Goal: Task Accomplishment & Management: Manage account settings

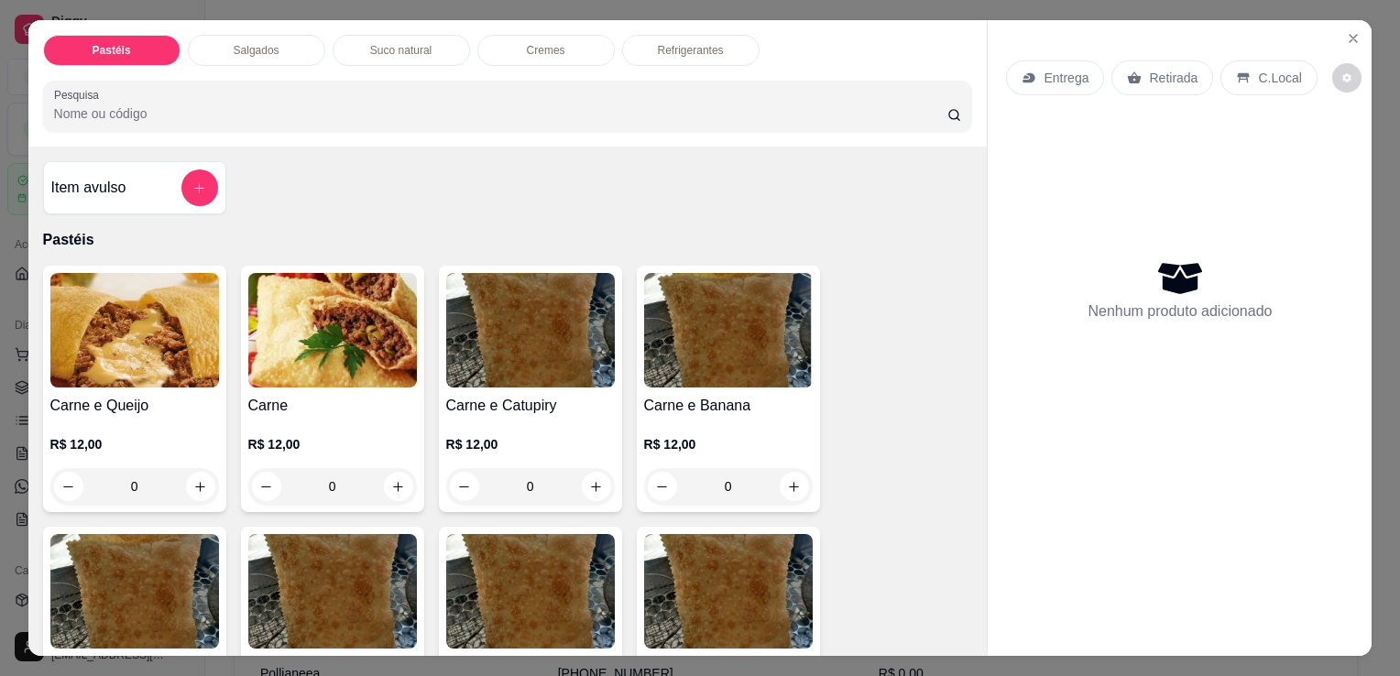
scroll to position [28, 0]
click at [1373, 135] on div "Pastéis Salgados Suco natural Cremes Refrigerantes Pesquisa Item avulso Pastéis…" at bounding box center [700, 338] width 1400 height 676
click at [1352, 34] on icon "Close" at bounding box center [1353, 38] width 15 height 15
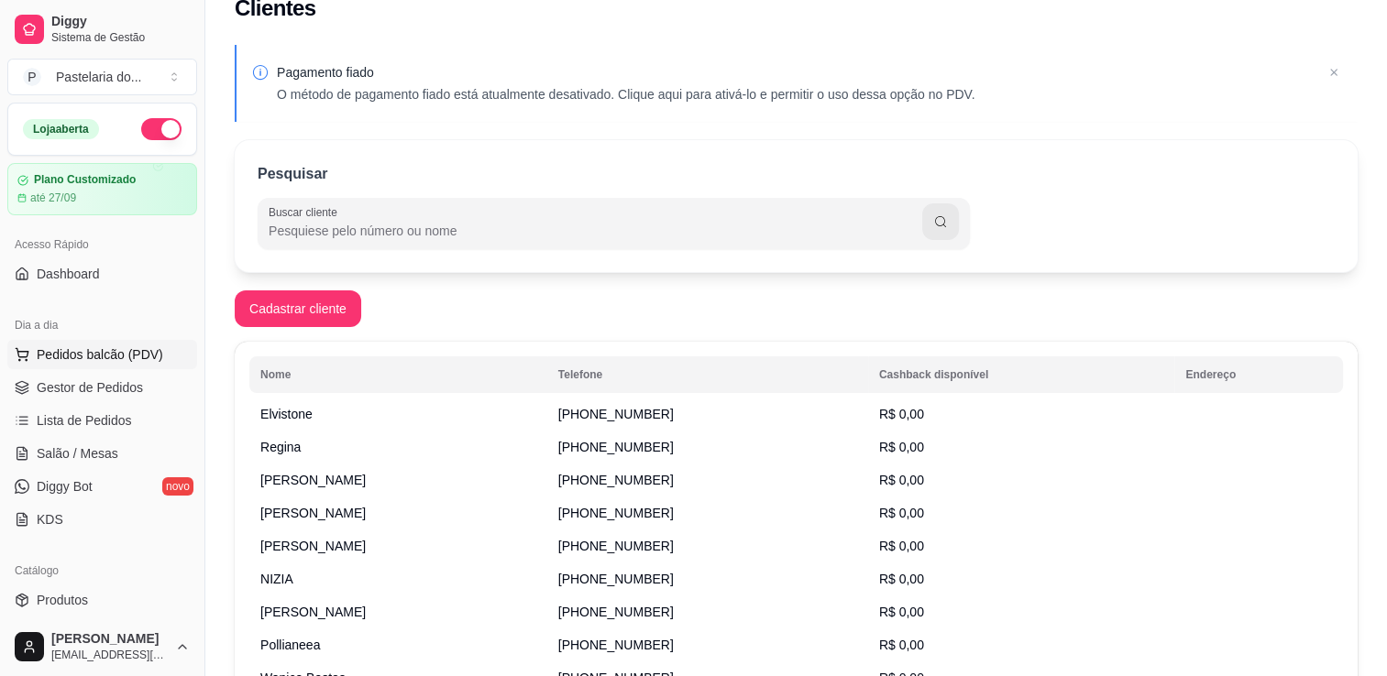
click at [126, 357] on span "Pedidos balcão (PDV)" at bounding box center [100, 355] width 126 height 18
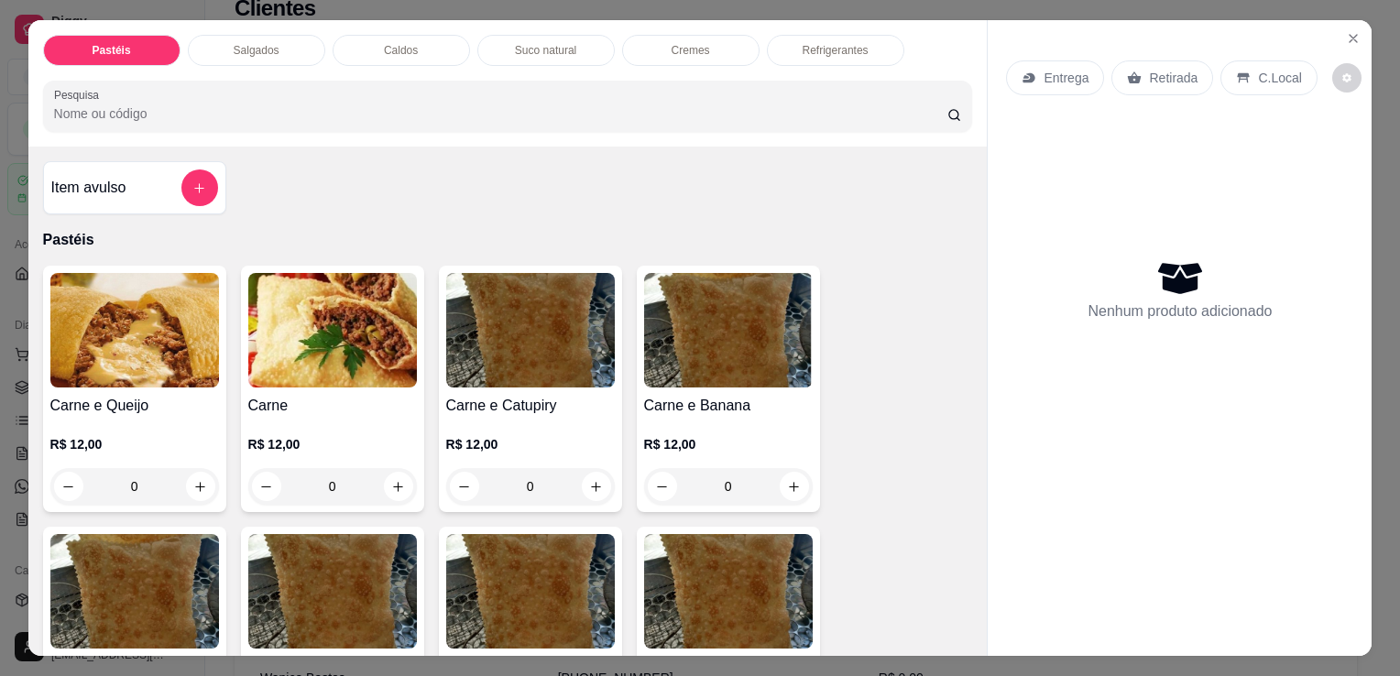
click at [243, 51] on div "Salgados" at bounding box center [256, 50] width 137 height 31
click at [243, 104] on input "Pesquisa" at bounding box center [501, 113] width 894 height 18
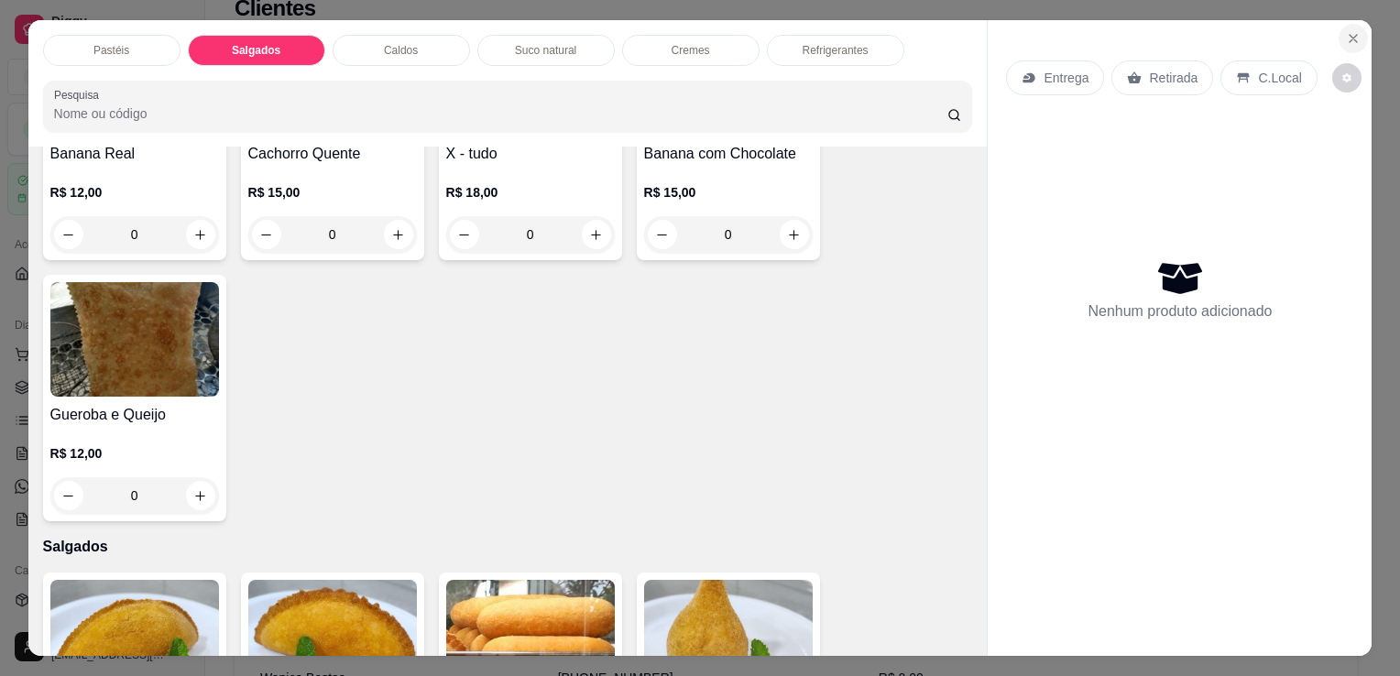
click at [1350, 35] on icon "Close" at bounding box center [1353, 38] width 7 height 7
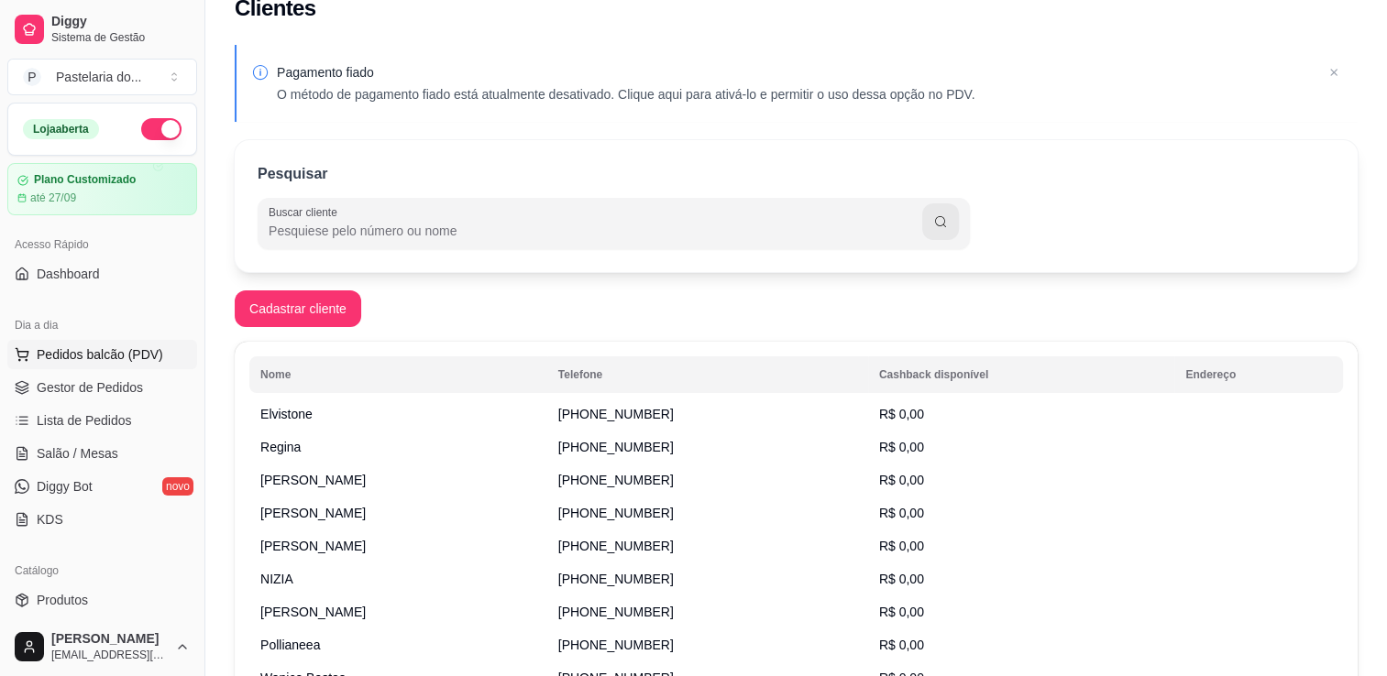
click at [148, 350] on span "Pedidos balcão (PDV)" at bounding box center [100, 355] width 126 height 18
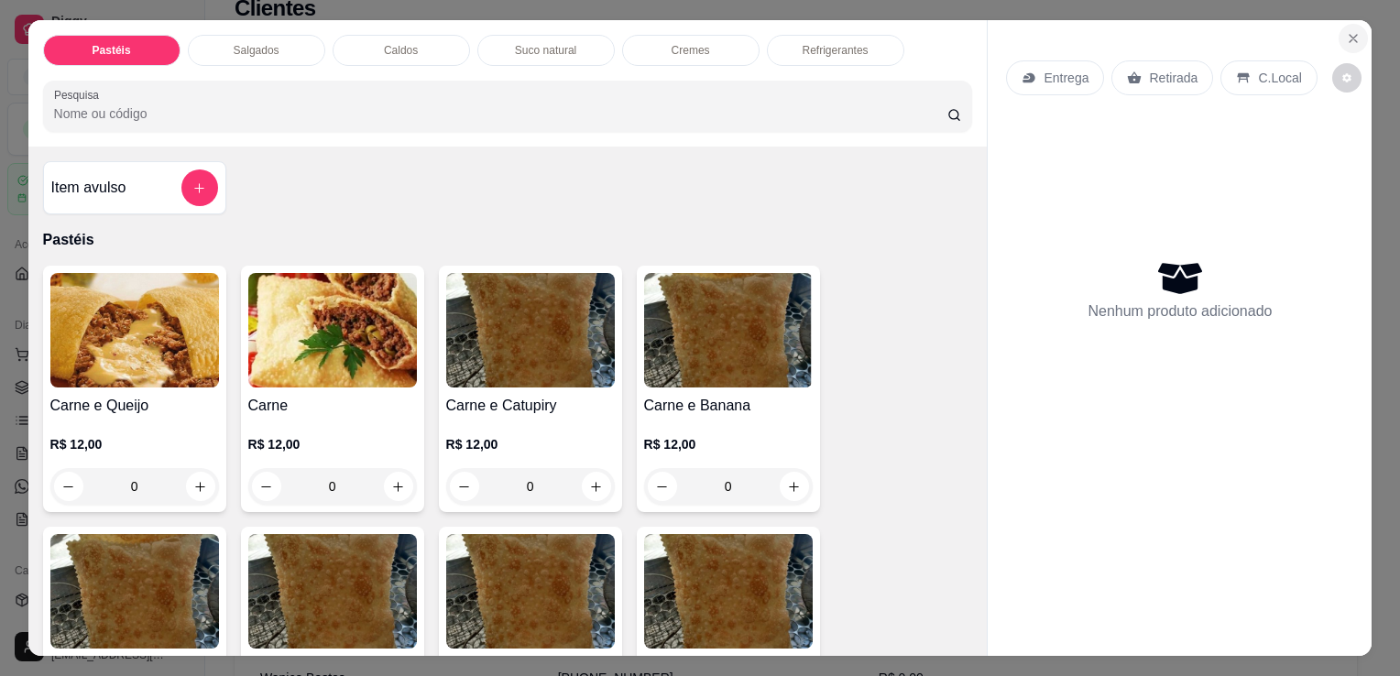
click at [1356, 28] on button "Close" at bounding box center [1353, 38] width 29 height 29
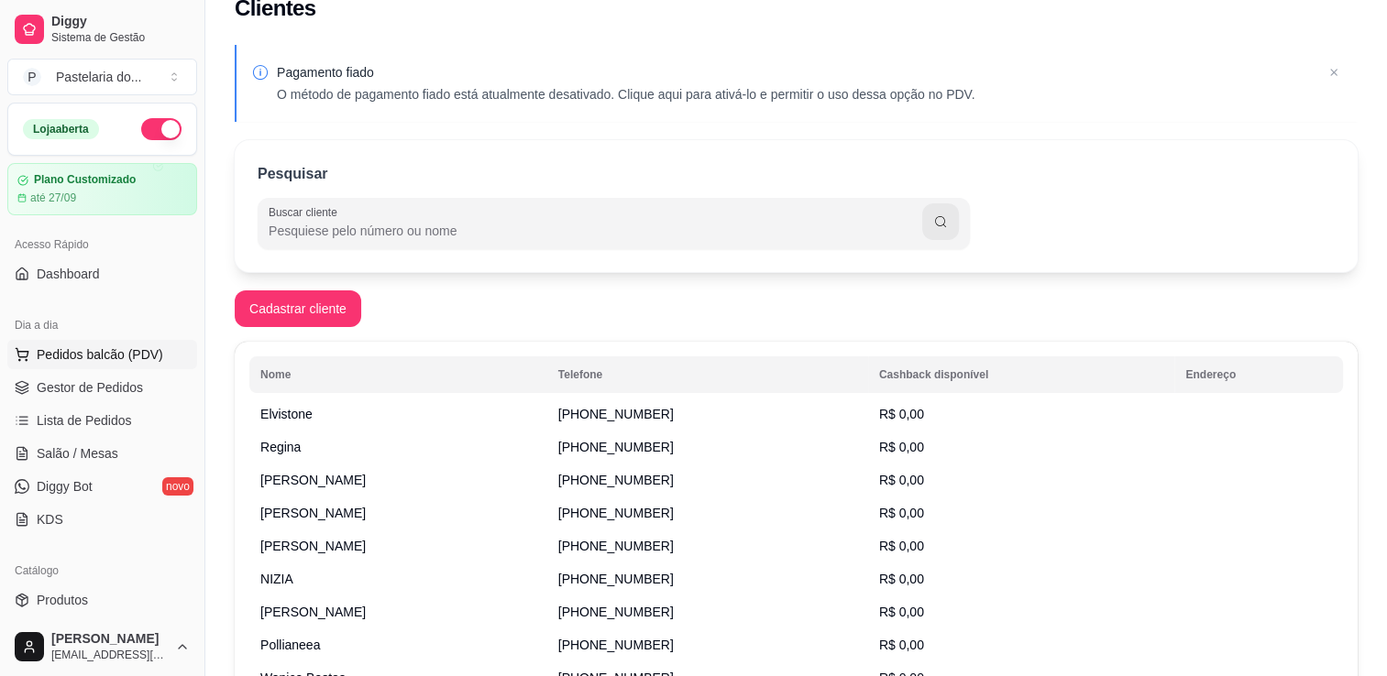
click at [115, 347] on span "Pedidos balcão (PDV)" at bounding box center [100, 355] width 126 height 18
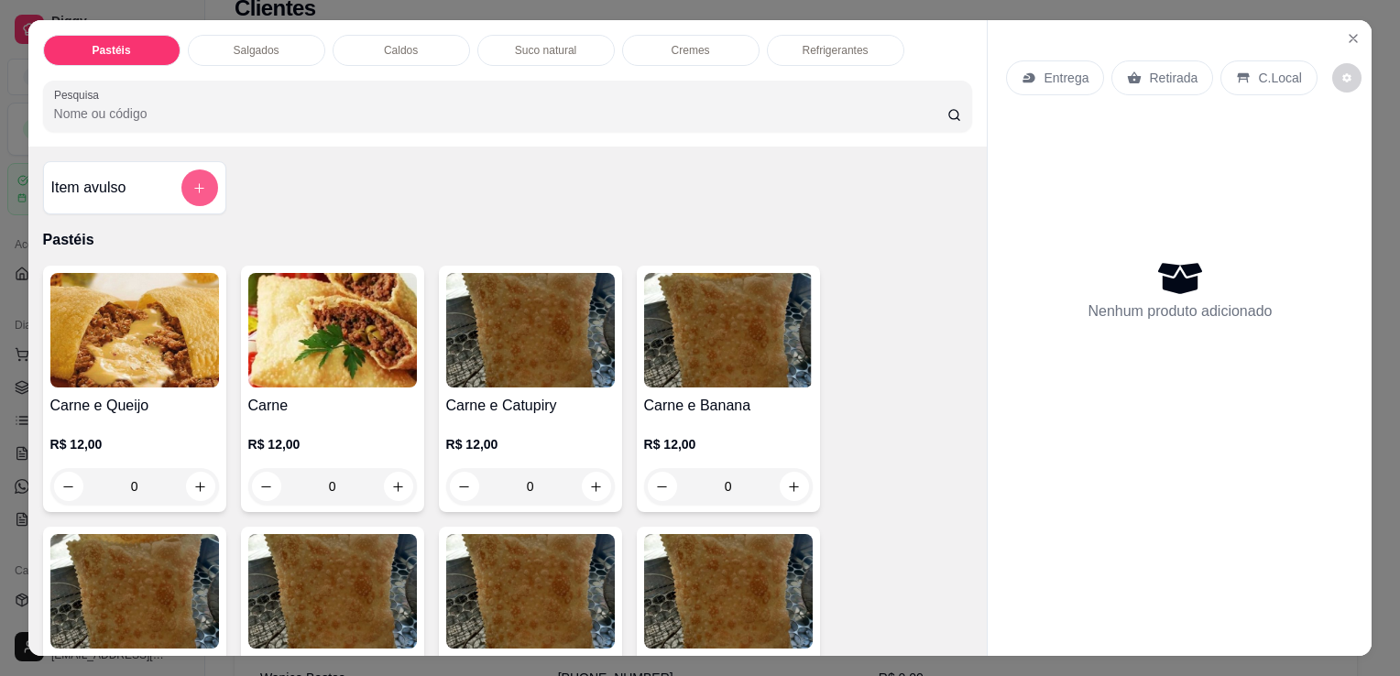
click at [189, 192] on button "add-separate-item" at bounding box center [199, 188] width 37 height 37
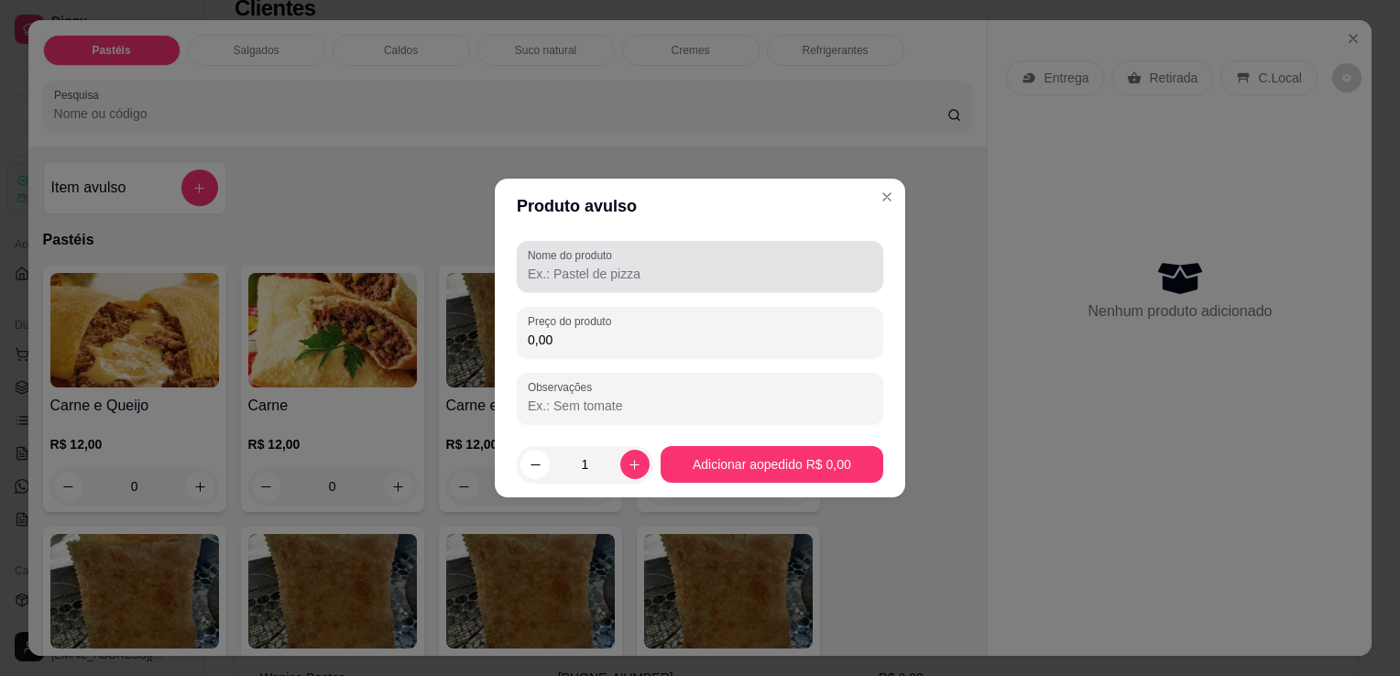
click at [600, 268] on input "Nome do produto" at bounding box center [700, 274] width 345 height 18
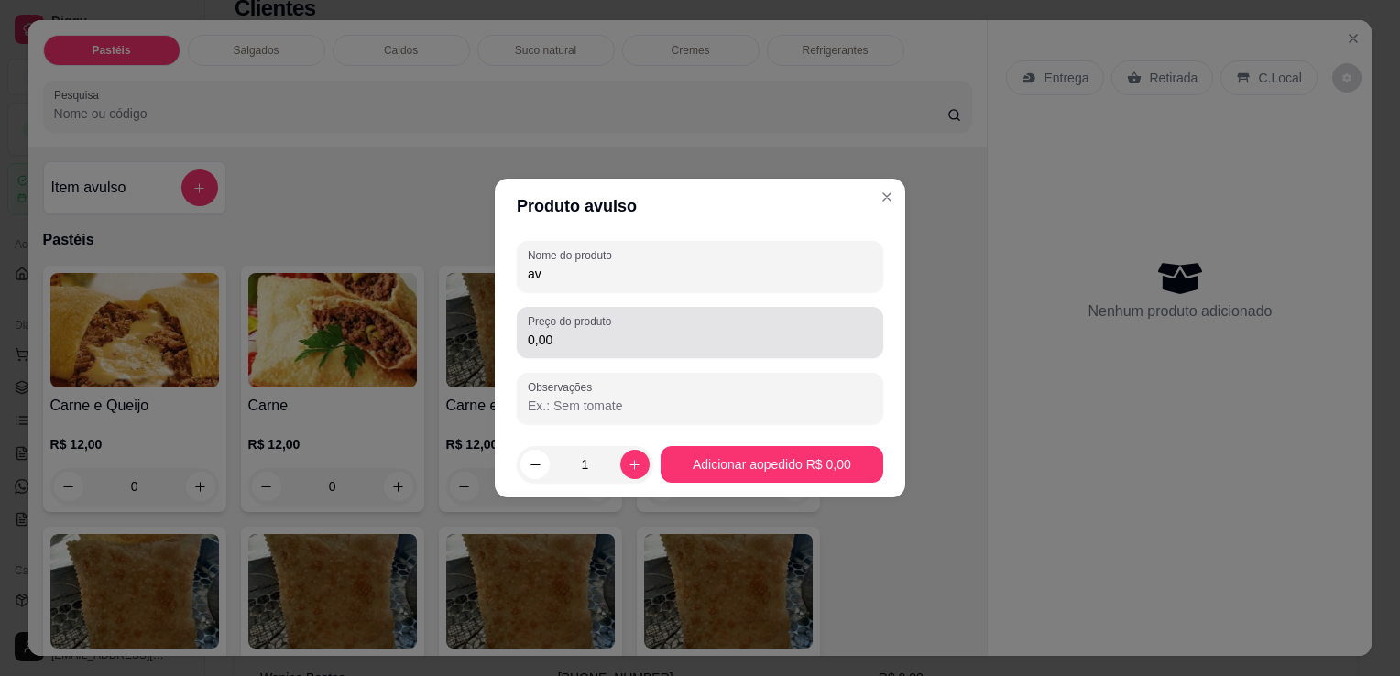
type input "av"
click at [592, 339] on input "0,00" at bounding box center [700, 340] width 345 height 18
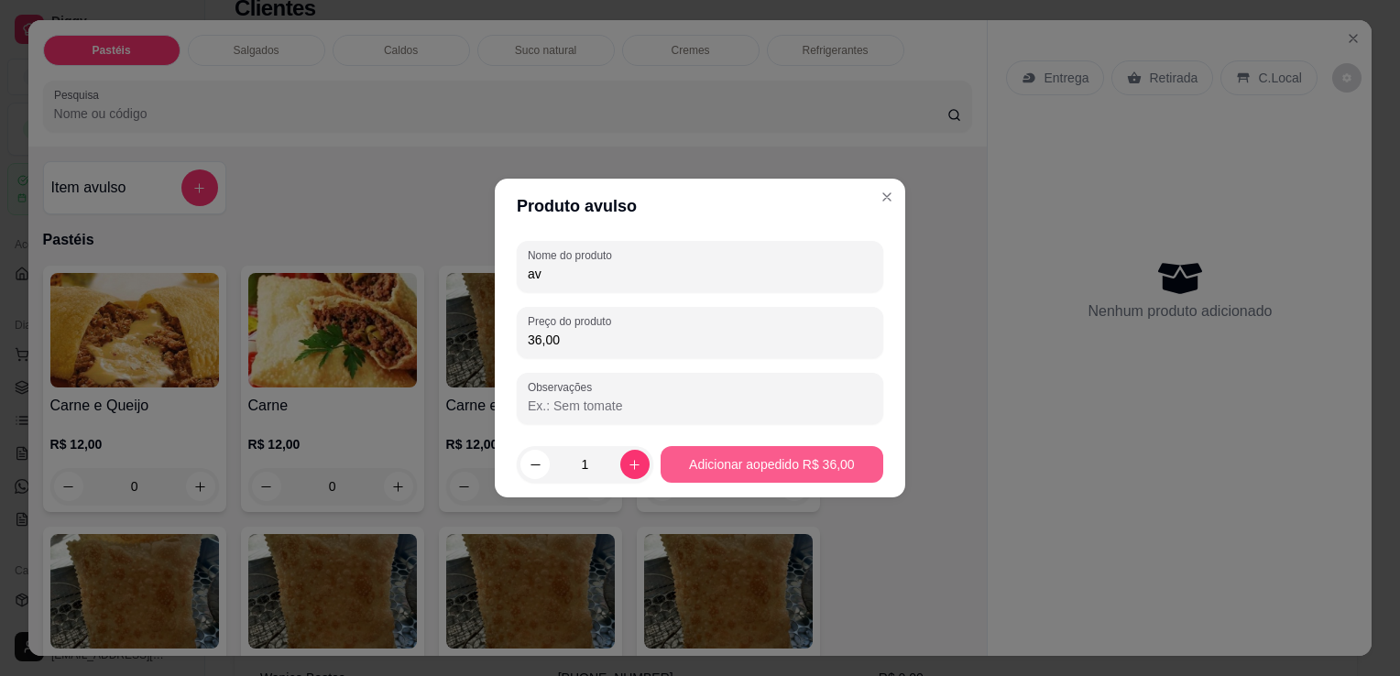
type input "36,00"
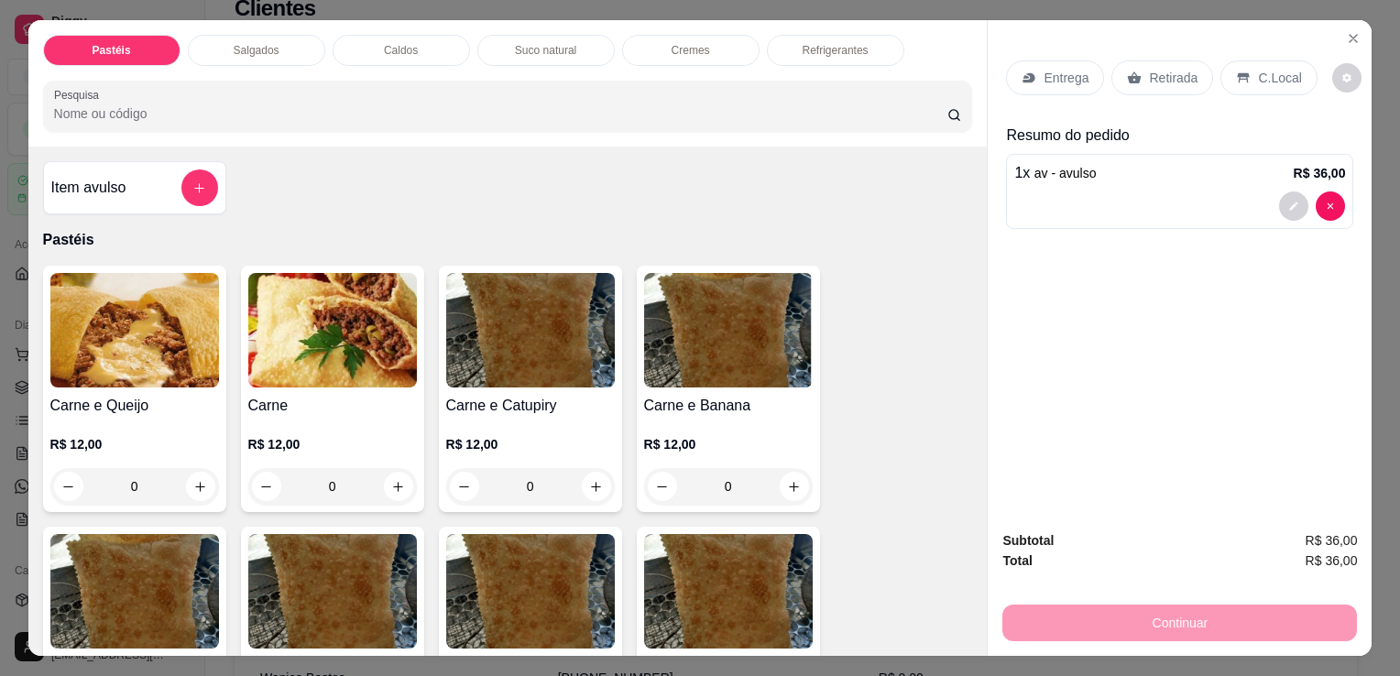
click at [1152, 69] on p "Retirada" at bounding box center [1173, 78] width 49 height 18
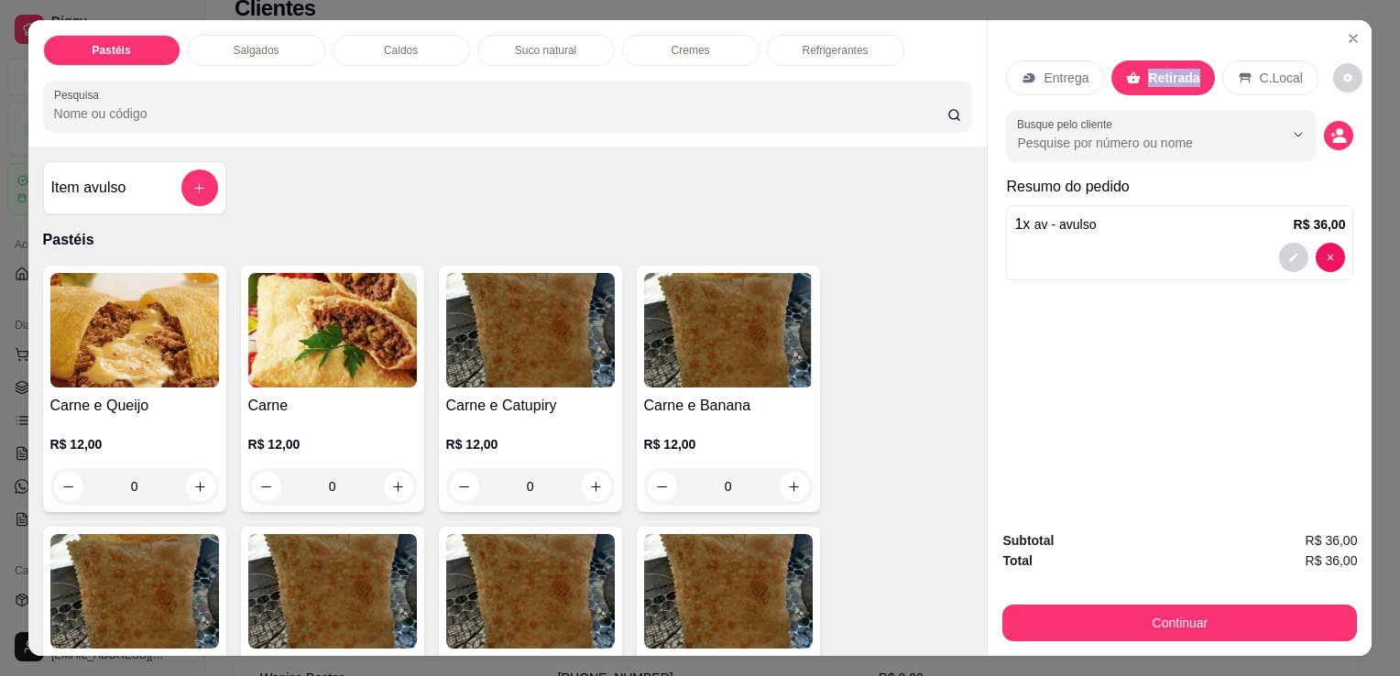
click at [1191, 621] on button "Continuar" at bounding box center [1180, 623] width 355 height 37
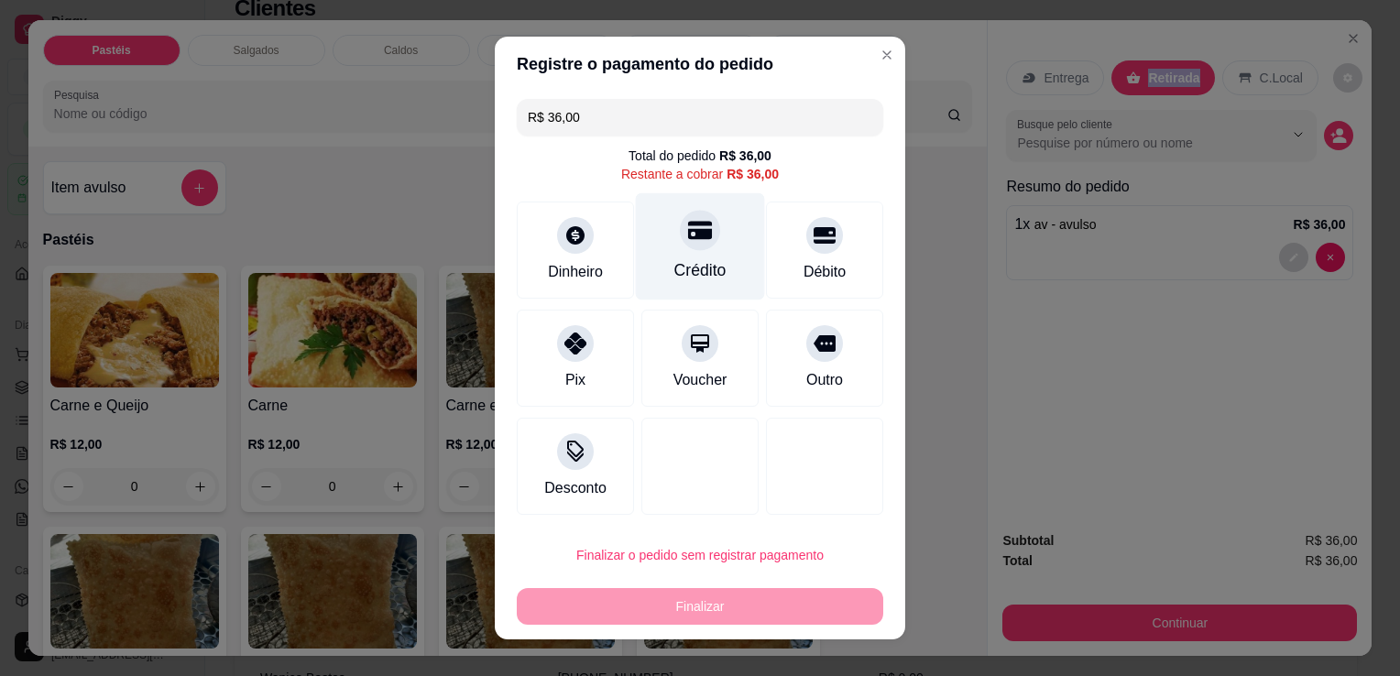
click at [722, 255] on div "Crédito" at bounding box center [700, 246] width 129 height 107
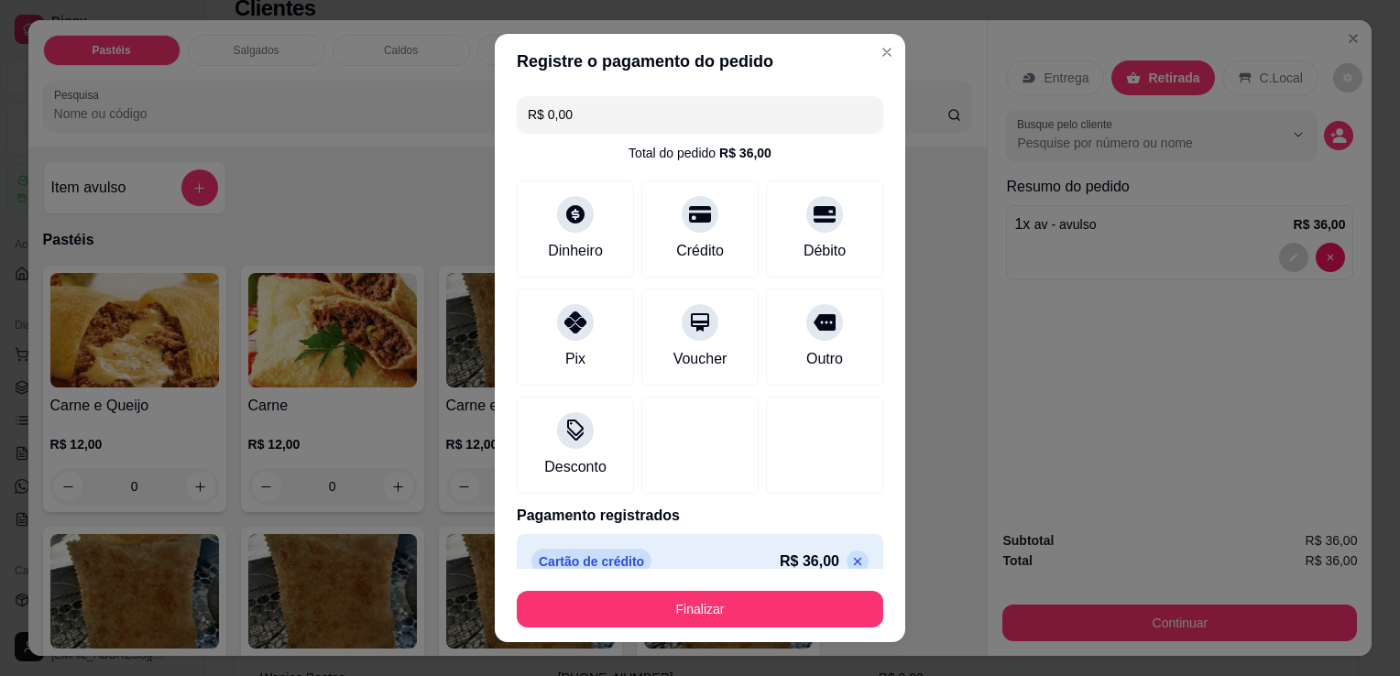
click at [771, 604] on button "Finalizar" at bounding box center [700, 609] width 367 height 37
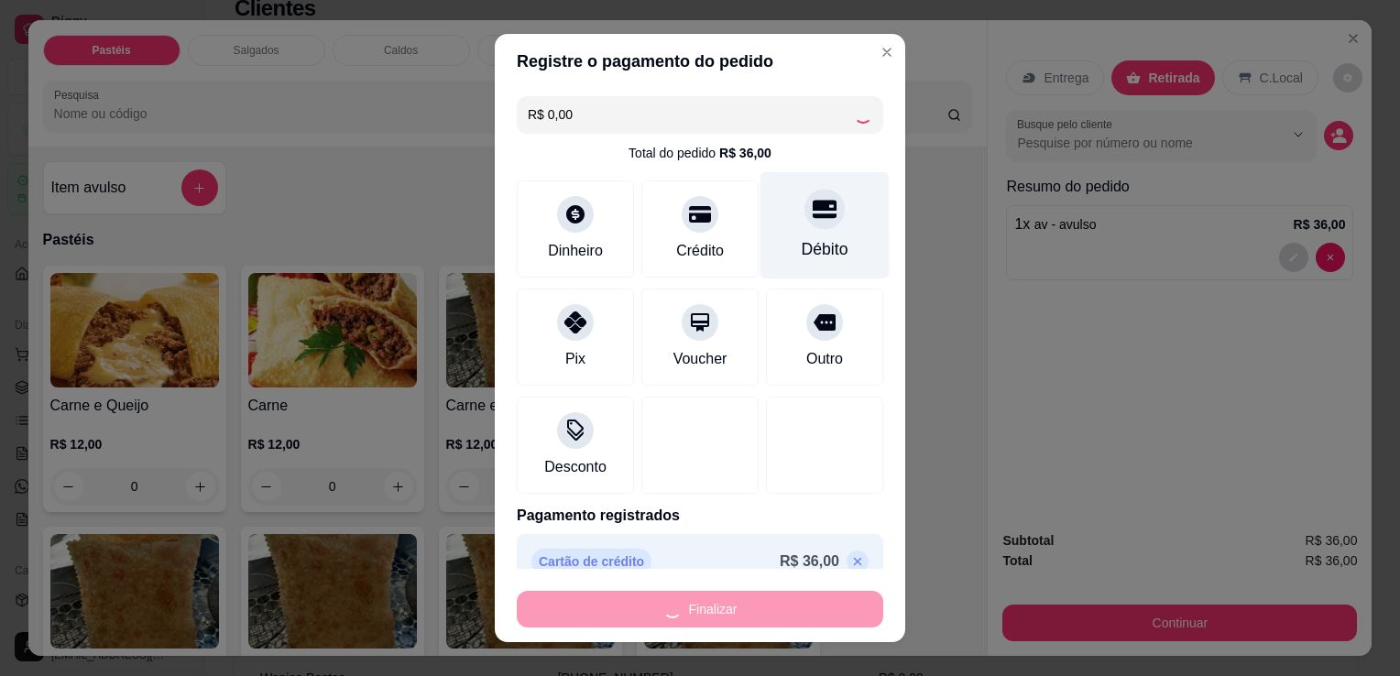
type input "-R$ 36,00"
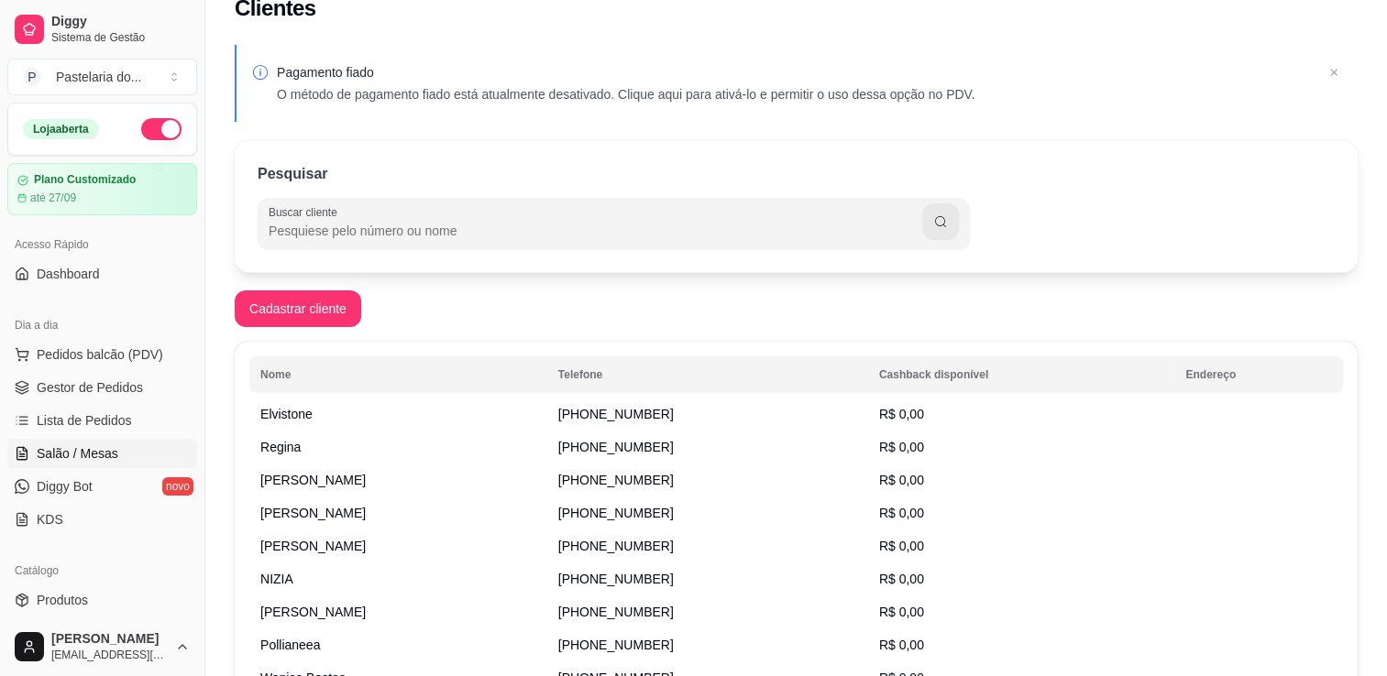
click at [84, 460] on span "Salão / Mesas" at bounding box center [78, 453] width 82 height 18
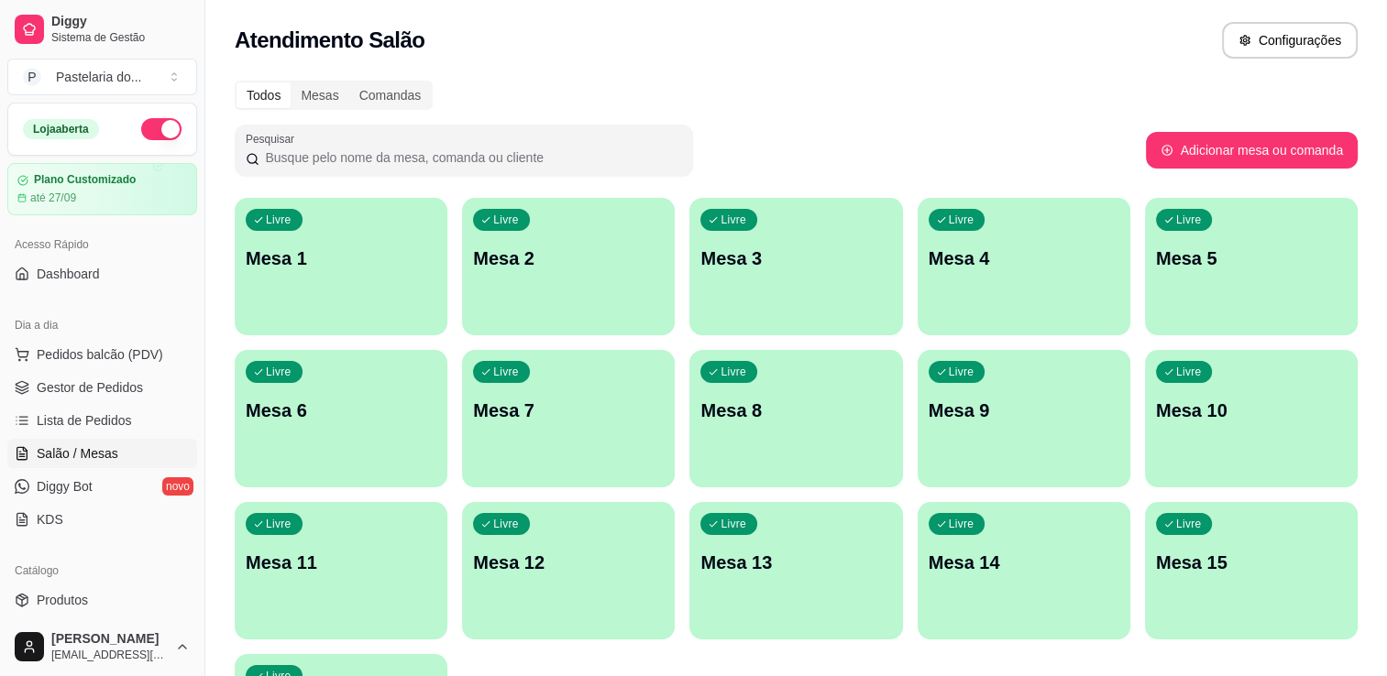
click at [283, 418] on p "Mesa 6" at bounding box center [341, 411] width 191 height 26
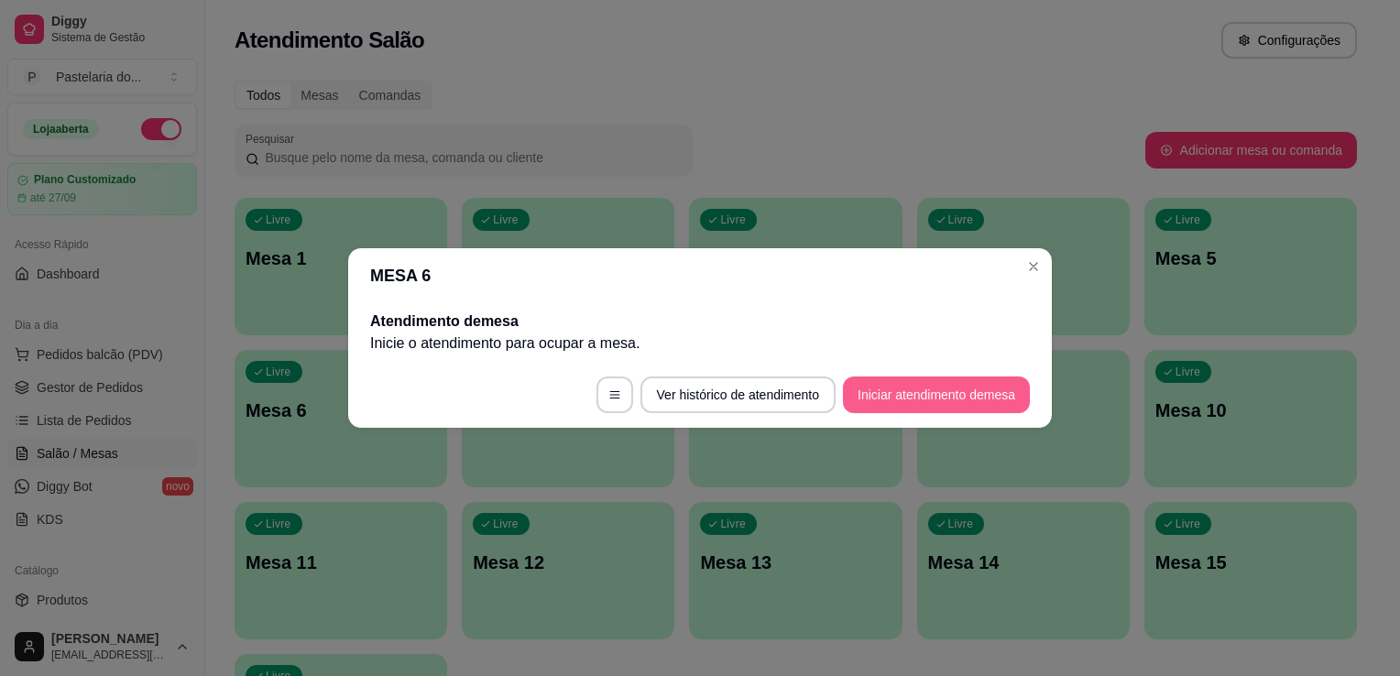
click at [951, 389] on button "Iniciar atendimento de mesa" at bounding box center [936, 395] width 187 height 37
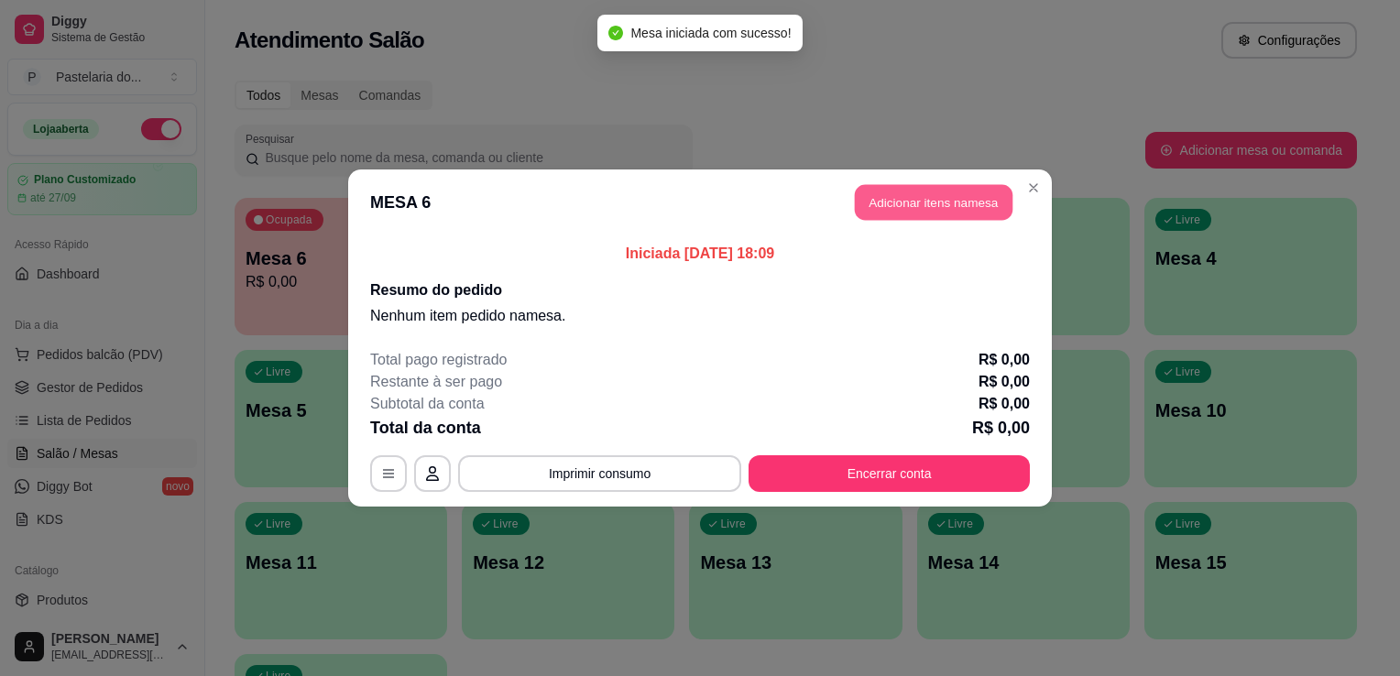
click at [933, 211] on button "Adicionar itens na mesa" at bounding box center [934, 203] width 158 height 36
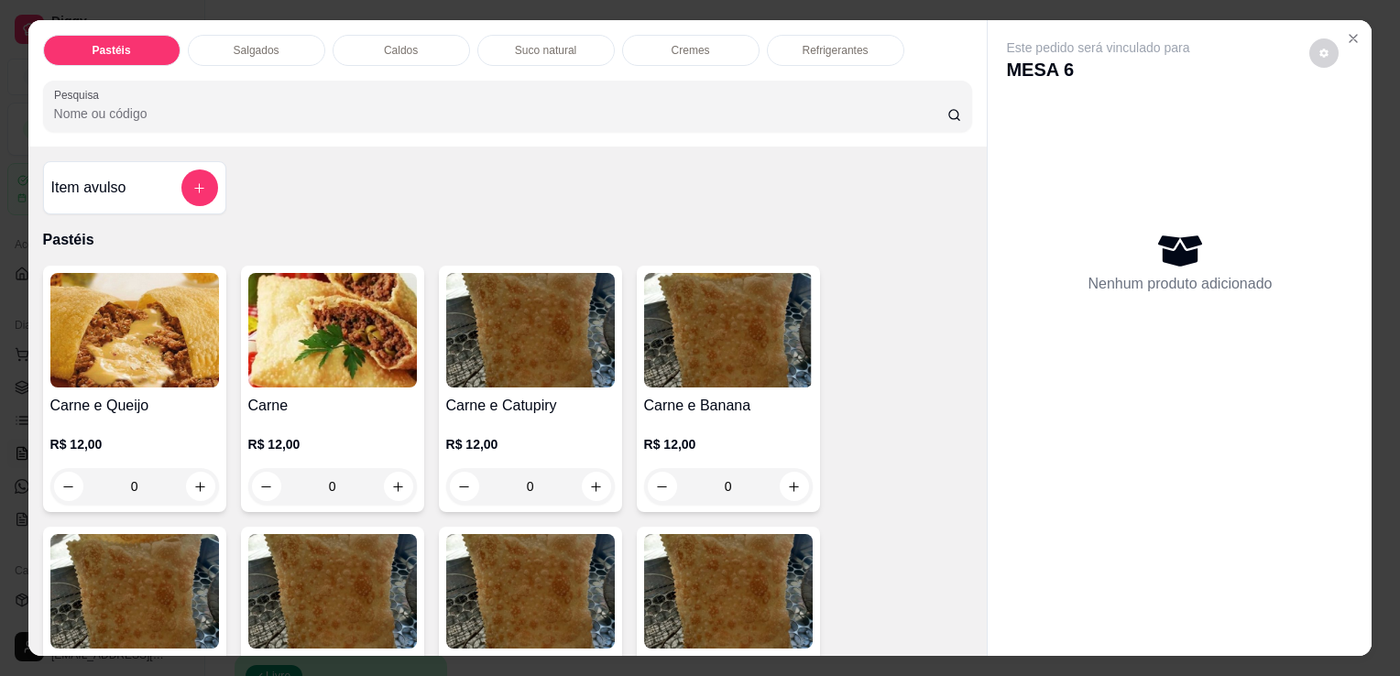
click at [90, 170] on div "Item avulso" at bounding box center [134, 188] width 167 height 37
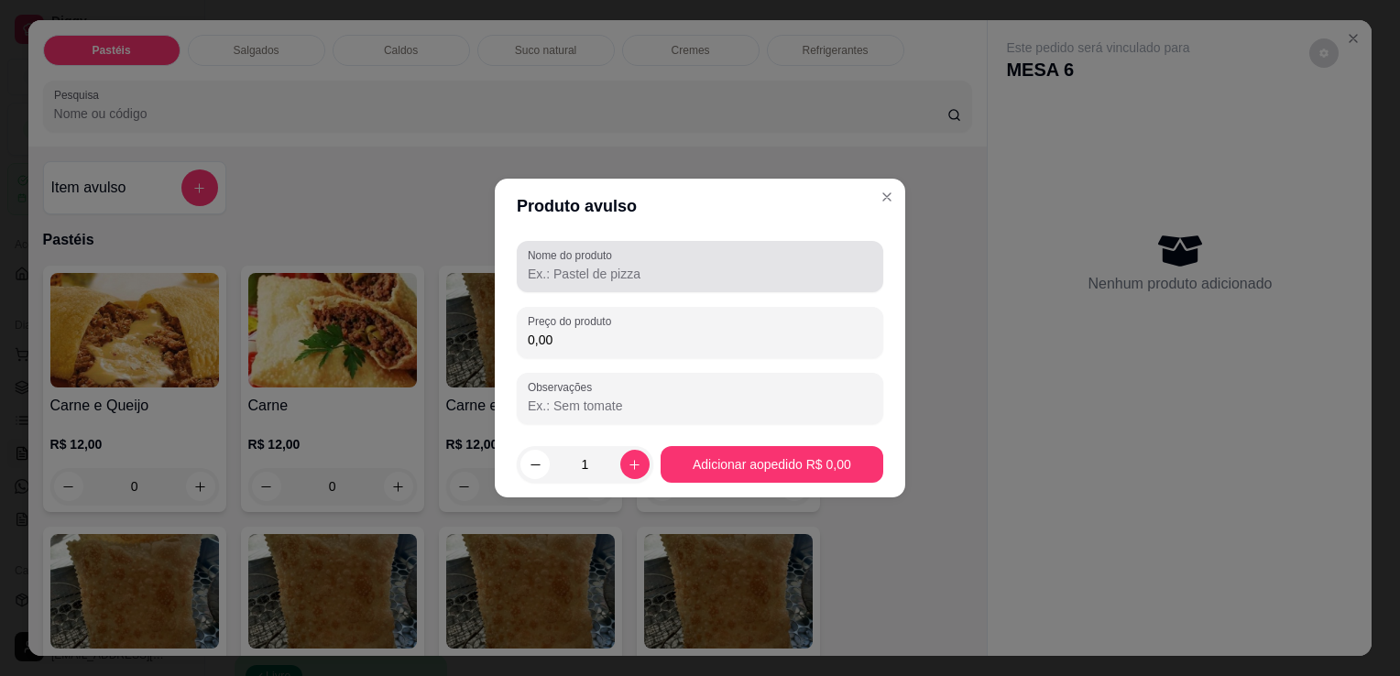
click at [618, 267] on input "Nome do produto" at bounding box center [700, 274] width 345 height 18
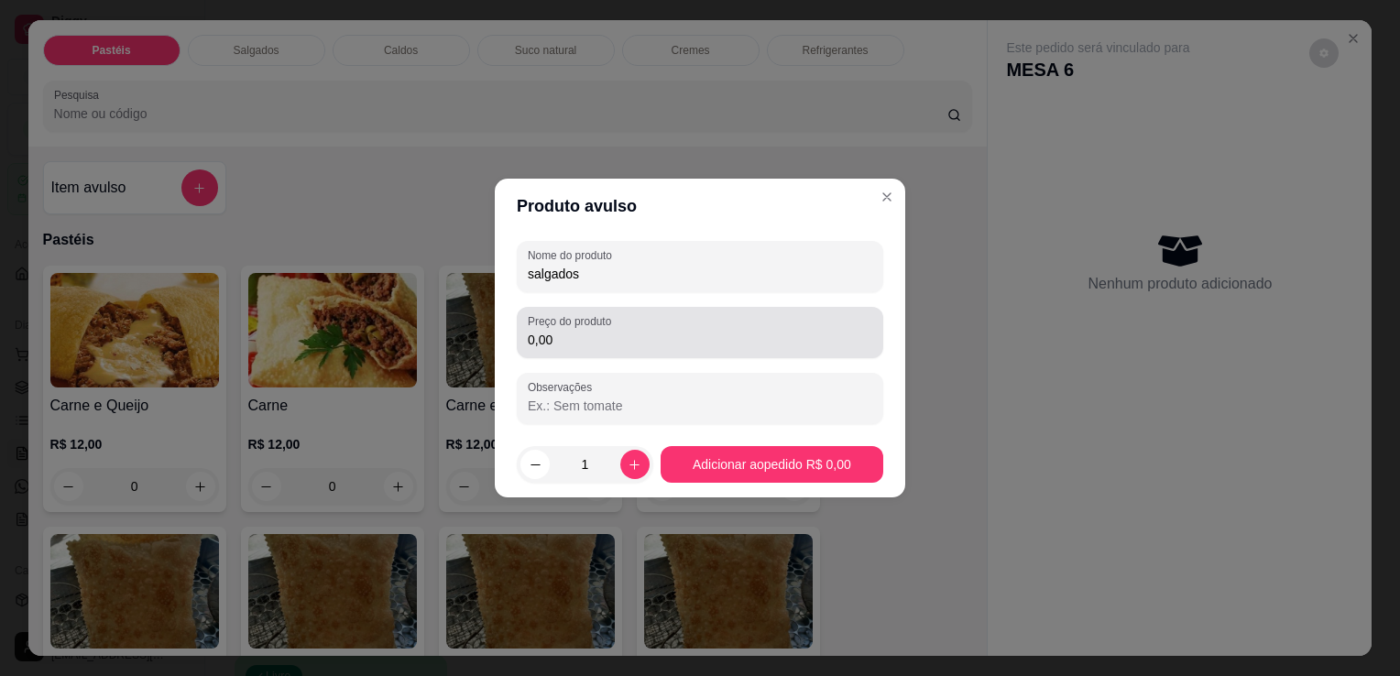
type input "salgados"
click at [649, 339] on input "0,00" at bounding box center [700, 340] width 345 height 18
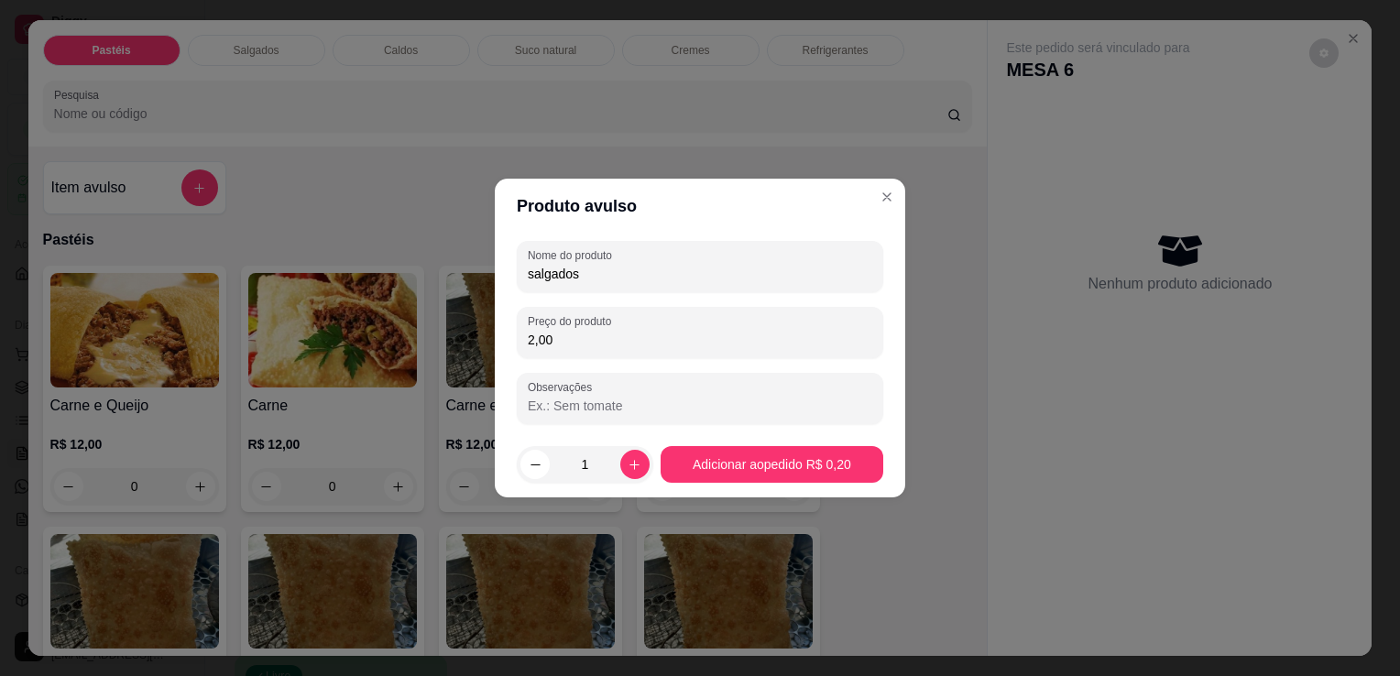
type input "20,00"
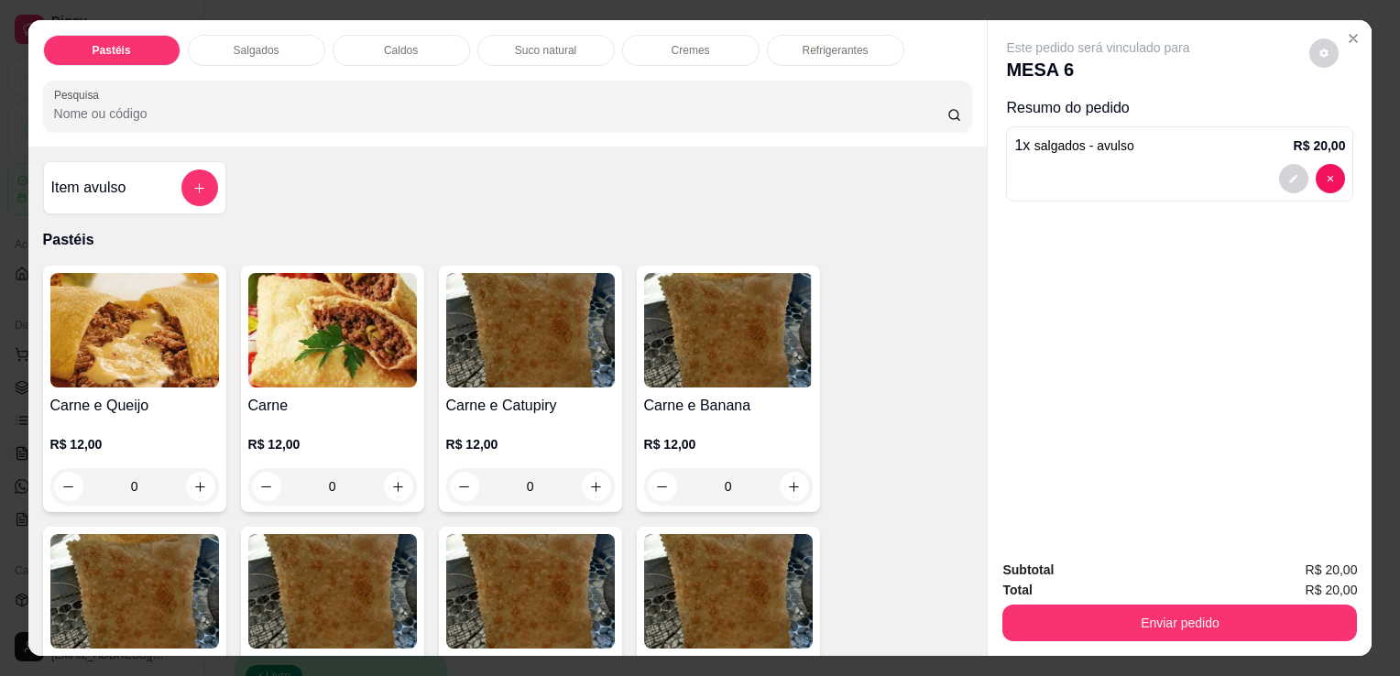
click at [818, 46] on p "Refrigerantes" at bounding box center [836, 50] width 66 height 15
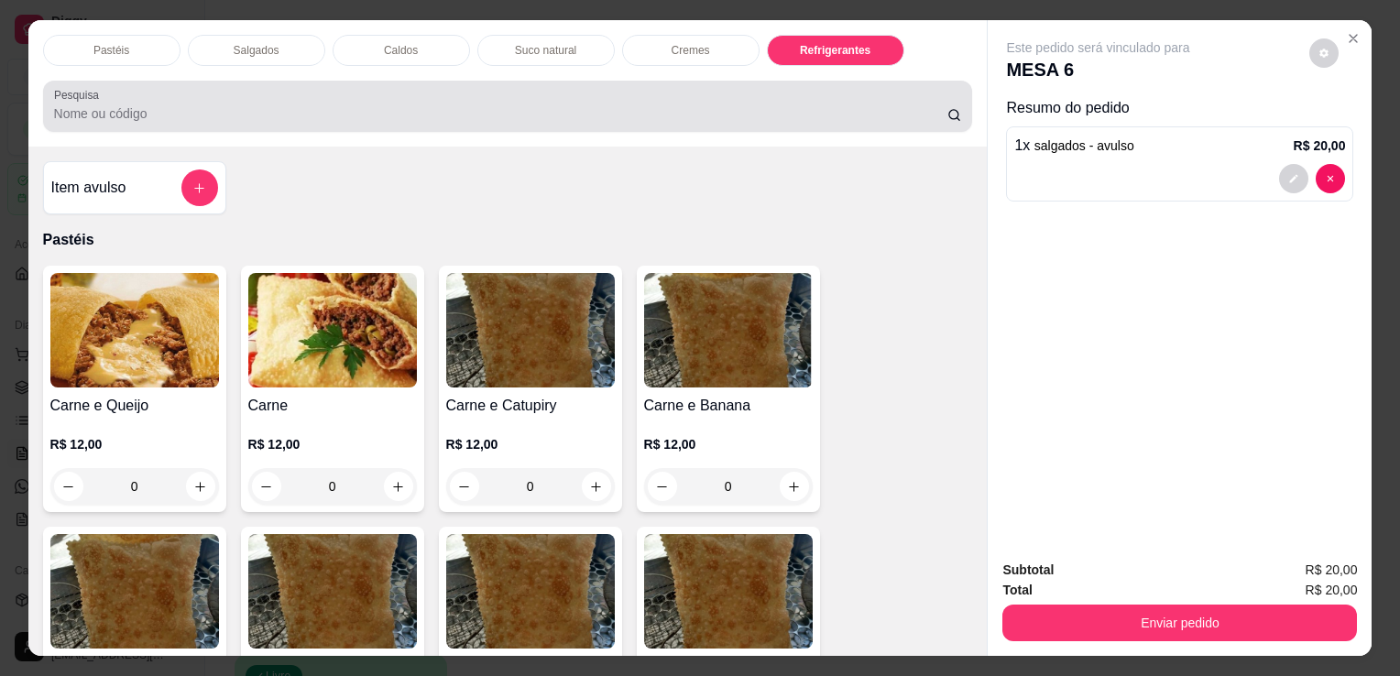
scroll to position [45, 0]
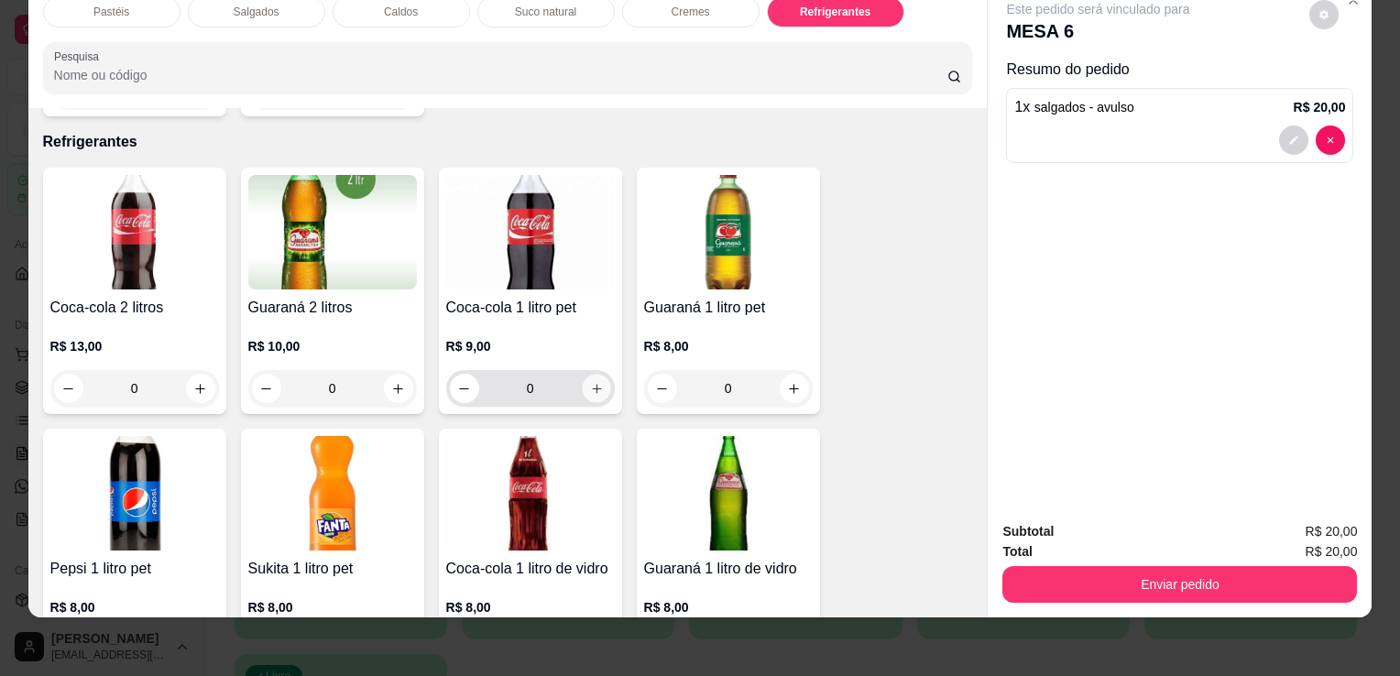
click at [587, 375] on button "increase-product-quantity" at bounding box center [596, 389] width 28 height 28
type input "1"
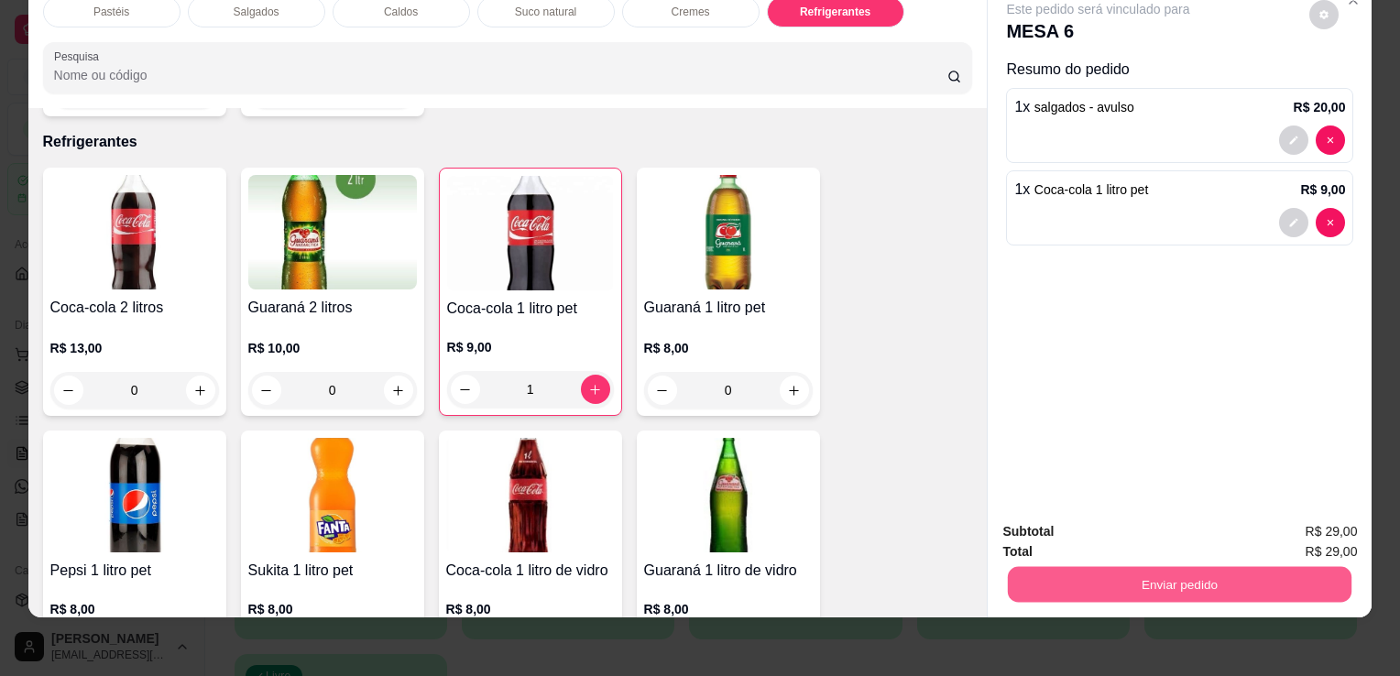
click at [1233, 576] on button "Enviar pedido" at bounding box center [1180, 584] width 344 height 36
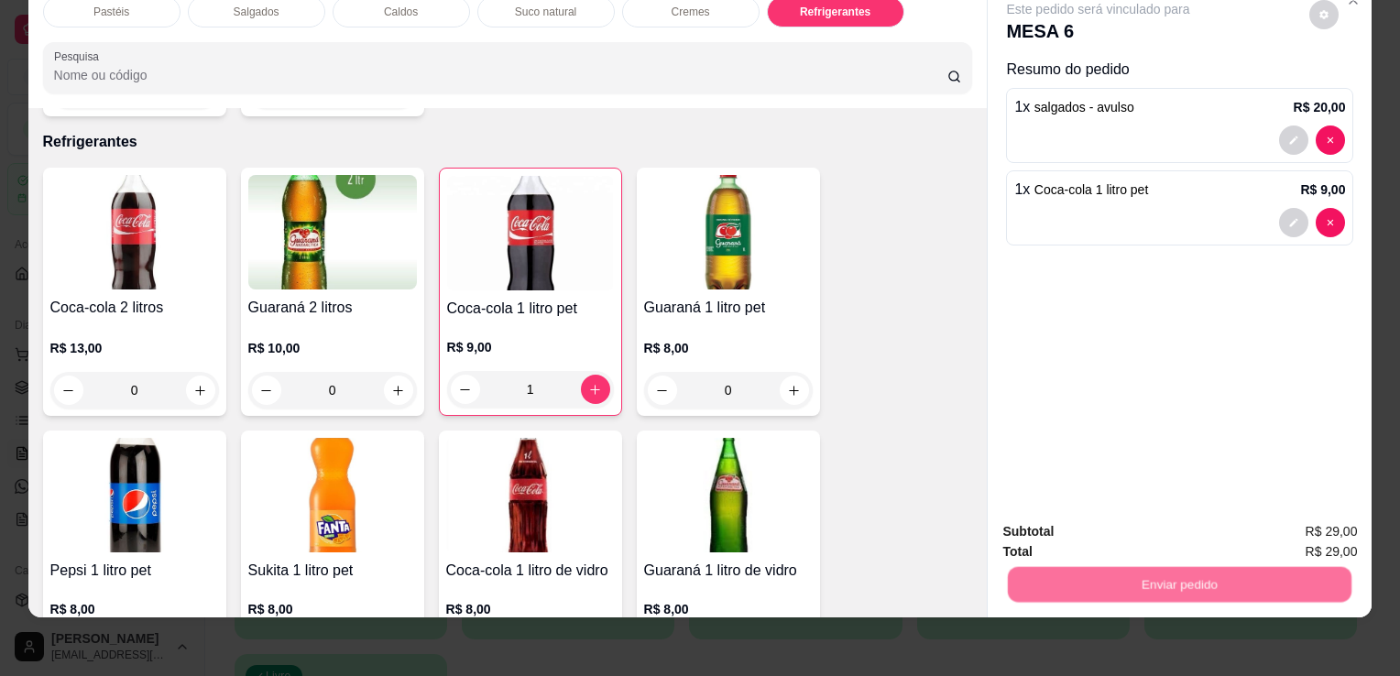
click at [1183, 530] on button "Não registrar e enviar pedido" at bounding box center [1120, 526] width 191 height 35
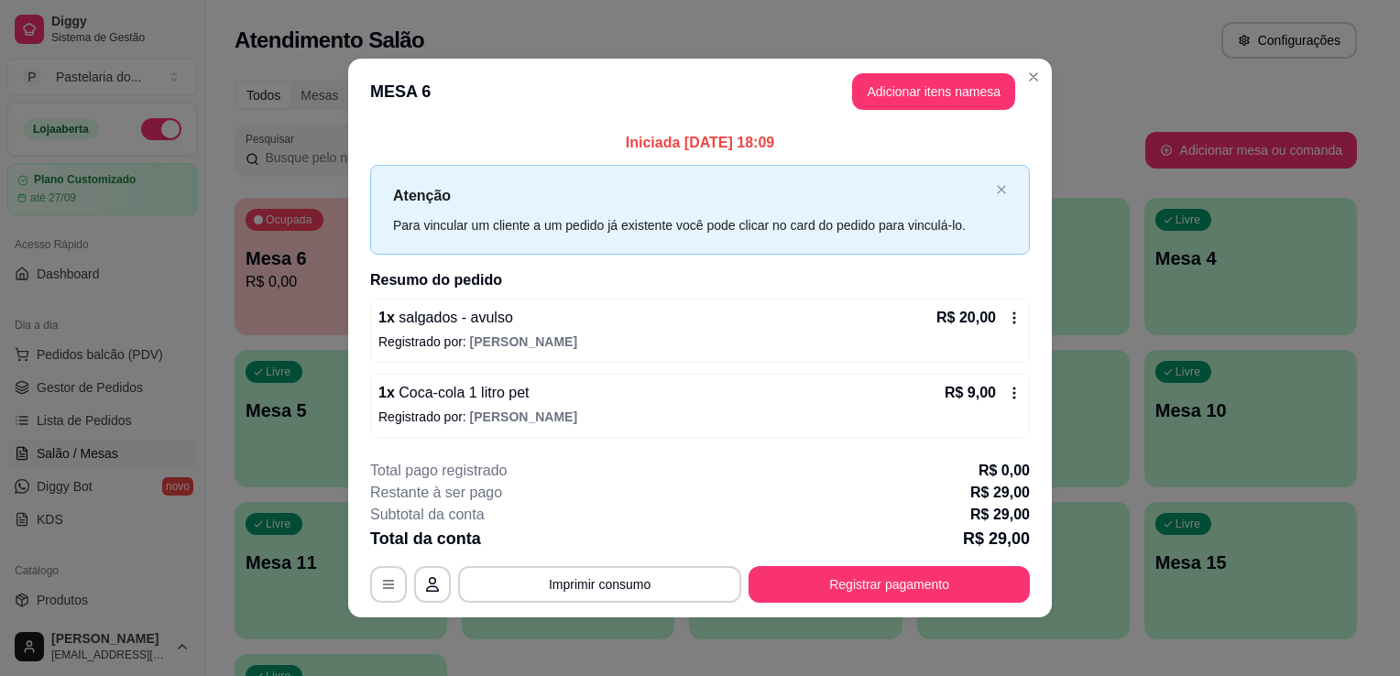
click at [1179, 29] on div "Atendimento Salão Configurações" at bounding box center [796, 40] width 1123 height 37
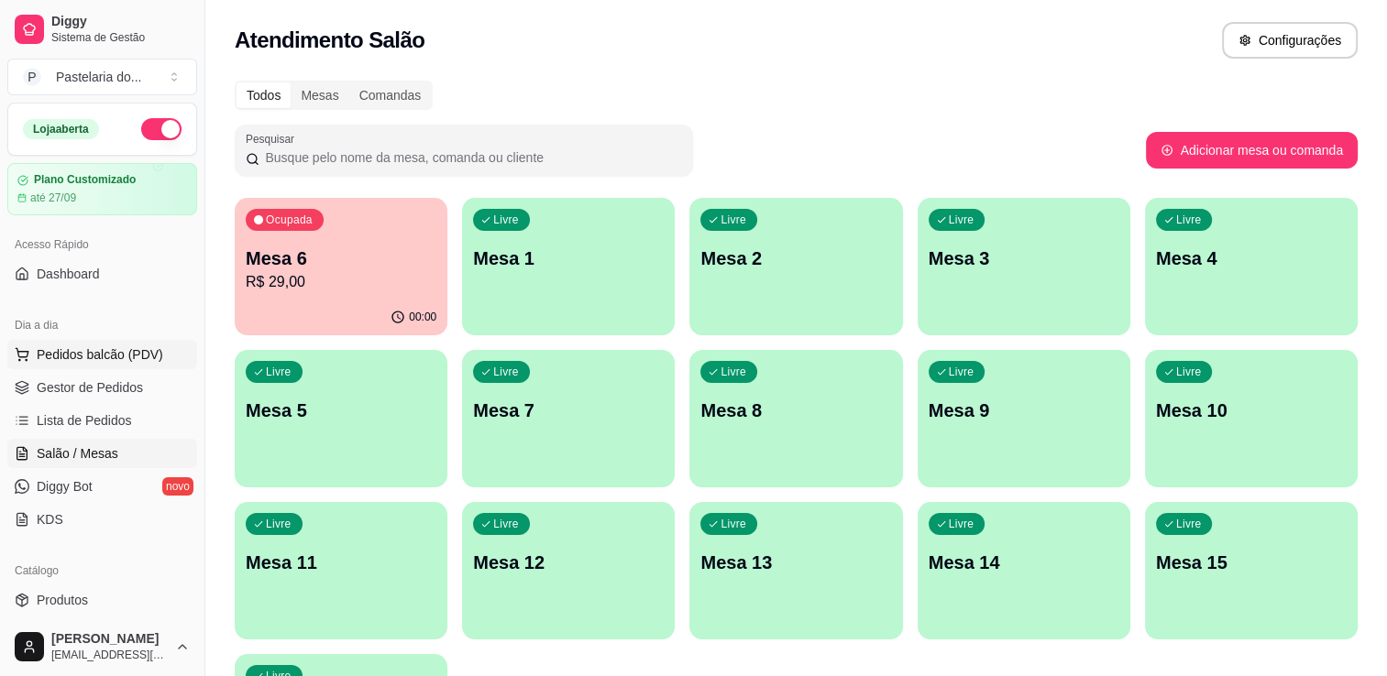
click at [55, 359] on span "Pedidos balcão (PDV)" at bounding box center [100, 355] width 126 height 18
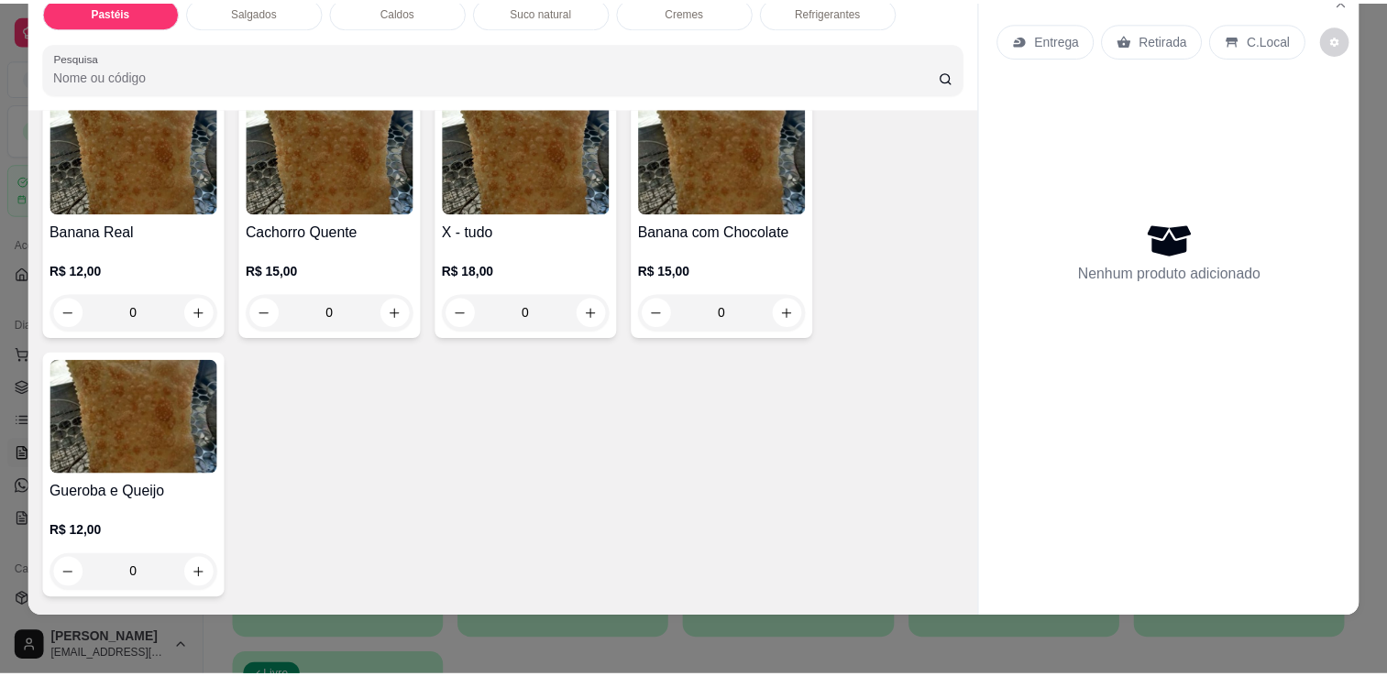
scroll to position [1466, 0]
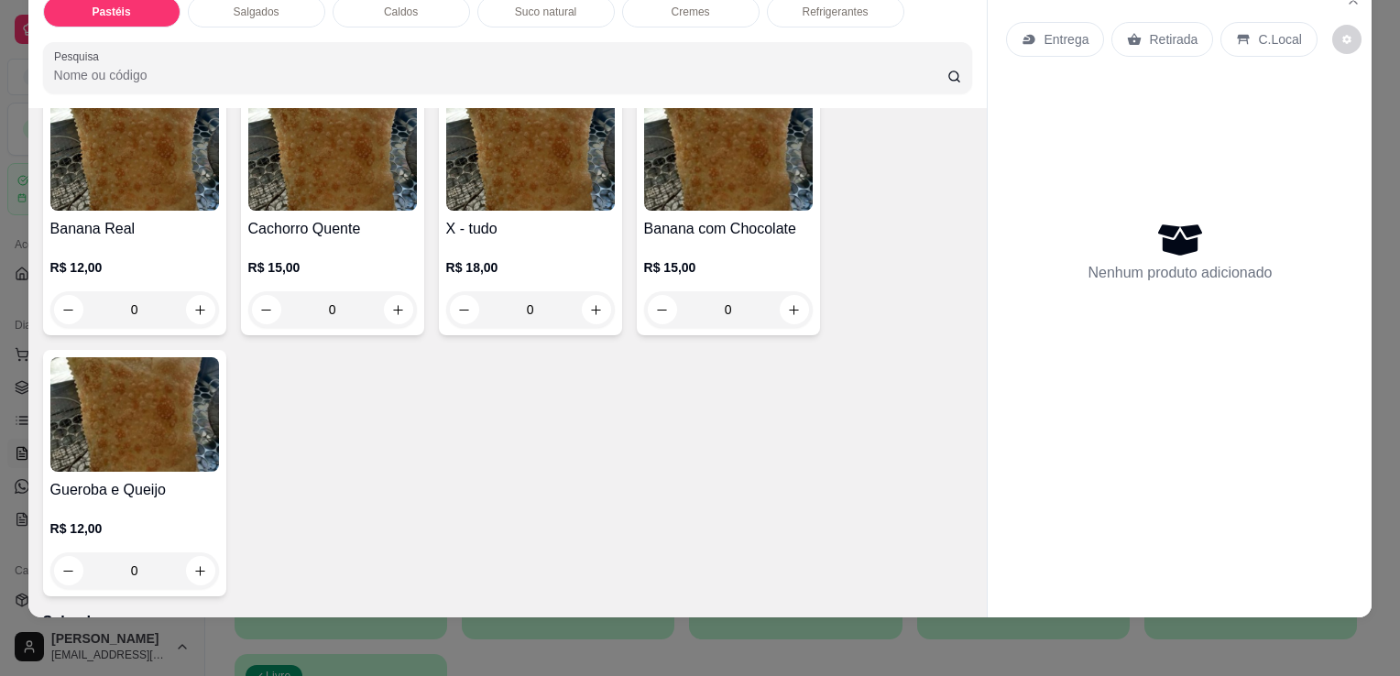
click at [591, 291] on div "0" at bounding box center [530, 309] width 169 height 37
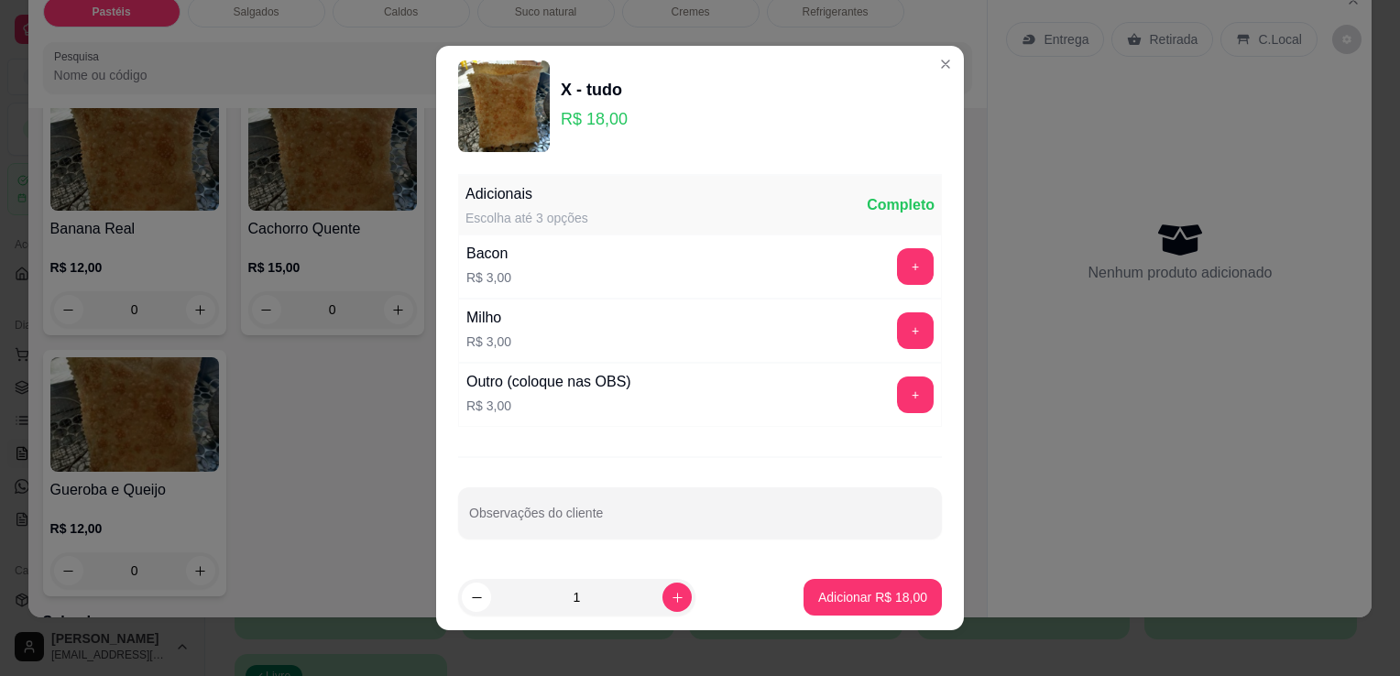
click at [886, 618] on footer "1 Adicionar R$ 18,00" at bounding box center [700, 598] width 528 height 66
click at [882, 599] on p "Adicionar R$ 18,00" at bounding box center [872, 597] width 109 height 18
type input "1"
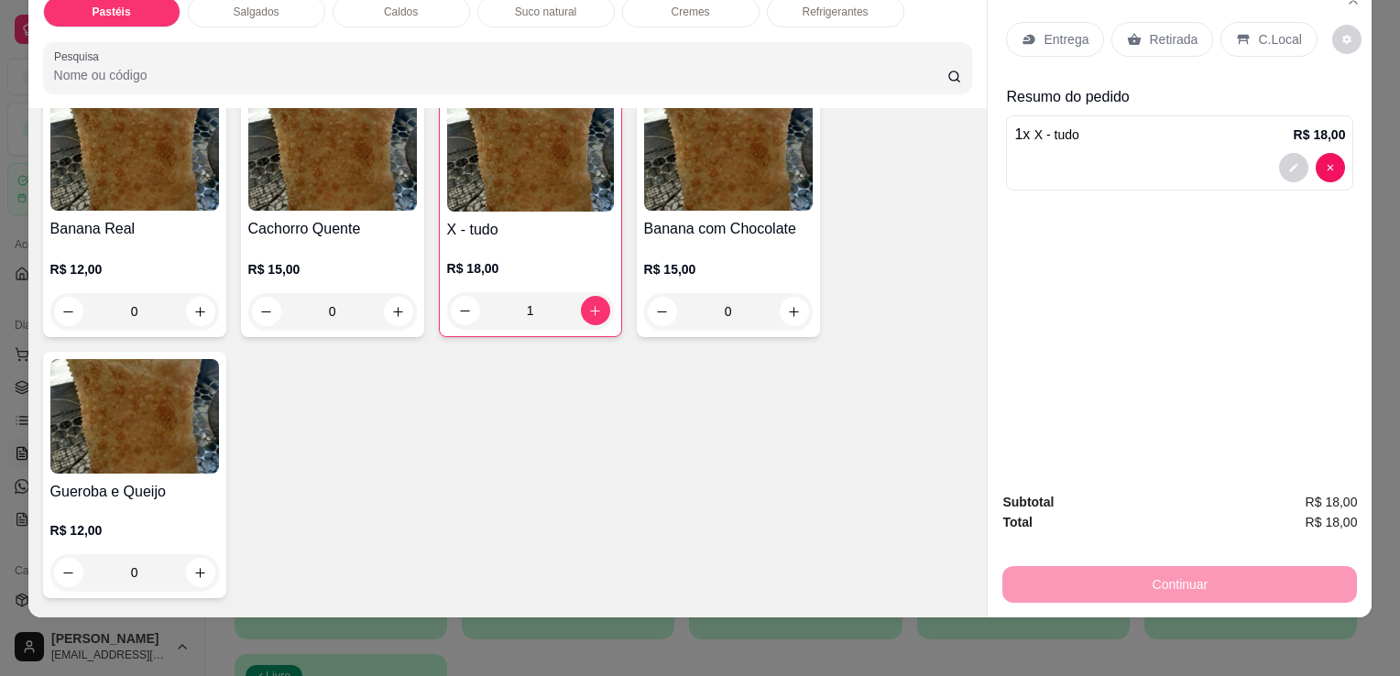
click at [1181, 31] on p "Retirada" at bounding box center [1173, 39] width 49 height 18
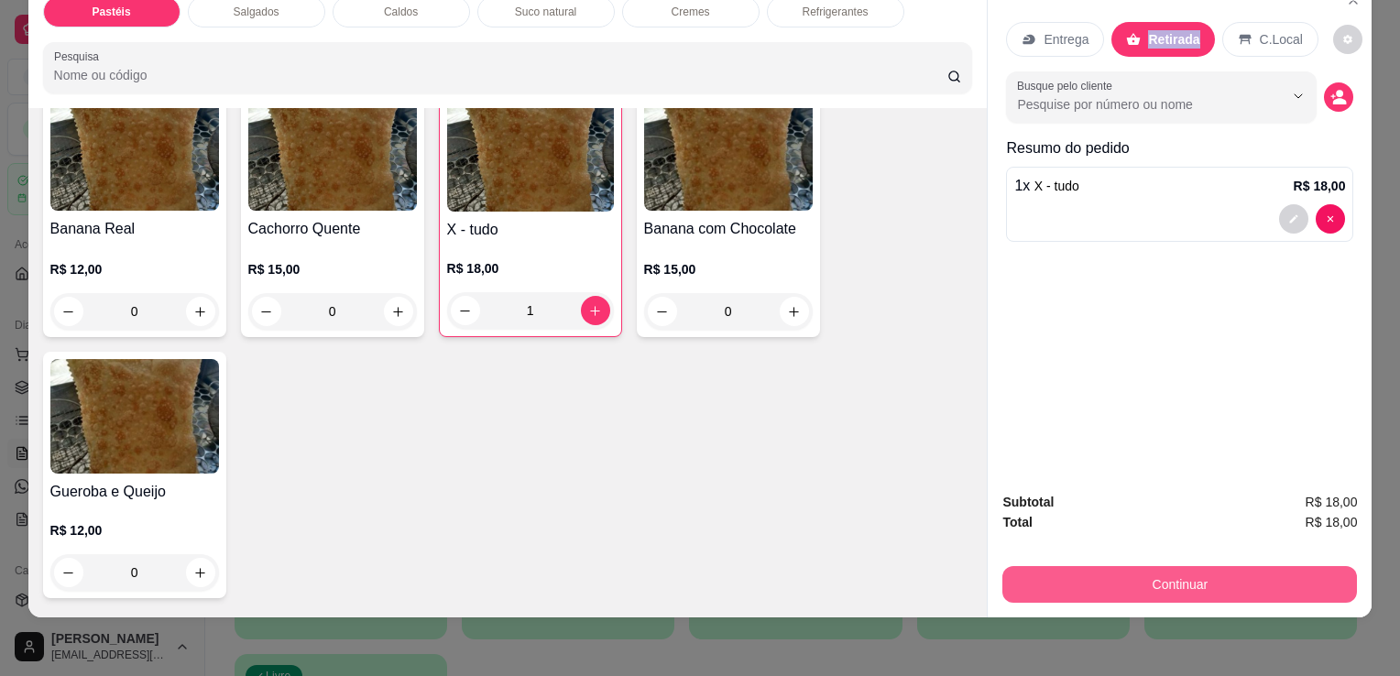
click at [1168, 587] on button "Continuar" at bounding box center [1180, 584] width 355 height 37
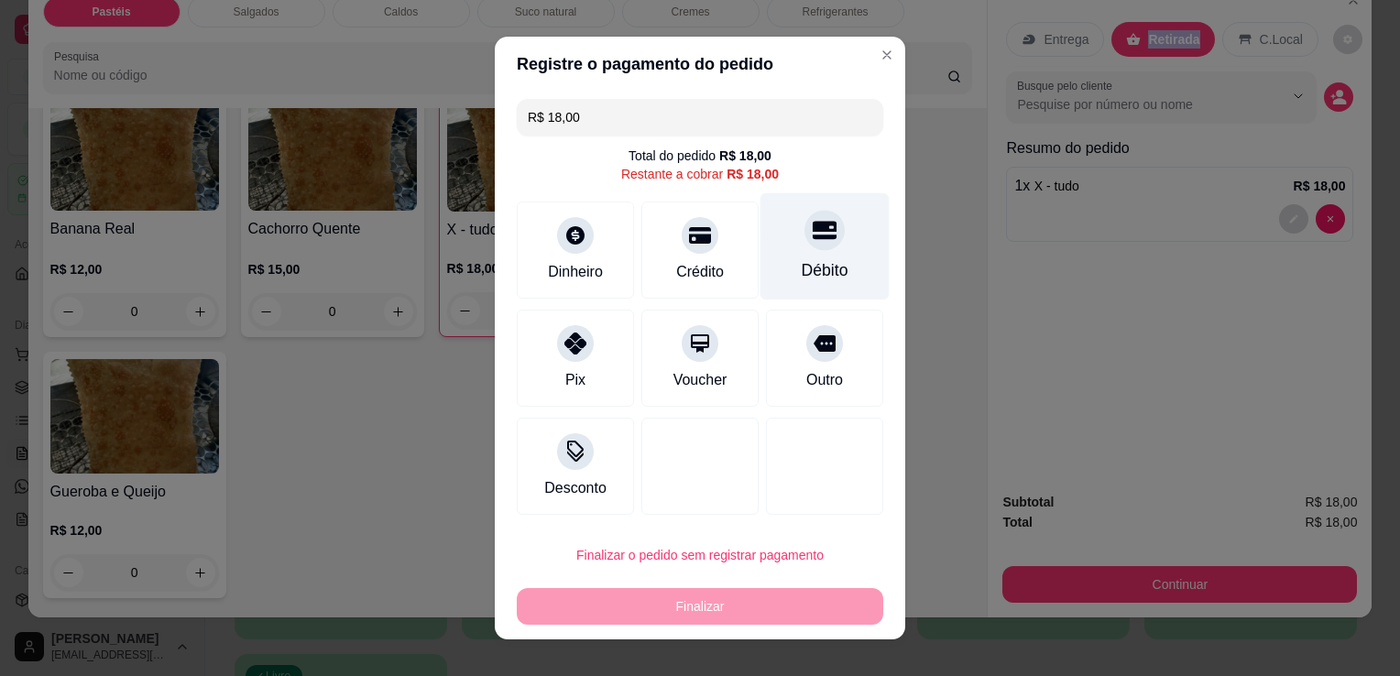
click at [810, 260] on div "Débito" at bounding box center [825, 270] width 47 height 24
type input "R$ 0,00"
click at [810, 260] on div "Débito" at bounding box center [825, 270] width 47 height 24
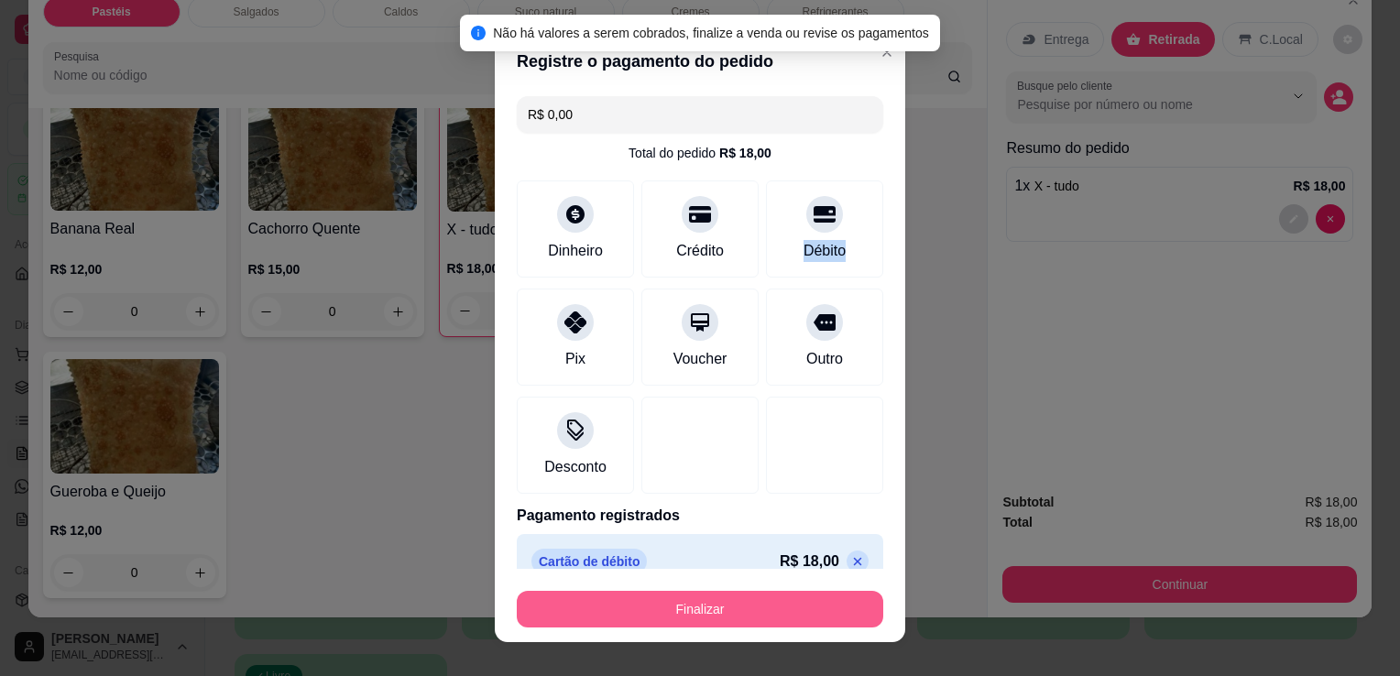
click at [770, 607] on button "Finalizar" at bounding box center [700, 609] width 367 height 37
click at [770, 607] on div "Finalizar" at bounding box center [700, 609] width 367 height 37
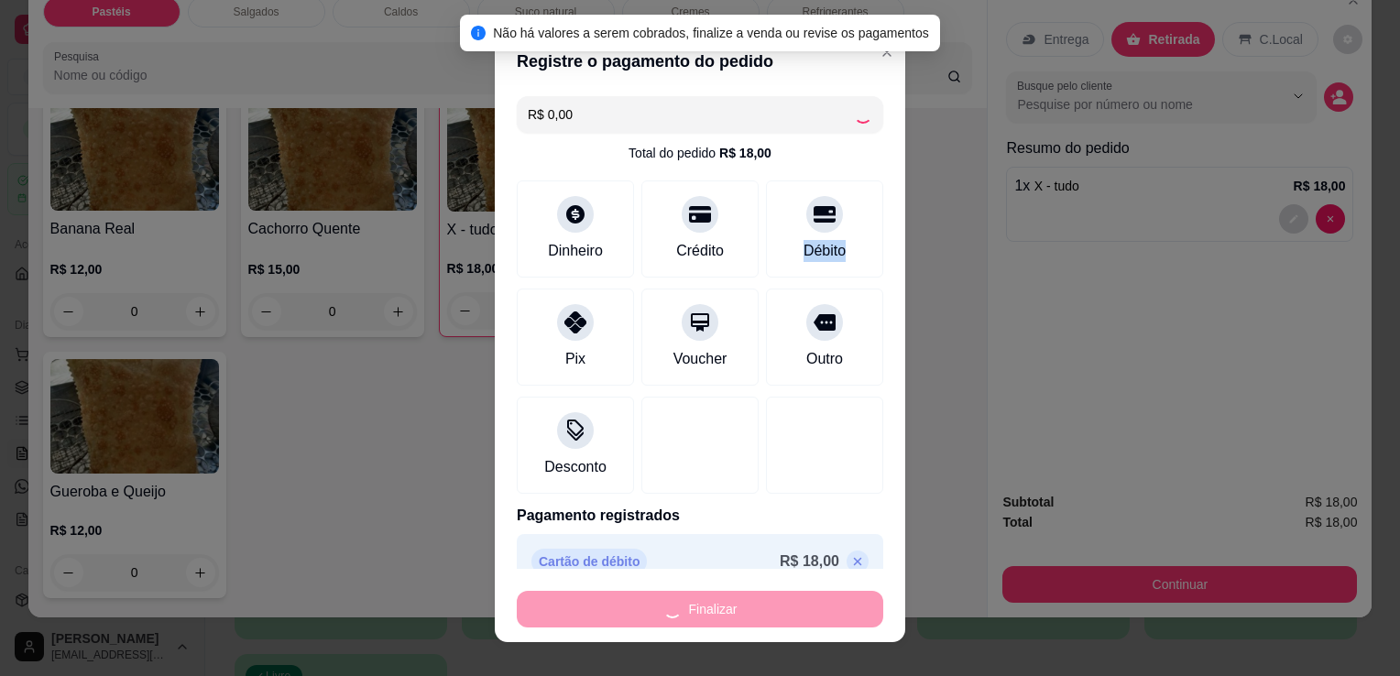
type input "0"
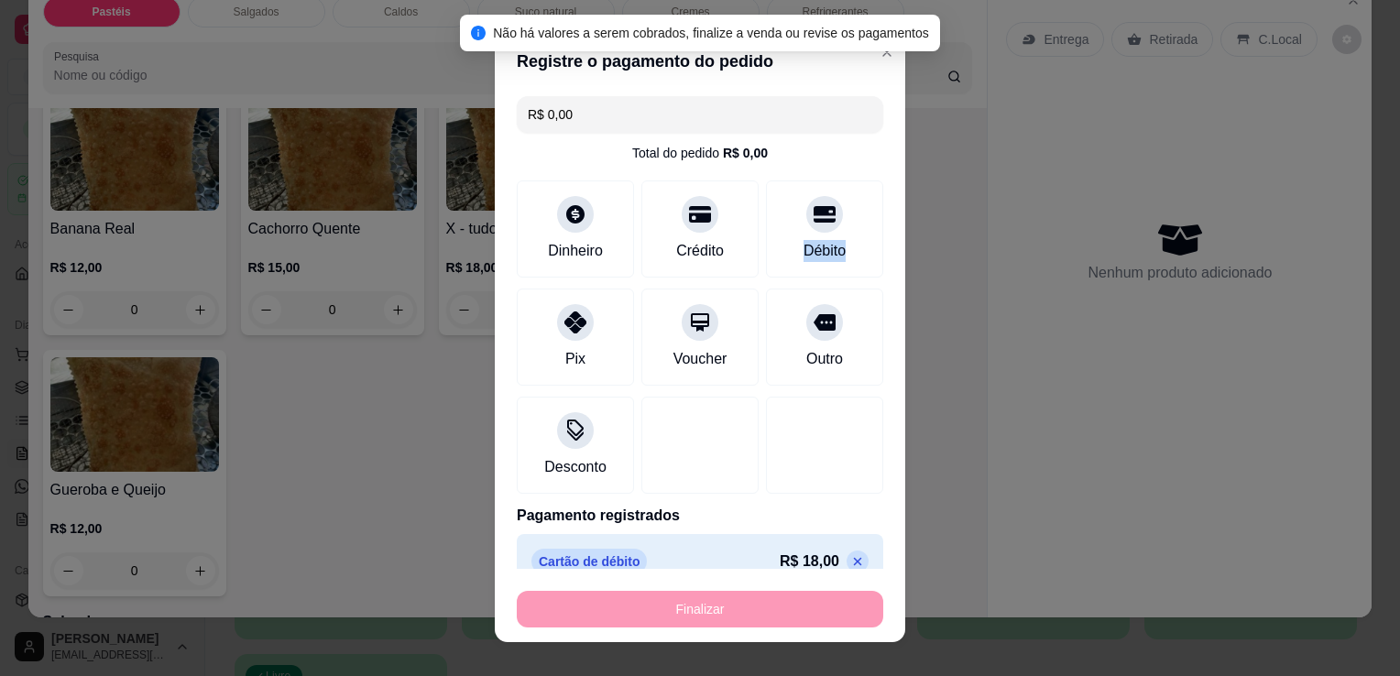
type input "-R$ 18,00"
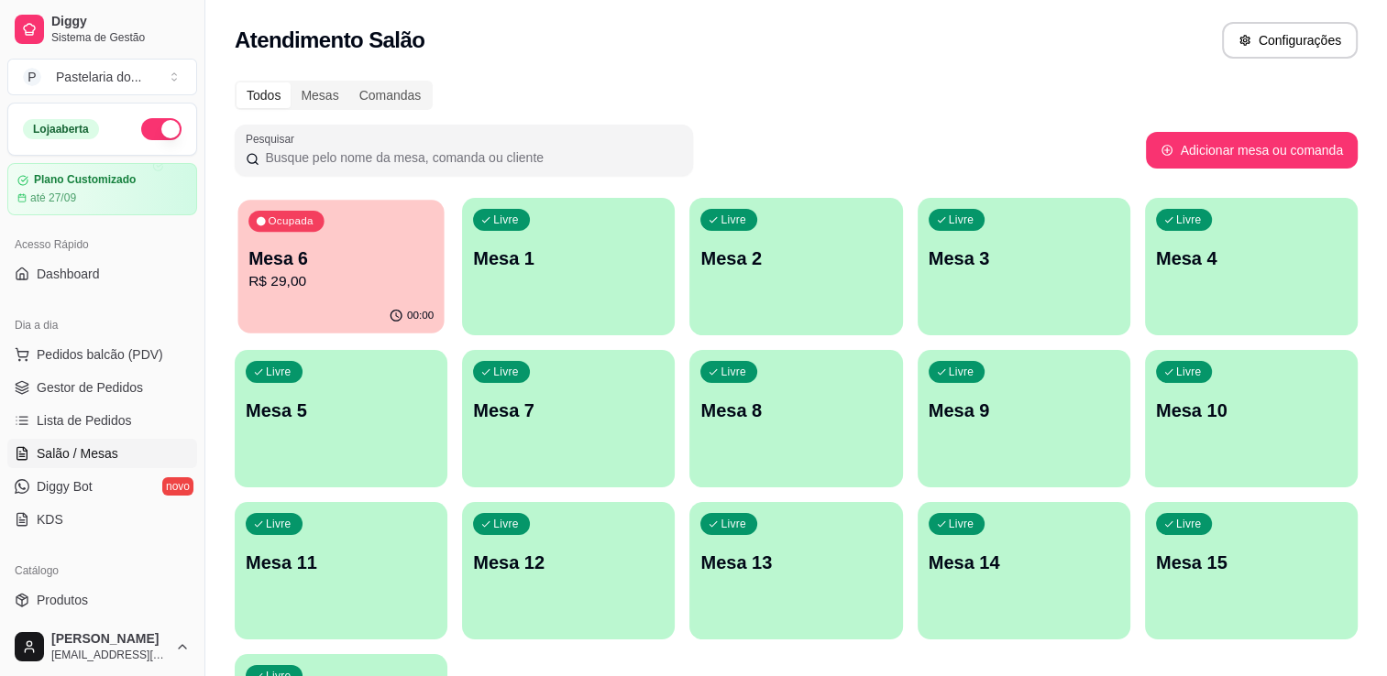
click at [388, 274] on p "R$ 29,00" at bounding box center [340, 281] width 185 height 21
click at [341, 247] on p "Mesa 6" at bounding box center [341, 259] width 191 height 26
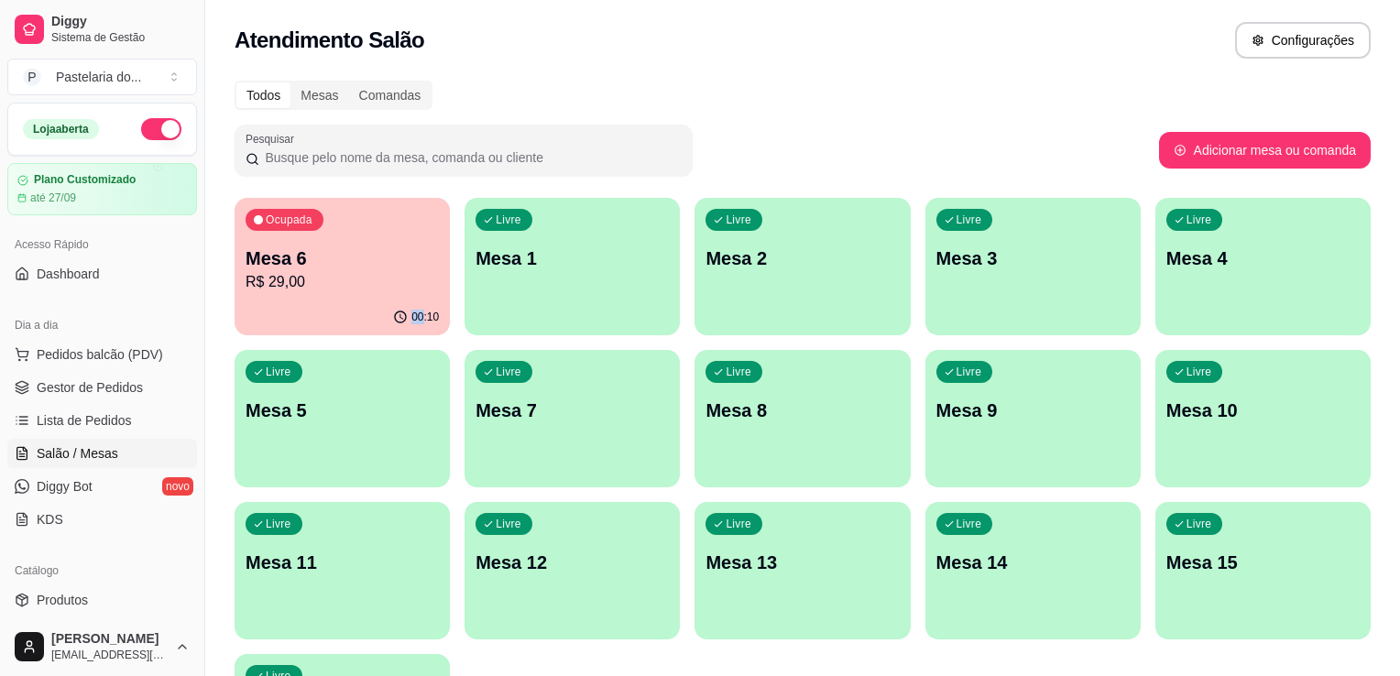
click at [220, 332] on div "Todos Mesas Comandas Pesquisar Adicionar mesa ou comanda Ocupada Mesa 6 R$ 29,0…" at bounding box center [802, 442] width 1195 height 744
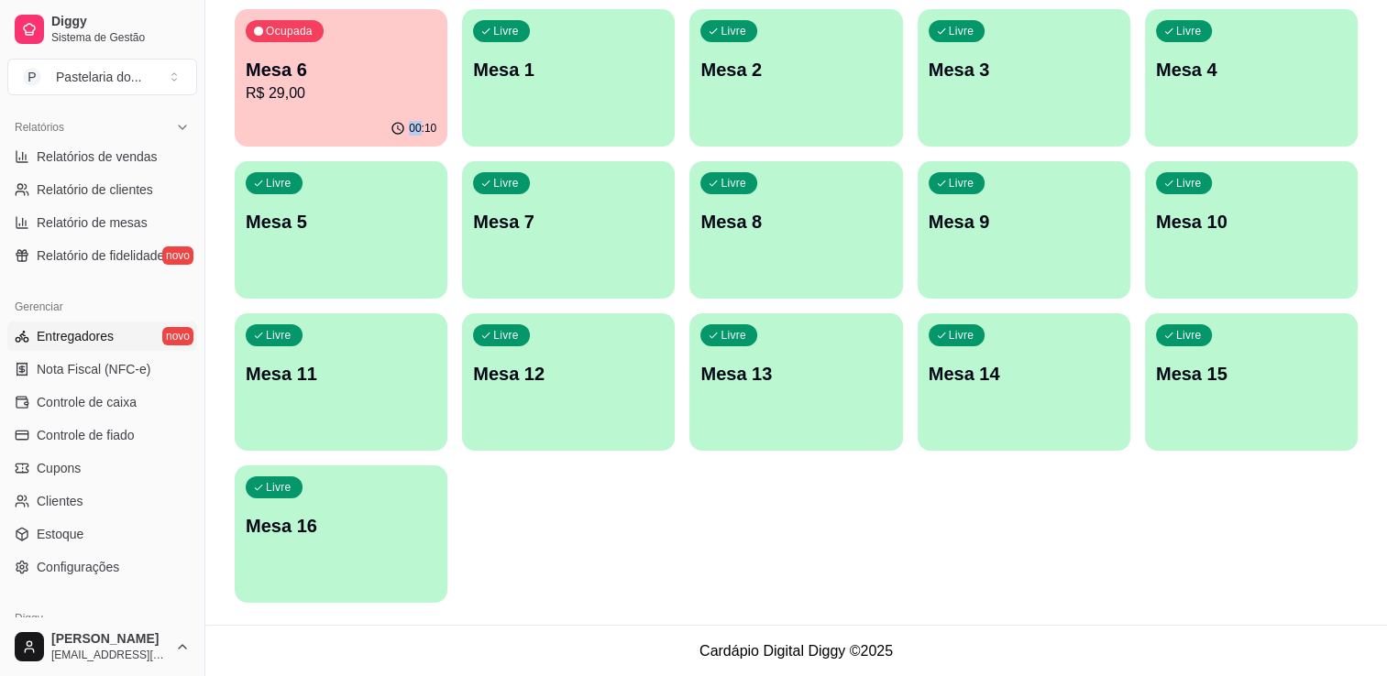
scroll to position [642, 0]
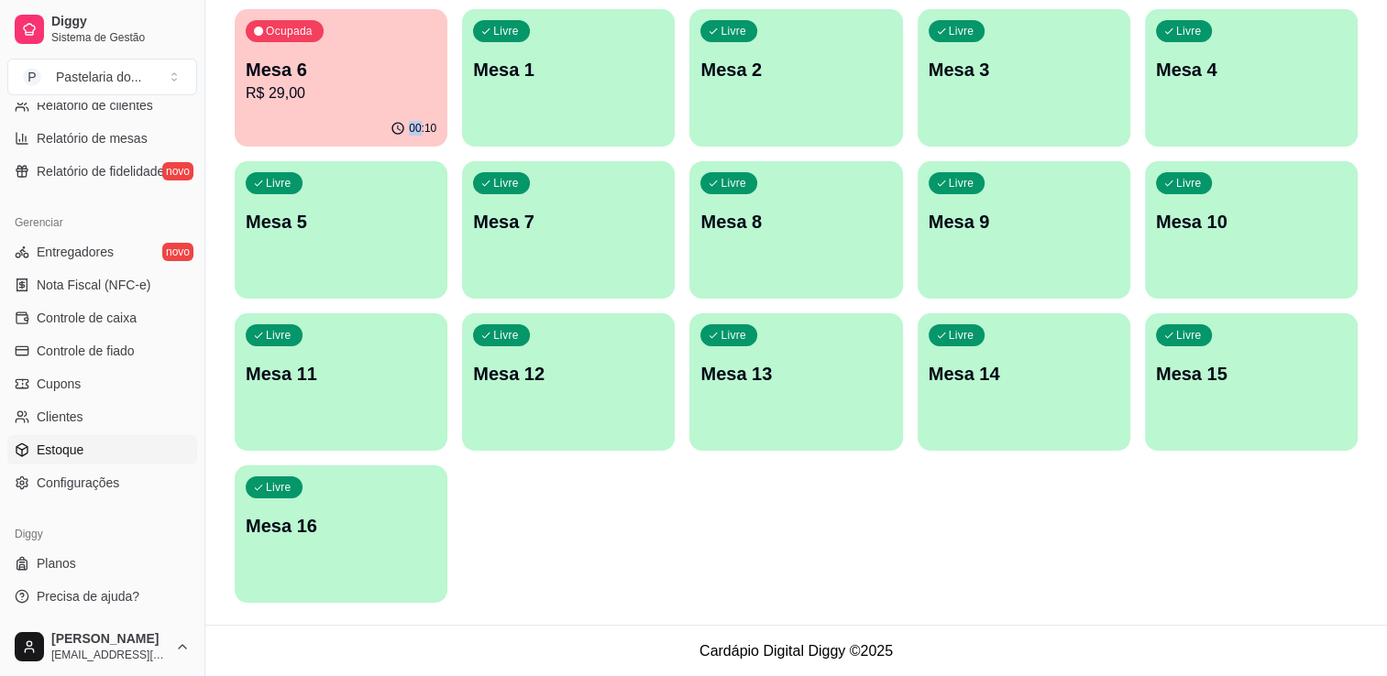
click at [85, 438] on link "Estoque" at bounding box center [102, 449] width 190 height 29
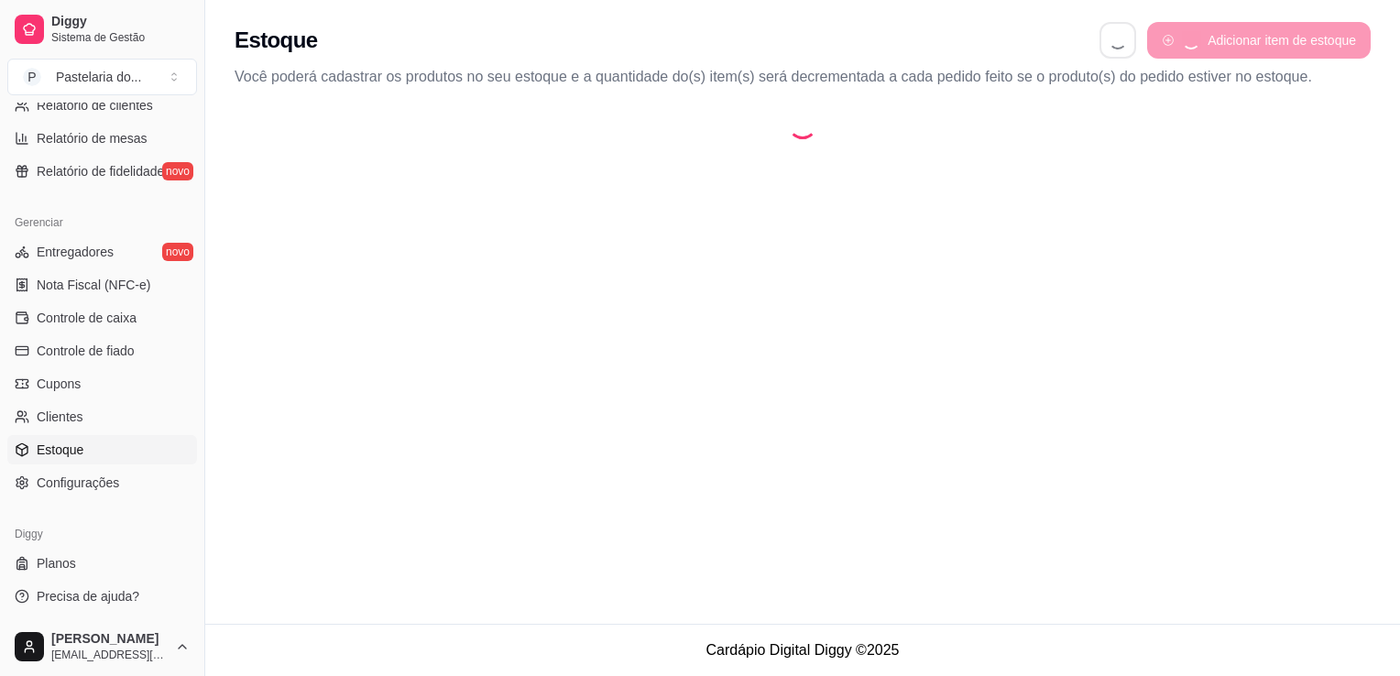
select select "QUANTITY_ORDER"
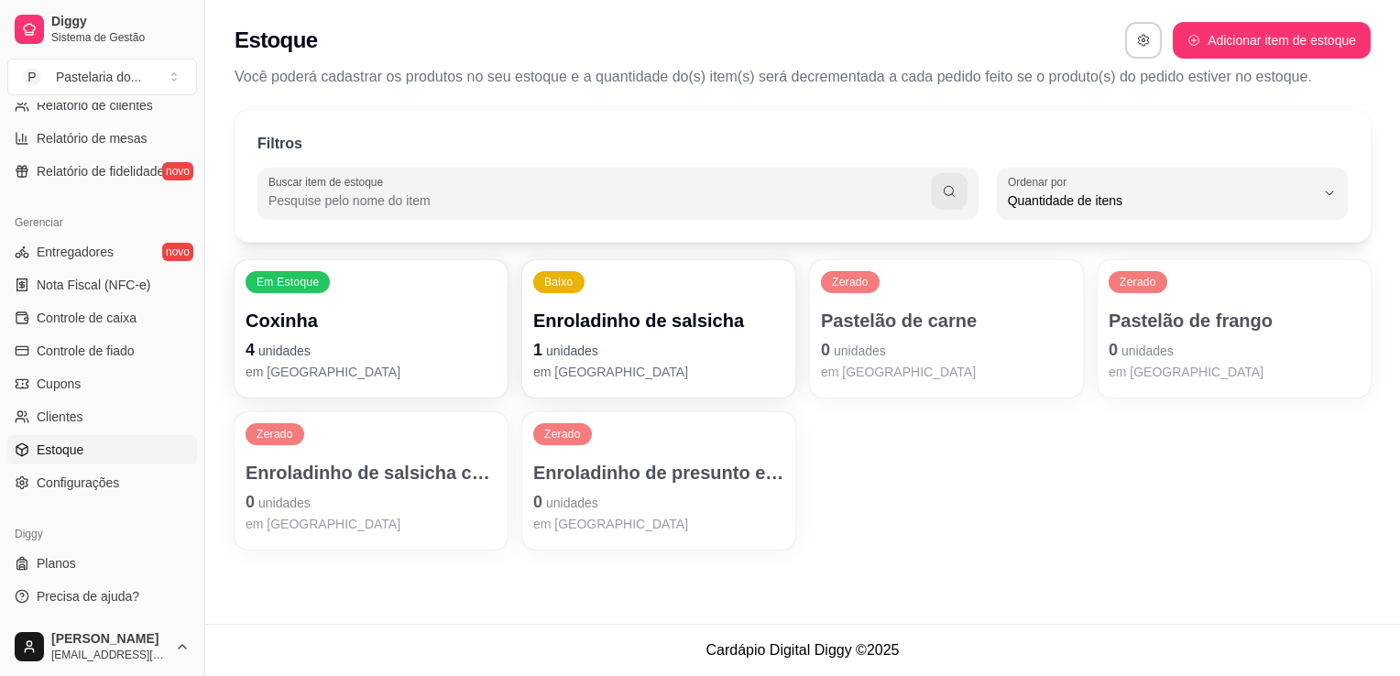
scroll to position [17, 0]
click at [686, 493] on p "0 unidades" at bounding box center [659, 501] width 244 height 25
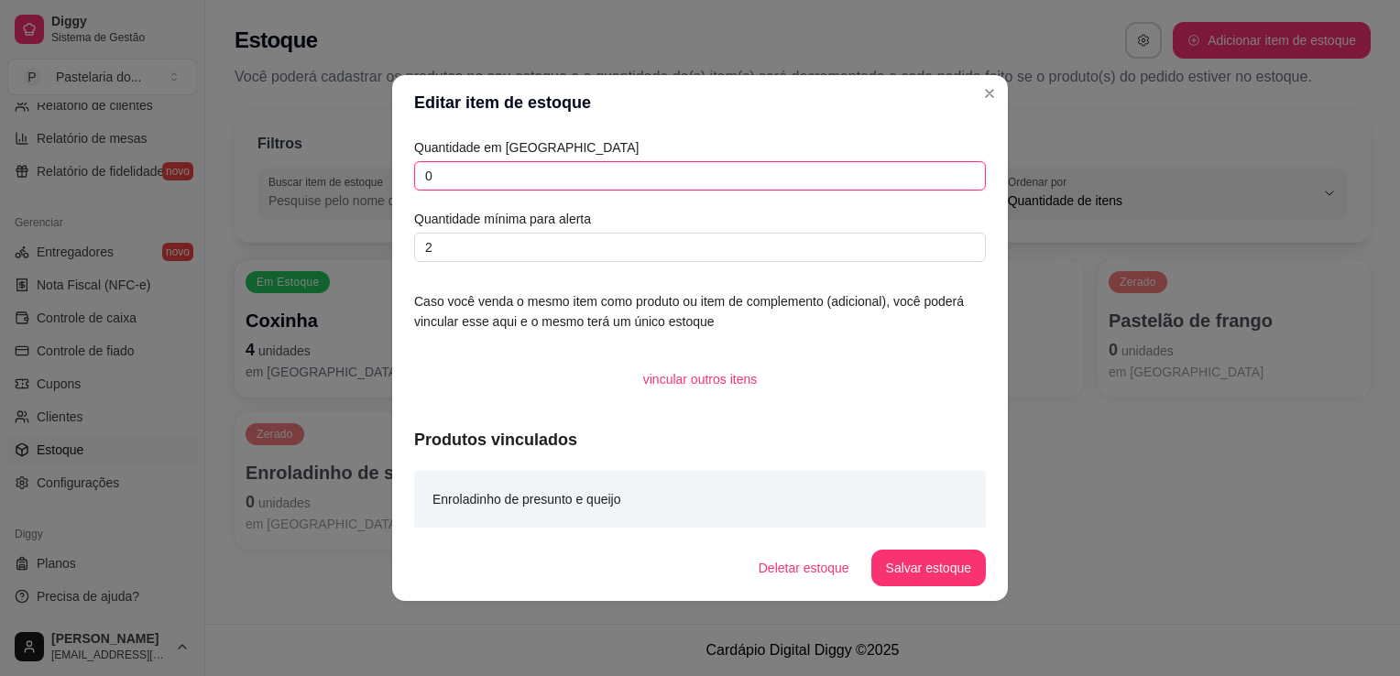
click at [607, 181] on input "0" at bounding box center [700, 175] width 572 height 29
type input "8"
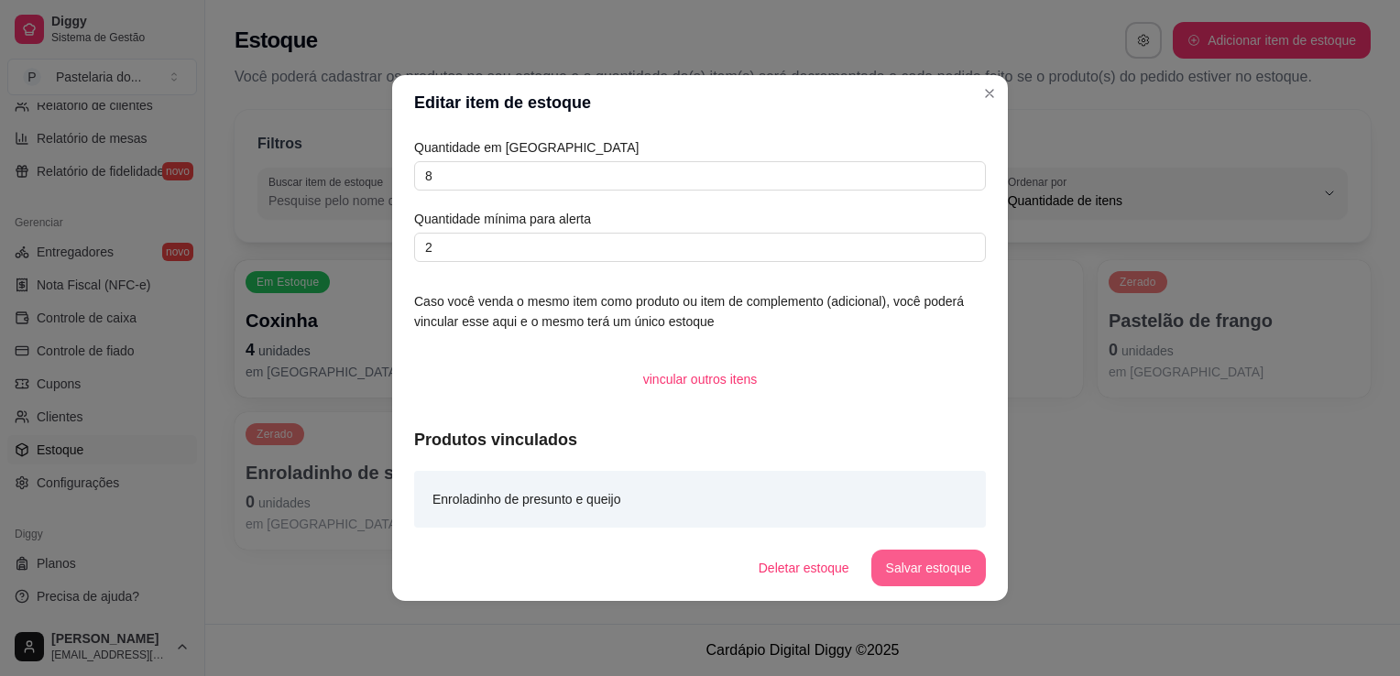
click at [890, 577] on button "Salvar estoque" at bounding box center [929, 568] width 115 height 37
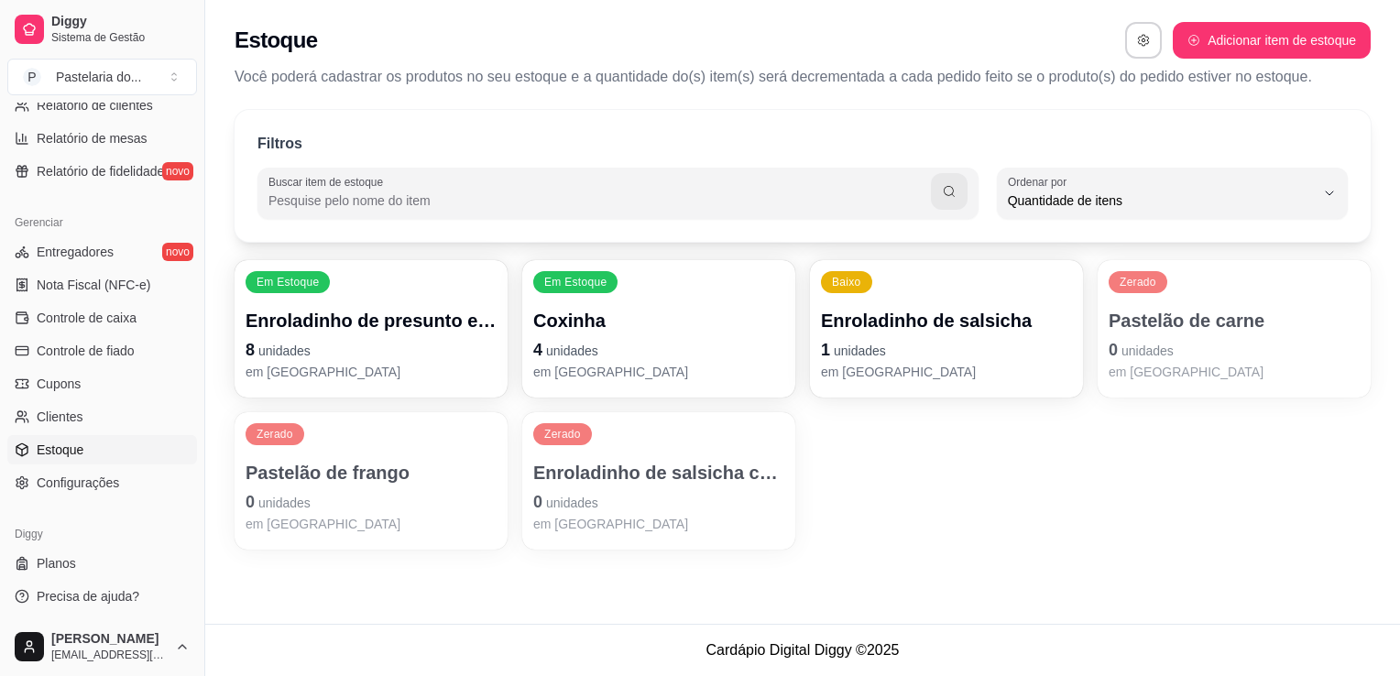
click at [297, 454] on div "Zerado Pastelão de frango 0 unidades em [GEOGRAPHIC_DATA]" at bounding box center [371, 480] width 273 height 137
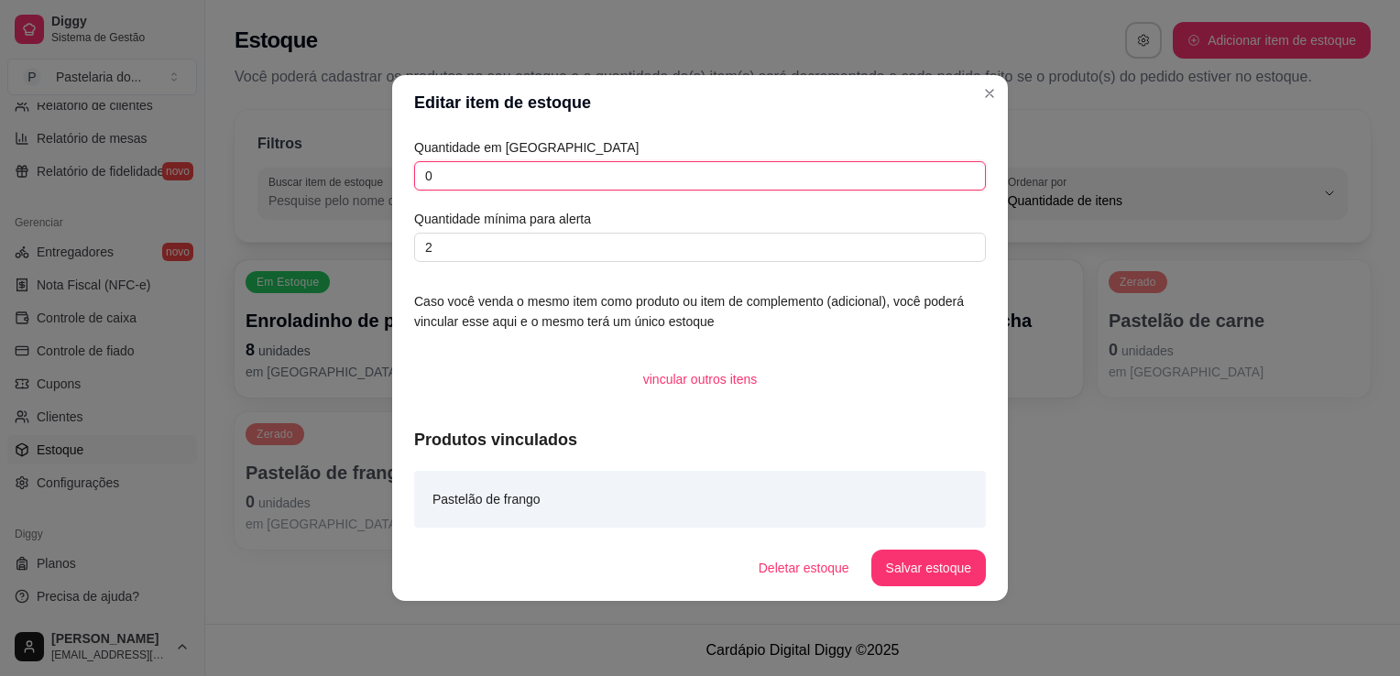
click at [473, 183] on input "0" at bounding box center [700, 175] width 572 height 29
type input "4"
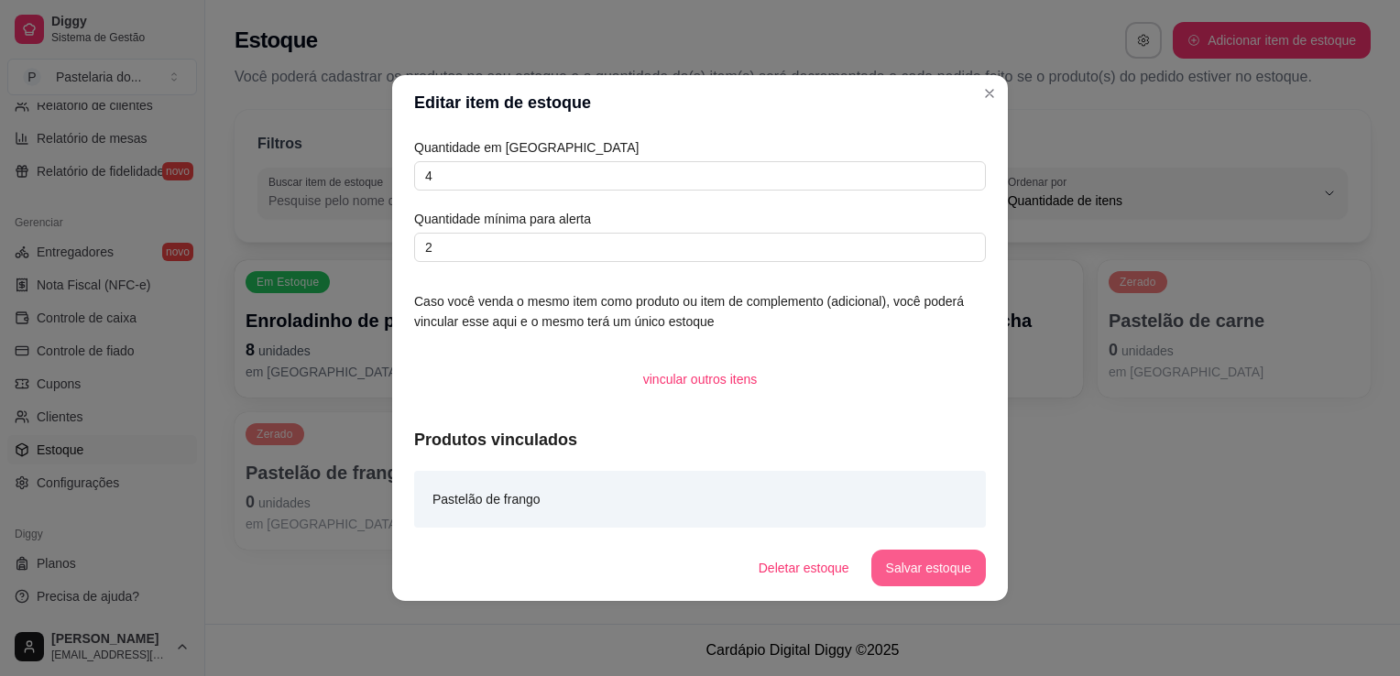
click at [938, 565] on button "Salvar estoque" at bounding box center [929, 568] width 115 height 37
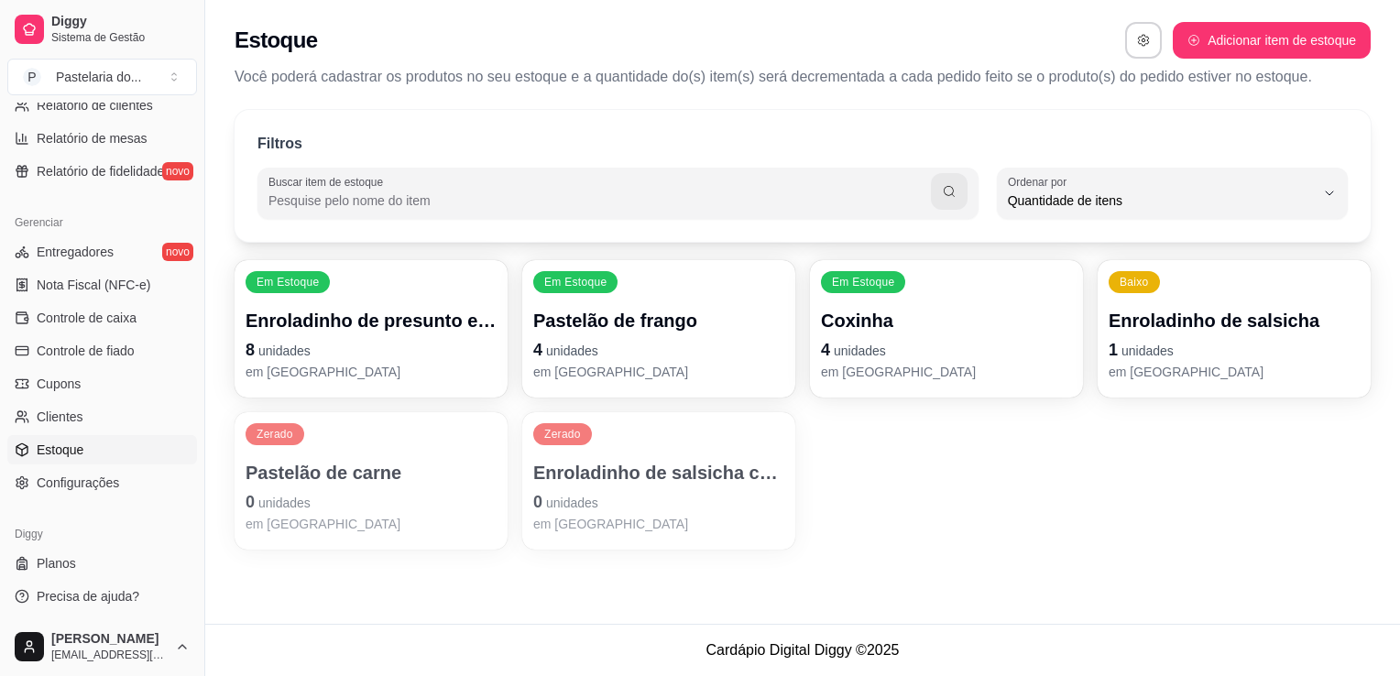
click at [856, 335] on div "Coxinha 4 unidades em [GEOGRAPHIC_DATA]" at bounding box center [946, 344] width 251 height 73
click at [856, 335] on div "Quantidade em estoque 4 Quantidade mínima para alerta 2 Caso você venda o mesmo…" at bounding box center [700, 332] width 634 height 417
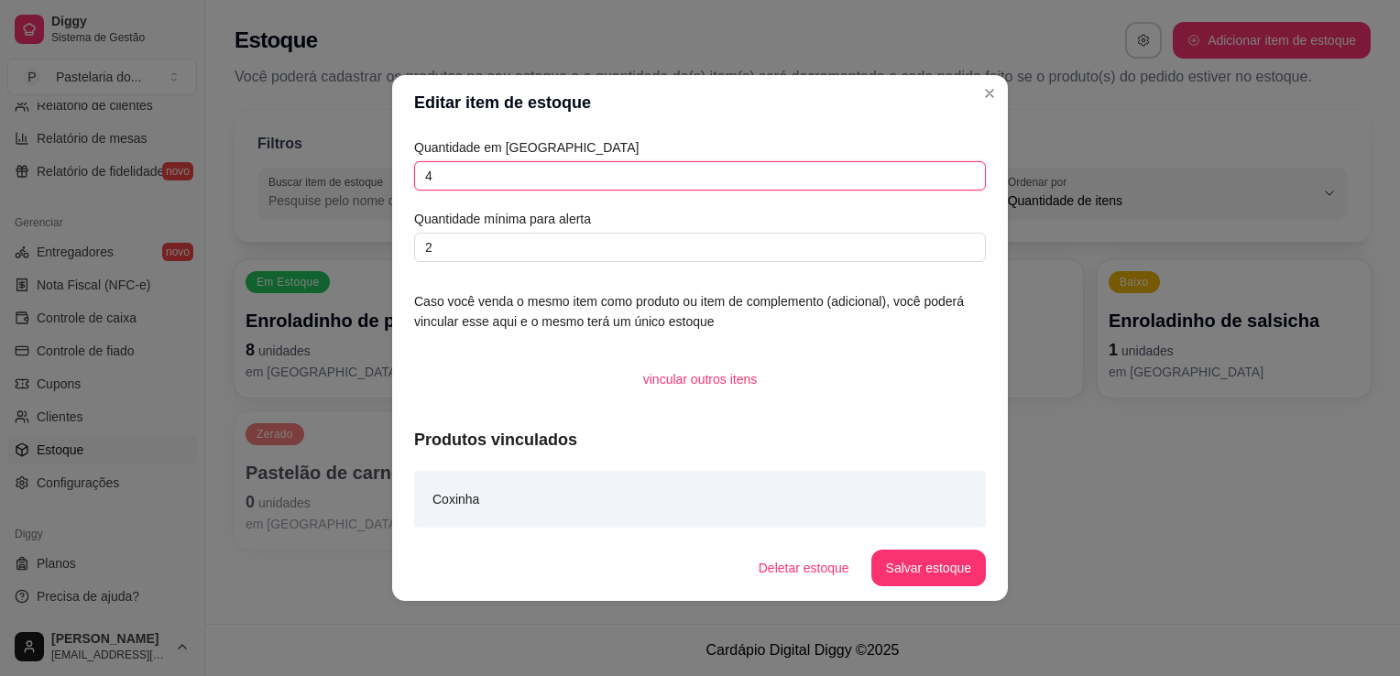
click at [683, 167] on input "4" at bounding box center [700, 175] width 572 height 29
type input "5"
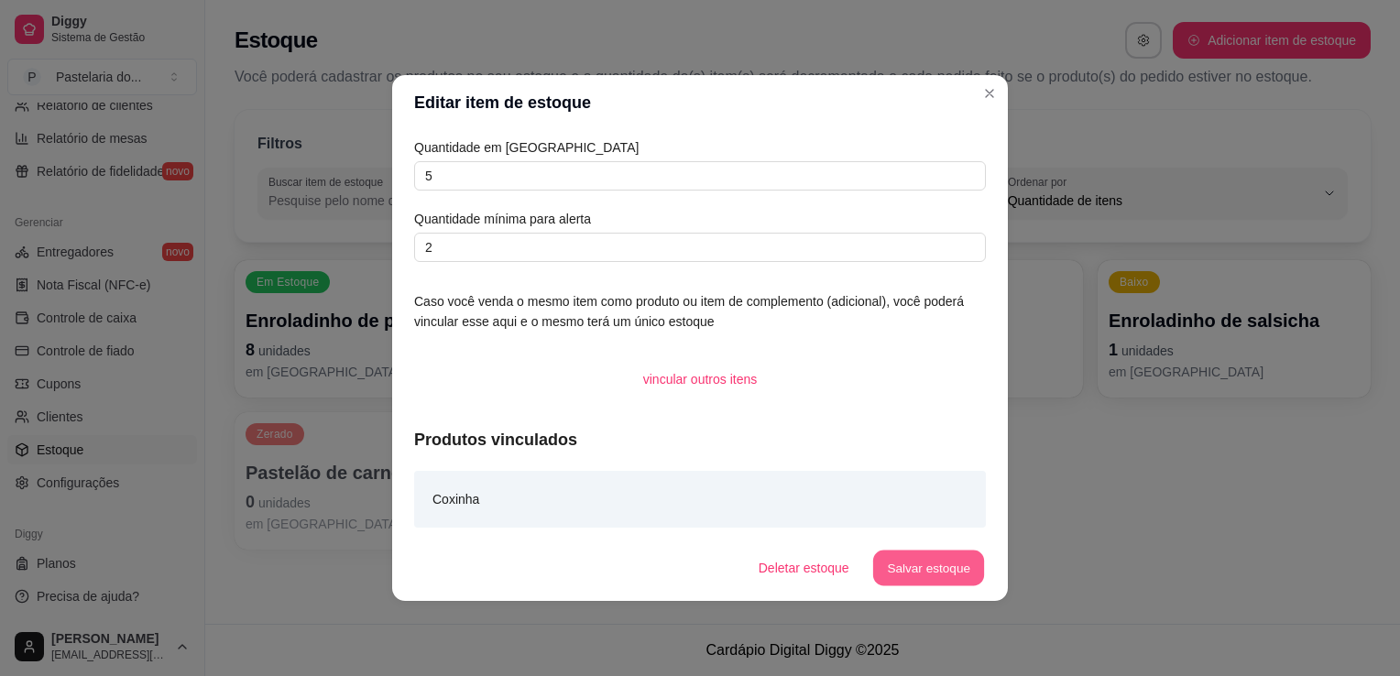
click at [883, 563] on button "Salvar estoque" at bounding box center [928, 569] width 112 height 36
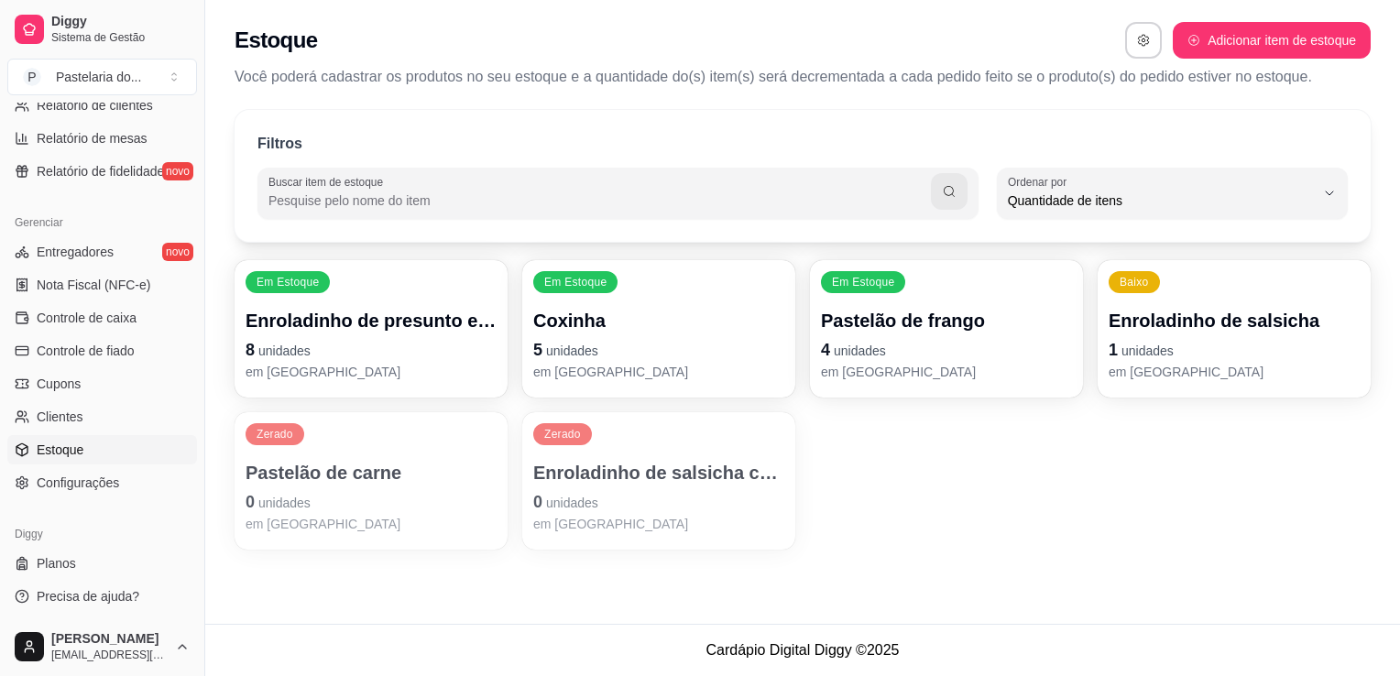
click at [328, 475] on p "Pastelão de carne" at bounding box center [371, 473] width 251 height 26
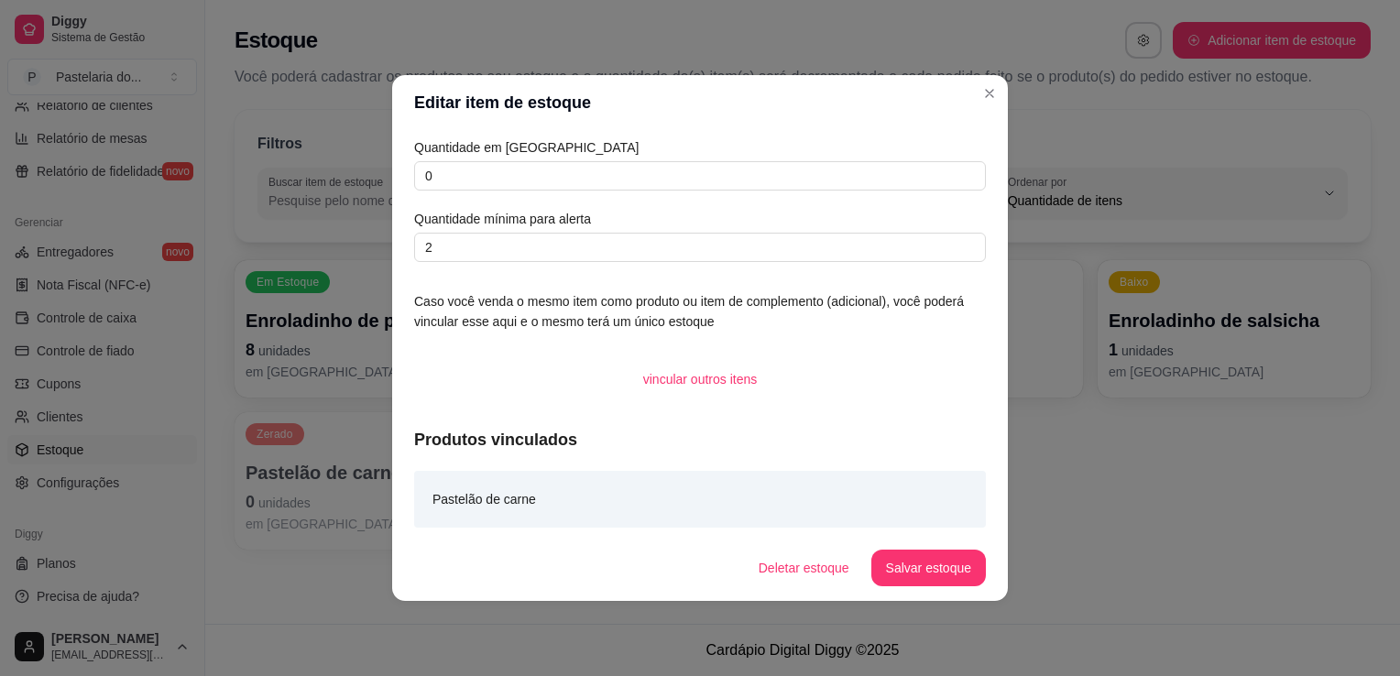
click at [489, 157] on article "Quantidade em [GEOGRAPHIC_DATA]" at bounding box center [700, 147] width 572 height 20
drag, startPoint x: 489, startPoint y: 157, endPoint x: 486, endPoint y: 183, distance: 26.8
click at [486, 183] on input "0" at bounding box center [700, 175] width 572 height 29
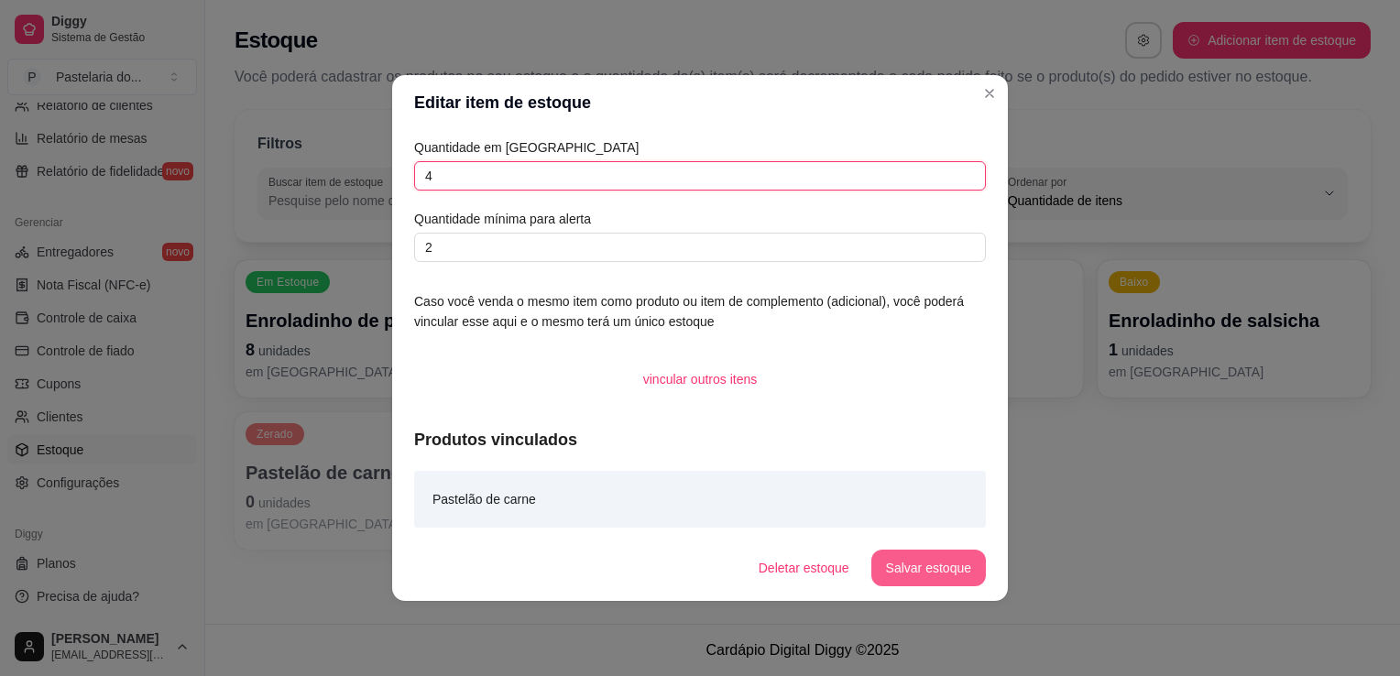
type input "4"
click at [969, 561] on button "Salvar estoque" at bounding box center [929, 568] width 115 height 37
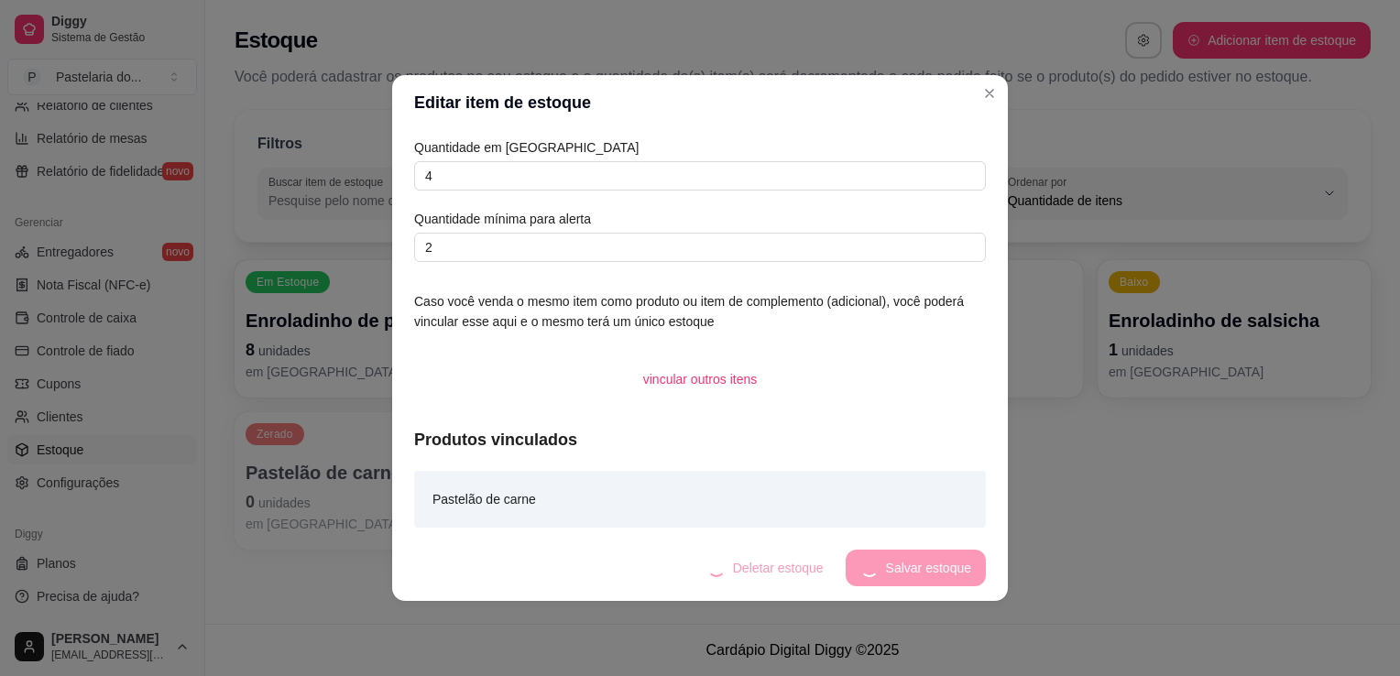
click at [969, 561] on div "Deletar estoque Salvar estoque" at bounding box center [839, 568] width 293 height 37
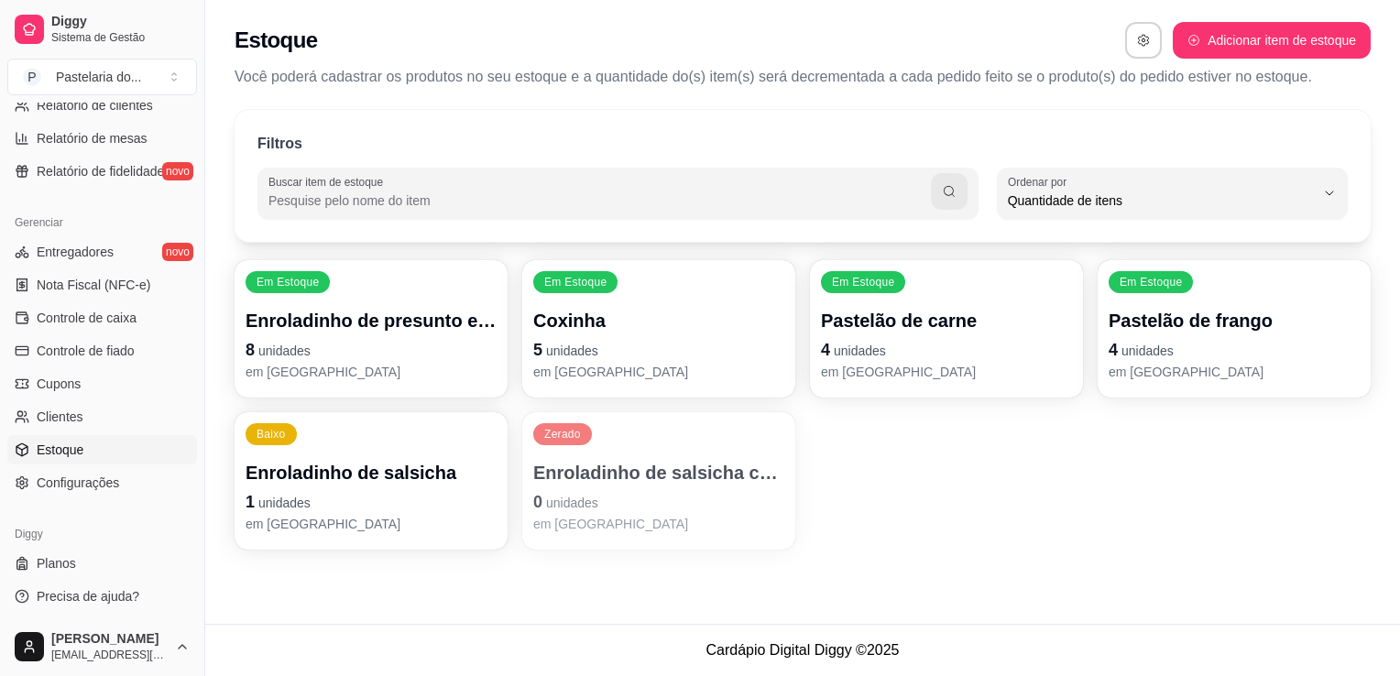
click at [407, 493] on p "1 unidades" at bounding box center [371, 502] width 251 height 26
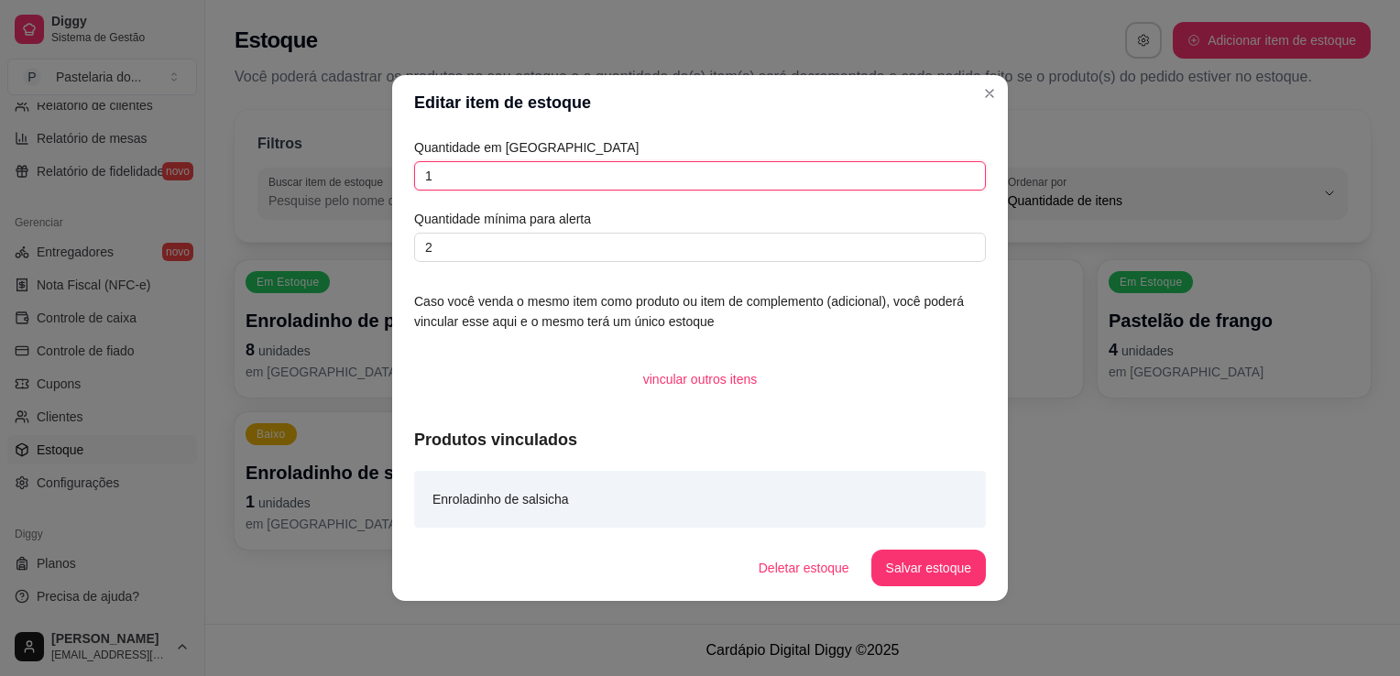
click at [631, 181] on input "1" at bounding box center [700, 175] width 572 height 29
type input "2"
click at [903, 577] on button "Salvar estoque" at bounding box center [929, 568] width 115 height 37
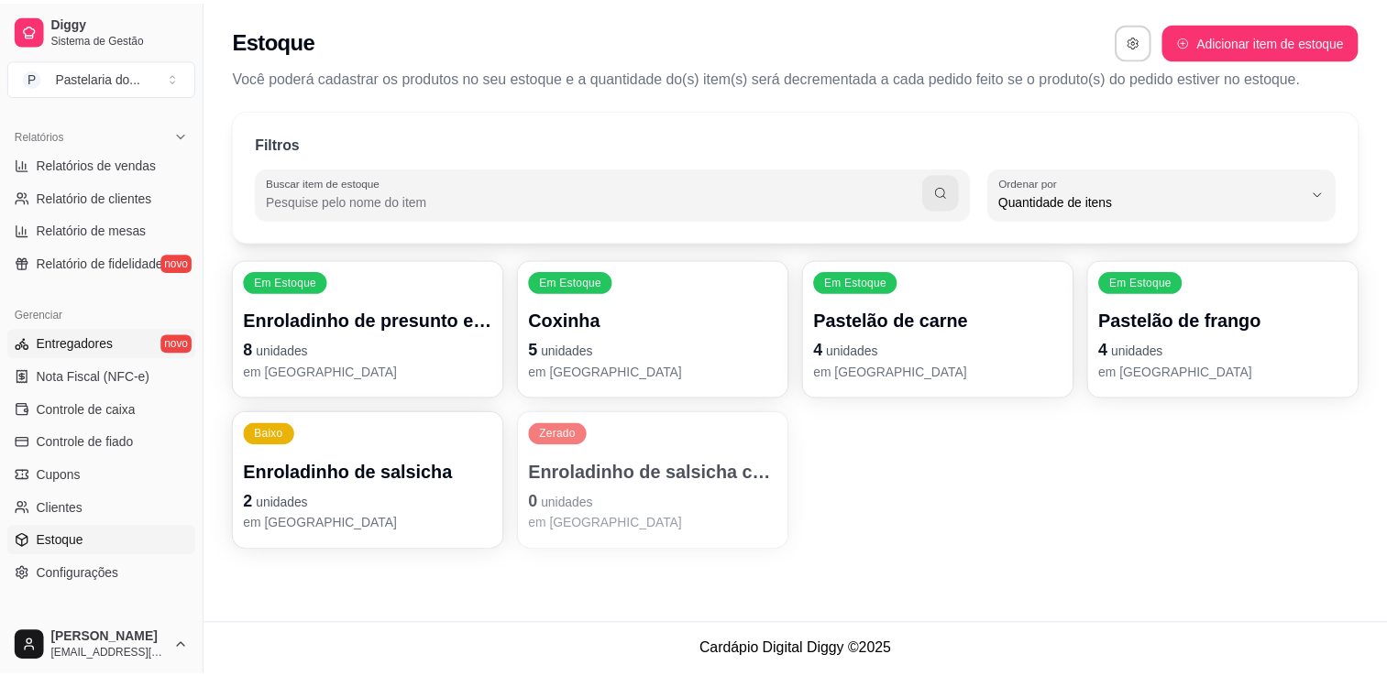
scroll to position [275, 0]
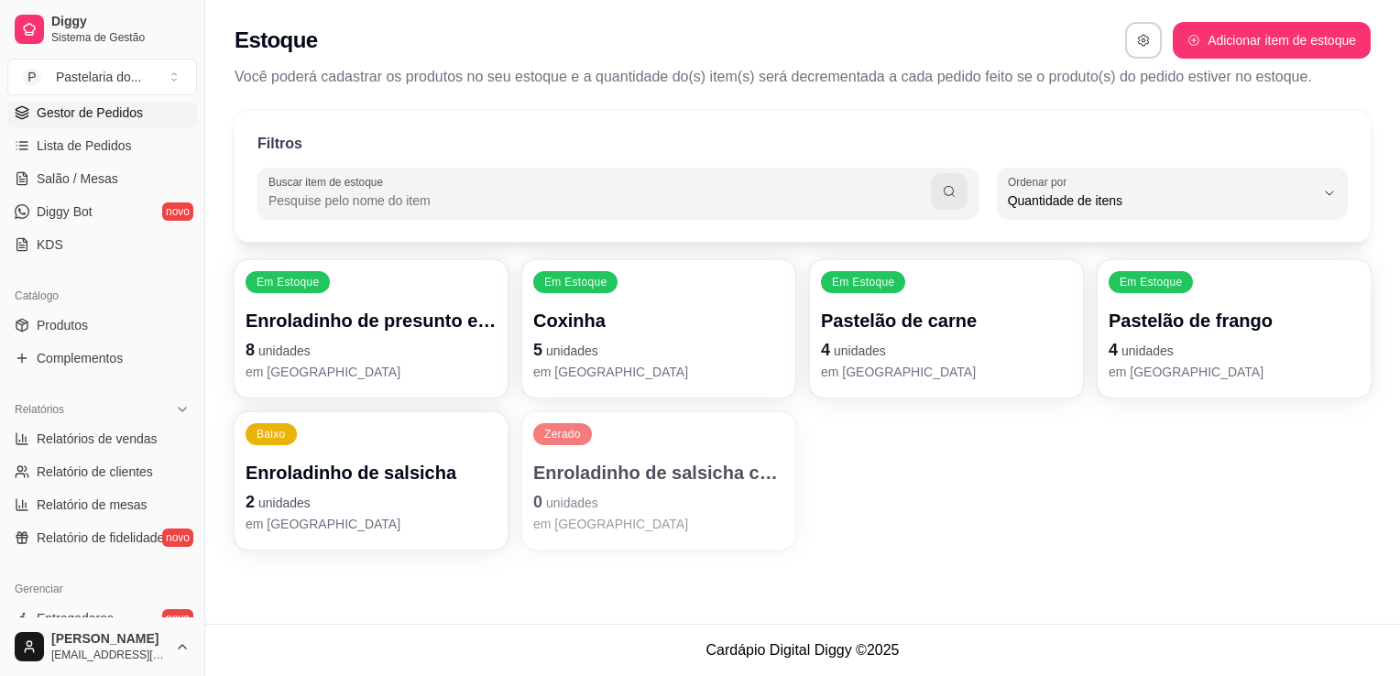
click at [109, 125] on link "Gestor de Pedidos" at bounding box center [102, 112] width 190 height 29
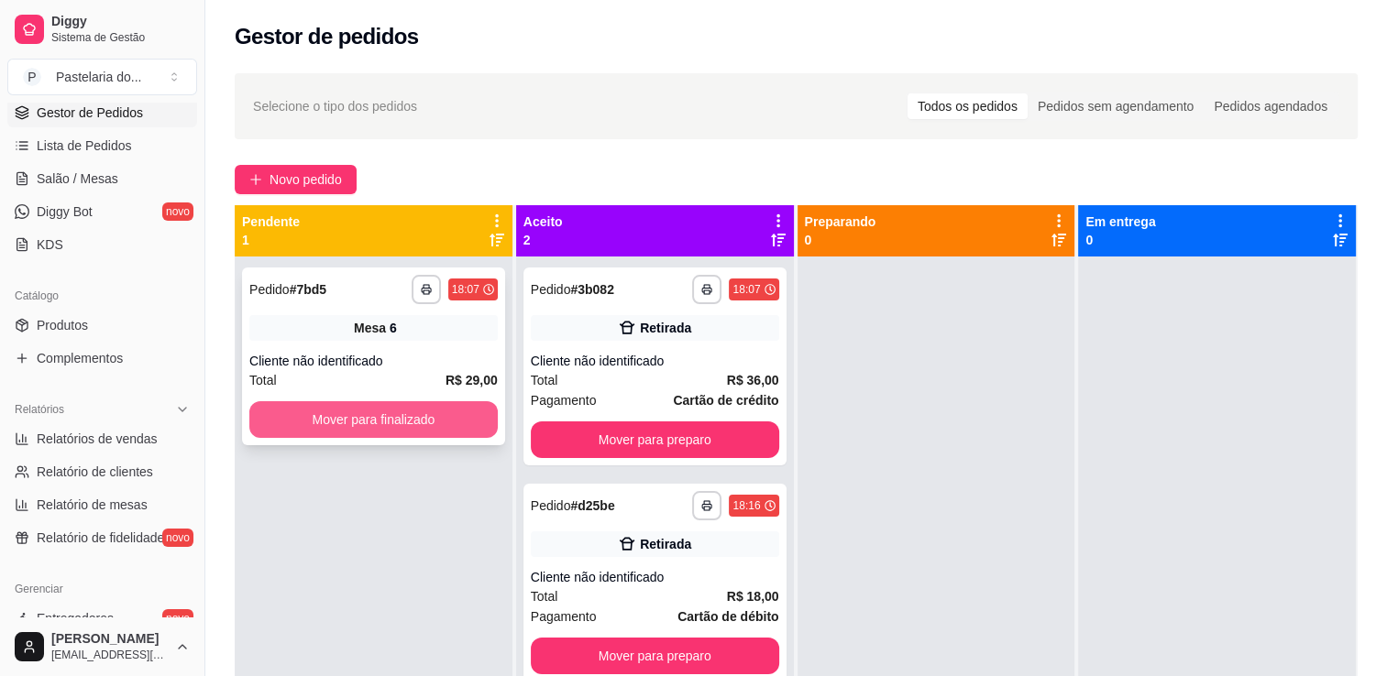
click at [442, 426] on button "Mover para finalizado" at bounding box center [373, 419] width 248 height 37
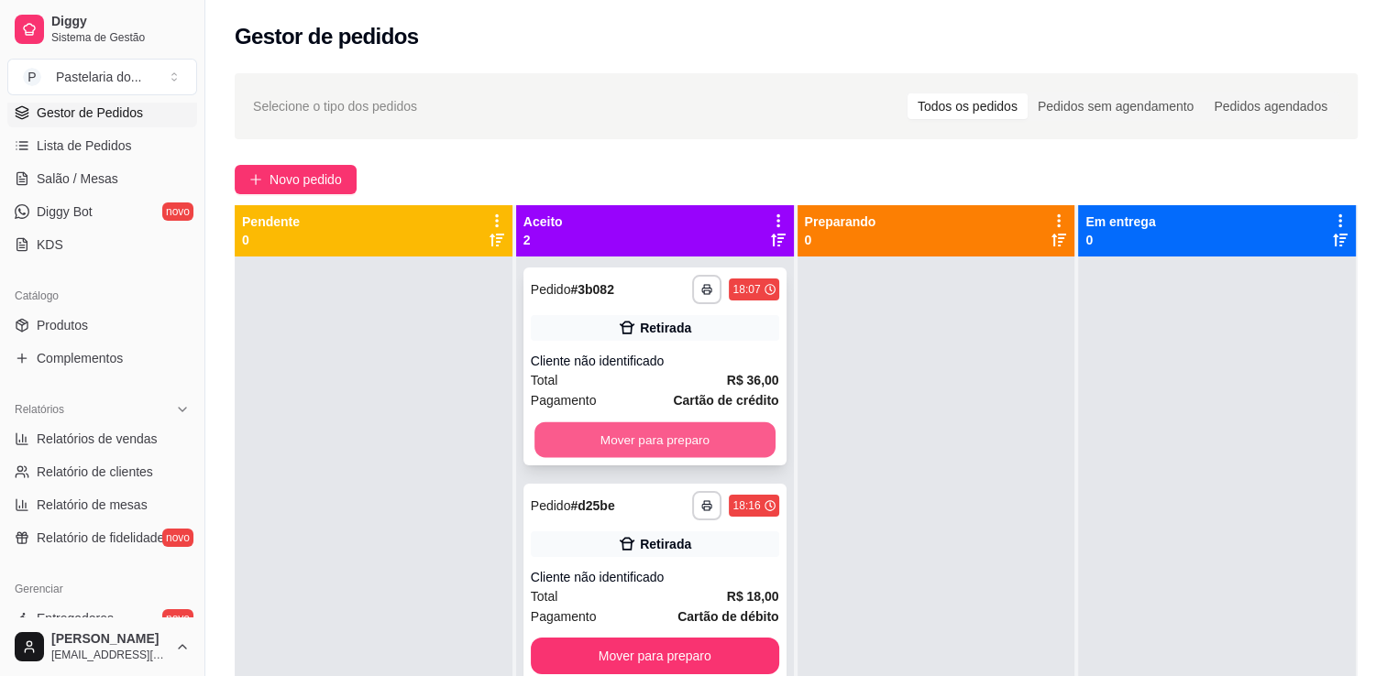
click at [609, 436] on button "Mover para preparo" at bounding box center [654, 440] width 241 height 36
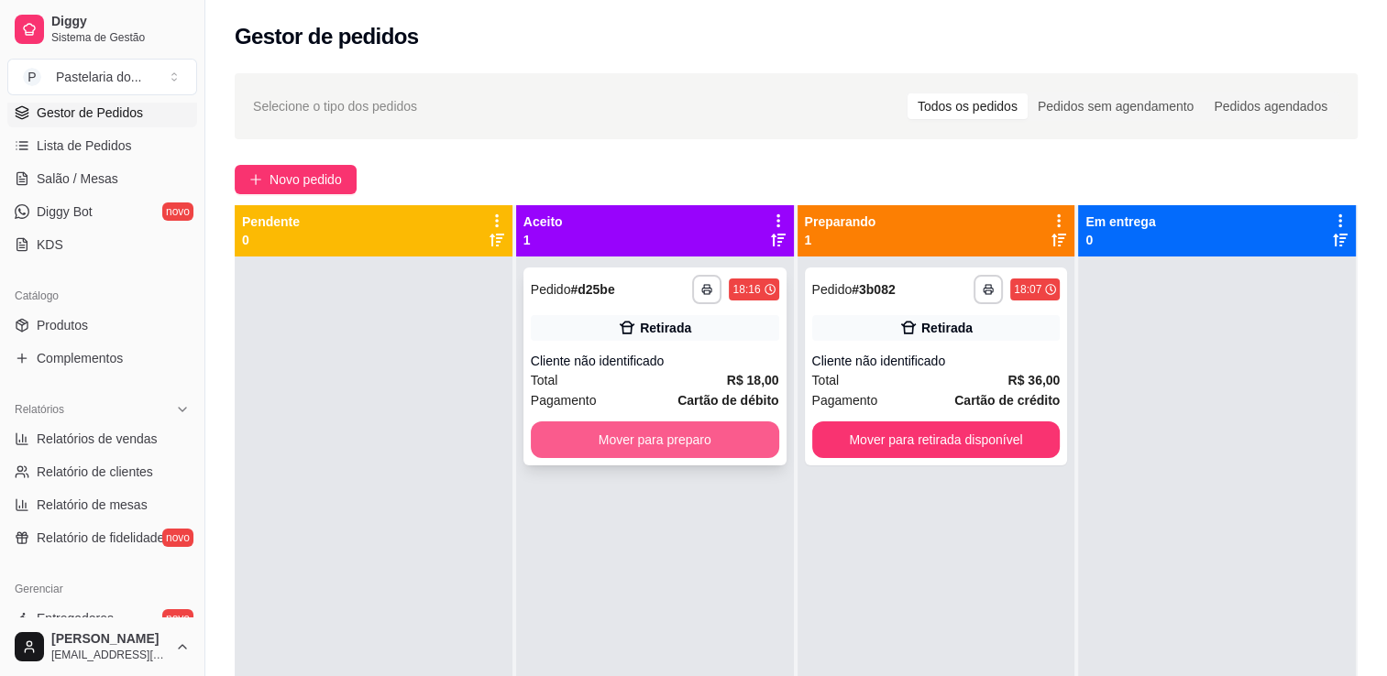
click at [705, 450] on button "Mover para preparo" at bounding box center [655, 440] width 248 height 37
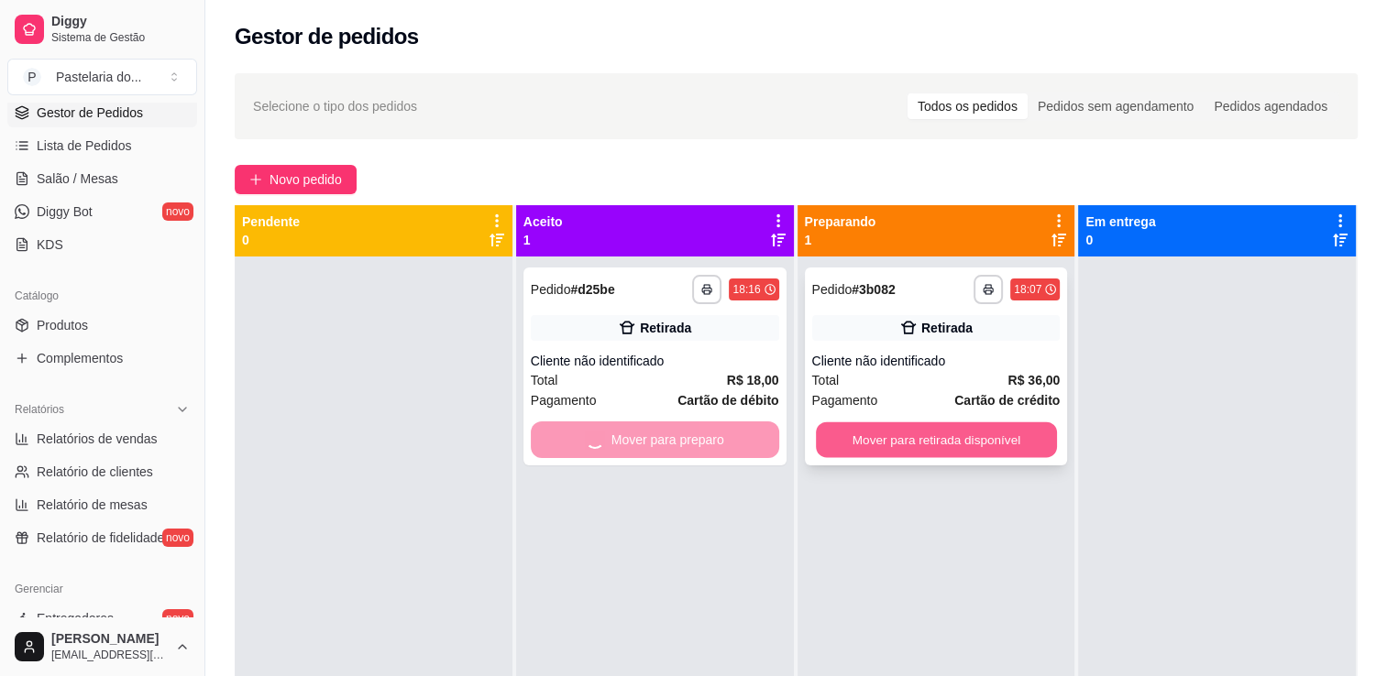
click at [905, 444] on button "Mover para retirada disponível" at bounding box center [936, 440] width 241 height 36
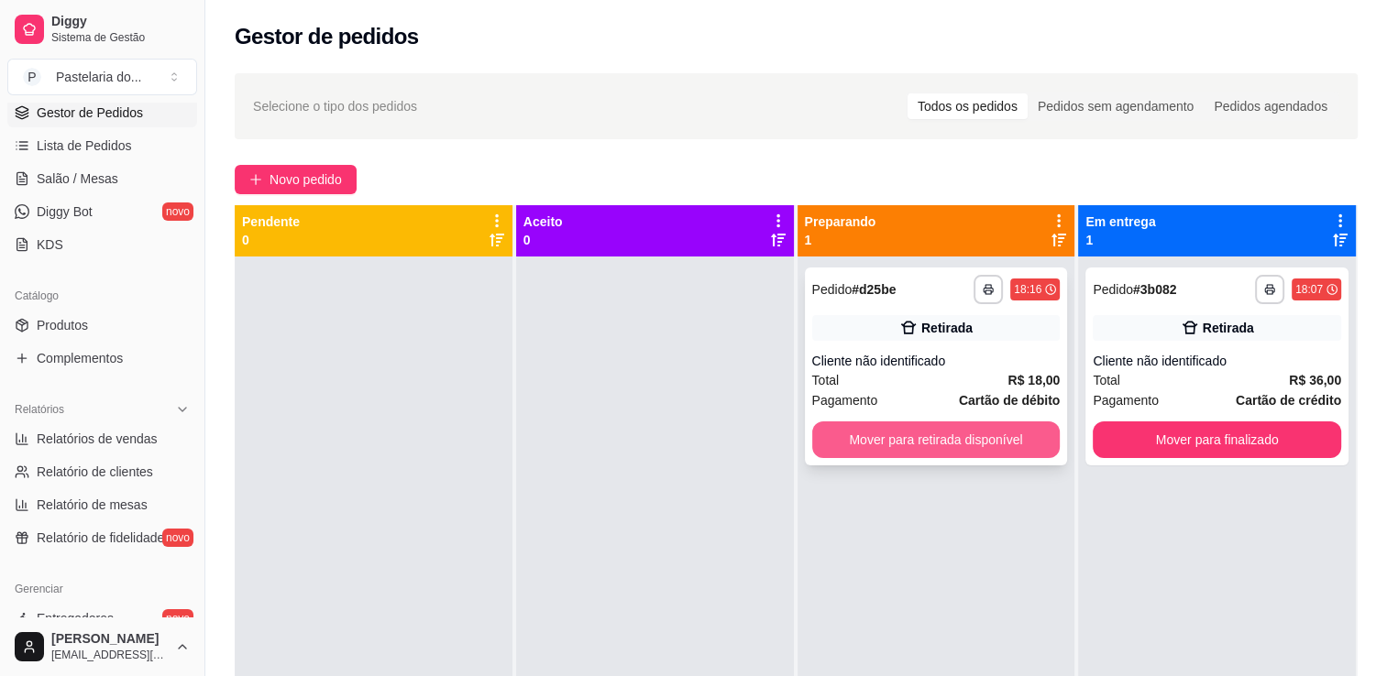
click at [918, 439] on button "Mover para retirada disponível" at bounding box center [936, 440] width 248 height 37
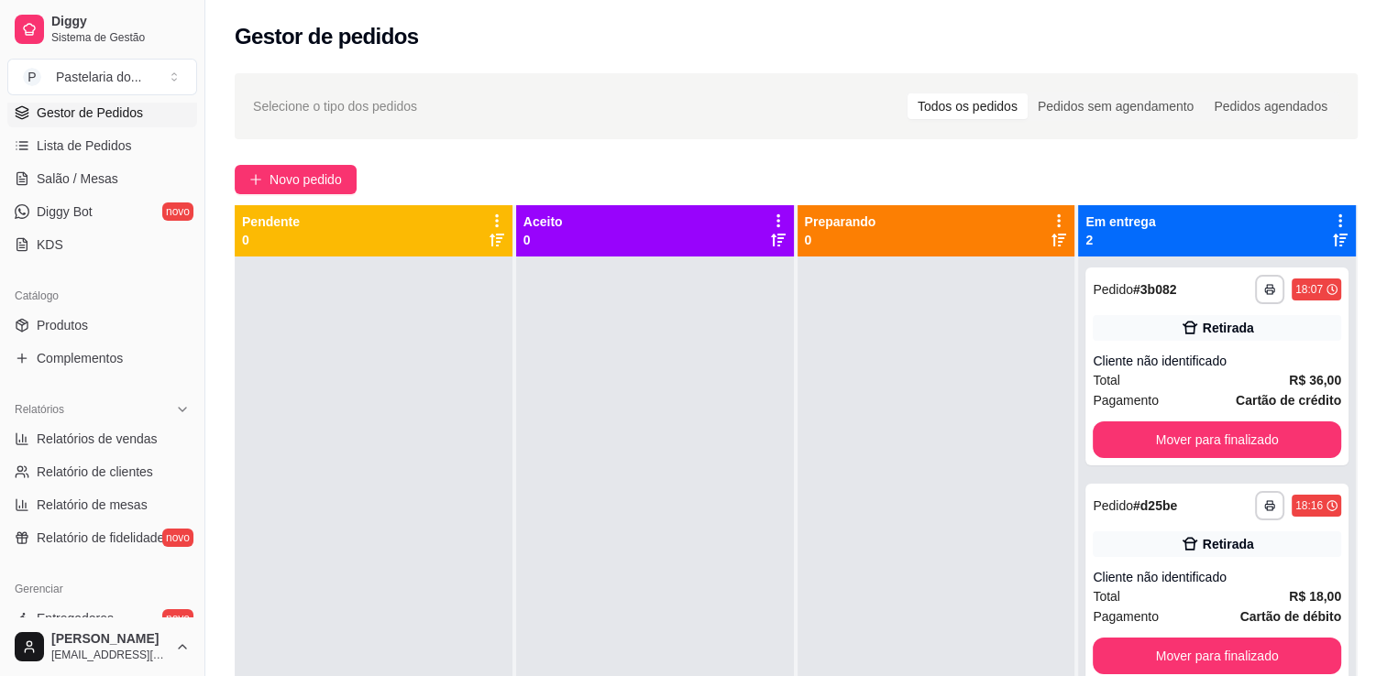
click at [1335, 433] on div "**********" at bounding box center [1217, 595] width 278 height 676
click at [1289, 441] on button "Mover para finalizado" at bounding box center [1216, 440] width 241 height 36
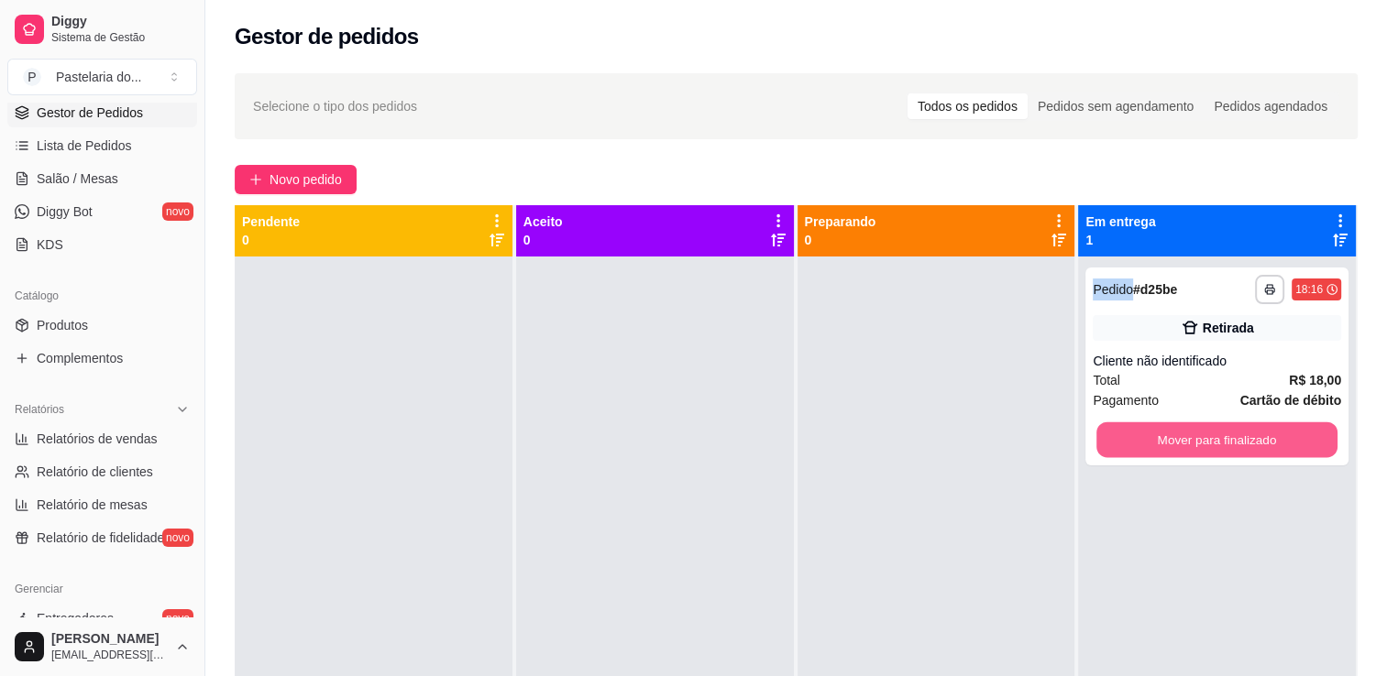
click at [1284, 441] on button "Mover para finalizado" at bounding box center [1216, 440] width 241 height 36
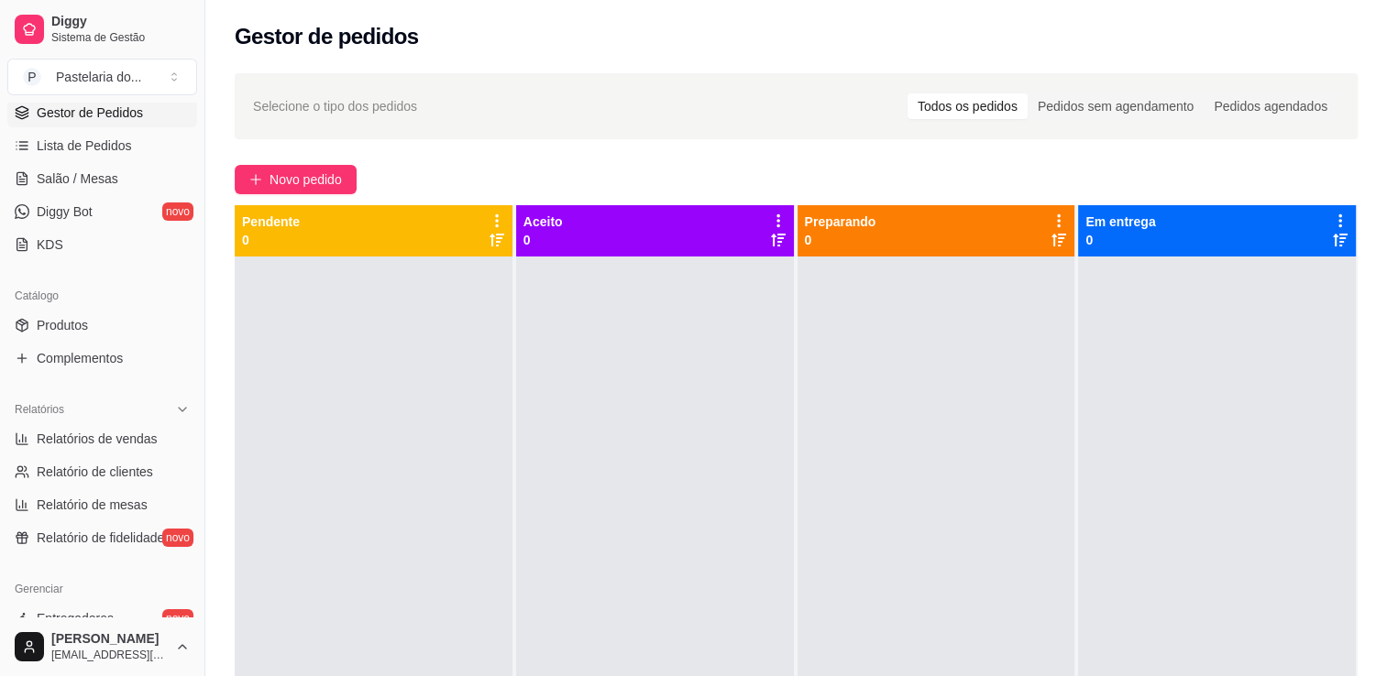
click at [747, 167] on div "Novo pedido" at bounding box center [796, 179] width 1123 height 29
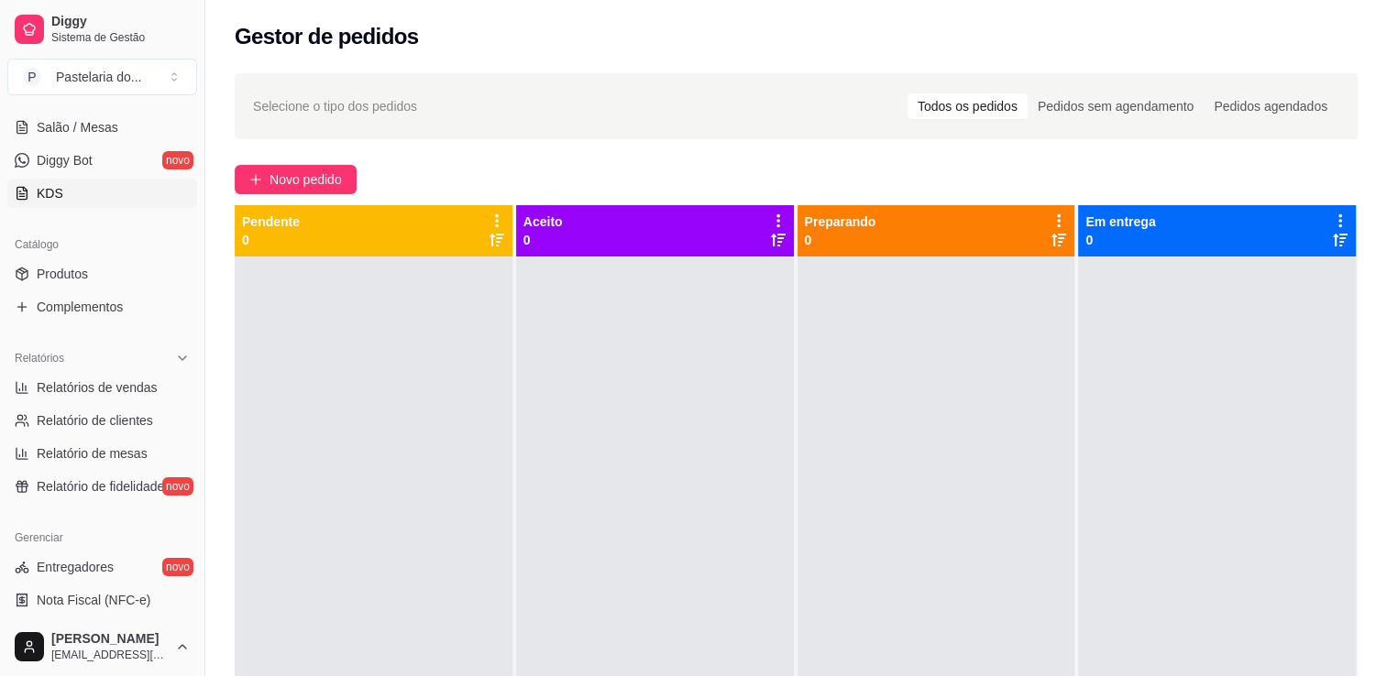
scroll to position [458, 0]
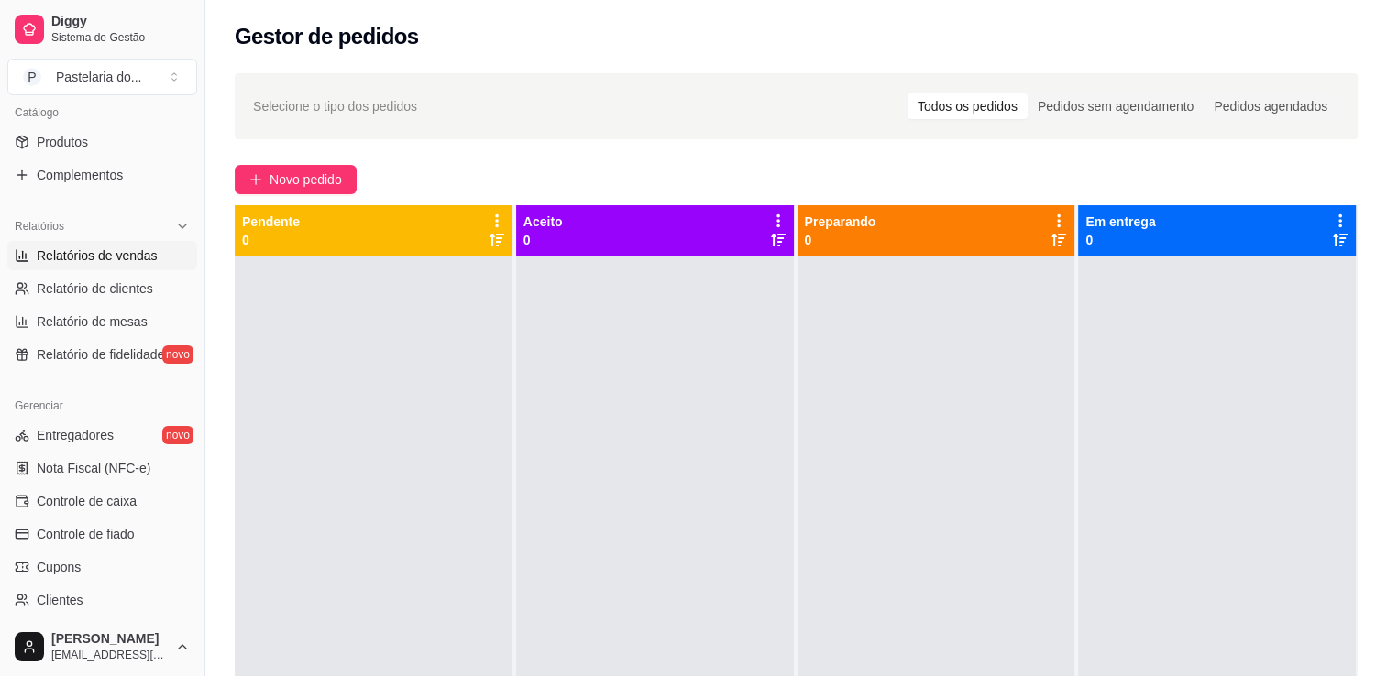
click at [68, 244] on link "Relatórios de vendas" at bounding box center [102, 255] width 190 height 29
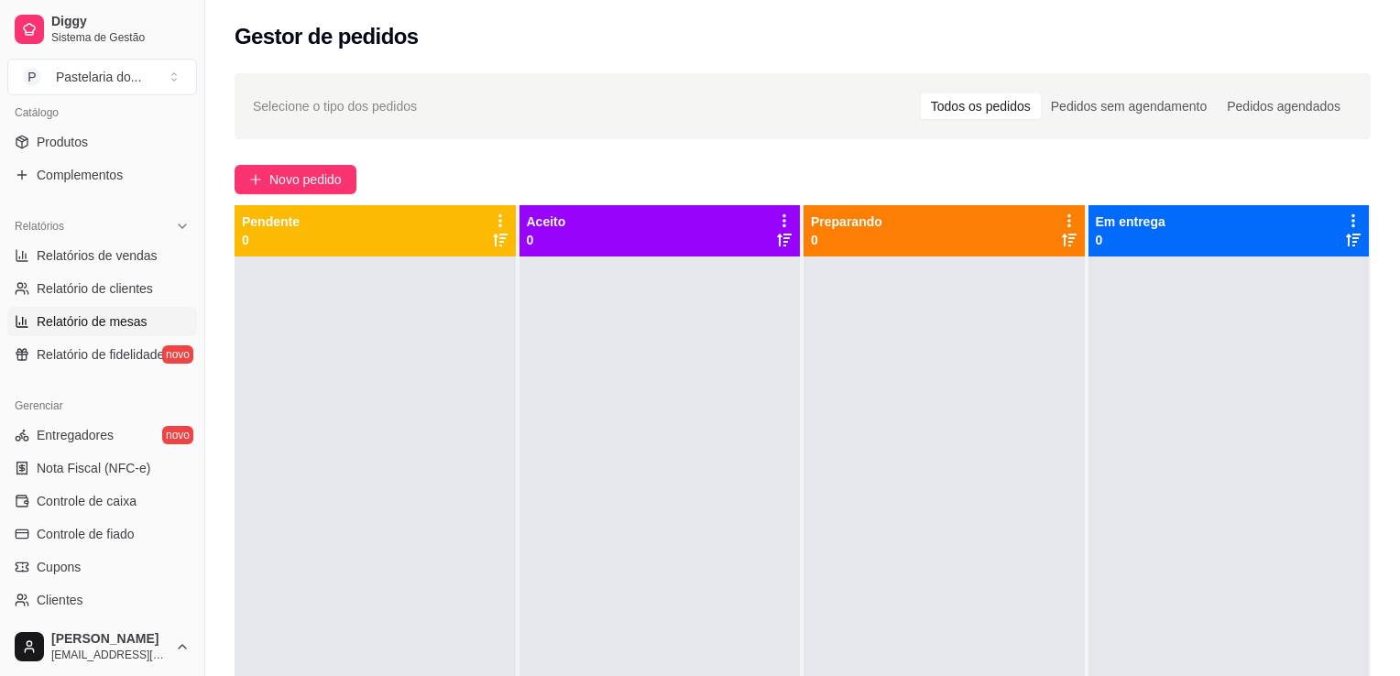
select select "ALL"
select select "0"
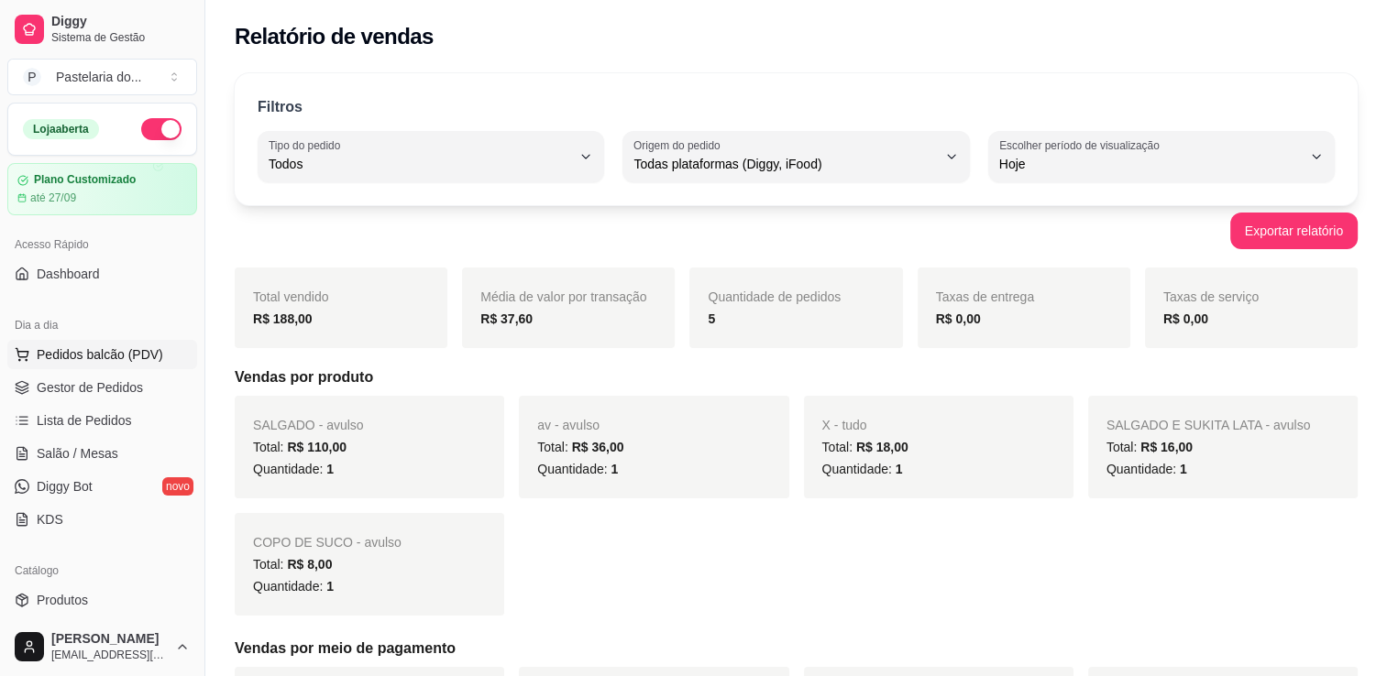
click at [88, 347] on span "Pedidos balcão (PDV)" at bounding box center [100, 355] width 126 height 18
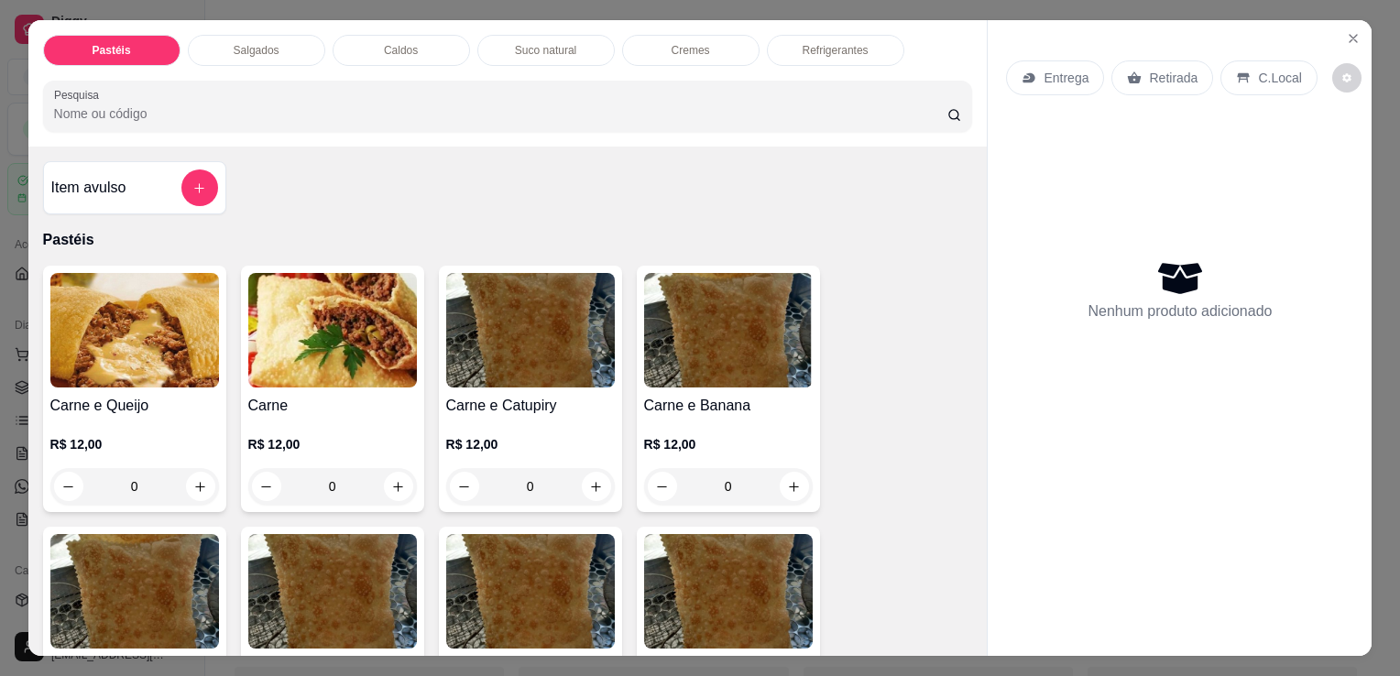
click at [828, 43] on p "Refrigerantes" at bounding box center [836, 50] width 66 height 15
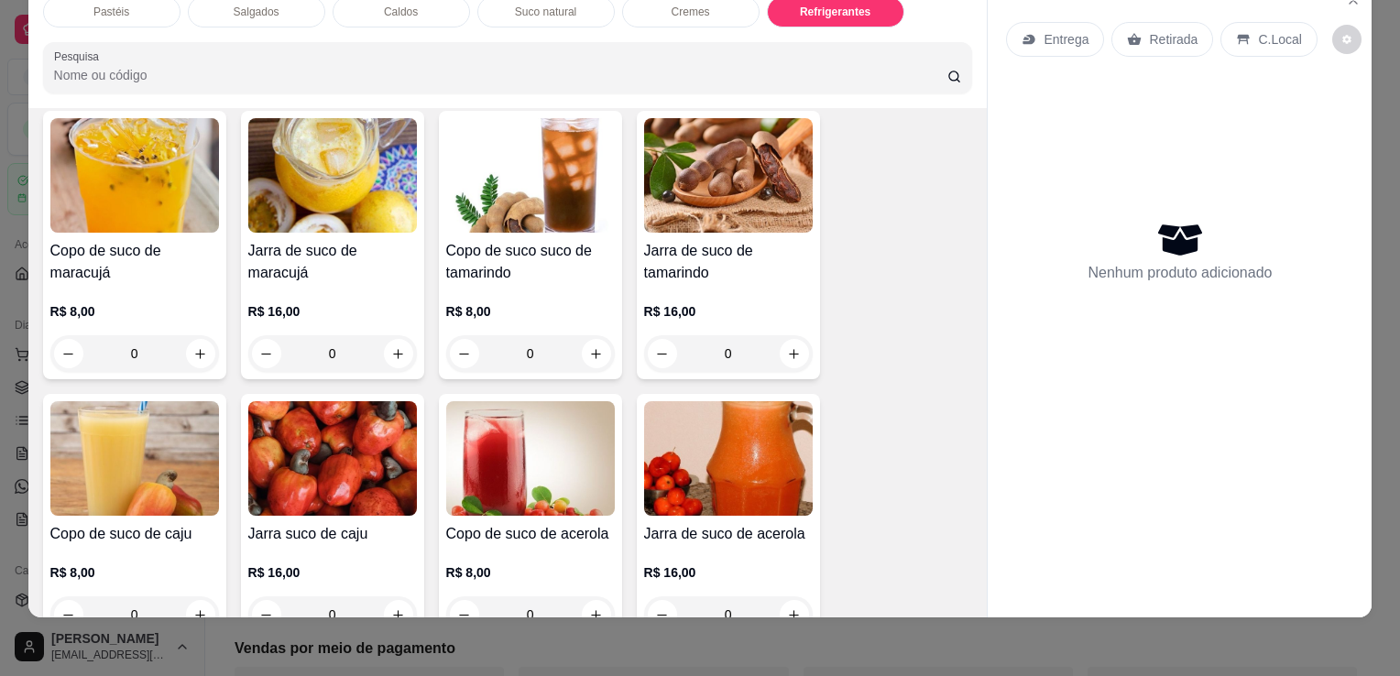
scroll to position [3152, 0]
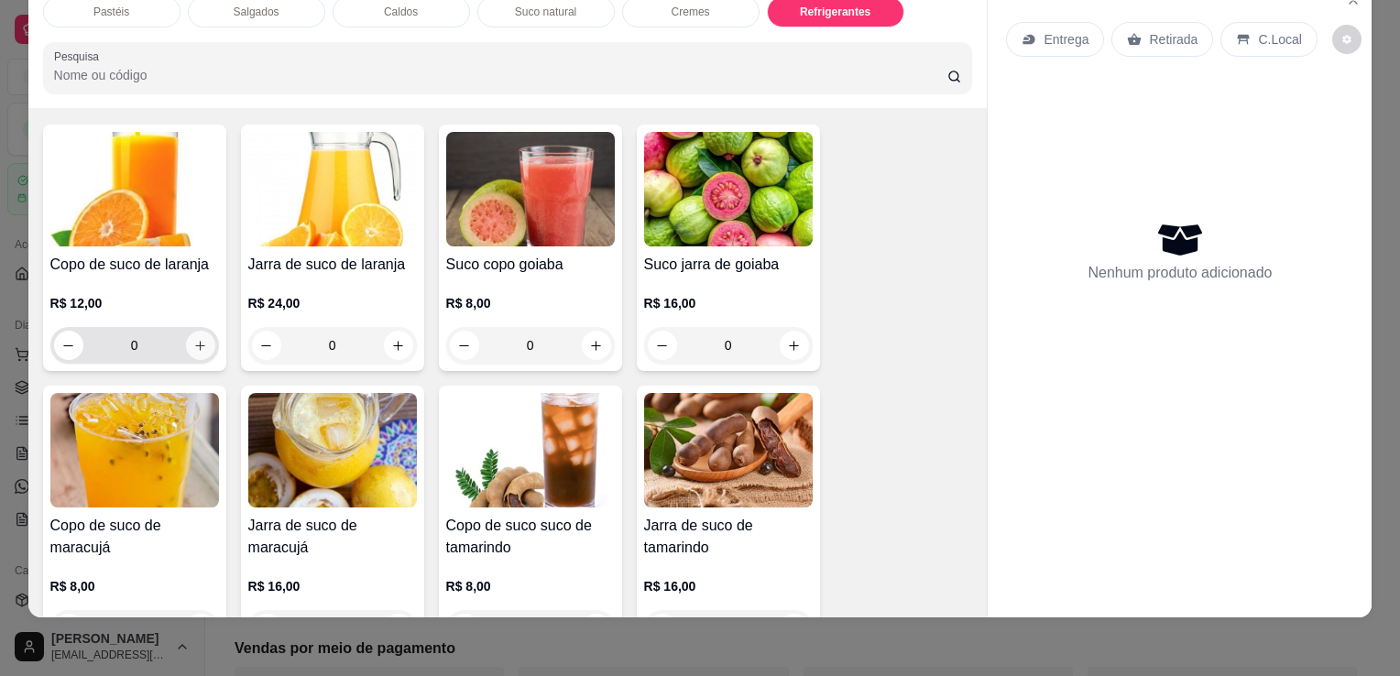
click at [191, 331] on button "increase-product-quantity" at bounding box center [200, 345] width 29 height 29
type input "1"
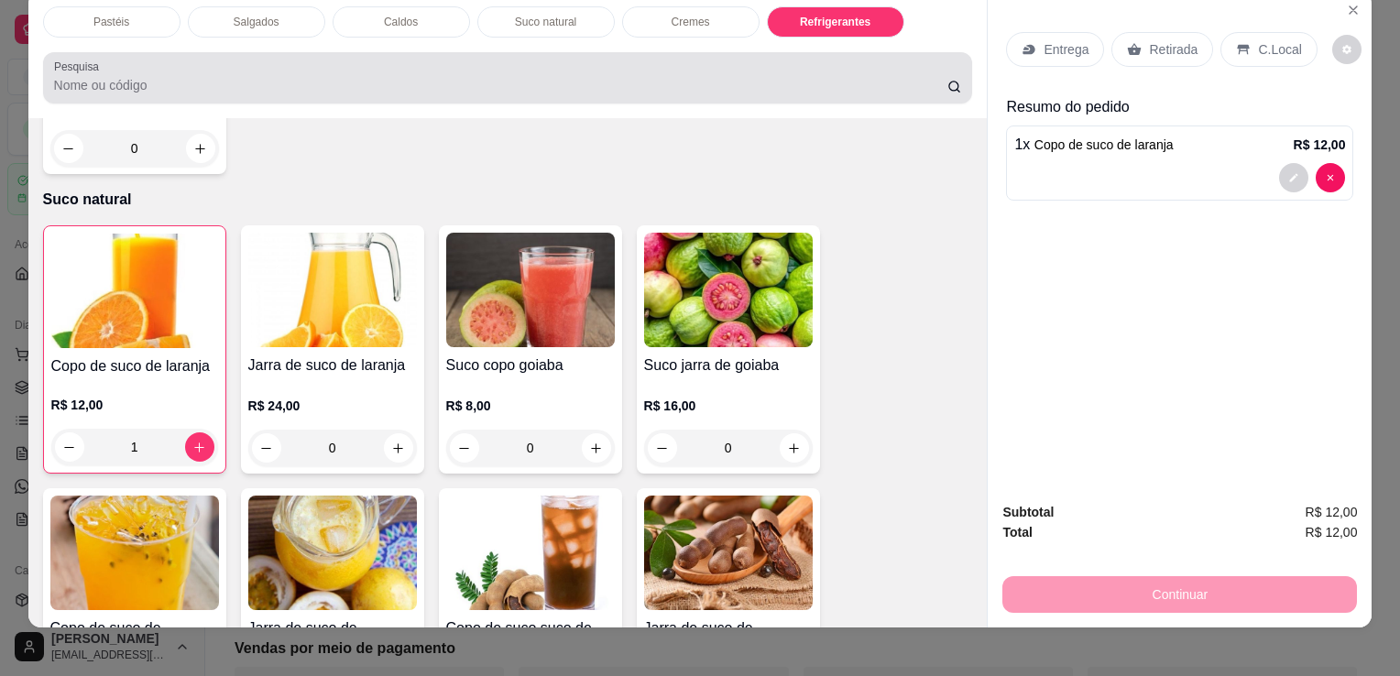
scroll to position [0, 0]
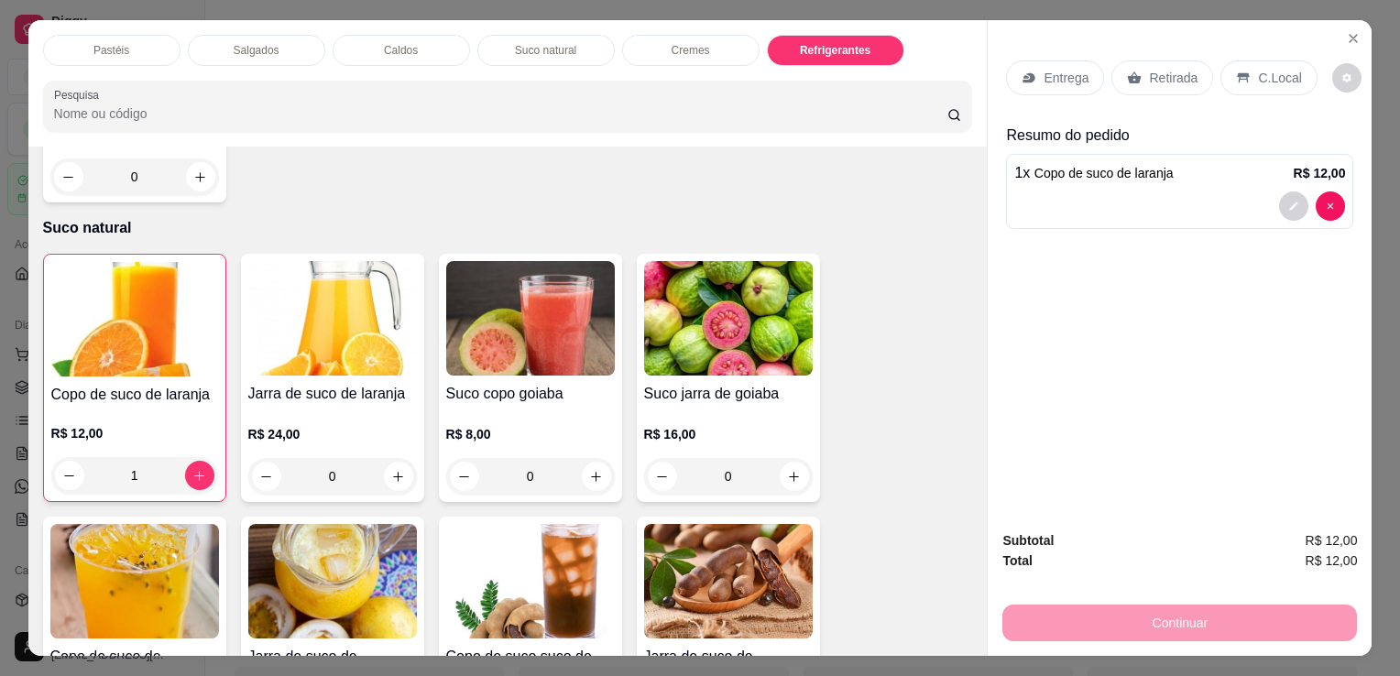
click at [234, 44] on p "Salgados" at bounding box center [257, 50] width 46 height 15
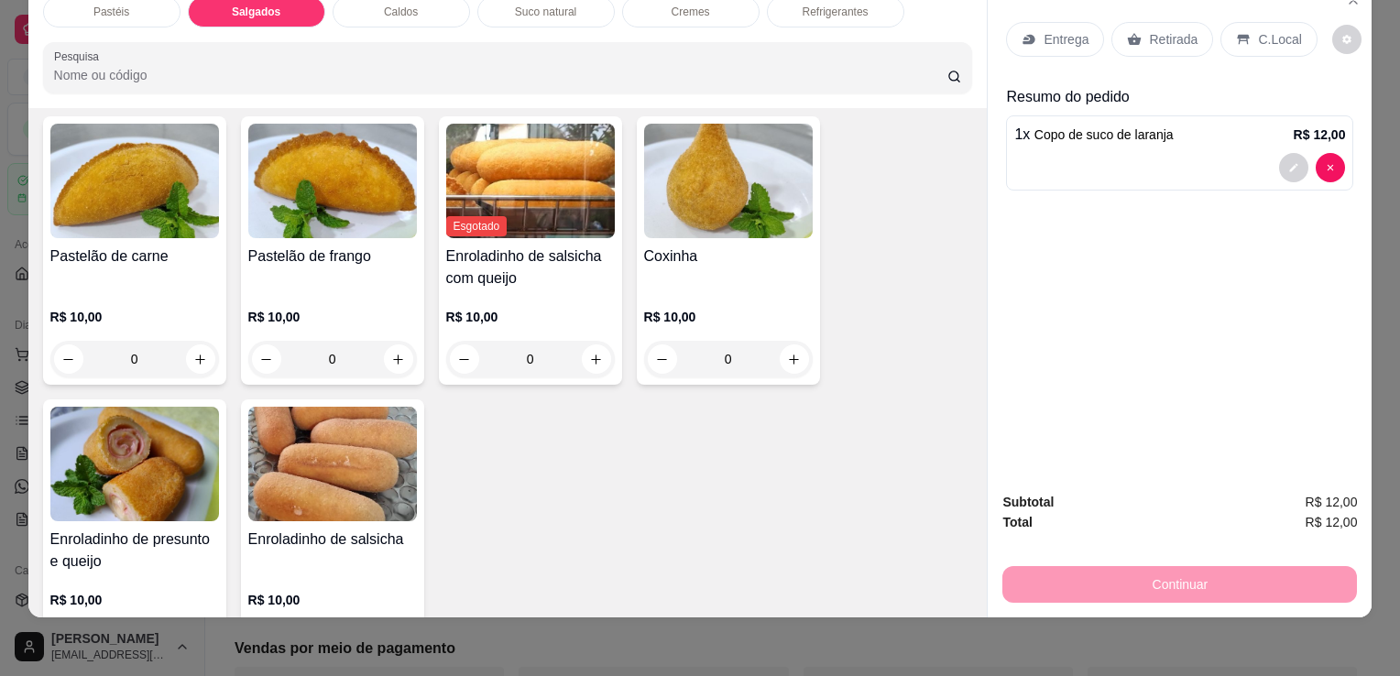
scroll to position [2038, 0]
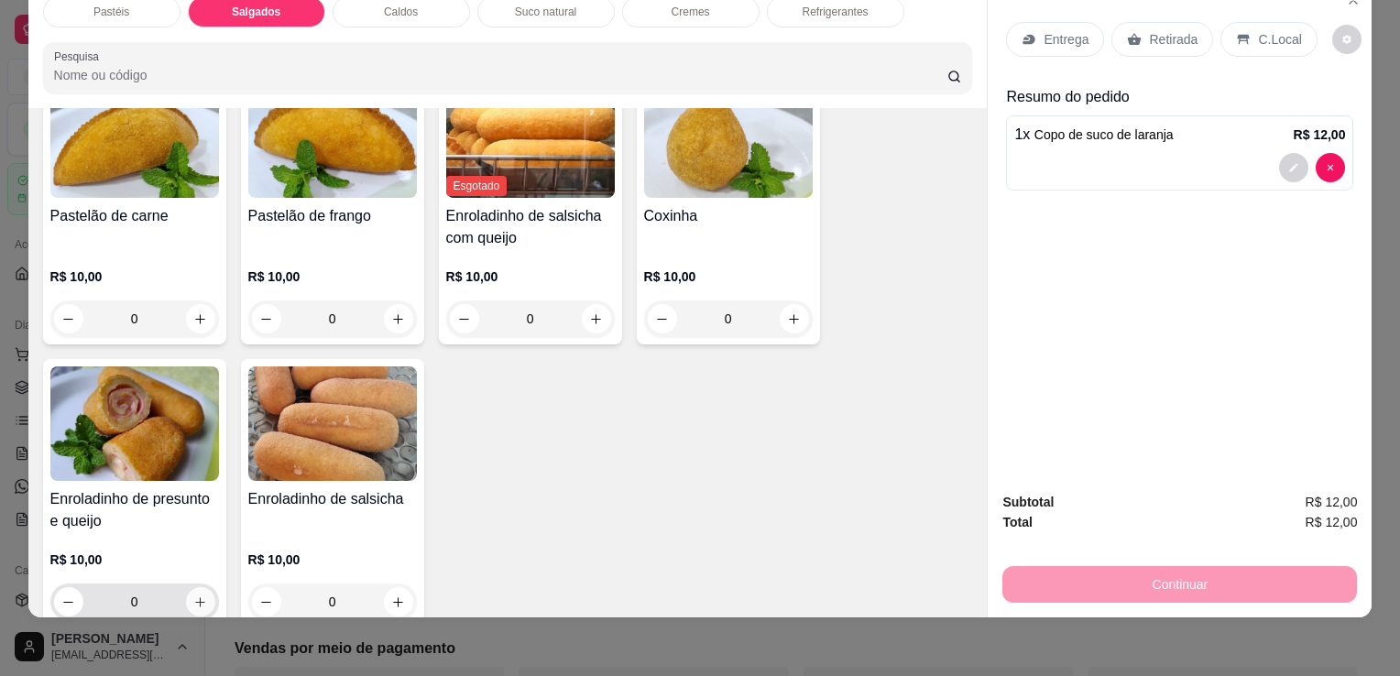
click at [201, 587] on button "increase-product-quantity" at bounding box center [200, 601] width 29 height 29
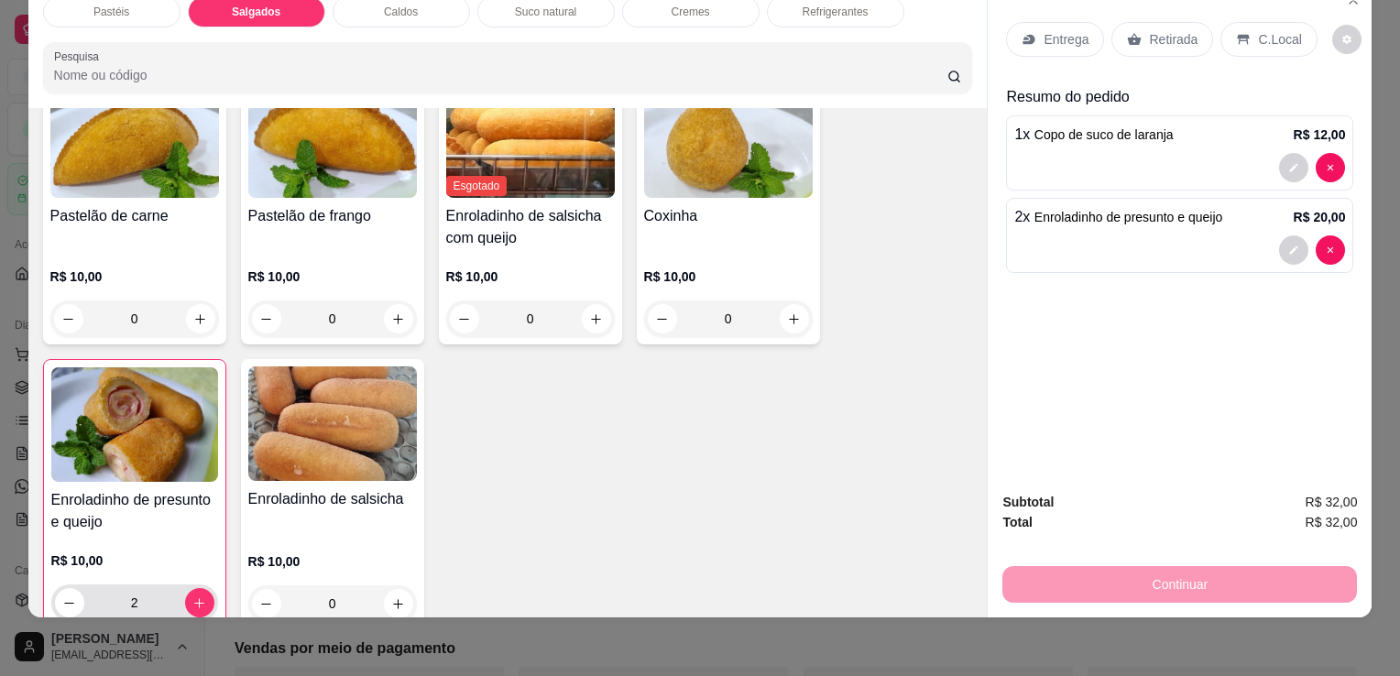
click at [59, 588] on button "decrease-product-quantity" at bounding box center [69, 602] width 29 height 29
type input "1"
click at [1162, 38] on div "Retirada" at bounding box center [1163, 39] width 102 height 35
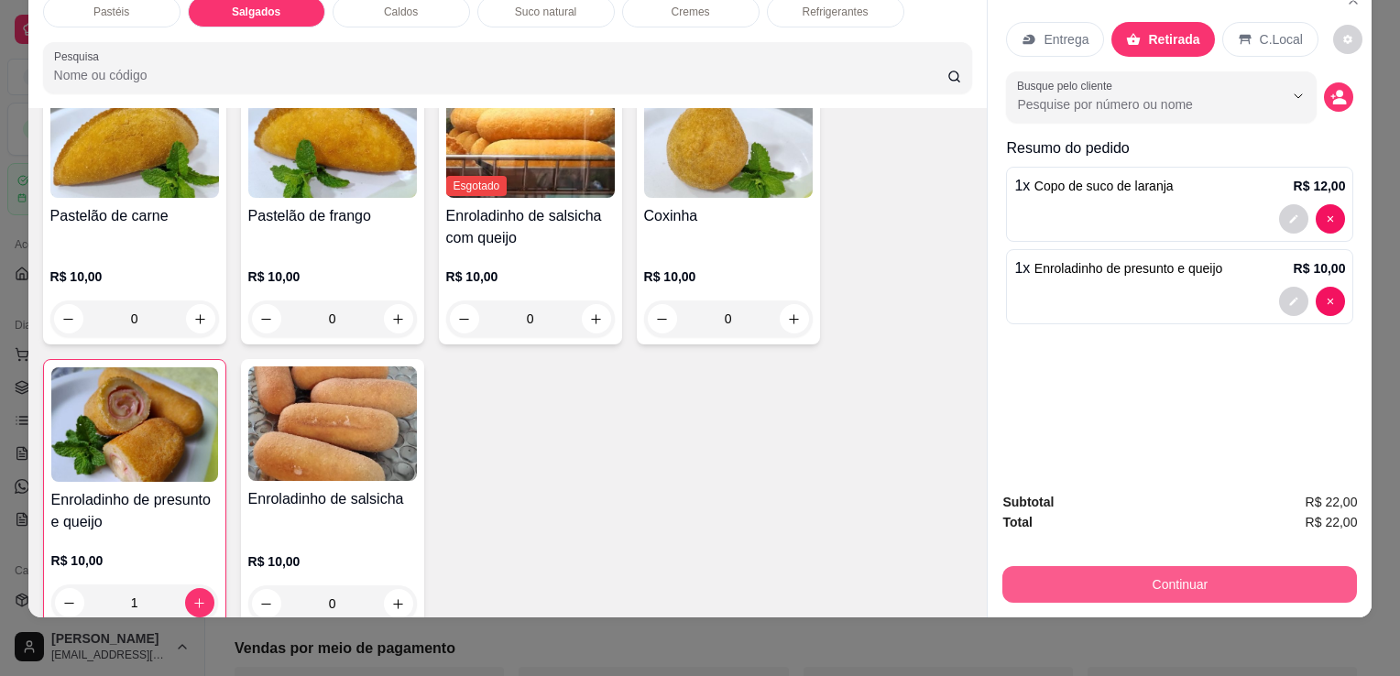
click at [1168, 566] on button "Continuar" at bounding box center [1180, 584] width 355 height 37
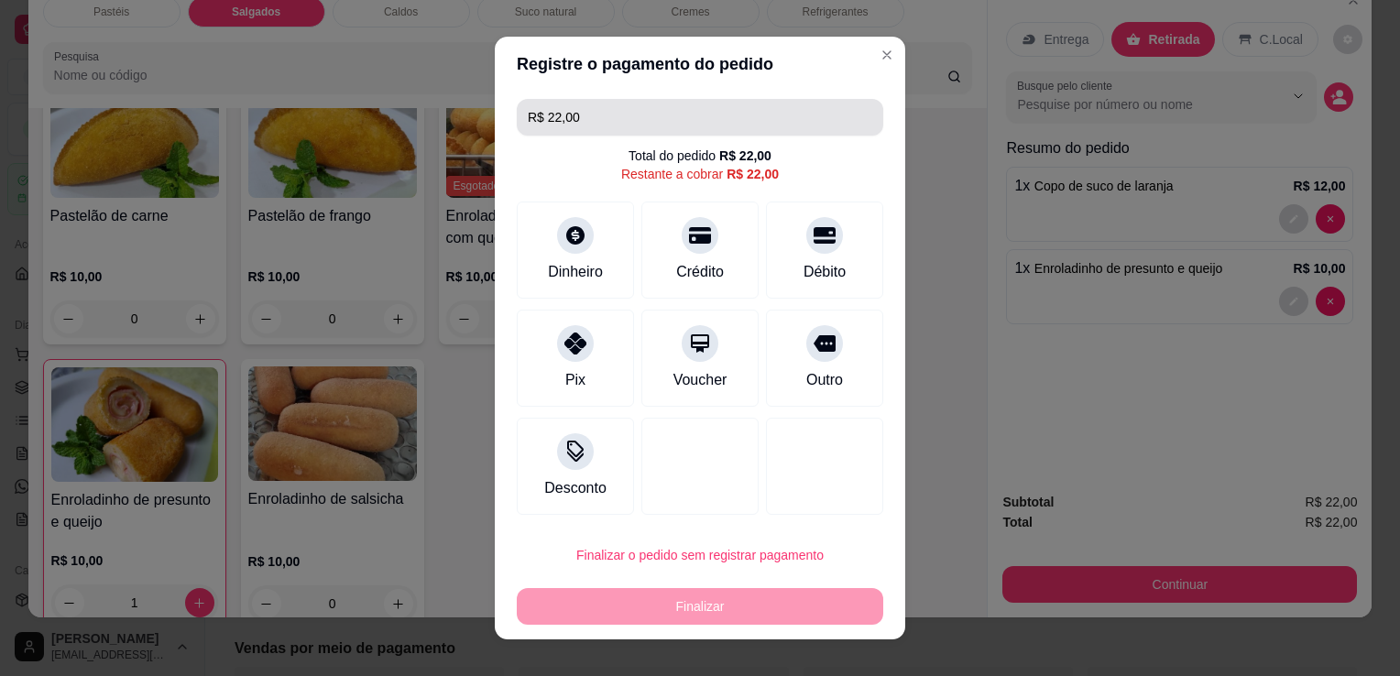
click at [617, 113] on input "R$ 22,00" at bounding box center [700, 117] width 345 height 37
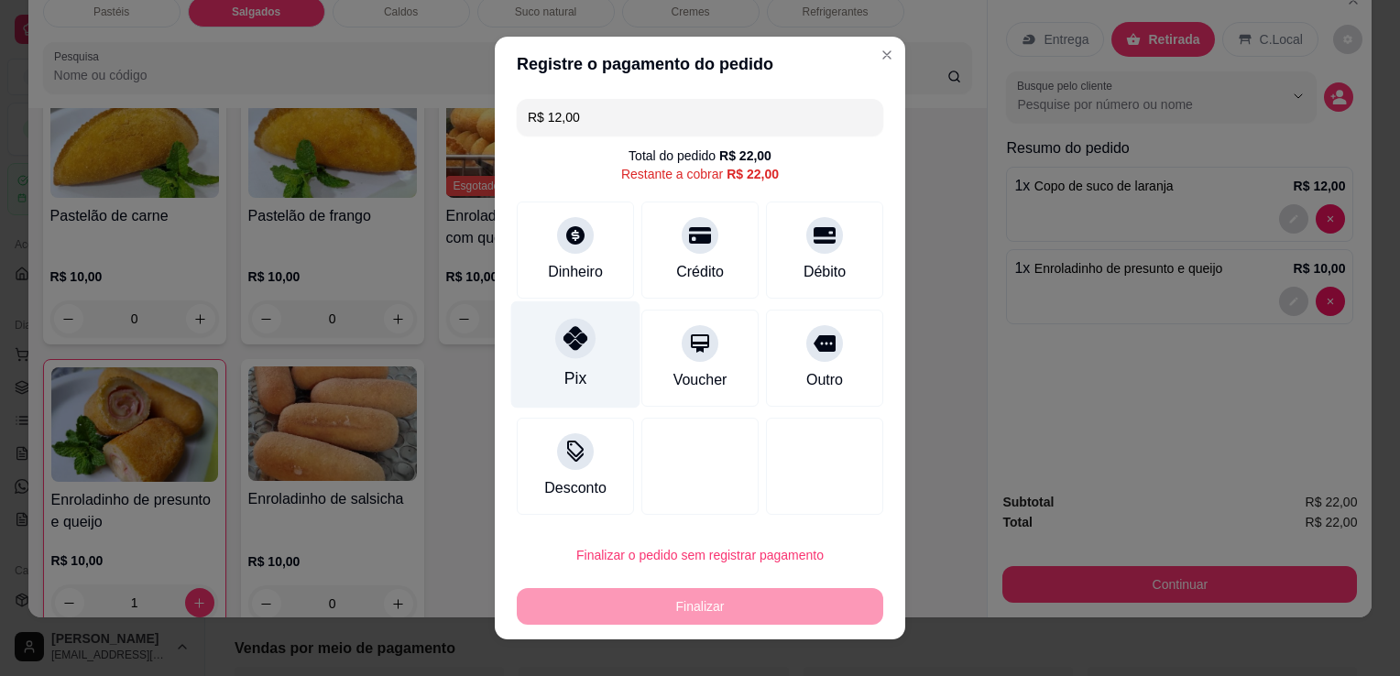
click at [571, 364] on div "Pix" at bounding box center [575, 355] width 129 height 107
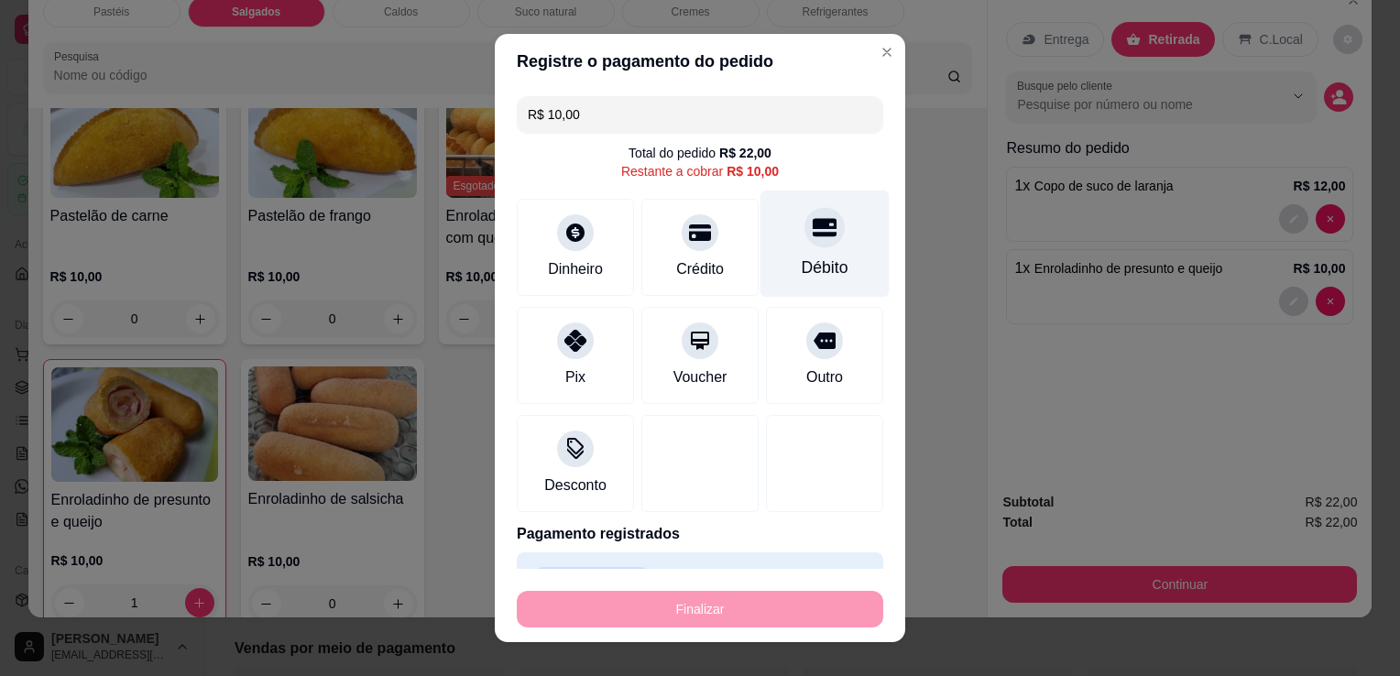
click at [813, 237] on icon at bounding box center [825, 227] width 24 height 24
type input "R$ 0,00"
click at [802, 256] on div "Débito" at bounding box center [825, 268] width 47 height 24
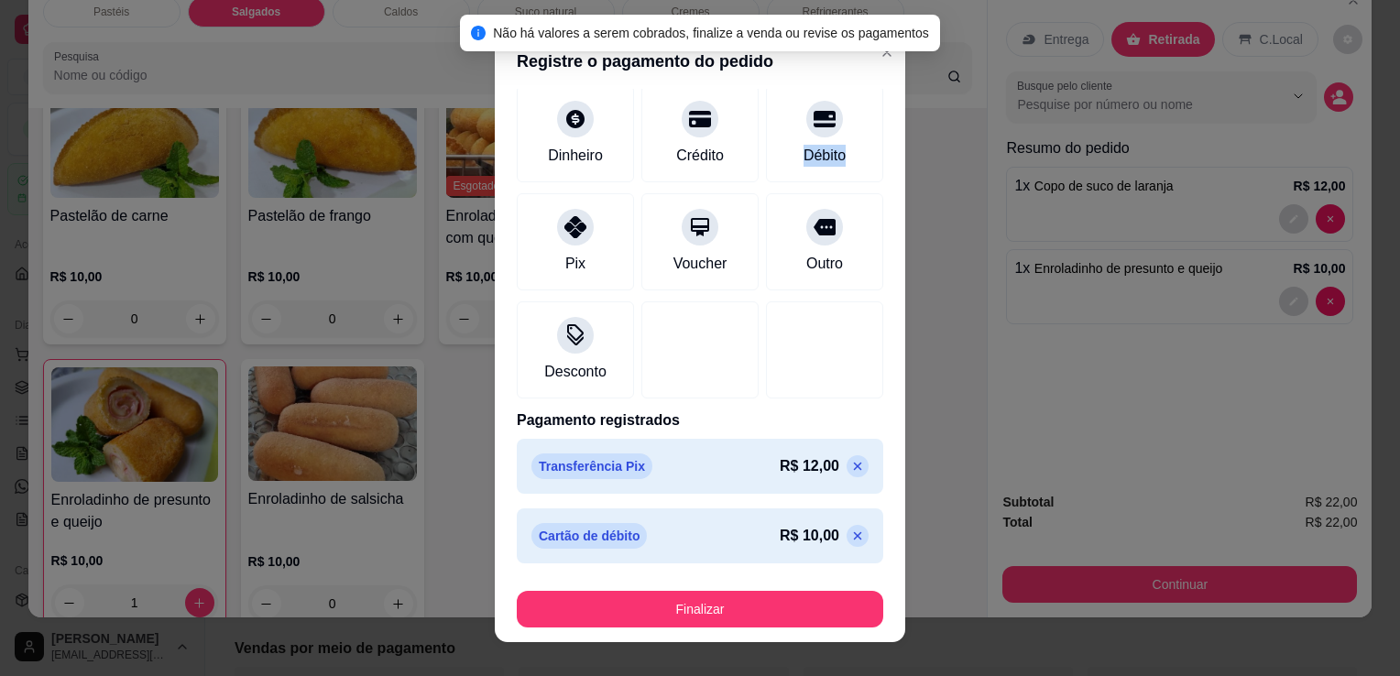
scroll to position [25, 0]
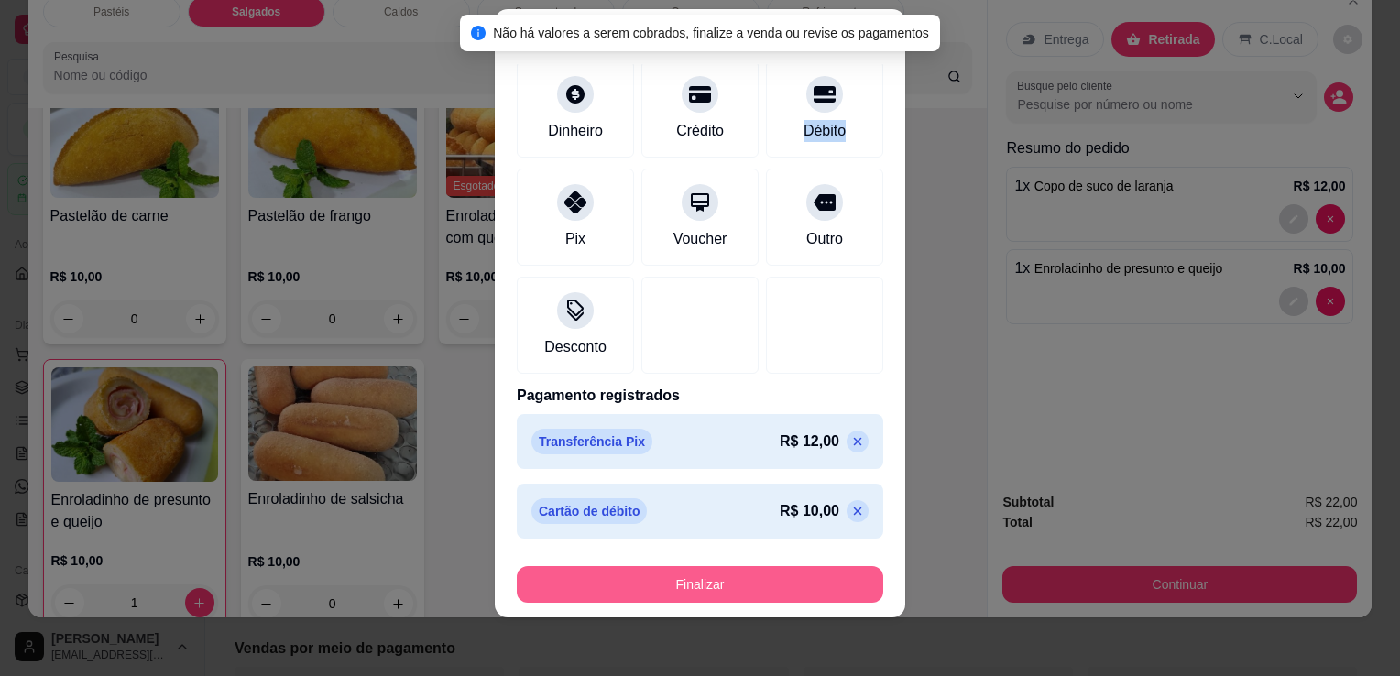
click at [689, 585] on button "Finalizar" at bounding box center [700, 584] width 367 height 37
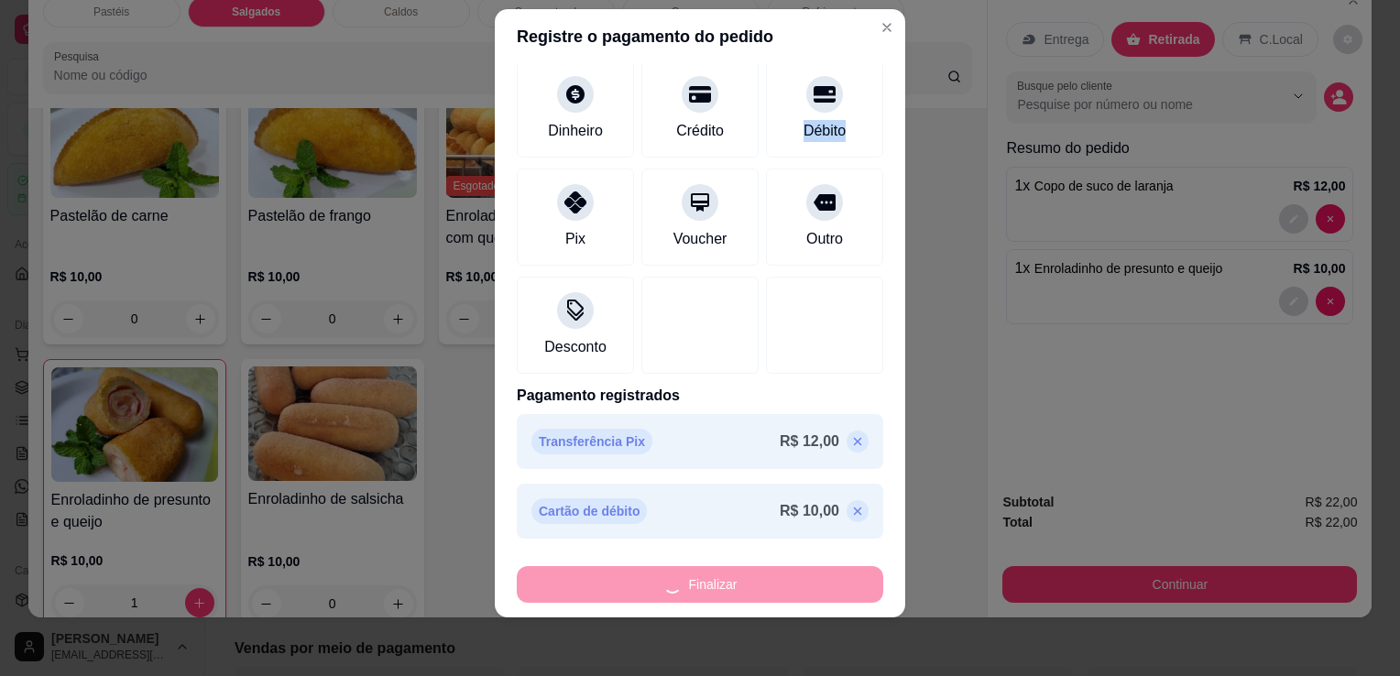
type input "0"
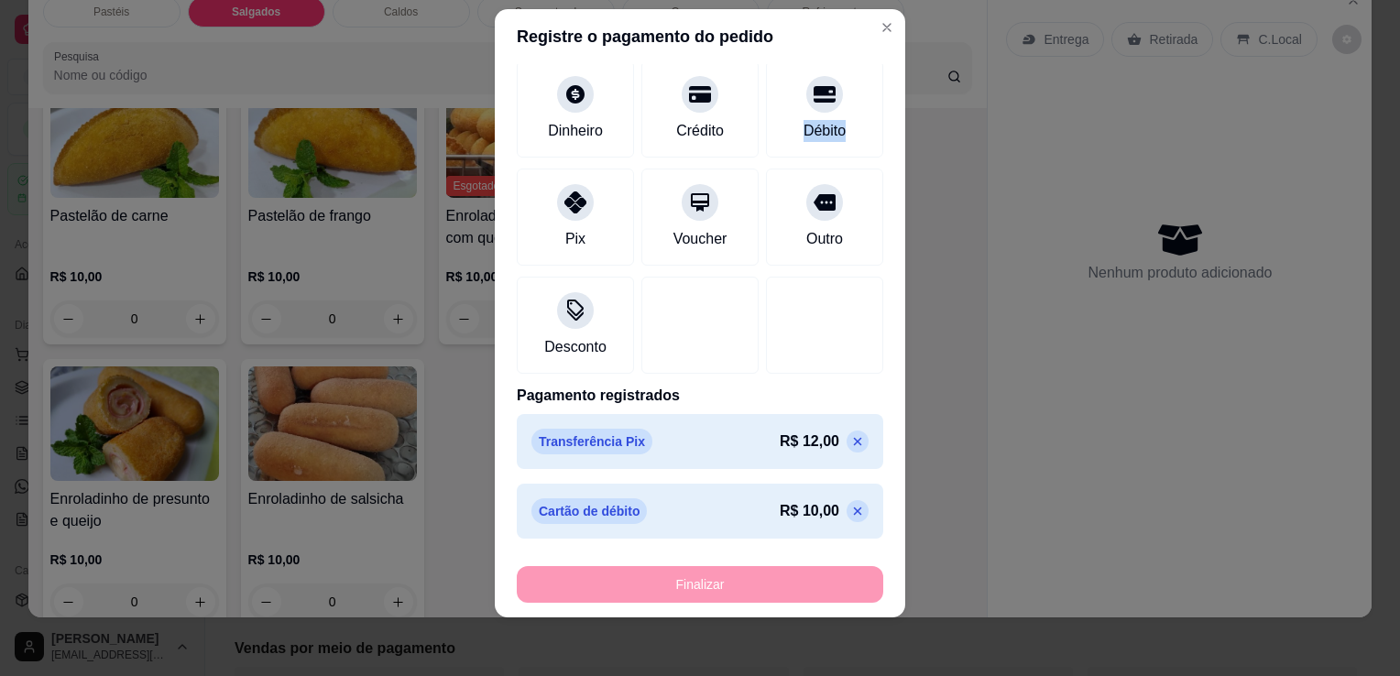
type input "-R$ 22,00"
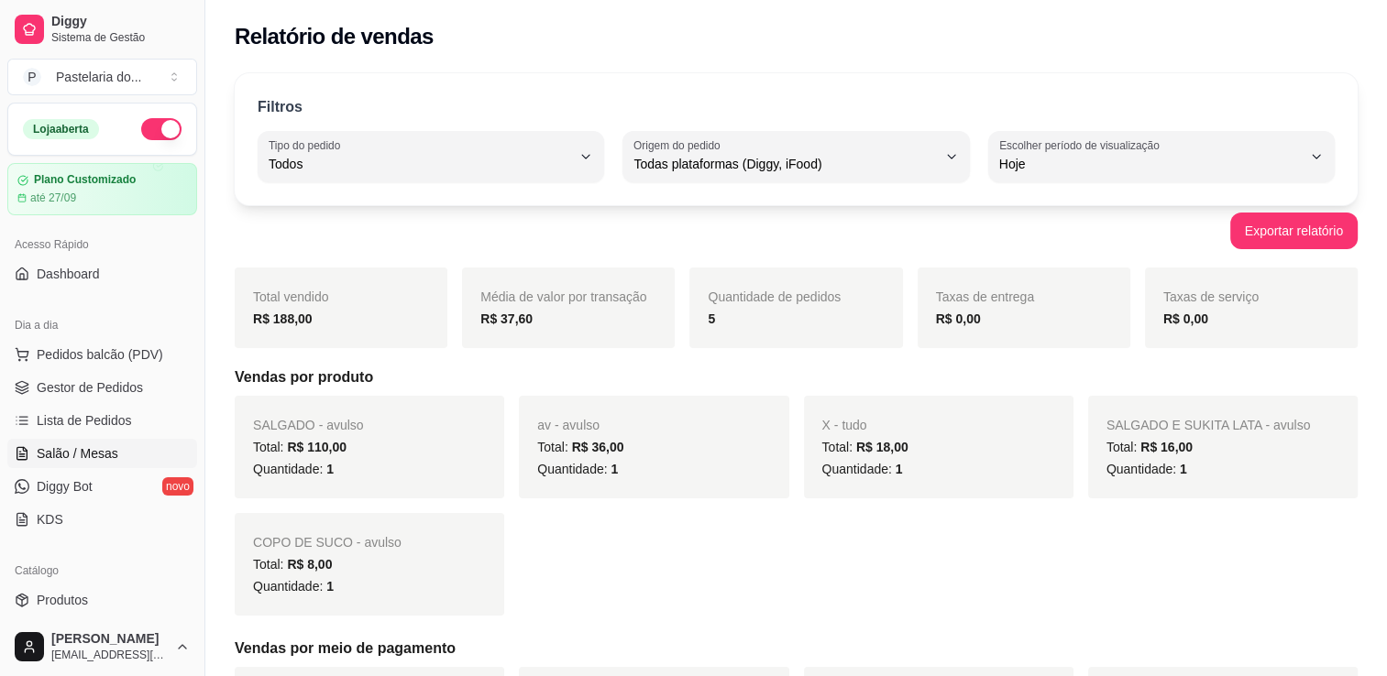
click at [84, 461] on span "Salão / Mesas" at bounding box center [78, 453] width 82 height 18
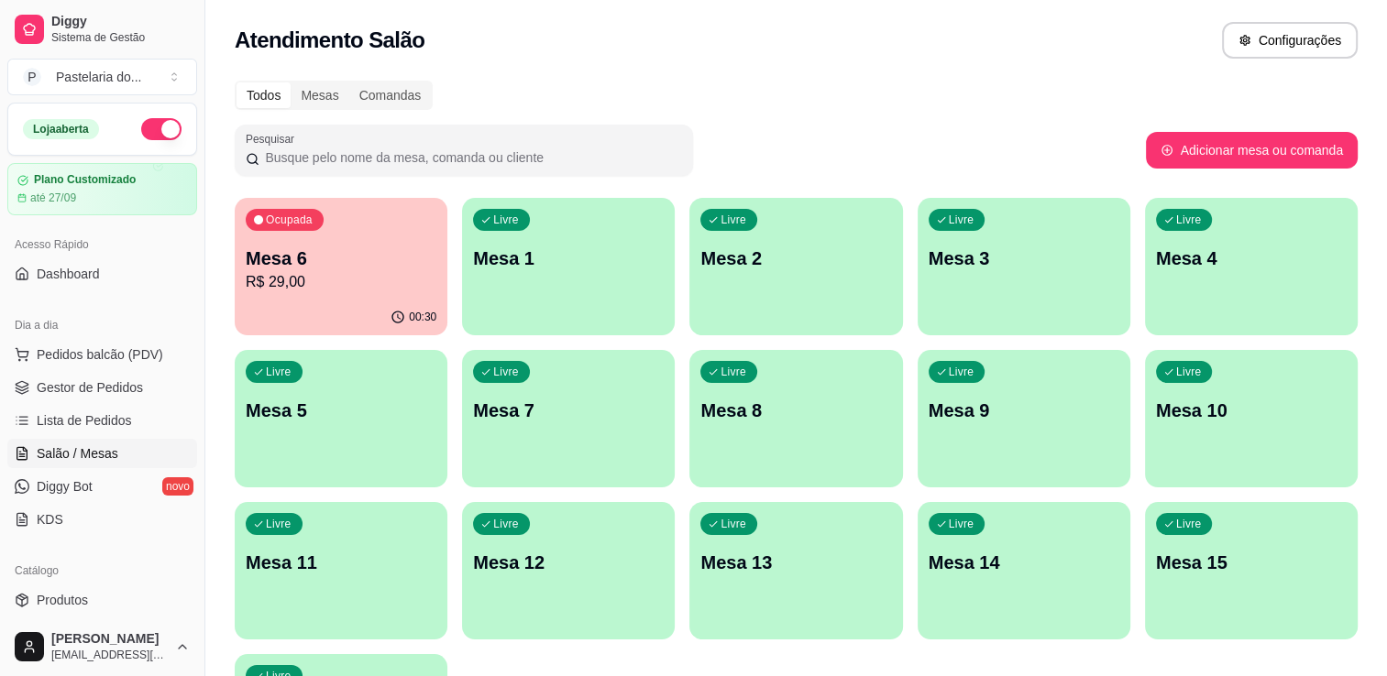
click at [261, 302] on div "00:30" at bounding box center [341, 318] width 213 height 36
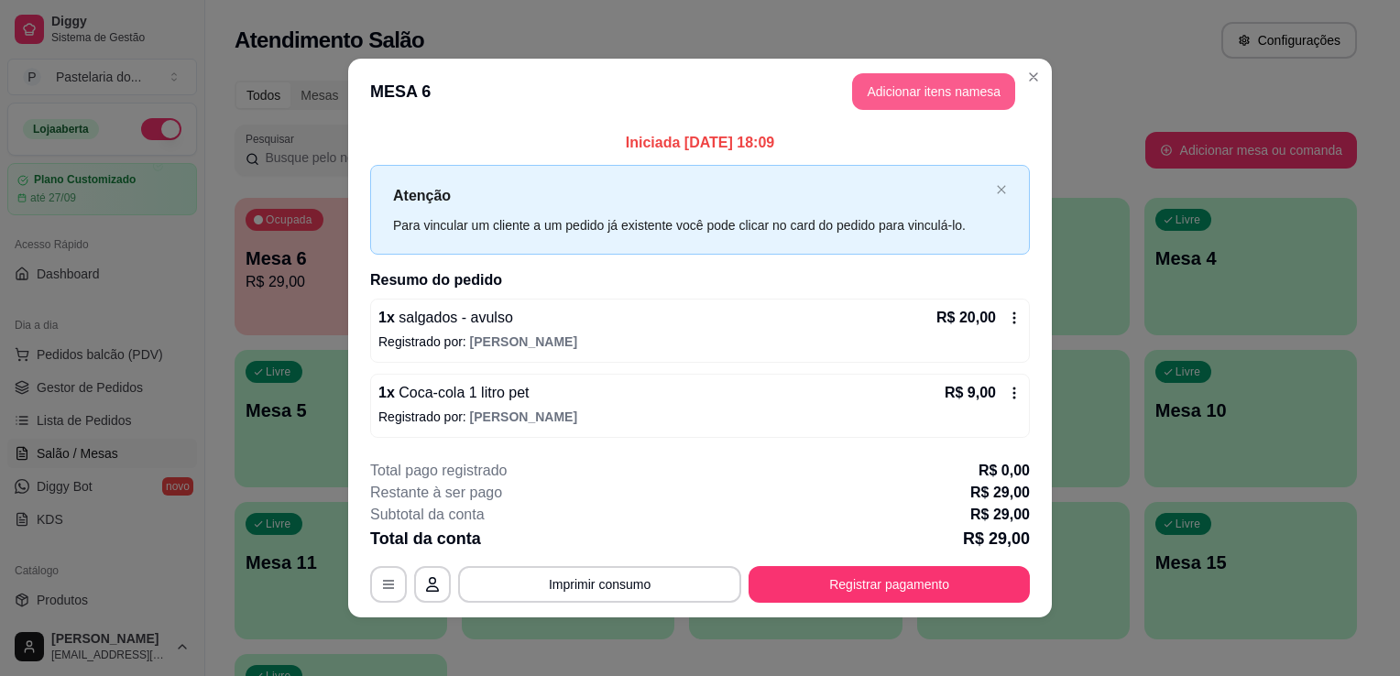
click at [958, 82] on button "Adicionar itens na mesa" at bounding box center [933, 91] width 163 height 37
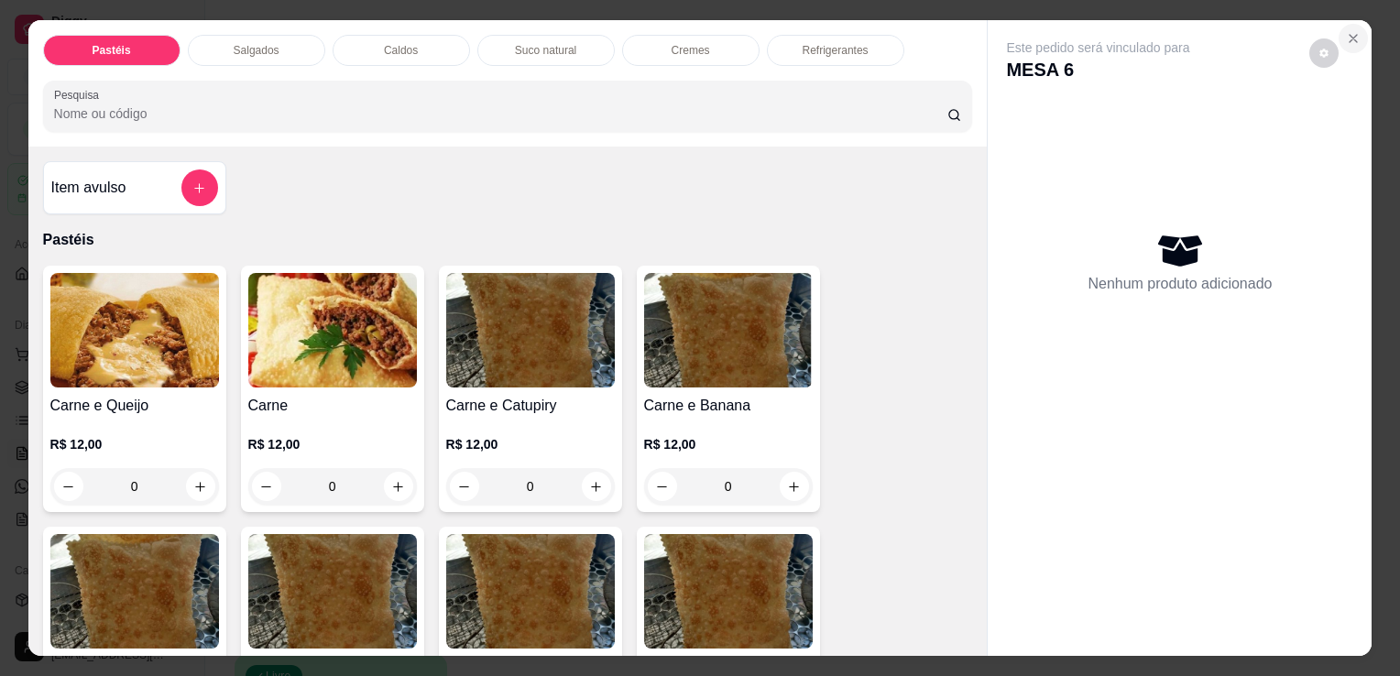
click at [1346, 31] on icon "Close" at bounding box center [1353, 38] width 15 height 15
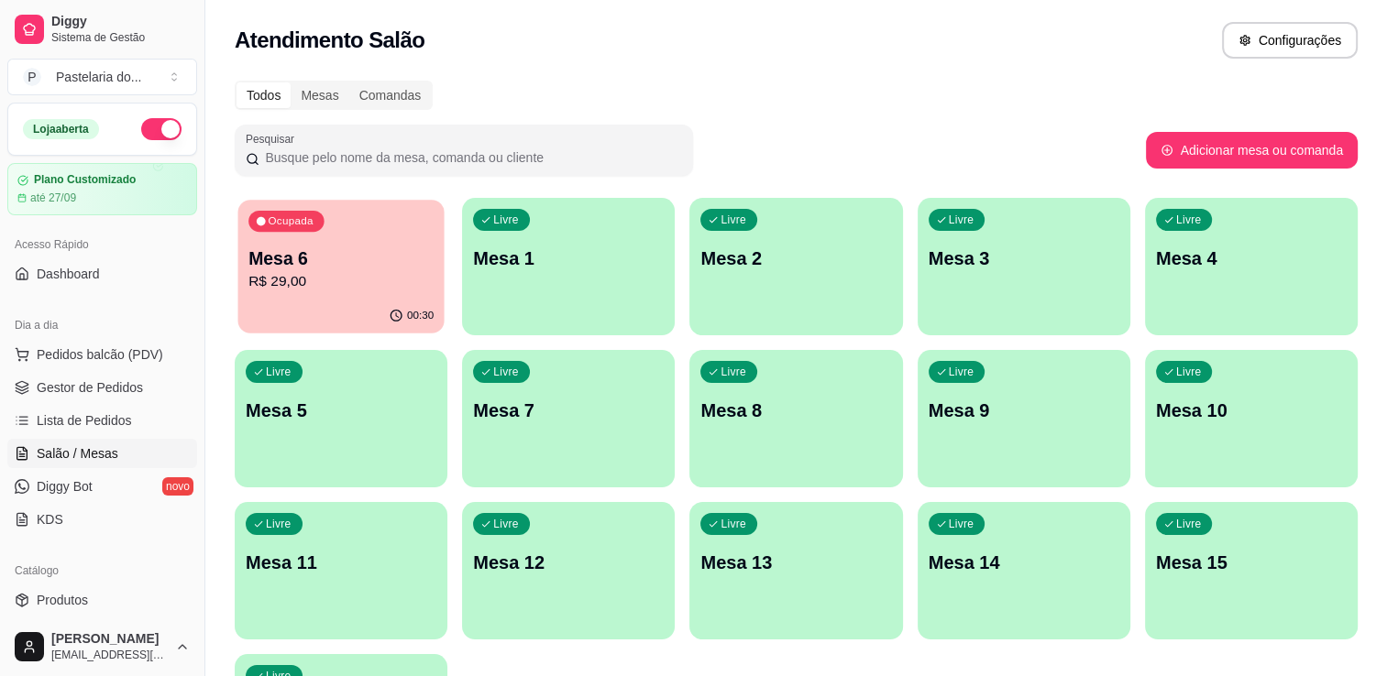
click at [334, 267] on p "Mesa 6" at bounding box center [340, 259] width 185 height 25
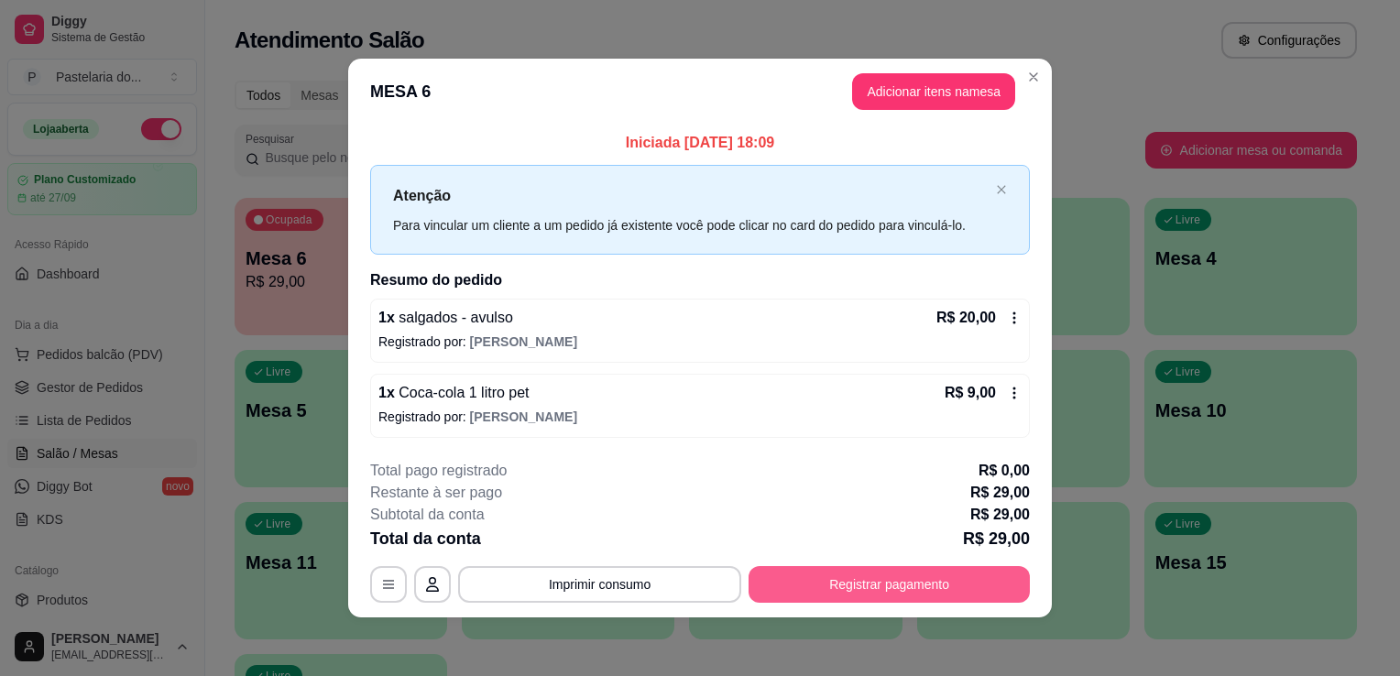
click at [909, 591] on button "Registrar pagamento" at bounding box center [889, 584] width 281 height 37
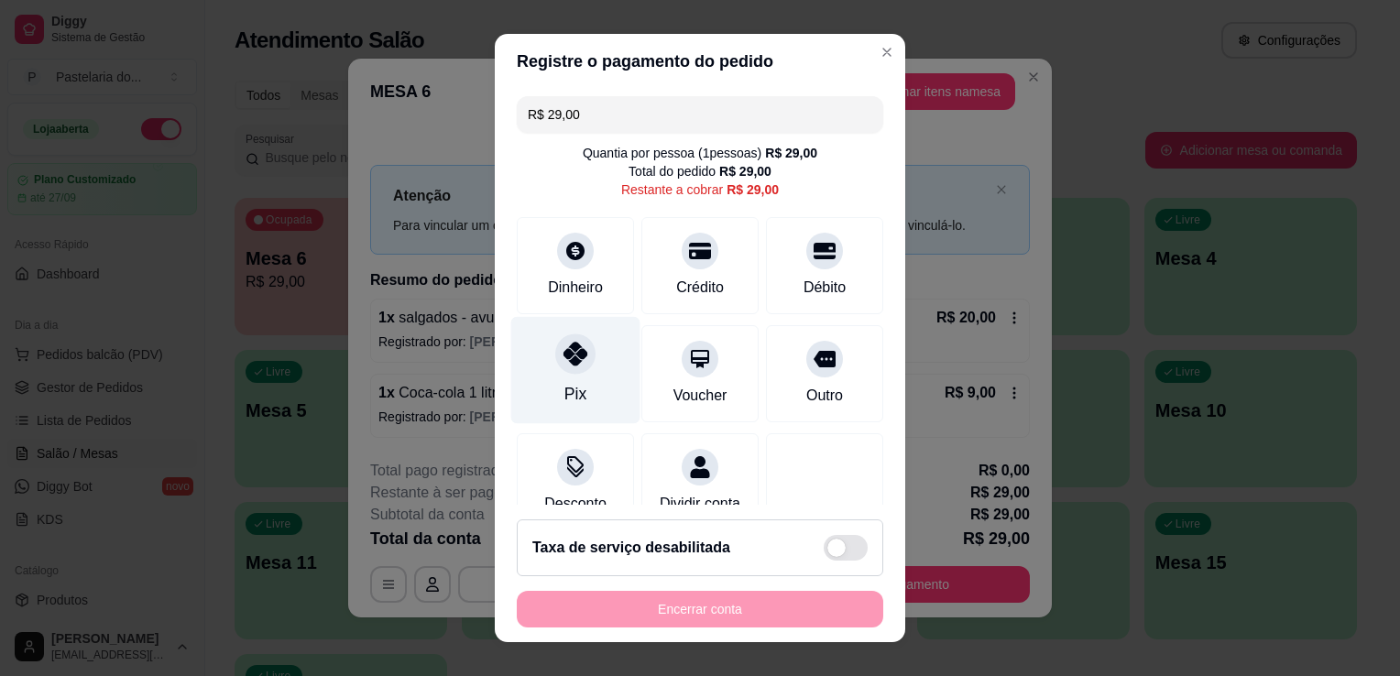
click at [586, 346] on div "Pix" at bounding box center [575, 370] width 129 height 107
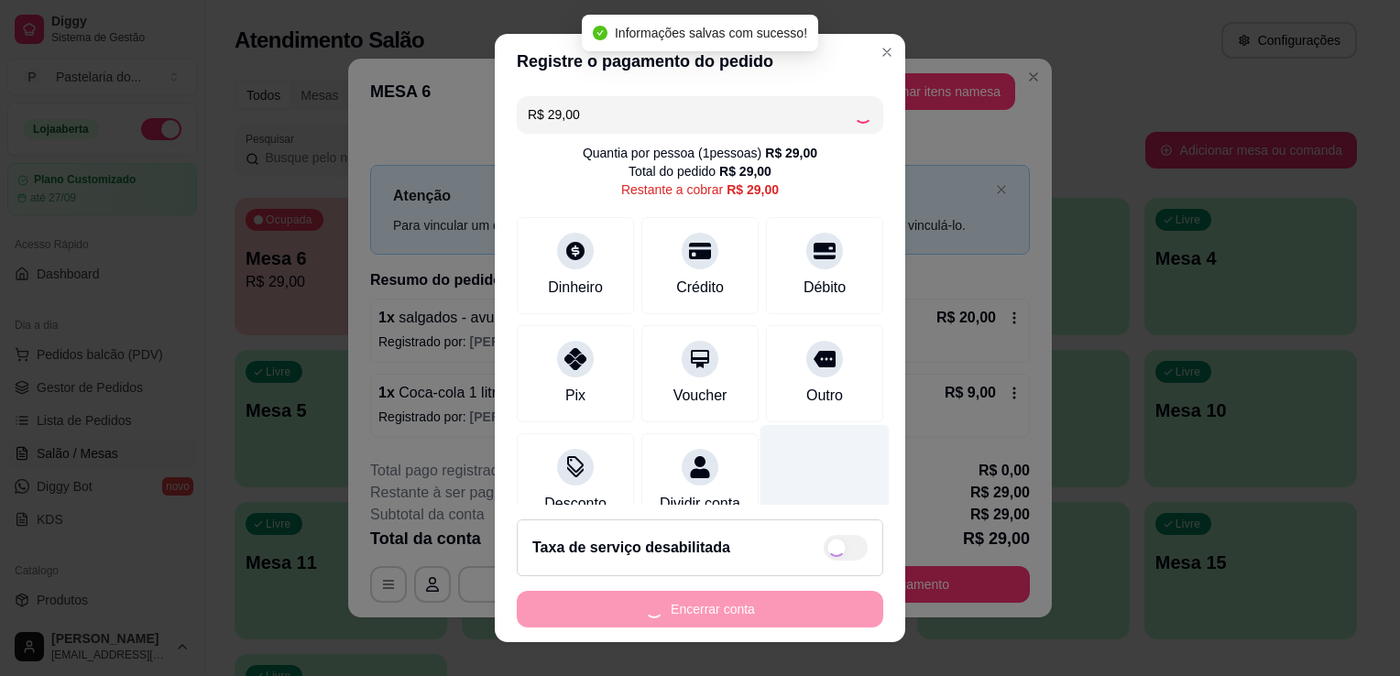
type input "R$ 0,00"
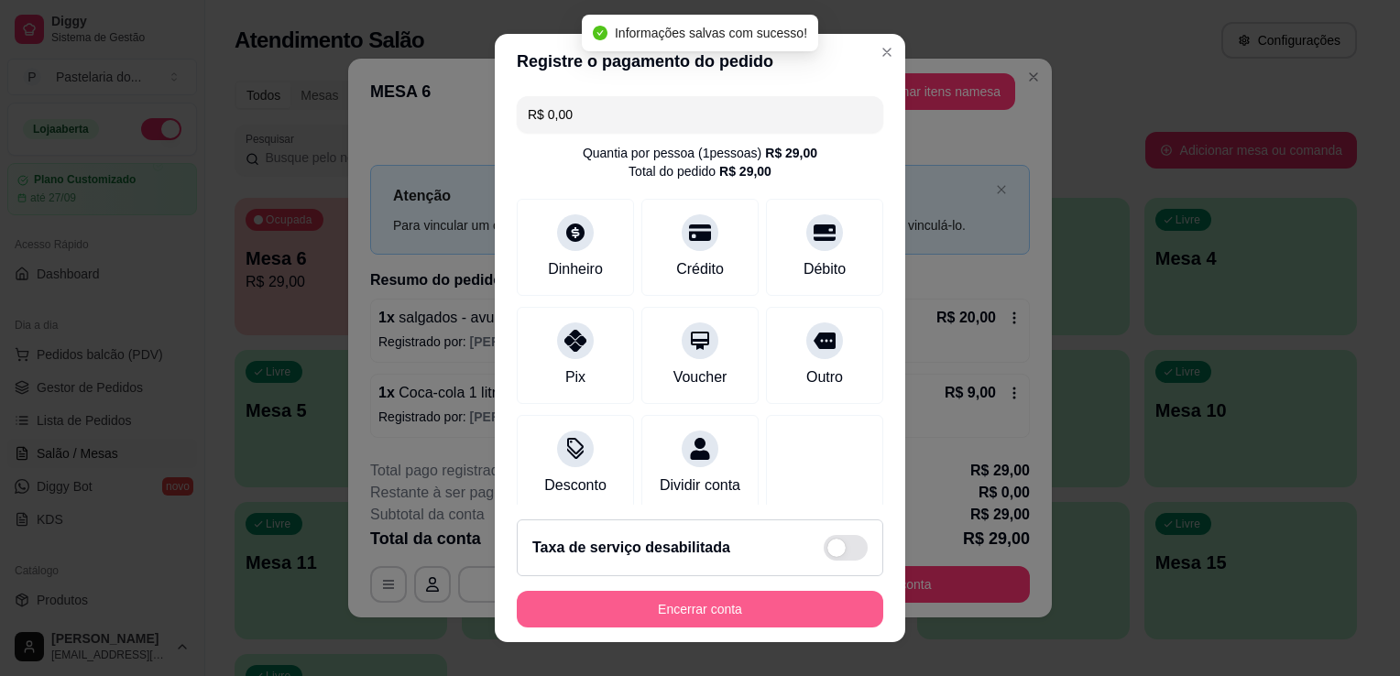
click at [792, 602] on button "Encerrar conta" at bounding box center [700, 609] width 367 height 37
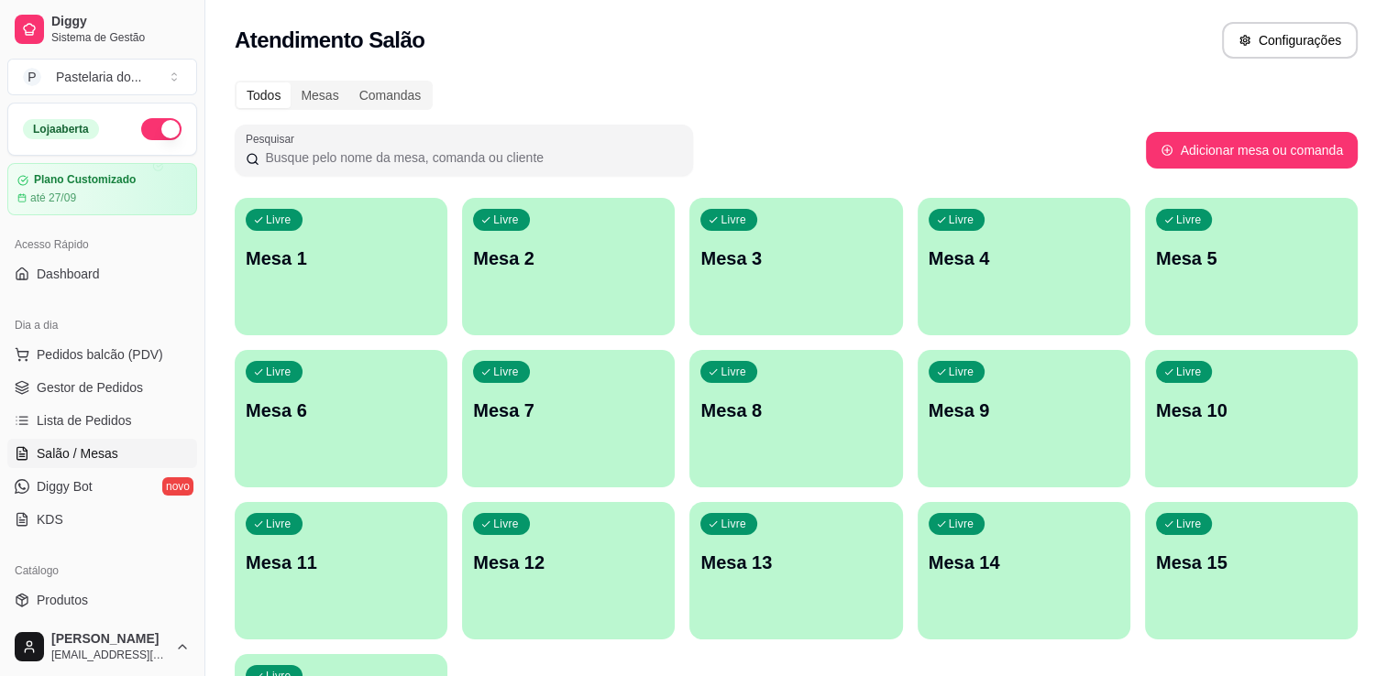
click at [1162, 299] on div "Livre Mesa 5" at bounding box center [1251, 255] width 213 height 115
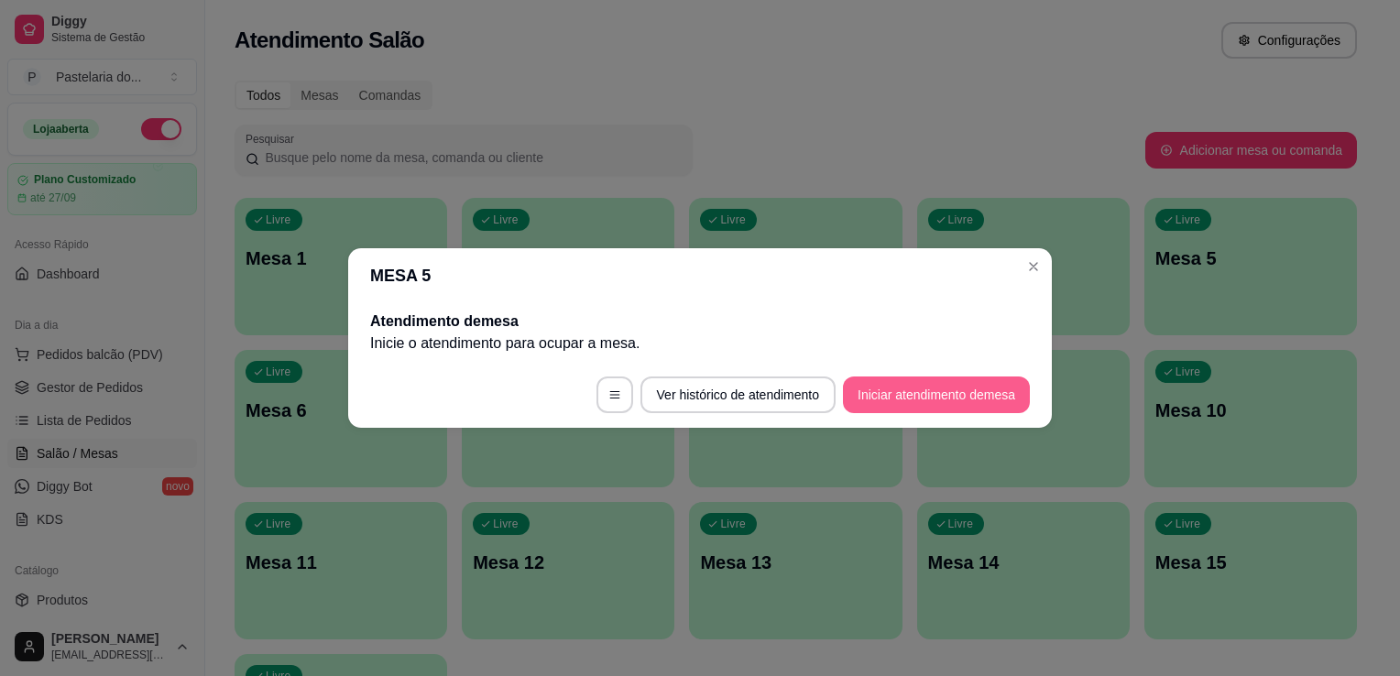
click at [981, 401] on button "Iniciar atendimento de mesa" at bounding box center [936, 395] width 187 height 37
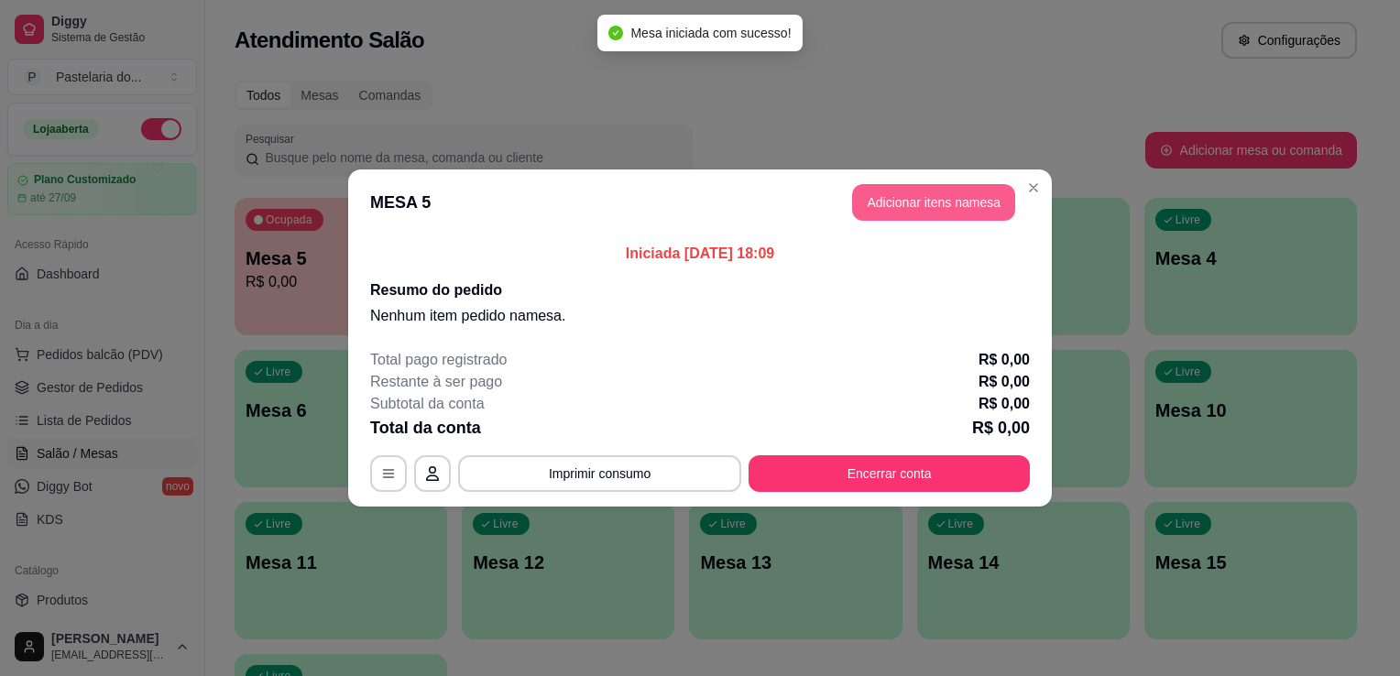
click at [948, 208] on button "Adicionar itens na mesa" at bounding box center [933, 202] width 163 height 37
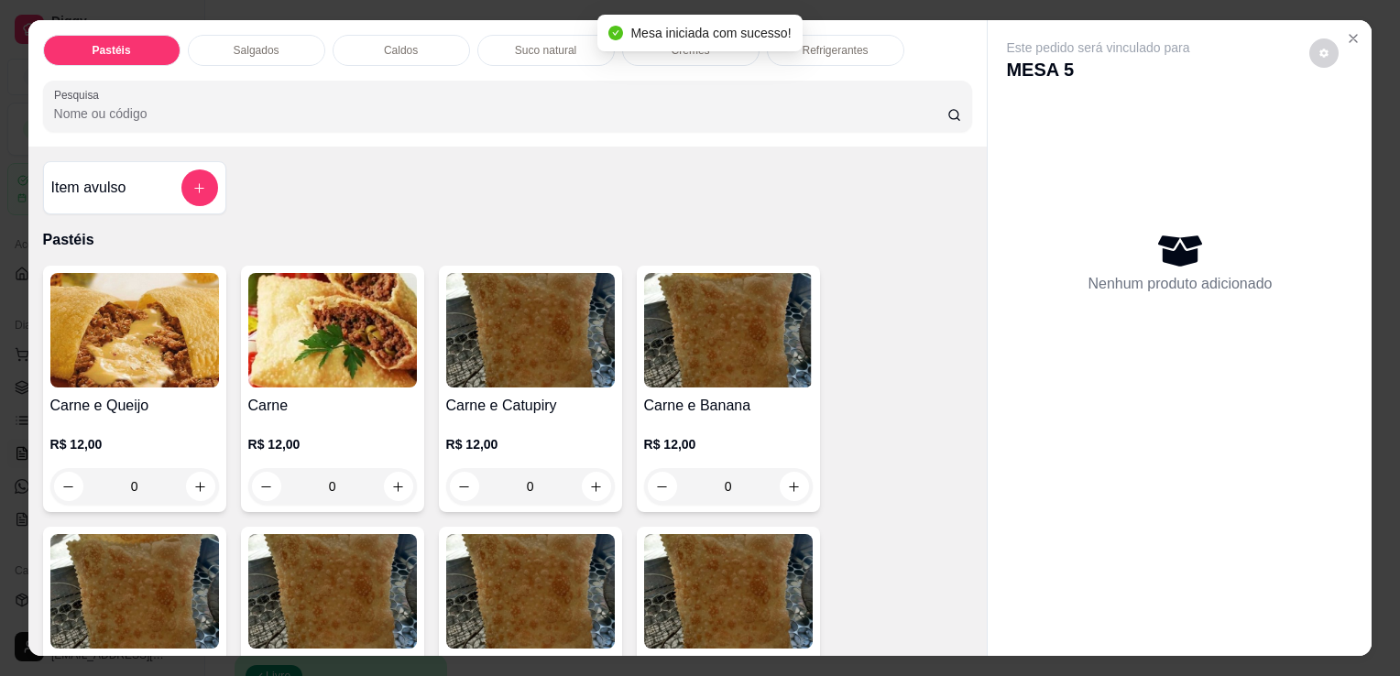
click at [268, 53] on div "Salgados" at bounding box center [256, 50] width 137 height 31
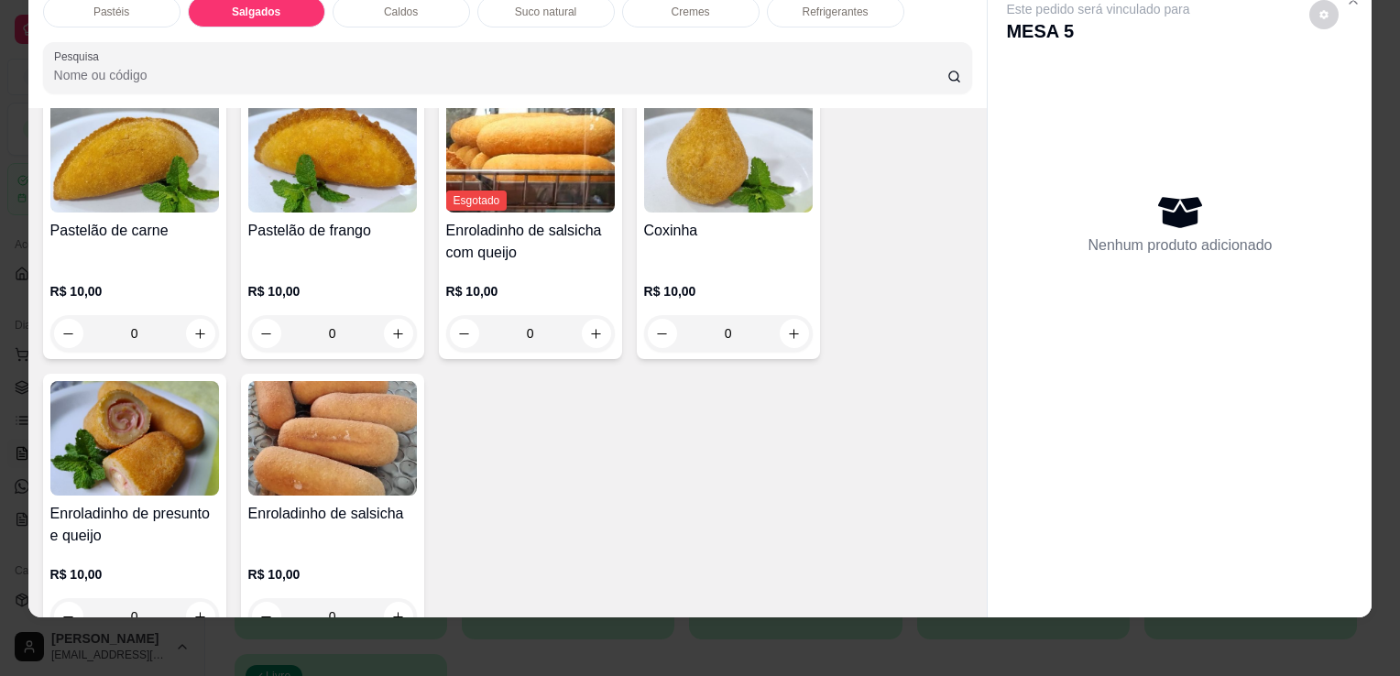
scroll to position [2130, 0]
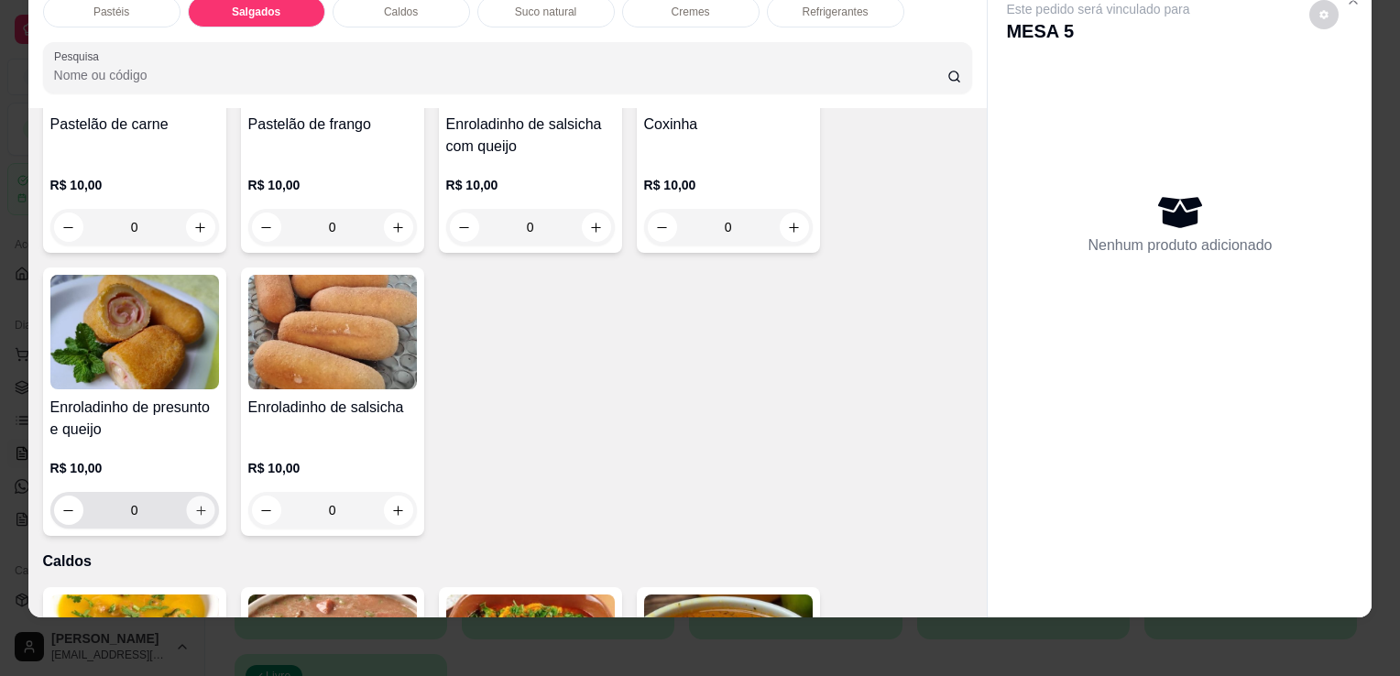
click at [186, 497] on button "increase-product-quantity" at bounding box center [200, 511] width 28 height 28
type input "1"
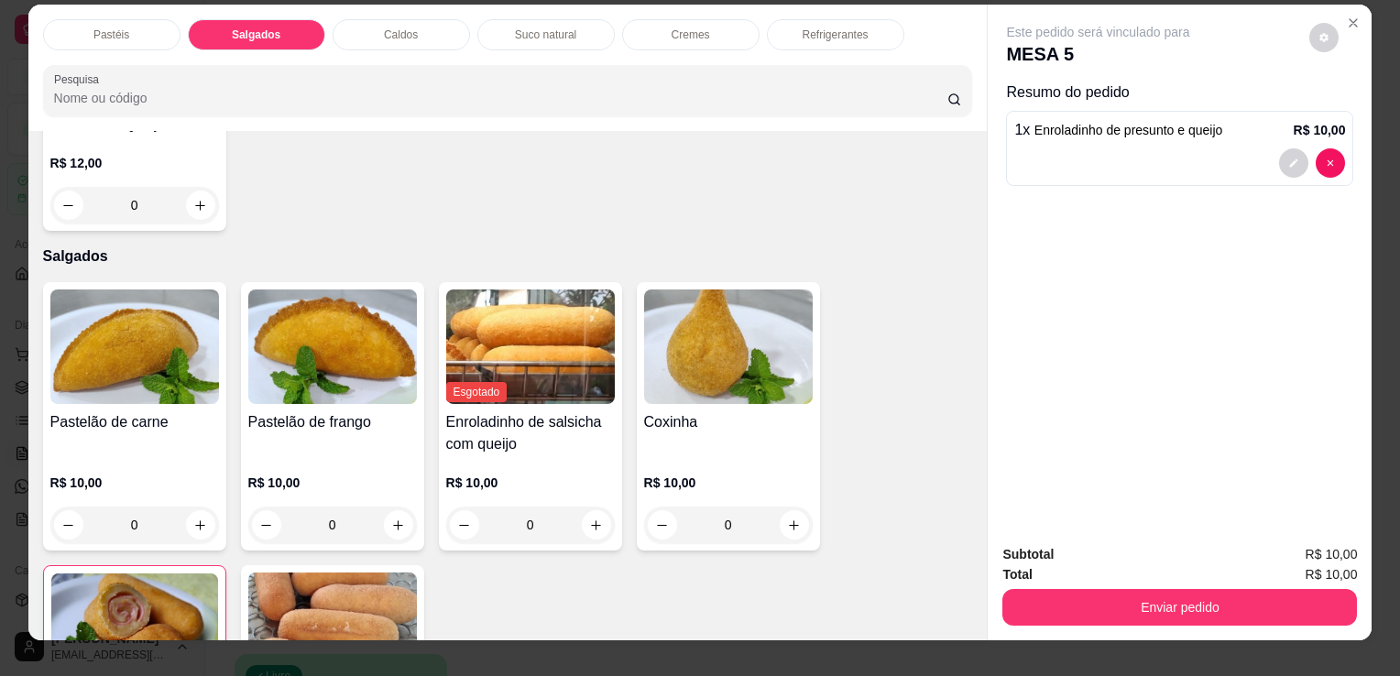
scroll to position [0, 0]
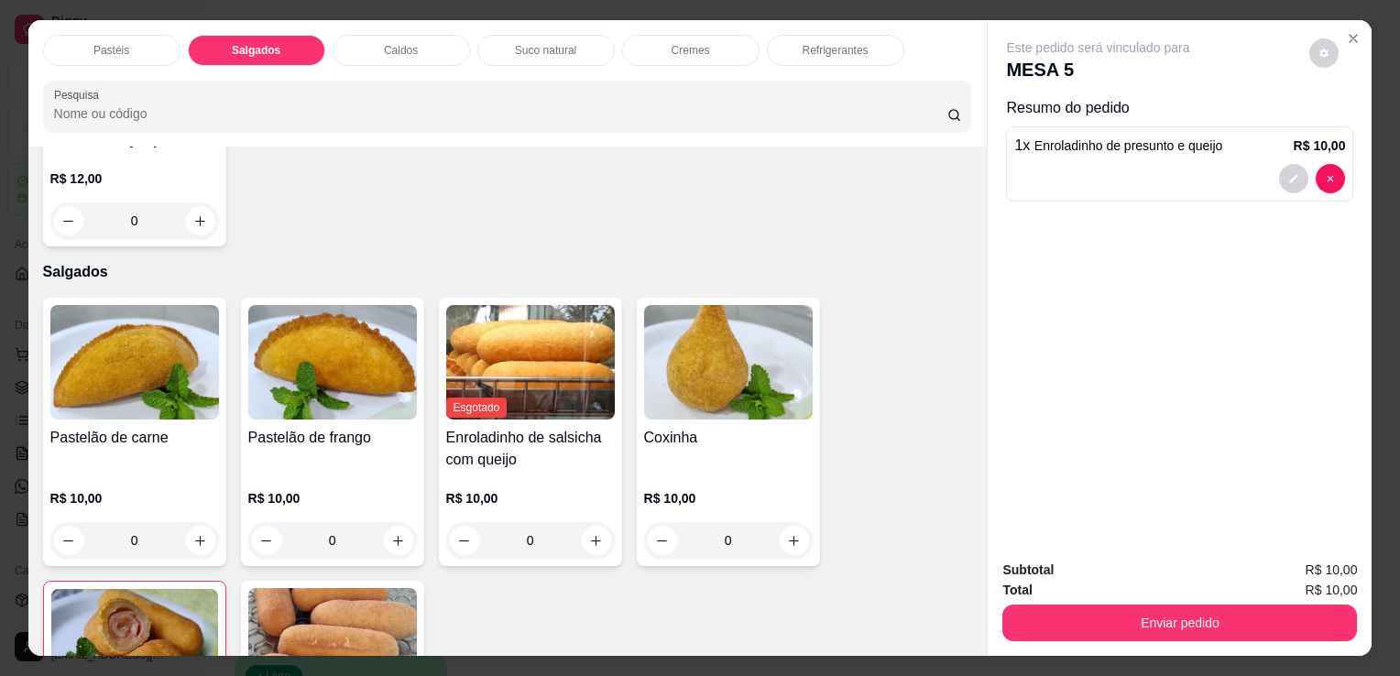
click at [651, 35] on div "Cremes" at bounding box center [690, 50] width 137 height 31
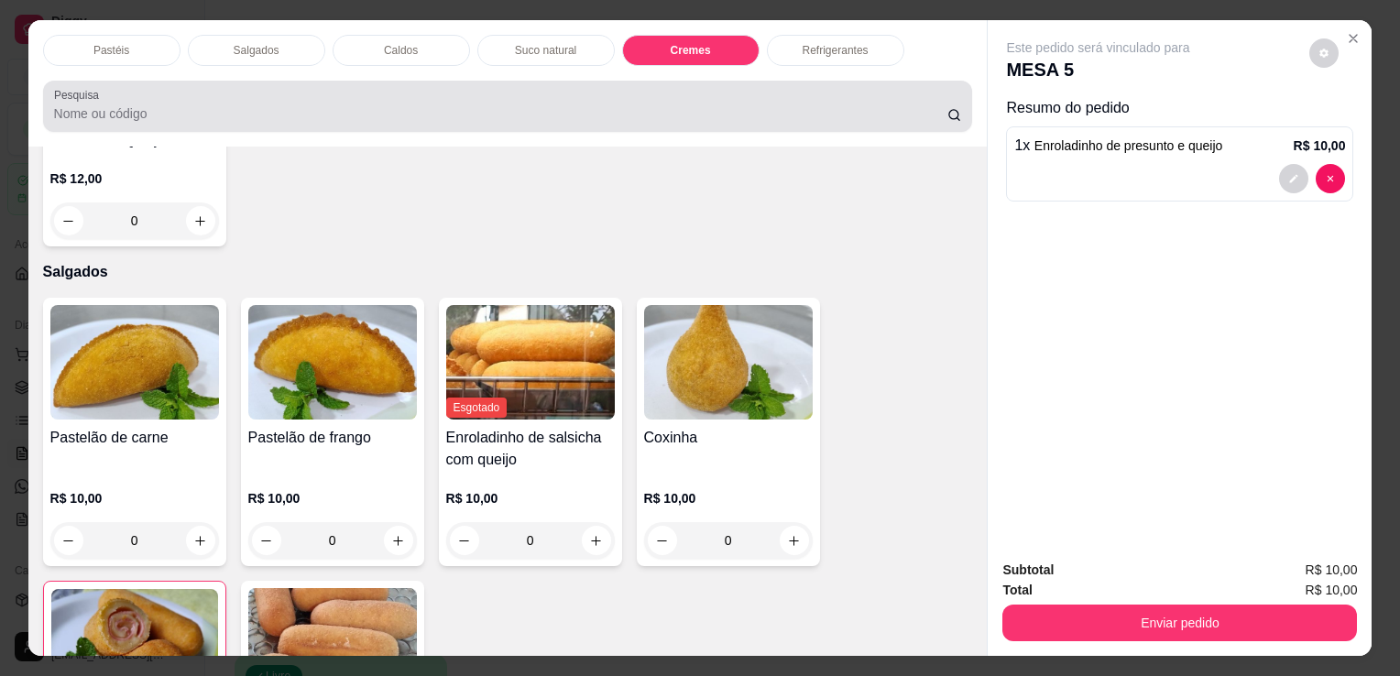
scroll to position [45, 0]
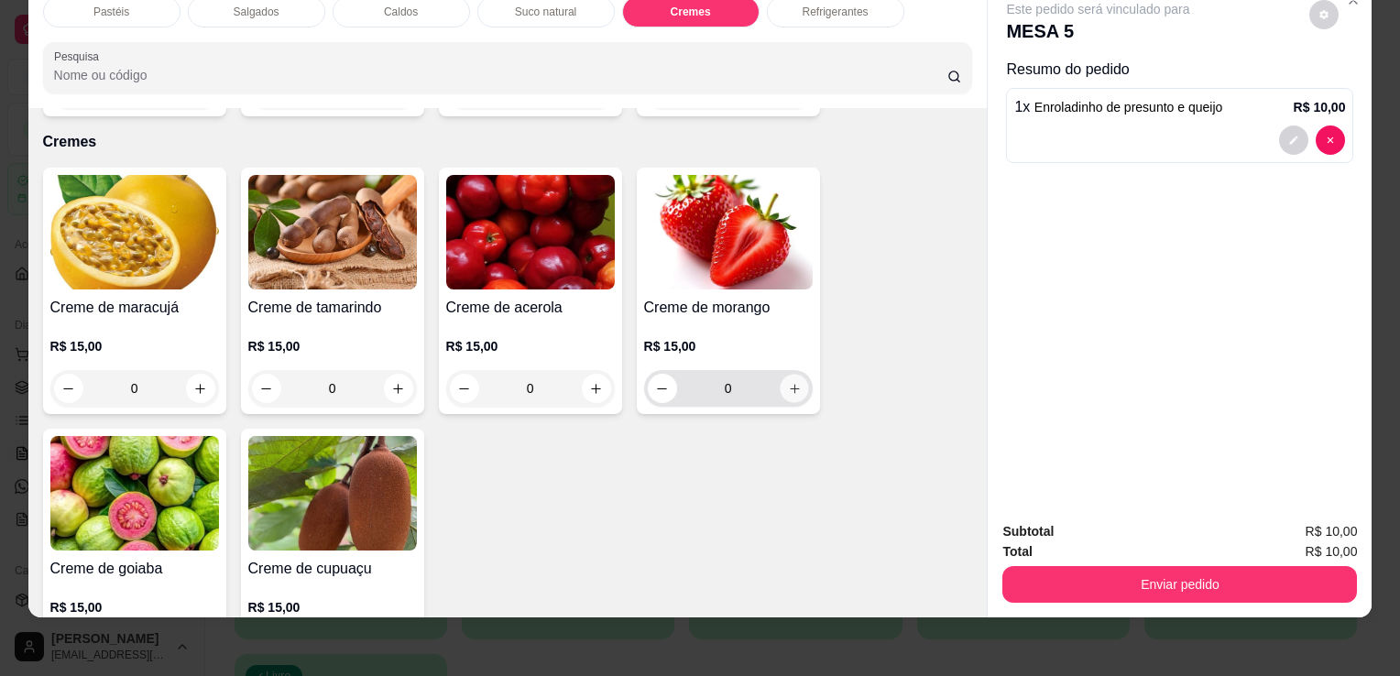
click at [787, 382] on icon "increase-product-quantity" at bounding box center [794, 389] width 14 height 14
type input "1"
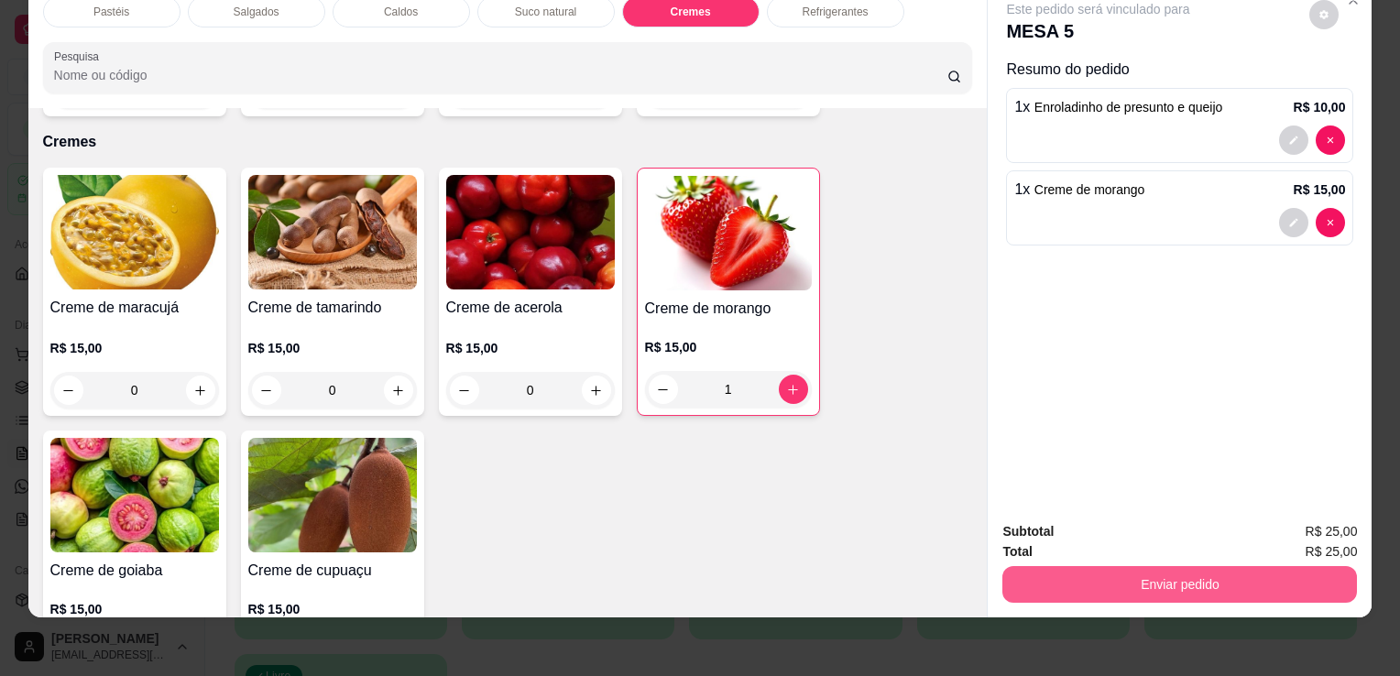
click at [1116, 566] on button "Enviar pedido" at bounding box center [1180, 584] width 355 height 37
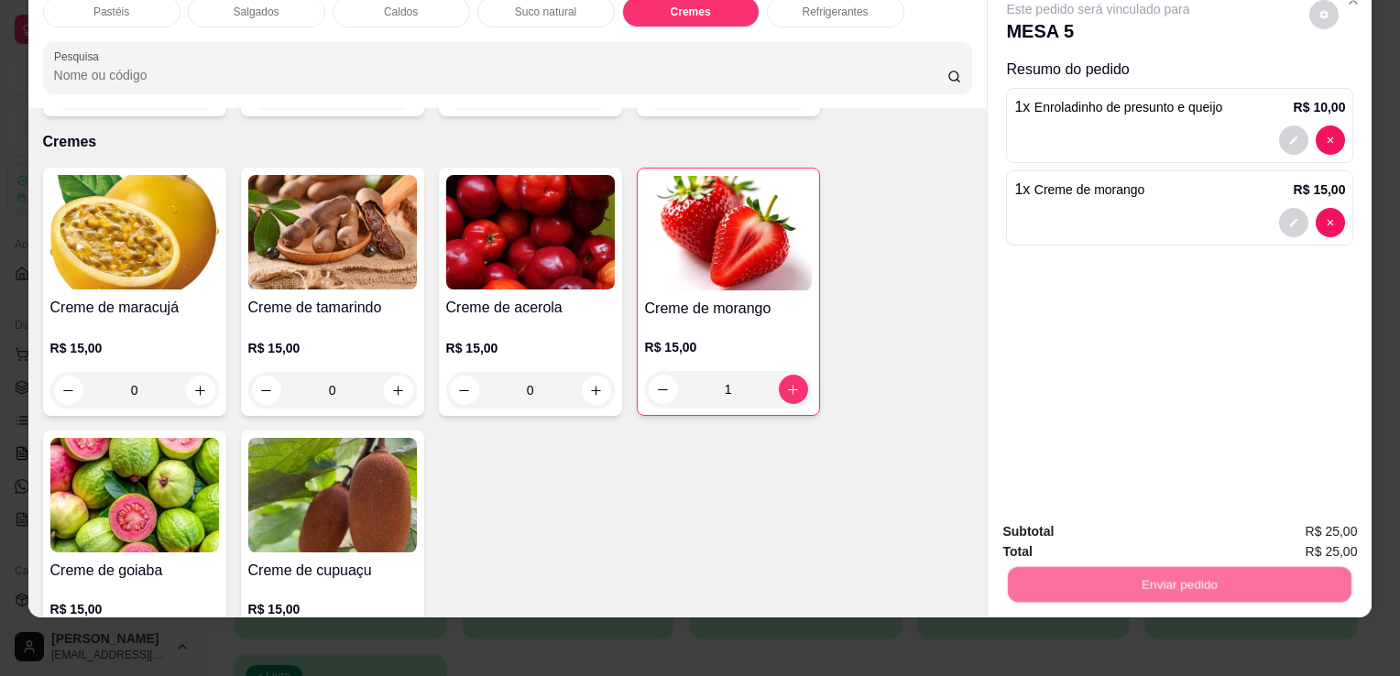
click at [1102, 518] on button "Não registrar e enviar pedido" at bounding box center [1119, 526] width 185 height 34
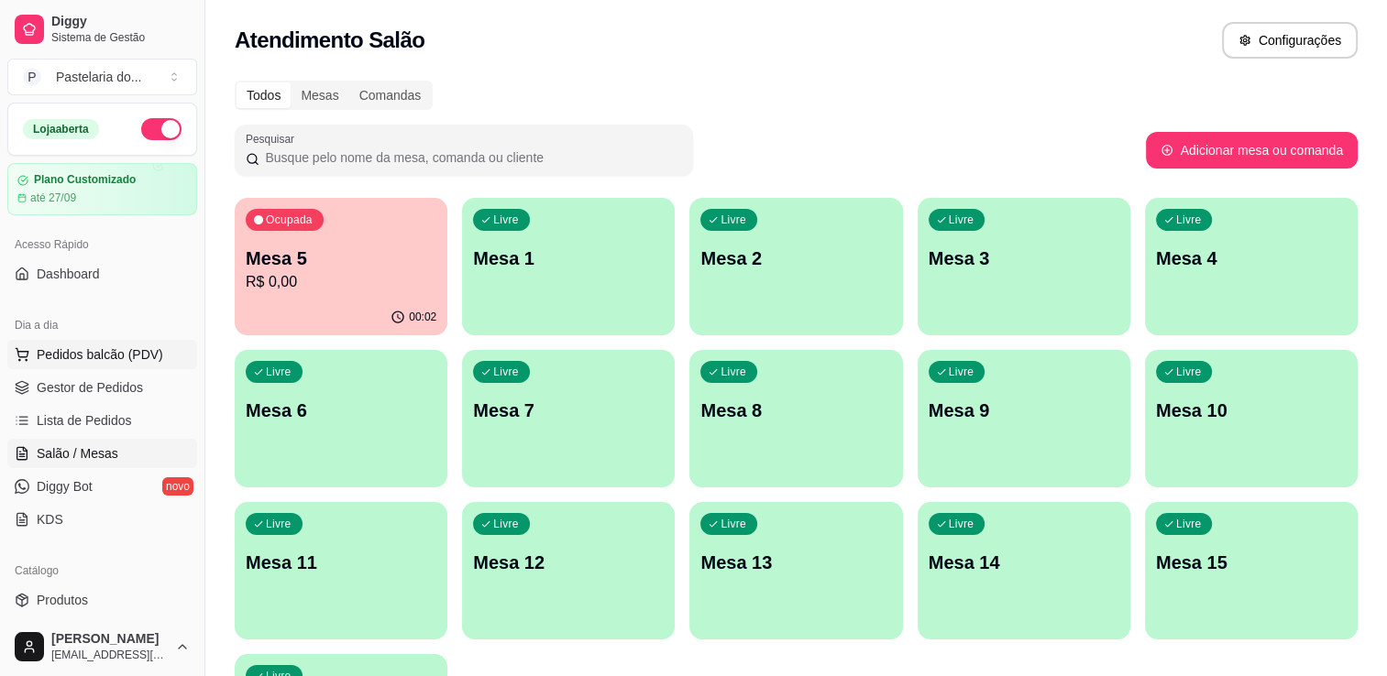
drag, startPoint x: 1136, startPoint y: 17, endPoint x: 84, endPoint y: 352, distance: 1104.0
click at [84, 352] on span "Pedidos balcão (PDV)" at bounding box center [100, 355] width 126 height 18
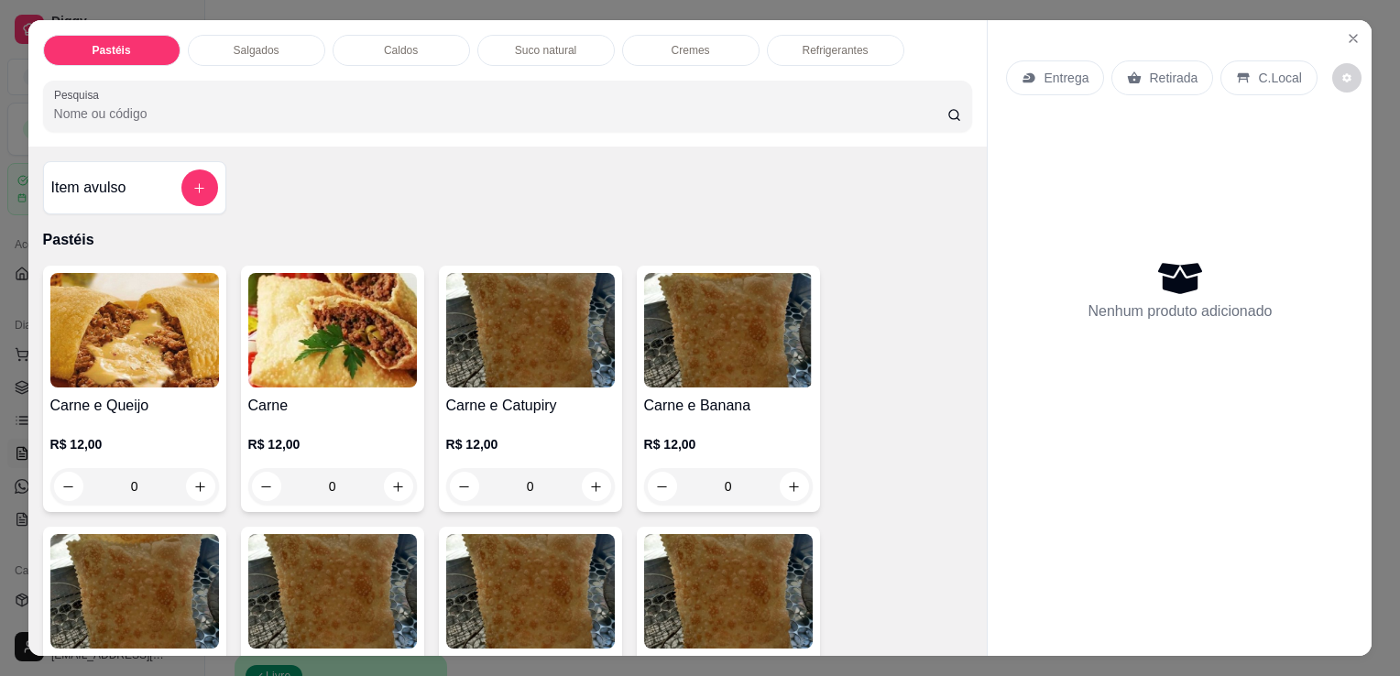
click at [235, 46] on p "Salgados" at bounding box center [257, 50] width 46 height 15
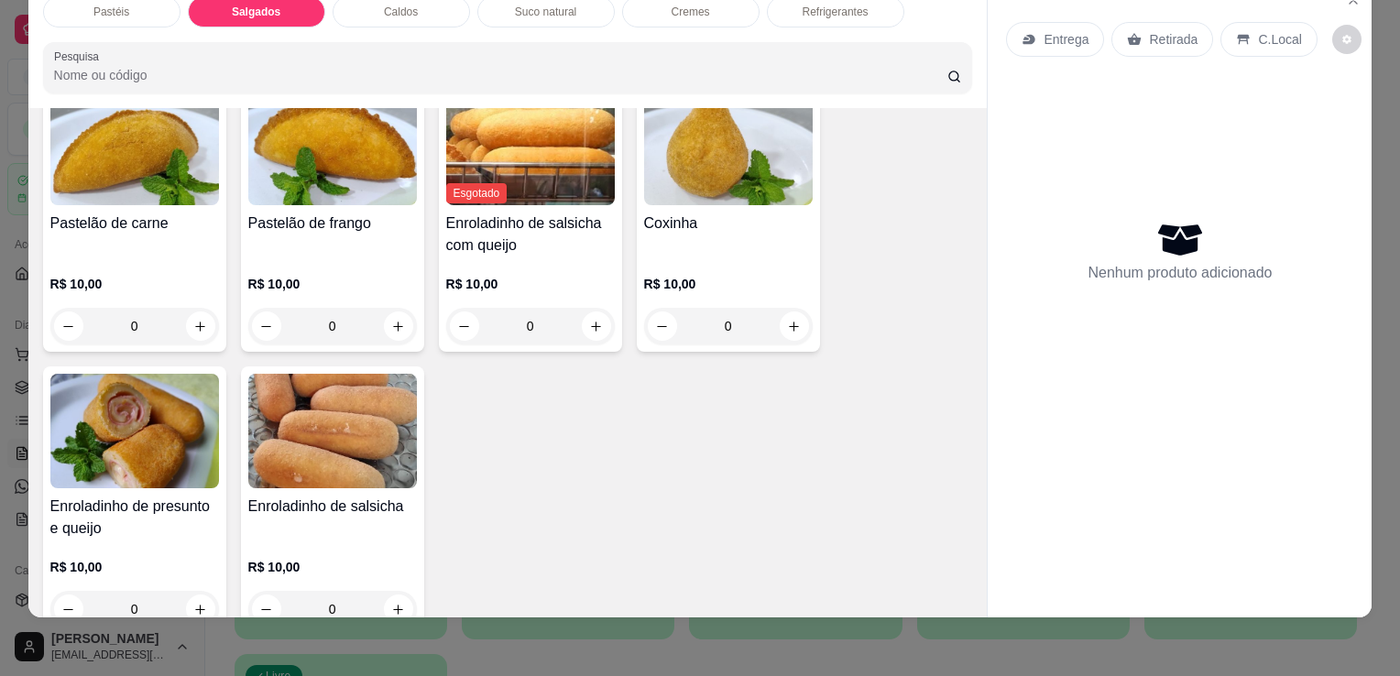
scroll to position [2130, 0]
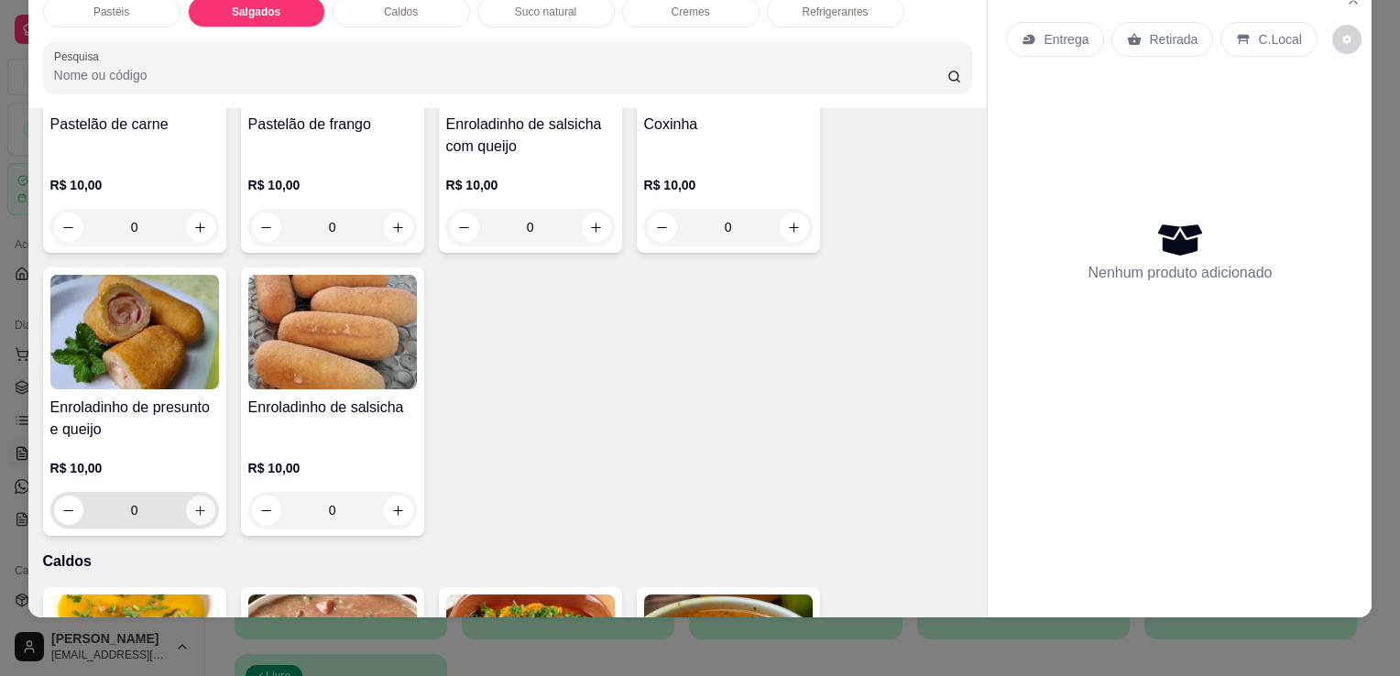
click at [197, 504] on icon "increase-product-quantity" at bounding box center [200, 511] width 14 height 14
type input "1"
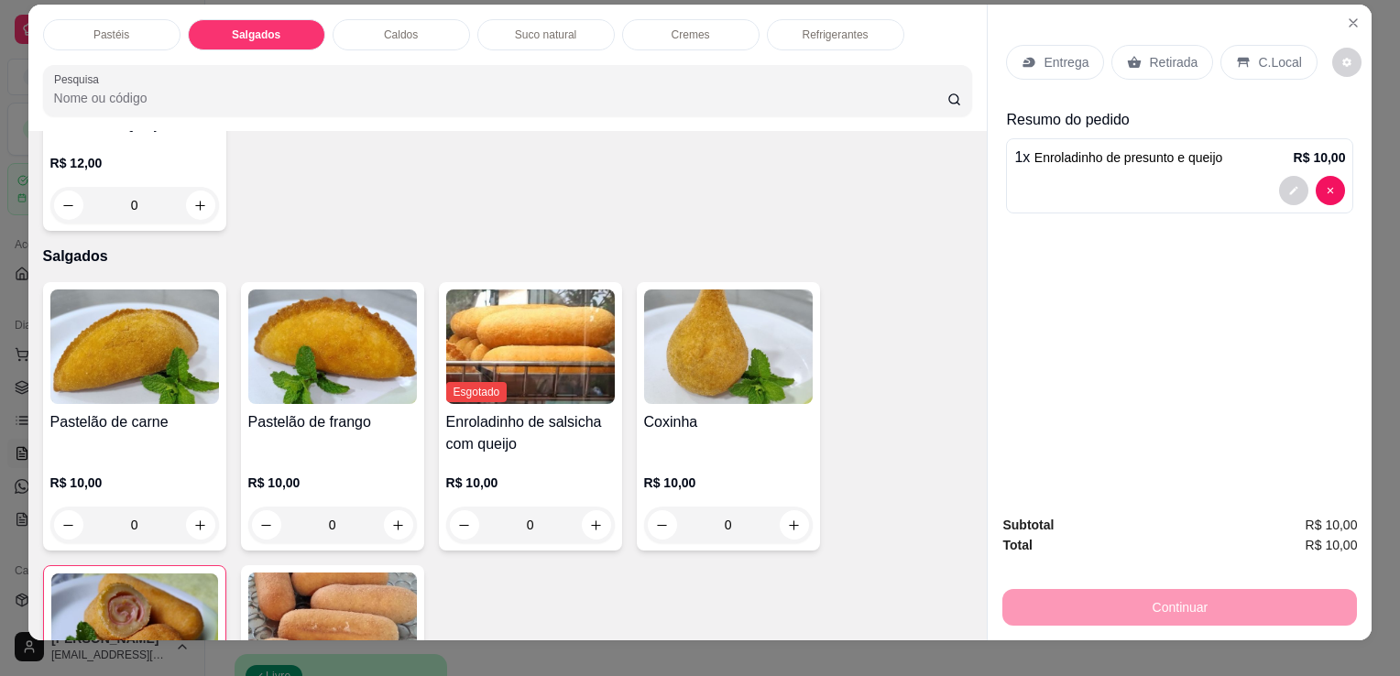
scroll to position [0, 0]
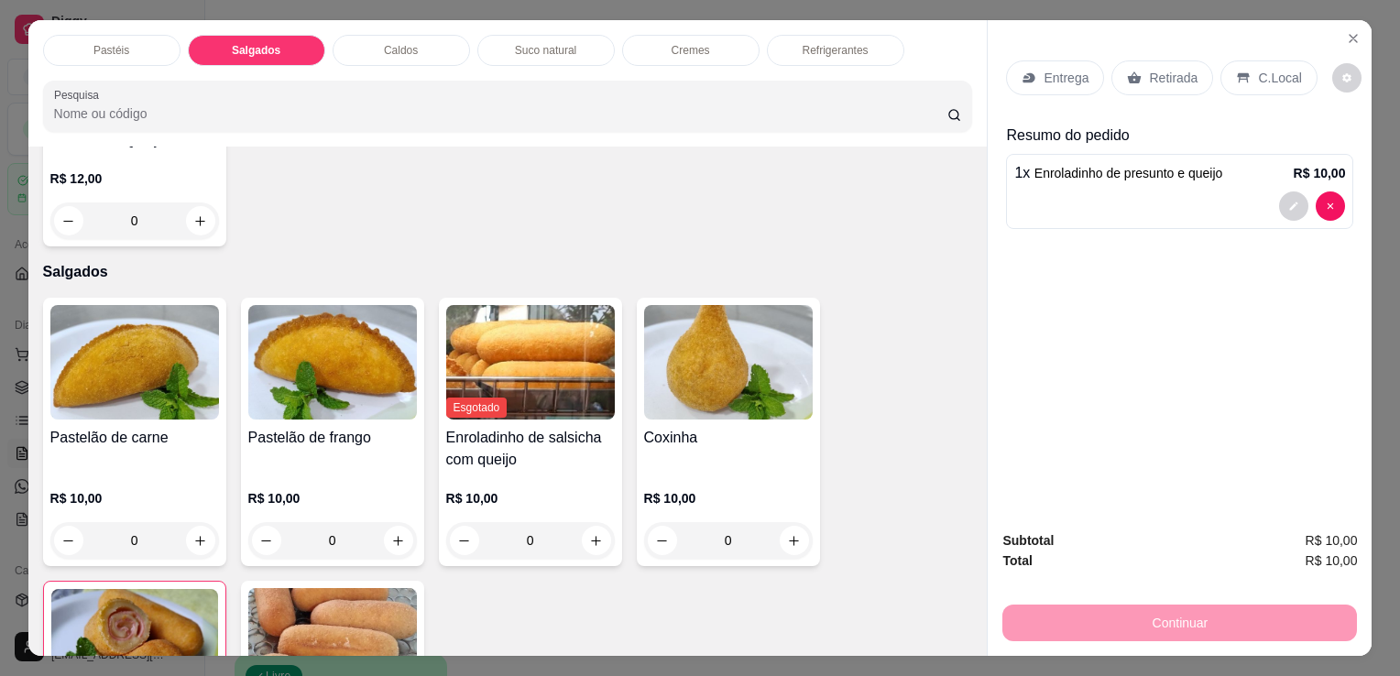
click at [803, 43] on p "Refrigerantes" at bounding box center [836, 50] width 66 height 15
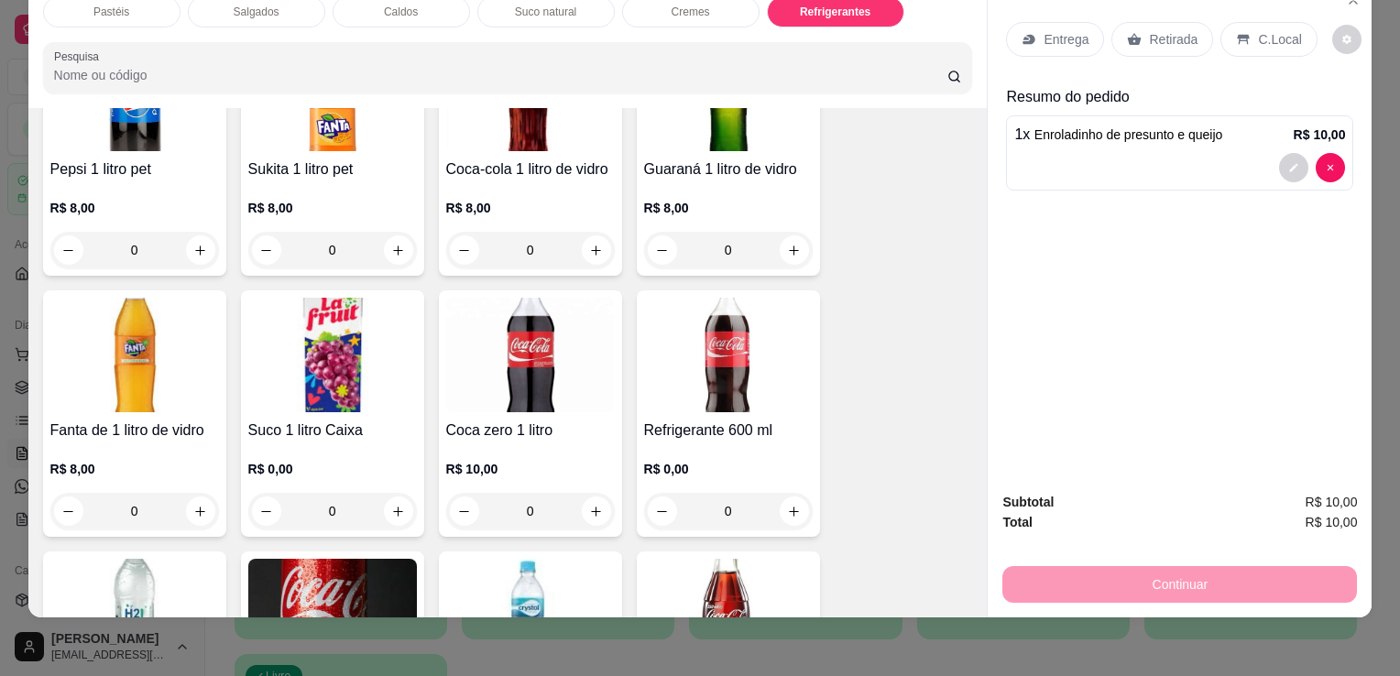
scroll to position [5345, 0]
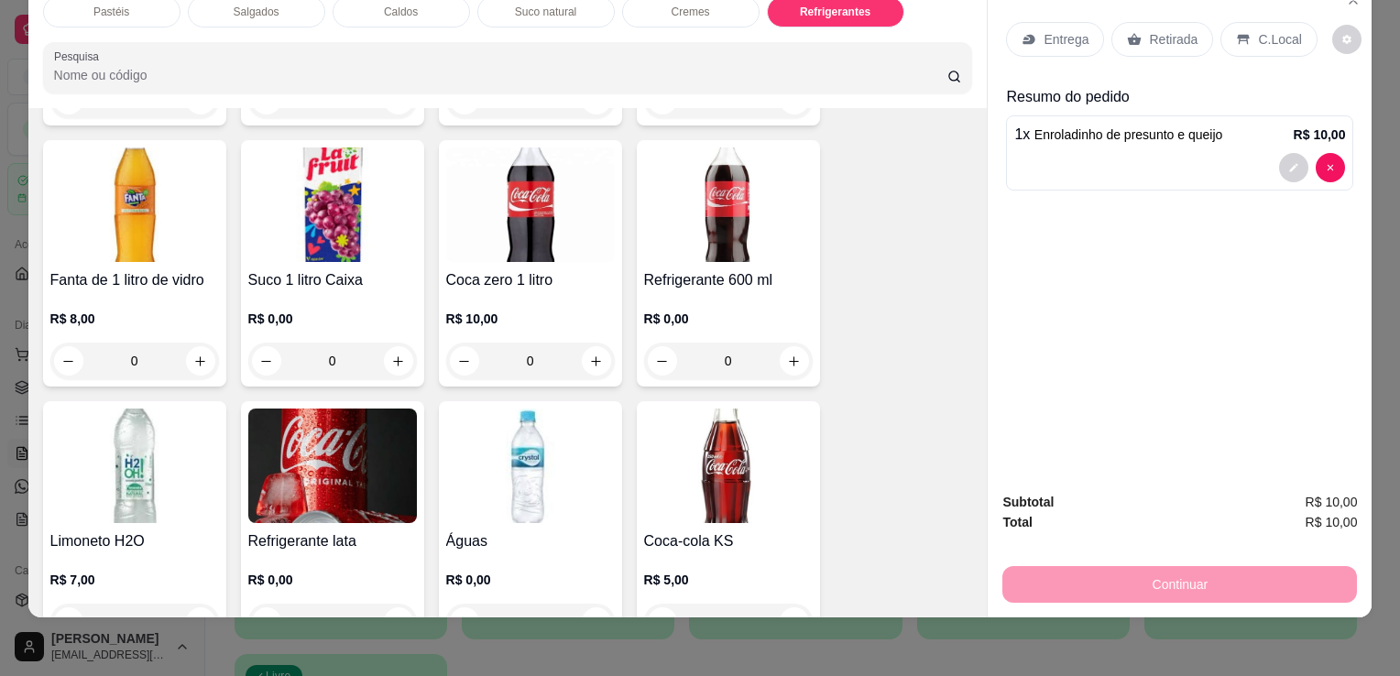
click at [755, 458] on img at bounding box center [728, 466] width 169 height 115
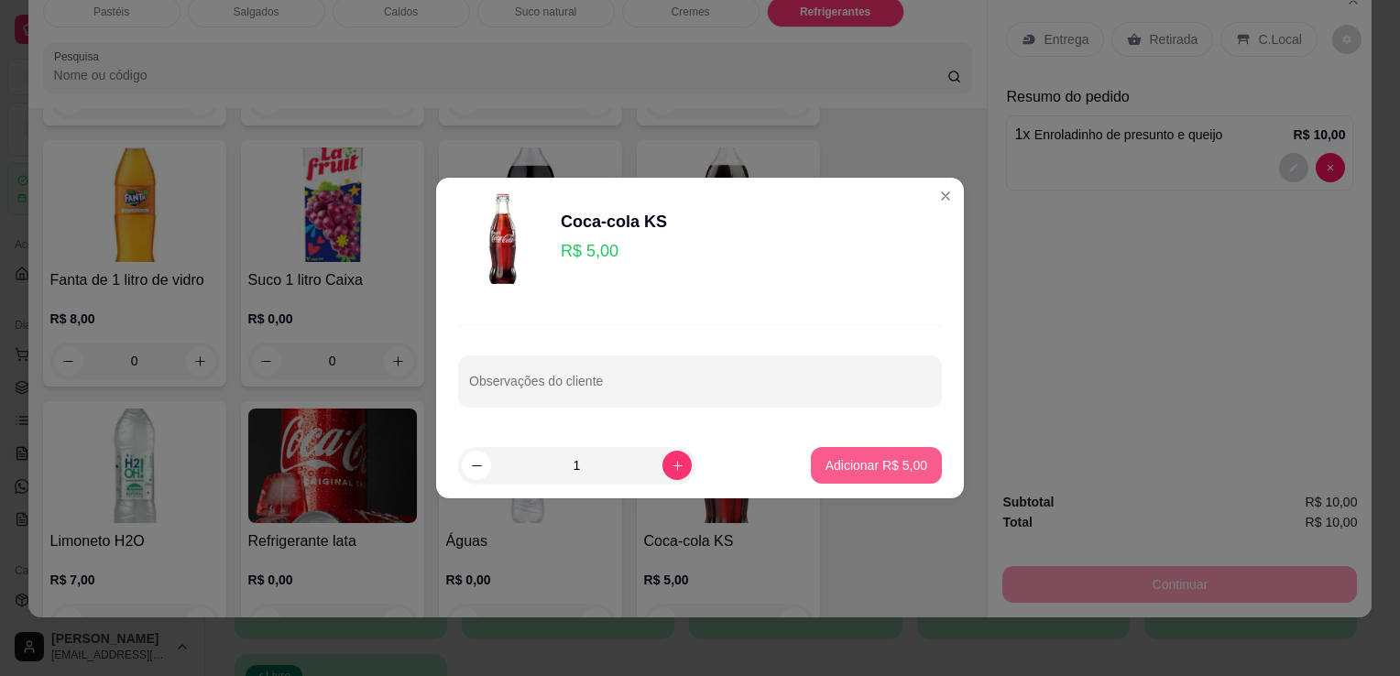
click at [880, 474] on p "Adicionar R$ 5,00" at bounding box center [877, 465] width 102 height 18
type input "1"
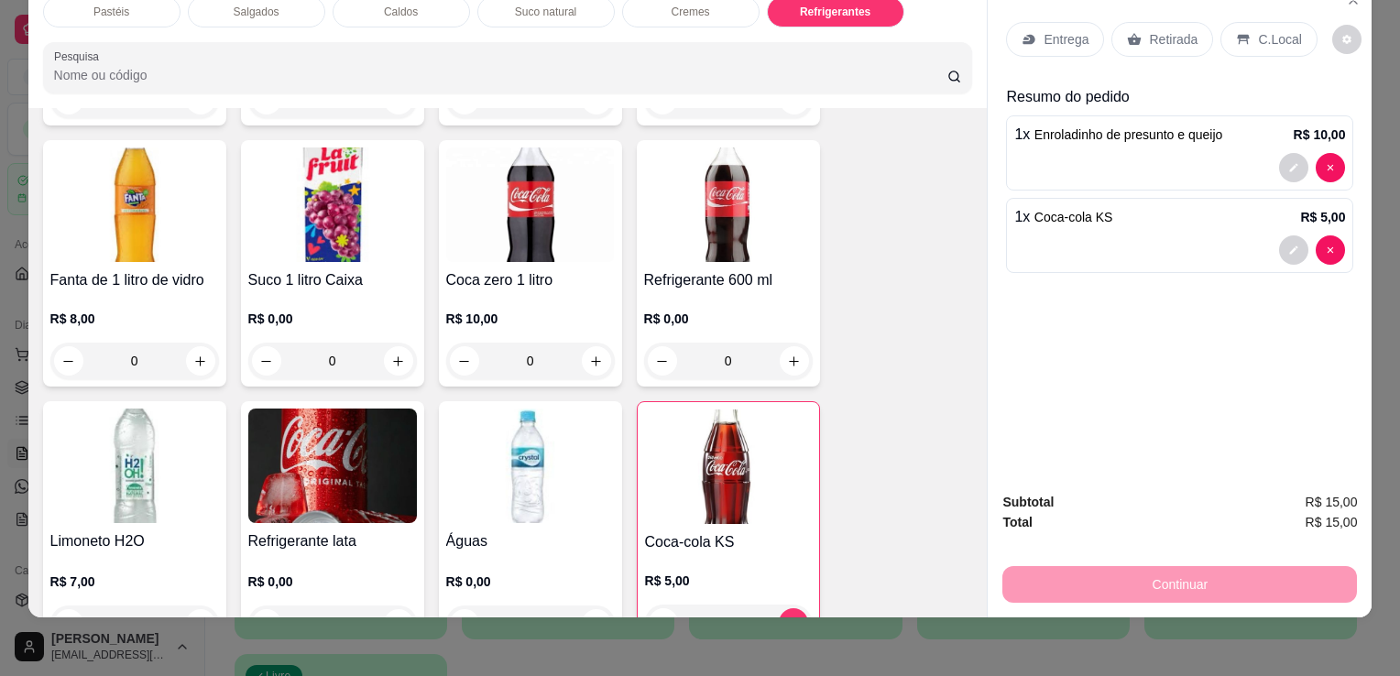
click at [1167, 33] on p "Retirada" at bounding box center [1173, 39] width 49 height 18
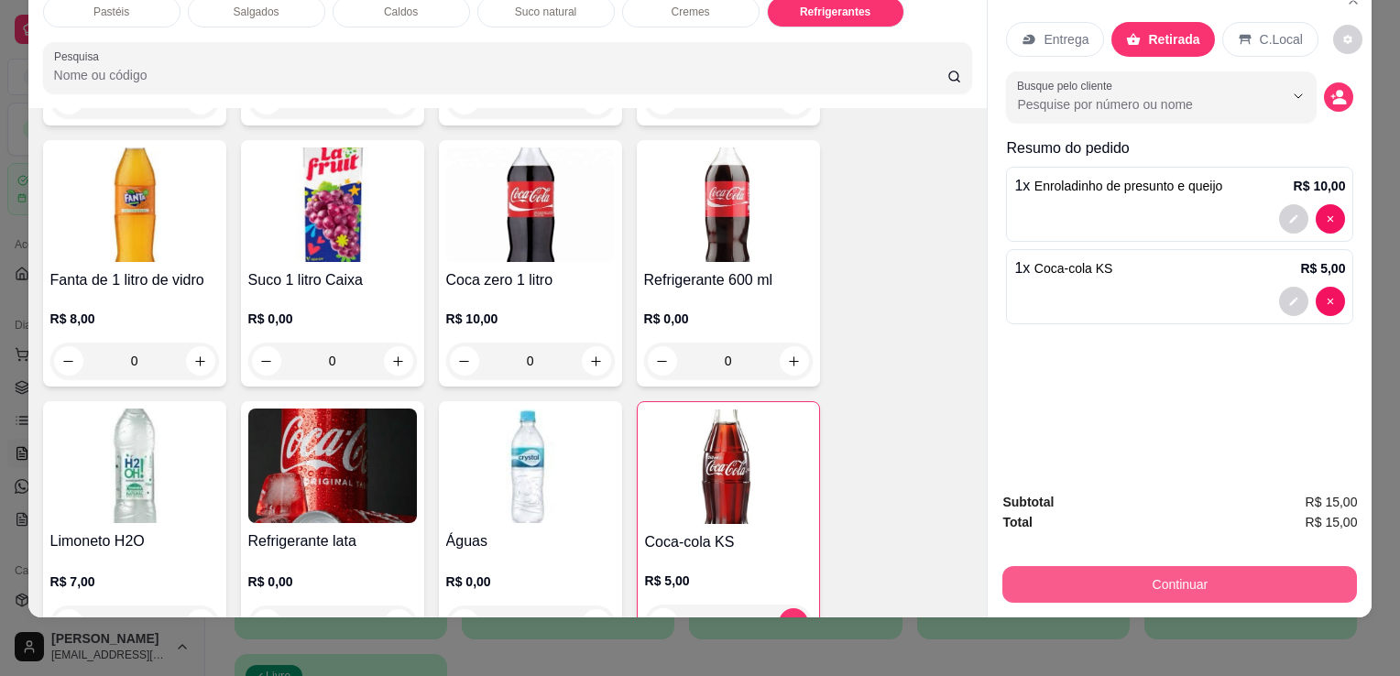
click at [1178, 568] on button "Continuar" at bounding box center [1180, 584] width 355 height 37
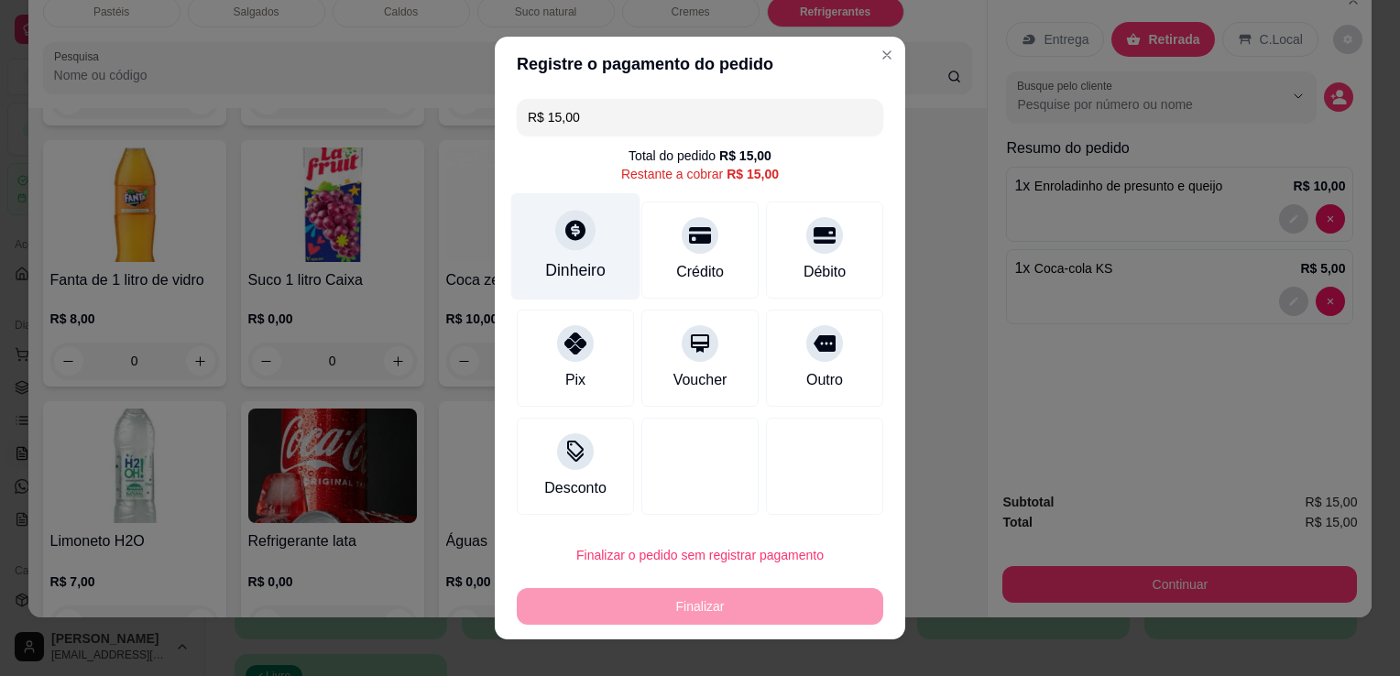
click at [558, 284] on div "Dinheiro" at bounding box center [575, 246] width 129 height 107
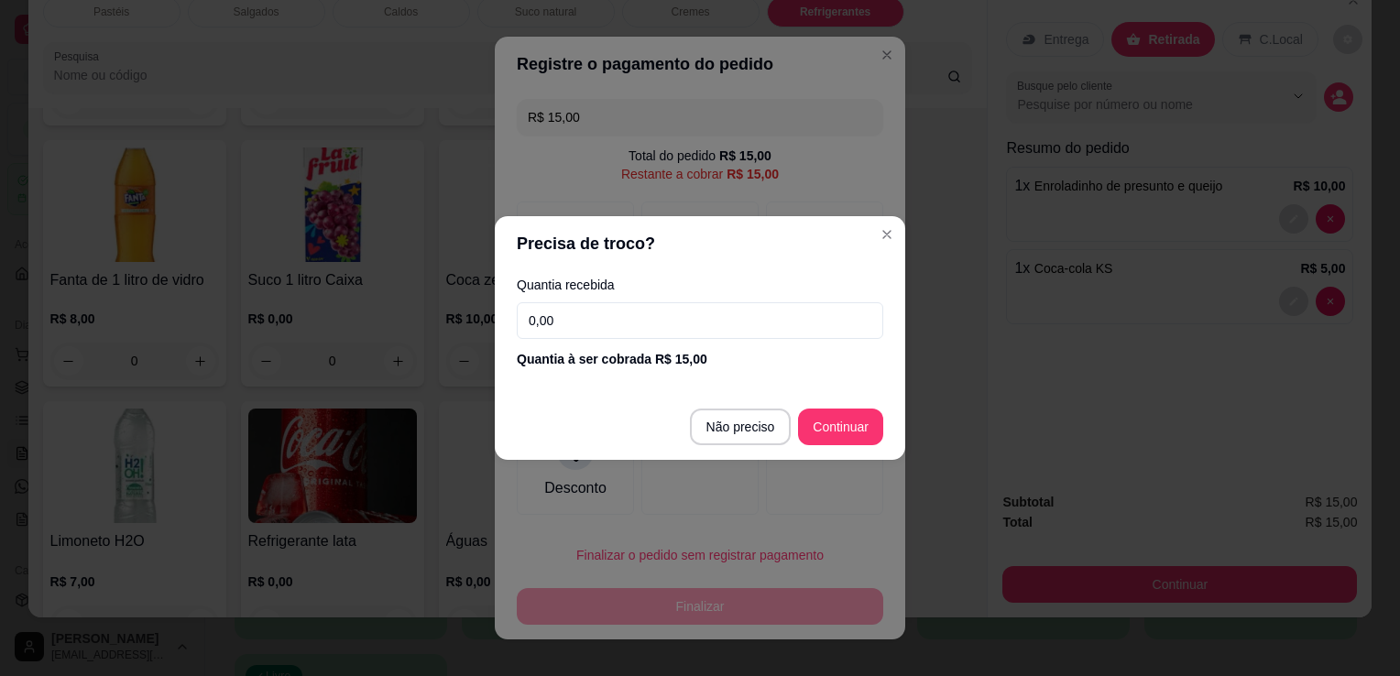
click at [595, 310] on input "0,00" at bounding box center [700, 320] width 367 height 37
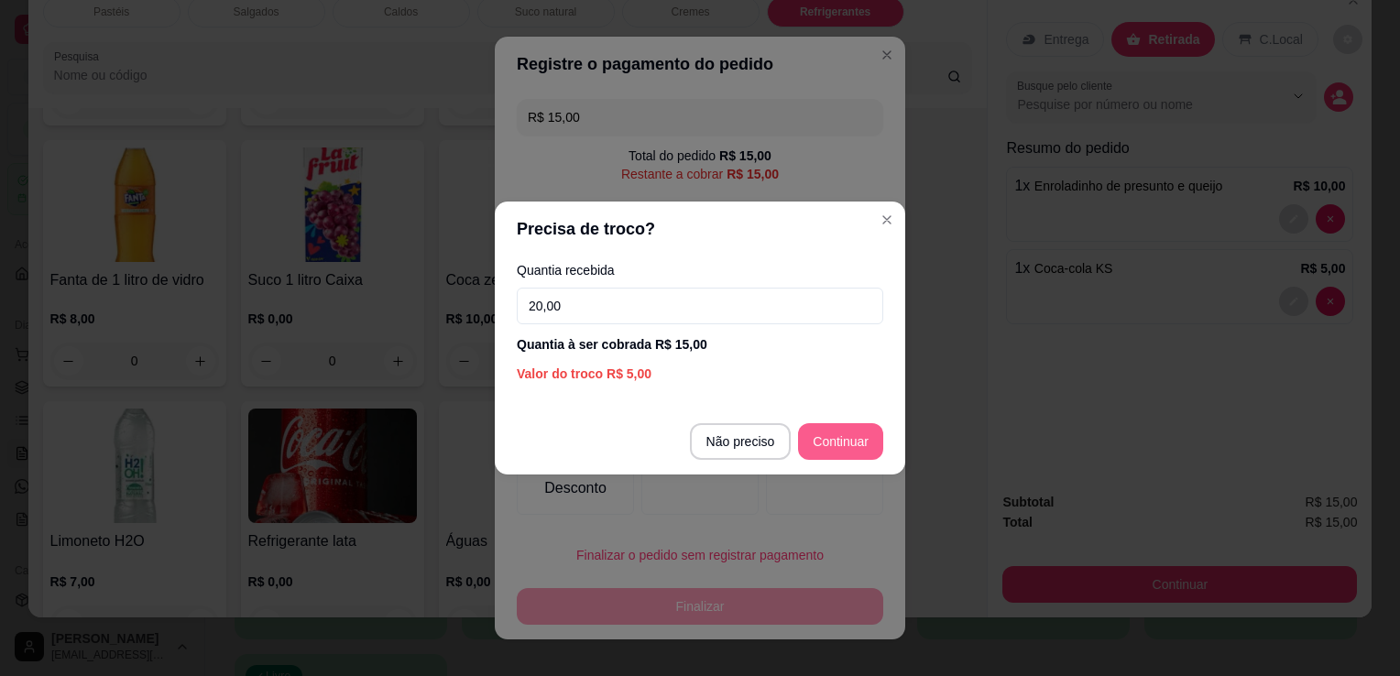
type input "20,00"
type input "R$ 0,00"
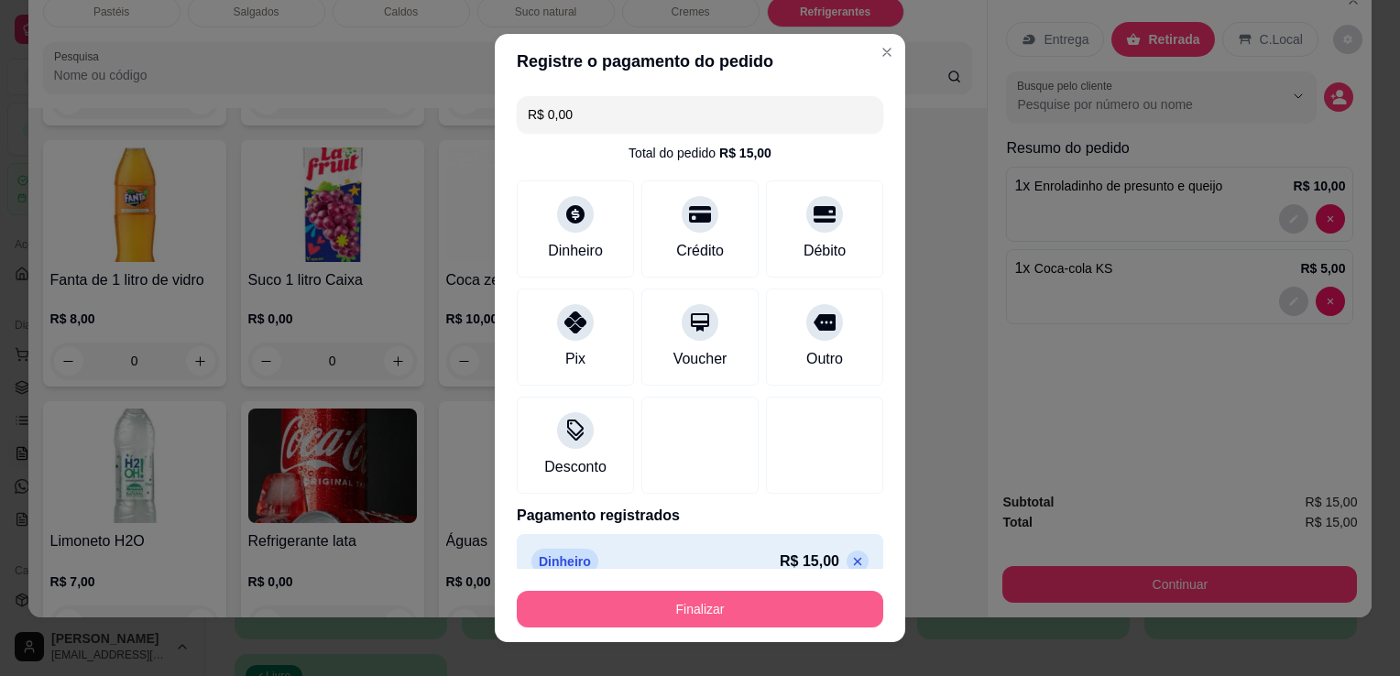
click at [833, 608] on button "Finalizar" at bounding box center [700, 609] width 367 height 37
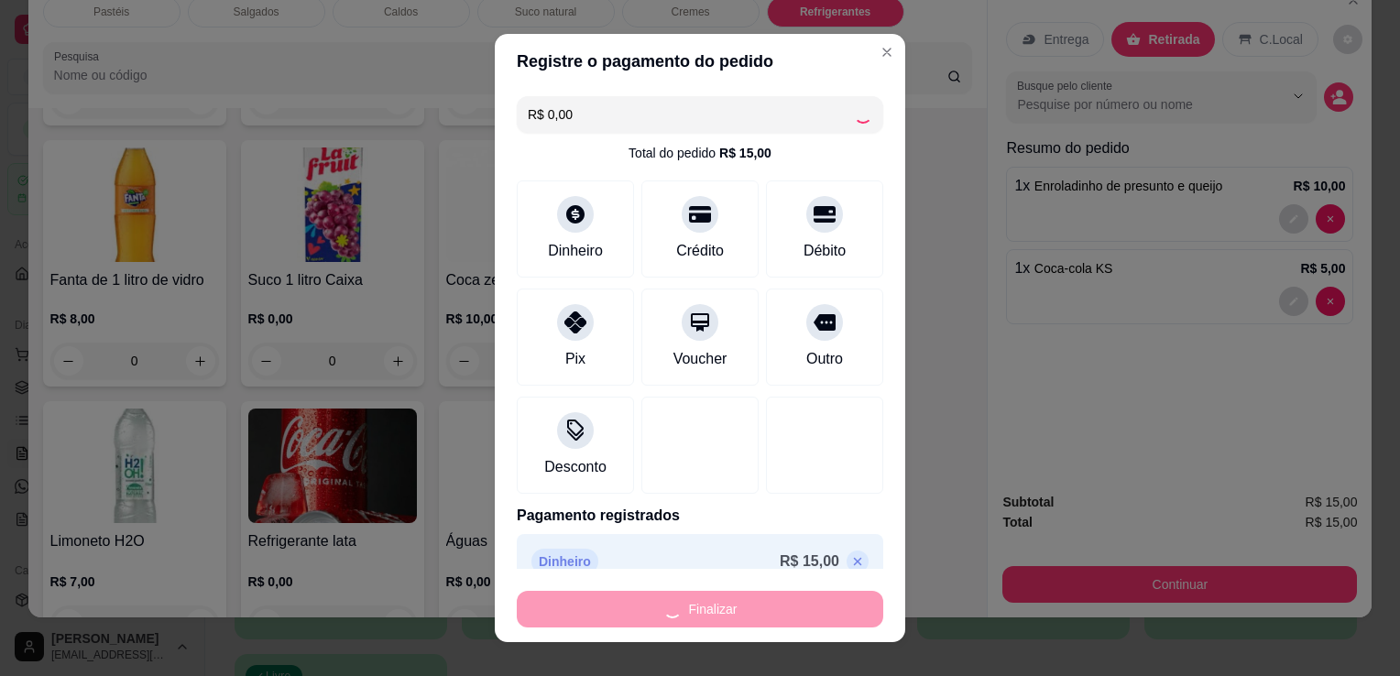
type input "0"
type input "-R$ 15,00"
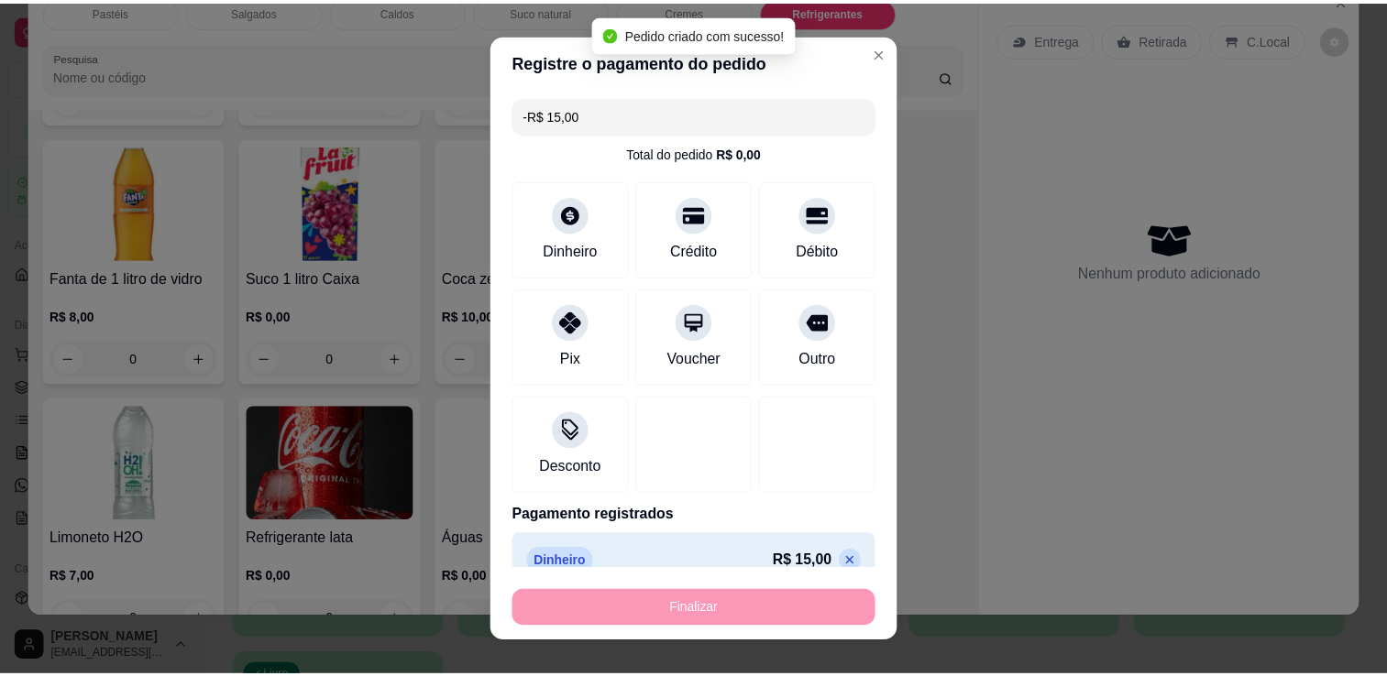
scroll to position [5343, 0]
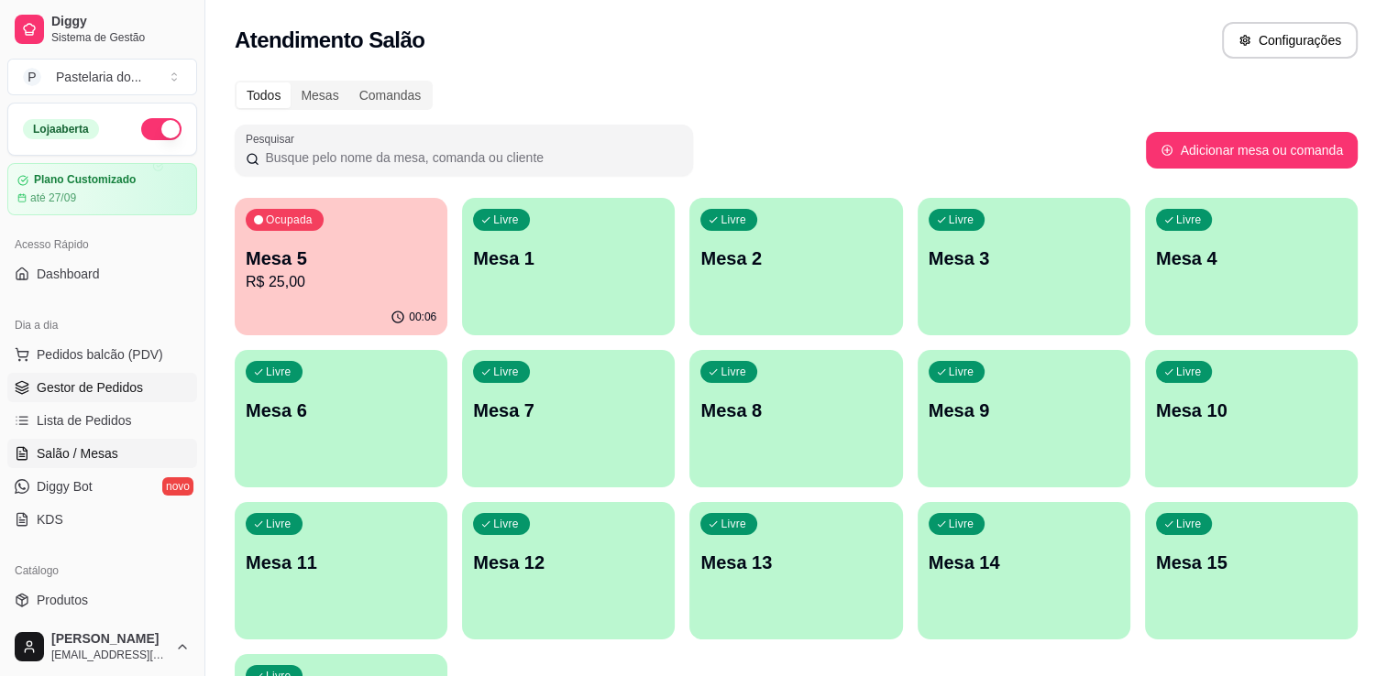
click at [125, 388] on span "Gestor de Pedidos" at bounding box center [90, 387] width 106 height 18
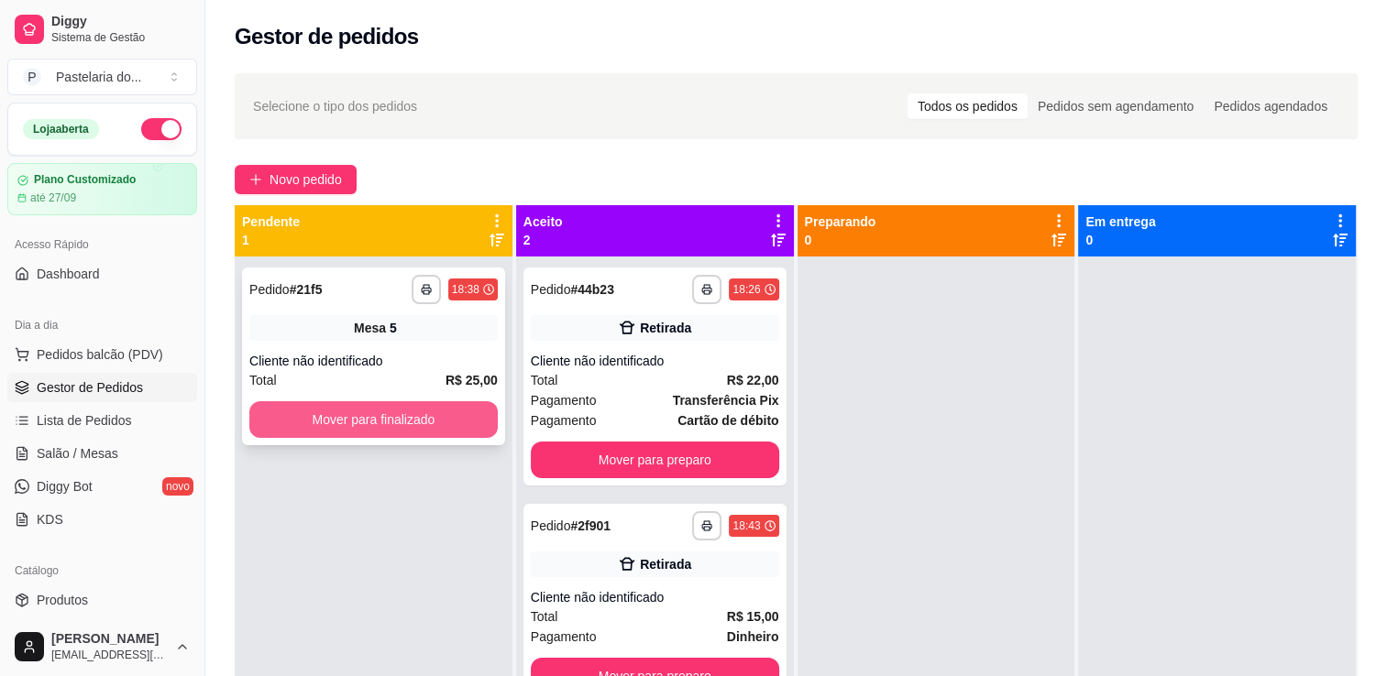
click at [393, 432] on button "Mover para finalizado" at bounding box center [373, 419] width 248 height 37
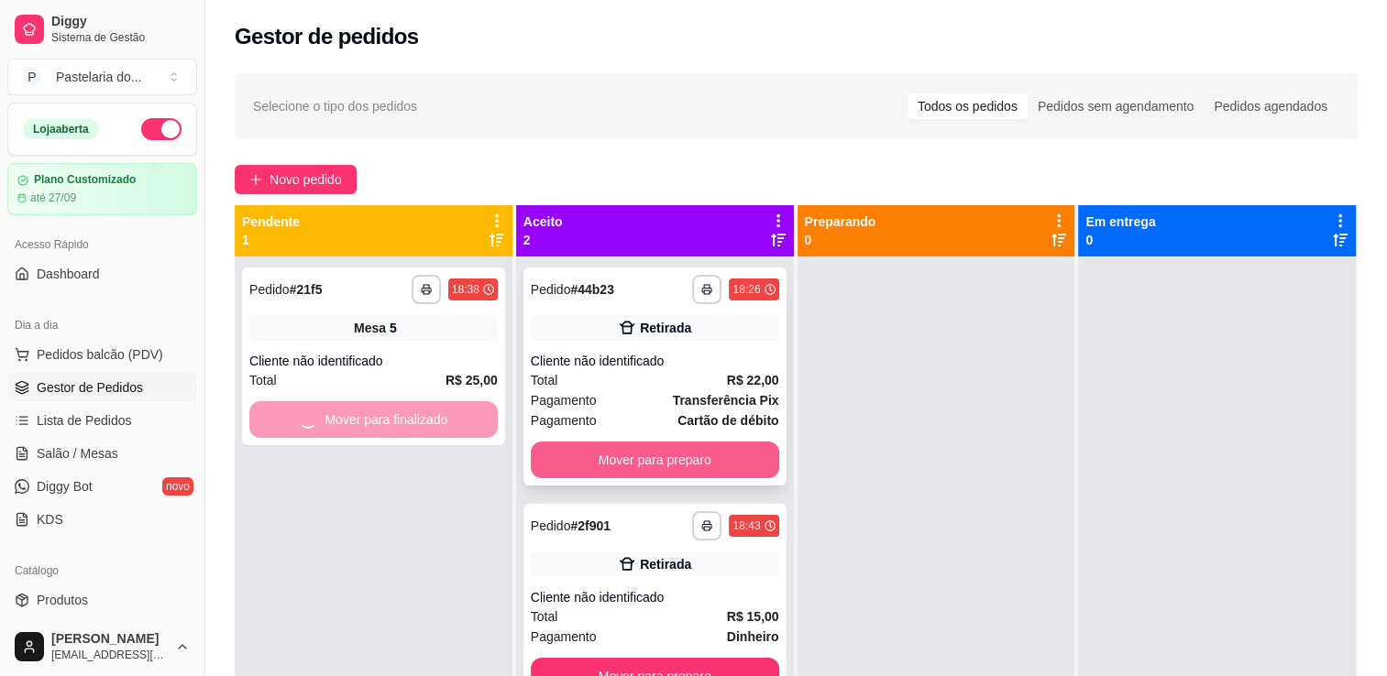
click at [627, 446] on button "Mover para preparo" at bounding box center [655, 460] width 248 height 37
click at [627, 446] on div "Mover para preparo" at bounding box center [655, 460] width 248 height 37
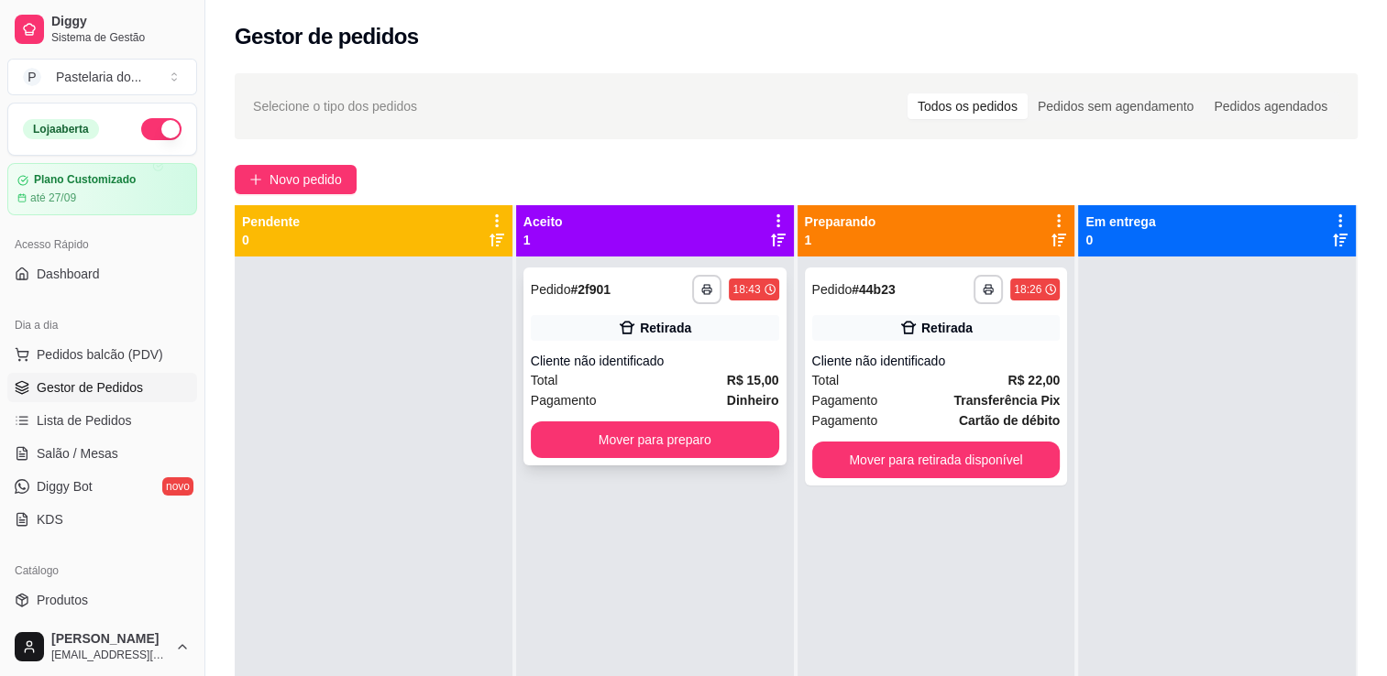
click at [672, 447] on button "Mover para preparo" at bounding box center [655, 440] width 248 height 37
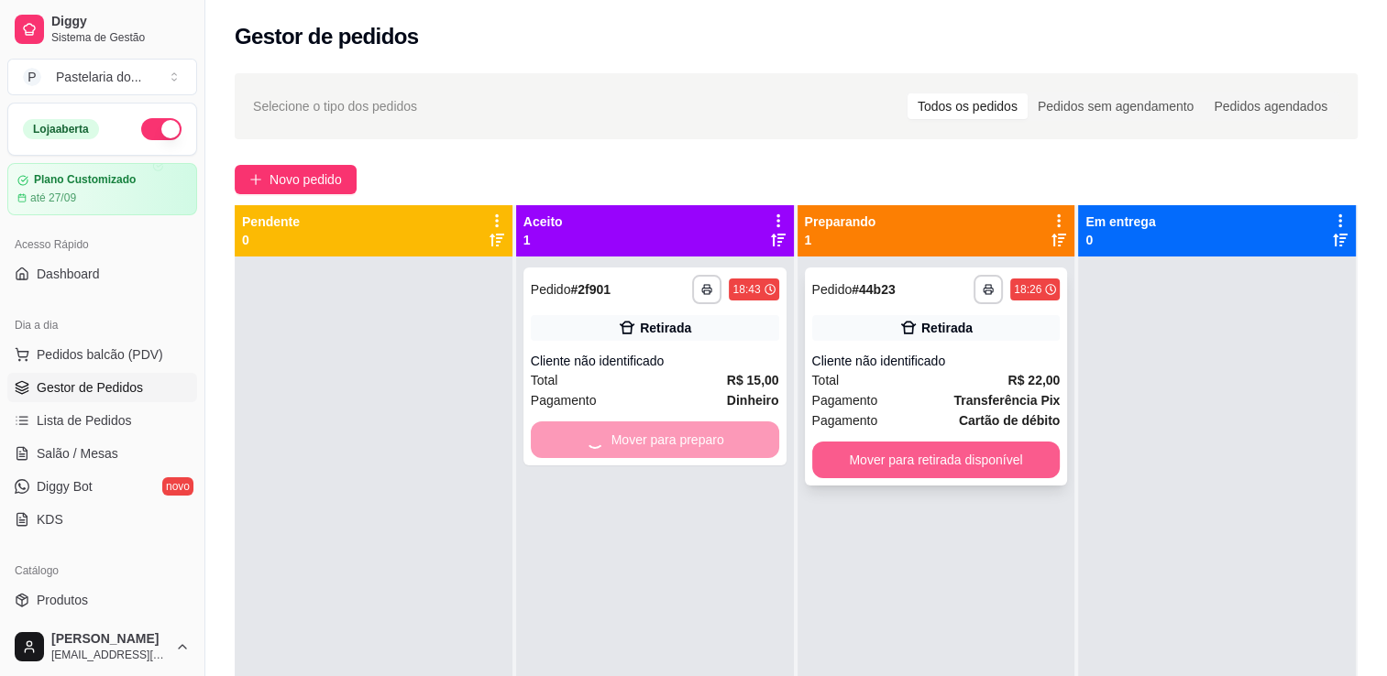
click at [894, 463] on button "Mover para retirada disponível" at bounding box center [936, 460] width 248 height 37
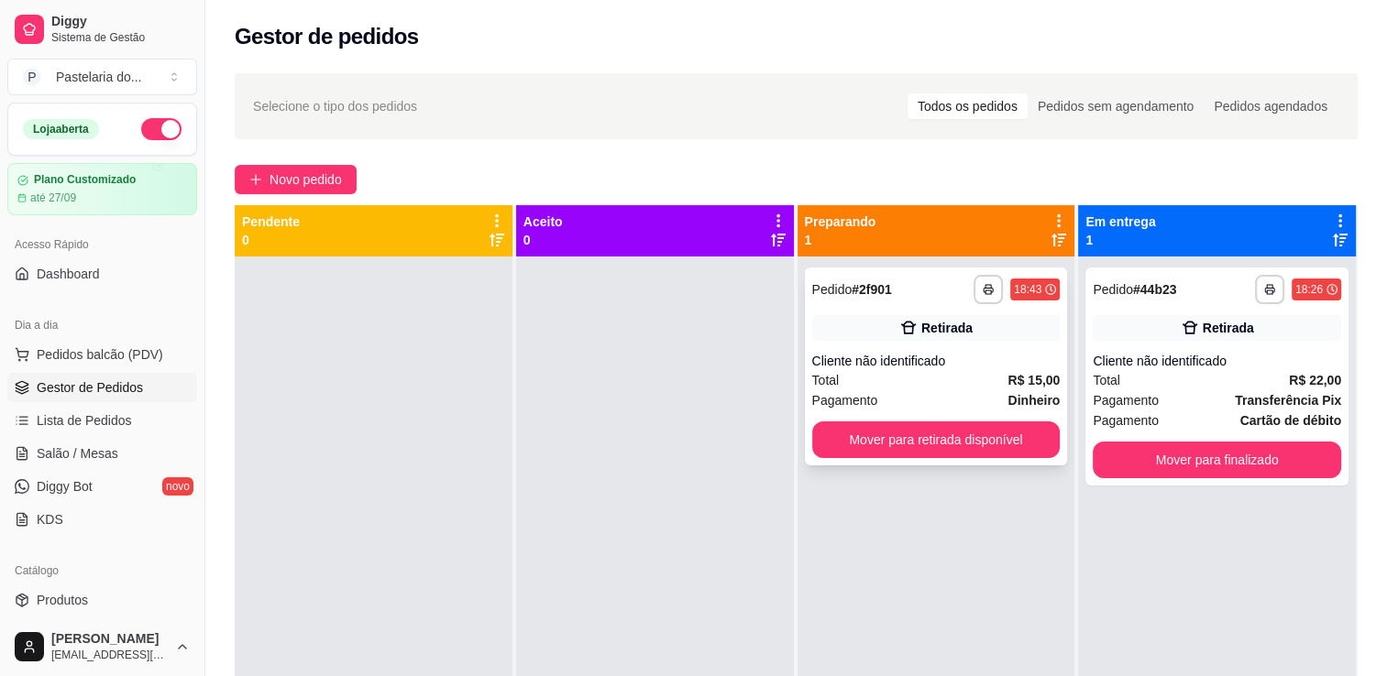
click at [985, 464] on div "**********" at bounding box center [936, 367] width 263 height 198
click at [1015, 434] on button "Mover para retirada disponível" at bounding box center [936, 440] width 248 height 37
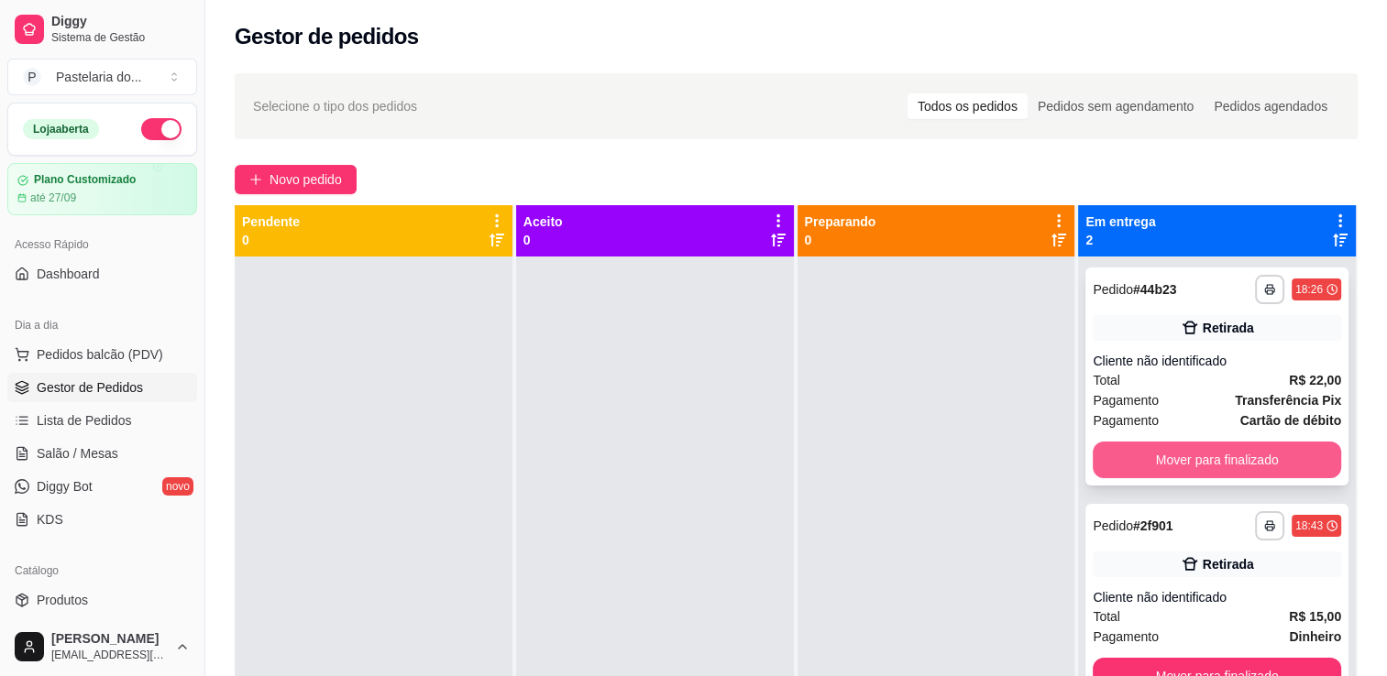
click at [1173, 452] on button "Mover para finalizado" at bounding box center [1216, 460] width 248 height 37
click at [1173, 452] on div "Mover para finalizado" at bounding box center [1216, 460] width 248 height 37
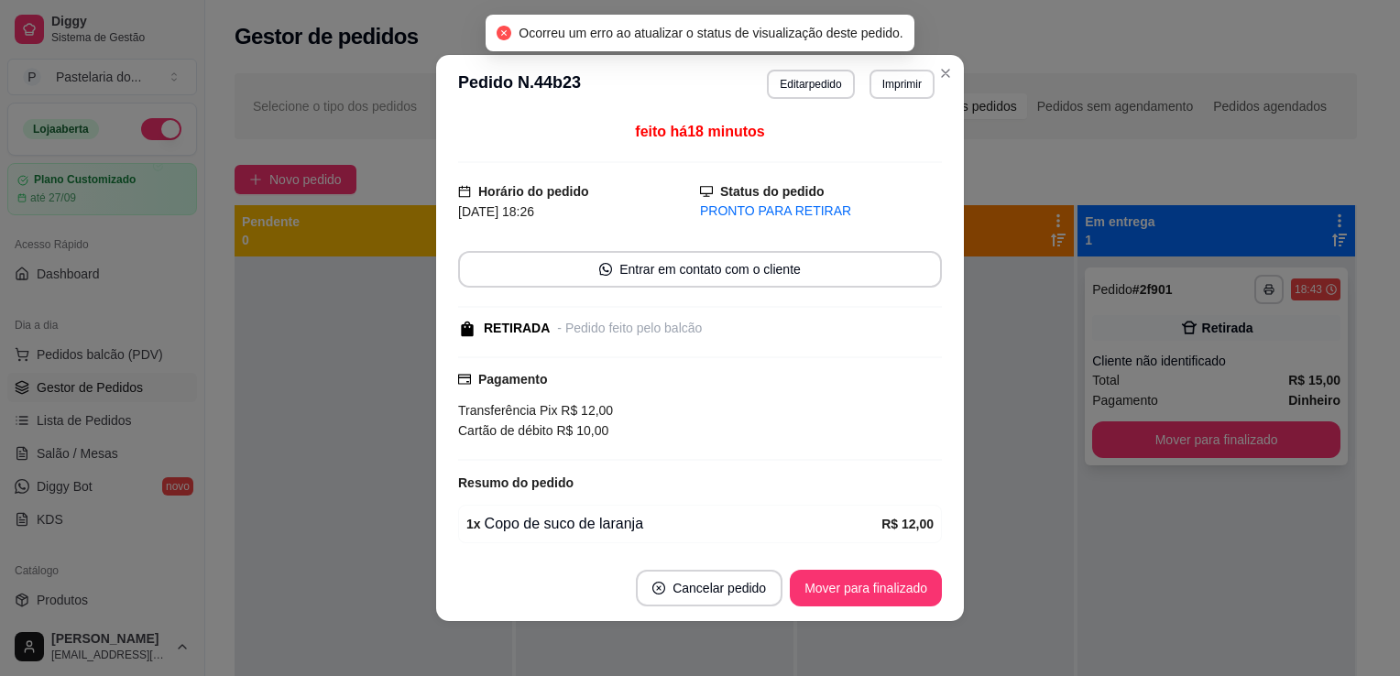
click at [1174, 456] on button "Mover para finalizado" at bounding box center [1216, 440] width 248 height 37
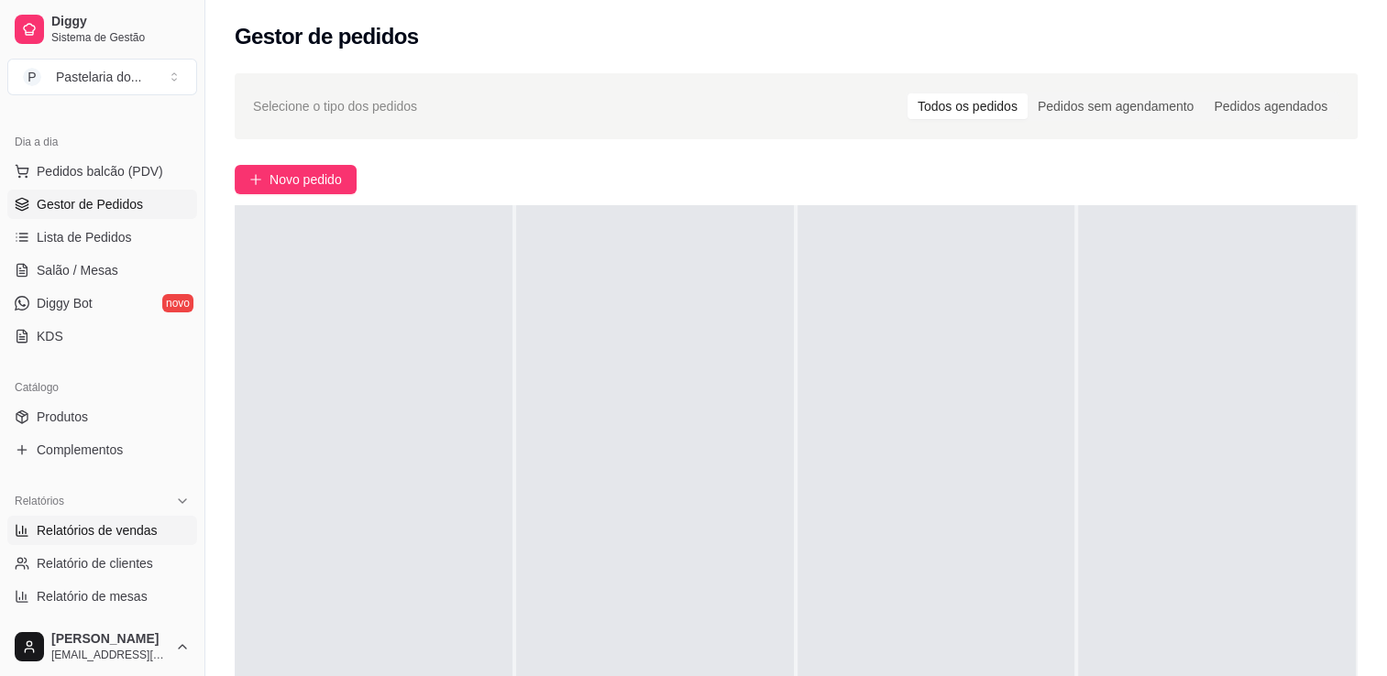
scroll to position [275, 0]
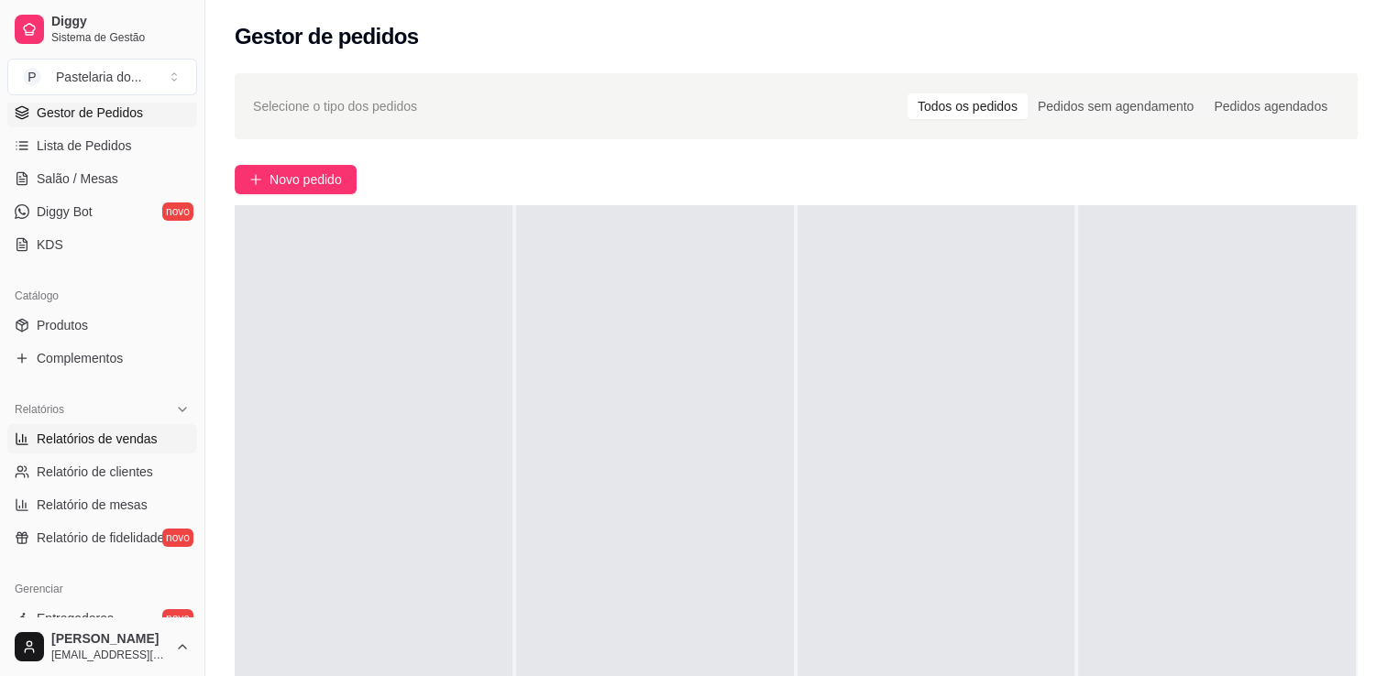
click at [95, 449] on link "Relatórios de vendas" at bounding box center [102, 438] width 190 height 29
select select "ALL"
select select "0"
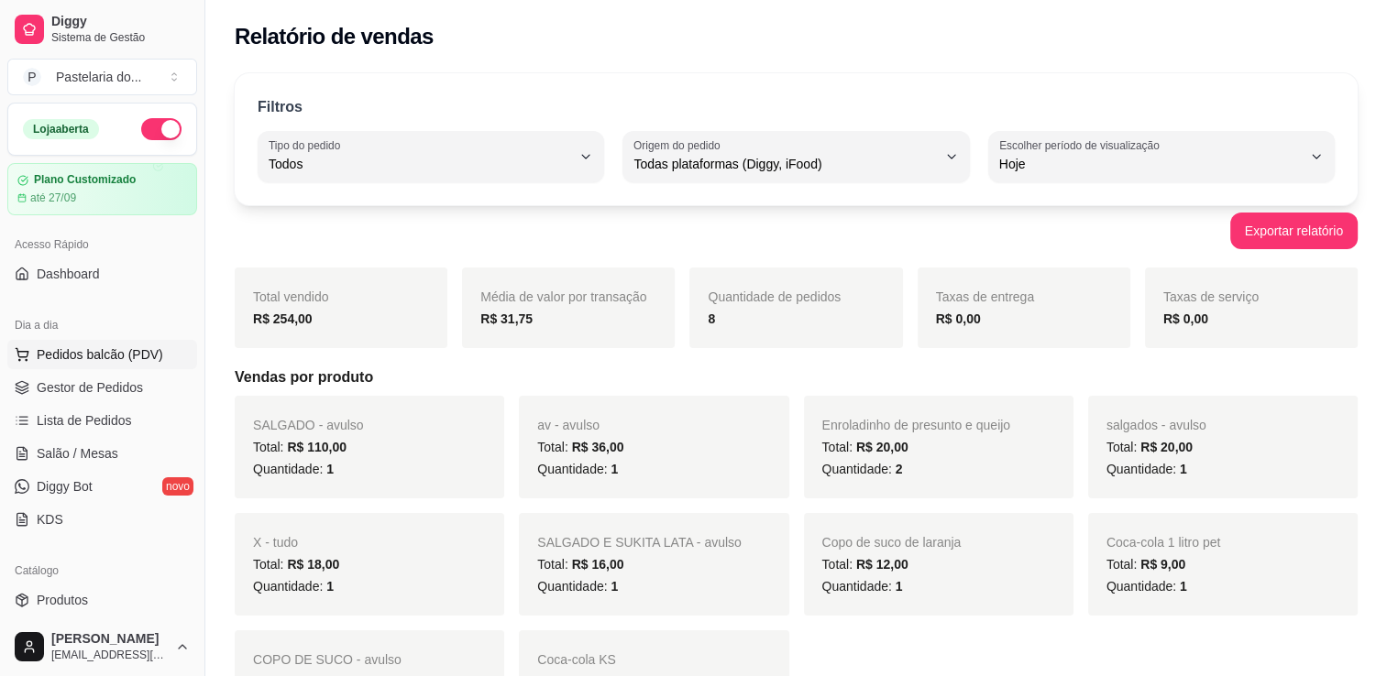
click at [59, 343] on button "Pedidos balcão (PDV)" at bounding box center [102, 354] width 190 height 29
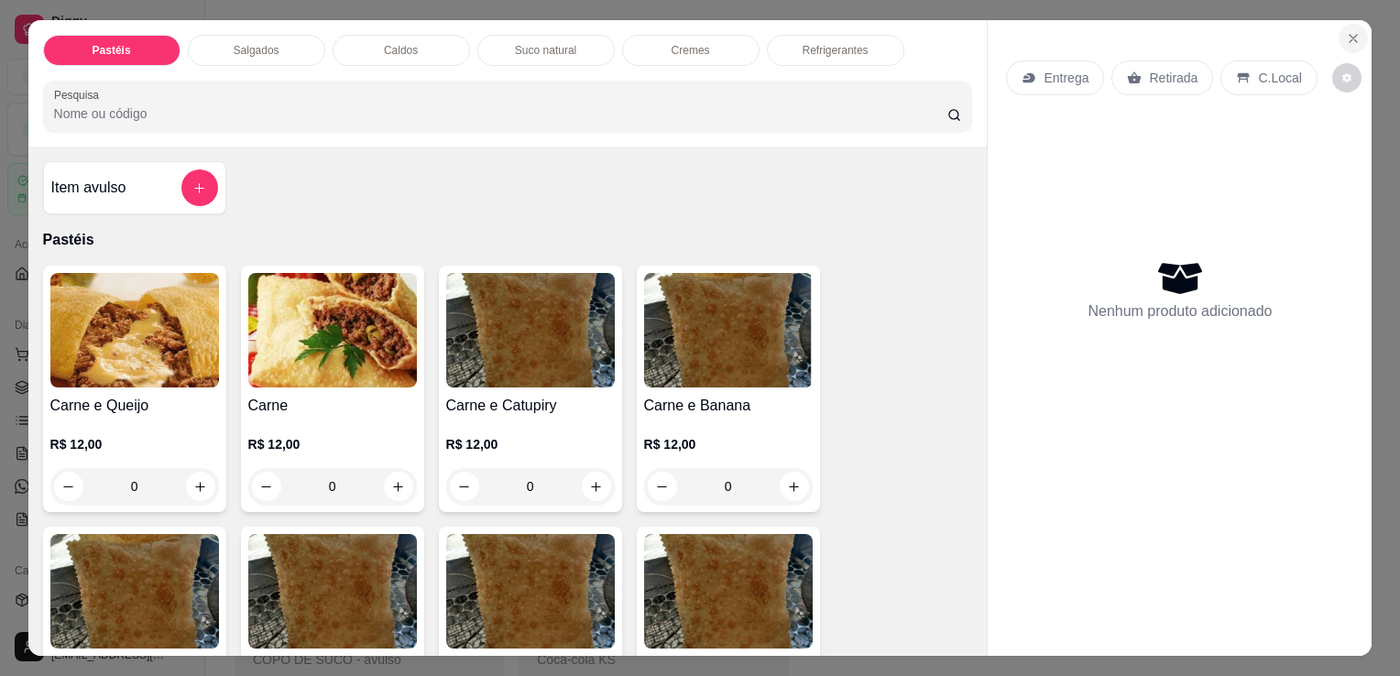
click at [1353, 31] on icon "Close" at bounding box center [1353, 38] width 15 height 15
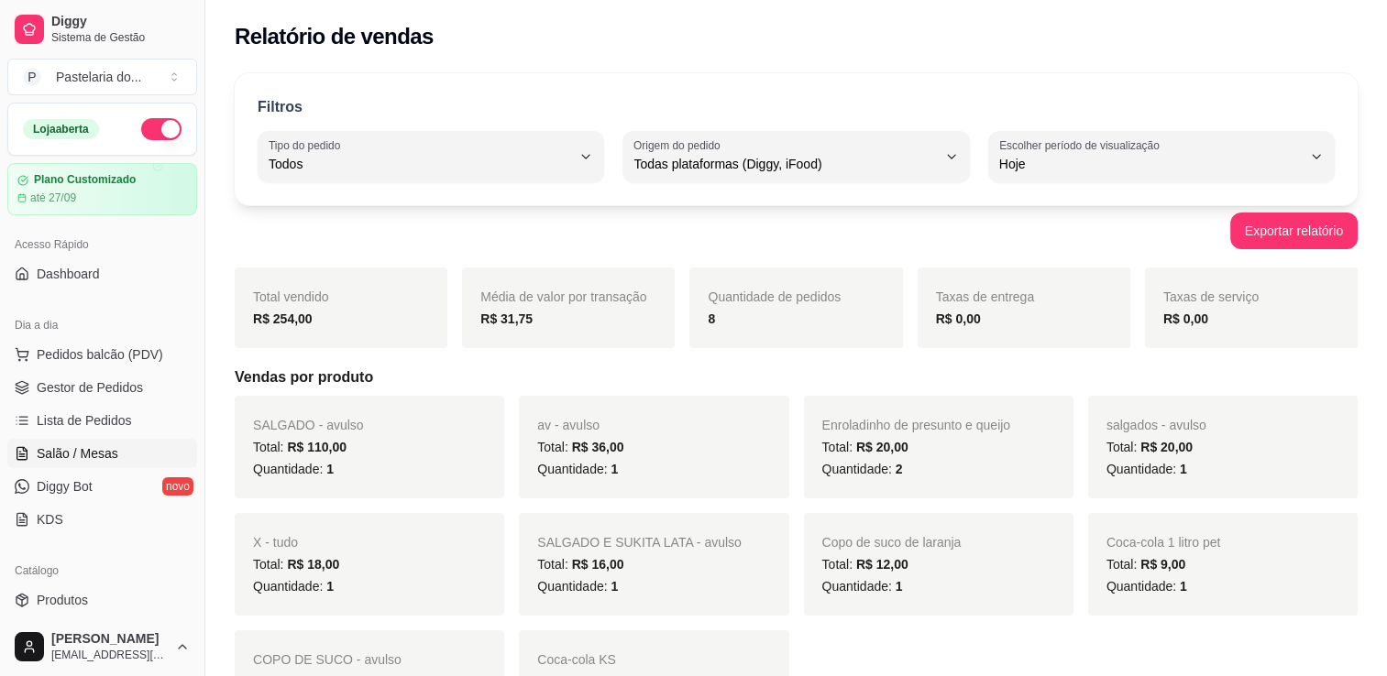
click at [120, 449] on link "Salão / Mesas" at bounding box center [102, 453] width 190 height 29
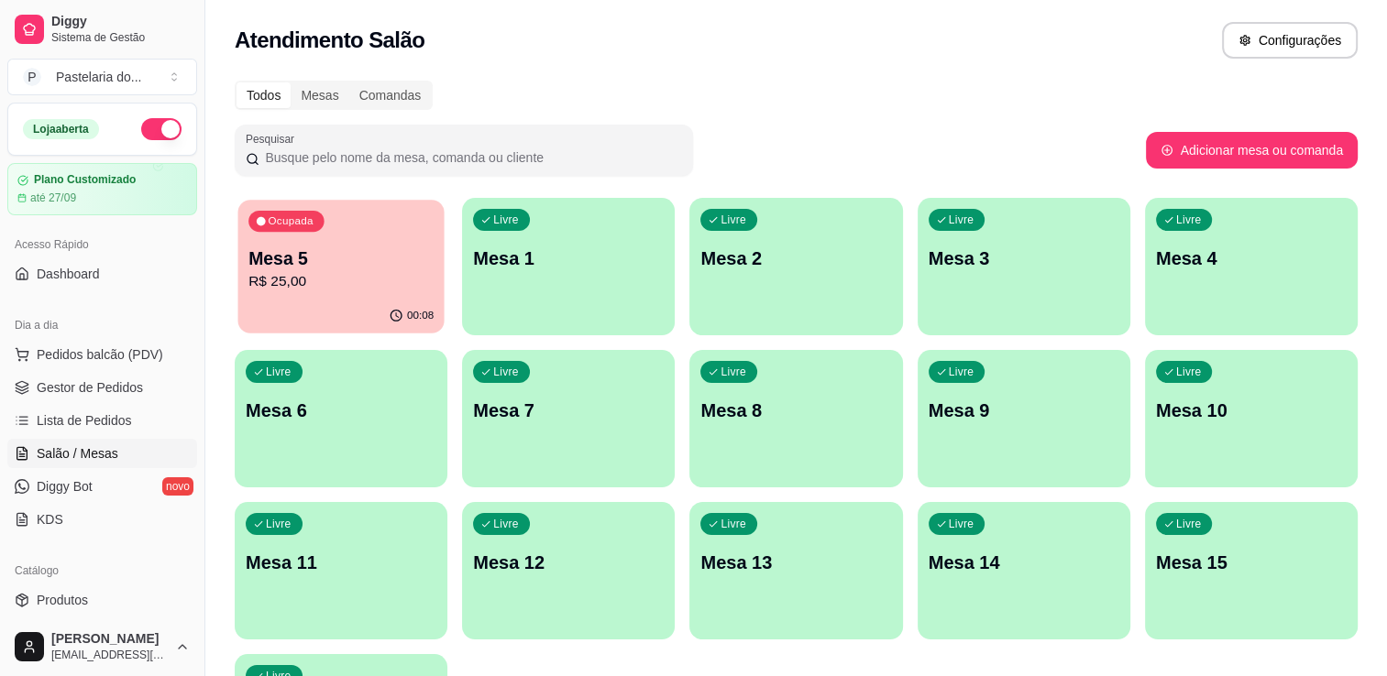
click at [351, 277] on p "R$ 25,00" at bounding box center [340, 281] width 185 height 21
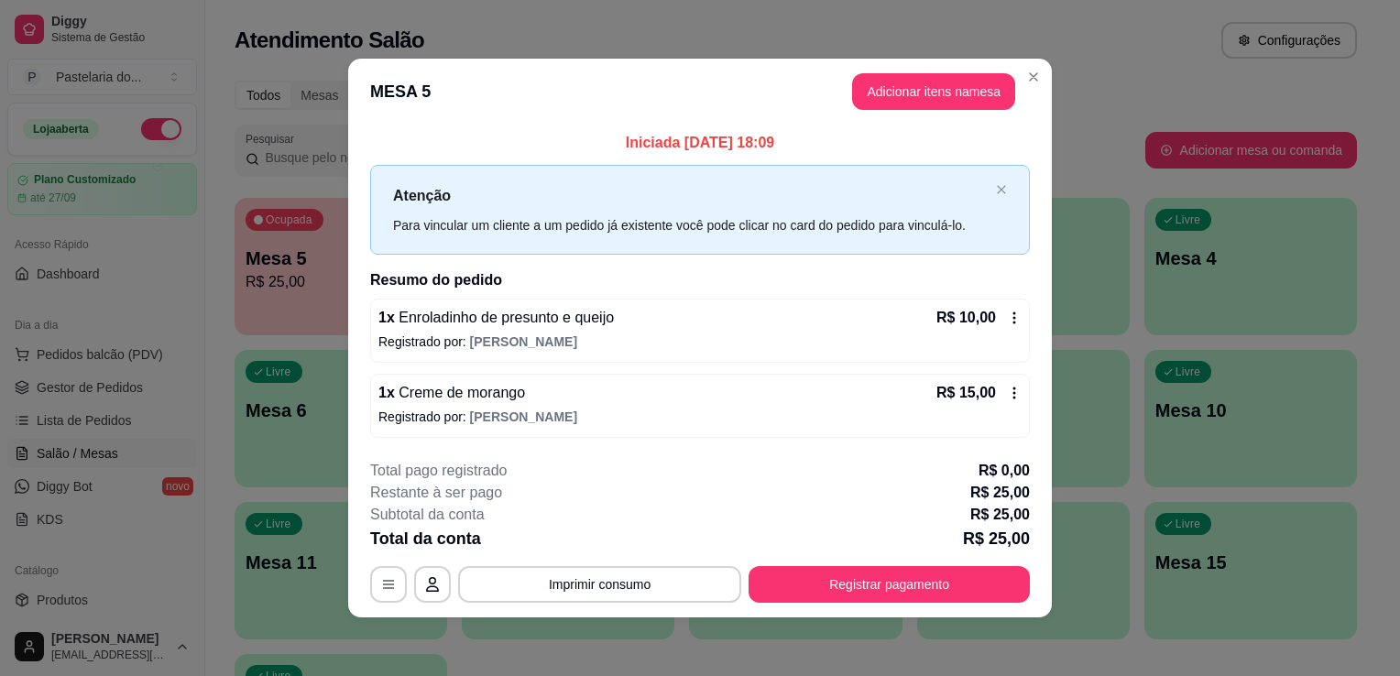
click at [842, 571] on button "Registrar pagamento" at bounding box center [889, 584] width 281 height 37
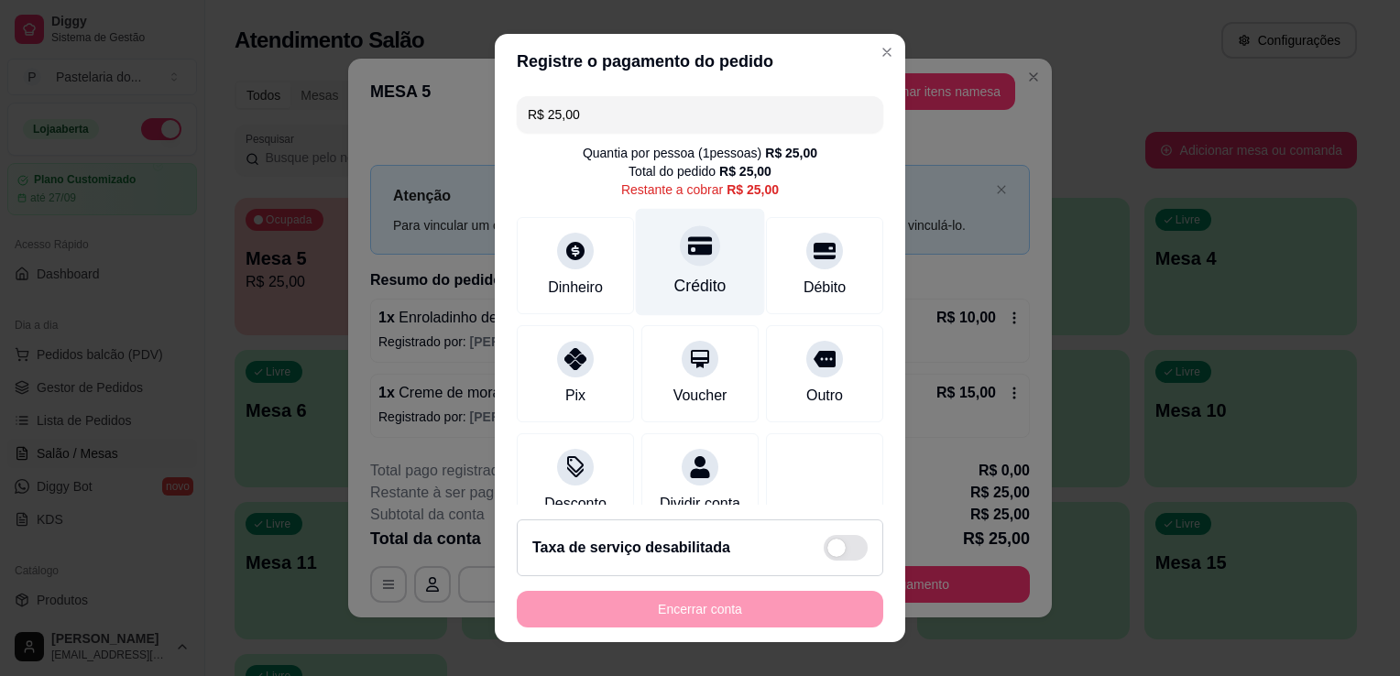
click at [689, 227] on div at bounding box center [700, 245] width 40 height 40
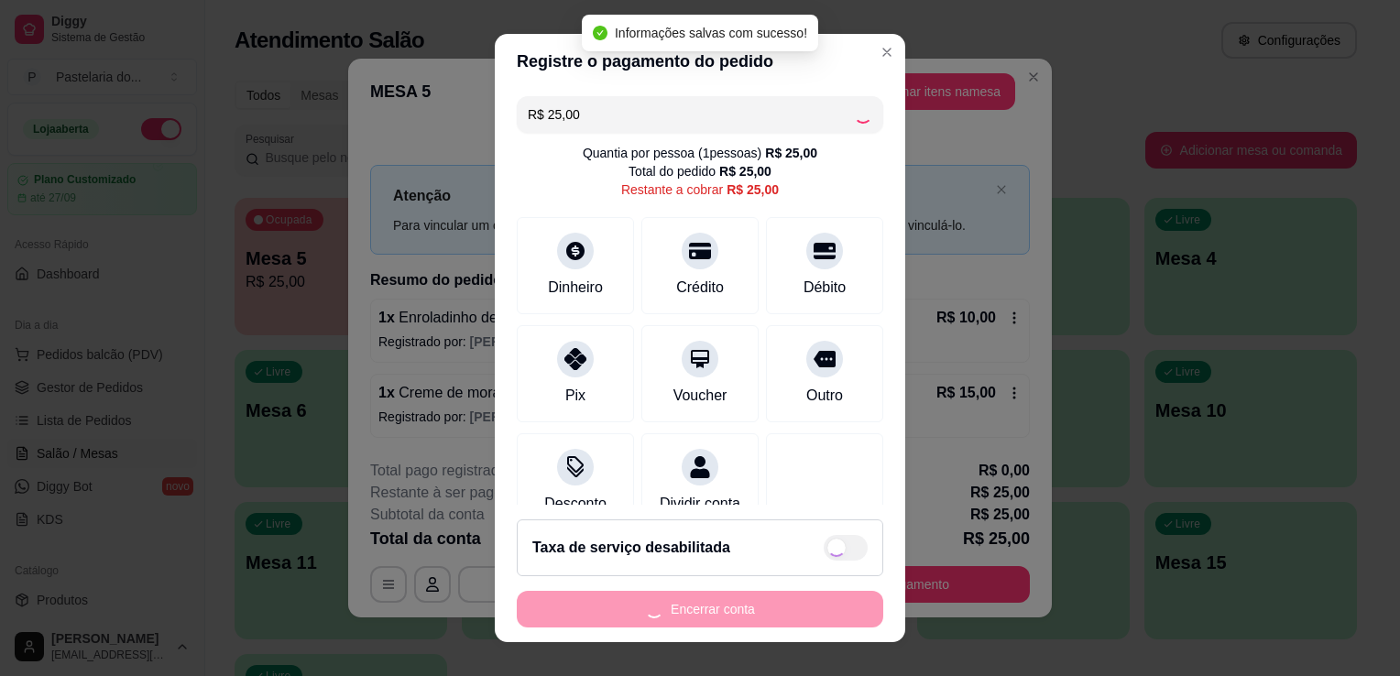
type input "R$ 0,00"
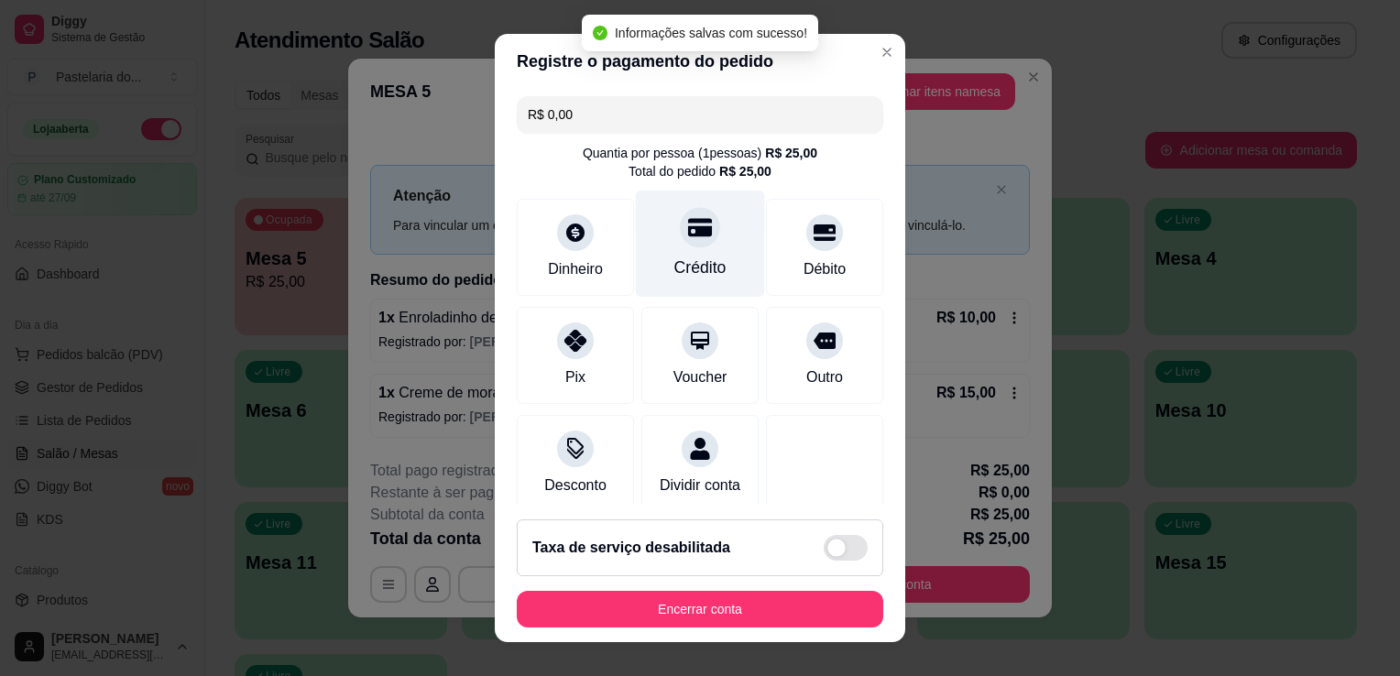
click at [680, 269] on div "Crédito" at bounding box center [701, 268] width 52 height 24
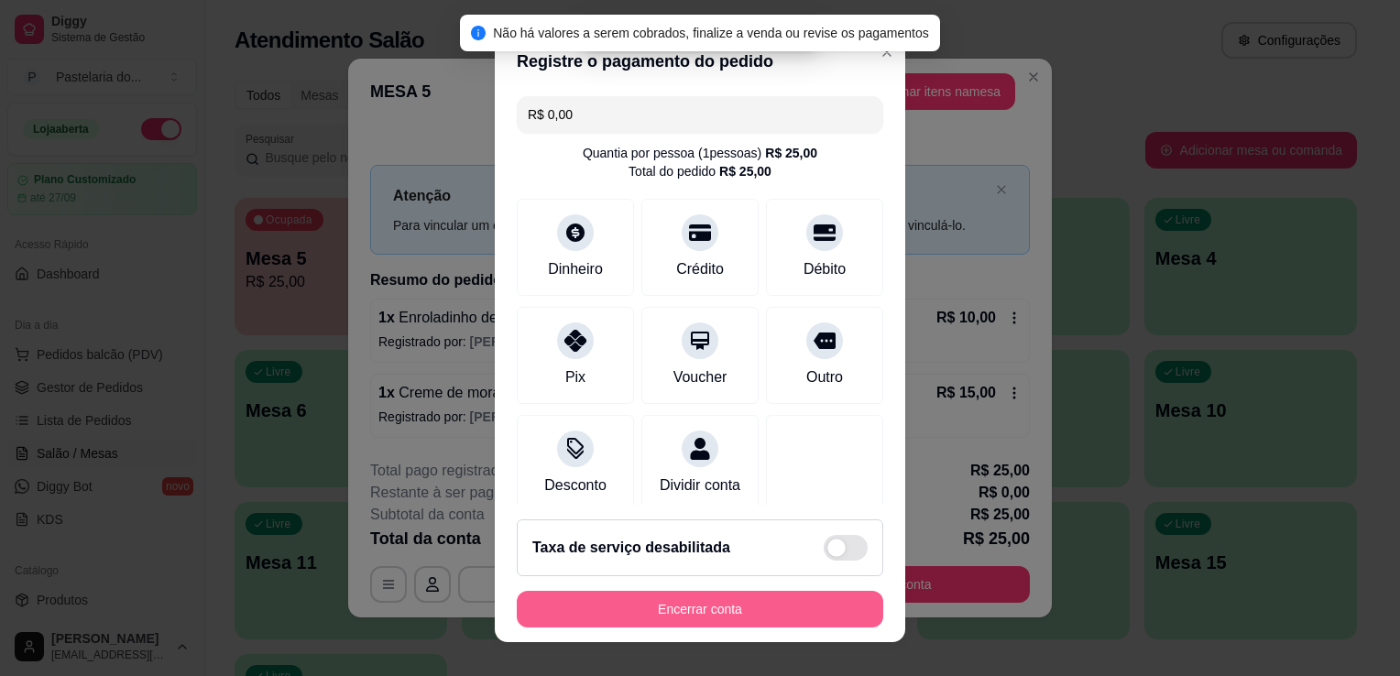
click at [763, 615] on button "Encerrar conta" at bounding box center [700, 609] width 367 height 37
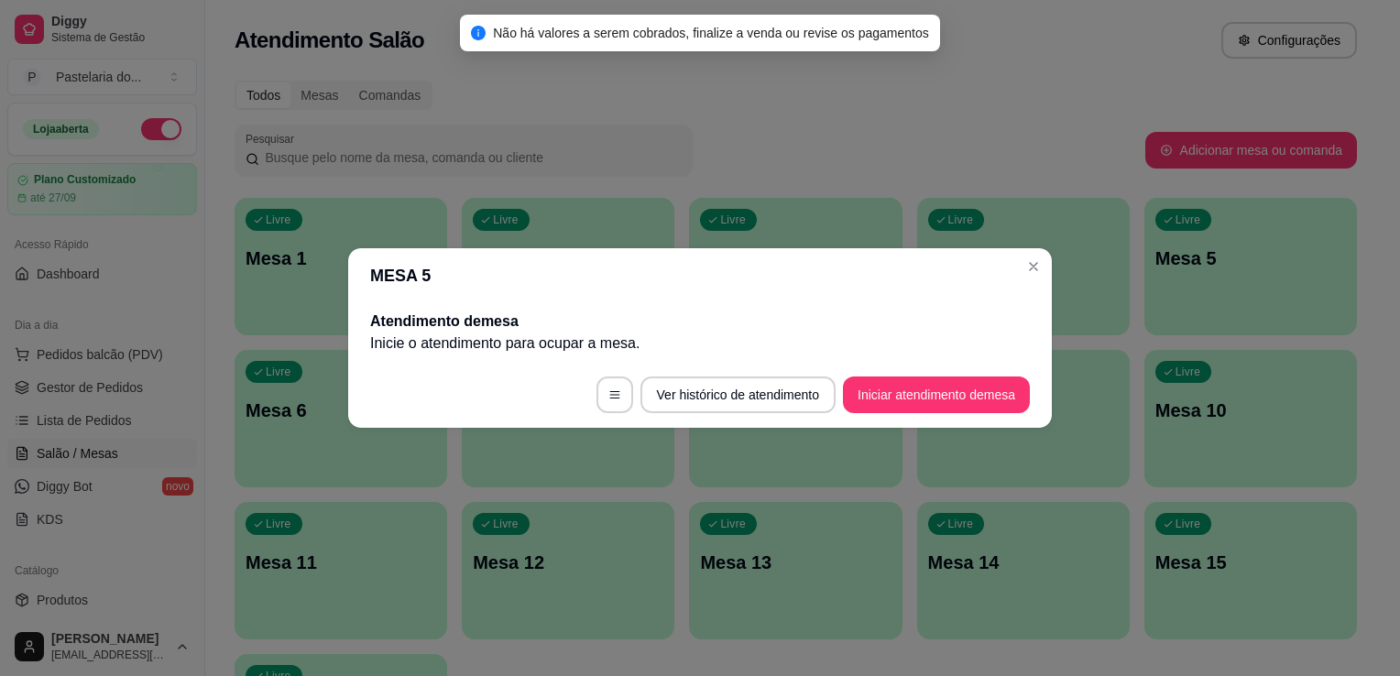
click at [960, 108] on div "Todos Mesas Comandas" at bounding box center [796, 95] width 1123 height 29
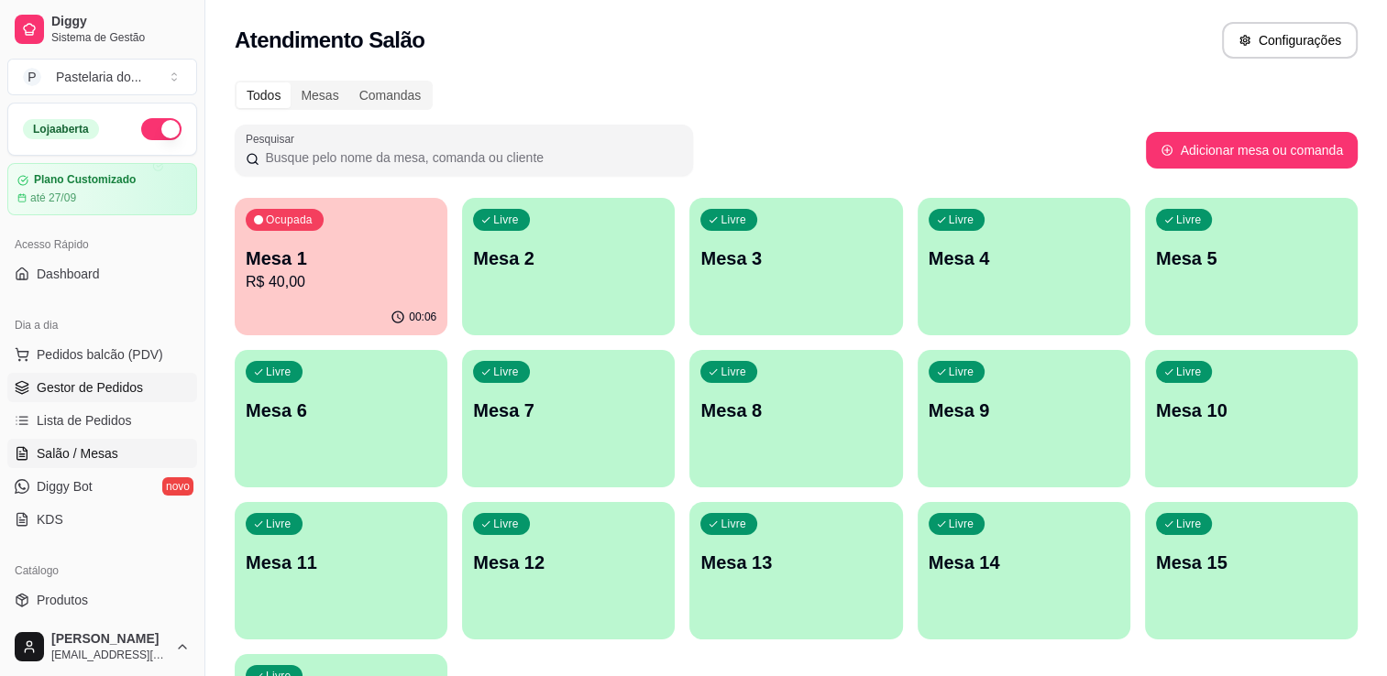
click at [79, 395] on span "Gestor de Pedidos" at bounding box center [90, 387] width 106 height 18
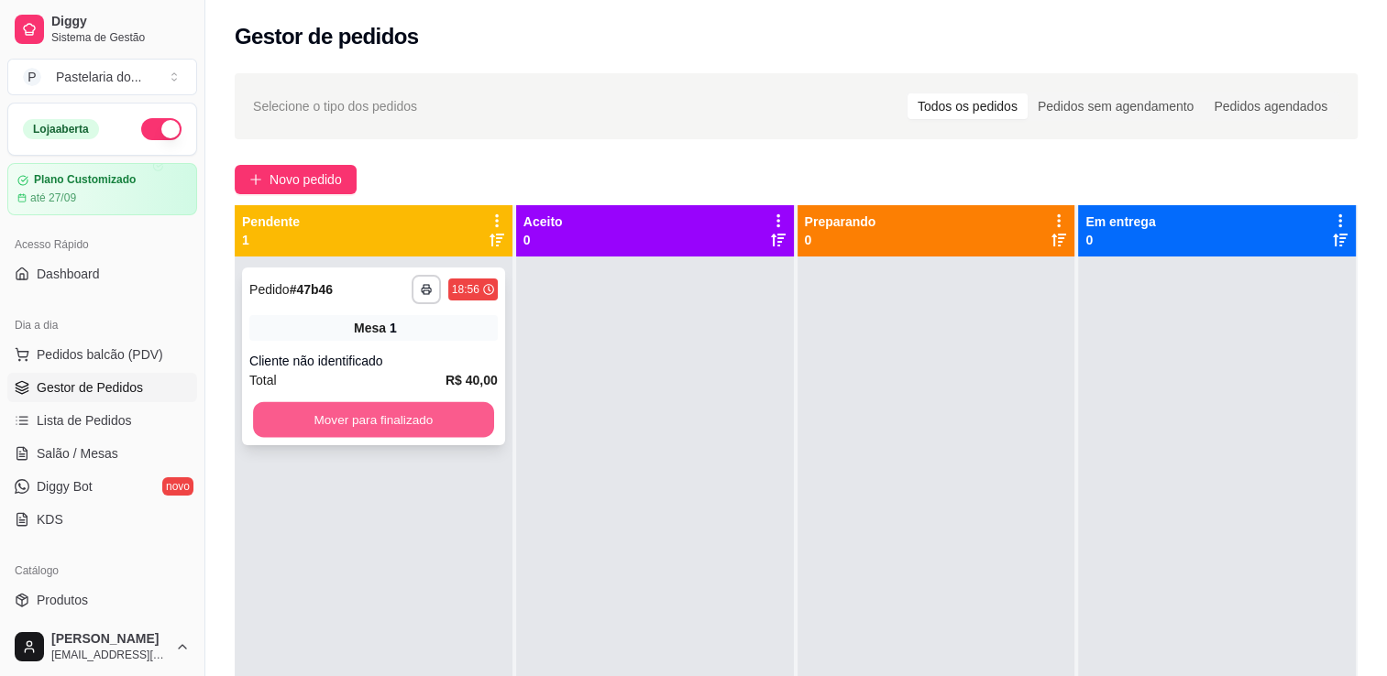
click at [382, 417] on button "Mover para finalizado" at bounding box center [373, 420] width 241 height 36
click at [382, 417] on div "Mover para finalizado" at bounding box center [373, 419] width 248 height 37
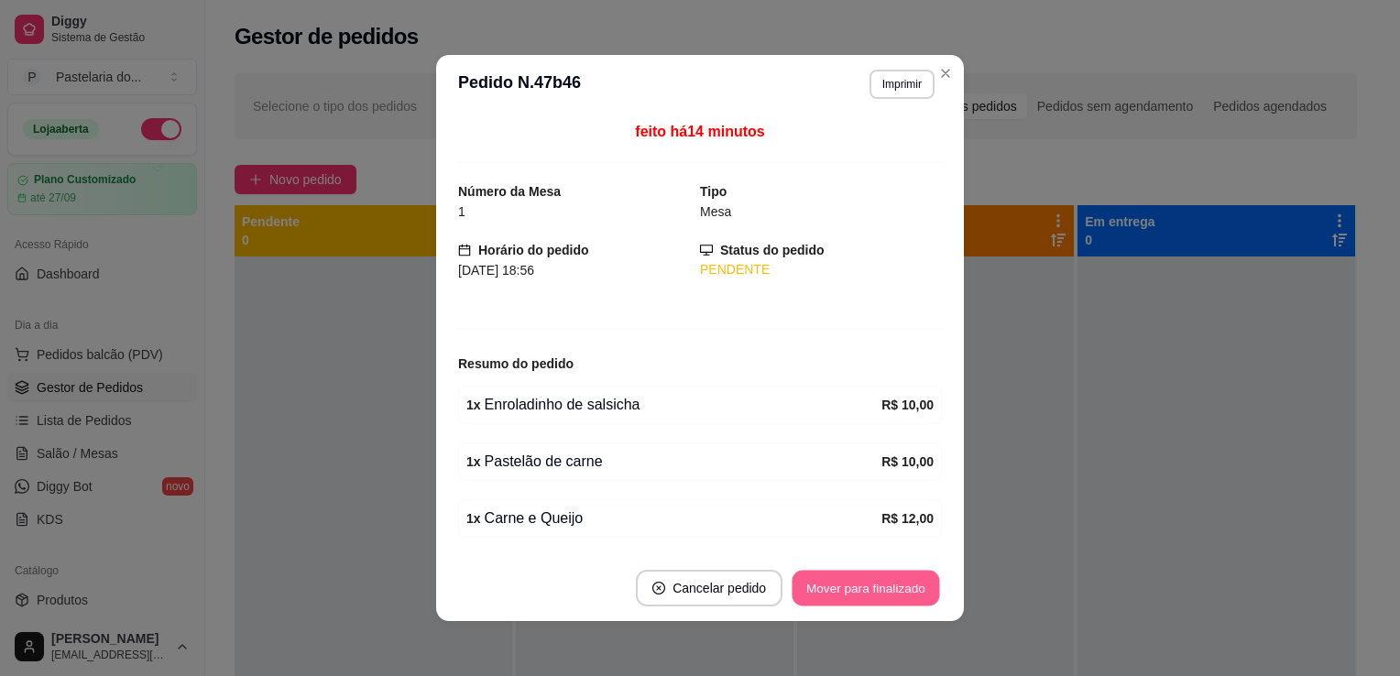
click at [873, 588] on button "Mover para finalizado" at bounding box center [867, 589] width 148 height 36
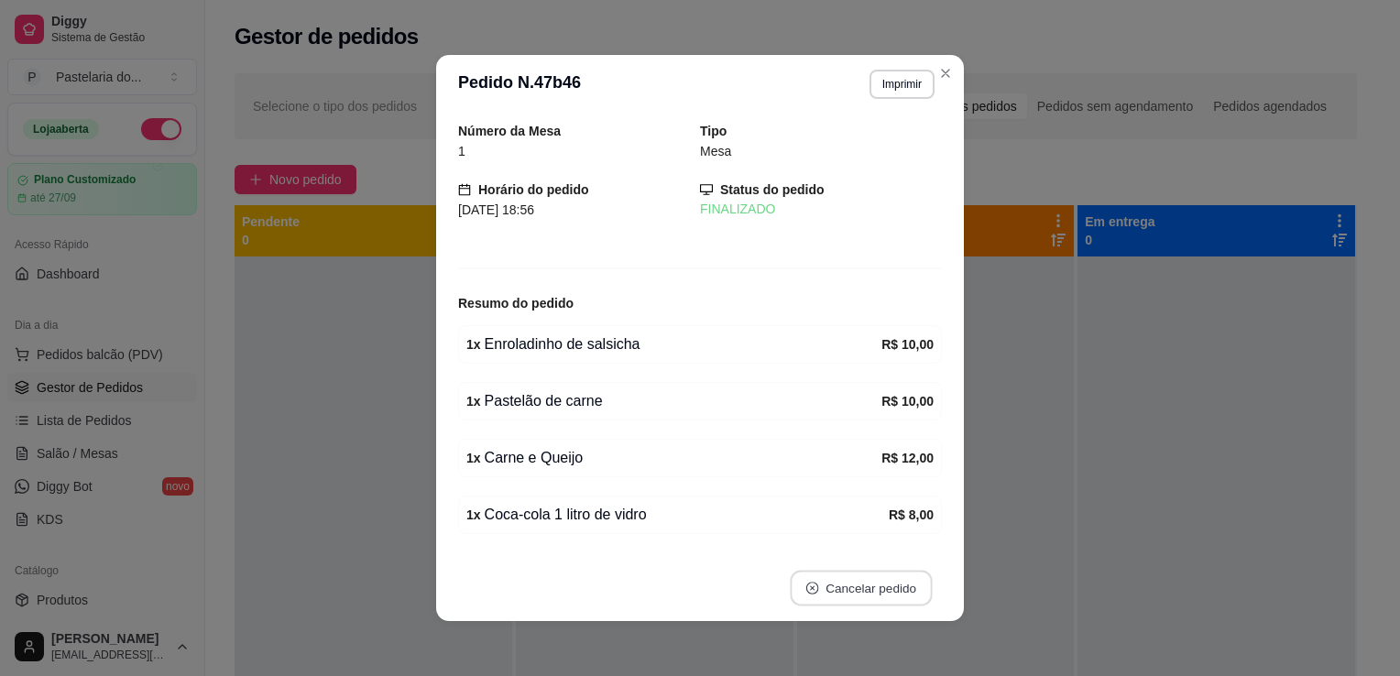
click at [898, 591] on button "Cancelar pedido" at bounding box center [861, 589] width 142 height 36
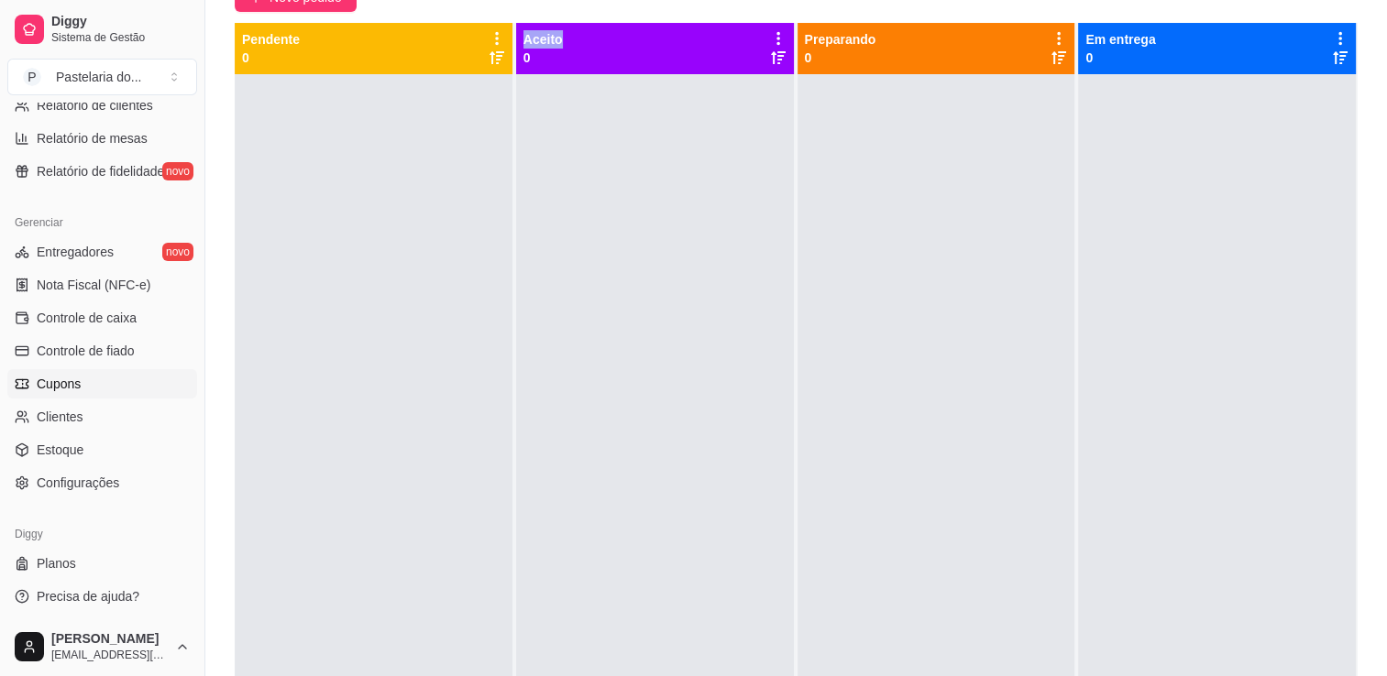
scroll to position [183, 0]
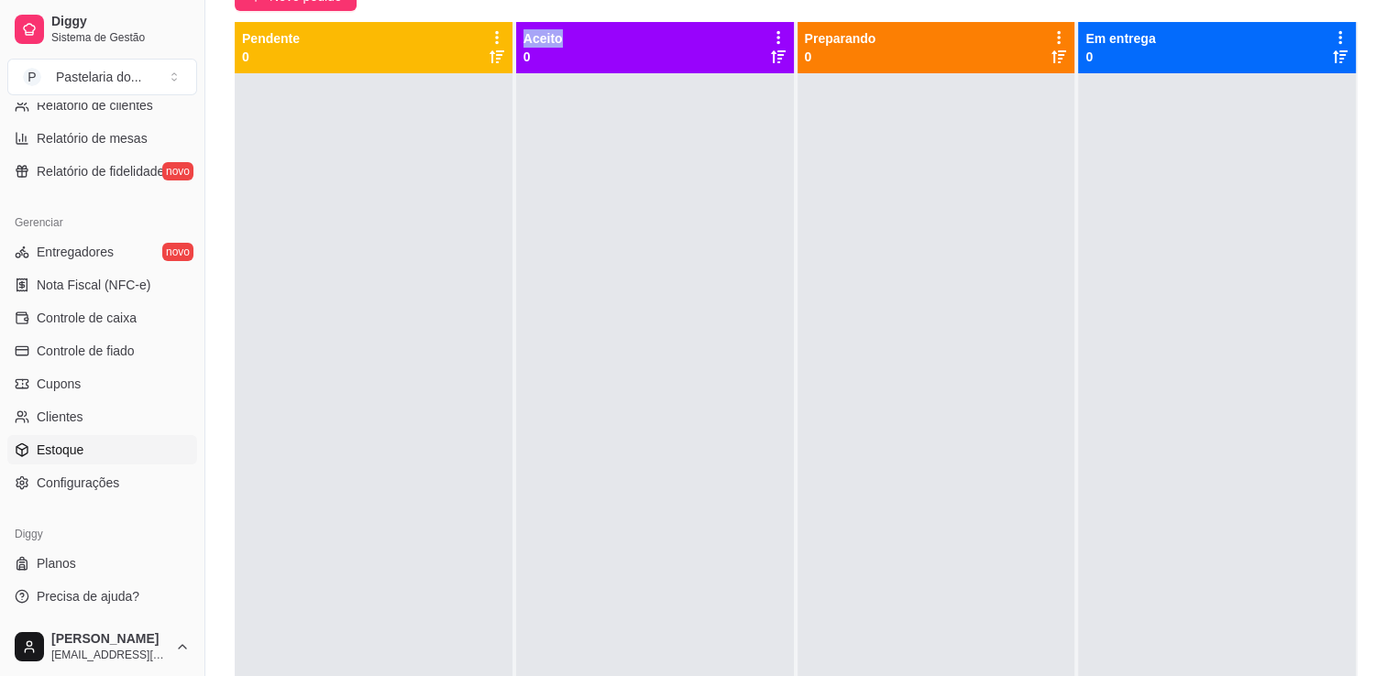
click at [102, 442] on link "Estoque" at bounding box center [102, 449] width 190 height 29
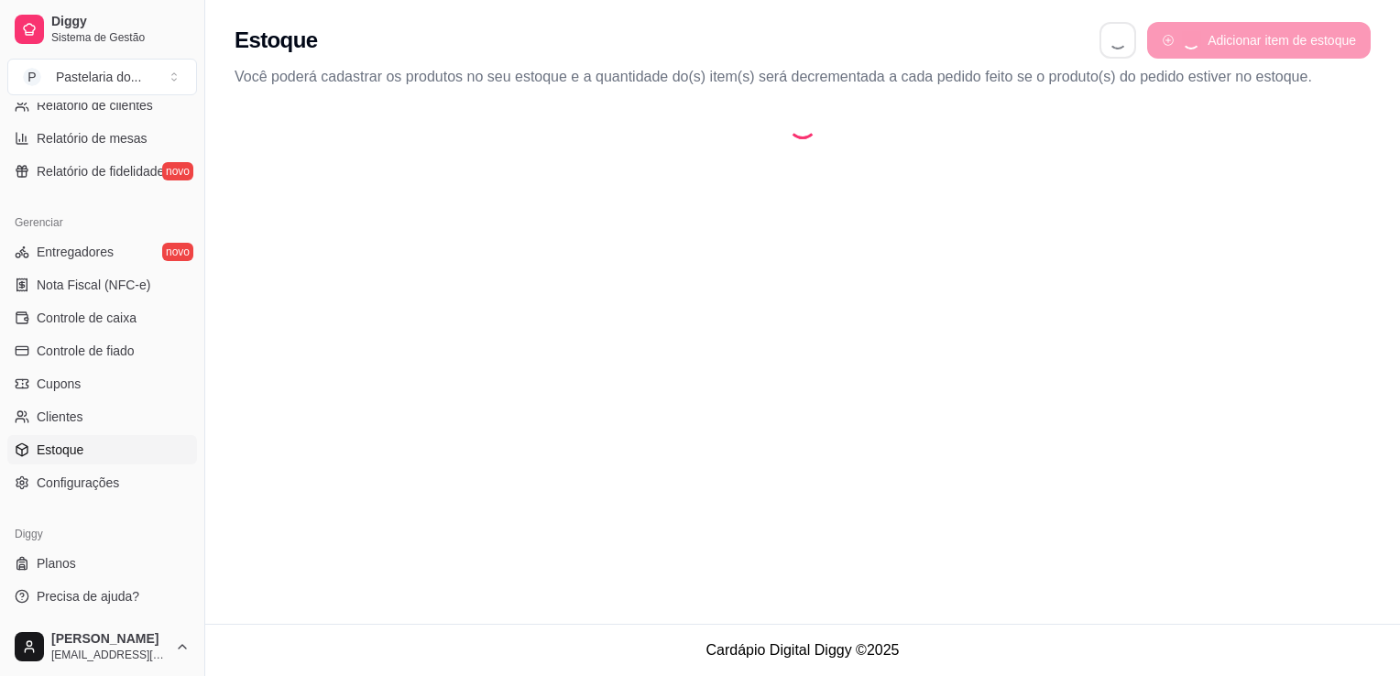
click at [102, 442] on link "Estoque" at bounding box center [102, 449] width 190 height 29
select select "QUANTITY_ORDER"
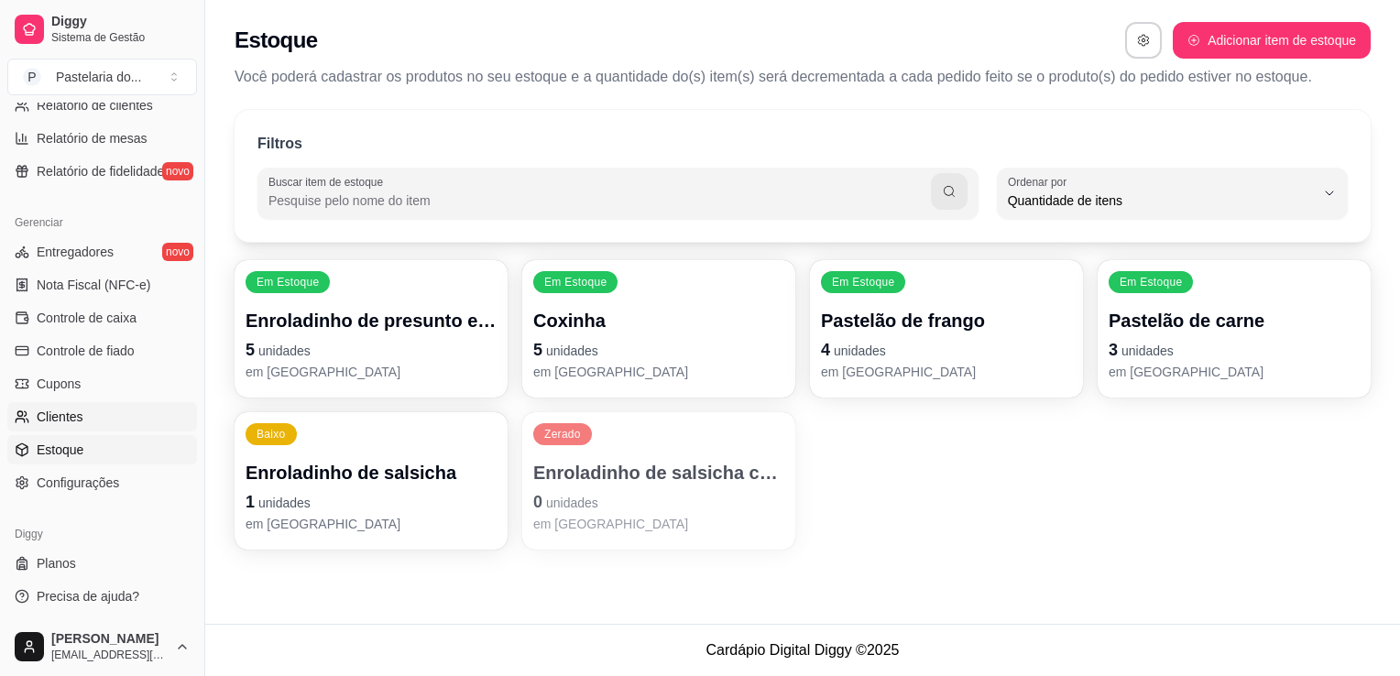
scroll to position [17, 0]
click at [369, 344] on p "5 unidades" at bounding box center [371, 350] width 251 height 26
click at [385, 325] on p "Enroladinho de presunto e queijo" at bounding box center [371, 321] width 251 height 26
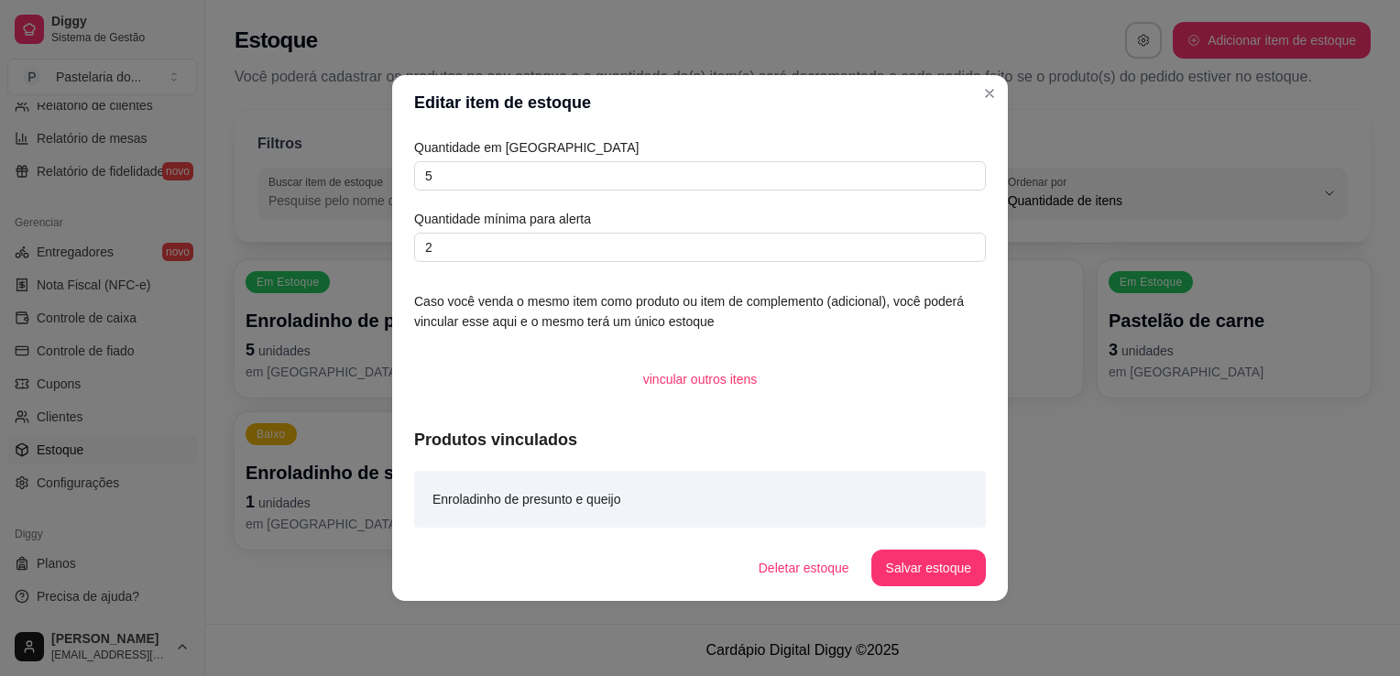
drag, startPoint x: 385, startPoint y: 325, endPoint x: 634, endPoint y: 116, distance: 325.3
click at [634, 116] on header "Editar item de estoque" at bounding box center [700, 102] width 616 height 55
click at [582, 184] on input "5" at bounding box center [700, 175] width 572 height 29
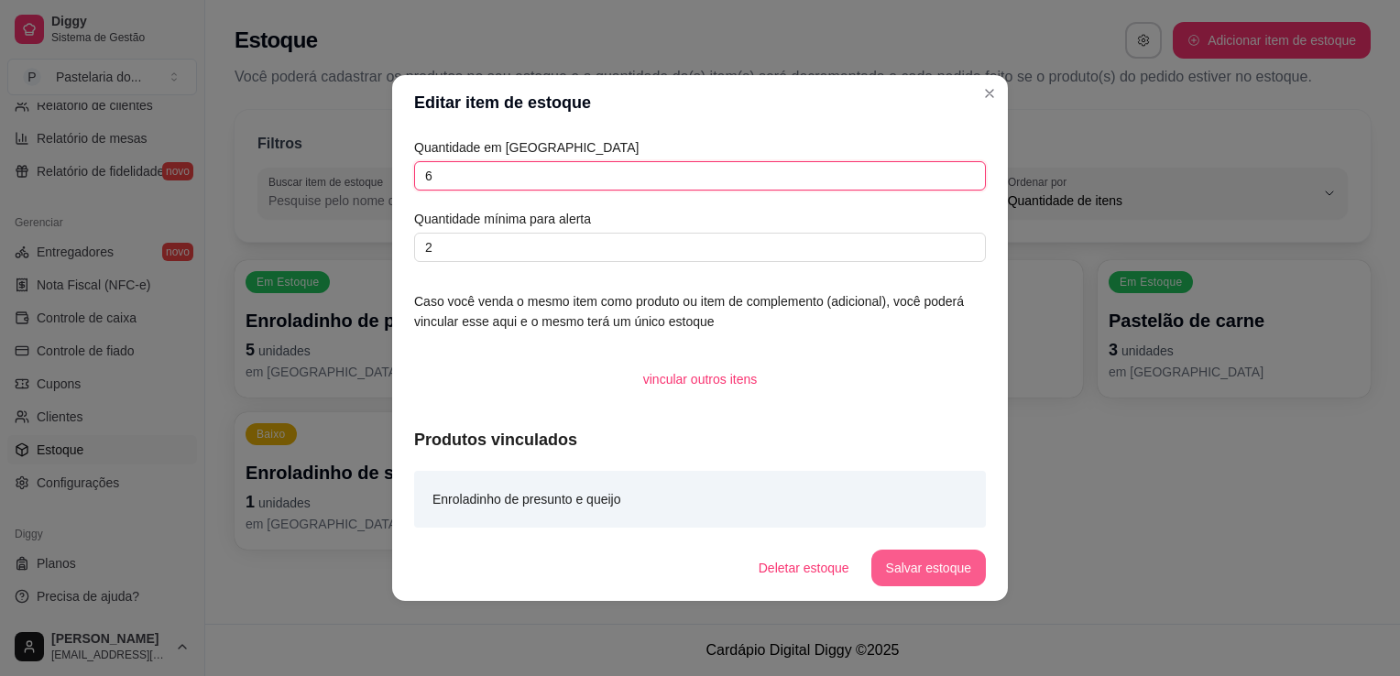
type input "6"
click at [895, 565] on button "Salvar estoque" at bounding box center [929, 568] width 115 height 37
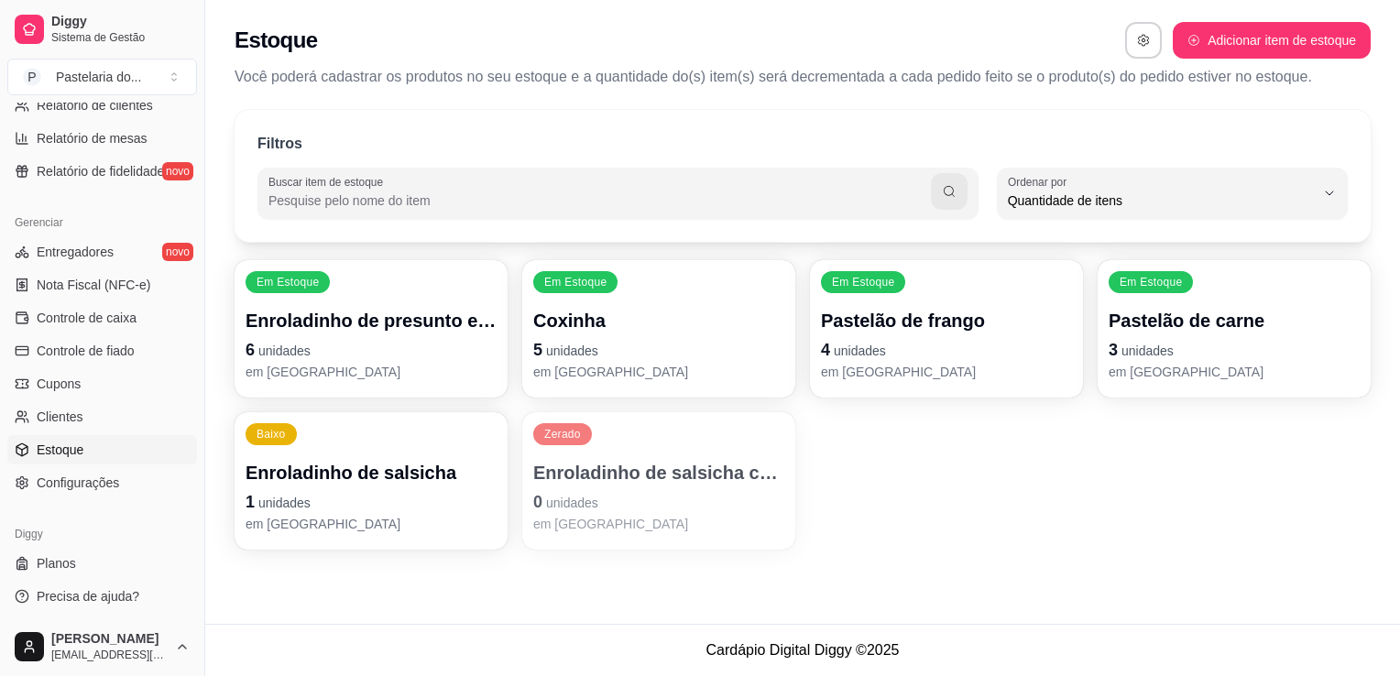
click at [1237, 318] on p "Pastelão de carne" at bounding box center [1234, 321] width 251 height 26
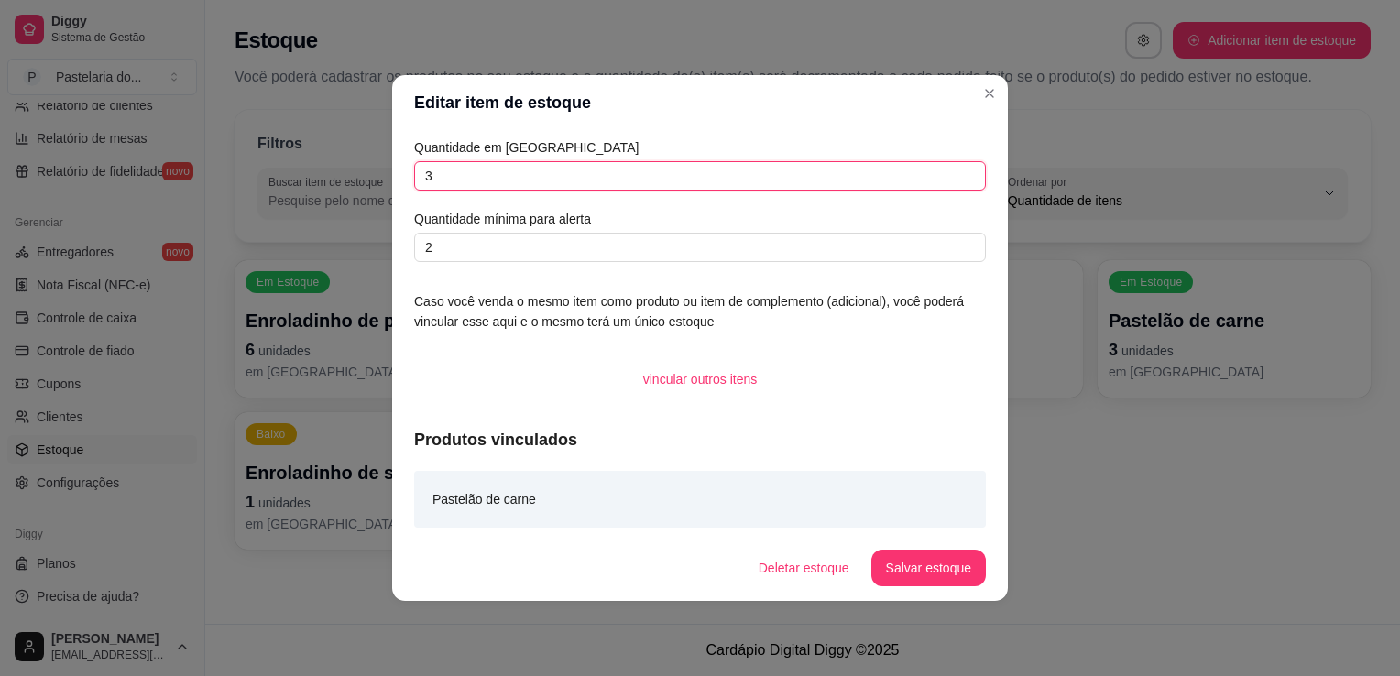
click at [463, 181] on input "3" at bounding box center [700, 175] width 572 height 29
type input "2"
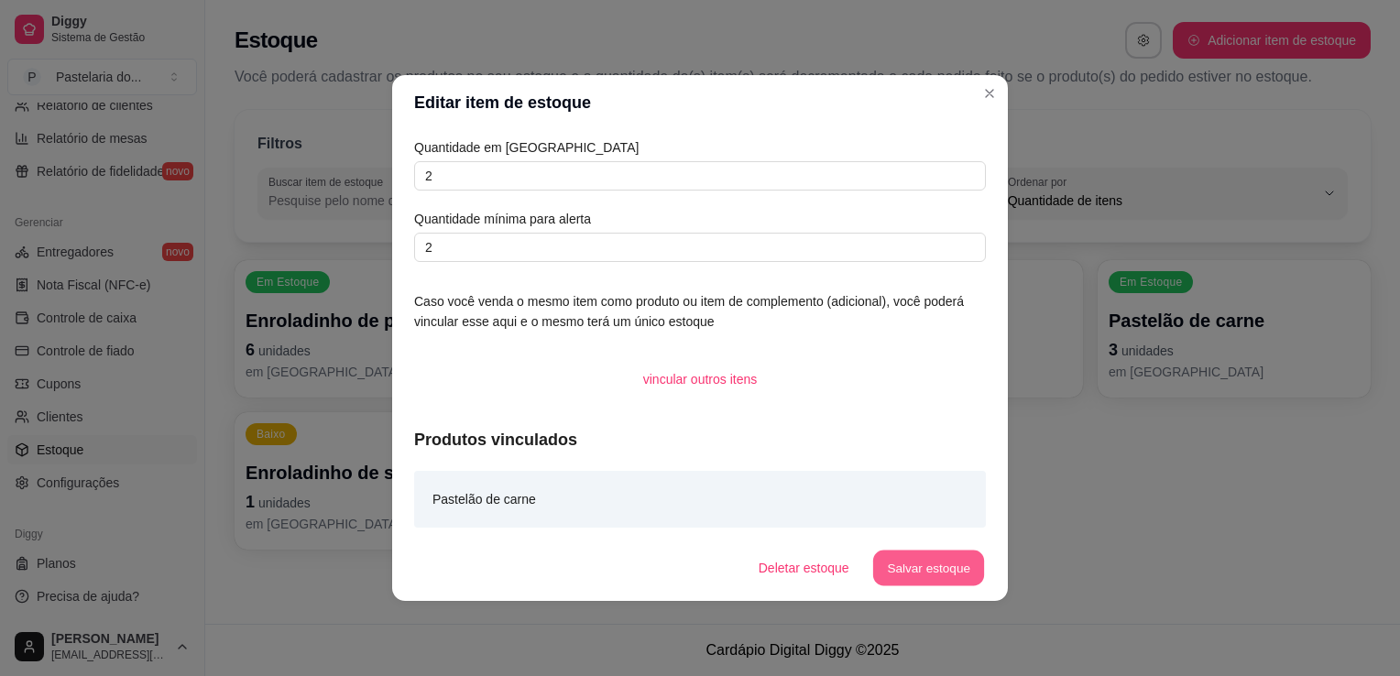
click at [940, 574] on button "Salvar estoque" at bounding box center [928, 569] width 112 height 36
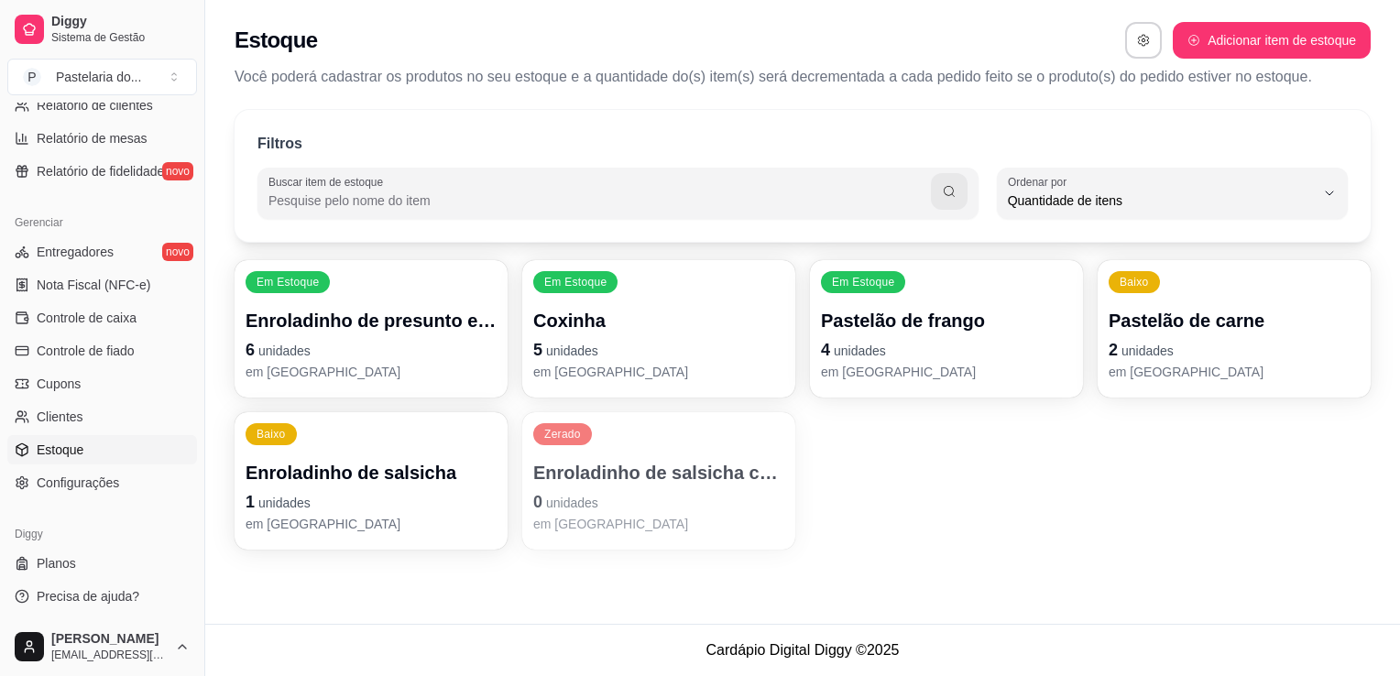
drag, startPoint x: 1132, startPoint y: 574, endPoint x: 1403, endPoint y: 723, distance: 309.7
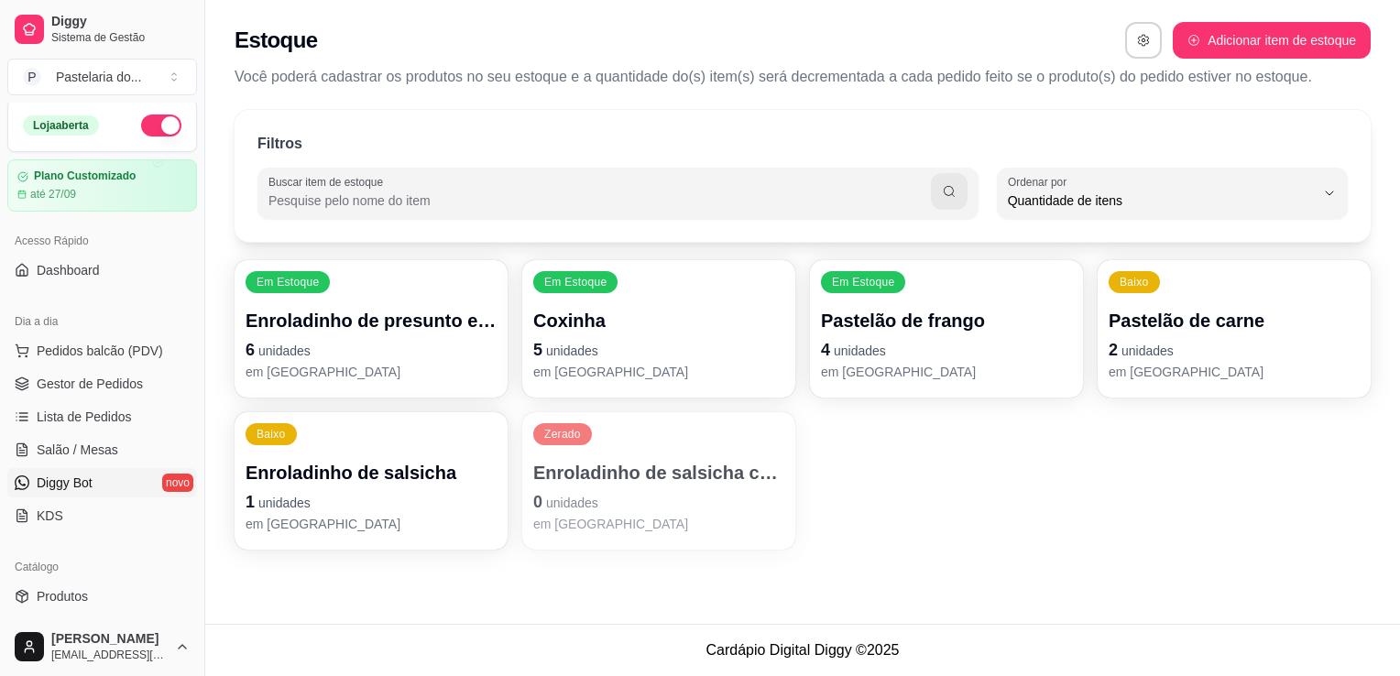
scroll to position [0, 0]
click at [119, 397] on link "Gestor de Pedidos" at bounding box center [102, 387] width 190 height 29
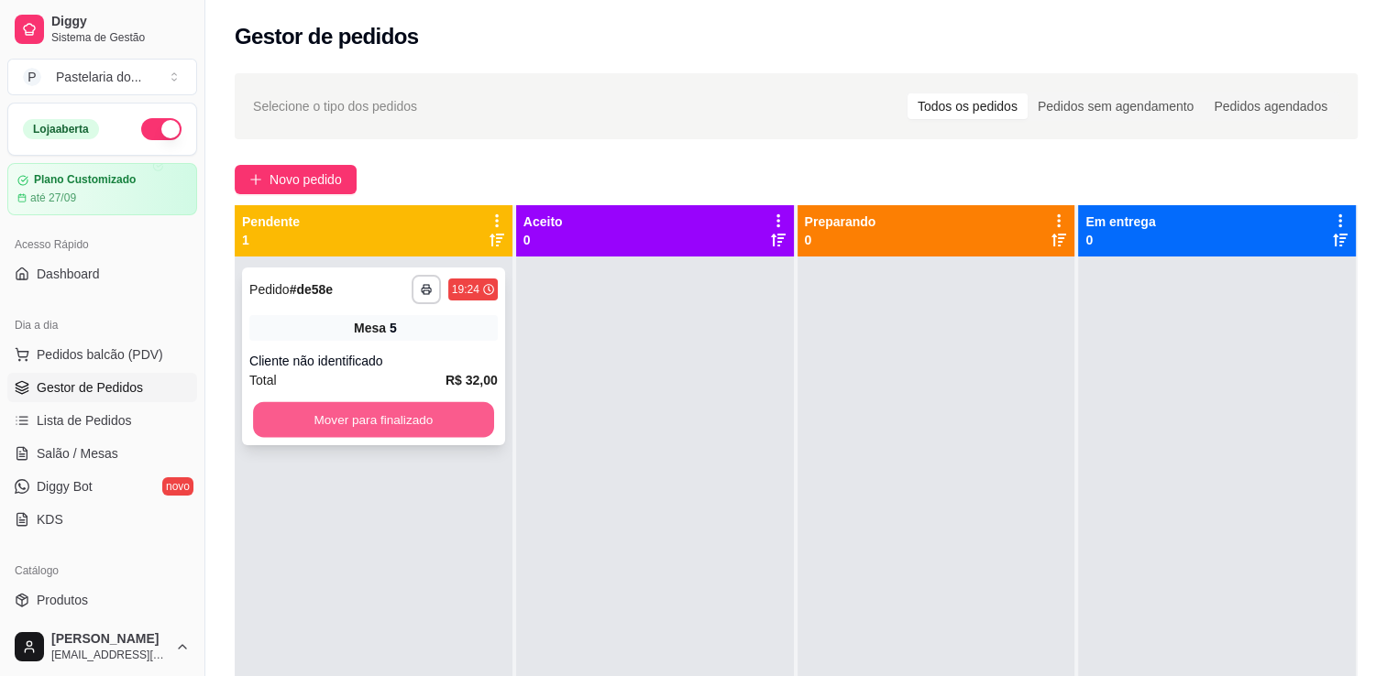
click at [426, 420] on button "Mover para finalizado" at bounding box center [373, 420] width 241 height 36
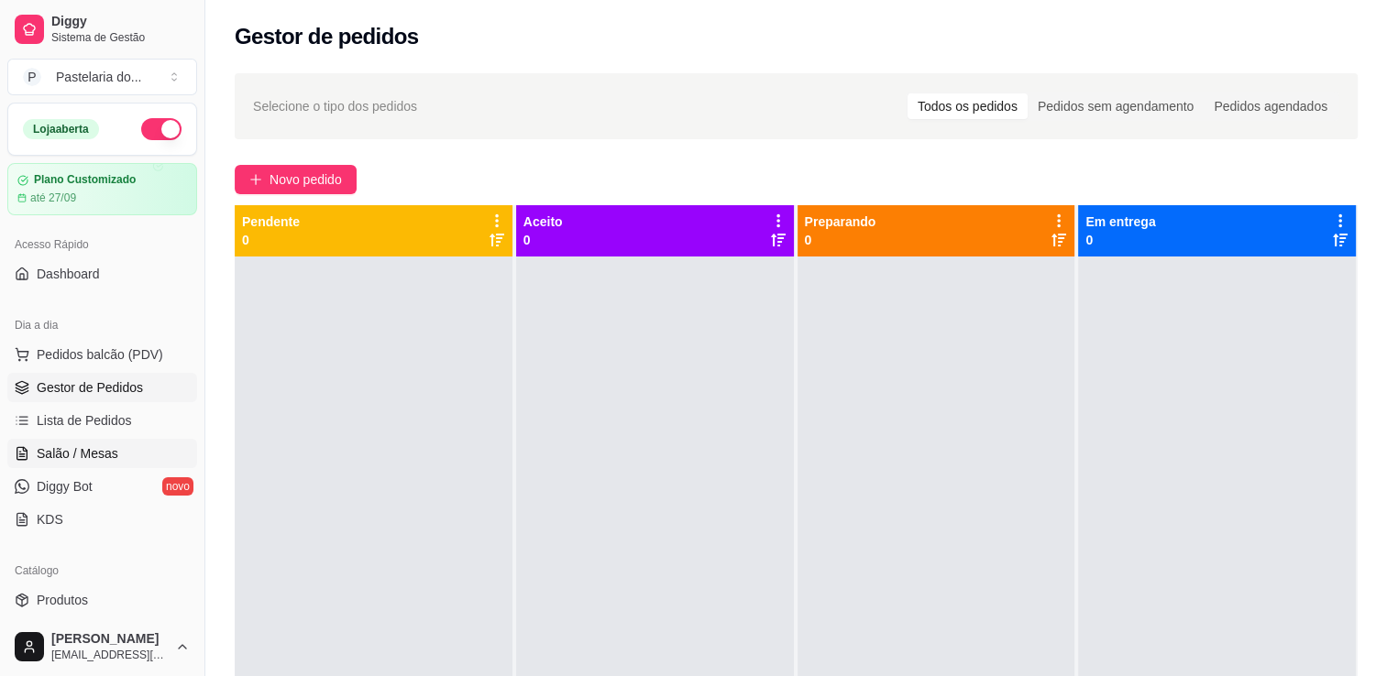
click at [75, 449] on span "Salão / Mesas" at bounding box center [78, 453] width 82 height 18
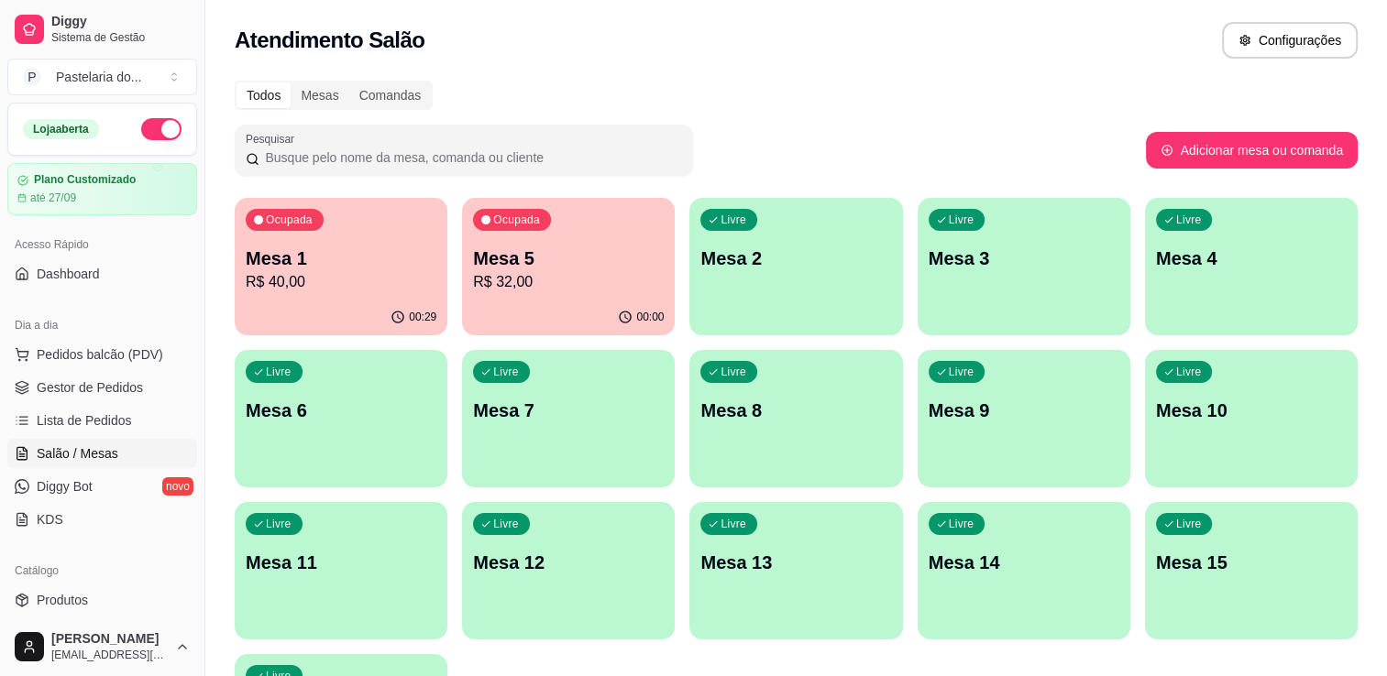
click at [367, 258] on p "Mesa 1" at bounding box center [341, 259] width 191 height 26
click at [367, 258] on body "Diggy Sistema de Gestão P Pastelaria do ... Loja aberta Plano Customizado até 2…" at bounding box center [693, 338] width 1387 height 676
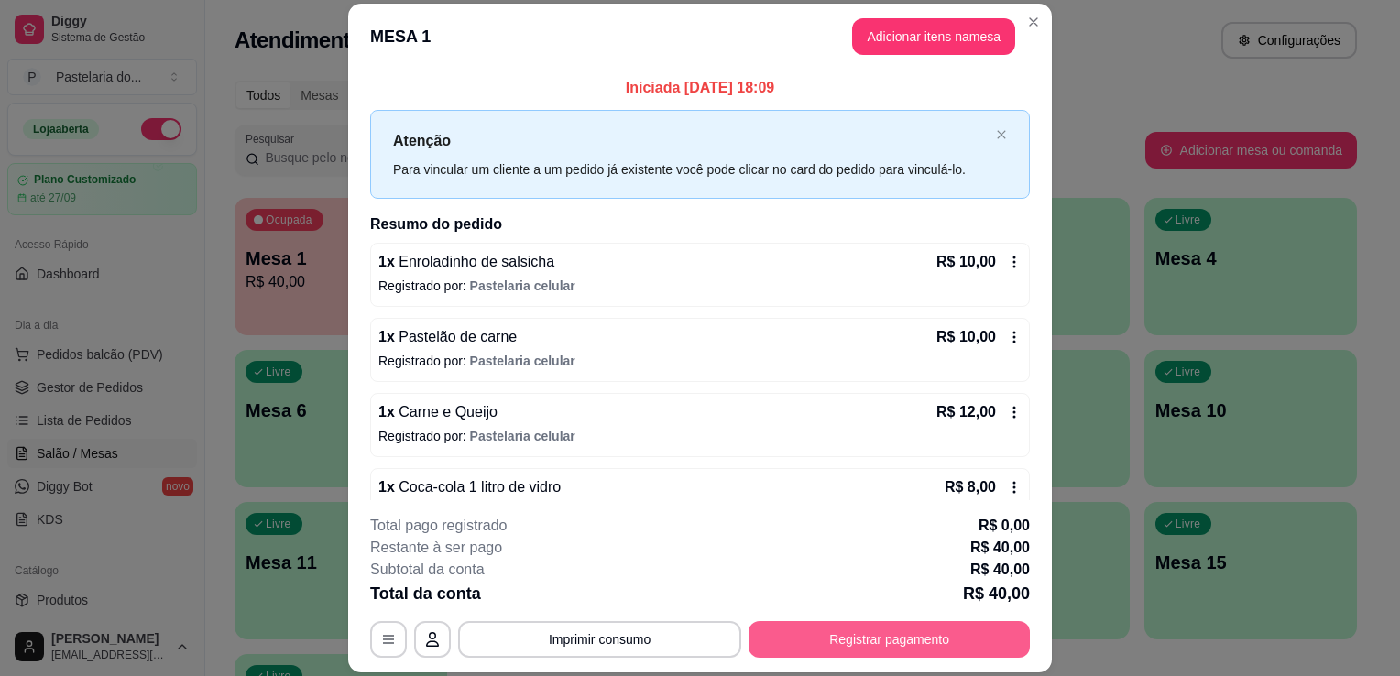
click at [902, 638] on button "Registrar pagamento" at bounding box center [889, 639] width 281 height 37
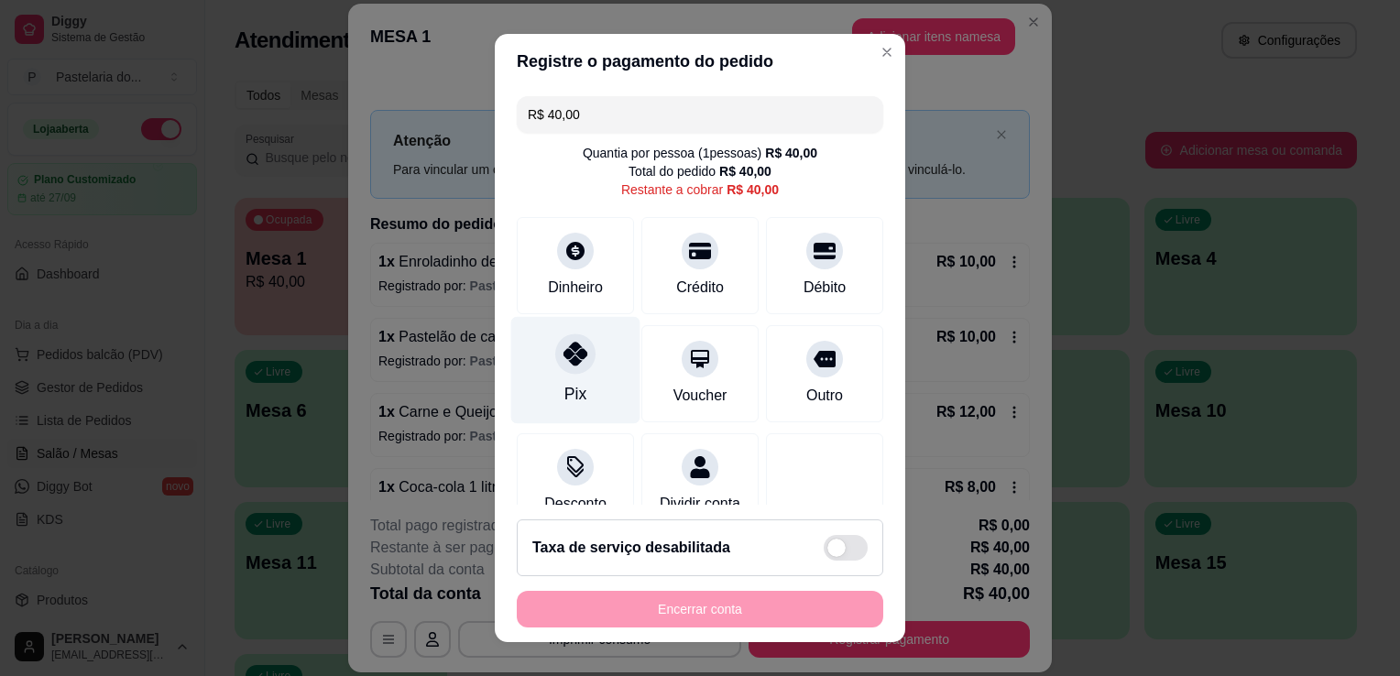
click at [545, 376] on div "Pix" at bounding box center [575, 370] width 129 height 107
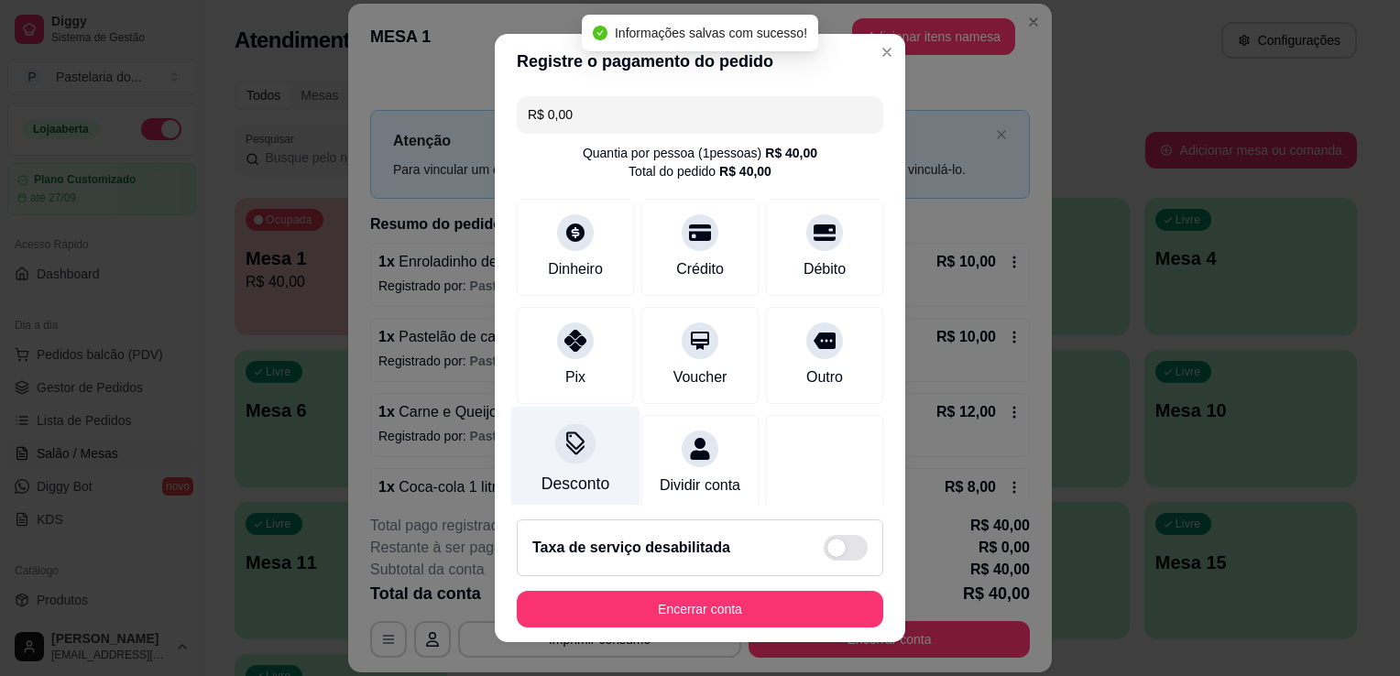
type input "R$ 0,00"
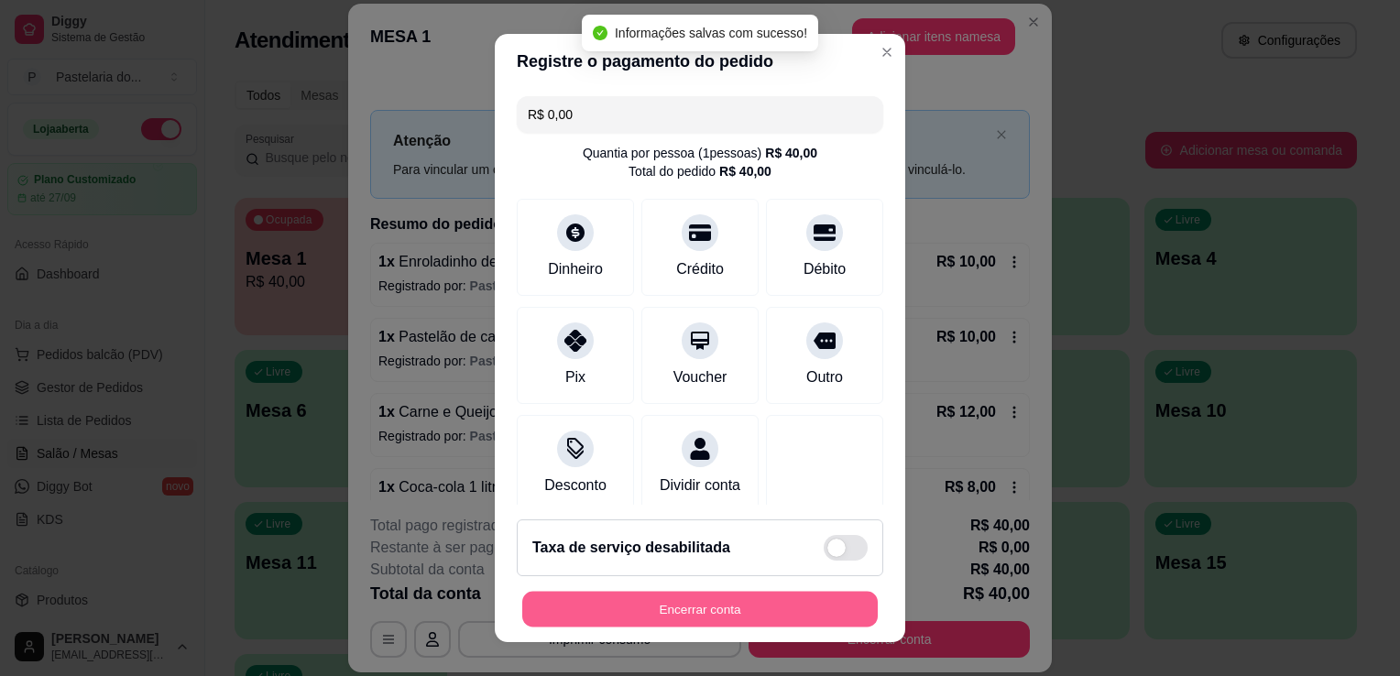
click at [634, 599] on button "Encerrar conta" at bounding box center [700, 610] width 356 height 36
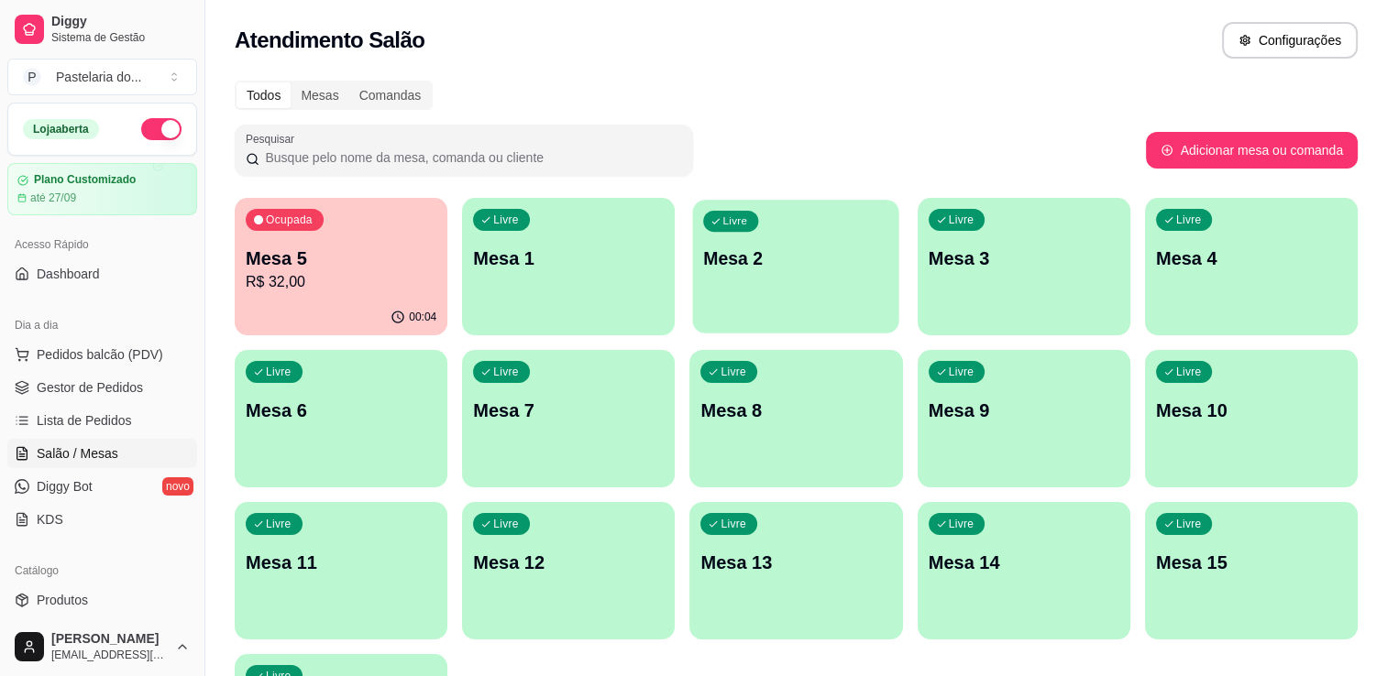
click at [770, 258] on p "Mesa 2" at bounding box center [796, 259] width 185 height 25
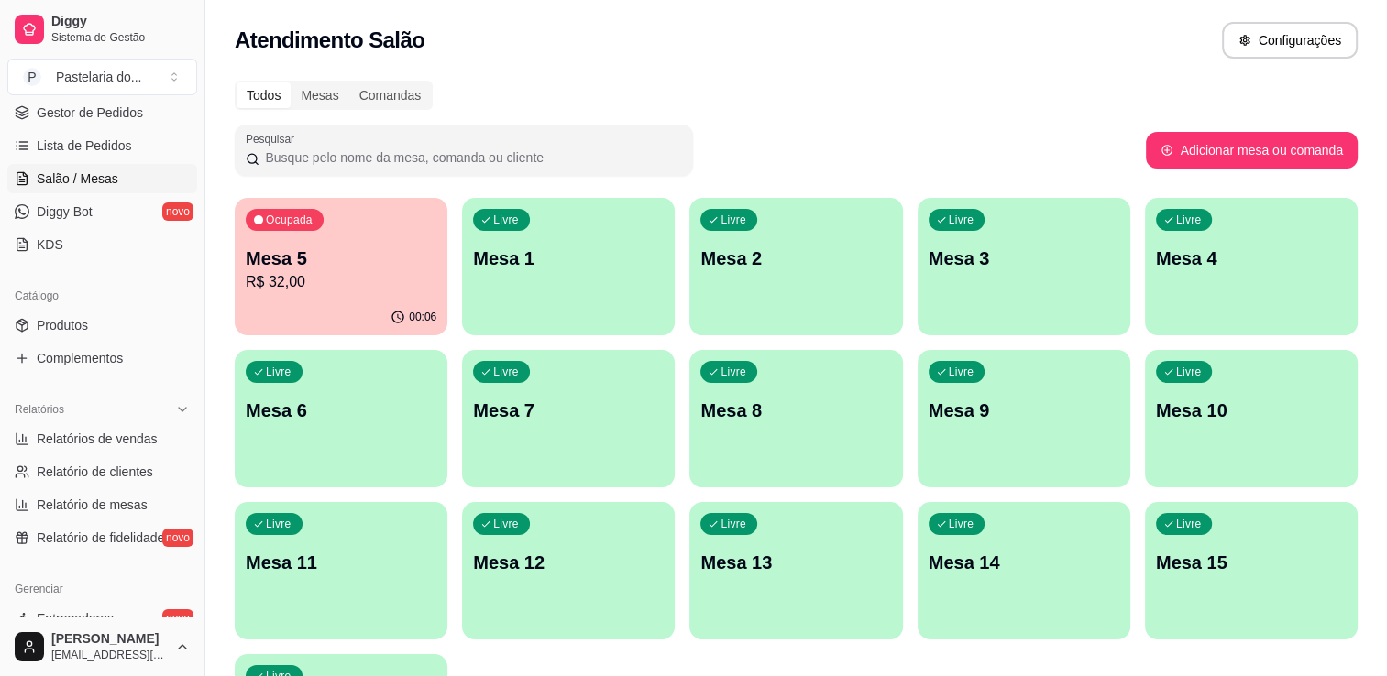
scroll to position [183, 0]
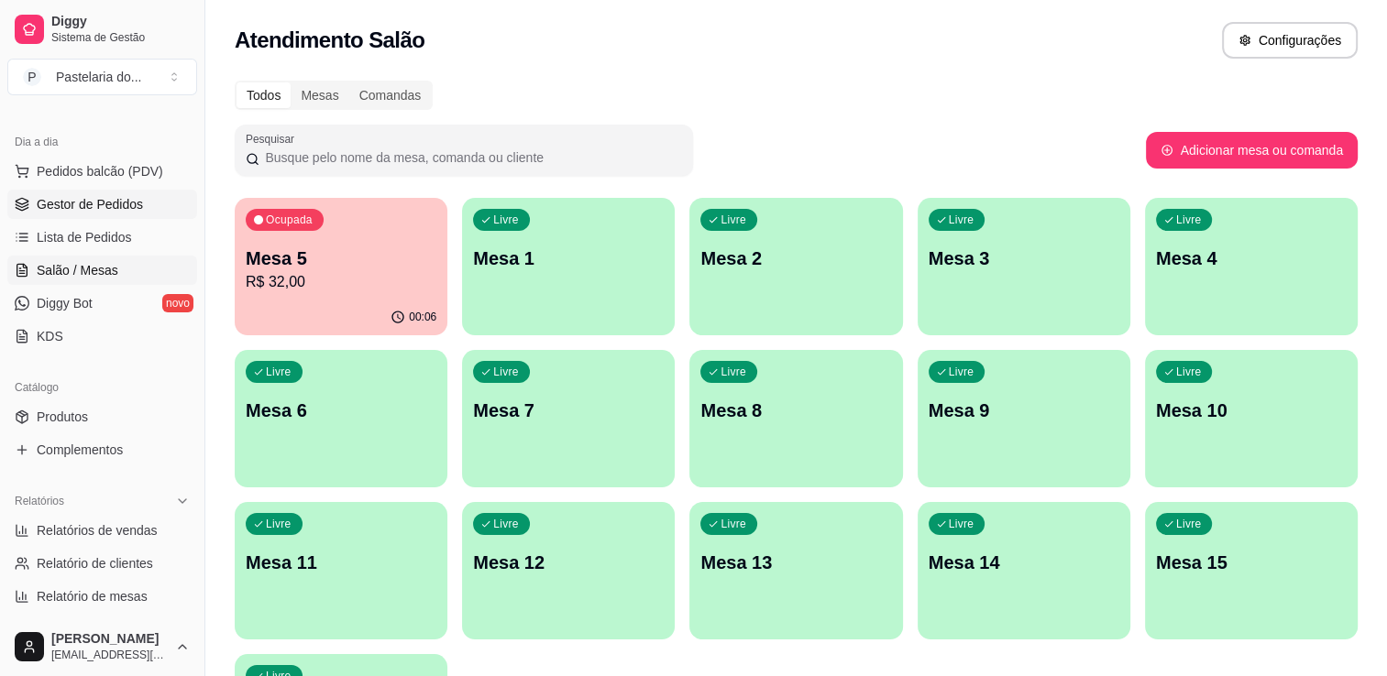
click at [135, 207] on span "Gestor de Pedidos" at bounding box center [90, 204] width 106 height 18
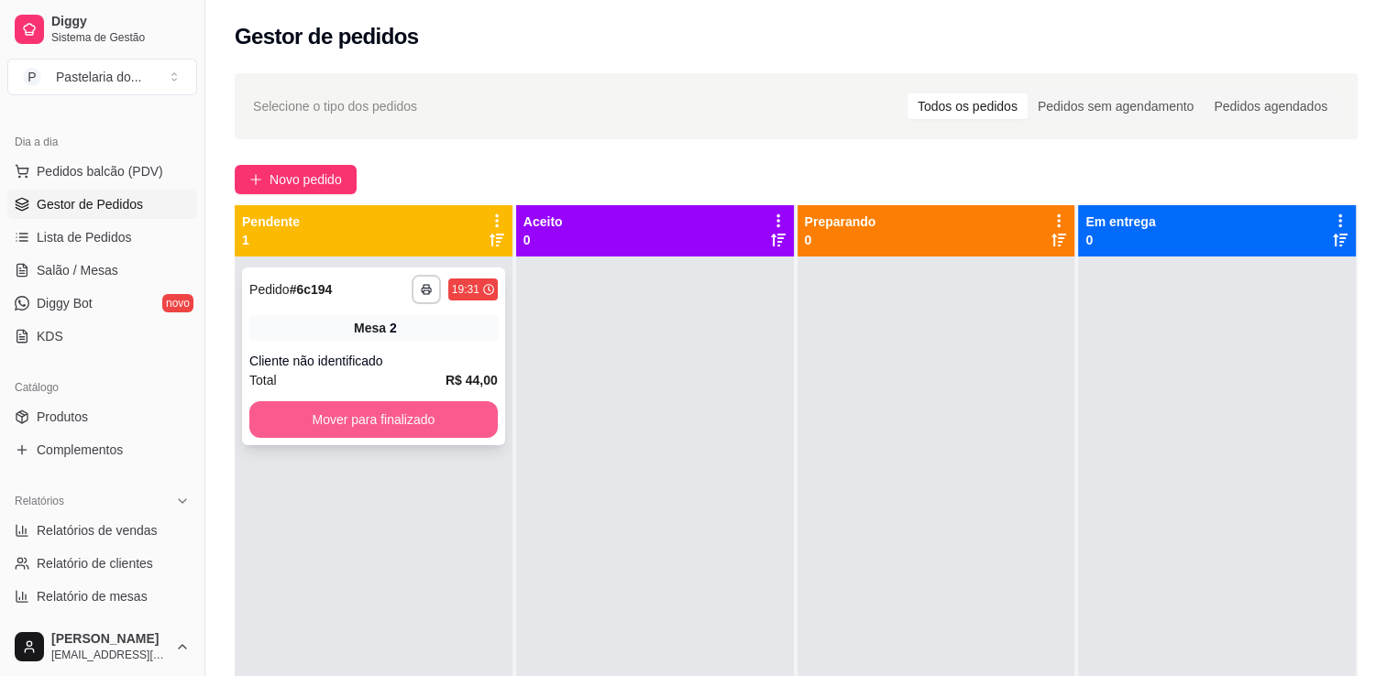
click at [342, 422] on button "Mover para finalizado" at bounding box center [373, 419] width 248 height 37
click at [343, 422] on div "Mover para finalizado" at bounding box center [373, 419] width 248 height 37
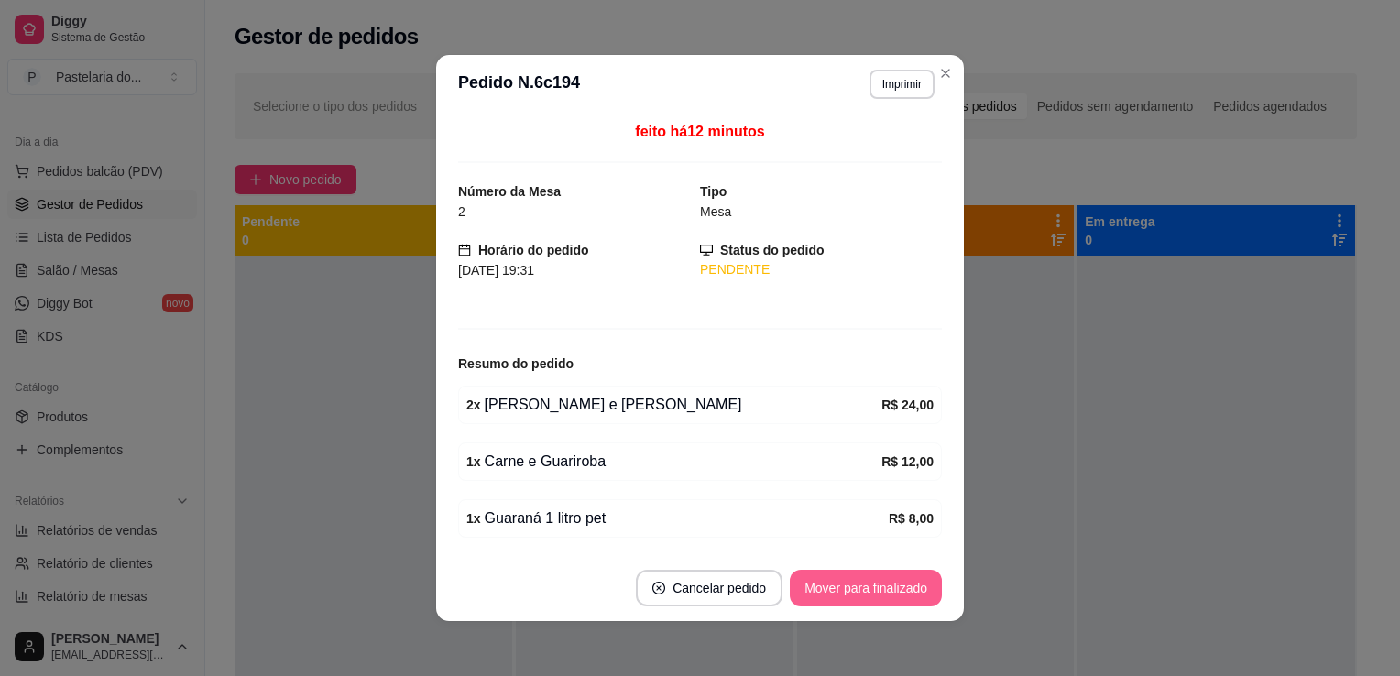
click at [840, 599] on button "Mover para finalizado" at bounding box center [866, 588] width 152 height 37
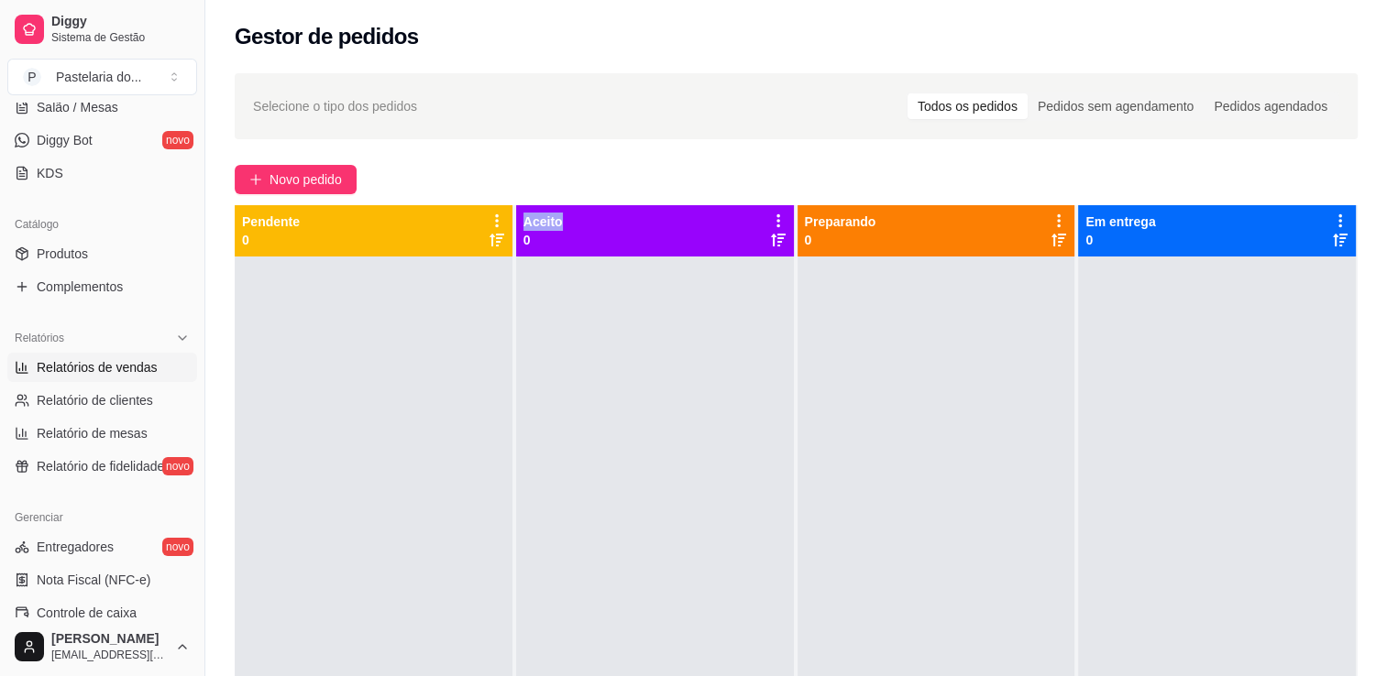
scroll to position [367, 0]
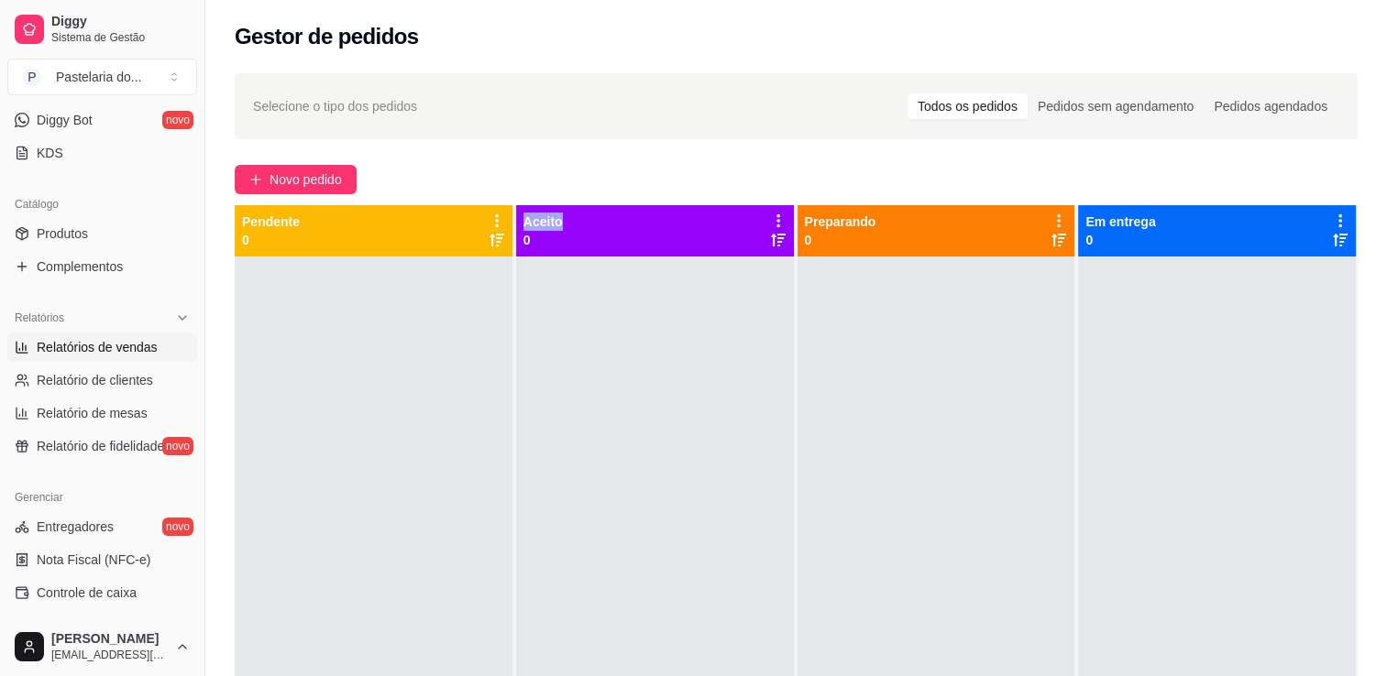
click at [62, 357] on link "Relatórios de vendas" at bounding box center [102, 347] width 190 height 29
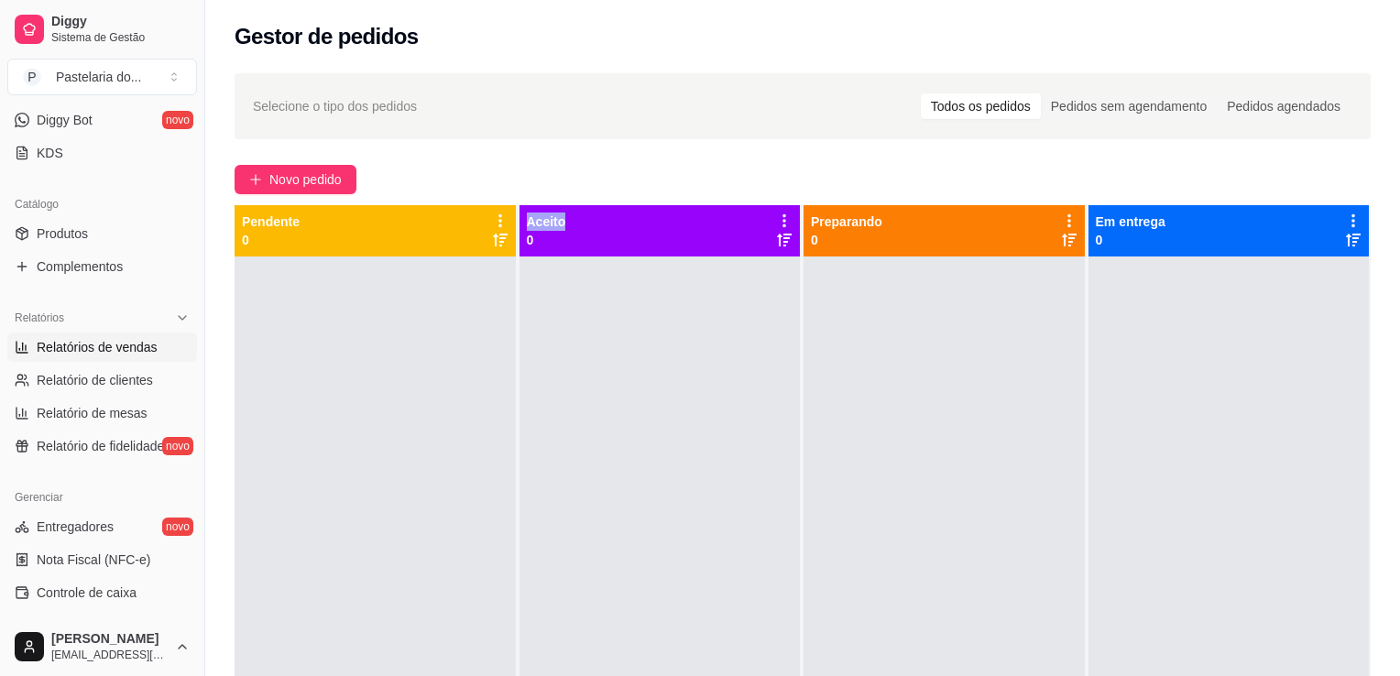
select select "ALL"
select select "0"
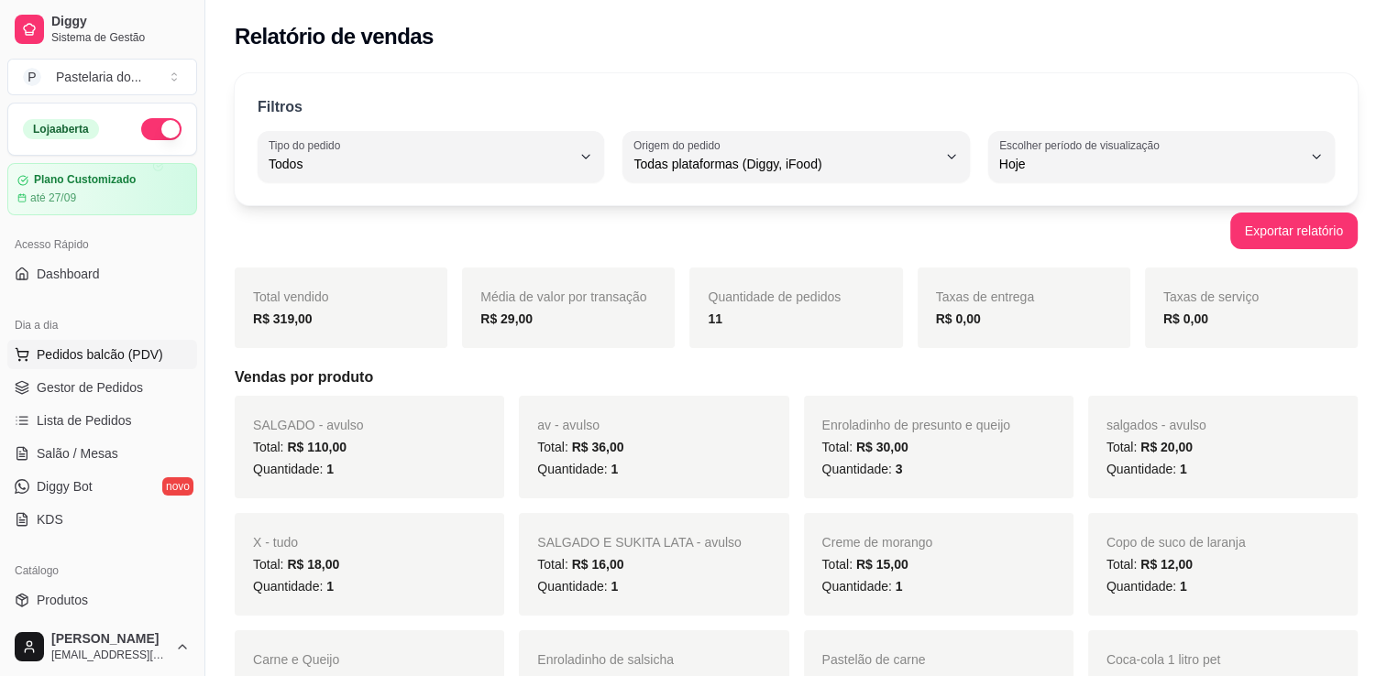
click at [90, 357] on span "Pedidos balcão (PDV)" at bounding box center [100, 355] width 126 height 18
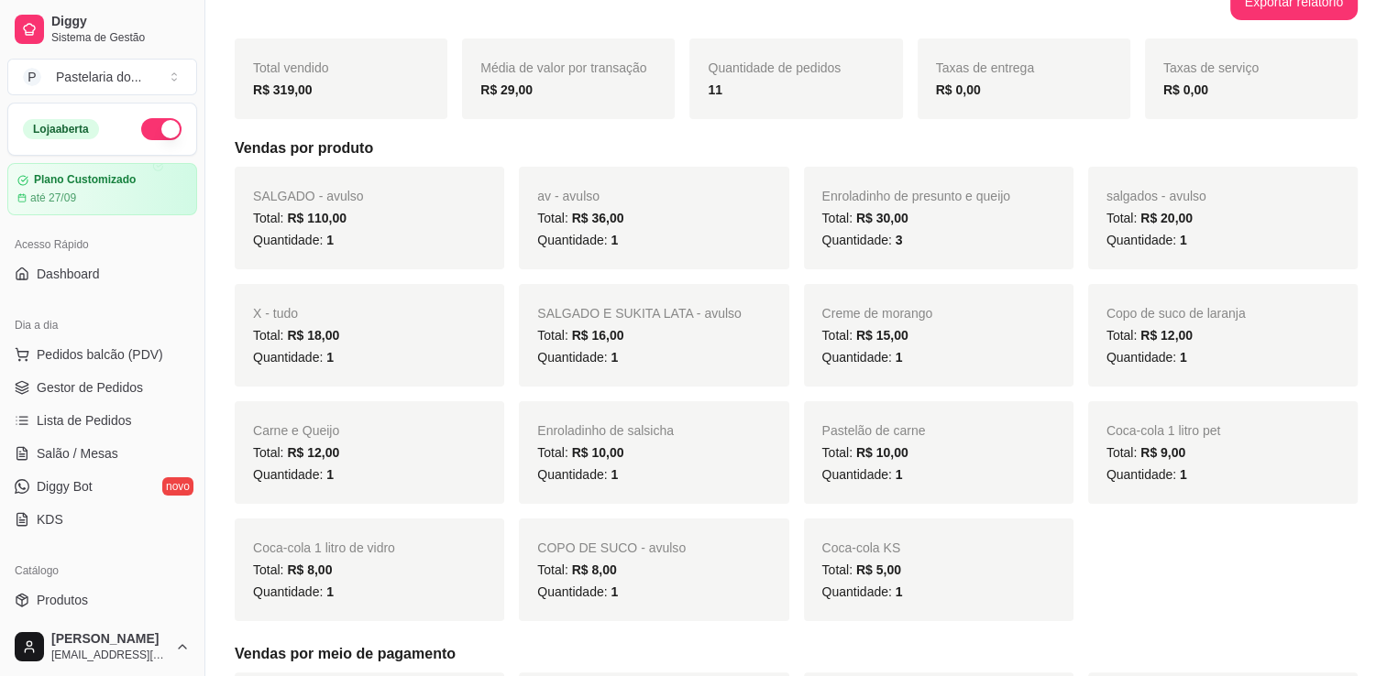
scroll to position [275, 0]
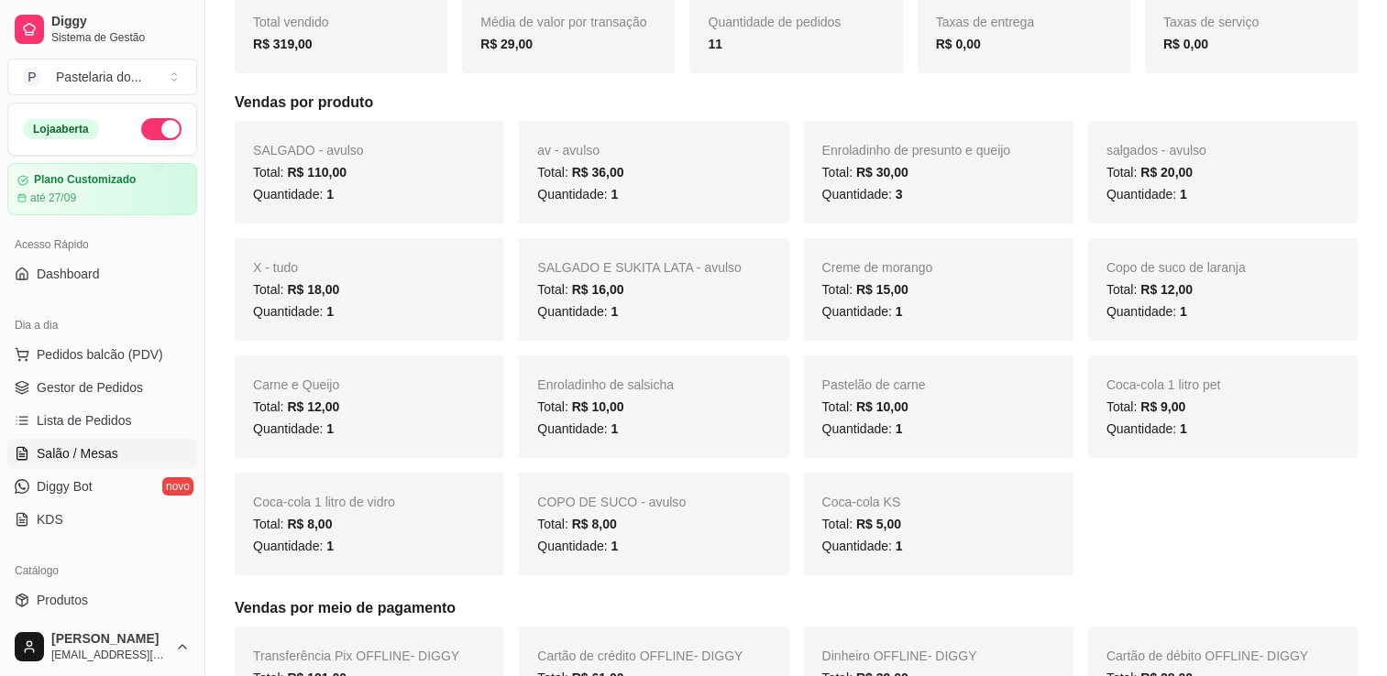
click at [66, 447] on span "Salão / Mesas" at bounding box center [78, 453] width 82 height 18
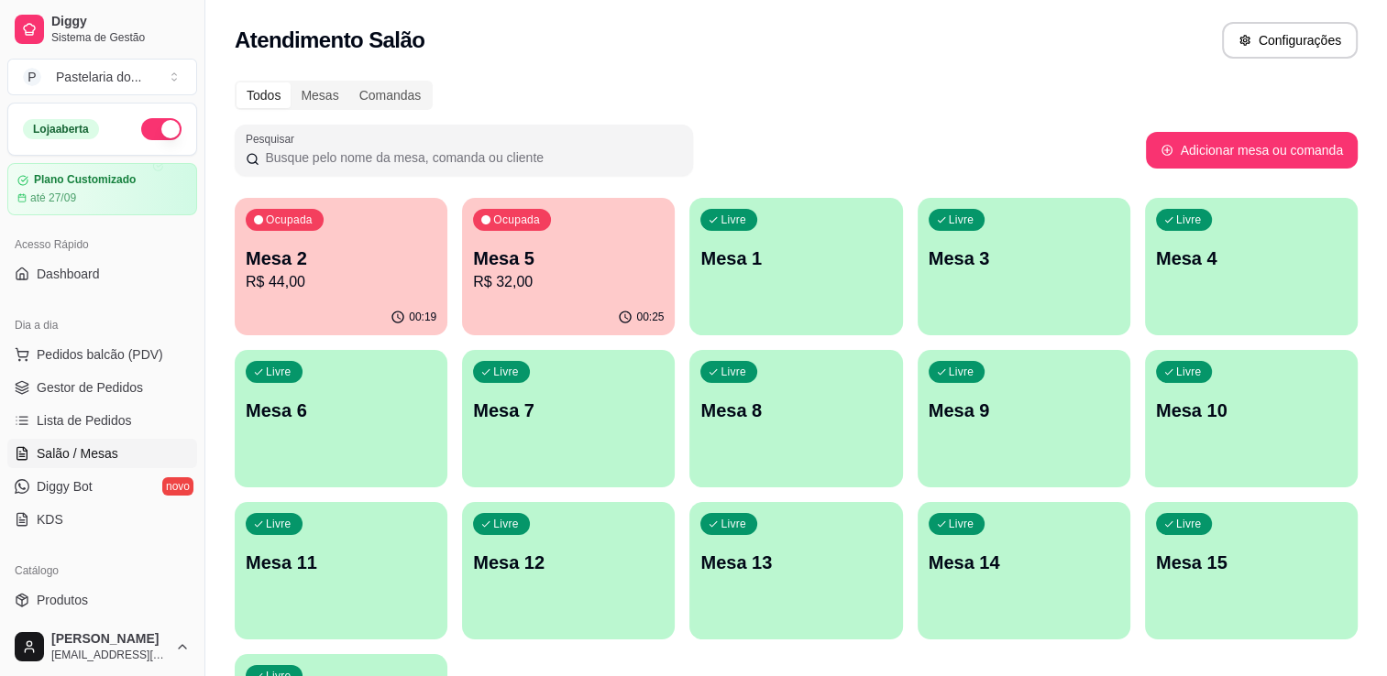
click at [627, 288] on p "R$ 32,00" at bounding box center [568, 282] width 191 height 22
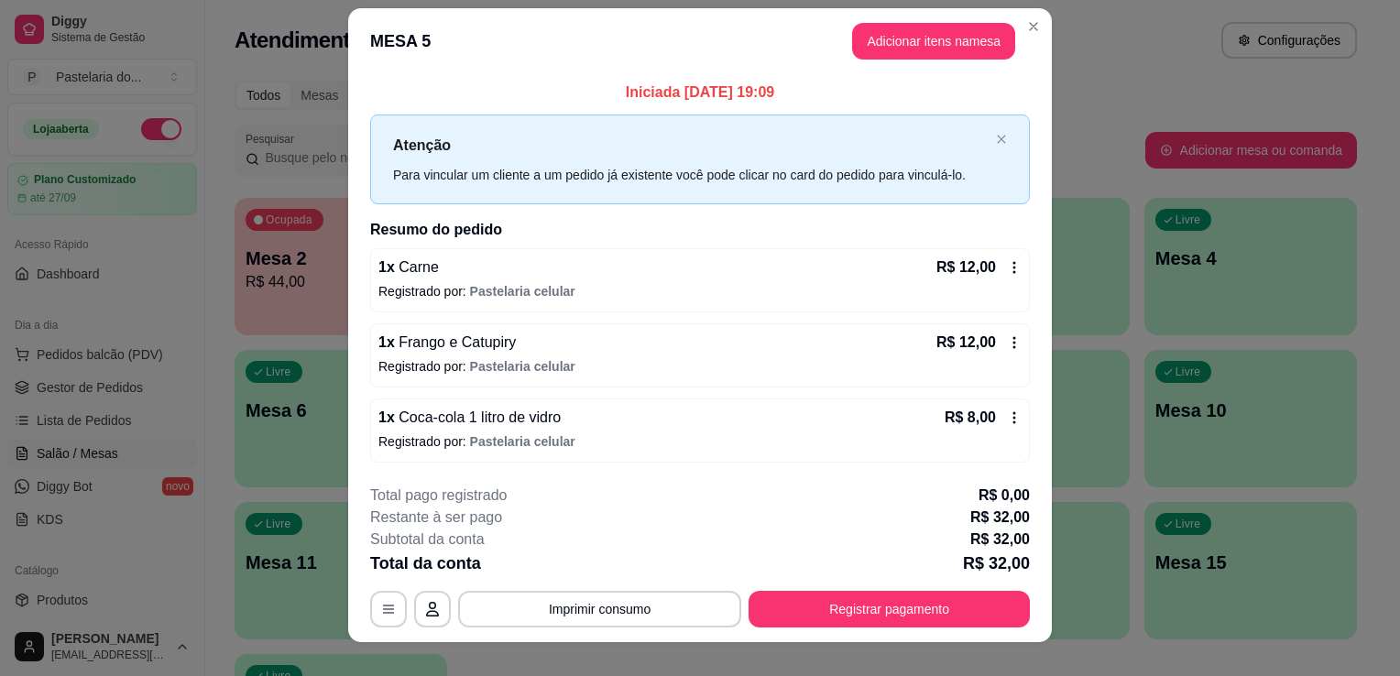
scroll to position [36, 0]
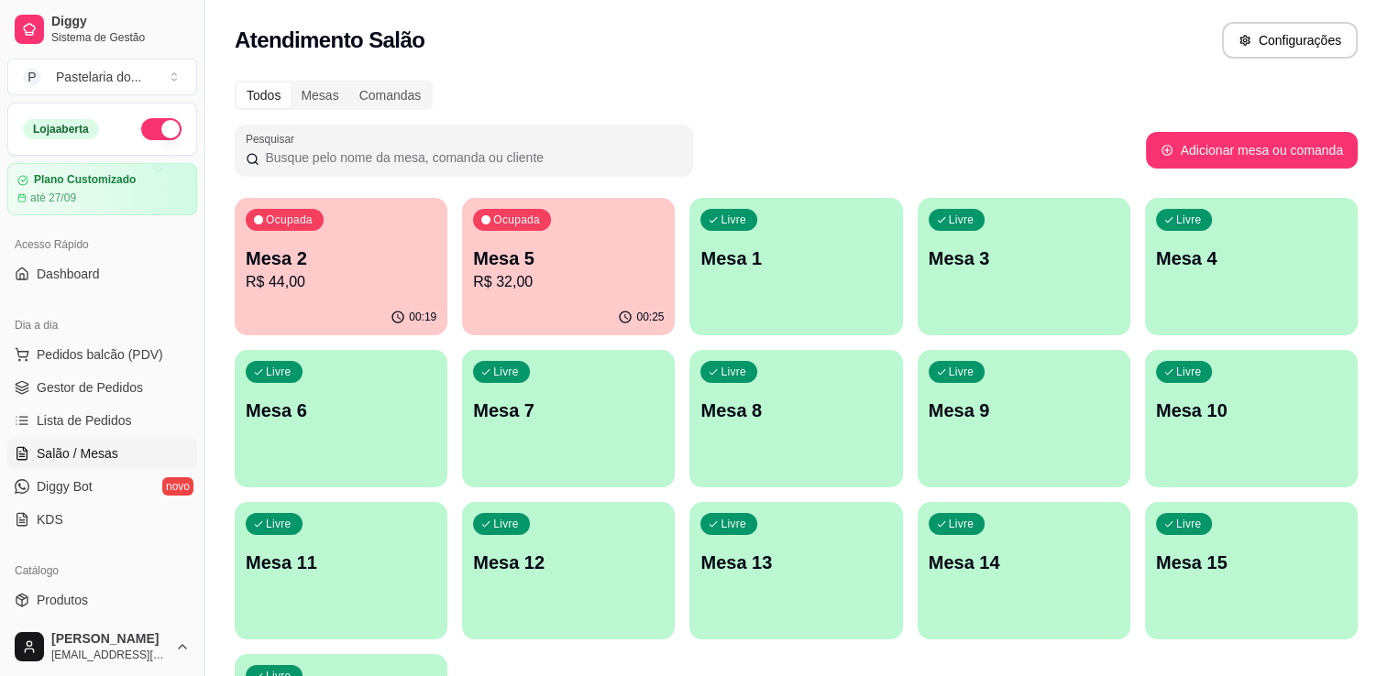
click at [352, 258] on p "Mesa 2" at bounding box center [341, 259] width 191 height 26
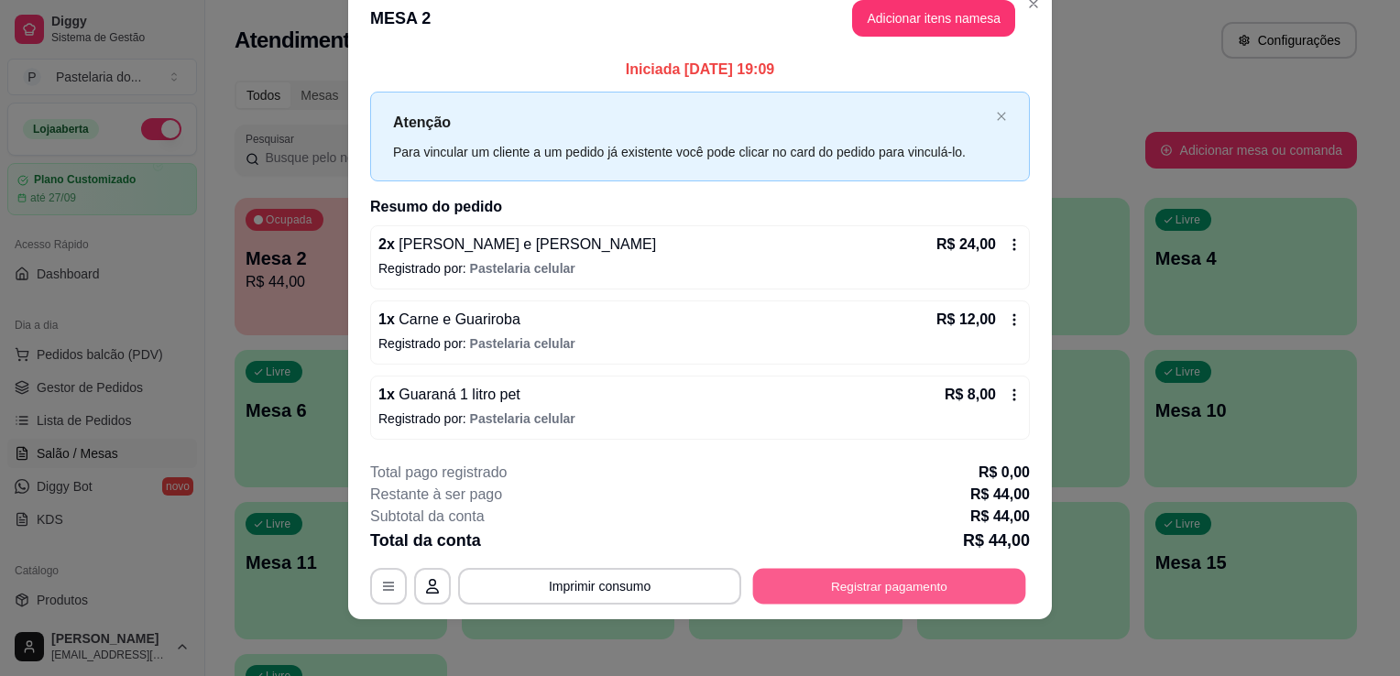
click at [858, 575] on button "Registrar pagamento" at bounding box center [889, 586] width 273 height 36
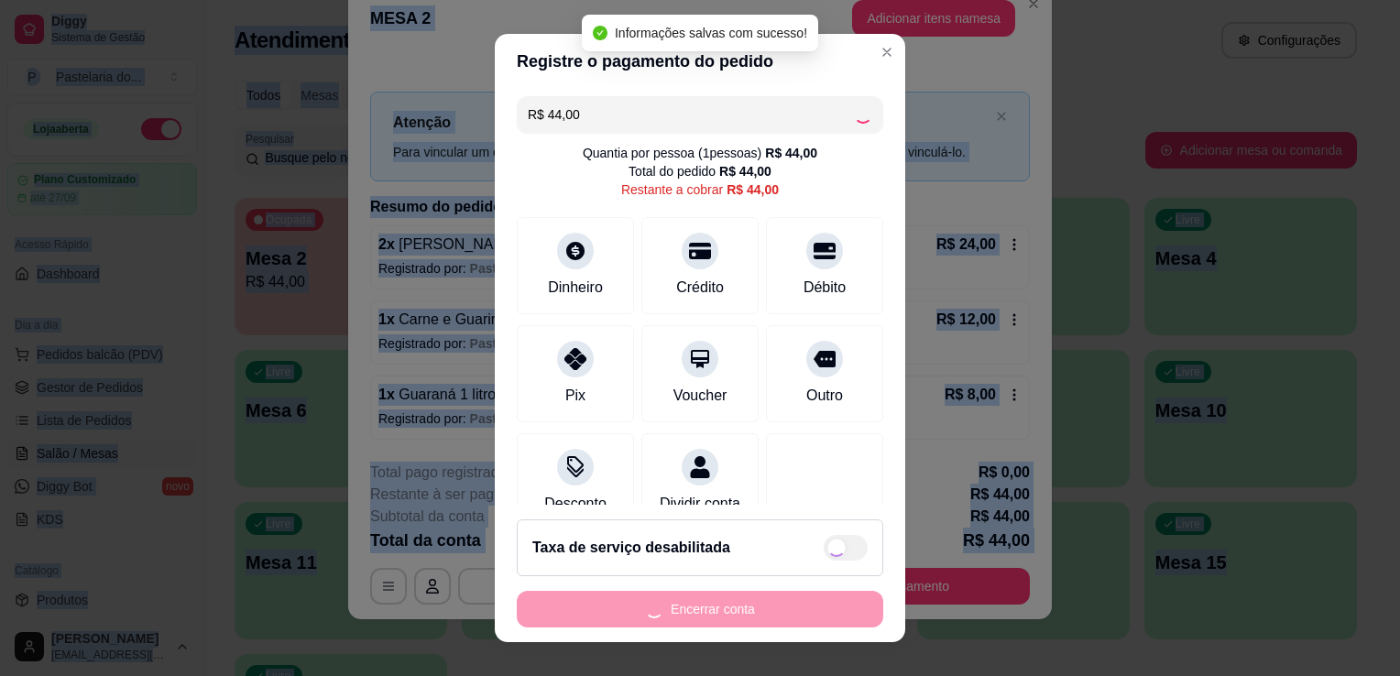
checkbox input "true"
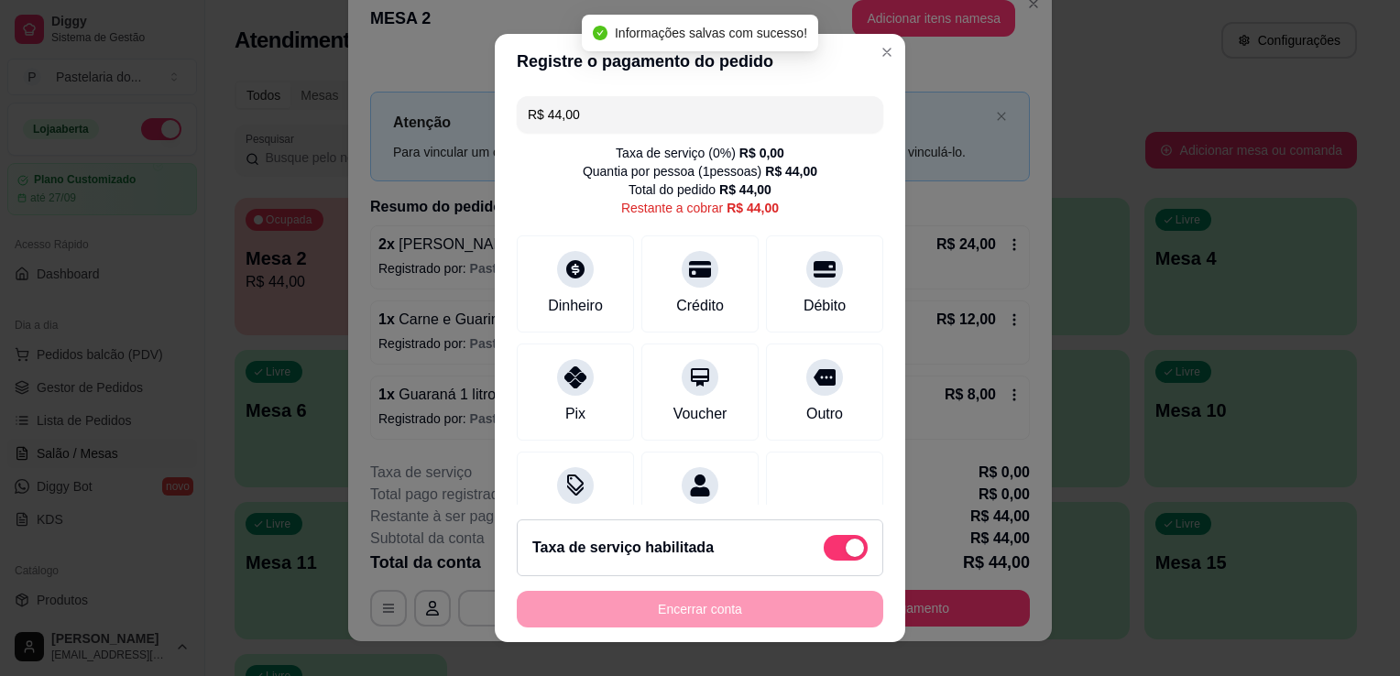
click at [606, 104] on input "R$ 44,00" at bounding box center [700, 114] width 345 height 37
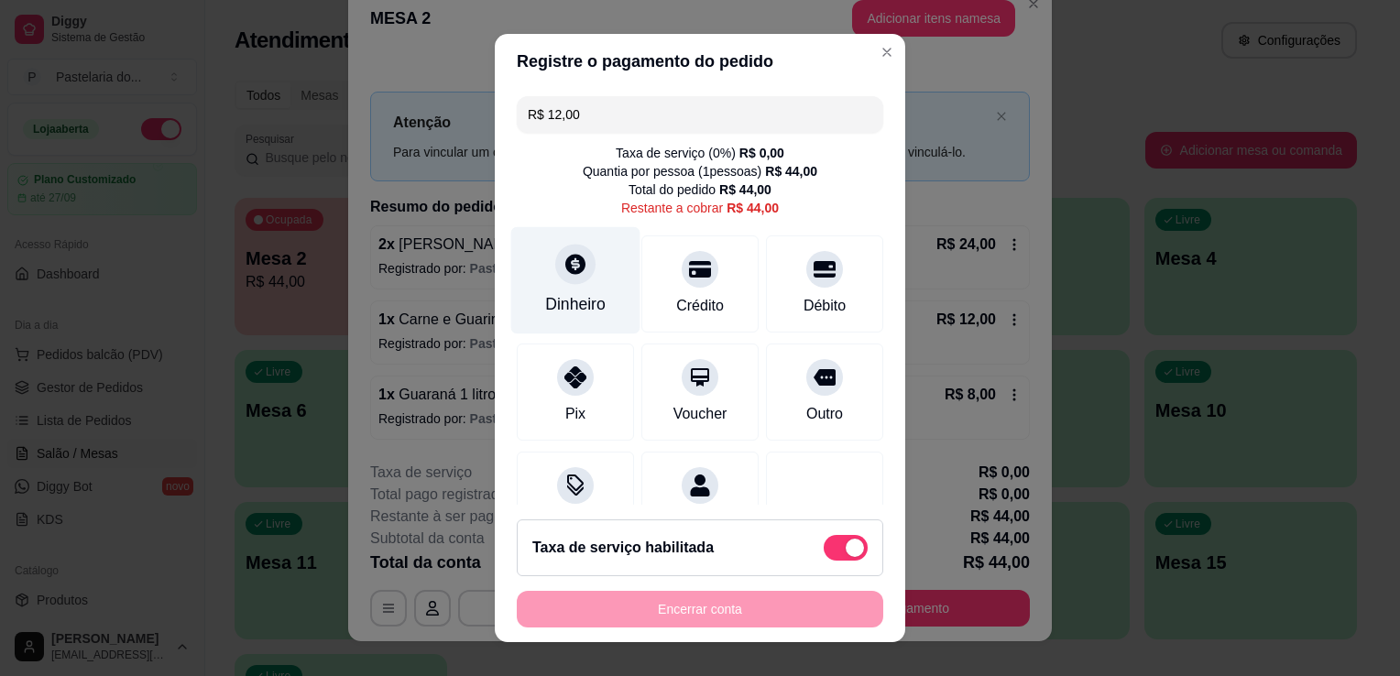
type input "R$ 12,00"
click at [570, 285] on div "Dinheiro" at bounding box center [575, 280] width 129 height 107
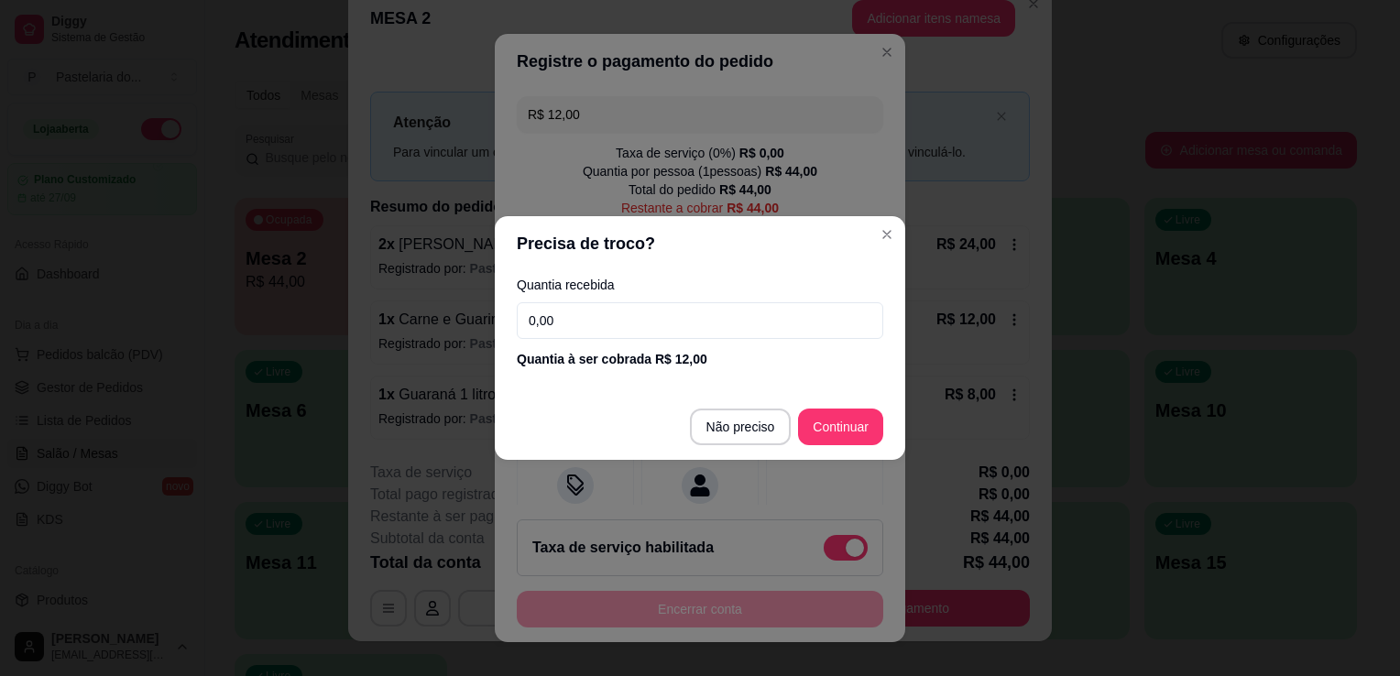
click at [587, 305] on input "0,00" at bounding box center [700, 320] width 367 height 37
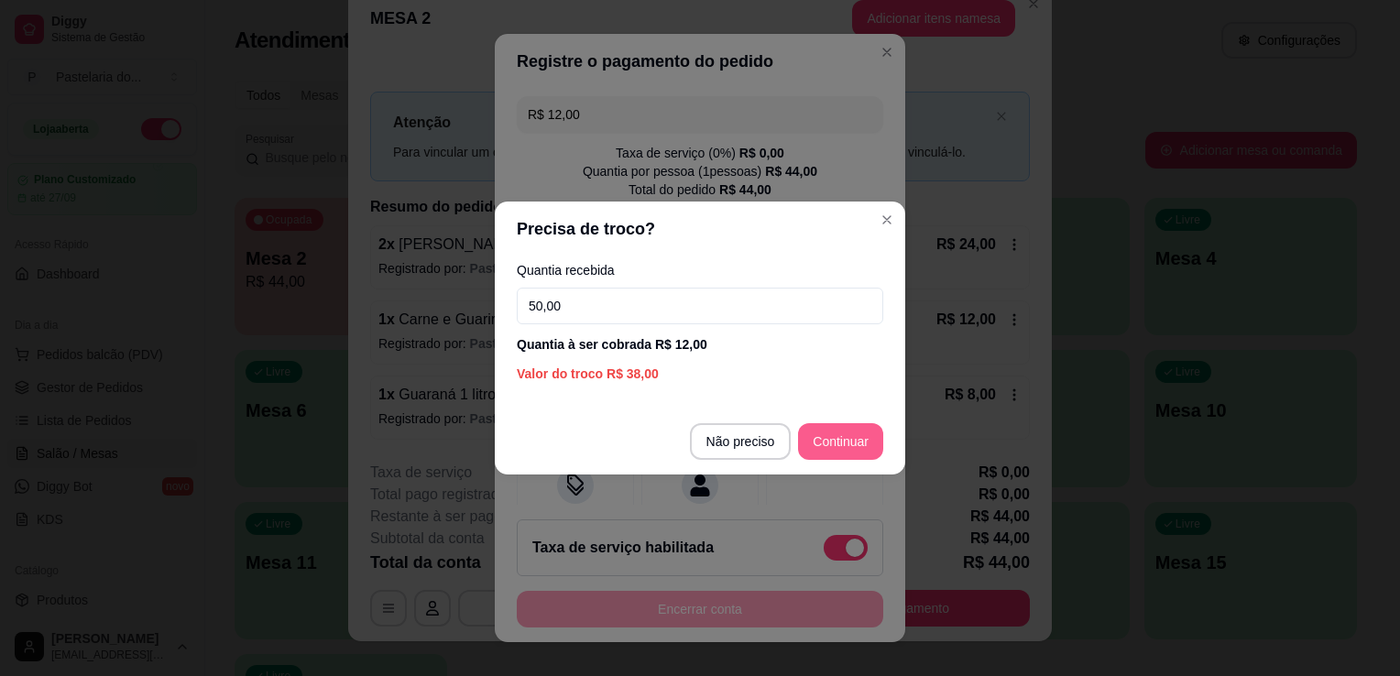
type input "50,00"
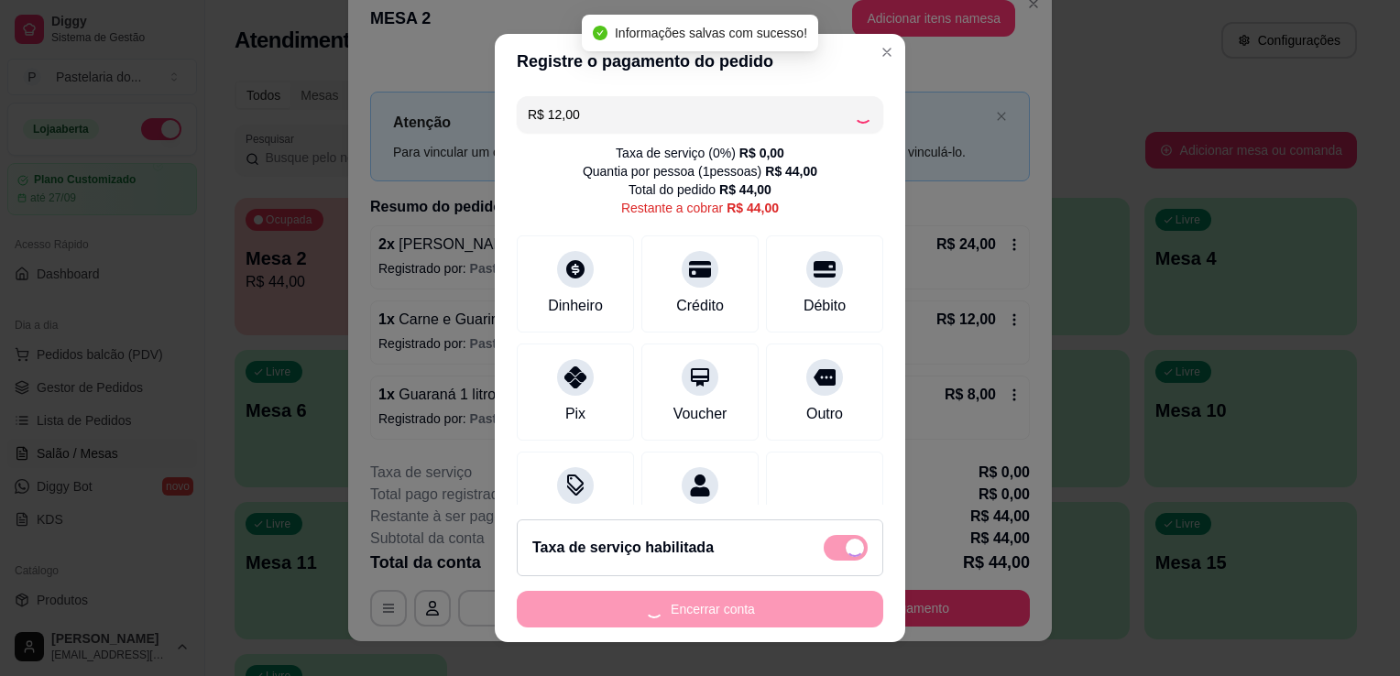
type input "R$ 32,00"
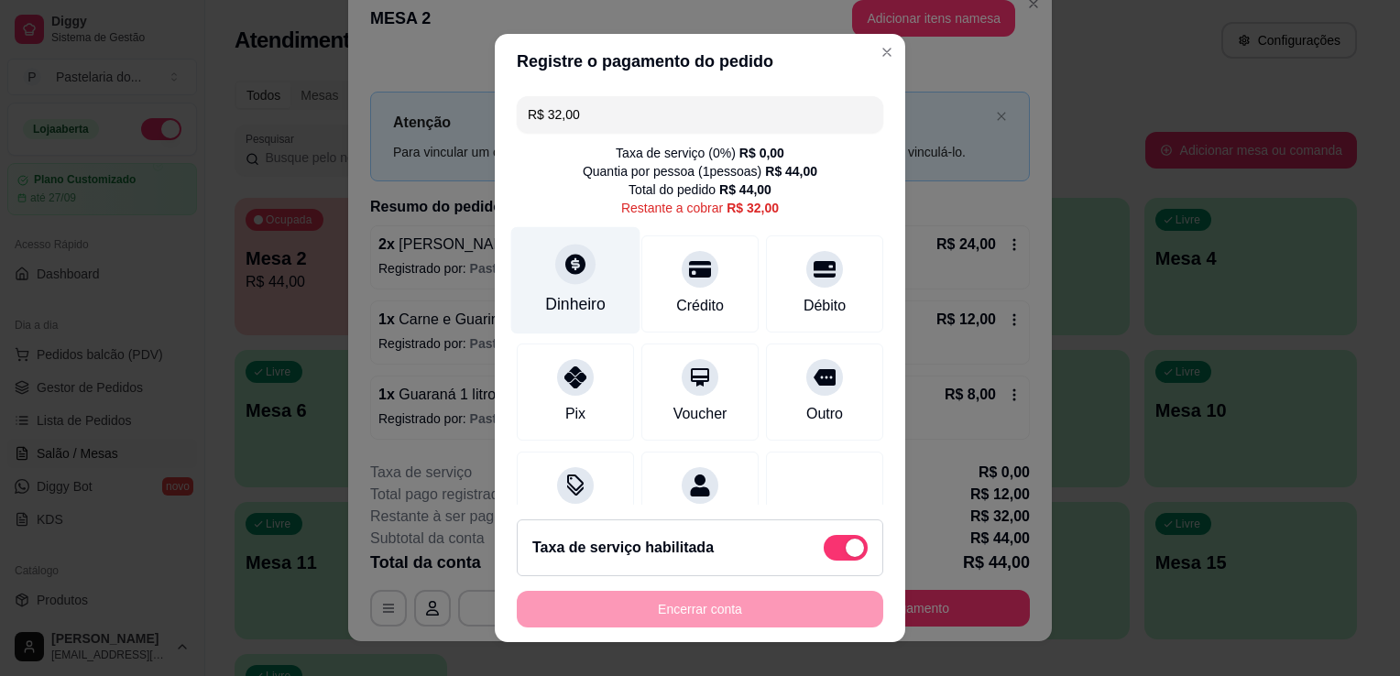
click at [565, 258] on icon at bounding box center [575, 264] width 20 height 20
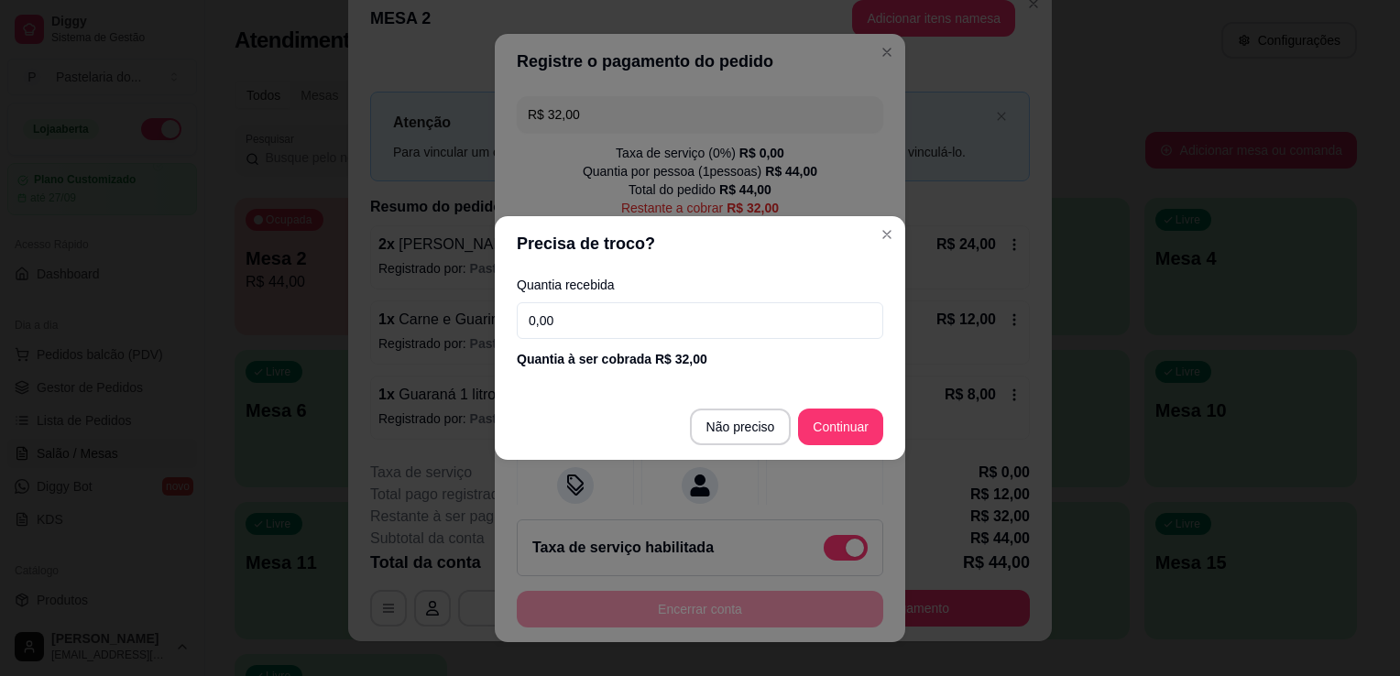
click at [605, 303] on input "0,00" at bounding box center [700, 320] width 367 height 37
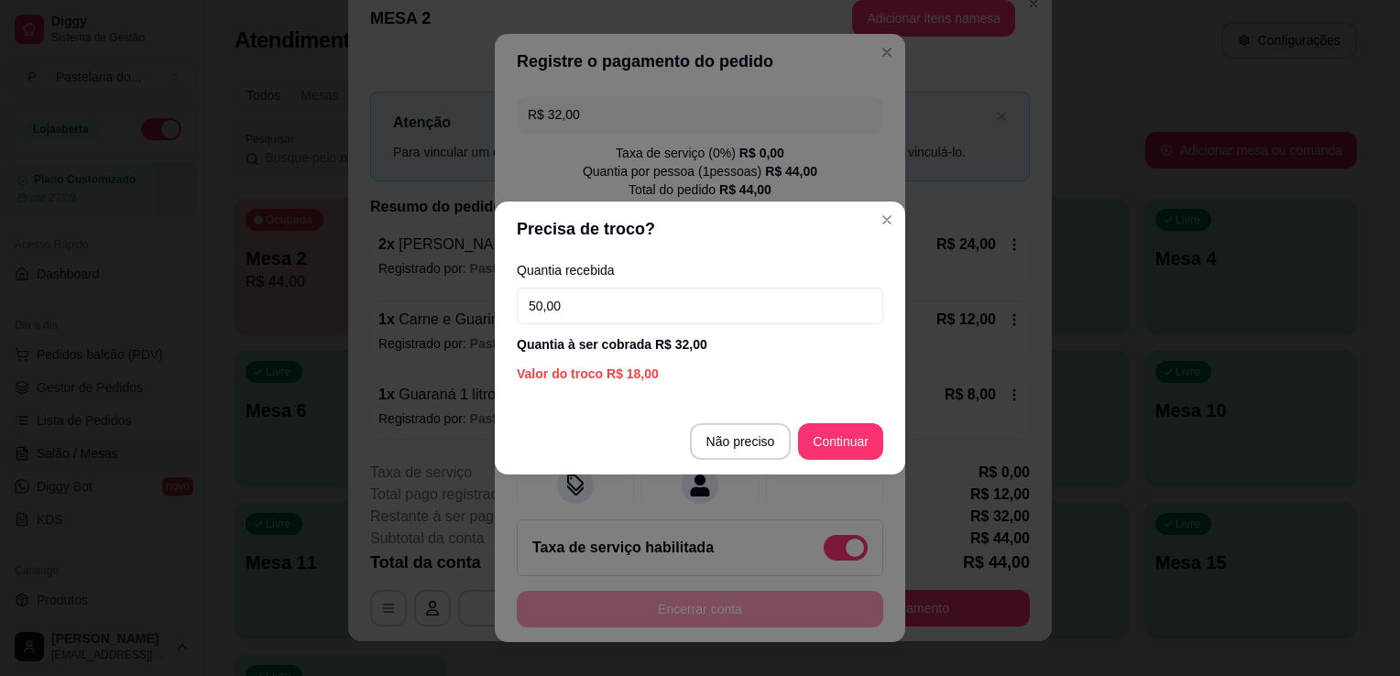
type input "50,00"
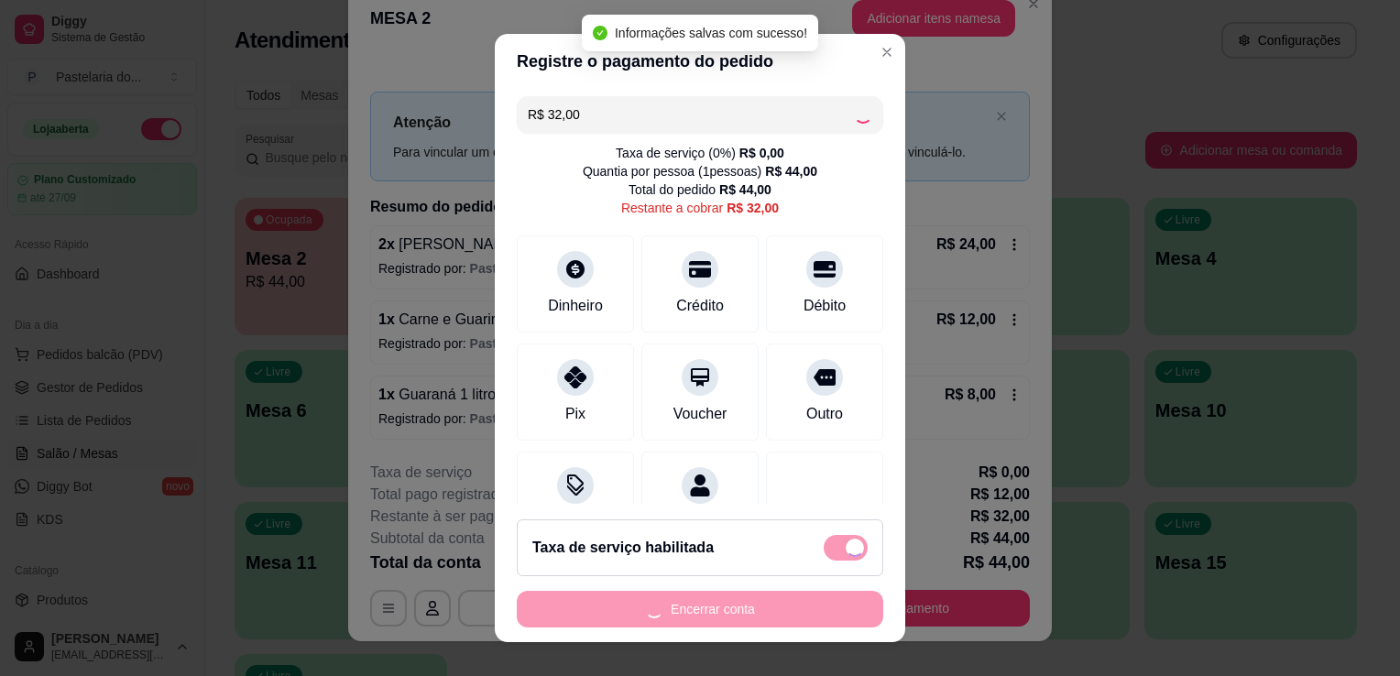
type input "R$ 0,00"
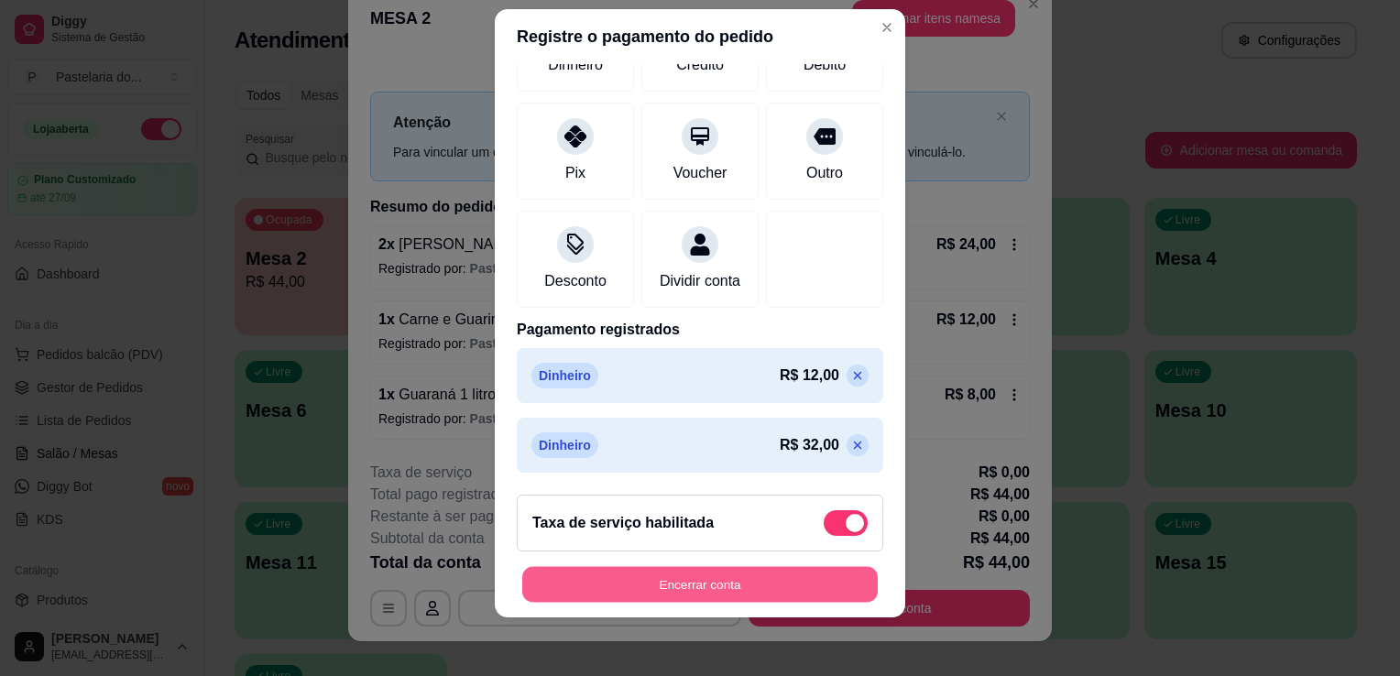
click at [743, 569] on button "Encerrar conta" at bounding box center [700, 585] width 356 height 36
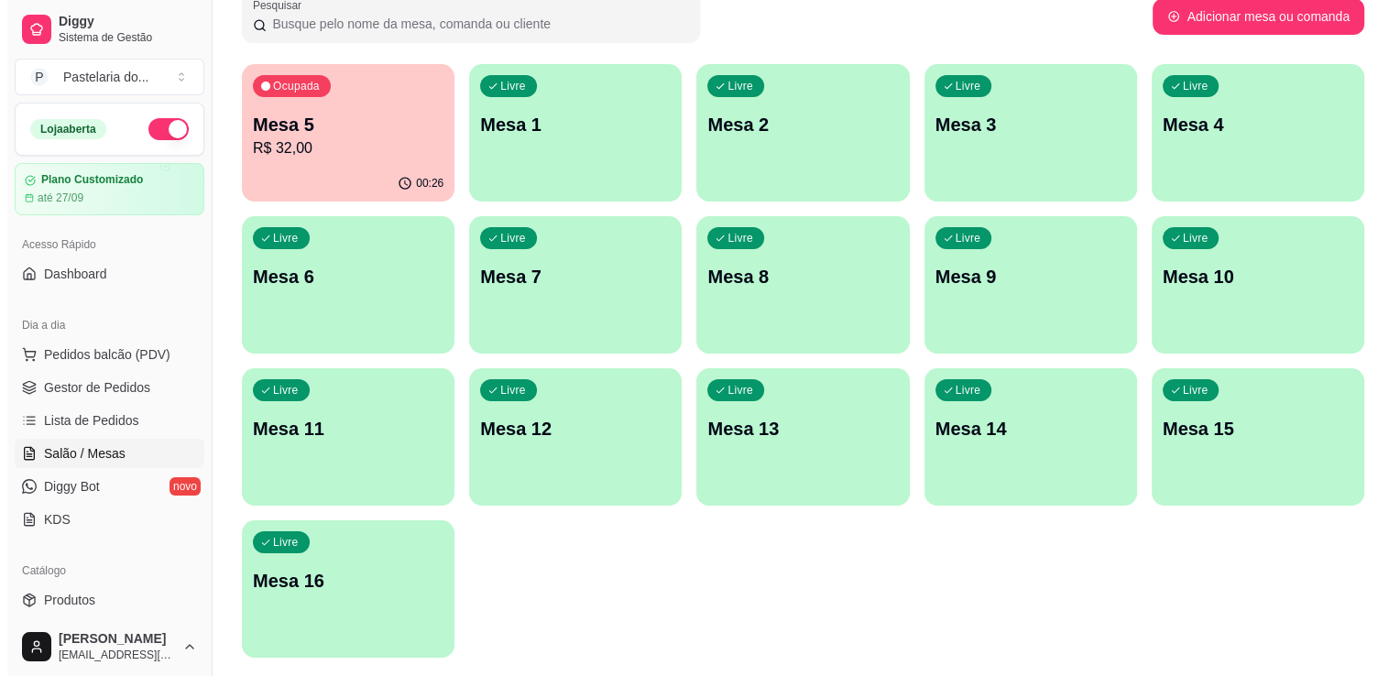
scroll to position [0, 0]
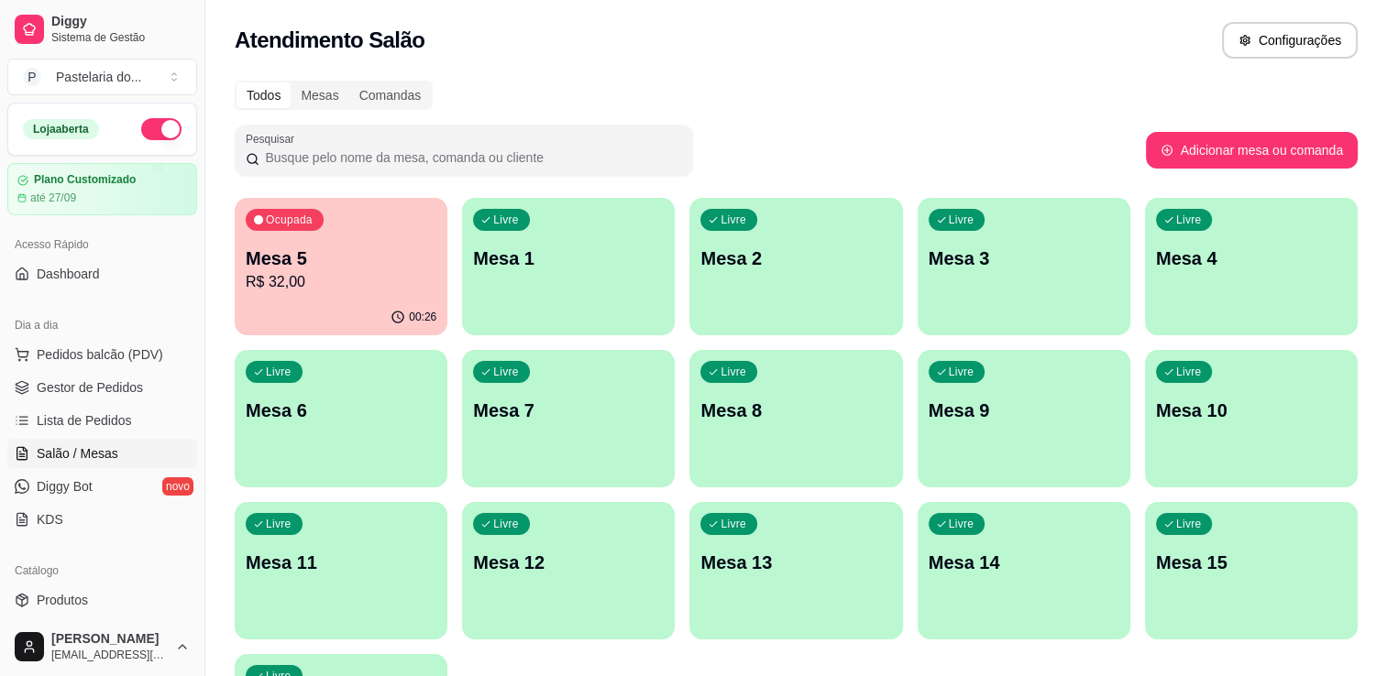
drag, startPoint x: 358, startPoint y: 236, endPoint x: 682, endPoint y: 87, distance: 355.9
click at [682, 87] on div "Todos Mesas Comandas" at bounding box center [796, 95] width 1123 height 29
click at [103, 365] on button "Pedidos balcão (PDV)" at bounding box center [102, 354] width 190 height 29
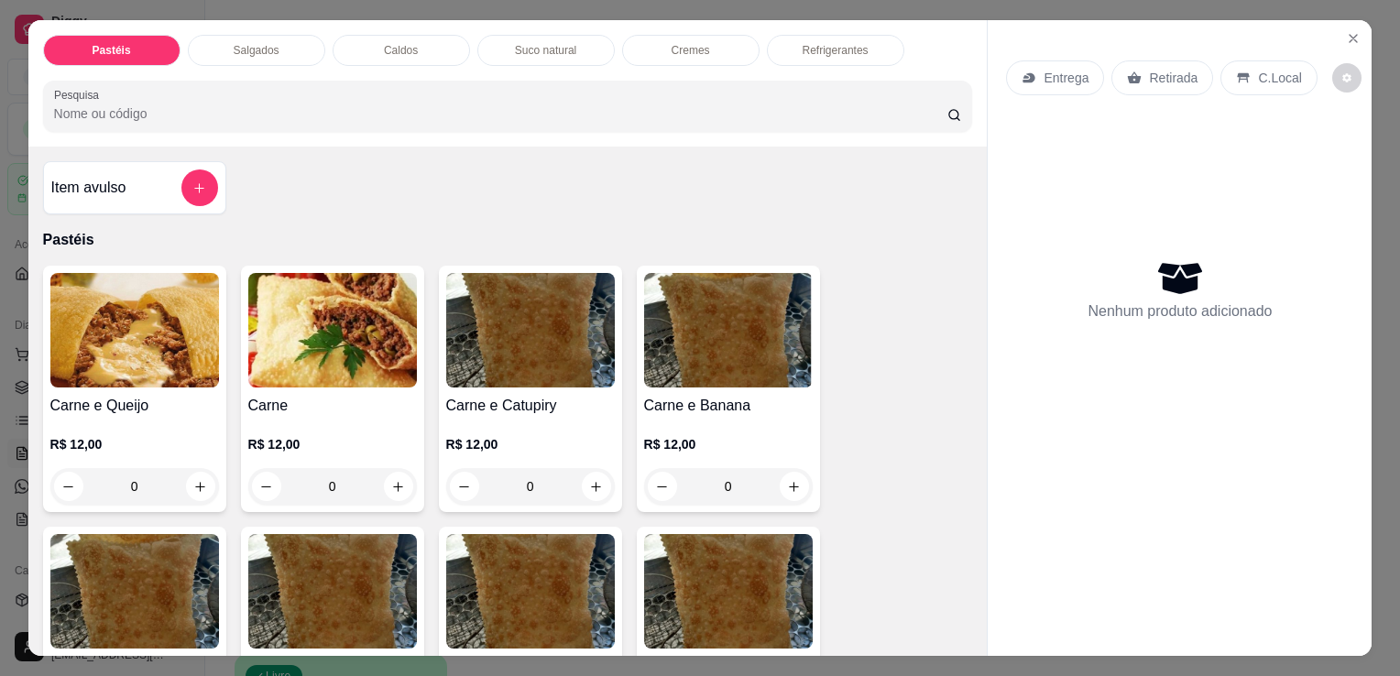
click at [807, 46] on p "Refrigerantes" at bounding box center [836, 50] width 66 height 15
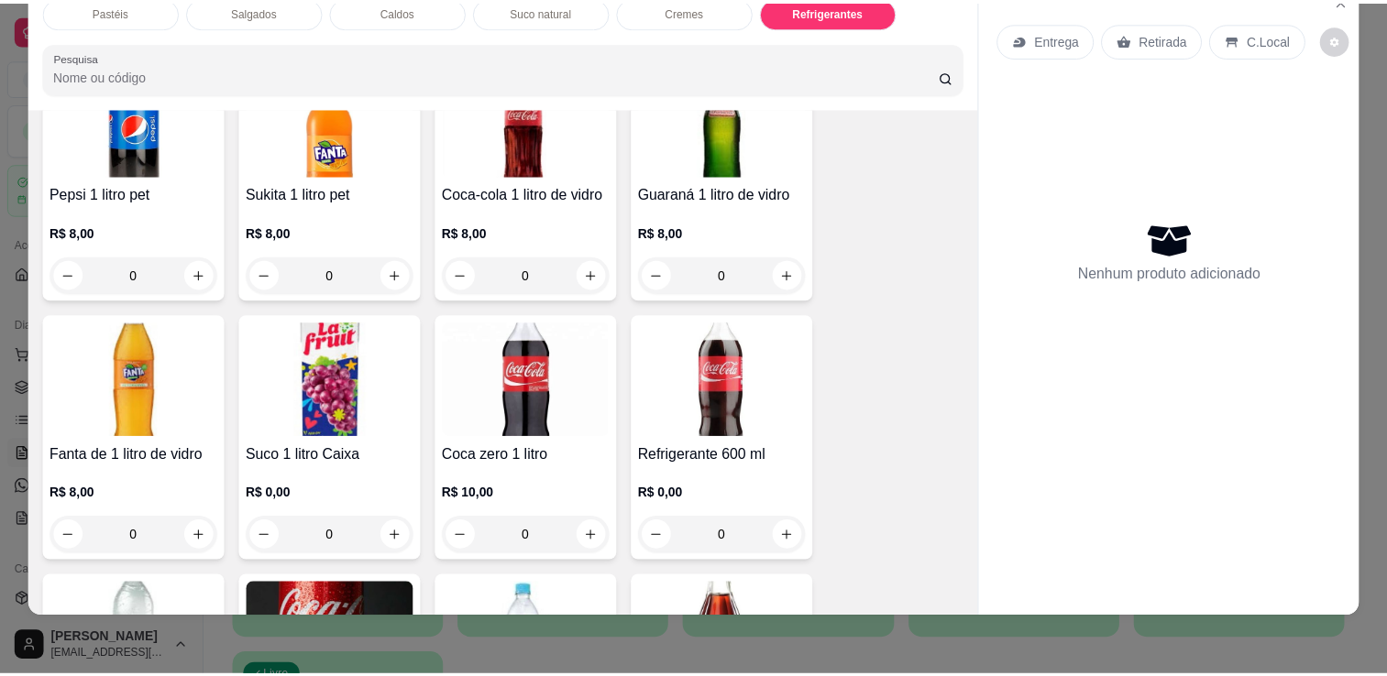
scroll to position [5068, 0]
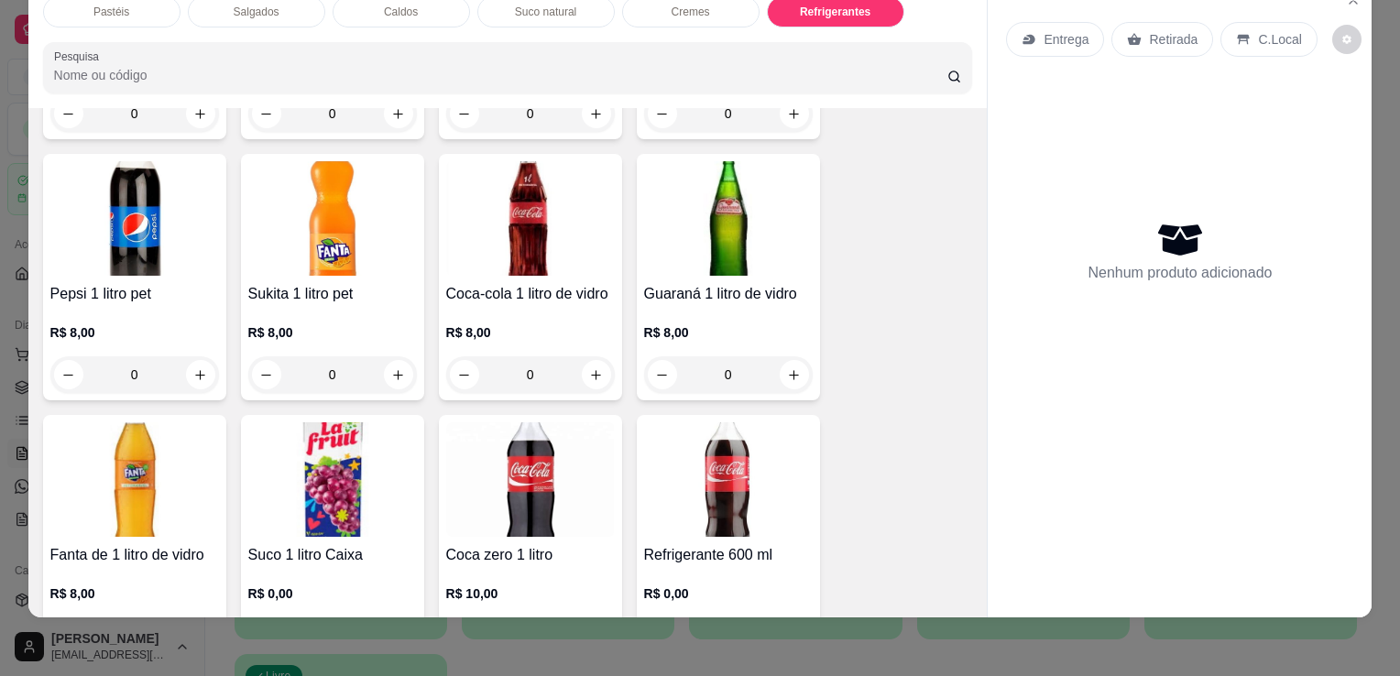
click at [539, 209] on img at bounding box center [530, 218] width 169 height 115
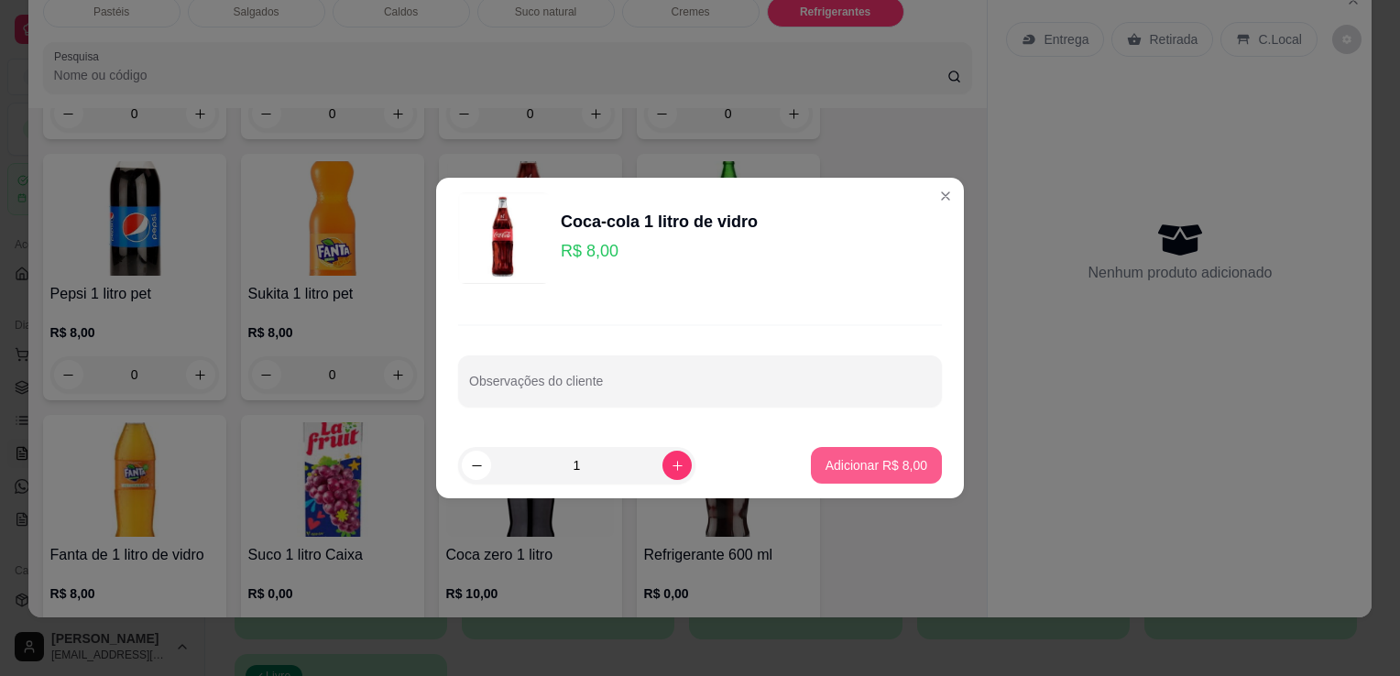
click at [834, 464] on p "Adicionar R$ 8,00" at bounding box center [877, 465] width 102 height 18
type input "1"
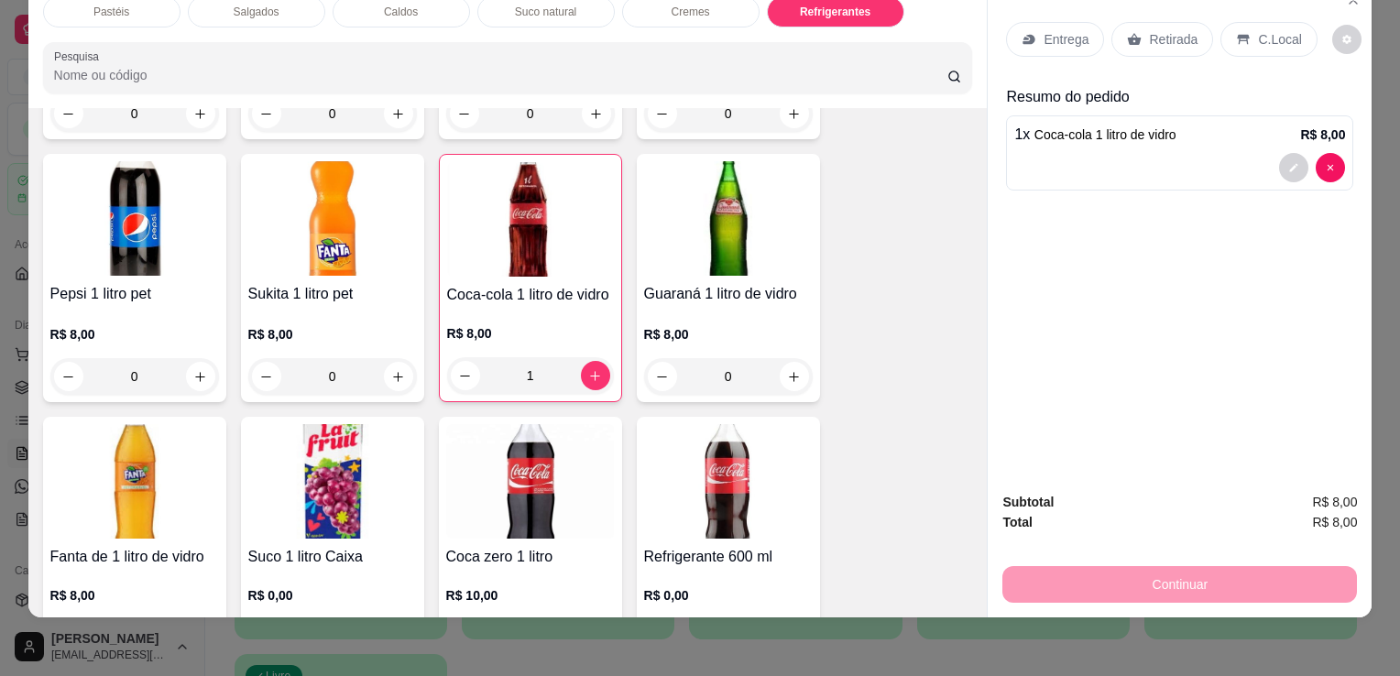
click at [1124, 33] on div "Retirada" at bounding box center [1163, 39] width 102 height 35
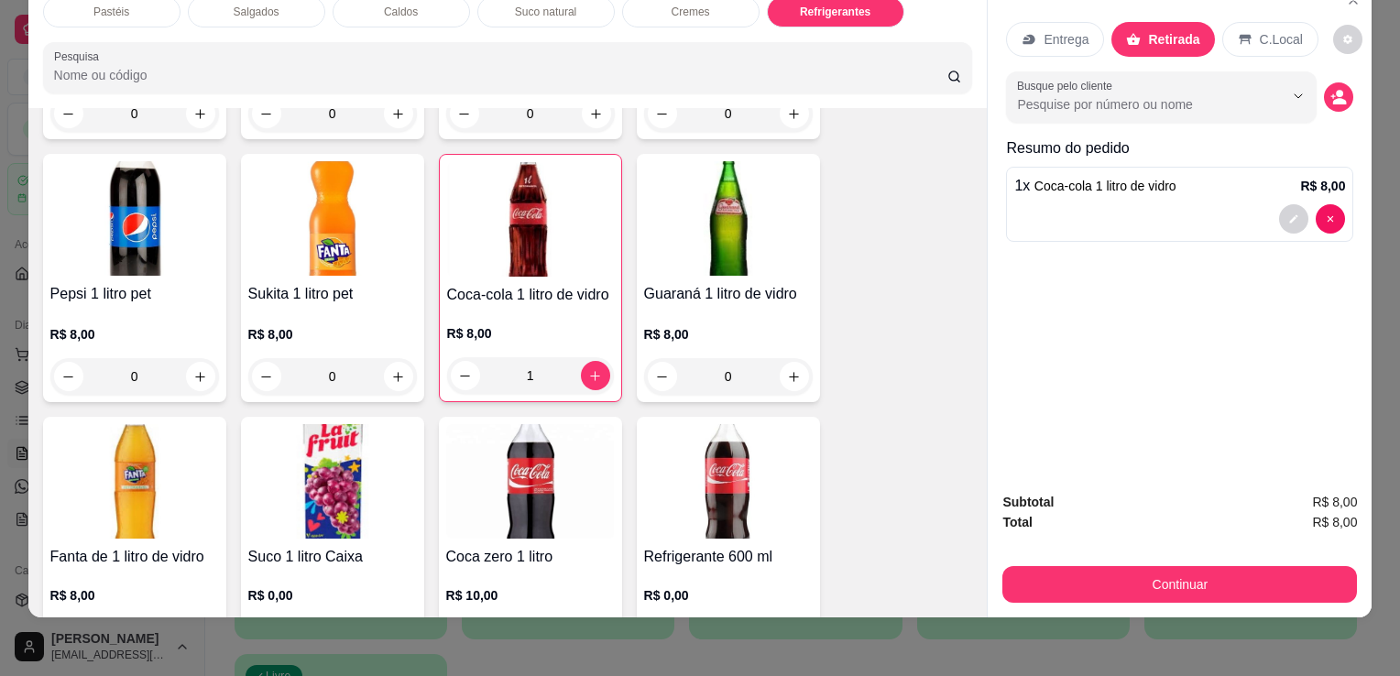
click at [1121, 577] on button "Continuar" at bounding box center [1180, 584] width 355 height 37
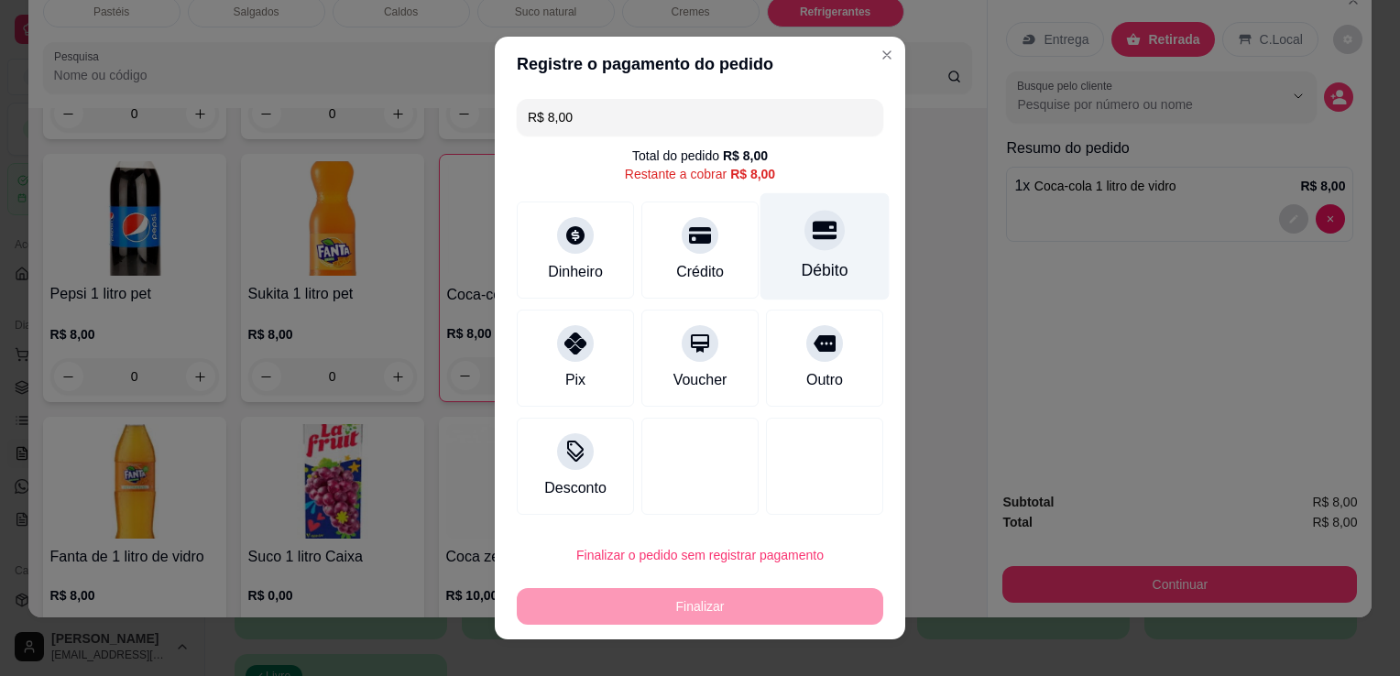
click at [828, 275] on div "Débito" at bounding box center [825, 270] width 47 height 24
type input "R$ 0,00"
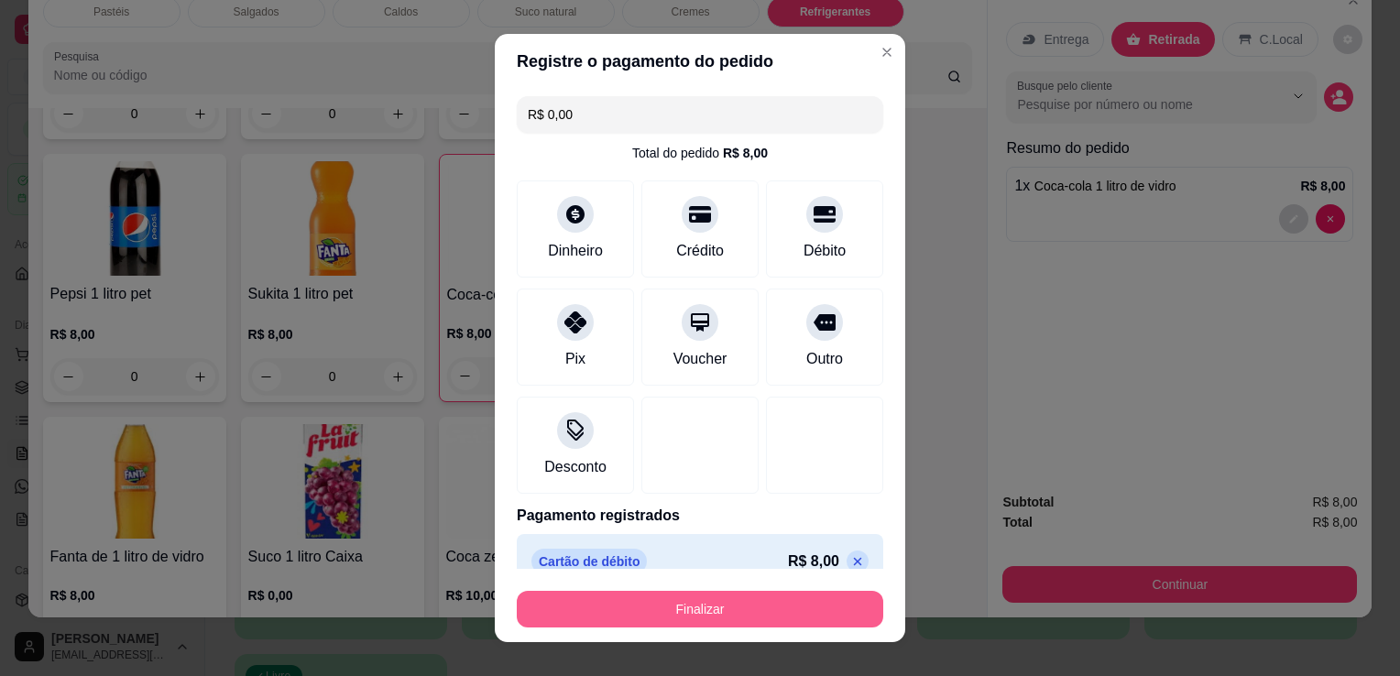
click at [821, 600] on button "Finalizar" at bounding box center [700, 609] width 367 height 37
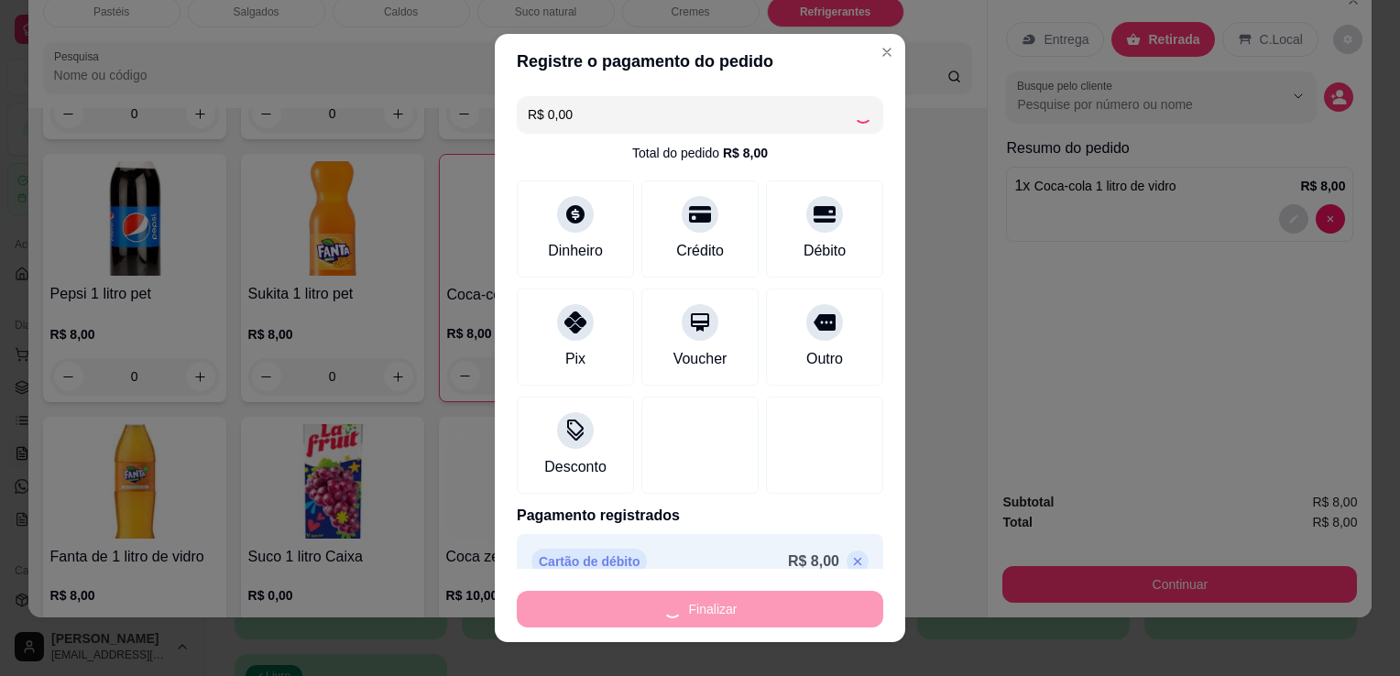
type input "0"
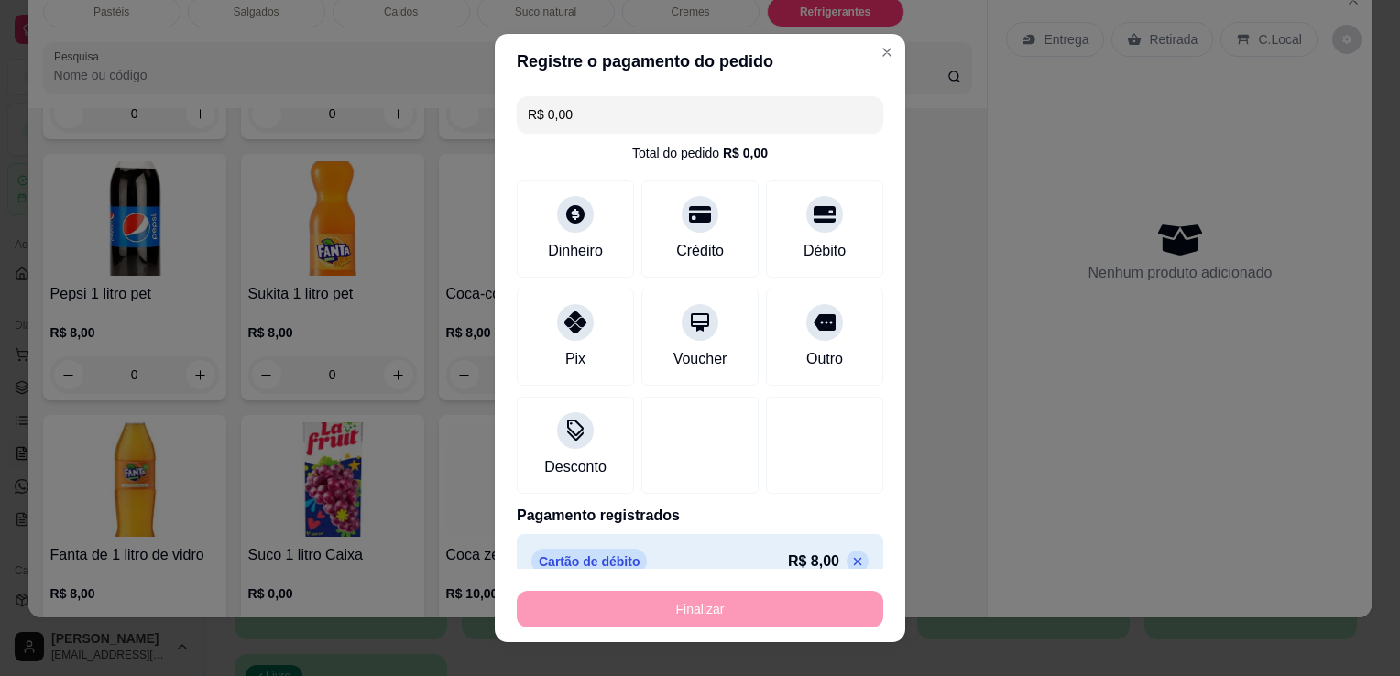
type input "-R$ 8,00"
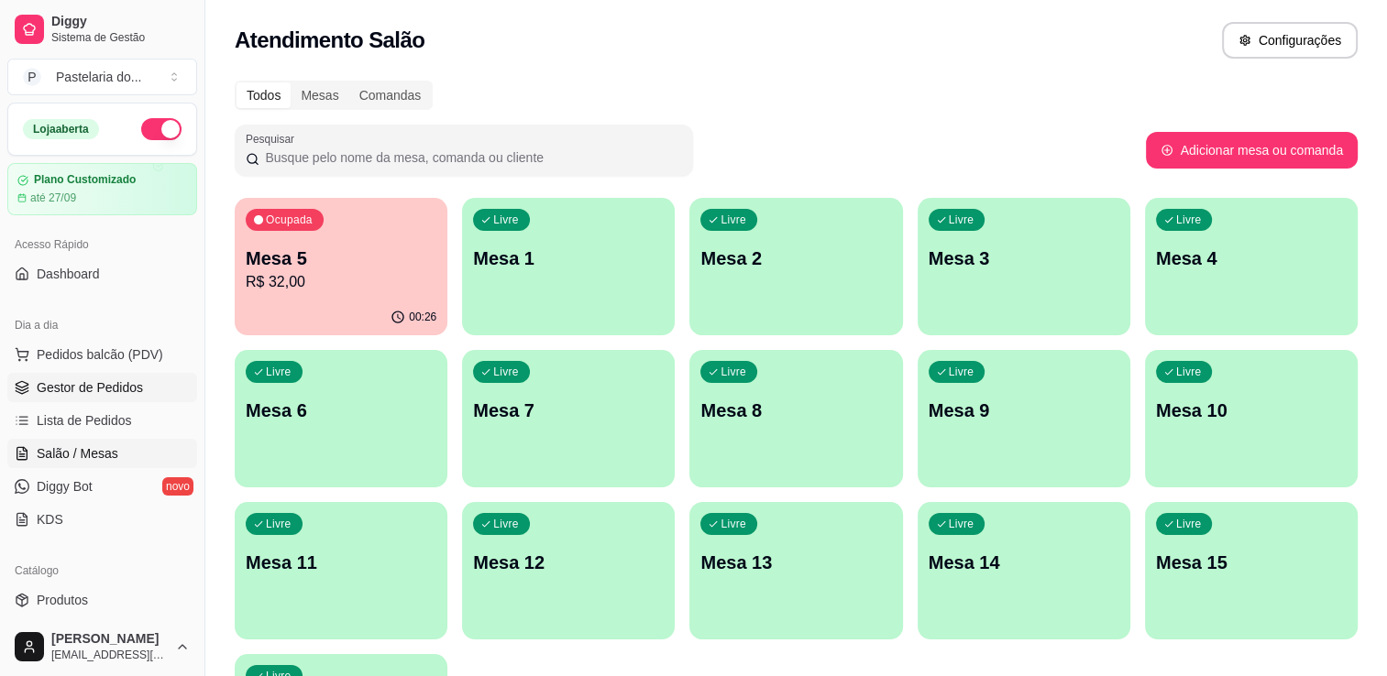
click at [106, 380] on span "Gestor de Pedidos" at bounding box center [90, 387] width 106 height 18
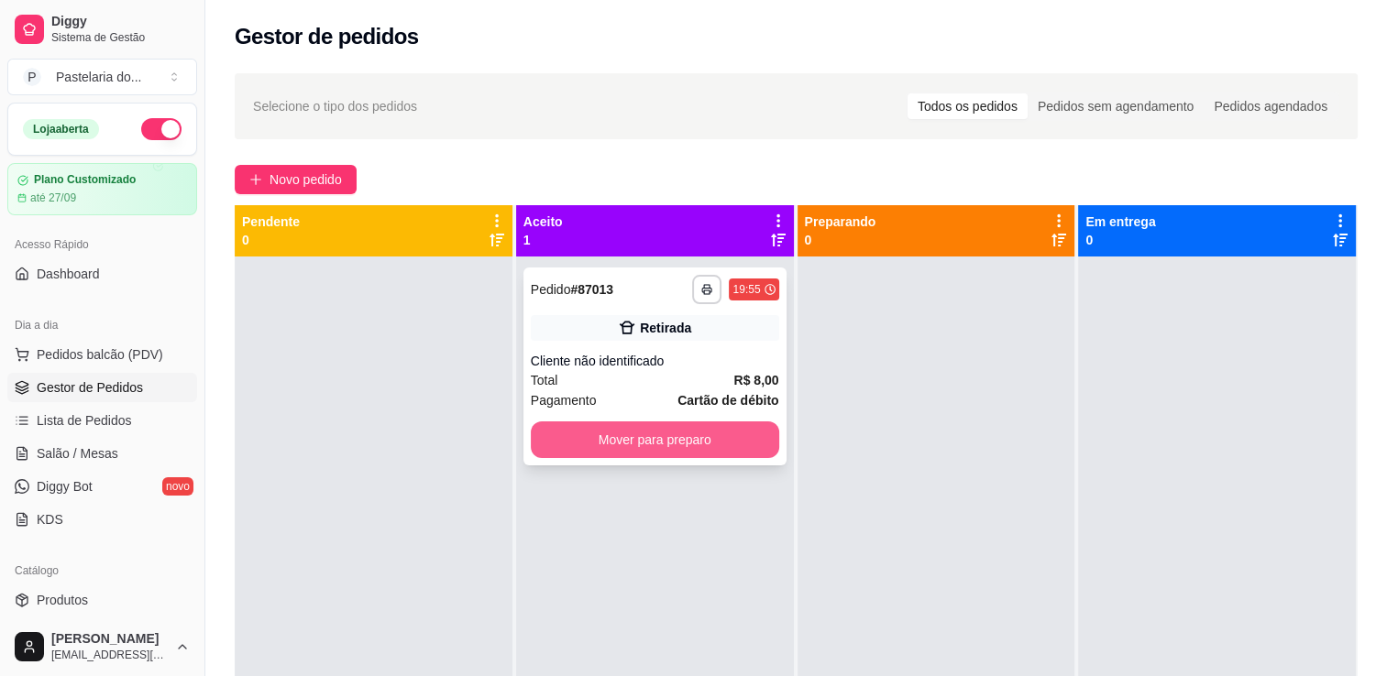
click at [632, 429] on button "Mover para preparo" at bounding box center [655, 440] width 248 height 37
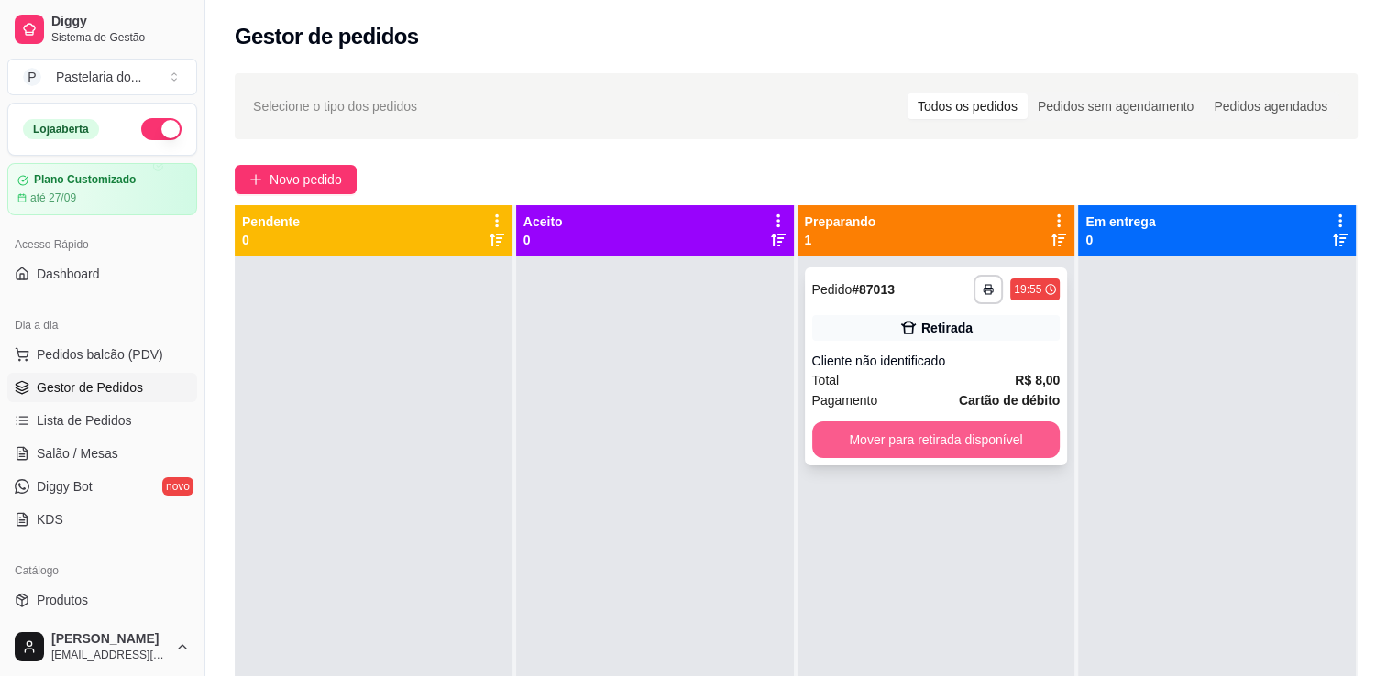
click at [943, 454] on button "Mover para retirada disponível" at bounding box center [936, 440] width 248 height 37
click at [943, 454] on div "Mover para retirada disponível" at bounding box center [936, 440] width 248 height 37
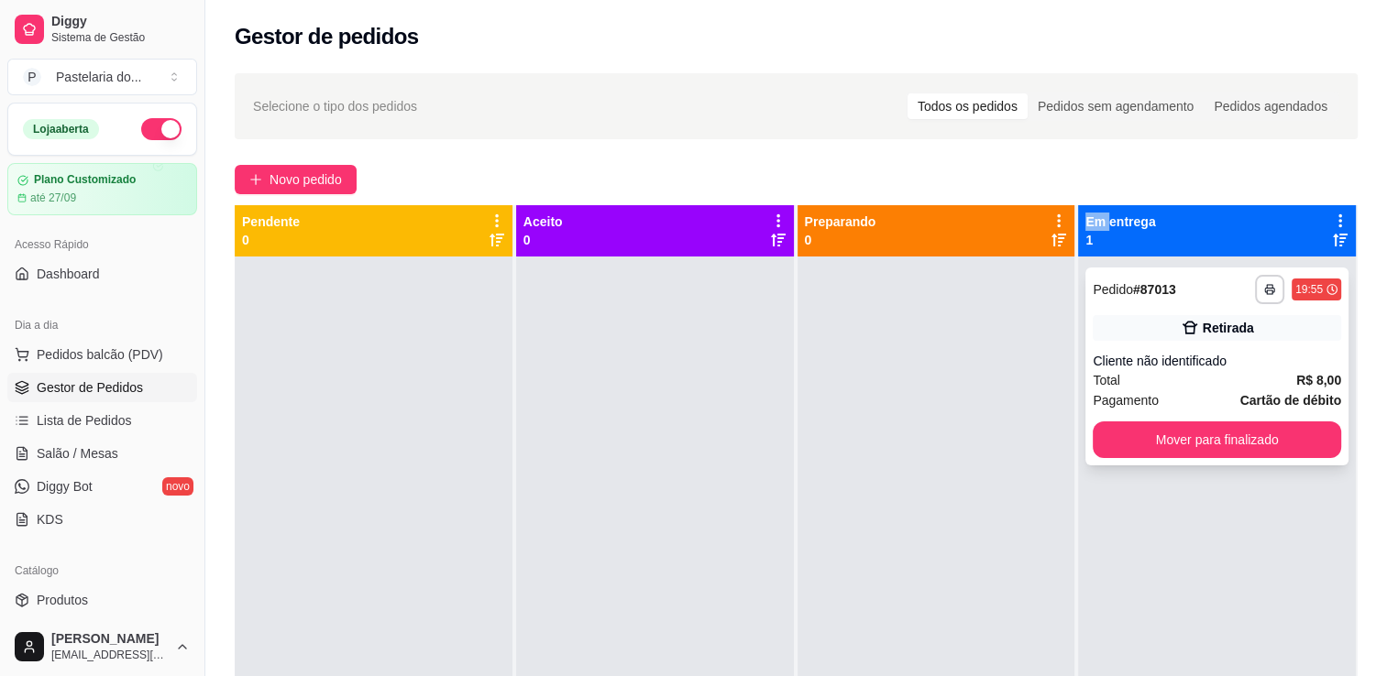
click at [1135, 455] on button "Mover para finalizado" at bounding box center [1216, 440] width 248 height 37
click at [1135, 455] on div "Mover para finalizado" at bounding box center [1216, 440] width 248 height 37
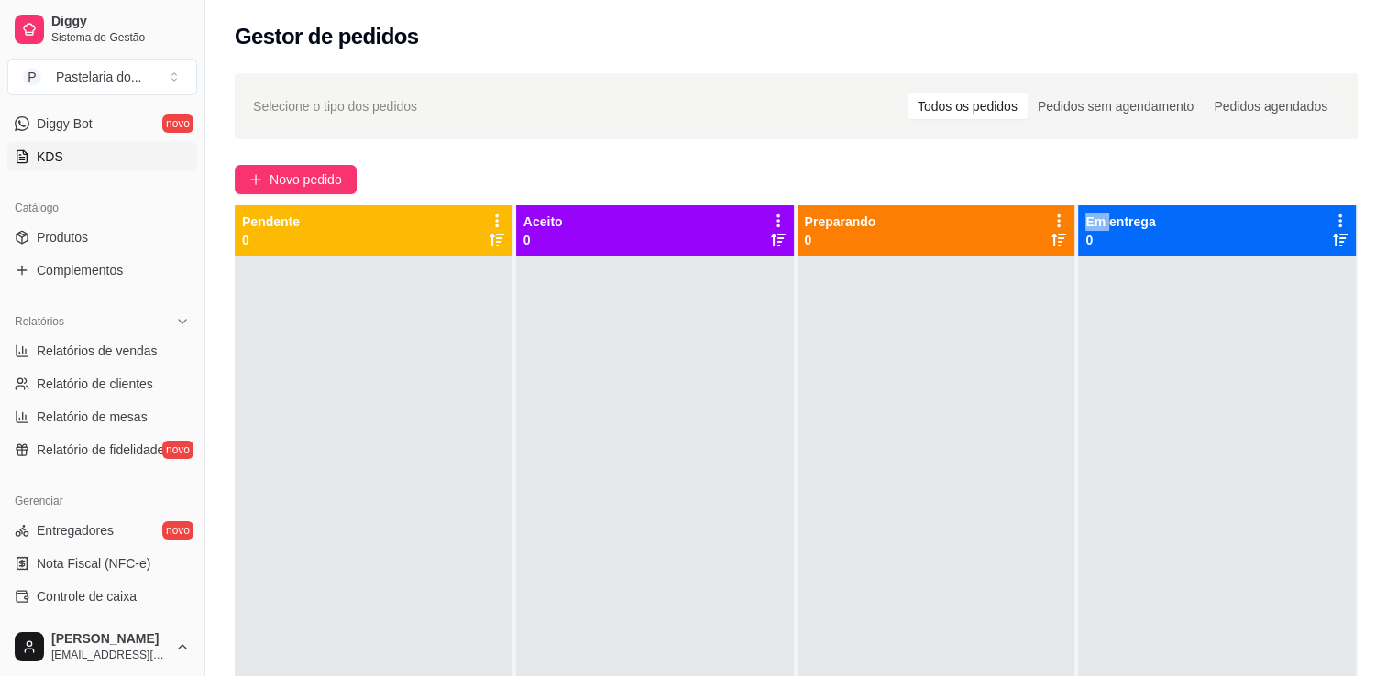
scroll to position [367, 0]
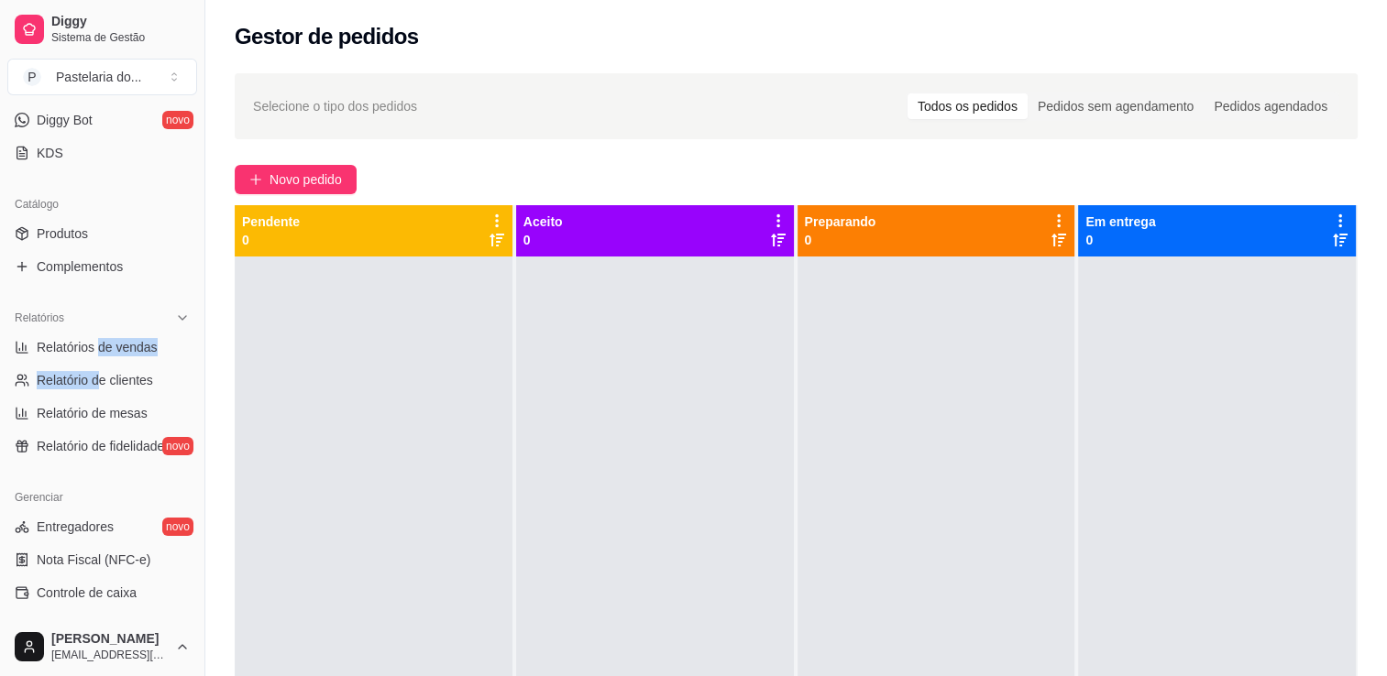
click at [99, 362] on ul "Relatórios de vendas Relatório de clientes Relatório de mesas Relatório de fide…" at bounding box center [102, 397] width 190 height 128
drag, startPoint x: 99, startPoint y: 362, endPoint x: 77, endPoint y: 350, distance: 25.0
click at [77, 350] on span "Relatórios de vendas" at bounding box center [97, 347] width 121 height 18
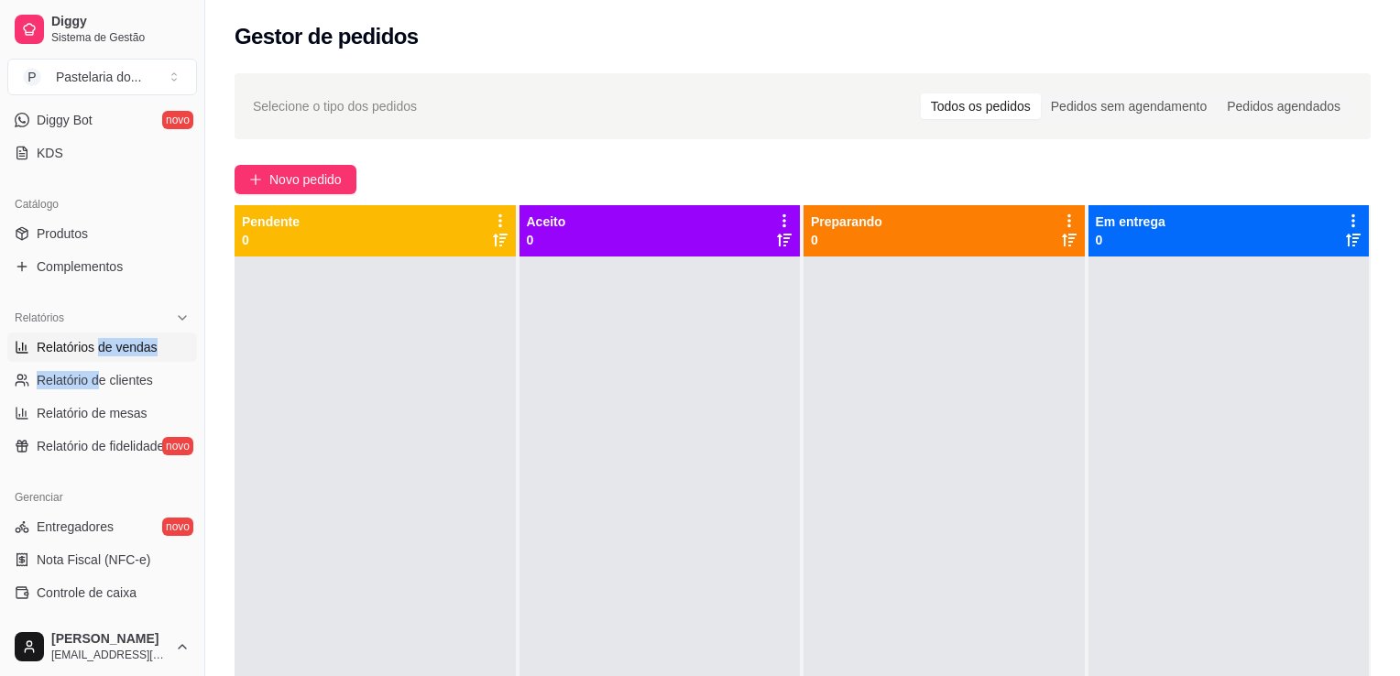
select select "ALL"
select select "0"
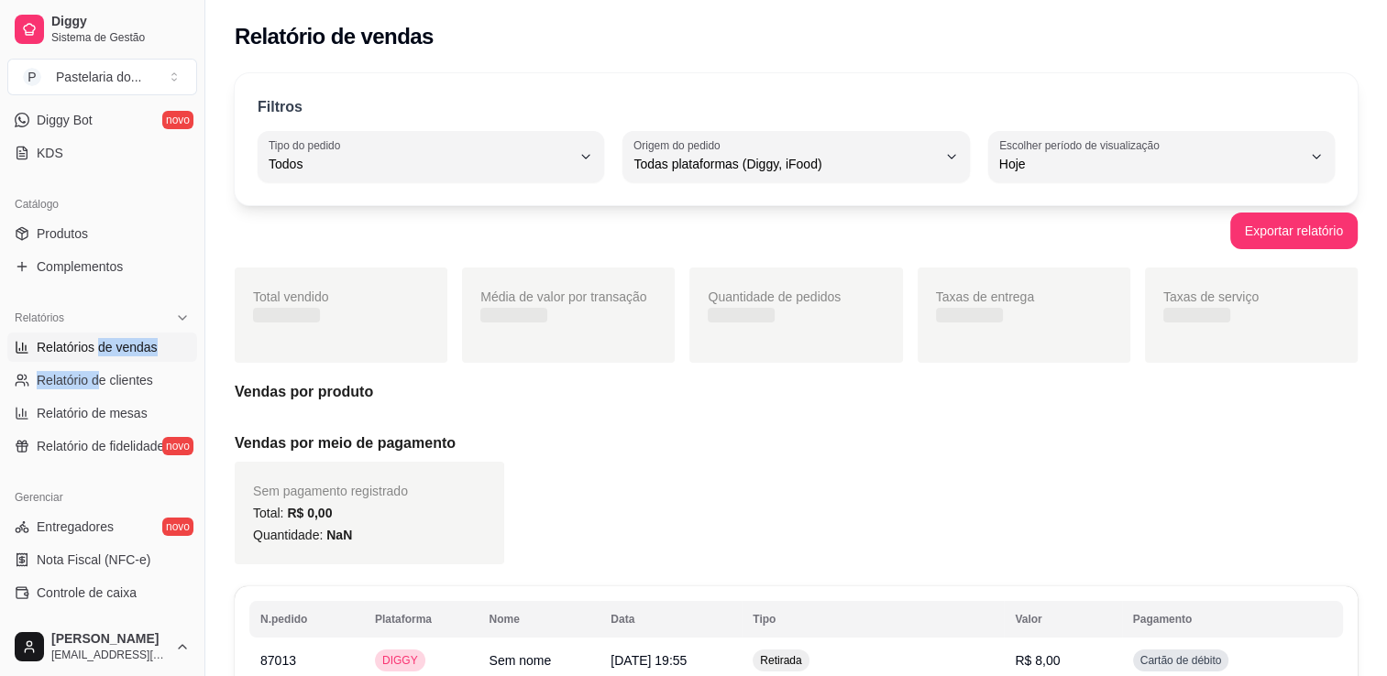
click at [86, 354] on span "Relatórios de vendas" at bounding box center [97, 347] width 121 height 18
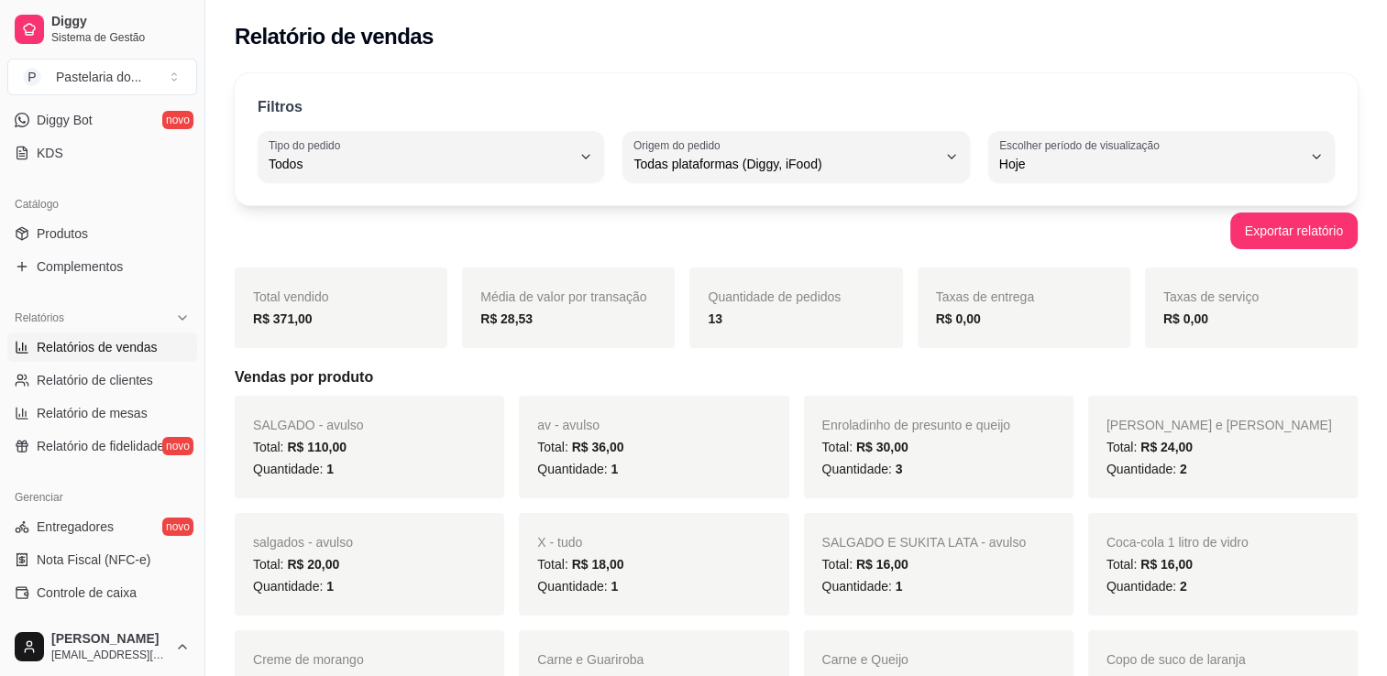
drag, startPoint x: 86, startPoint y: 354, endPoint x: 130, endPoint y: 364, distance: 45.1
click at [130, 364] on ul "Relatórios de vendas Relatório de clientes Relatório de mesas Relatório de fide…" at bounding box center [102, 397] width 190 height 128
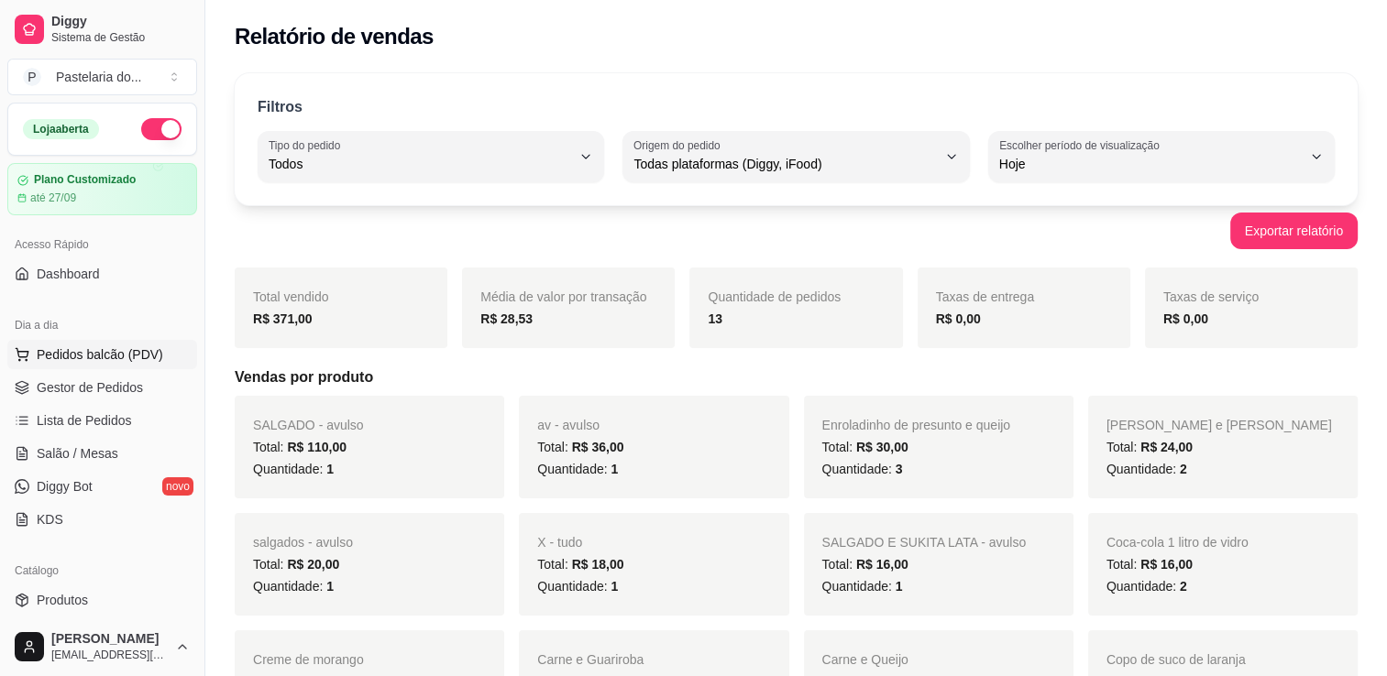
click at [51, 355] on span "Pedidos balcão (PDV)" at bounding box center [100, 355] width 126 height 18
click at [51, 352] on span "Pedidos balcão (PDV)" at bounding box center [100, 355] width 126 height 18
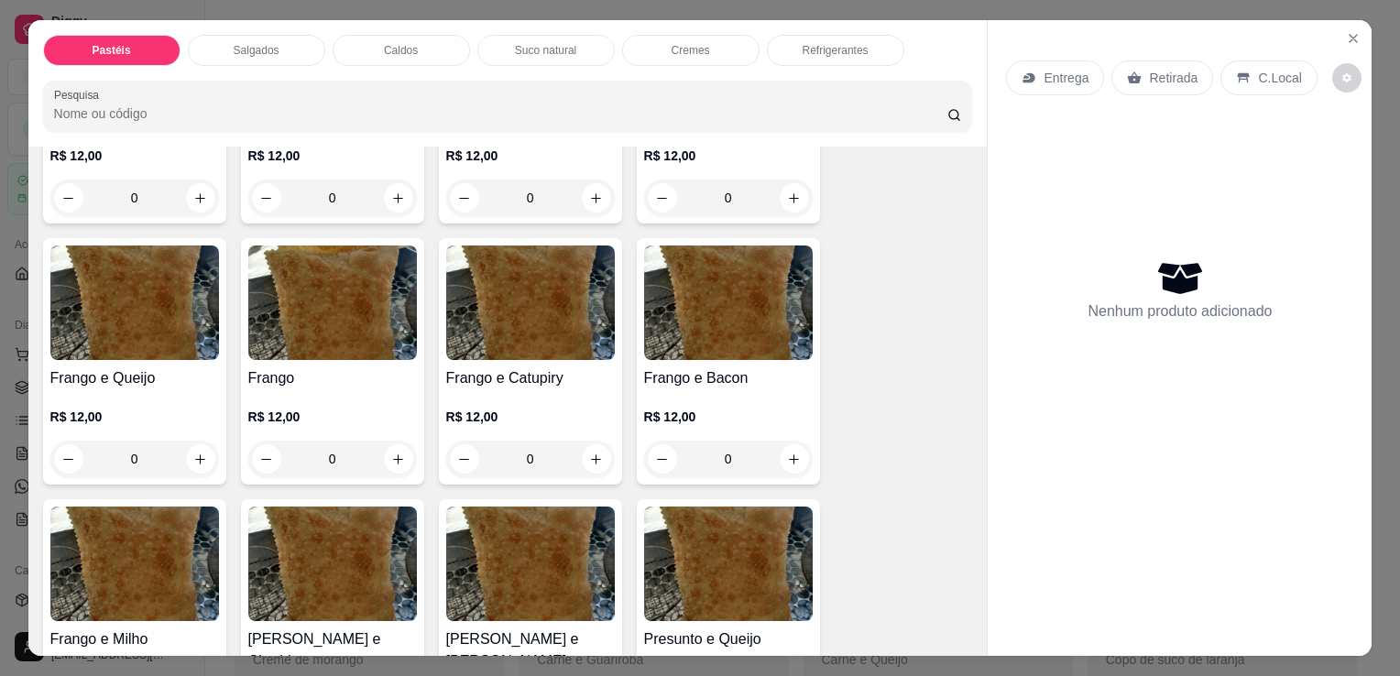
scroll to position [642, 0]
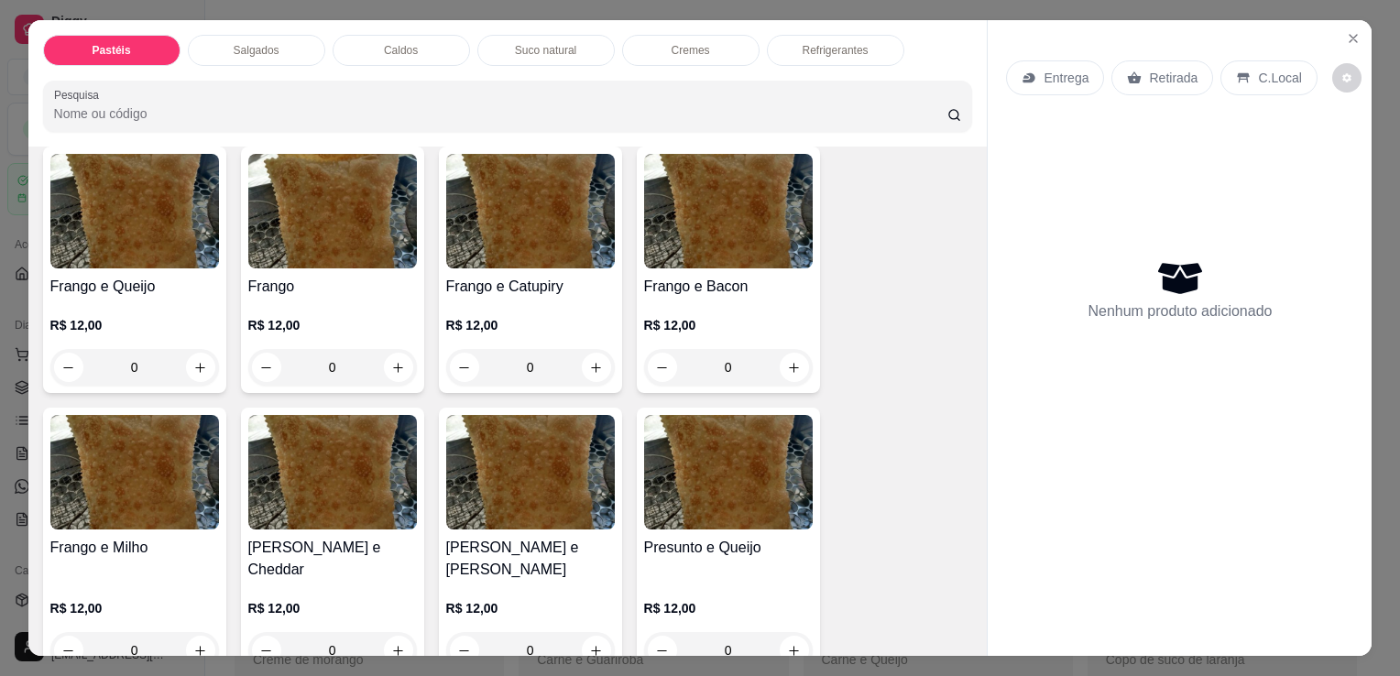
click at [308, 244] on img at bounding box center [332, 211] width 169 height 115
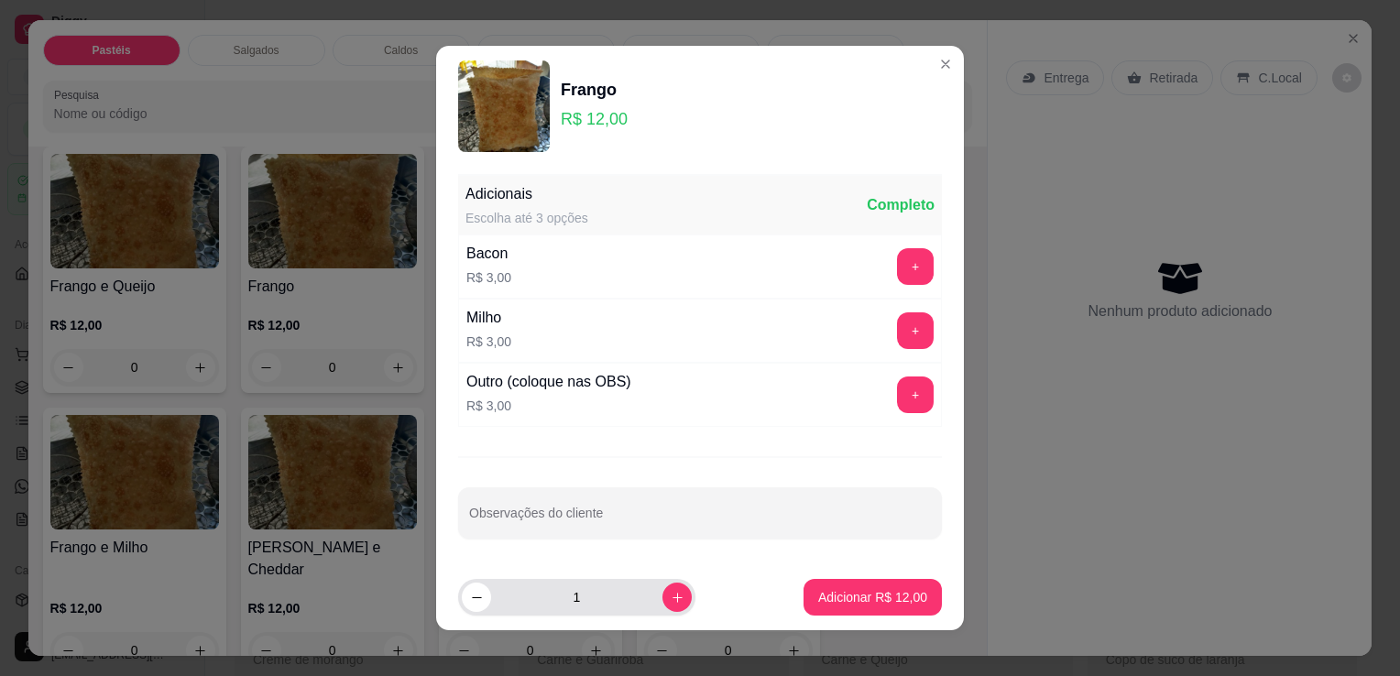
click at [634, 608] on input "1" at bounding box center [576, 597] width 171 height 37
click at [671, 596] on icon "increase-product-quantity" at bounding box center [678, 598] width 14 height 14
click at [468, 609] on button "decrease-product-quantity" at bounding box center [476, 597] width 29 height 29
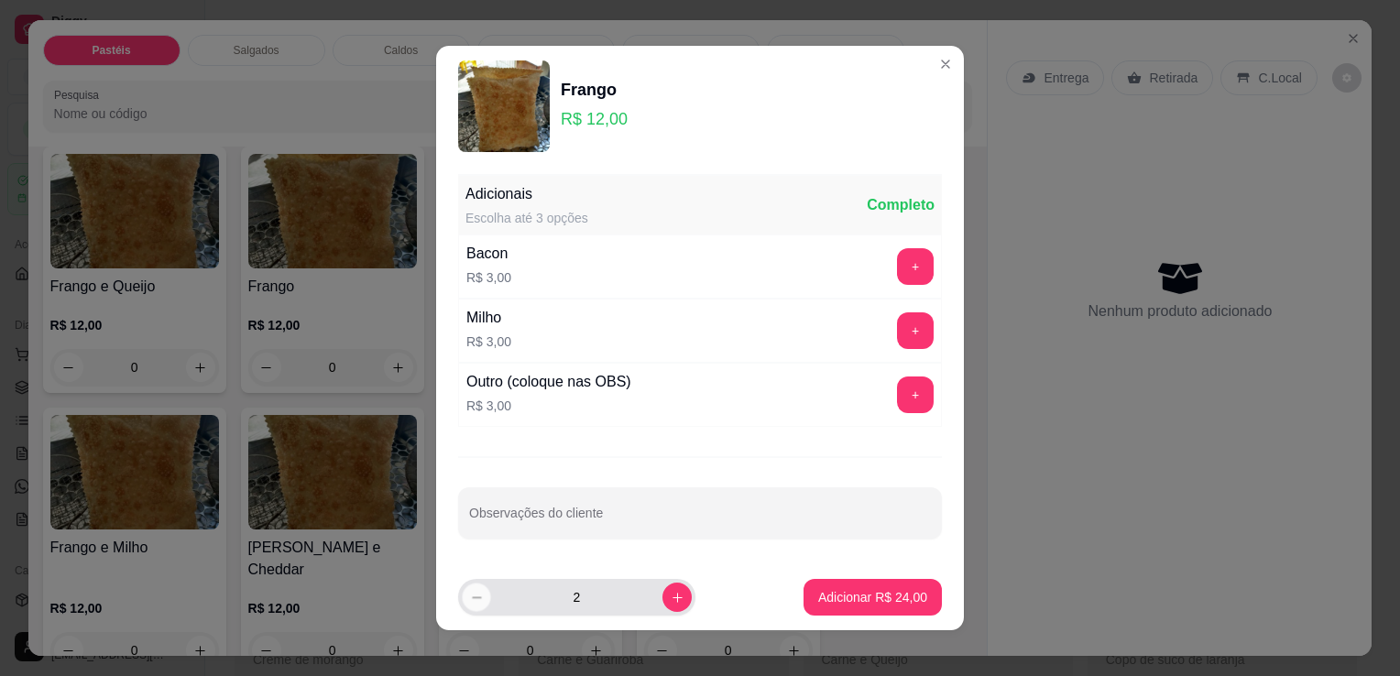
click at [468, 609] on button "decrease-product-quantity" at bounding box center [476, 597] width 28 height 28
click at [644, 610] on div "1" at bounding box center [577, 597] width 230 height 37
click at [605, 591] on input "1" at bounding box center [576, 597] width 171 height 37
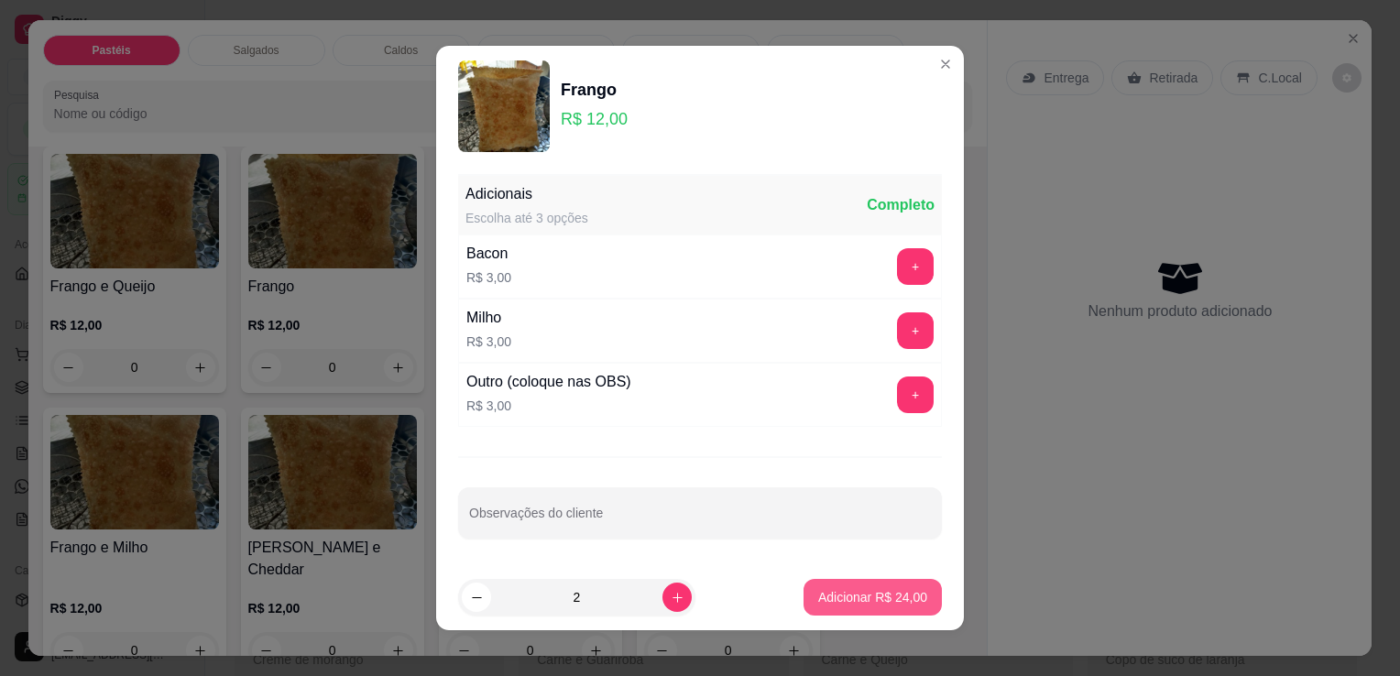
type input "2"
click at [820, 589] on p "Adicionar R$ 24,00" at bounding box center [872, 597] width 109 height 18
type input "2"
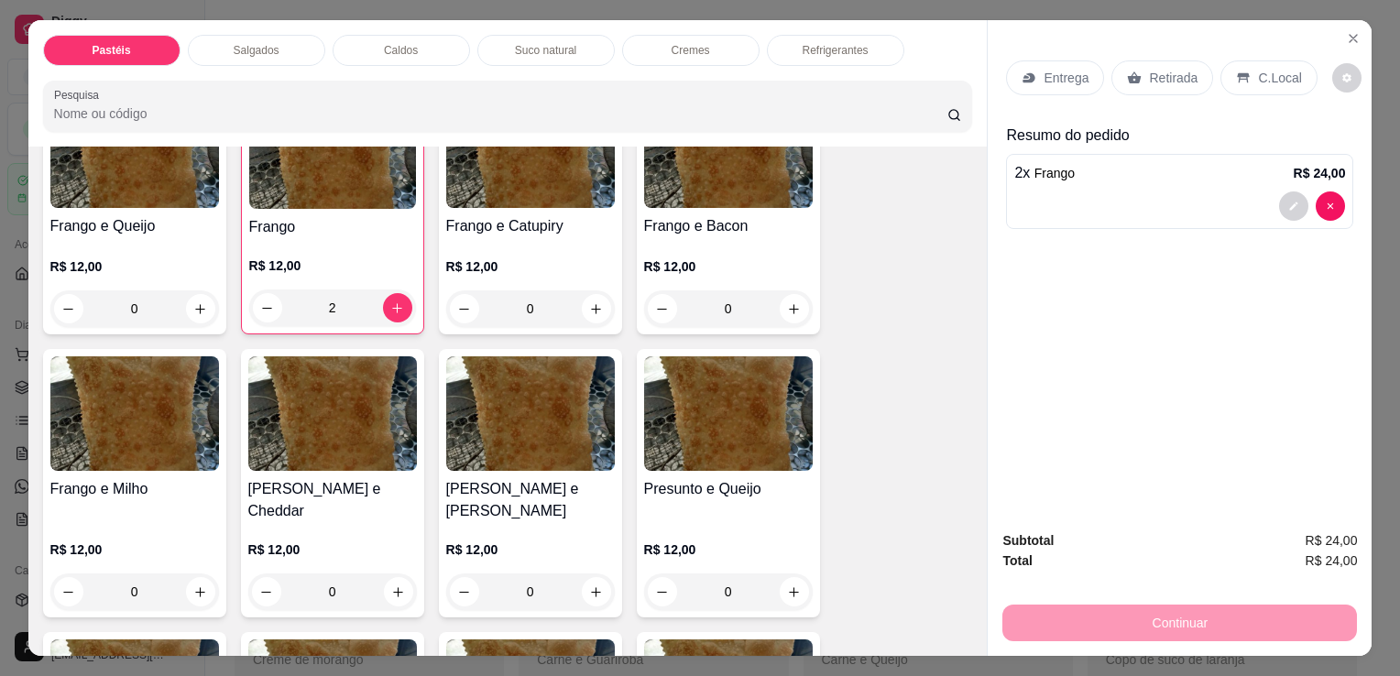
scroll to position [733, 0]
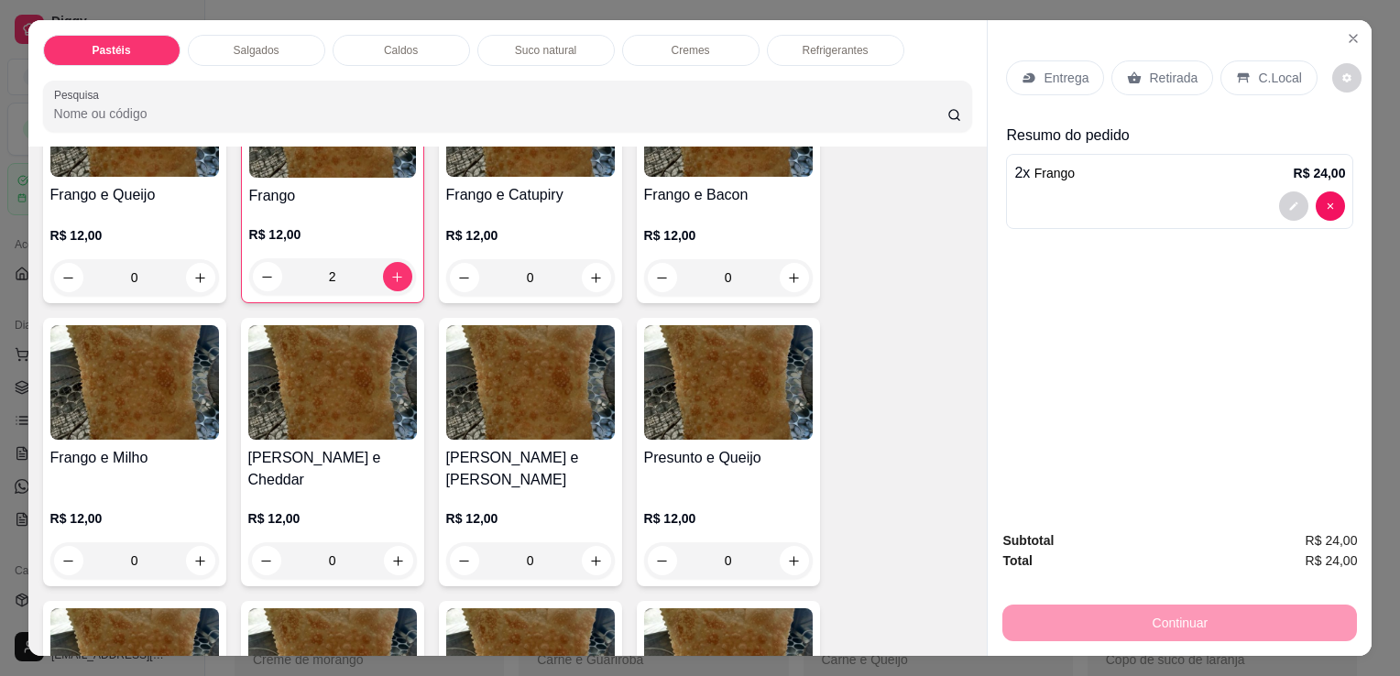
click at [599, 543] on div "0" at bounding box center [530, 561] width 169 height 37
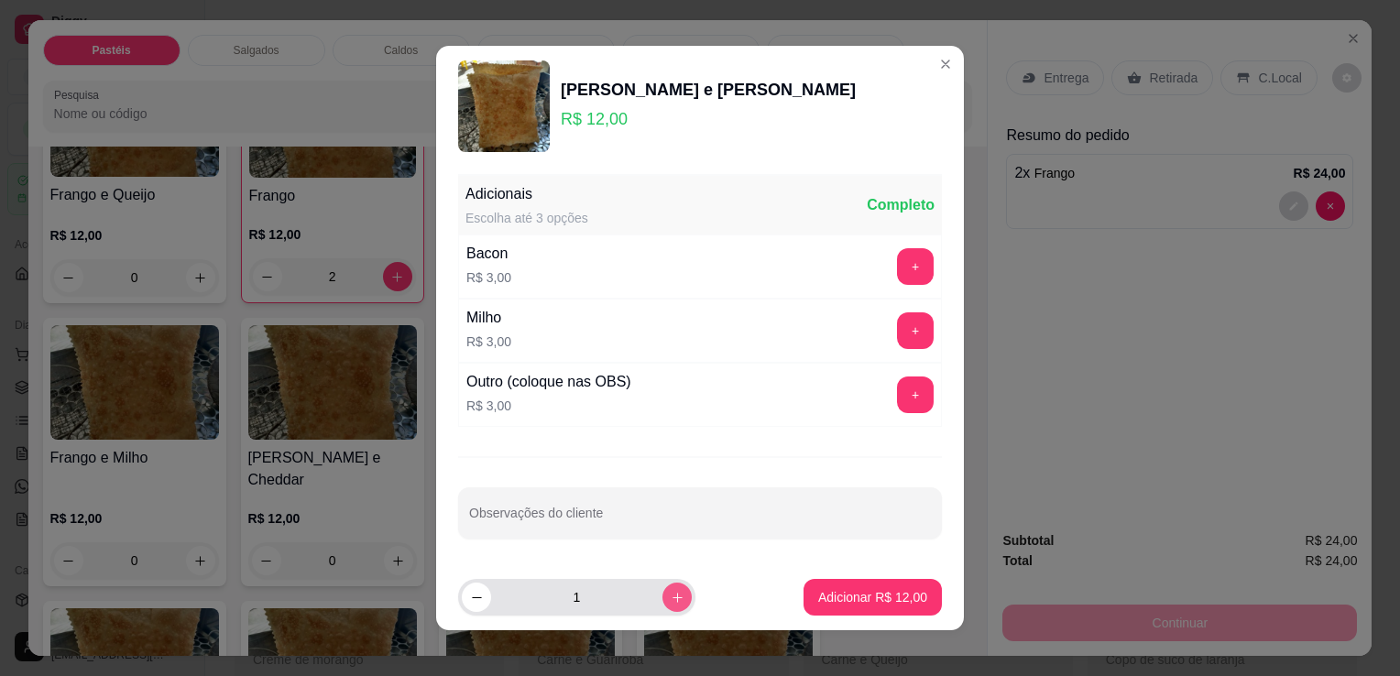
click at [594, 599] on input "1" at bounding box center [576, 597] width 171 height 37
type input "2"
click at [901, 391] on button "+" at bounding box center [916, 396] width 36 height 36
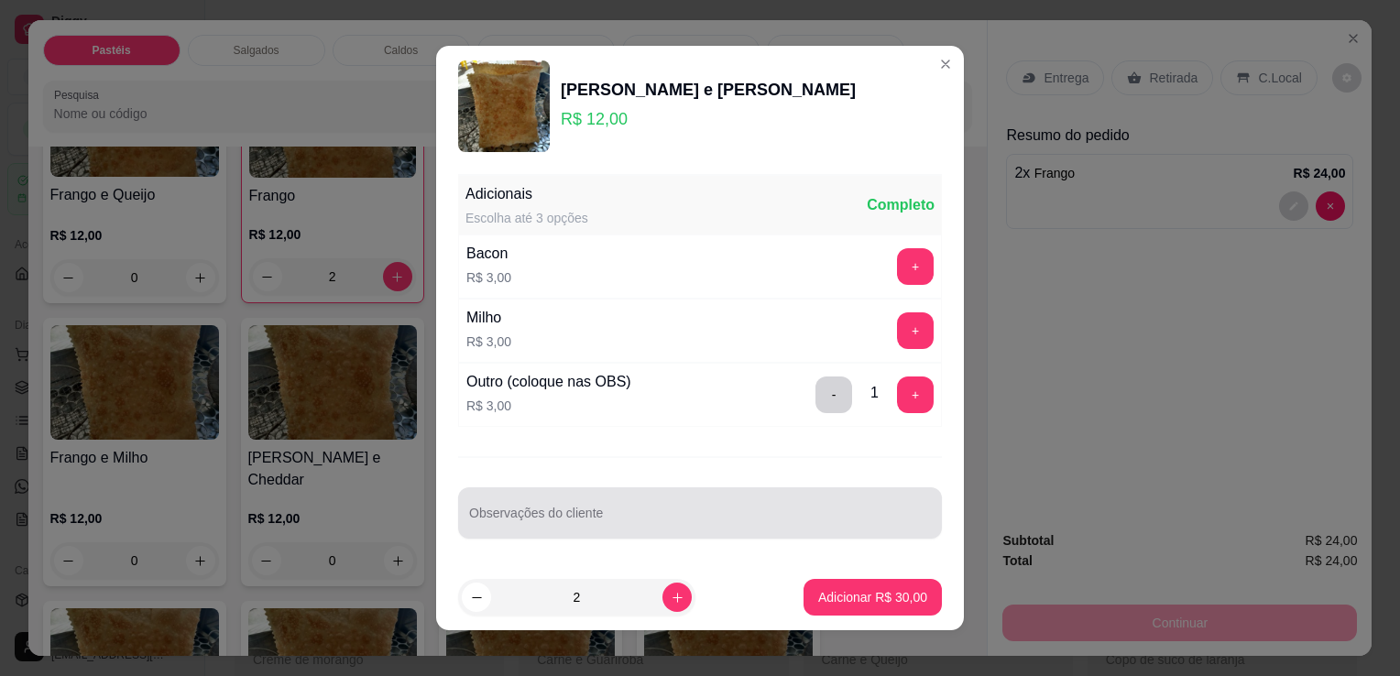
click at [687, 514] on input "Observações do cliente" at bounding box center [700, 520] width 462 height 18
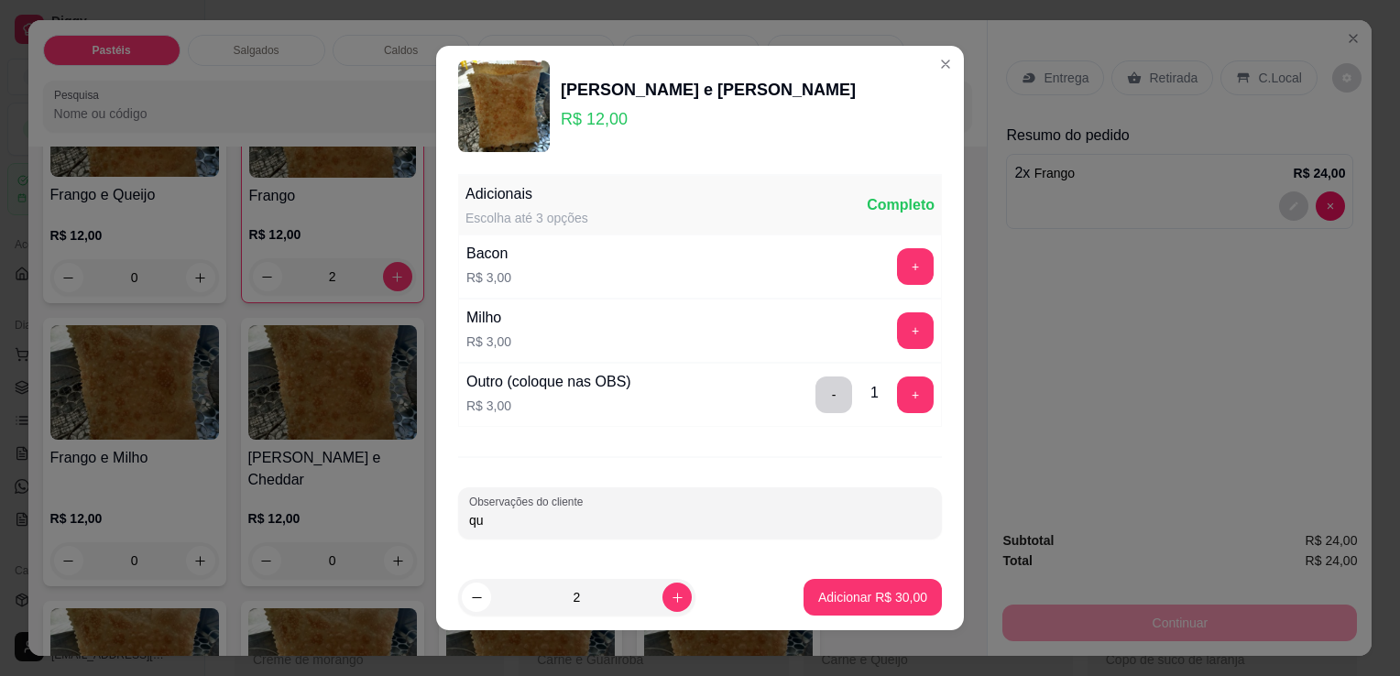
type input "q"
type input "QUEIJO"
click at [829, 596] on p "Adicionar R$ 30,00" at bounding box center [873, 596] width 106 height 17
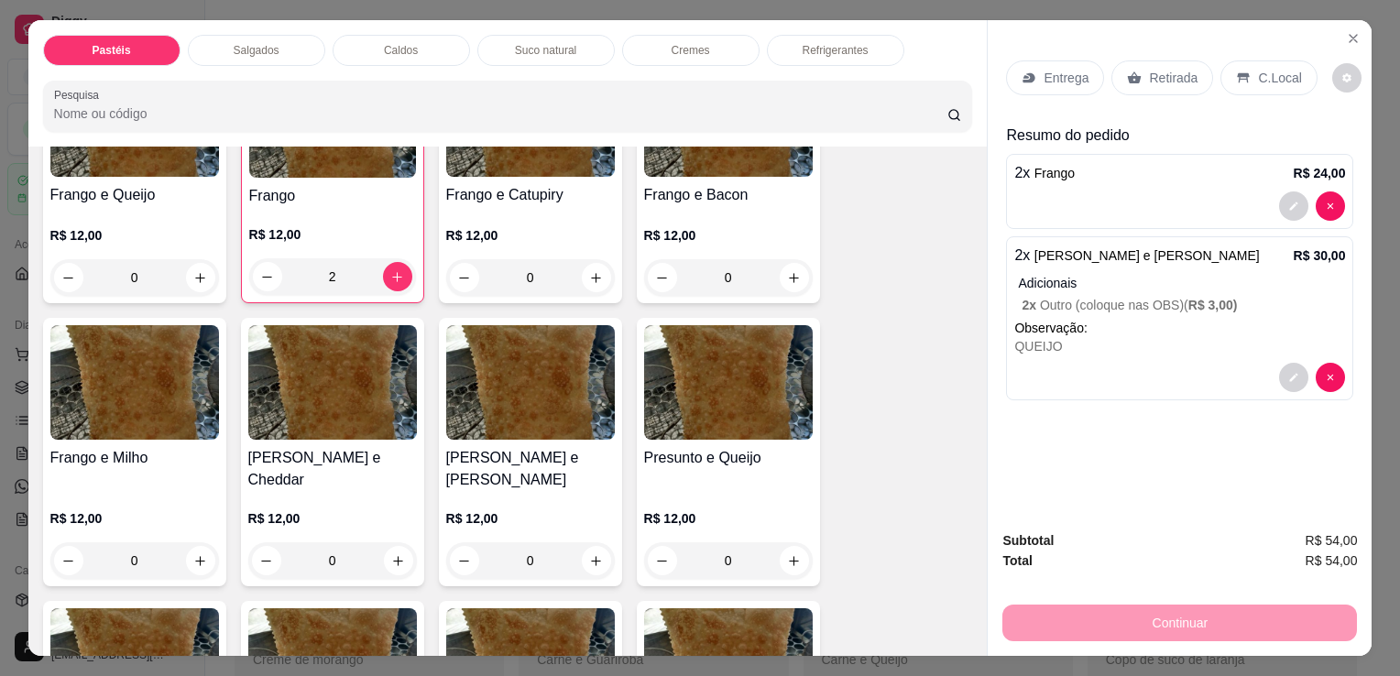
click at [1149, 79] on p "Retirada" at bounding box center [1173, 78] width 49 height 18
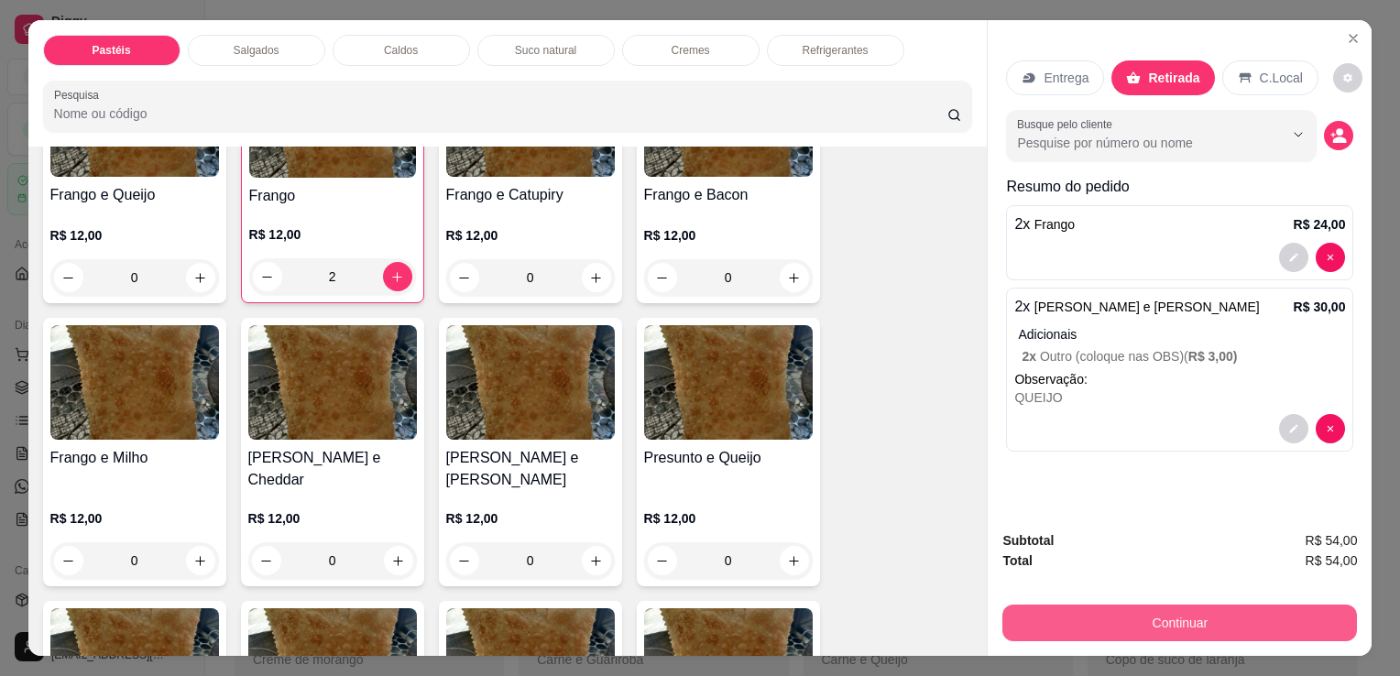
click at [1132, 605] on button "Continuar" at bounding box center [1180, 623] width 355 height 37
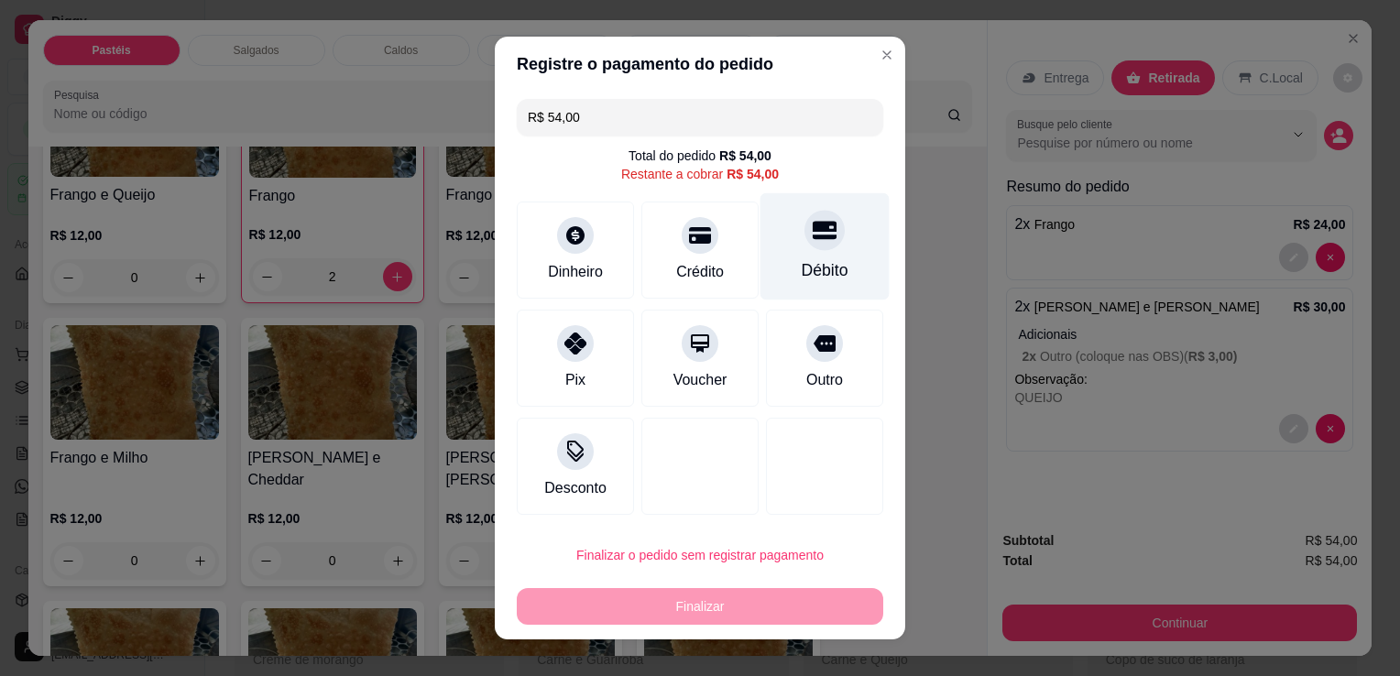
click at [839, 244] on div "Débito" at bounding box center [825, 246] width 129 height 107
type input "R$ 0,00"
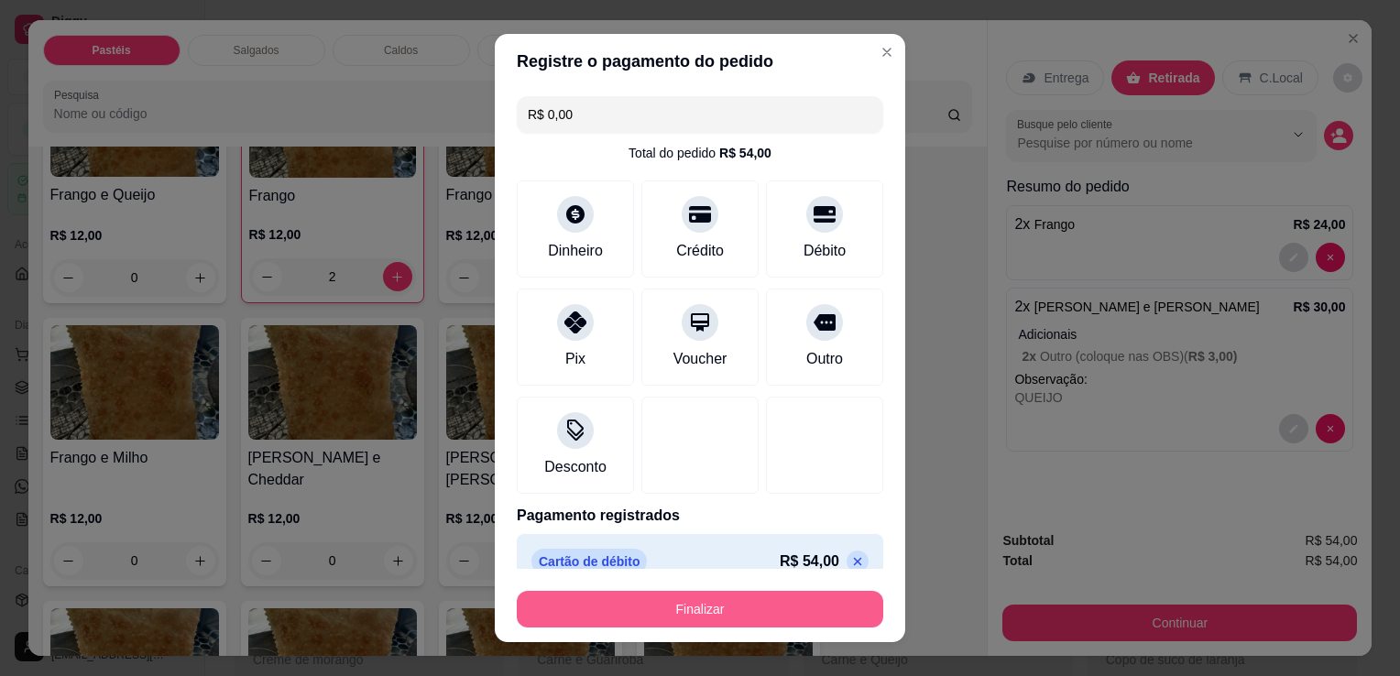
click at [808, 606] on button "Finalizar" at bounding box center [700, 609] width 367 height 37
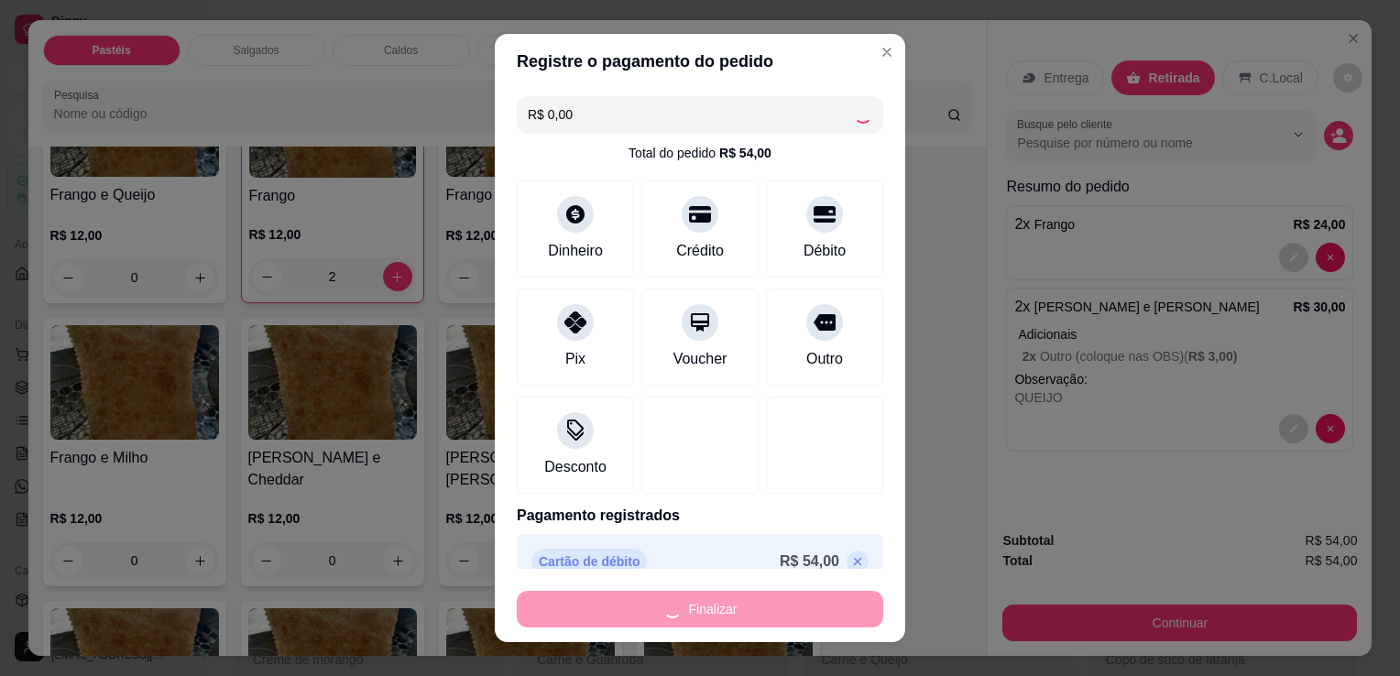
type input "0"
type input "-R$ 54,00"
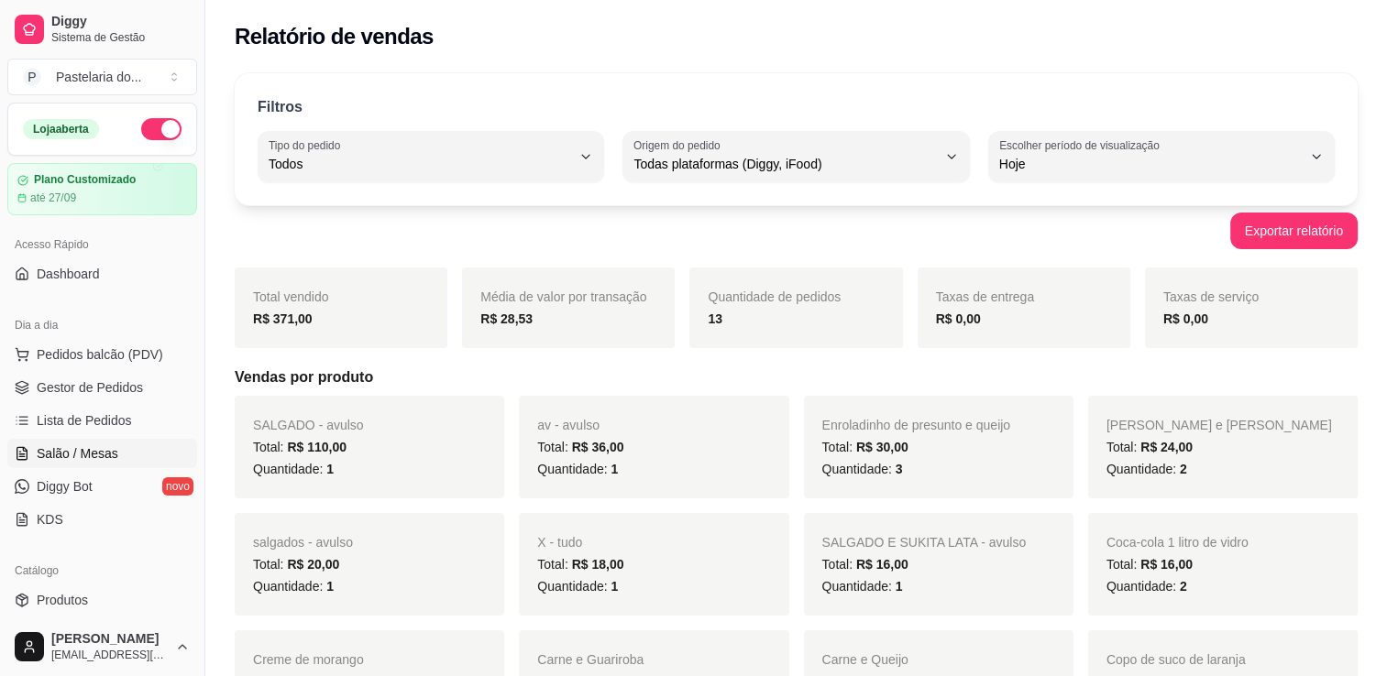
click at [82, 452] on span "Salão / Mesas" at bounding box center [78, 453] width 82 height 18
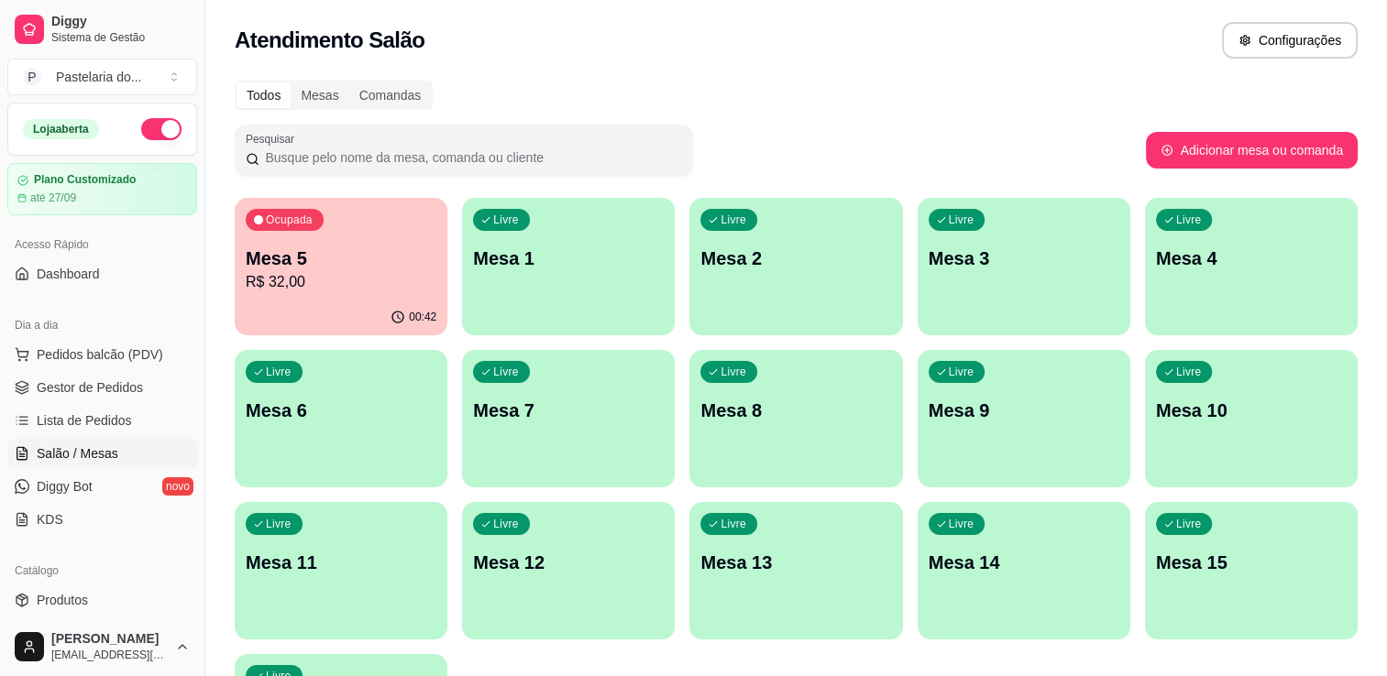
click at [304, 299] on div "Ocupada Mesa 5 R$ 32,00" at bounding box center [341, 249] width 213 height 102
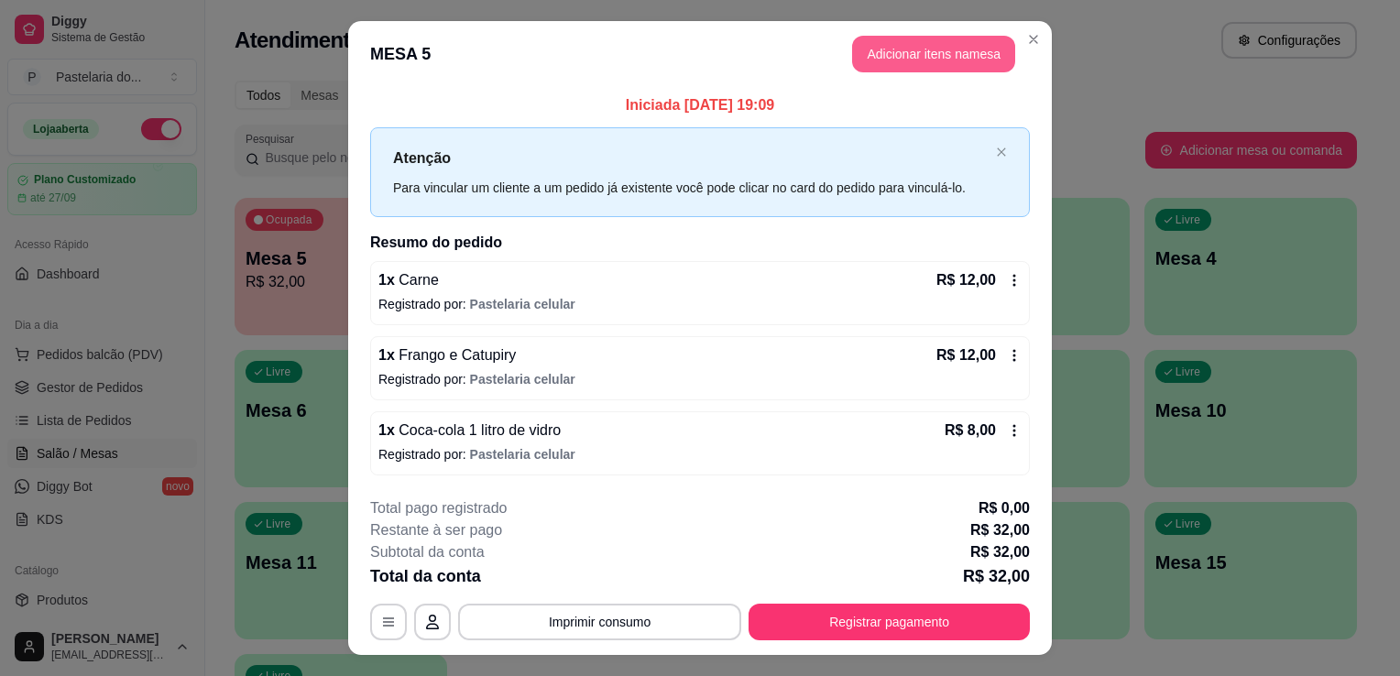
click at [946, 49] on button "Adicionar itens na mesa" at bounding box center [933, 54] width 163 height 37
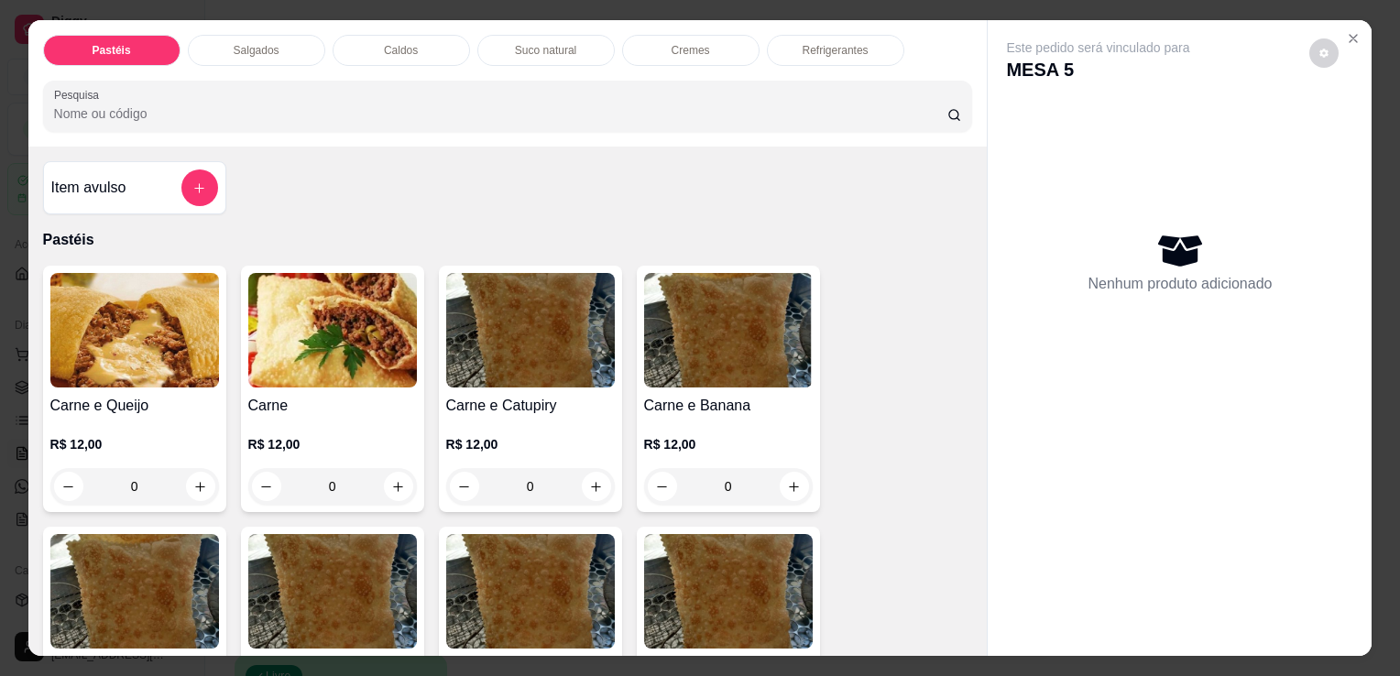
click at [803, 45] on p "Refrigerantes" at bounding box center [836, 50] width 66 height 15
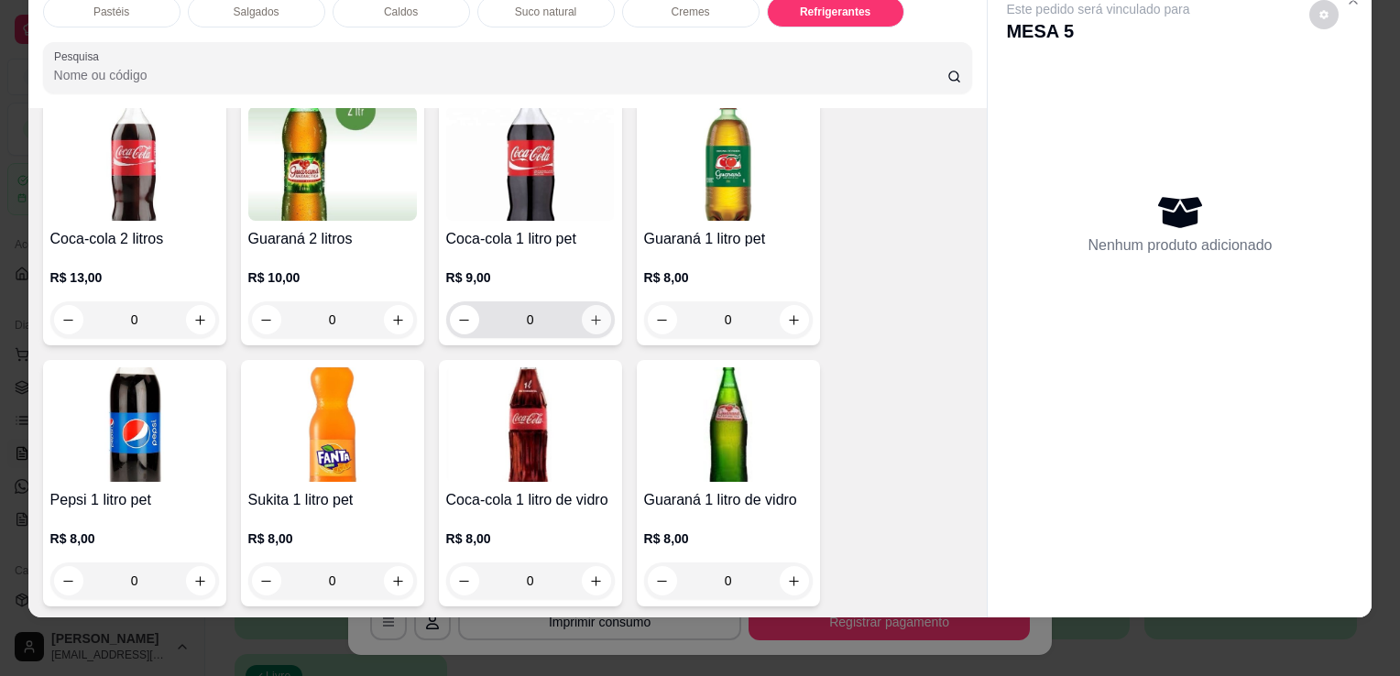
scroll to position [4976, 0]
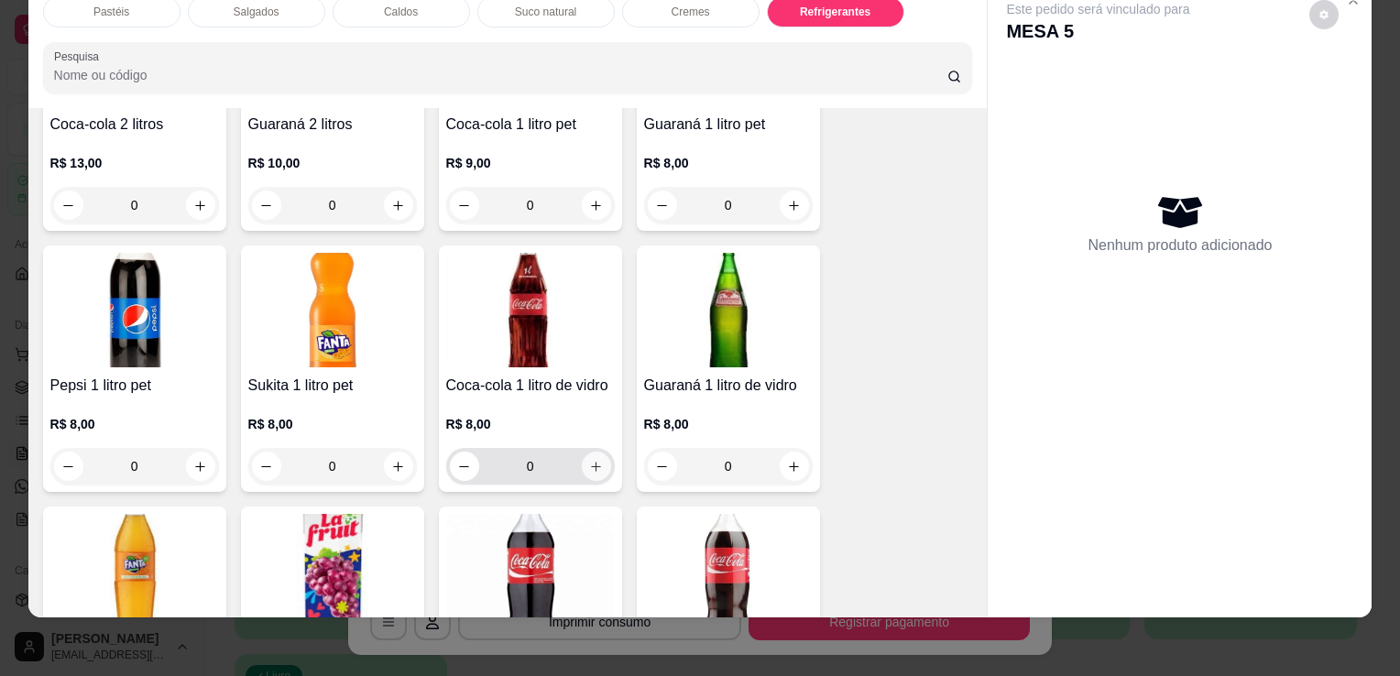
click at [593, 460] on icon "increase-product-quantity" at bounding box center [596, 467] width 14 height 14
click at [593, 462] on icon "increase-product-quantity" at bounding box center [596, 467] width 10 height 10
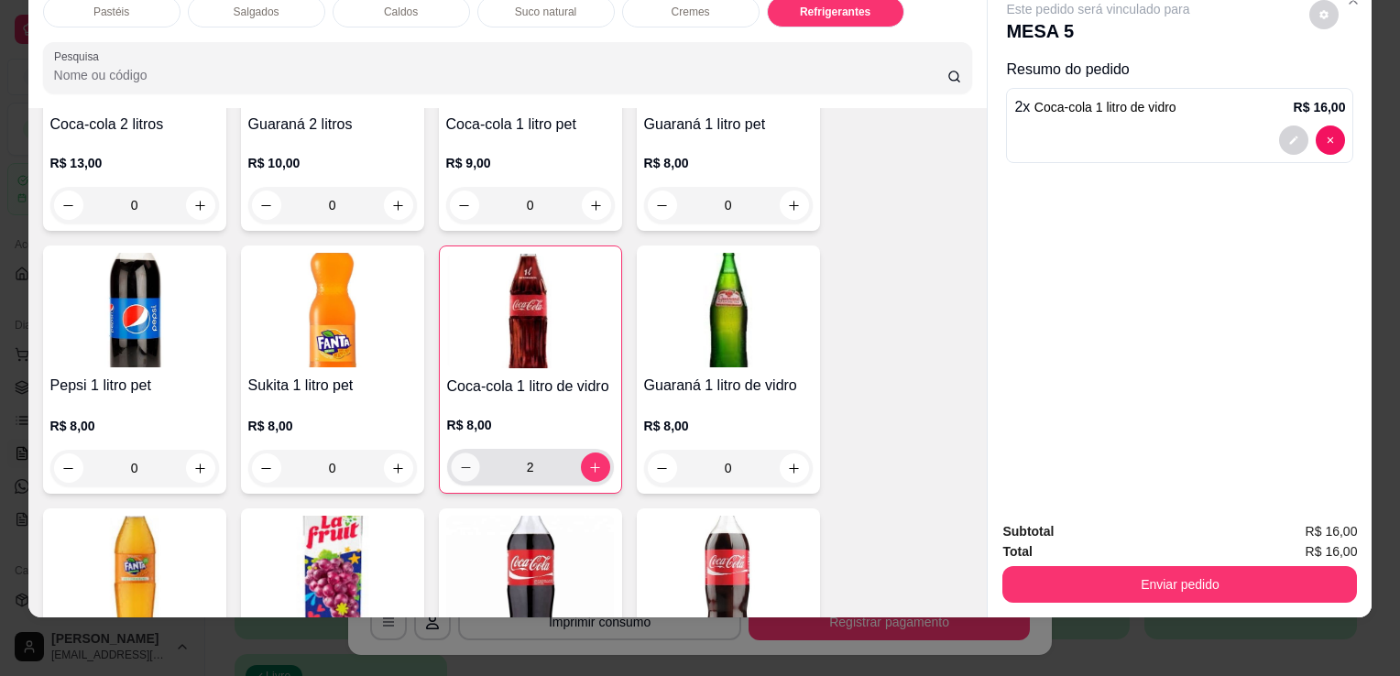
click at [458, 461] on icon "decrease-product-quantity" at bounding box center [465, 468] width 14 height 14
type input "1"
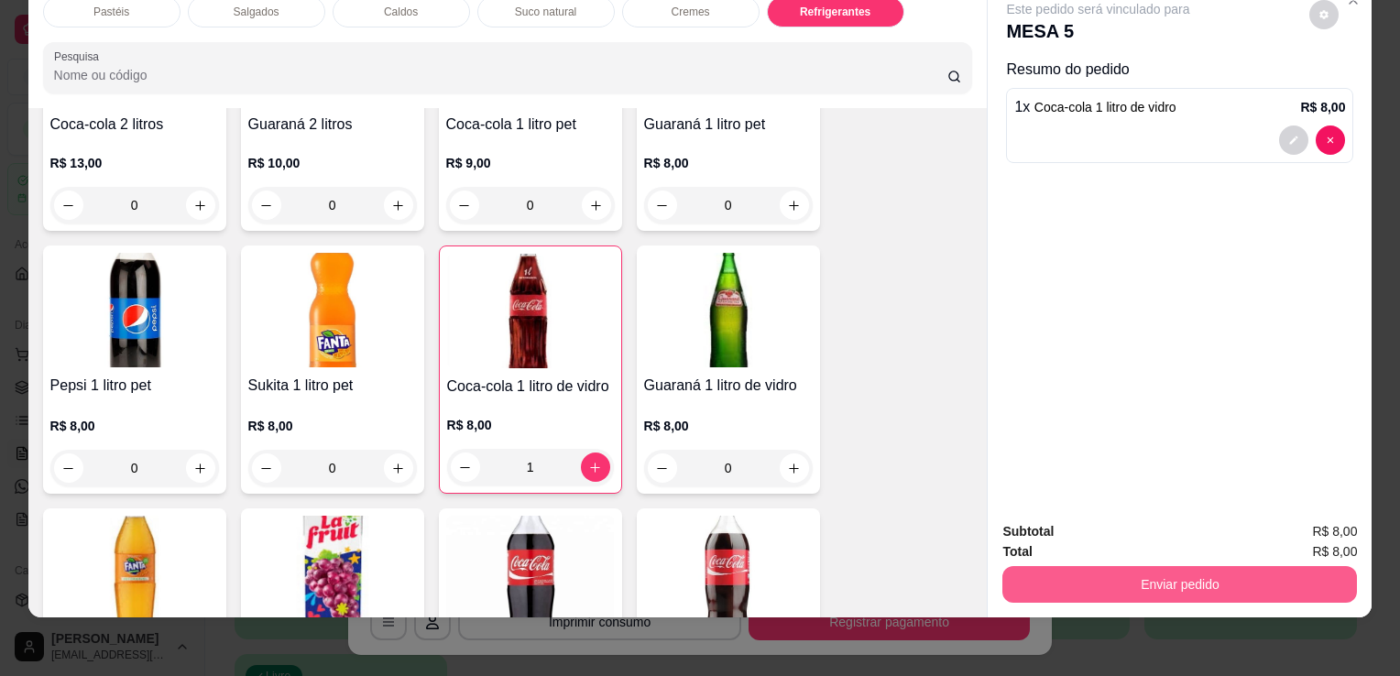
click at [1017, 566] on button "Enviar pedido" at bounding box center [1180, 584] width 355 height 37
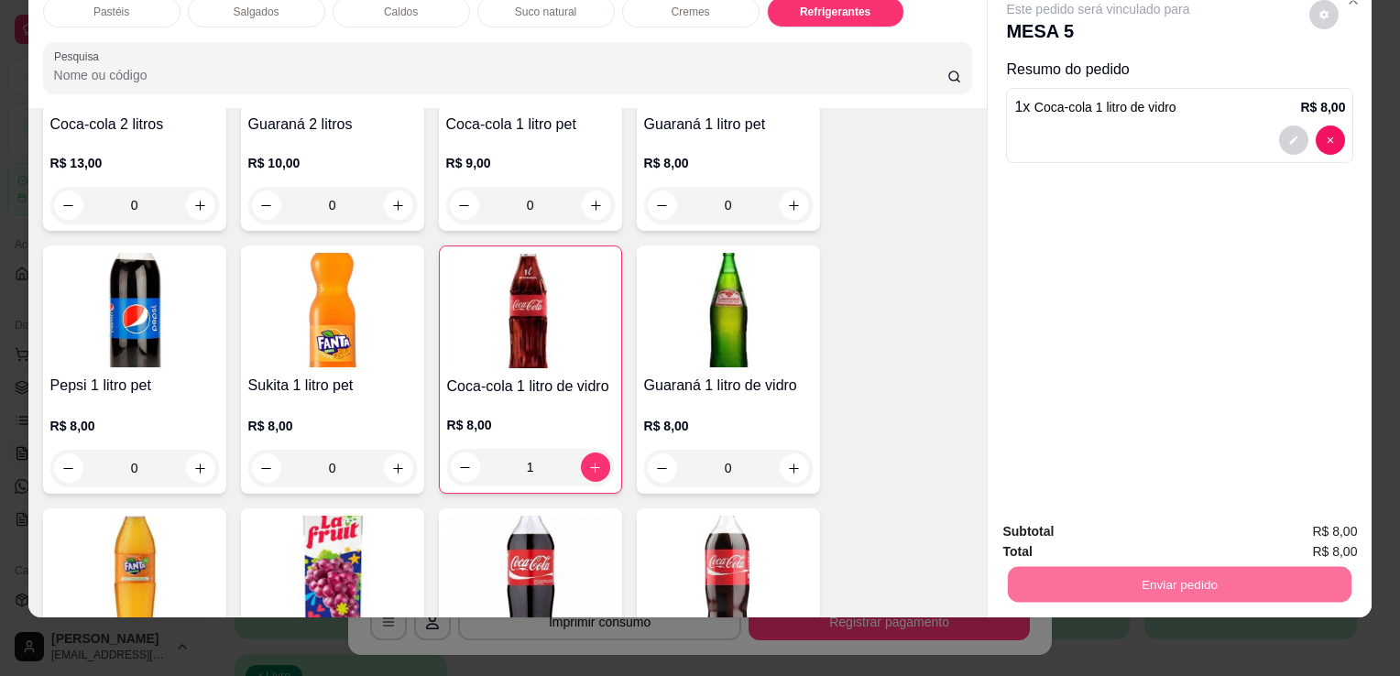
click at [1065, 537] on button "Não registrar e enviar pedido" at bounding box center [1120, 526] width 191 height 35
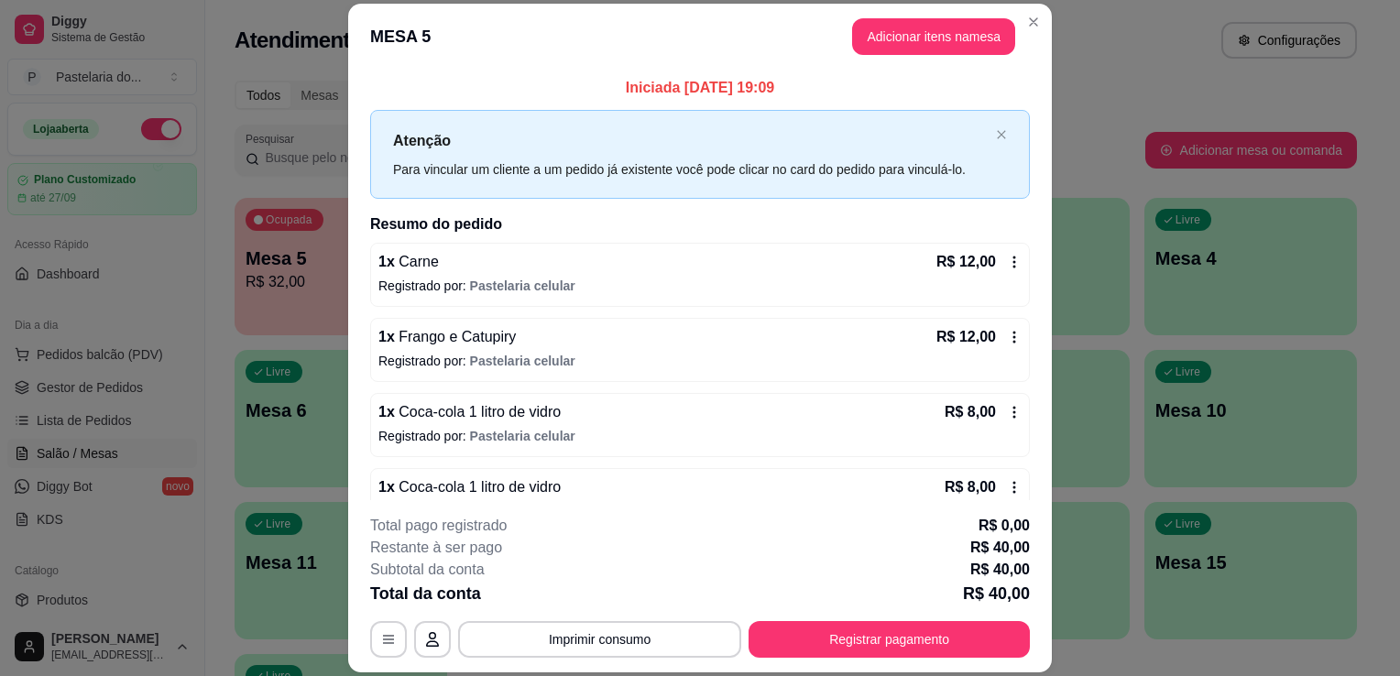
click at [1091, 123] on div "Todos Mesas Comandas Pesquisar Adicionar mesa ou comanda Ocupada Mesa 5 R$ 32,0…" at bounding box center [795, 442] width 1181 height 744
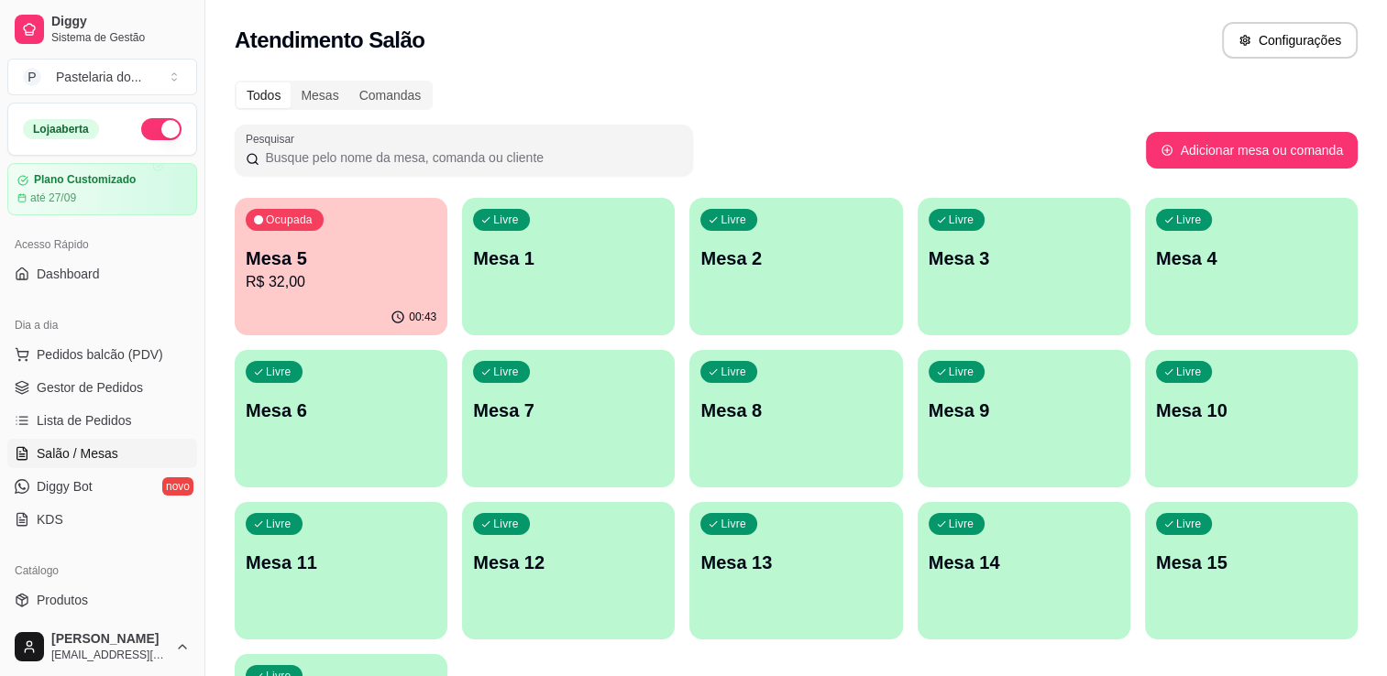
click at [303, 290] on p "R$ 32,00" at bounding box center [341, 282] width 191 height 22
click at [323, 307] on div "00:44" at bounding box center [341, 318] width 213 height 36
click at [356, 250] on p "Mesa 5" at bounding box center [340, 259] width 185 height 25
click at [356, 251] on p "Mesa 5" at bounding box center [340, 259] width 185 height 25
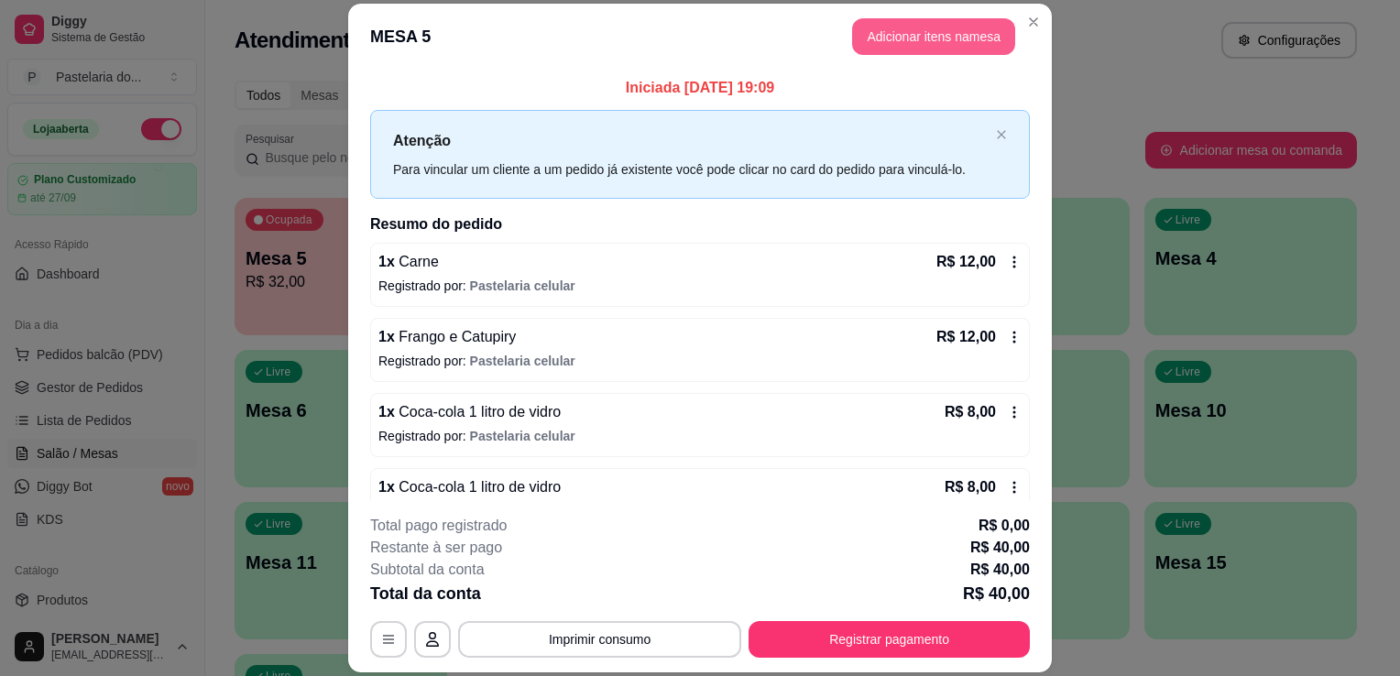
click at [852, 50] on button "Adicionar itens na mesa" at bounding box center [933, 36] width 163 height 37
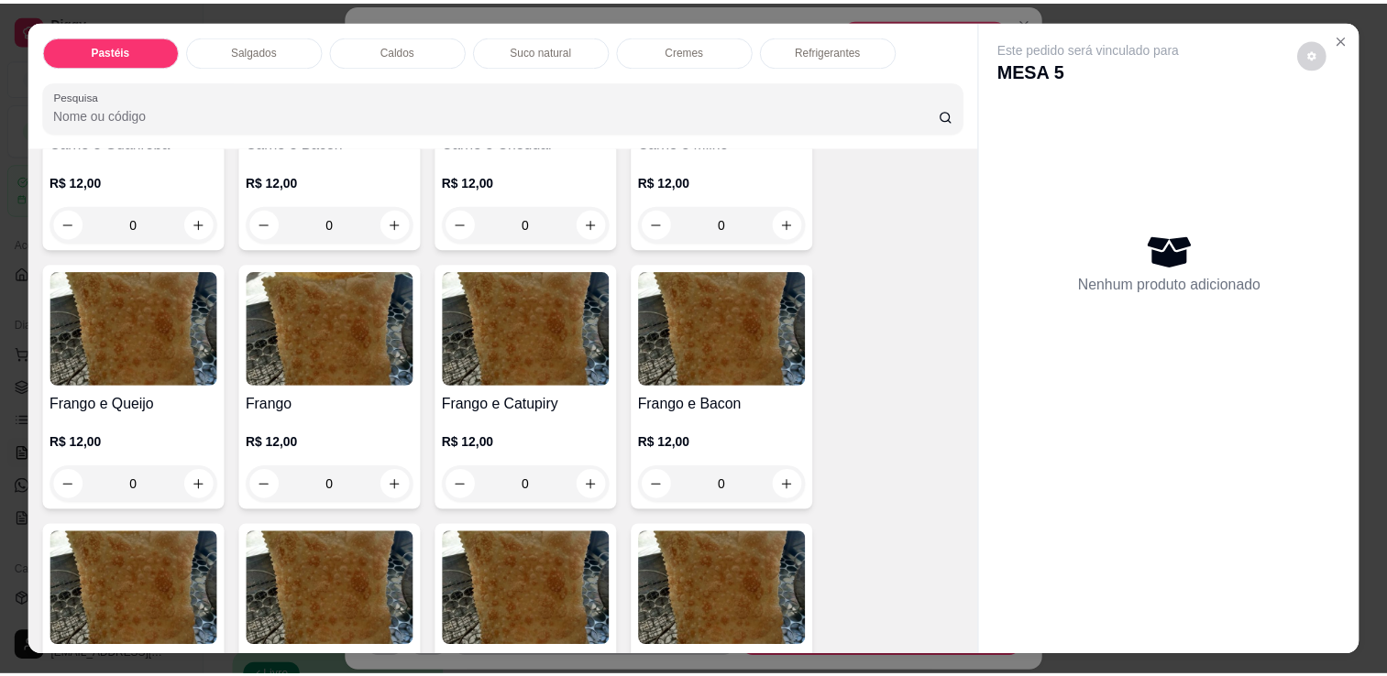
scroll to position [642, 0]
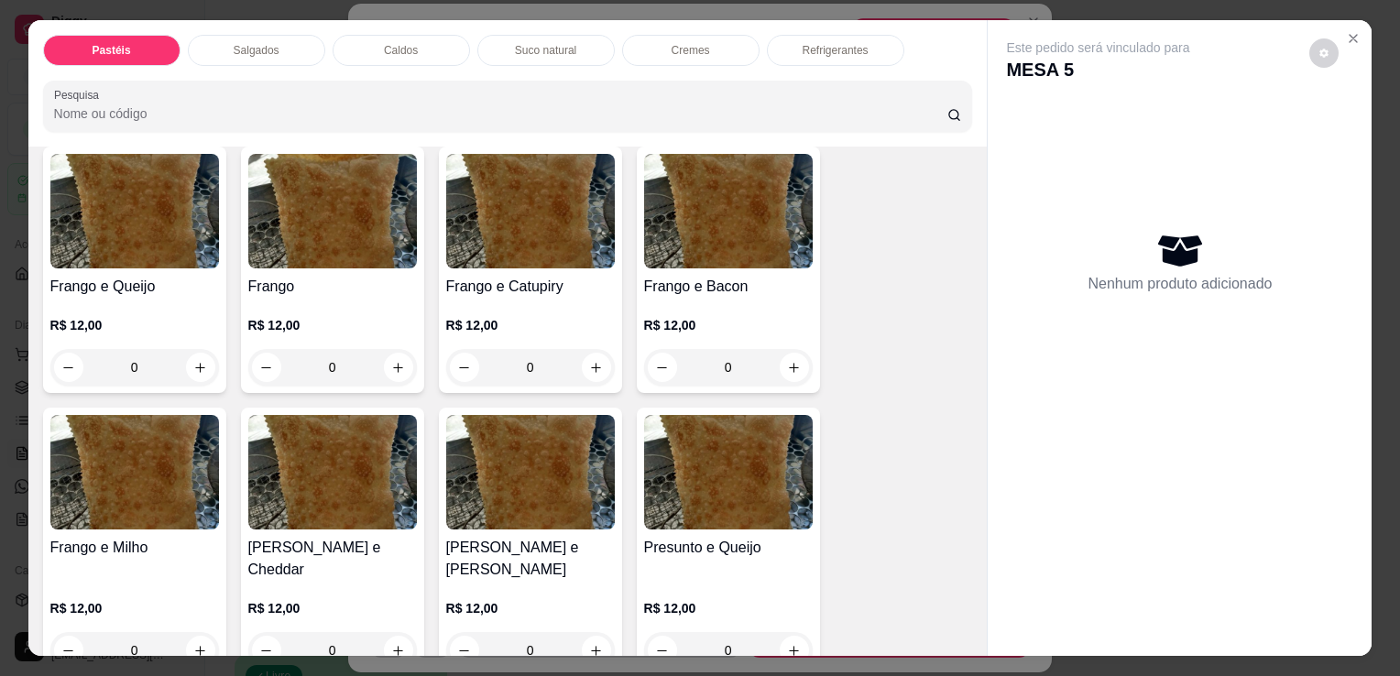
click at [784, 632] on div "0" at bounding box center [728, 650] width 169 height 37
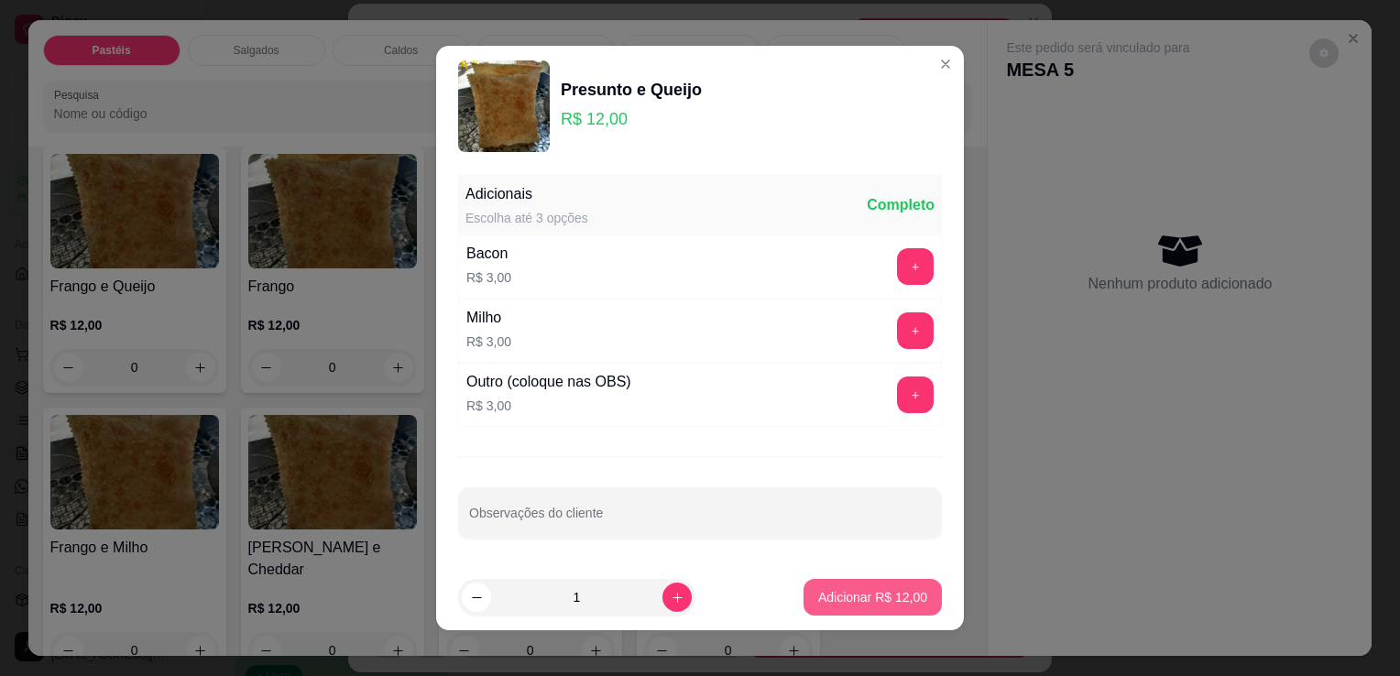
click at [829, 585] on button "Adicionar R$ 12,00" at bounding box center [873, 597] width 138 height 37
type input "1"
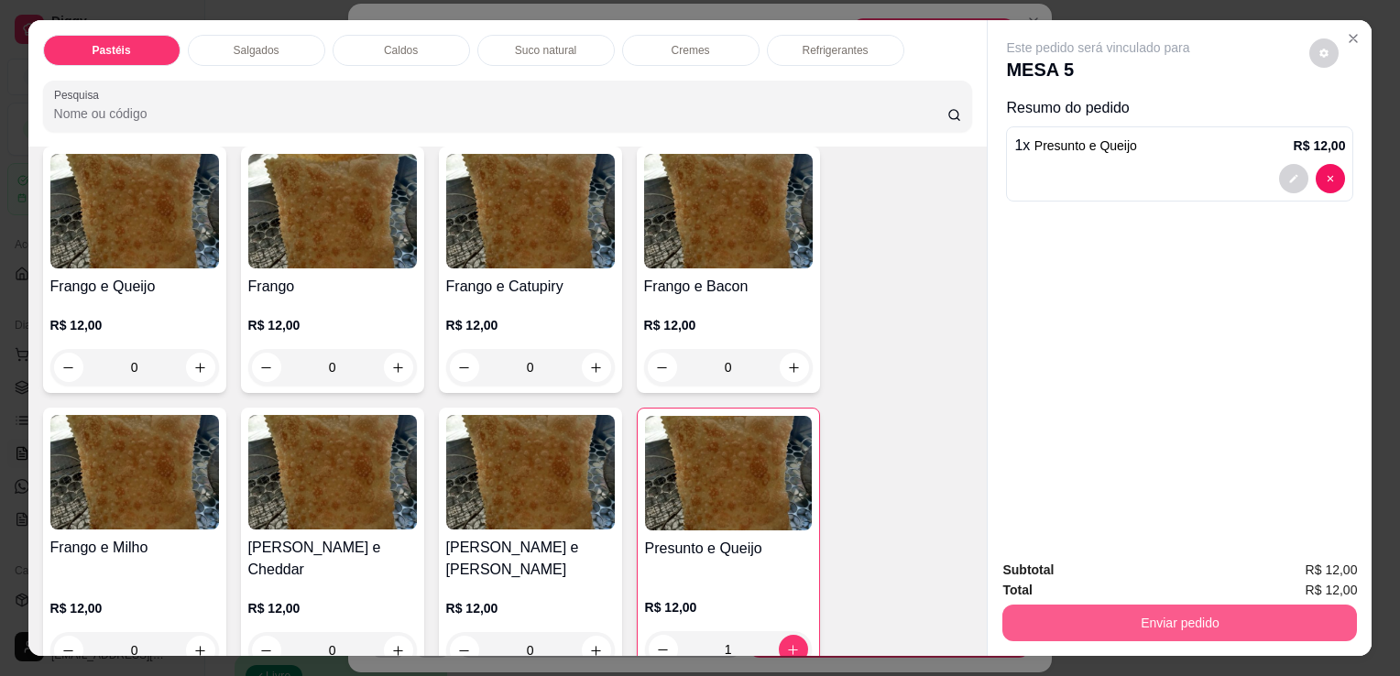
click at [1135, 623] on button "Enviar pedido" at bounding box center [1180, 623] width 355 height 37
click at [1041, 610] on button "Enviar pedido" at bounding box center [1180, 623] width 344 height 36
click at [1036, 615] on button "Enviar pedido" at bounding box center [1180, 623] width 355 height 37
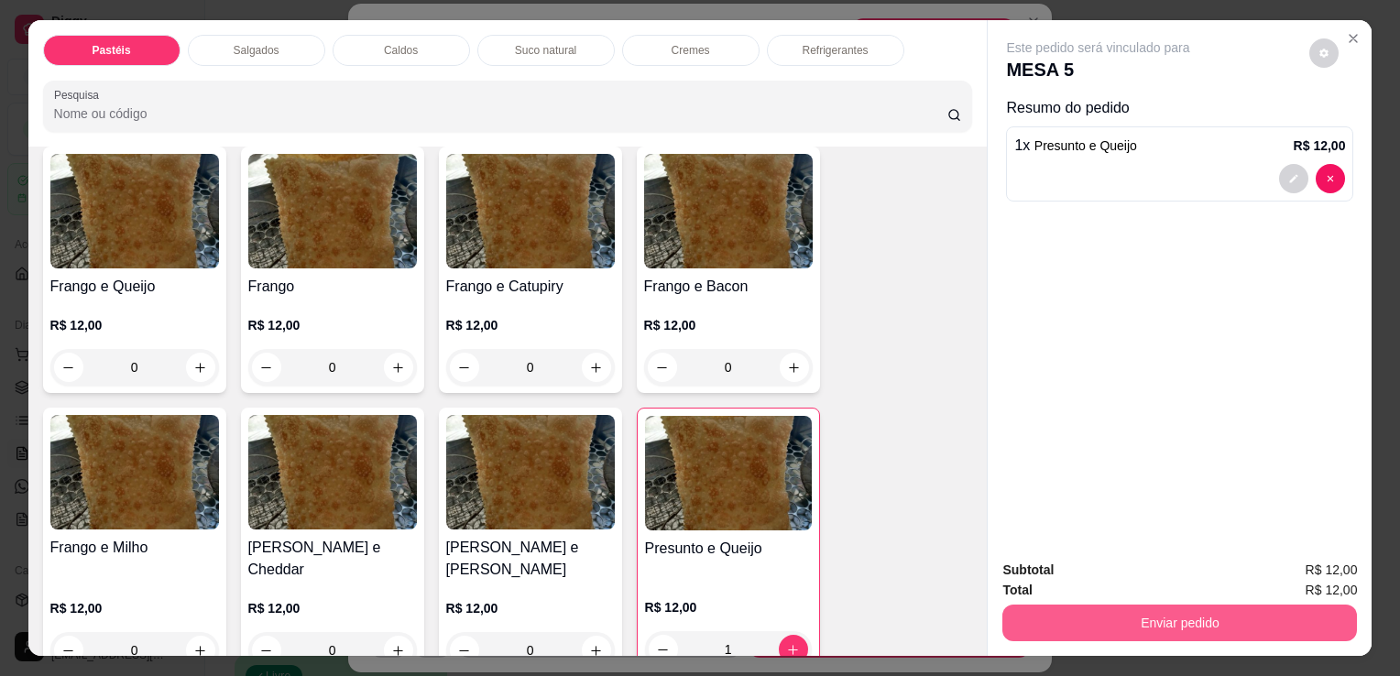
click at [1036, 615] on button "Enviar pedido" at bounding box center [1180, 623] width 355 height 37
click at [1121, 609] on button "Enviar pedido" at bounding box center [1180, 623] width 355 height 37
click at [1079, 610] on button "Enviar pedido" at bounding box center [1180, 623] width 355 height 37
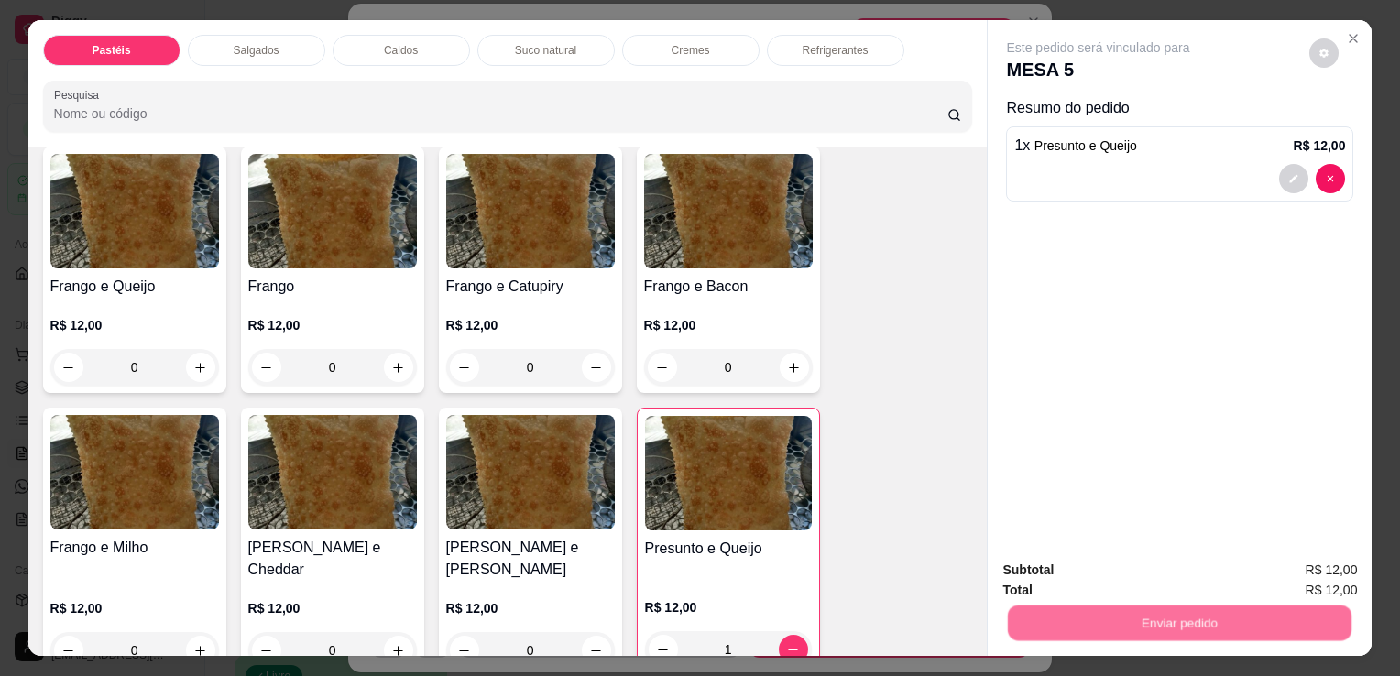
click at [1060, 588] on button "Não registrar e enviar pedido" at bounding box center [1120, 571] width 191 height 35
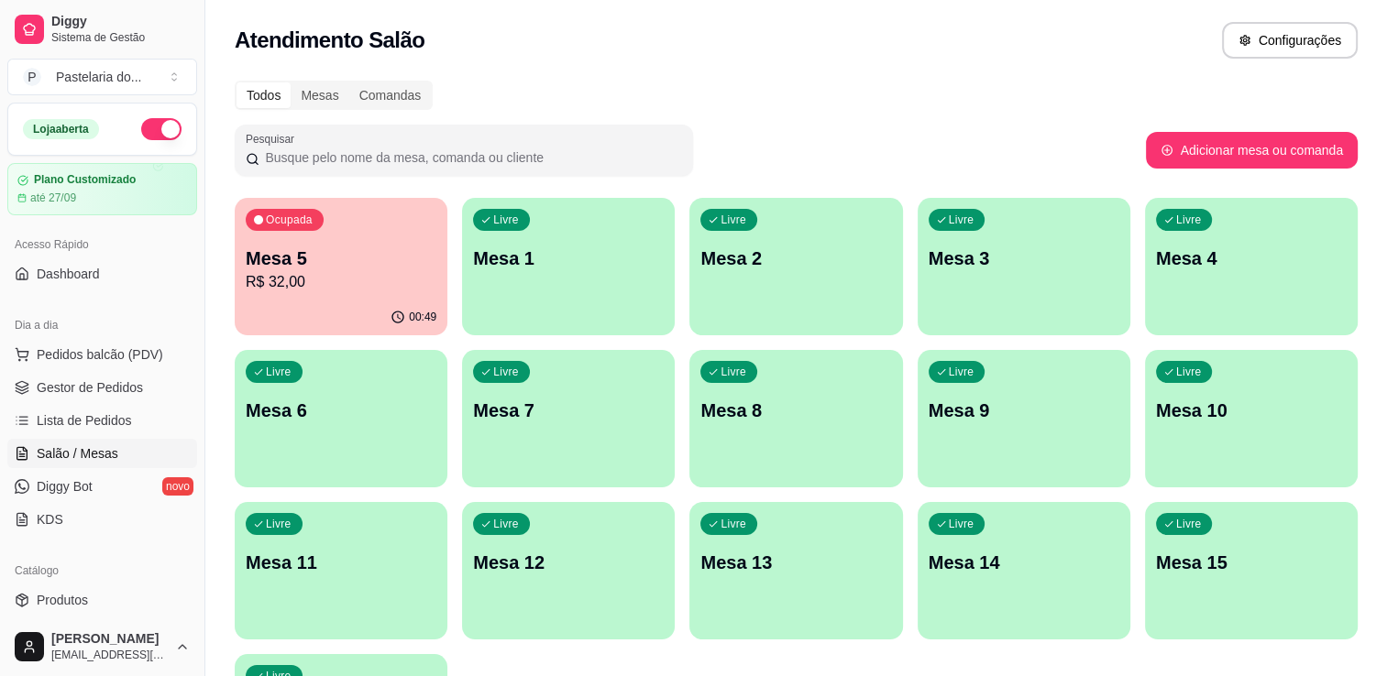
click at [398, 257] on p "Mesa 5" at bounding box center [341, 259] width 191 height 26
click at [87, 389] on span "Gestor de Pedidos" at bounding box center [90, 387] width 106 height 18
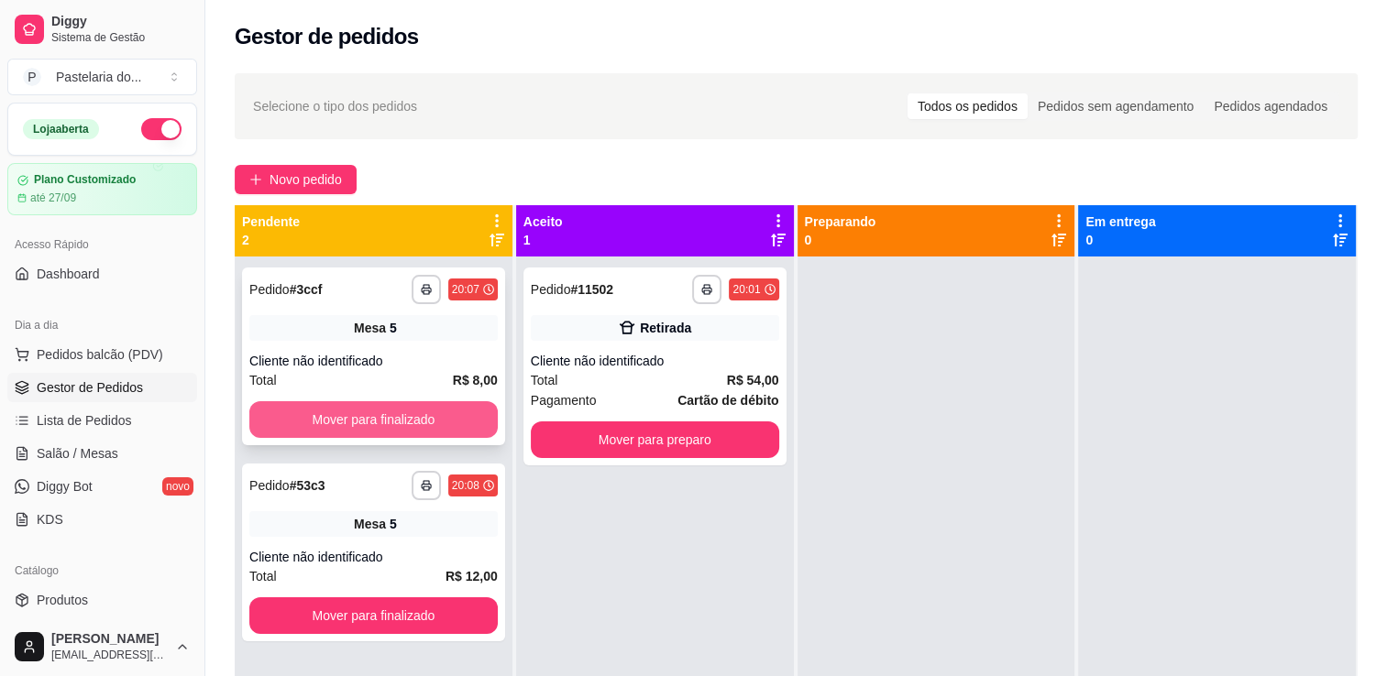
click at [408, 427] on button "Mover para finalizado" at bounding box center [373, 419] width 248 height 37
click at [408, 427] on div "Mover para finalizado" at bounding box center [373, 419] width 248 height 37
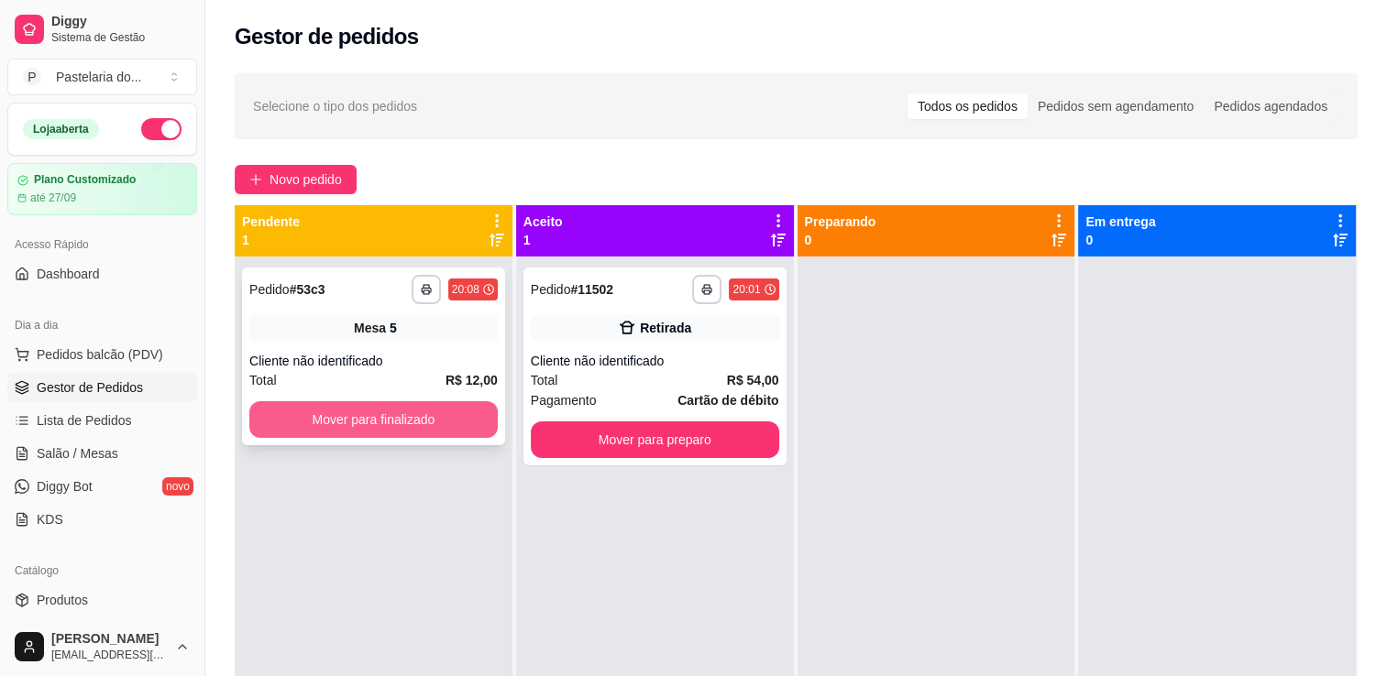
click at [315, 422] on button "Mover para finalizado" at bounding box center [373, 419] width 248 height 37
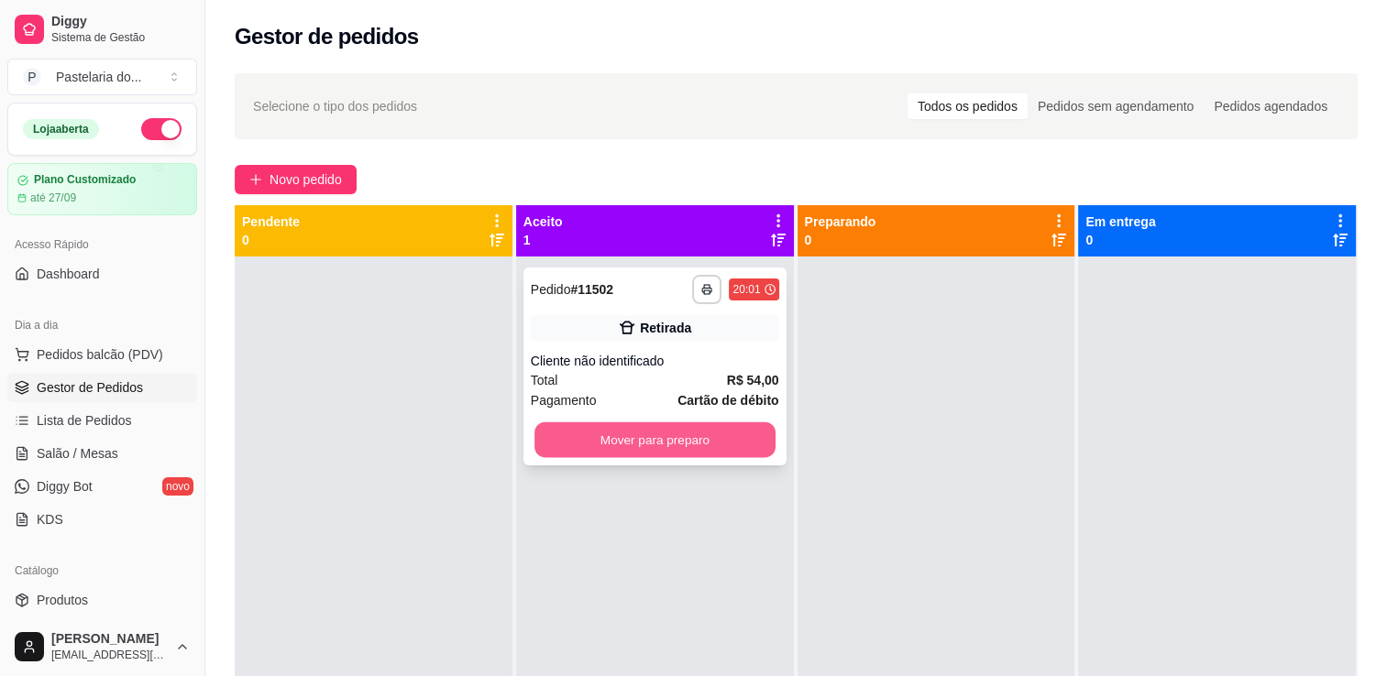
click at [681, 444] on button "Mover para preparo" at bounding box center [654, 440] width 241 height 36
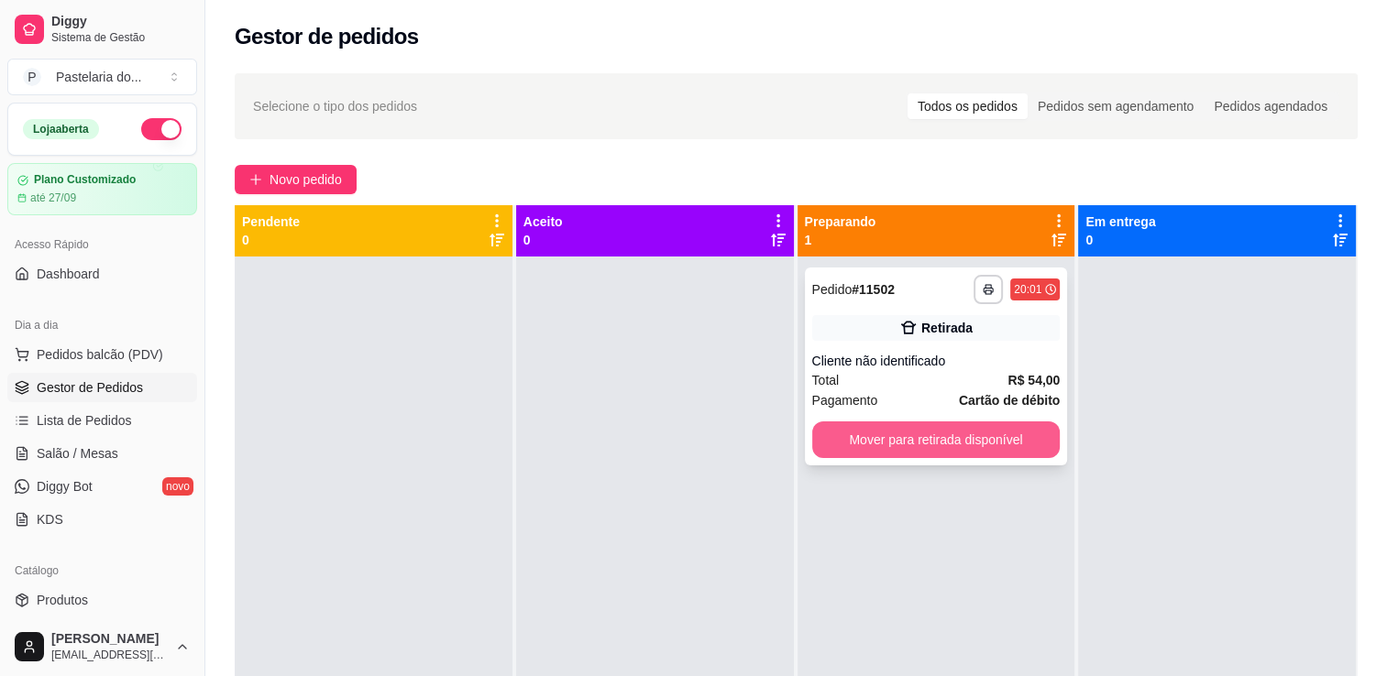
click at [964, 438] on button "Mover para retirada disponível" at bounding box center [936, 440] width 248 height 37
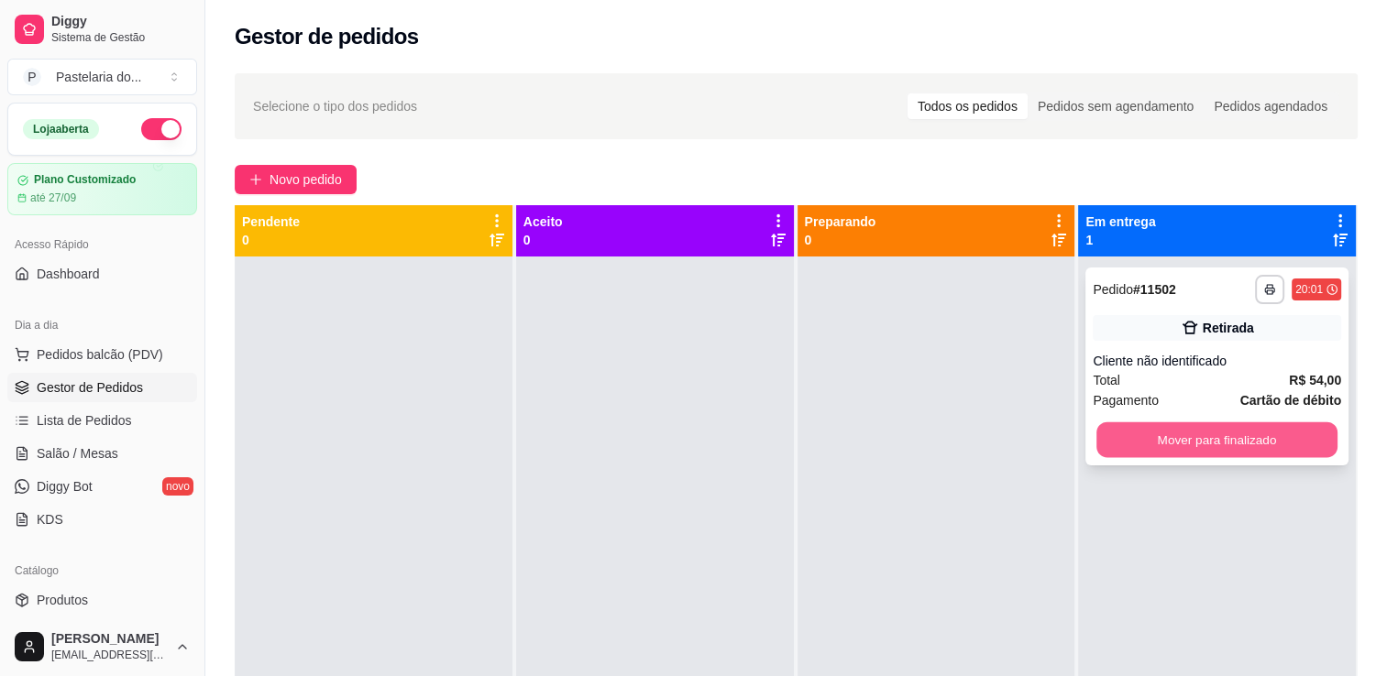
click at [1184, 451] on button "Mover para finalizado" at bounding box center [1216, 440] width 241 height 36
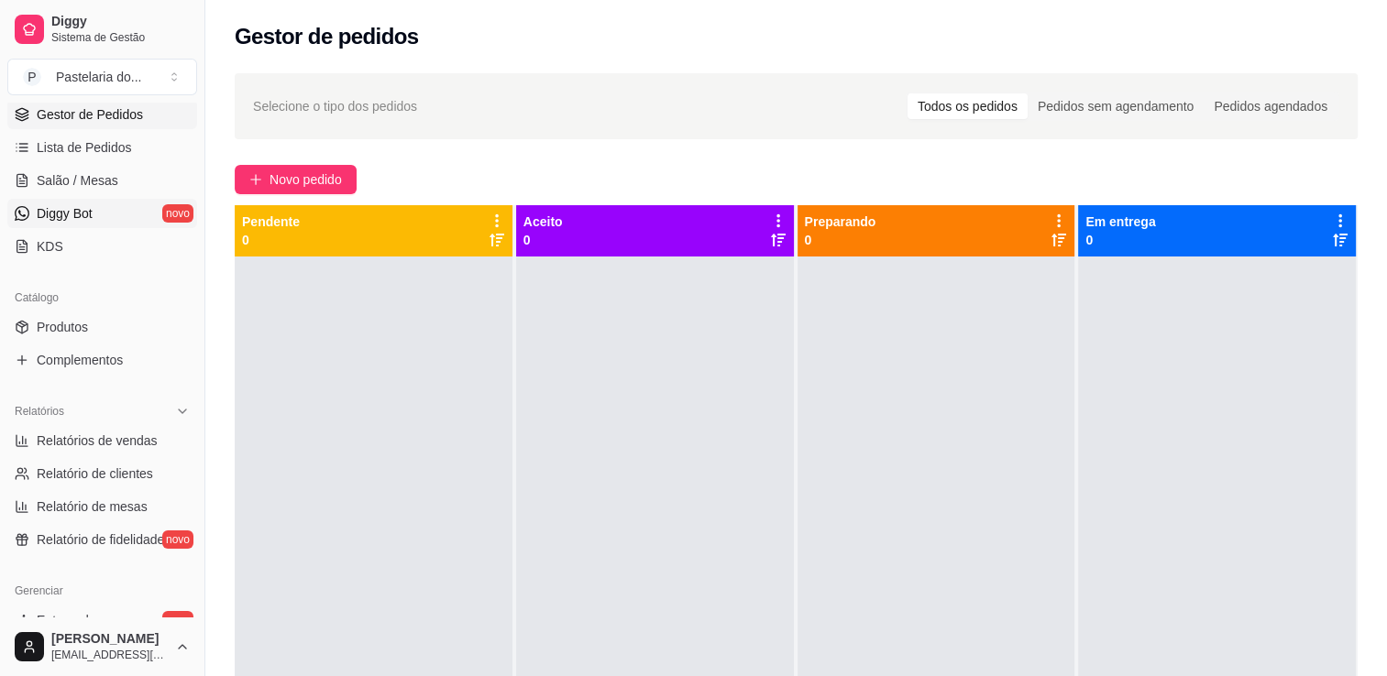
scroll to position [275, 0]
click at [101, 437] on span "Relatórios de vendas" at bounding box center [97, 439] width 121 height 18
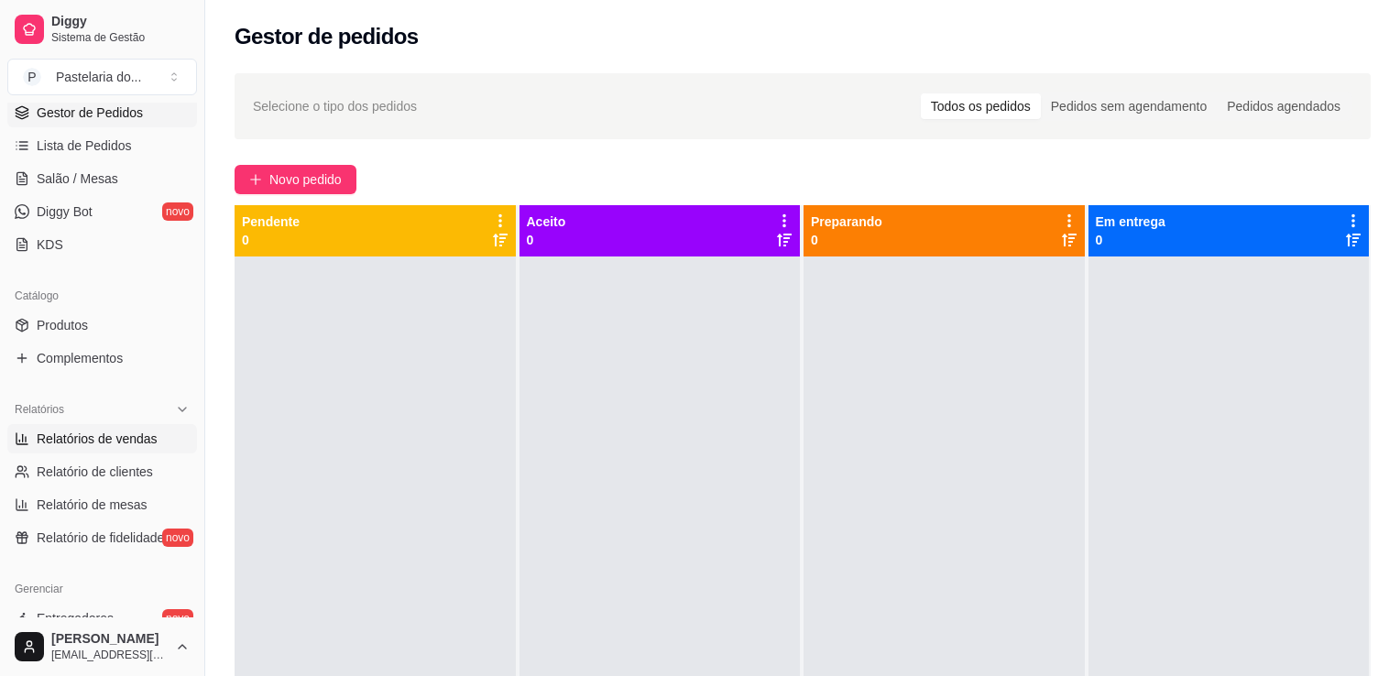
select select "ALL"
select select "0"
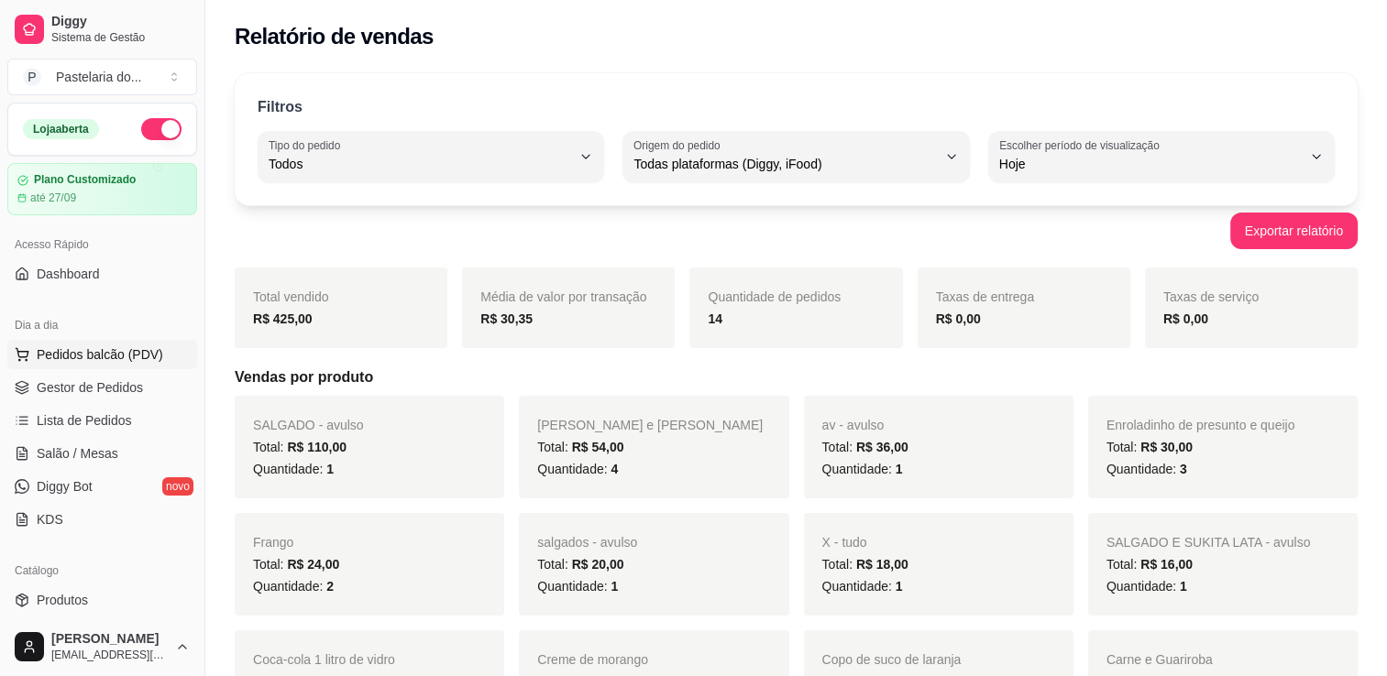
click at [93, 359] on span "Pedidos balcão (PDV)" at bounding box center [100, 355] width 126 height 18
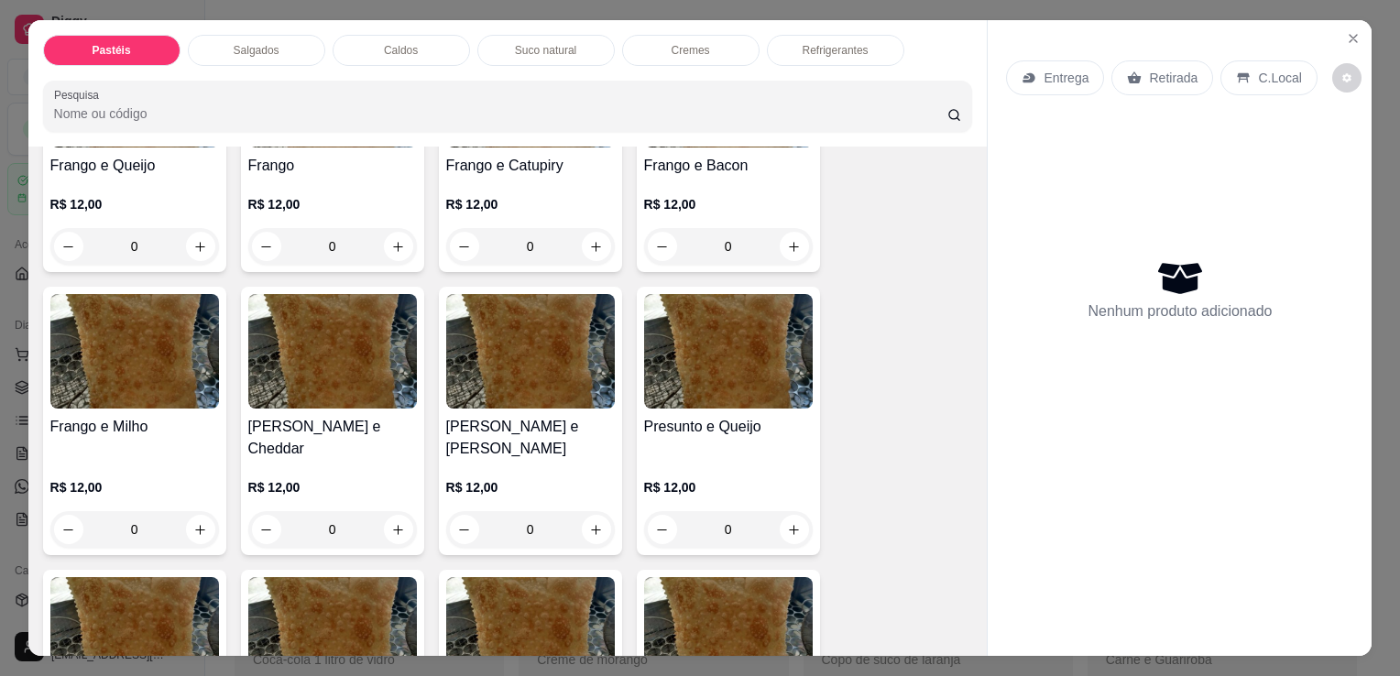
scroll to position [733, 0]
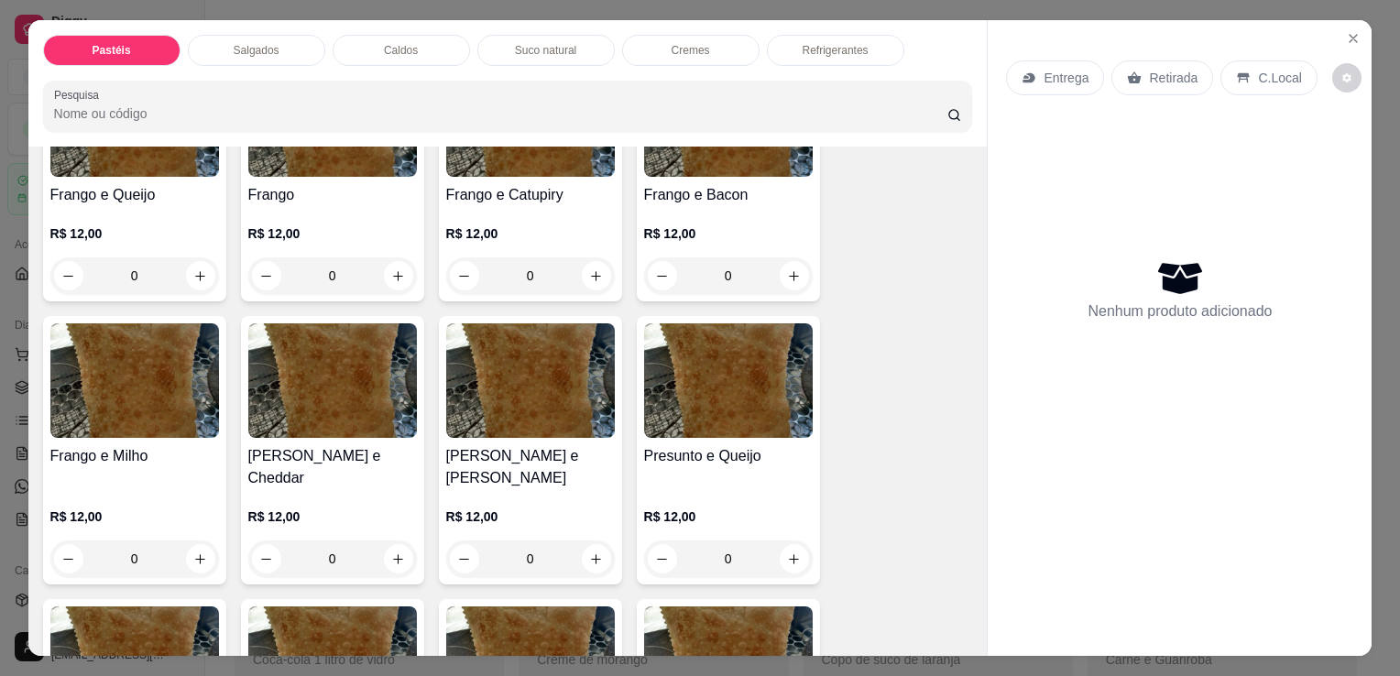
click at [586, 273] on div "0" at bounding box center [530, 276] width 169 height 37
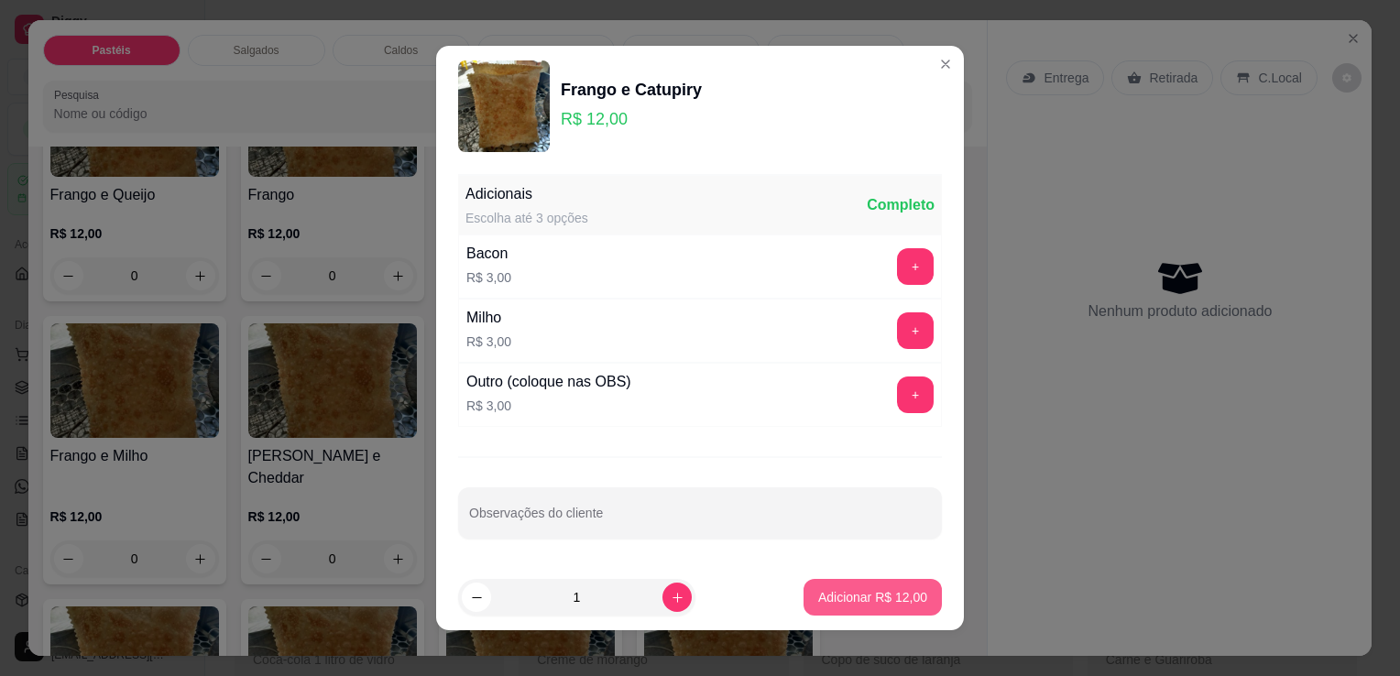
click at [851, 587] on button "Adicionar R$ 12,00" at bounding box center [873, 597] width 138 height 37
type input "1"
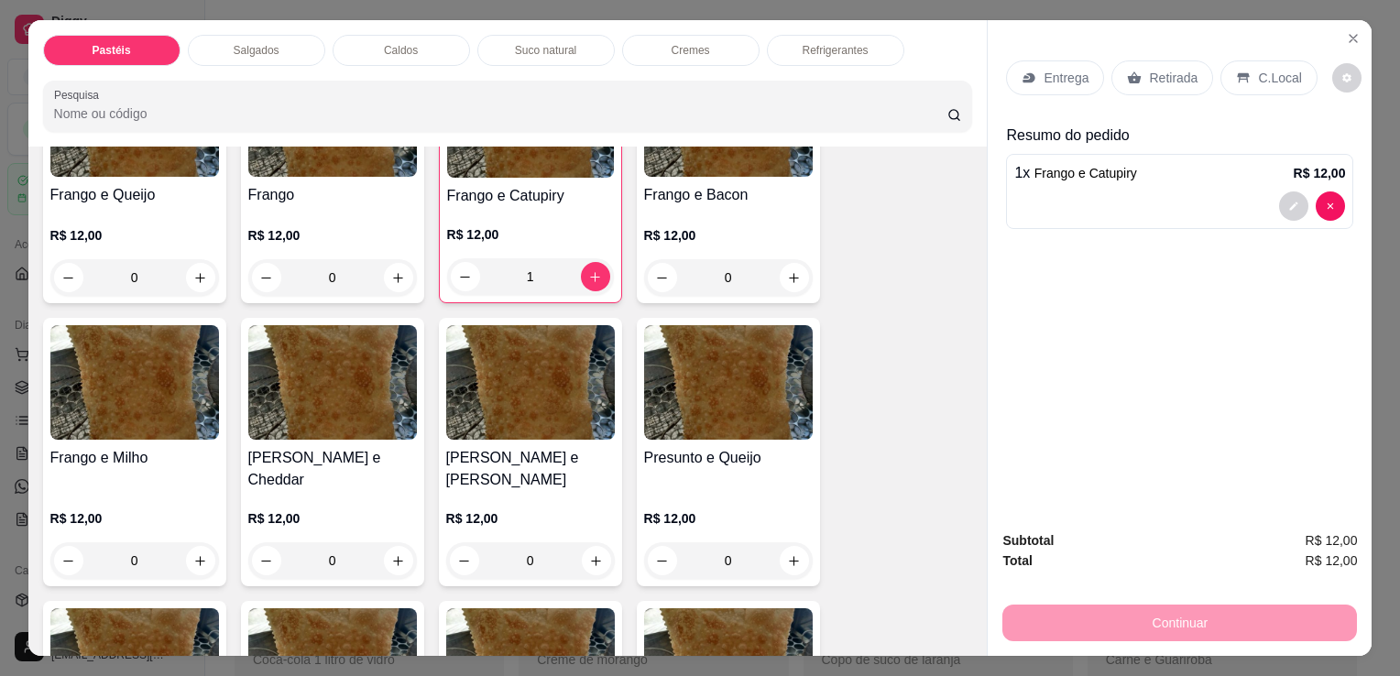
click at [189, 266] on div "0" at bounding box center [134, 277] width 169 height 37
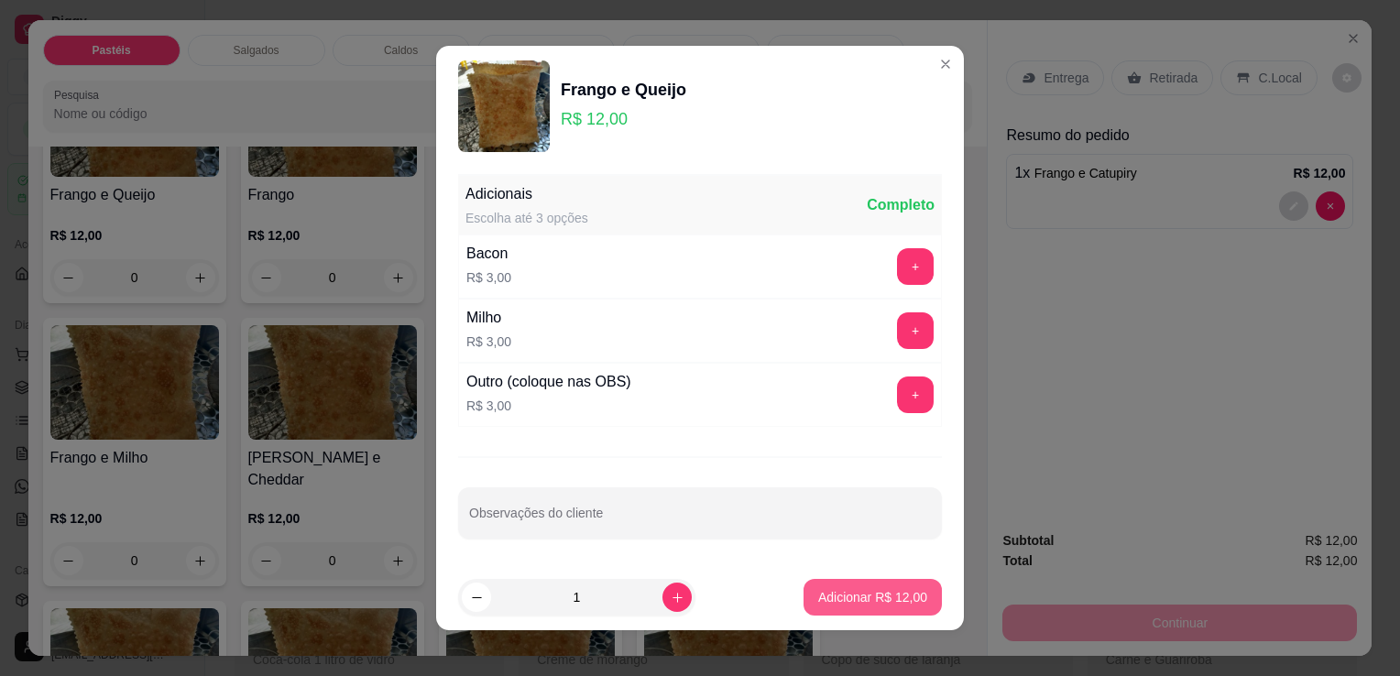
click at [836, 589] on p "Adicionar R$ 12,00" at bounding box center [872, 597] width 109 height 18
type input "1"
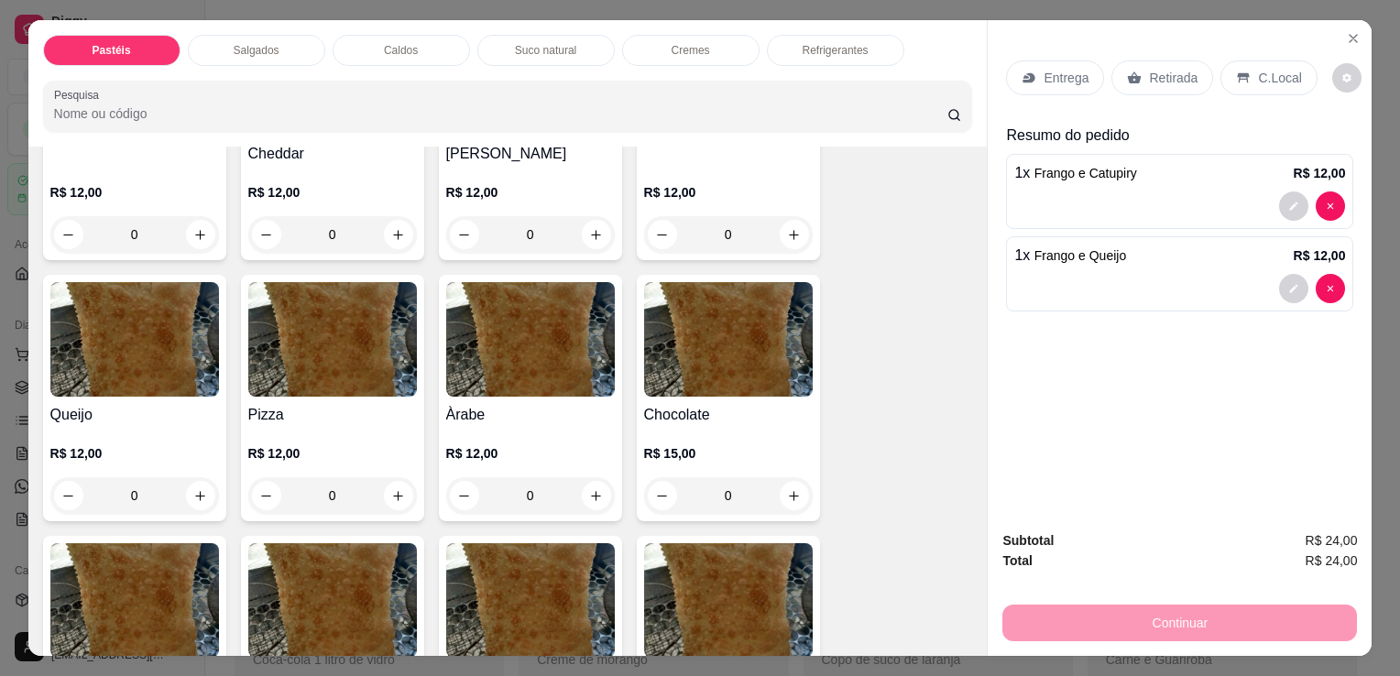
scroll to position [1100, 0]
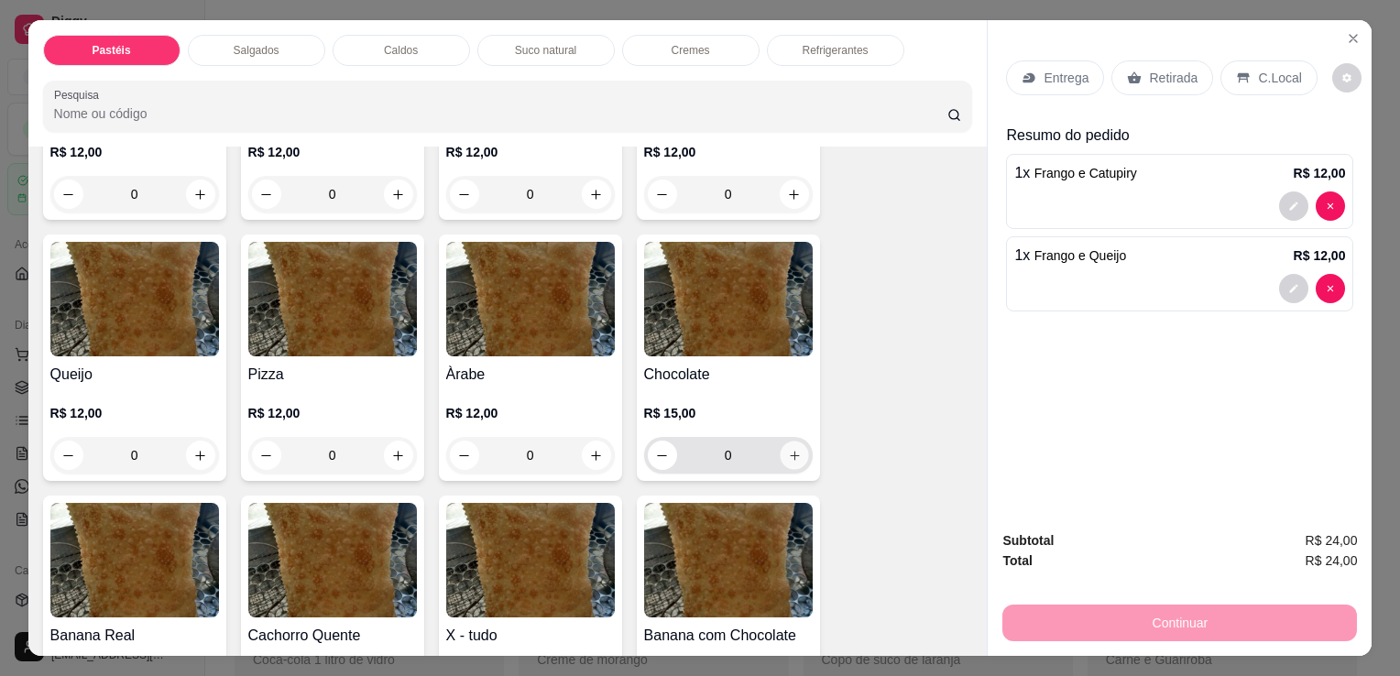
click at [786, 442] on button "increase-product-quantity" at bounding box center [794, 456] width 28 height 28
type input "1"
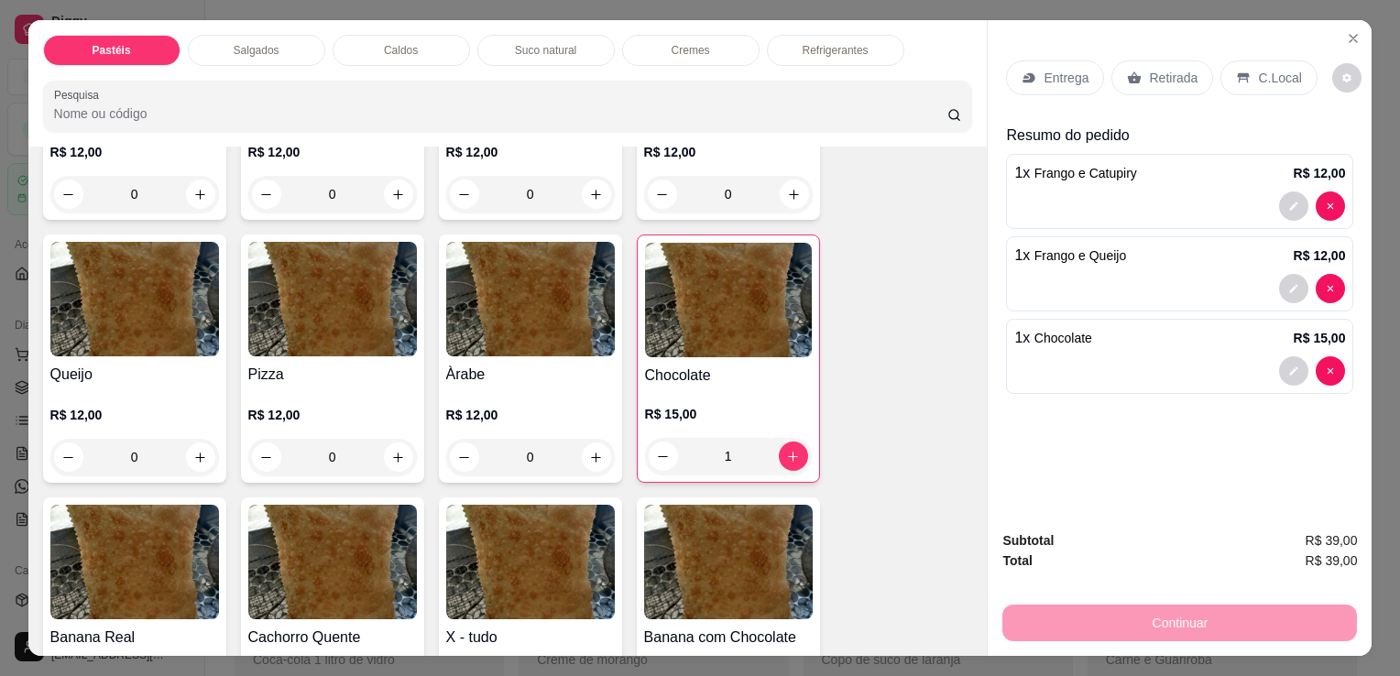
click at [276, 38] on div "Salgados" at bounding box center [256, 50] width 137 height 31
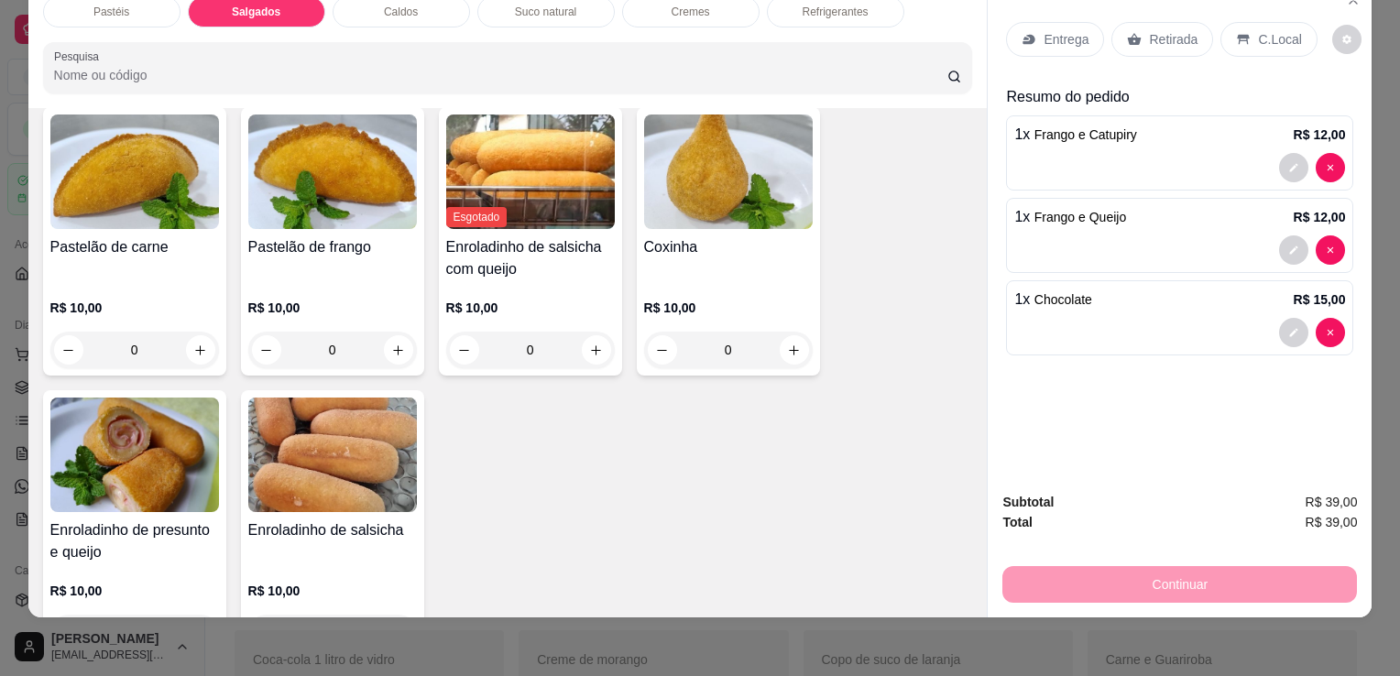
scroll to position [2042, 0]
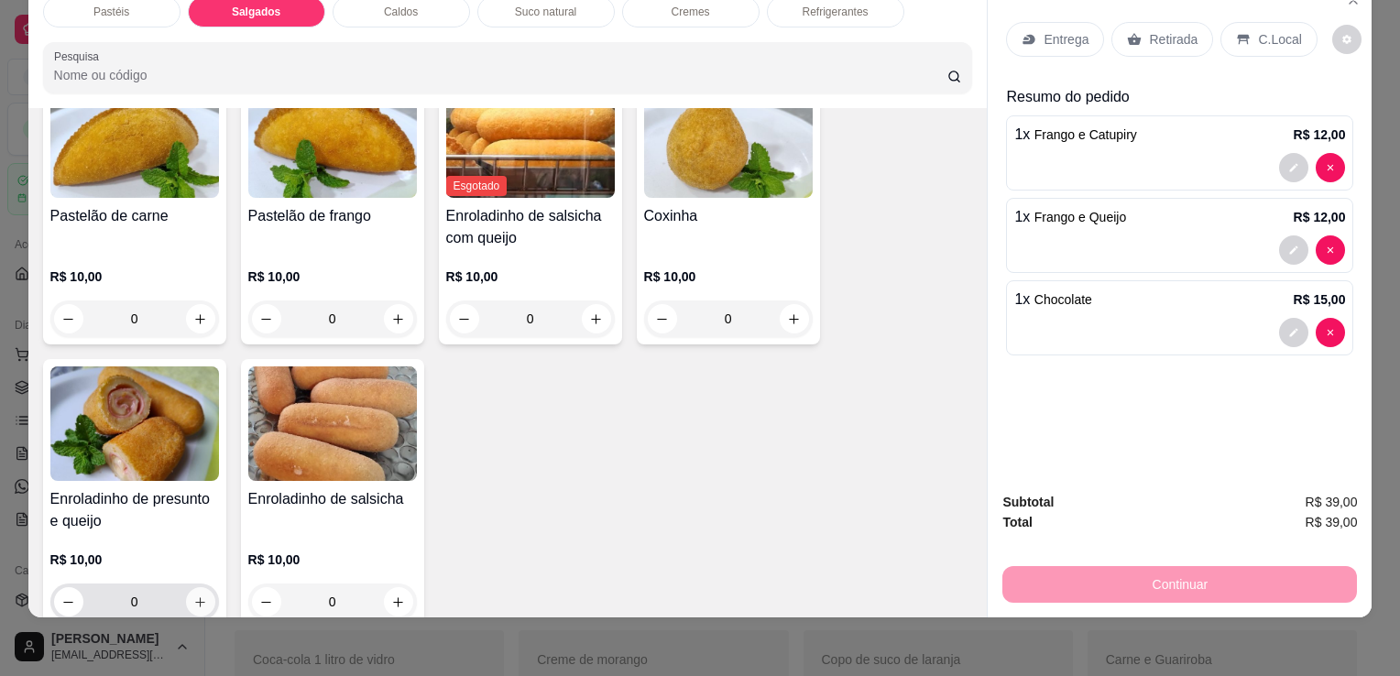
click at [193, 596] on icon "increase-product-quantity" at bounding box center [200, 603] width 14 height 14
type input "1"
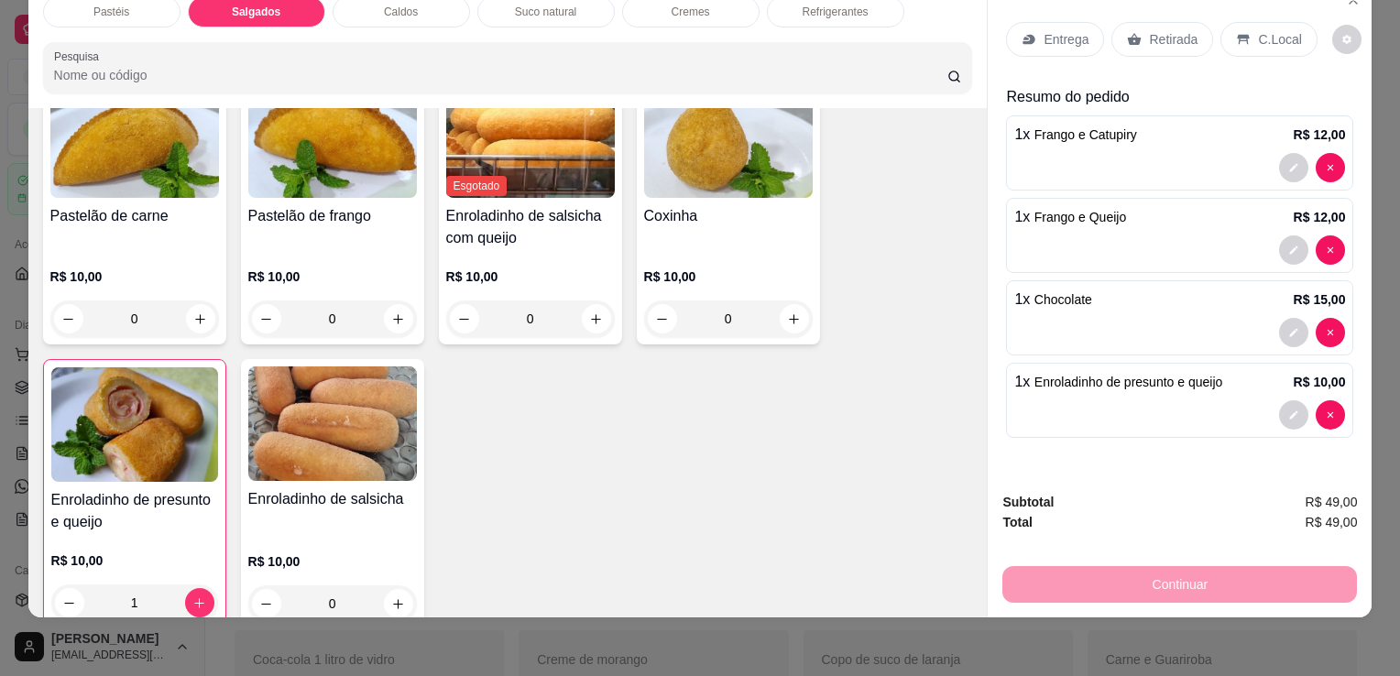
click at [1155, 30] on p "Retirada" at bounding box center [1173, 39] width 49 height 18
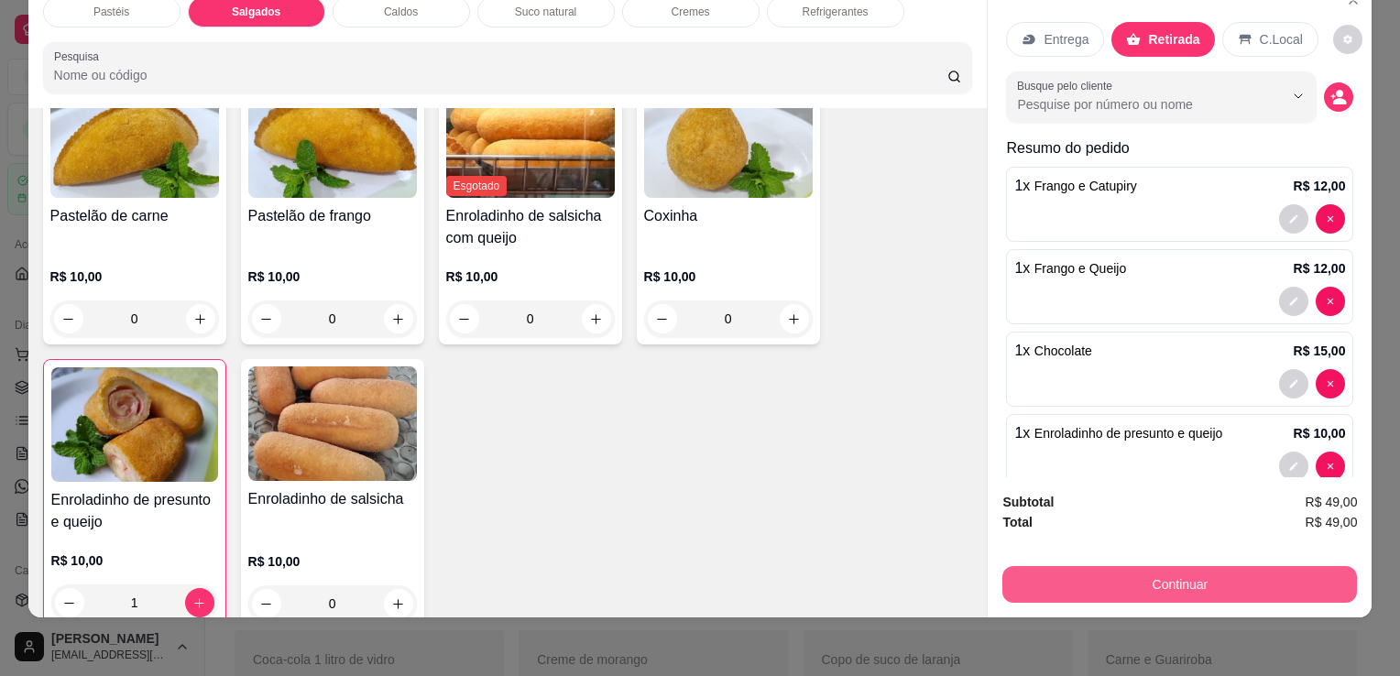
click at [1135, 577] on button "Continuar" at bounding box center [1180, 584] width 355 height 37
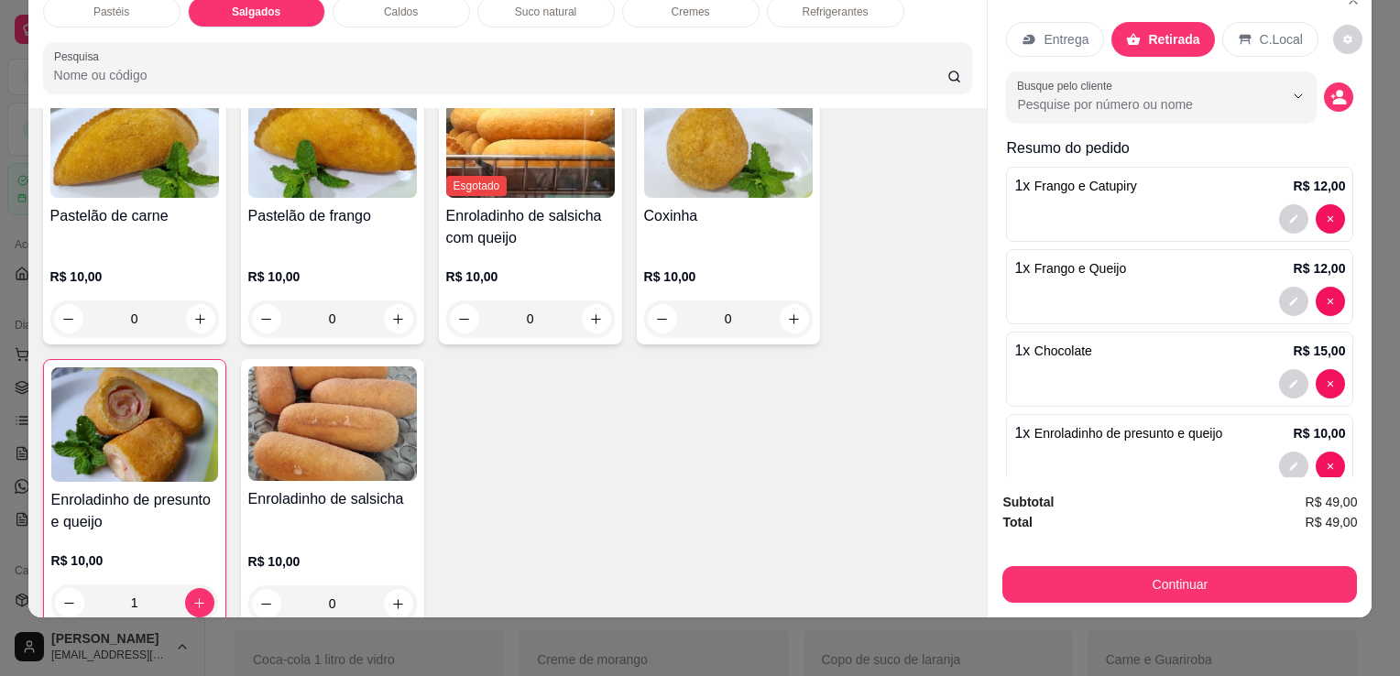
scroll to position [0, 0]
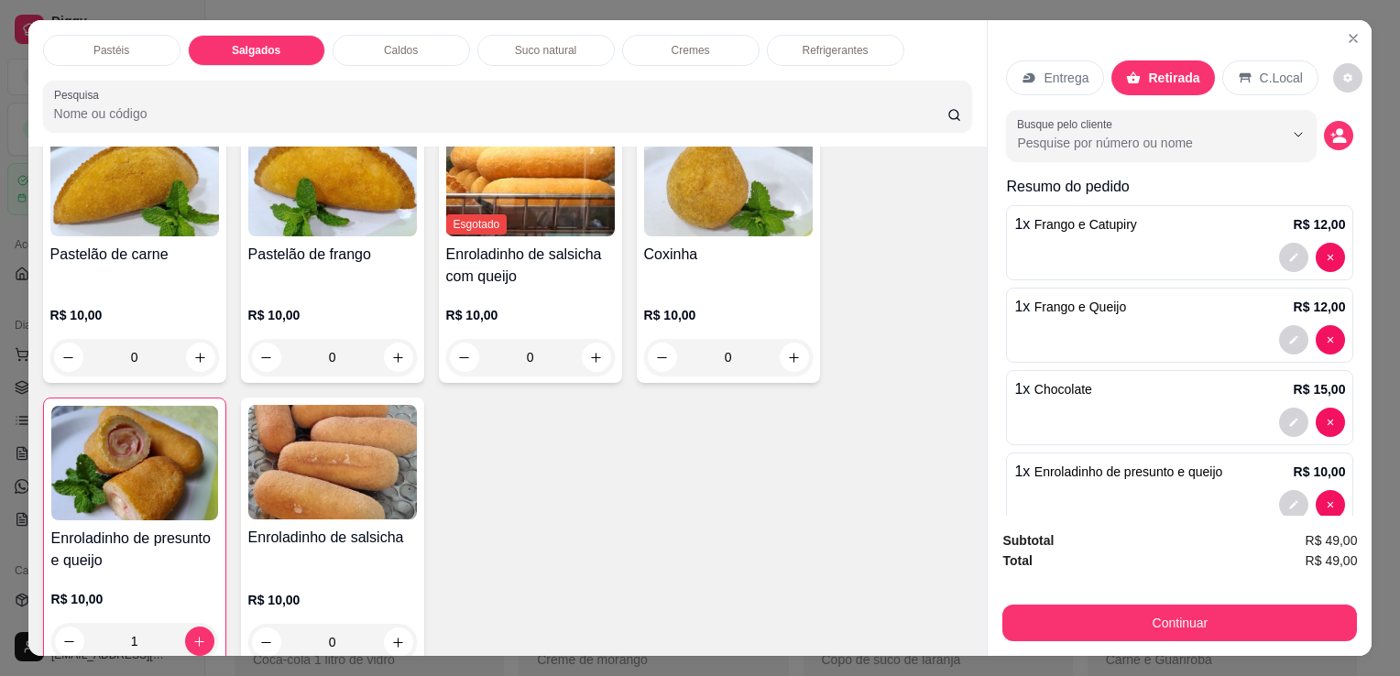
click at [837, 50] on div "Refrigerantes" at bounding box center [835, 50] width 137 height 31
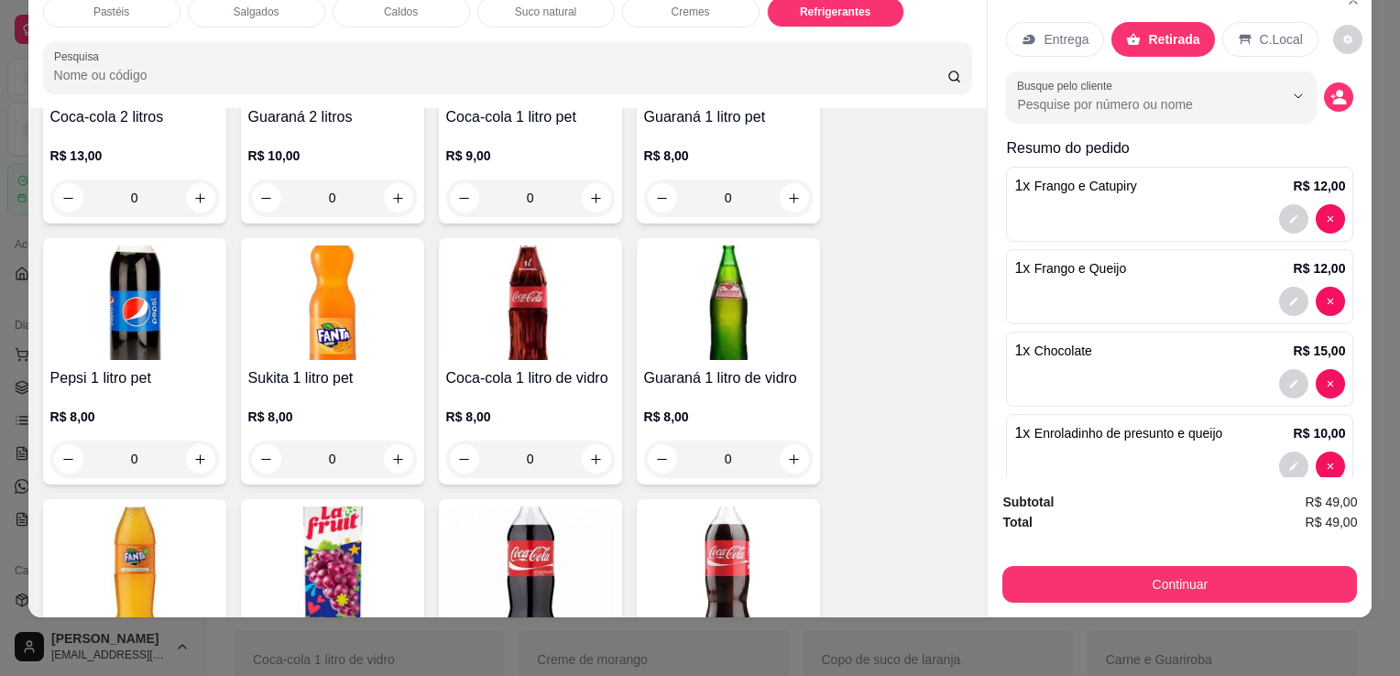
scroll to position [4623, 0]
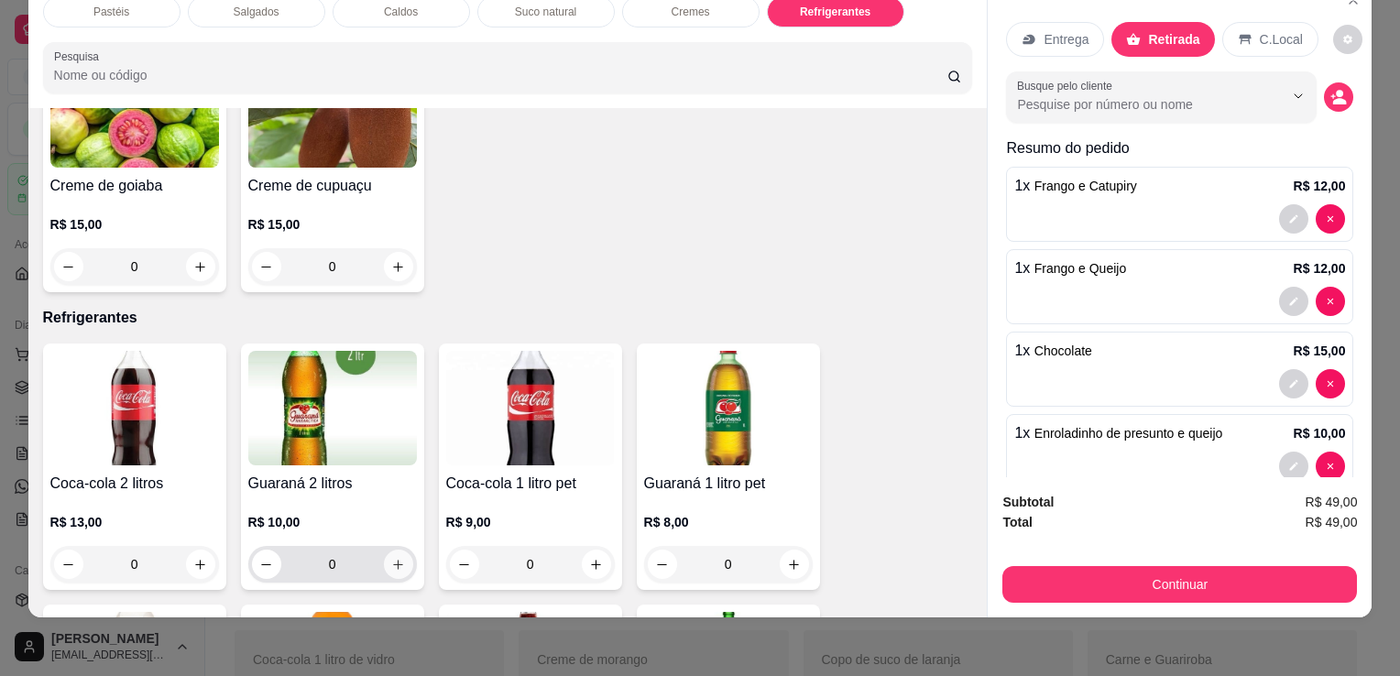
click at [394, 558] on icon "increase-product-quantity" at bounding box center [398, 565] width 14 height 14
type input "1"
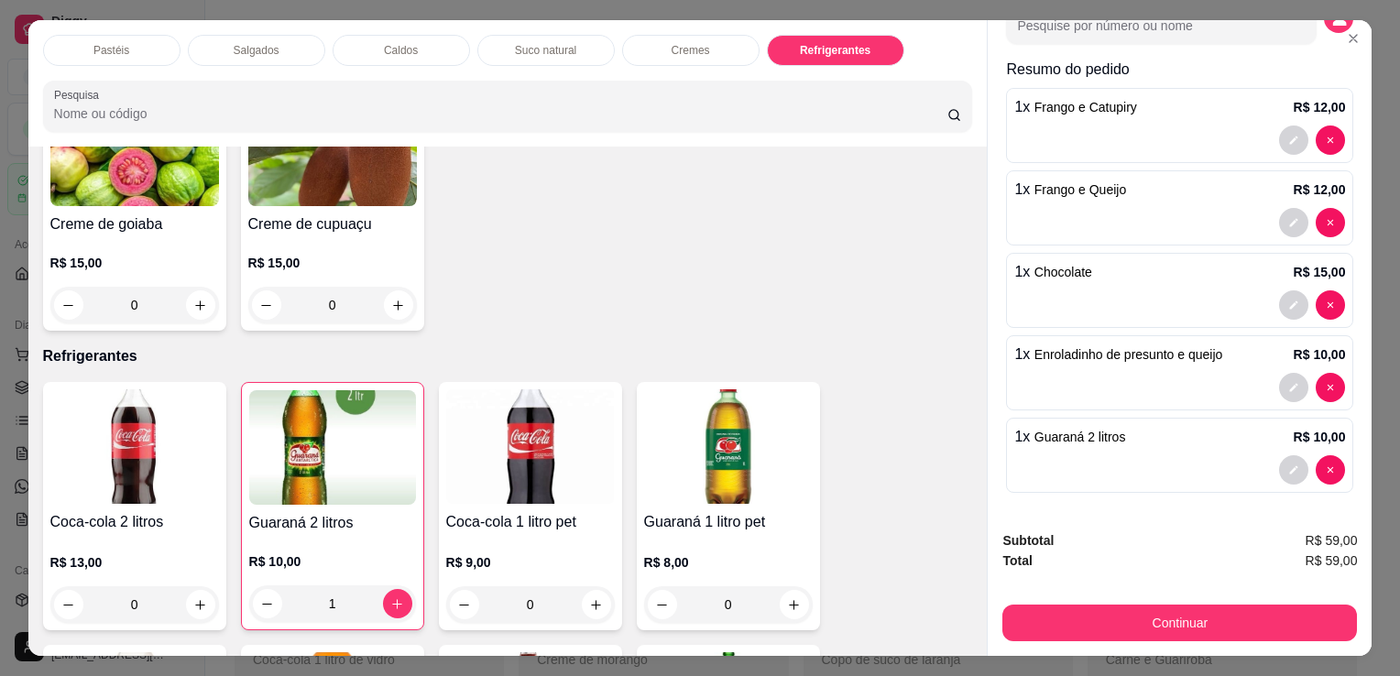
scroll to position [0, 0]
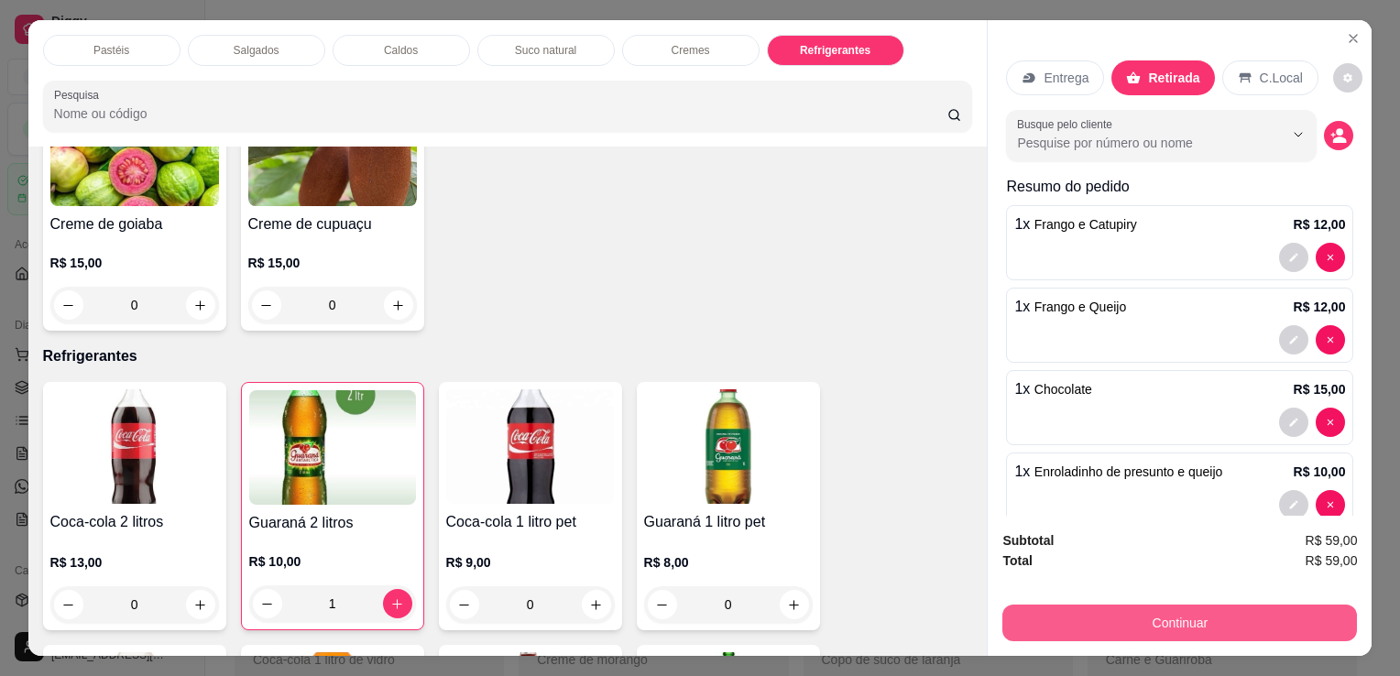
click at [1201, 620] on button "Continuar" at bounding box center [1180, 623] width 355 height 37
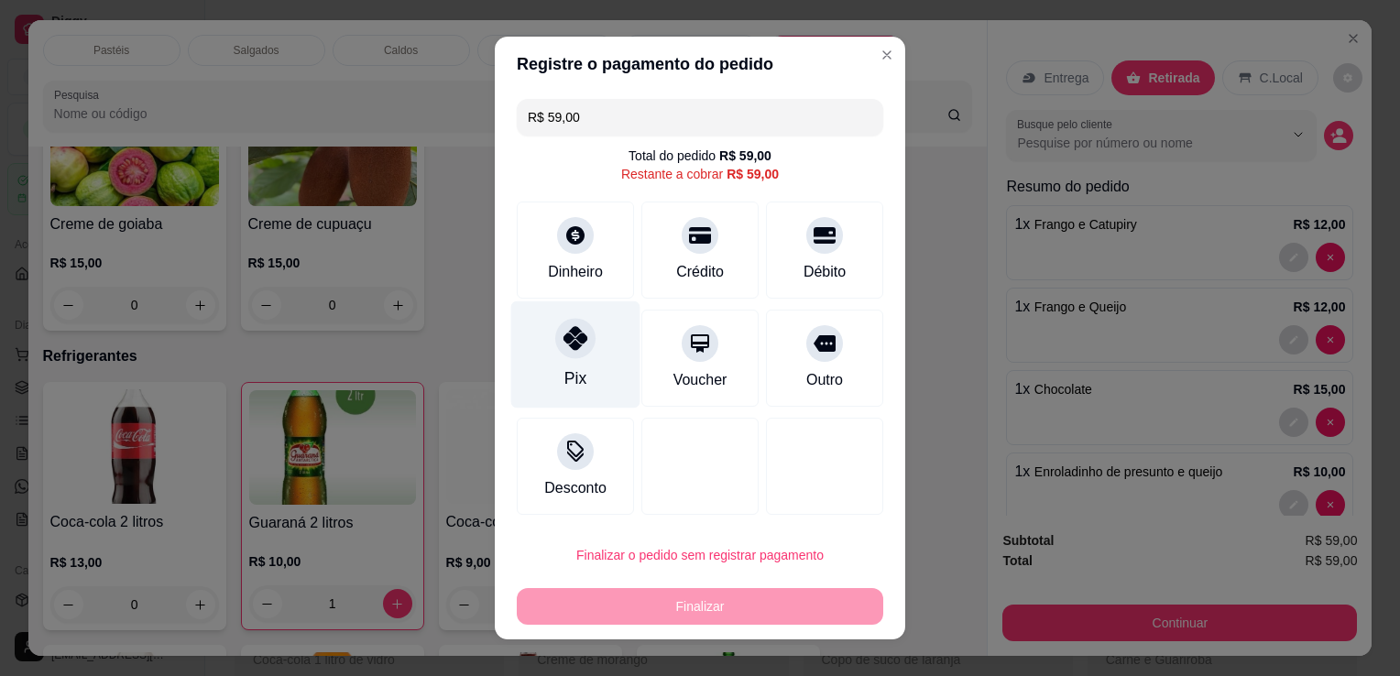
click at [569, 343] on icon at bounding box center [576, 338] width 24 height 24
type input "R$ 0,00"
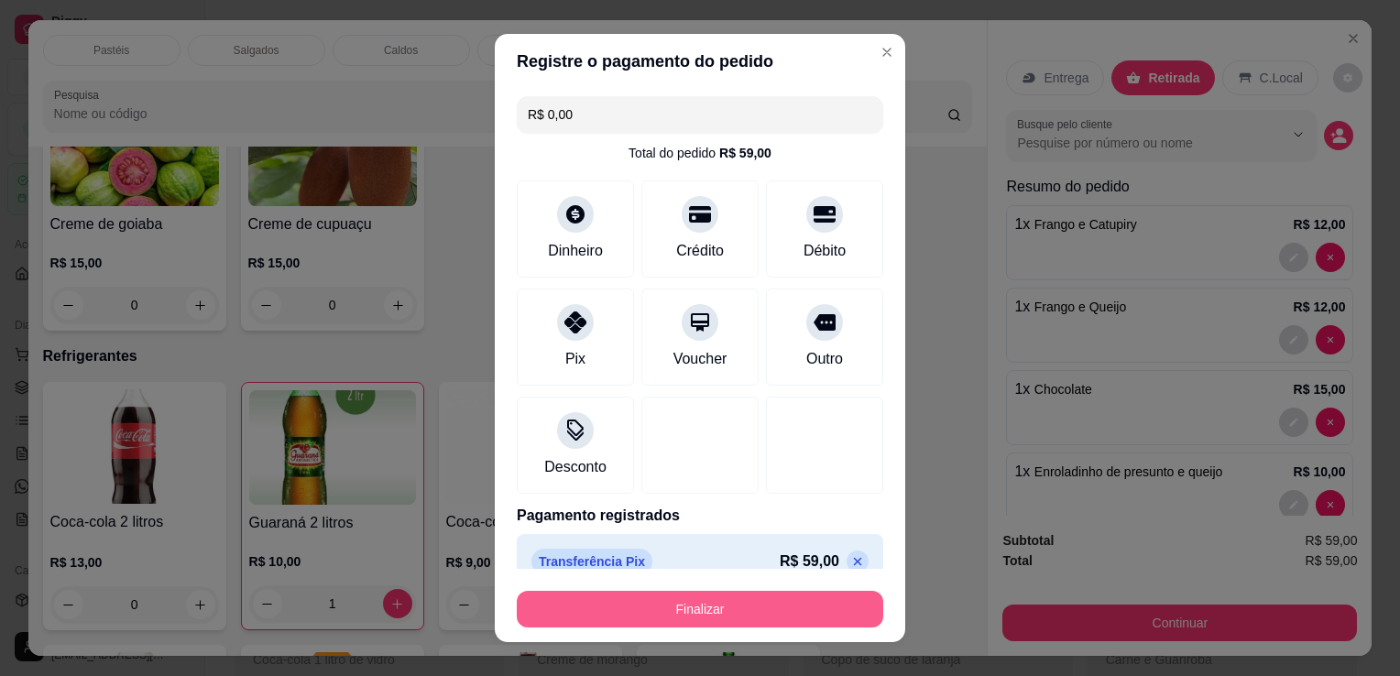
click at [674, 626] on button "Finalizar" at bounding box center [700, 609] width 367 height 37
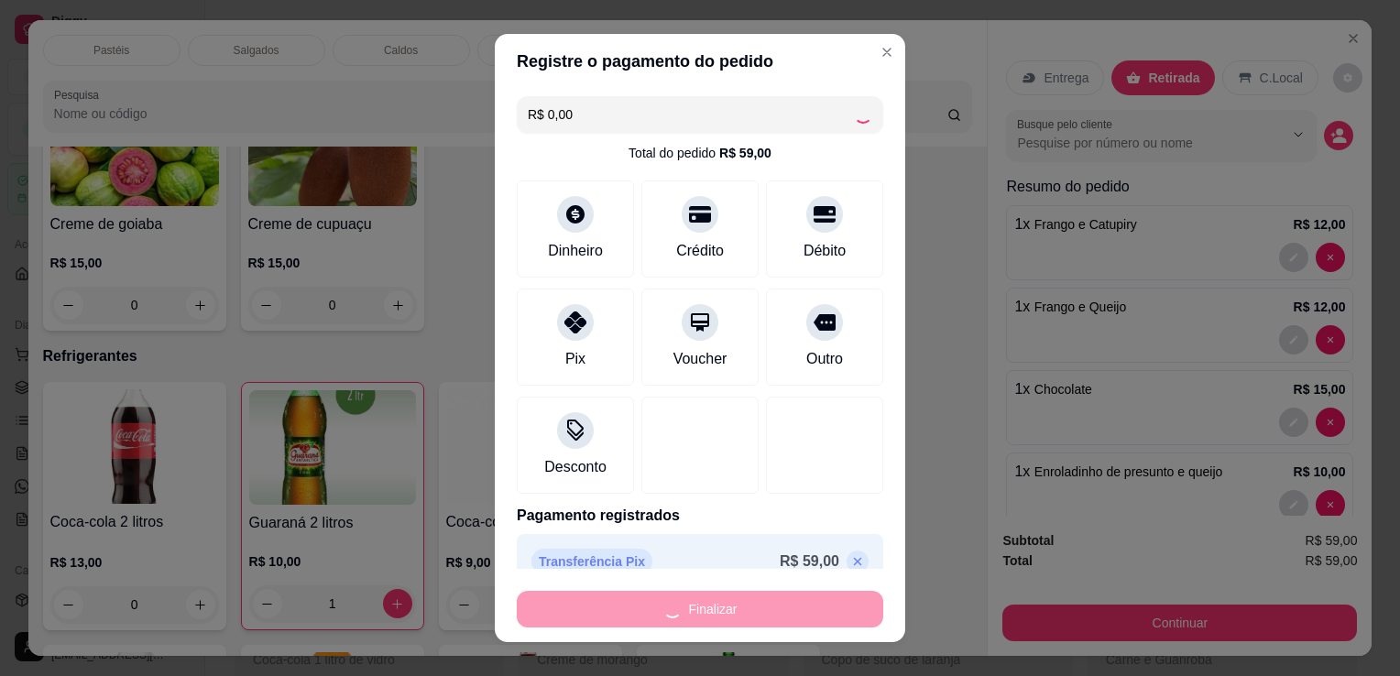
click at [674, 626] on div "Finalizar" at bounding box center [700, 609] width 367 height 37
type input "0"
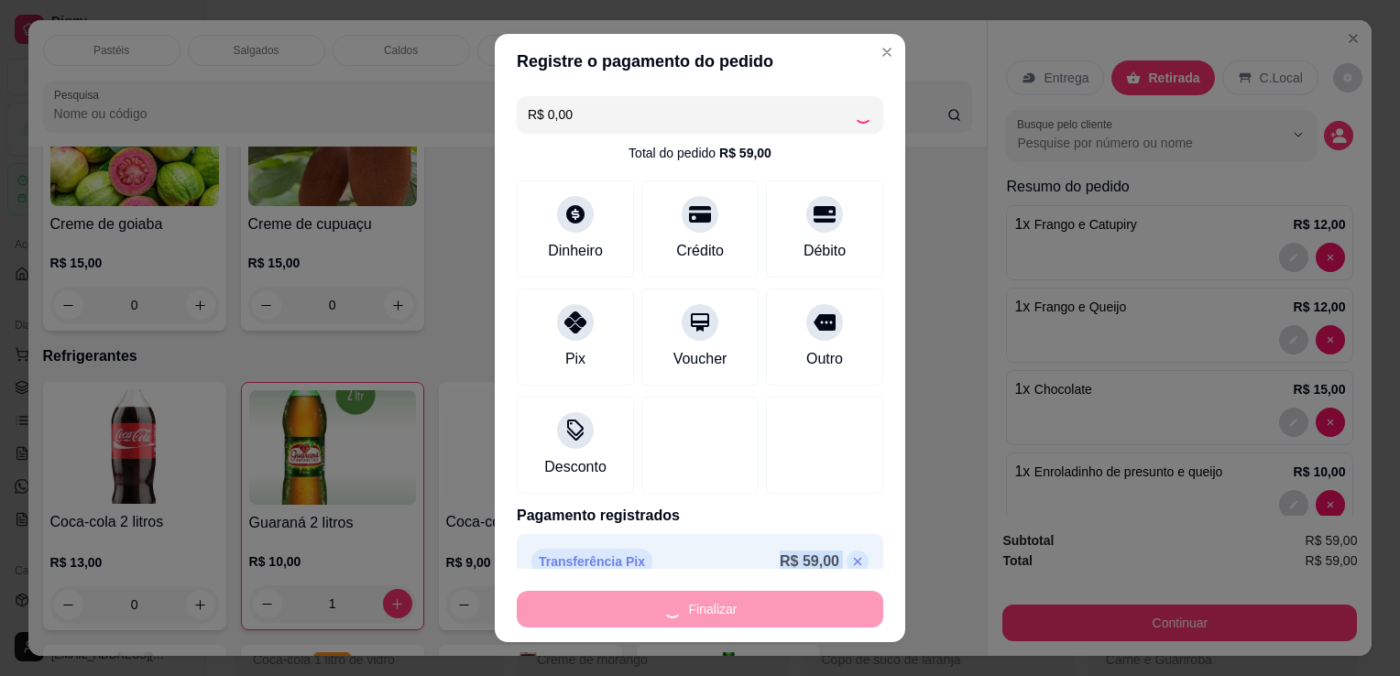
type input "0"
type input "-R$ 59,00"
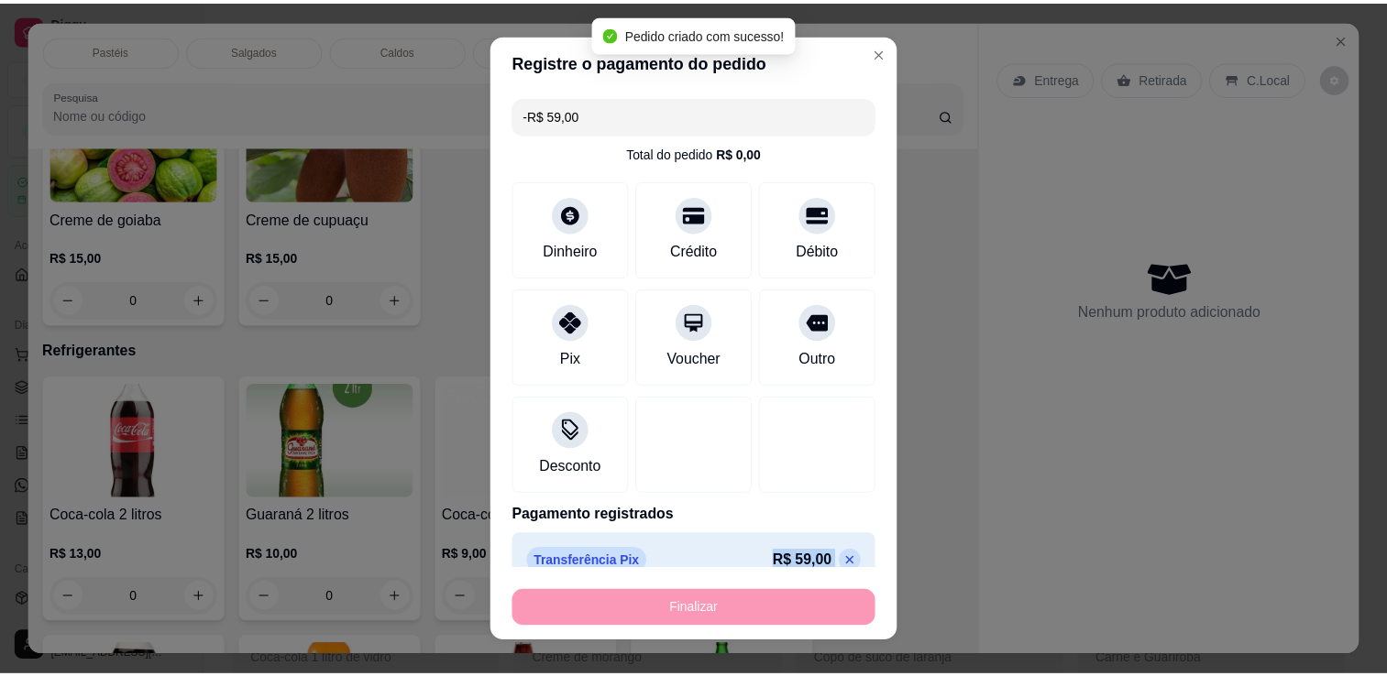
scroll to position [4618, 0]
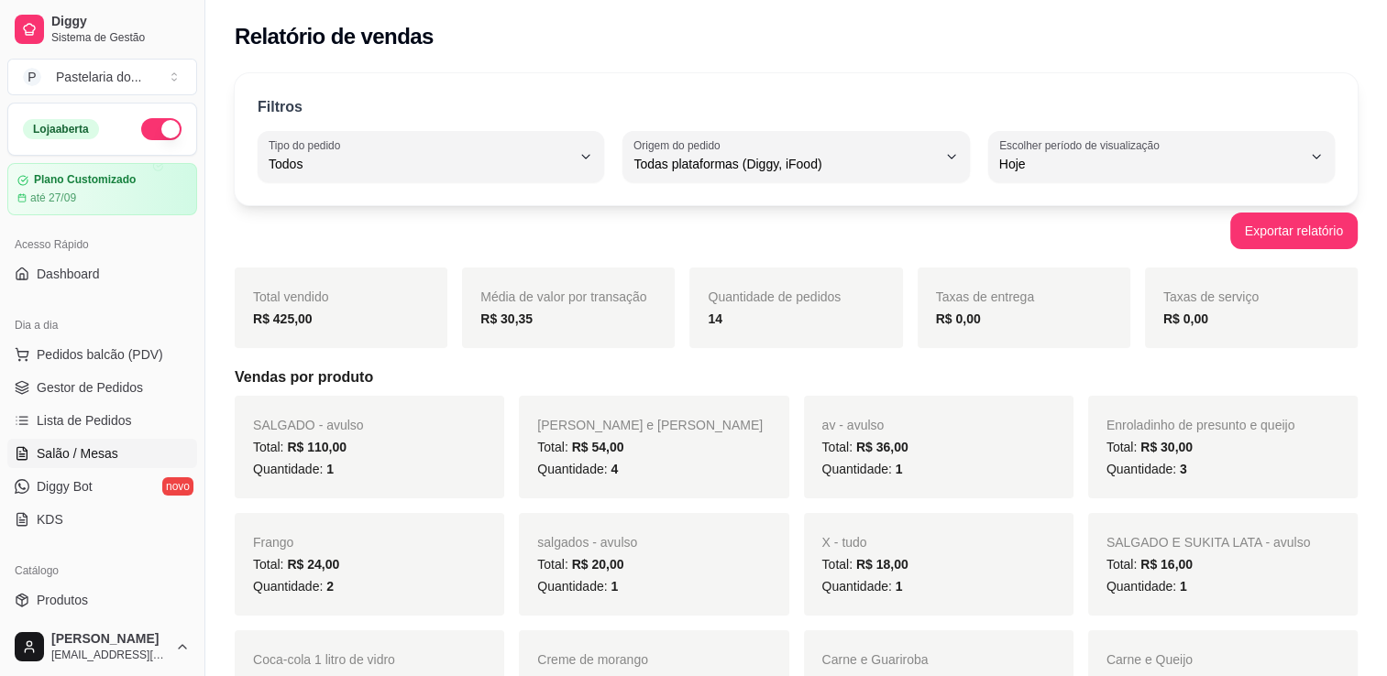
click at [115, 445] on link "Salão / Mesas" at bounding box center [102, 453] width 190 height 29
click at [115, 445] on span "Salão / Mesas" at bounding box center [78, 453] width 82 height 18
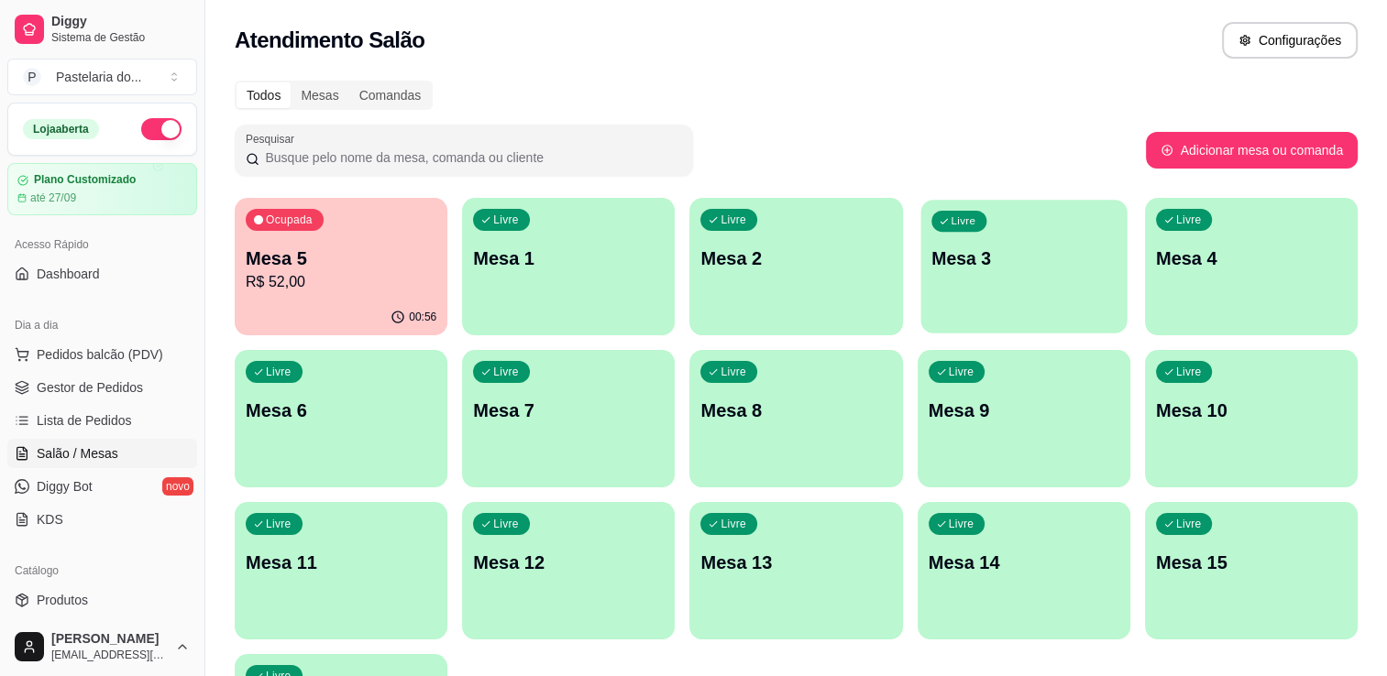
click at [967, 251] on p "Mesa 3" at bounding box center [1023, 259] width 185 height 25
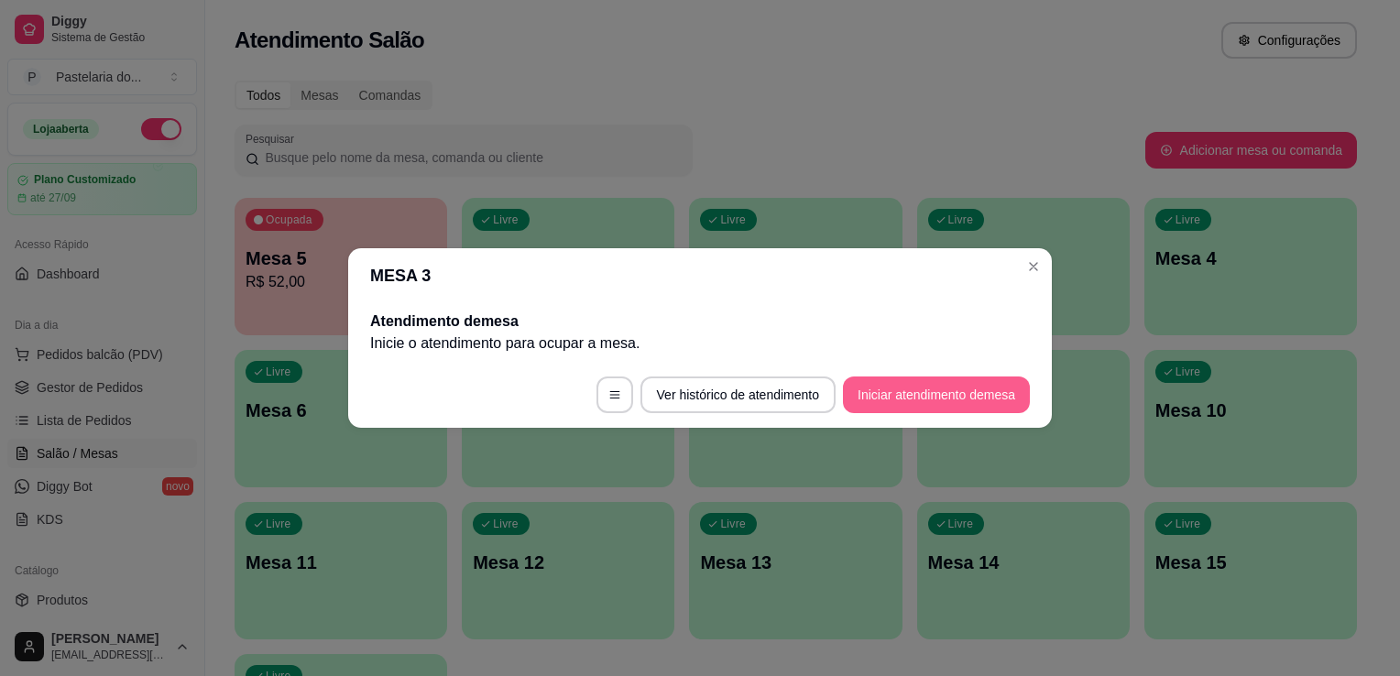
click at [928, 388] on button "Iniciar atendimento de mesa" at bounding box center [936, 395] width 187 height 37
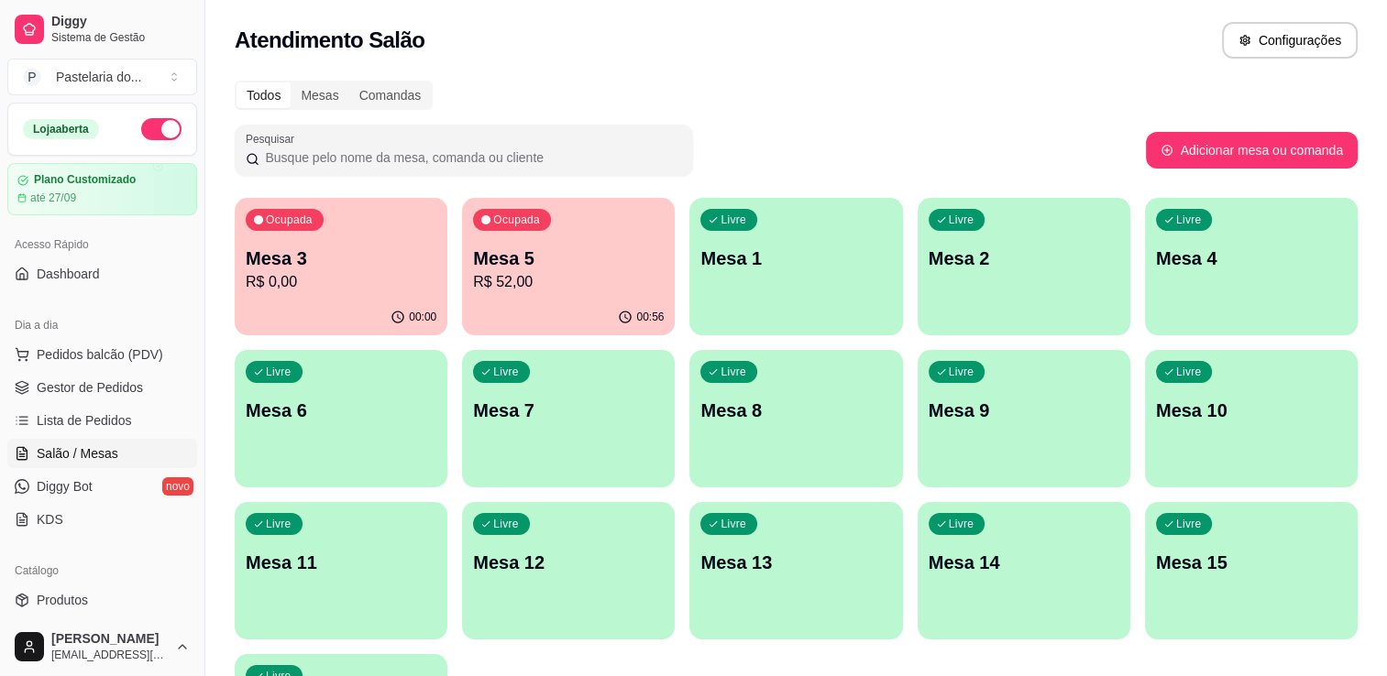
click at [334, 253] on p "Mesa 3" at bounding box center [341, 259] width 191 height 26
click at [316, 288] on p "R$ 0,00" at bounding box center [341, 282] width 191 height 22
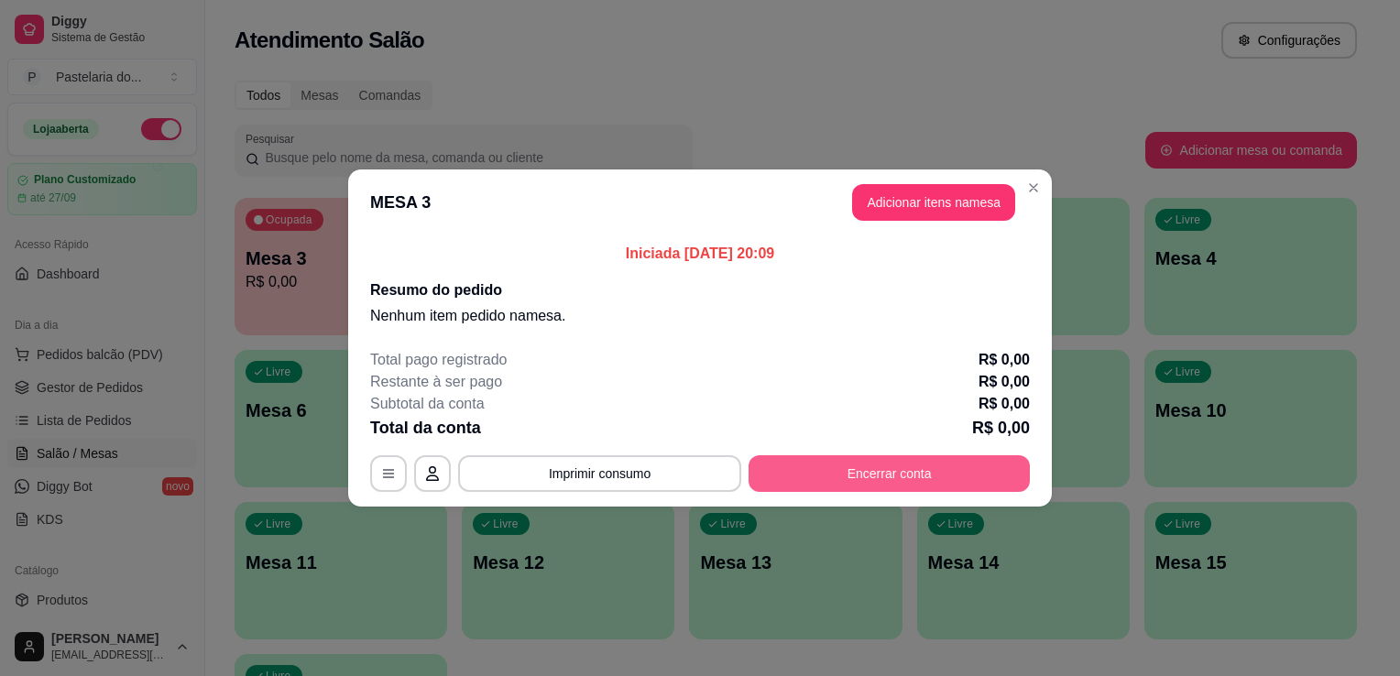
click at [917, 472] on button "Encerrar conta" at bounding box center [889, 473] width 281 height 37
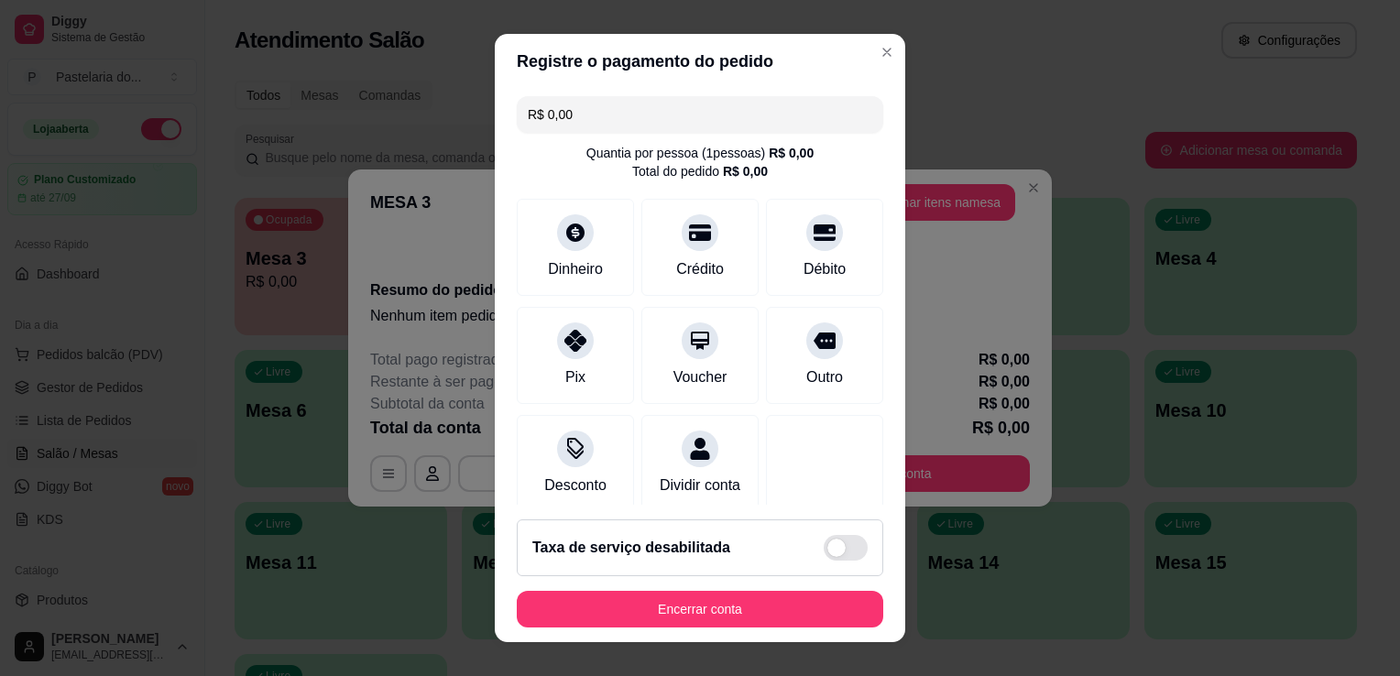
click at [744, 625] on button "Encerrar conta" at bounding box center [700, 609] width 367 height 37
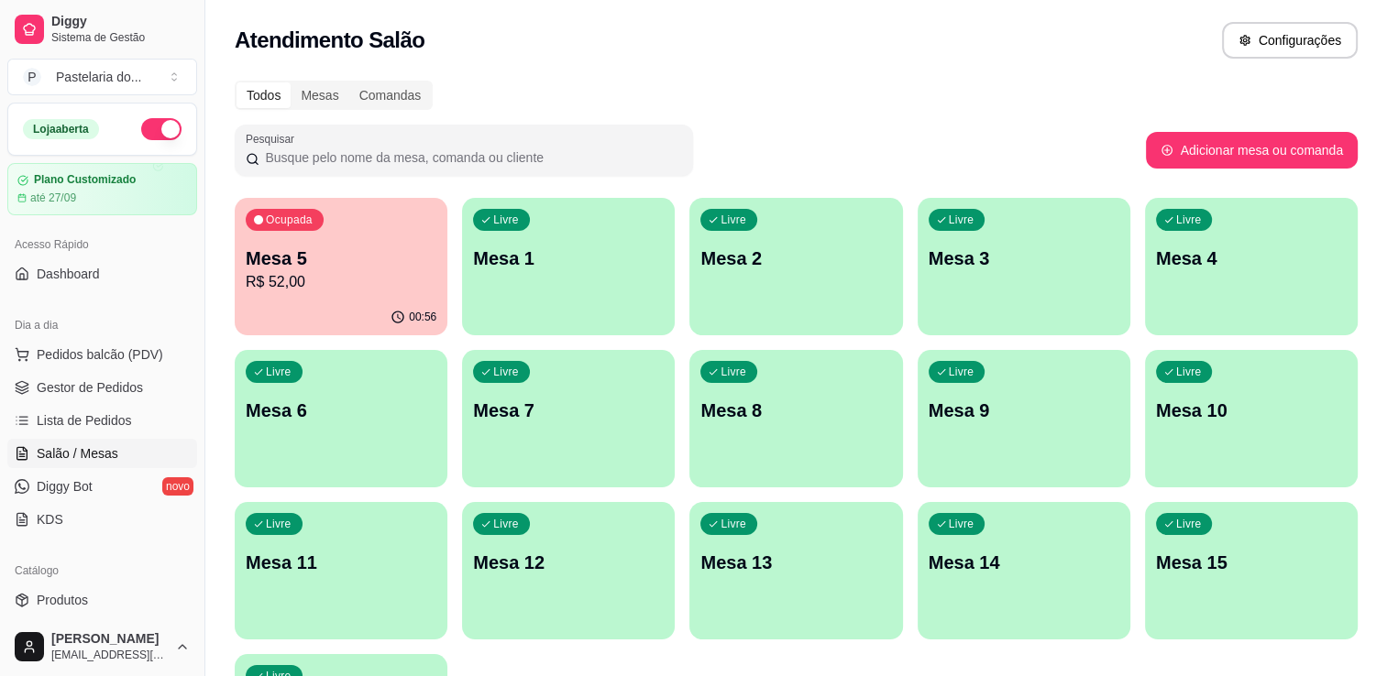
click at [754, 248] on p "Mesa 2" at bounding box center [795, 259] width 191 height 26
click at [754, 248] on p "Mesa 2" at bounding box center [796, 259] width 185 height 25
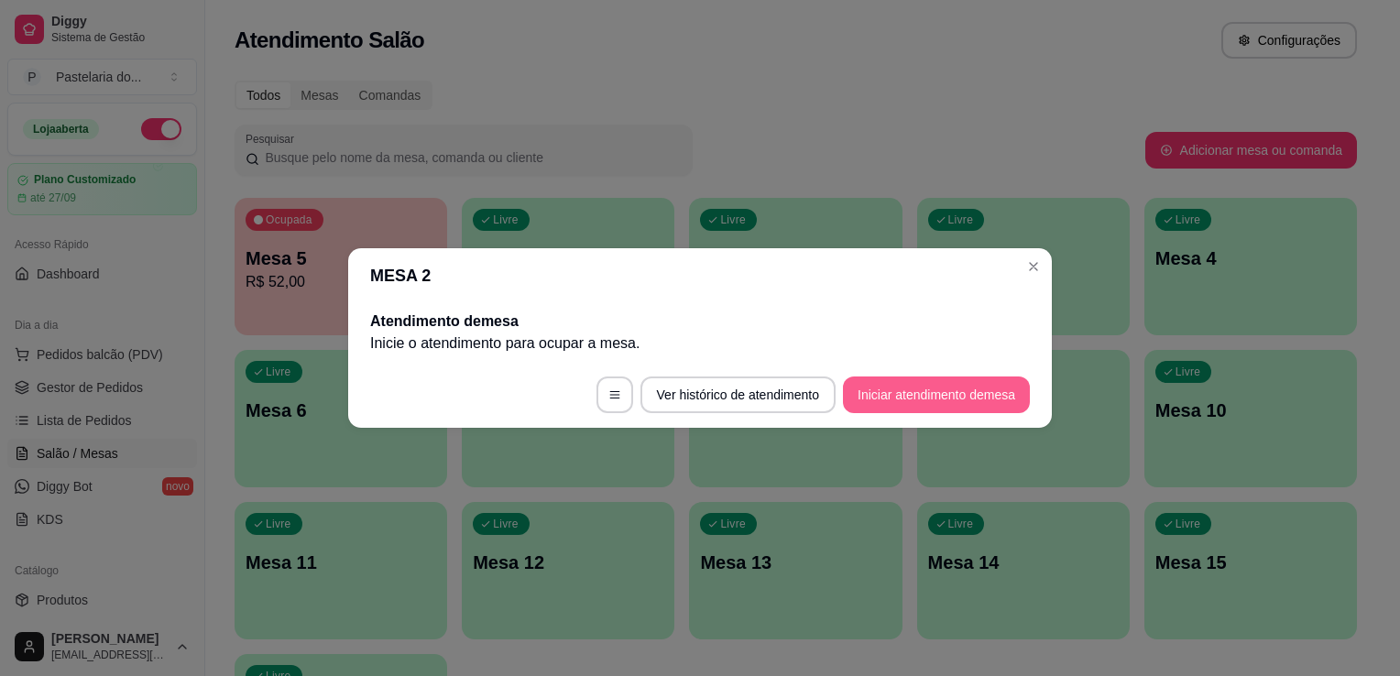
click at [907, 397] on button "Iniciar atendimento de mesa" at bounding box center [936, 395] width 187 height 37
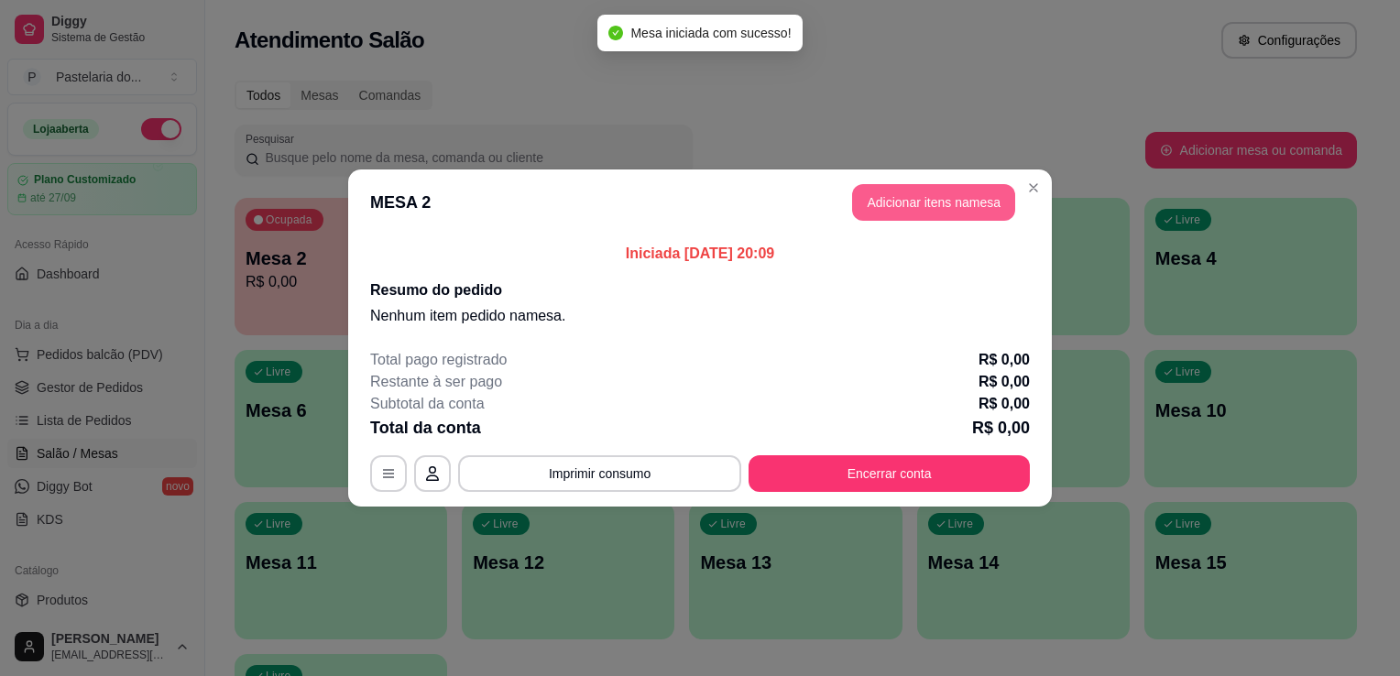
click at [888, 199] on button "Adicionar itens na mesa" at bounding box center [933, 202] width 163 height 37
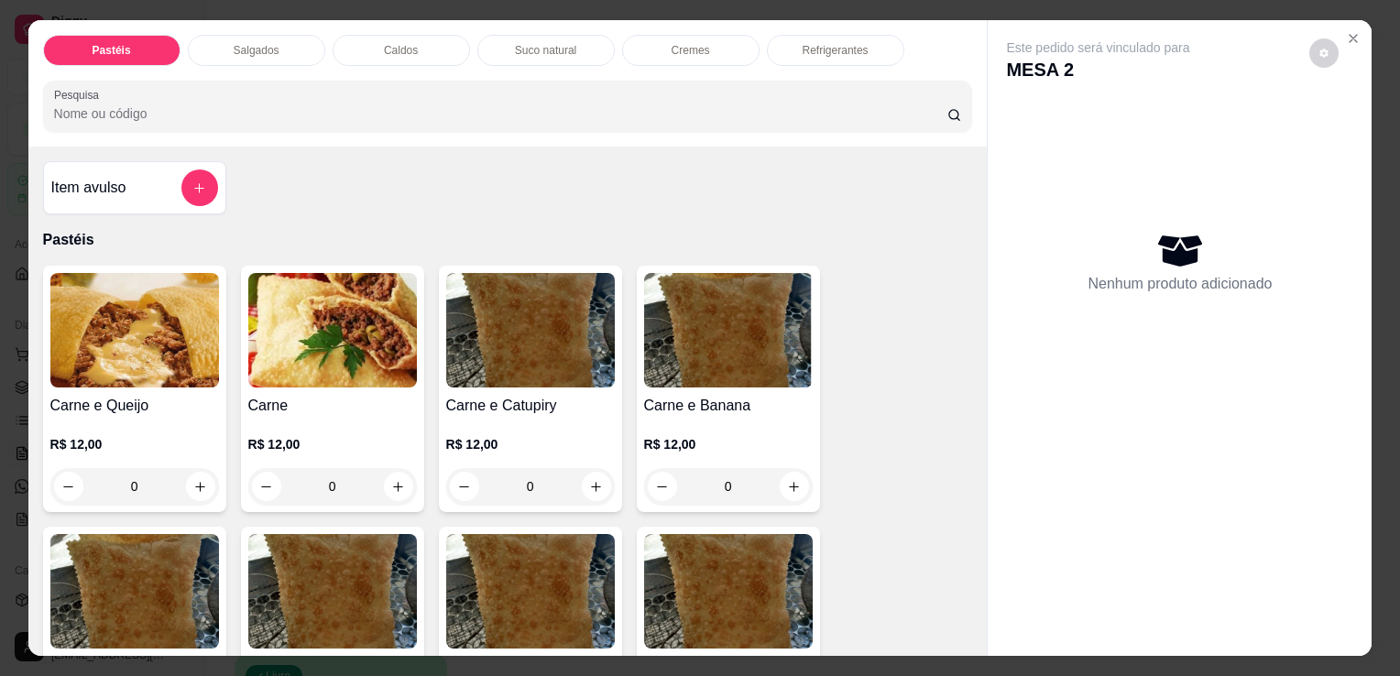
click at [194, 484] on div "0" at bounding box center [134, 486] width 169 height 37
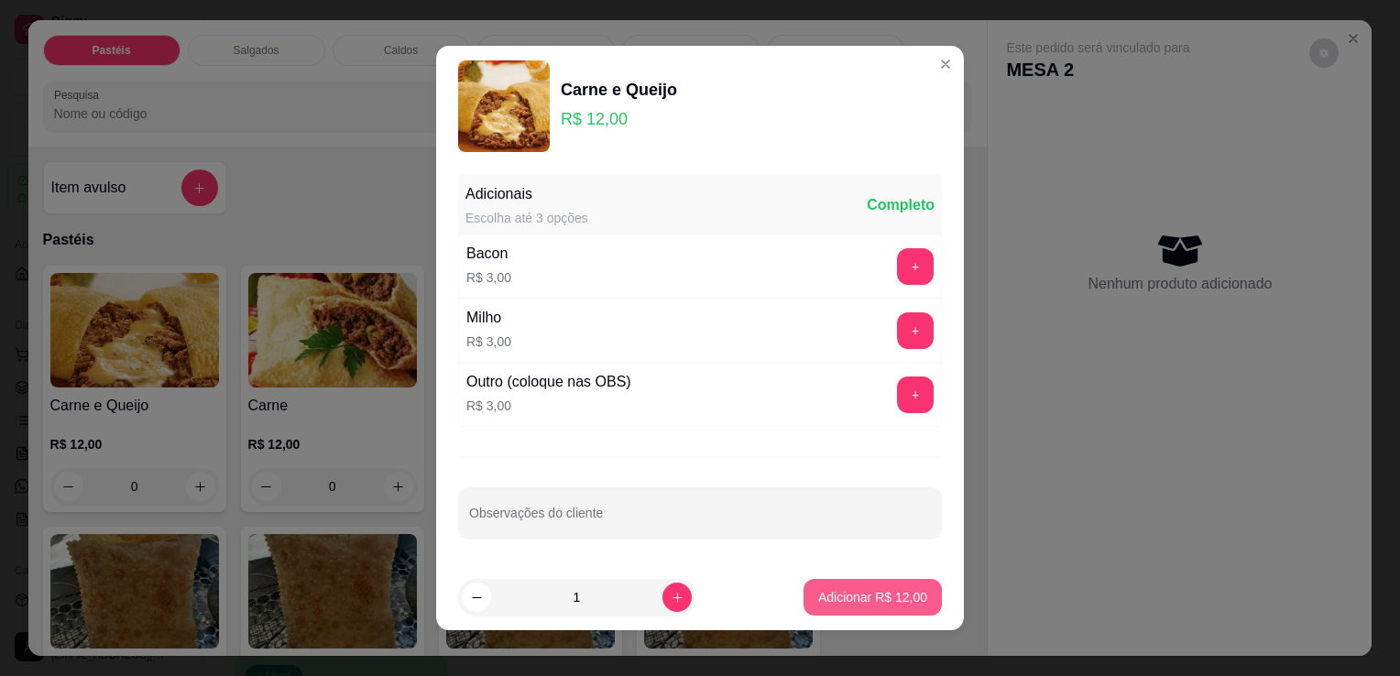
click at [818, 592] on p "Adicionar R$ 12,00" at bounding box center [872, 597] width 109 height 18
click at [805, 592] on img at bounding box center [728, 591] width 169 height 115
type input "1"
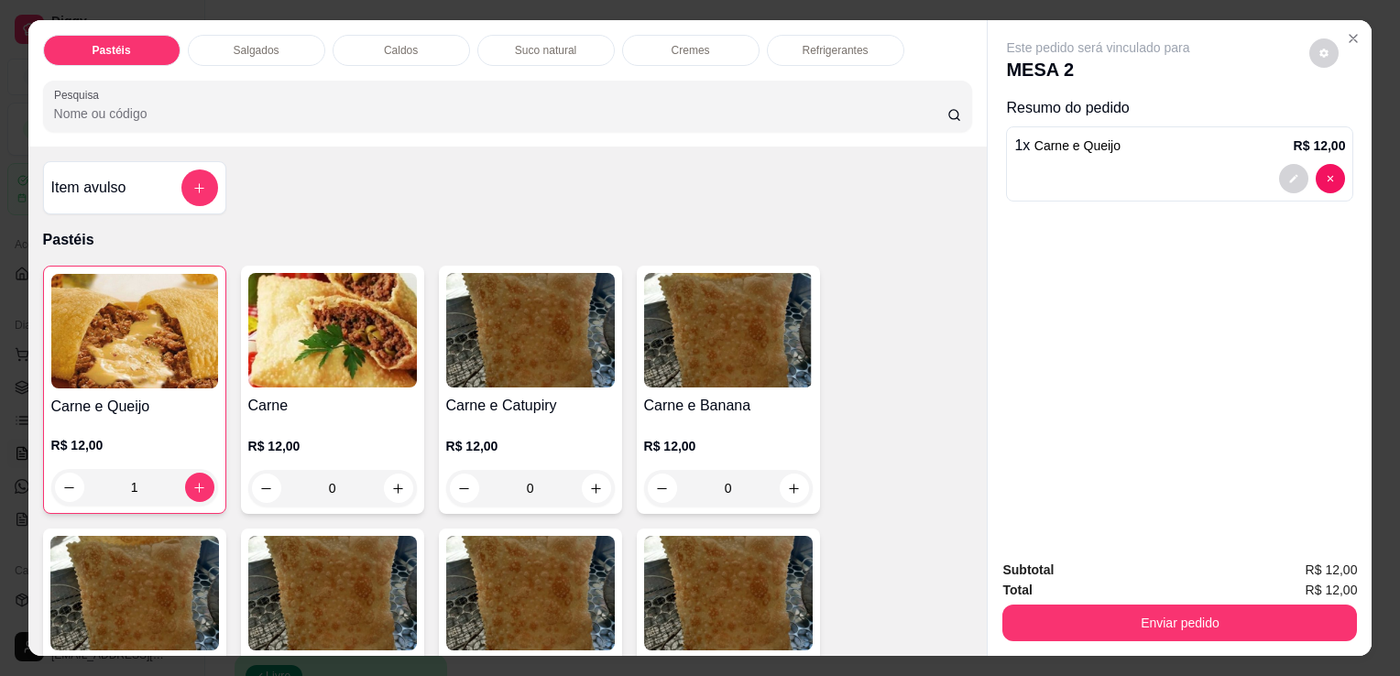
click at [290, 54] on div "Salgados" at bounding box center [256, 50] width 137 height 31
click at [290, 104] on input "Pesquisa" at bounding box center [501, 113] width 894 height 18
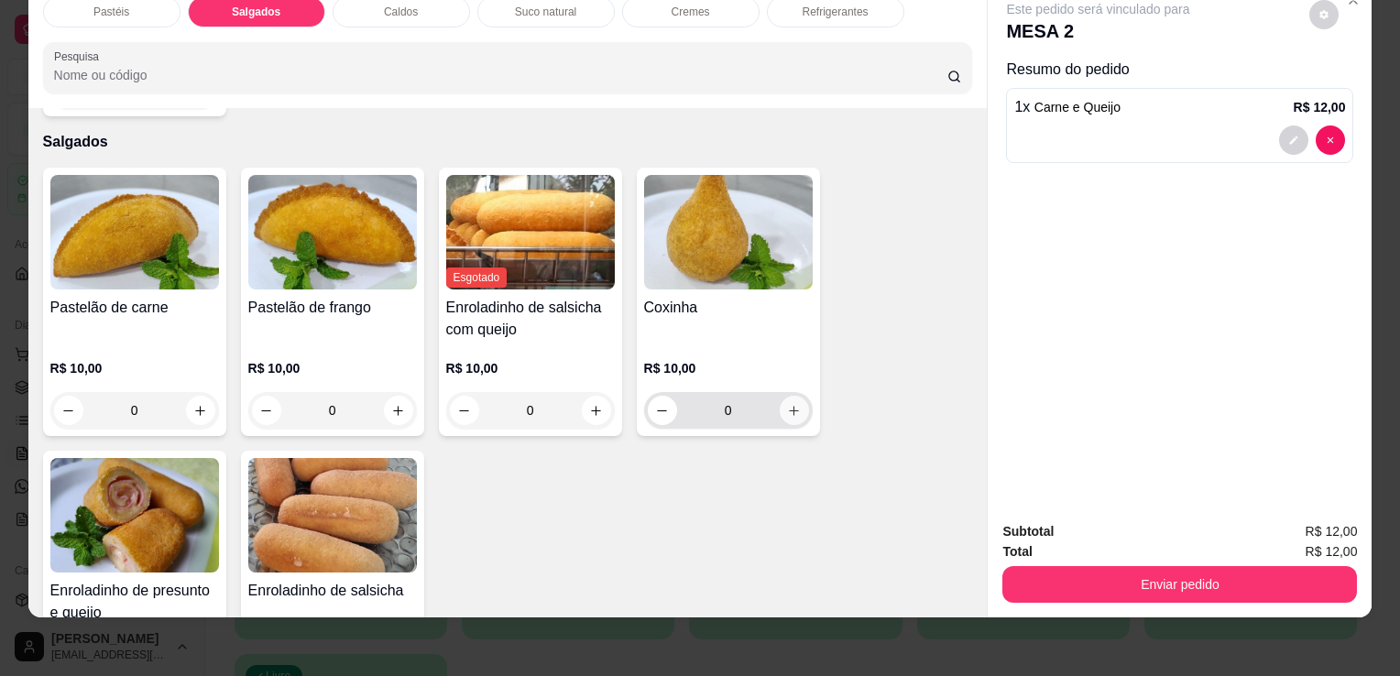
click at [792, 404] on icon "increase-product-quantity" at bounding box center [794, 411] width 14 height 14
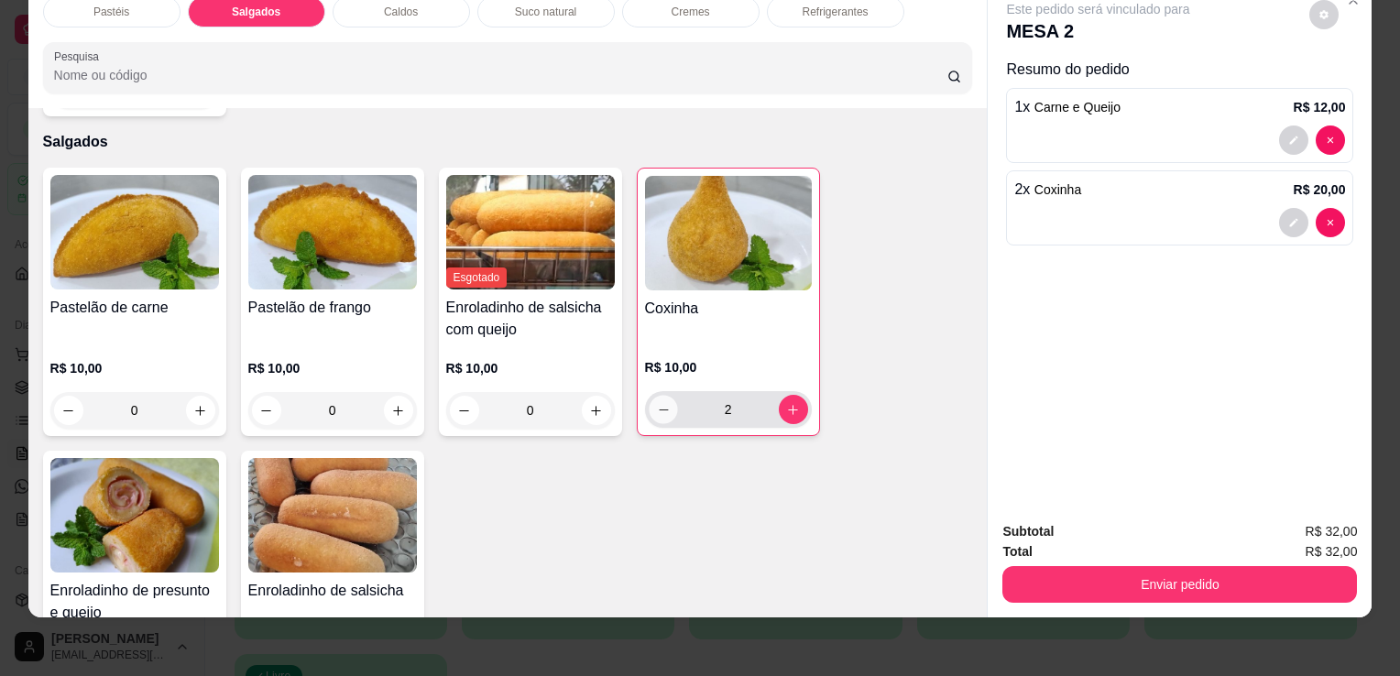
click at [658, 403] on icon "decrease-product-quantity" at bounding box center [663, 410] width 14 height 14
type input "1"
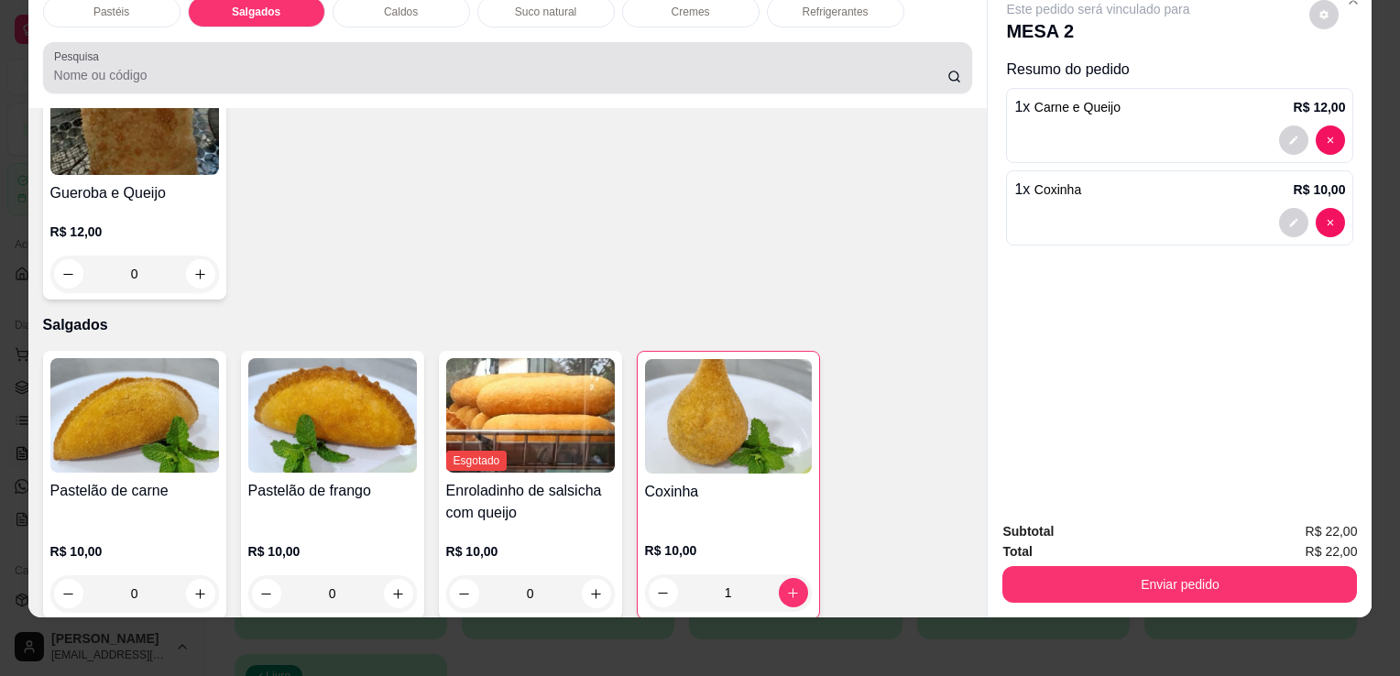
scroll to position [0, 0]
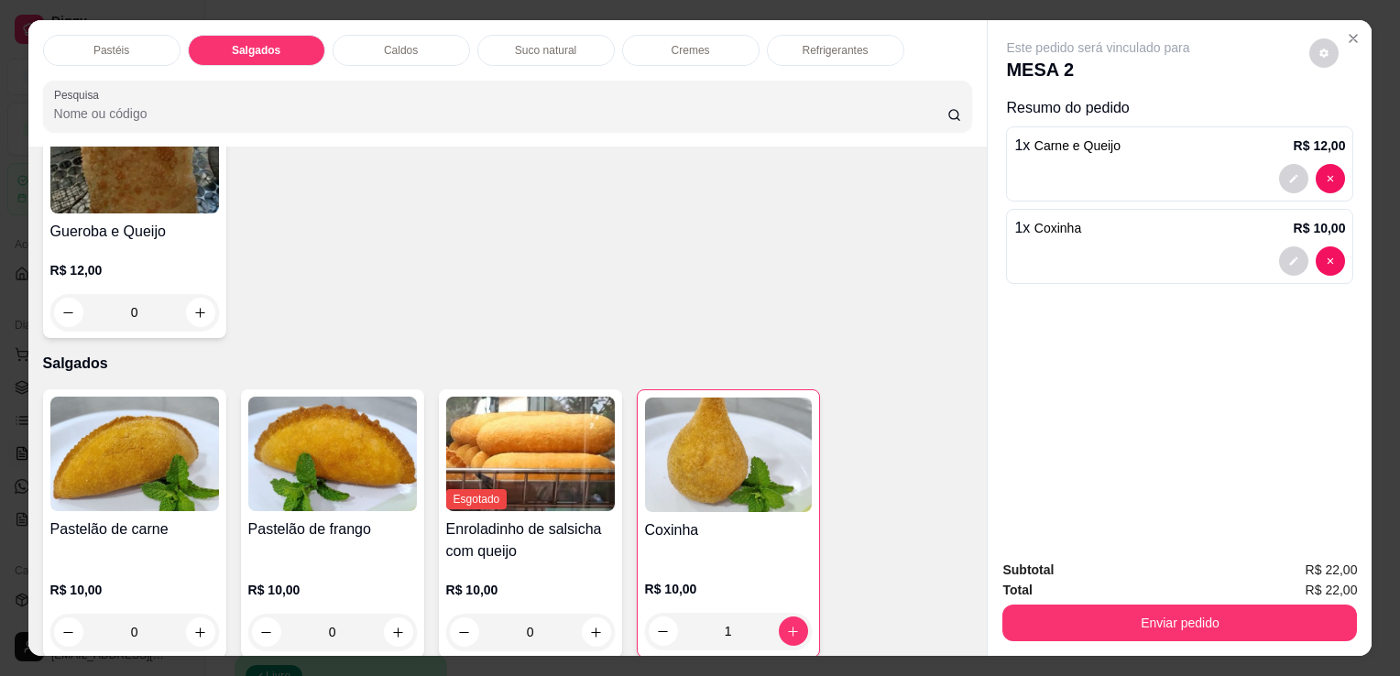
click at [816, 46] on p "Refrigerantes" at bounding box center [836, 50] width 66 height 15
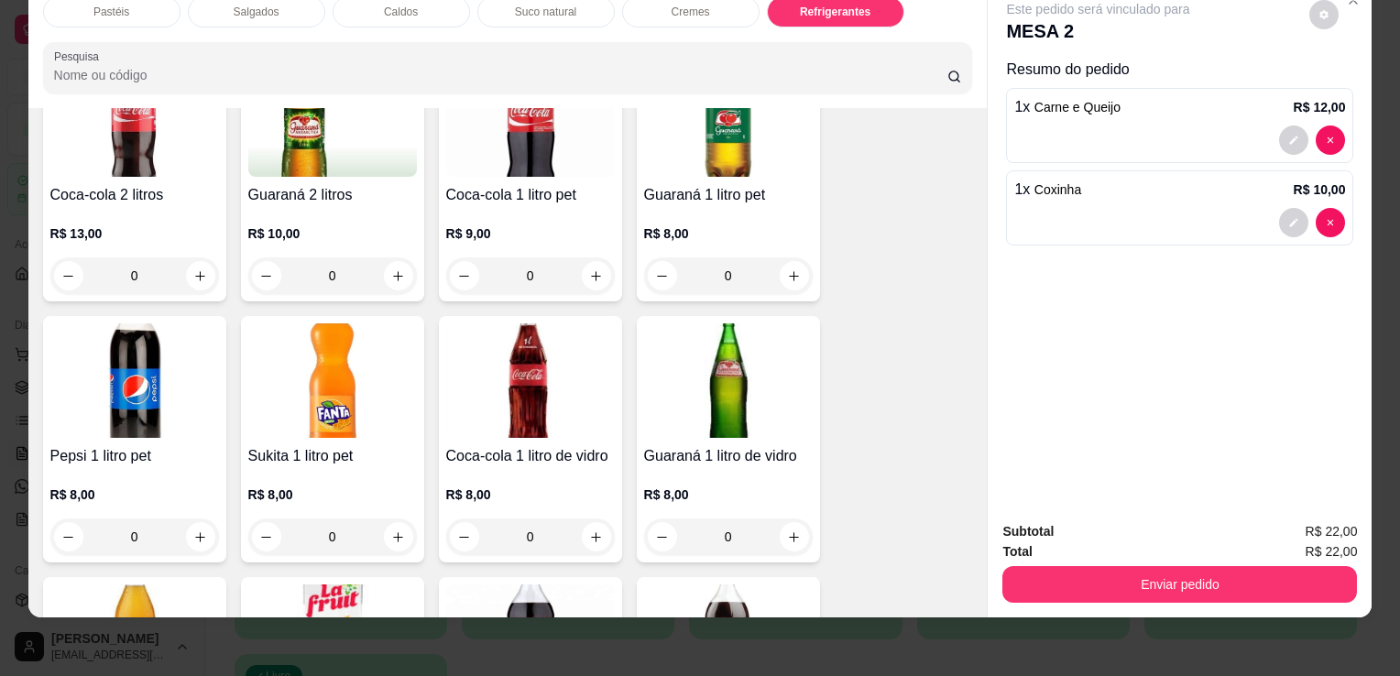
scroll to position [5070, 0]
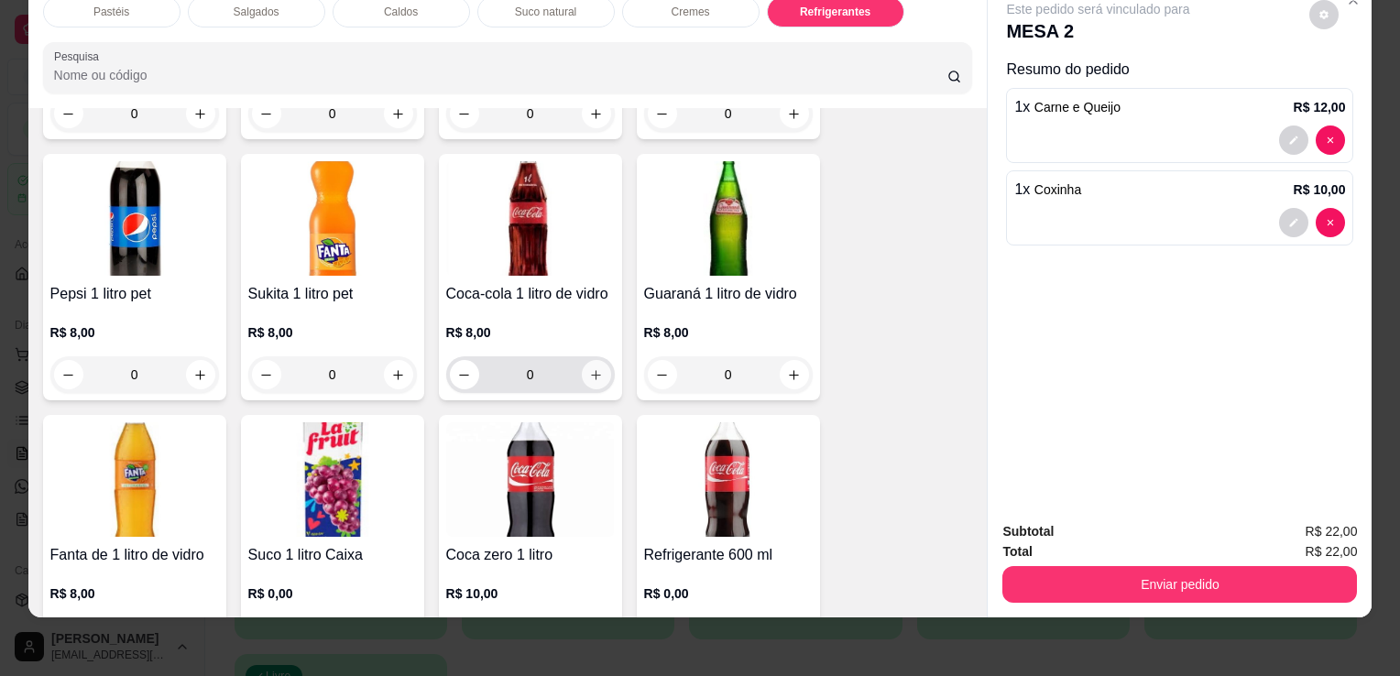
click at [589, 368] on icon "increase-product-quantity" at bounding box center [596, 375] width 14 height 14
type input "1"
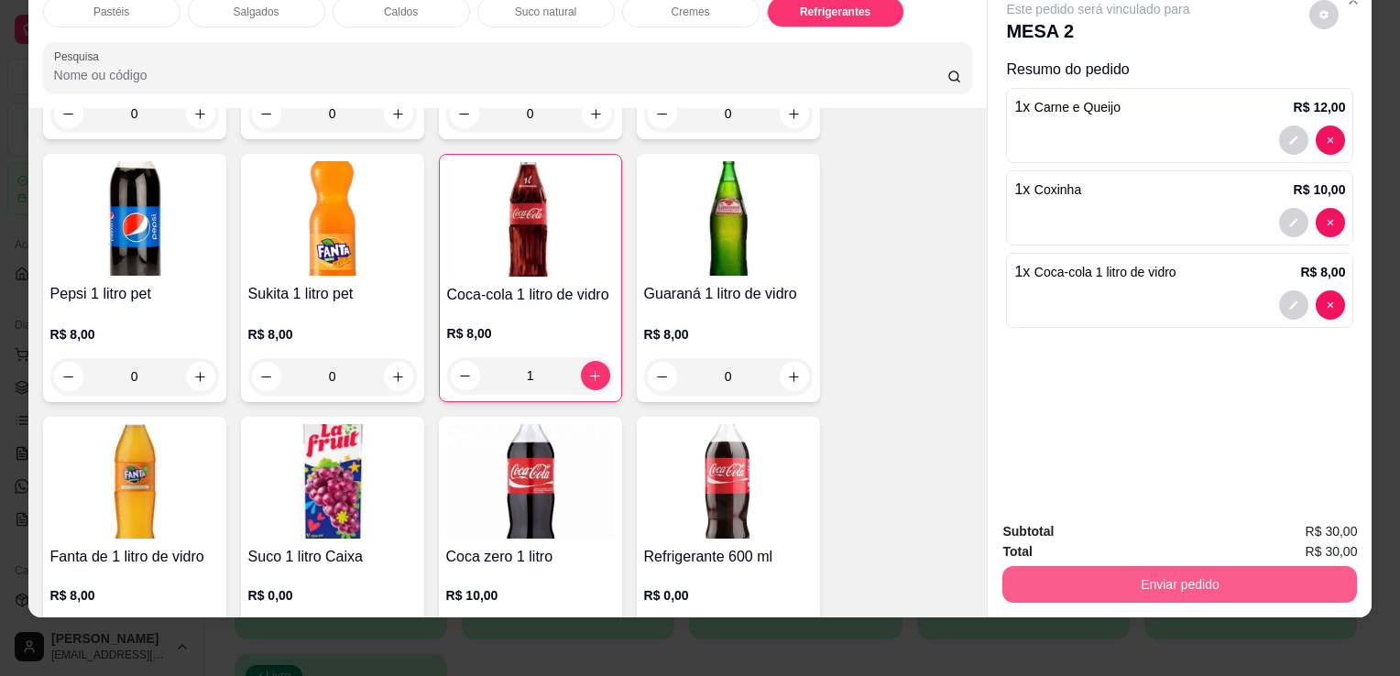
click at [1202, 573] on button "Enviar pedido" at bounding box center [1180, 584] width 355 height 37
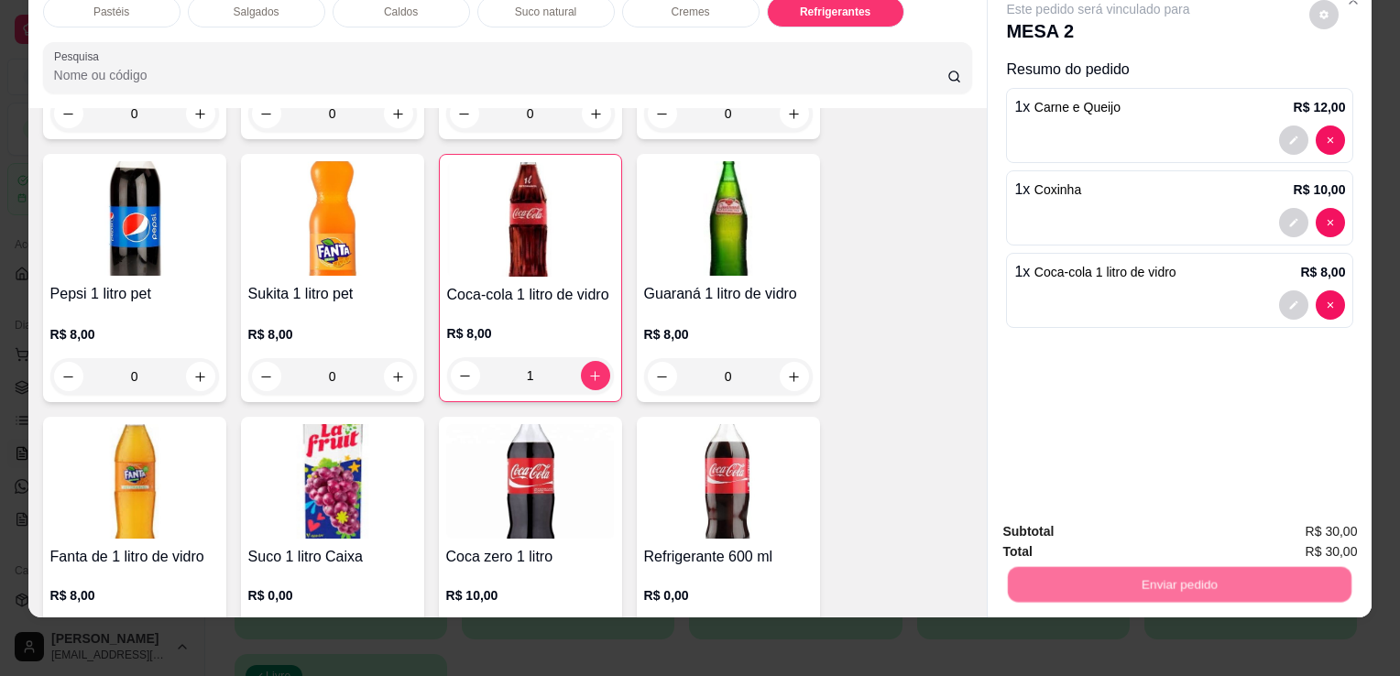
click at [1165, 525] on button "Não registrar e enviar pedido" at bounding box center [1120, 526] width 191 height 35
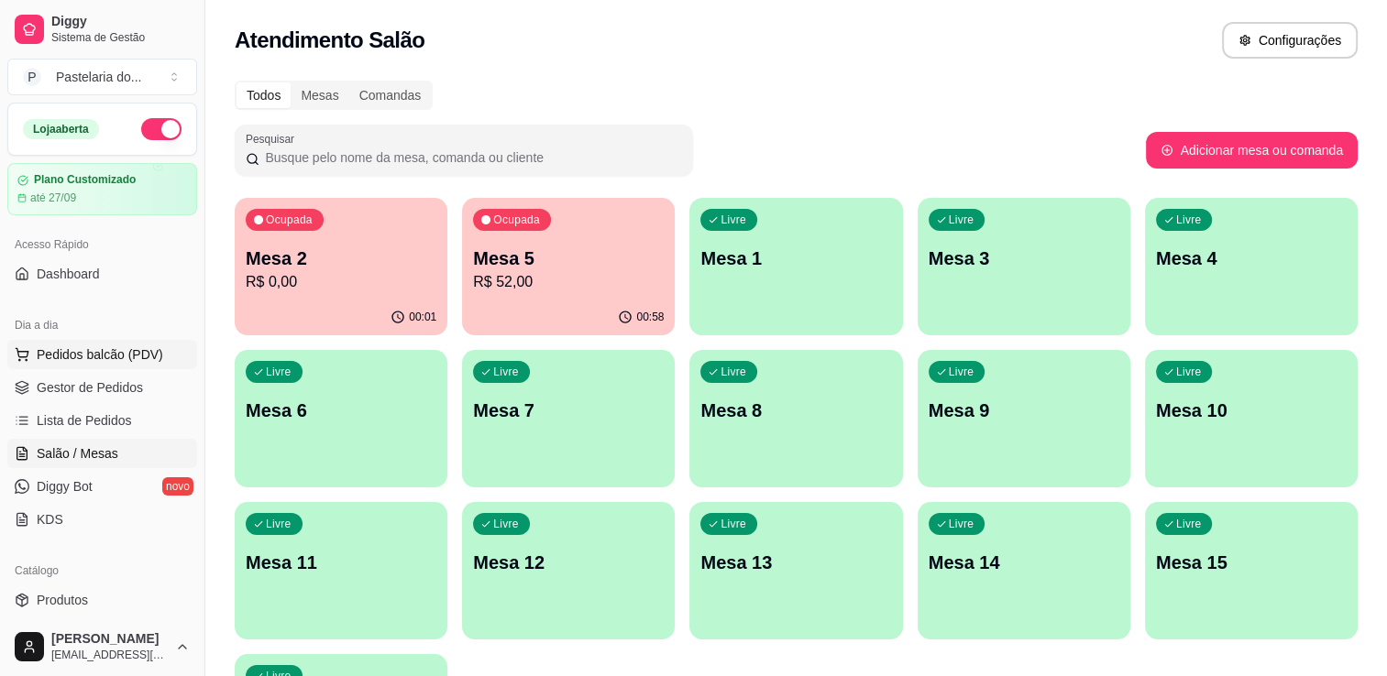
click at [168, 357] on button "Pedidos balcão (PDV)" at bounding box center [102, 354] width 190 height 29
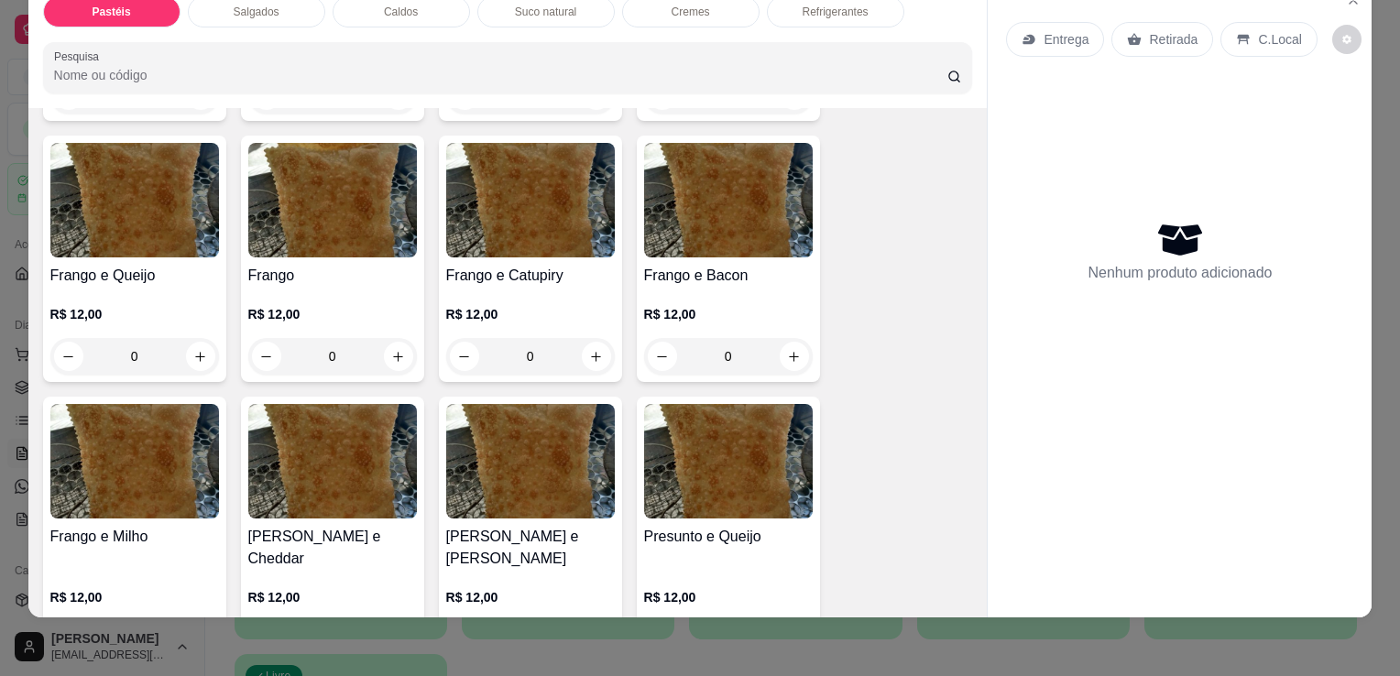
scroll to position [733, 0]
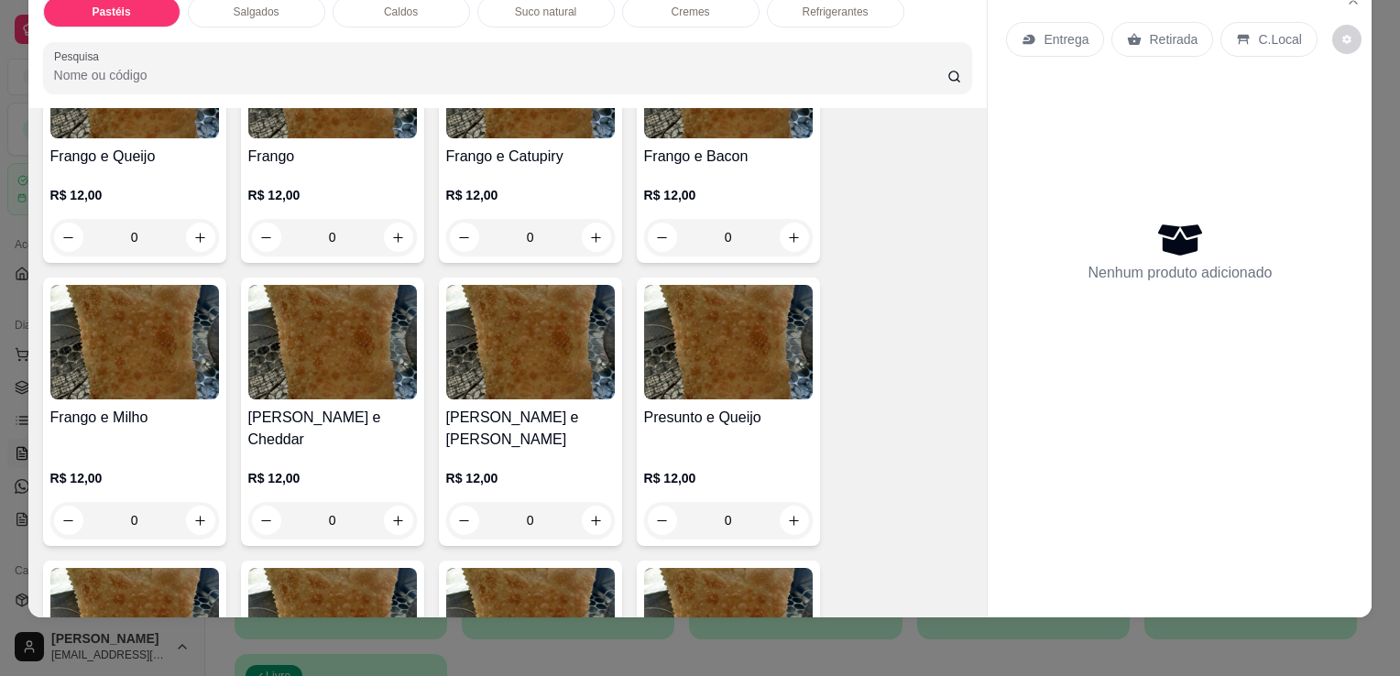
click at [787, 502] on div "0" at bounding box center [728, 520] width 169 height 37
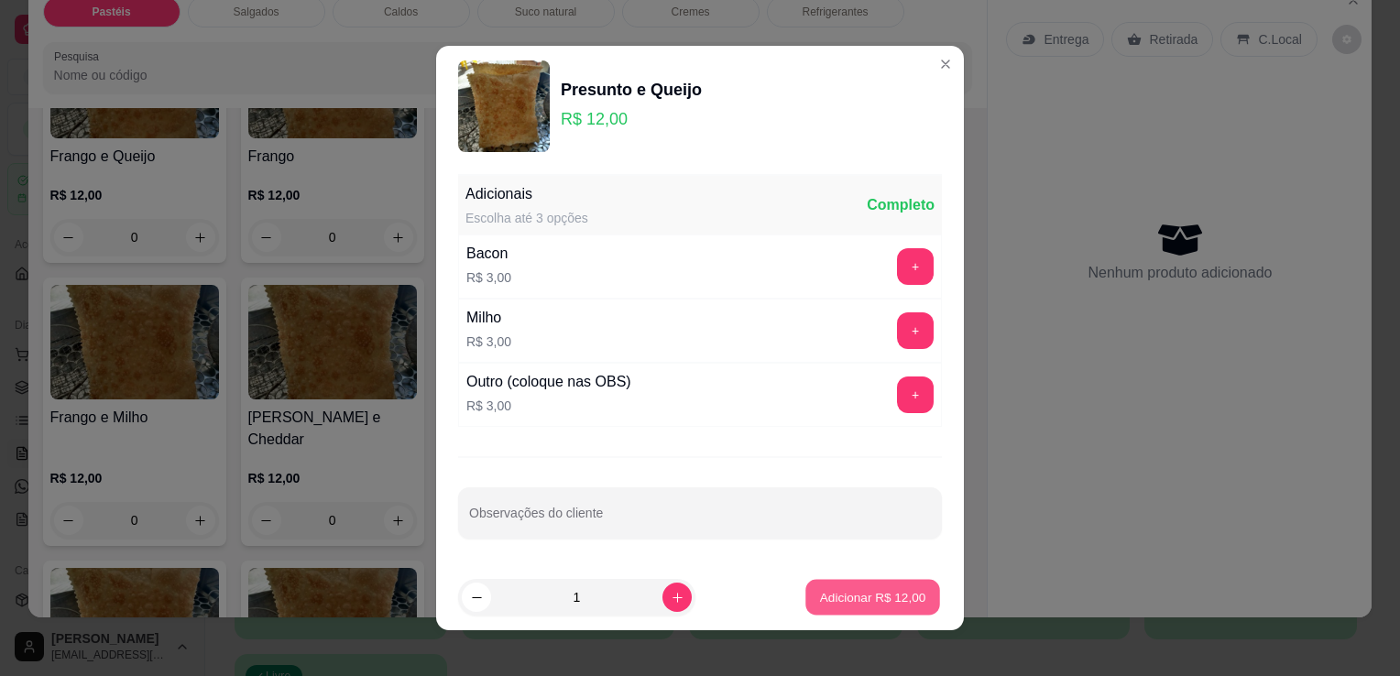
click at [835, 594] on p "Adicionar R$ 12,00" at bounding box center [873, 596] width 106 height 17
click at [835, 594] on div "Carne e Queijo R$ 12,00 0 Carne R$ 12,00 0 Carne e Catupiry R$ 12,00 0 Carne e …" at bounding box center [508, 412] width 930 height 1836
type input "1"
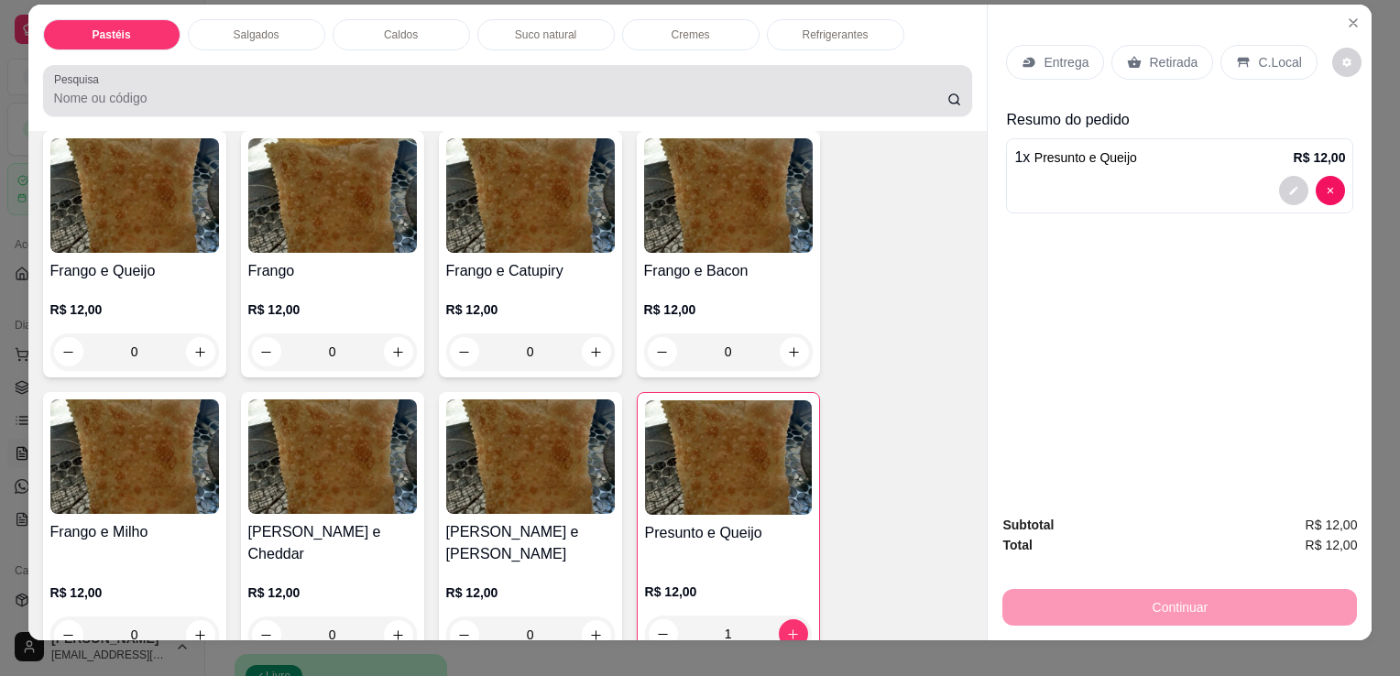
scroll to position [0, 0]
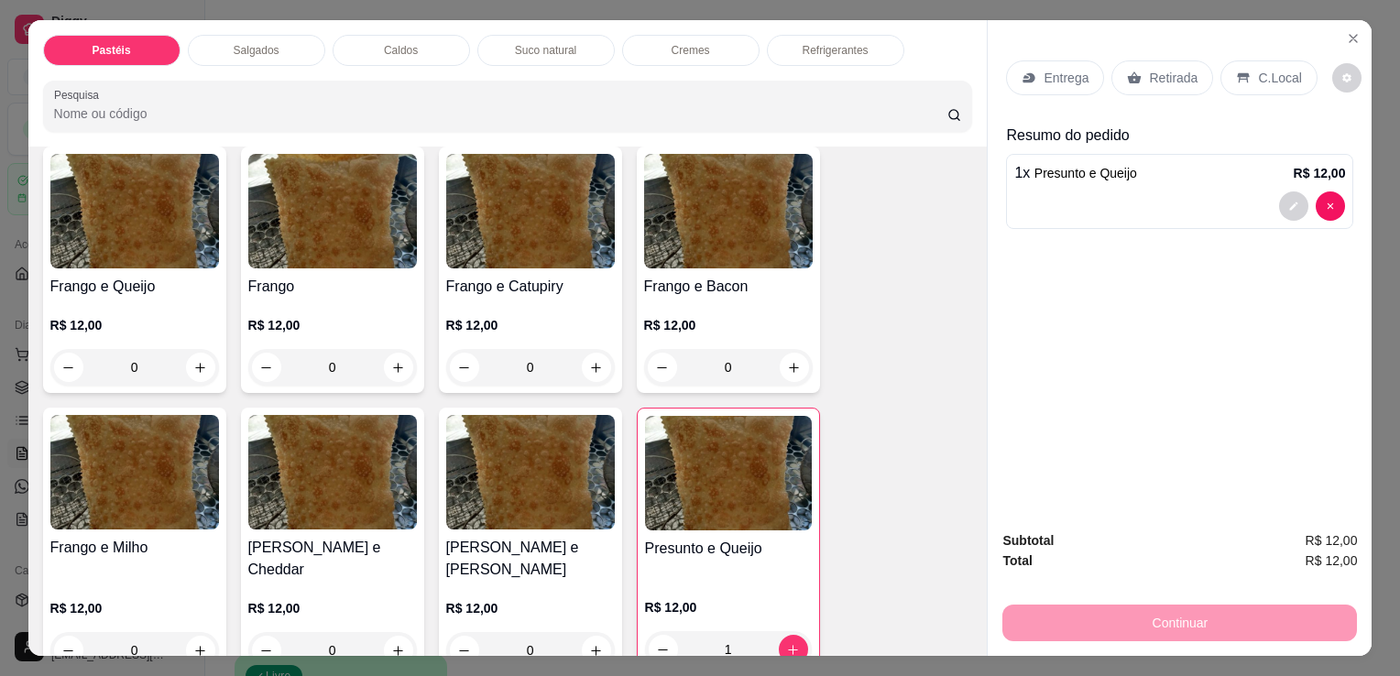
click at [812, 35] on div "Refrigerantes" at bounding box center [835, 50] width 137 height 31
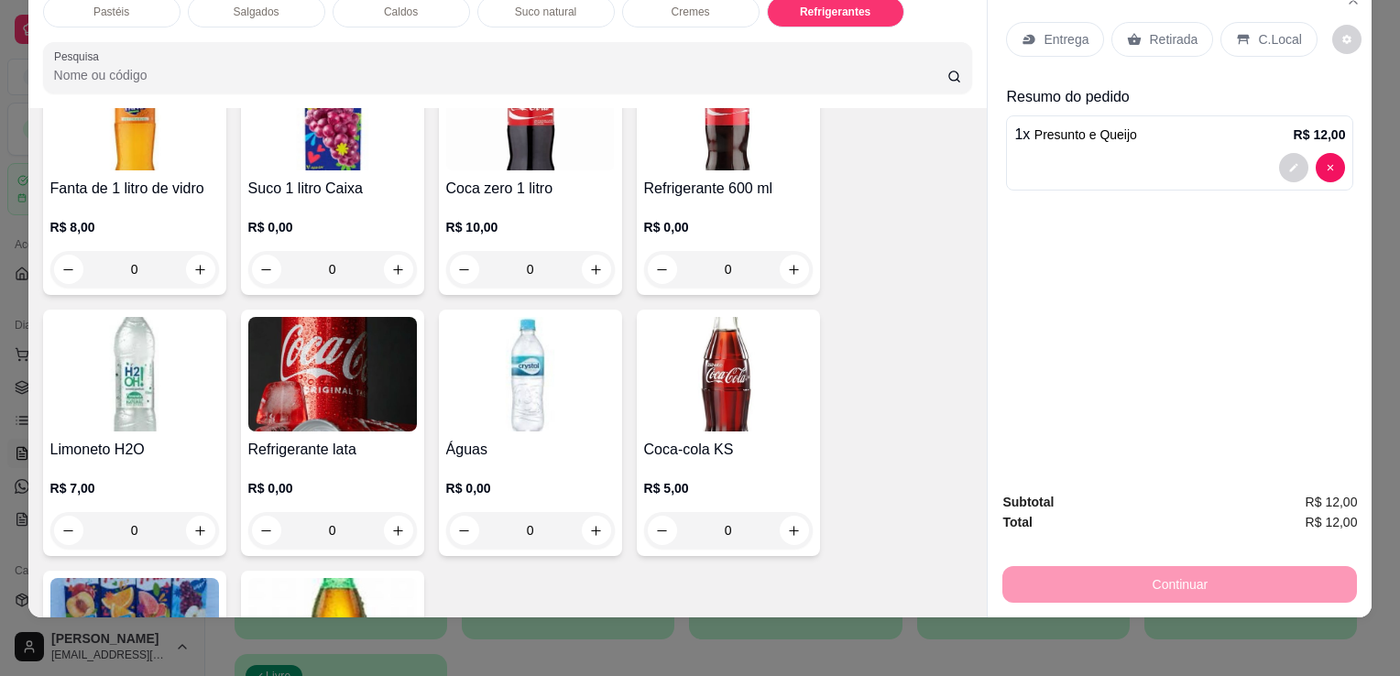
scroll to position [5436, 0]
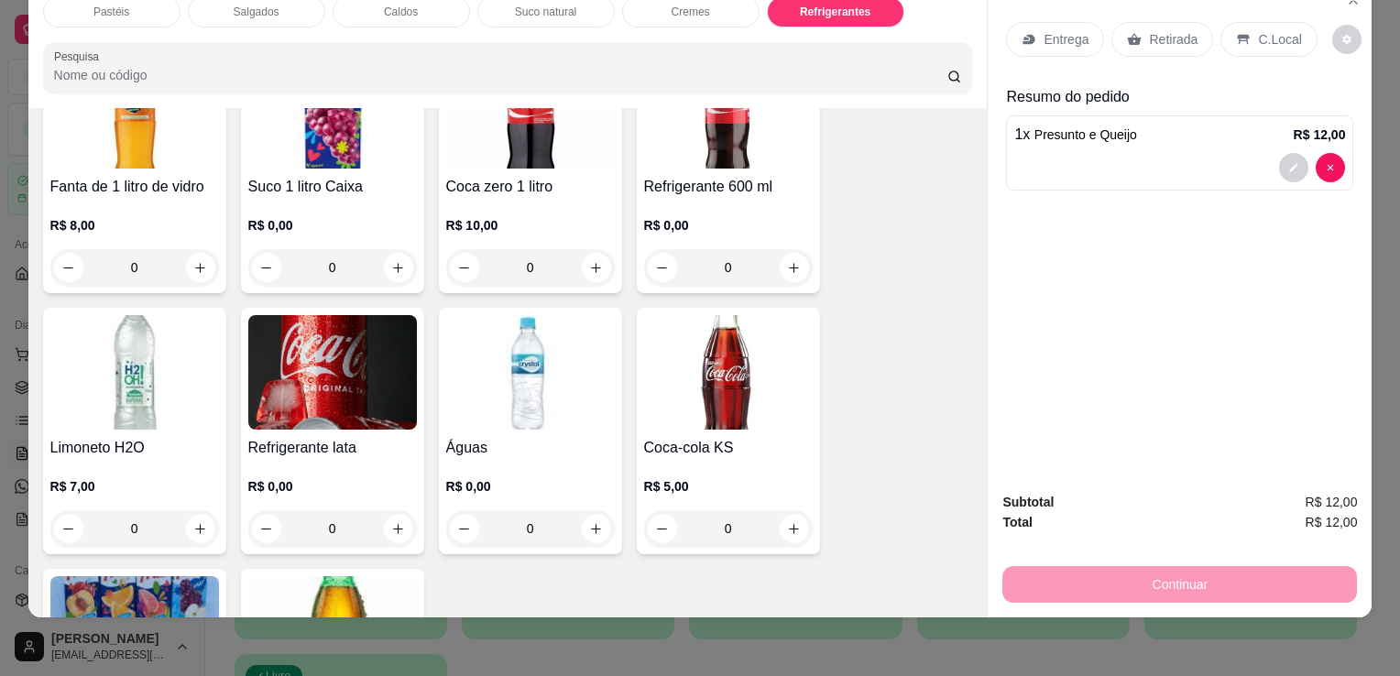
click at [350, 360] on img at bounding box center [332, 372] width 169 height 115
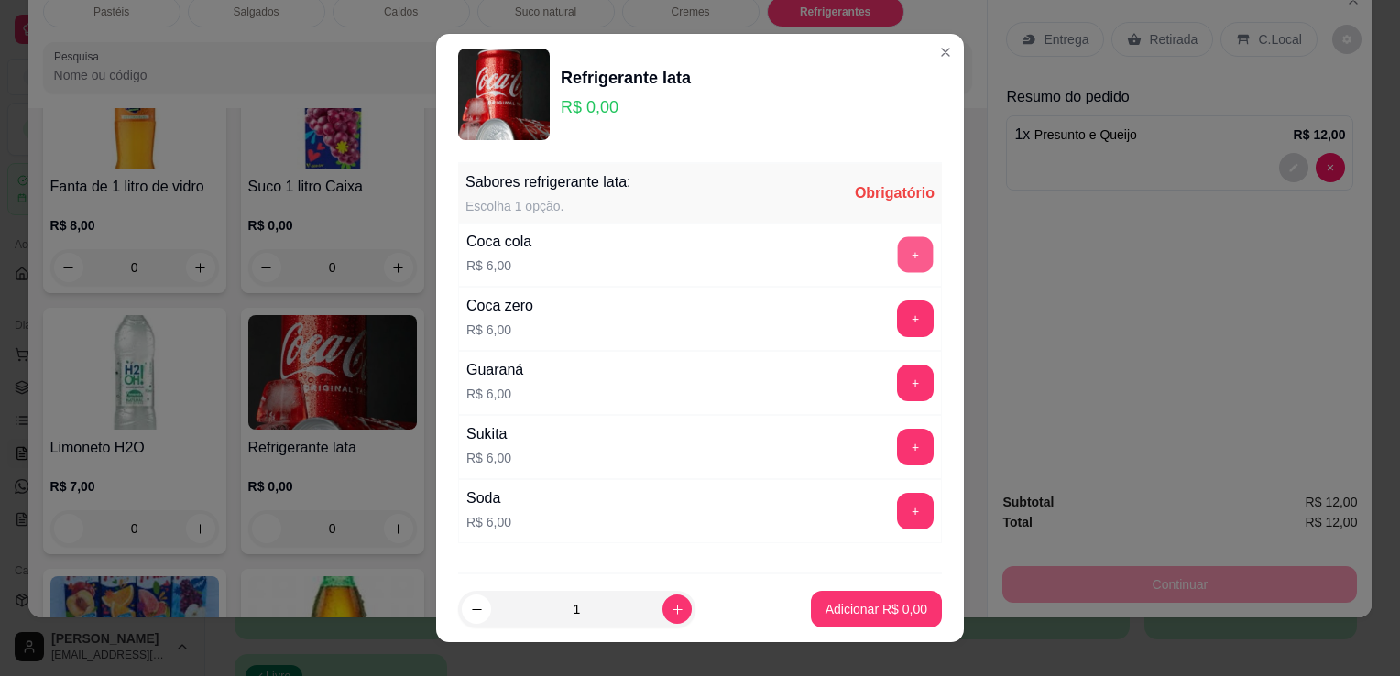
click at [898, 255] on button "+" at bounding box center [916, 255] width 36 height 36
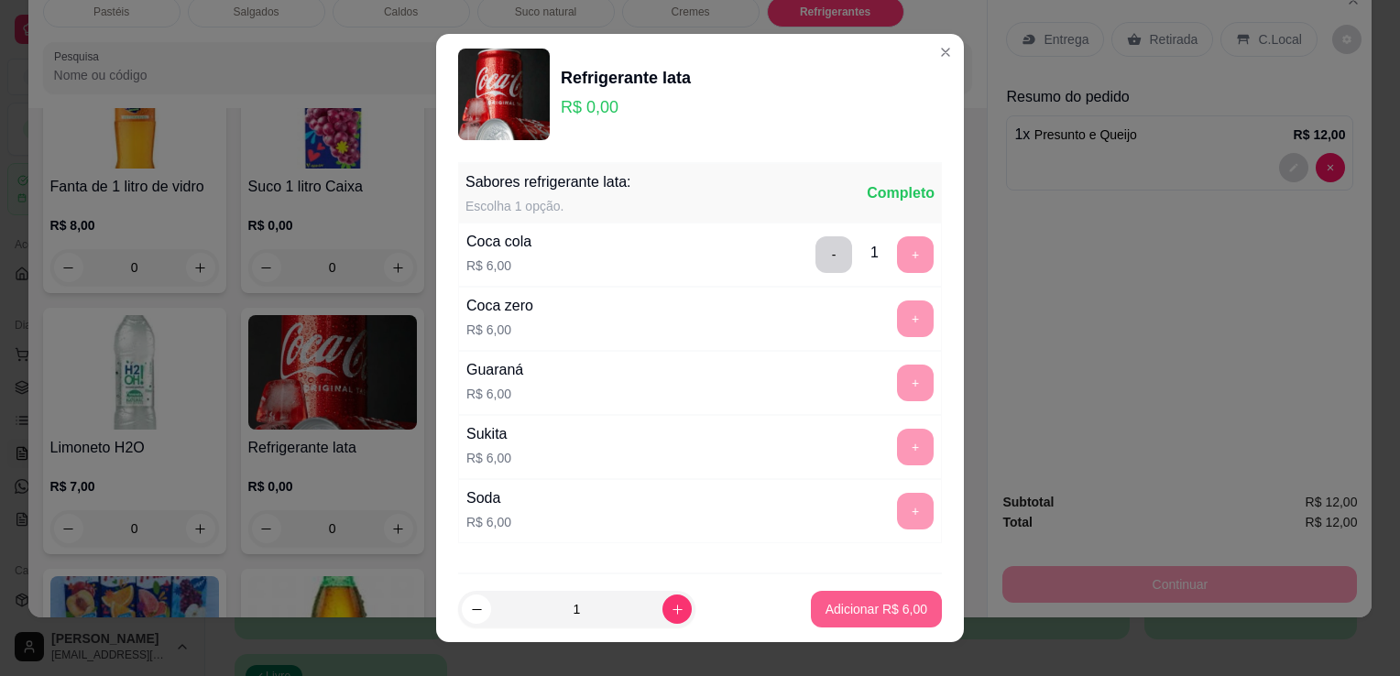
click at [857, 628] on button "Adicionar R$ 6,00" at bounding box center [876, 609] width 131 height 37
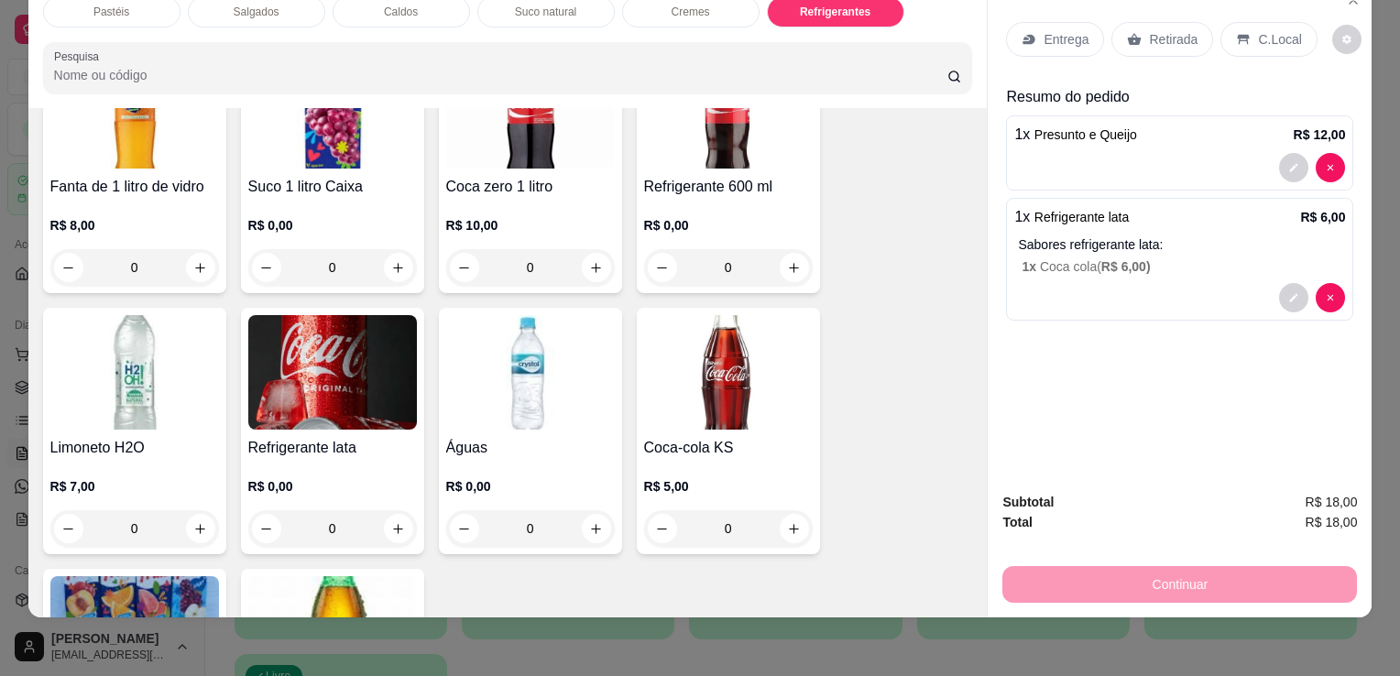
click at [1165, 30] on p "Retirada" at bounding box center [1173, 39] width 49 height 18
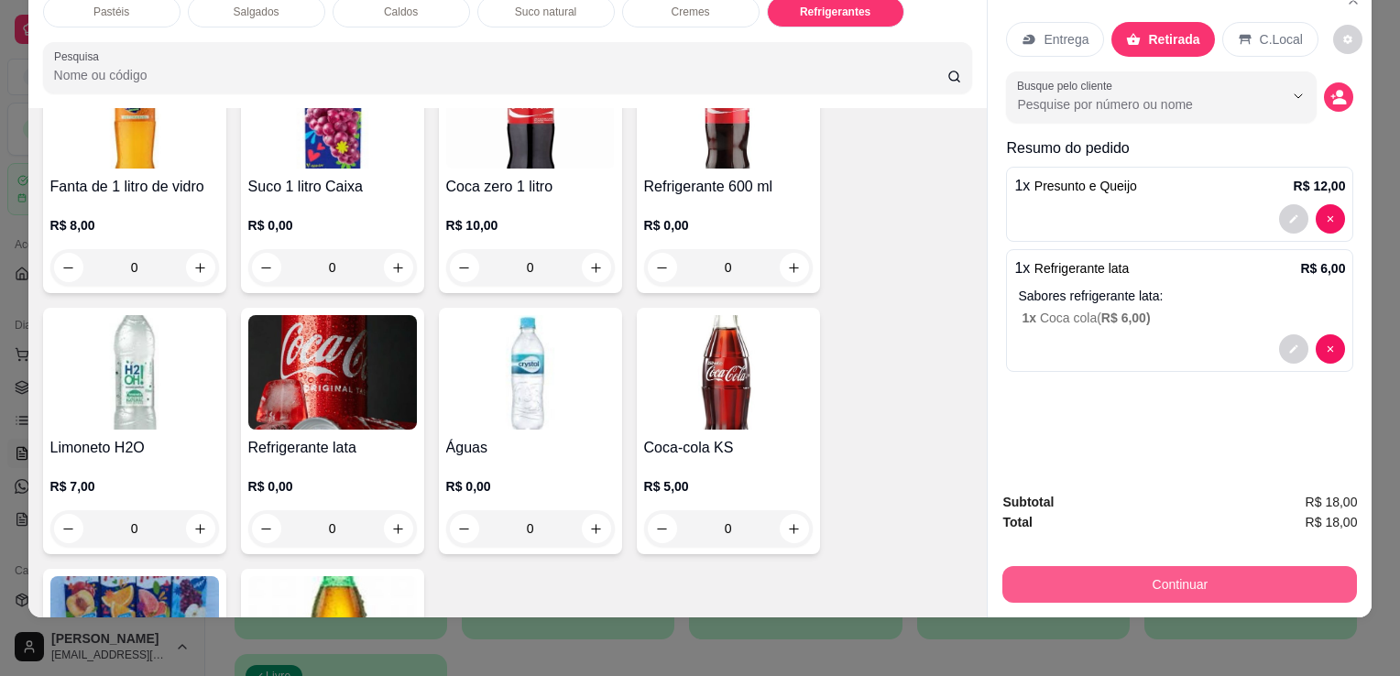
click at [1087, 577] on button "Continuar" at bounding box center [1180, 584] width 355 height 37
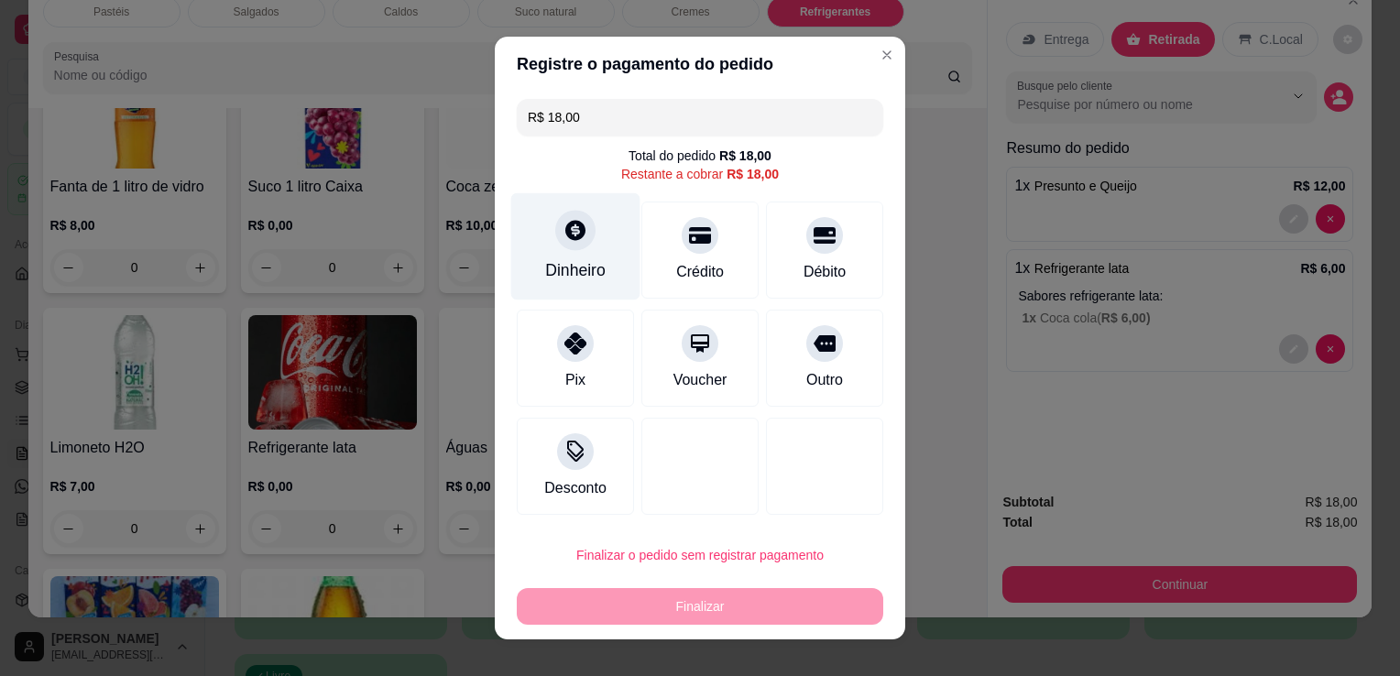
click at [566, 258] on div "Dinheiro" at bounding box center [575, 270] width 60 height 24
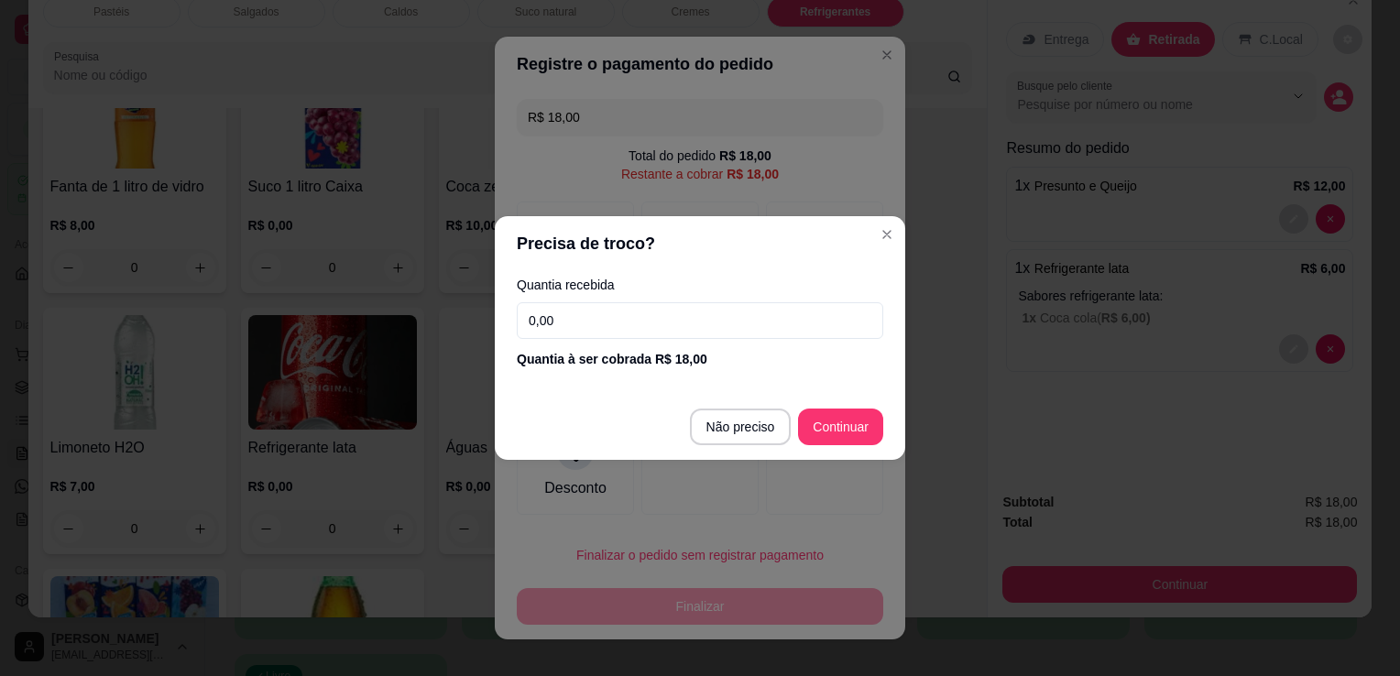
click at [642, 325] on input "0,00" at bounding box center [700, 320] width 367 height 37
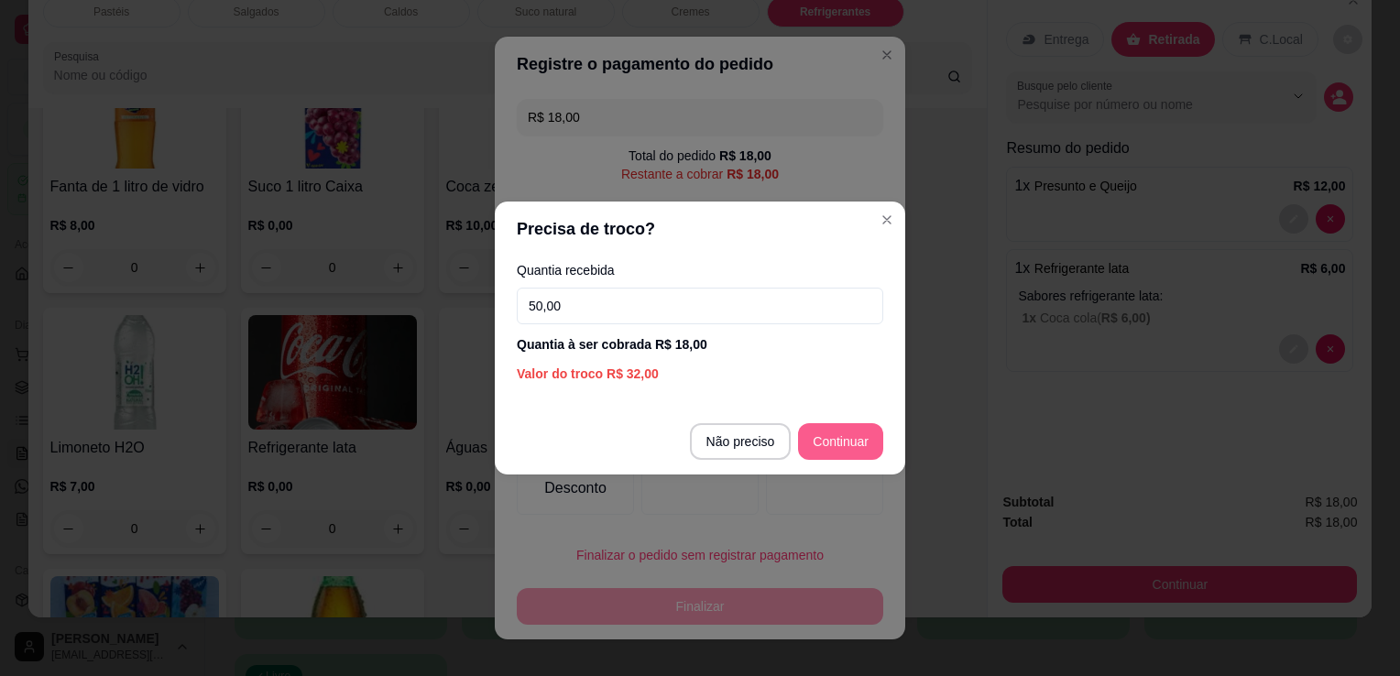
type input "50,00"
type input "R$ 0,00"
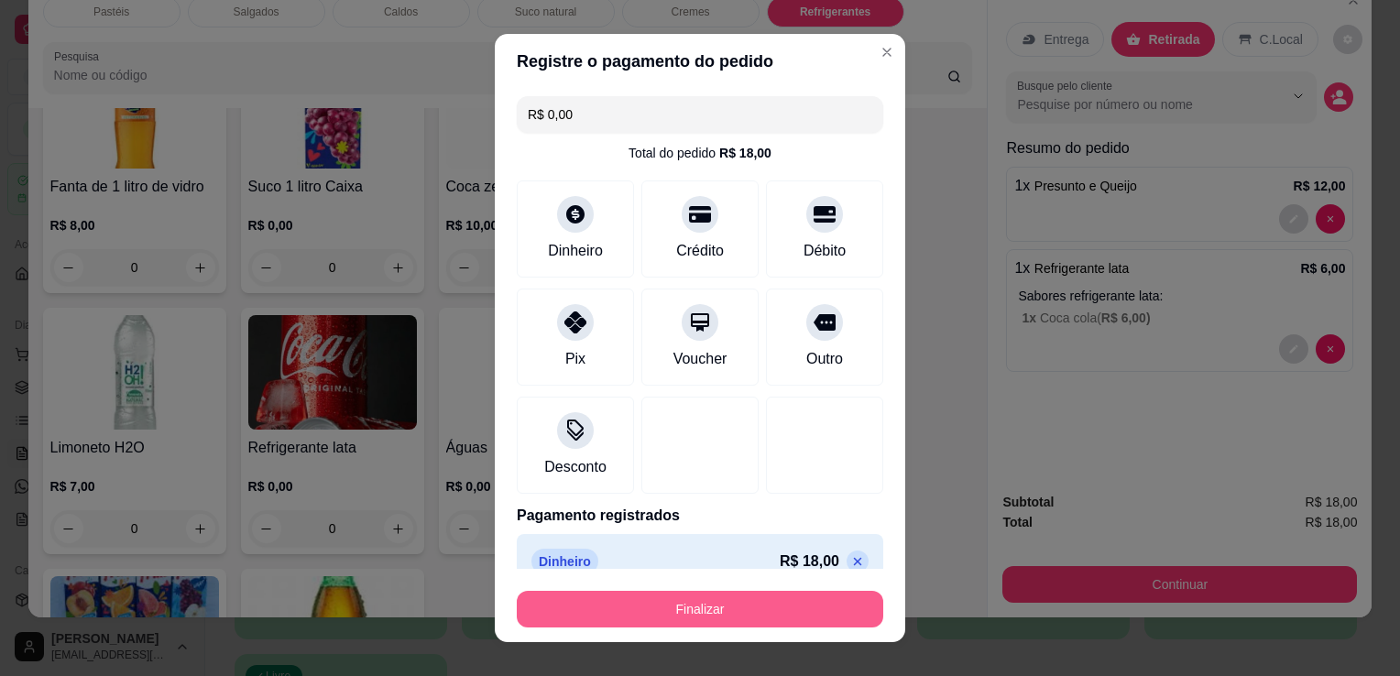
click at [778, 614] on button "Finalizar" at bounding box center [700, 609] width 367 height 37
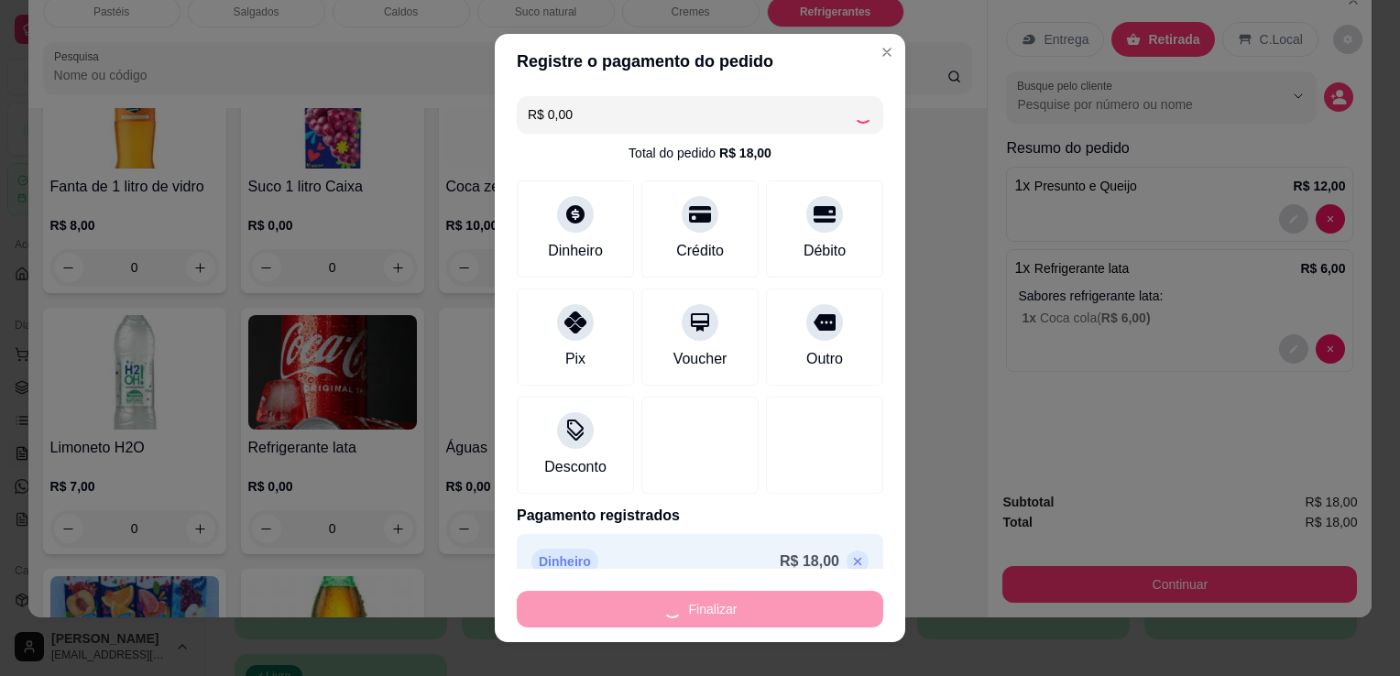
type input "0"
type input "-R$ 18,00"
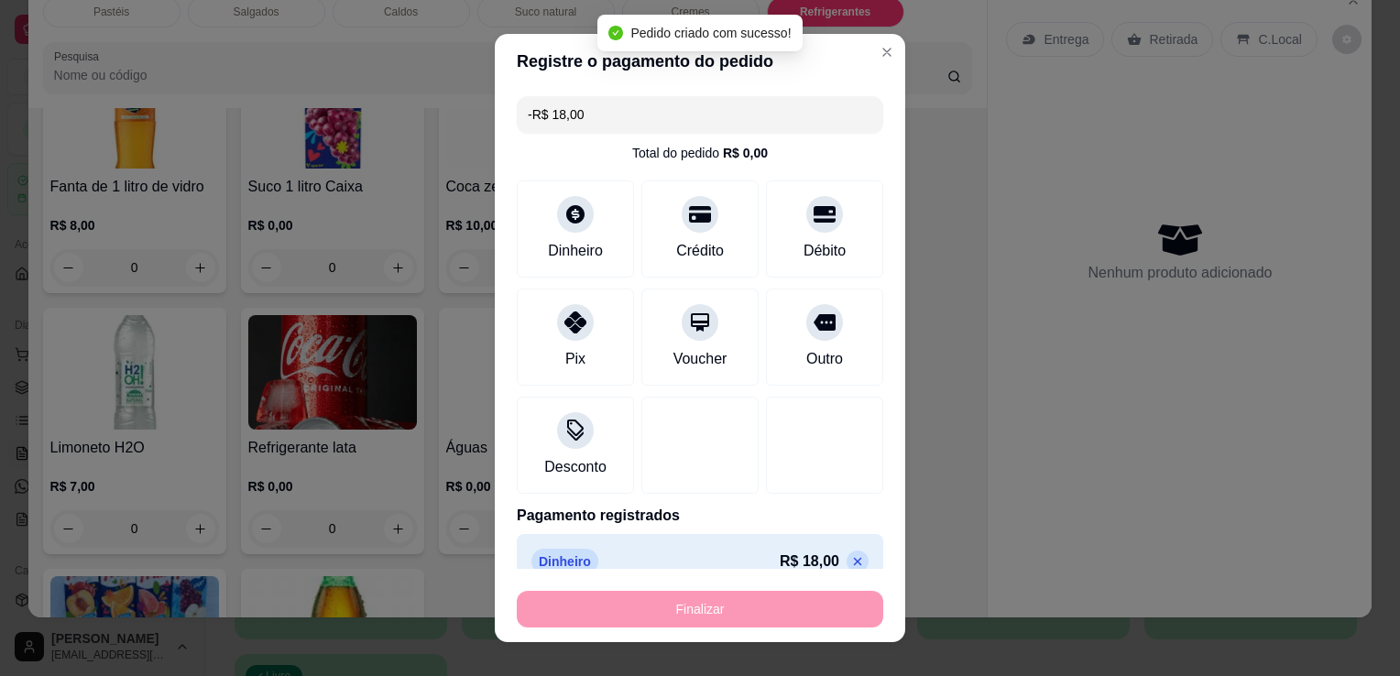
scroll to position [5435, 0]
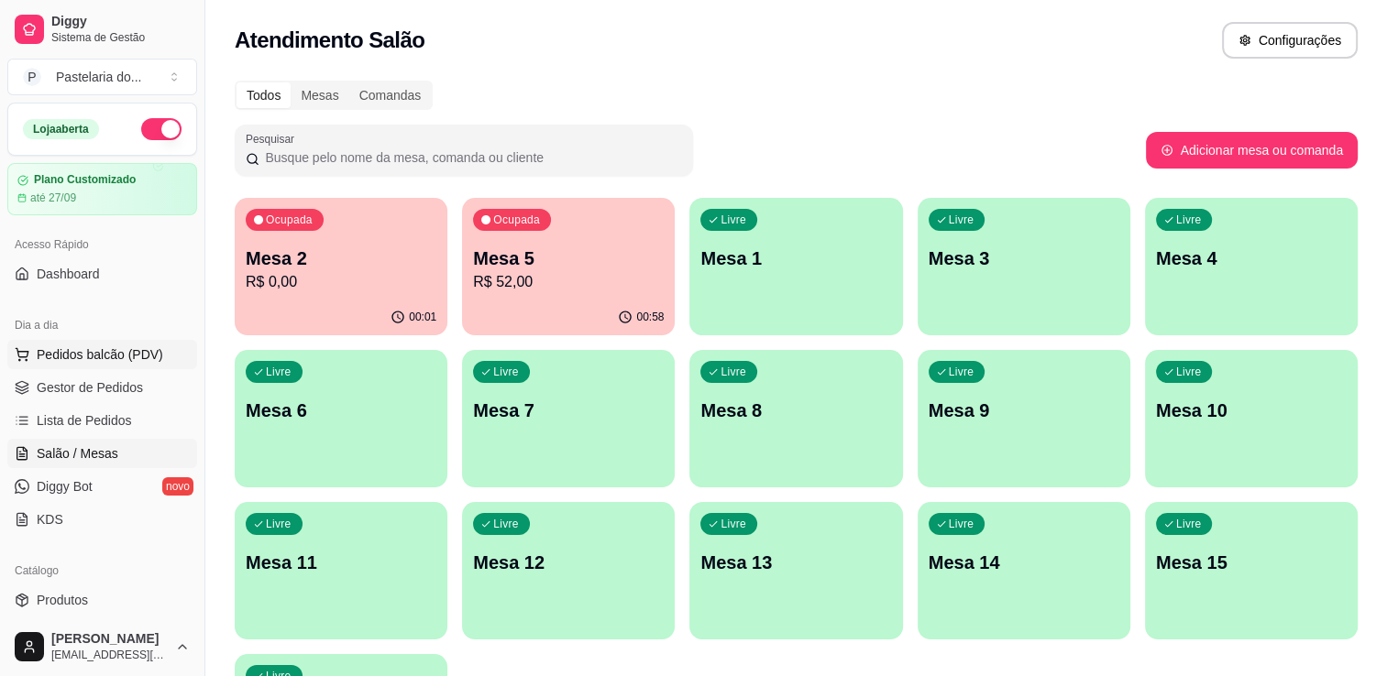
click at [122, 346] on span "Pedidos balcão (PDV)" at bounding box center [100, 355] width 126 height 18
click at [411, 253] on p "Mesa 2" at bounding box center [341, 259] width 191 height 26
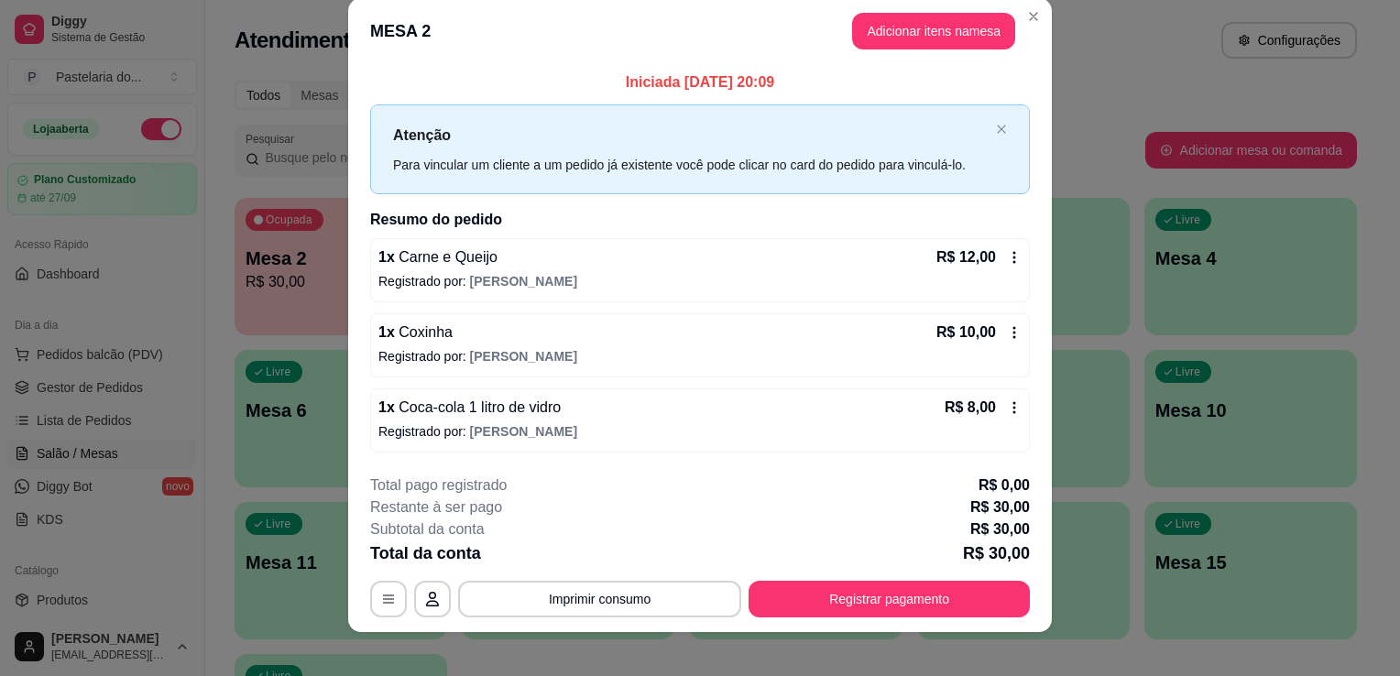
scroll to position [36, 0]
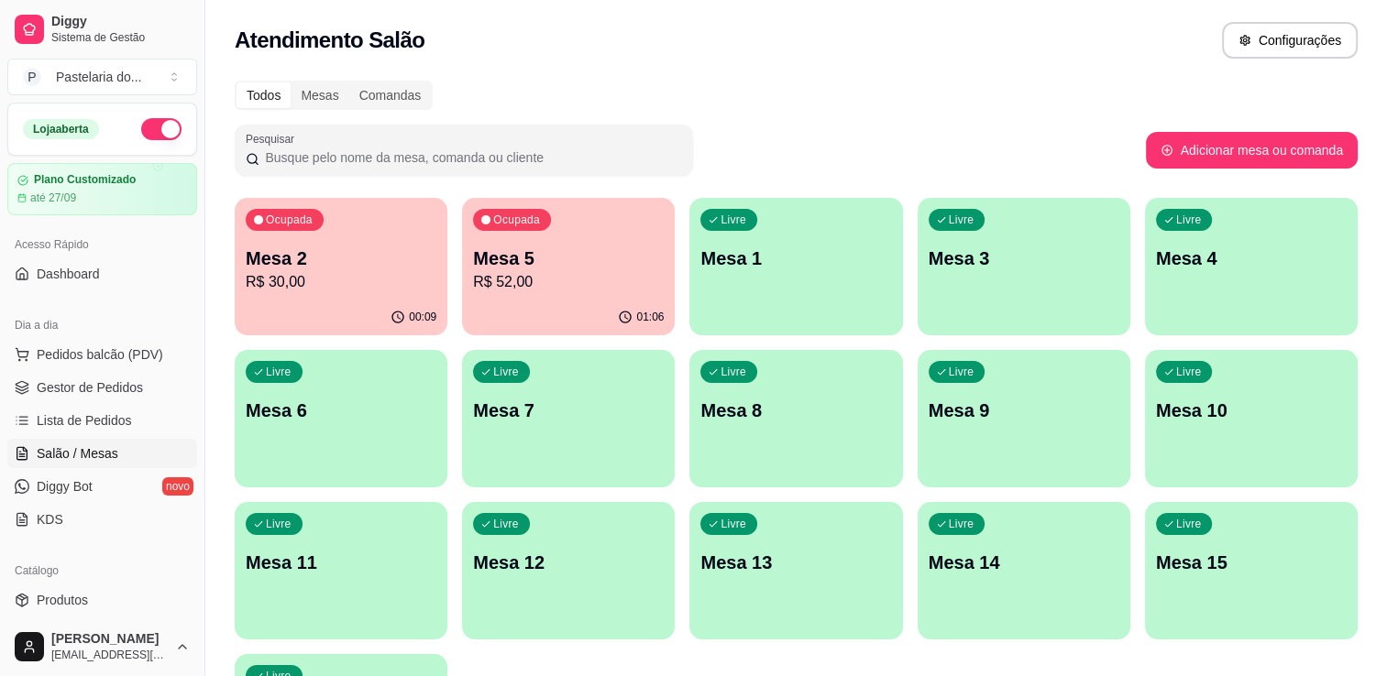
click at [622, 236] on div "Ocupada Mesa 5 R$ 52,00" at bounding box center [568, 249] width 213 height 102
click at [97, 341] on button "Pedidos balcão (PDV)" at bounding box center [102, 354] width 190 height 29
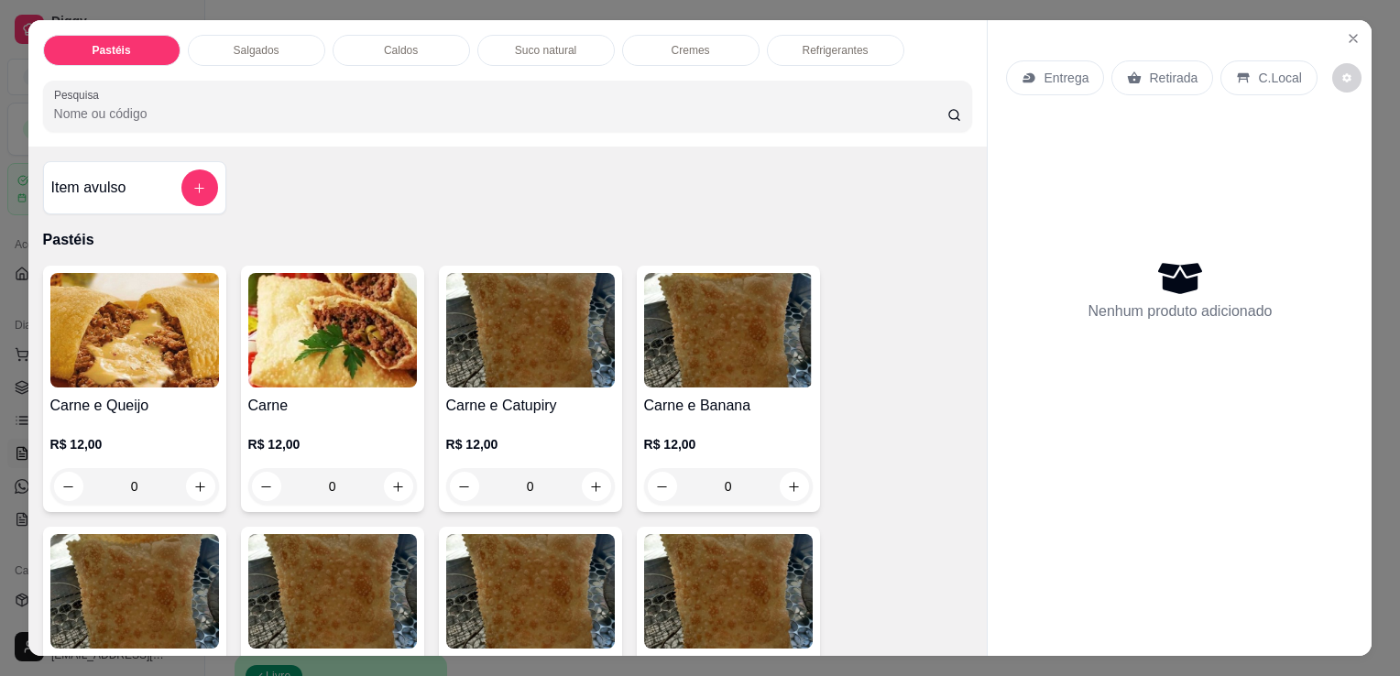
click at [229, 60] on div "Pastéis Salgados Caldos Suco natural Cremes Refrigerantes Pesquisa" at bounding box center [508, 83] width 960 height 126
click at [240, 35] on div "Salgados" at bounding box center [256, 50] width 137 height 31
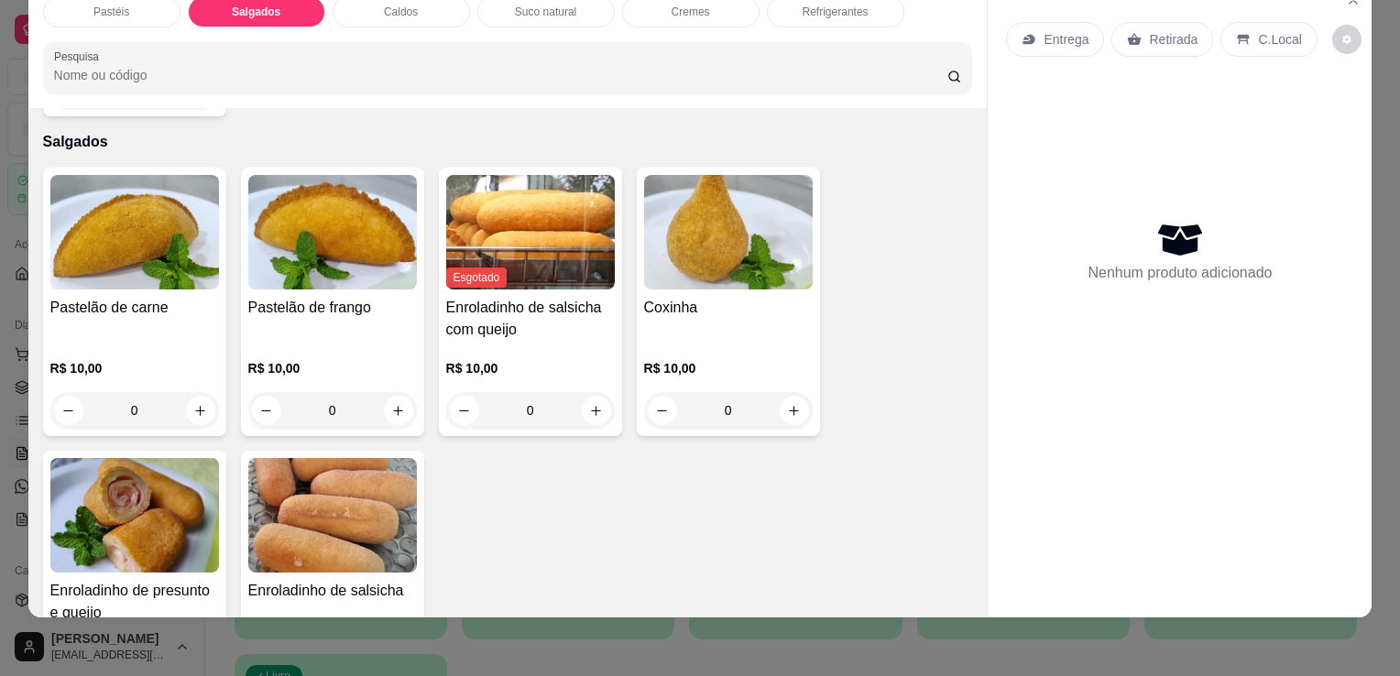
scroll to position [2038, 0]
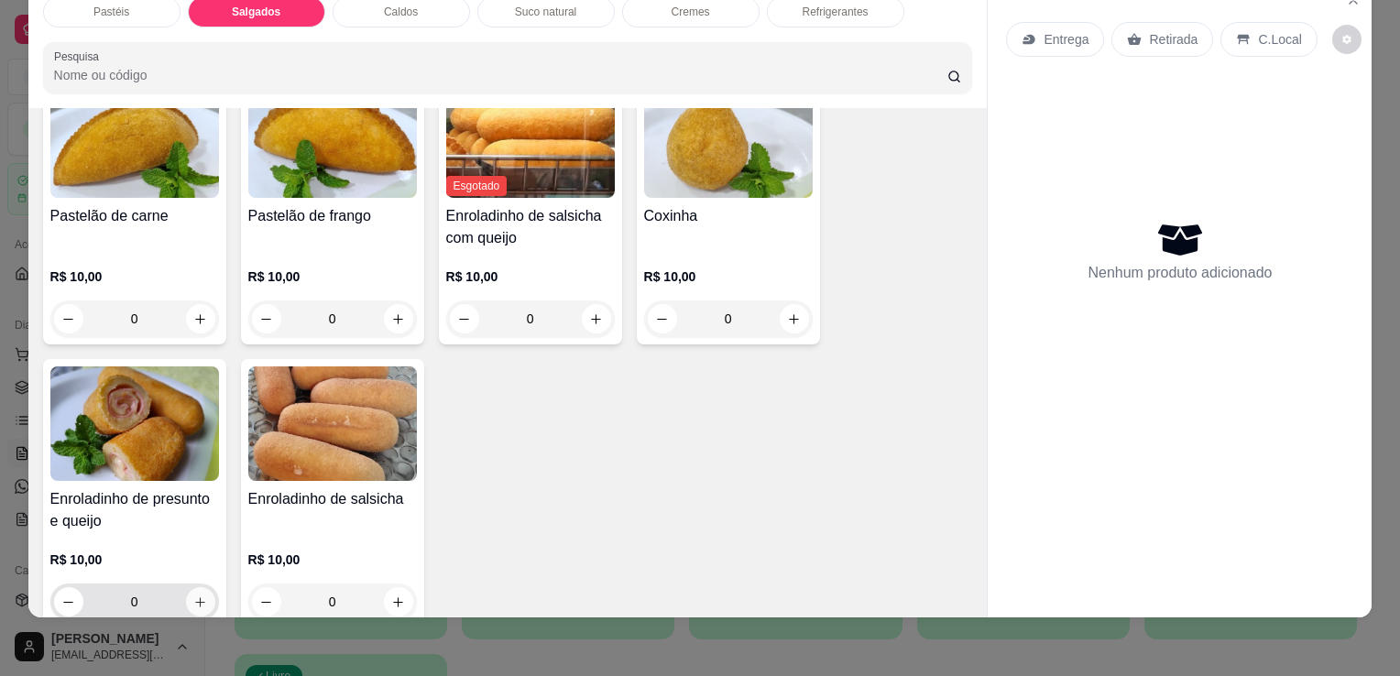
click at [193, 596] on icon "increase-product-quantity" at bounding box center [200, 603] width 14 height 14
type input "1"
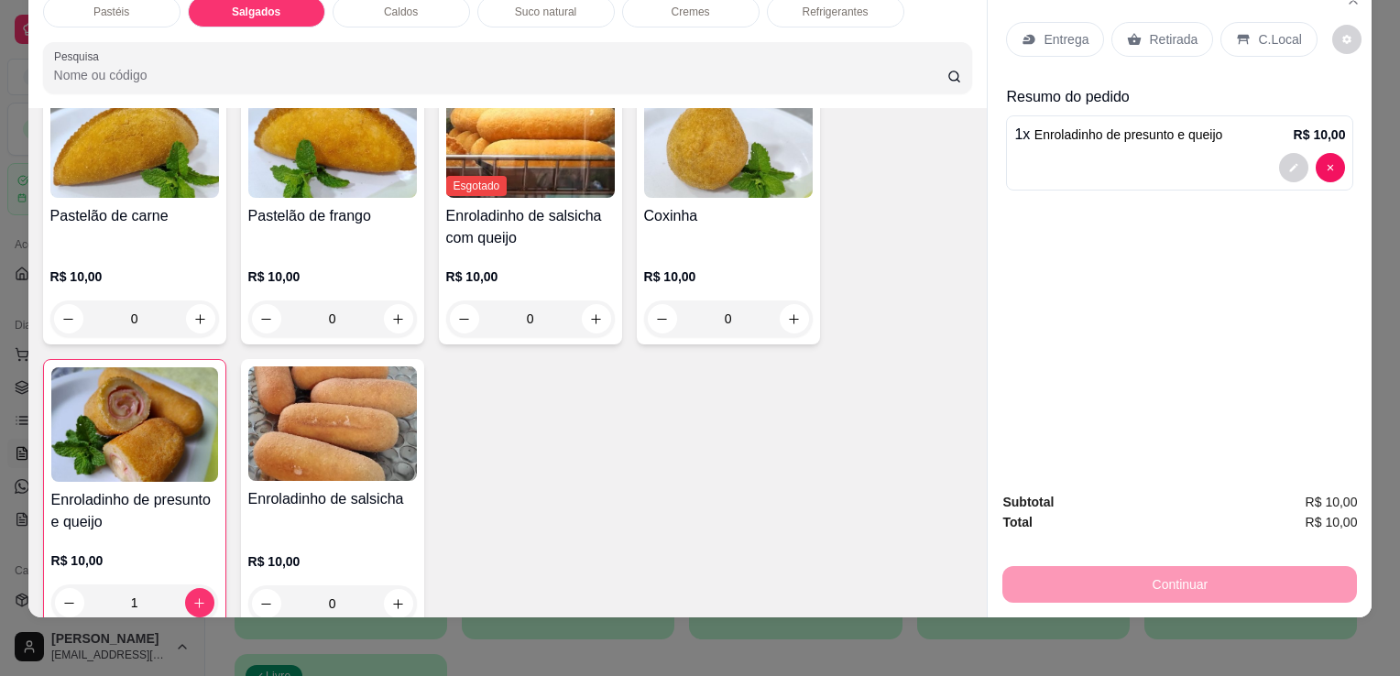
click at [1149, 30] on p "Retirada" at bounding box center [1173, 39] width 49 height 18
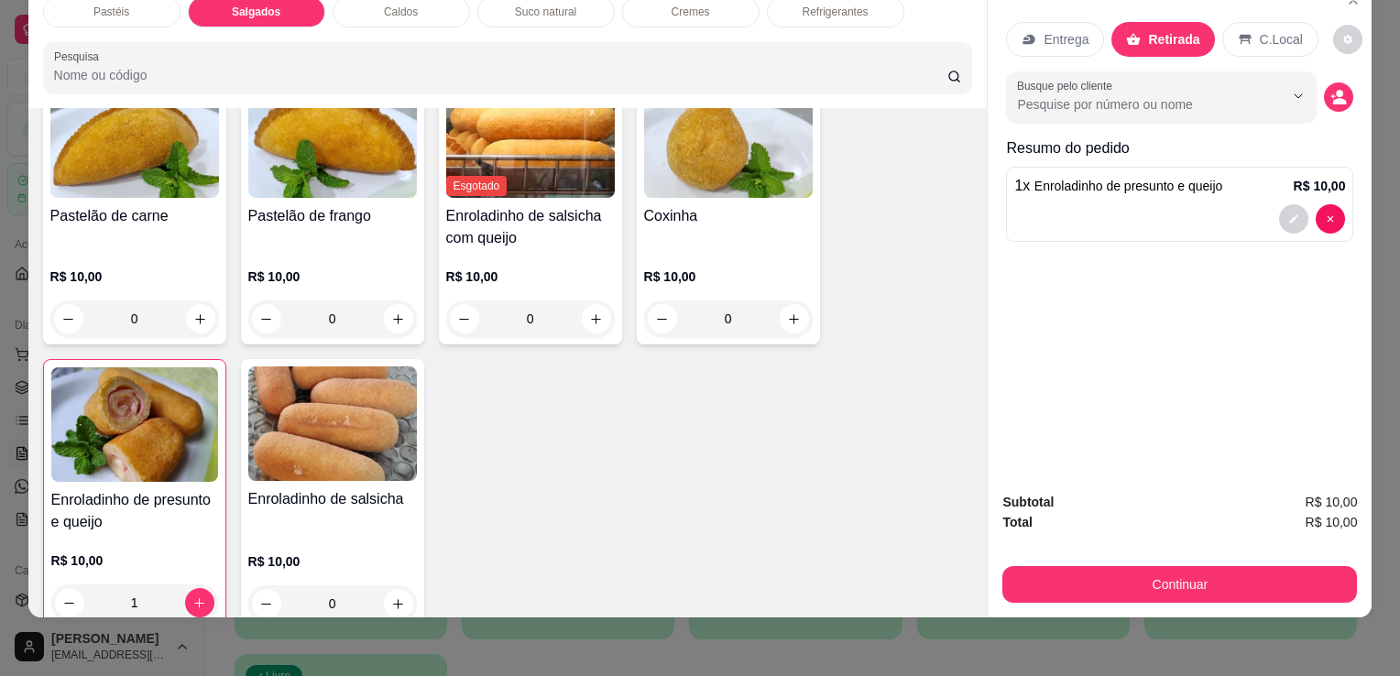
click at [1131, 566] on button "Continuar" at bounding box center [1180, 584] width 355 height 37
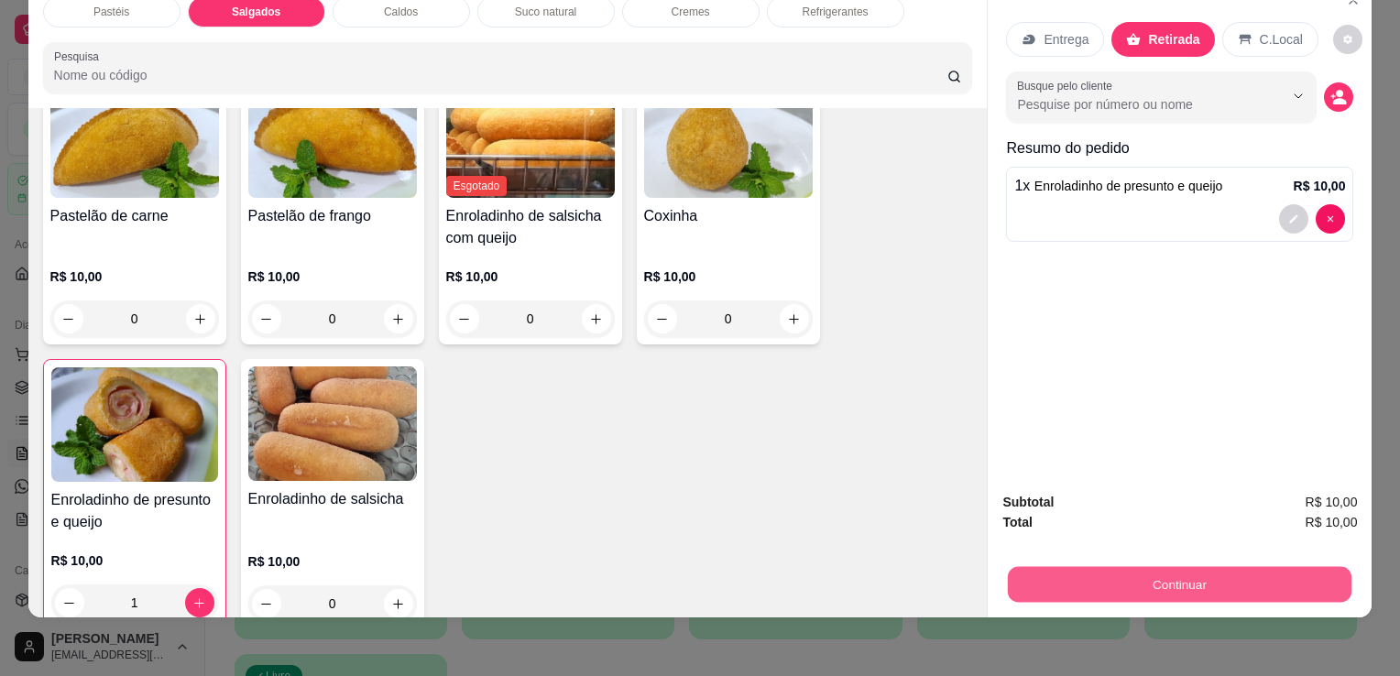
click at [1070, 577] on button "Continuar" at bounding box center [1180, 584] width 344 height 36
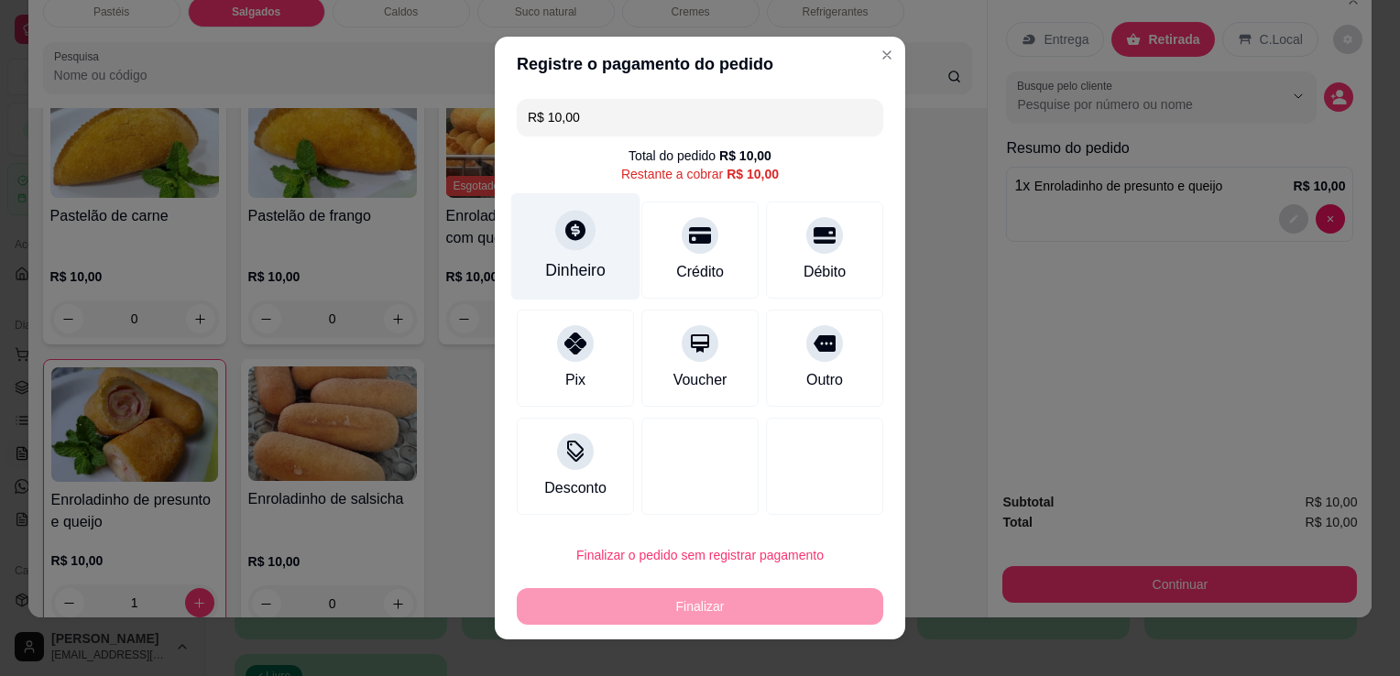
click at [554, 266] on div "Dinheiro" at bounding box center [575, 270] width 60 height 24
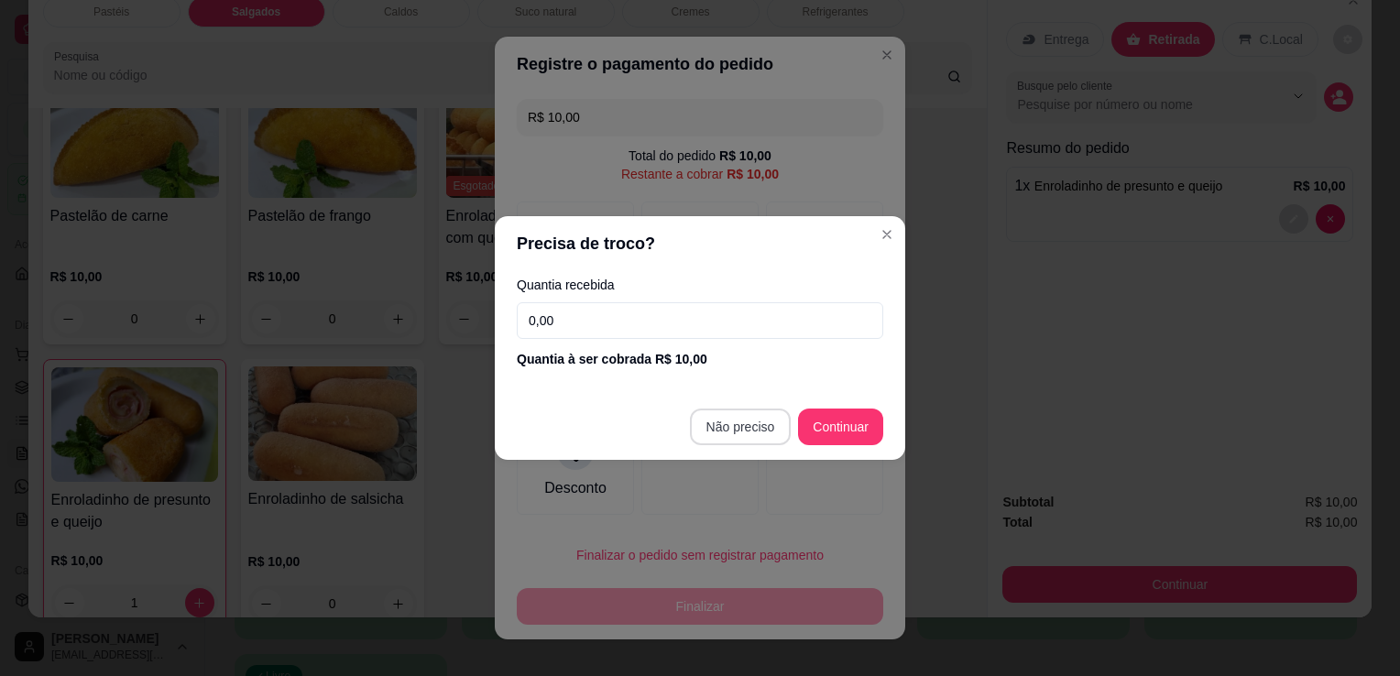
type input "R$ 0,00"
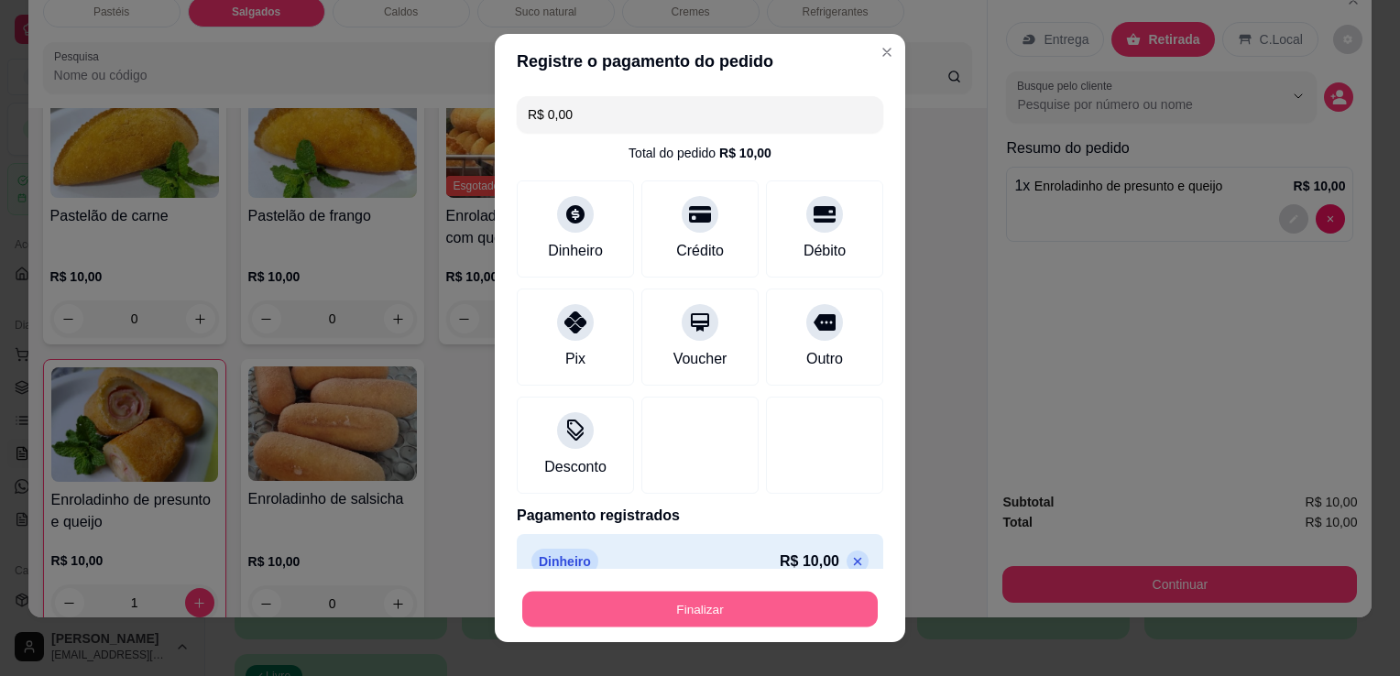
click at [766, 609] on button "Finalizar" at bounding box center [700, 610] width 356 height 36
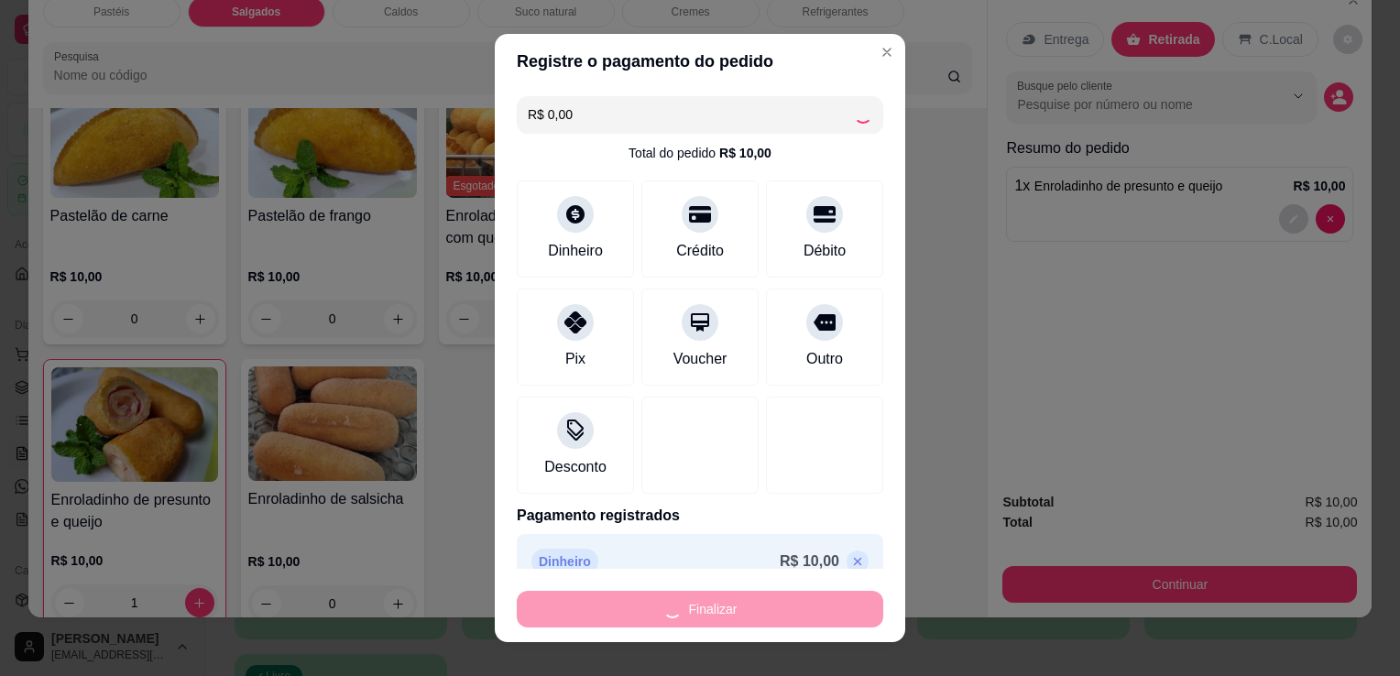
type input "0"
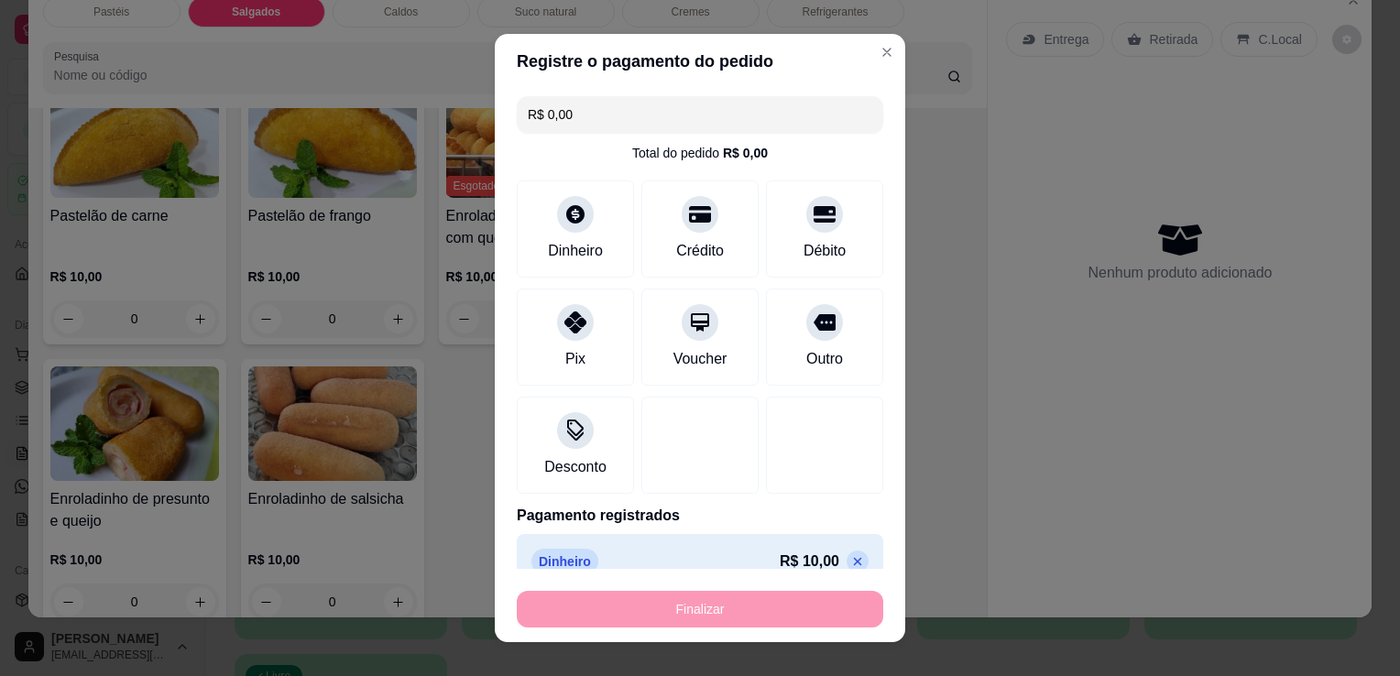
type input "-R$ 10,00"
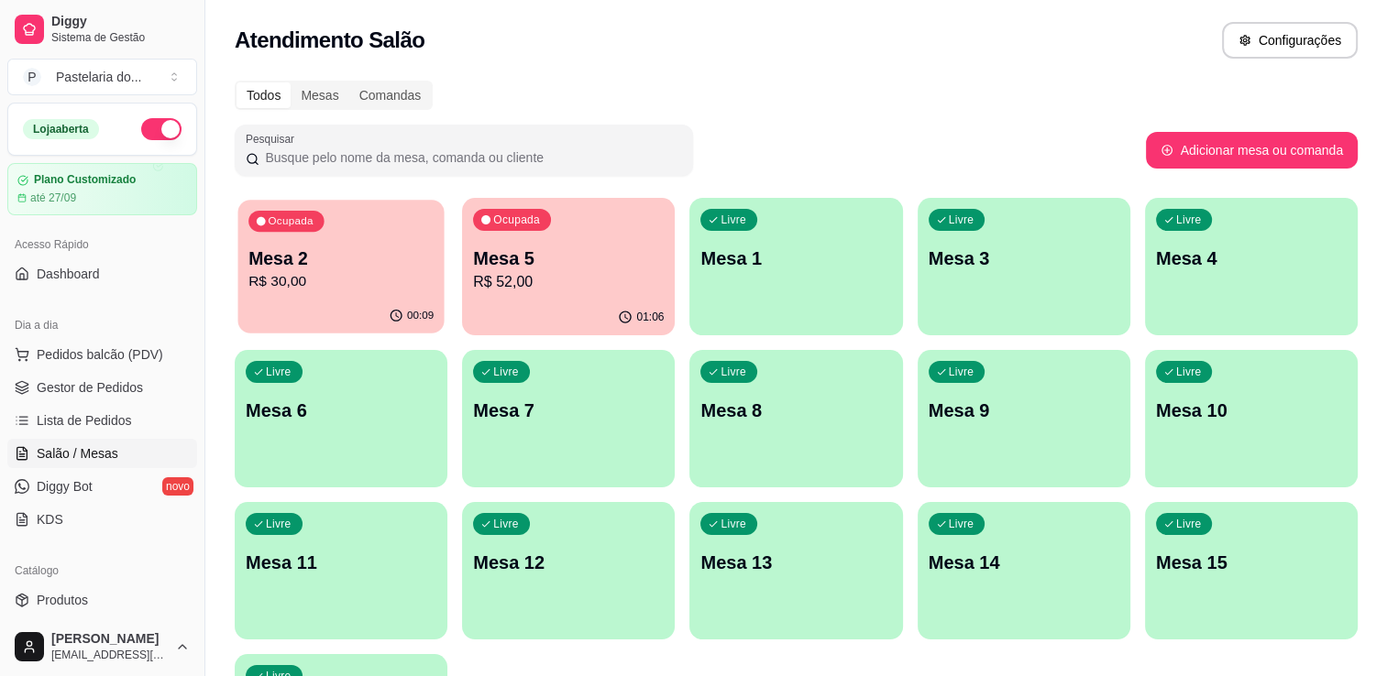
click at [315, 300] on div "00:09" at bounding box center [340, 316] width 206 height 35
click at [315, 293] on body "Diggy Sistema de Gestão P Pastelaria do ... Loja aberta Plano Customizado até 2…" at bounding box center [693, 338] width 1387 height 676
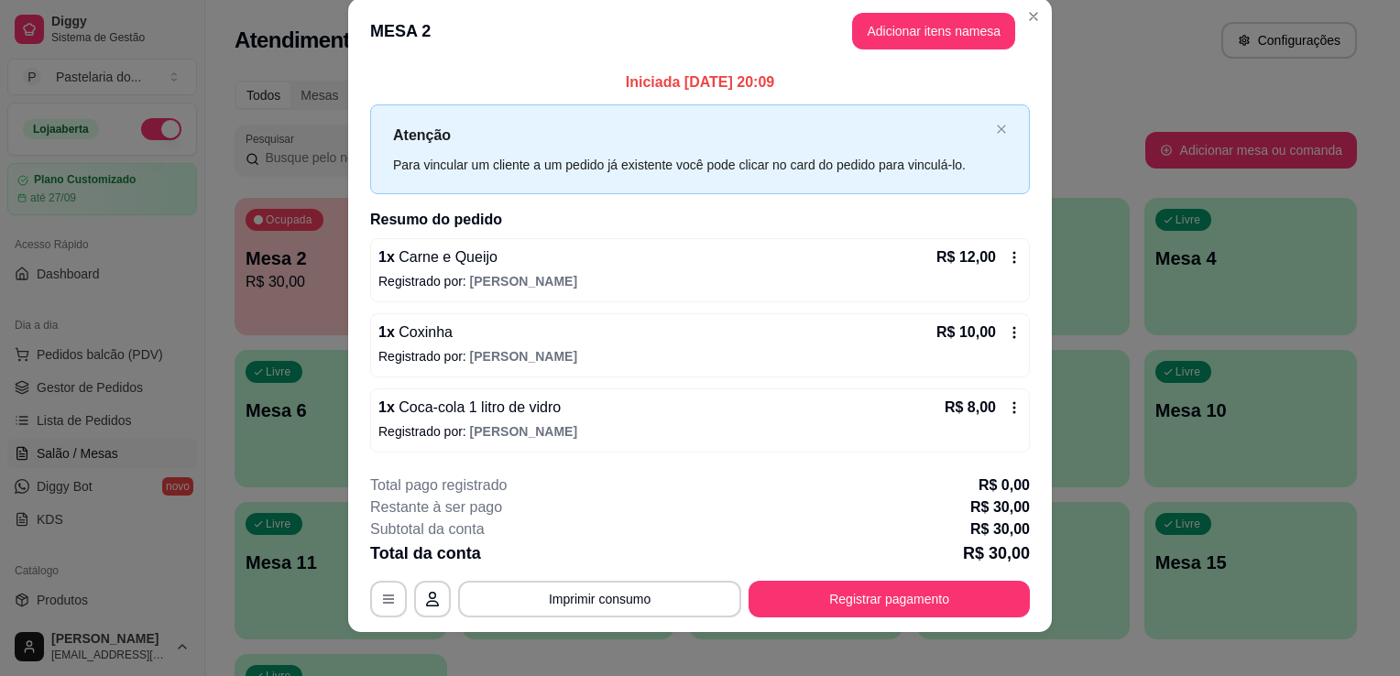
scroll to position [36, 0]
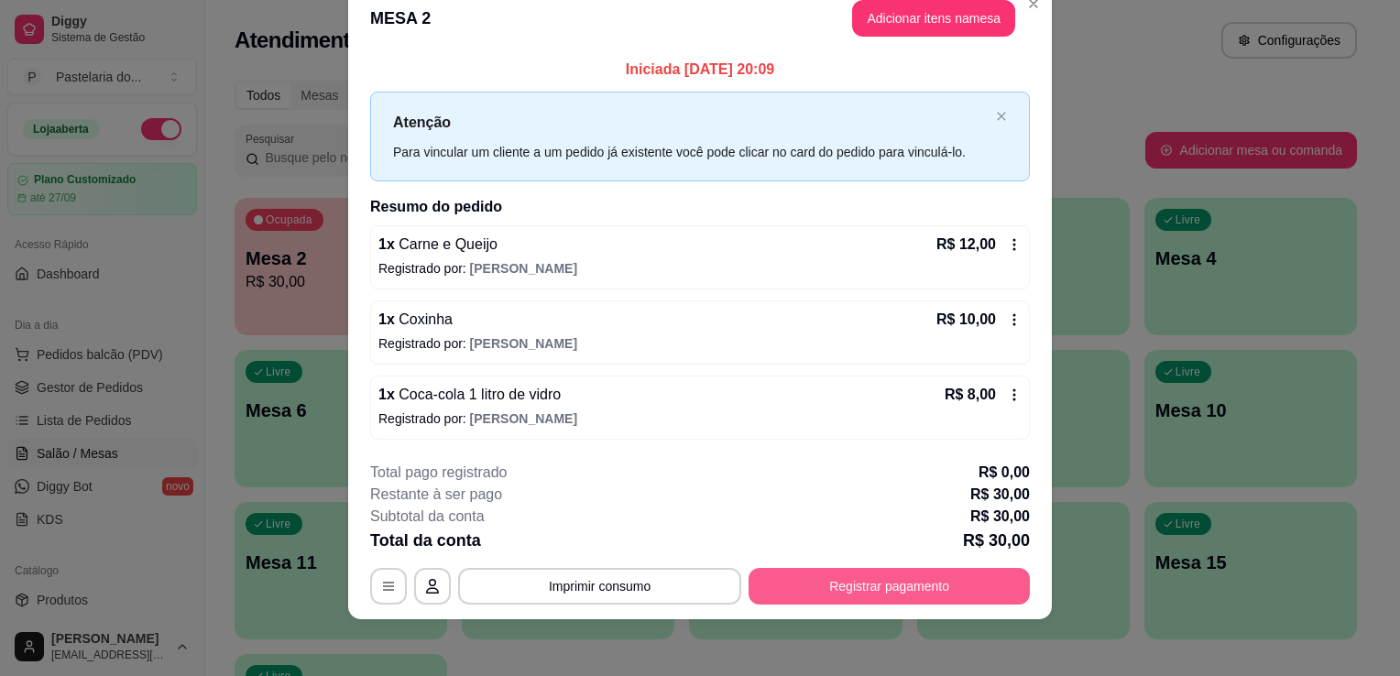
click at [920, 579] on button "Registrar pagamento" at bounding box center [889, 586] width 281 height 37
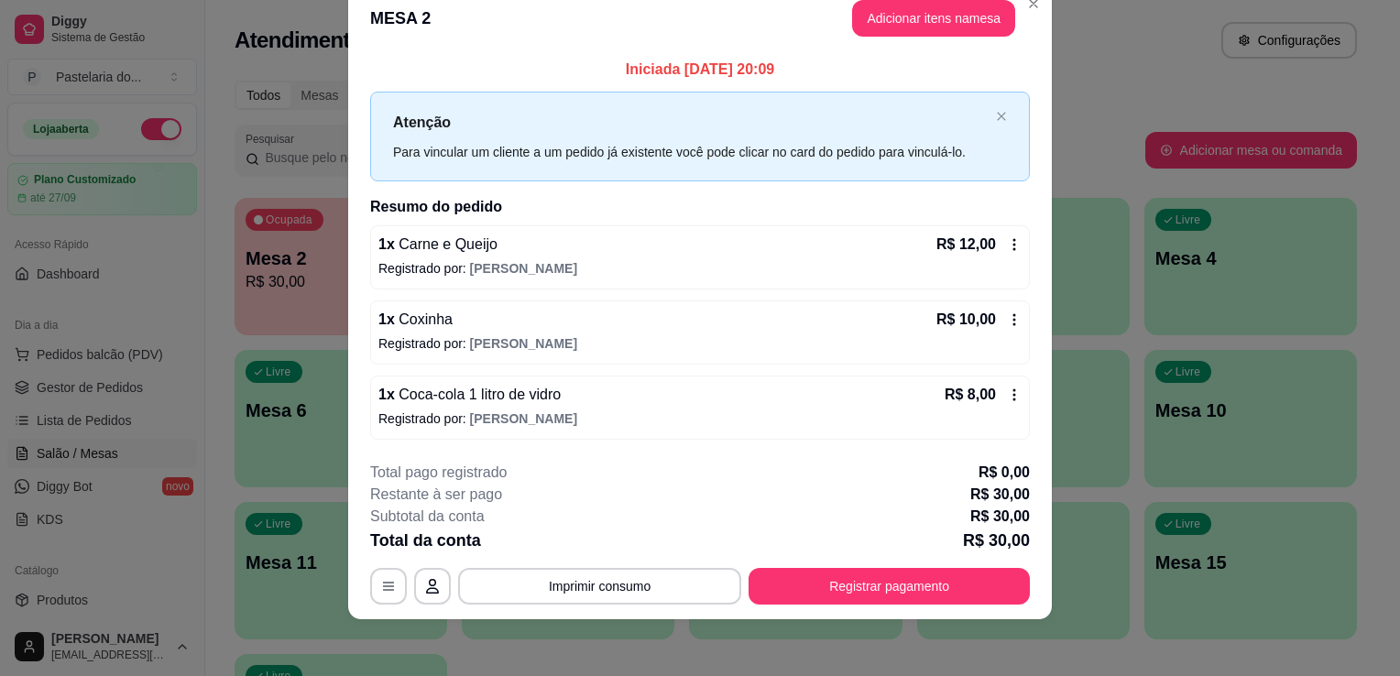
click at [866, 606] on footer "**********" at bounding box center [700, 533] width 704 height 172
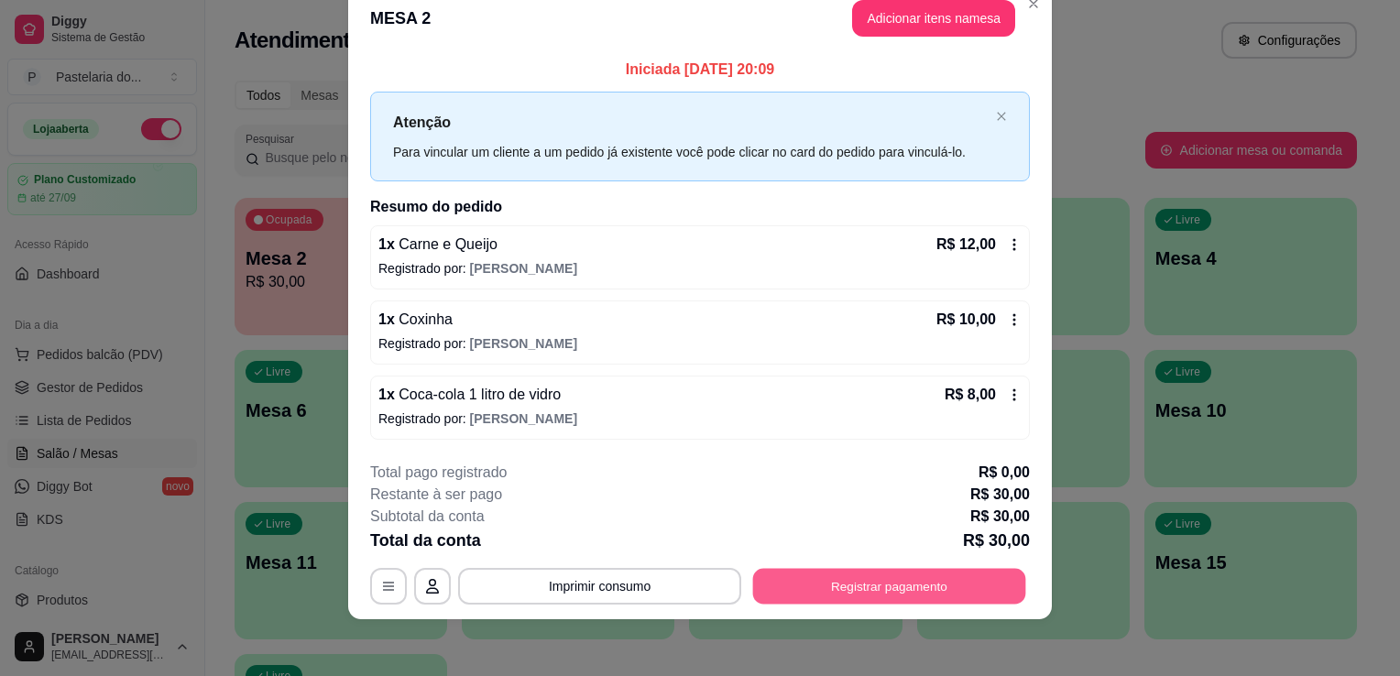
click at [861, 596] on button "Registrar pagamento" at bounding box center [889, 586] width 273 height 36
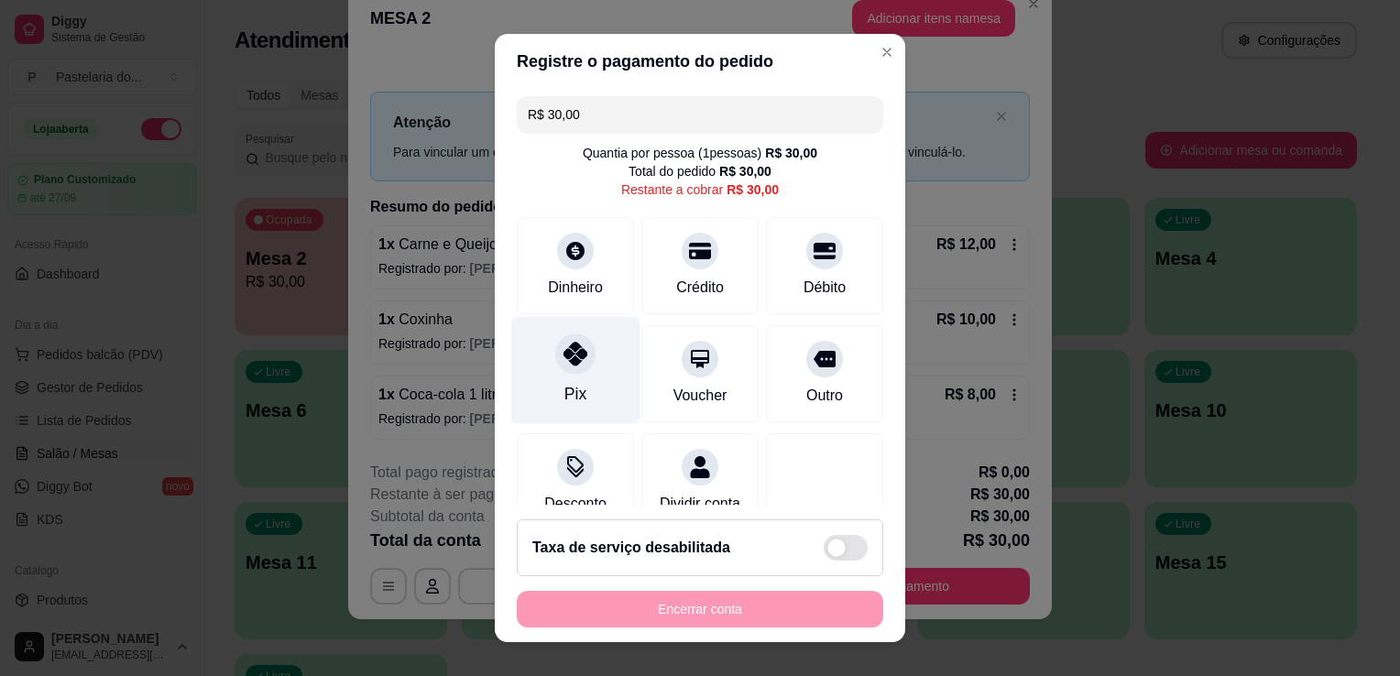
click at [524, 389] on div "Pix" at bounding box center [575, 370] width 129 height 107
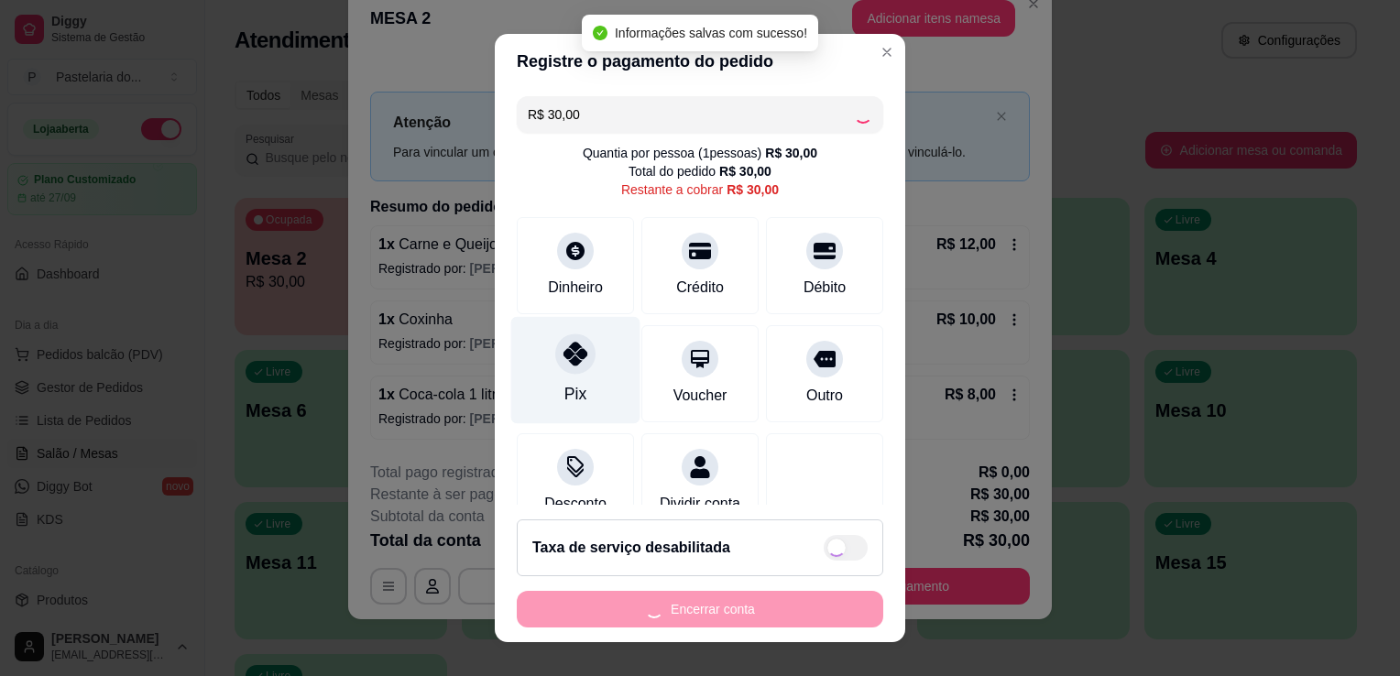
type input "R$ 0,00"
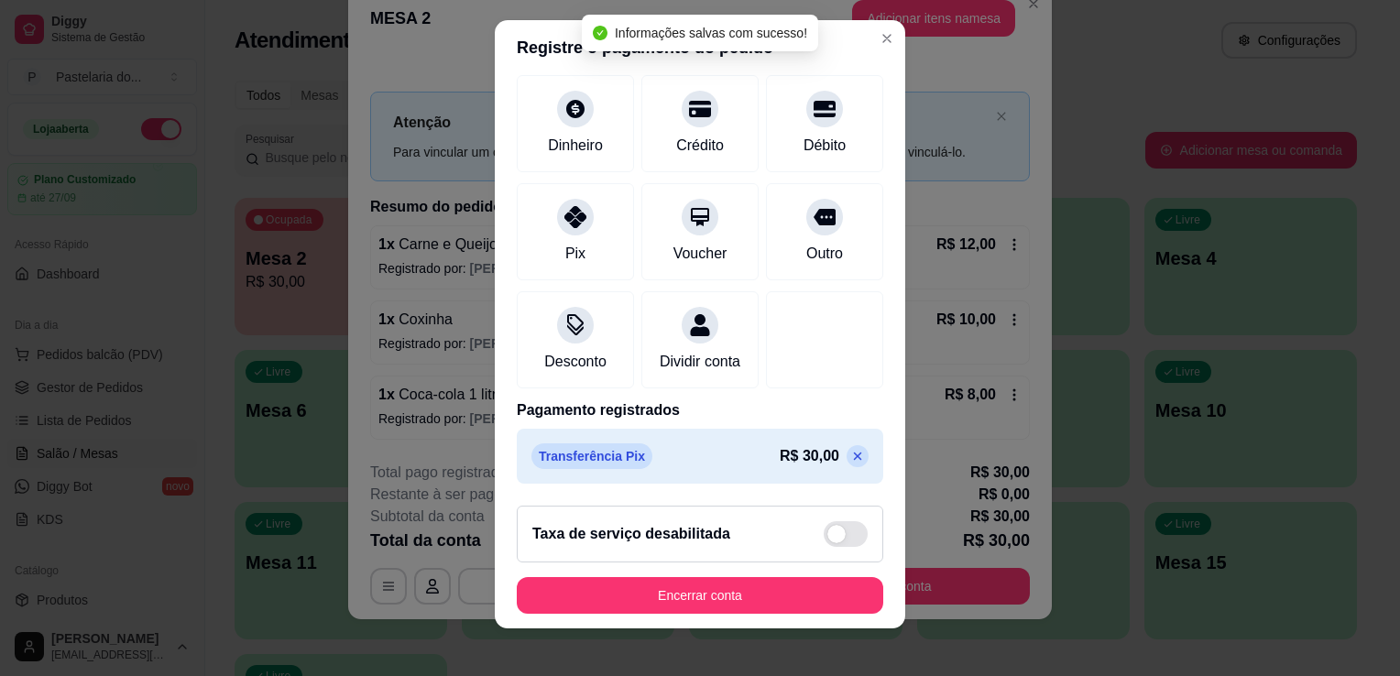
scroll to position [25, 0]
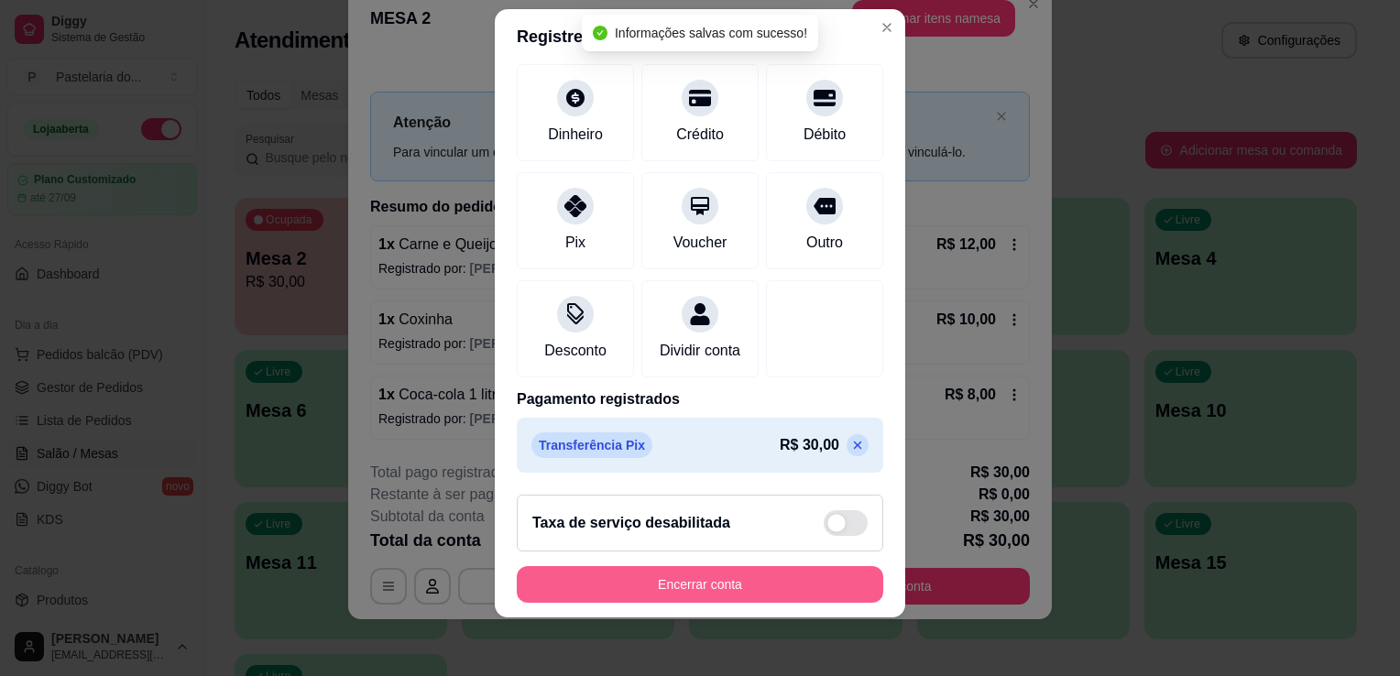
click at [675, 584] on button "Encerrar conta" at bounding box center [700, 584] width 367 height 37
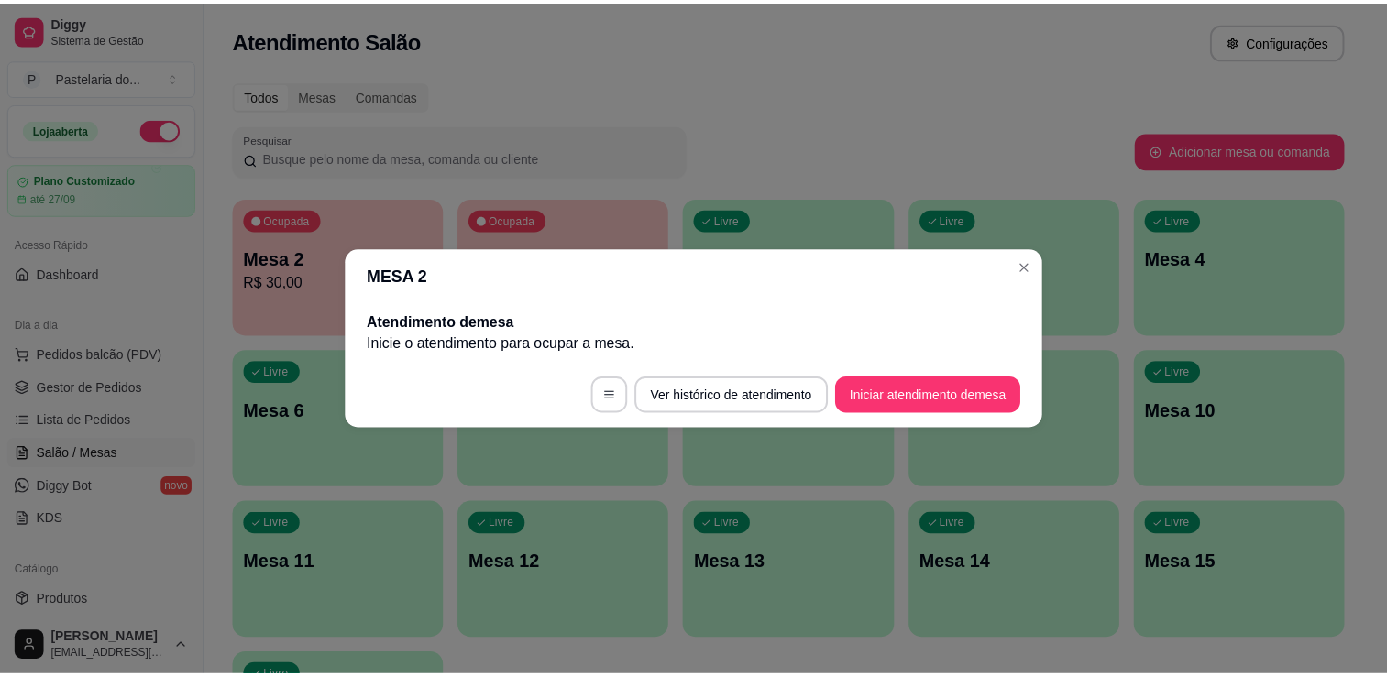
scroll to position [0, 0]
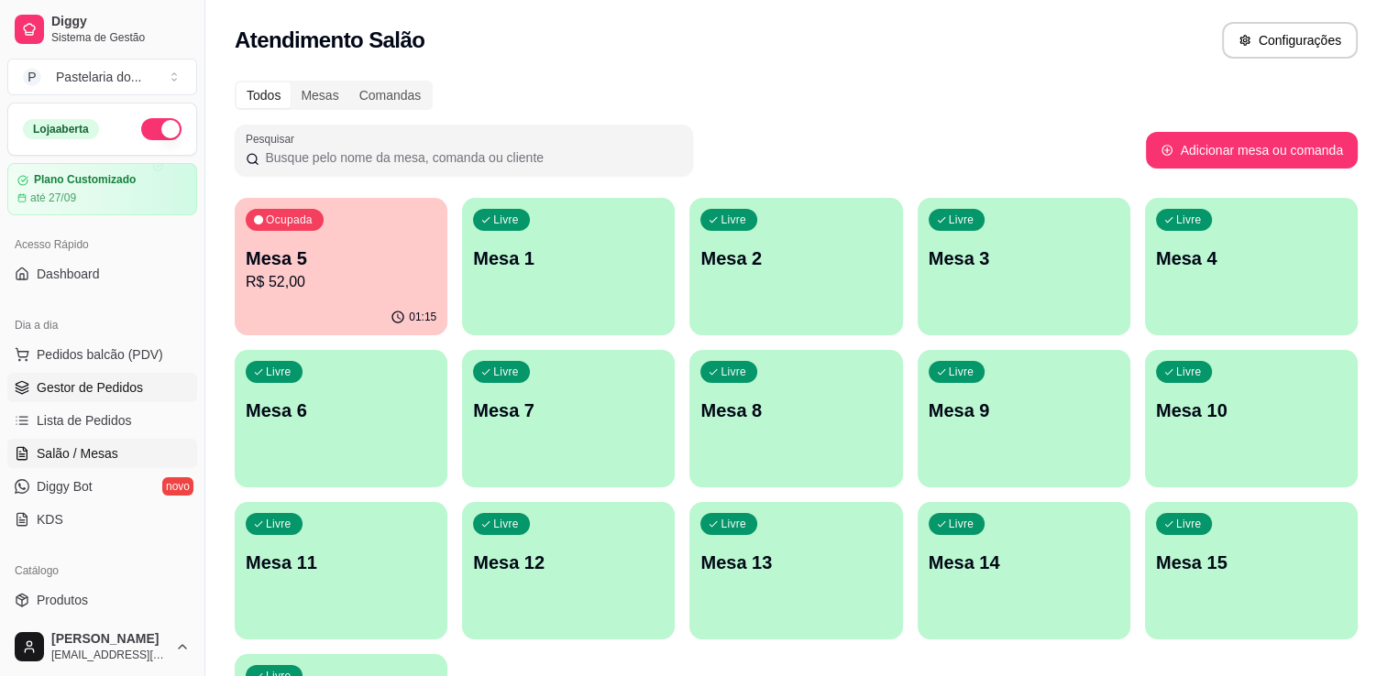
click at [143, 389] on link "Gestor de Pedidos" at bounding box center [102, 387] width 190 height 29
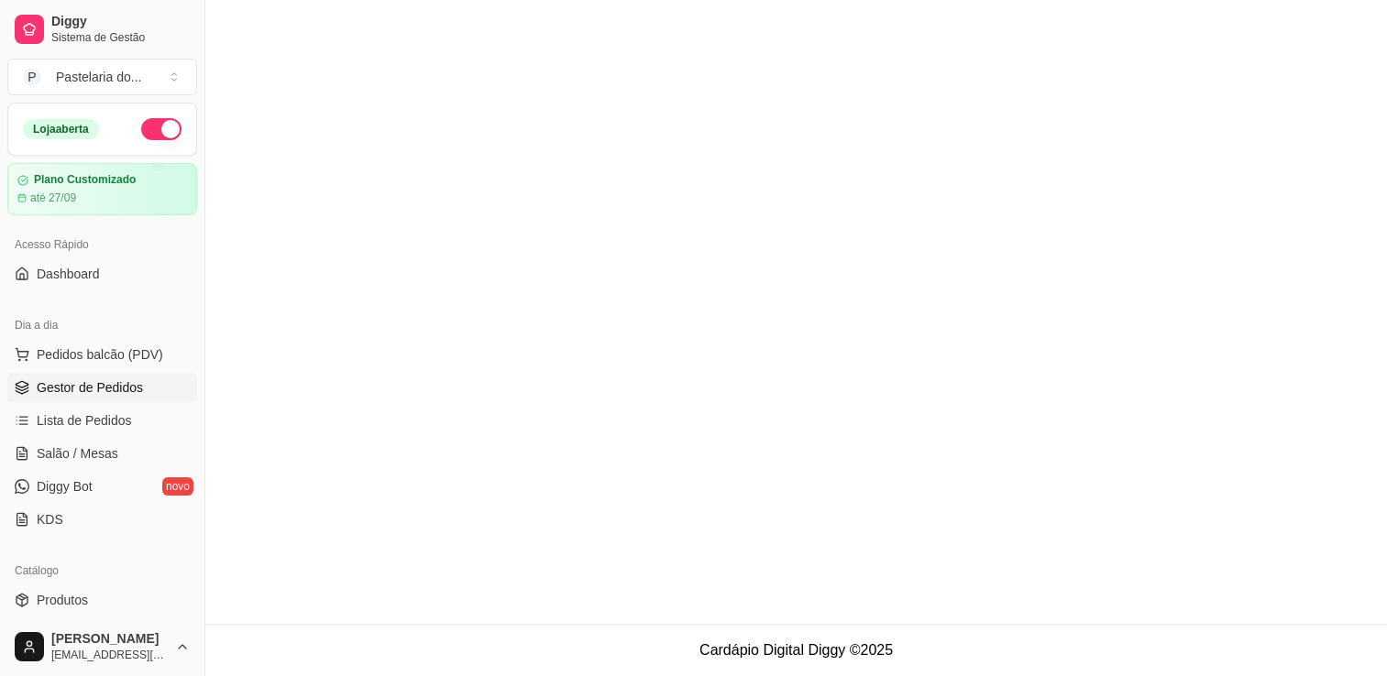
click at [143, 389] on link "Gestor de Pedidos" at bounding box center [102, 387] width 190 height 29
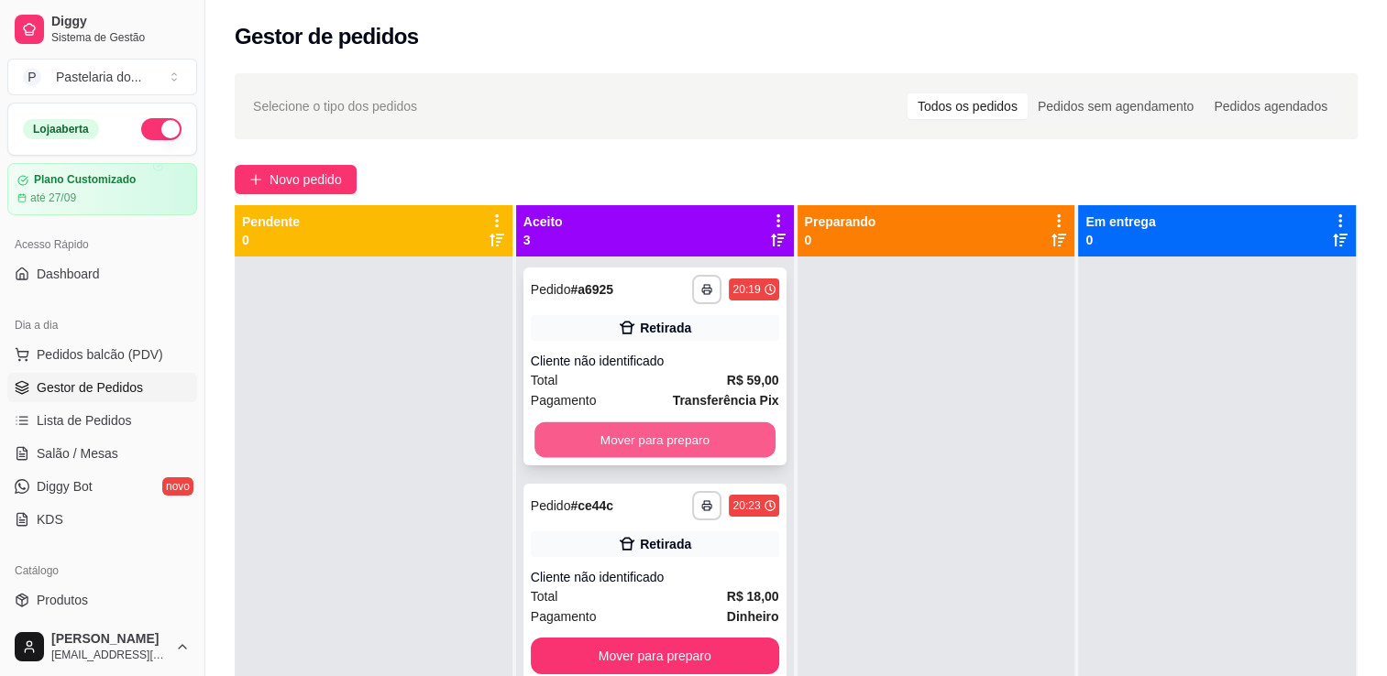
click at [574, 451] on button "Mover para preparo" at bounding box center [654, 440] width 241 height 36
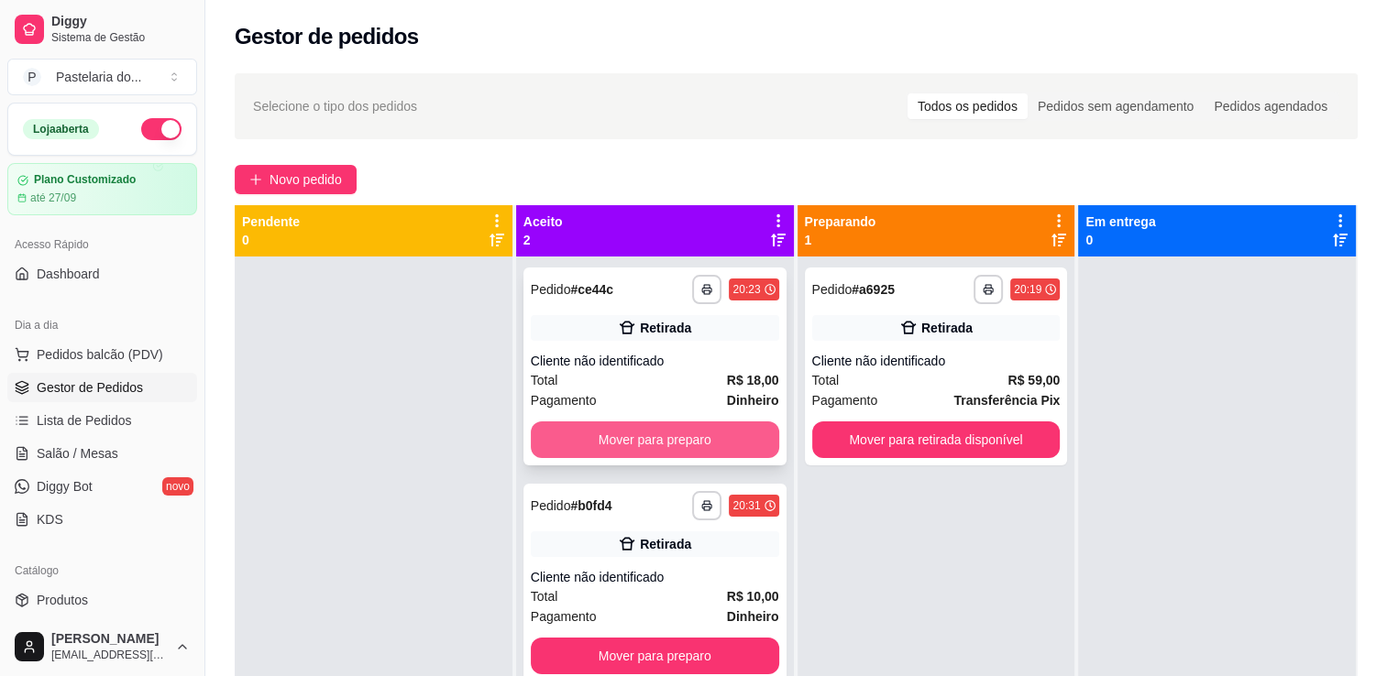
click at [633, 441] on button "Mover para preparo" at bounding box center [655, 440] width 248 height 37
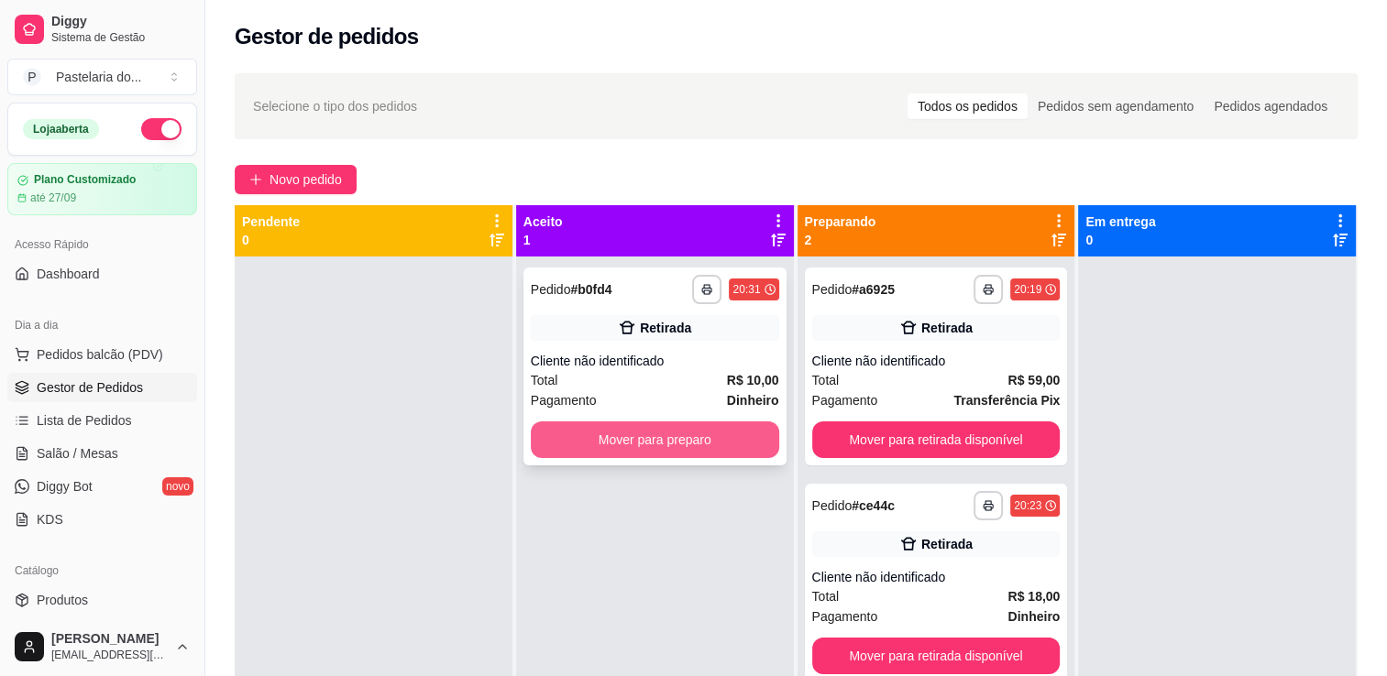
click at [639, 445] on button "Mover para preparo" at bounding box center [655, 440] width 248 height 37
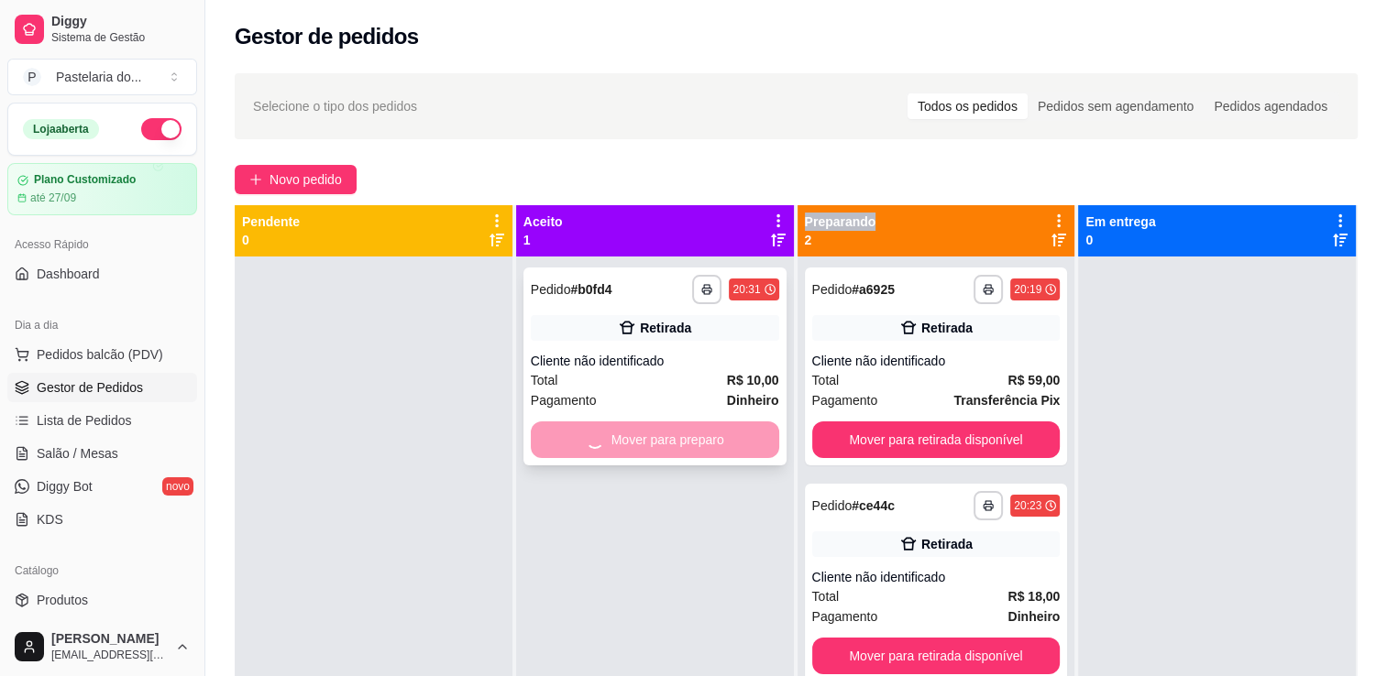
click at [639, 445] on div "Mover para preparo" at bounding box center [655, 440] width 248 height 37
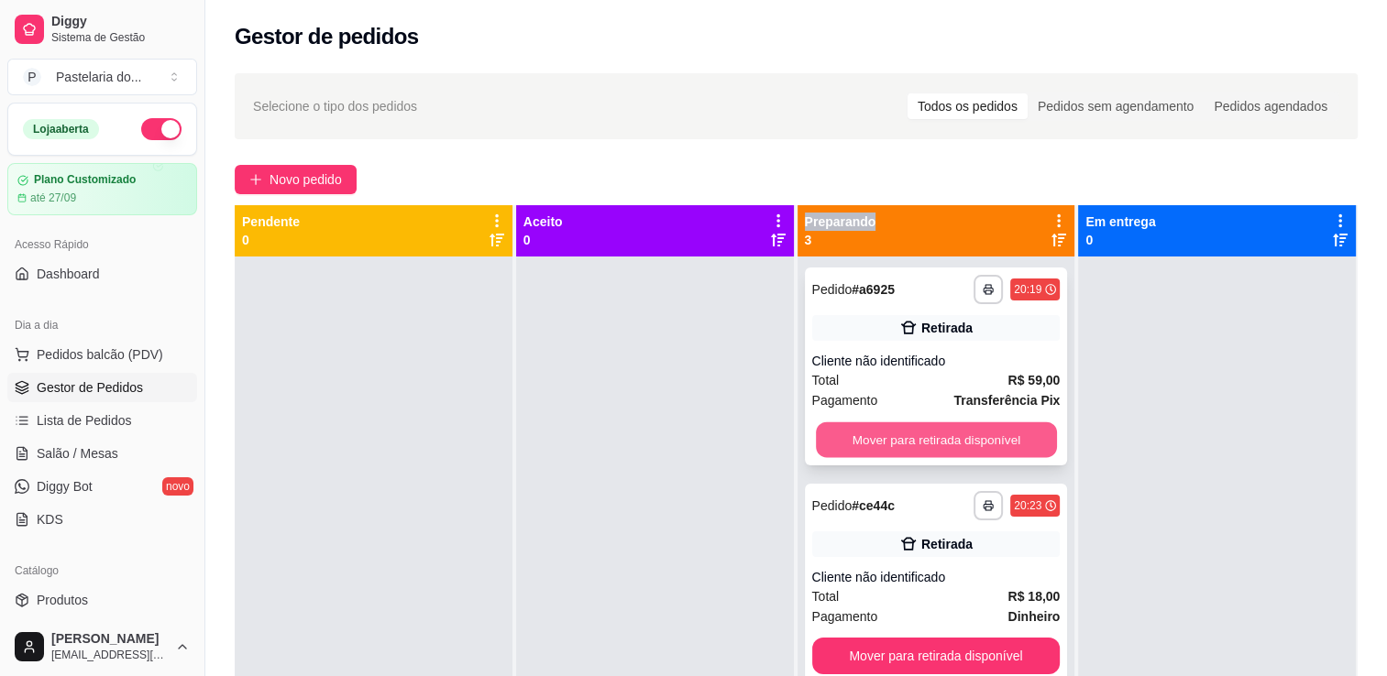
click at [982, 431] on button "Mover para retirada disponível" at bounding box center [936, 440] width 241 height 36
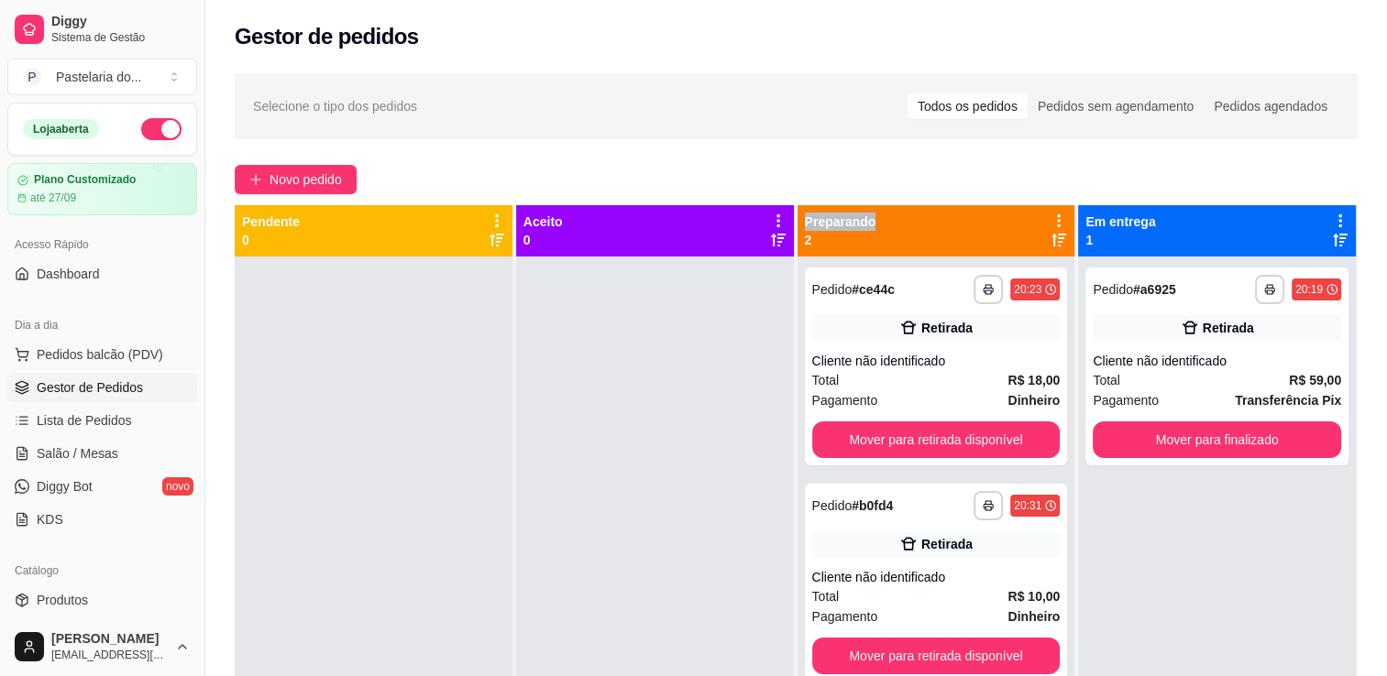
click at [922, 195] on div "**********" at bounding box center [795, 482] width 1181 height 841
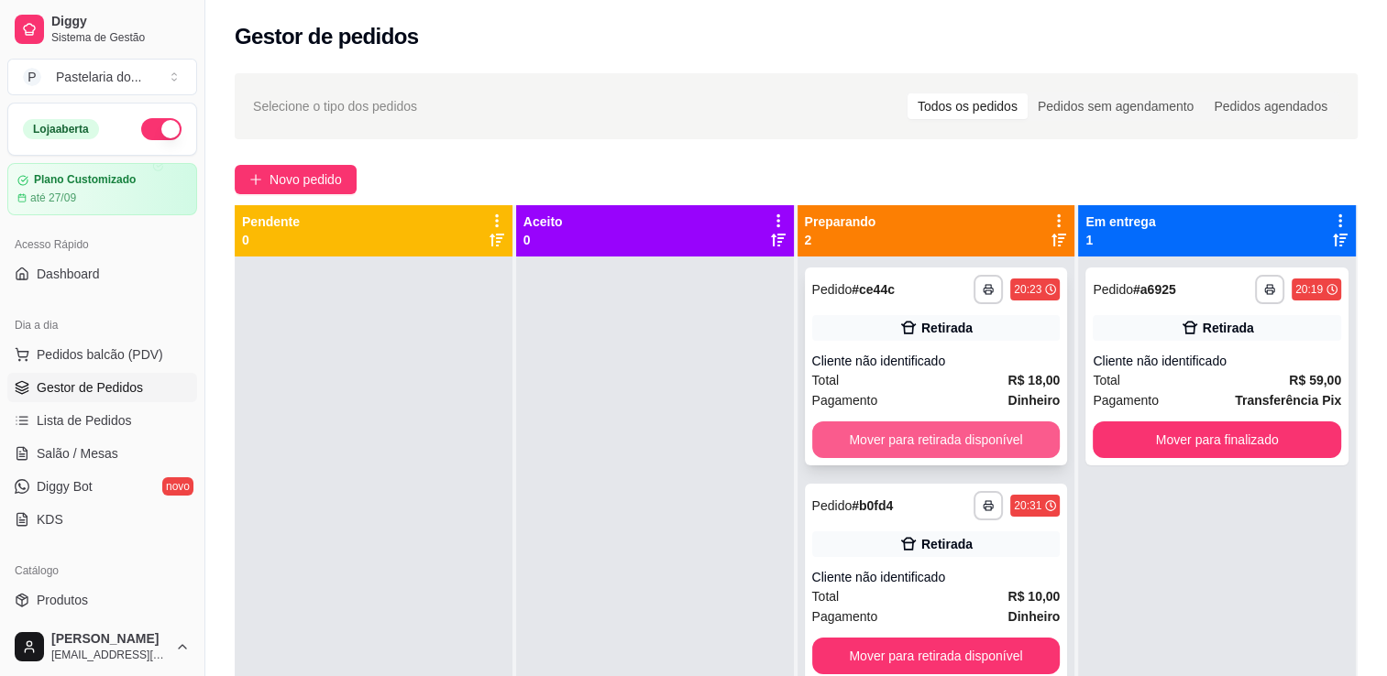
click at [1022, 442] on button "Mover para retirada disponível" at bounding box center [936, 440] width 248 height 37
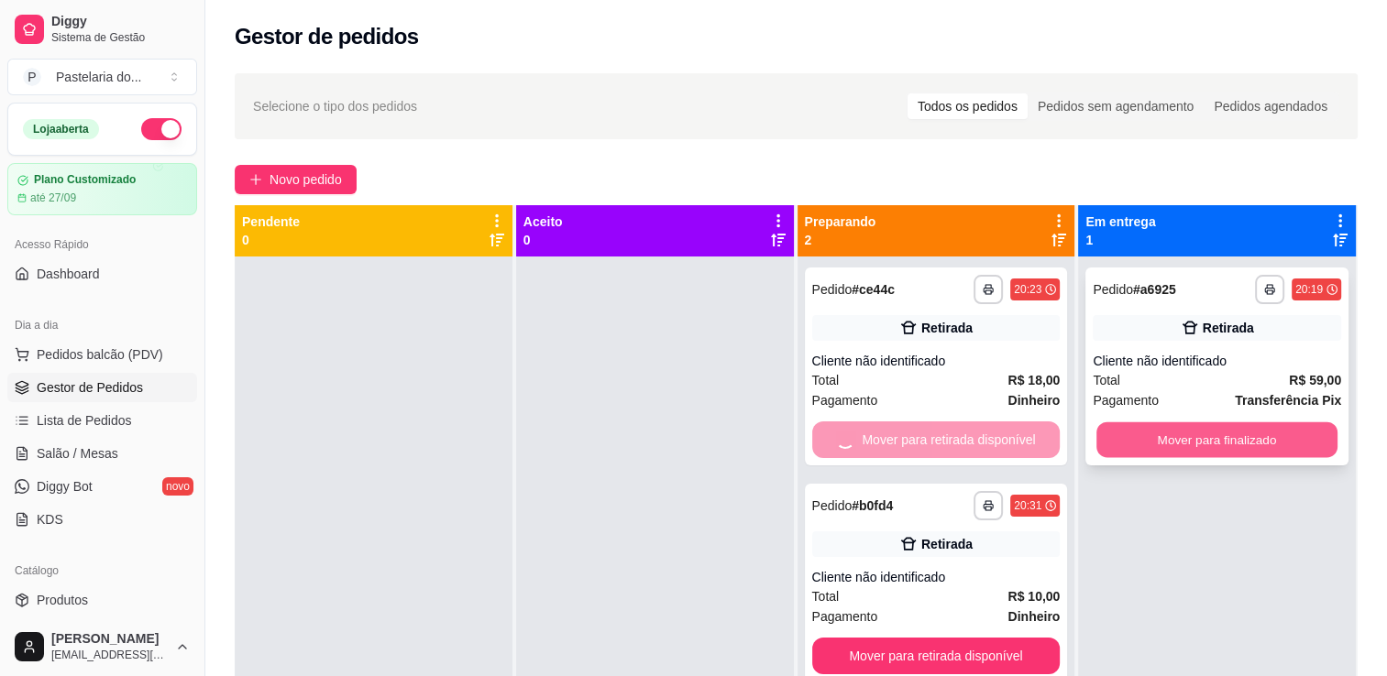
click at [1160, 451] on button "Mover para finalizado" at bounding box center [1216, 440] width 241 height 36
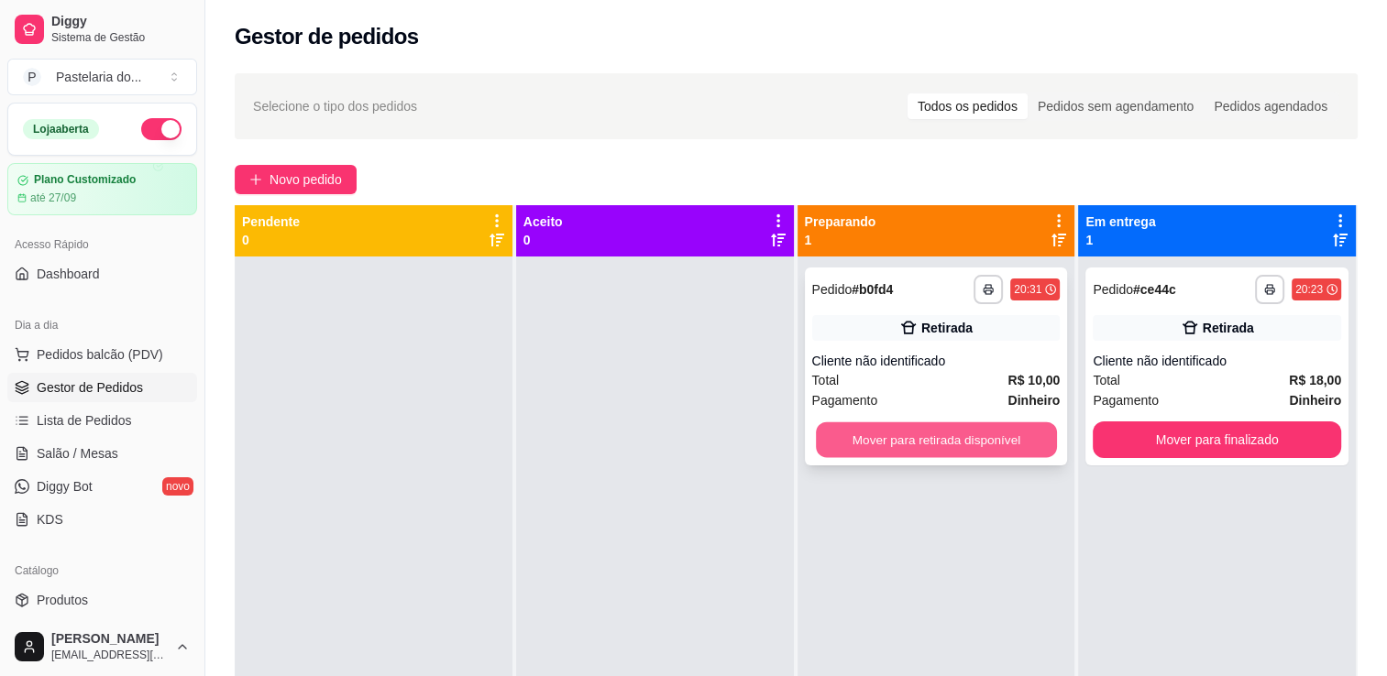
click at [1015, 438] on button "Mover para retirada disponível" at bounding box center [936, 440] width 241 height 36
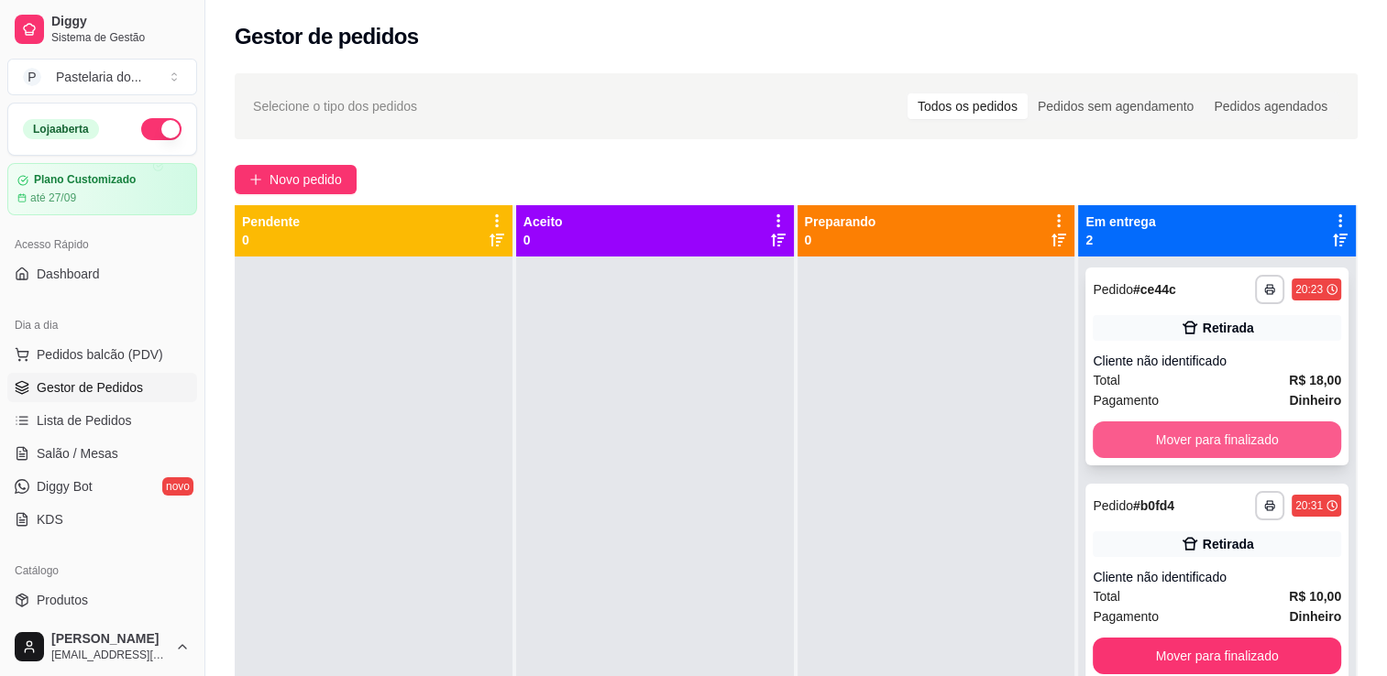
click at [1163, 443] on button "Mover para finalizado" at bounding box center [1216, 440] width 248 height 37
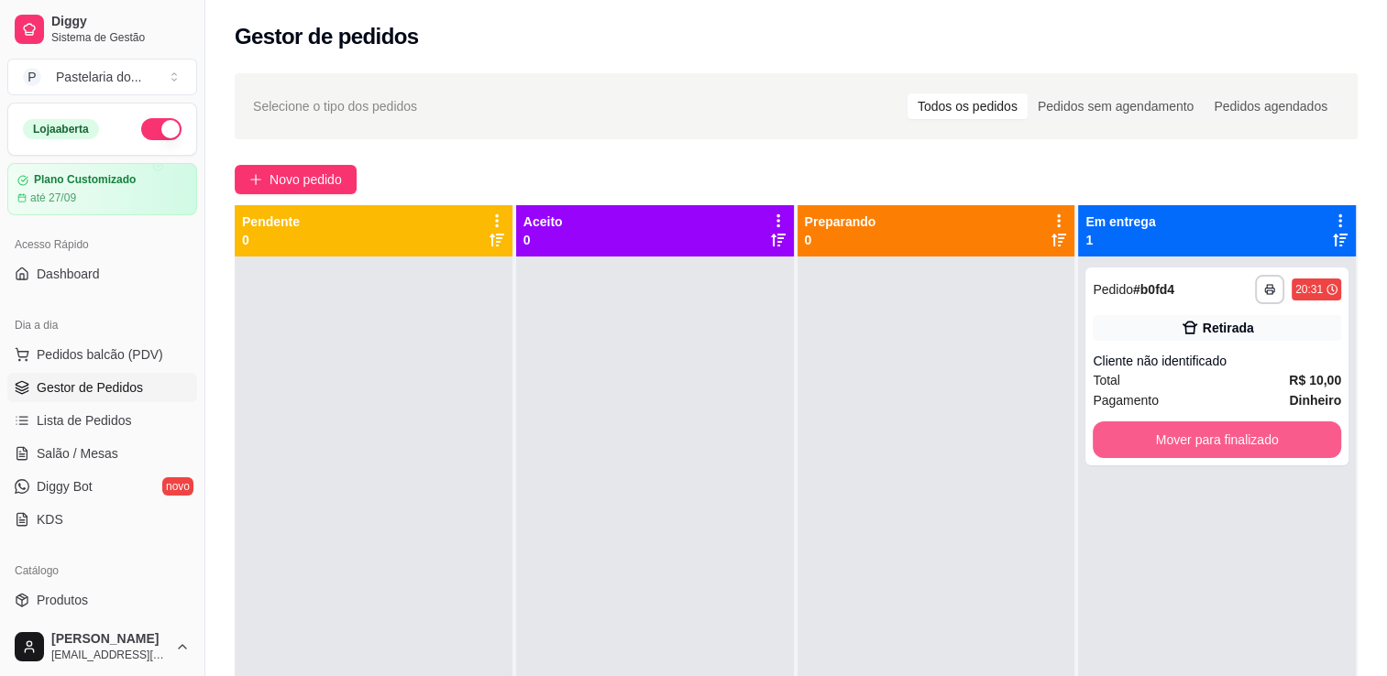
click at [1163, 443] on button "Mover para finalizado" at bounding box center [1216, 440] width 248 height 37
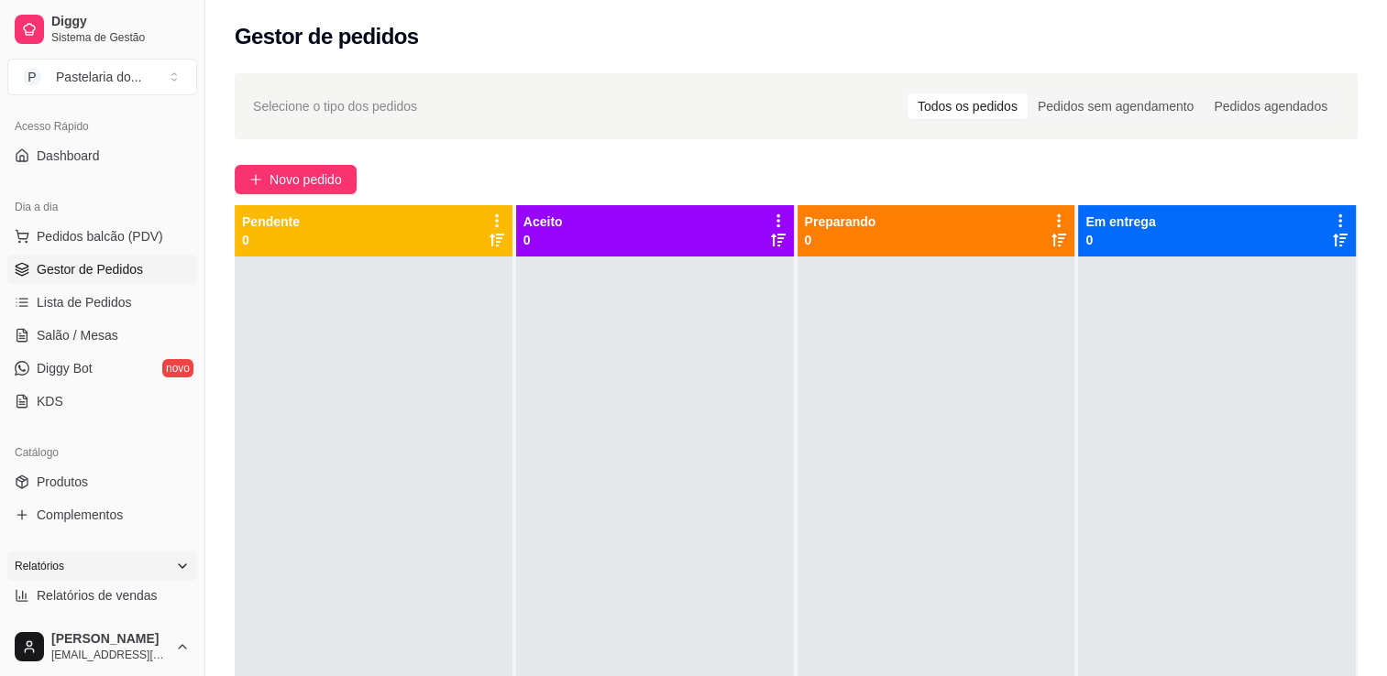
scroll to position [367, 0]
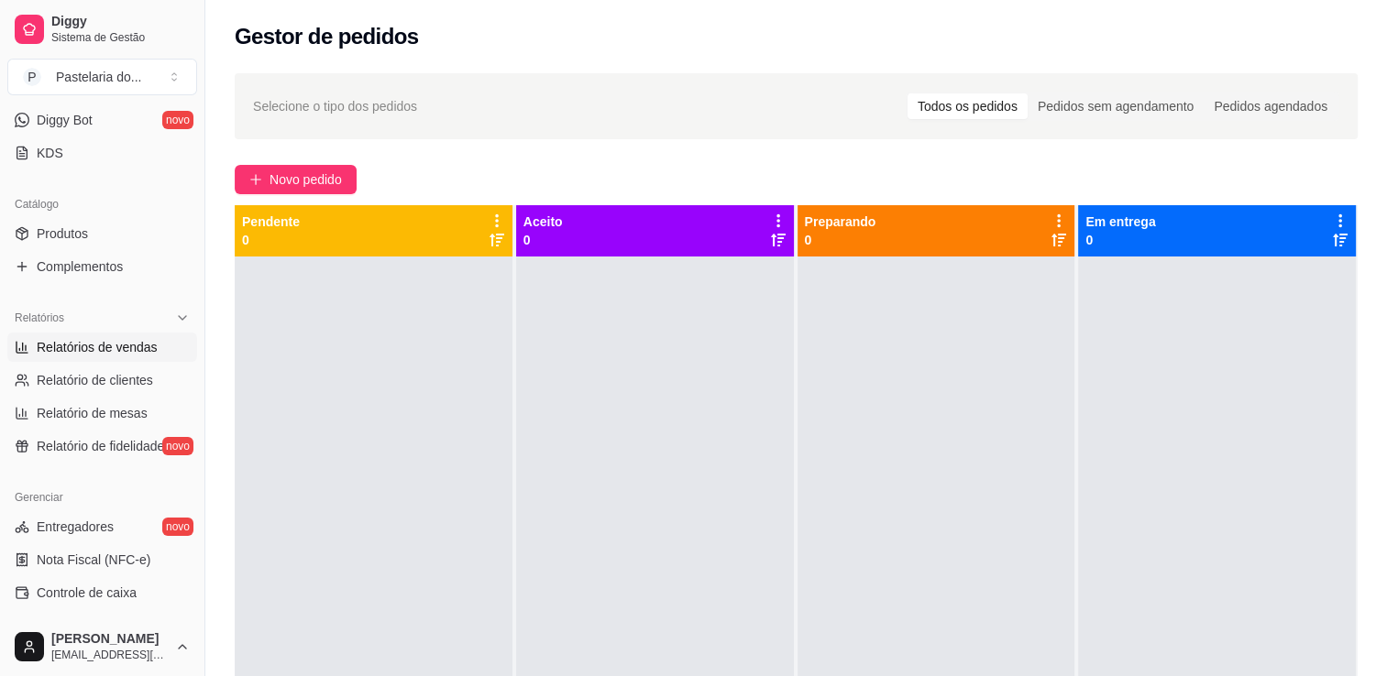
click at [100, 335] on link "Relatórios de vendas" at bounding box center [102, 347] width 190 height 29
select select "ALL"
select select "0"
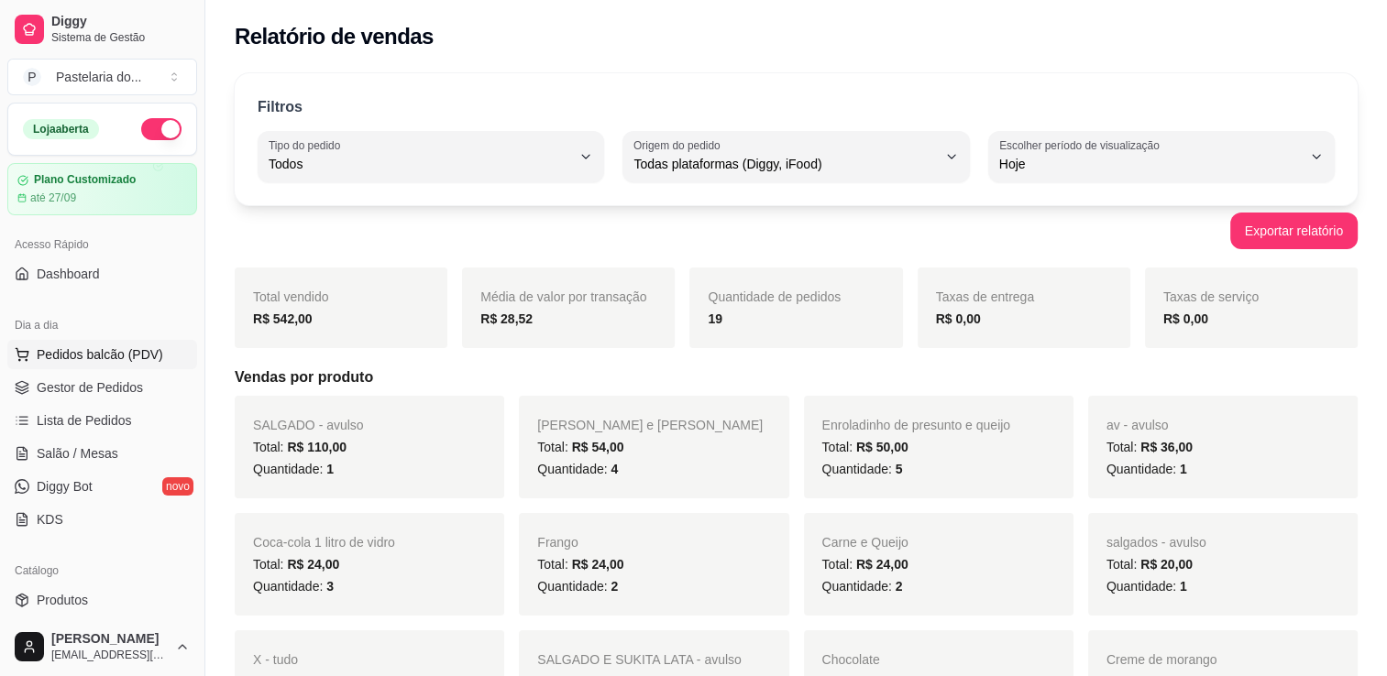
click at [126, 357] on span "Pedidos balcão (PDV)" at bounding box center [100, 355] width 126 height 18
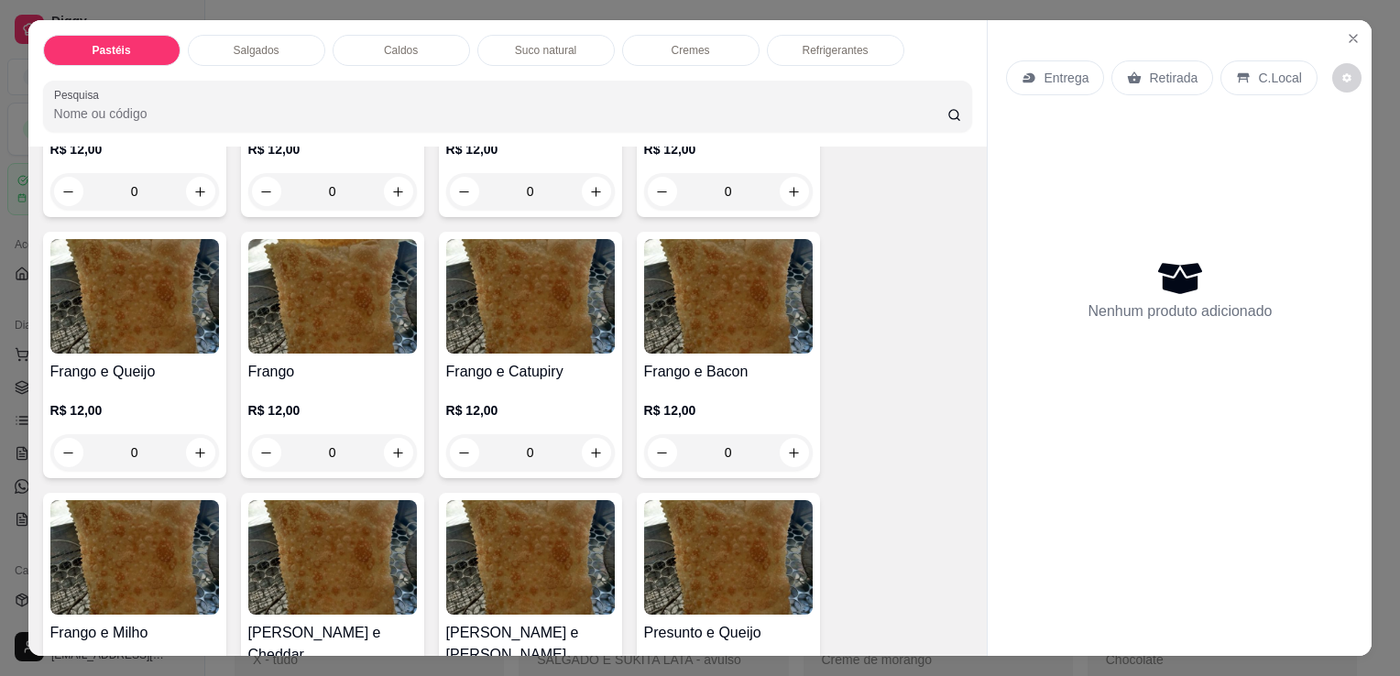
scroll to position [458, 0]
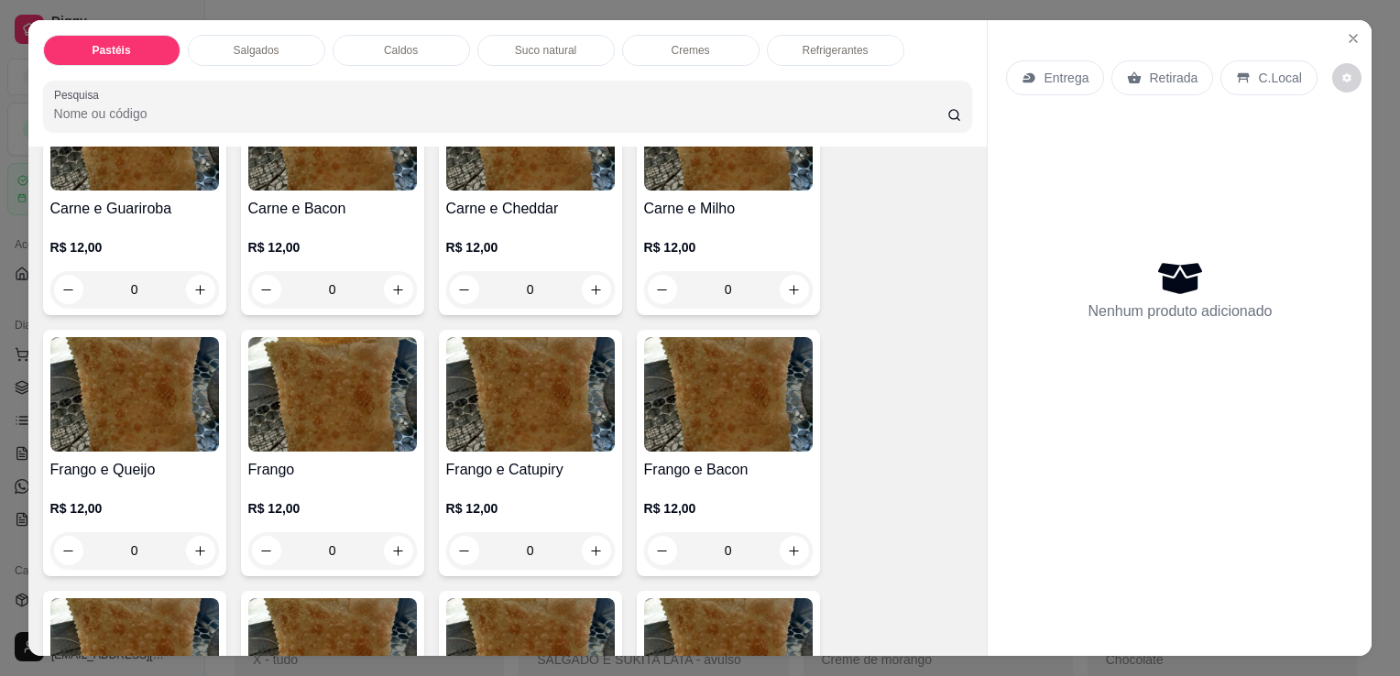
click at [202, 548] on div "0" at bounding box center [134, 550] width 169 height 37
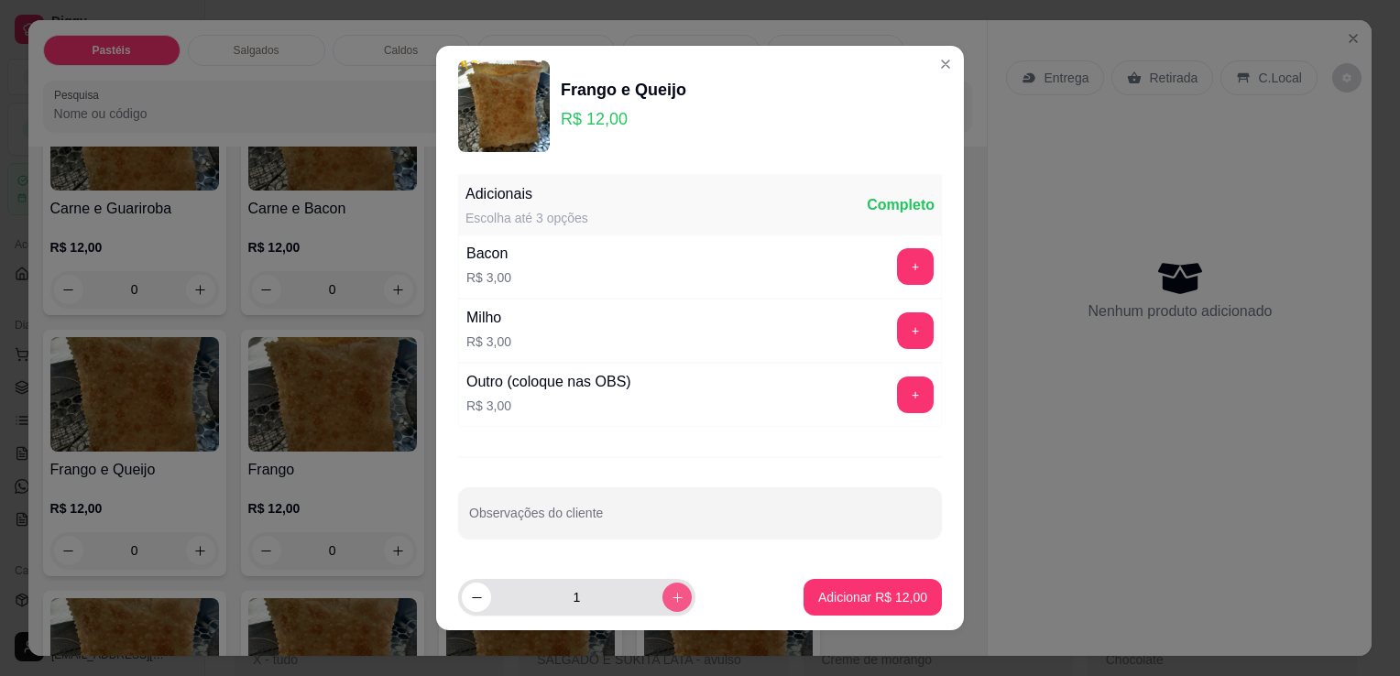
click at [642, 587] on div "1" at bounding box center [577, 597] width 230 height 37
type input "2"
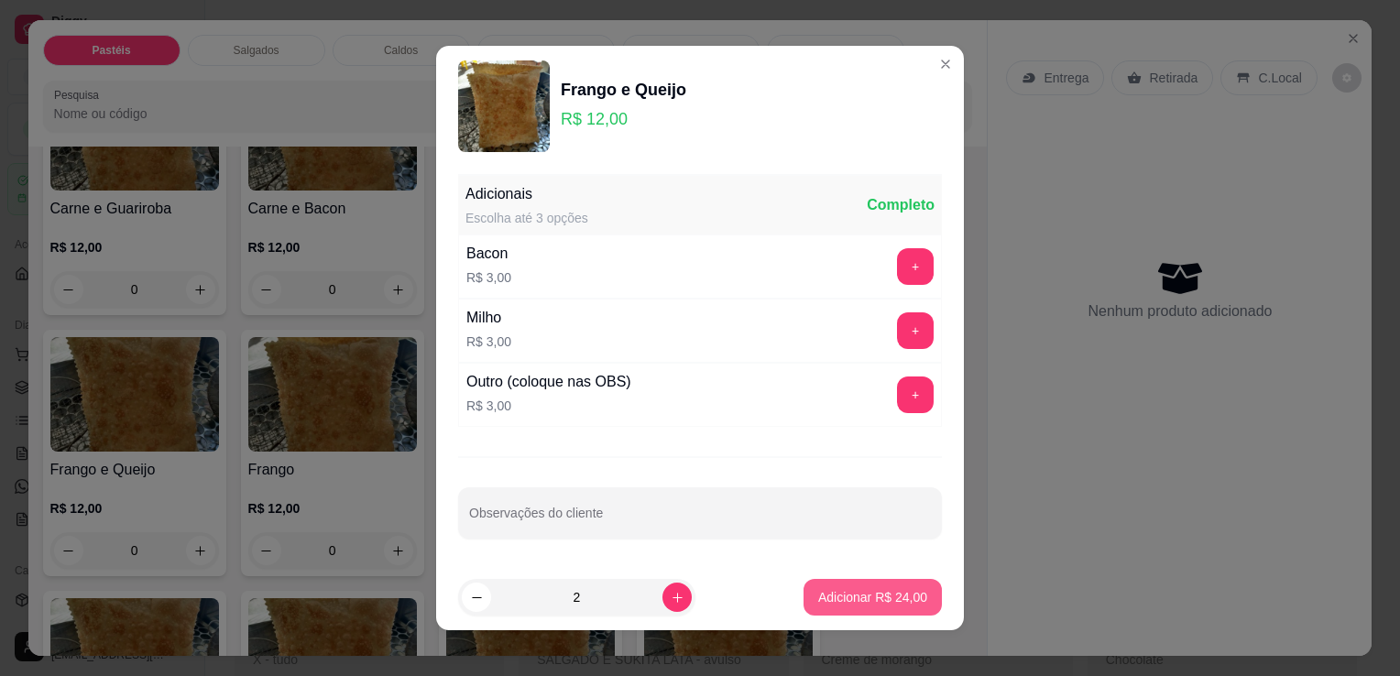
click at [860, 592] on p "Adicionar R$ 24,00" at bounding box center [872, 597] width 109 height 18
type input "2"
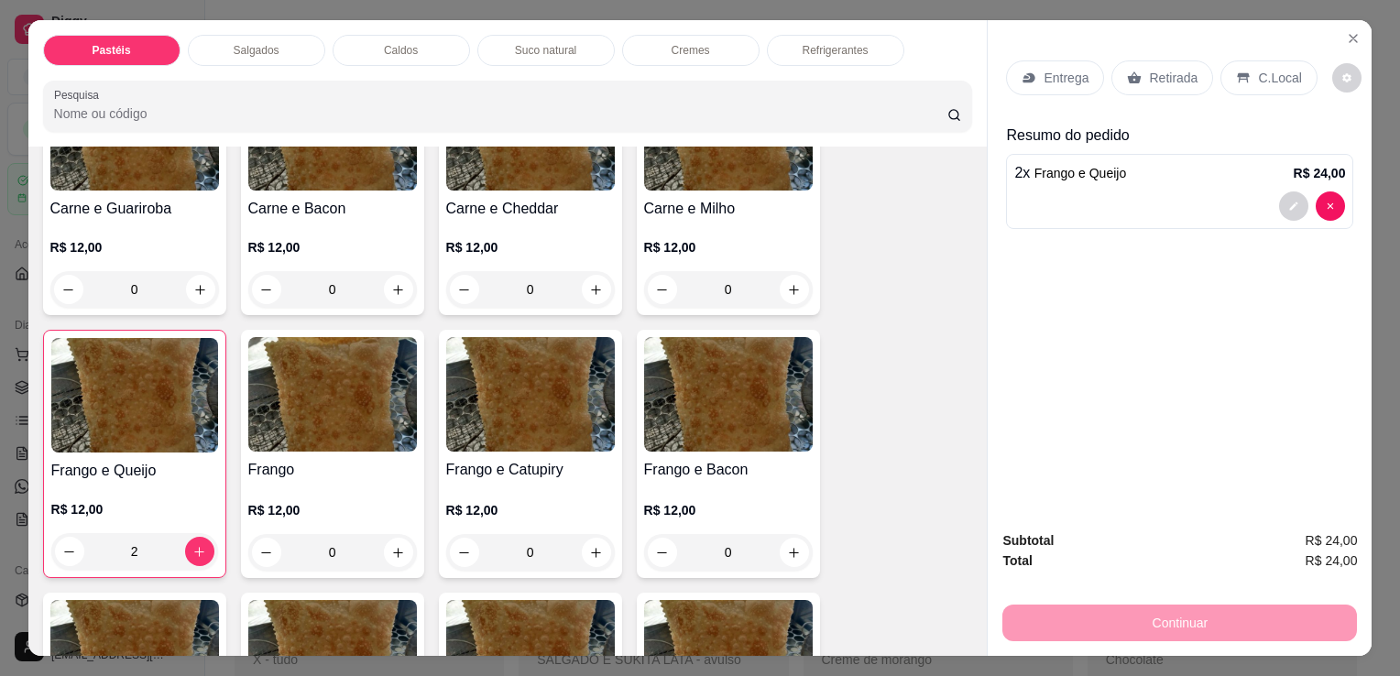
click at [1149, 69] on p "Retirada" at bounding box center [1173, 78] width 49 height 18
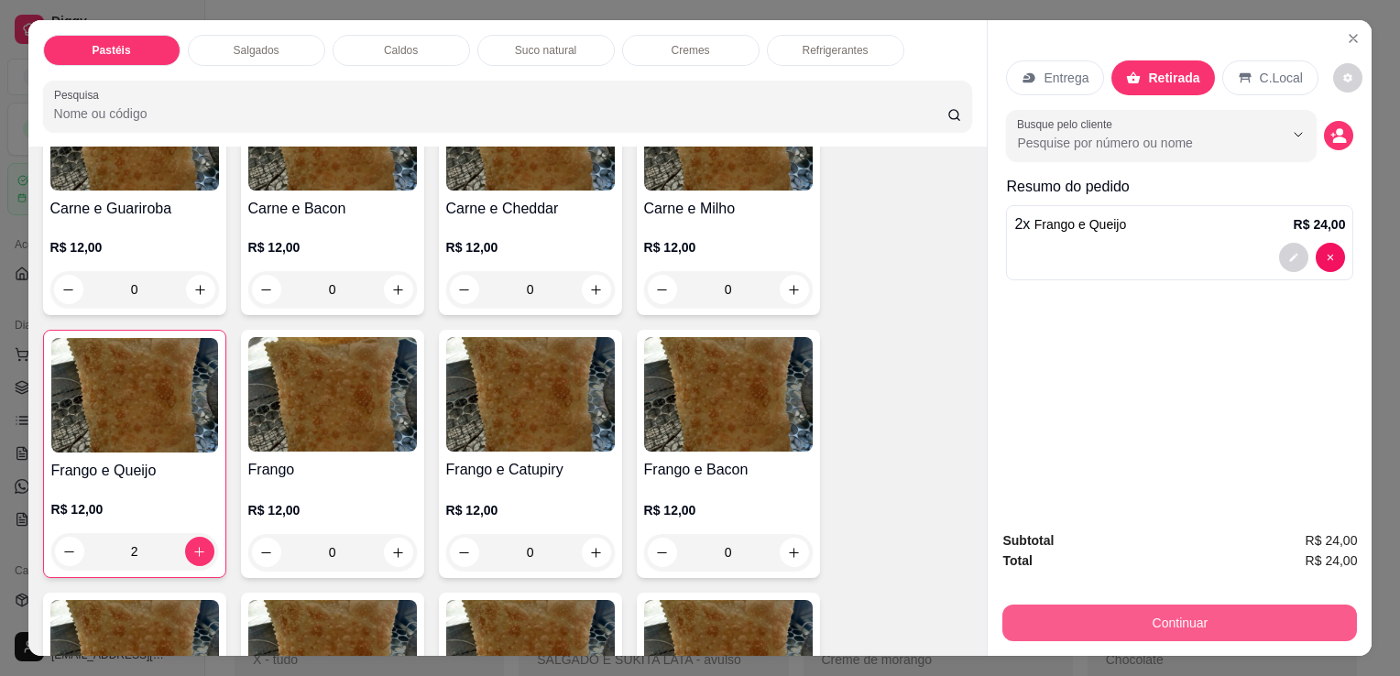
click at [1159, 614] on button "Continuar" at bounding box center [1180, 623] width 355 height 37
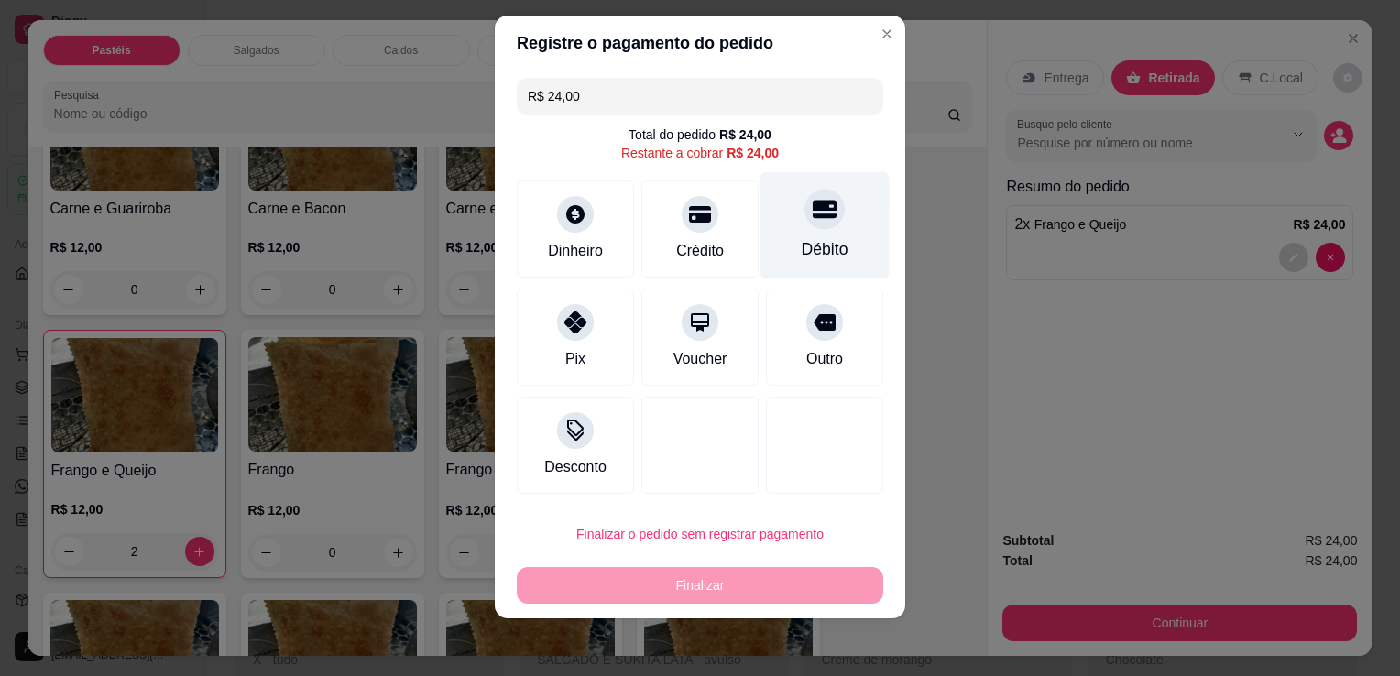
click at [792, 225] on div "Débito" at bounding box center [825, 225] width 129 height 107
type input "R$ 0,00"
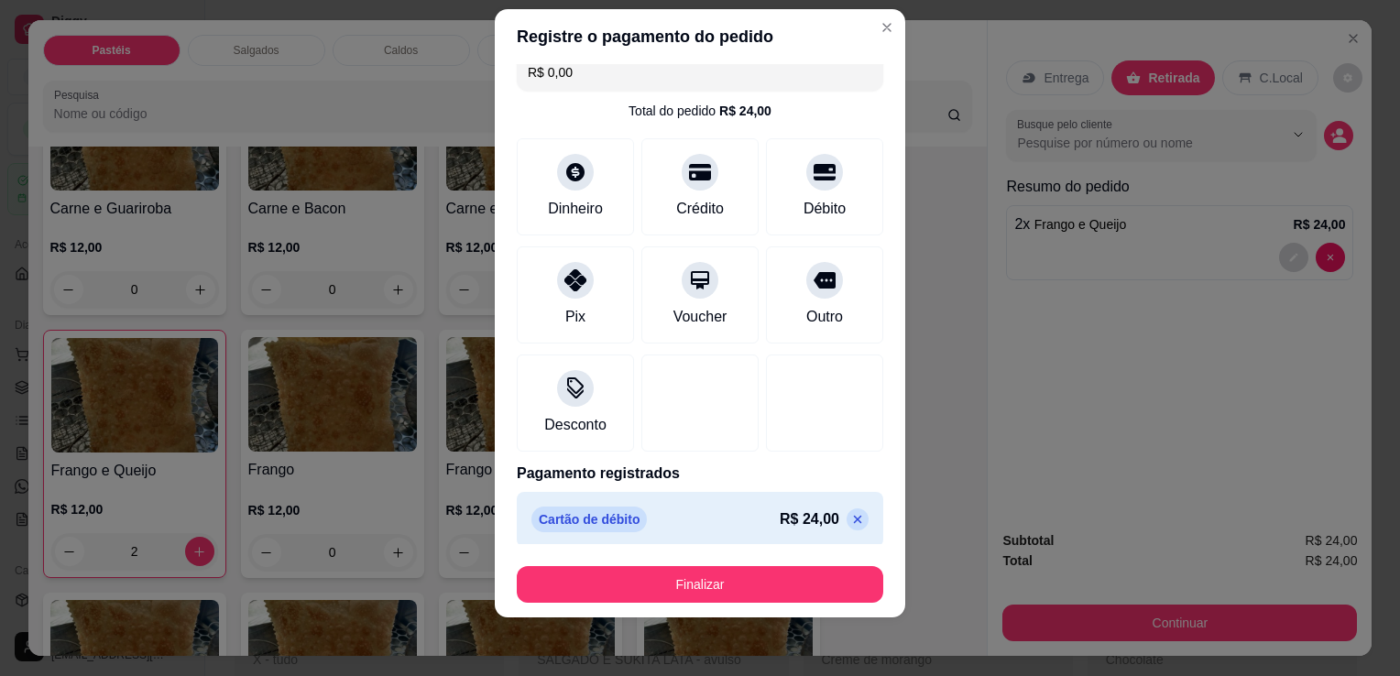
scroll to position [26, 0]
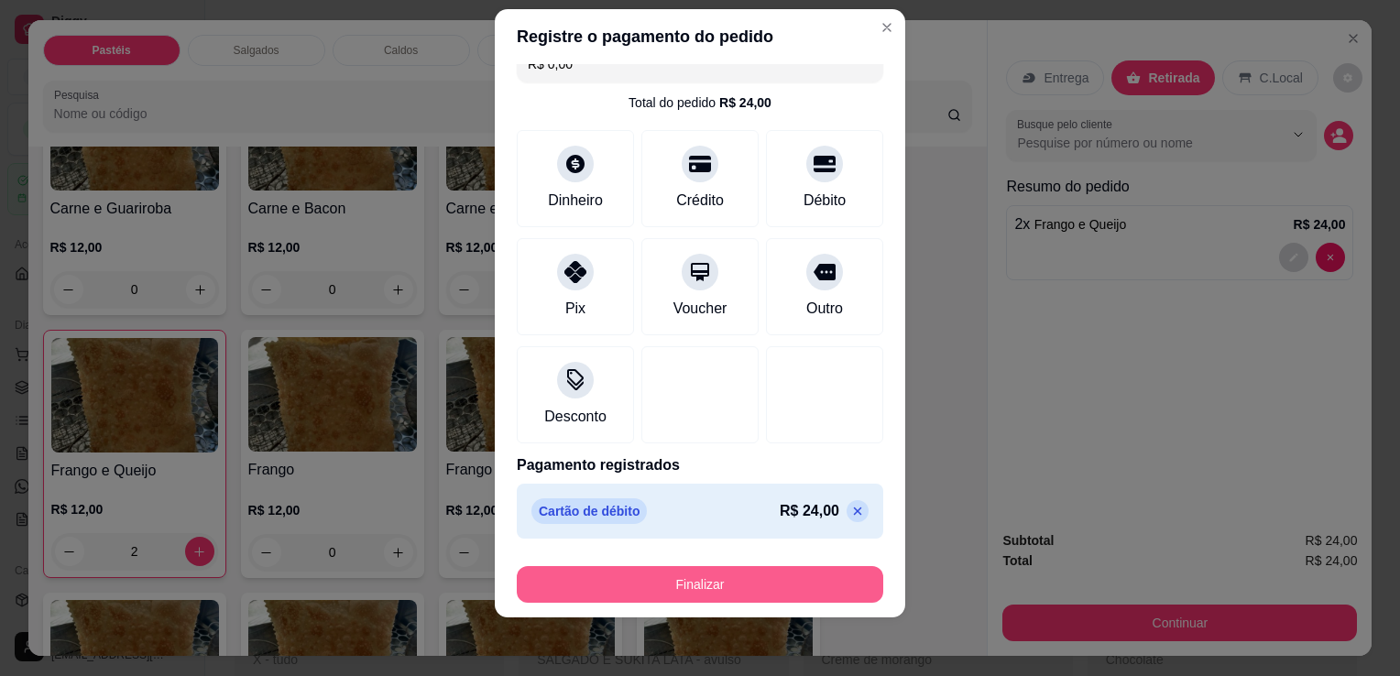
click at [695, 579] on button "Finalizar" at bounding box center [700, 584] width 367 height 37
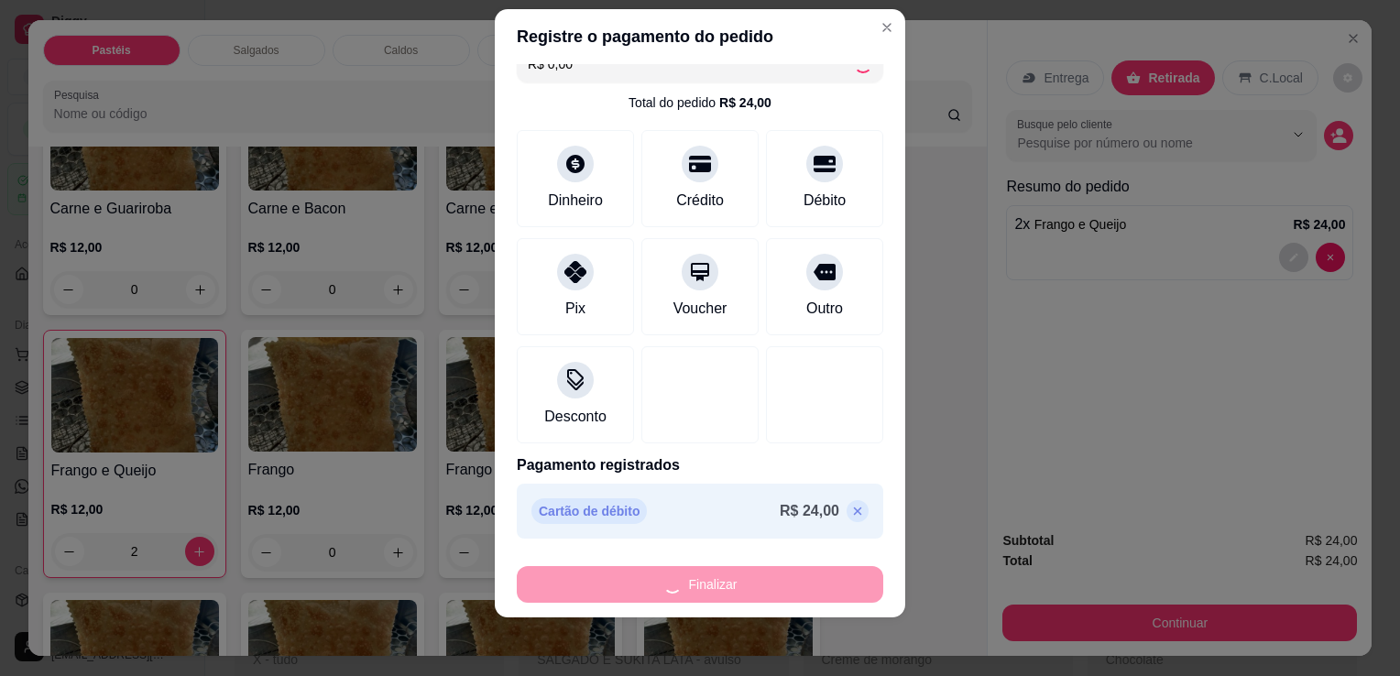
type input "0"
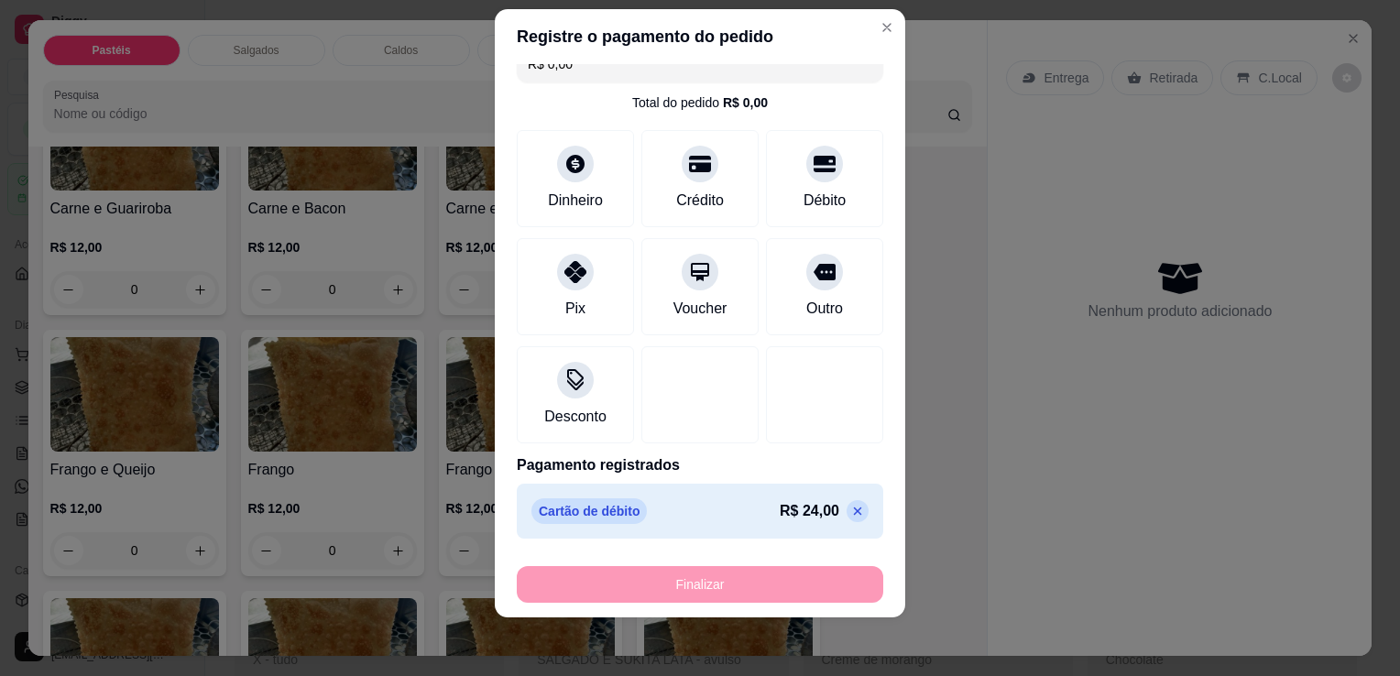
type input "-R$ 24,00"
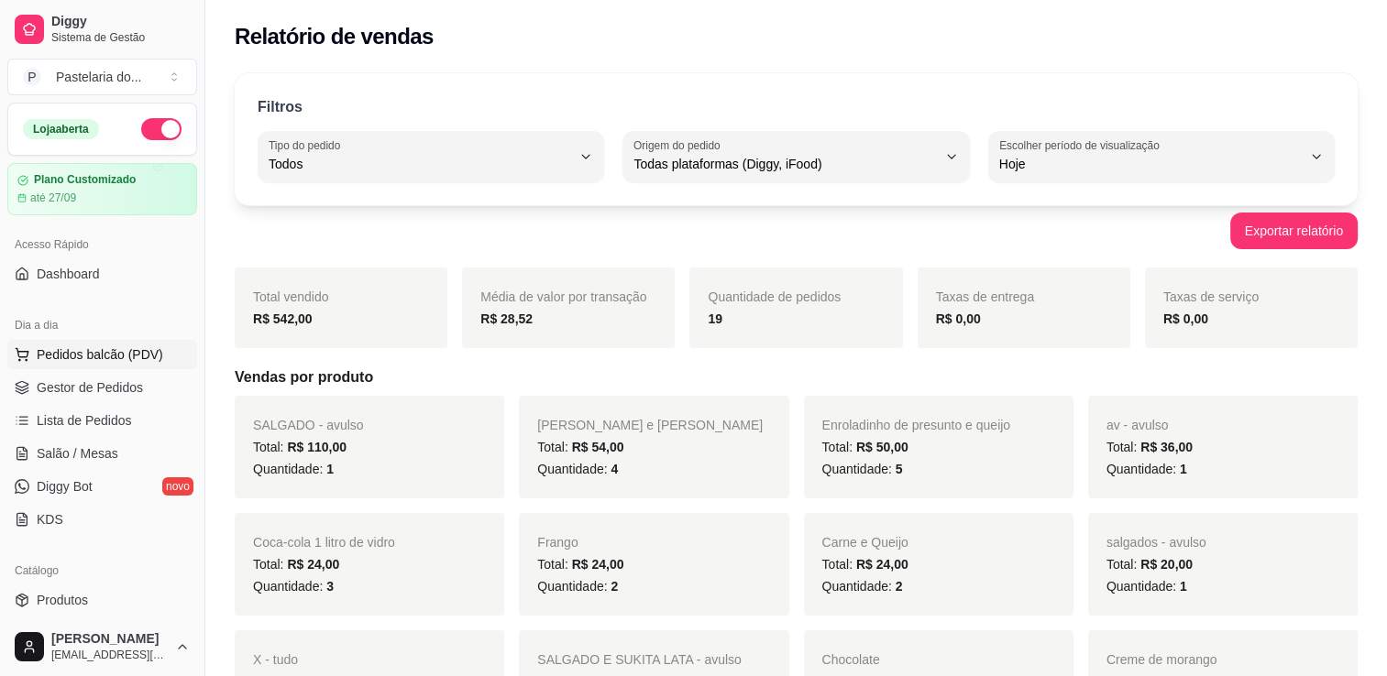
click at [104, 364] on button "Pedidos balcão (PDV)" at bounding box center [102, 354] width 190 height 29
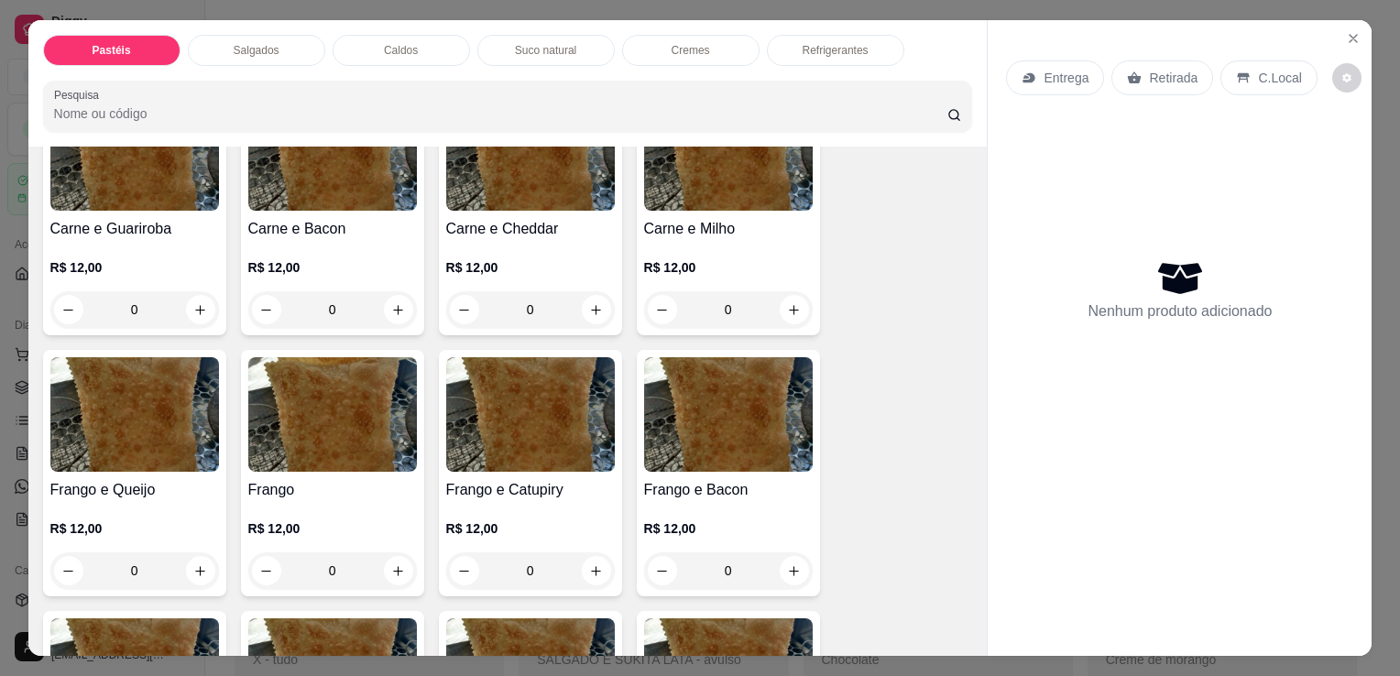
scroll to position [642, 0]
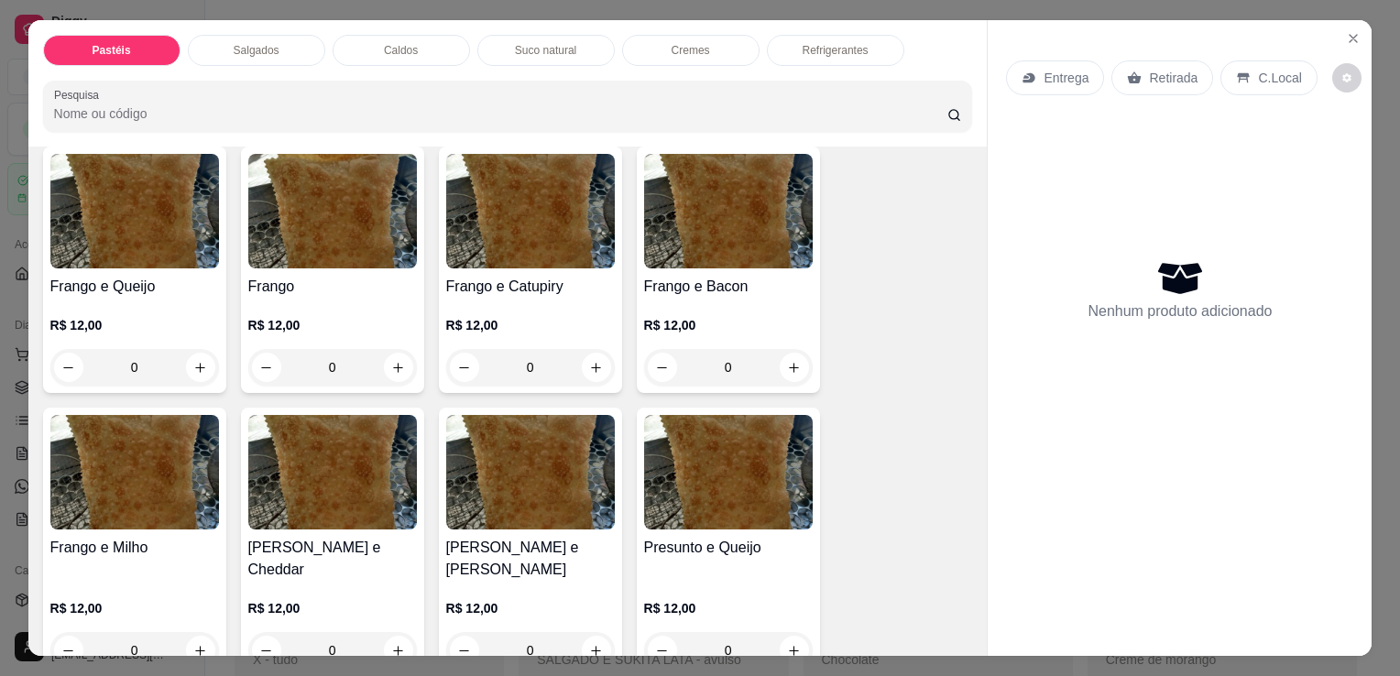
click at [594, 361] on div "0" at bounding box center [530, 367] width 169 height 37
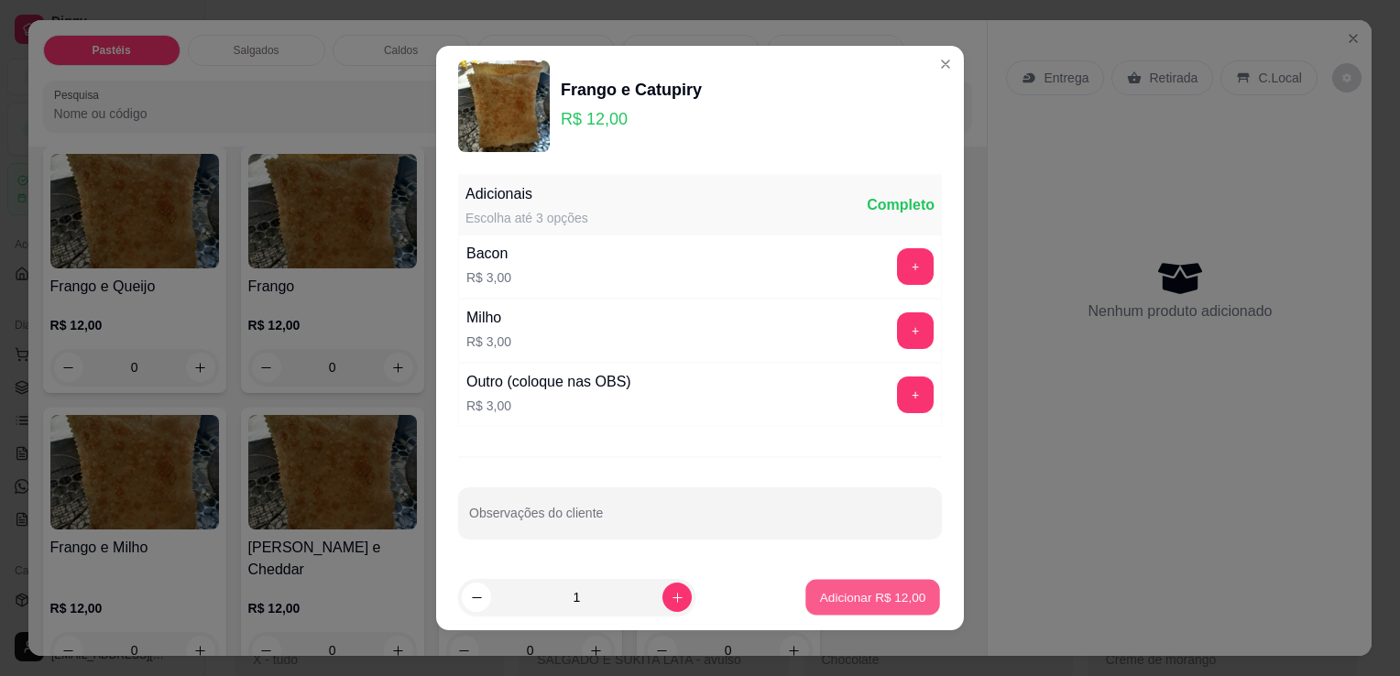
click at [828, 600] on p "Adicionar R$ 12,00" at bounding box center [873, 596] width 106 height 17
type input "1"
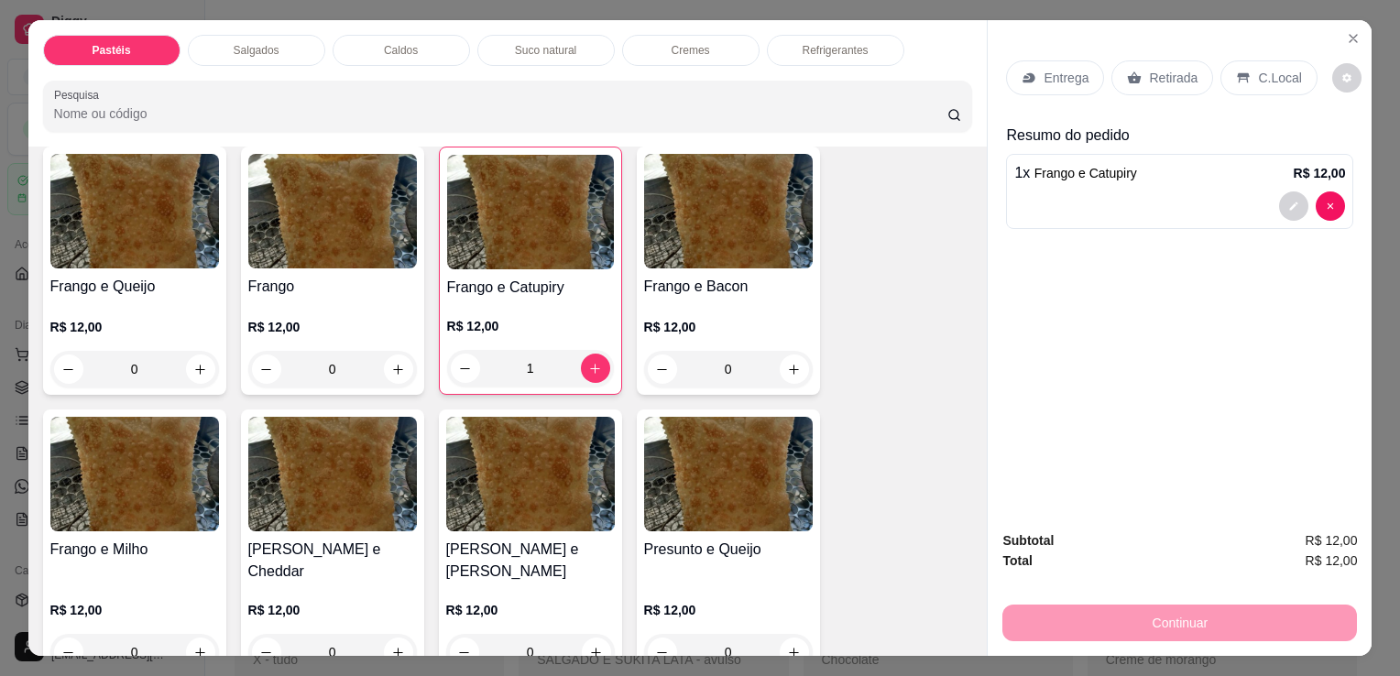
click at [794, 634] on div "0" at bounding box center [728, 652] width 169 height 37
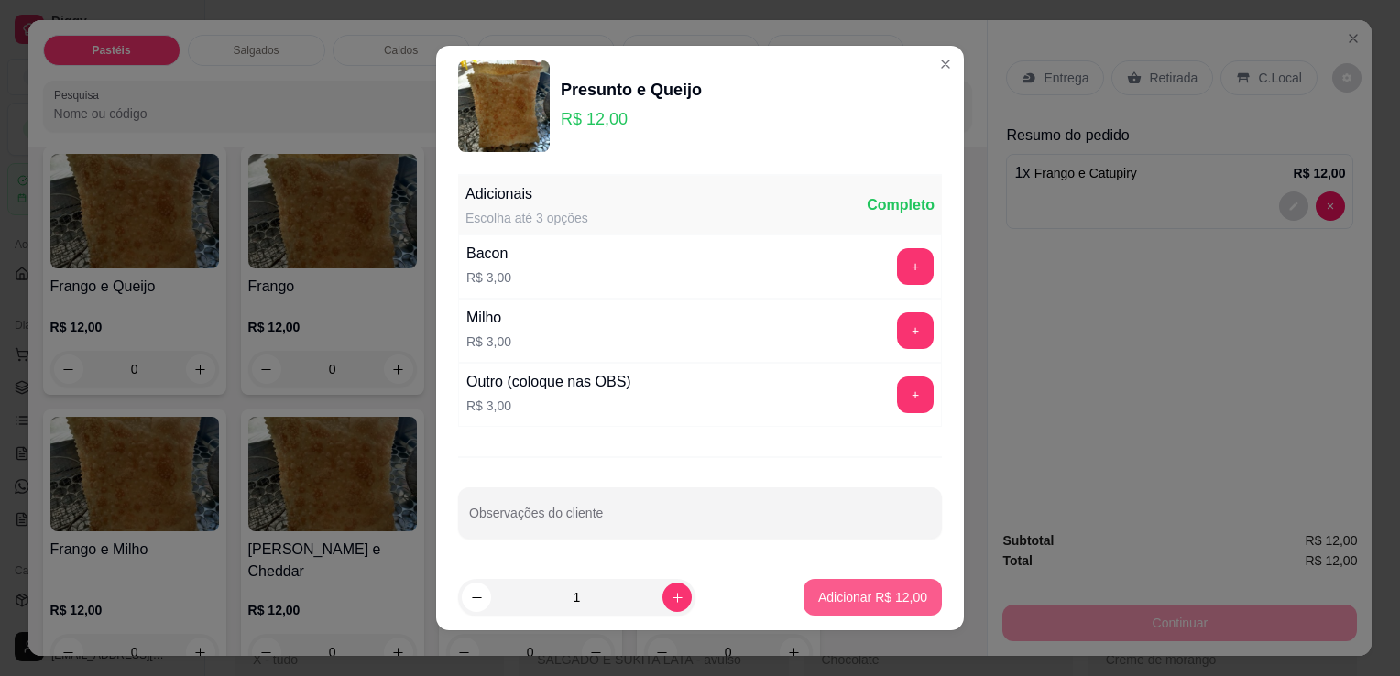
click at [849, 608] on button "Adicionar R$ 12,00" at bounding box center [873, 597] width 138 height 37
type input "1"
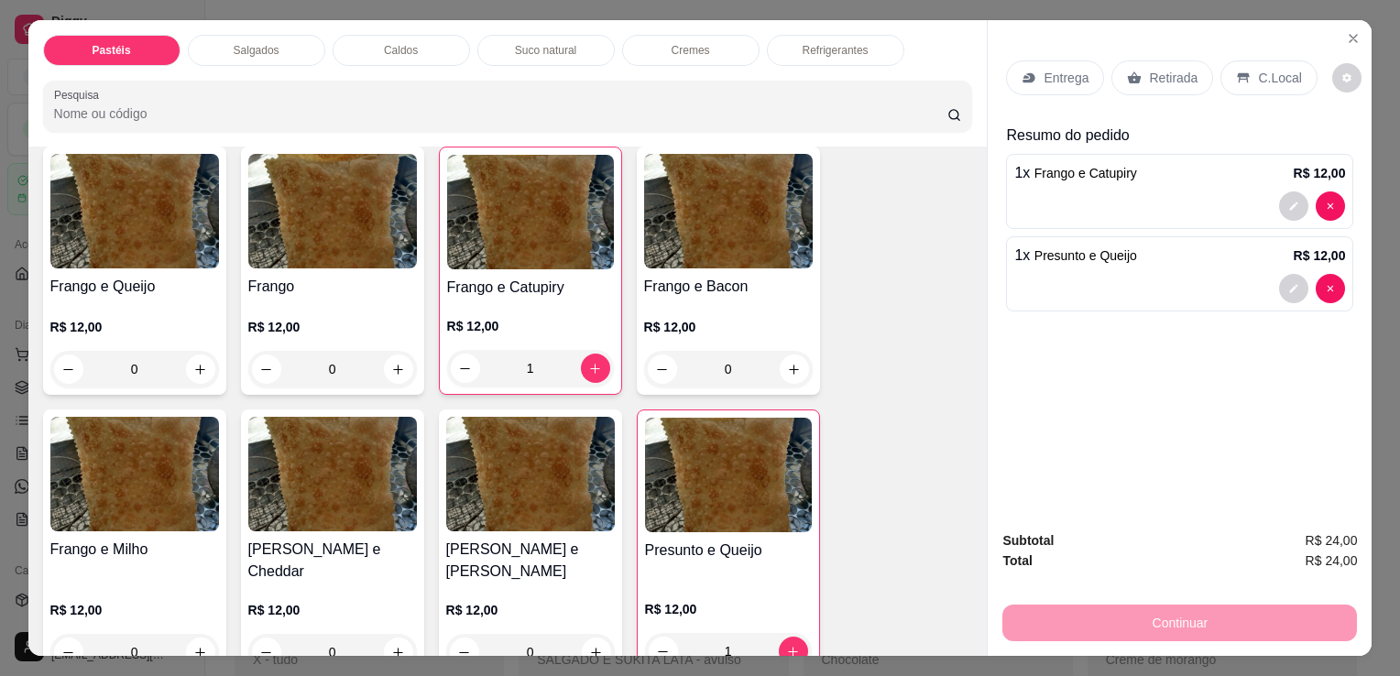
click at [1189, 68] on div "Retirada" at bounding box center [1163, 77] width 102 height 35
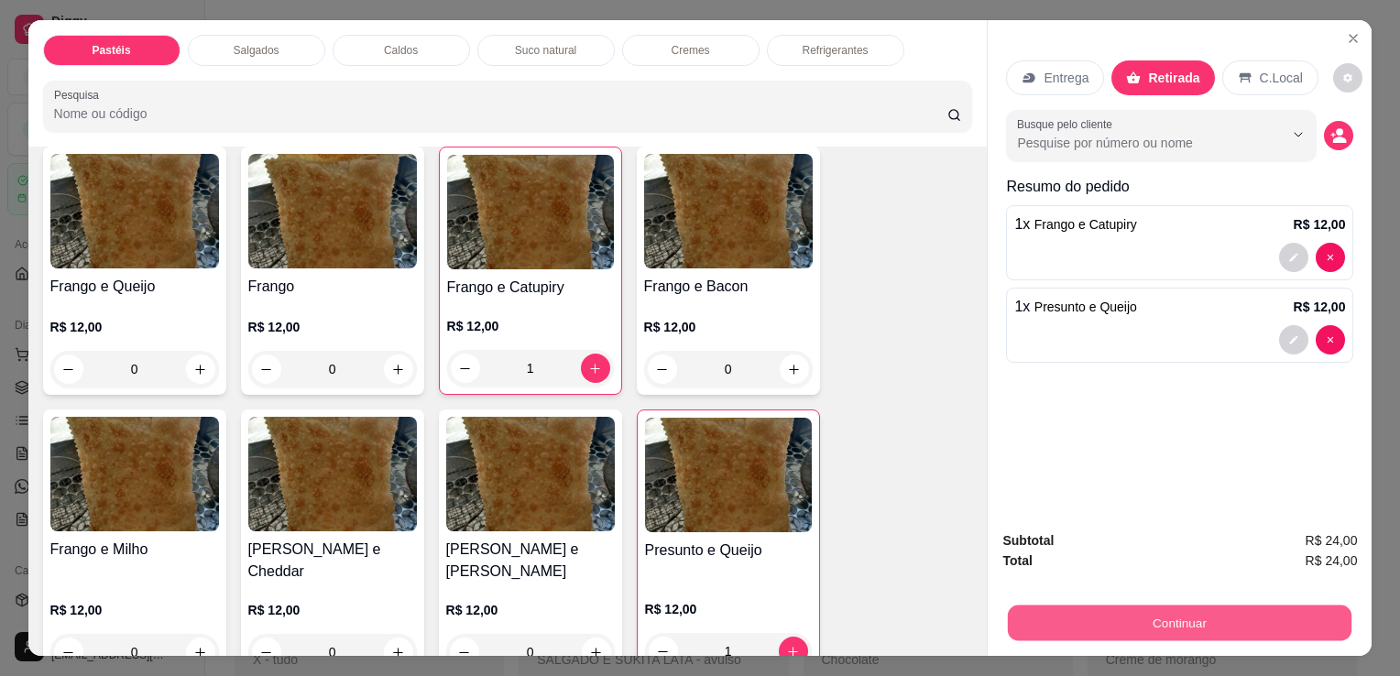
click at [1152, 614] on button "Continuar" at bounding box center [1180, 623] width 344 height 36
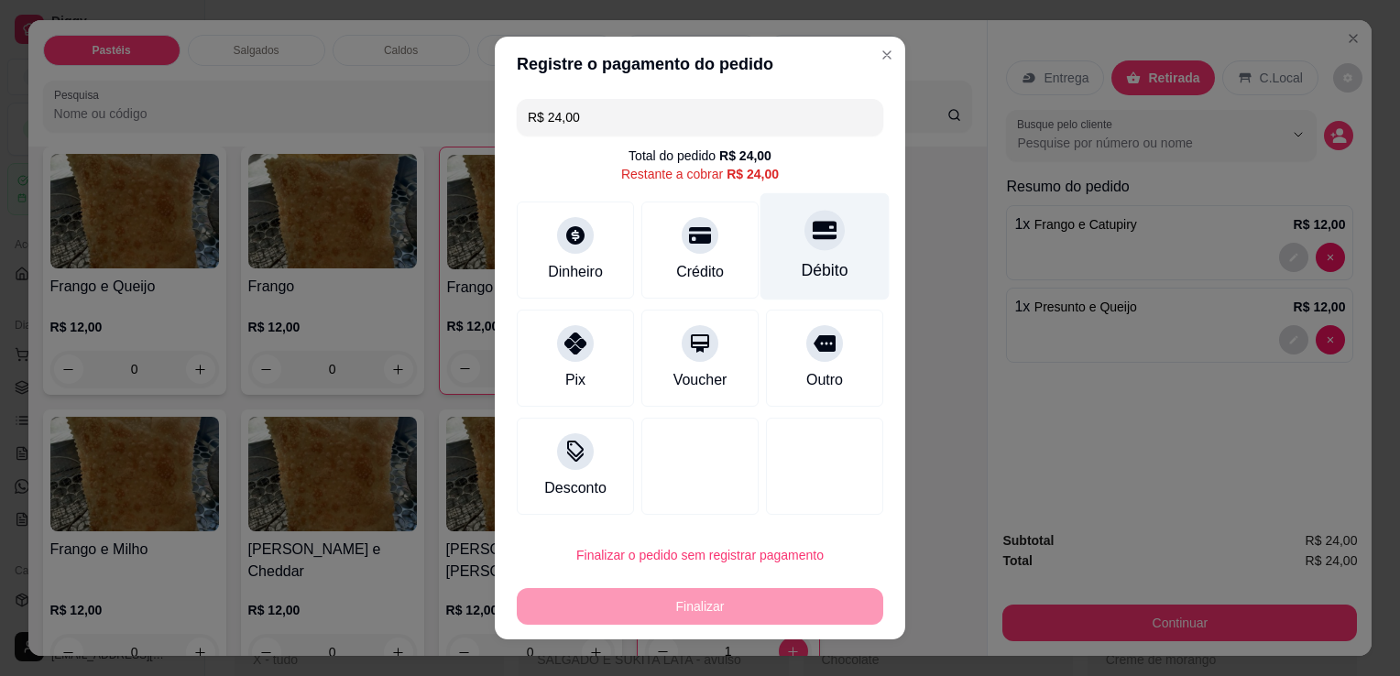
click at [810, 260] on div "Débito" at bounding box center [825, 246] width 129 height 107
type input "R$ 0,00"
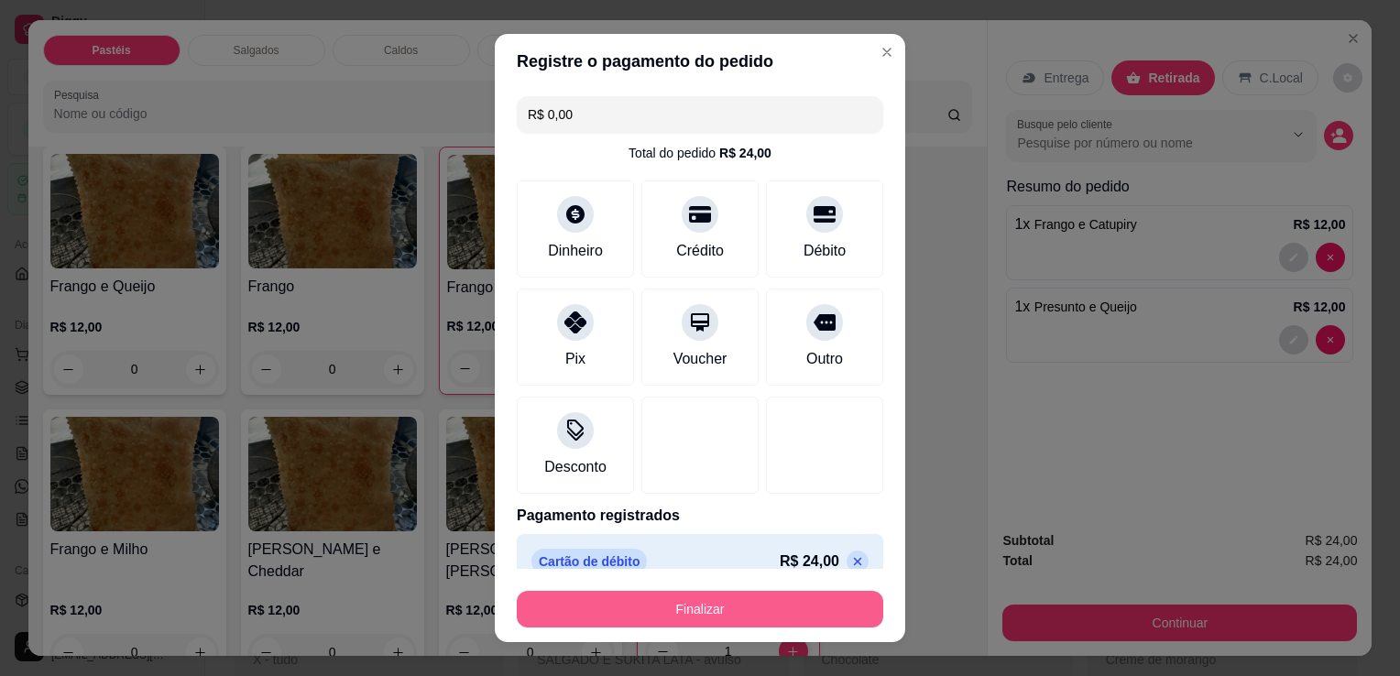
click at [623, 614] on button "Finalizar" at bounding box center [700, 609] width 367 height 37
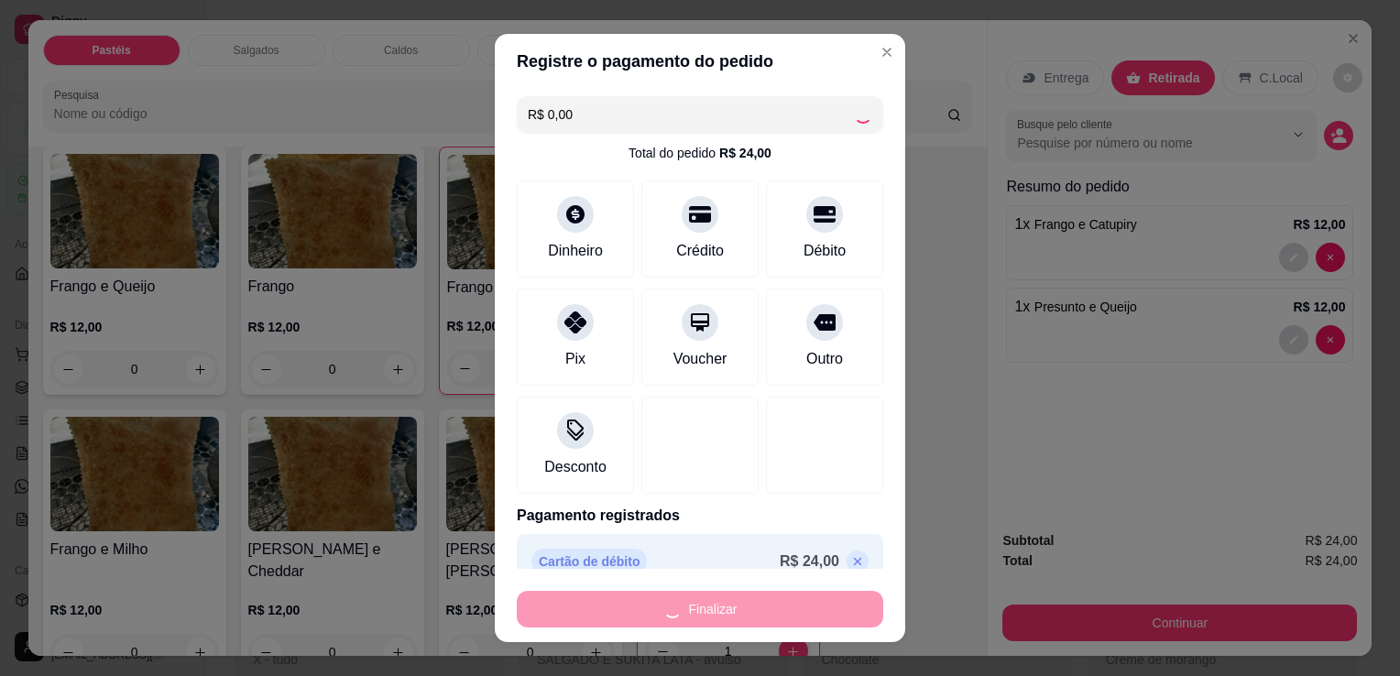
type input "0"
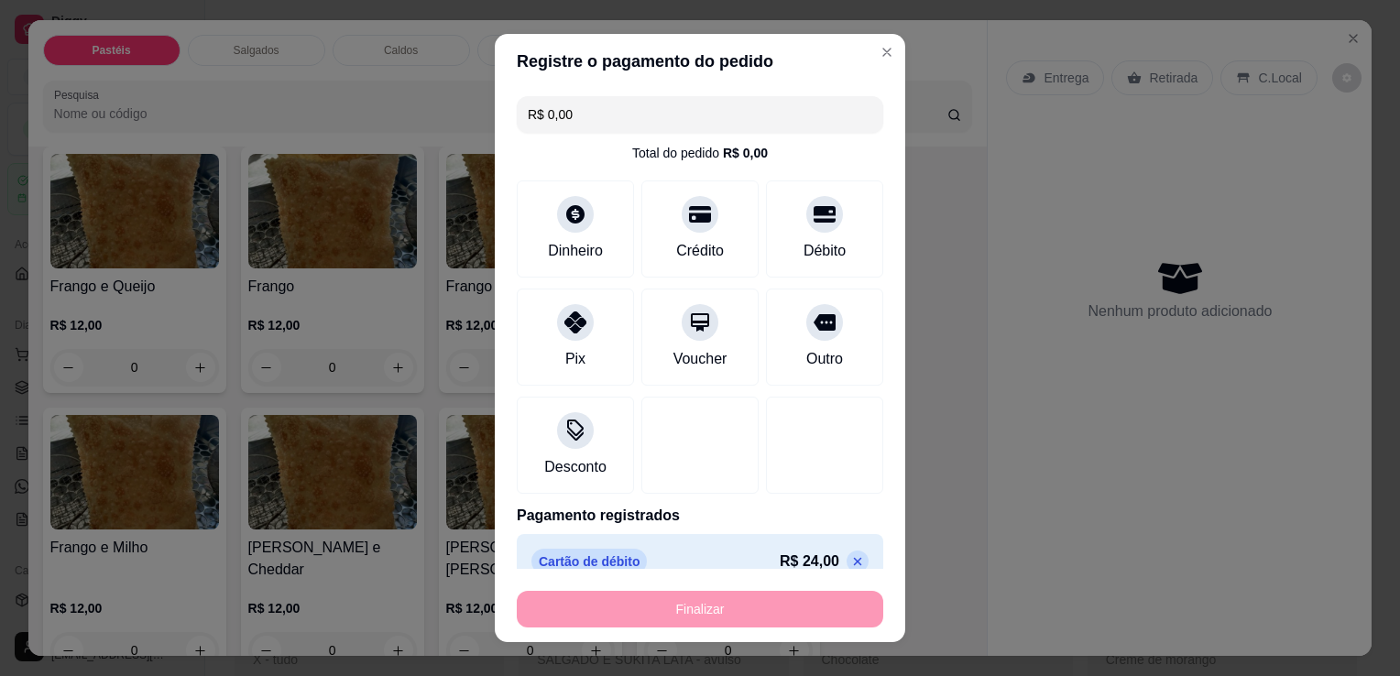
type input "-R$ 24,00"
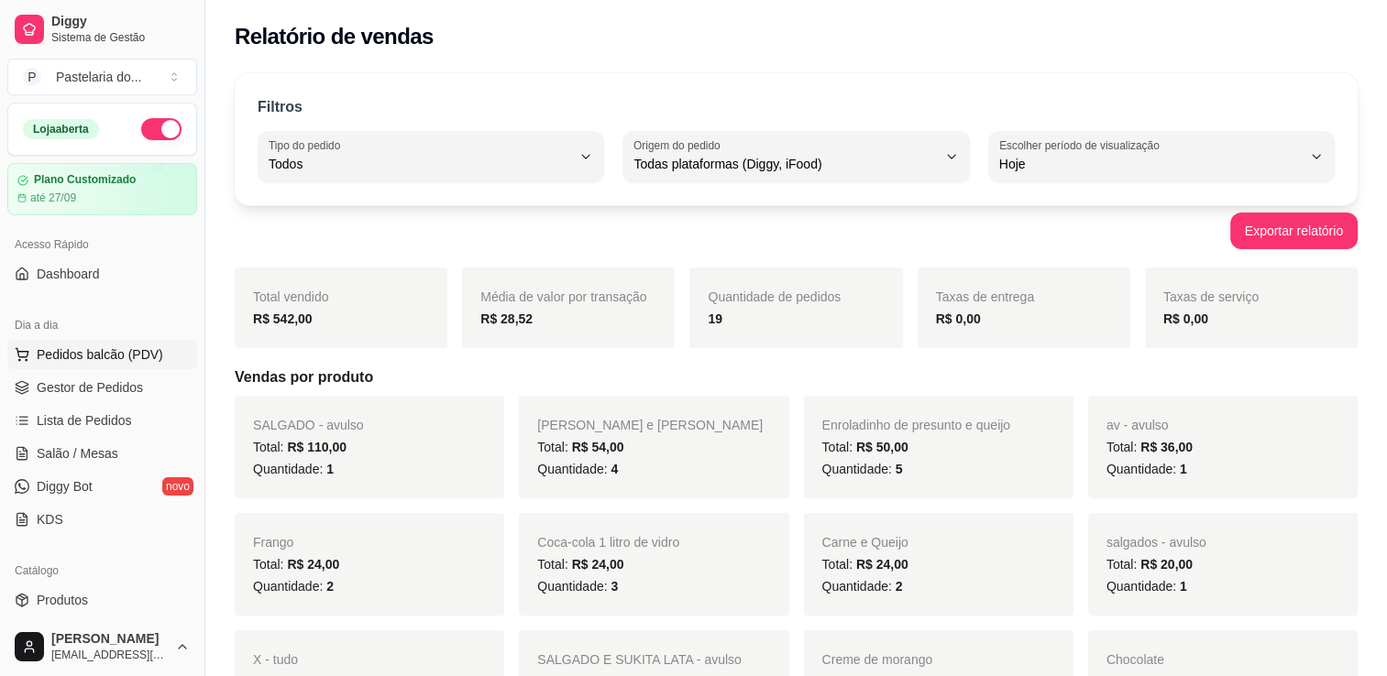
click at [155, 366] on button "Pedidos balcão (PDV)" at bounding box center [102, 354] width 190 height 29
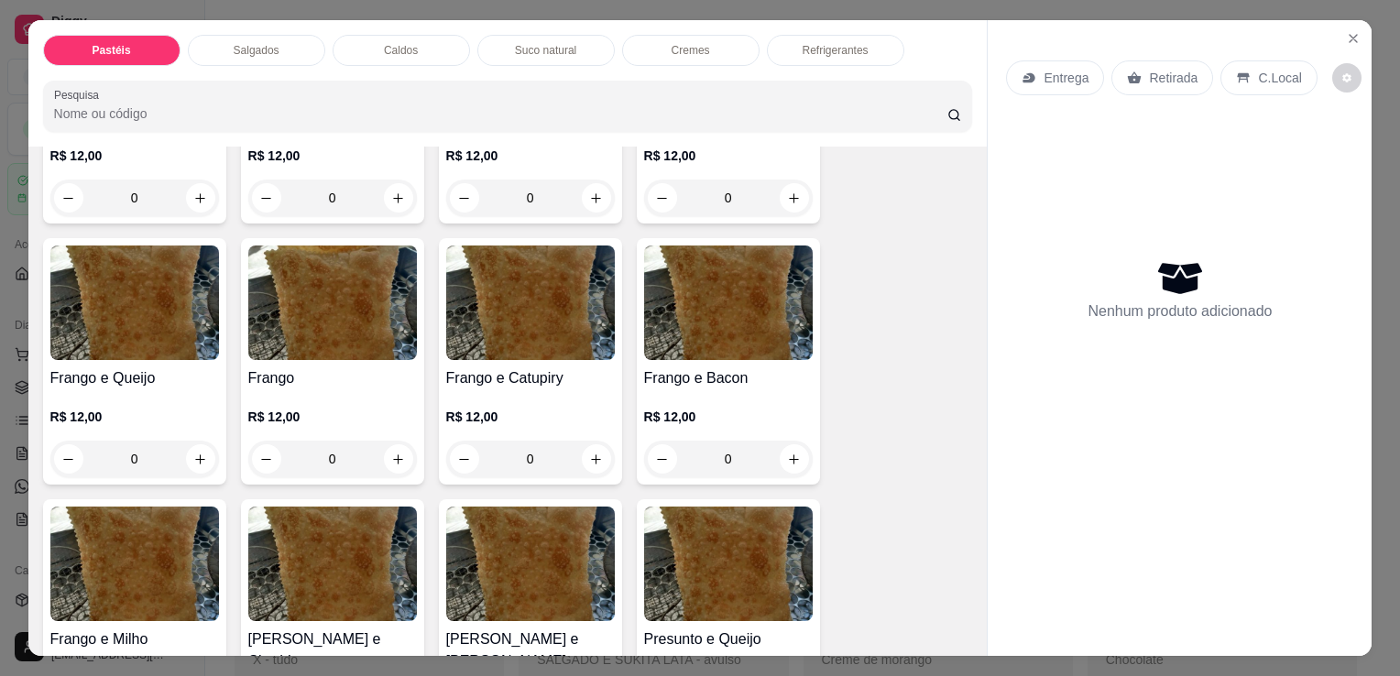
scroll to position [733, 0]
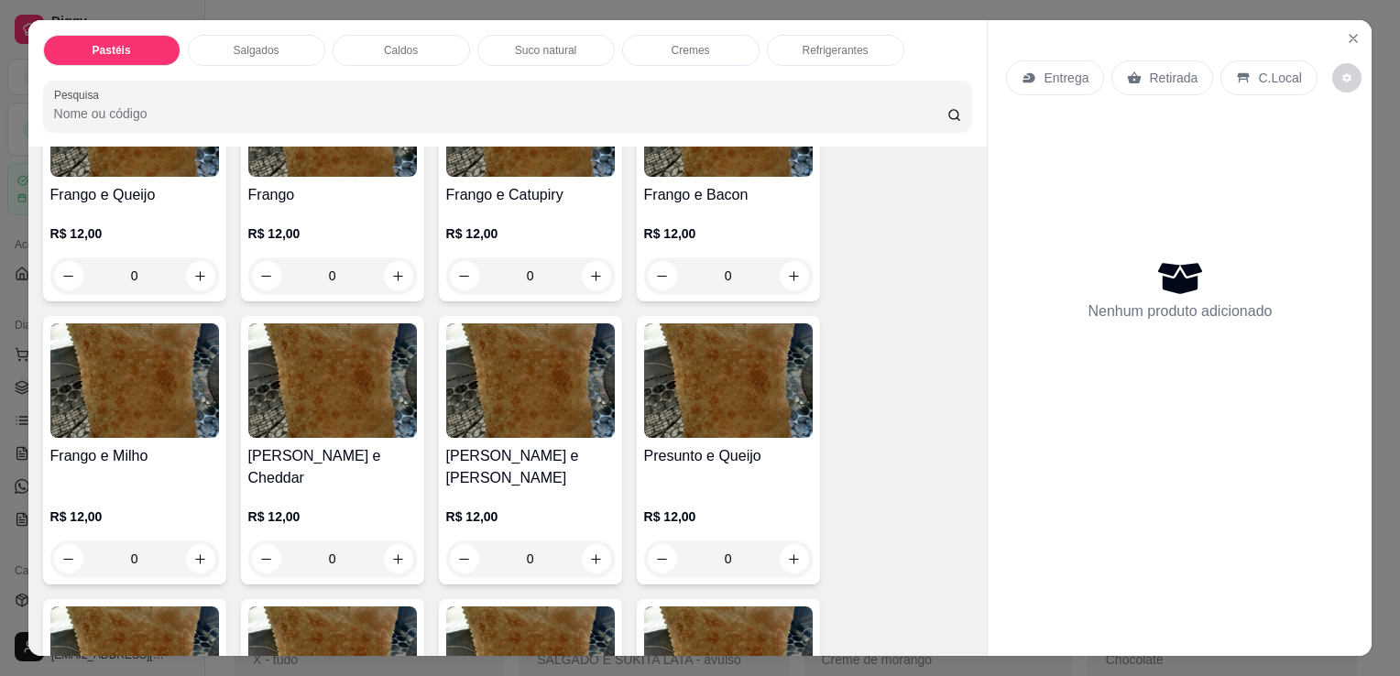
click at [784, 541] on div "0" at bounding box center [728, 559] width 169 height 37
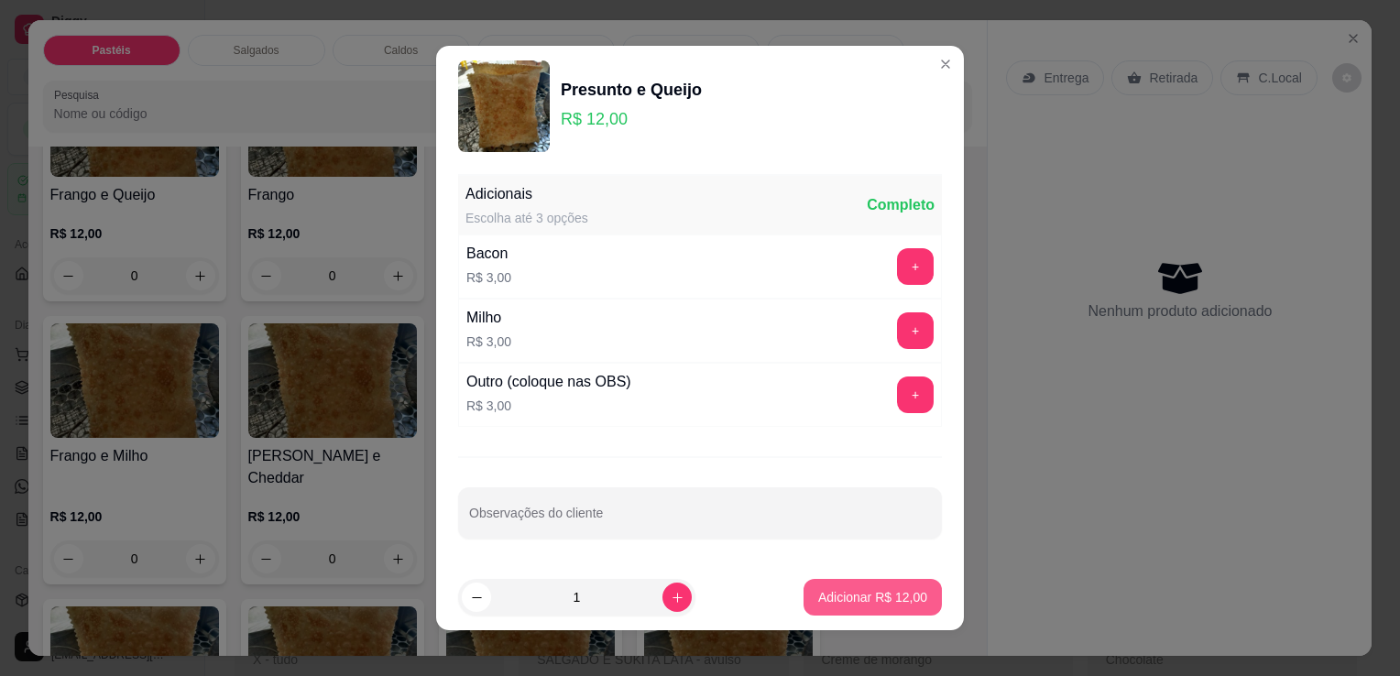
click at [843, 604] on p "Adicionar R$ 12,00" at bounding box center [872, 597] width 109 height 18
click at [843, 604] on div "Carne e Queijo R$ 12,00 0 Carne R$ 12,00 0 Carne e Catupiry R$ 12,00 0 Carne e …" at bounding box center [508, 451] width 930 height 1836
type input "1"
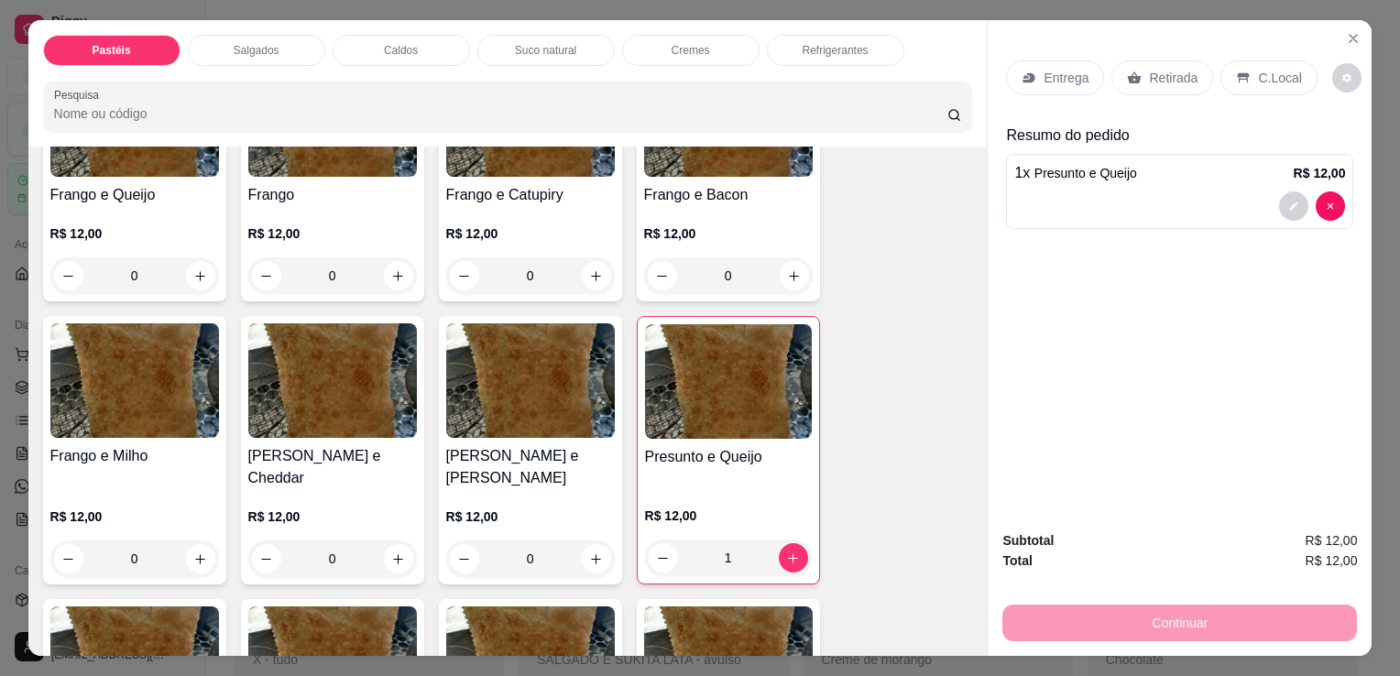
click at [1149, 72] on p "Retirada" at bounding box center [1173, 78] width 49 height 18
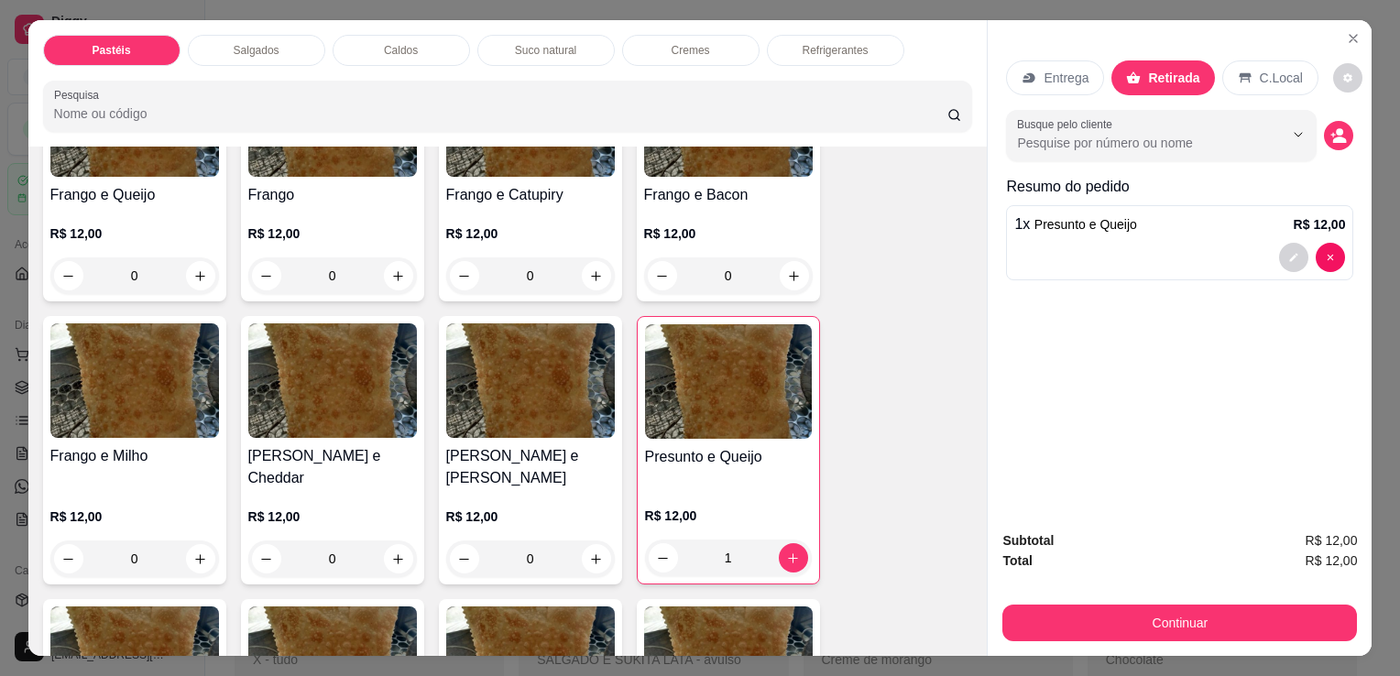
click at [1213, 612] on button "Continuar" at bounding box center [1180, 623] width 355 height 37
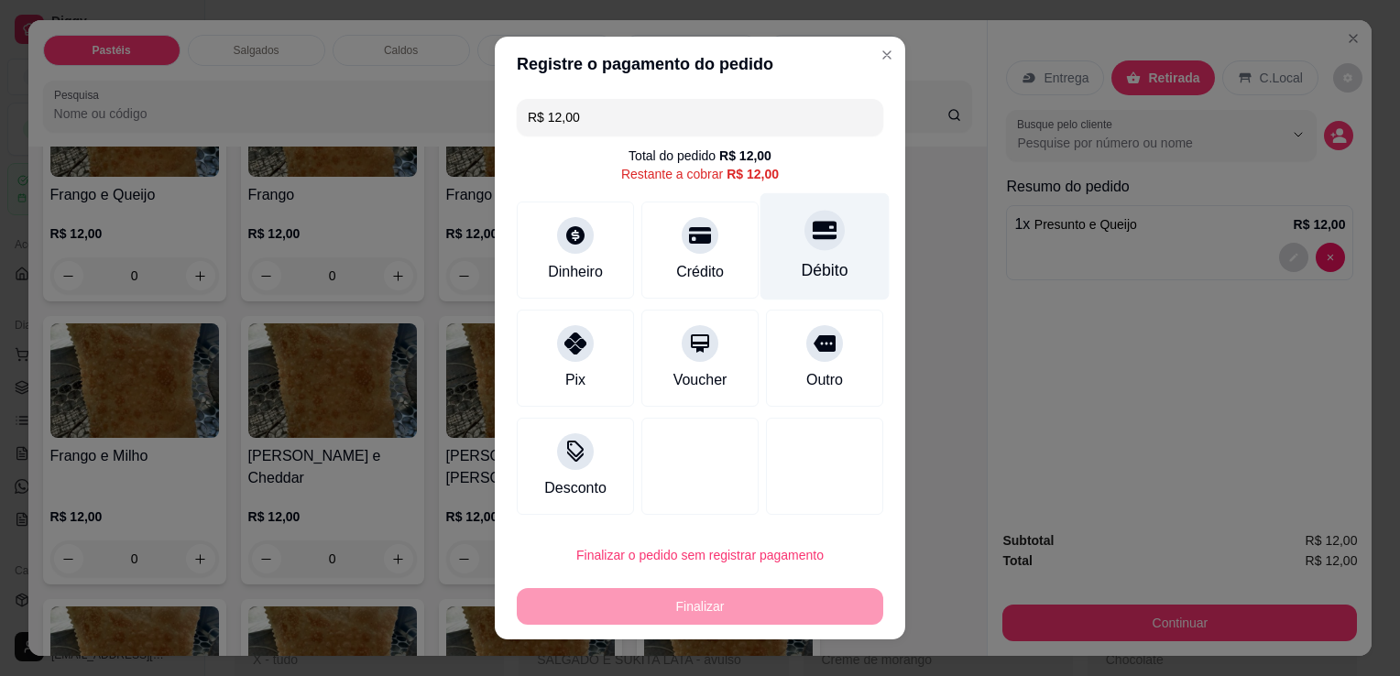
click at [820, 238] on div at bounding box center [825, 230] width 40 height 40
drag, startPoint x: 820, startPoint y: 238, endPoint x: 823, endPoint y: 262, distance: 24.0
click at [820, 238] on div "Débito" at bounding box center [825, 246] width 129 height 107
type input "R$ 0,00"
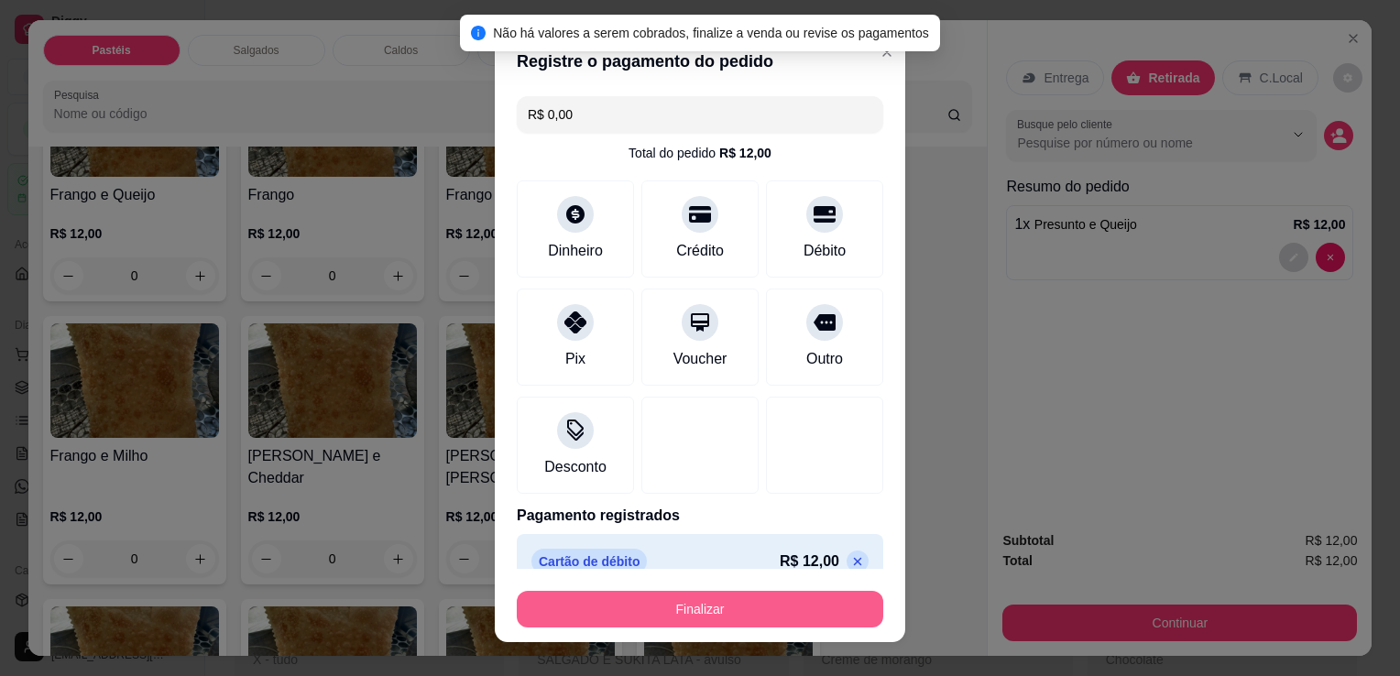
click at [804, 621] on button "Finalizar" at bounding box center [700, 609] width 367 height 37
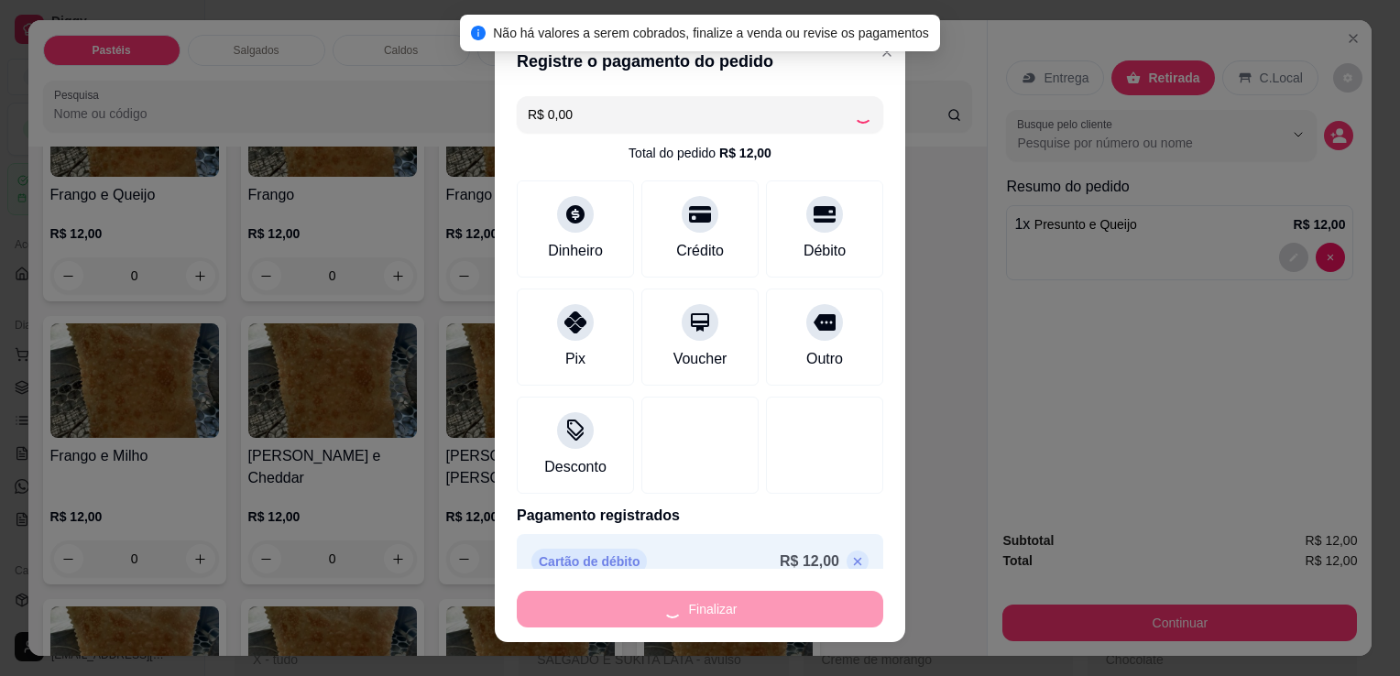
type input "0"
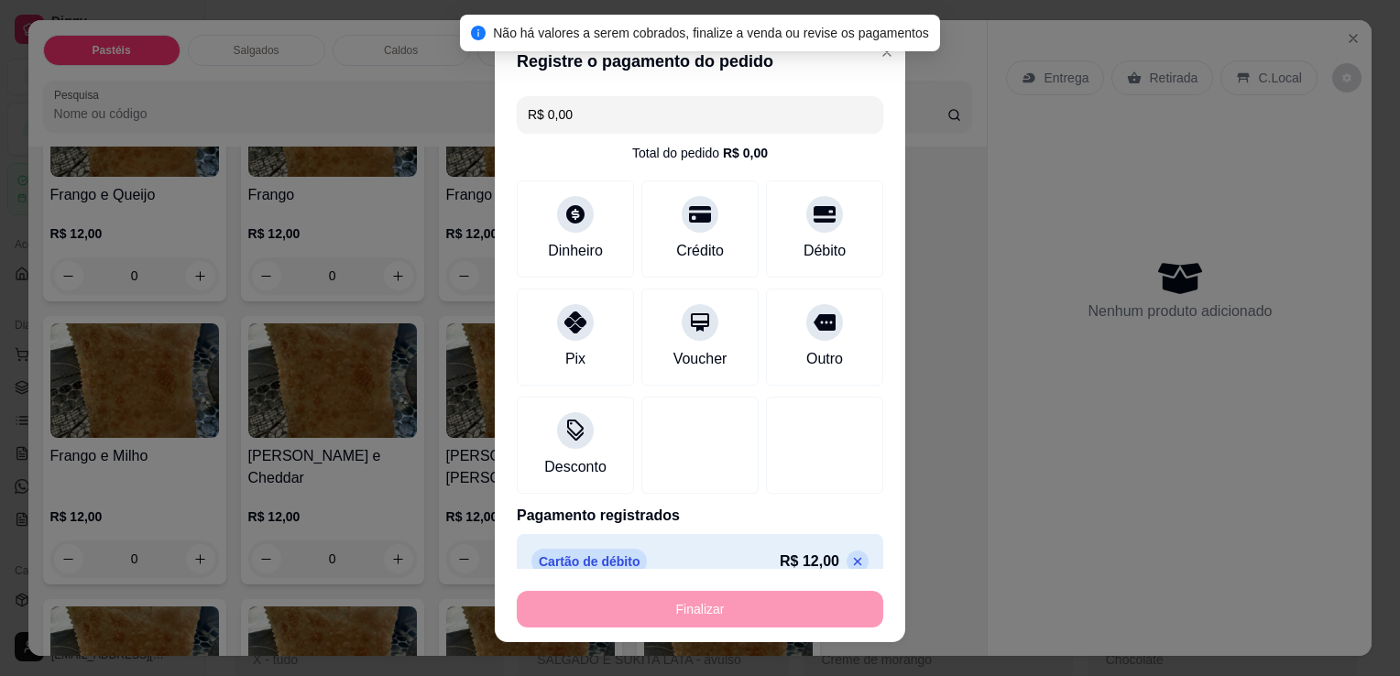
type input "-R$ 12,00"
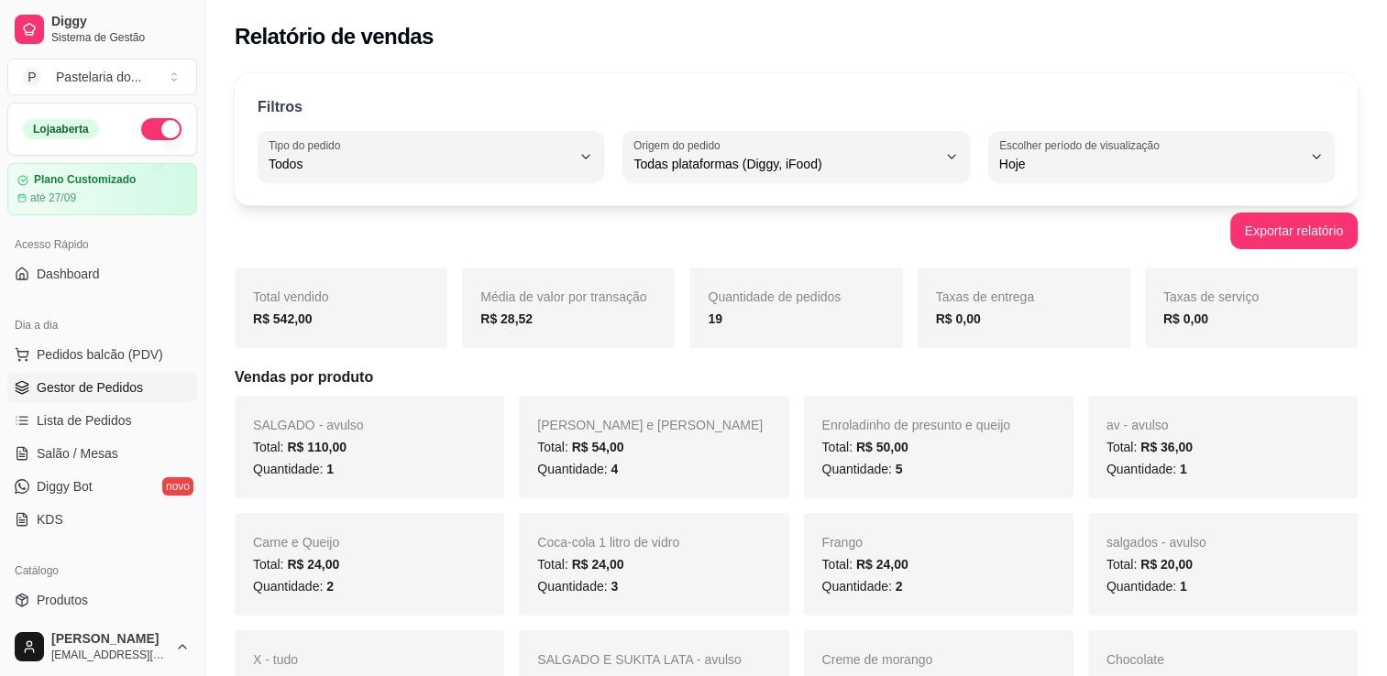
click at [110, 381] on span "Gestor de Pedidos" at bounding box center [90, 387] width 106 height 18
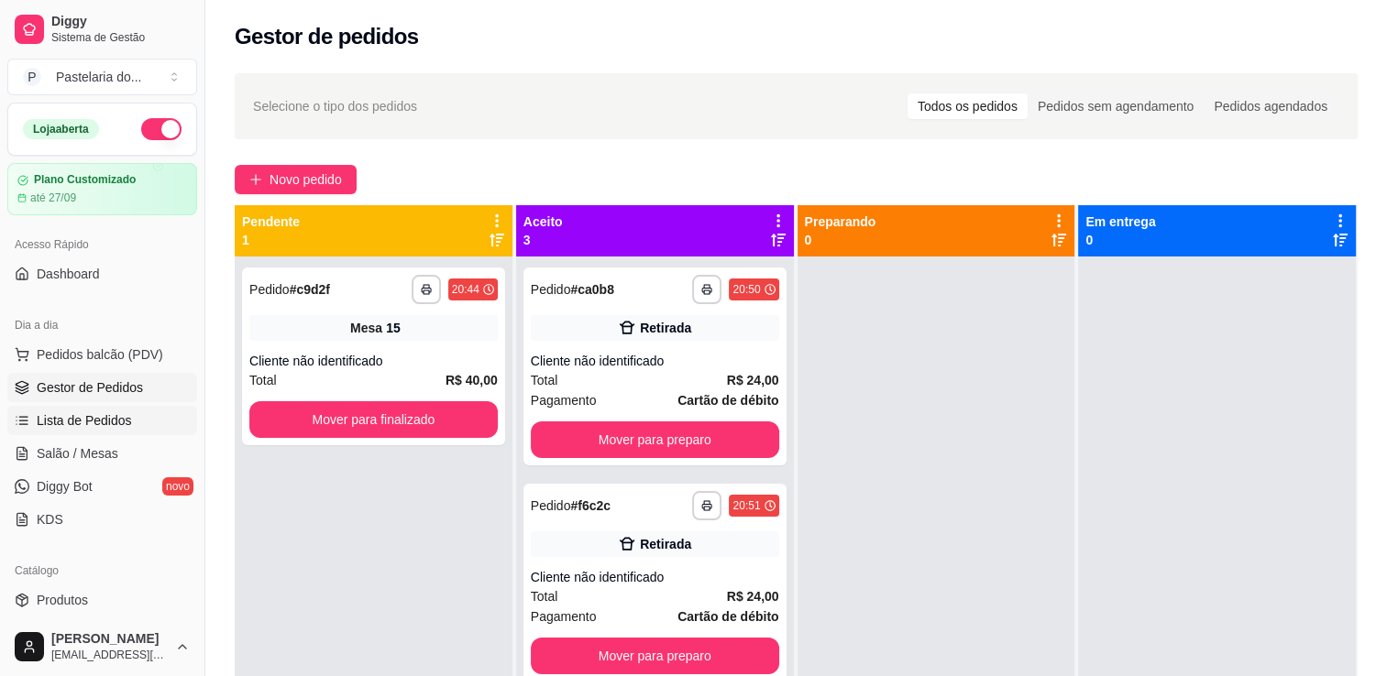
click at [110, 427] on span "Lista de Pedidos" at bounding box center [84, 420] width 95 height 18
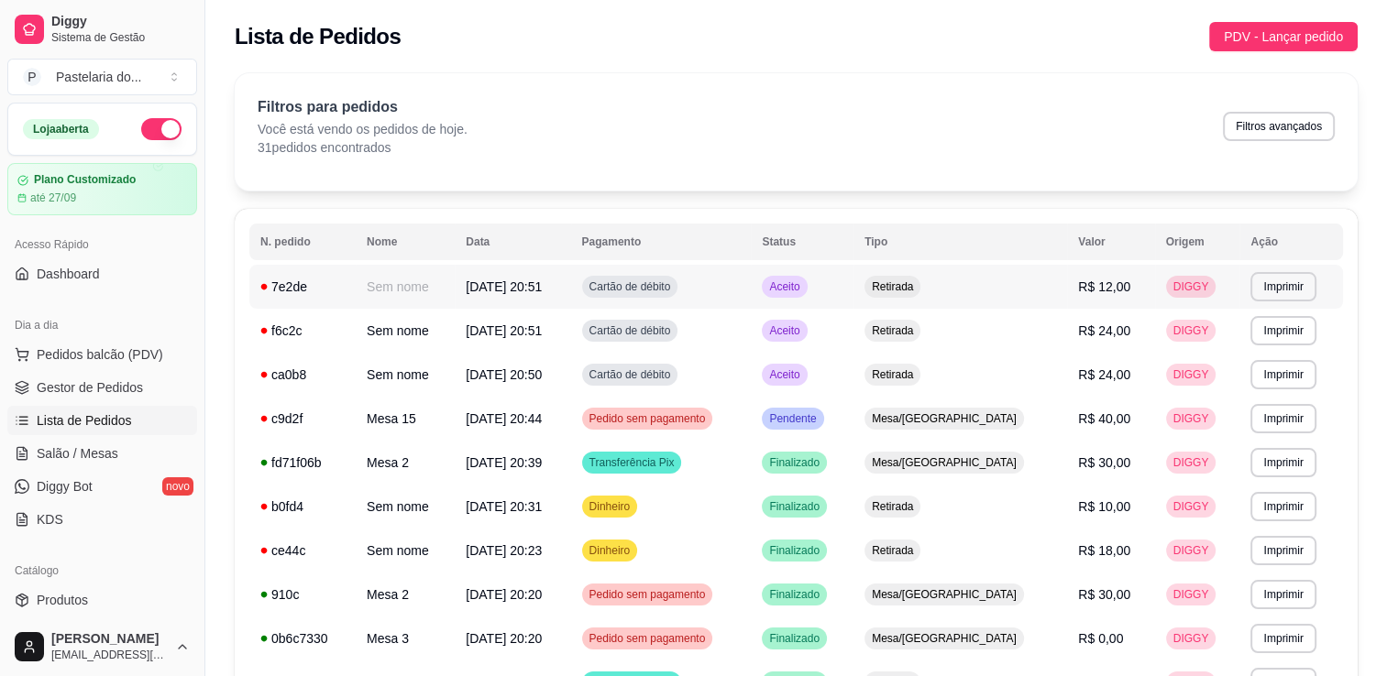
click at [530, 291] on span "[DATE] 20:51" at bounding box center [504, 287] width 76 height 15
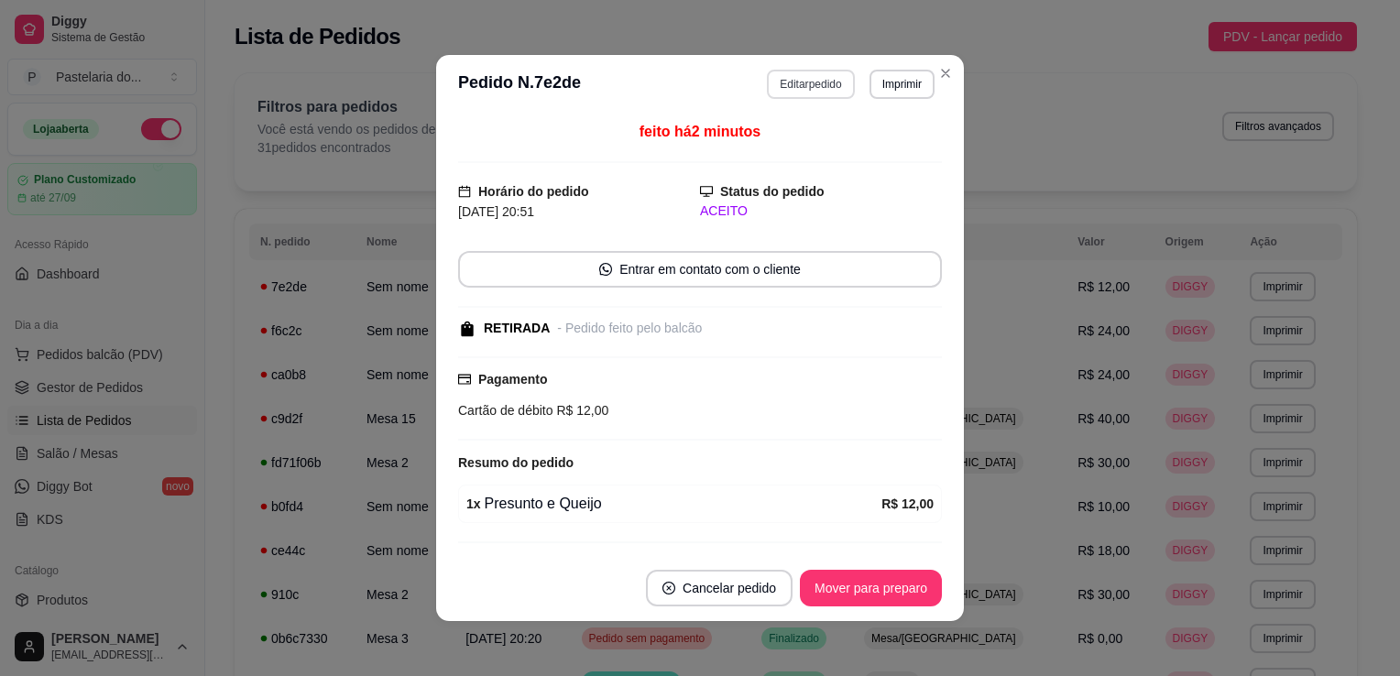
click at [797, 92] on button "Editar pedido" at bounding box center [810, 84] width 87 height 29
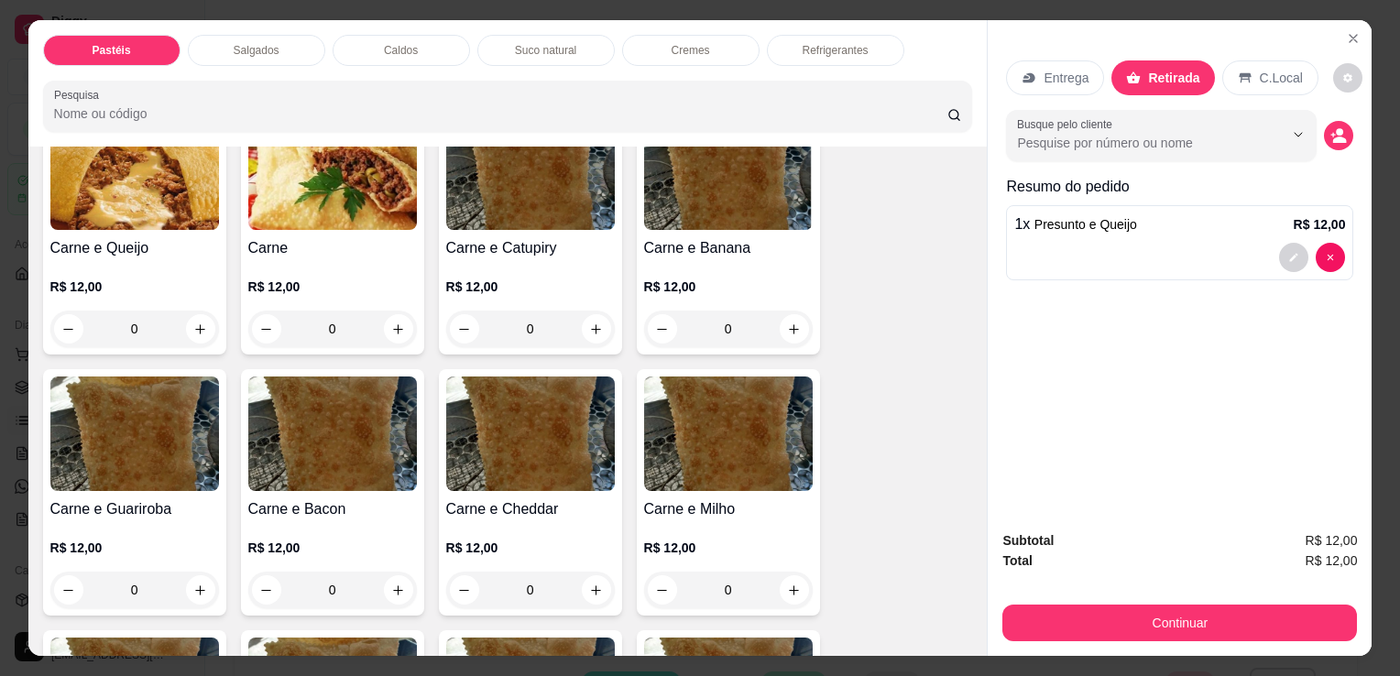
scroll to position [183, 0]
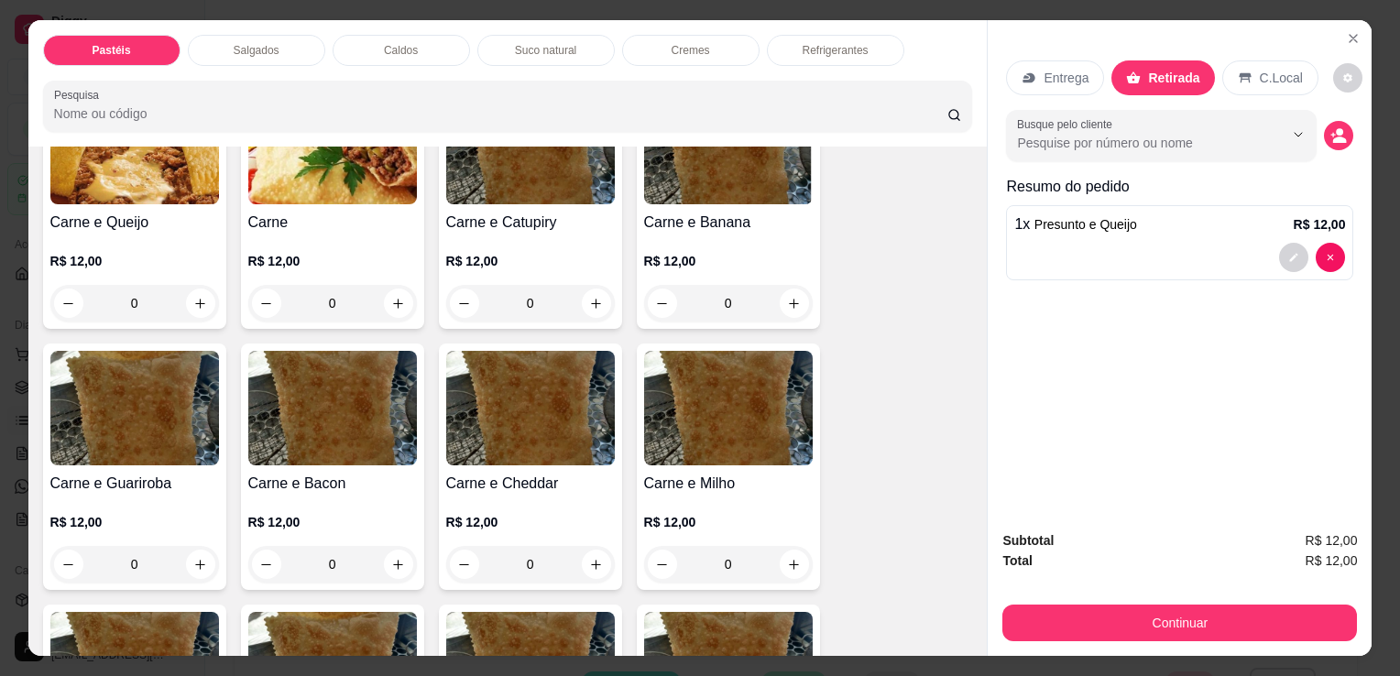
click at [198, 297] on div "0" at bounding box center [134, 303] width 169 height 37
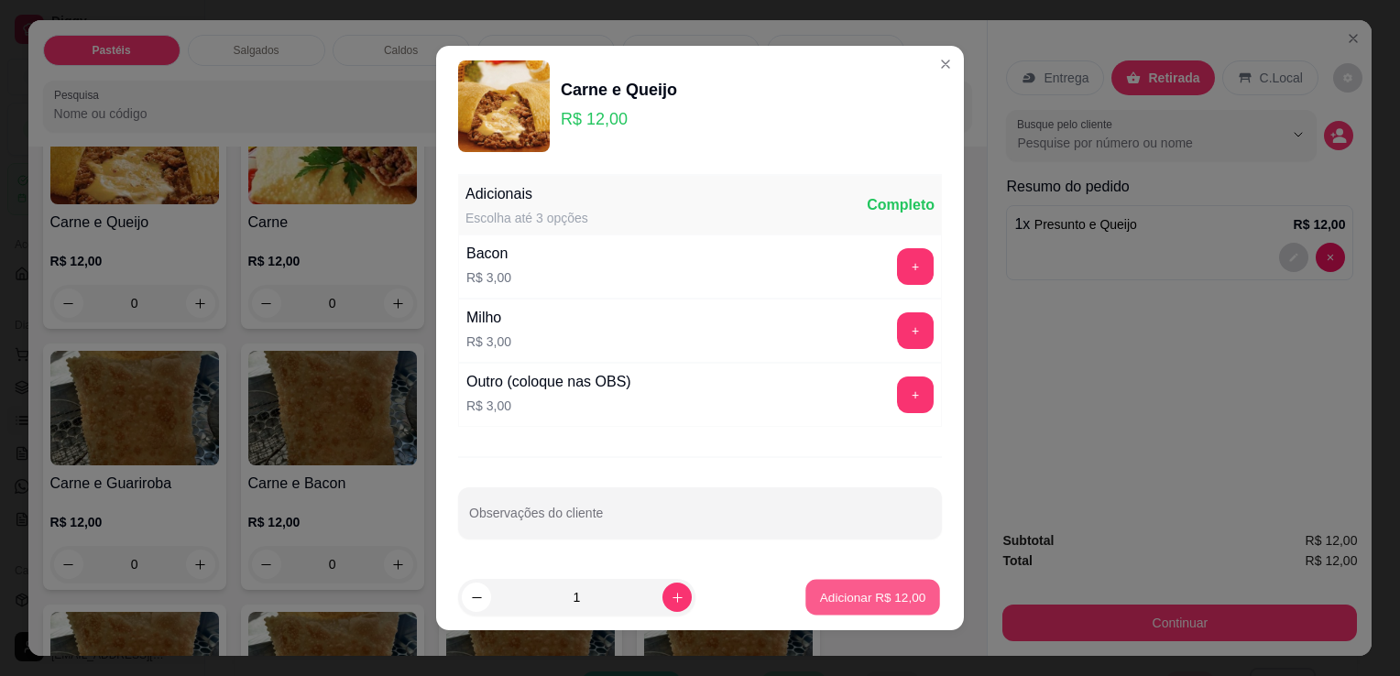
click at [839, 610] on button "Adicionar R$ 12,00" at bounding box center [873, 598] width 135 height 36
type input "1"
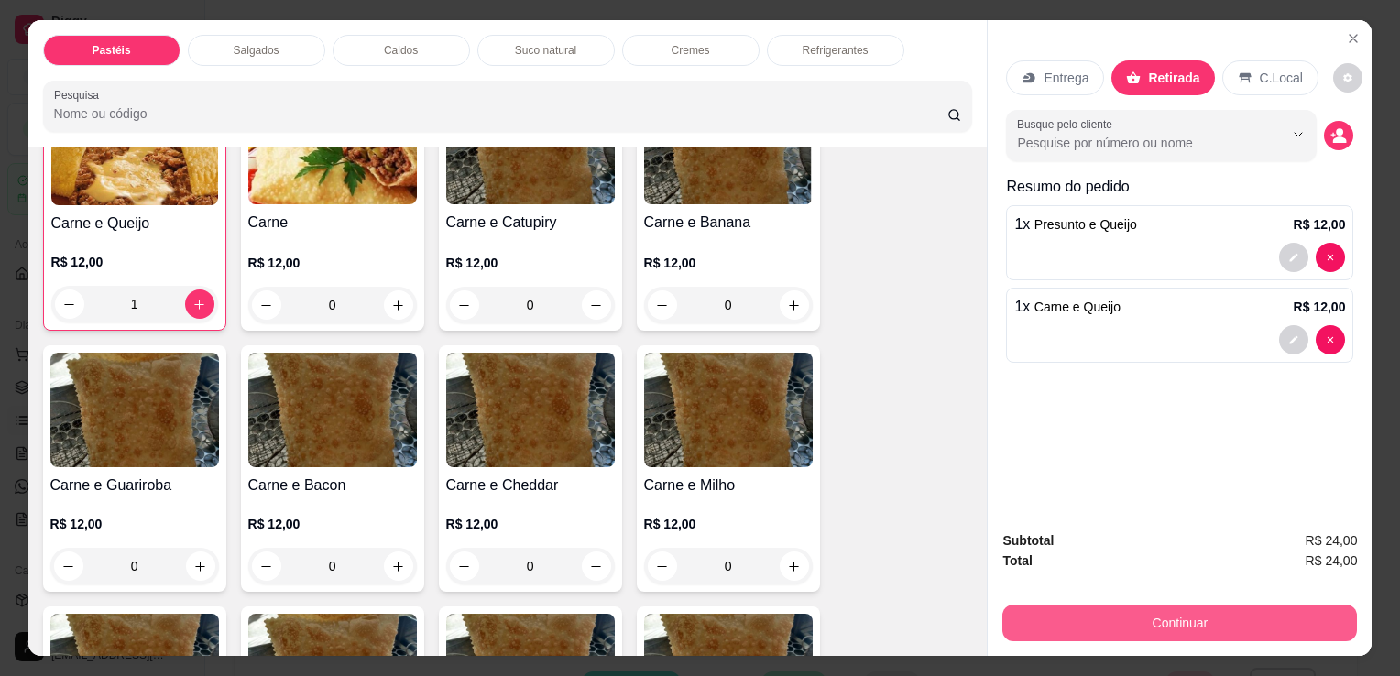
click at [1102, 607] on button "Continuar" at bounding box center [1180, 623] width 355 height 37
click at [1076, 619] on button "Continuar" at bounding box center [1180, 623] width 344 height 36
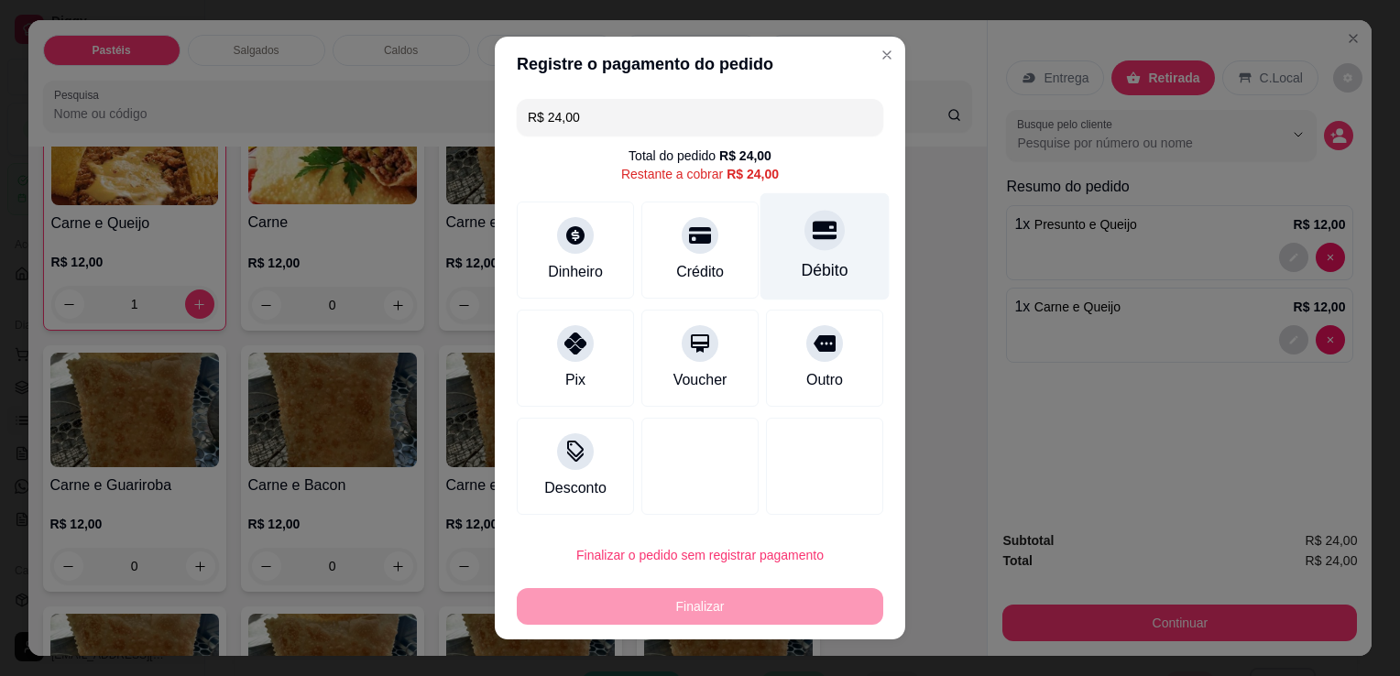
click at [805, 249] on div at bounding box center [825, 230] width 40 height 40
type input "R$ 0,00"
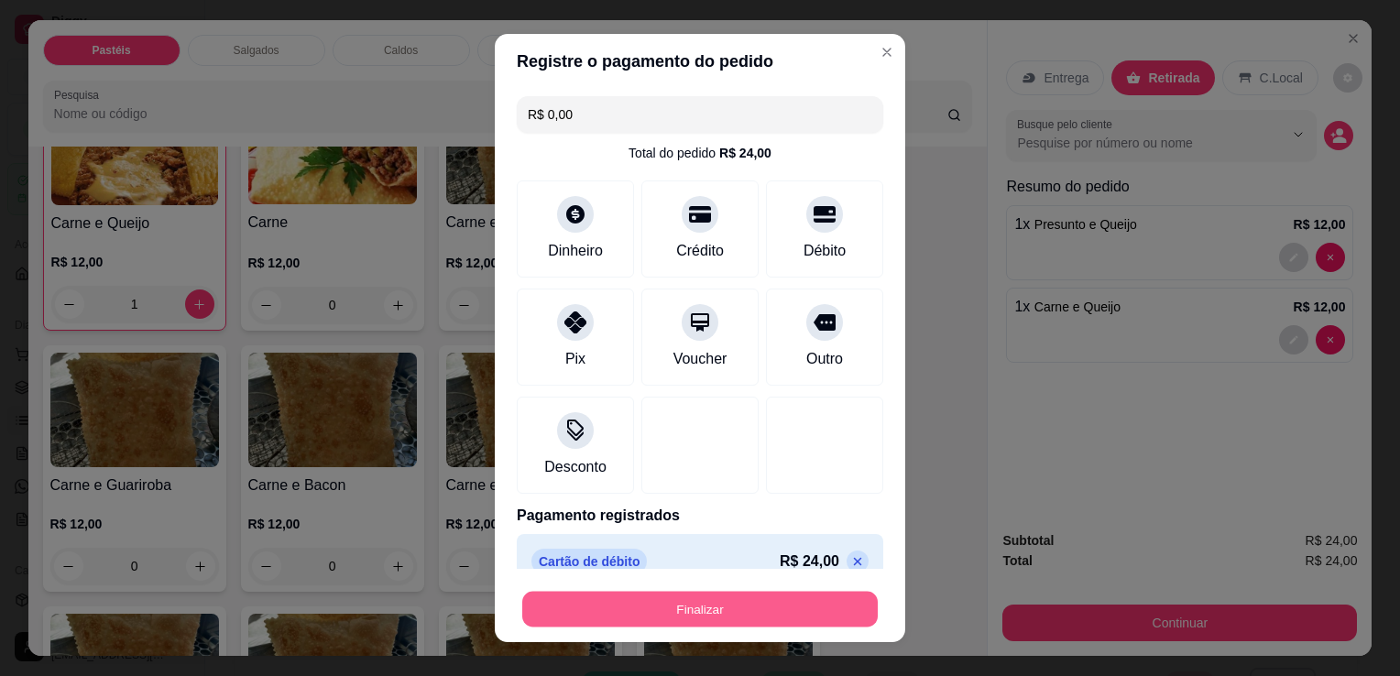
click at [731, 609] on button "Finalizar" at bounding box center [700, 610] width 356 height 36
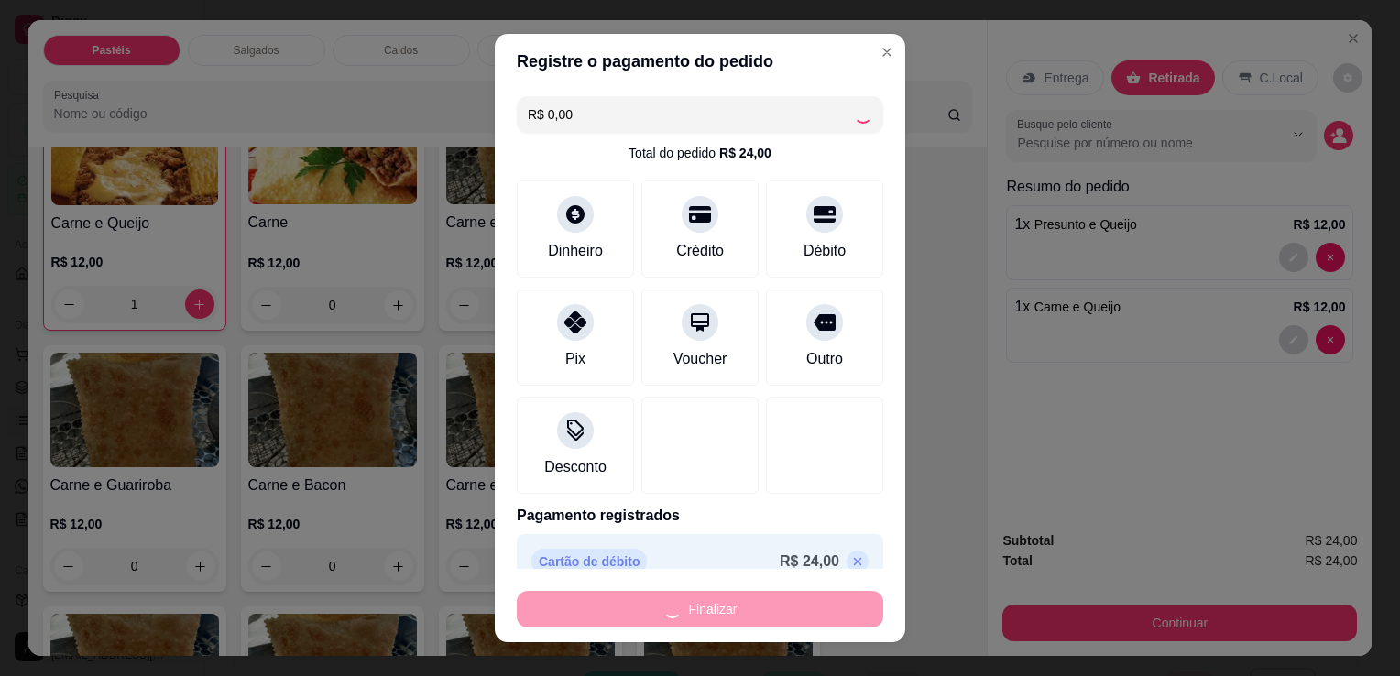
type input "0"
type input "-R$ 24,00"
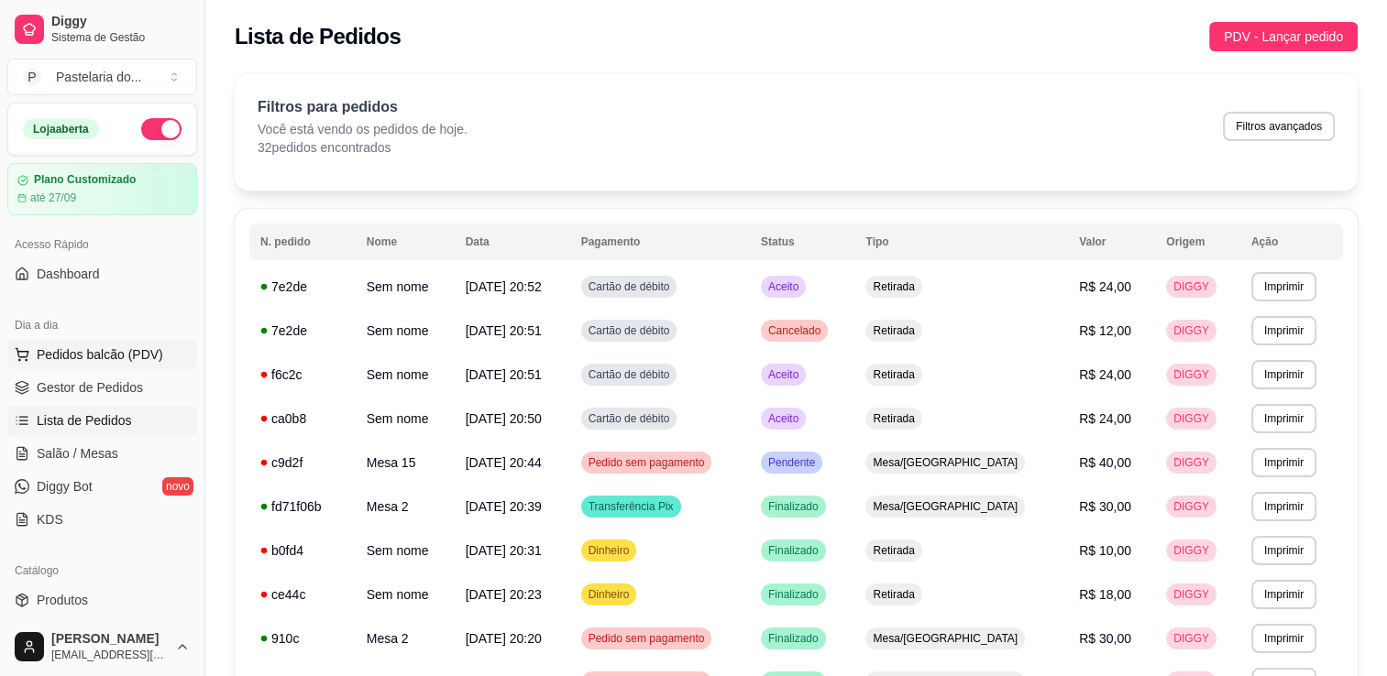
click at [107, 357] on span "Pedidos balcão (PDV)" at bounding box center [100, 355] width 126 height 18
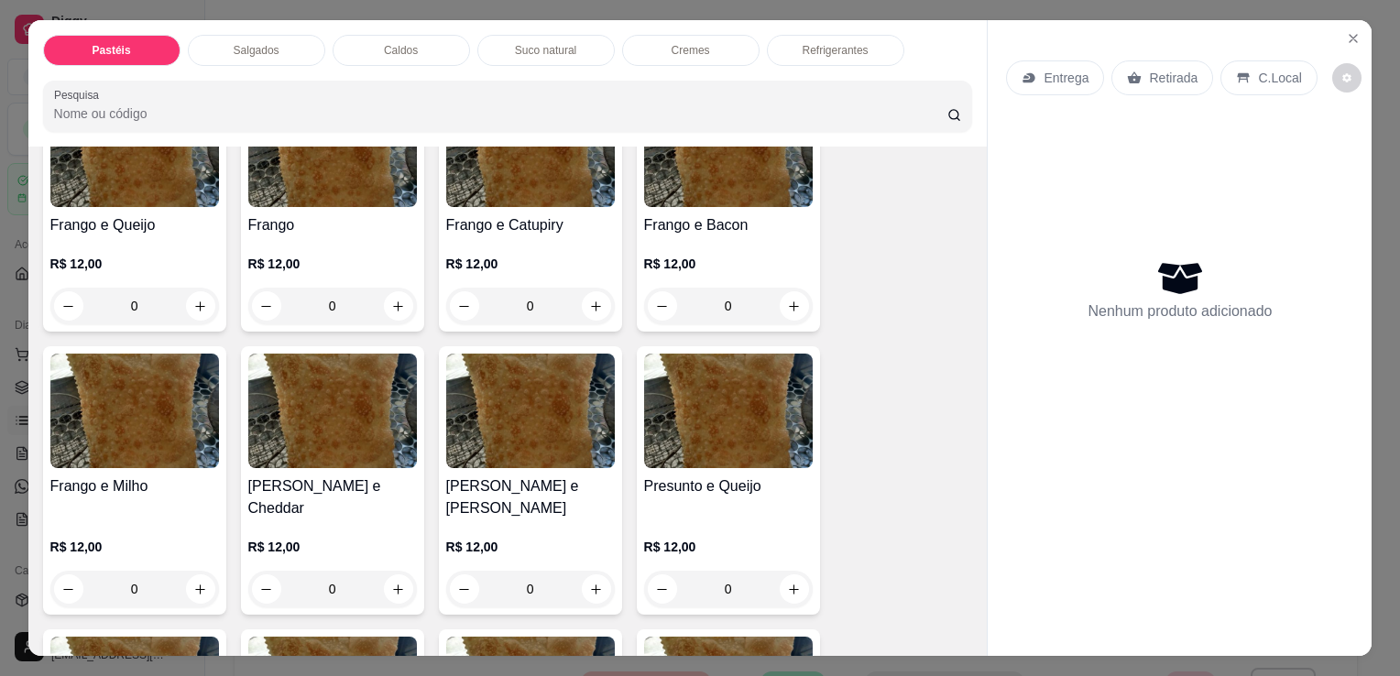
scroll to position [733, 0]
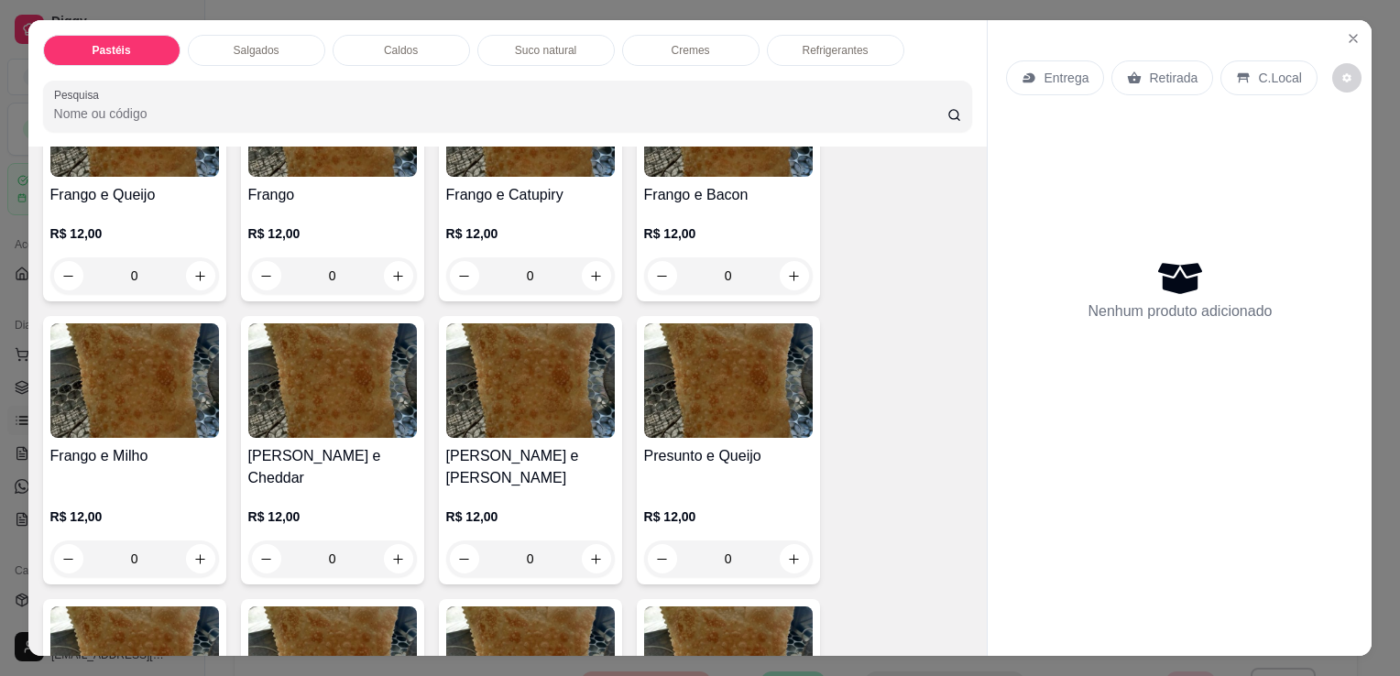
click at [519, 413] on img at bounding box center [530, 381] width 169 height 115
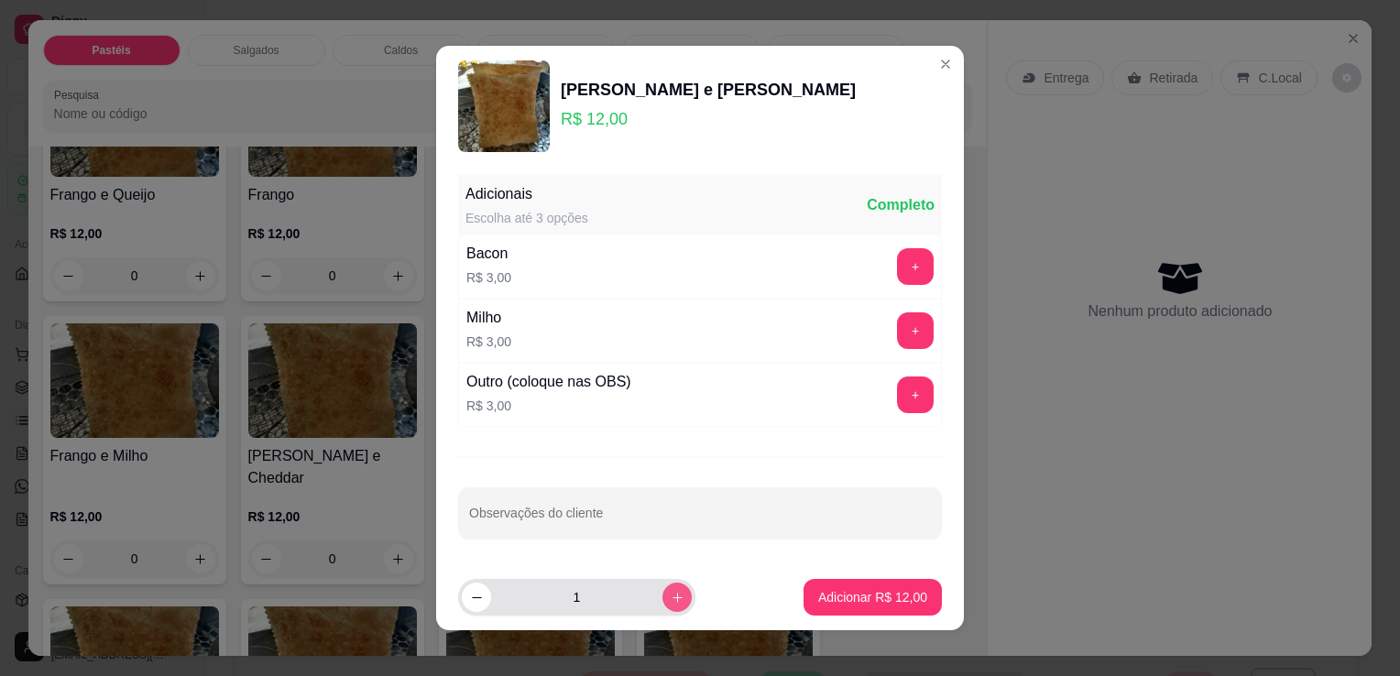
click at [663, 598] on button "increase-product-quantity" at bounding box center [677, 597] width 29 height 29
click at [663, 598] on button "increase-product-quantity" at bounding box center [677, 597] width 28 height 28
type input "3"
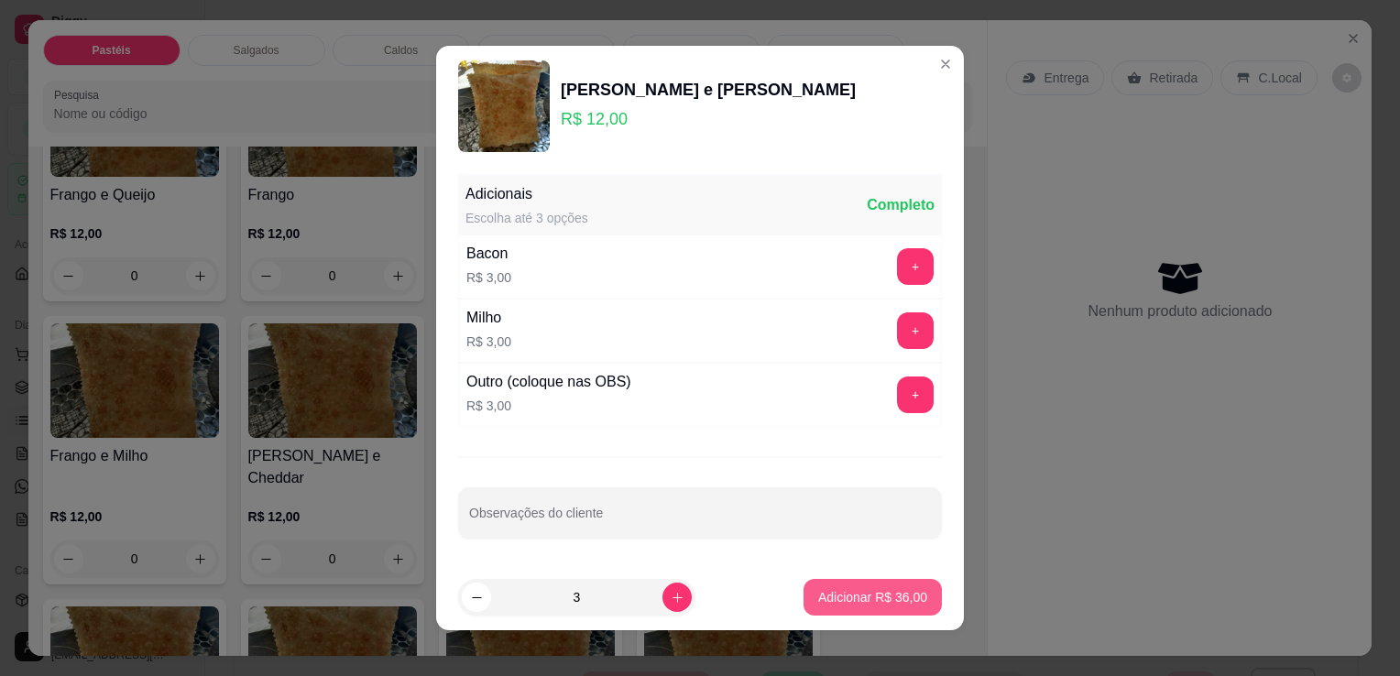
click at [888, 607] on button "Adicionar R$ 36,00" at bounding box center [873, 597] width 138 height 37
type input "3"
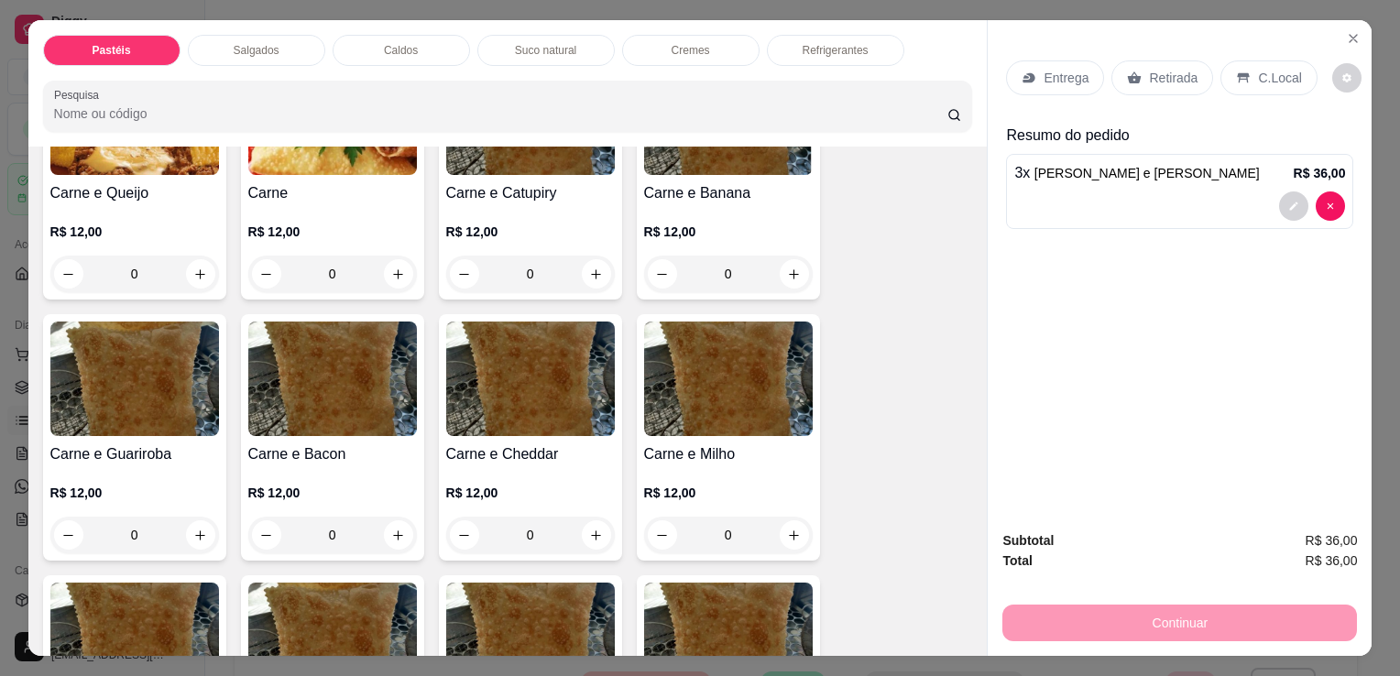
scroll to position [183, 0]
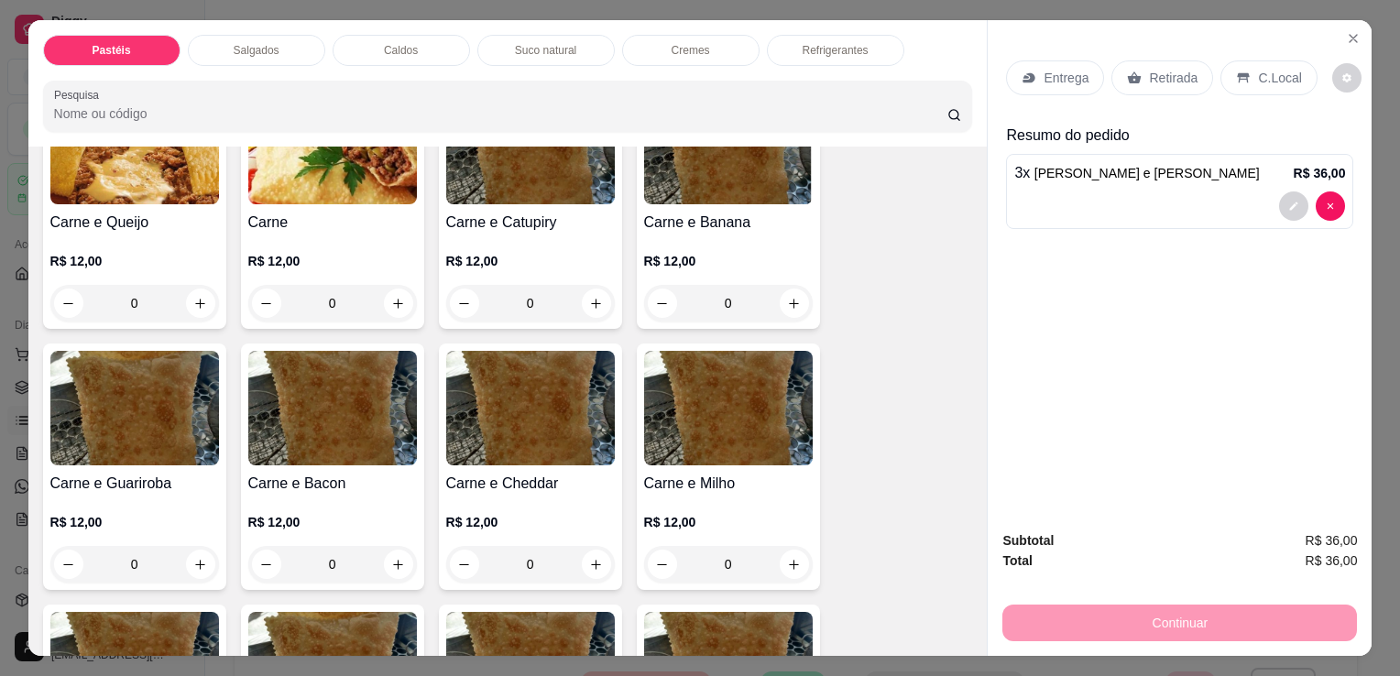
click at [393, 286] on div "0" at bounding box center [332, 303] width 169 height 37
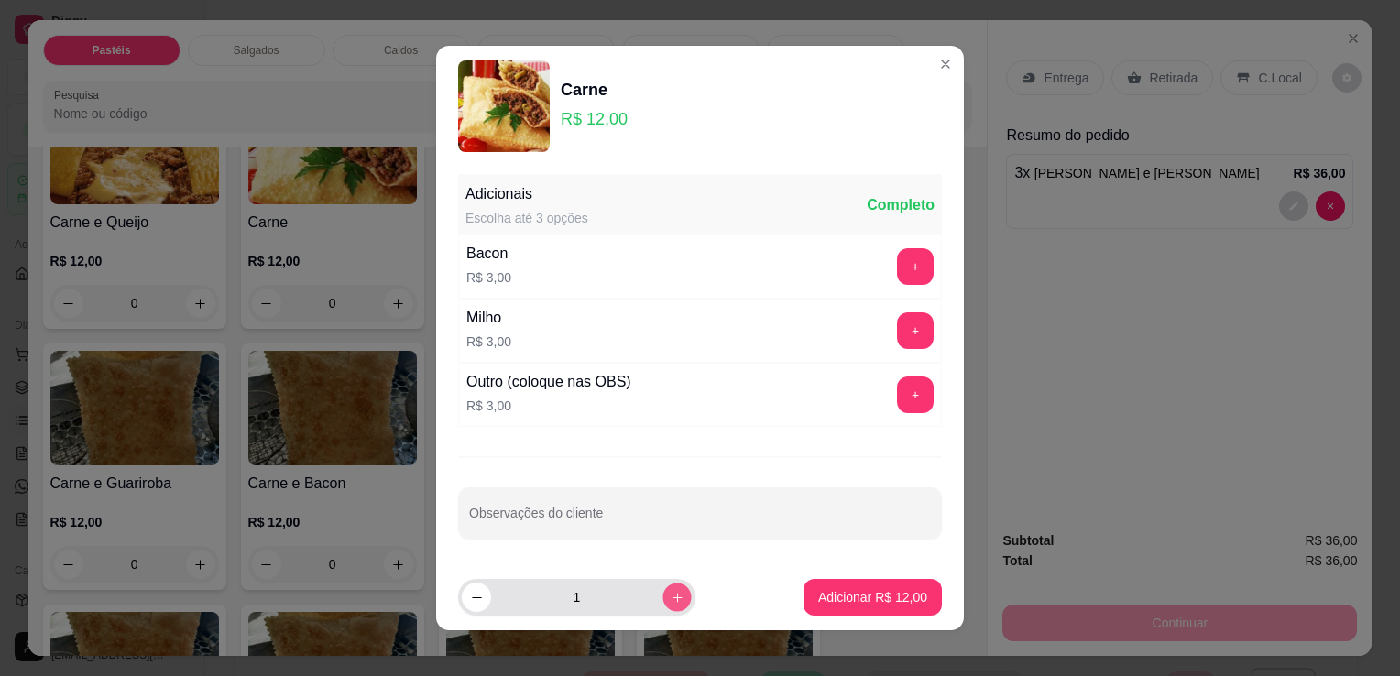
click at [663, 604] on button "increase-product-quantity" at bounding box center [677, 597] width 28 height 28
type input "2"
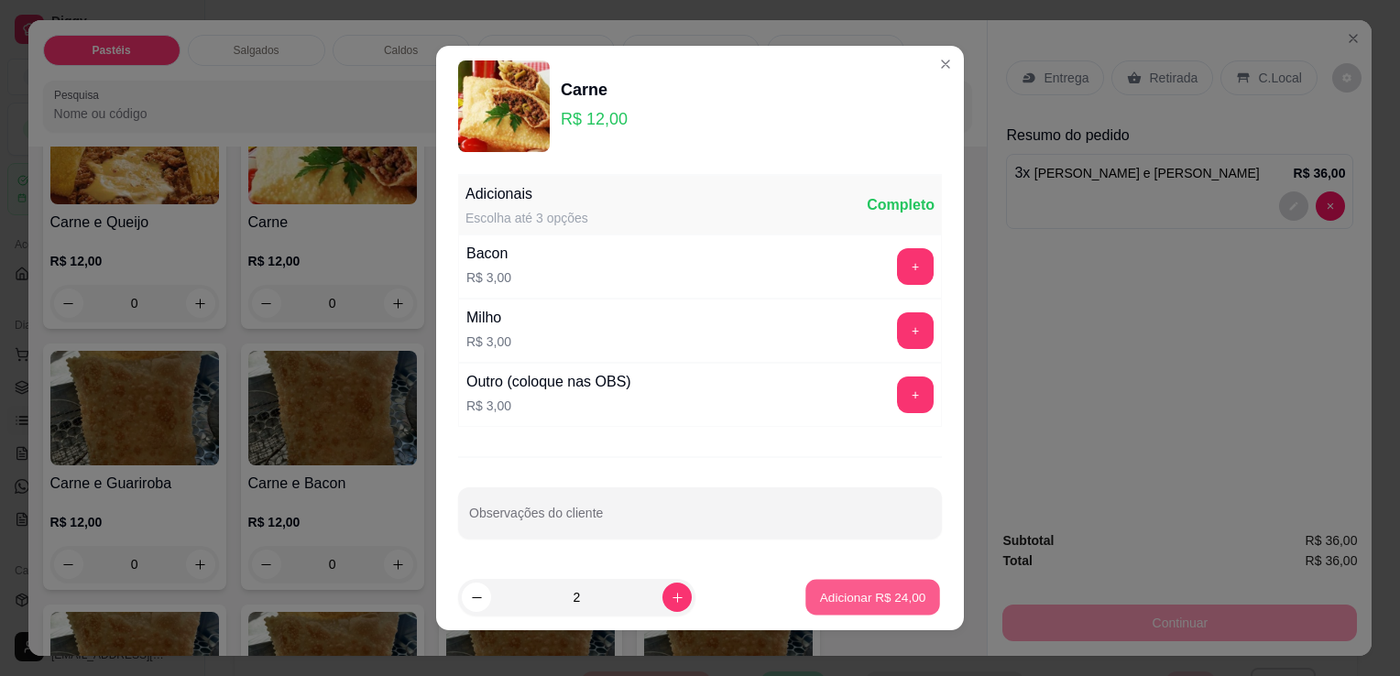
click at [848, 602] on p "Adicionar R$ 24,00" at bounding box center [873, 596] width 106 height 17
type input "2"
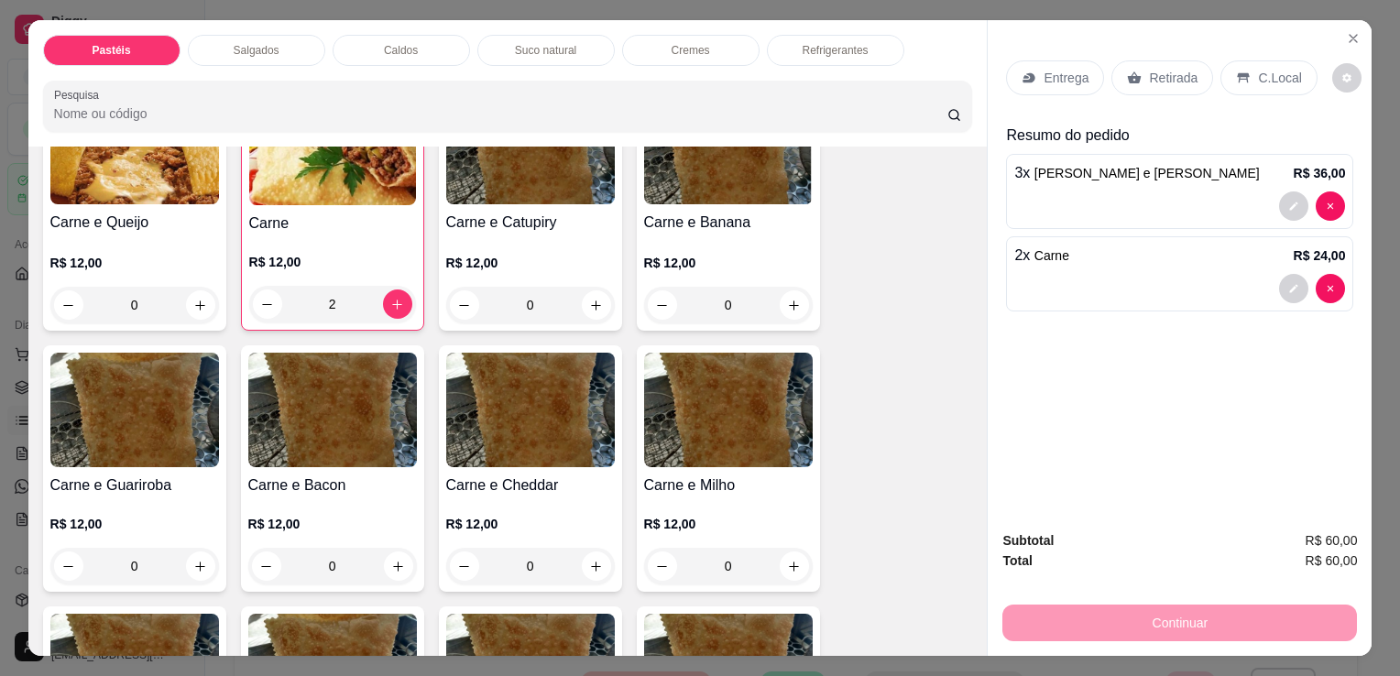
click at [1137, 81] on div "Retirada" at bounding box center [1163, 77] width 102 height 35
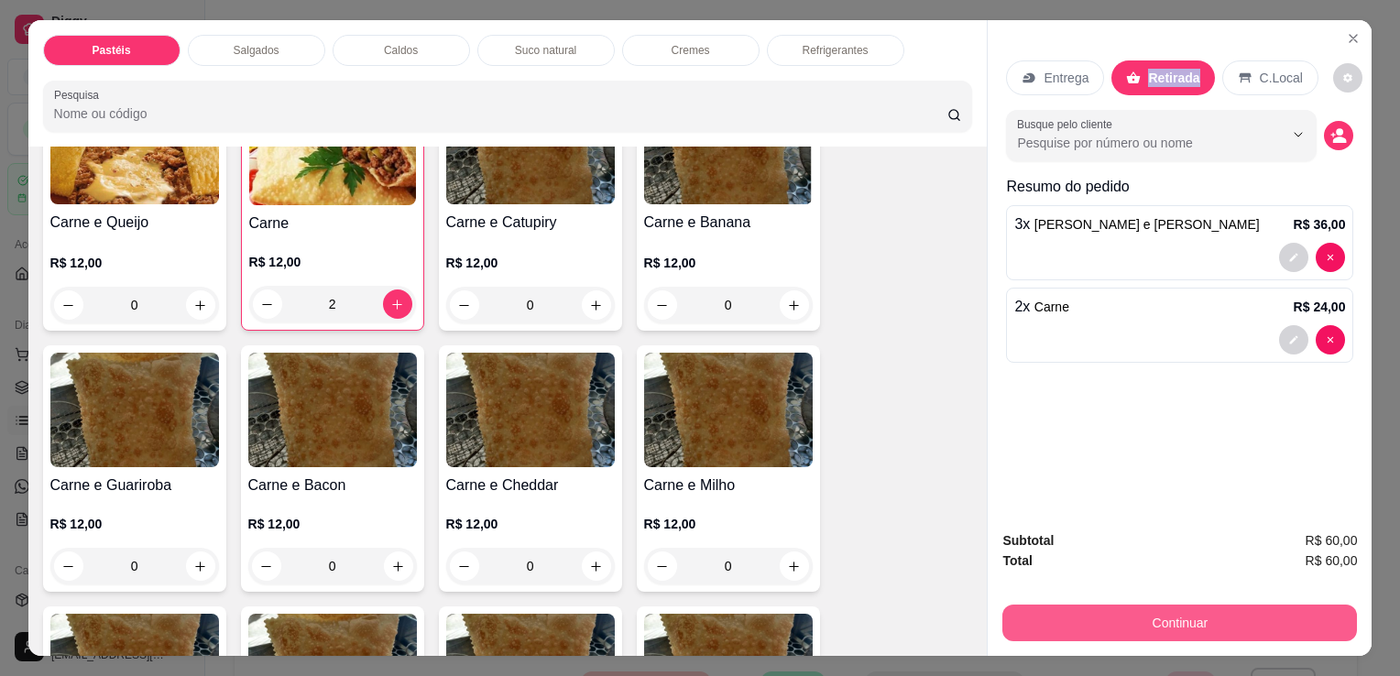
click at [1133, 617] on button "Continuar" at bounding box center [1180, 623] width 355 height 37
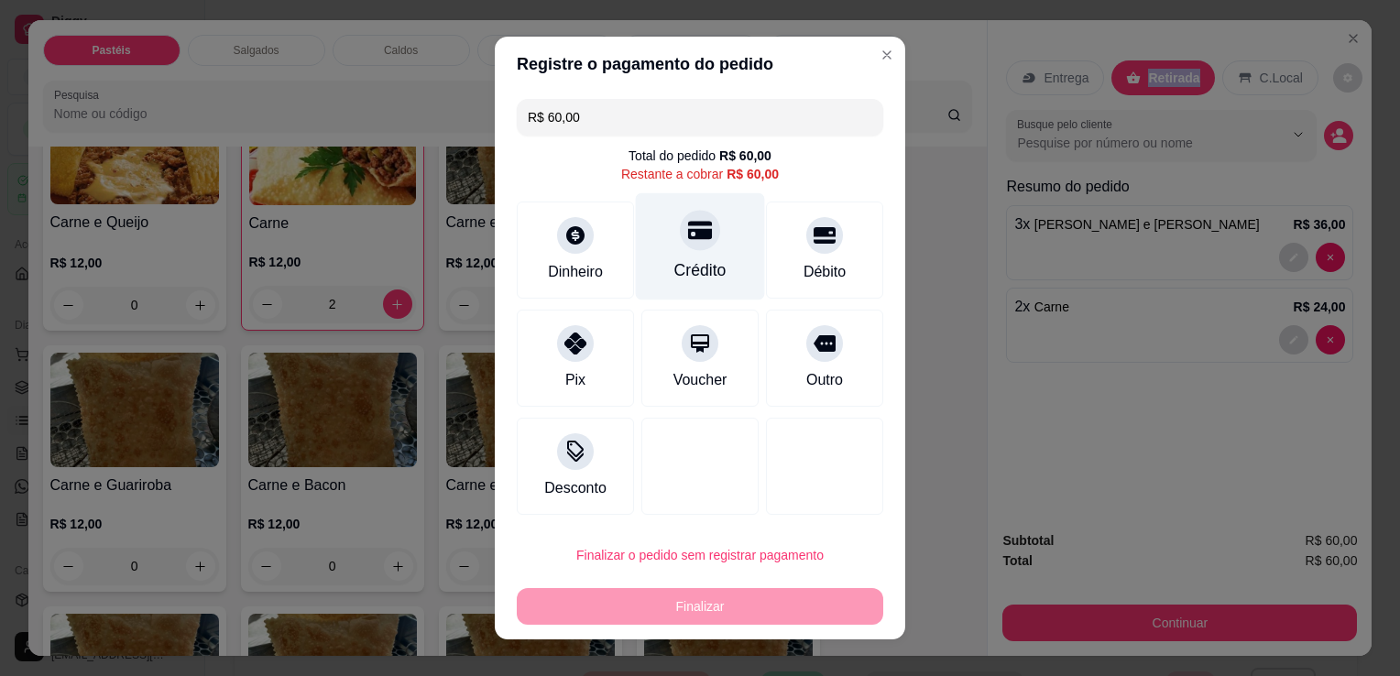
click at [691, 260] on div "Crédito" at bounding box center [701, 270] width 52 height 24
type input "R$ 0,00"
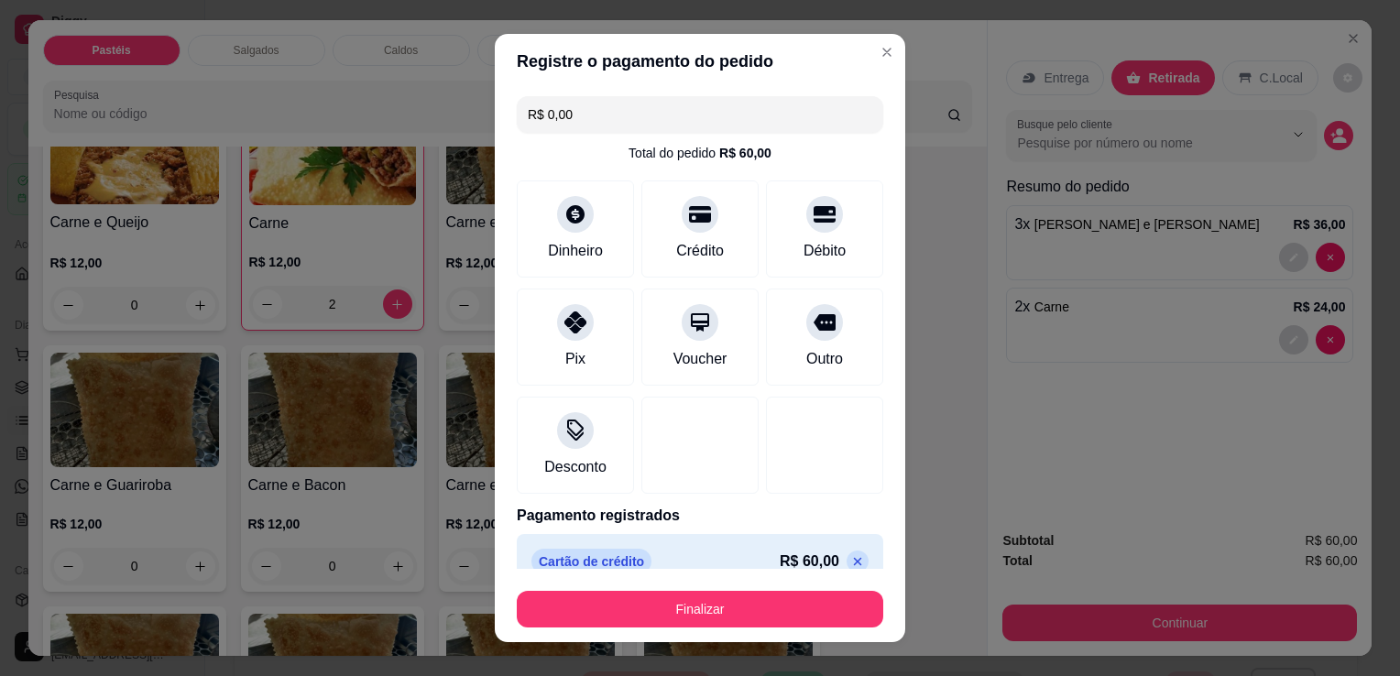
click at [769, 626] on button "Finalizar" at bounding box center [700, 609] width 367 height 37
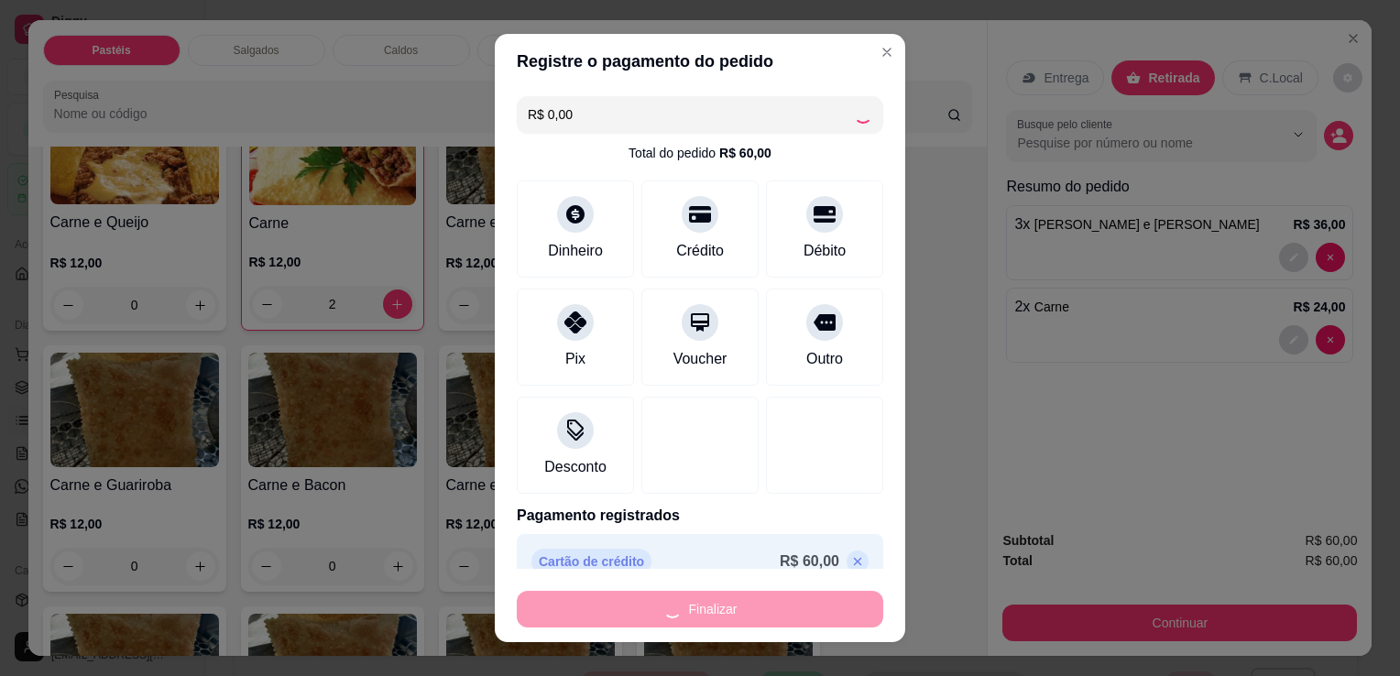
type input "0"
type input "-R$ 60,00"
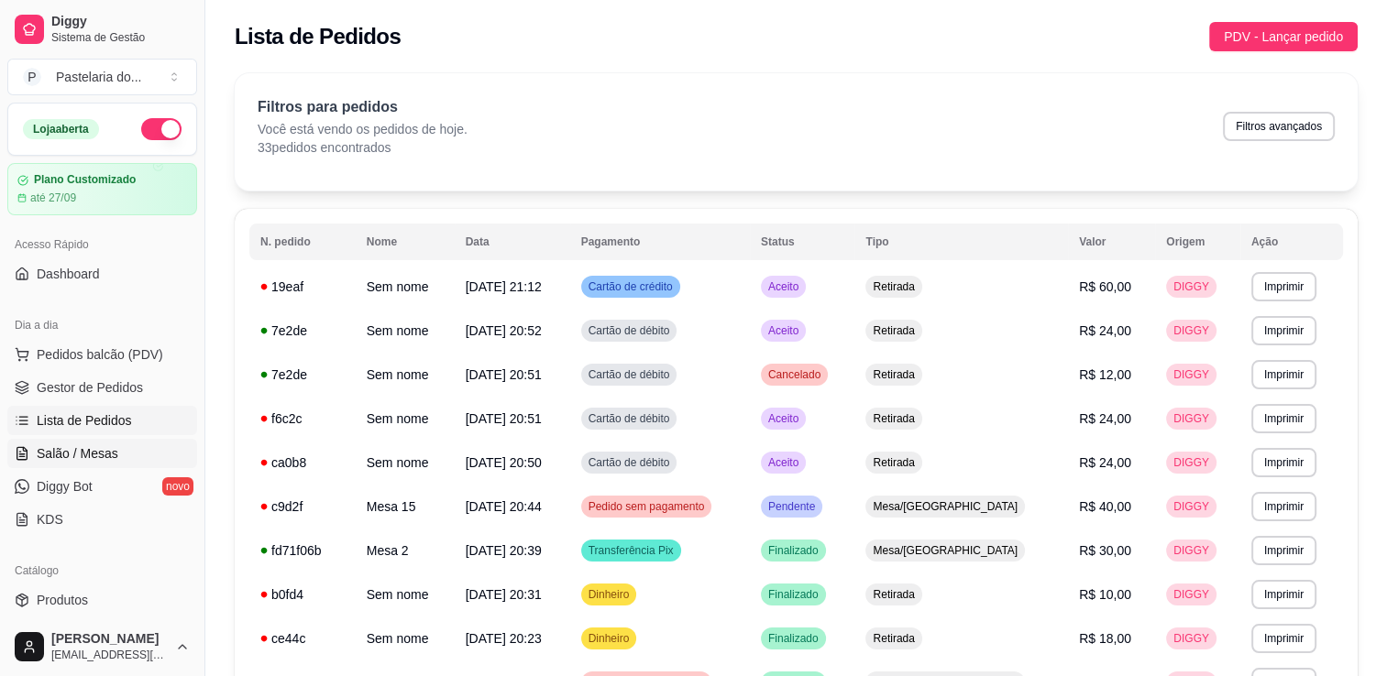
click at [60, 455] on span "Salão / Mesas" at bounding box center [78, 453] width 82 height 18
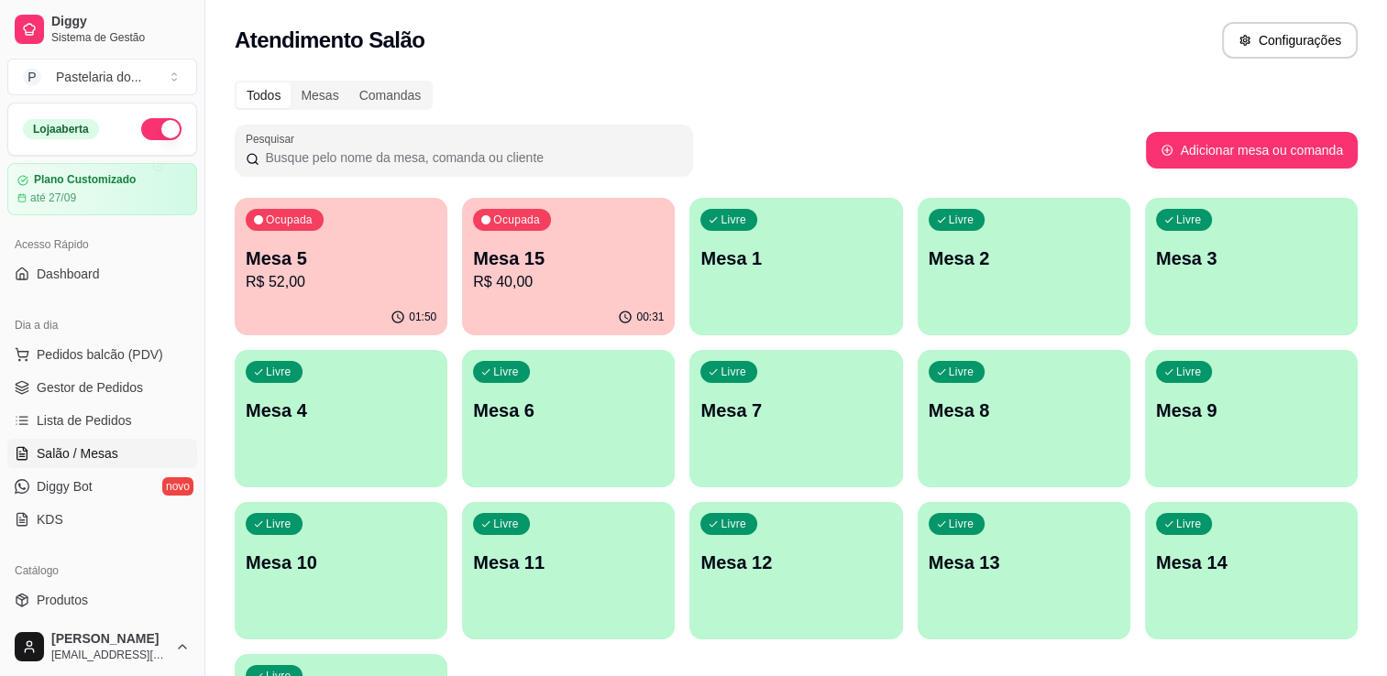
click at [636, 264] on p "Mesa 15" at bounding box center [568, 259] width 191 height 26
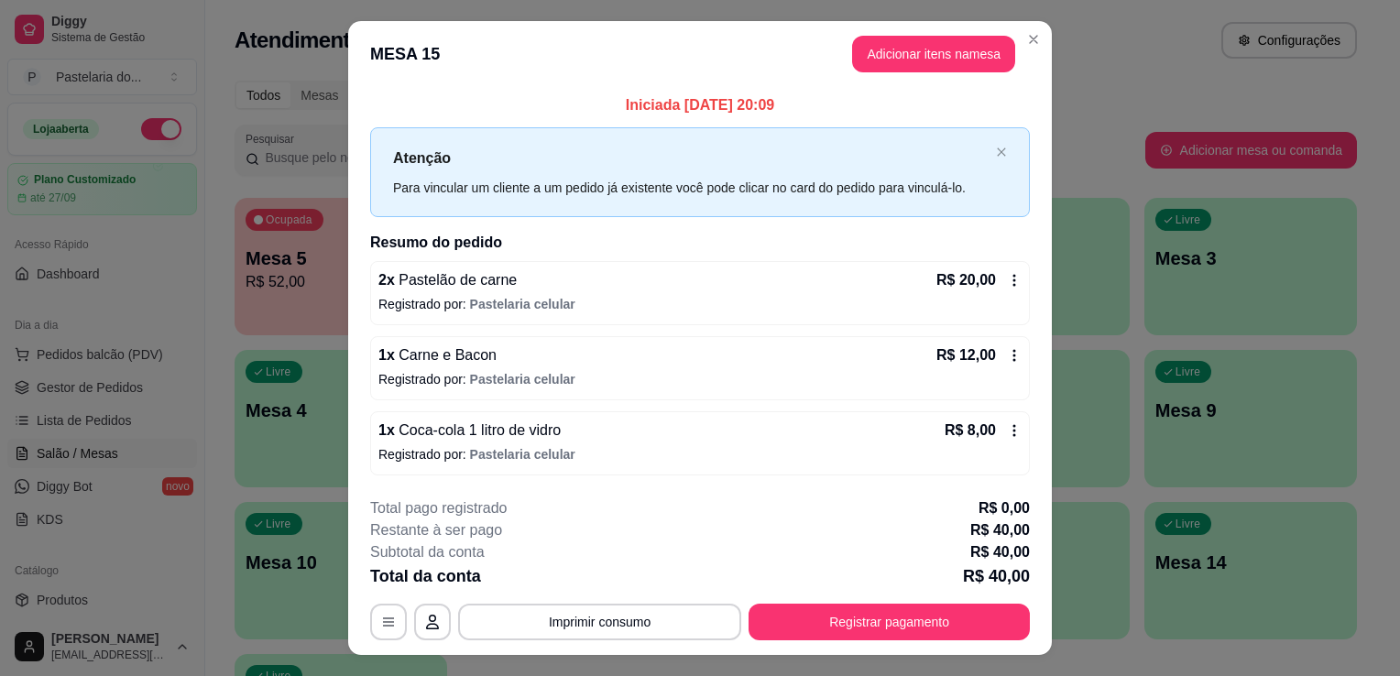
scroll to position [36, 0]
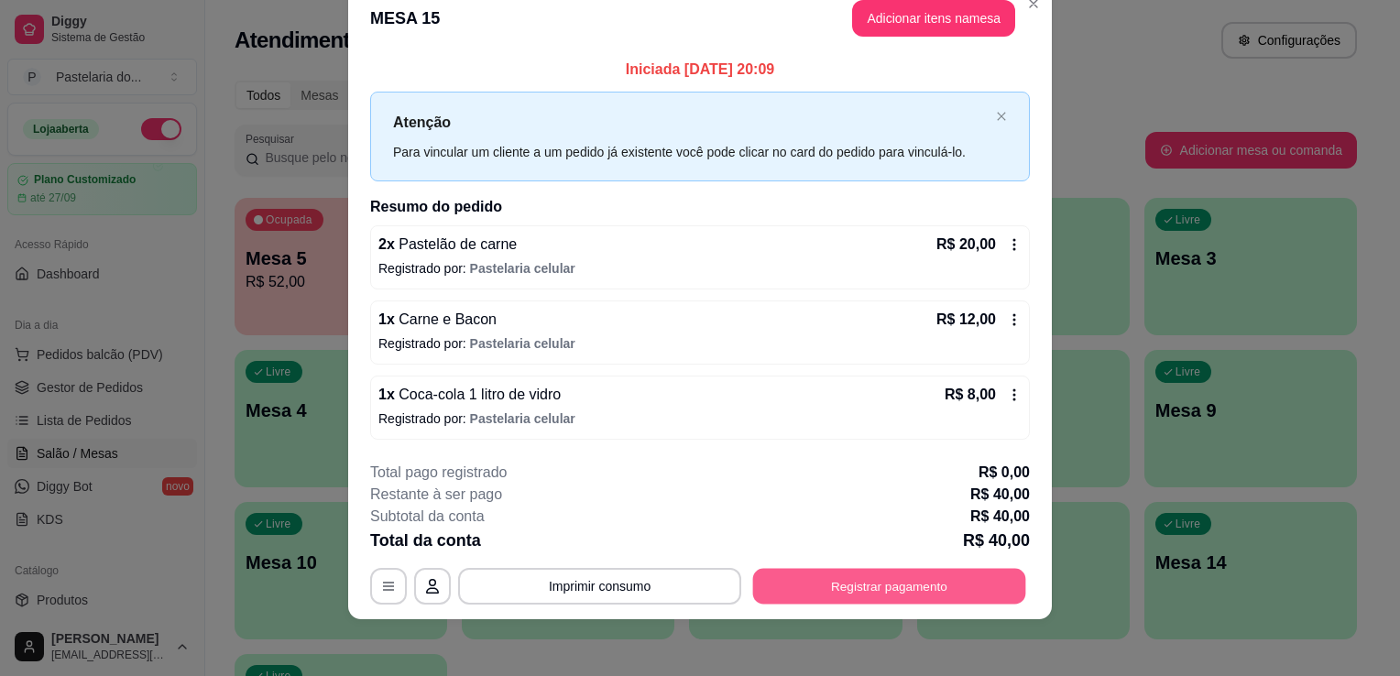
click at [860, 592] on button "Registrar pagamento" at bounding box center [889, 586] width 273 height 36
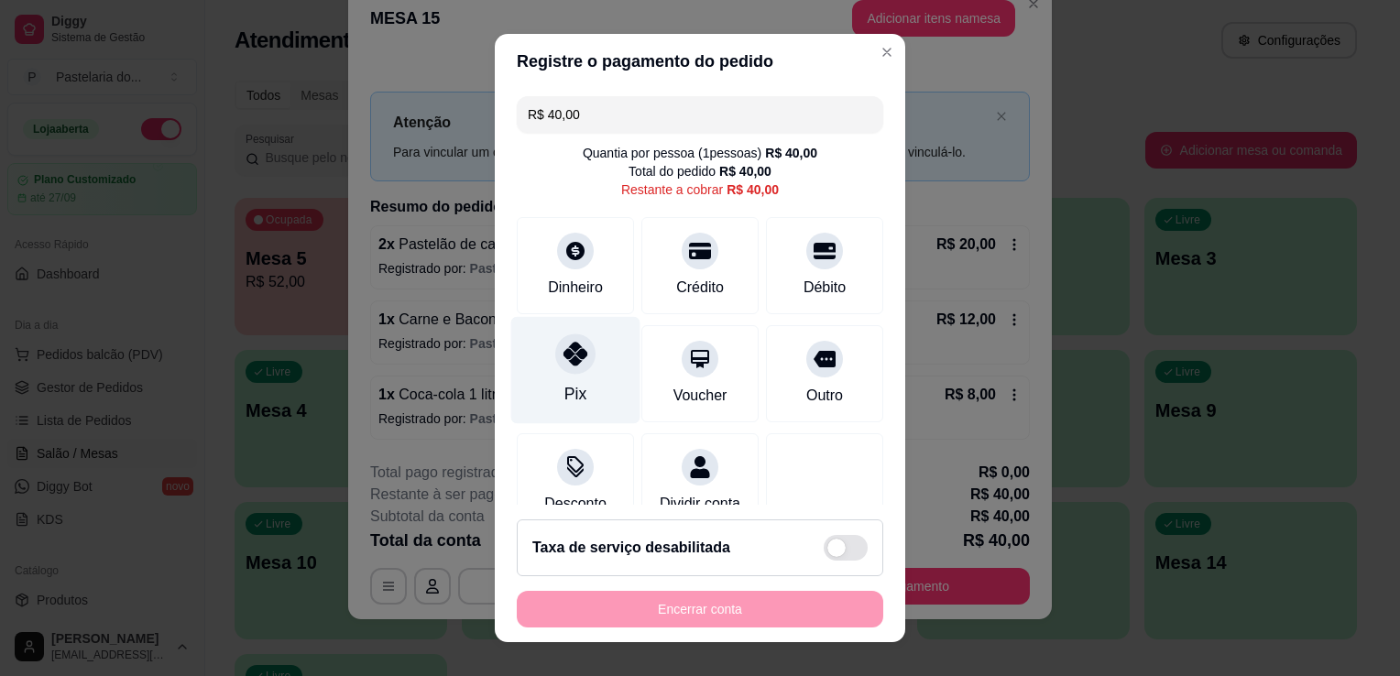
click at [536, 372] on div "Pix" at bounding box center [575, 370] width 129 height 107
type input "R$ 0,00"
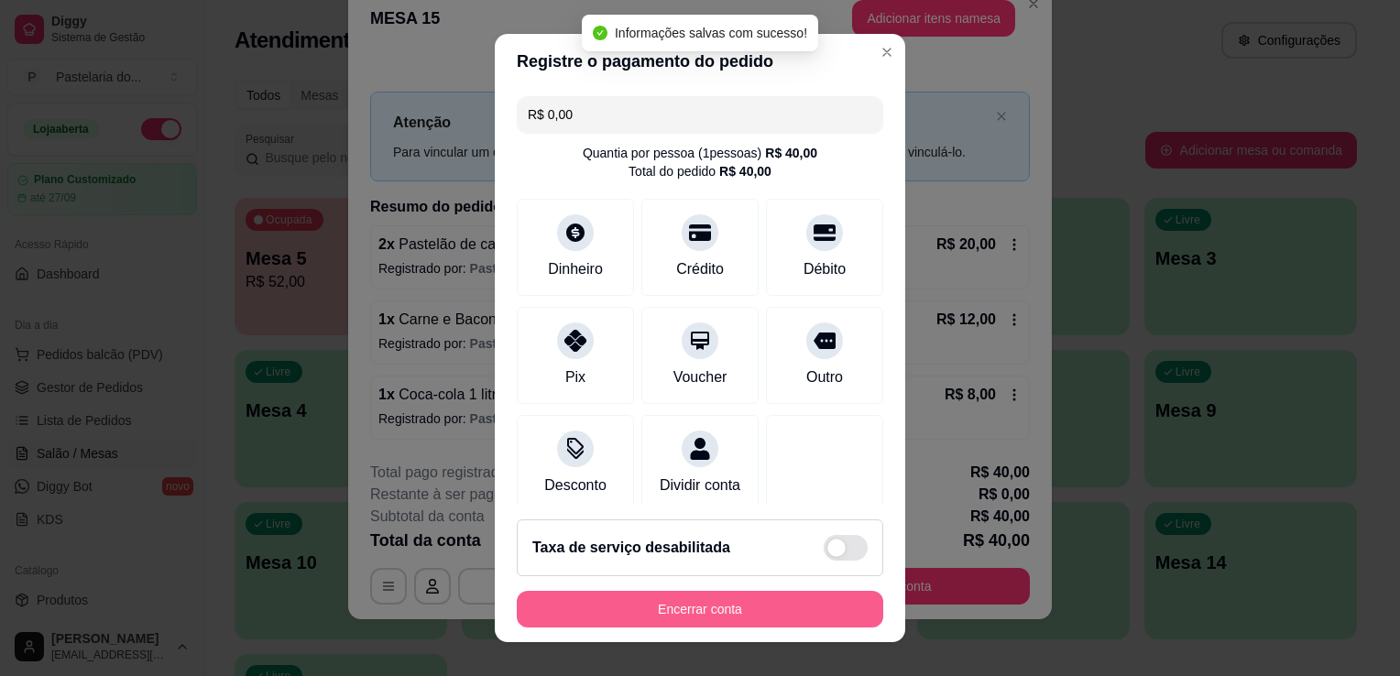
click at [669, 601] on button "Encerrar conta" at bounding box center [700, 609] width 367 height 37
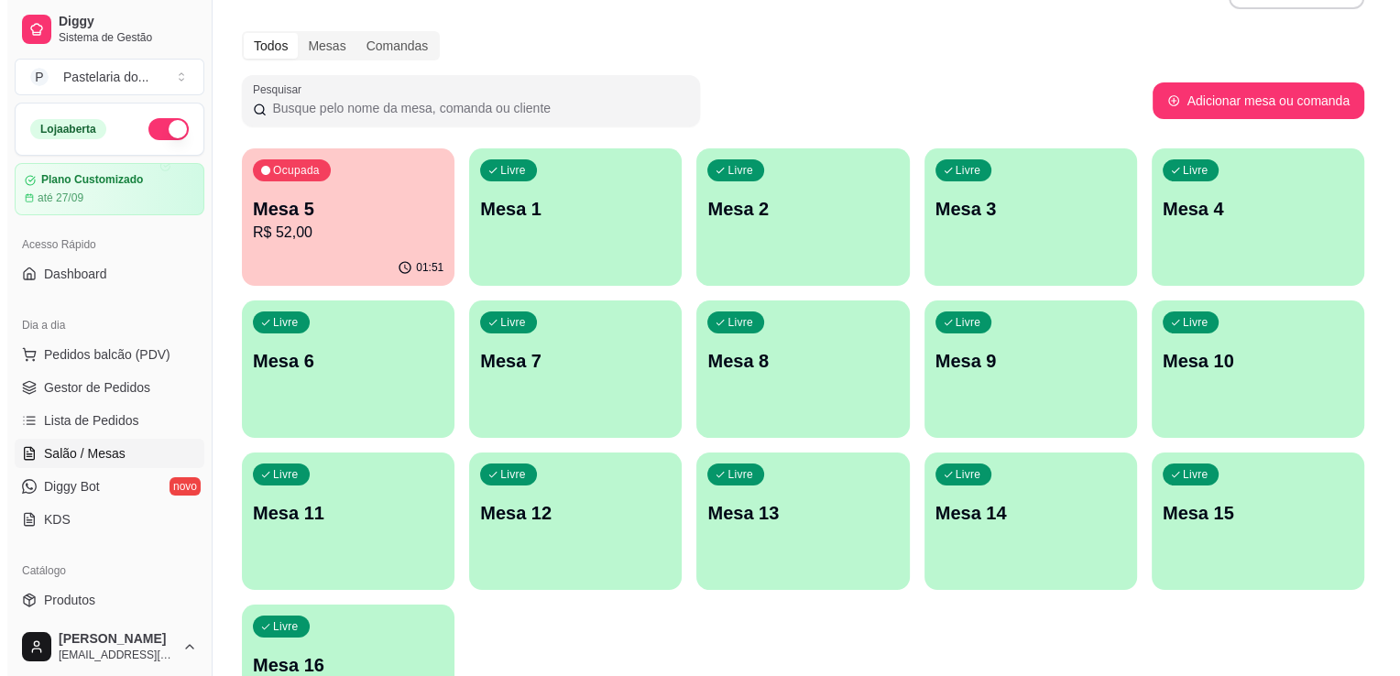
scroll to position [92, 0]
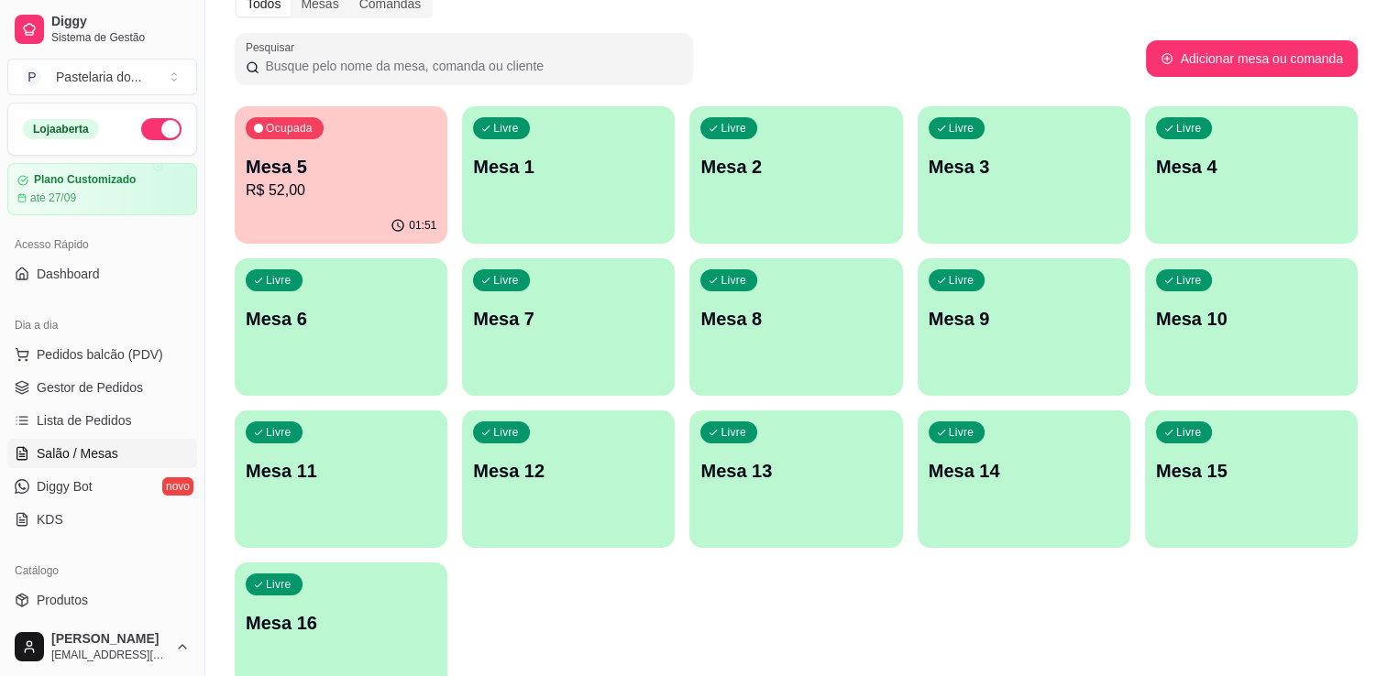
click at [729, 471] on p "Mesa 13" at bounding box center [795, 471] width 191 height 26
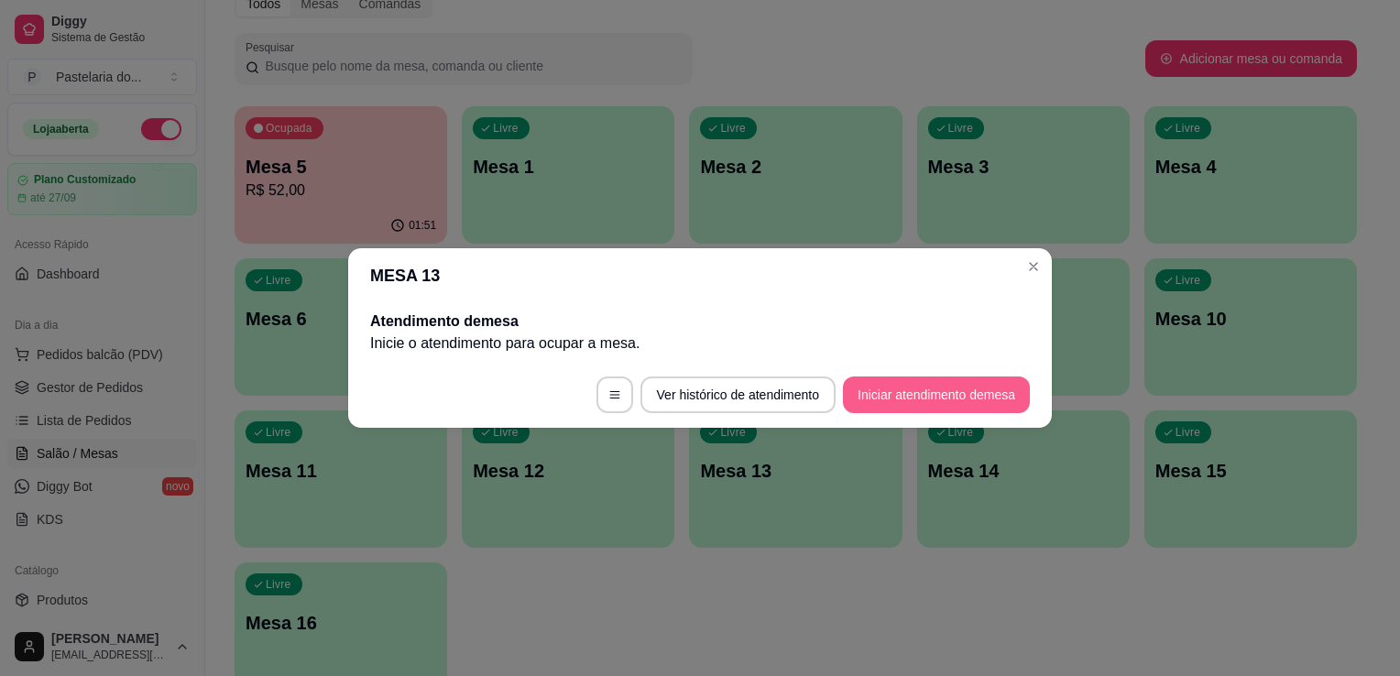
click at [924, 386] on button "Iniciar atendimento de mesa" at bounding box center [936, 395] width 187 height 37
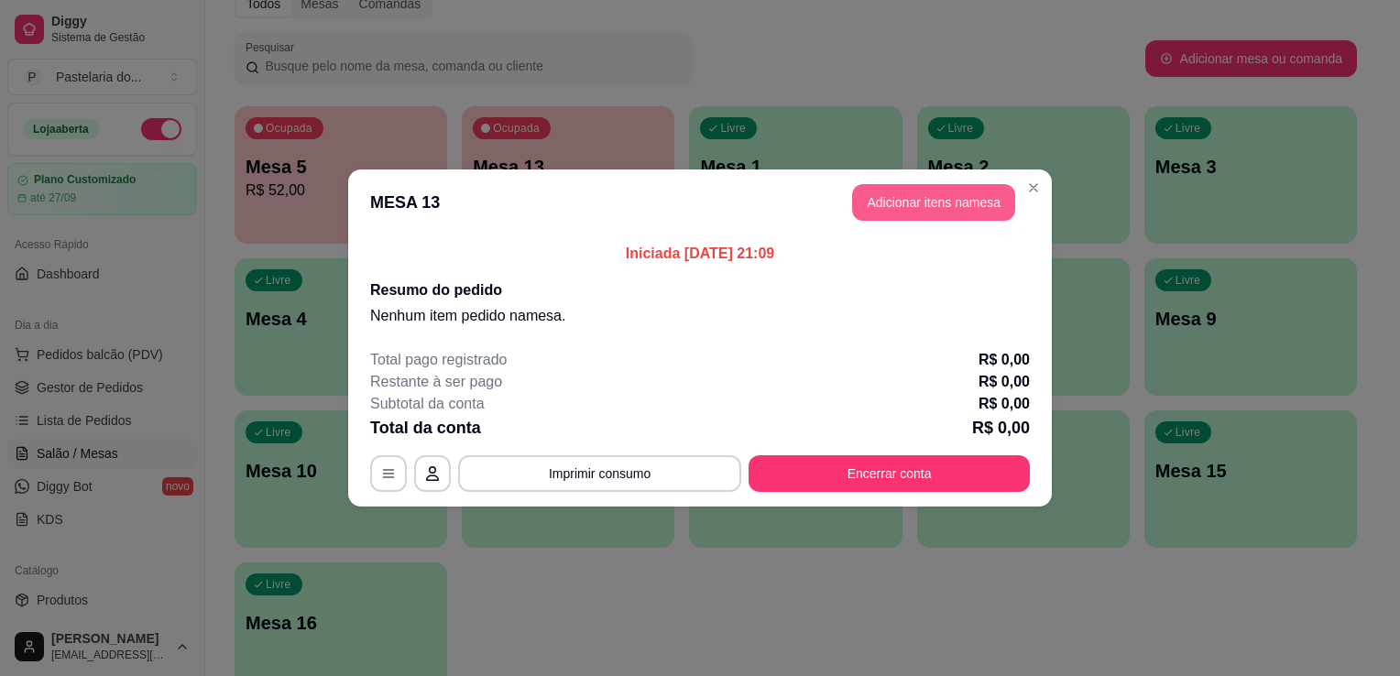
click at [913, 198] on button "Adicionar itens na mesa" at bounding box center [933, 202] width 163 height 37
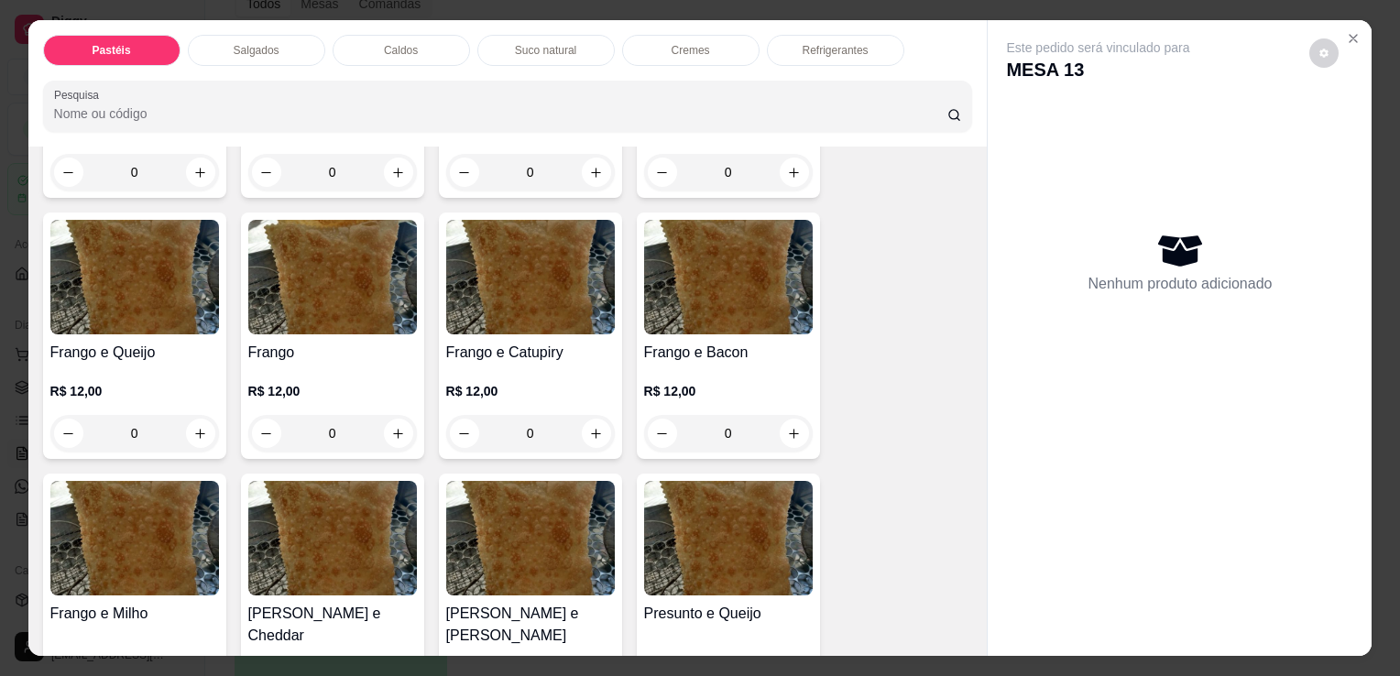
scroll to position [733, 0]
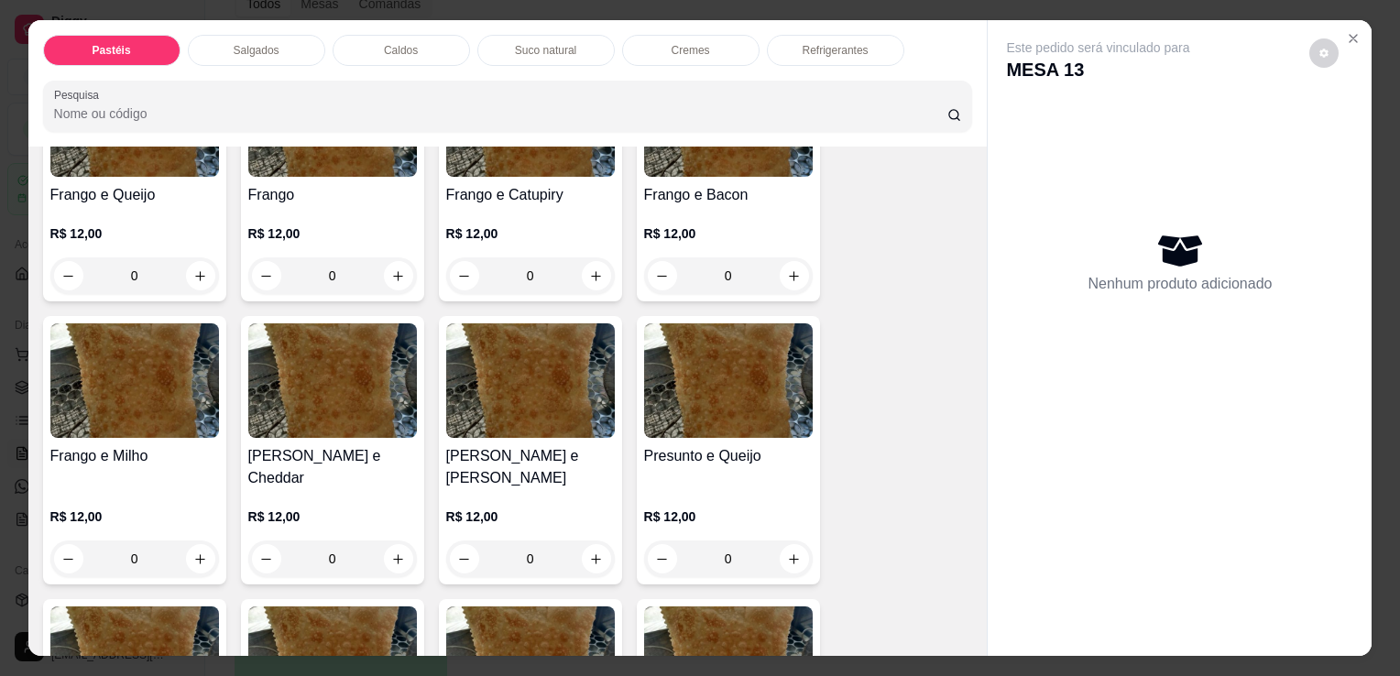
click at [790, 541] on div "0" at bounding box center [728, 559] width 169 height 37
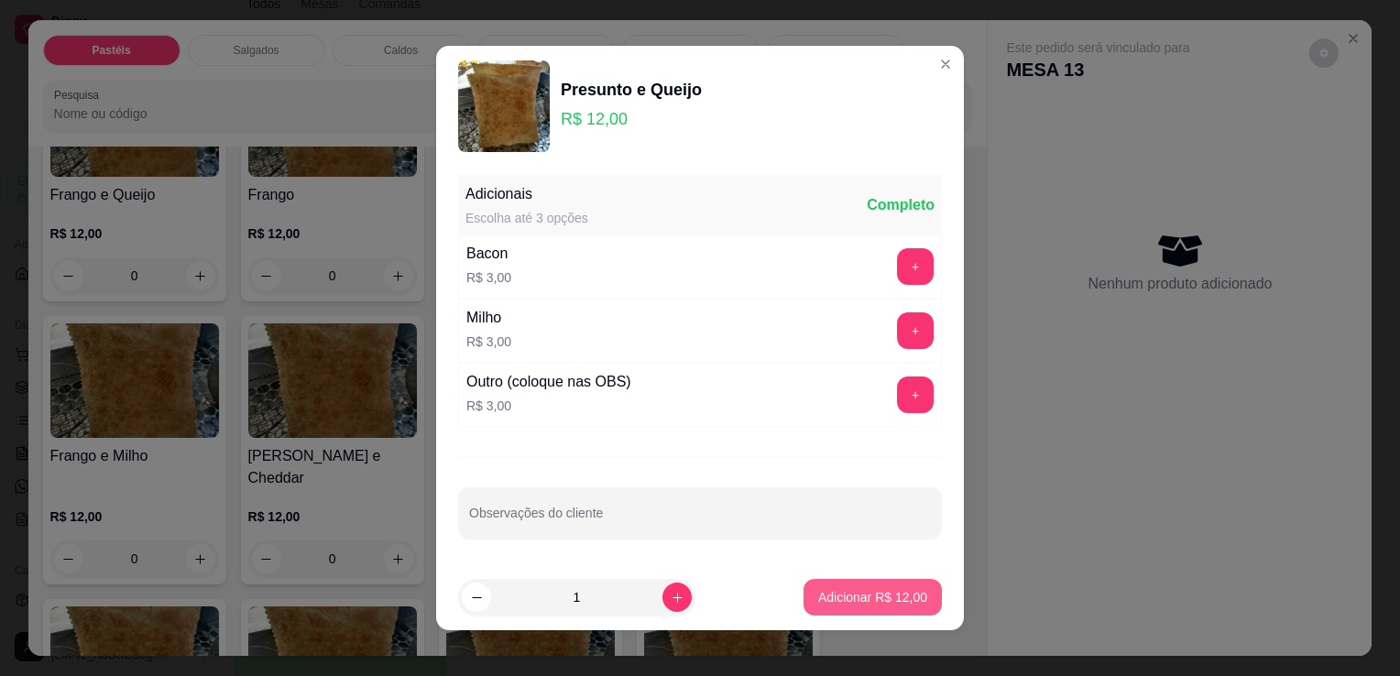
click at [820, 579] on button "Adicionar R$ 12,00" at bounding box center [873, 597] width 138 height 37
type input "1"
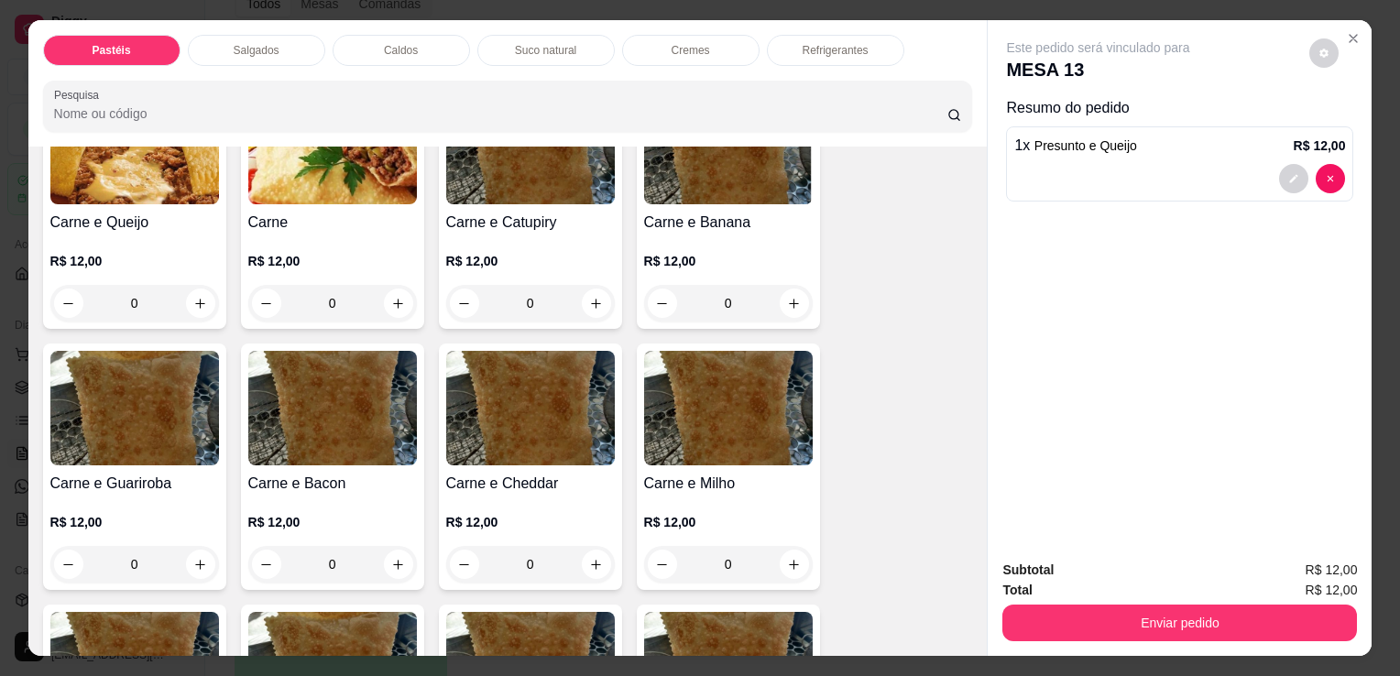
scroll to position [0, 0]
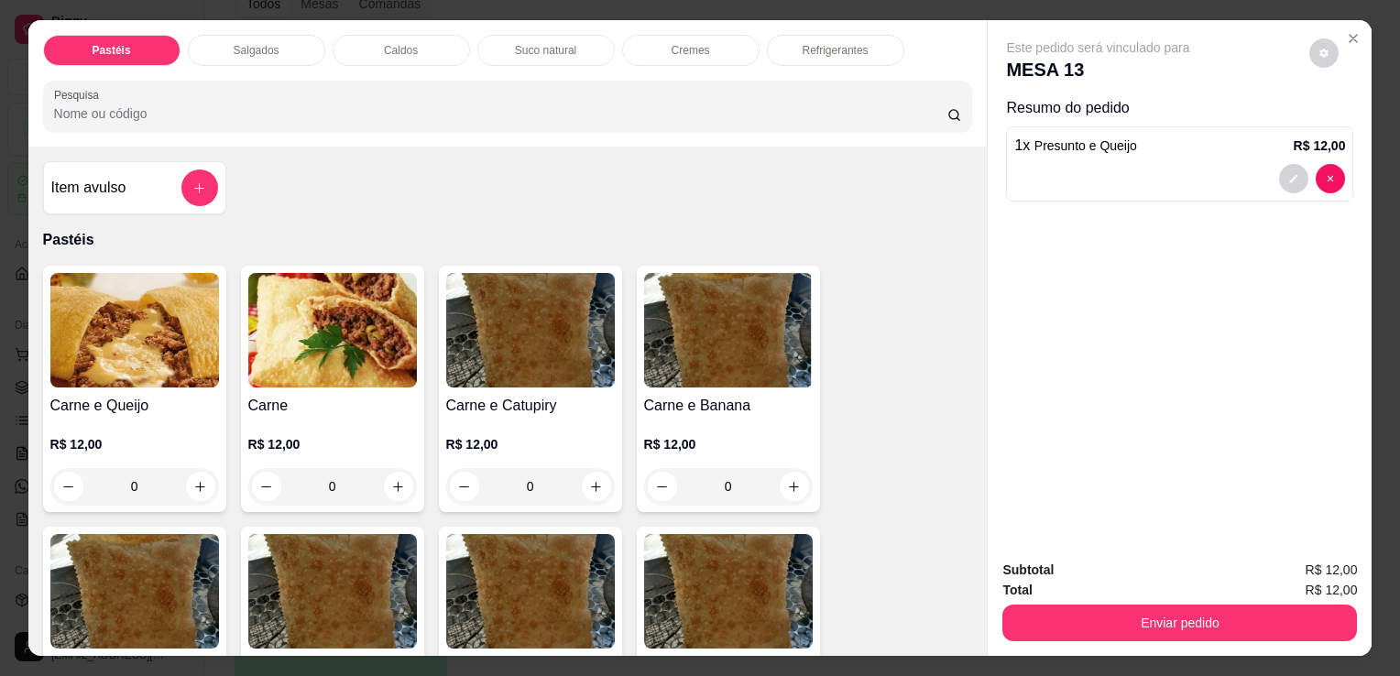
click at [198, 479] on div "0" at bounding box center [134, 486] width 169 height 37
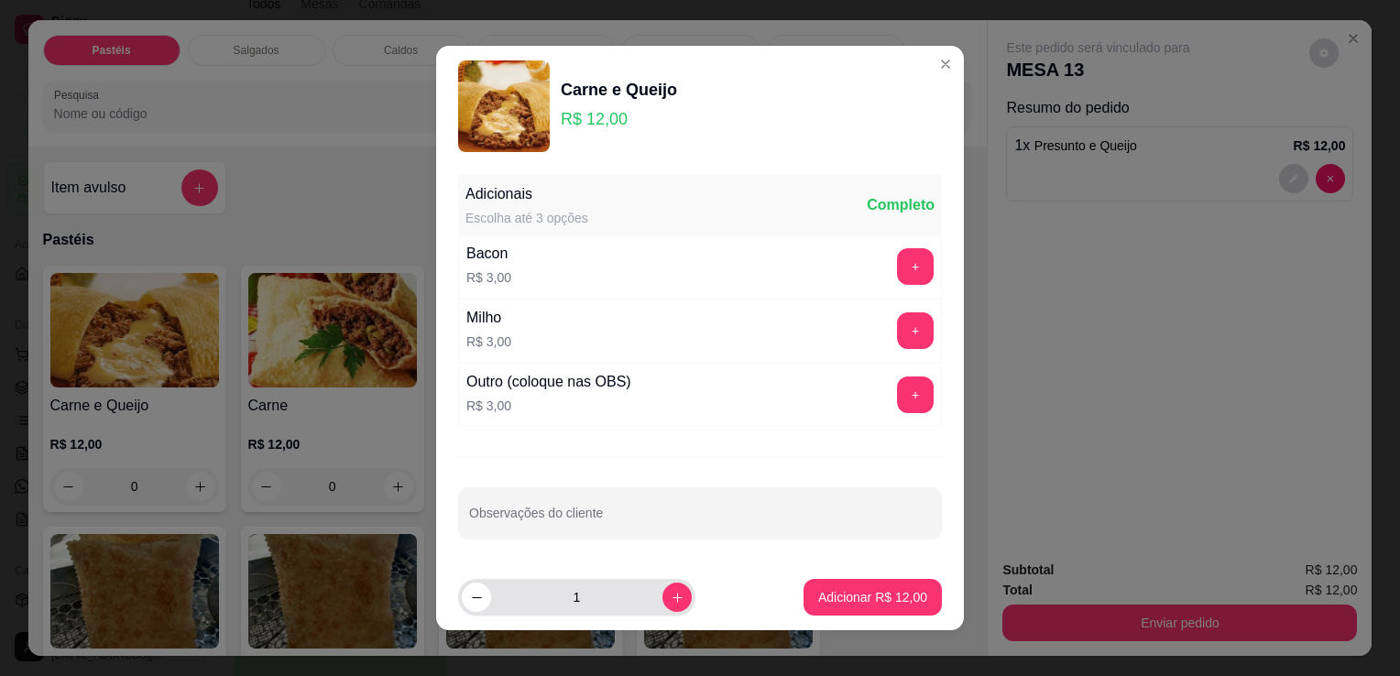
click at [640, 599] on input "1" at bounding box center [576, 597] width 171 height 37
click at [663, 603] on button "increase-product-quantity" at bounding box center [677, 597] width 29 height 29
click at [491, 599] on input "4" at bounding box center [576, 597] width 171 height 37
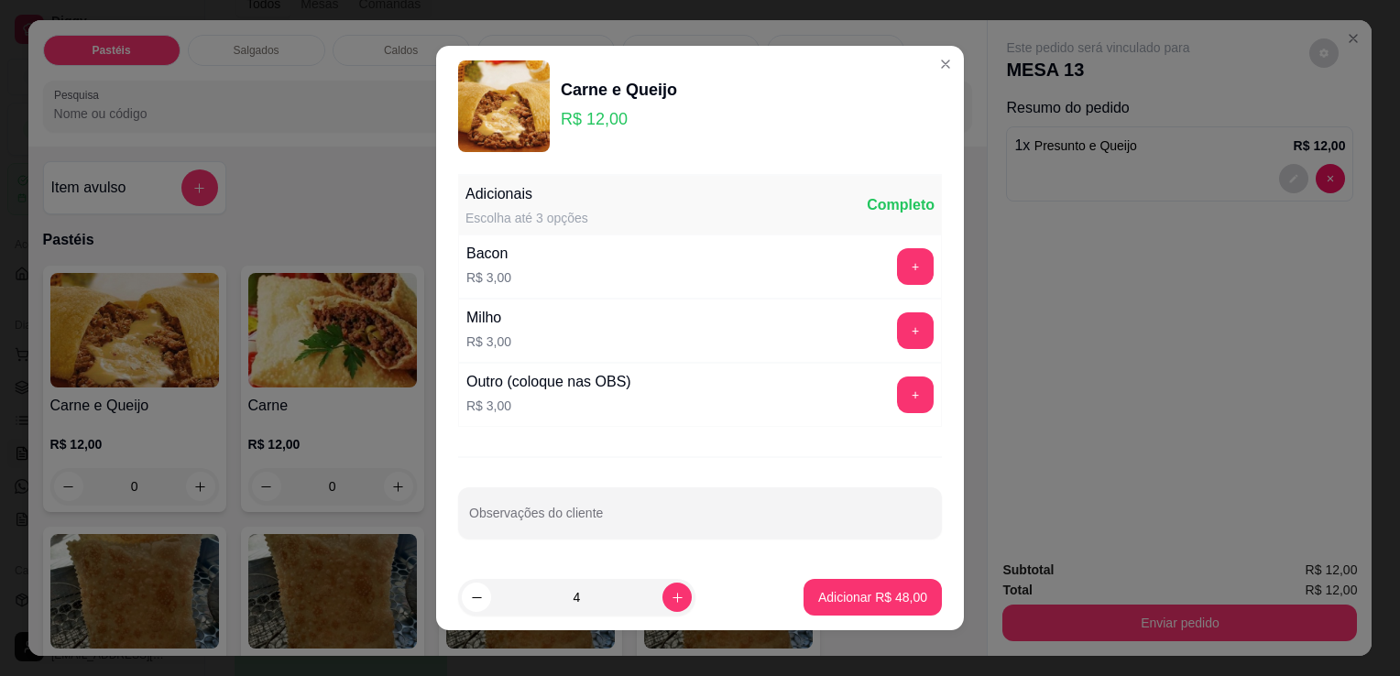
click at [491, 600] on input "4" at bounding box center [576, 597] width 171 height 37
click at [586, 608] on input "4" at bounding box center [576, 597] width 171 height 37
type input "3"
click at [818, 598] on p "Adicionar R$ 36,00" at bounding box center [872, 597] width 109 height 18
type input "3"
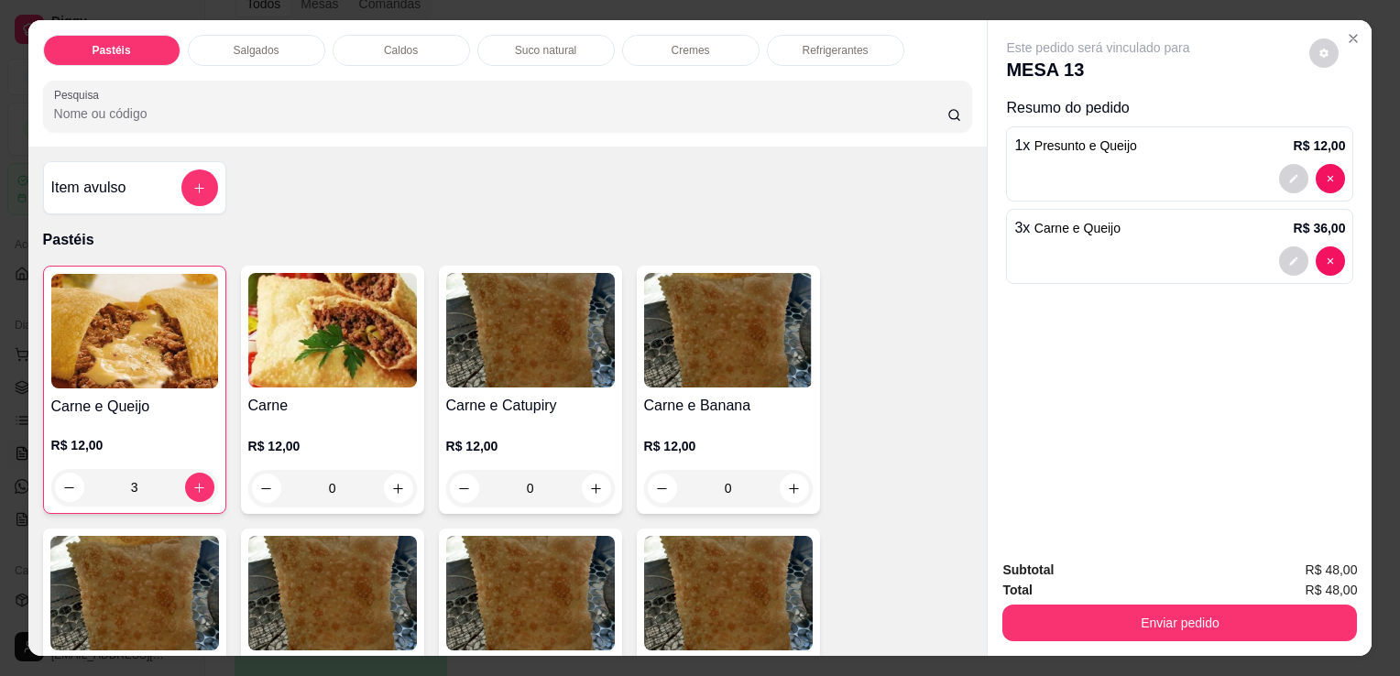
click at [805, 35] on div "Refrigerantes" at bounding box center [835, 50] width 137 height 31
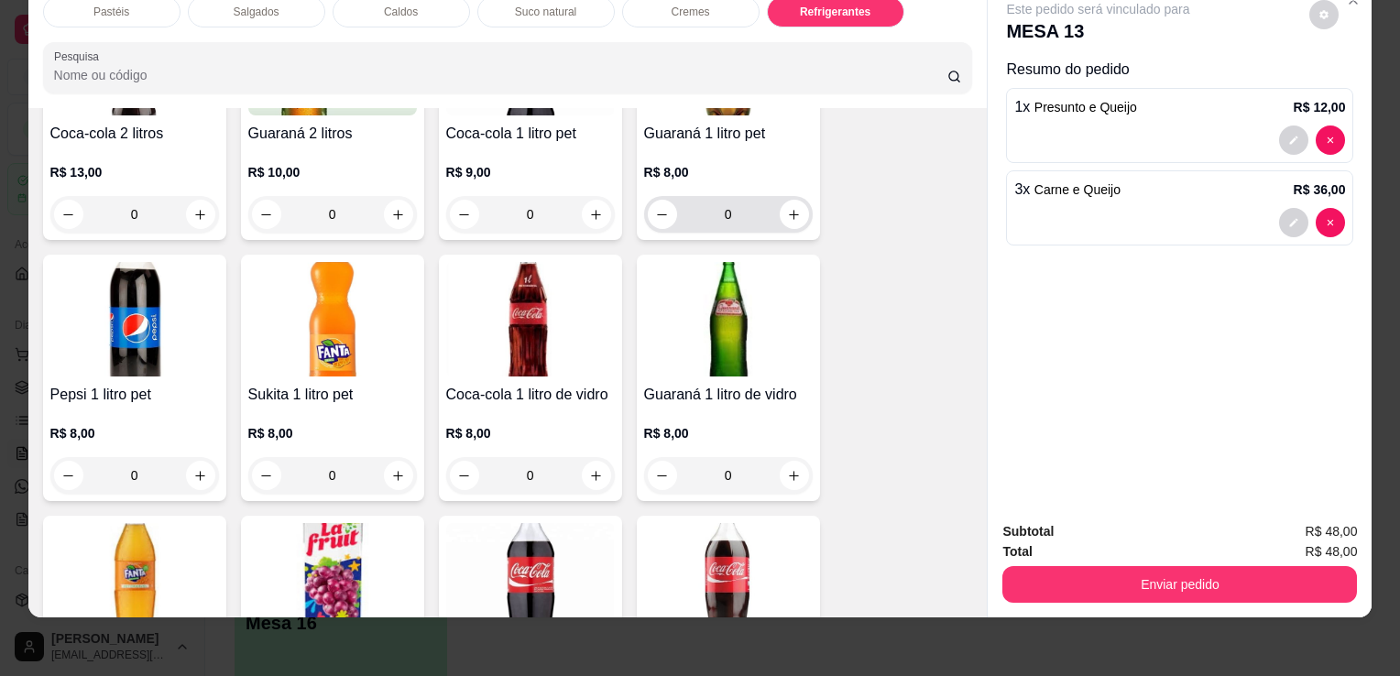
scroll to position [4979, 0]
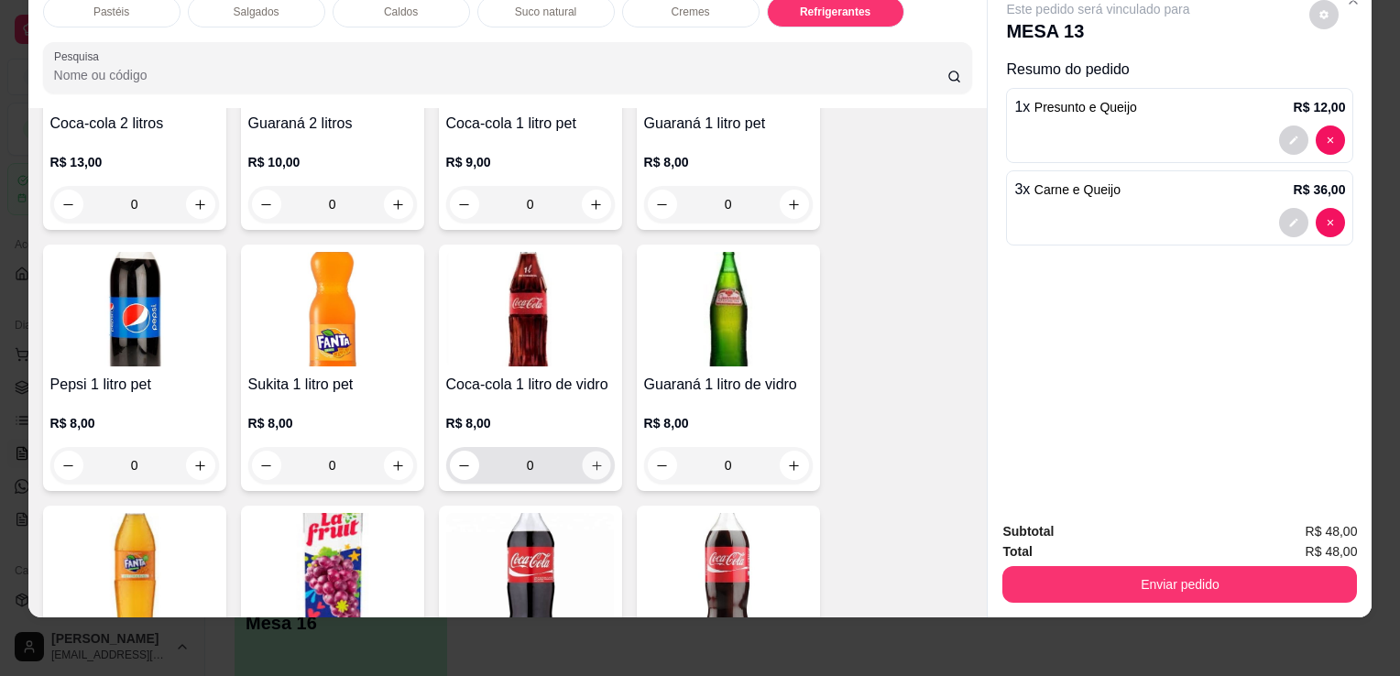
click at [589, 459] on icon "increase-product-quantity" at bounding box center [596, 466] width 14 height 14
type input "1"
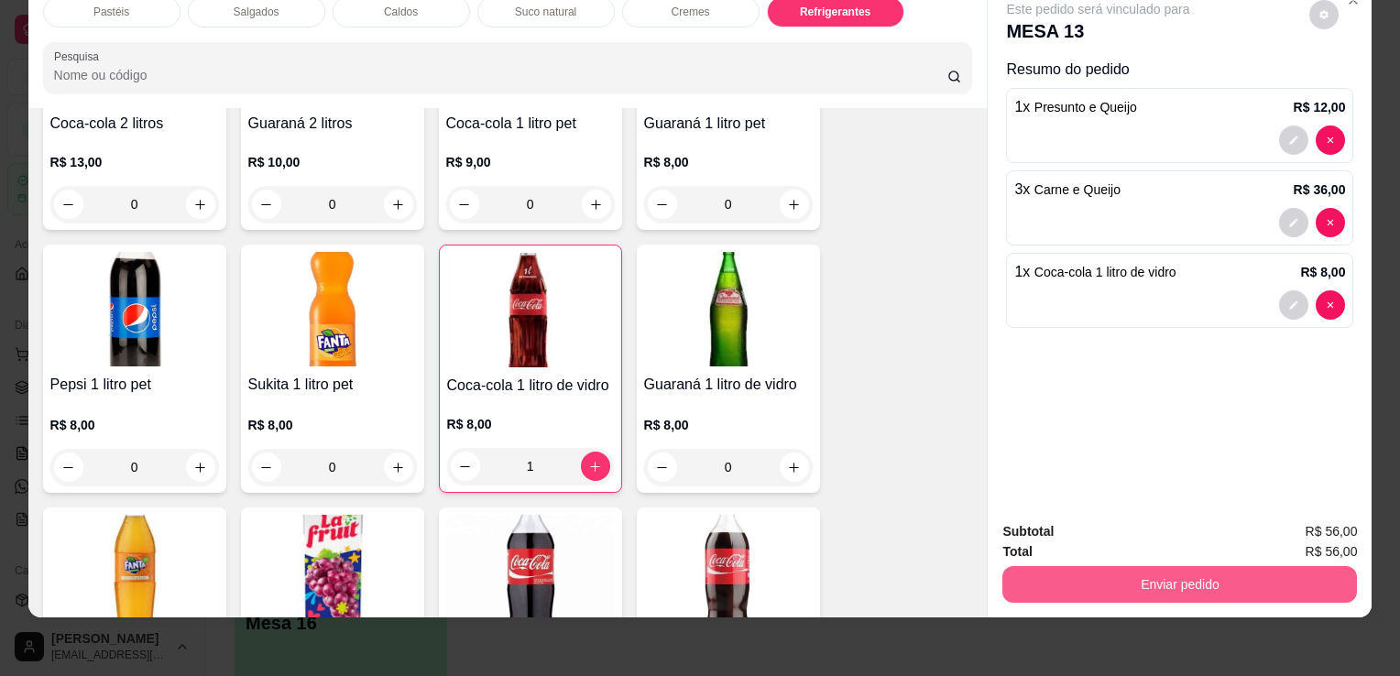
click at [1137, 577] on button "Enviar pedido" at bounding box center [1180, 584] width 355 height 37
click at [1128, 566] on button "Enviar pedido" at bounding box center [1180, 584] width 355 height 37
click at [1123, 566] on button "Enviar pedido" at bounding box center [1180, 584] width 355 height 37
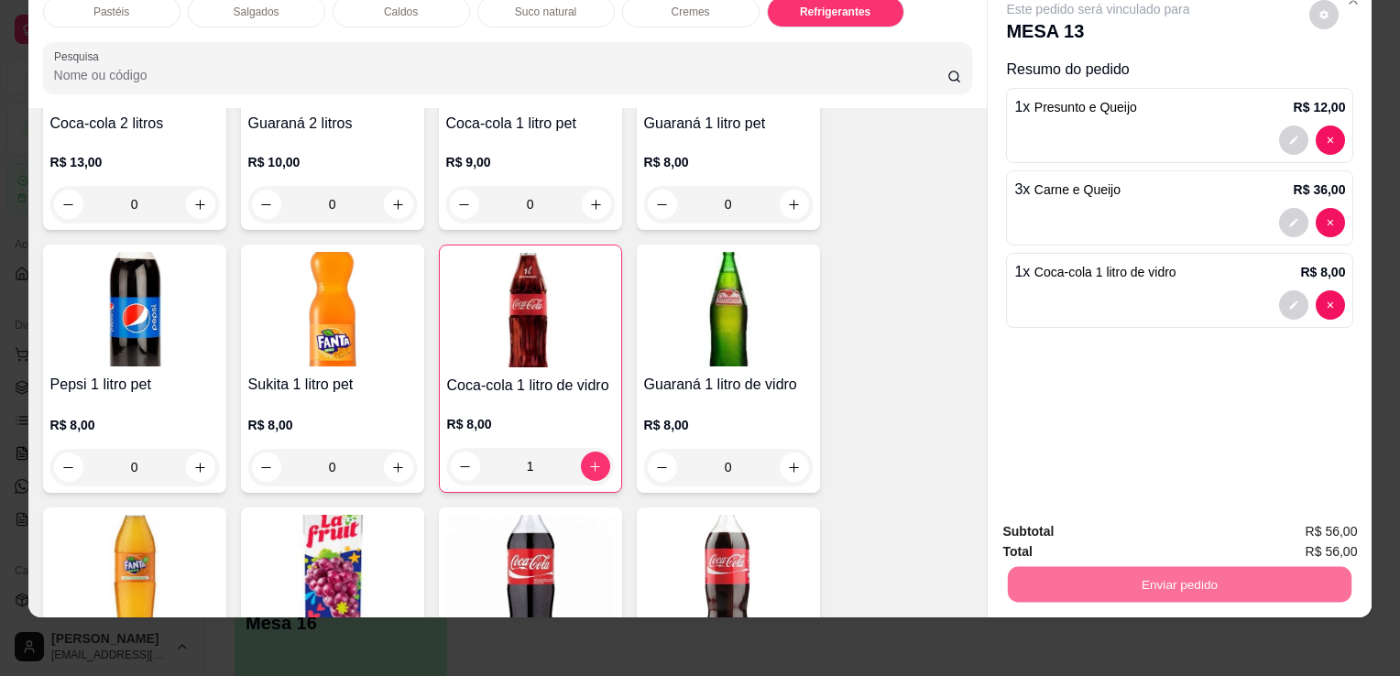
click at [1114, 532] on button "Não registrar e enviar pedido" at bounding box center [1119, 526] width 185 height 34
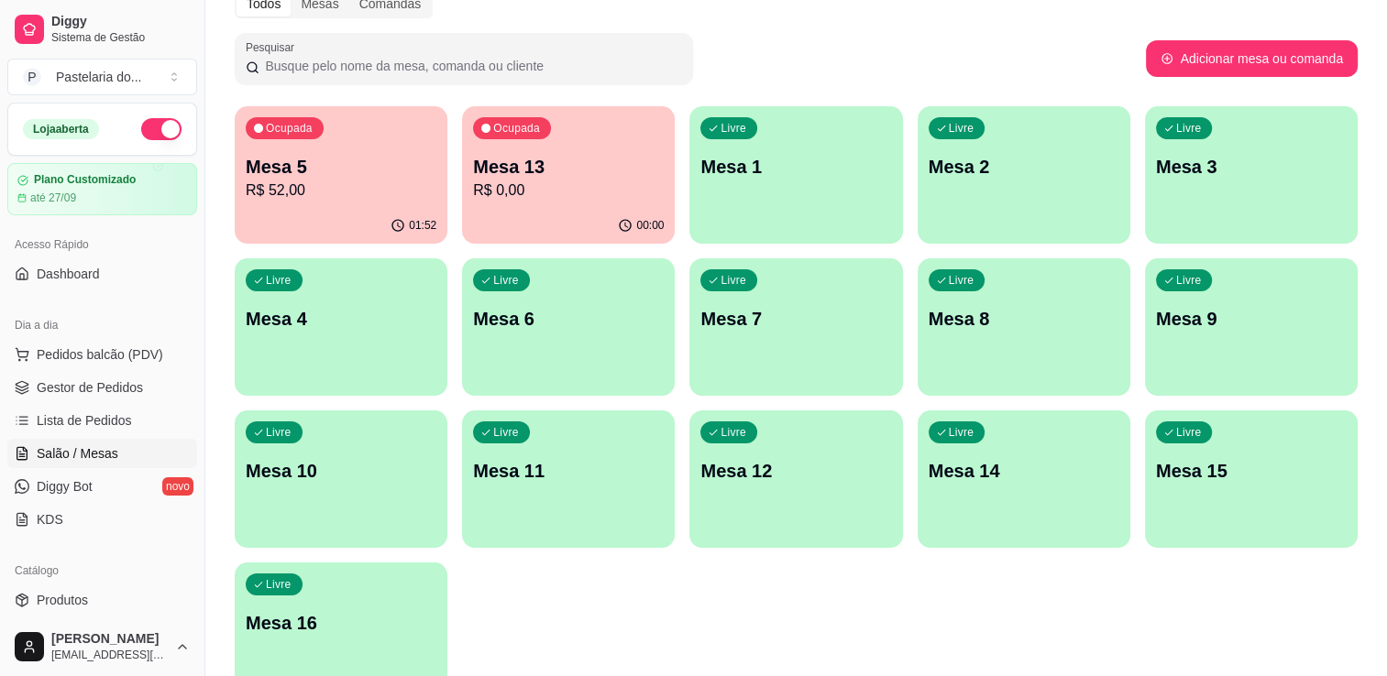
click at [968, 180] on div "Livre Mesa 2" at bounding box center [1023, 163] width 213 height 115
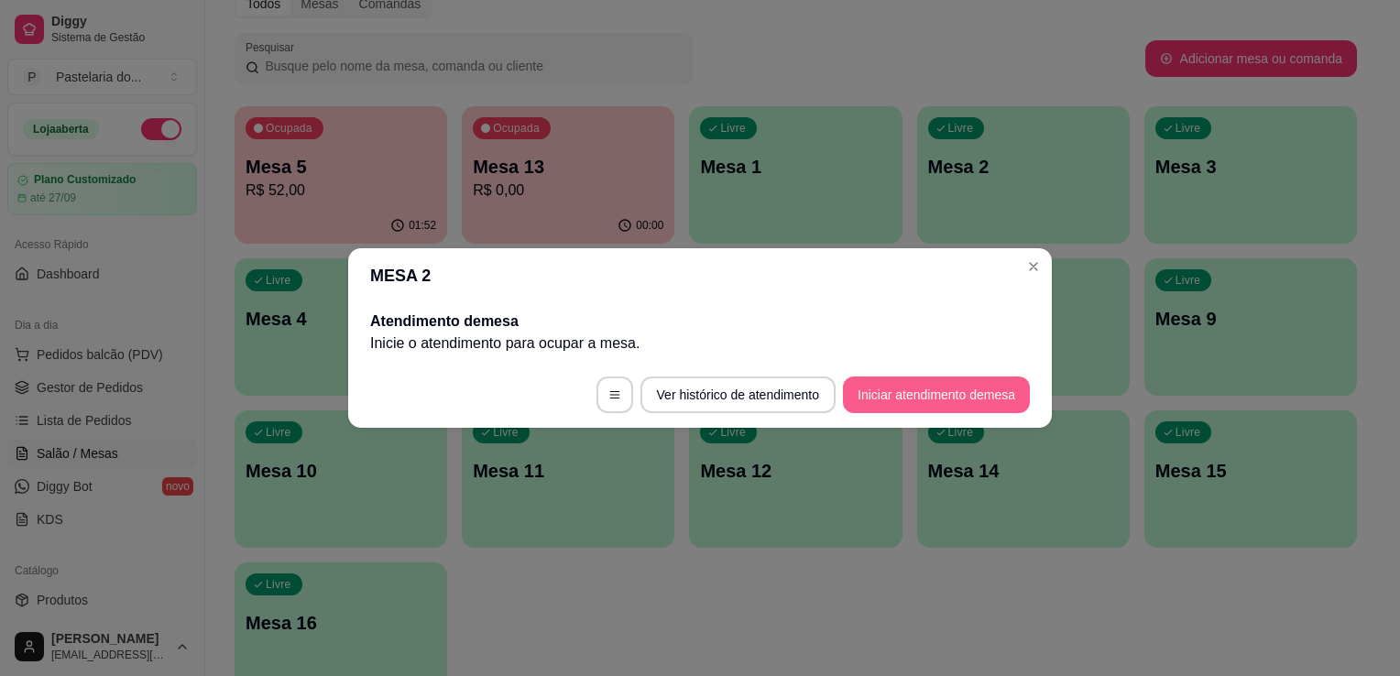
click at [964, 405] on button "Iniciar atendimento de mesa" at bounding box center [936, 395] width 187 height 37
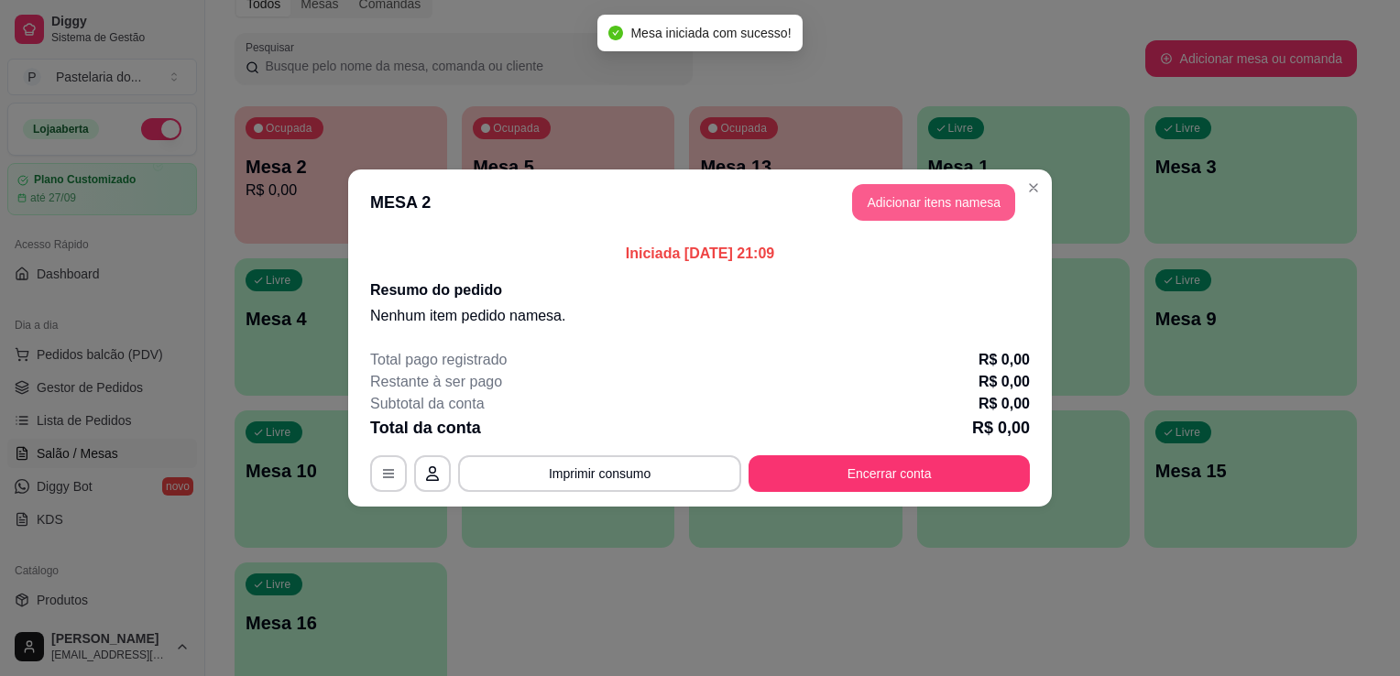
click at [905, 211] on button "Adicionar itens na mesa" at bounding box center [933, 202] width 163 height 37
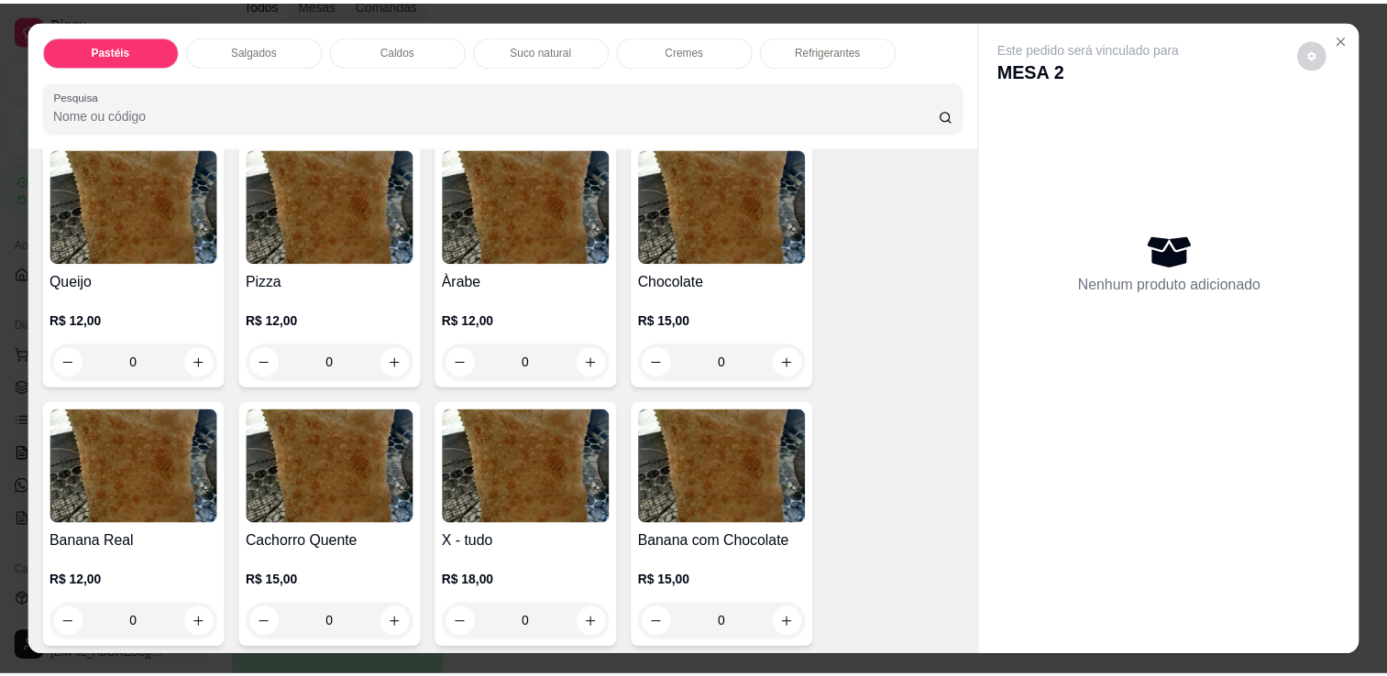
scroll to position [916, 0]
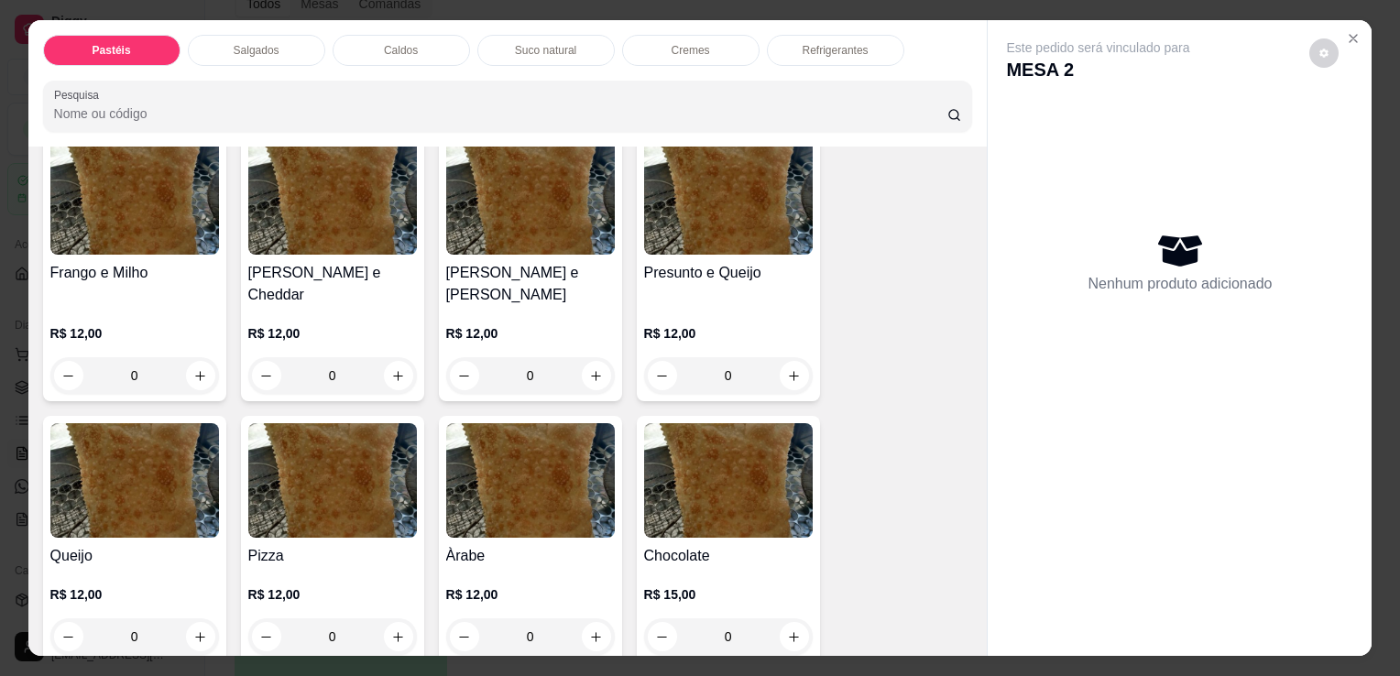
click at [737, 251] on div "Presunto e Queijo R$ 12,00 0" at bounding box center [728, 267] width 183 height 269
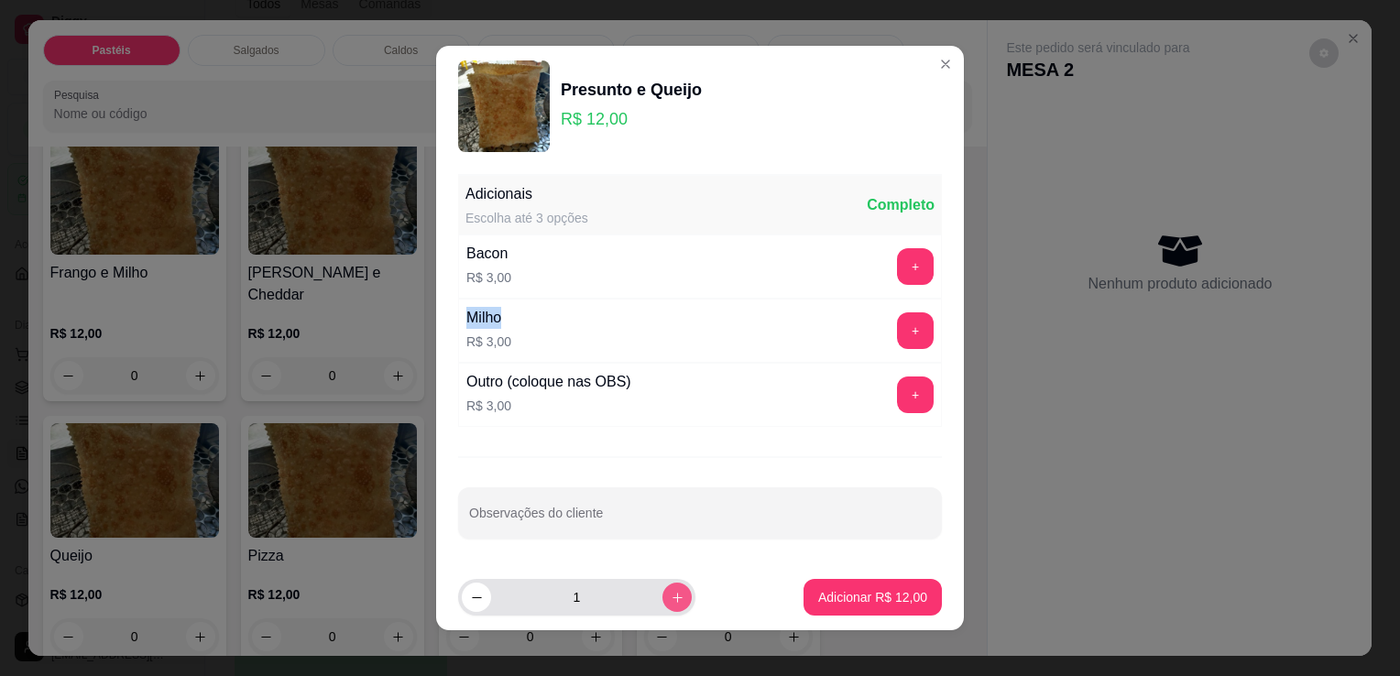
click at [663, 602] on button "increase-product-quantity" at bounding box center [677, 597] width 29 height 29
type input "2"
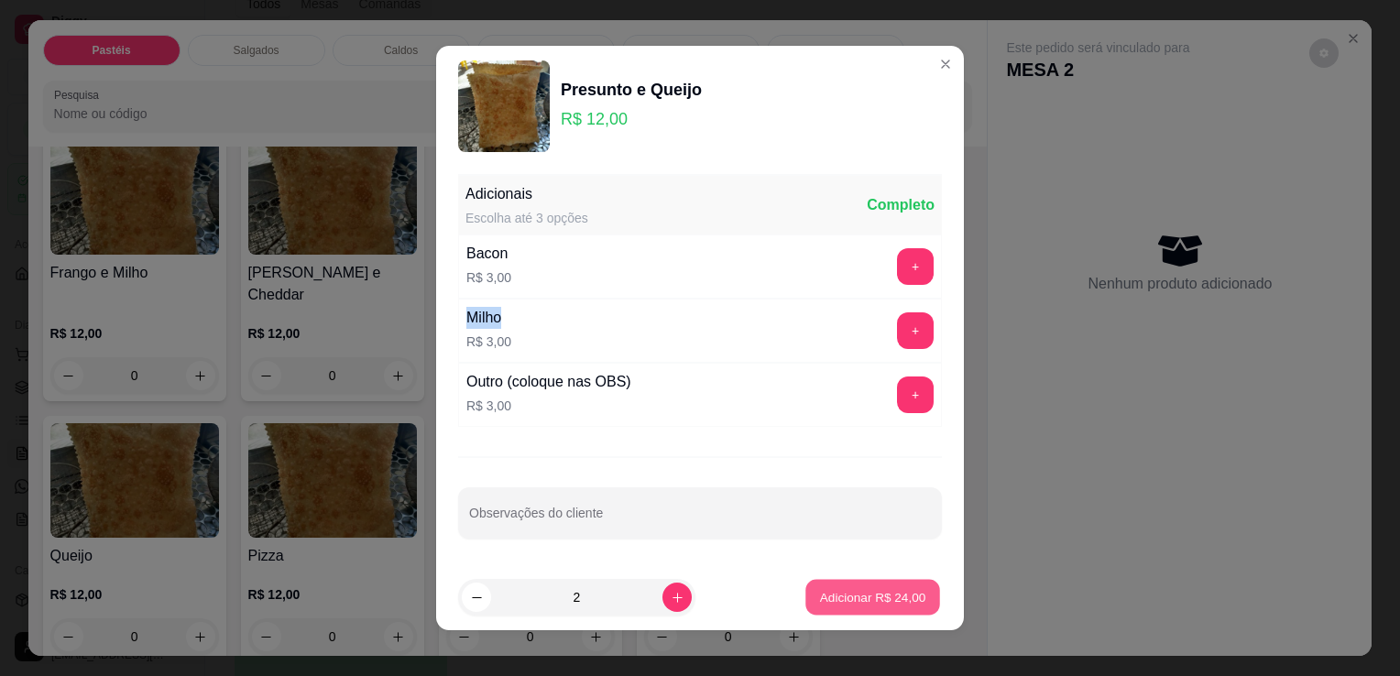
click at [836, 597] on p "Adicionar R$ 24,00" at bounding box center [873, 596] width 106 height 17
type input "2"
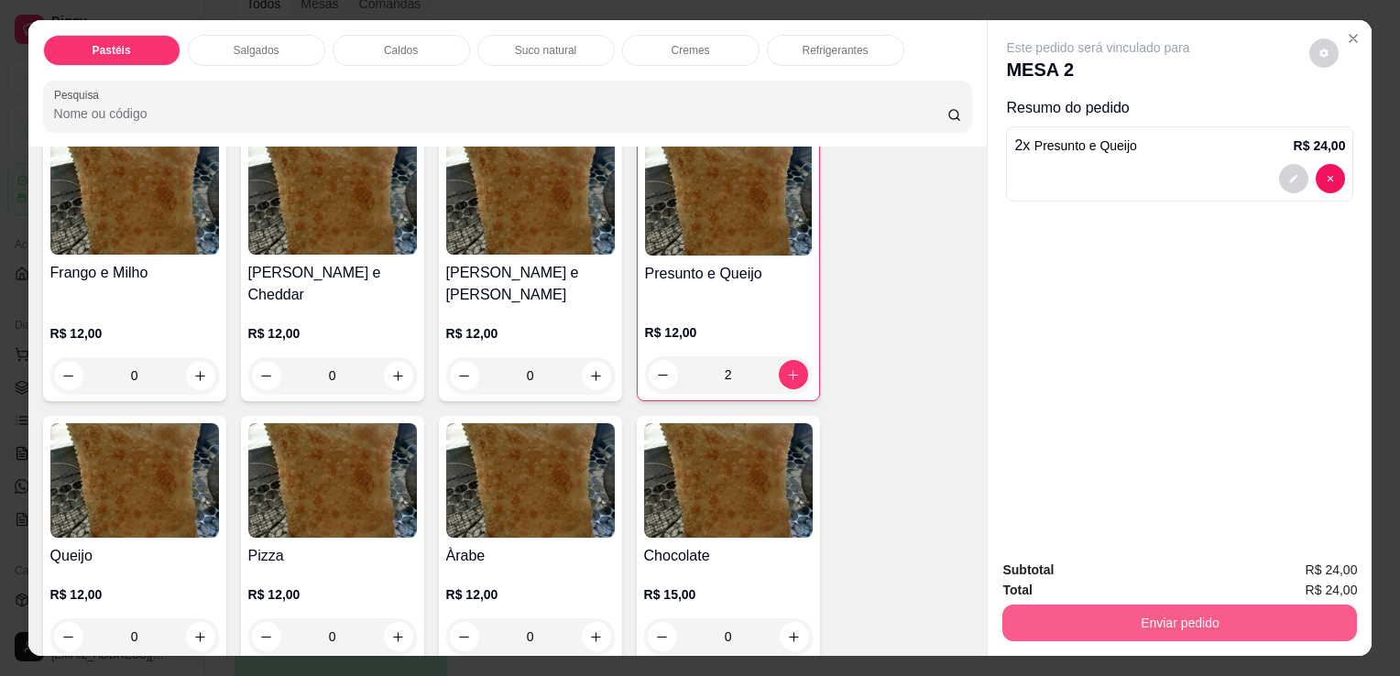
click at [1030, 625] on button "Enviar pedido" at bounding box center [1180, 623] width 355 height 37
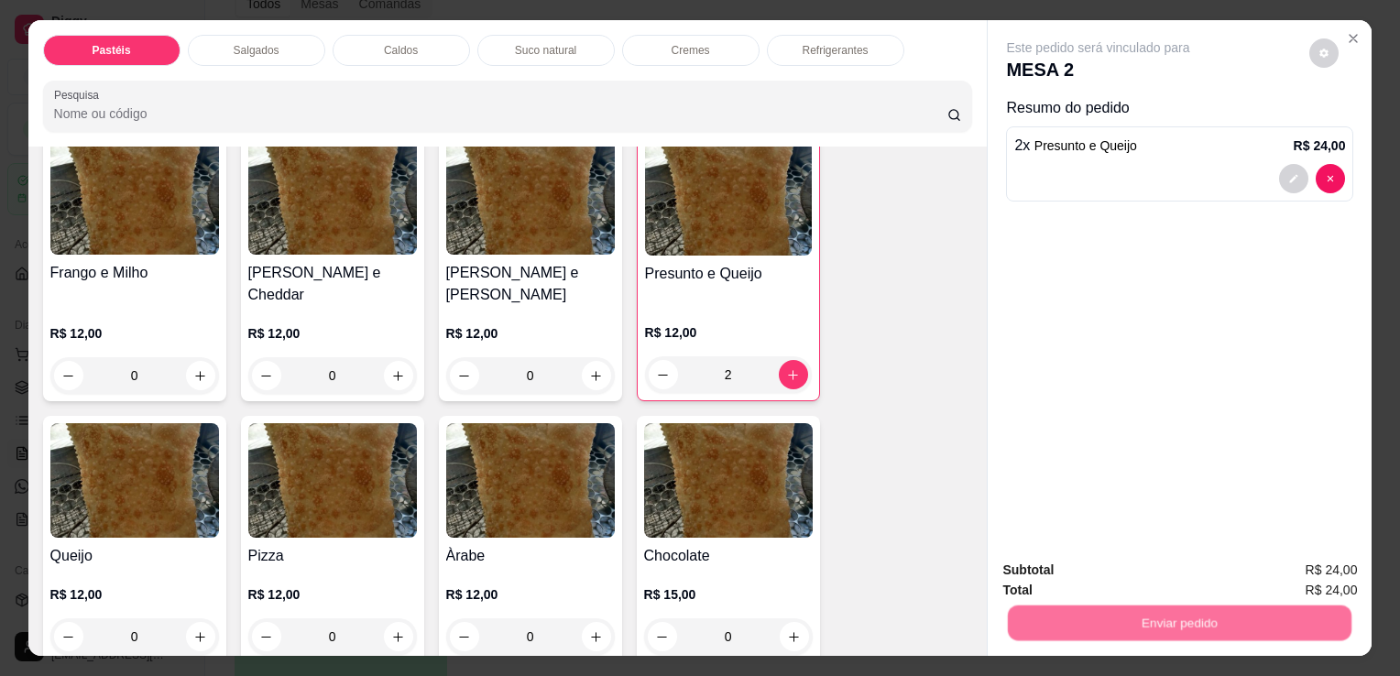
click at [1061, 587] on button "Não registrar e enviar pedido" at bounding box center [1119, 571] width 185 height 34
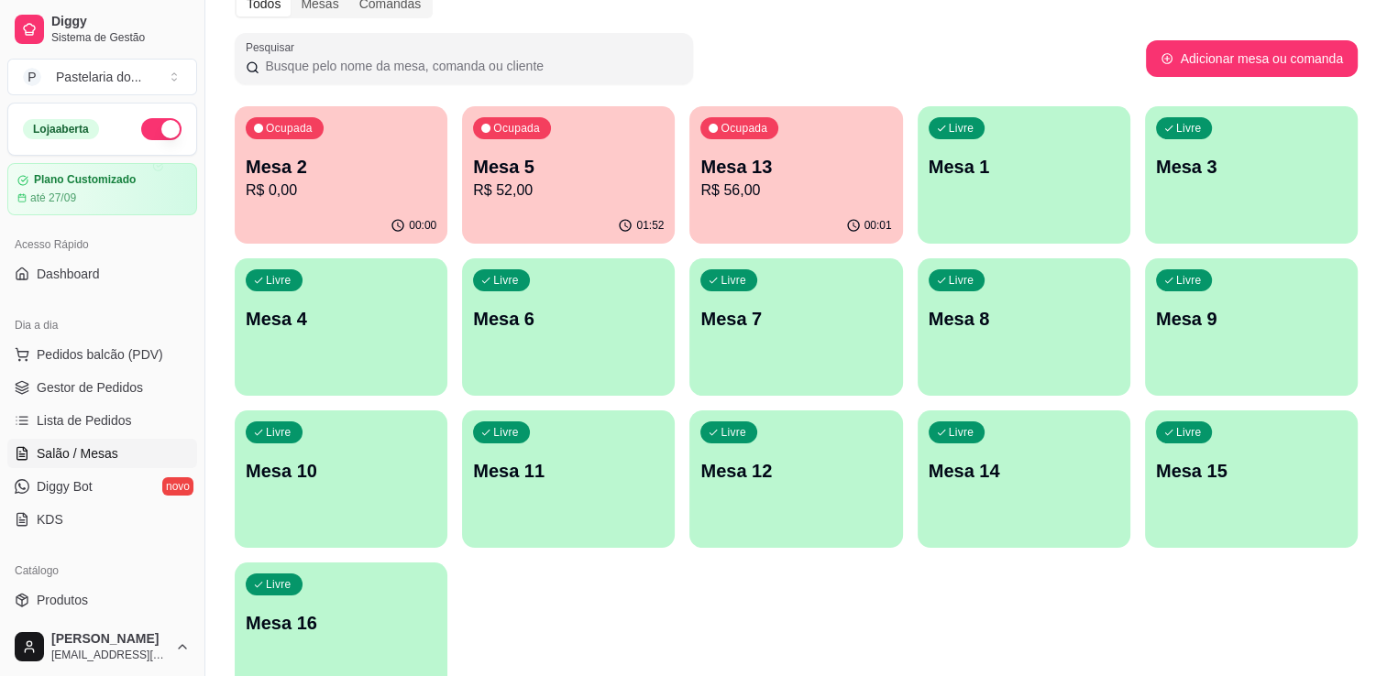
click at [292, 175] on p "Mesa 2" at bounding box center [341, 167] width 191 height 26
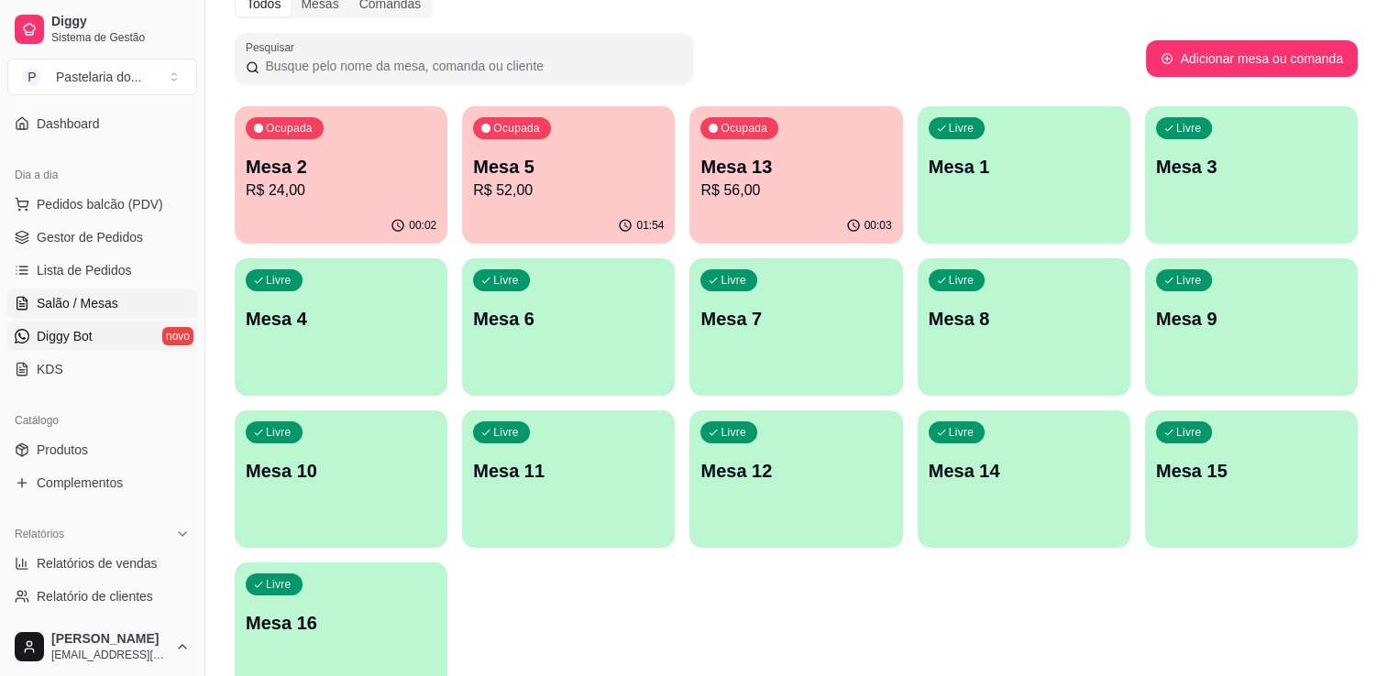
scroll to position [183, 0]
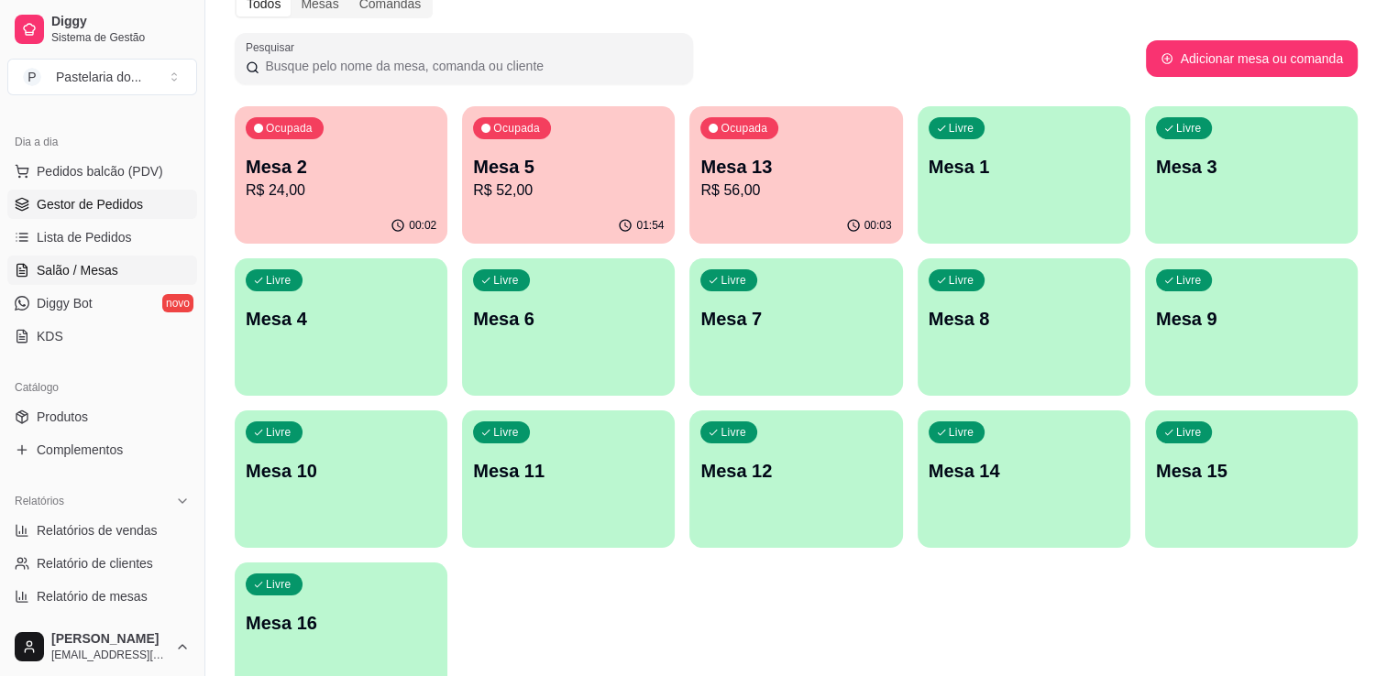
click at [85, 207] on span "Gestor de Pedidos" at bounding box center [90, 204] width 106 height 18
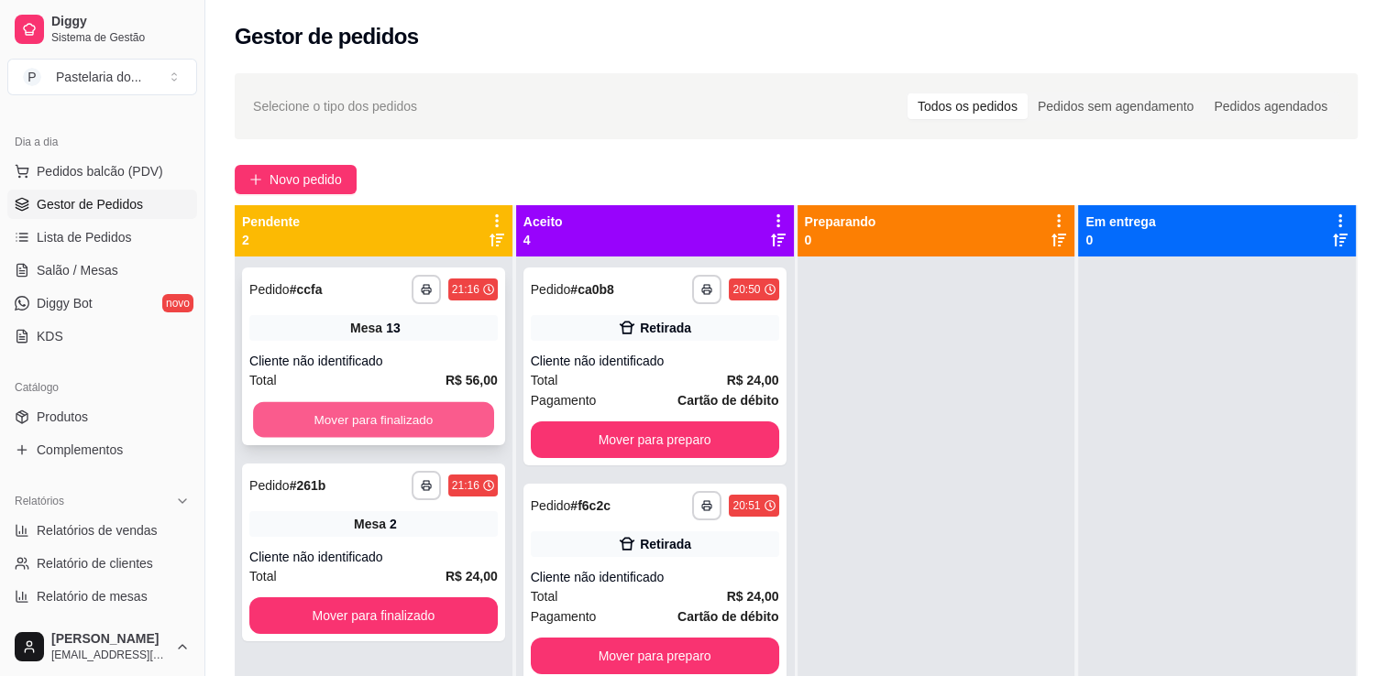
click at [413, 420] on button "Mover para finalizado" at bounding box center [373, 420] width 241 height 36
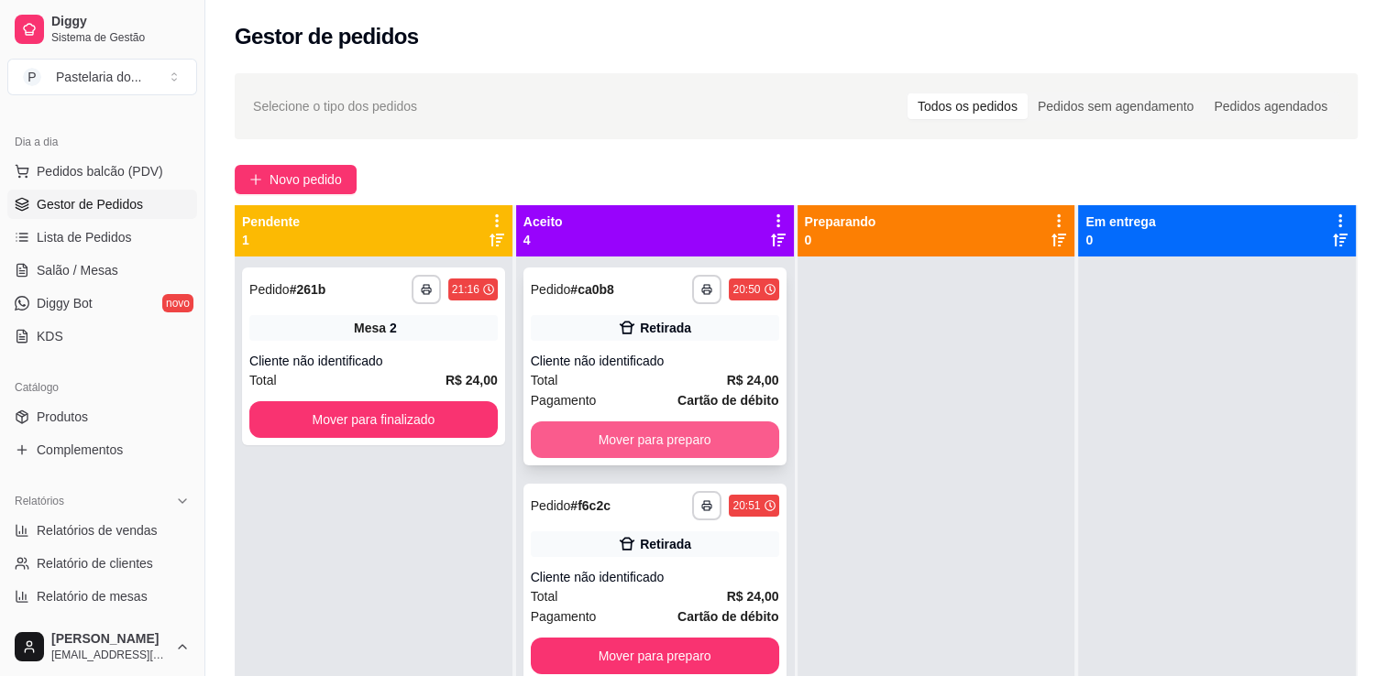
click at [609, 446] on button "Mover para preparo" at bounding box center [655, 440] width 248 height 37
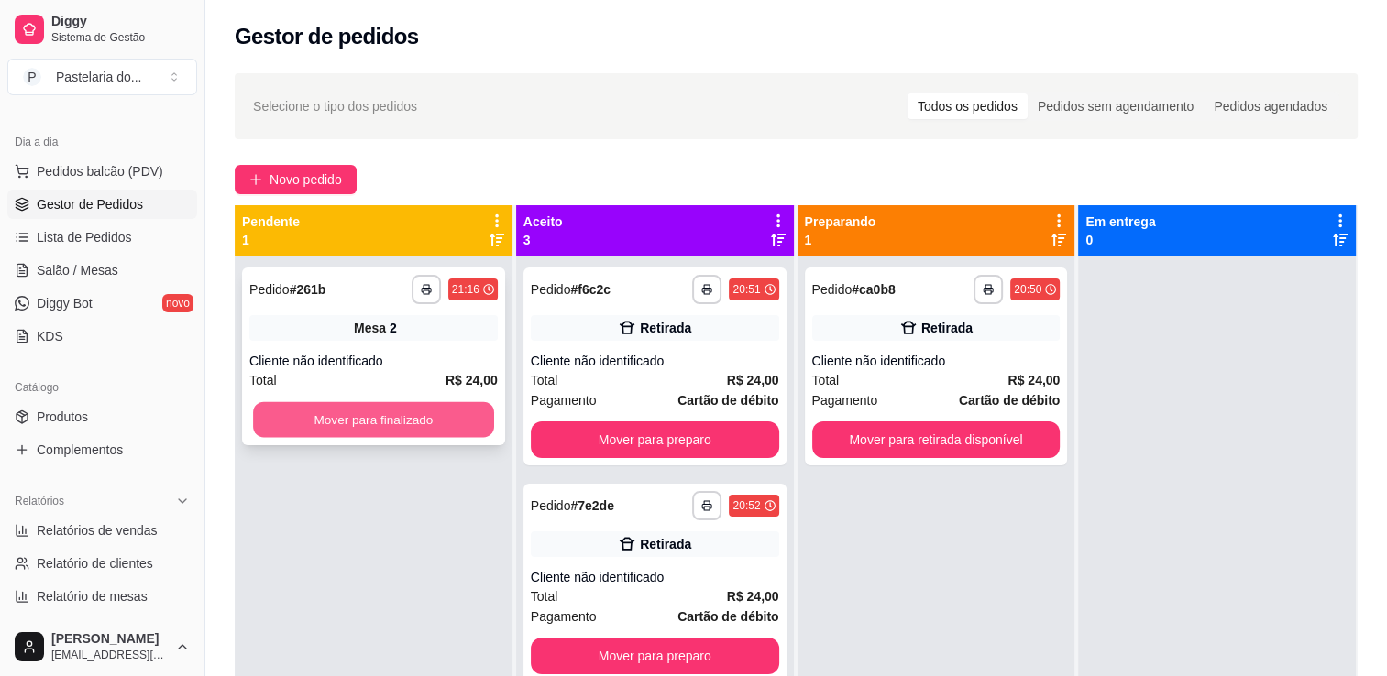
click at [429, 409] on button "Mover para finalizado" at bounding box center [373, 420] width 241 height 36
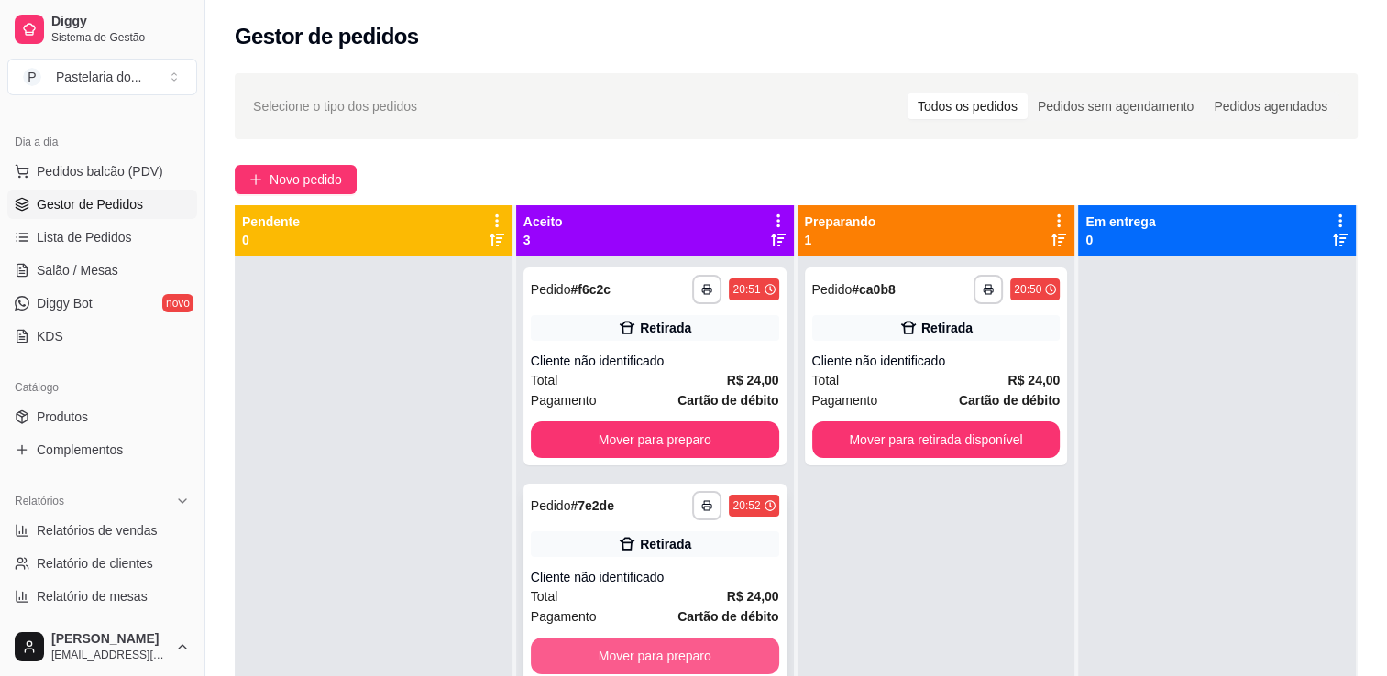
click at [664, 657] on button "Mover para preparo" at bounding box center [655, 656] width 248 height 37
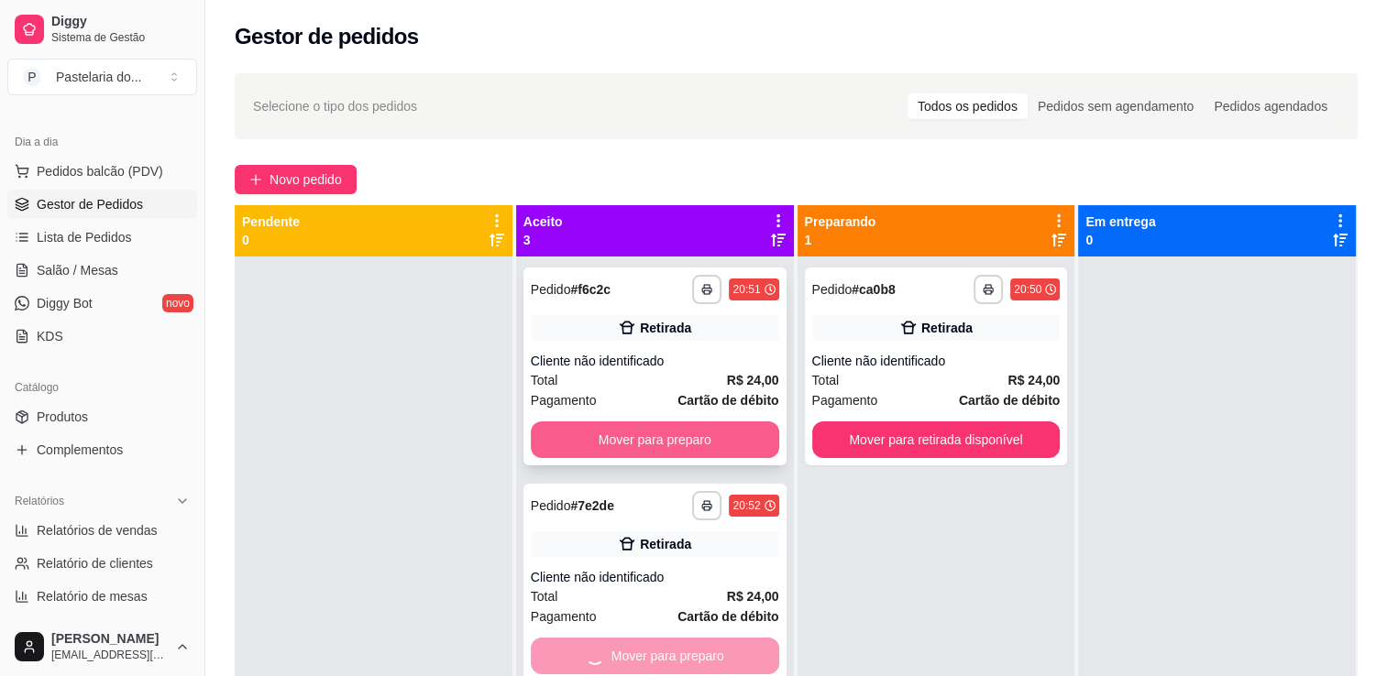
click at [675, 437] on button "Mover para preparo" at bounding box center [655, 440] width 248 height 37
click at [675, 437] on div "Mover para preparo" at bounding box center [655, 440] width 248 height 37
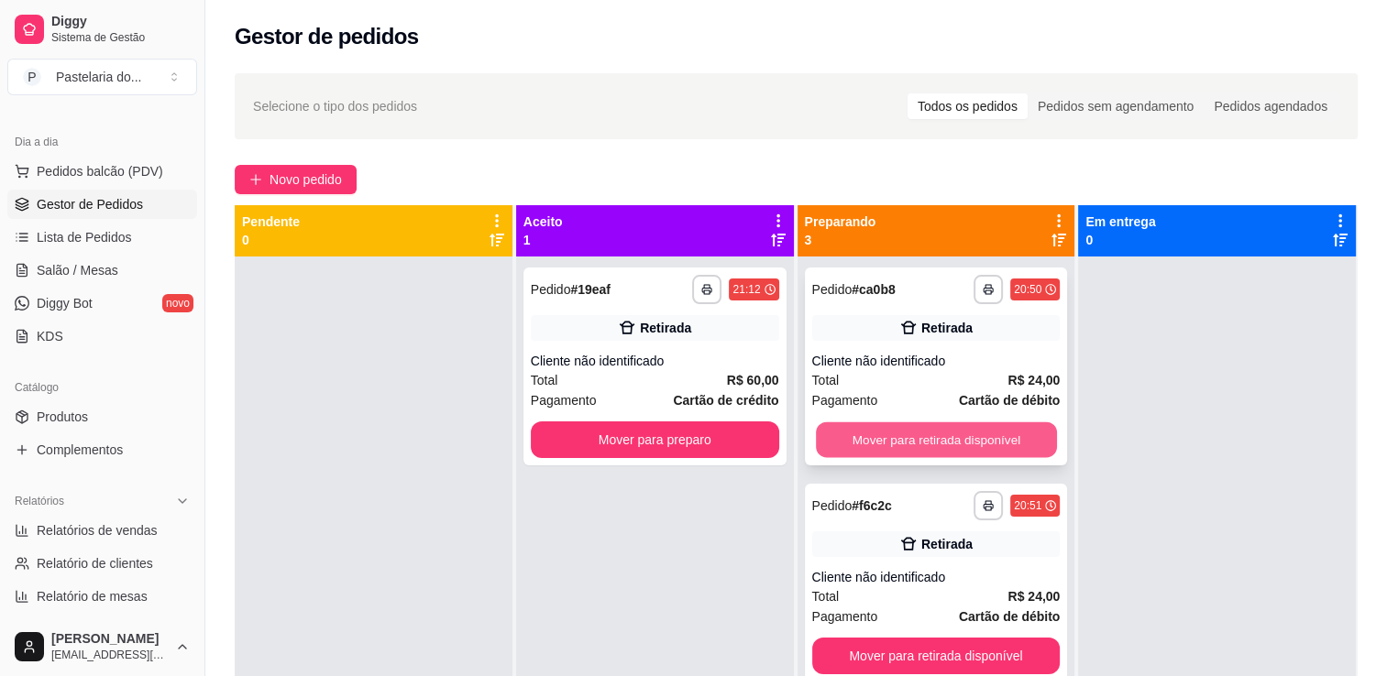
click at [964, 449] on button "Mover para retirada disponível" at bounding box center [936, 440] width 241 height 36
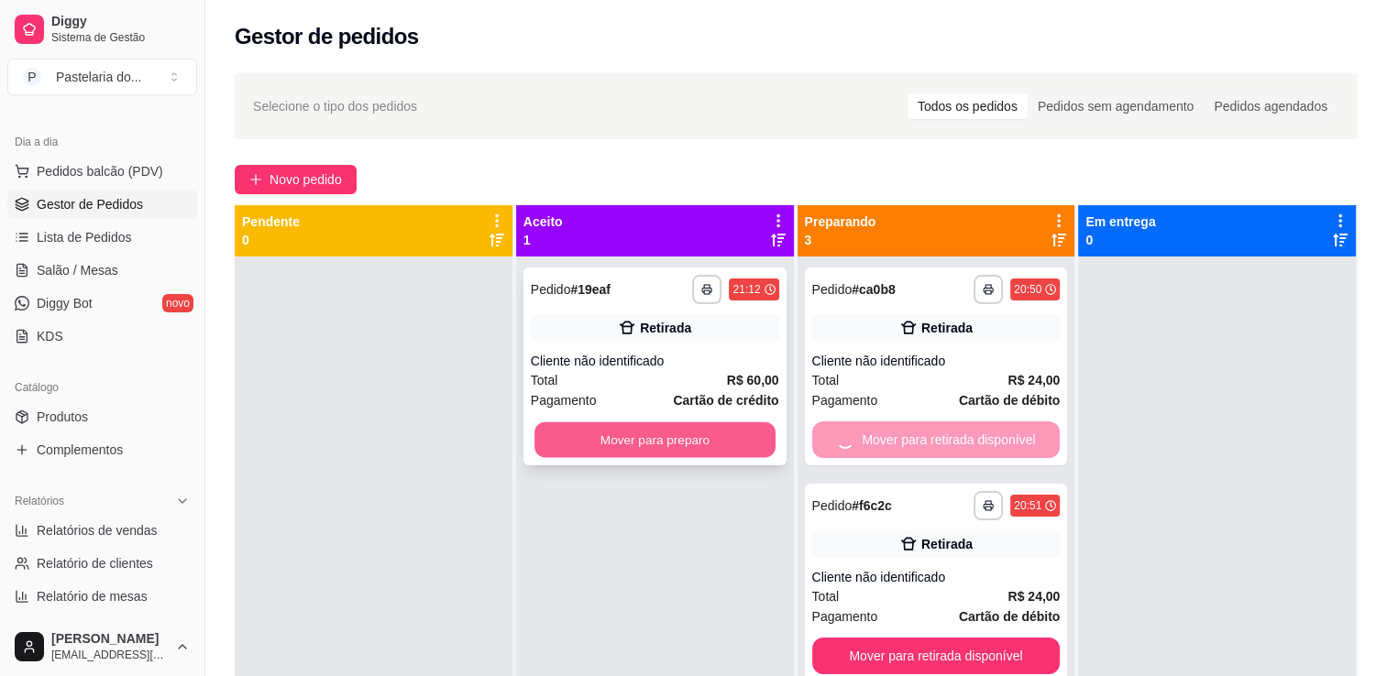
click at [705, 436] on button "Mover para preparo" at bounding box center [654, 440] width 241 height 36
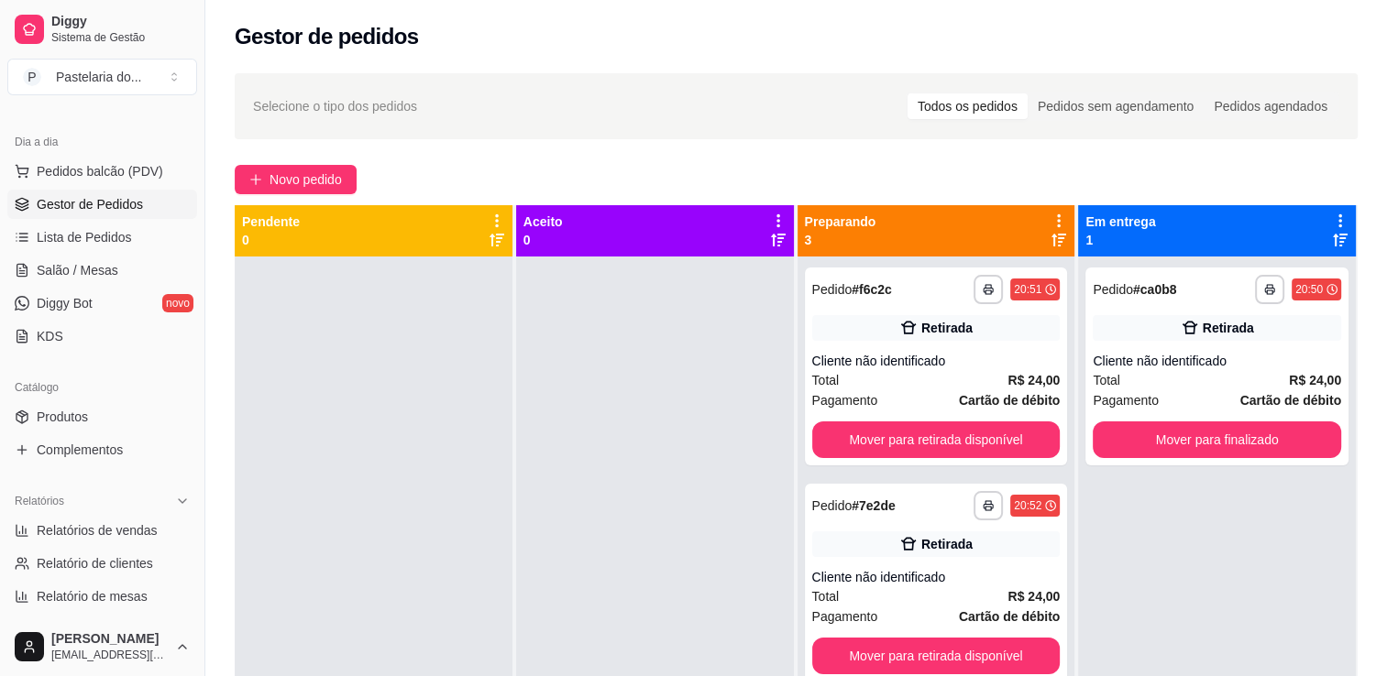
click at [670, 181] on div "Novo pedido" at bounding box center [796, 179] width 1123 height 29
click at [854, 427] on button "Mover para retirada disponível" at bounding box center [936, 440] width 248 height 37
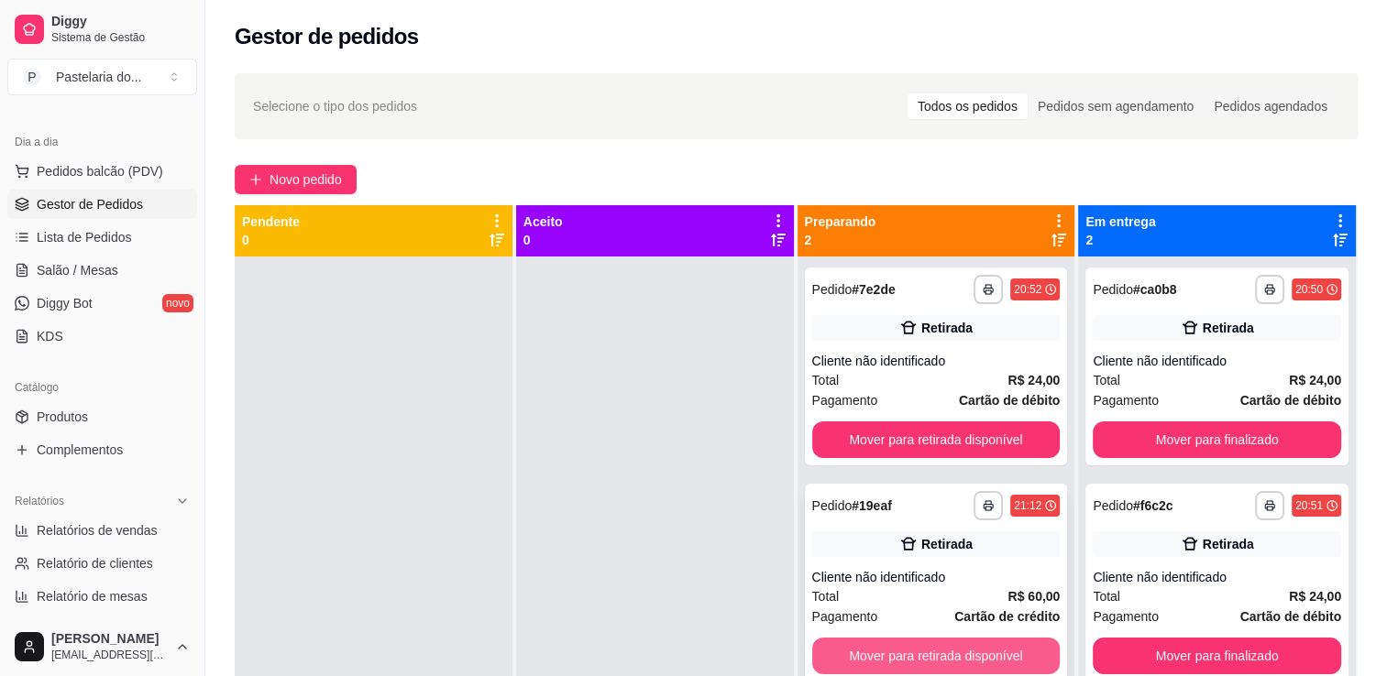
click at [911, 668] on button "Mover para retirada disponível" at bounding box center [936, 656] width 248 height 37
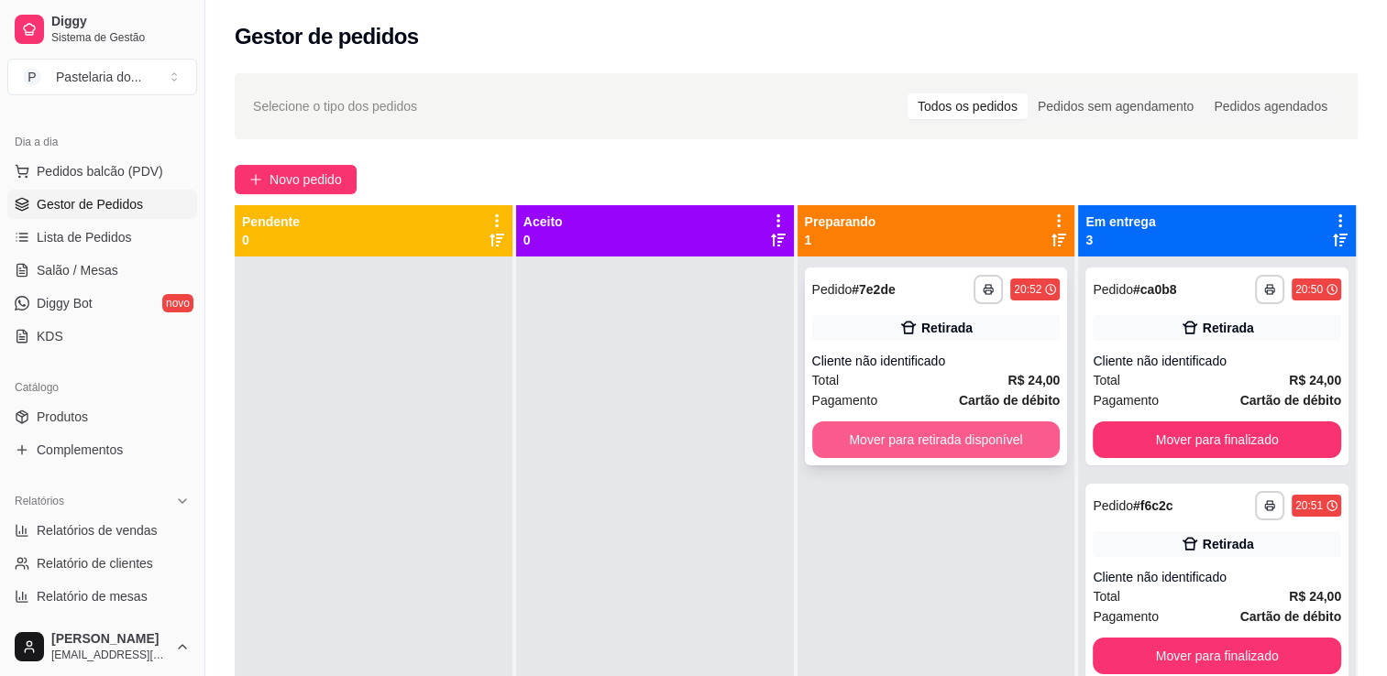
click at [932, 436] on button "Mover para retirada disponível" at bounding box center [936, 440] width 248 height 37
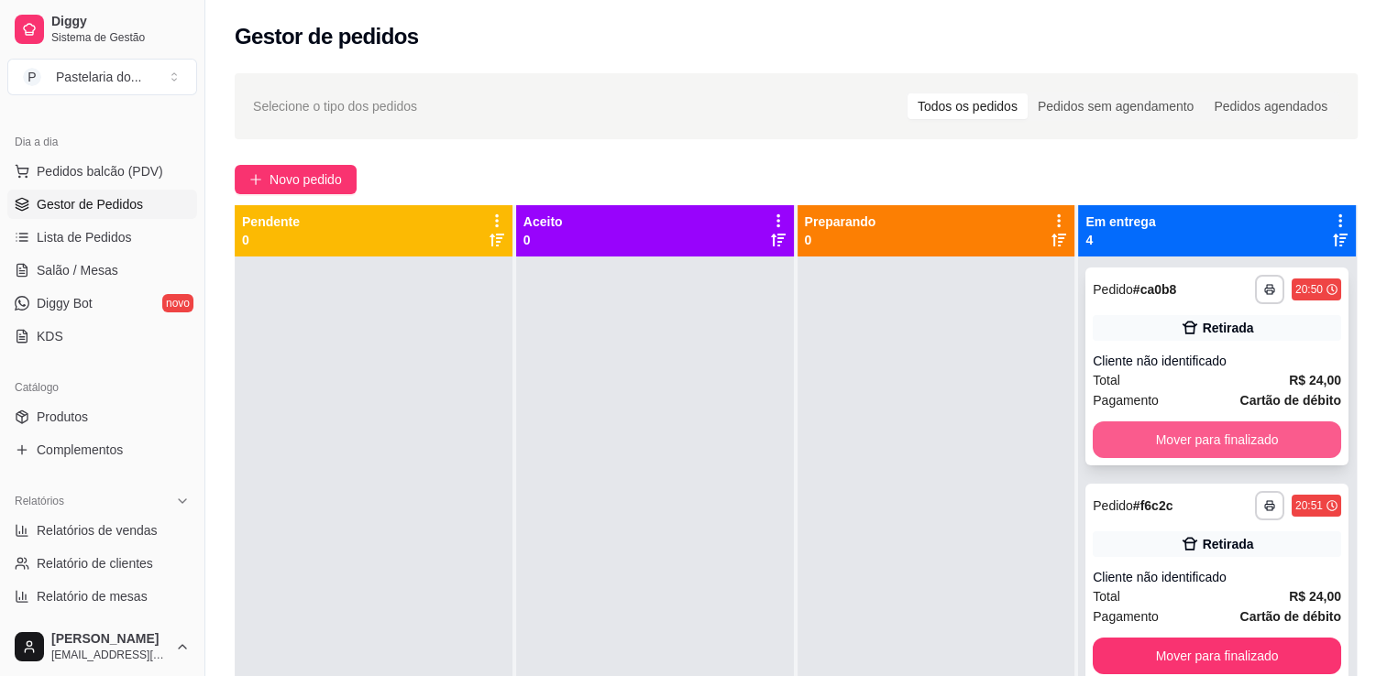
click at [1201, 450] on button "Mover para finalizado" at bounding box center [1216, 440] width 248 height 37
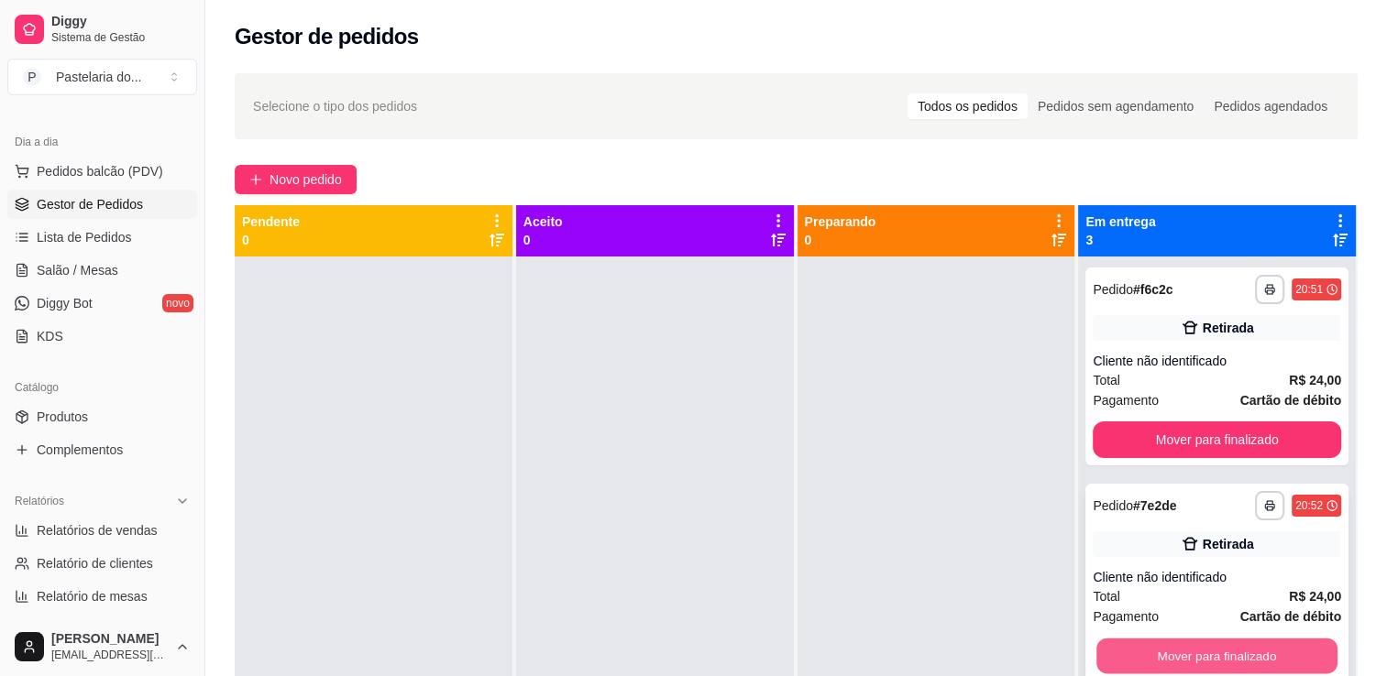
click at [1209, 667] on button "Mover para finalizado" at bounding box center [1216, 657] width 241 height 36
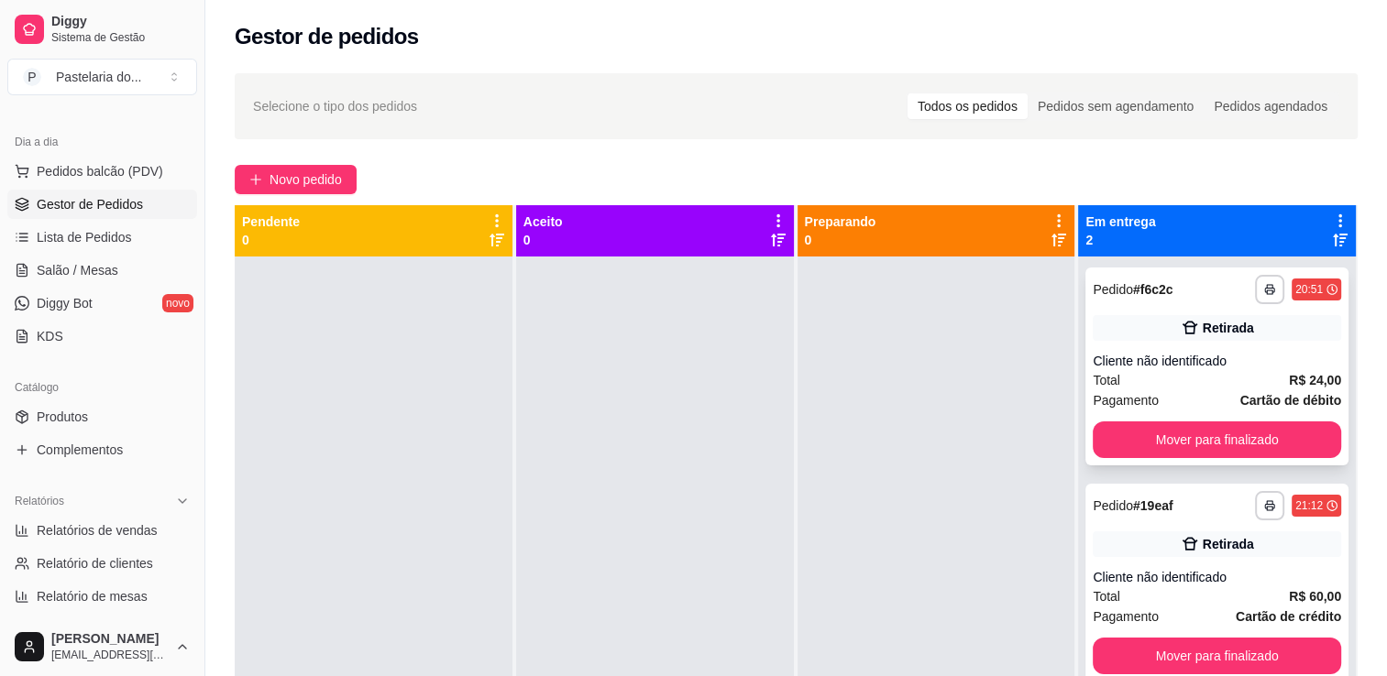
click at [1195, 412] on div "**********" at bounding box center [1216, 367] width 263 height 198
click at [1197, 452] on button "Mover para finalizado" at bounding box center [1216, 440] width 248 height 37
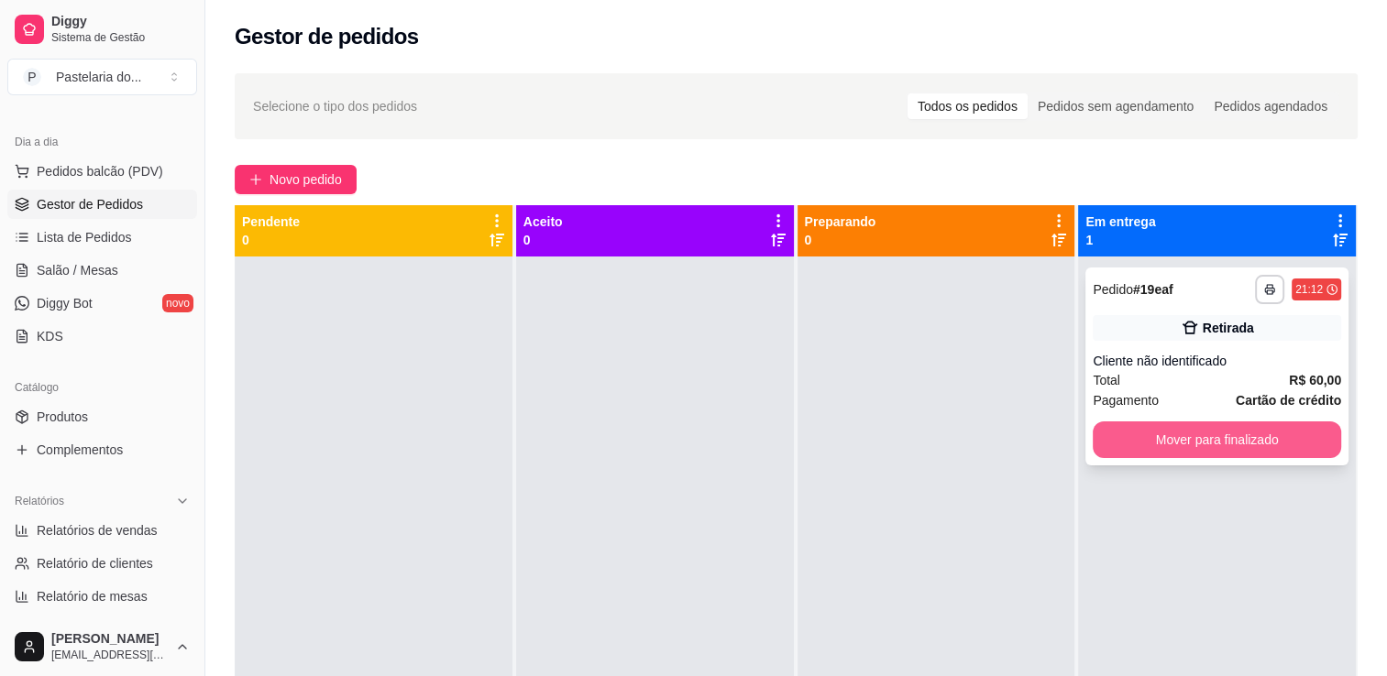
click at [1196, 441] on button "Mover para finalizado" at bounding box center [1216, 440] width 248 height 37
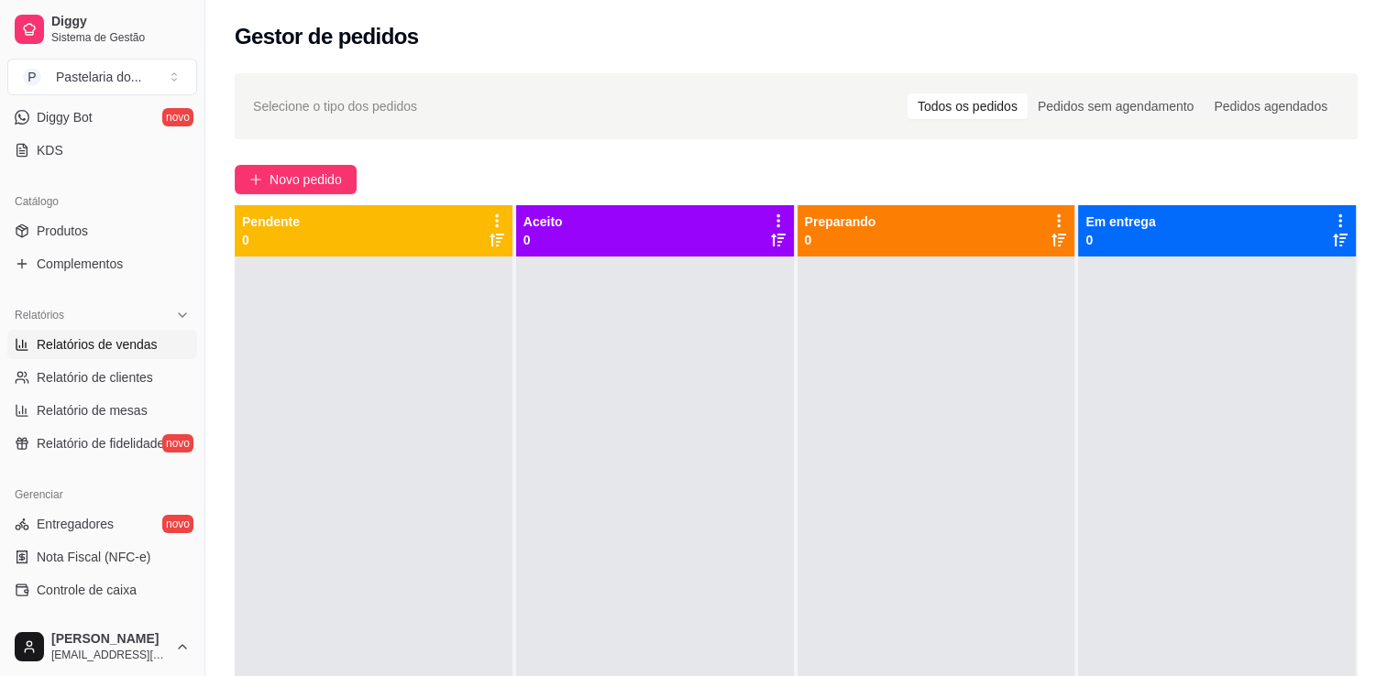
scroll to position [458, 0]
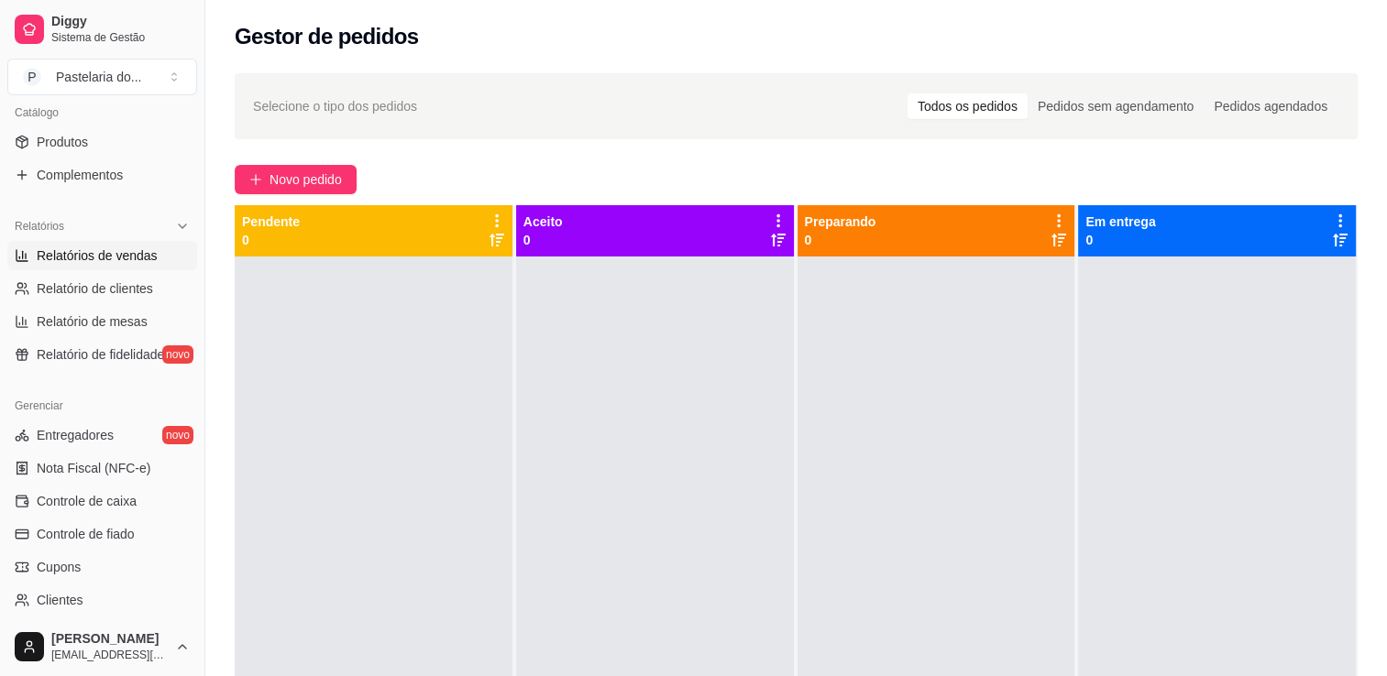
click at [52, 268] on link "Relatórios de vendas" at bounding box center [102, 255] width 190 height 29
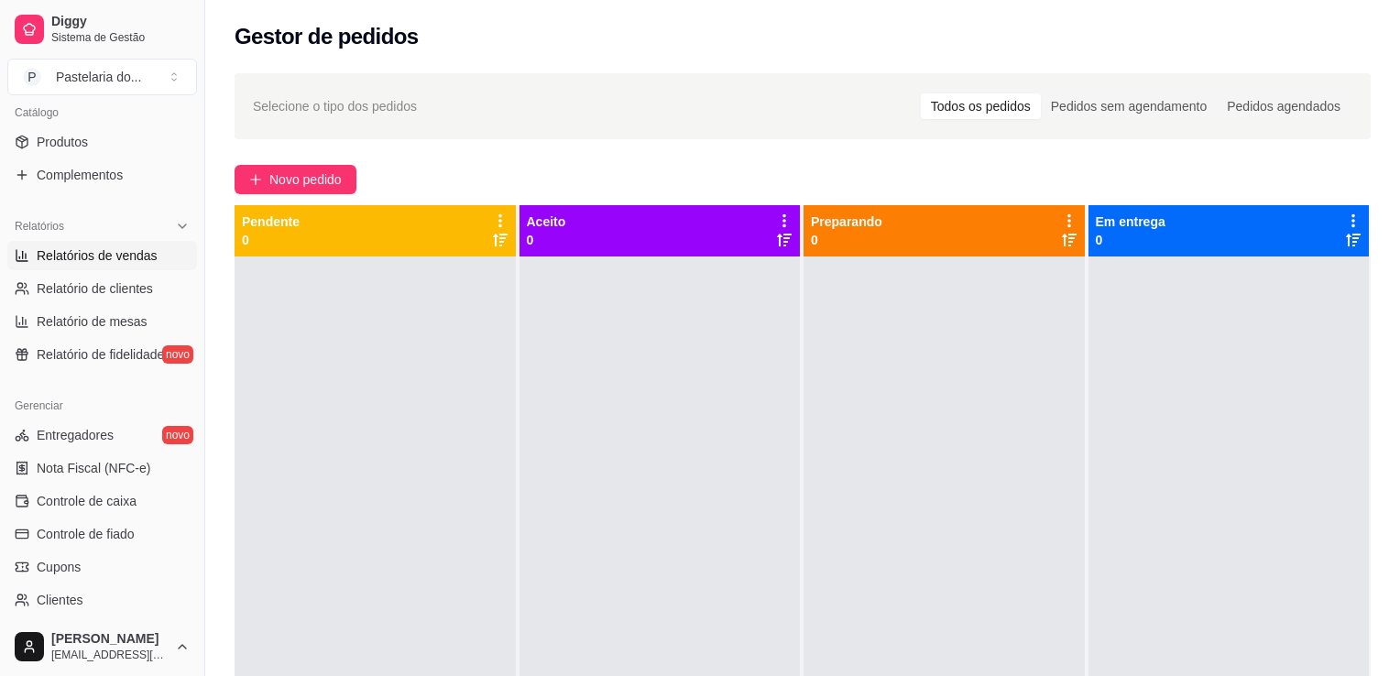
select select "ALL"
select select "0"
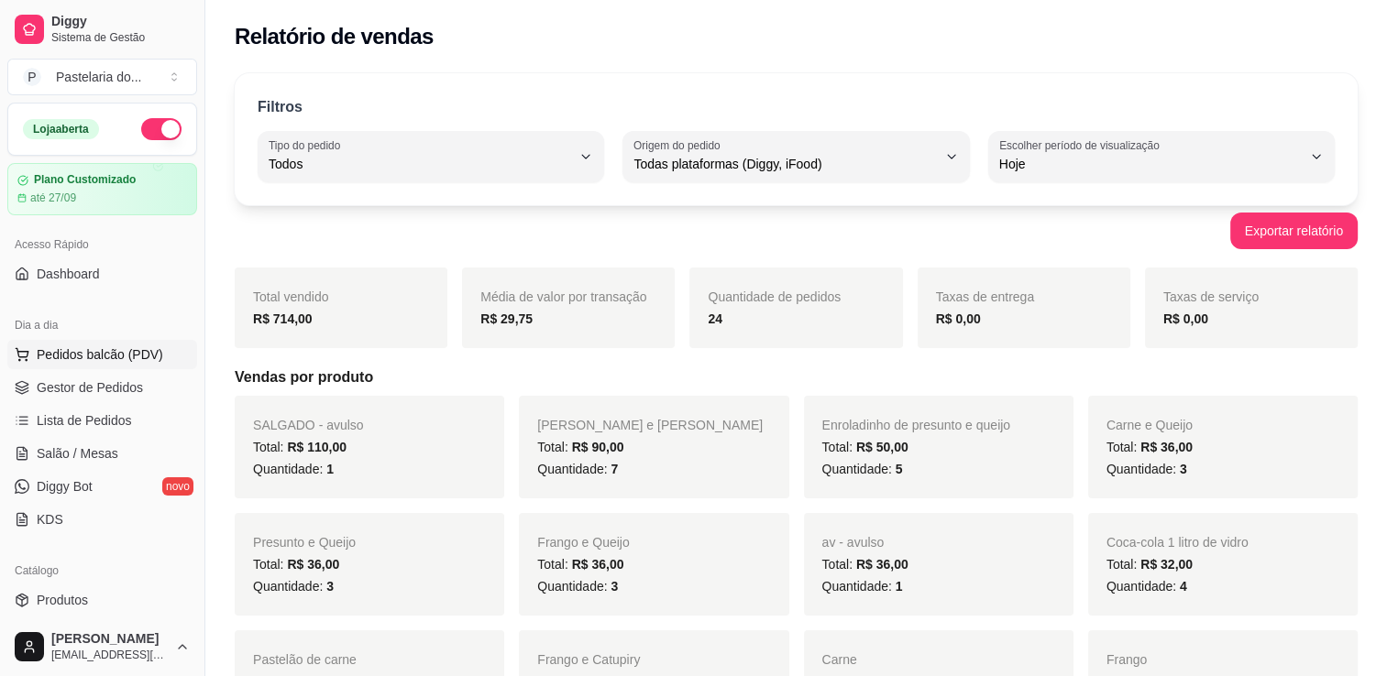
click at [107, 346] on span "Pedidos balcão (PDV)" at bounding box center [100, 355] width 126 height 18
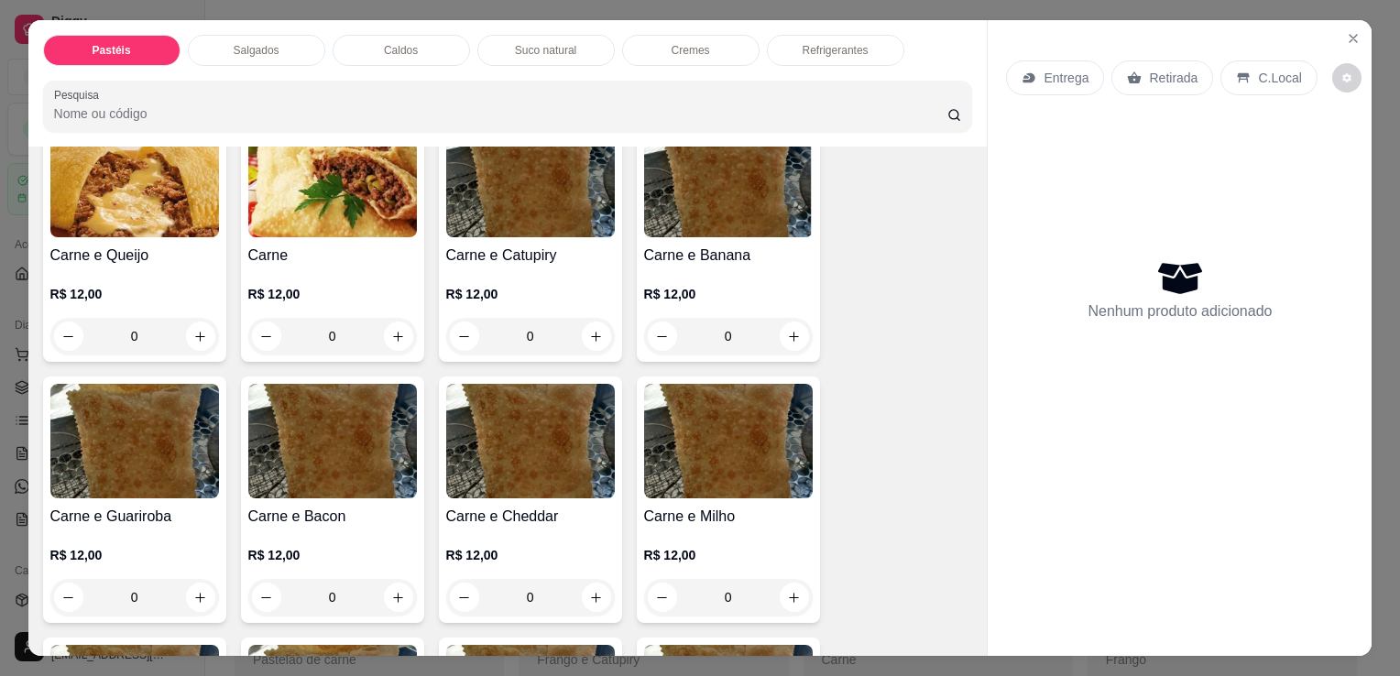
scroll to position [183, 0]
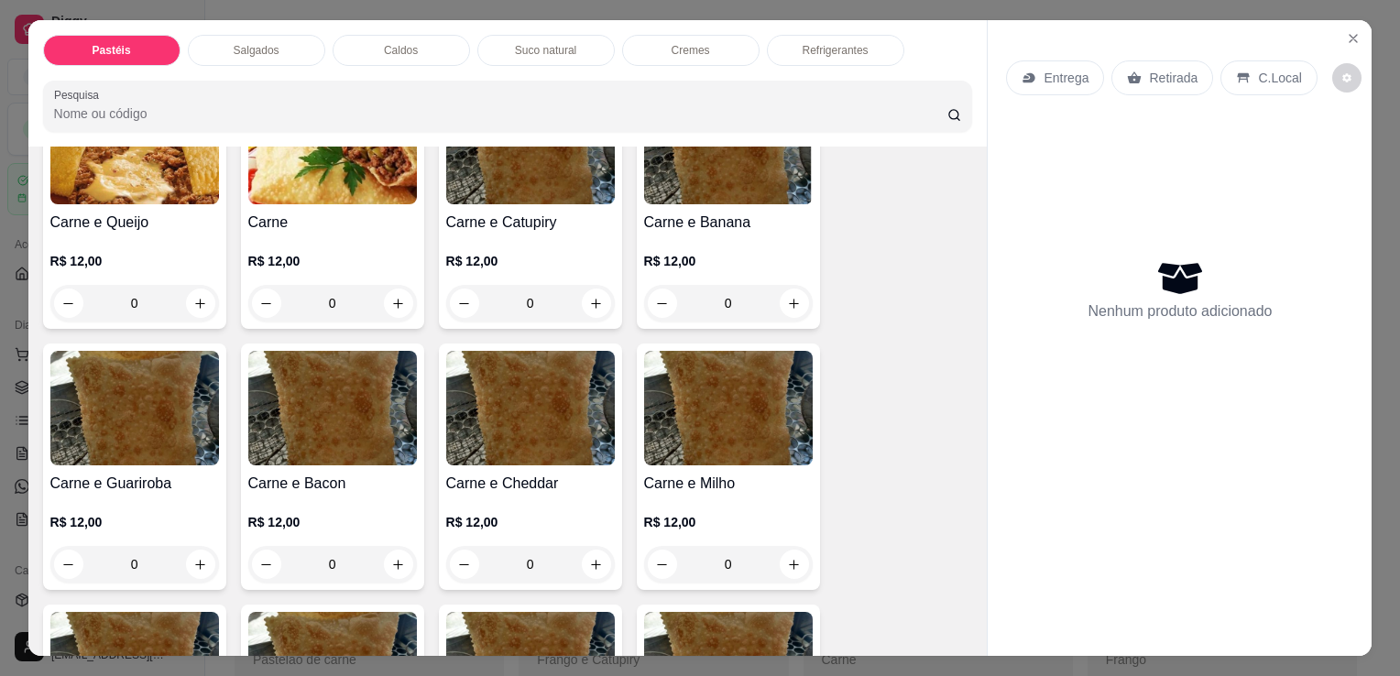
click at [4, 44] on div "Pastéis Salgados Caldos Suco natural Cremes Refrigerantes Pesquisa Item avulso …" at bounding box center [700, 338] width 1400 height 676
click at [1339, 34] on button "Close" at bounding box center [1353, 38] width 29 height 29
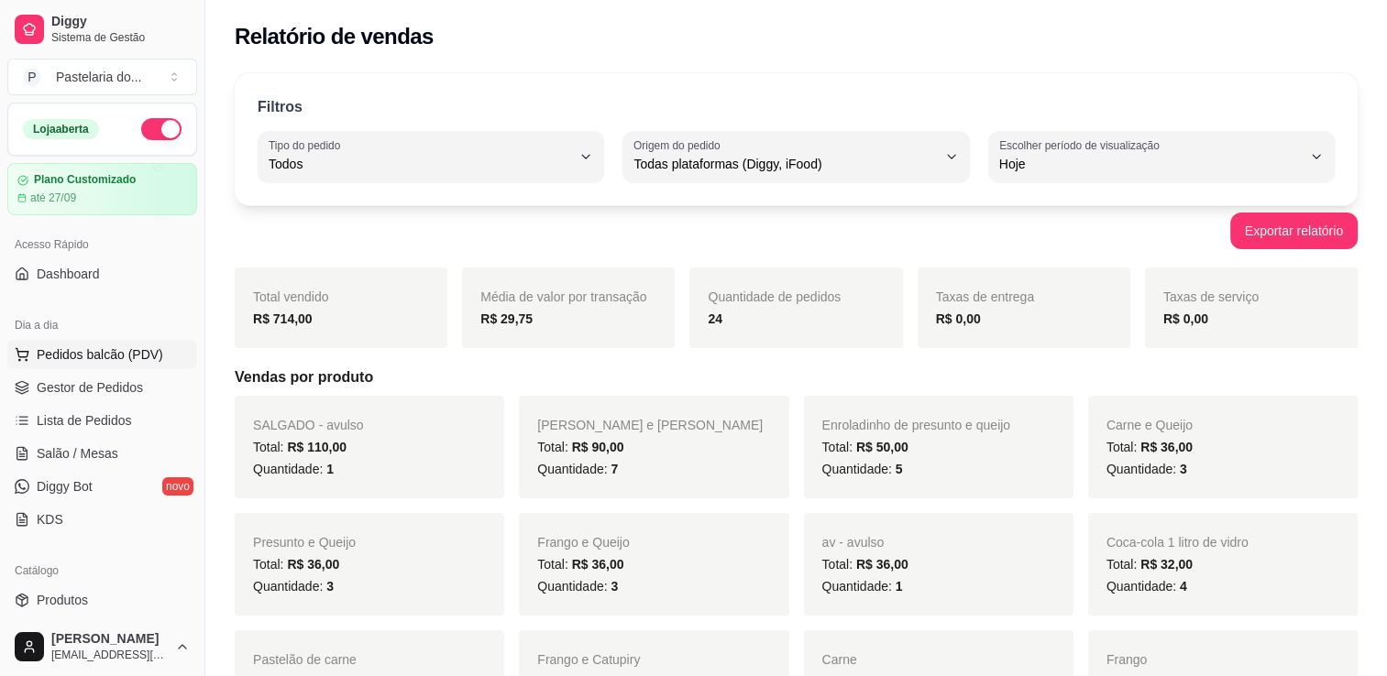
click at [115, 358] on span "Pedidos balcão (PDV)" at bounding box center [100, 355] width 126 height 18
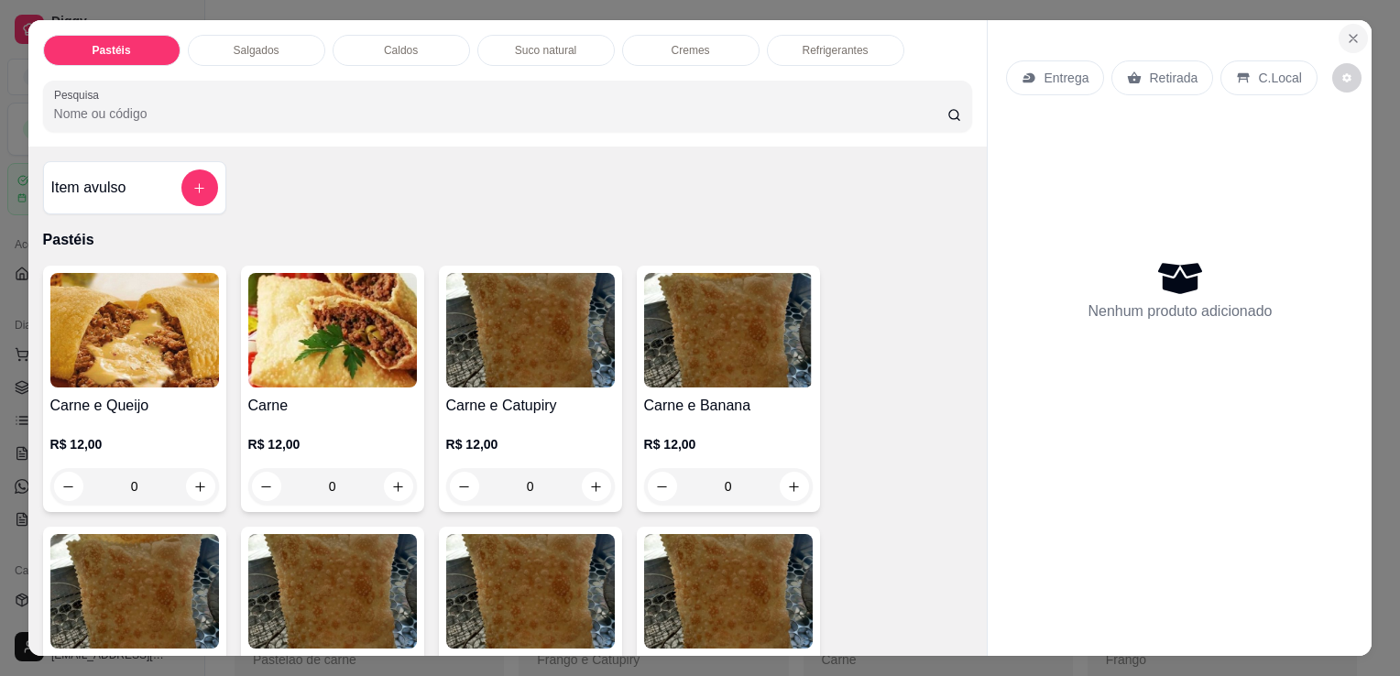
click at [1349, 37] on icon "Close" at bounding box center [1353, 38] width 15 height 15
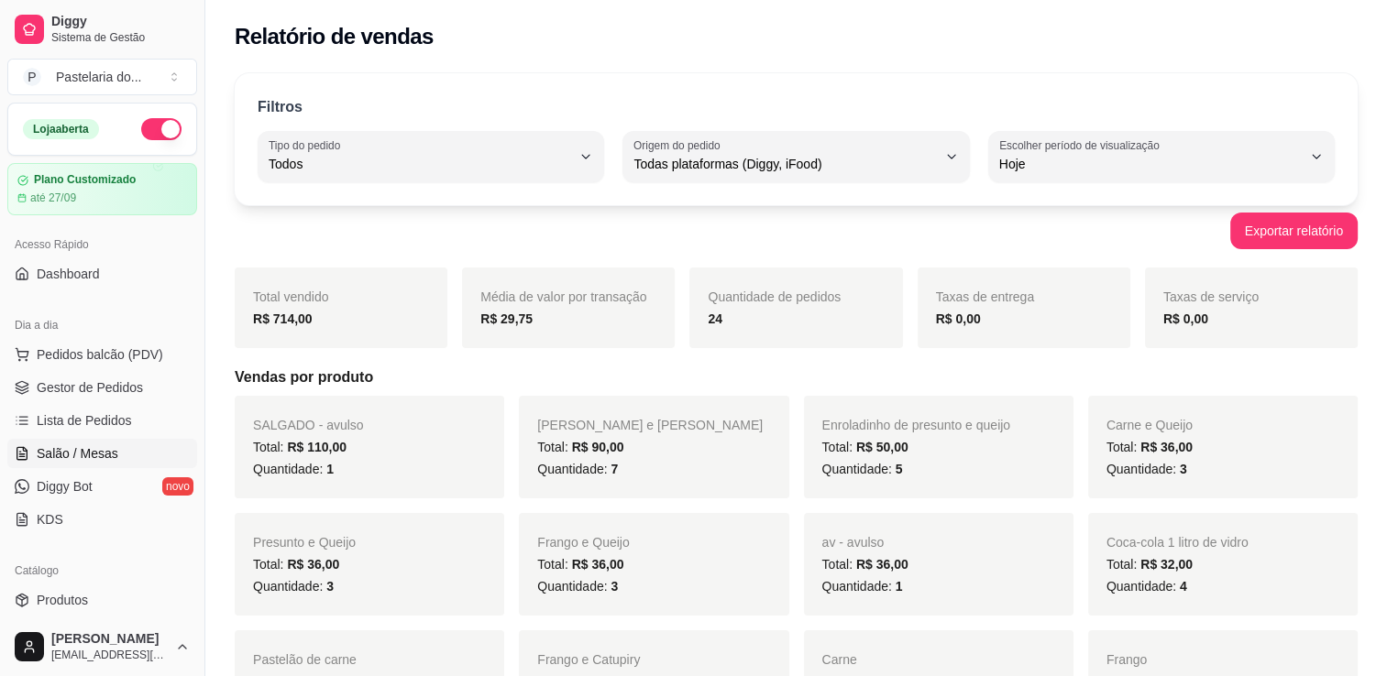
click at [103, 456] on span "Salão / Mesas" at bounding box center [78, 453] width 82 height 18
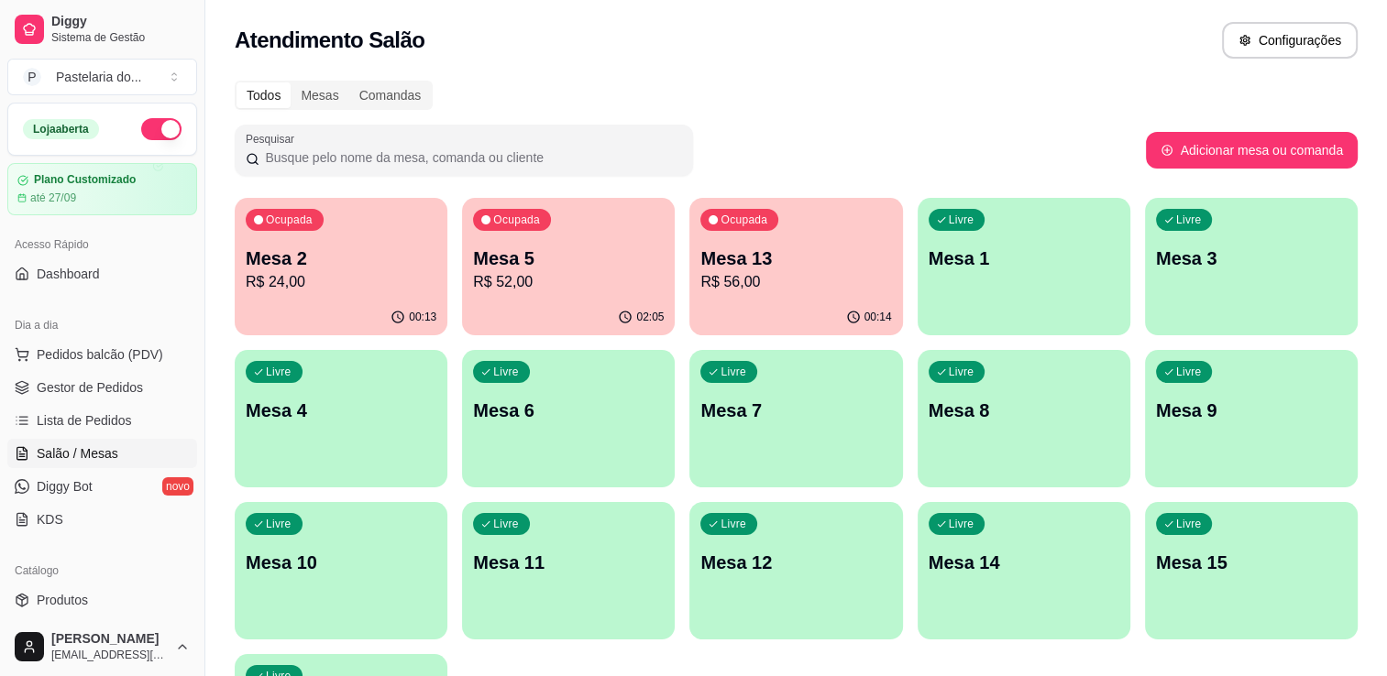
click at [1034, 265] on p "Mesa 1" at bounding box center [1023, 259] width 191 height 26
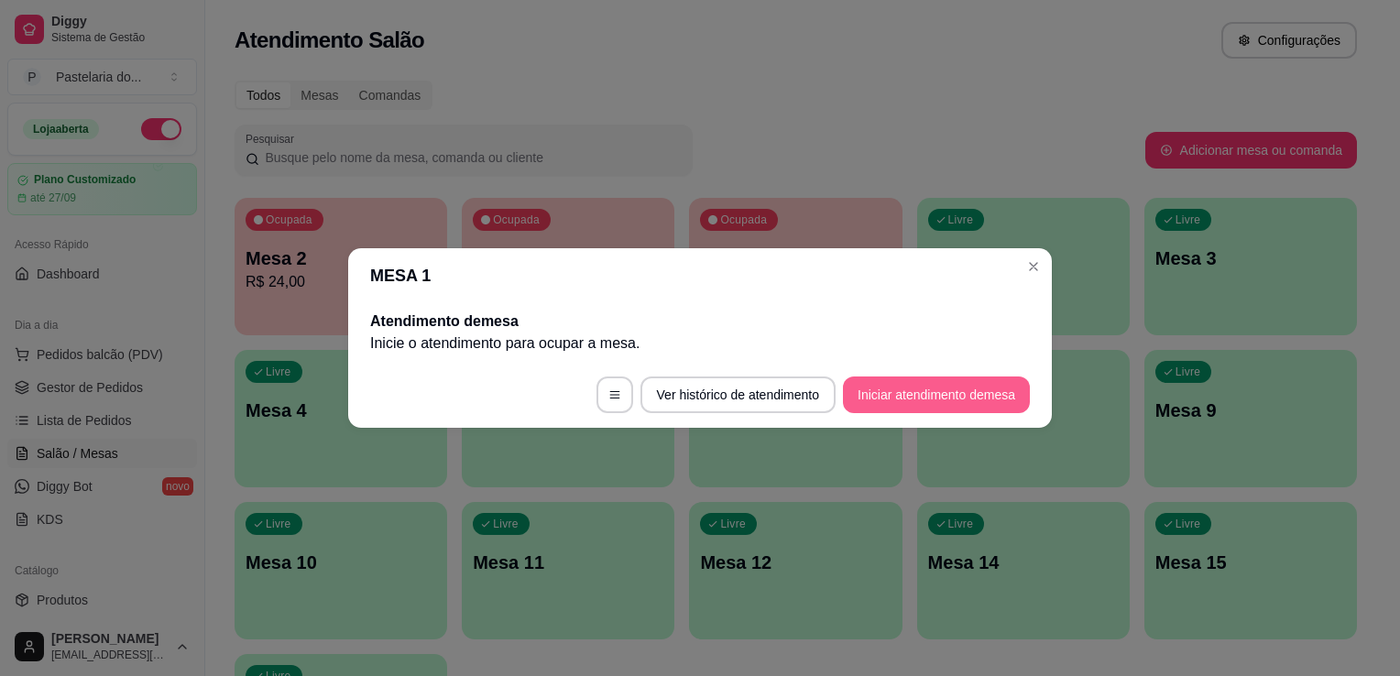
click at [910, 411] on button "Iniciar atendimento de mesa" at bounding box center [936, 395] width 187 height 37
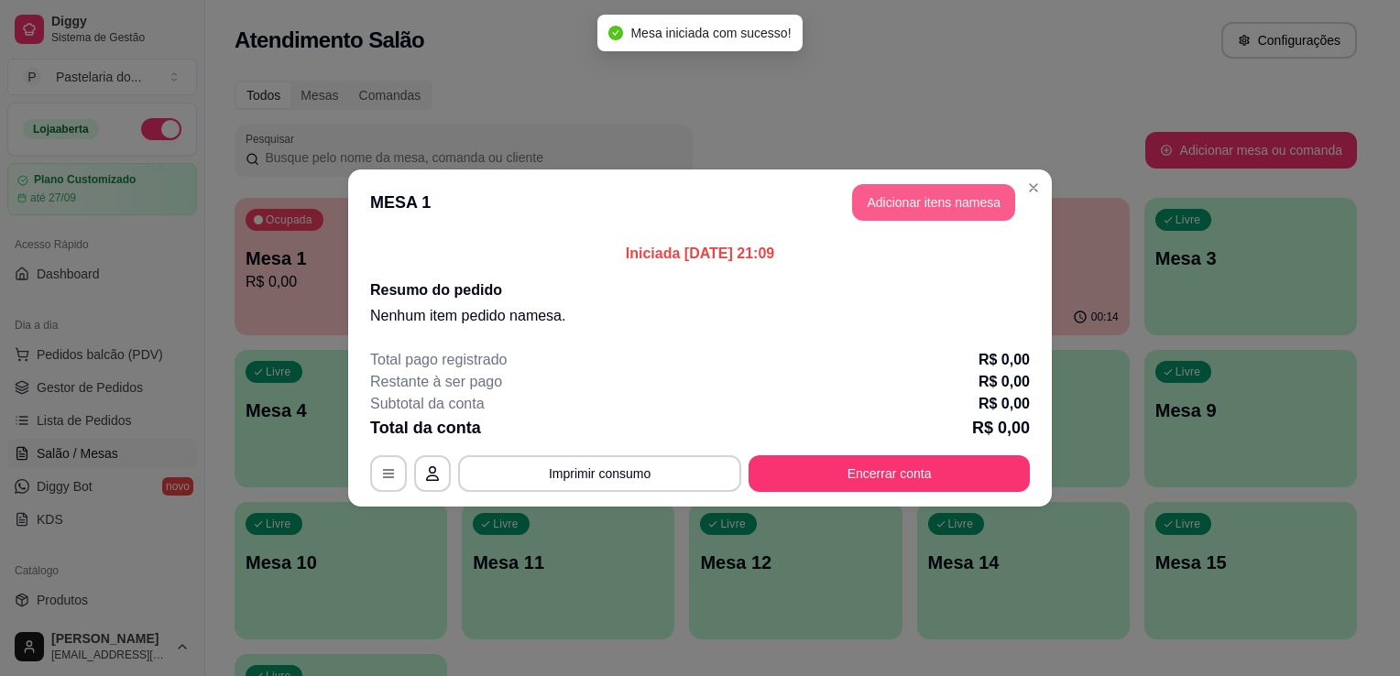
click at [900, 206] on button "Adicionar itens na mesa" at bounding box center [933, 202] width 163 height 37
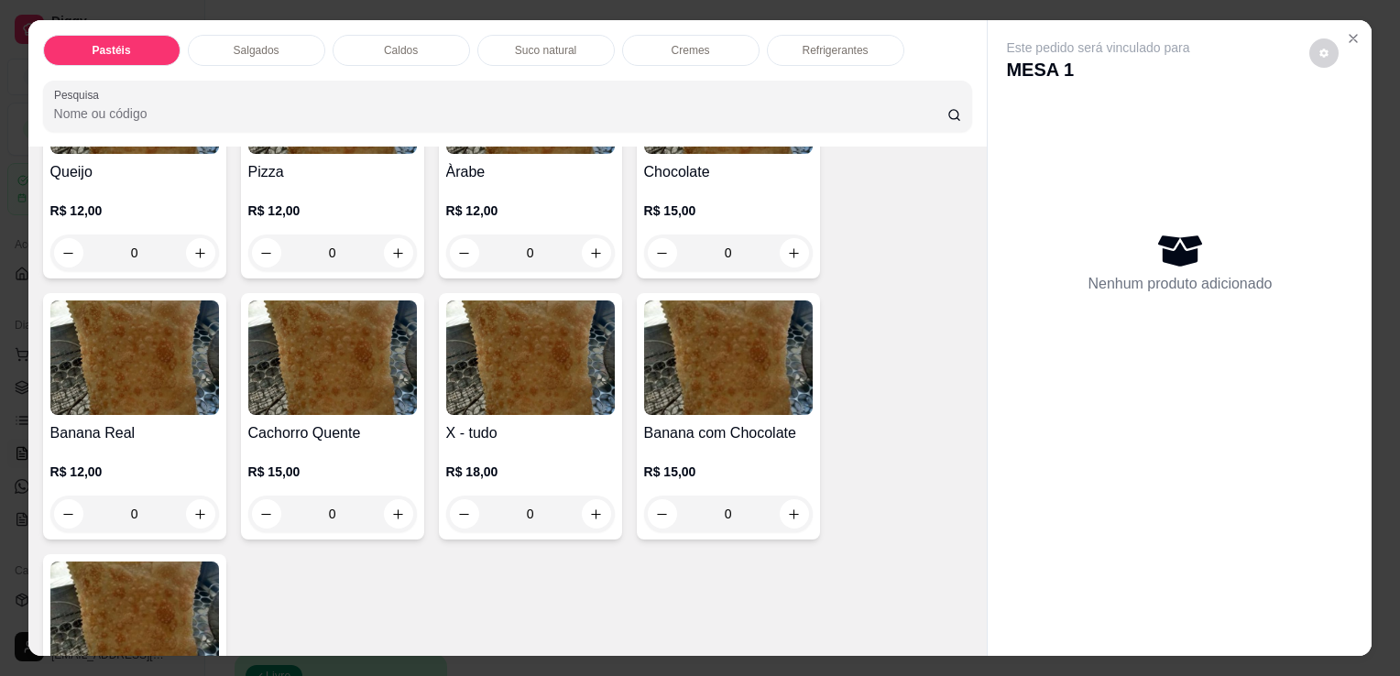
scroll to position [1558, 0]
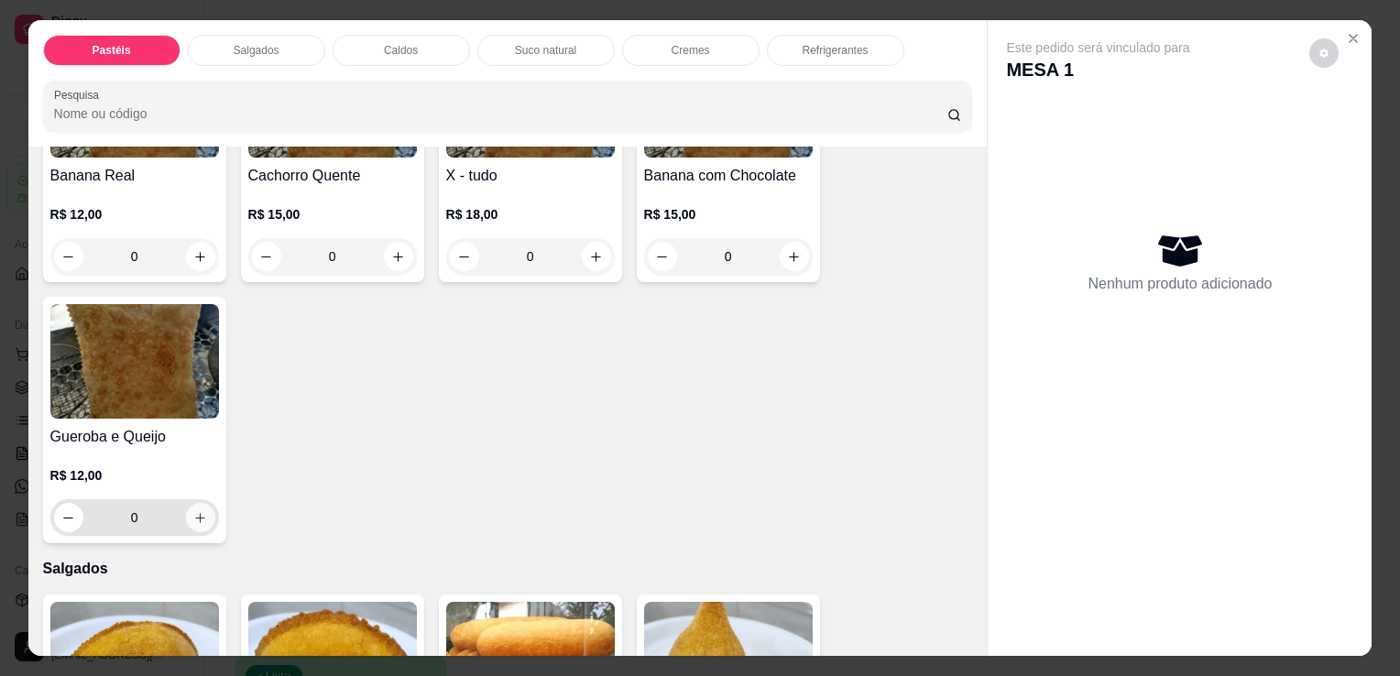
click at [193, 511] on icon "increase-product-quantity" at bounding box center [200, 518] width 14 height 14
type input "1"
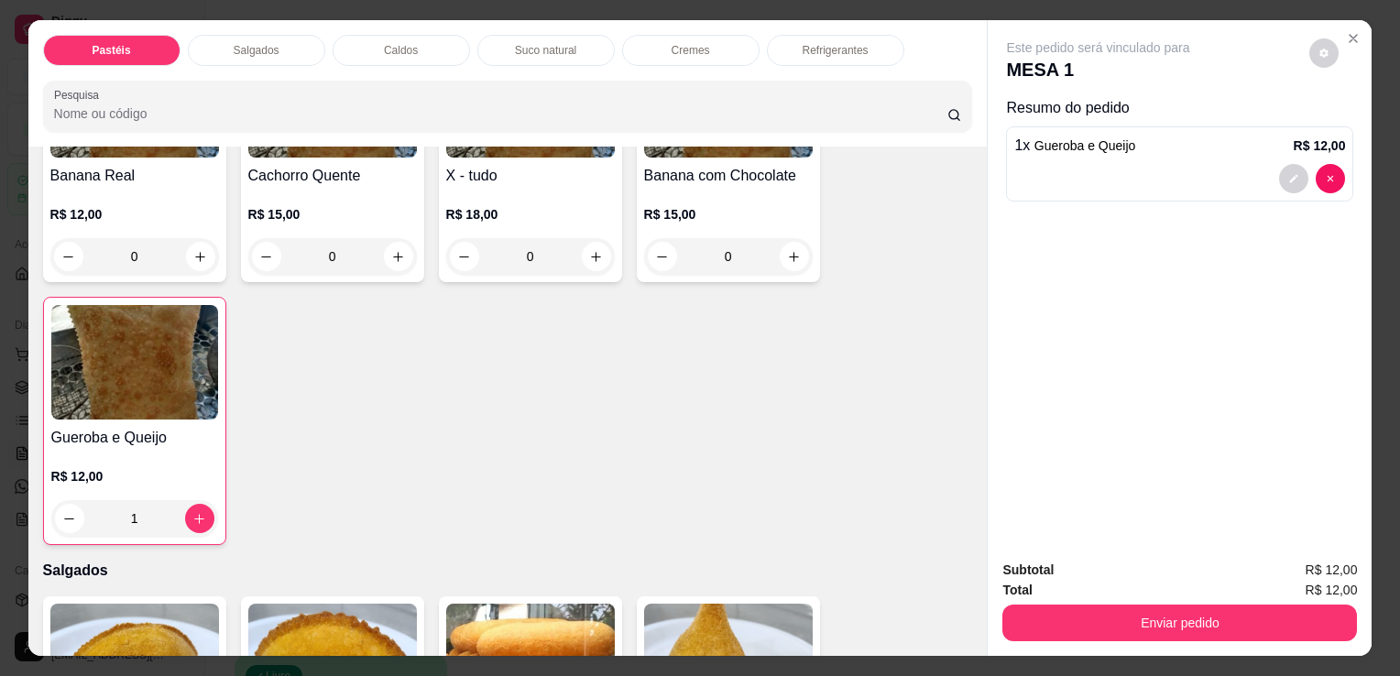
click at [1153, 591] on div "Total R$ 12,00" at bounding box center [1180, 590] width 355 height 20
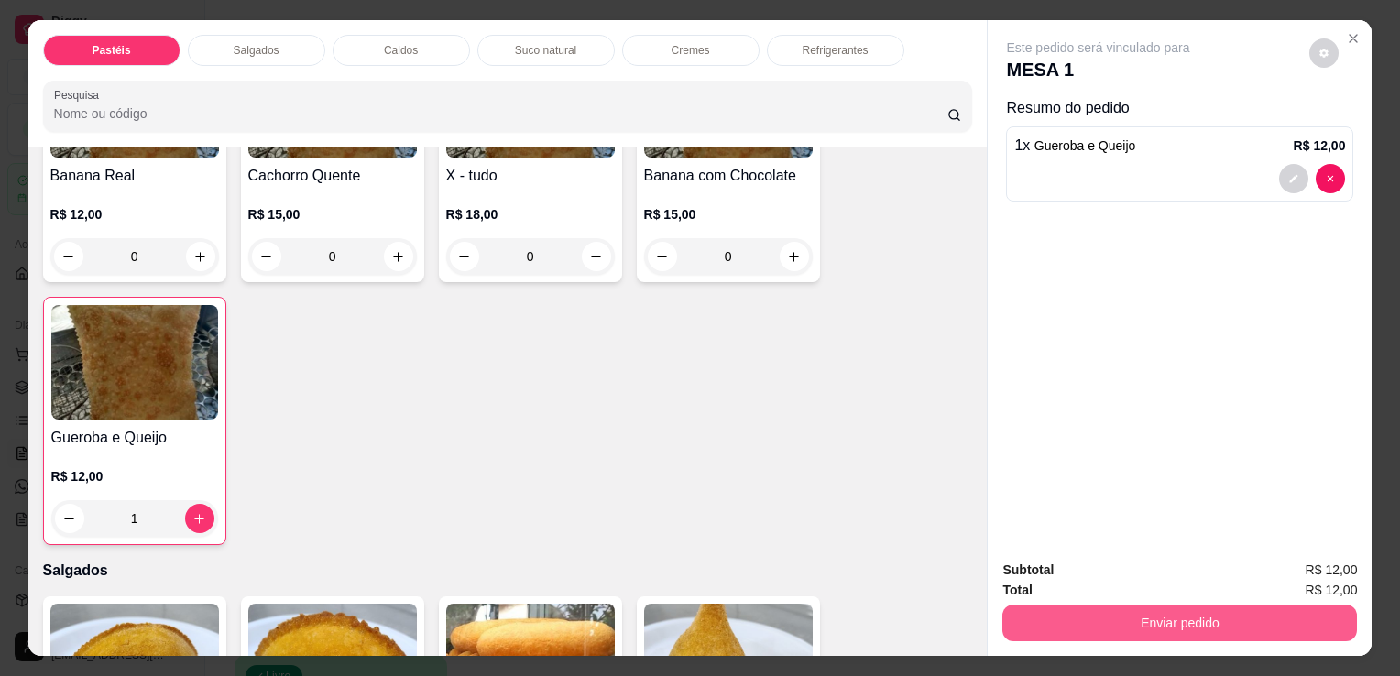
click at [1164, 609] on button "Enviar pedido" at bounding box center [1180, 623] width 355 height 37
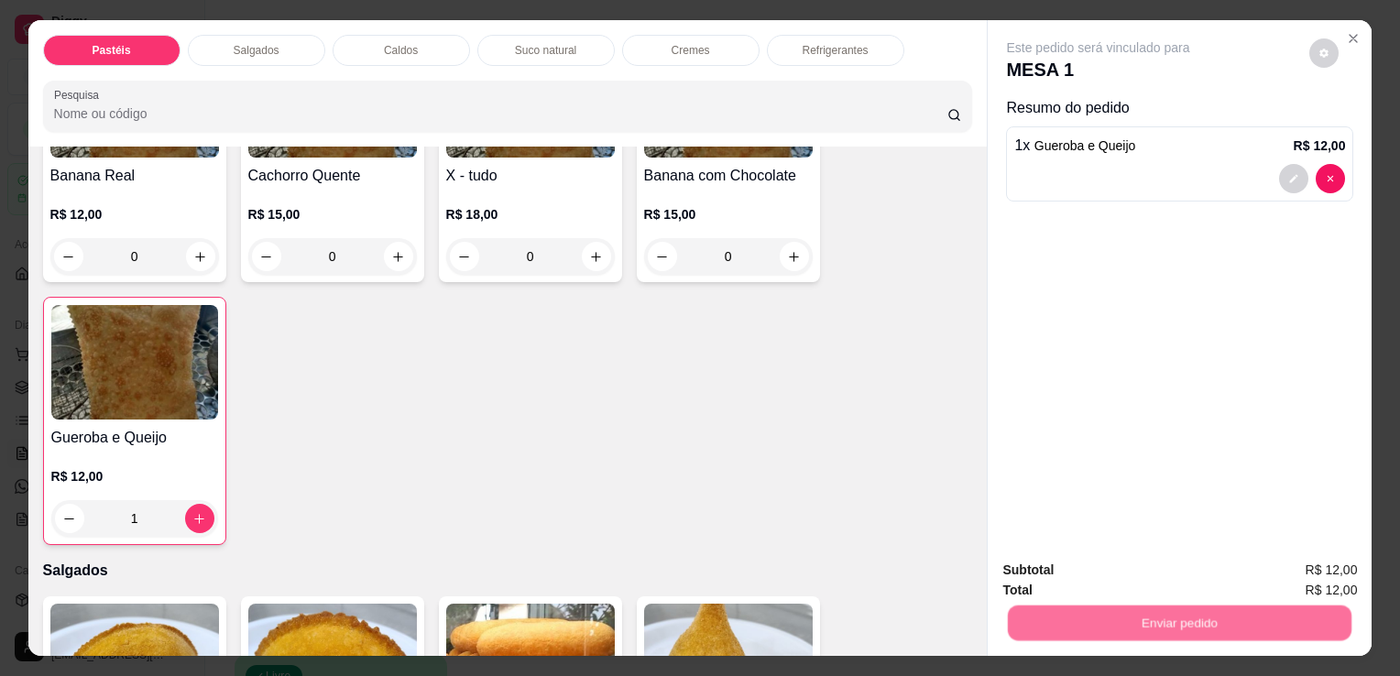
click at [1150, 572] on button "Não registrar e enviar pedido" at bounding box center [1120, 571] width 191 height 35
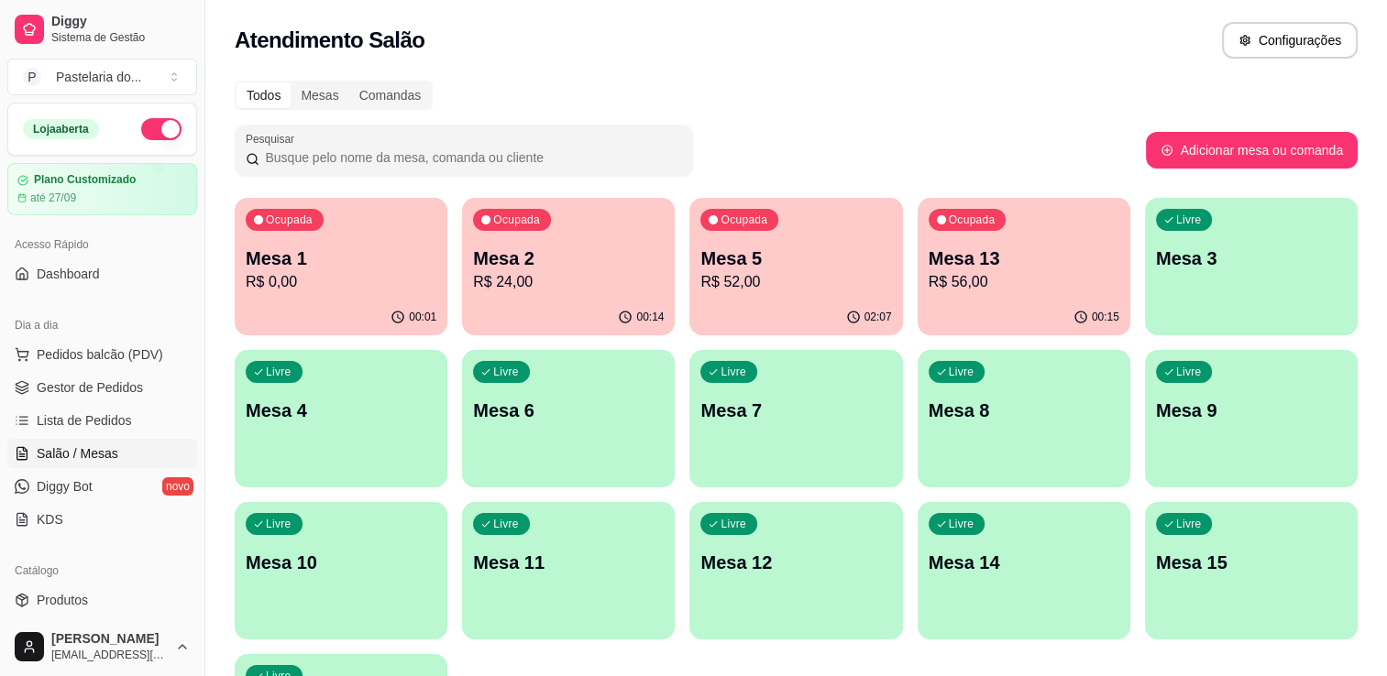
click at [277, 293] on div "Ocupada Mesa 1 R$ 0,00" at bounding box center [341, 249] width 213 height 102
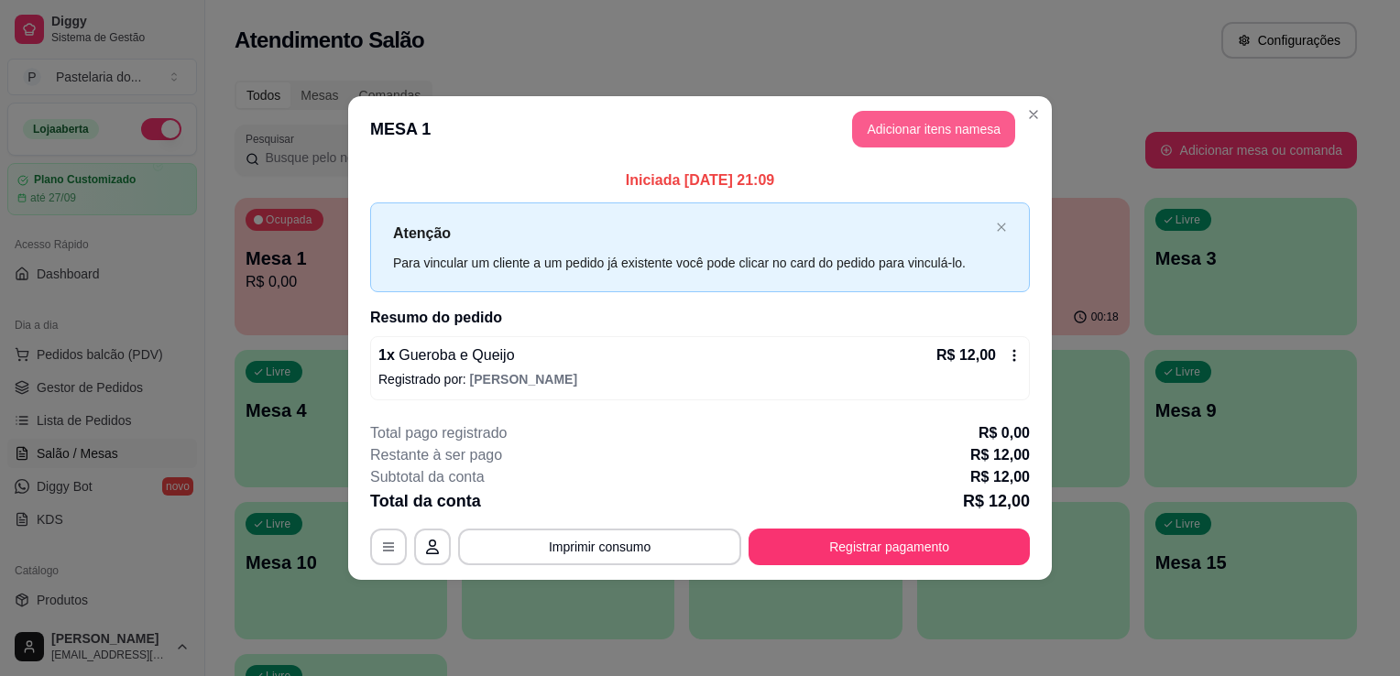
click at [911, 127] on button "Adicionar itens na mesa" at bounding box center [933, 129] width 163 height 37
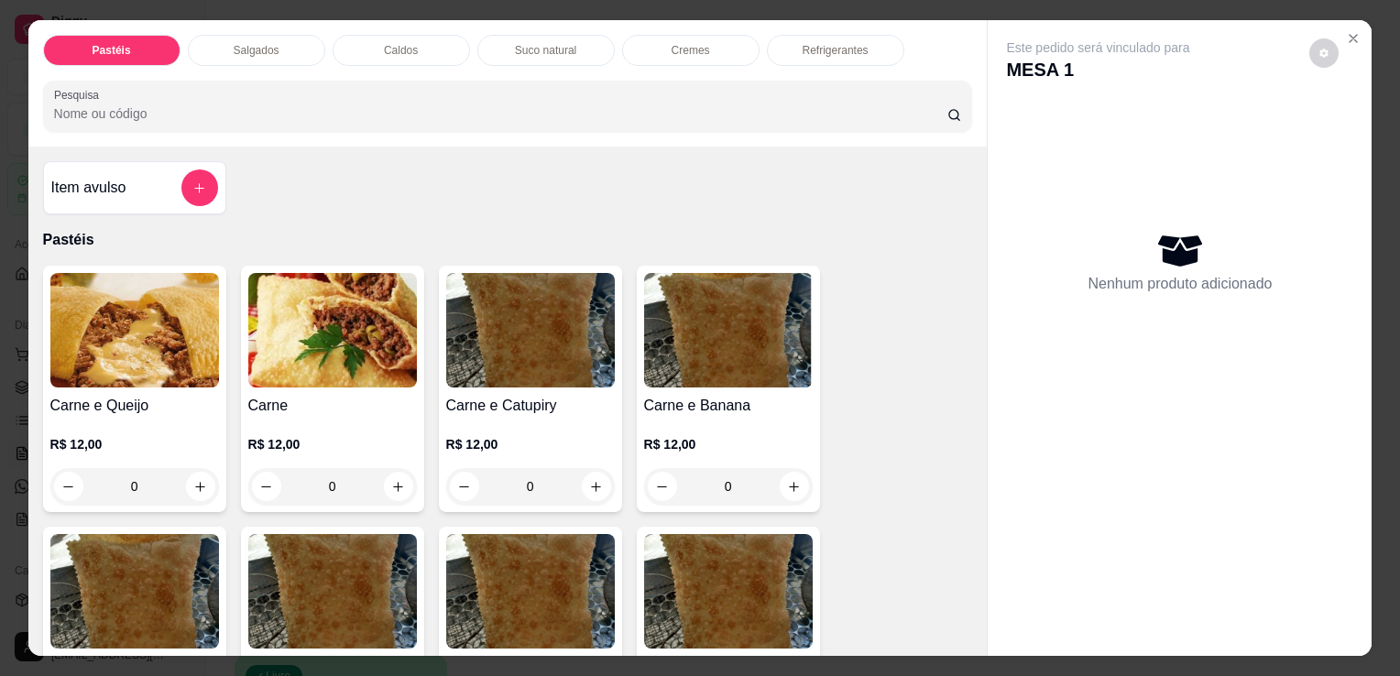
click at [818, 35] on div "Refrigerantes" at bounding box center [835, 50] width 137 height 31
click at [818, 81] on div "Pesquisa" at bounding box center [508, 106] width 930 height 51
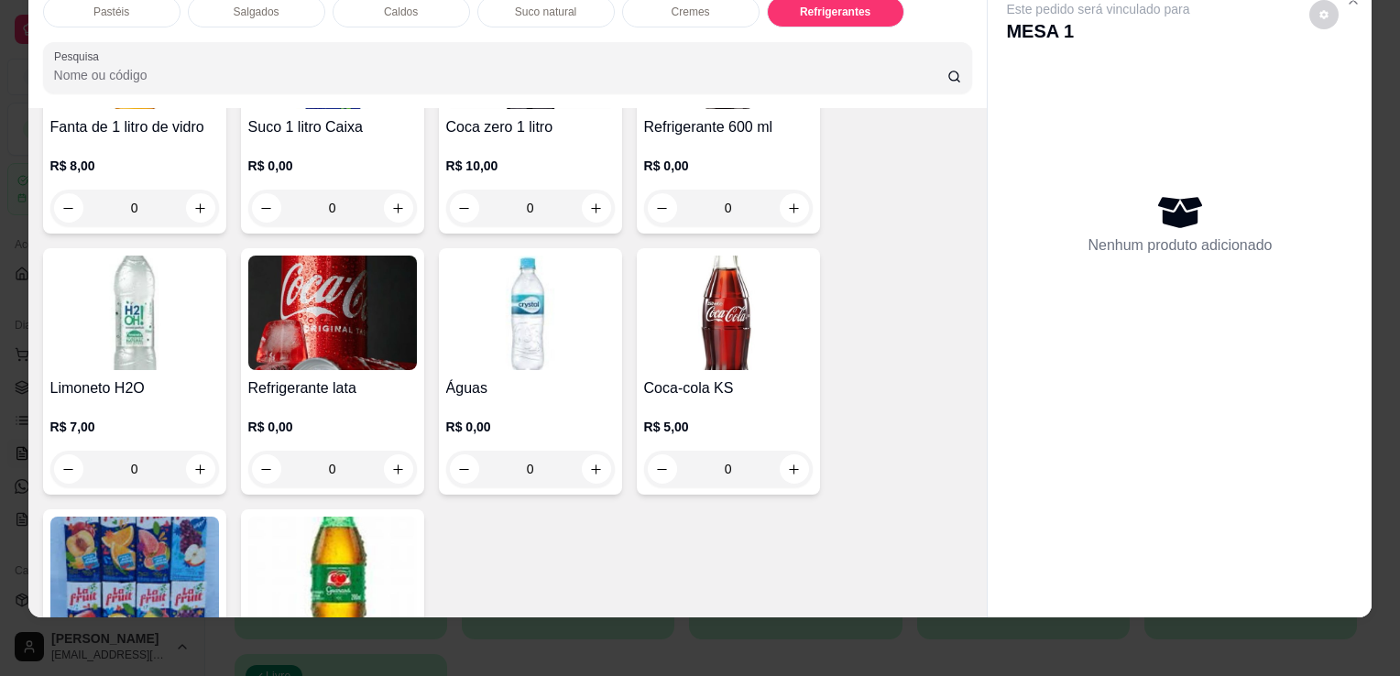
scroll to position [5526, 0]
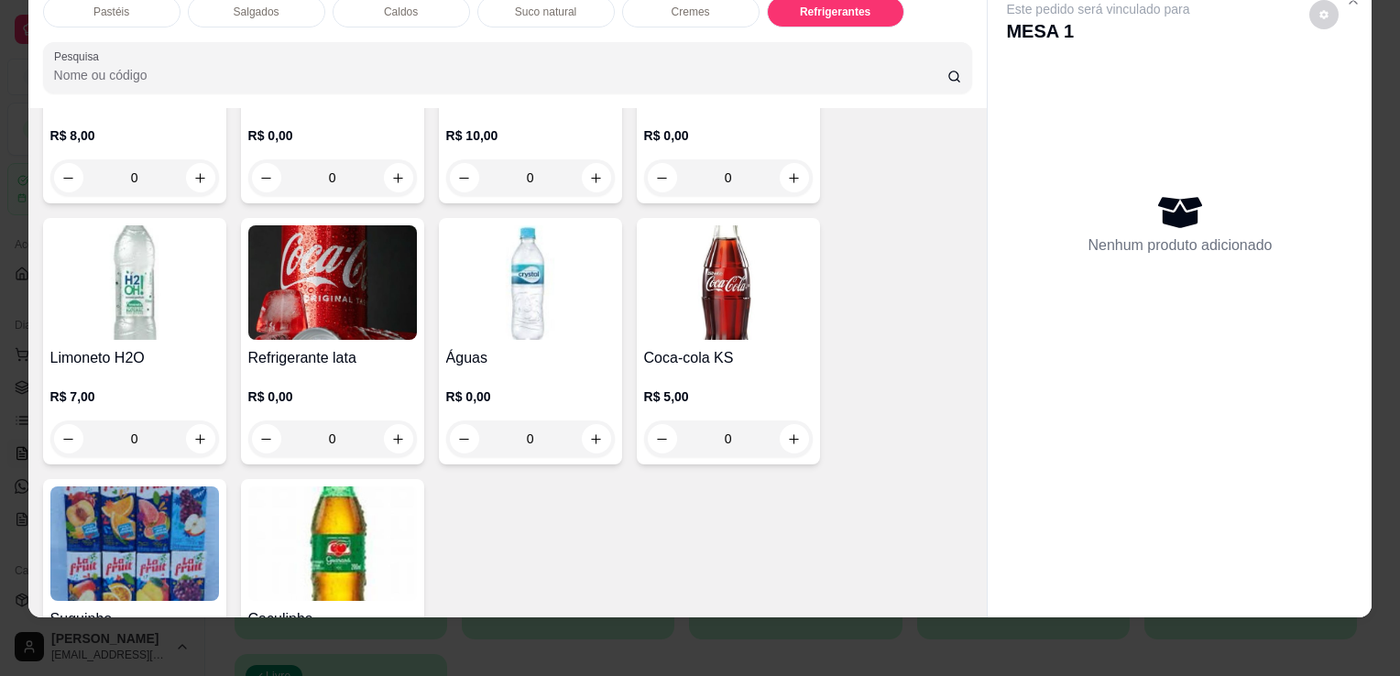
click at [369, 284] on img at bounding box center [332, 282] width 169 height 115
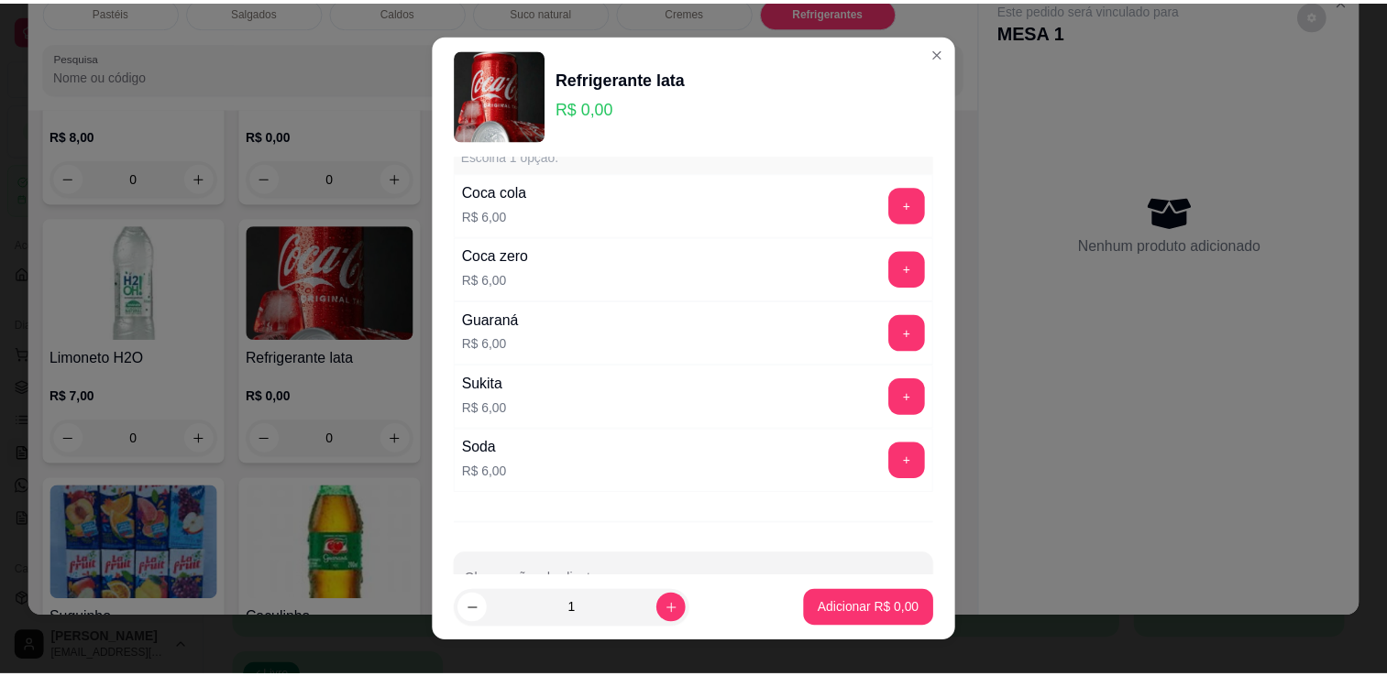
scroll to position [92, 0]
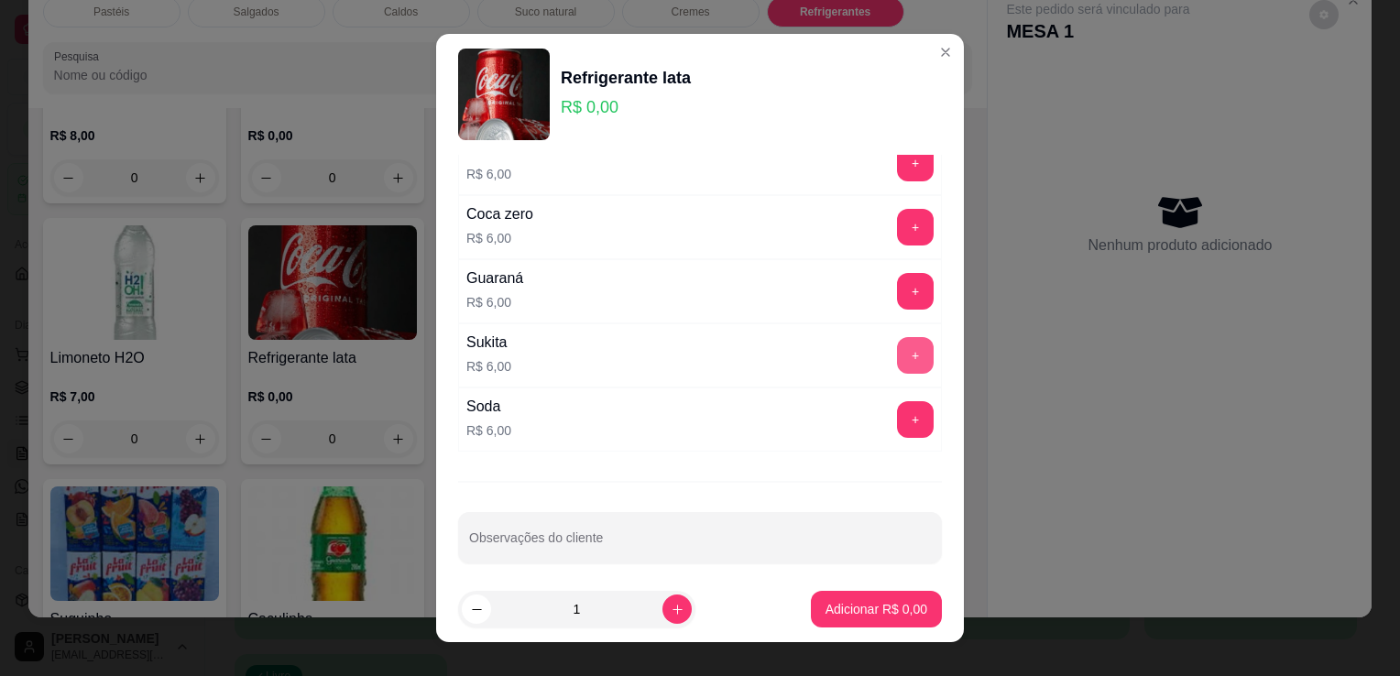
click at [897, 356] on button "+" at bounding box center [915, 355] width 37 height 37
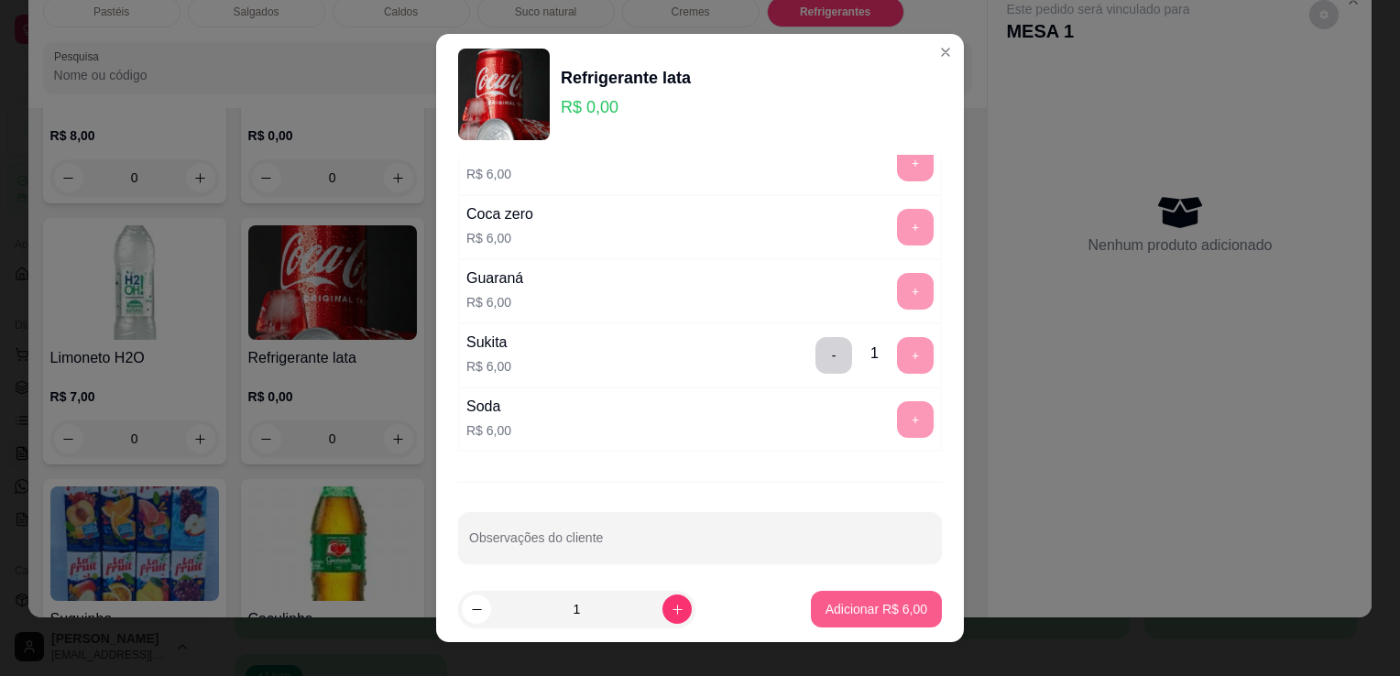
click at [849, 610] on p "Adicionar R$ 6,00" at bounding box center [877, 609] width 102 height 18
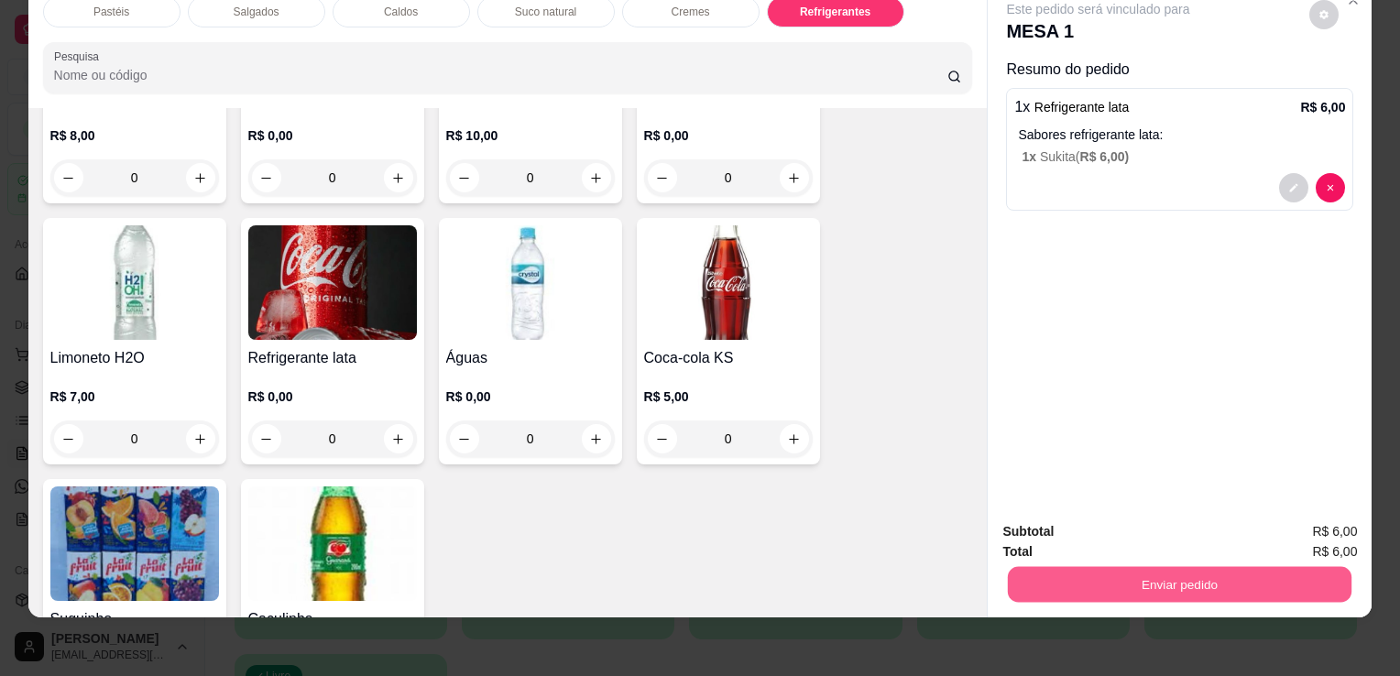
click at [1032, 570] on button "Enviar pedido" at bounding box center [1180, 584] width 344 height 36
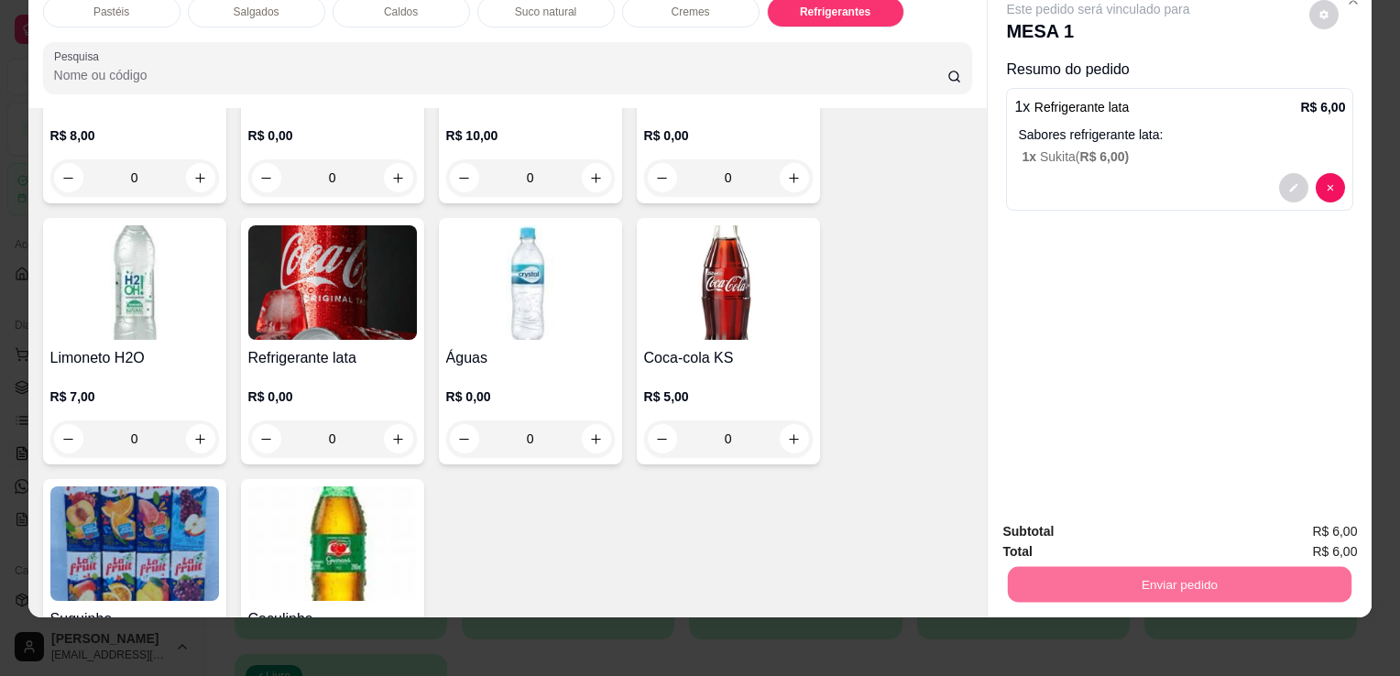
click at [1045, 537] on button "Não registrar e enviar pedido" at bounding box center [1119, 526] width 185 height 34
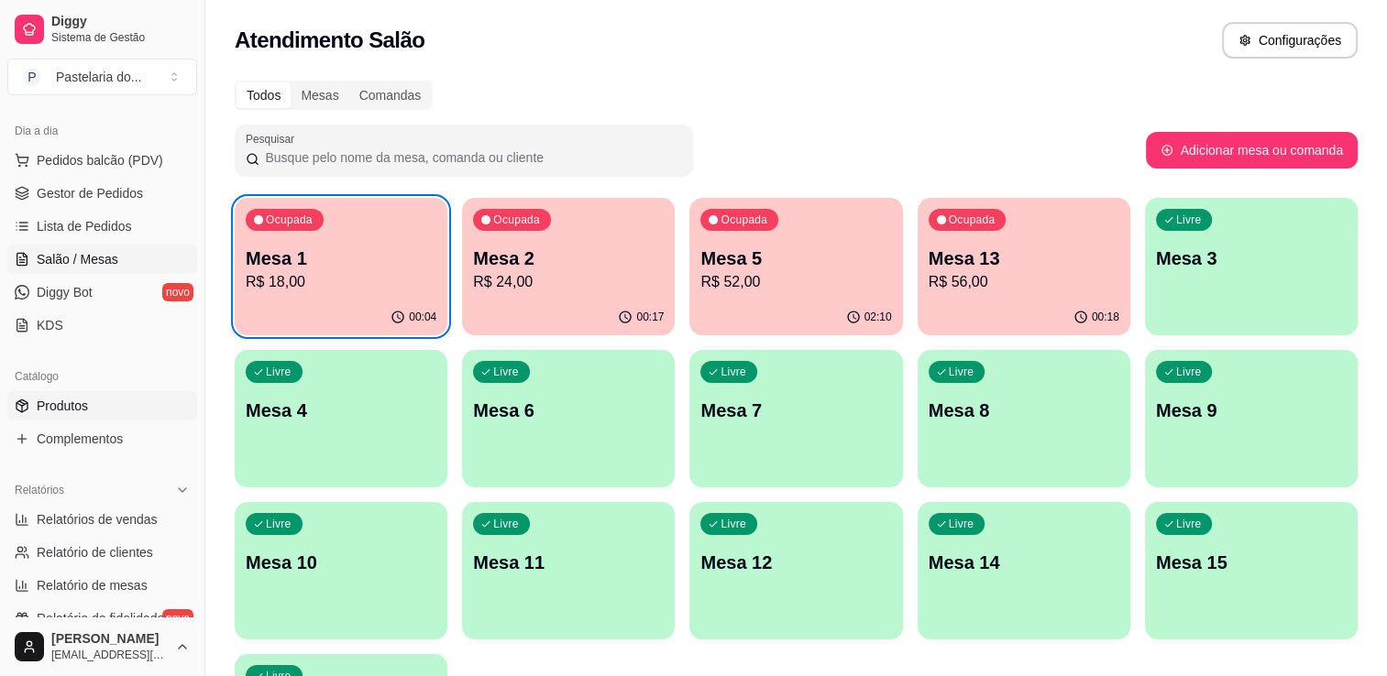
scroll to position [183, 0]
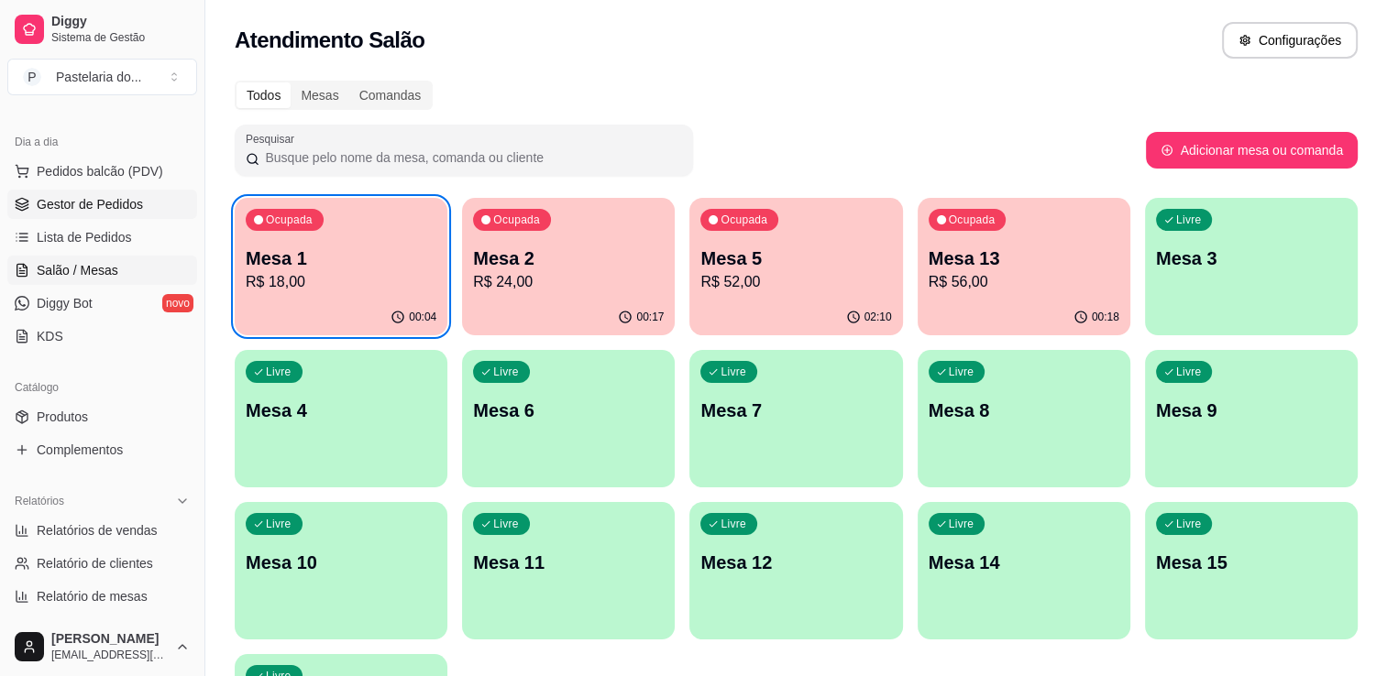
click at [113, 205] on span "Gestor de Pedidos" at bounding box center [90, 204] width 106 height 18
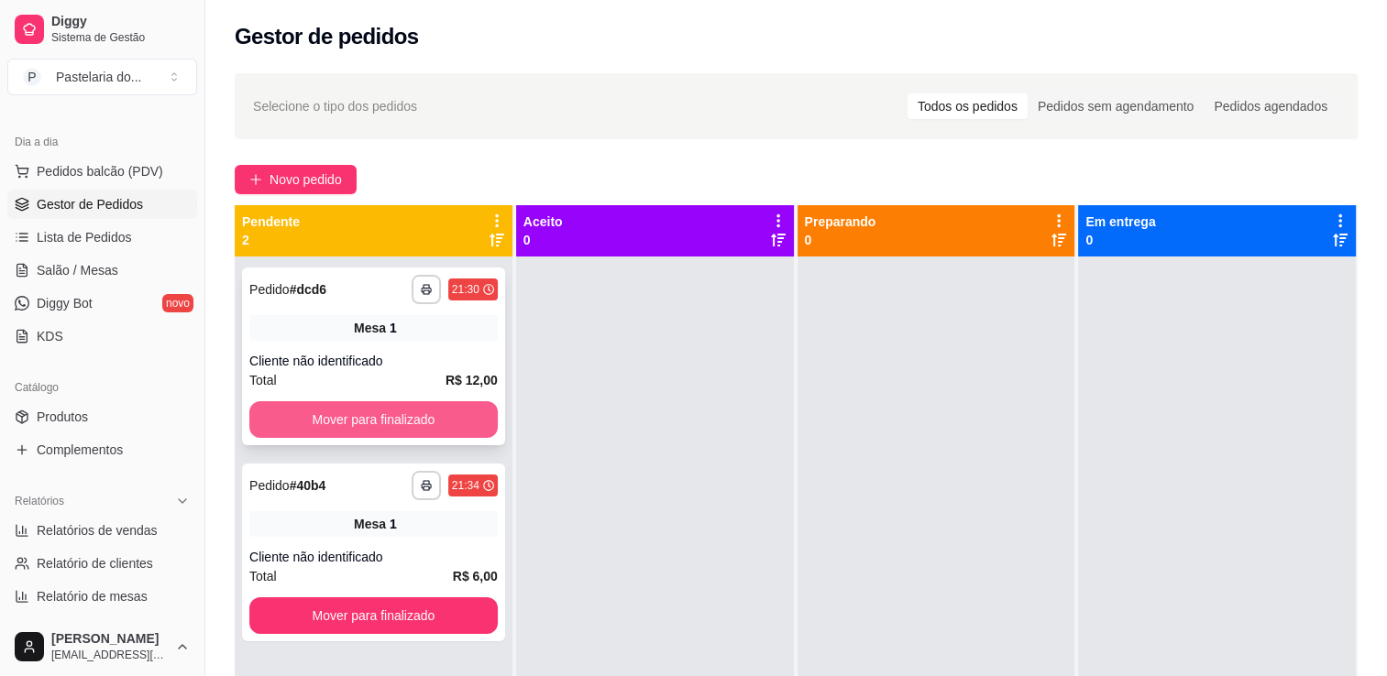
click at [383, 408] on button "Mover para finalizado" at bounding box center [373, 419] width 248 height 37
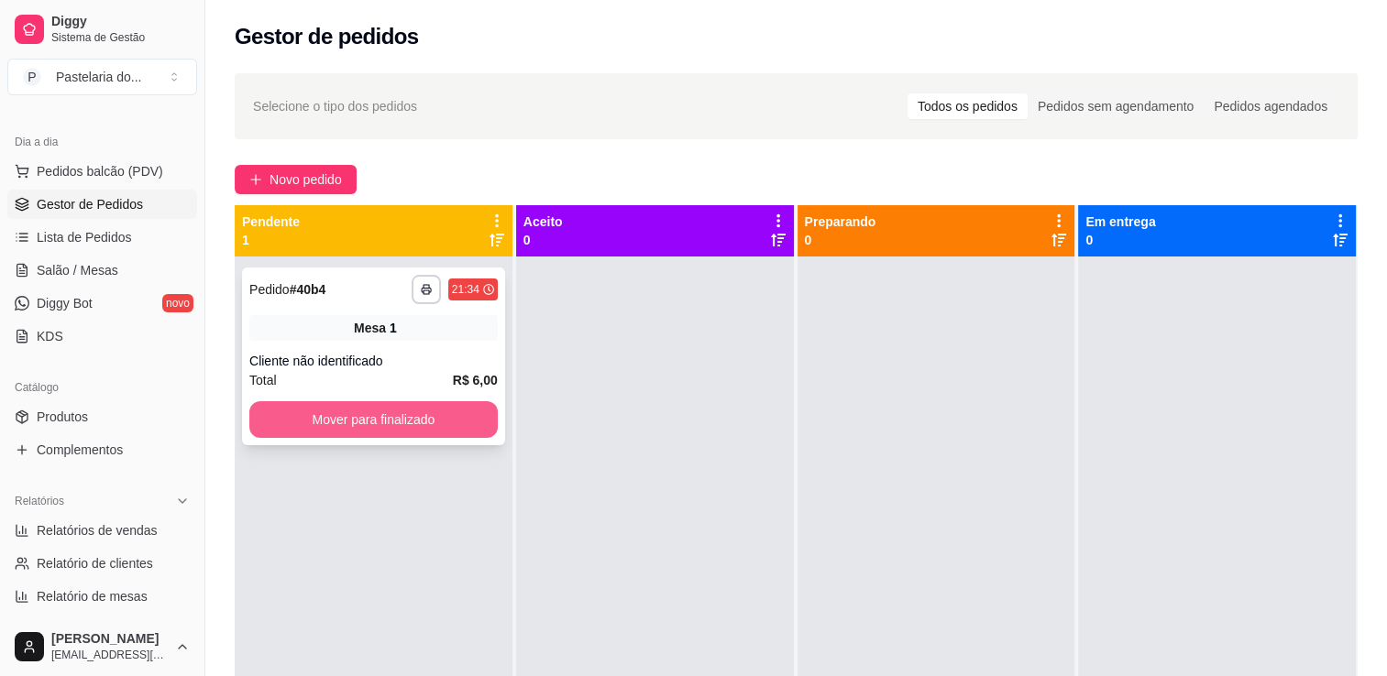
click at [412, 414] on button "Mover para finalizado" at bounding box center [373, 419] width 248 height 37
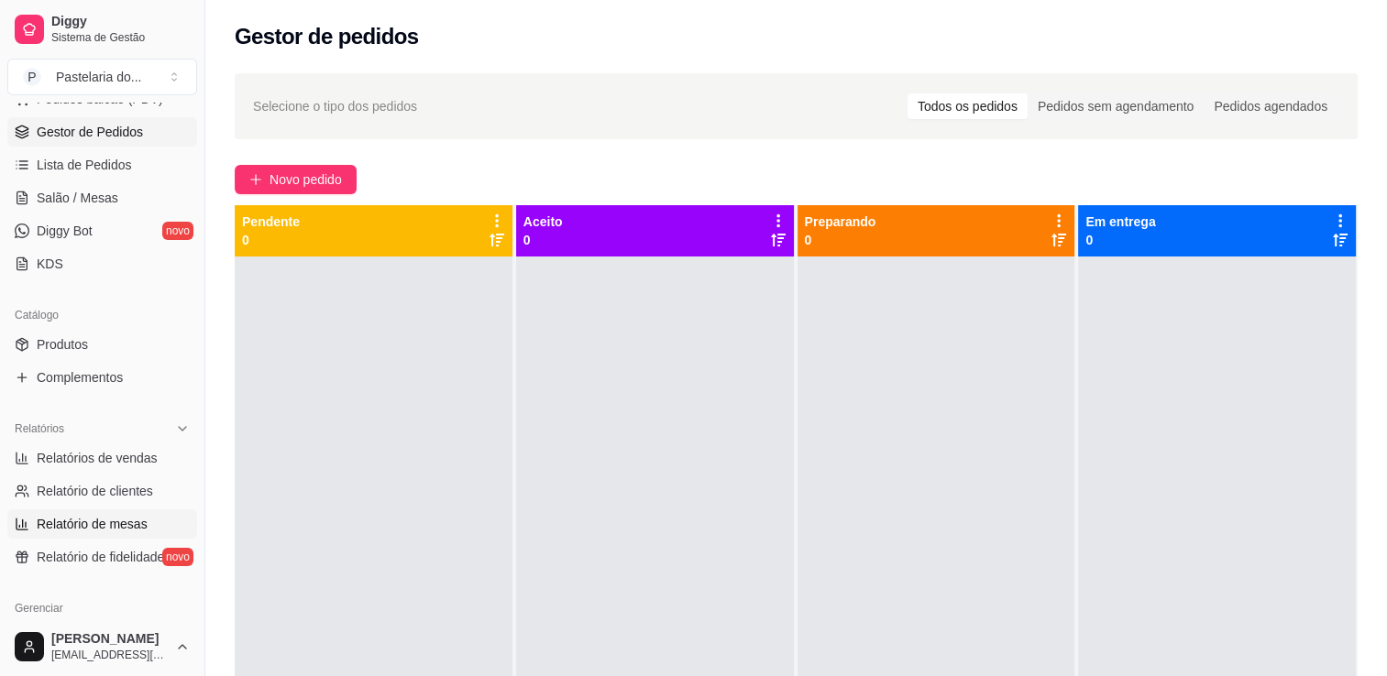
scroll to position [367, 0]
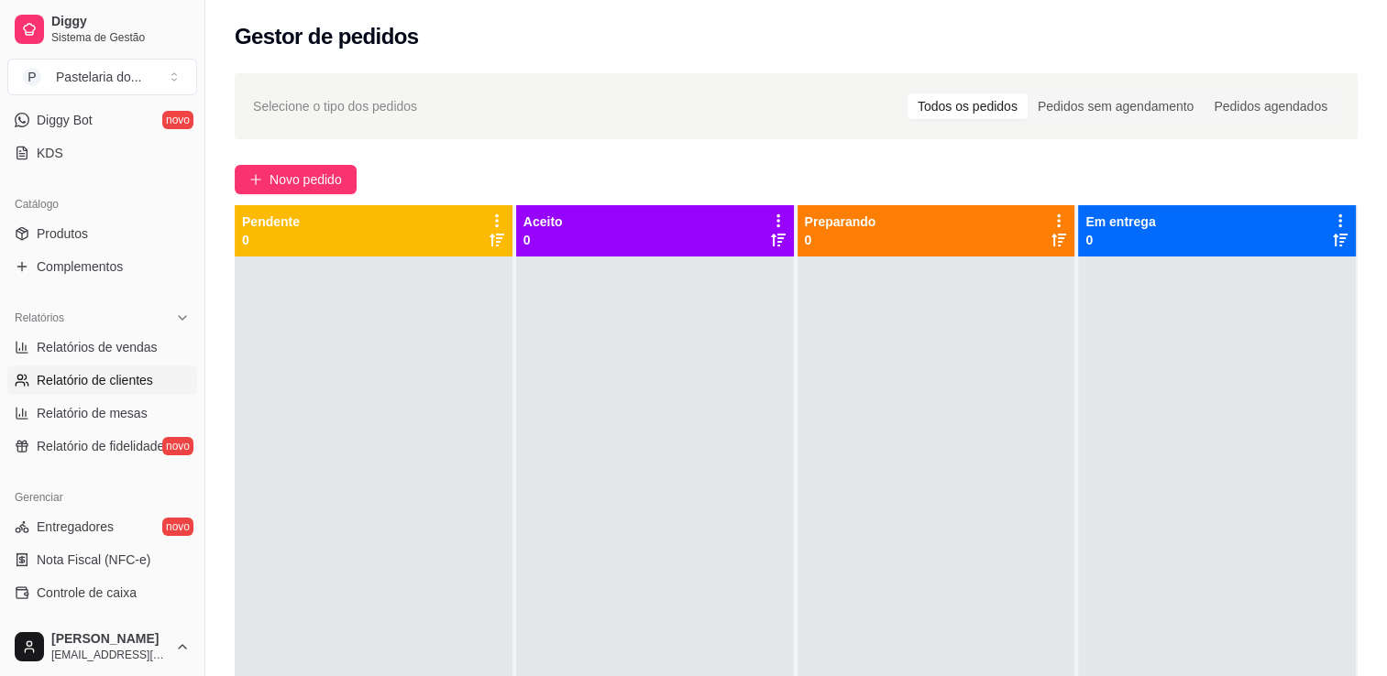
click at [38, 366] on link "Relatório de clientes" at bounding box center [102, 380] width 190 height 29
select select "30"
select select "HIGHEST_TOTAL_SPENT_WITH_ORDERS"
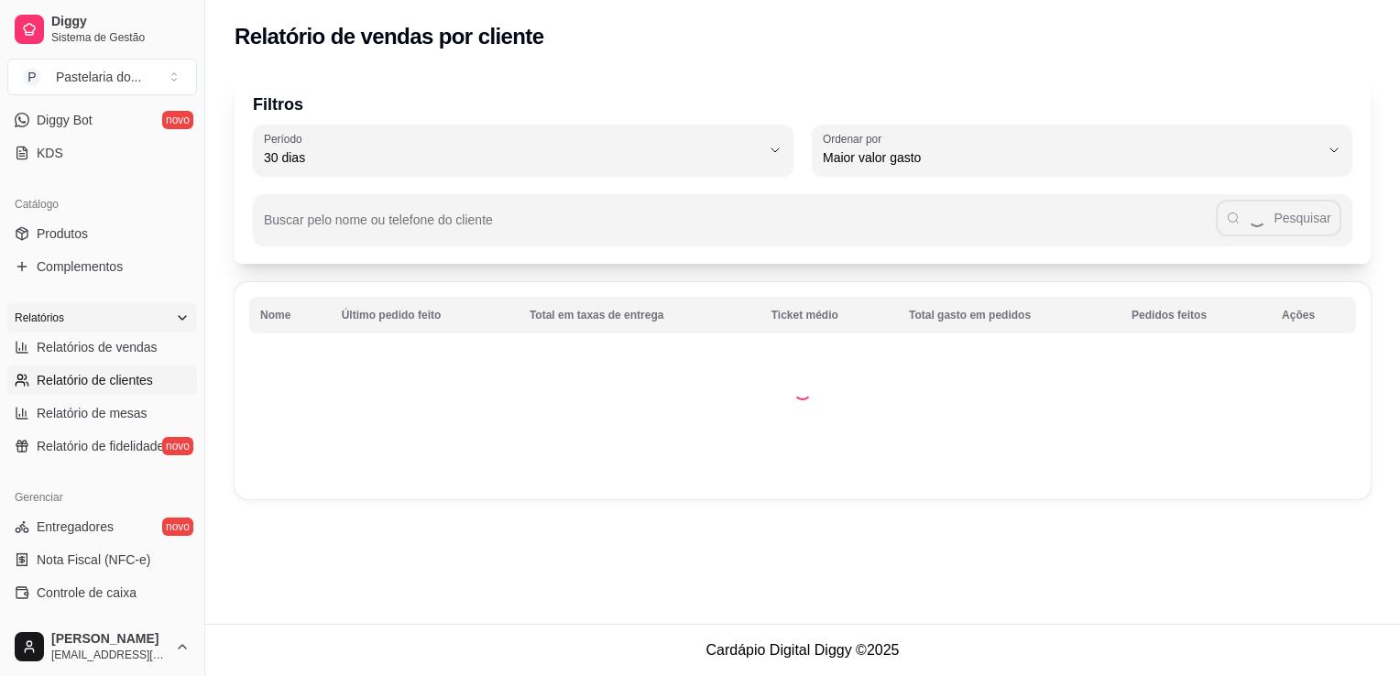
click at [66, 330] on div "Relatórios" at bounding box center [102, 317] width 190 height 29
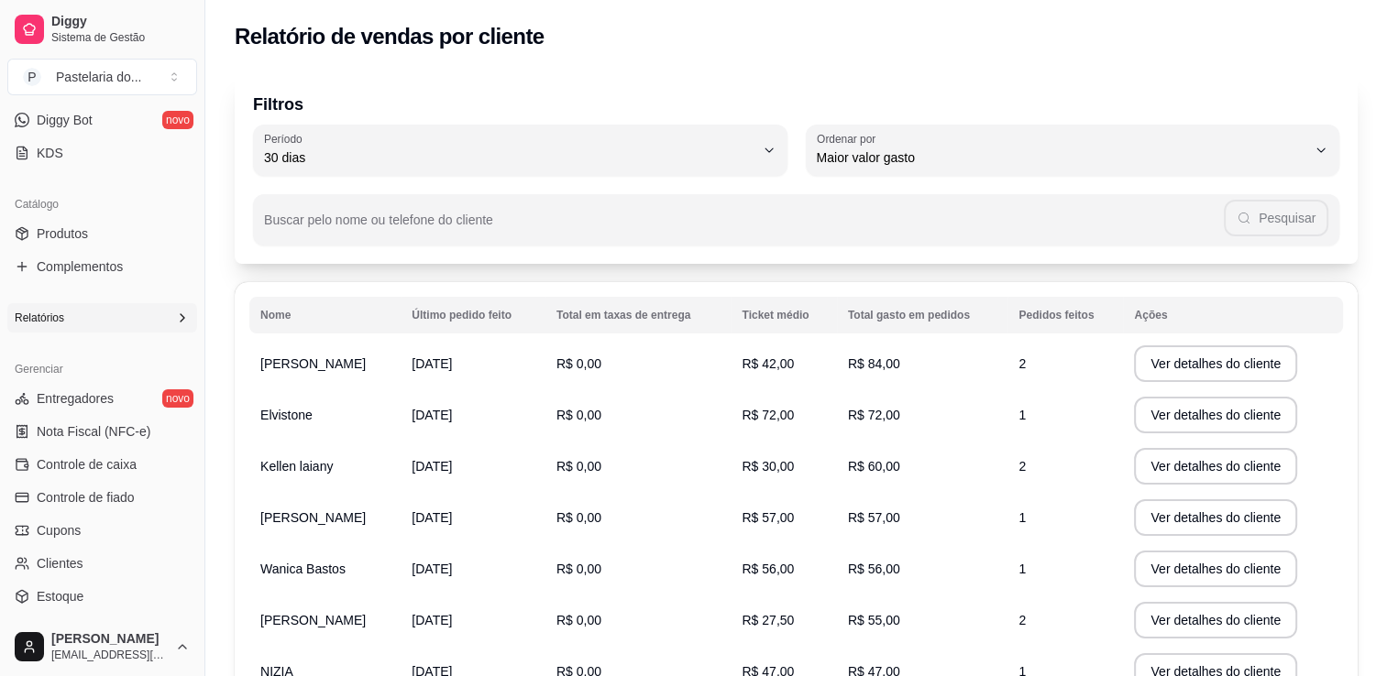
click at [63, 313] on span "Relatórios" at bounding box center [39, 318] width 49 height 15
click at [90, 332] on div "Relatórios" at bounding box center [102, 318] width 204 height 44
click at [90, 324] on div "Relatórios" at bounding box center [102, 317] width 190 height 29
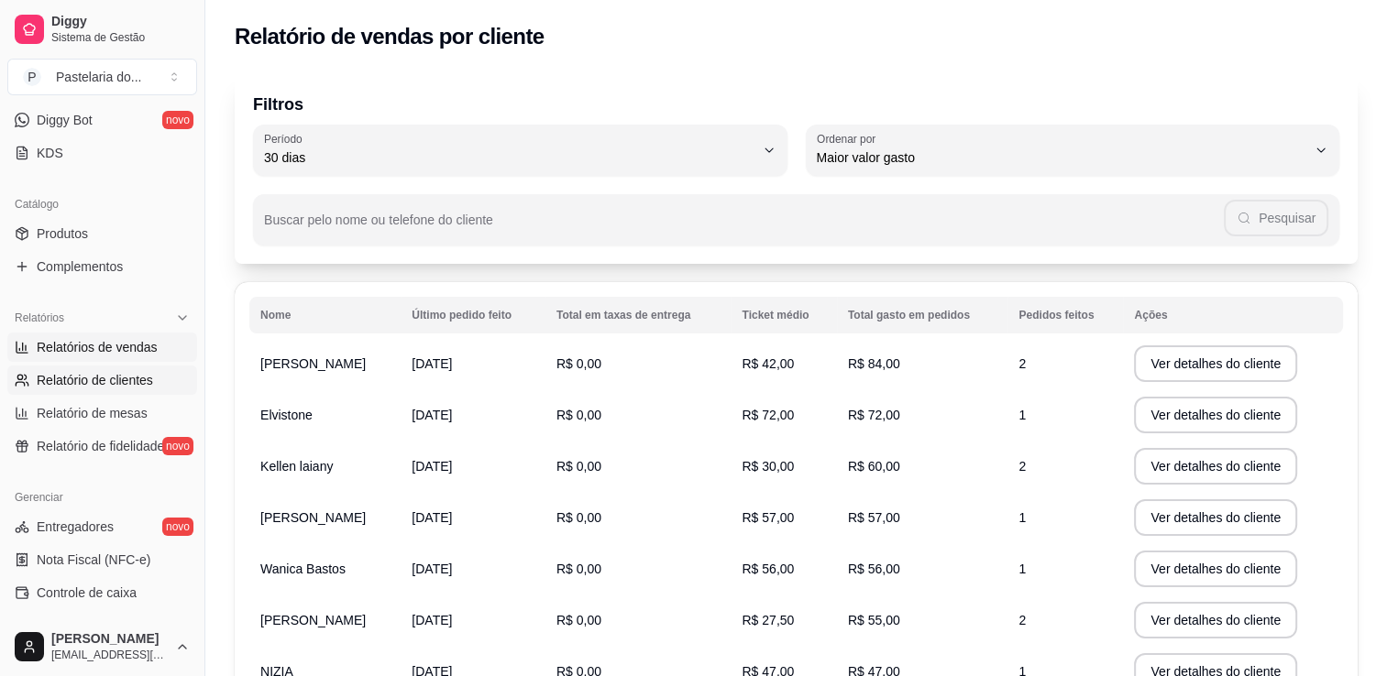
click at [90, 346] on span "Relatórios de vendas" at bounding box center [97, 347] width 121 height 18
select select "ALL"
select select "0"
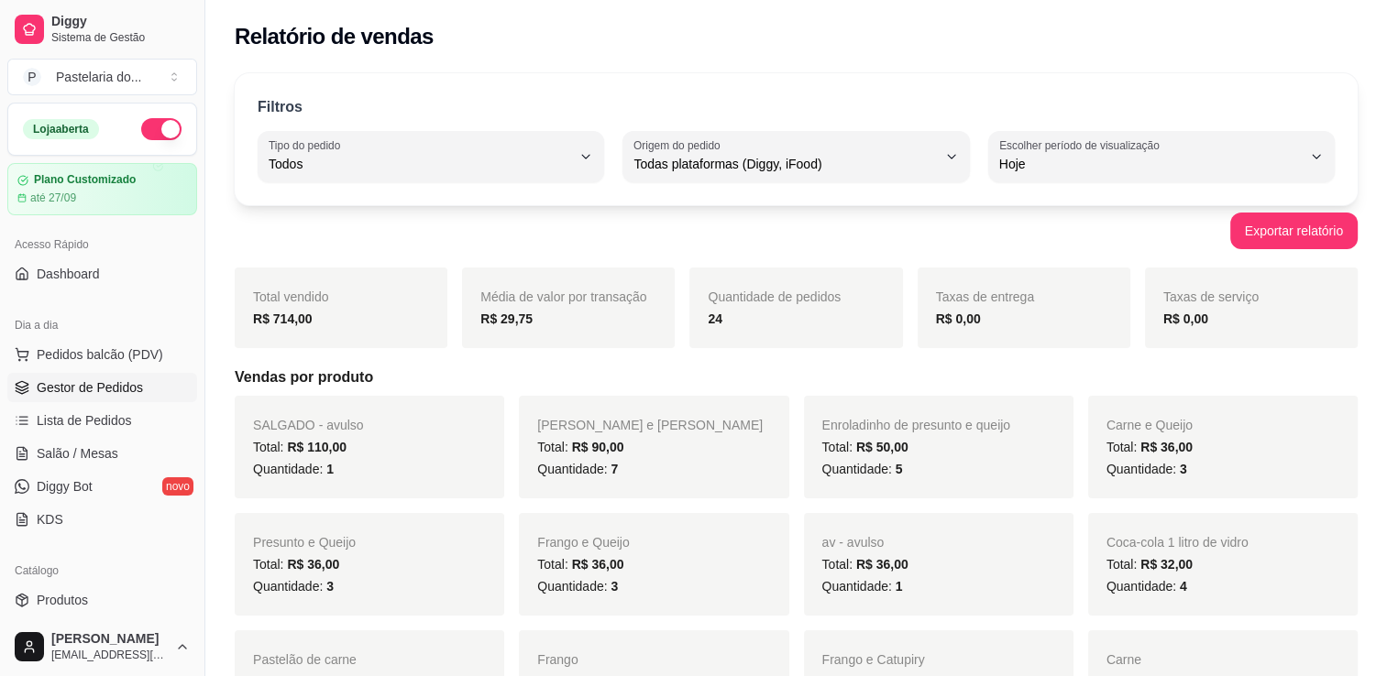
click at [124, 295] on div "Acesso Rápido Dashboard" at bounding box center [102, 259] width 204 height 73
click at [104, 466] on link "Salão / Mesas" at bounding box center [102, 453] width 190 height 29
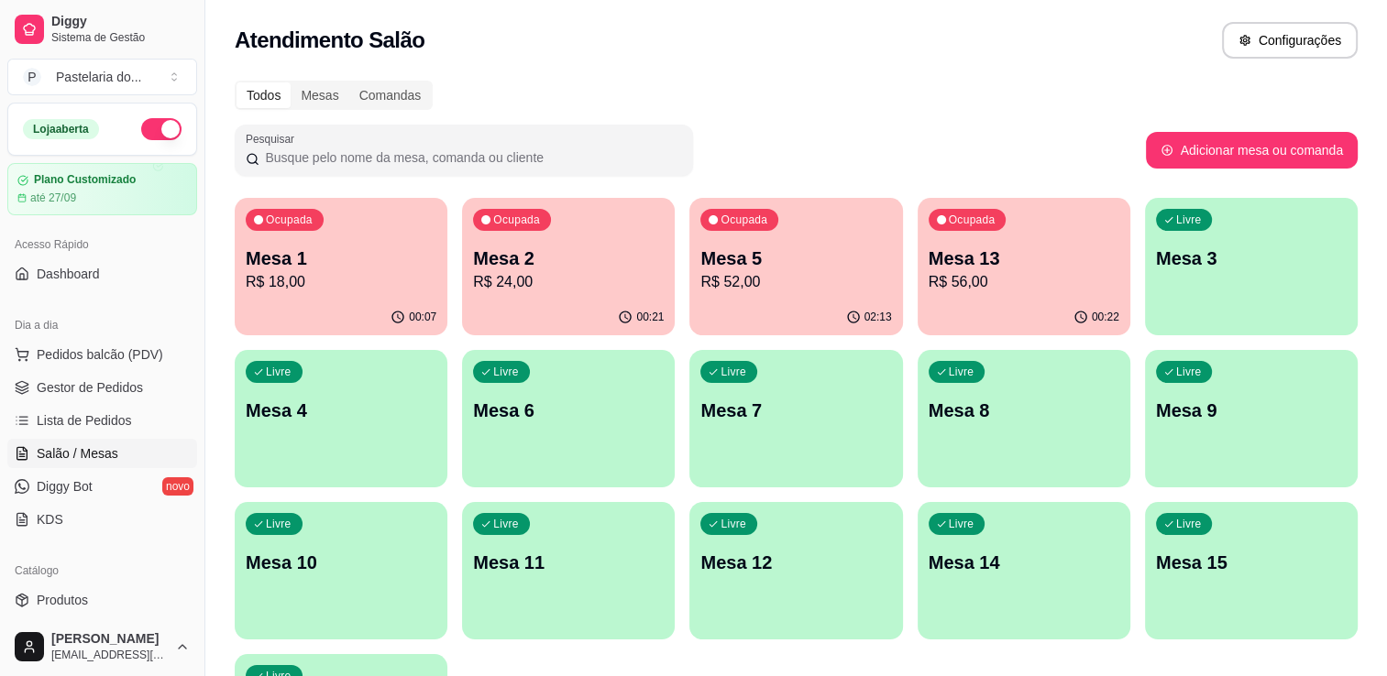
click at [695, 265] on div "Ocupada Mesa 5 R$ 52,00" at bounding box center [795, 249] width 213 height 102
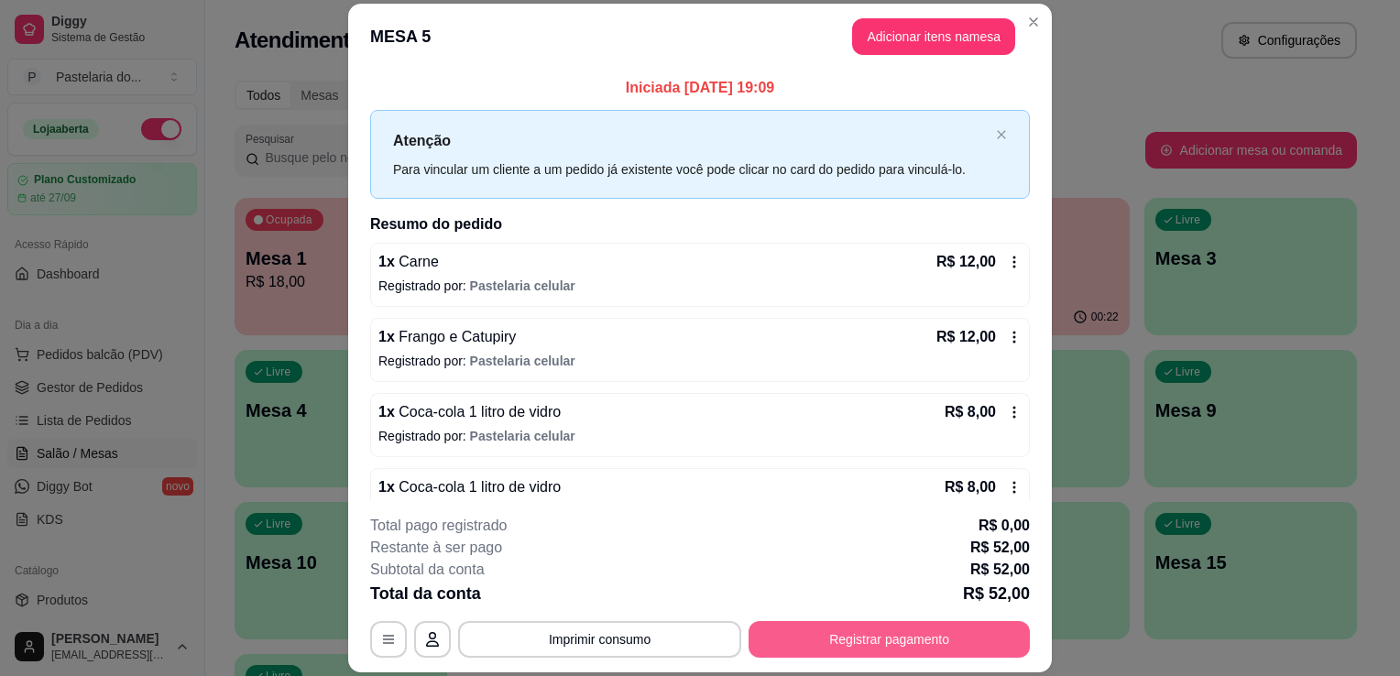
click at [971, 642] on button "Registrar pagamento" at bounding box center [889, 639] width 281 height 37
click at [949, 53] on button "Adicionar itens na mesa" at bounding box center [933, 36] width 163 height 37
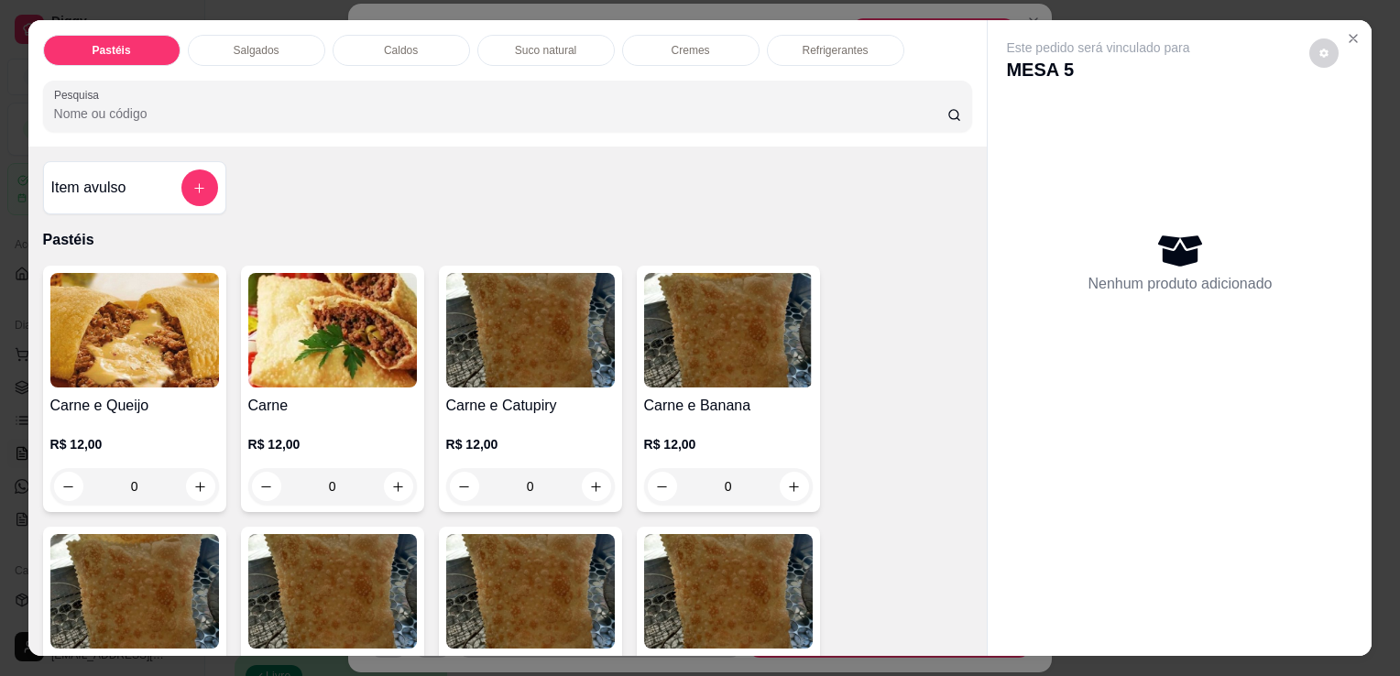
click at [274, 35] on div "Salgados" at bounding box center [256, 50] width 137 height 31
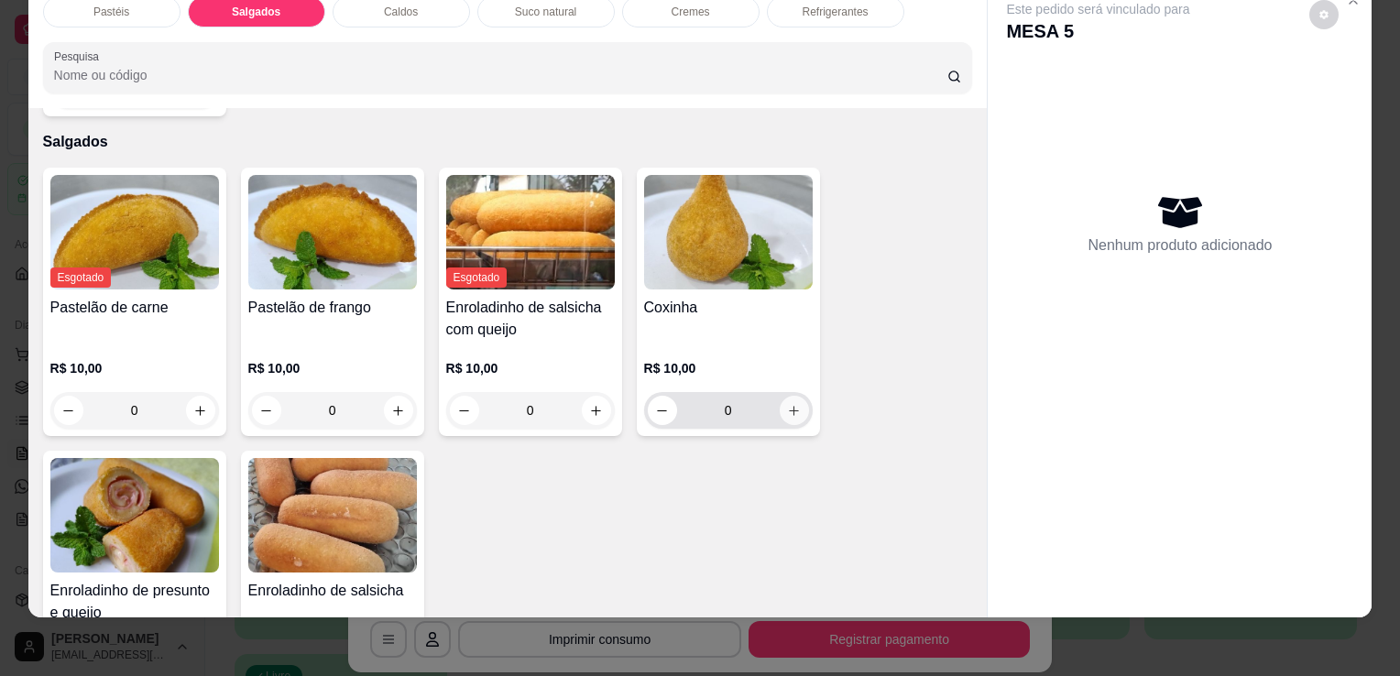
click at [788, 404] on icon "increase-product-quantity" at bounding box center [794, 411] width 14 height 14
type input "1"
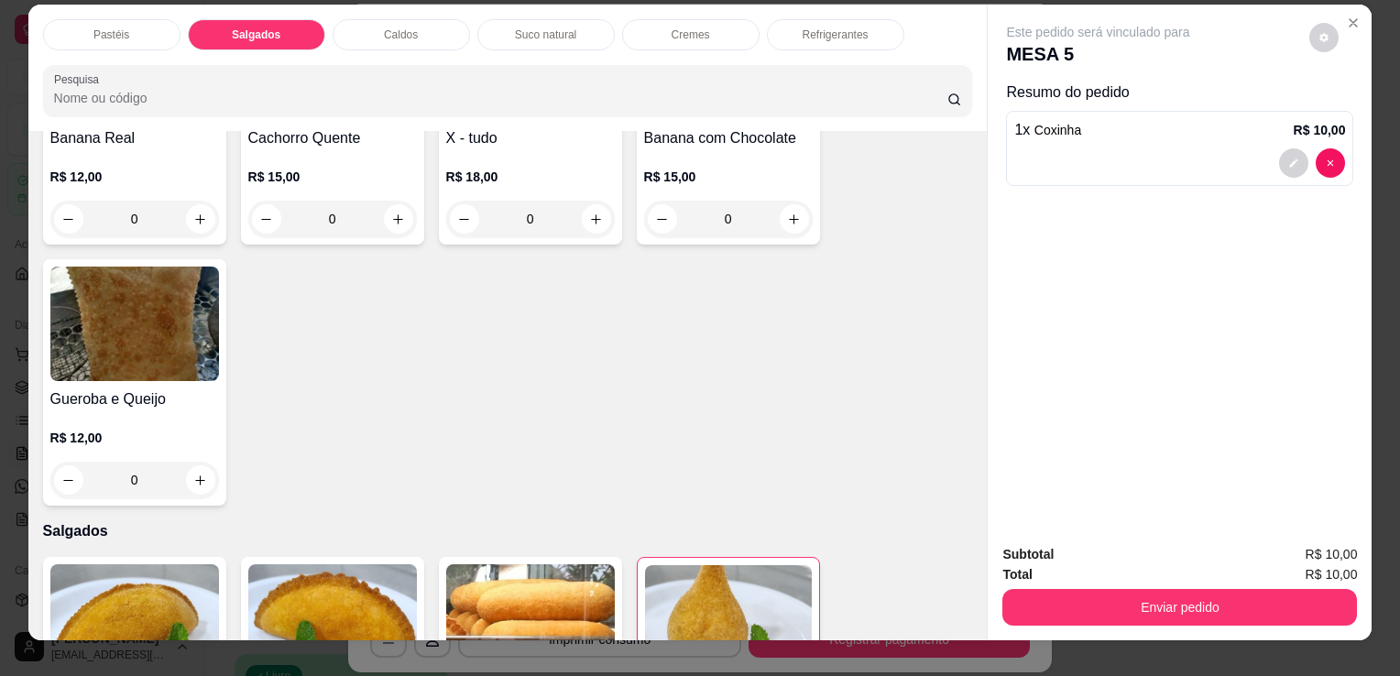
scroll to position [0, 0]
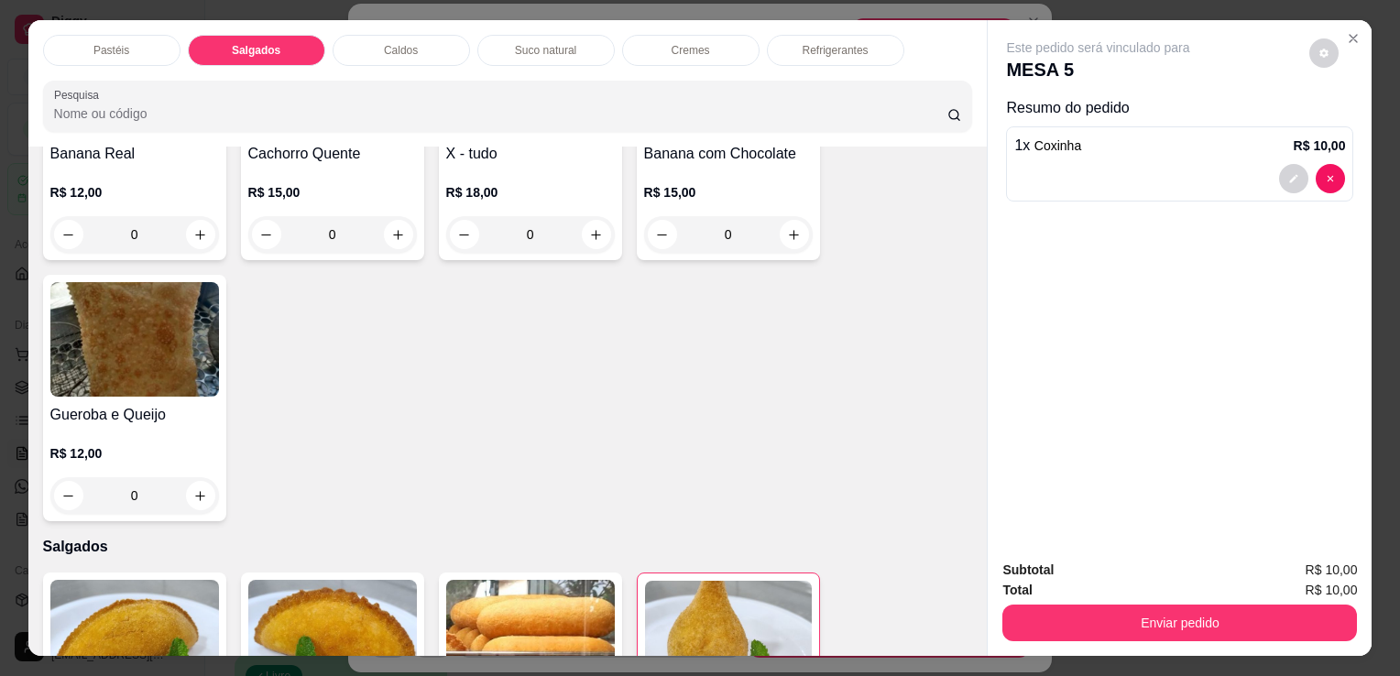
click at [832, 56] on div "Refrigerantes" at bounding box center [835, 50] width 137 height 31
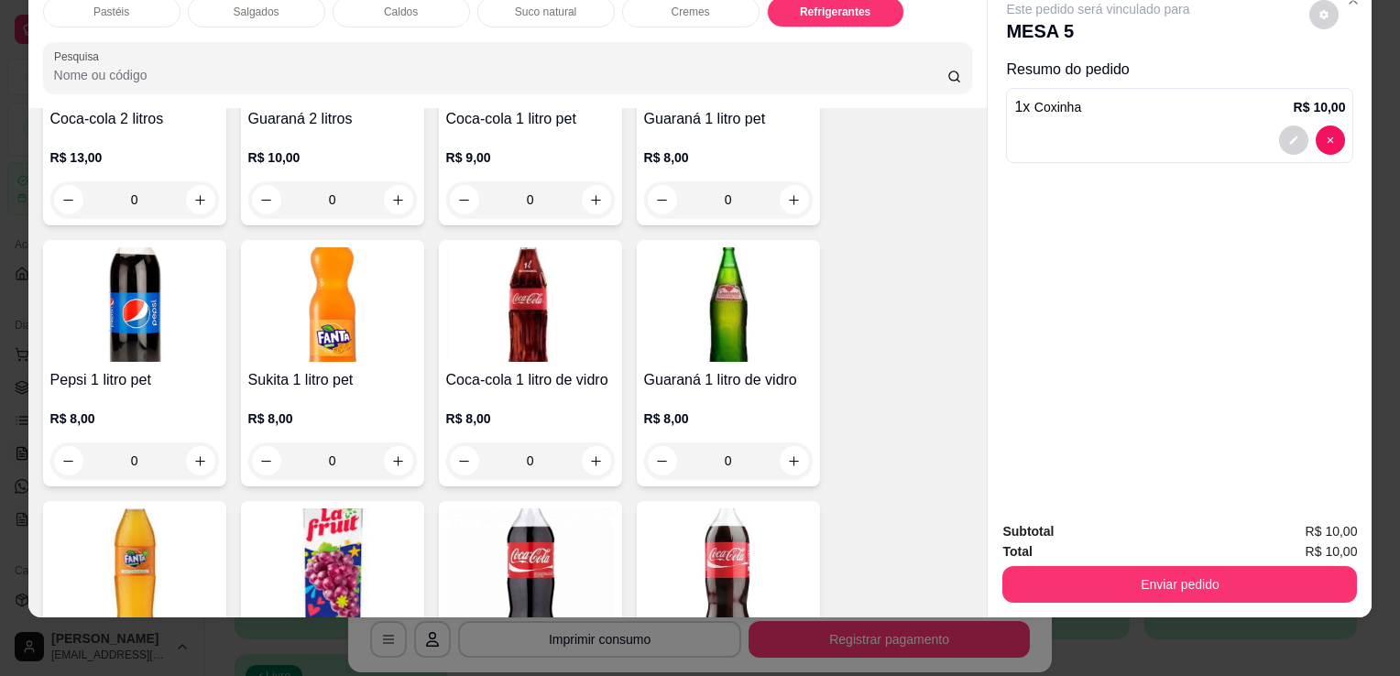
scroll to position [5068, 0]
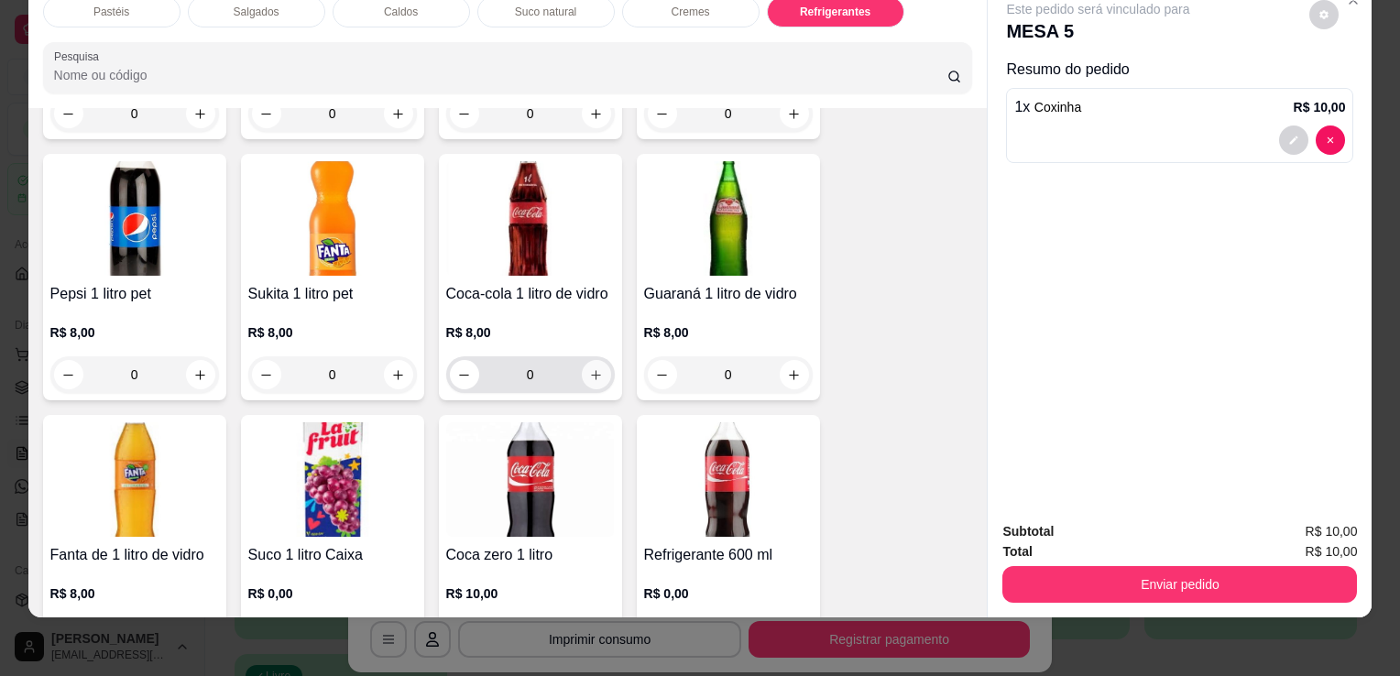
click at [591, 368] on icon "increase-product-quantity" at bounding box center [596, 375] width 14 height 14
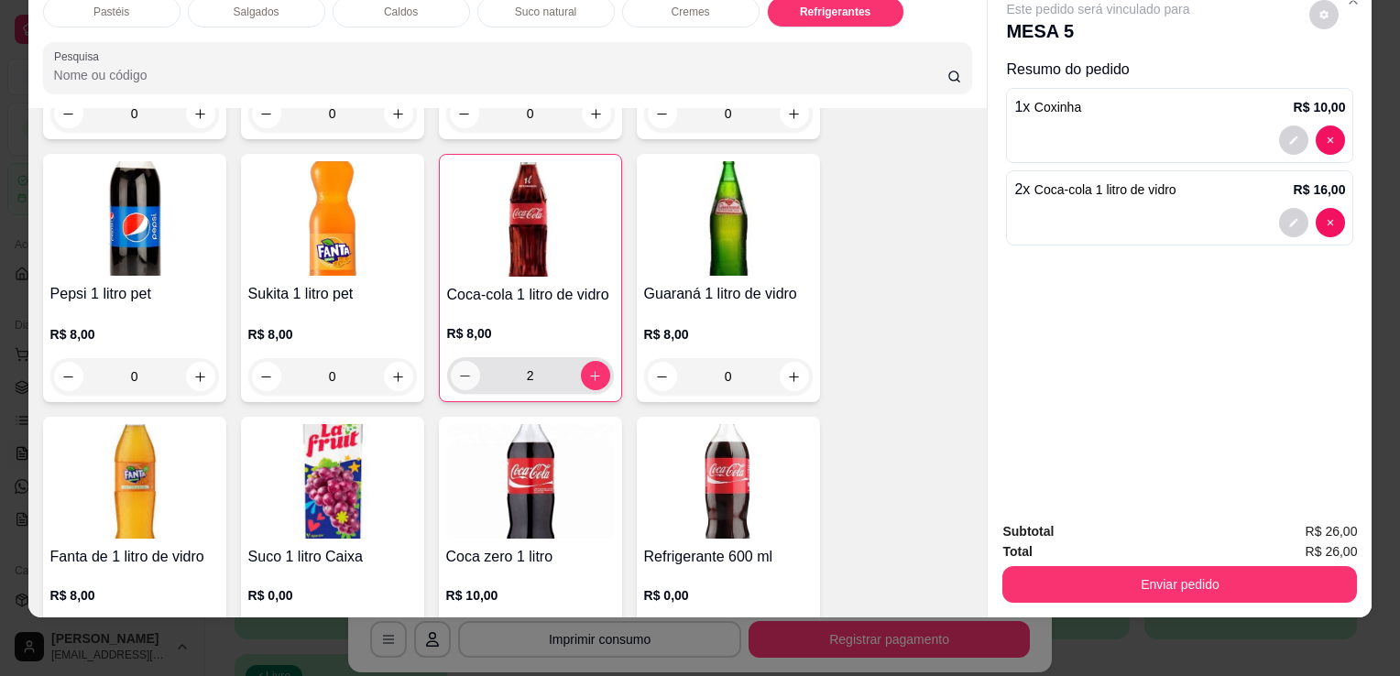
click at [458, 361] on button "decrease-product-quantity" at bounding box center [465, 375] width 29 height 29
type input "1"
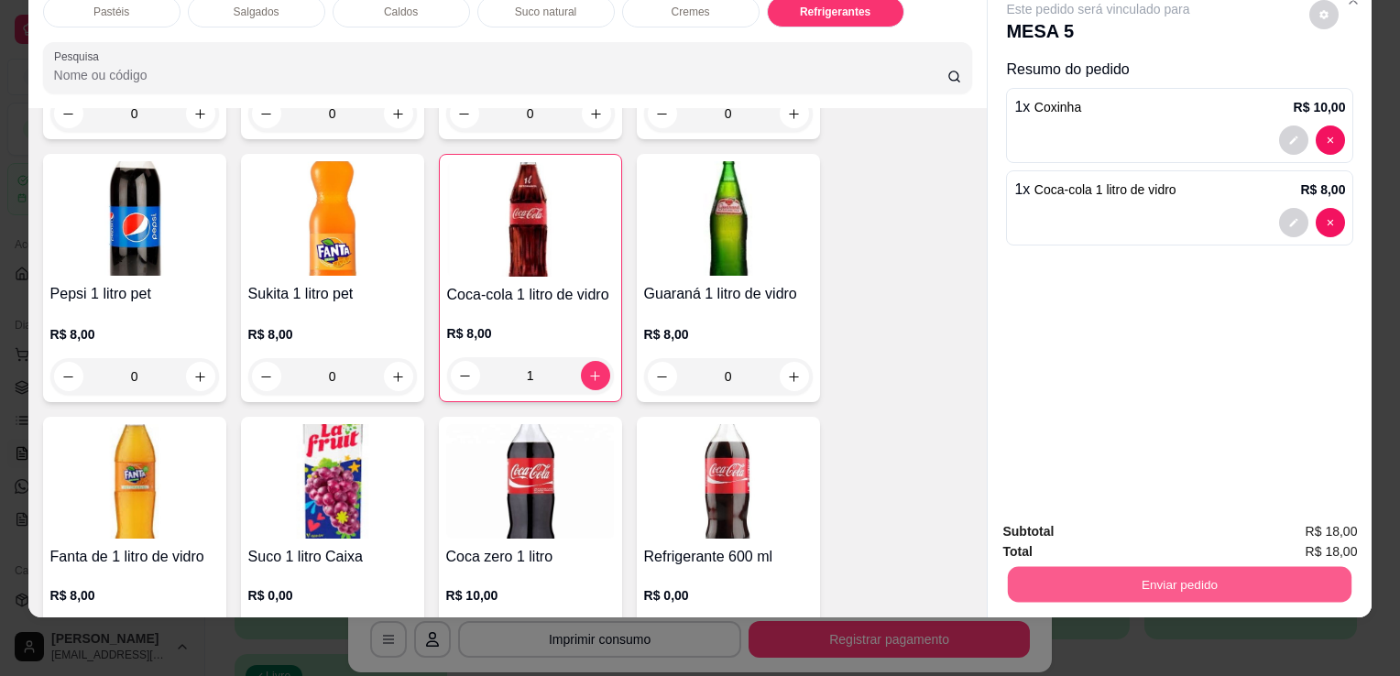
click at [1096, 574] on button "Enviar pedido" at bounding box center [1180, 584] width 344 height 36
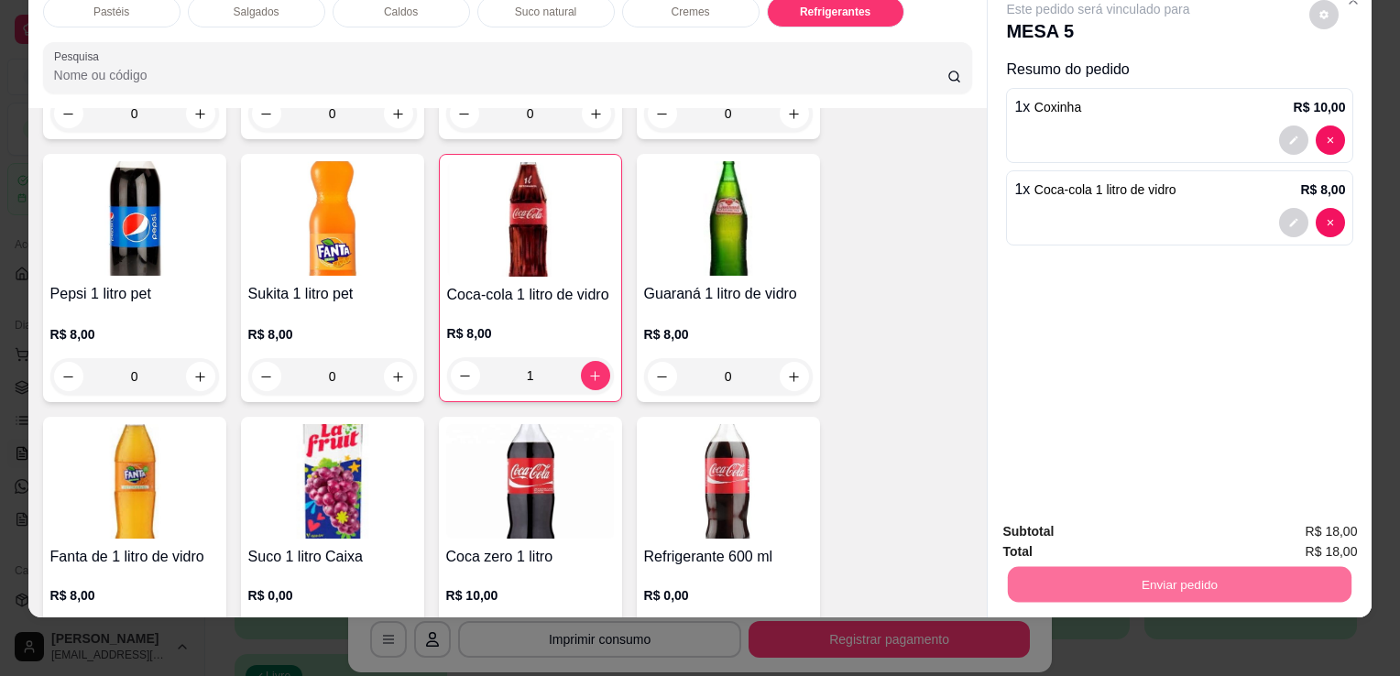
click at [1081, 516] on button "Não registrar e enviar pedido" at bounding box center [1120, 526] width 191 height 35
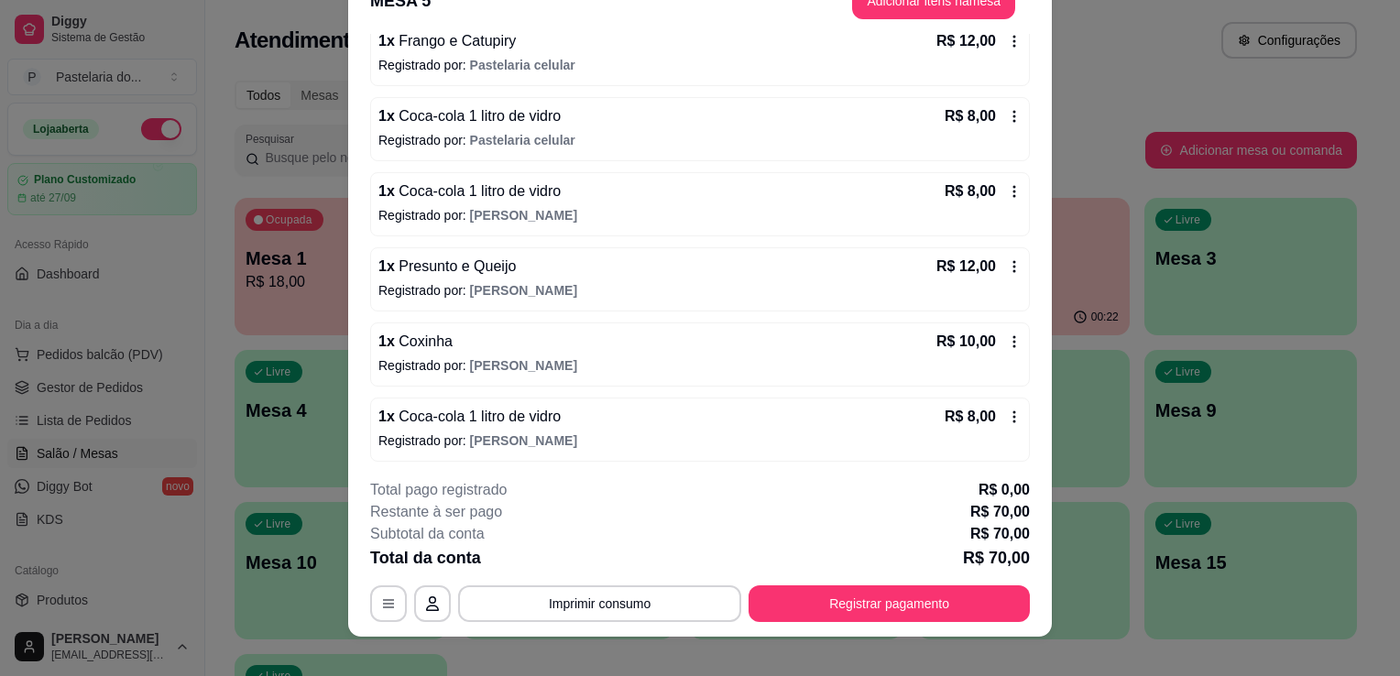
scroll to position [55, 0]
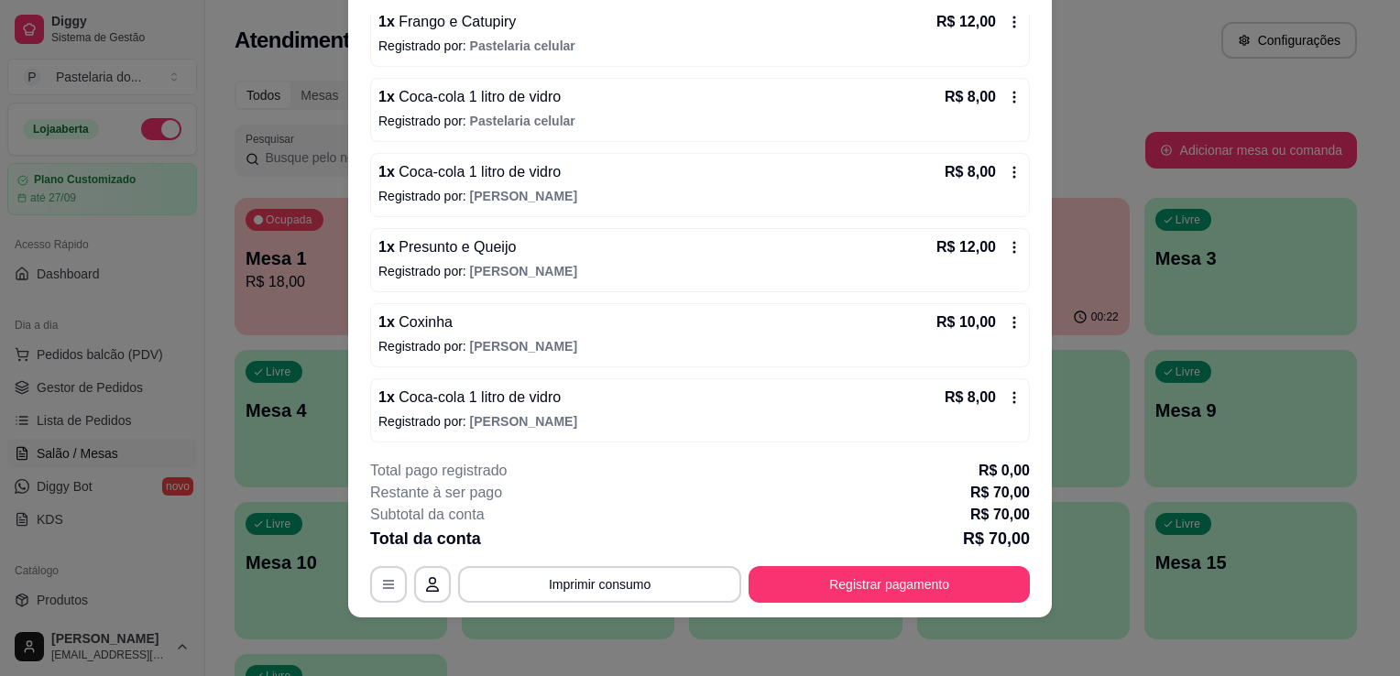
click at [1014, 324] on icon at bounding box center [1015, 322] width 3 height 12
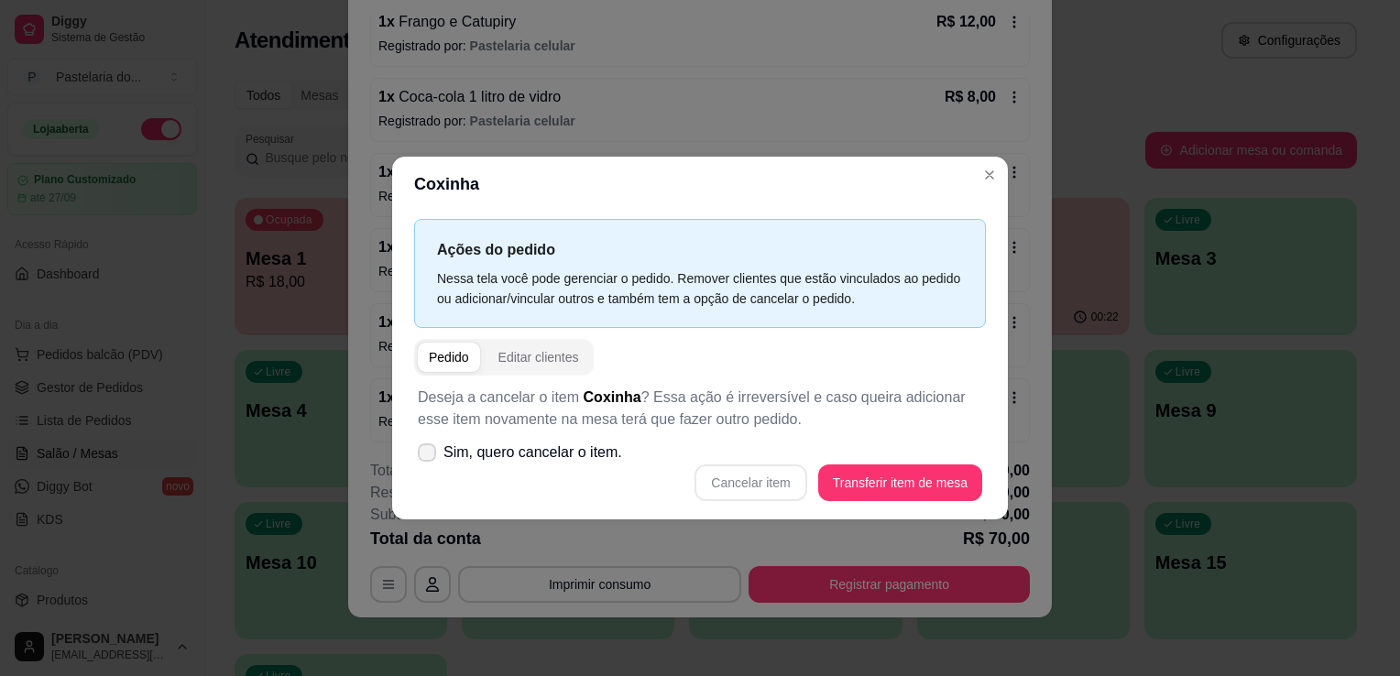
click at [492, 455] on span "Sim, quero cancelar o item." at bounding box center [533, 453] width 179 height 22
click at [429, 456] on input "Sim, quero cancelar o item." at bounding box center [423, 462] width 12 height 12
checkbox input "true"
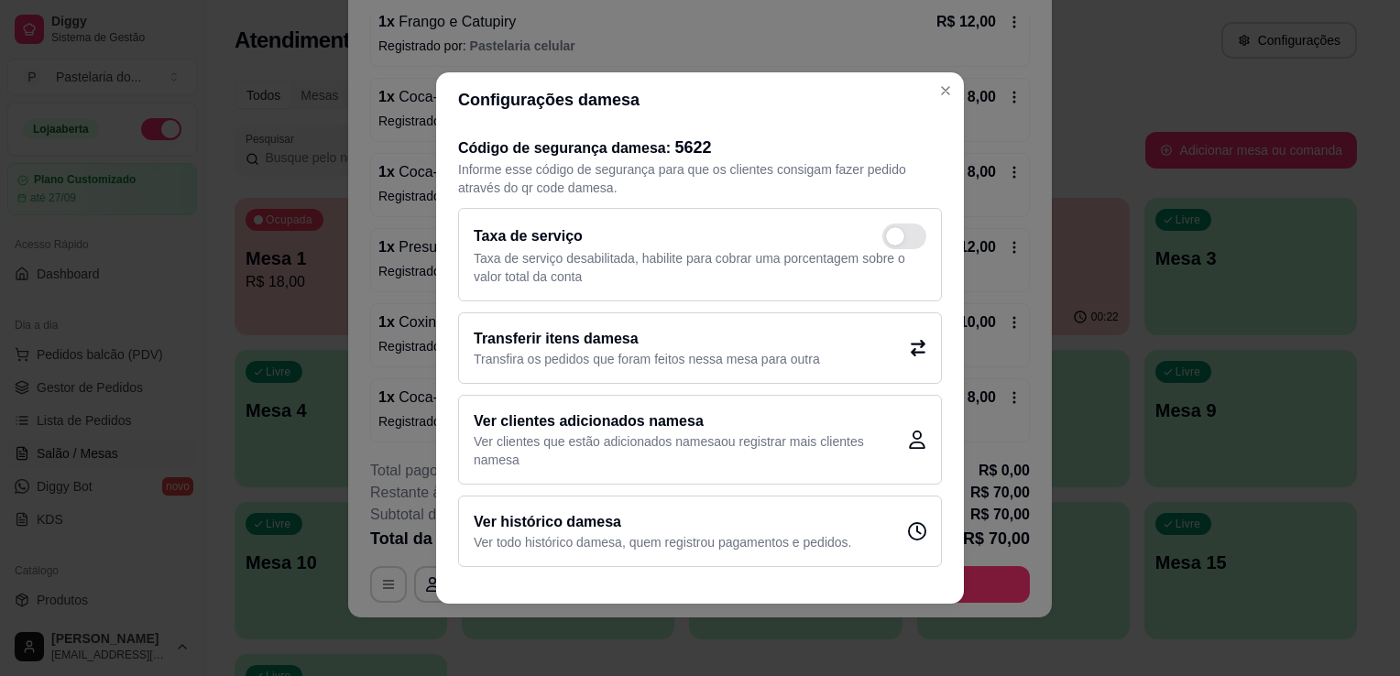
click at [781, 355] on p "Transfira os pedidos que foram feitos nessa mesa para outra" at bounding box center [647, 359] width 346 height 18
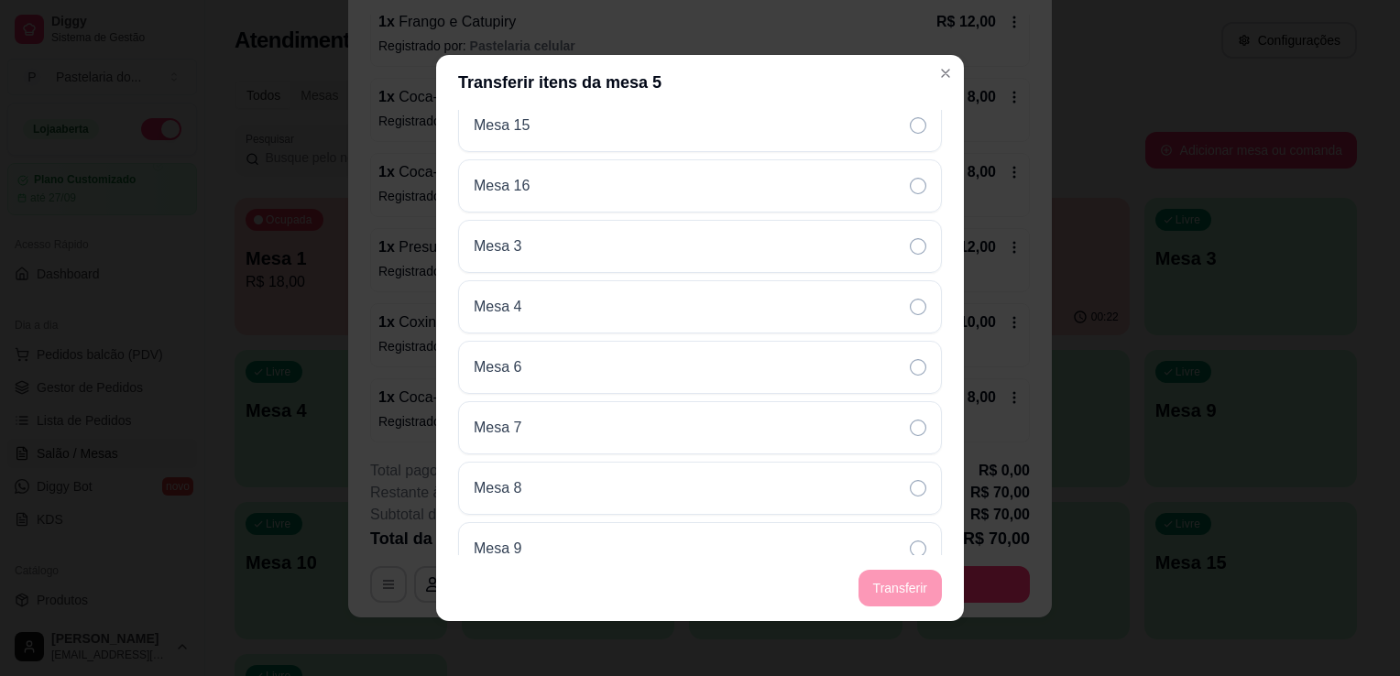
scroll to position [528, 0]
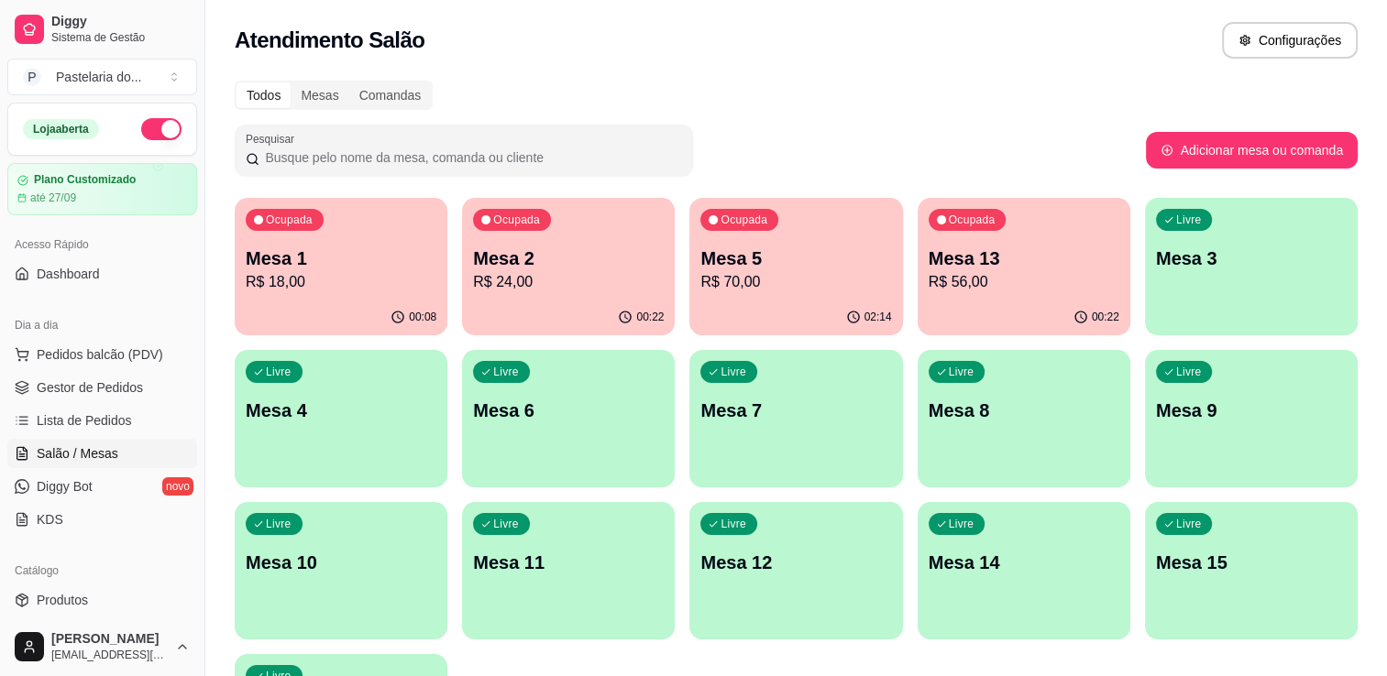
click at [997, 246] on p "Mesa 13" at bounding box center [1023, 259] width 191 height 26
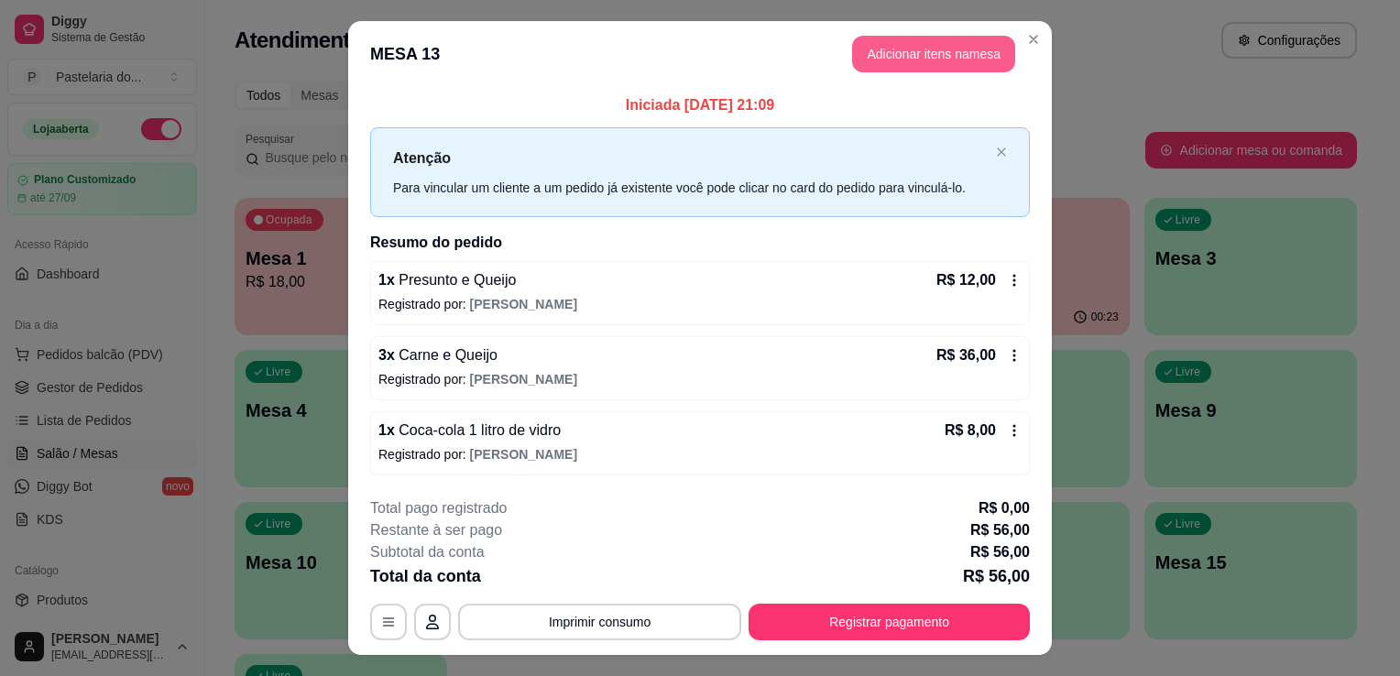
click at [920, 64] on button "Adicionar itens na mesa" at bounding box center [933, 54] width 163 height 37
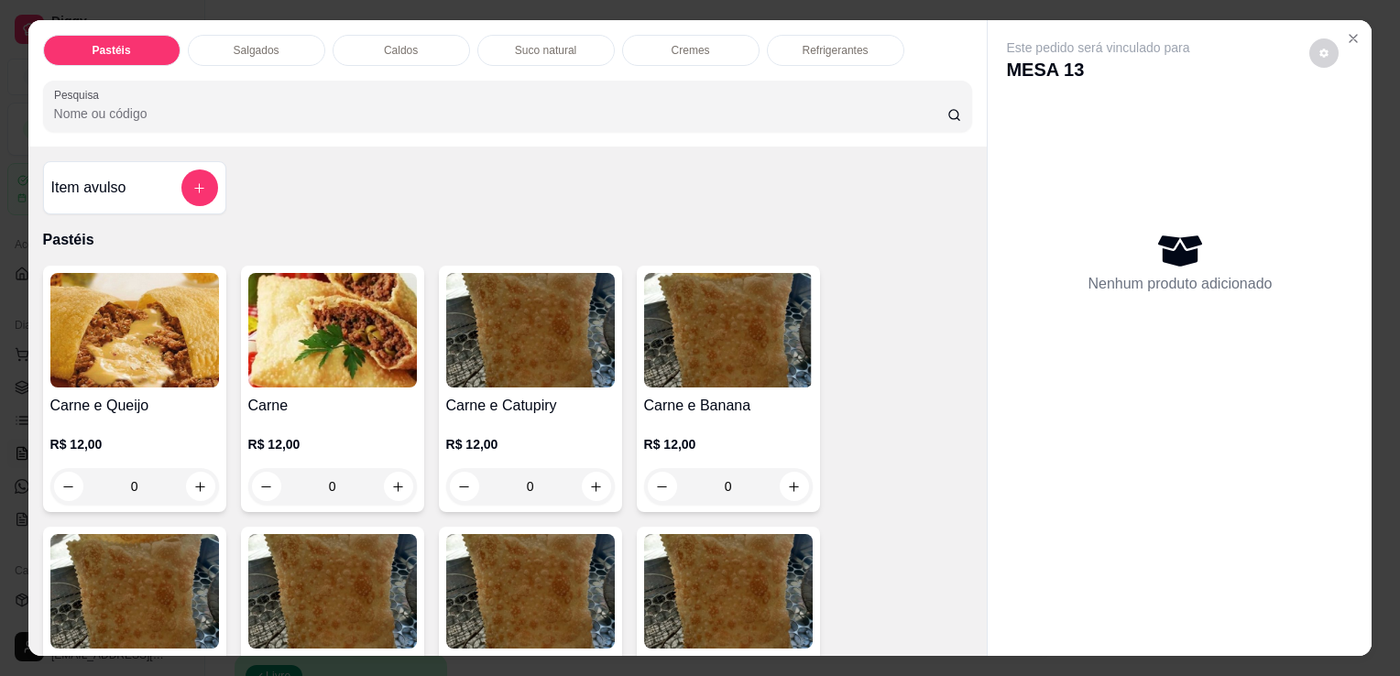
click at [224, 42] on div "Salgados" at bounding box center [256, 50] width 137 height 31
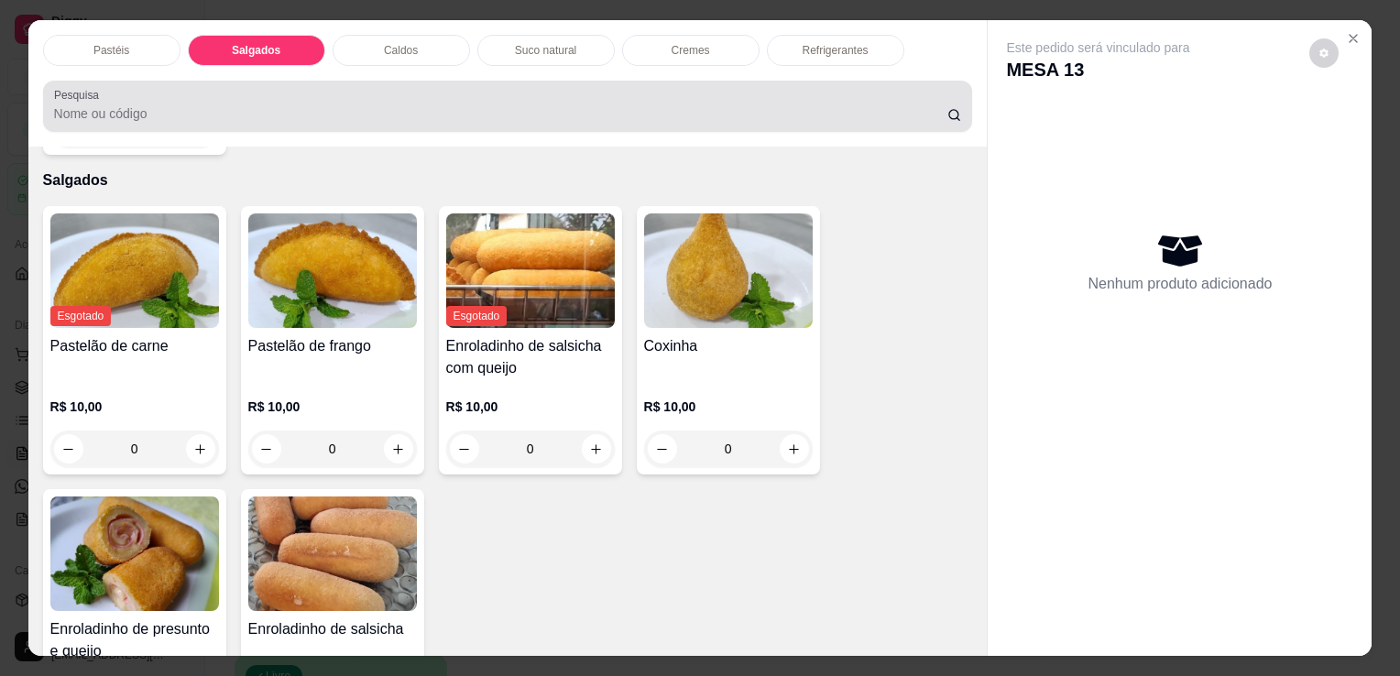
scroll to position [45, 0]
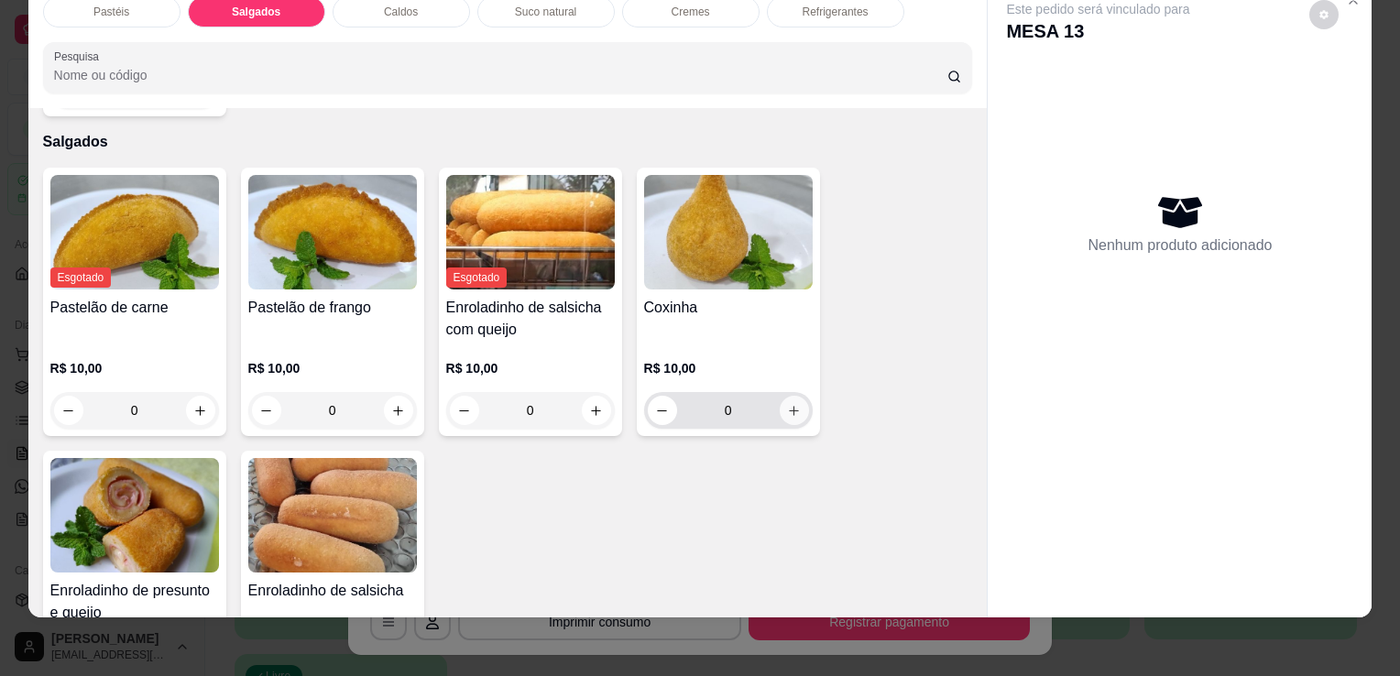
click at [789, 404] on icon "increase-product-quantity" at bounding box center [794, 411] width 14 height 14
type input "1"
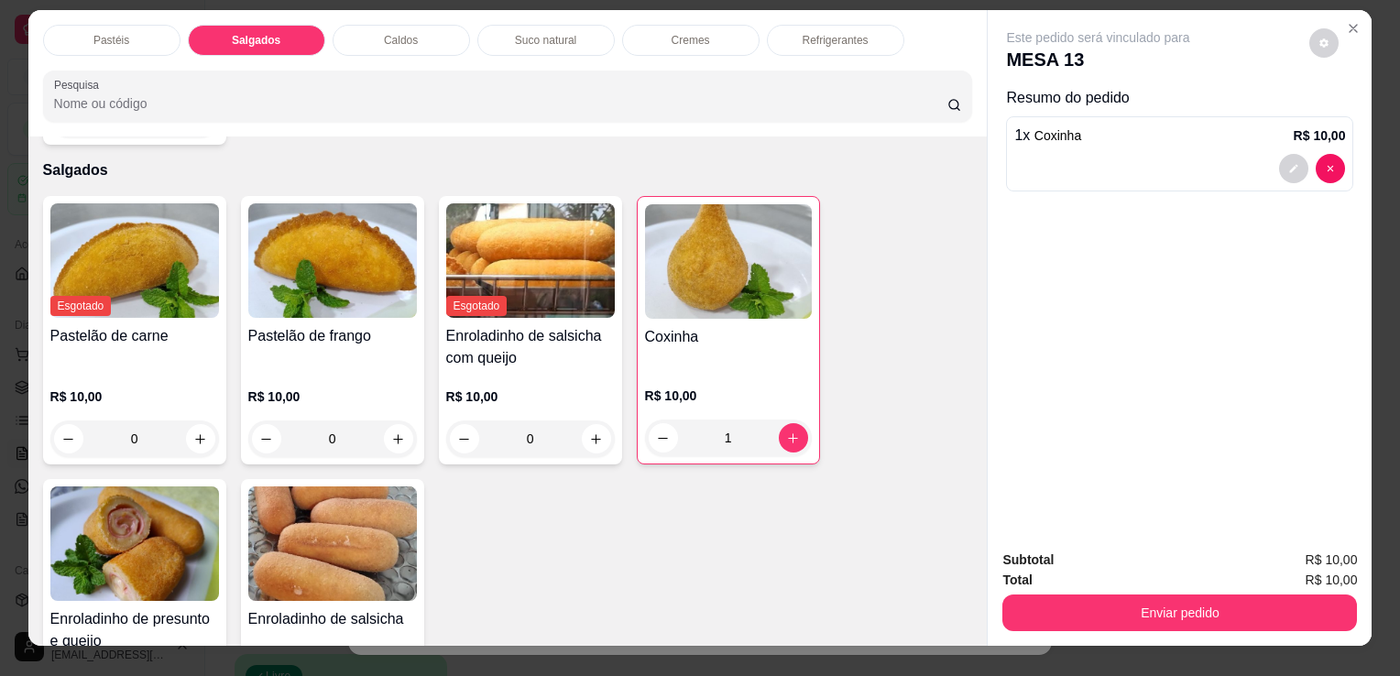
scroll to position [0, 0]
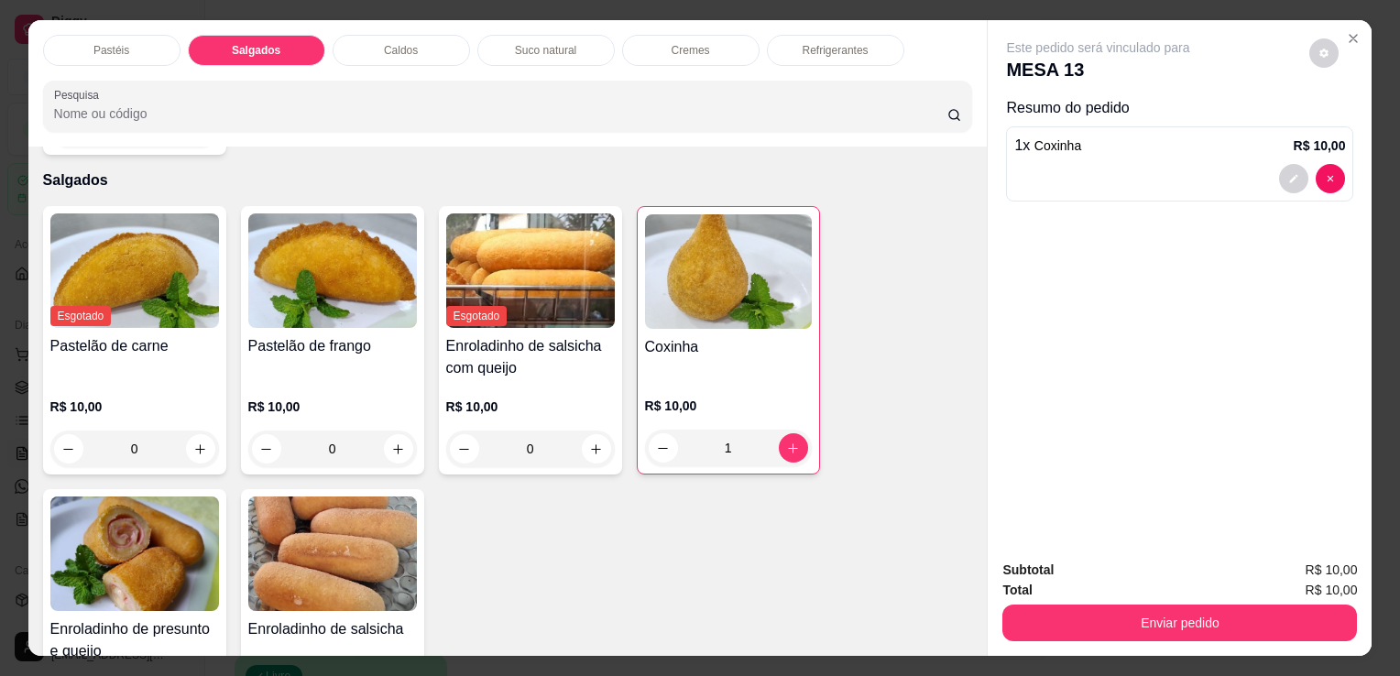
click at [142, 35] on div "Pastéis" at bounding box center [111, 50] width 137 height 31
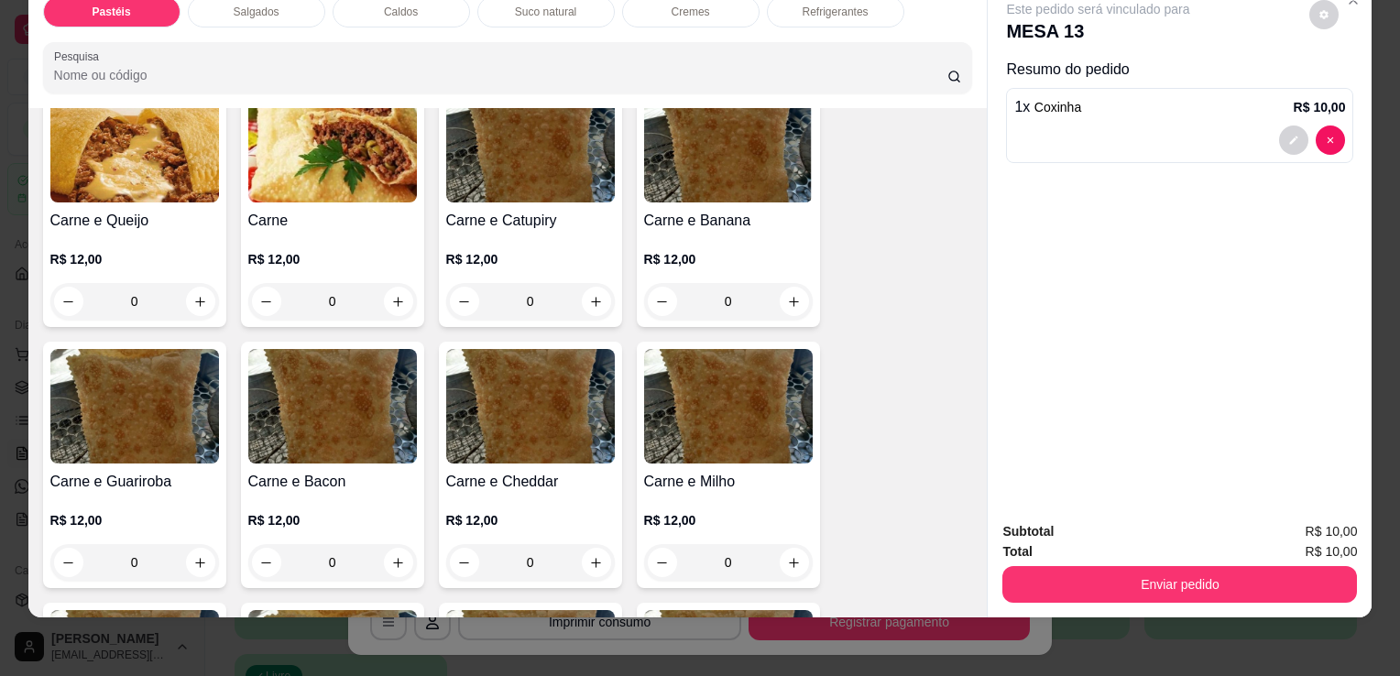
scroll to position [173, 0]
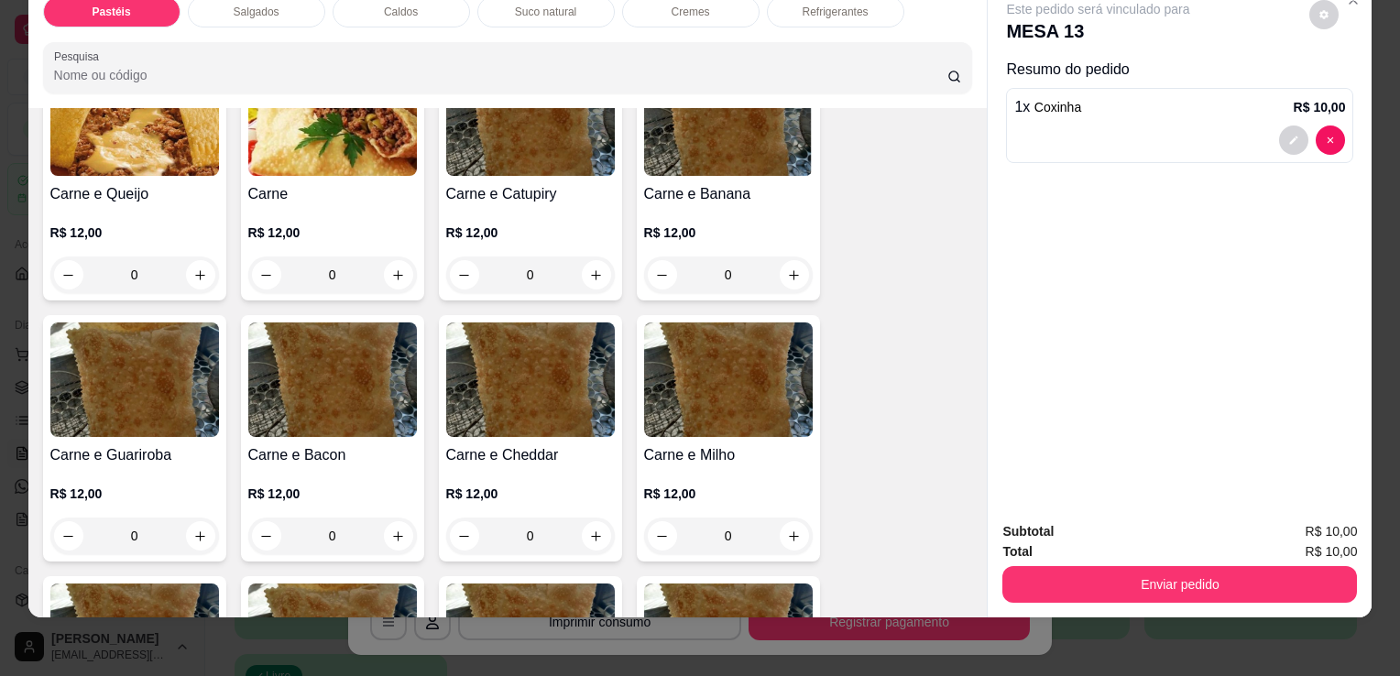
click at [187, 257] on div "0" at bounding box center [134, 275] width 169 height 37
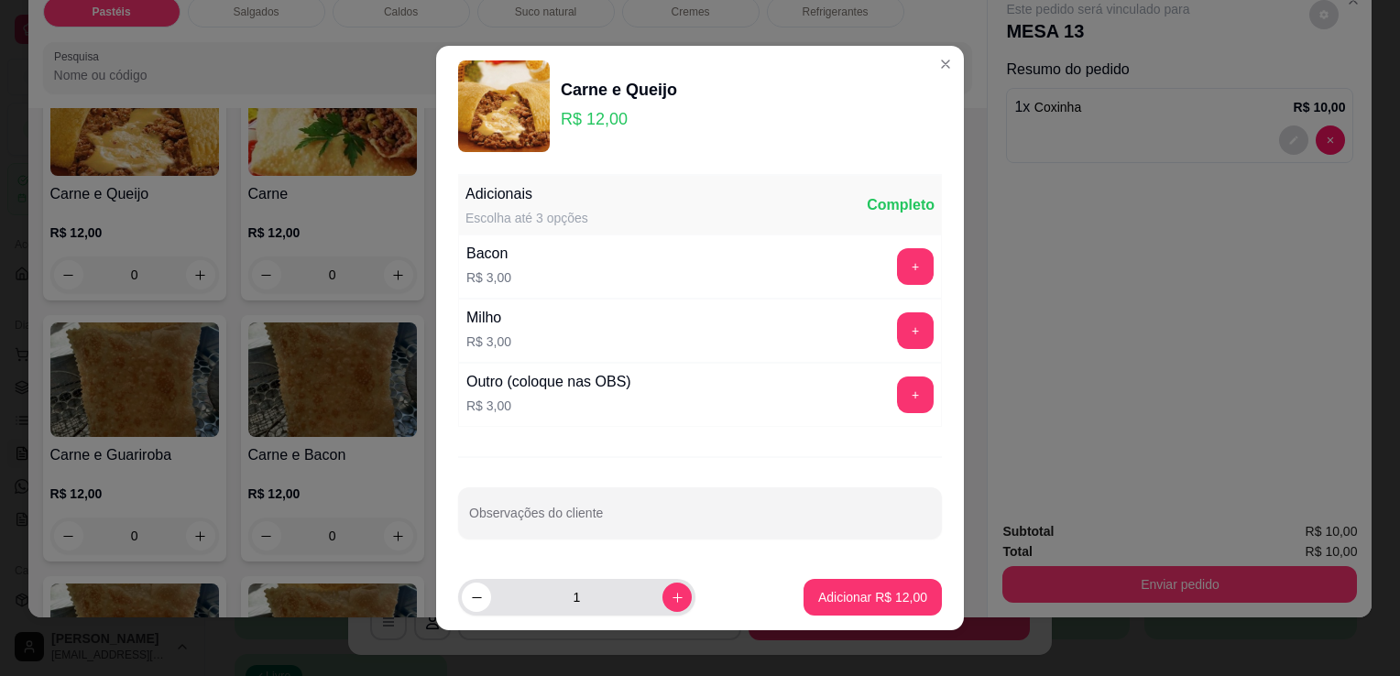
click at [663, 609] on button "increase-product-quantity" at bounding box center [677, 597] width 29 height 29
click at [663, 609] on button "increase-product-quantity" at bounding box center [677, 597] width 28 height 28
type input "3"
click at [838, 620] on footer "3 Adicionar R$ 36,00" at bounding box center [700, 598] width 528 height 66
click at [850, 608] on button "Adicionar R$ 36,00" at bounding box center [873, 597] width 138 height 37
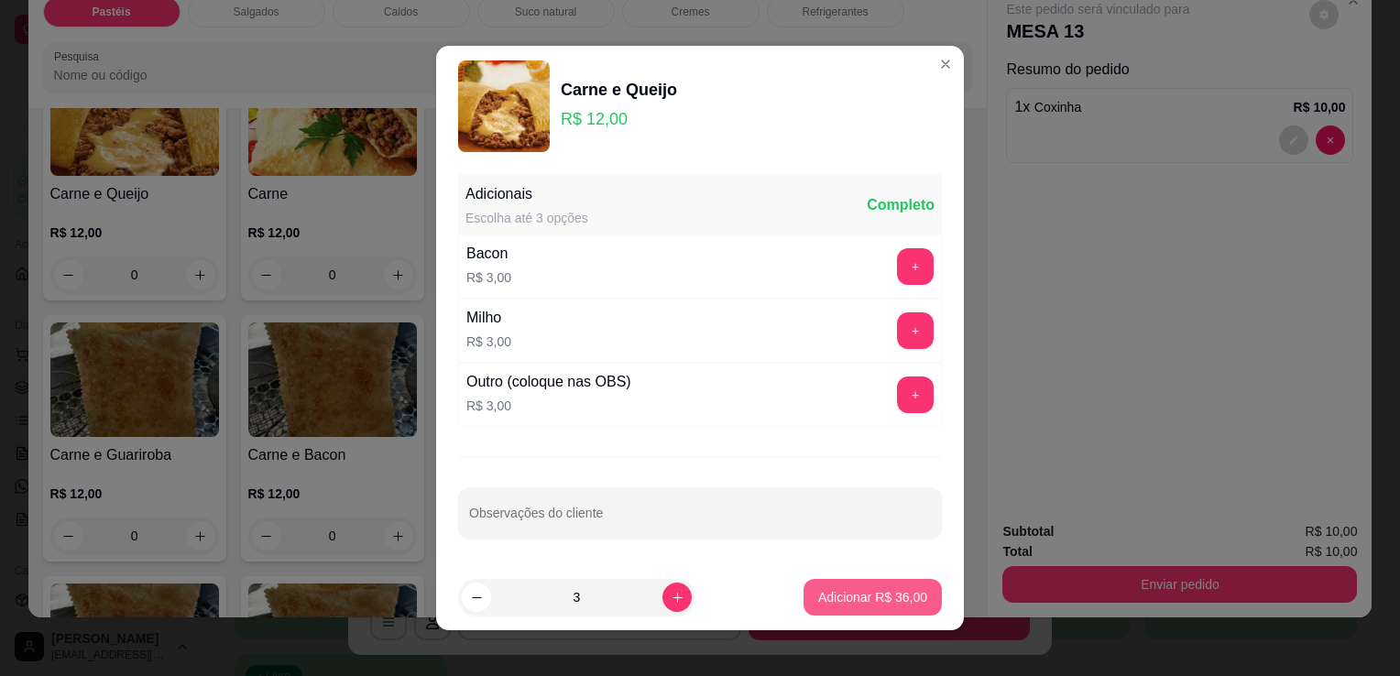
type input "3"
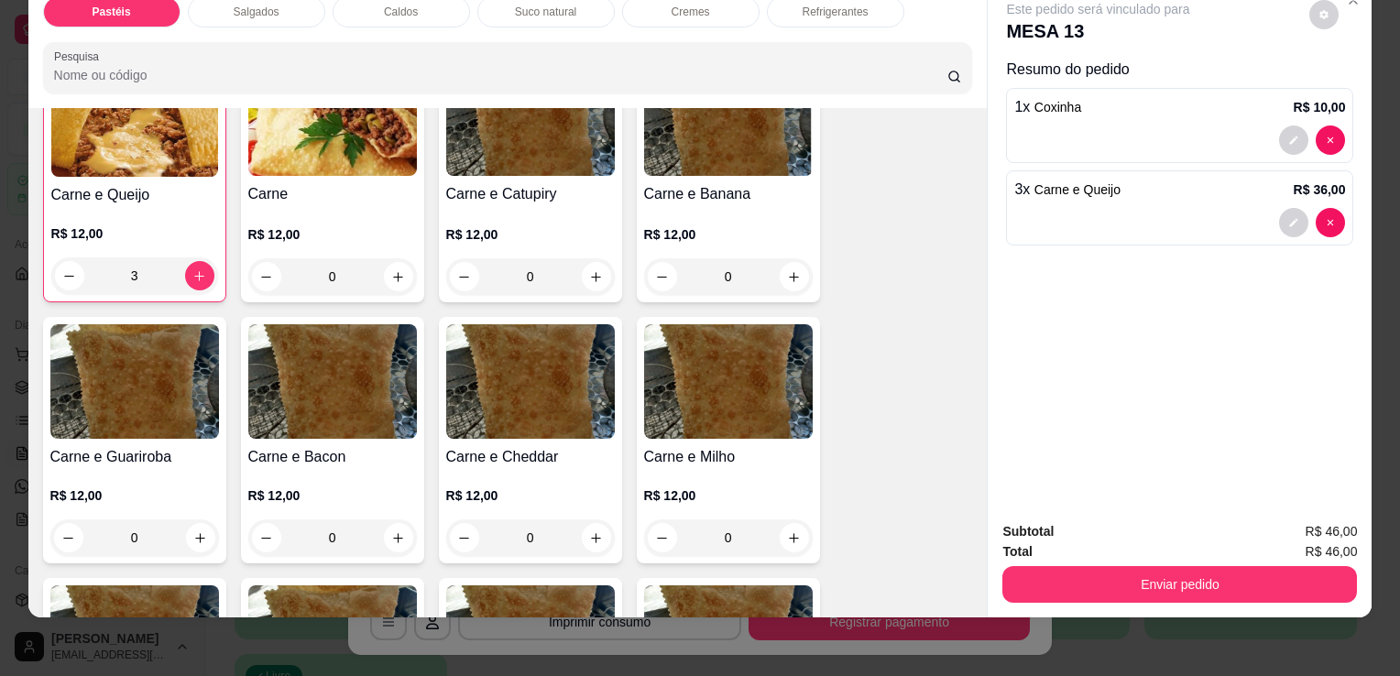
scroll to position [174, 0]
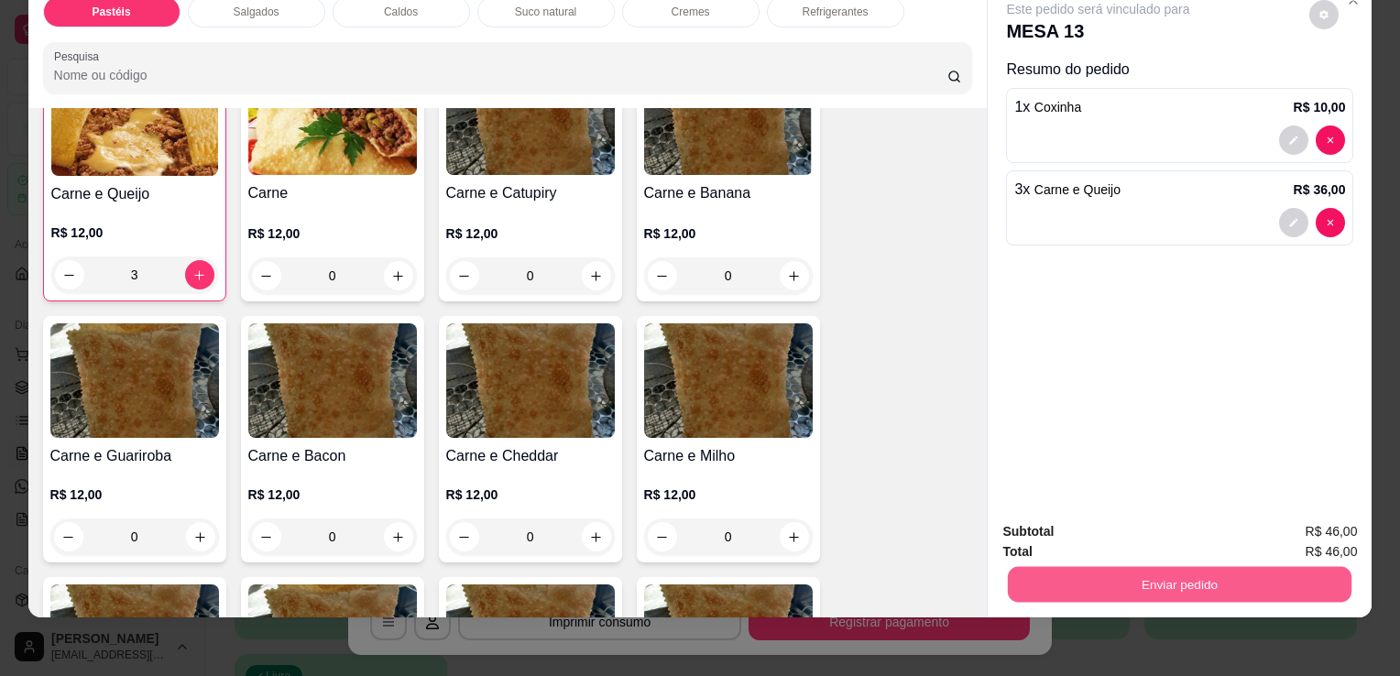
click at [1026, 583] on button "Enviar pedido" at bounding box center [1180, 584] width 344 height 36
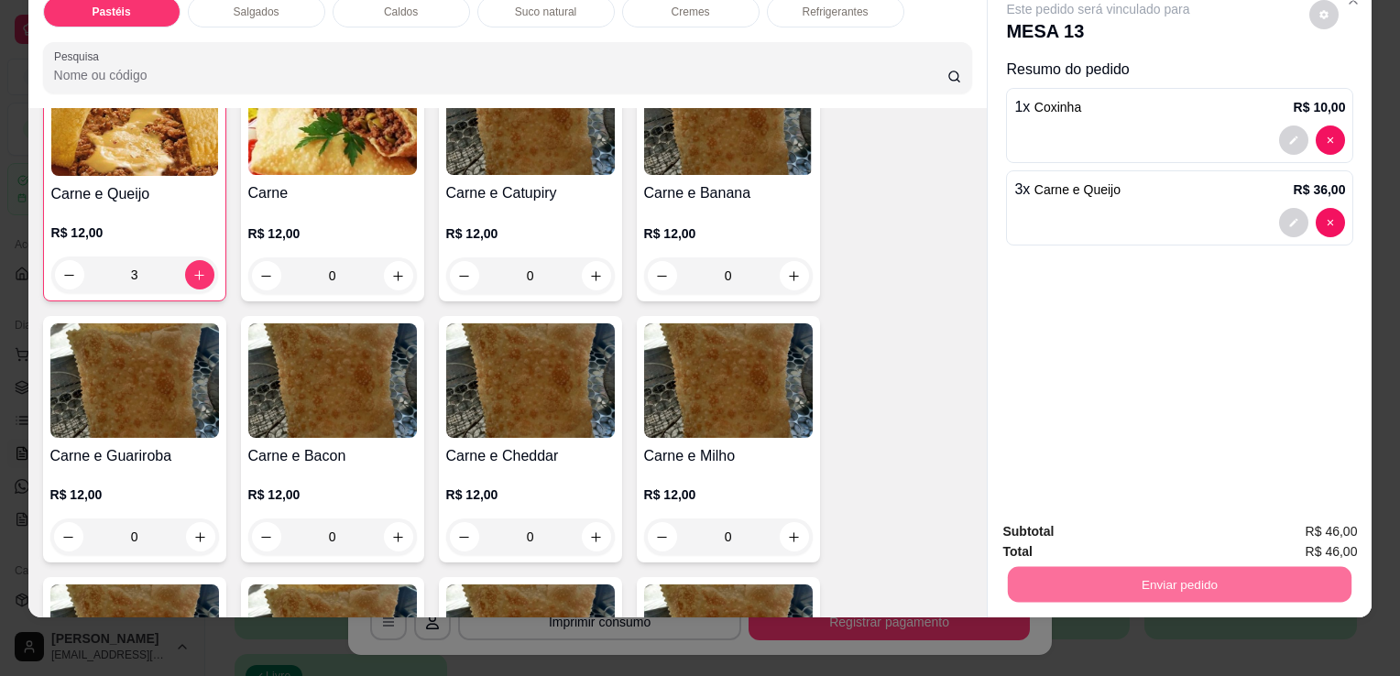
click at [1038, 524] on button "Não registrar e enviar pedido" at bounding box center [1120, 526] width 191 height 35
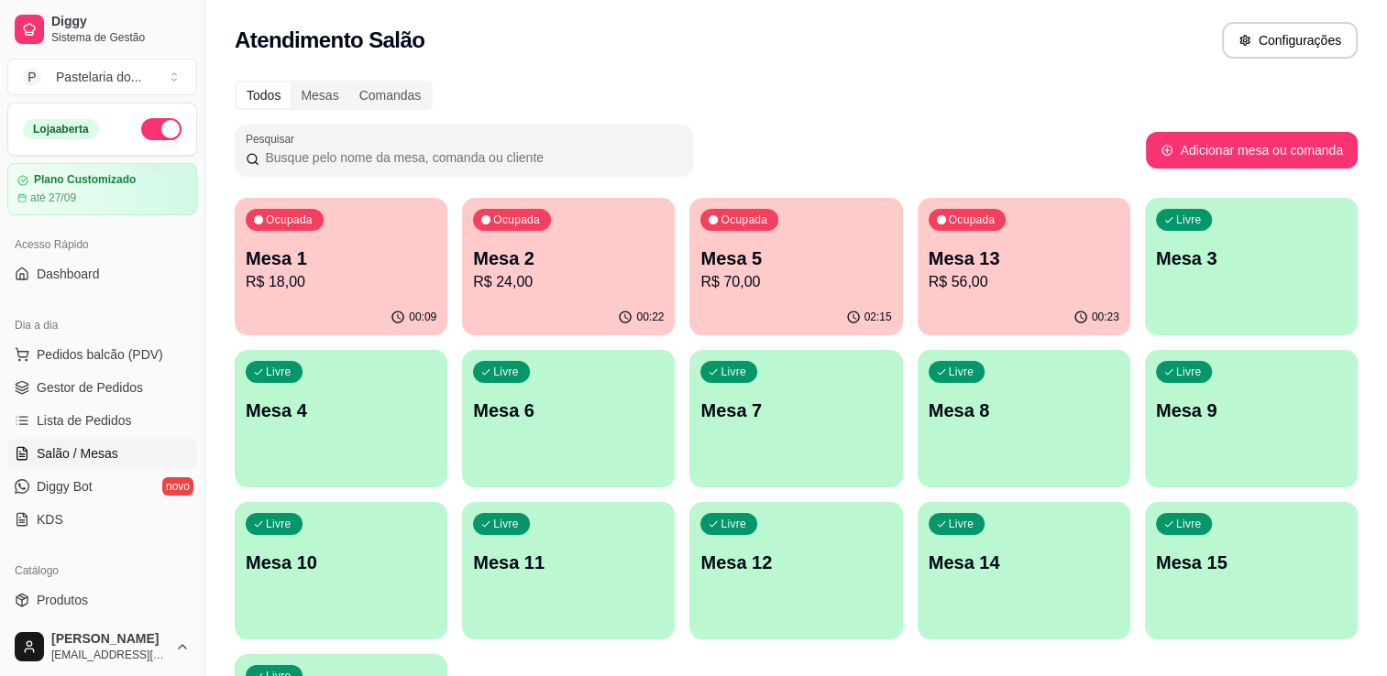
click at [759, 286] on p "R$ 70,00" at bounding box center [795, 282] width 191 height 22
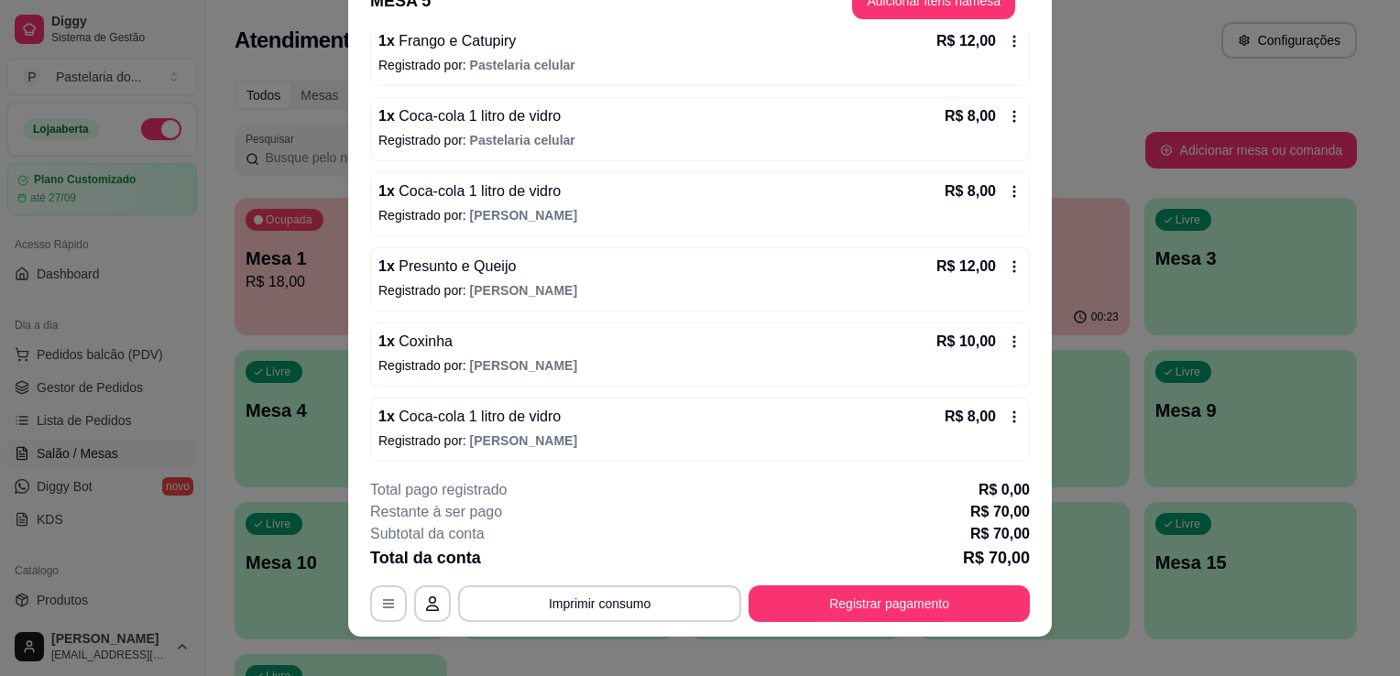
scroll to position [55, 0]
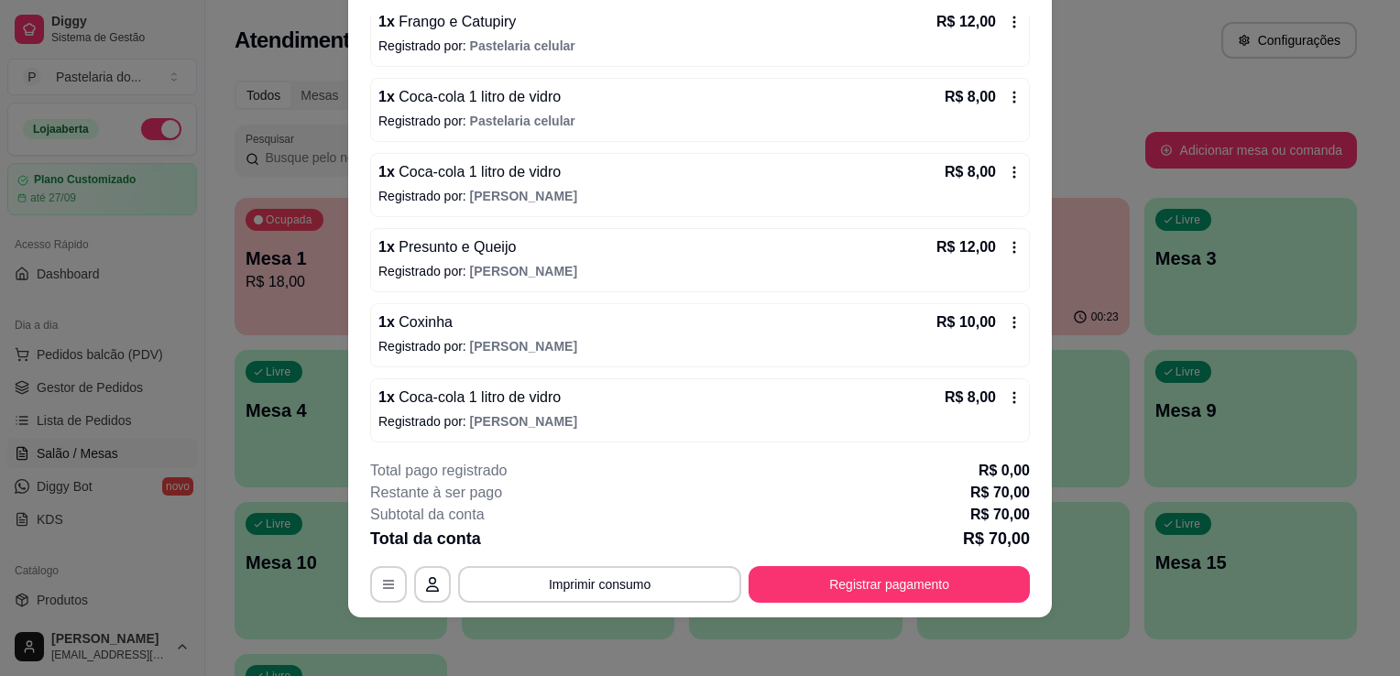
click at [1014, 323] on icon at bounding box center [1015, 322] width 3 height 12
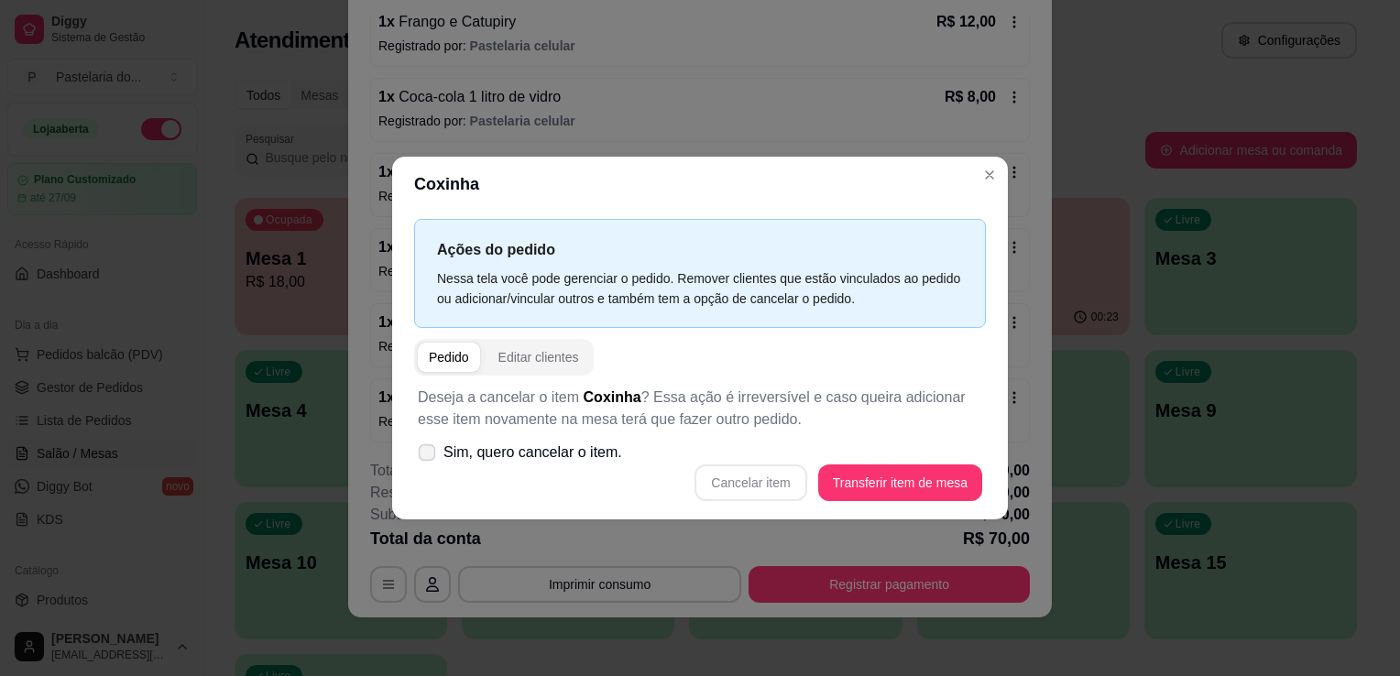
click at [534, 445] on span "Sim, quero cancelar o item." at bounding box center [533, 453] width 179 height 22
click at [429, 456] on input "Sim, quero cancelar o item." at bounding box center [423, 462] width 12 height 12
checkbox input "true"
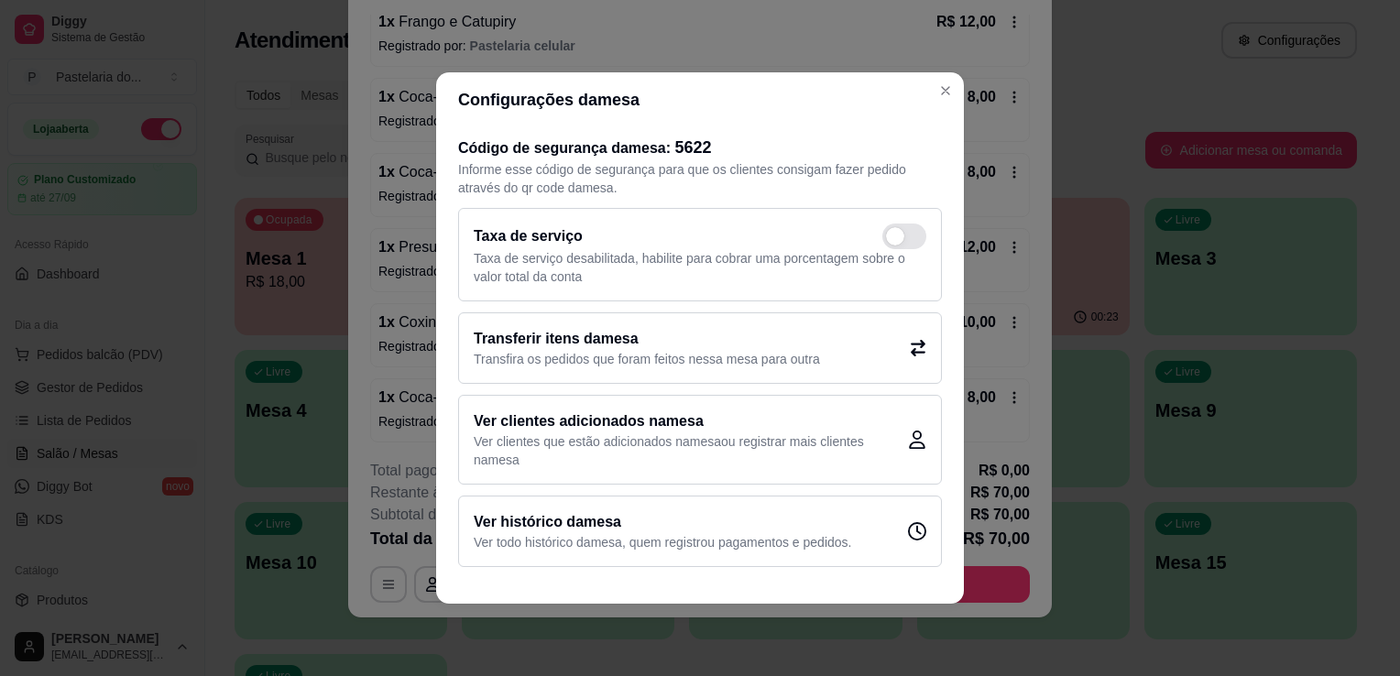
click at [939, 126] on header "Configurações da mesa" at bounding box center [700, 99] width 528 height 55
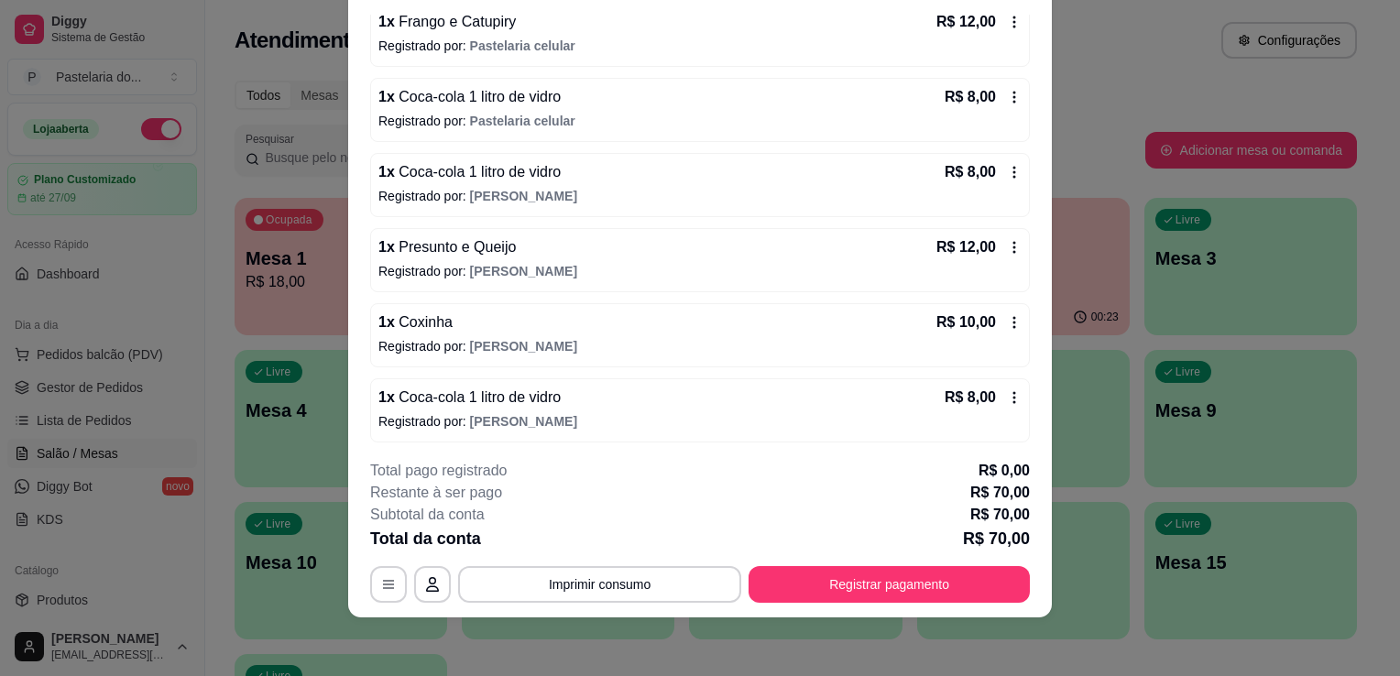
click at [1007, 392] on icon at bounding box center [1014, 397] width 15 height 15
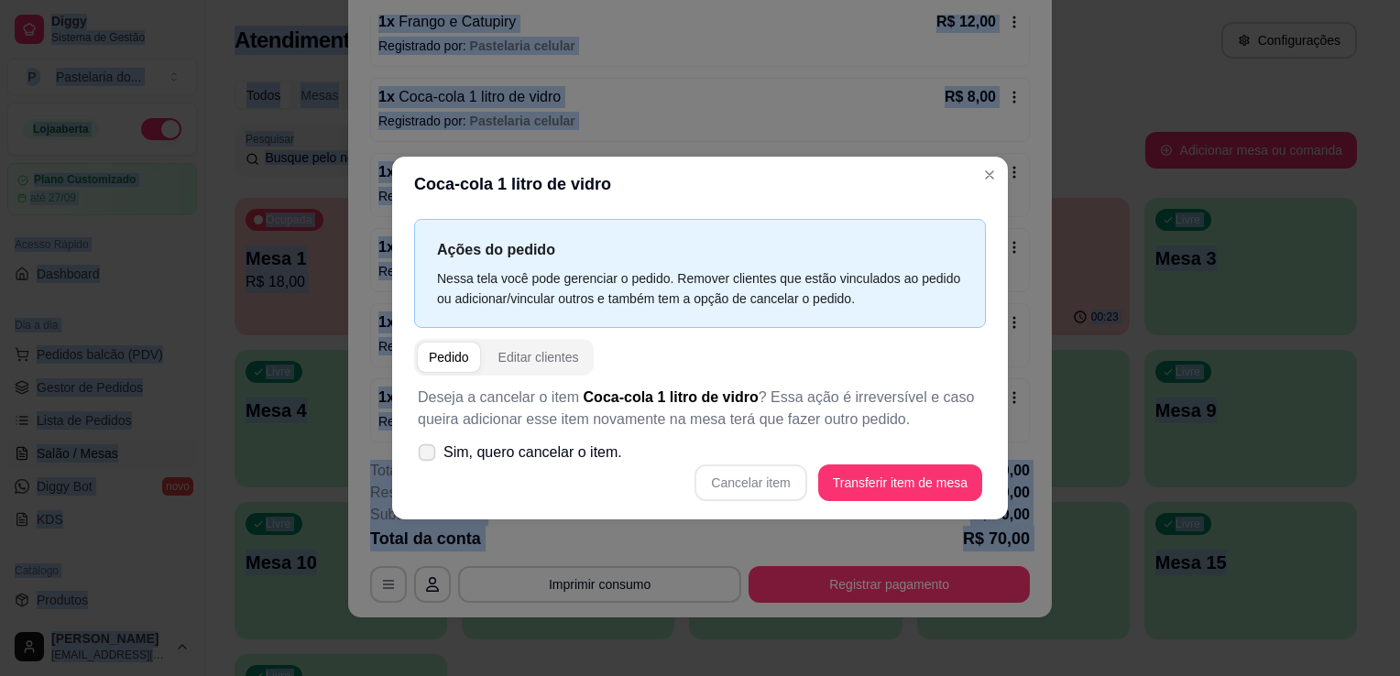
click at [422, 455] on icon at bounding box center [427, 452] width 14 height 10
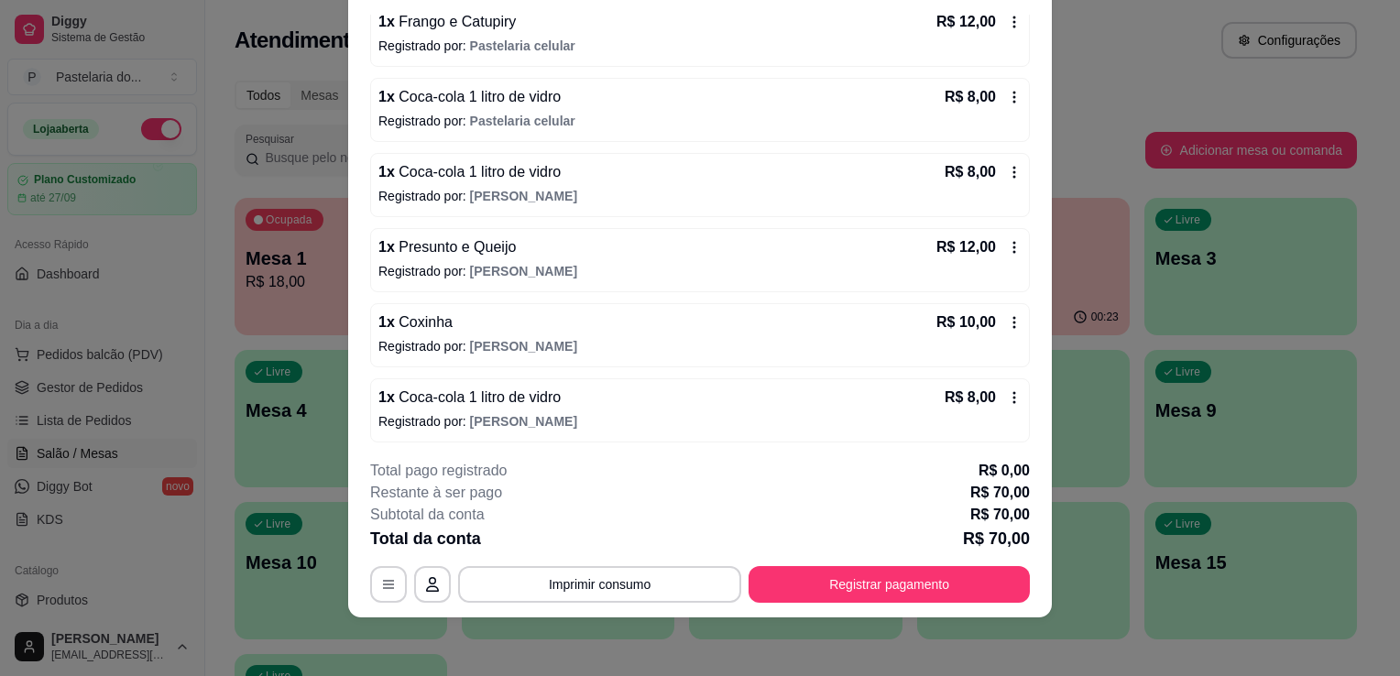
click at [1007, 391] on icon at bounding box center [1014, 397] width 15 height 15
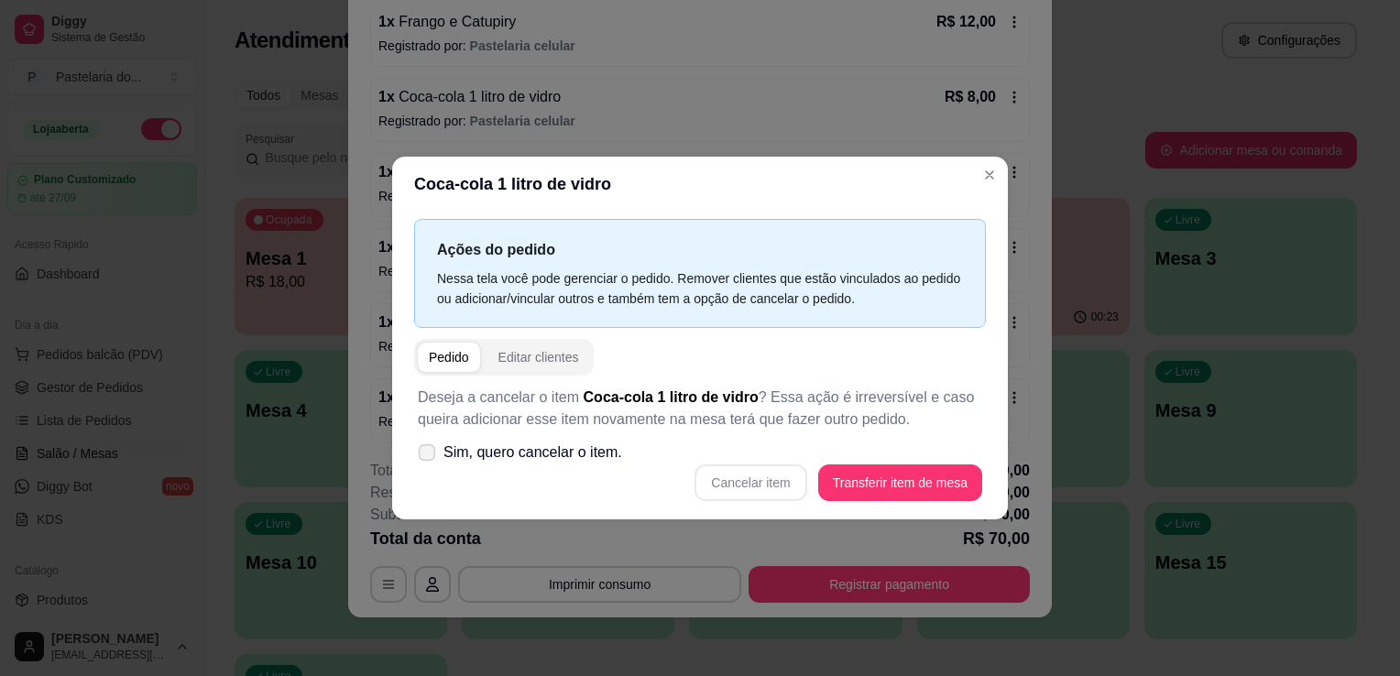
click at [431, 457] on icon at bounding box center [427, 452] width 14 height 10
click at [429, 457] on input "Sim, quero cancelar o item." at bounding box center [423, 462] width 12 height 12
checkbox input "true"
click at [759, 478] on button "Cancelar item" at bounding box center [751, 483] width 112 height 37
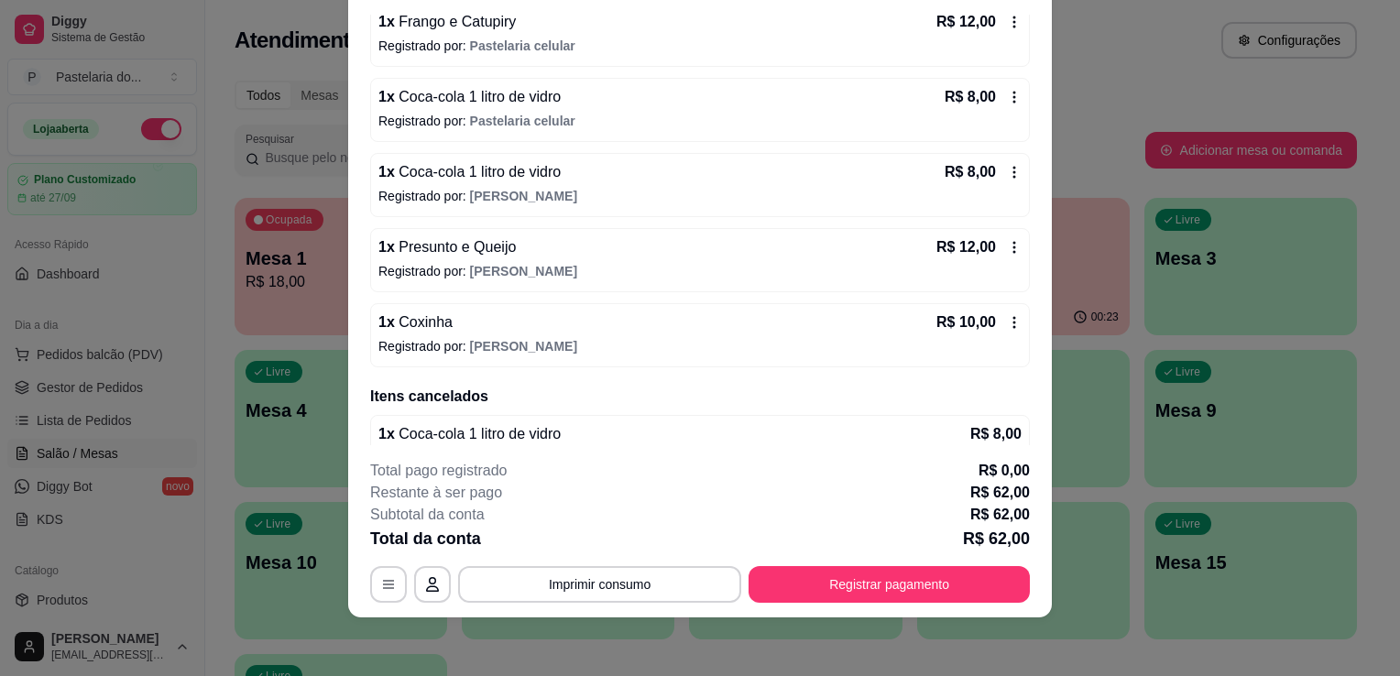
click at [997, 326] on div "R$ 10,00" at bounding box center [979, 323] width 85 height 22
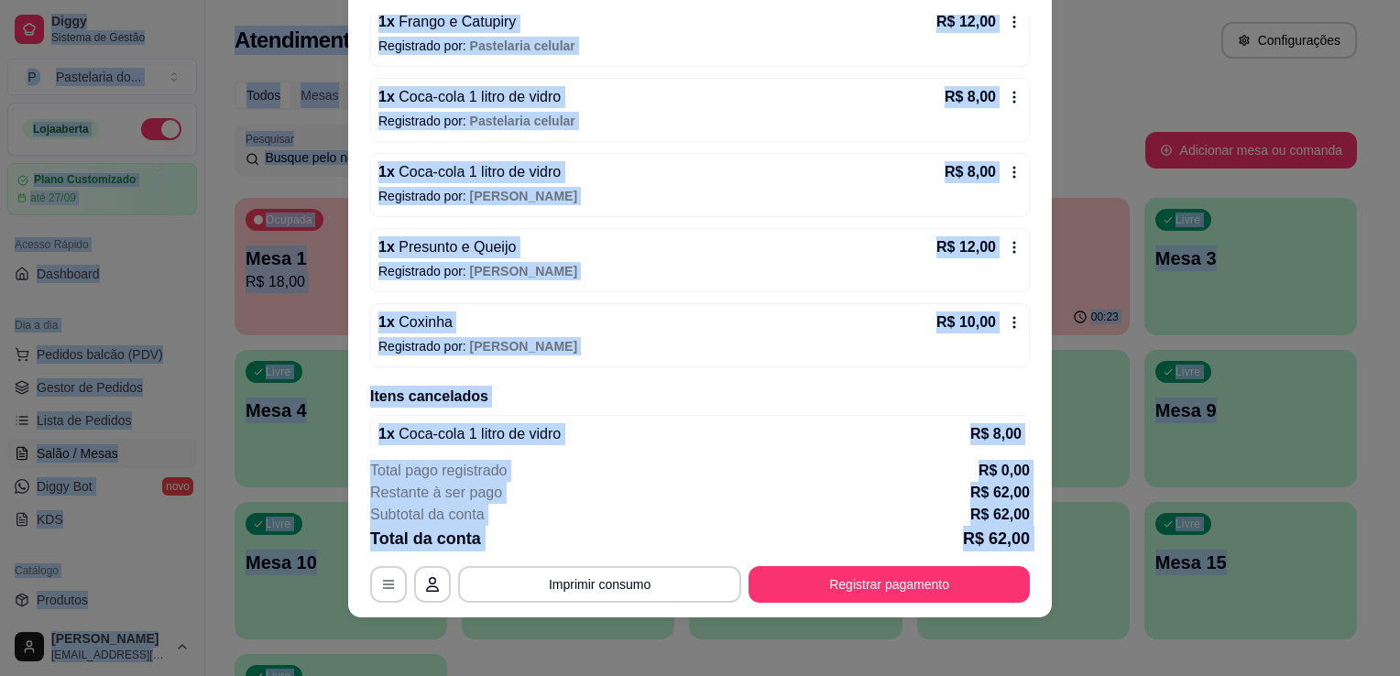
click at [997, 326] on div "Ações do pedido Nessa tela você pode gerenciar o pedido. Remover clientes que e…" at bounding box center [700, 366] width 632 height 316
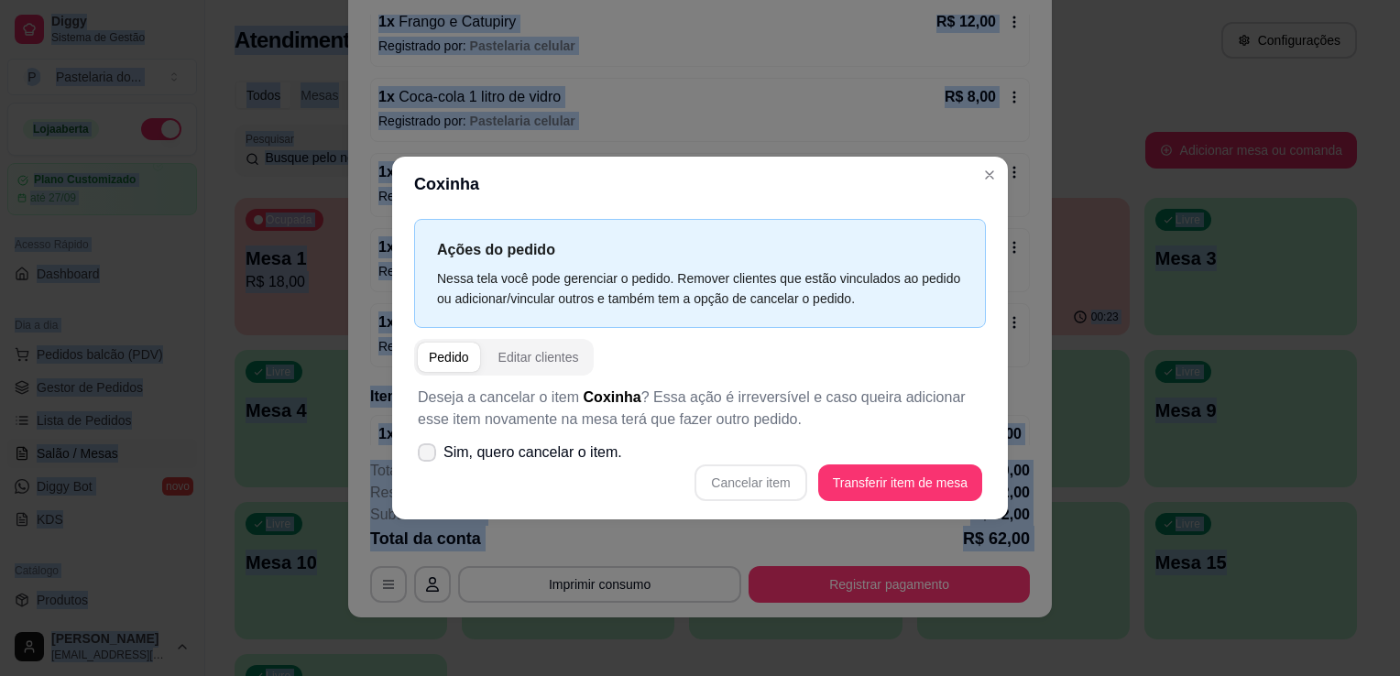
click at [531, 452] on span "Sim, quero cancelar o item." at bounding box center [533, 453] width 179 height 22
click at [429, 456] on input "Sim, quero cancelar o item." at bounding box center [423, 462] width 12 height 12
click at [531, 452] on span "Sim, quero cancelar o item." at bounding box center [533, 453] width 179 height 22
click at [429, 456] on input "Sim, quero cancelar o item." at bounding box center [423, 462] width 12 height 12
click at [462, 456] on span "Sim, quero cancelar o item." at bounding box center [533, 453] width 179 height 22
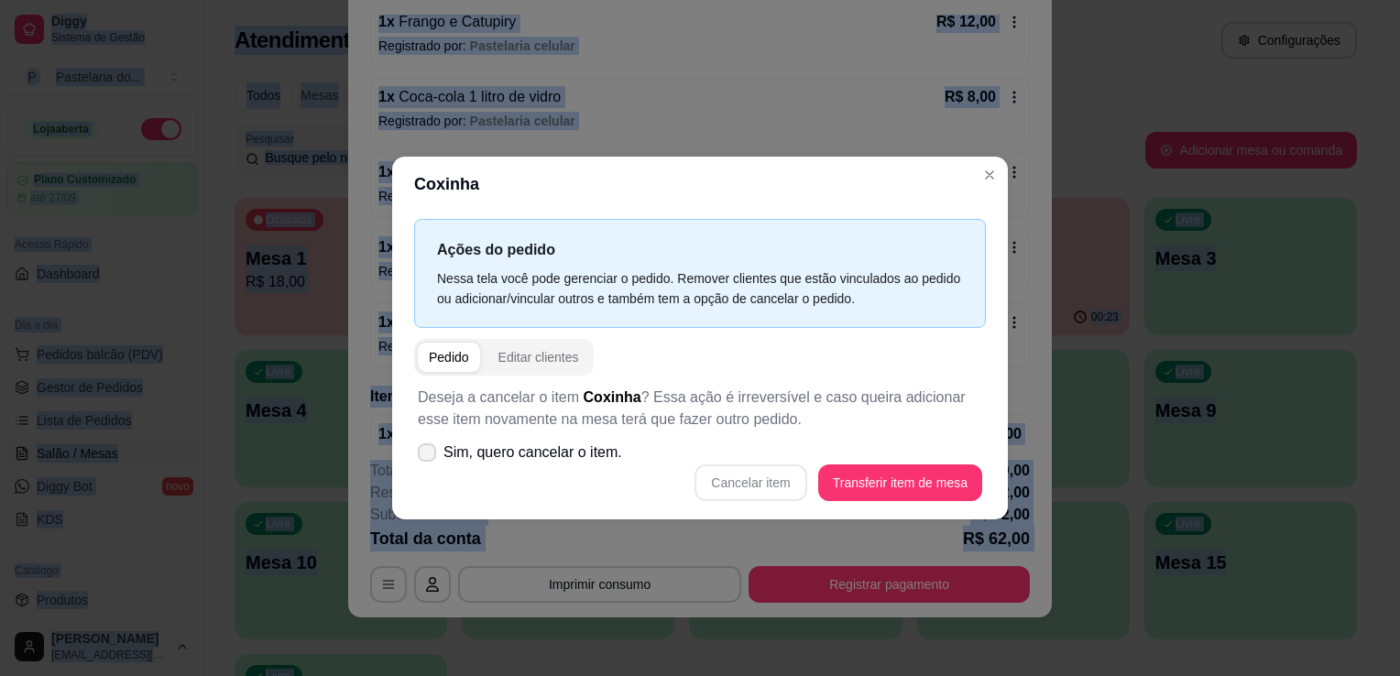
click at [429, 456] on input "Sim, quero cancelar o item." at bounding box center [423, 462] width 12 height 12
checkbox input "true"
click at [755, 484] on button "Cancelar item" at bounding box center [751, 484] width 109 height 36
click at [755, 484] on div "Cancelar item Transferir item de mesa" at bounding box center [700, 483] width 565 height 37
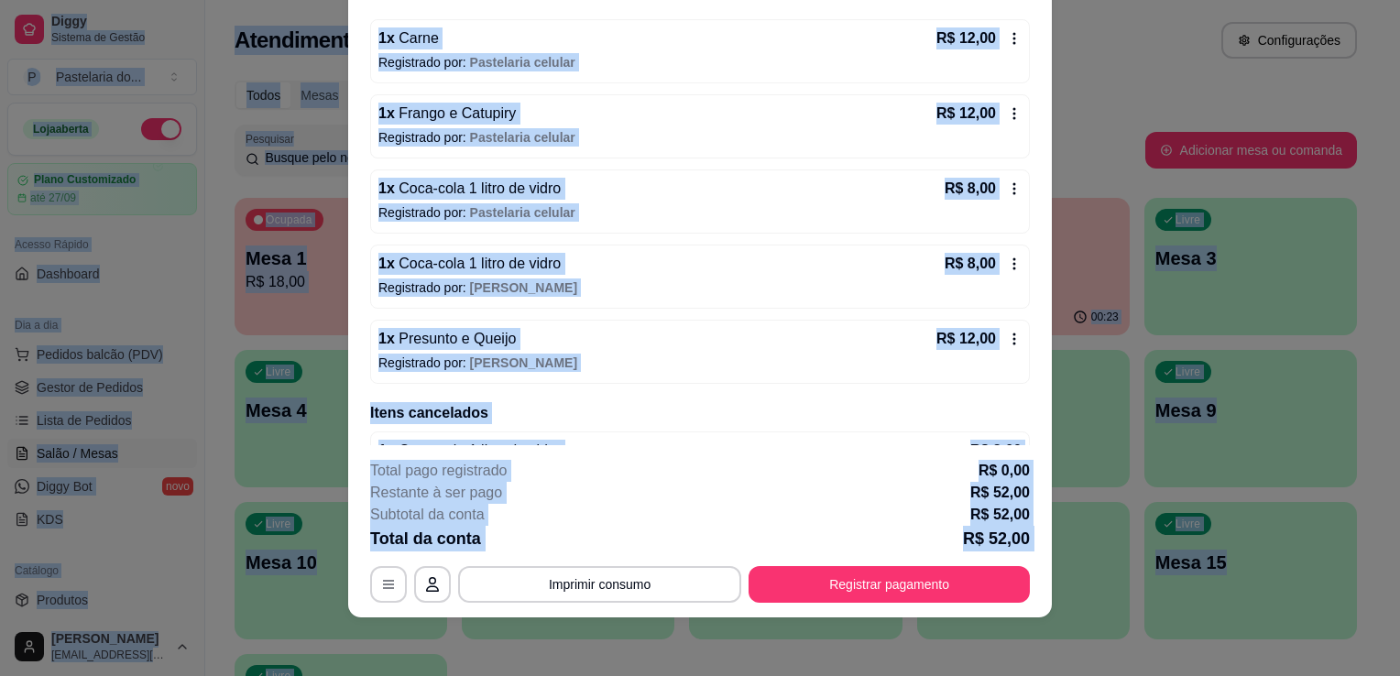
scroll to position [282, 0]
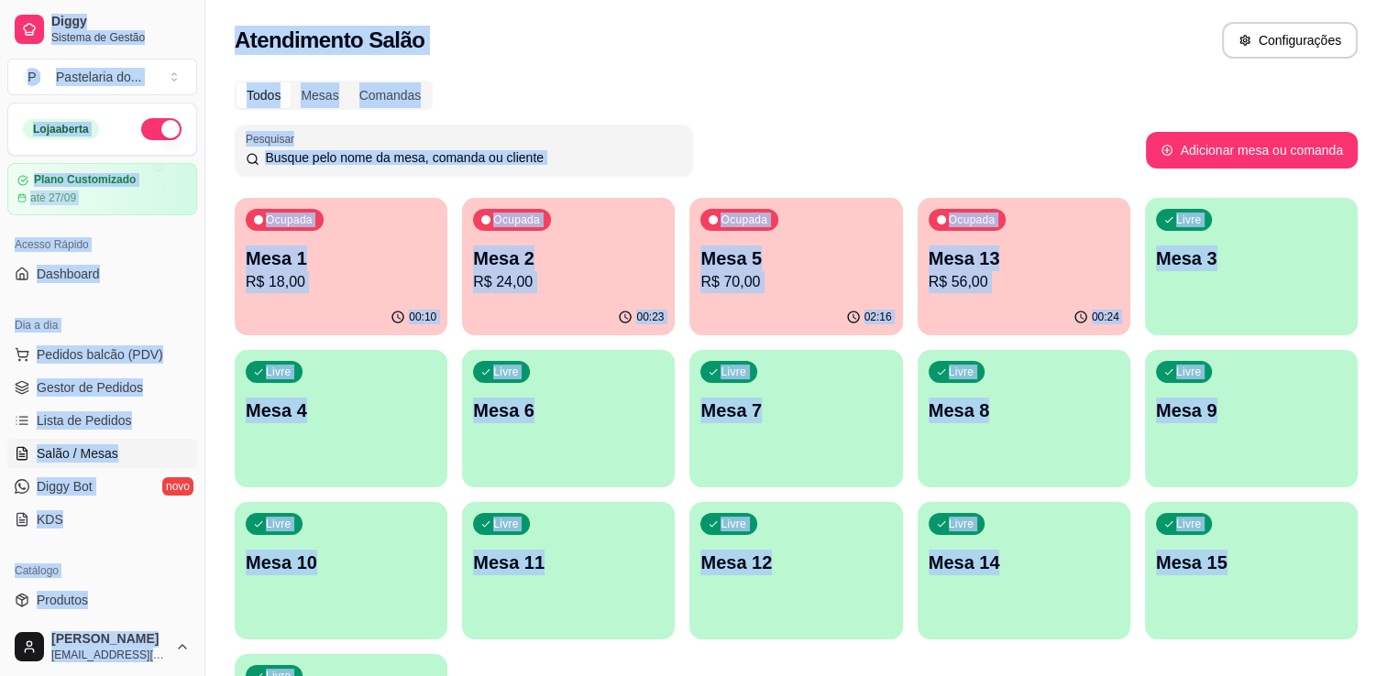
click at [577, 410] on p "Mesa 6" at bounding box center [568, 411] width 191 height 26
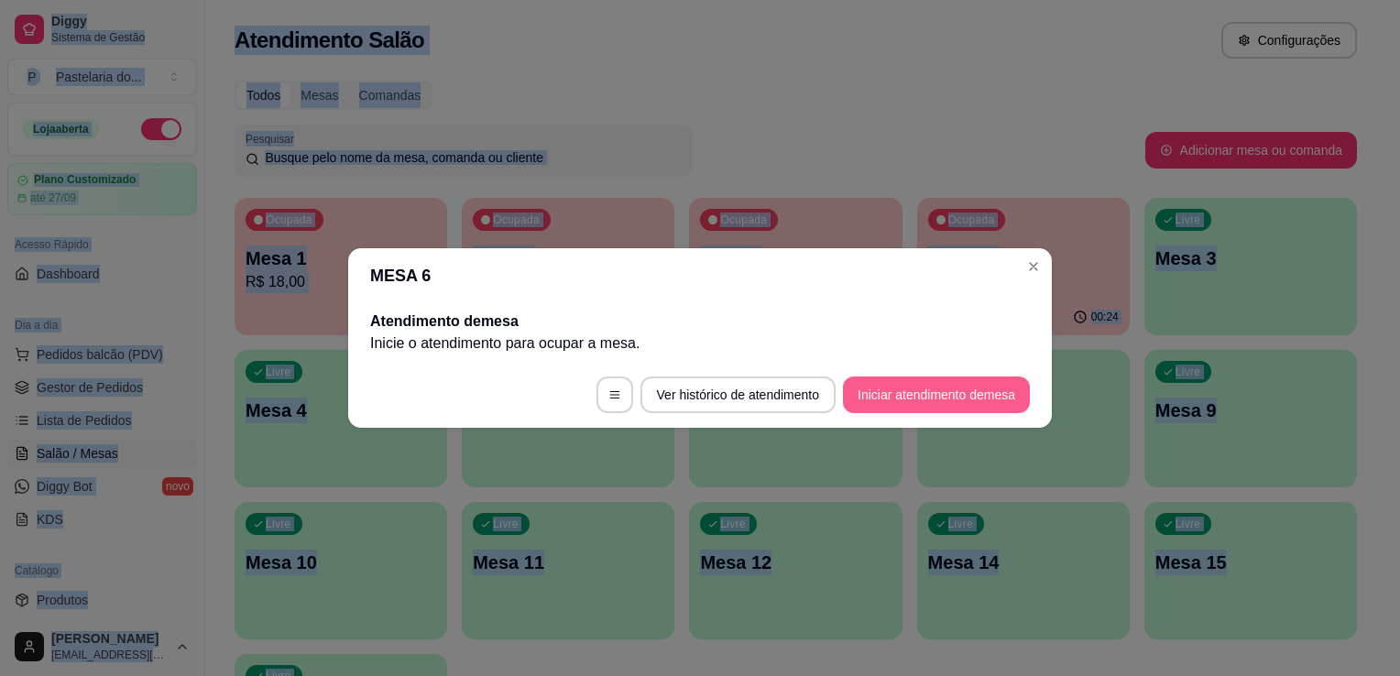
click at [877, 396] on button "Iniciar atendimento de mesa" at bounding box center [936, 395] width 187 height 37
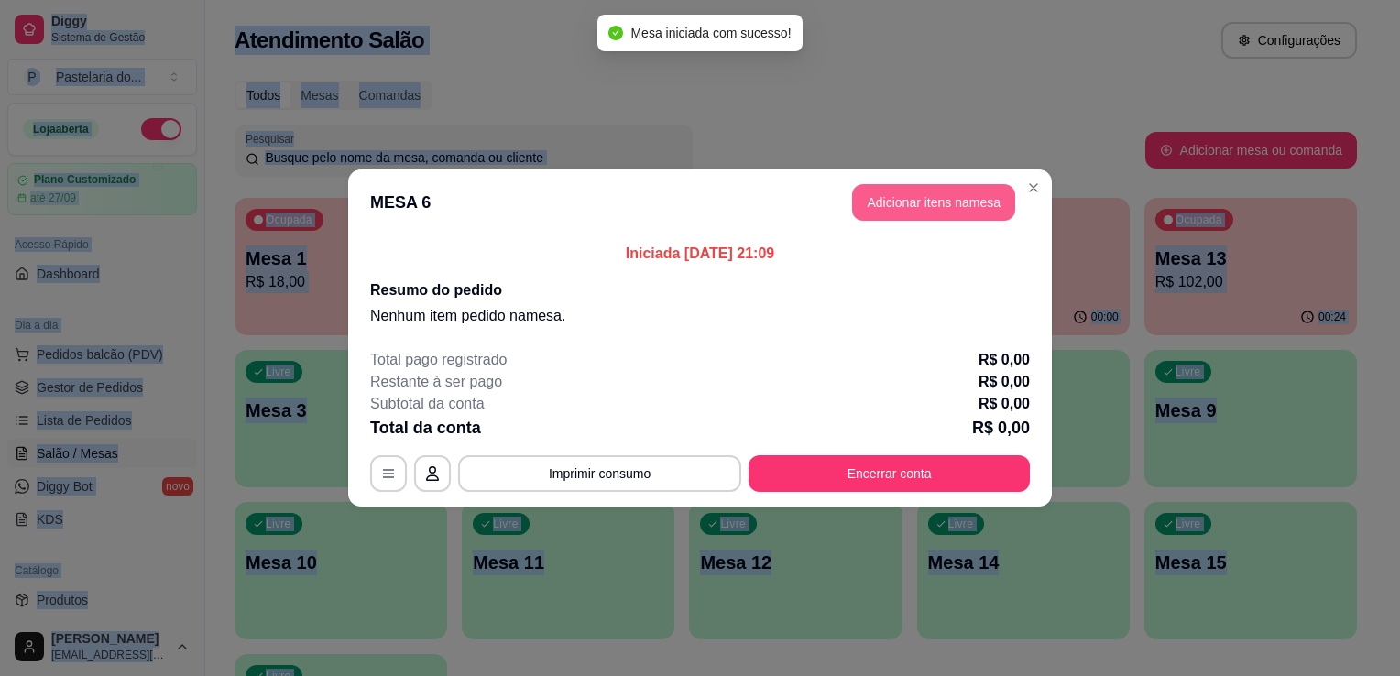
click at [924, 205] on button "Adicionar itens na mesa" at bounding box center [933, 202] width 163 height 37
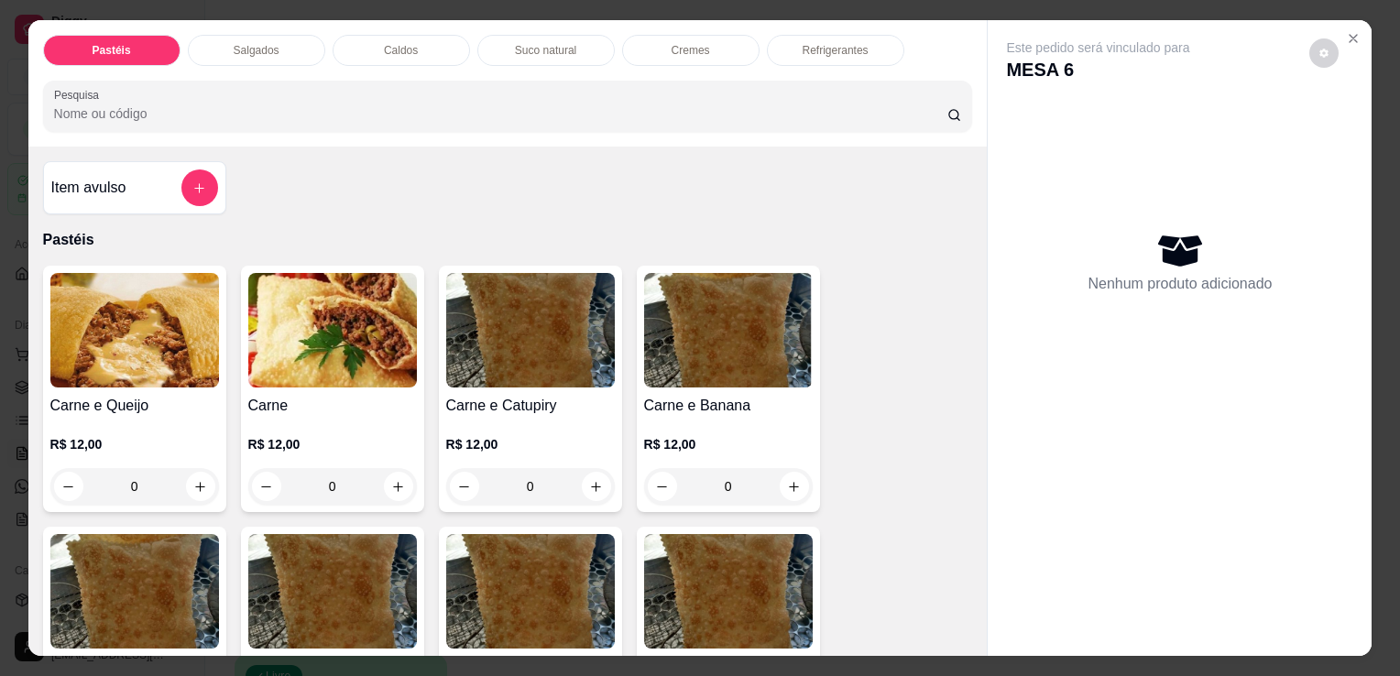
click at [283, 49] on div "Salgados" at bounding box center [256, 50] width 137 height 31
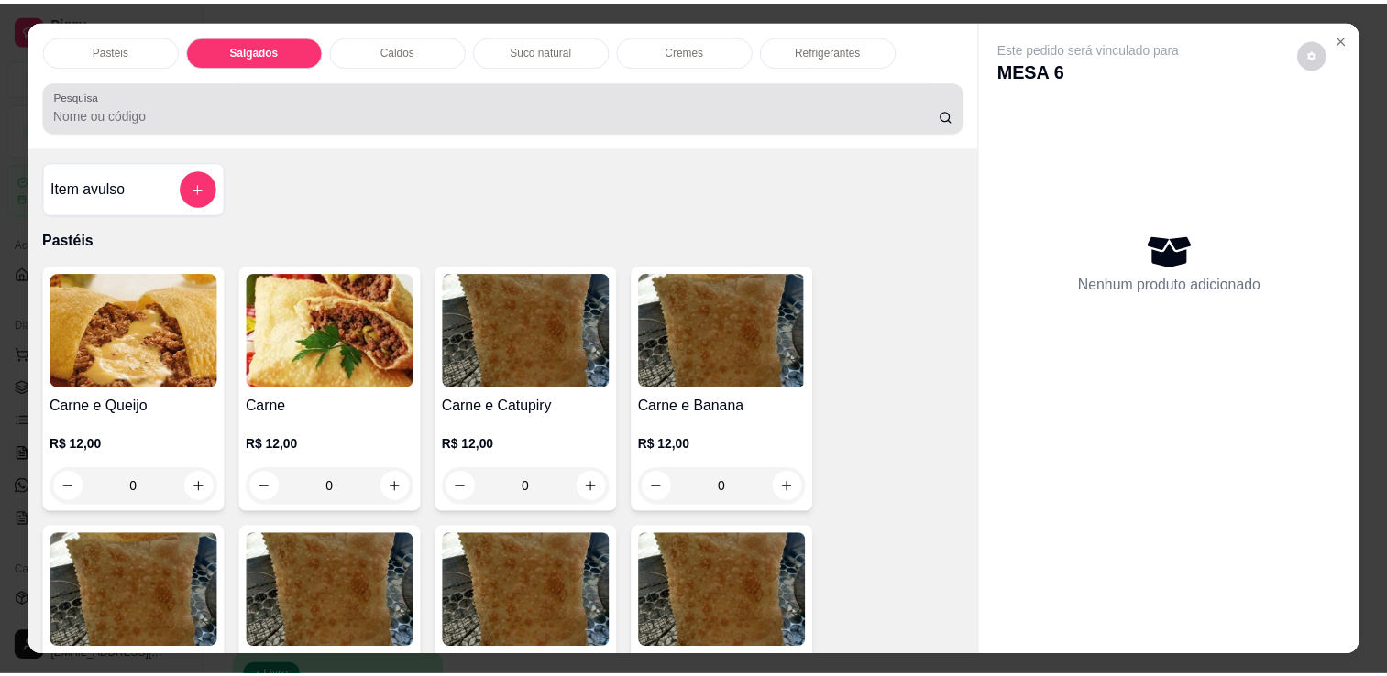
scroll to position [45, 0]
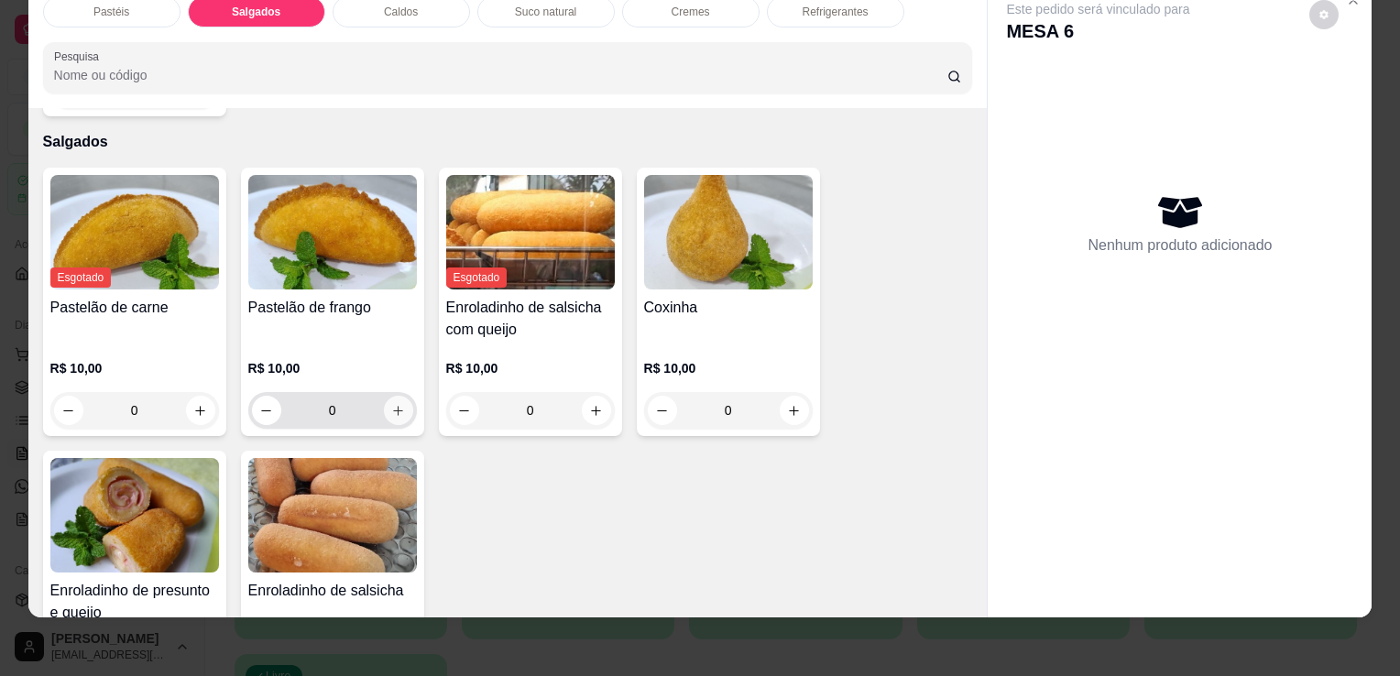
click at [398, 404] on icon "increase-product-quantity" at bounding box center [398, 411] width 14 height 14
click at [398, 396] on button "increase-product-quantity" at bounding box center [398, 410] width 29 height 29
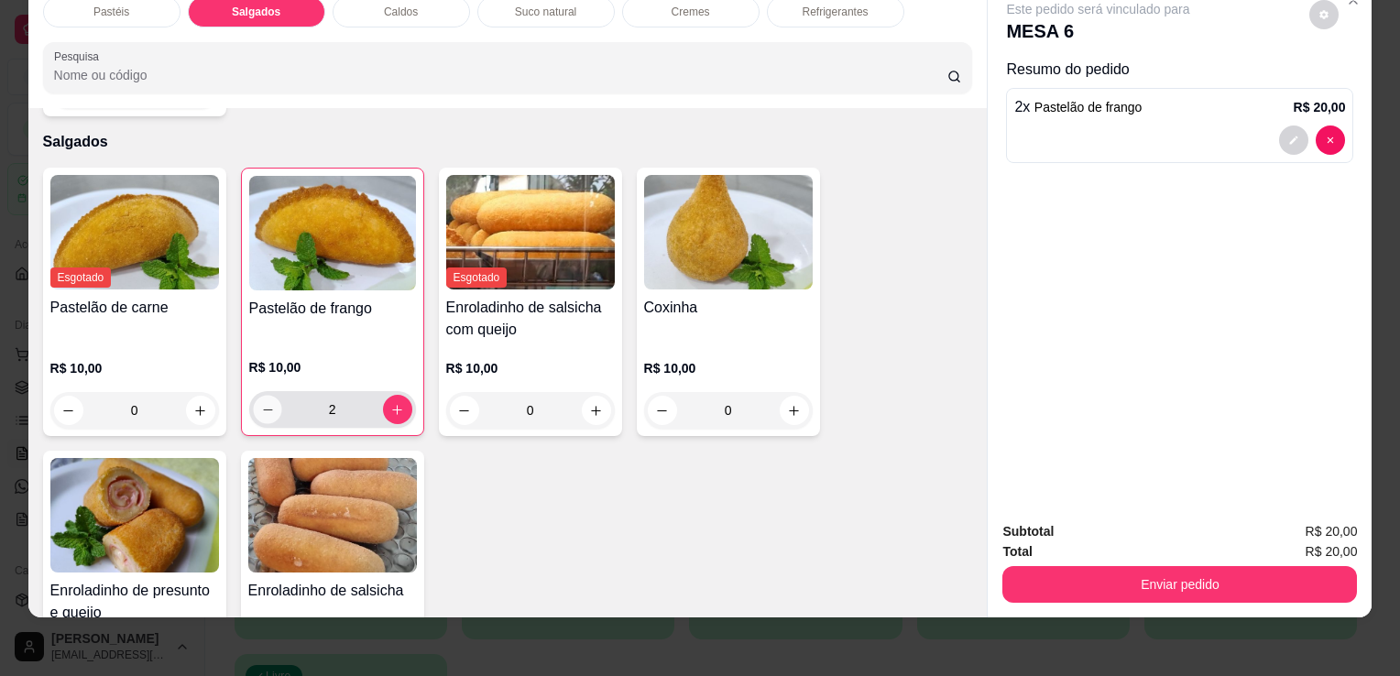
click at [253, 396] on button "decrease-product-quantity" at bounding box center [267, 410] width 28 height 28
type input "1"
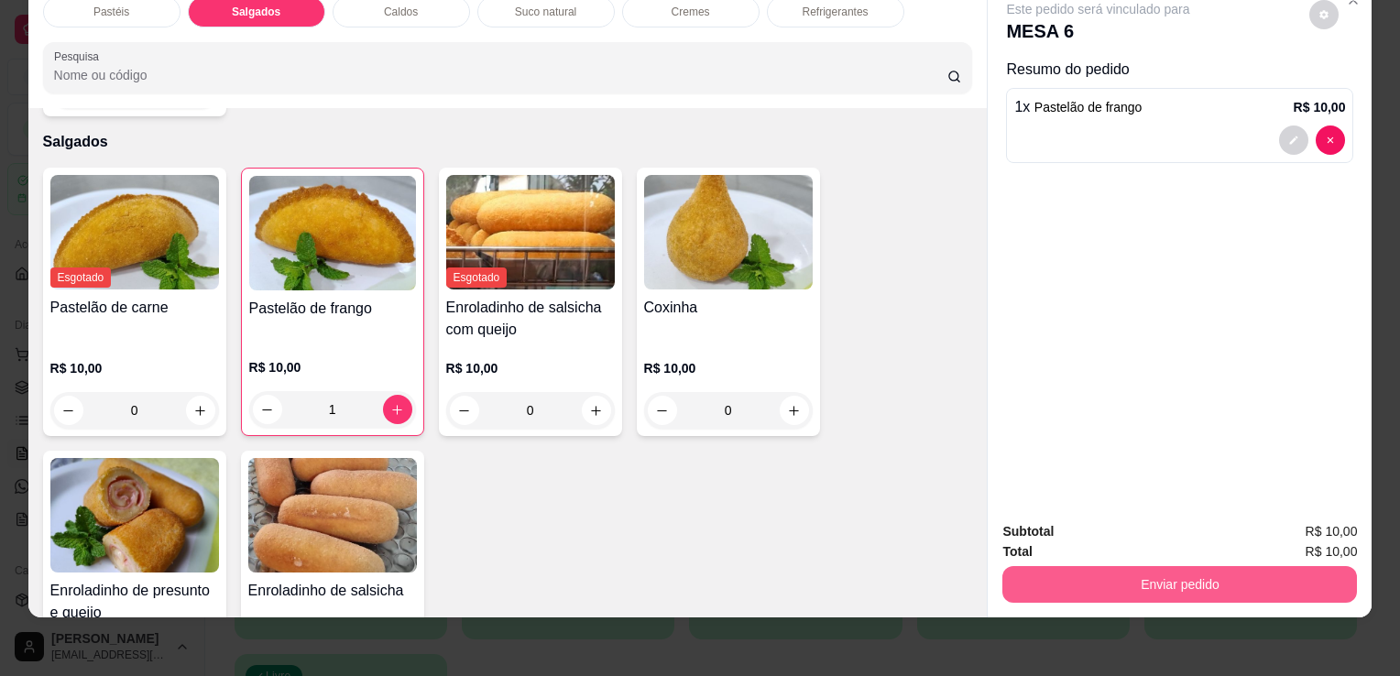
click at [1124, 566] on button "Enviar pedido" at bounding box center [1180, 584] width 355 height 37
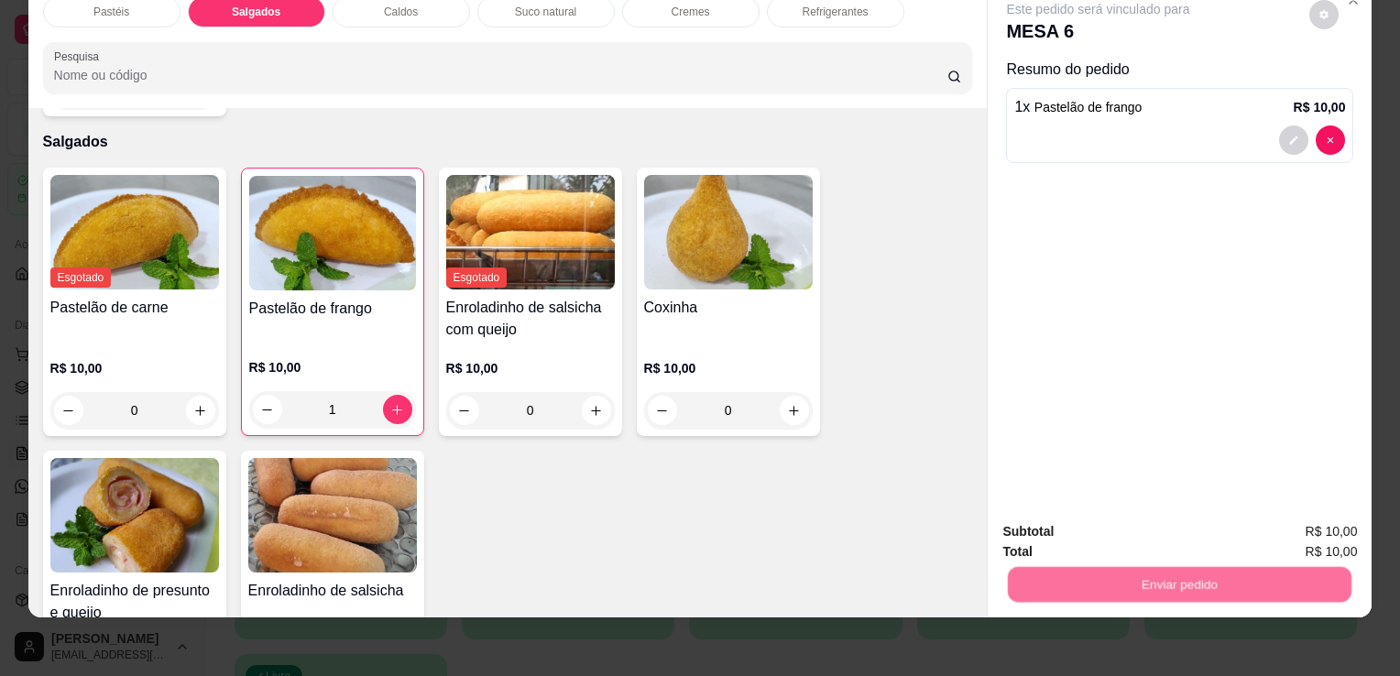
click at [1102, 530] on button "Não registrar e enviar pedido" at bounding box center [1120, 526] width 191 height 35
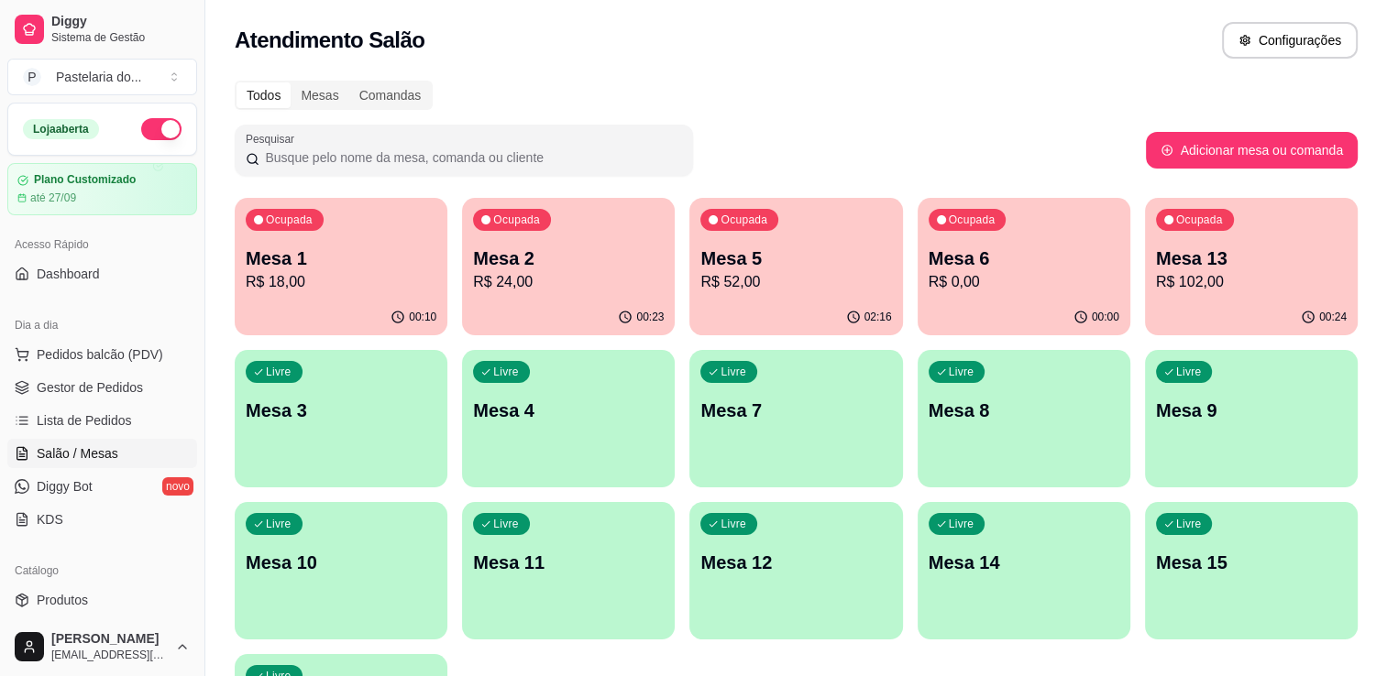
click at [598, 256] on p "Mesa 2" at bounding box center [568, 259] width 191 height 26
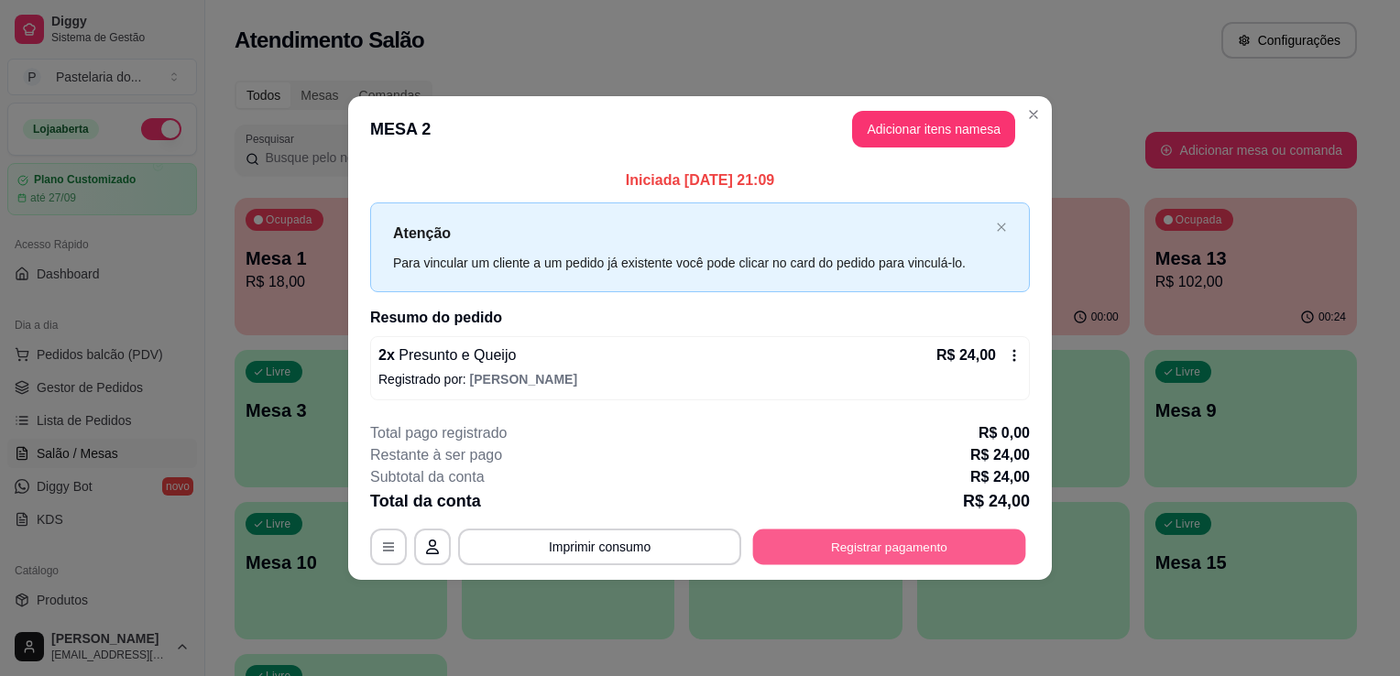
click at [872, 537] on button "Registrar pagamento" at bounding box center [889, 547] width 273 height 36
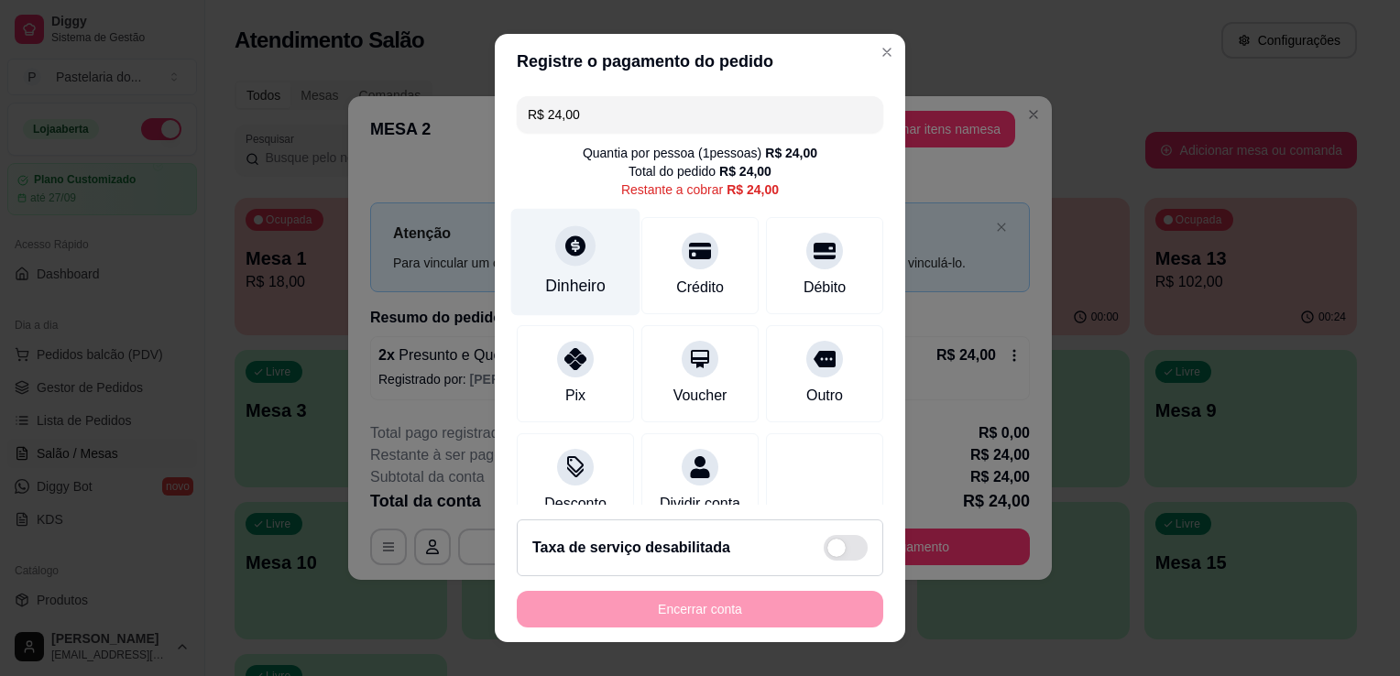
click at [585, 274] on div "Dinheiro" at bounding box center [575, 262] width 129 height 107
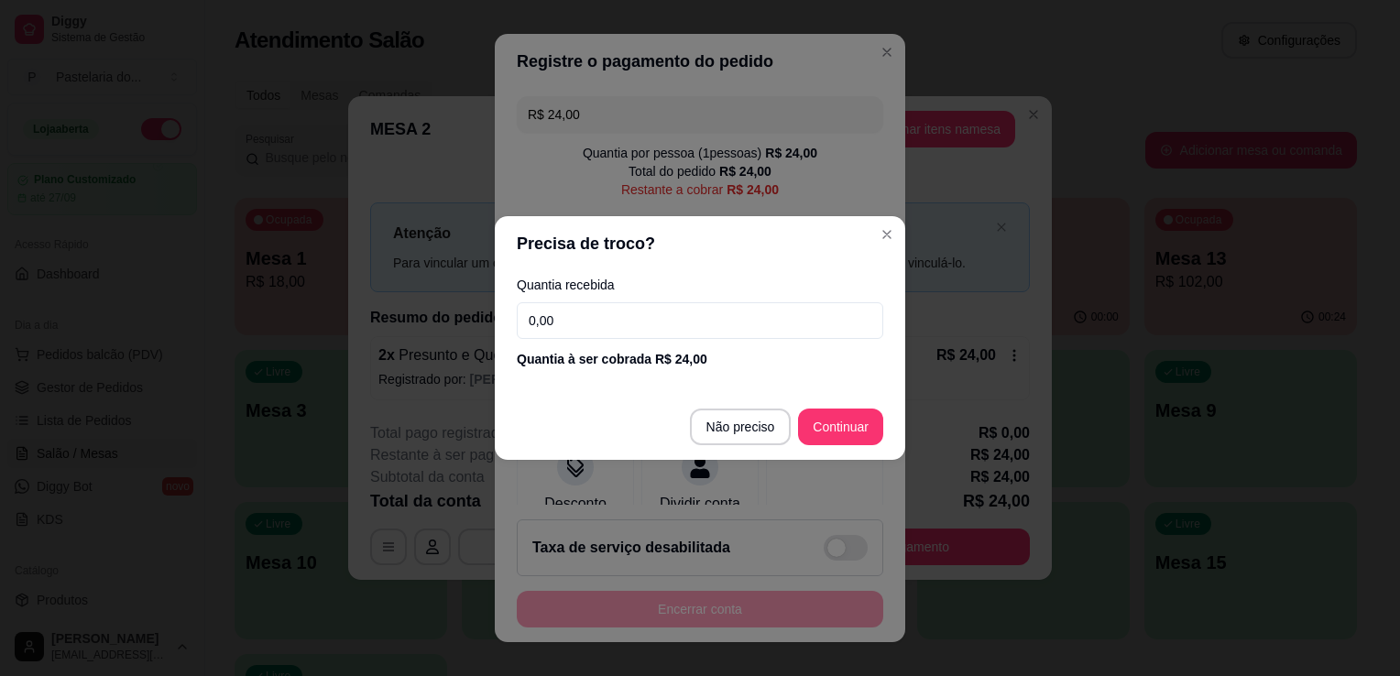
click at [632, 322] on input "0,00" at bounding box center [700, 320] width 367 height 37
type input "104,00"
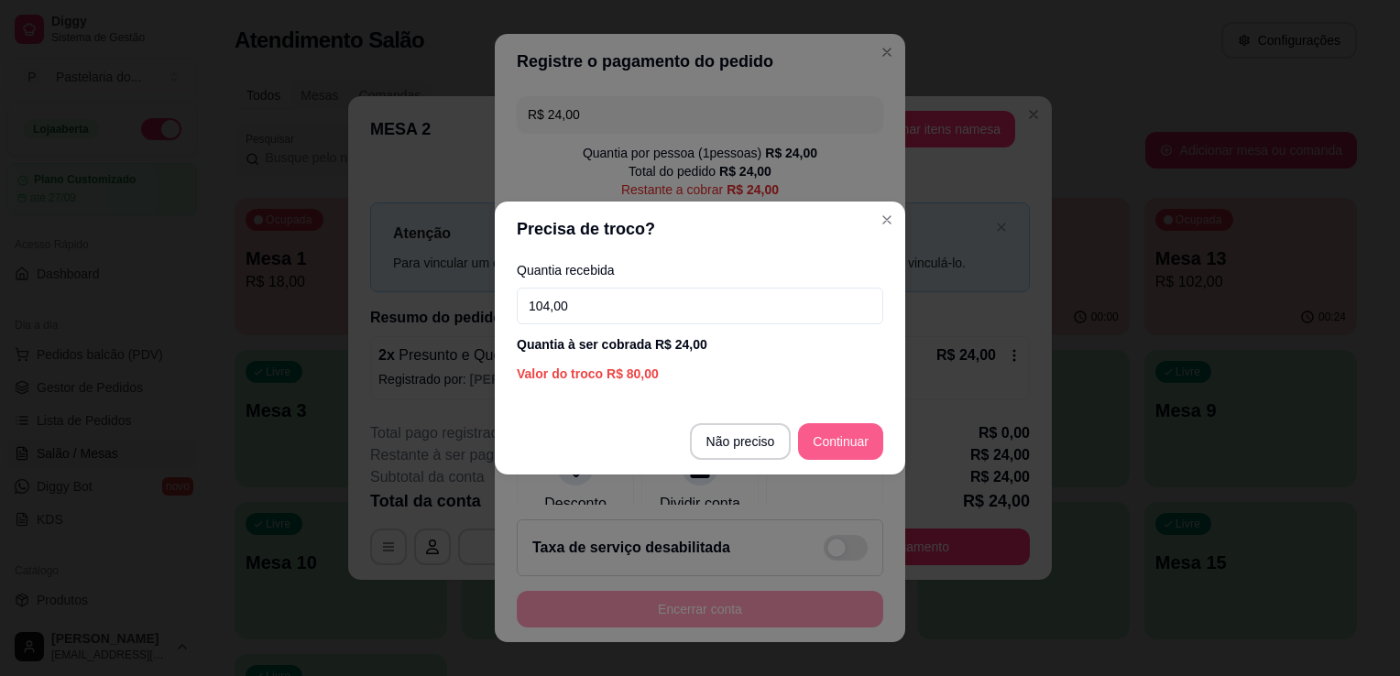
click at [854, 442] on div "R$ 24,00 Quantia por pessoa ( 1 pessoas) R$ 24,00 Total do pedido R$ 24,00 Rest…" at bounding box center [700, 297] width 411 height 416
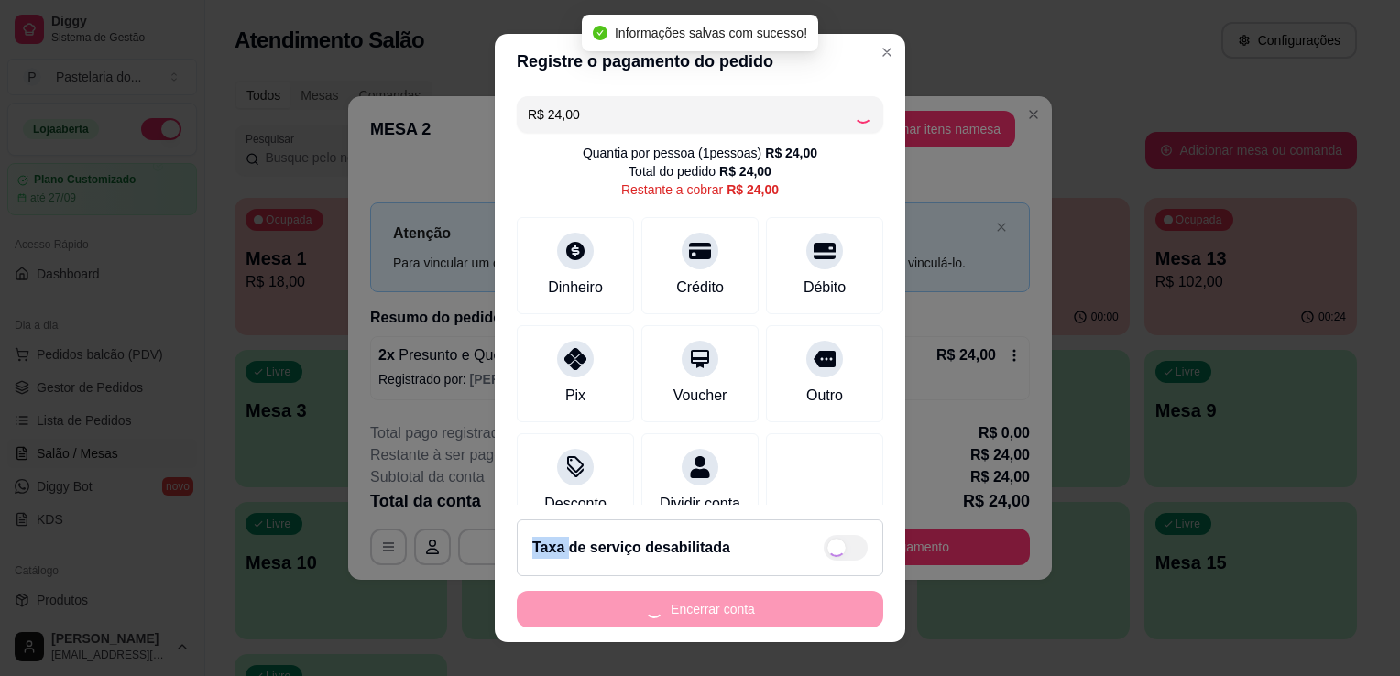
type input "R$ 0,00"
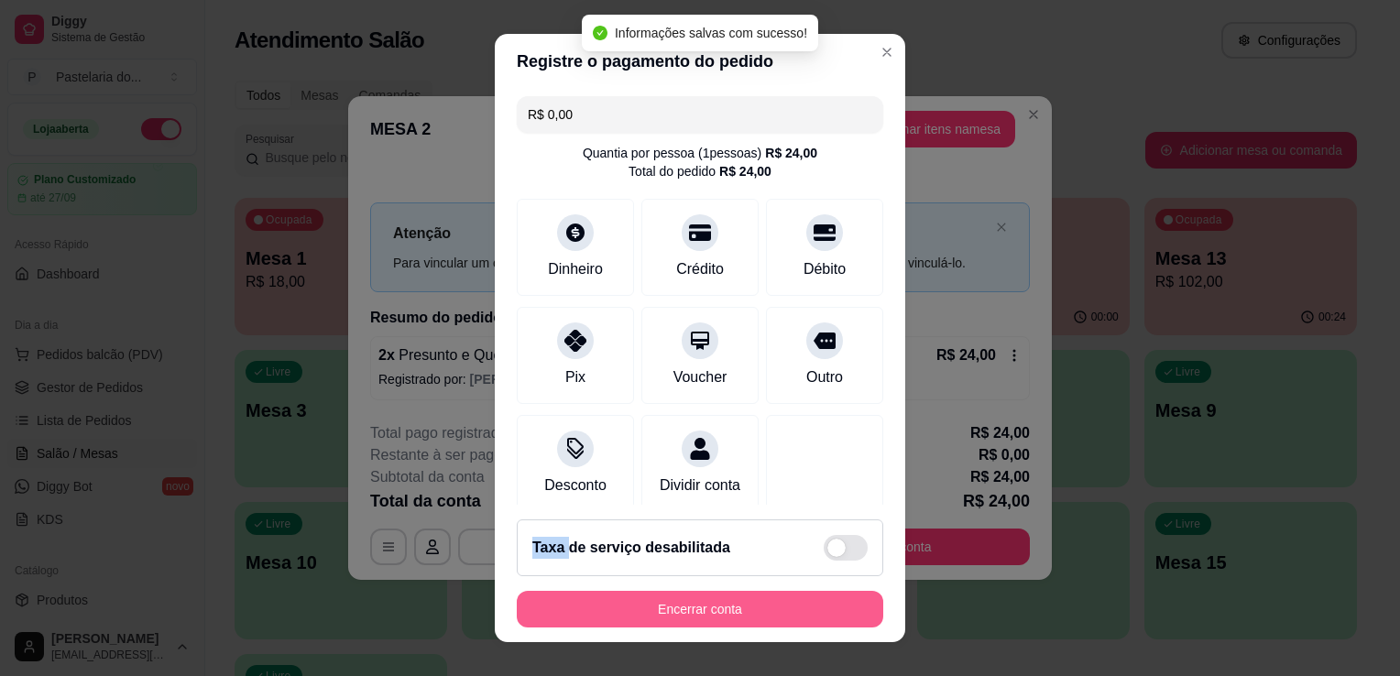
click at [727, 603] on button "Encerrar conta" at bounding box center [700, 609] width 367 height 37
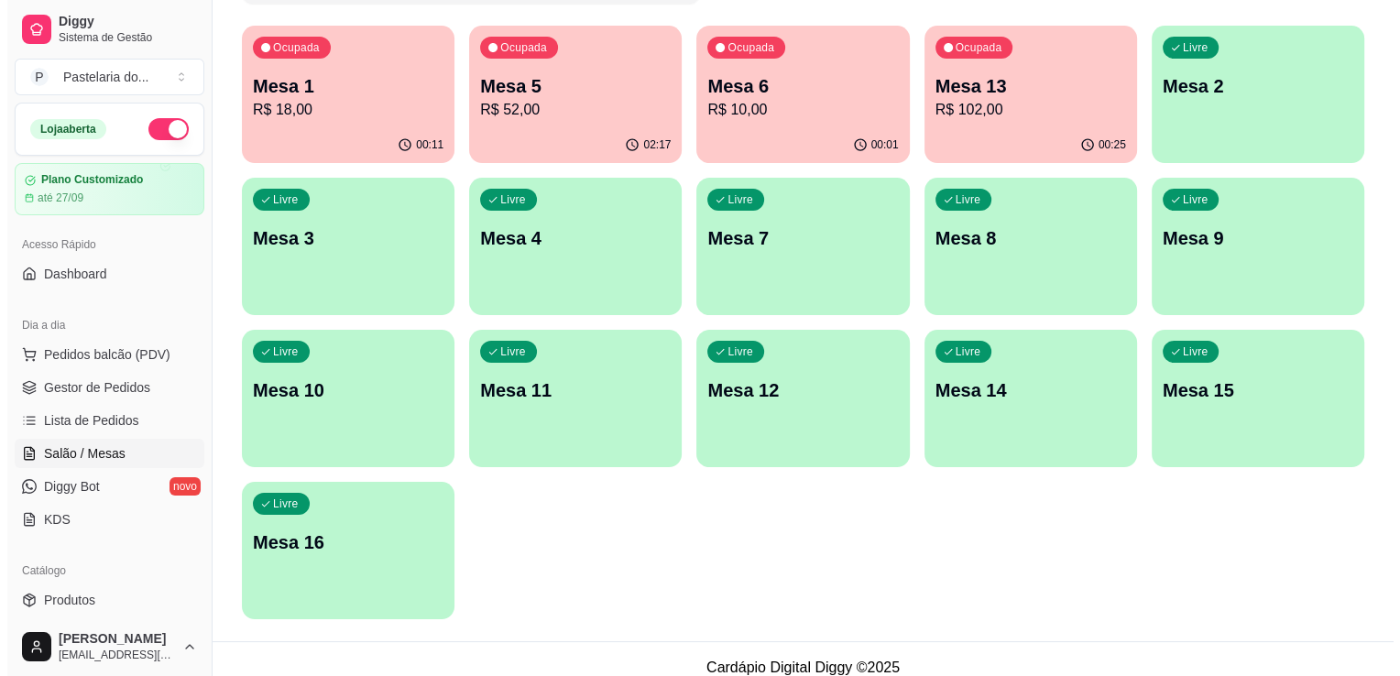
scroll to position [183, 0]
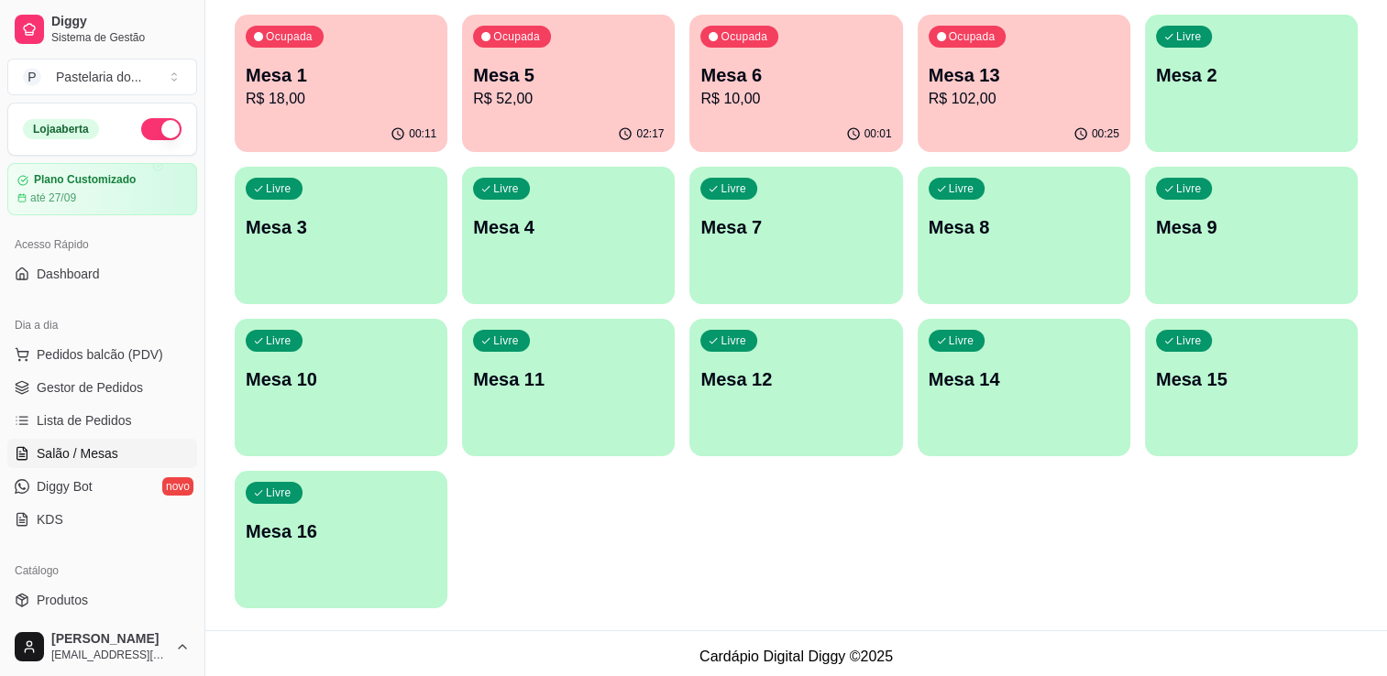
click at [521, 399] on div "Livre Mesa 11" at bounding box center [568, 376] width 213 height 115
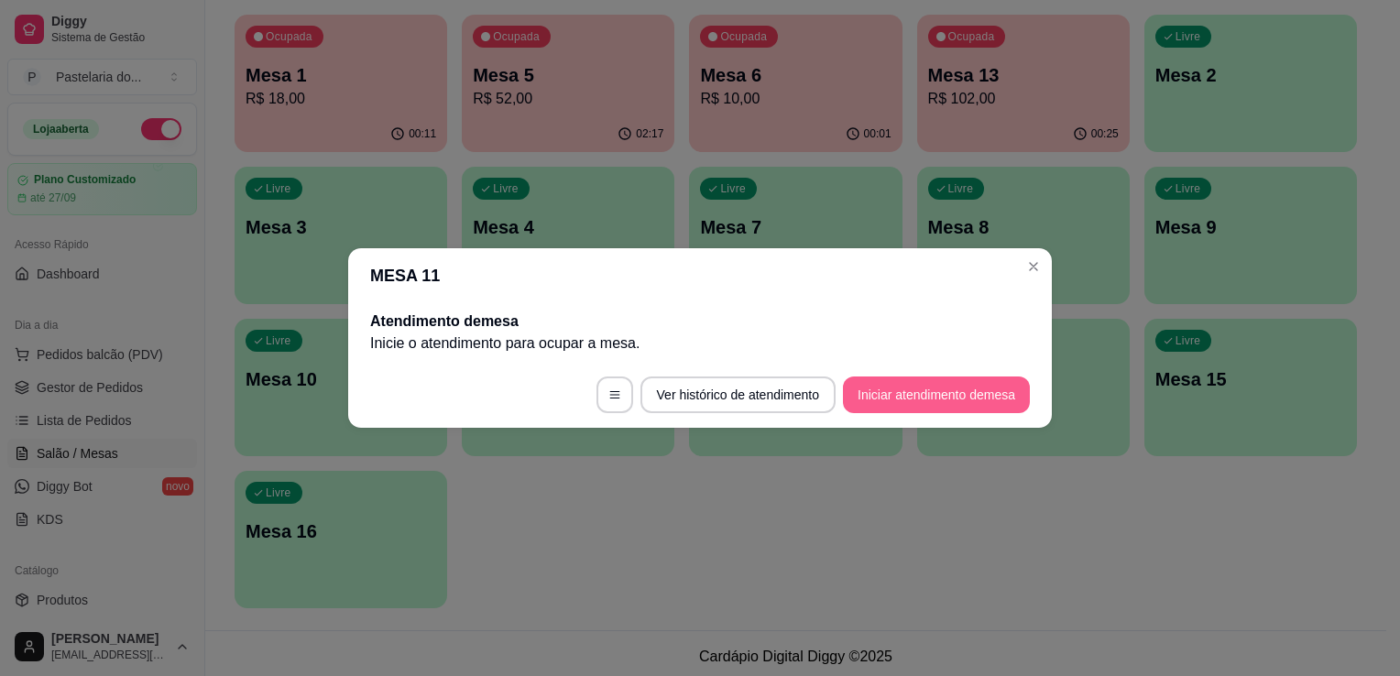
click at [899, 409] on button "Iniciar atendimento de mesa" at bounding box center [936, 395] width 187 height 37
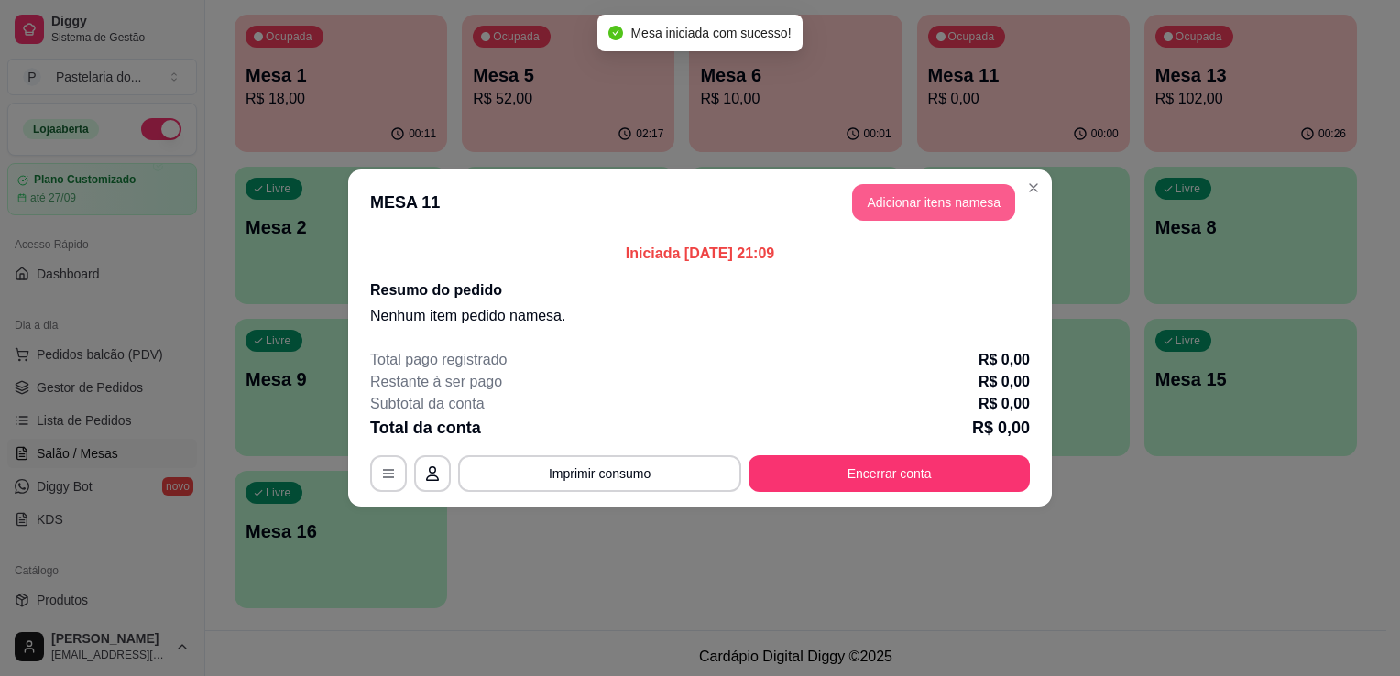
click at [901, 220] on button "Adicionar itens na mesa" at bounding box center [933, 202] width 163 height 37
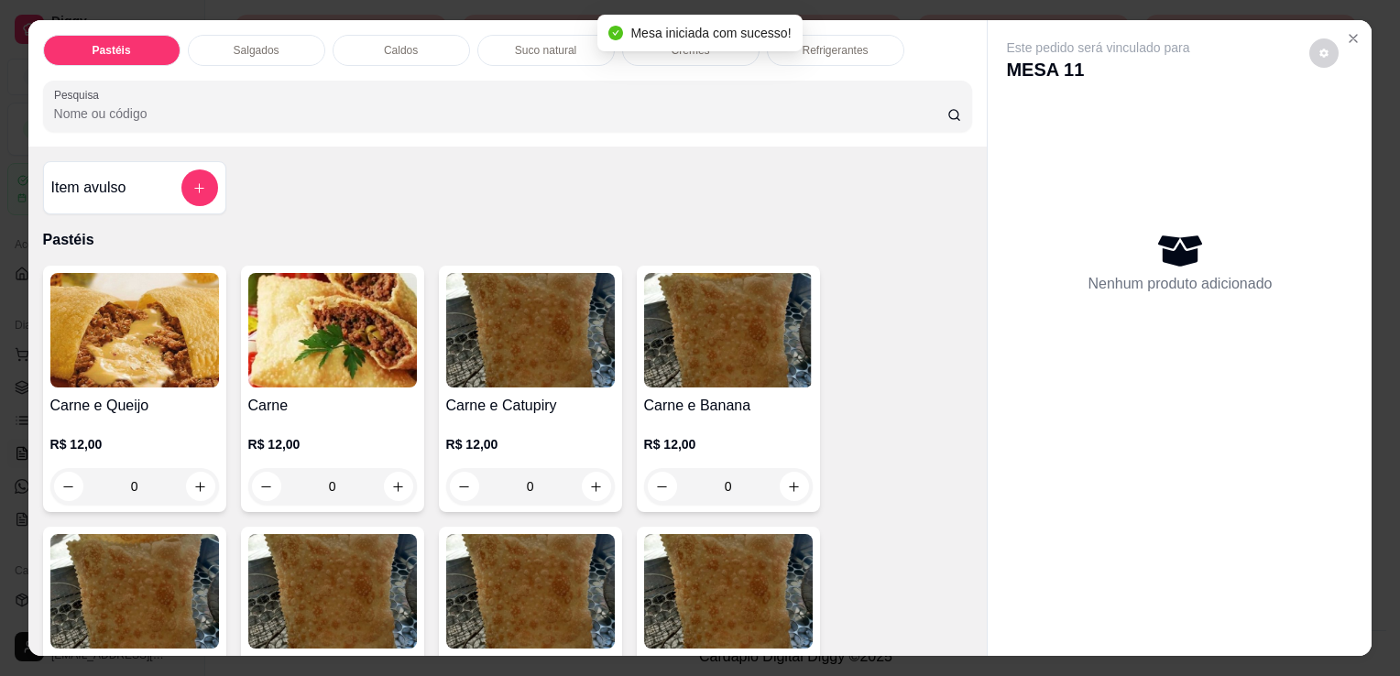
click at [128, 399] on h4 "Carne e Queijo" at bounding box center [134, 406] width 169 height 22
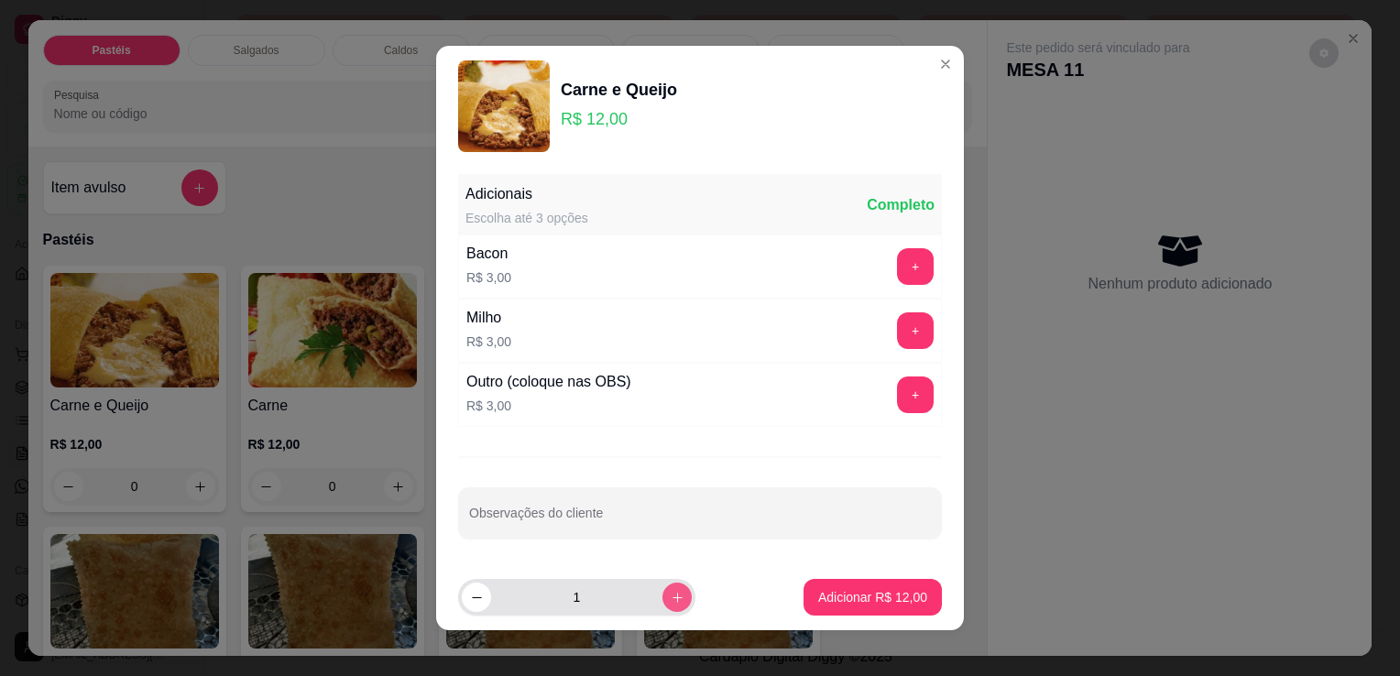
click at [663, 597] on button "increase-product-quantity" at bounding box center [677, 597] width 29 height 29
type input "2"
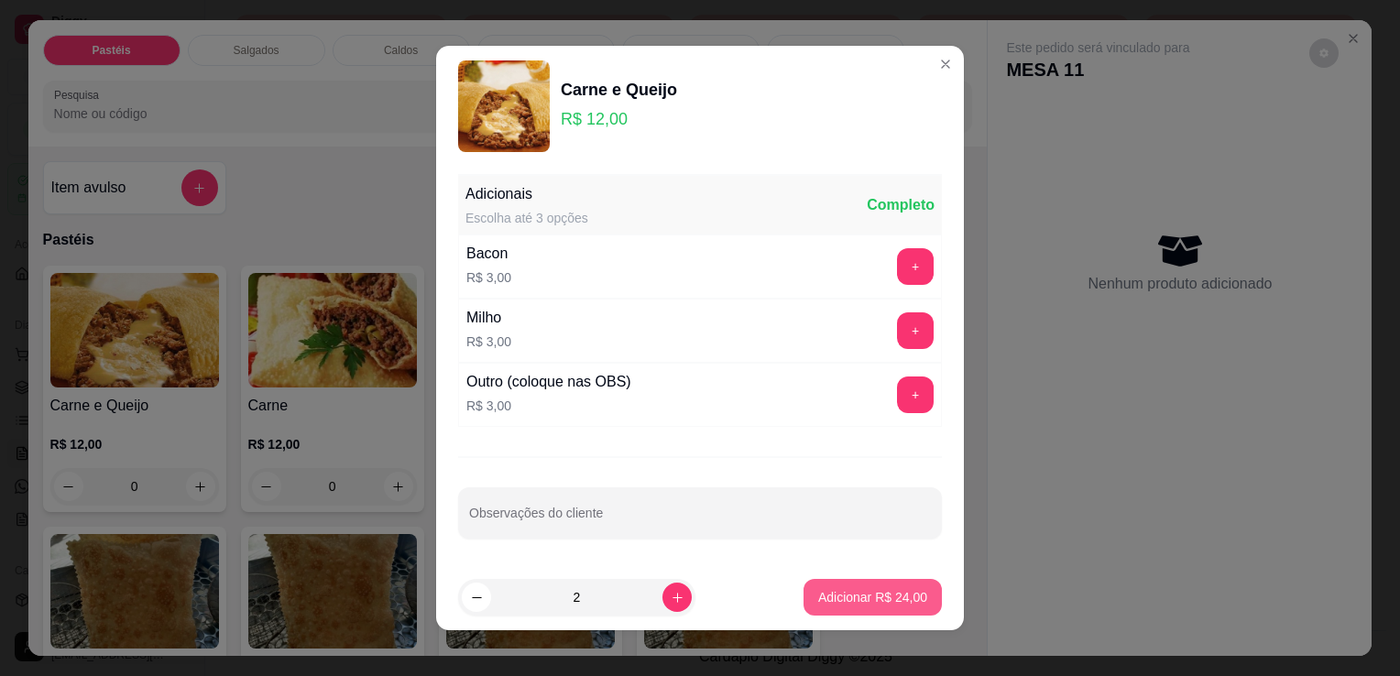
click at [818, 599] on p "Adicionar R$ 24,00" at bounding box center [872, 597] width 109 height 18
click at [812, 599] on div "Carne e Milho R$ 12,00 0" at bounding box center [728, 650] width 183 height 247
type input "2"
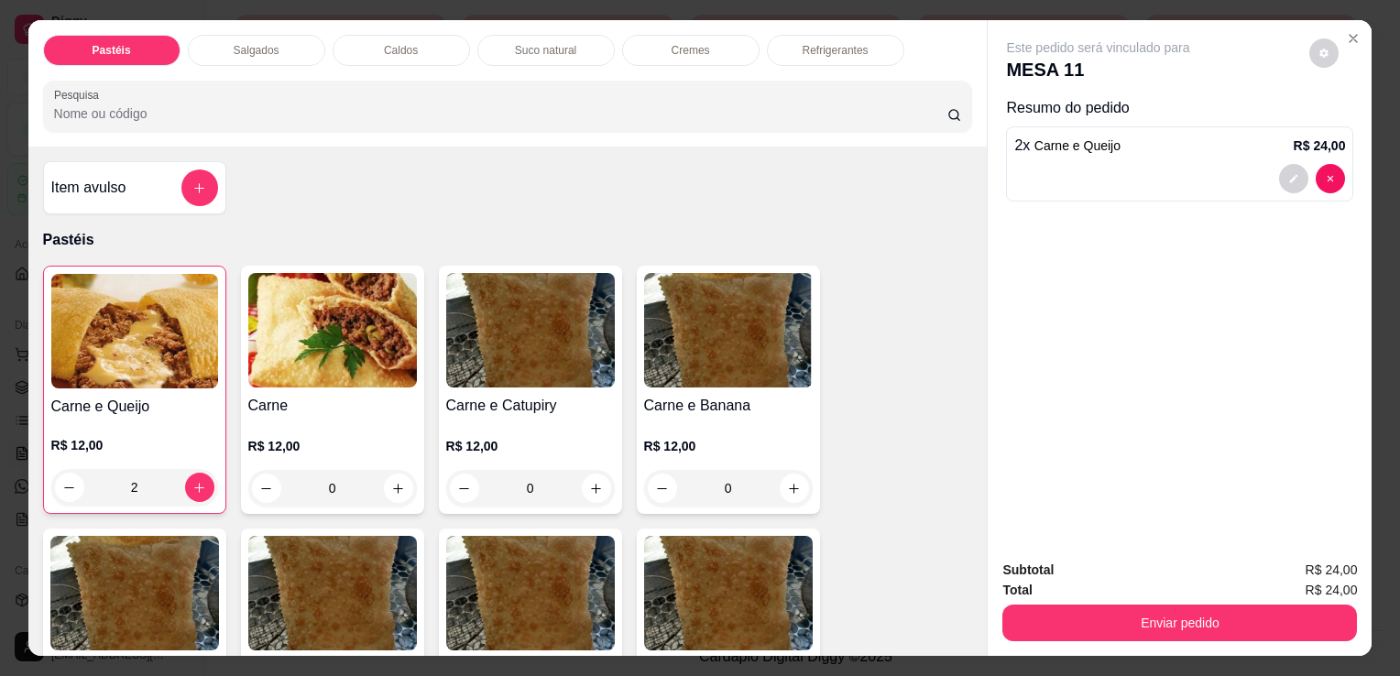
click at [568, 52] on div "Suco natural" at bounding box center [545, 50] width 137 height 31
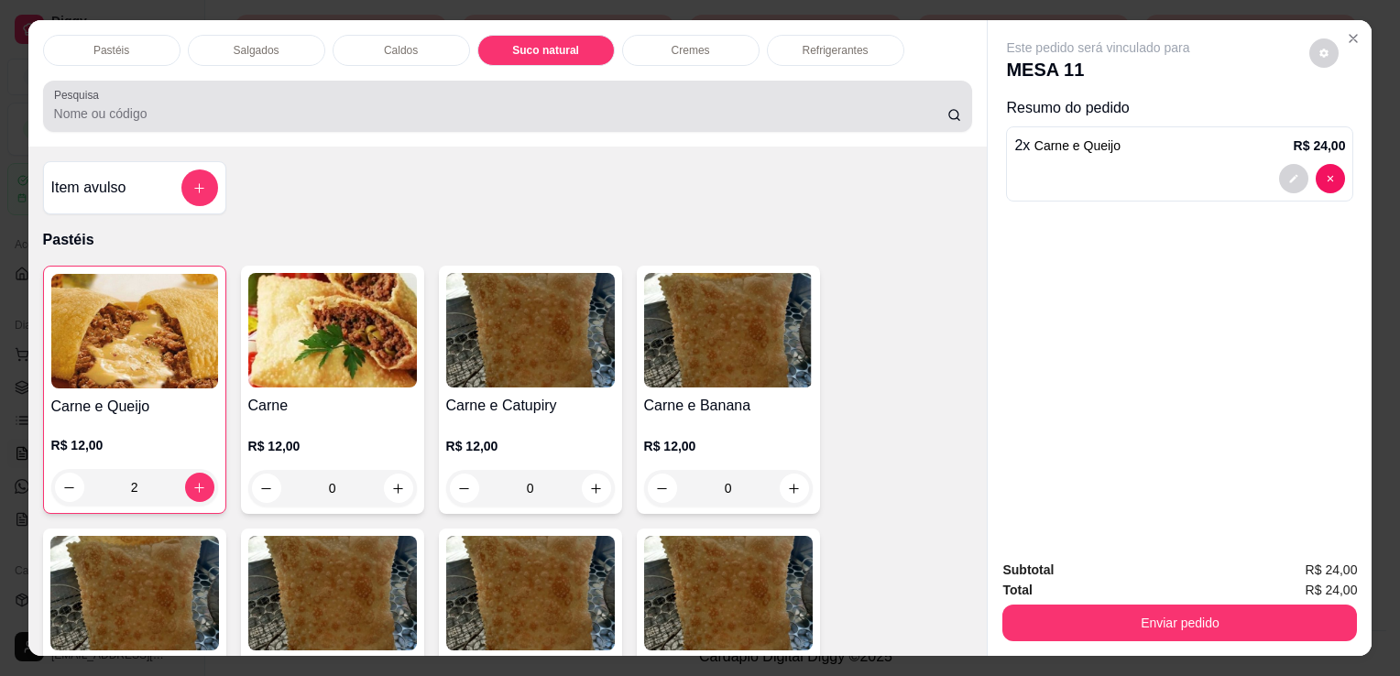
scroll to position [45, 0]
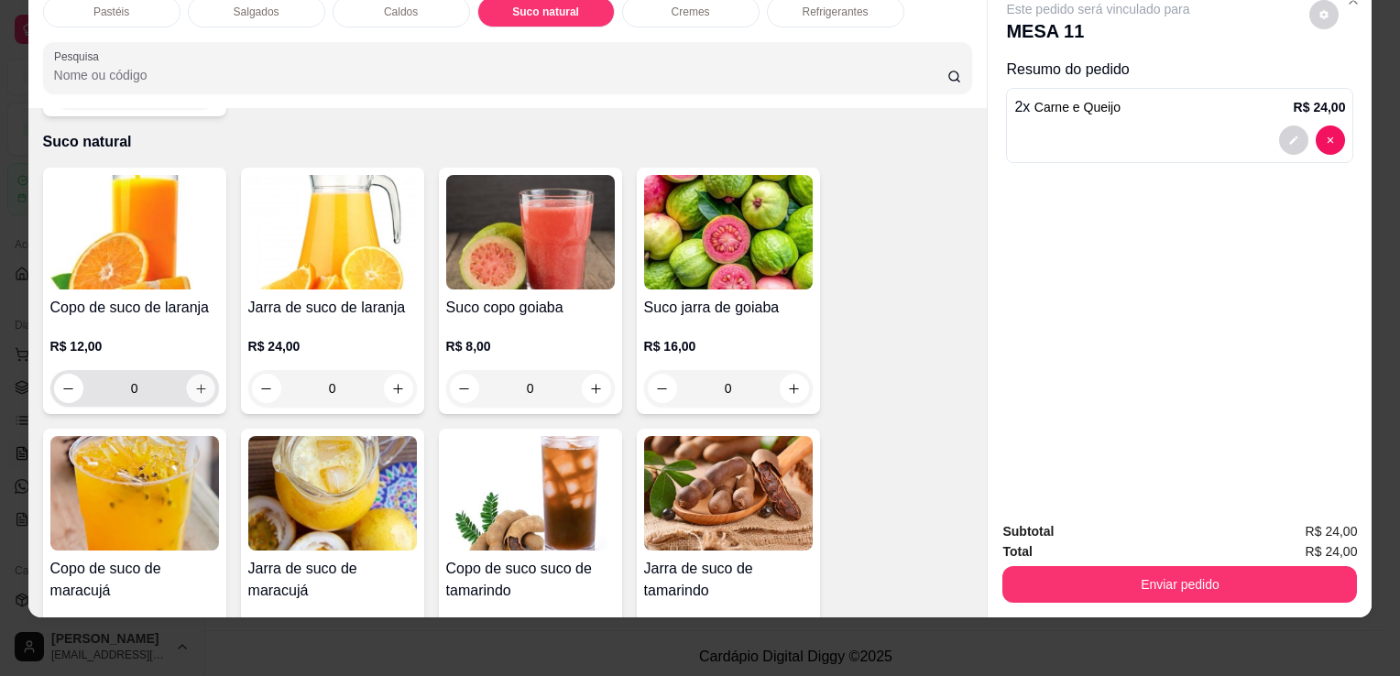
click at [186, 375] on button "increase-product-quantity" at bounding box center [200, 389] width 28 height 28
type input "2"
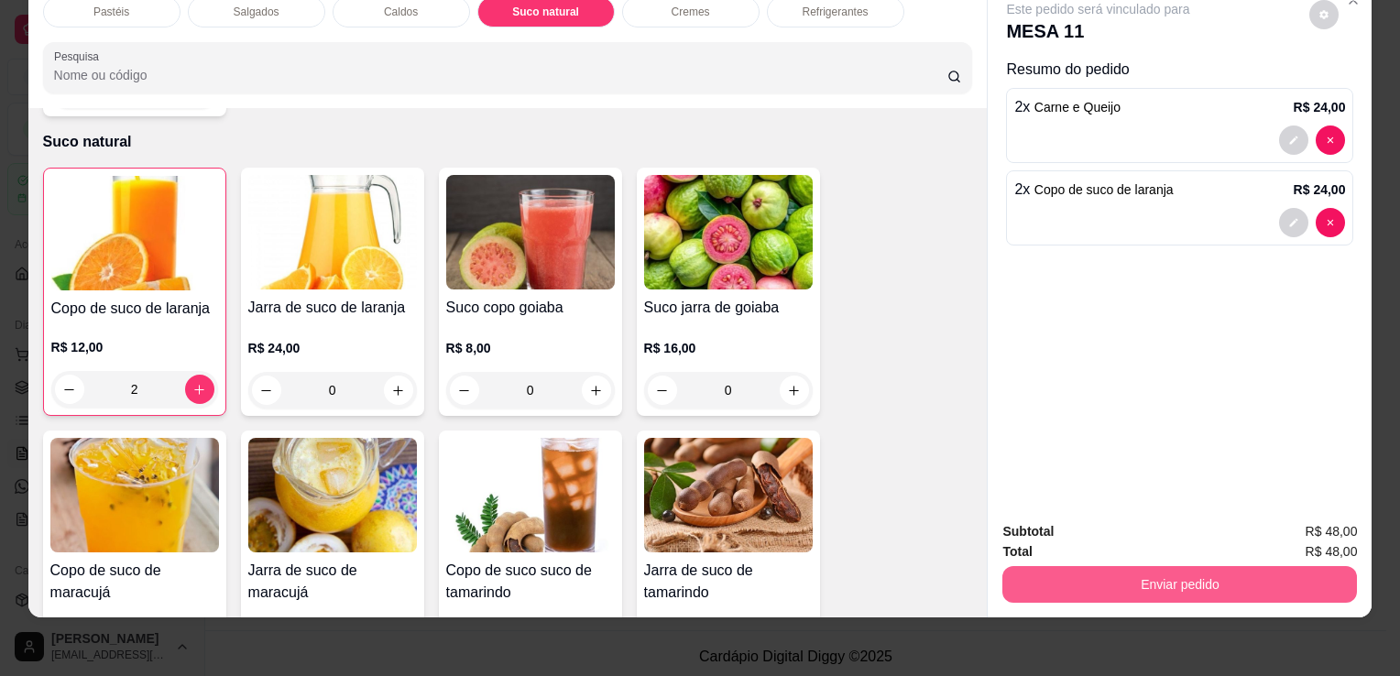
click at [1139, 576] on button "Enviar pedido" at bounding box center [1180, 584] width 355 height 37
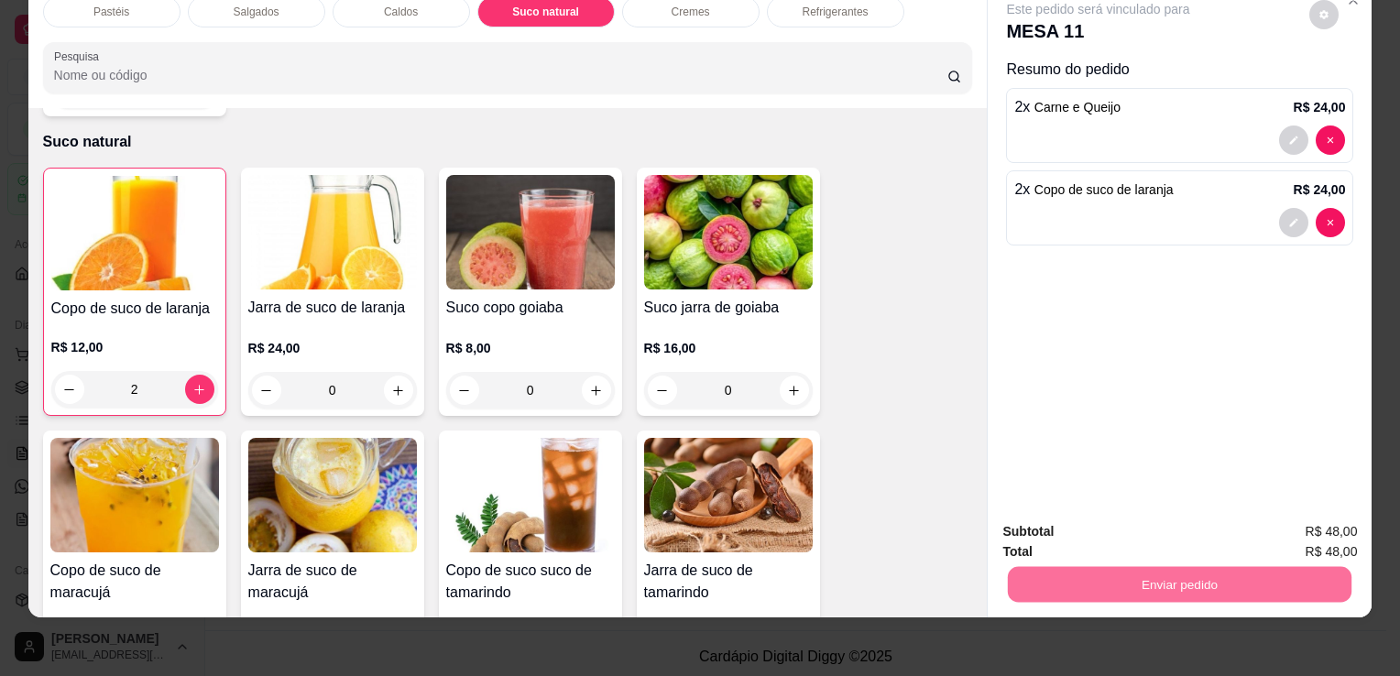
click at [1045, 527] on button "Não registrar e enviar pedido" at bounding box center [1119, 526] width 185 height 34
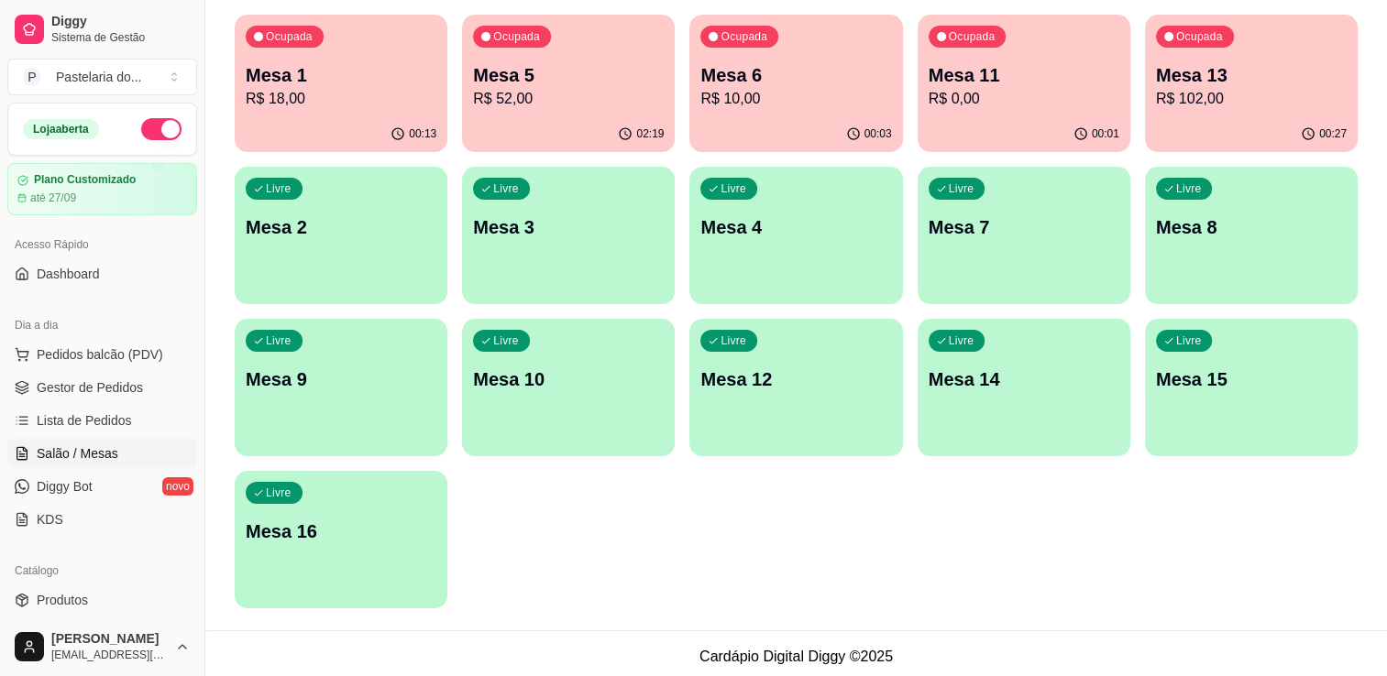
click at [289, 105] on p "R$ 18,00" at bounding box center [341, 99] width 191 height 22
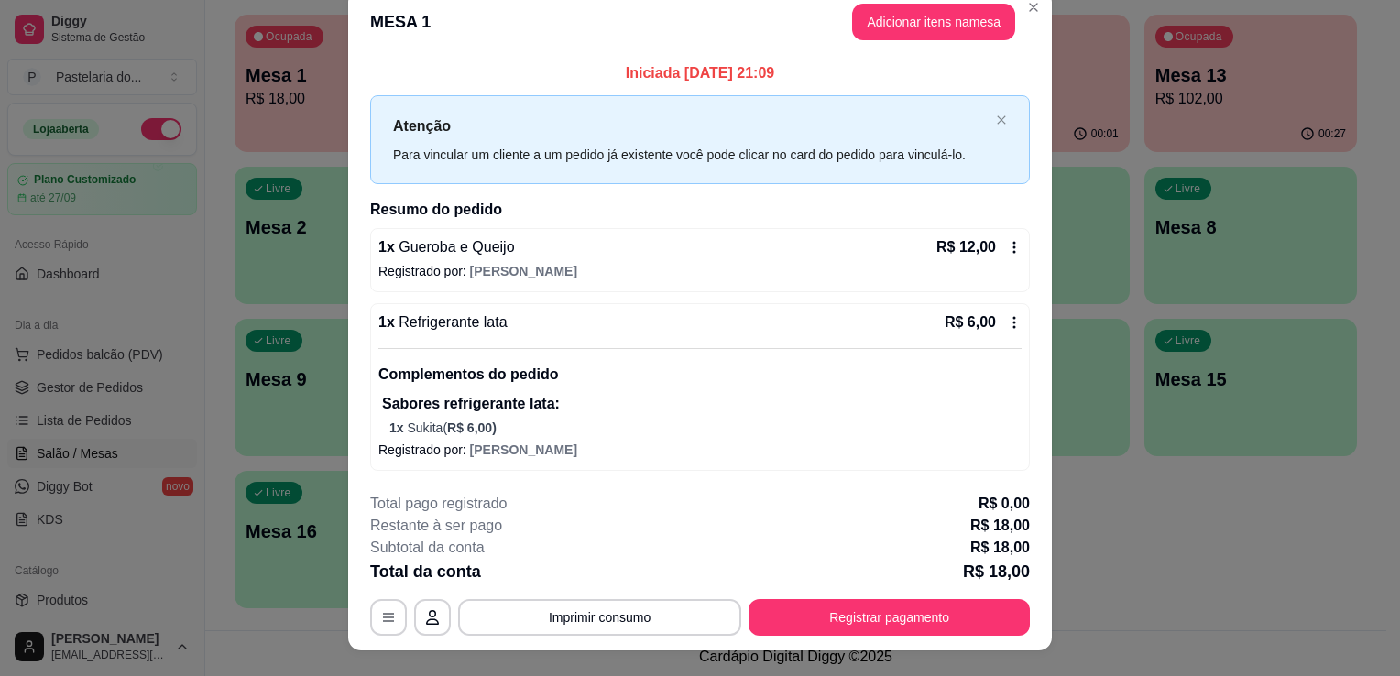
scroll to position [50, 0]
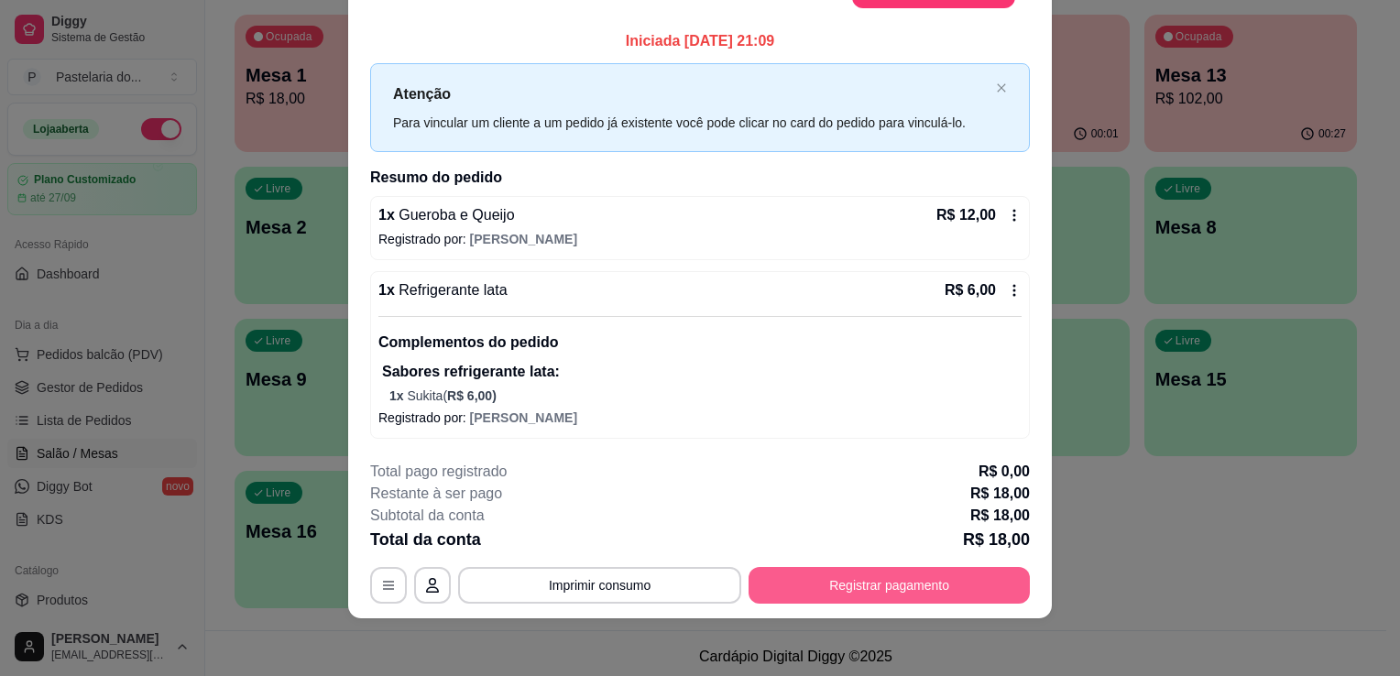
click at [887, 582] on button "Registrar pagamento" at bounding box center [889, 585] width 281 height 37
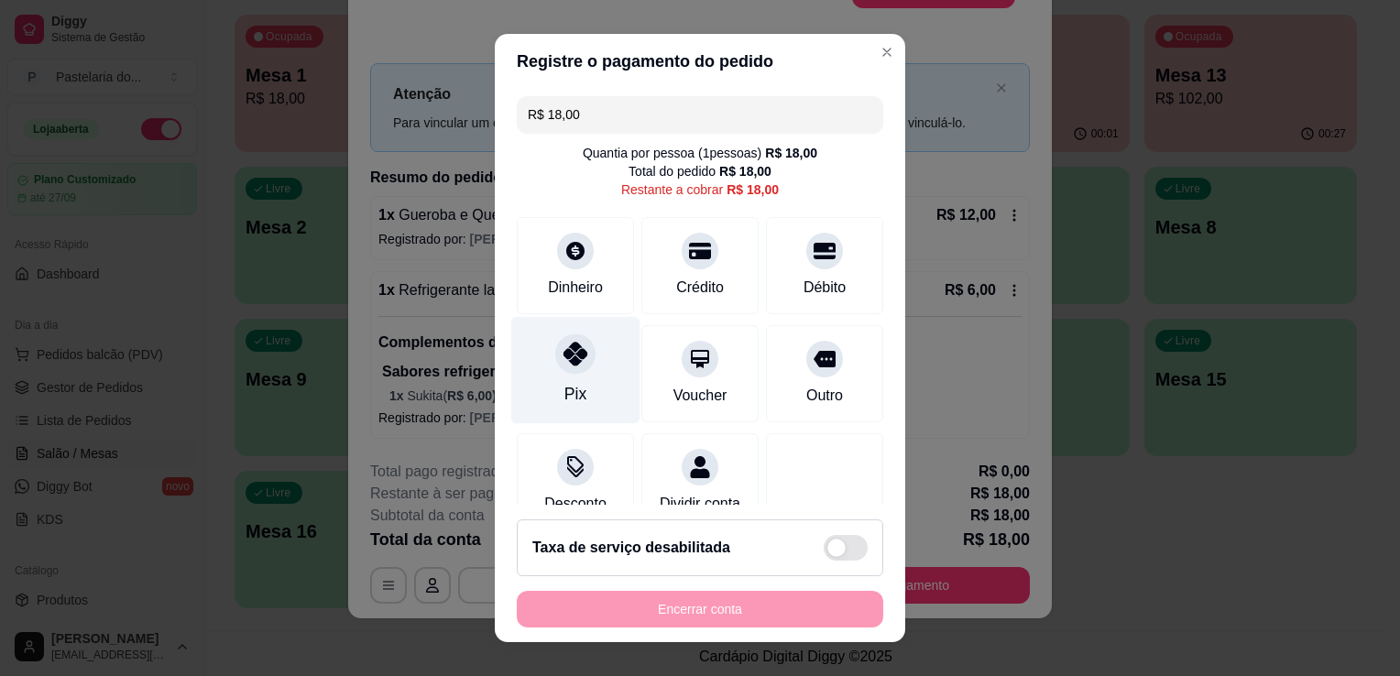
click at [598, 365] on div "Pix" at bounding box center [575, 370] width 129 height 107
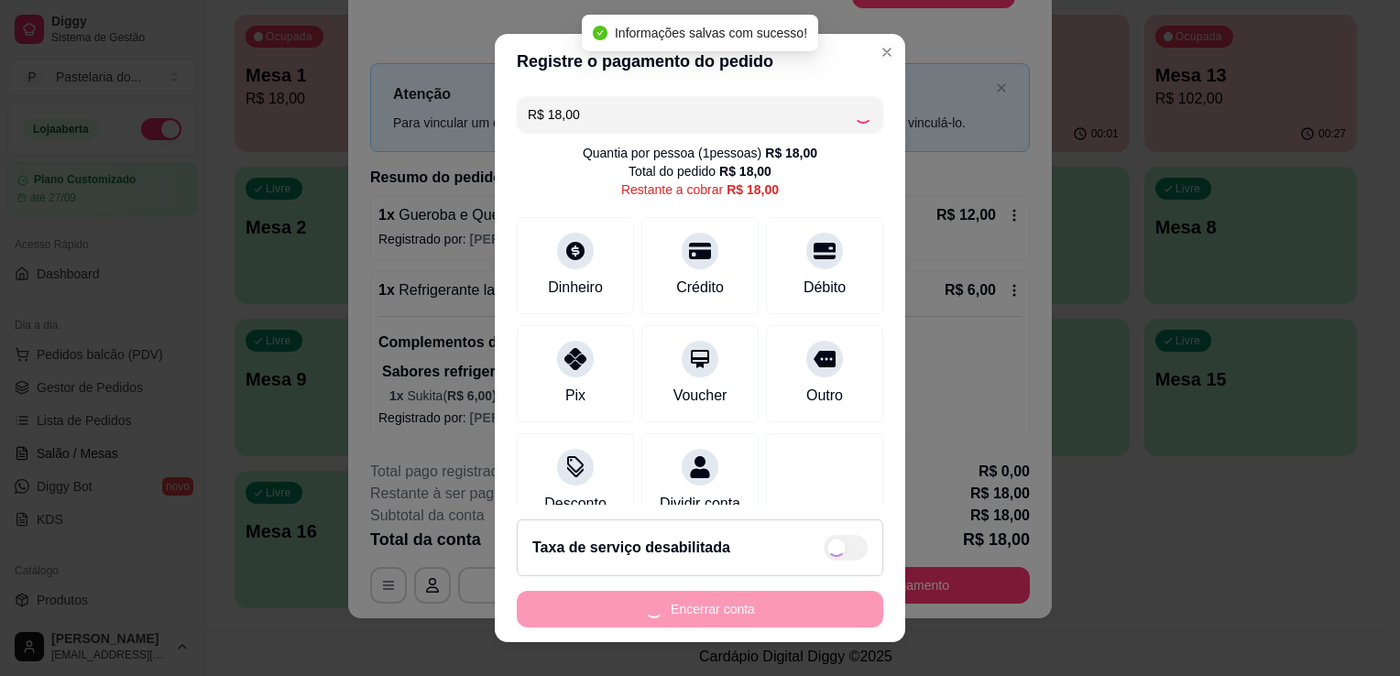
type input "R$ 0,00"
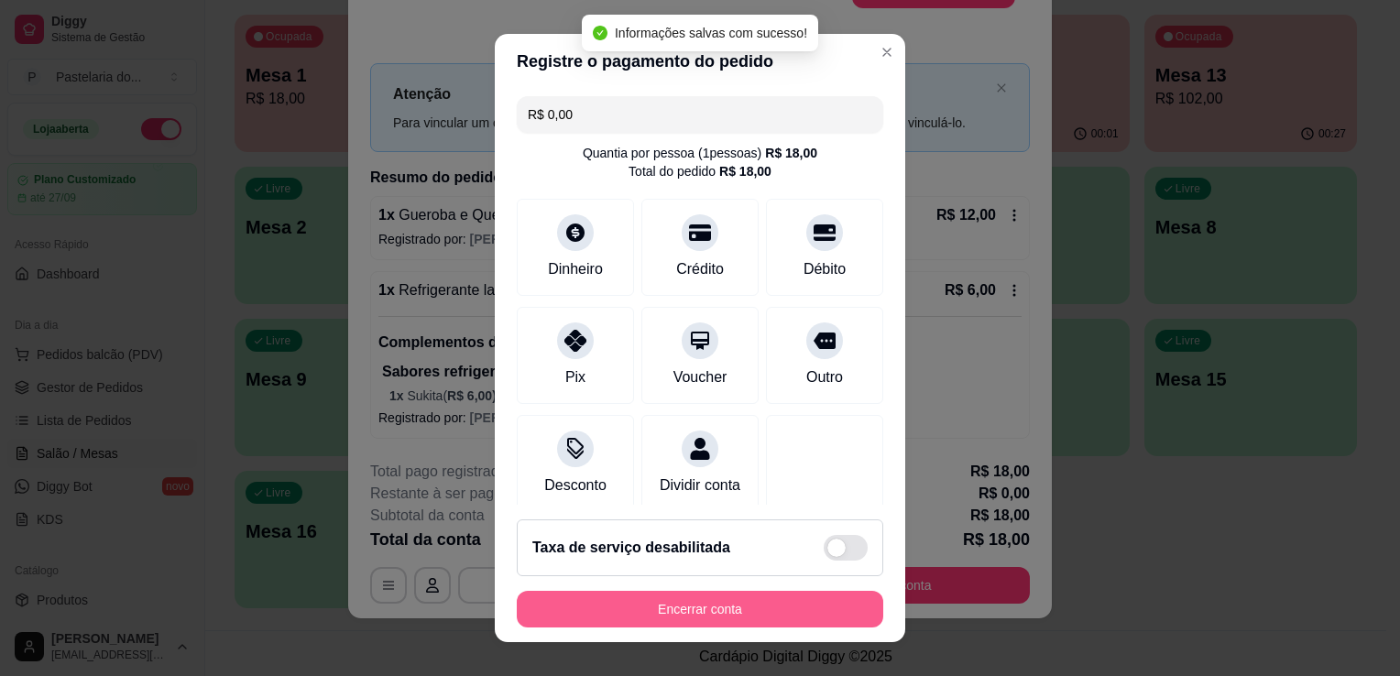
click at [713, 620] on button "Encerrar conta" at bounding box center [700, 609] width 367 height 37
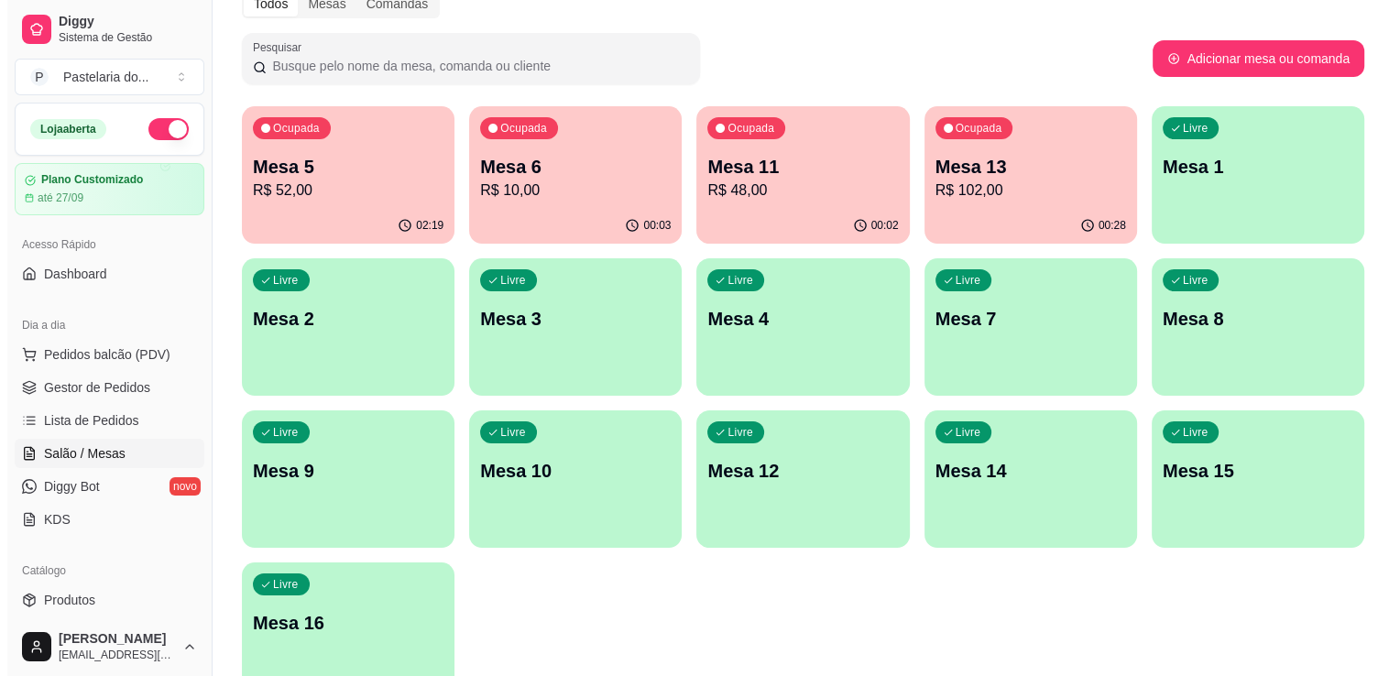
scroll to position [189, 0]
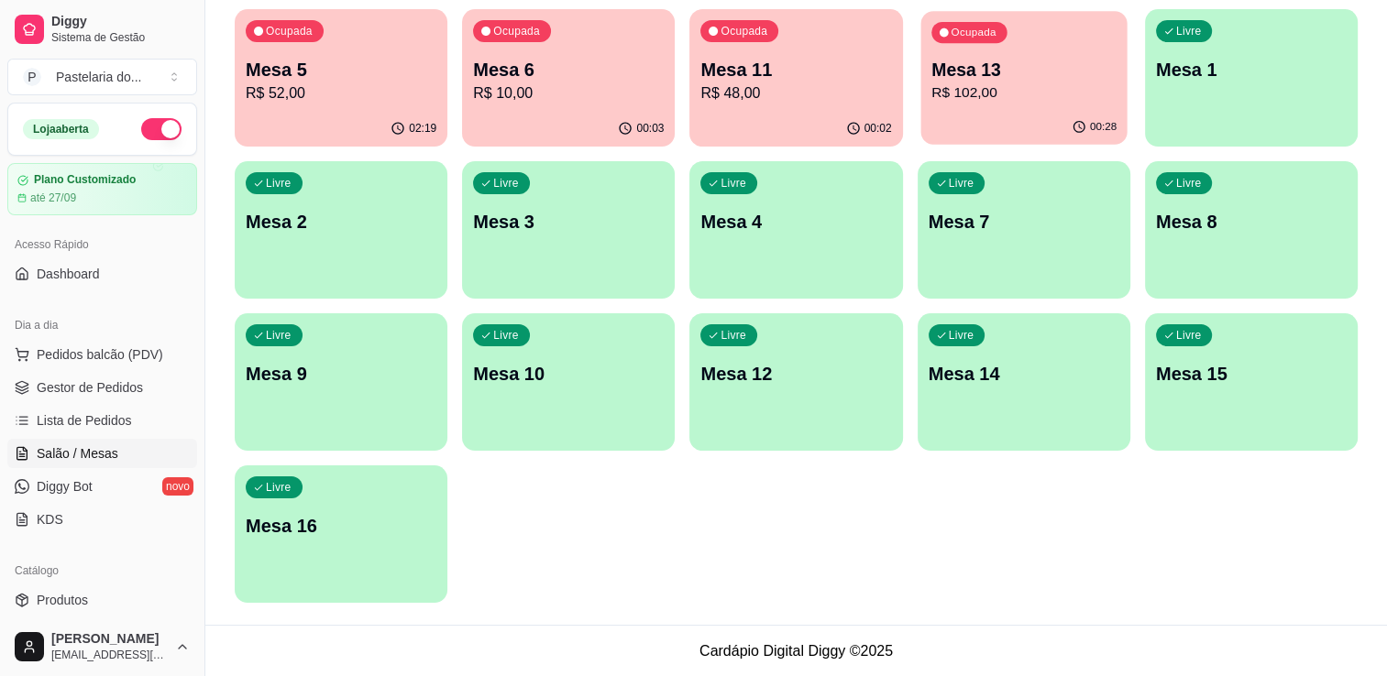
click at [964, 104] on p "R$ 102,00" at bounding box center [1023, 92] width 185 height 21
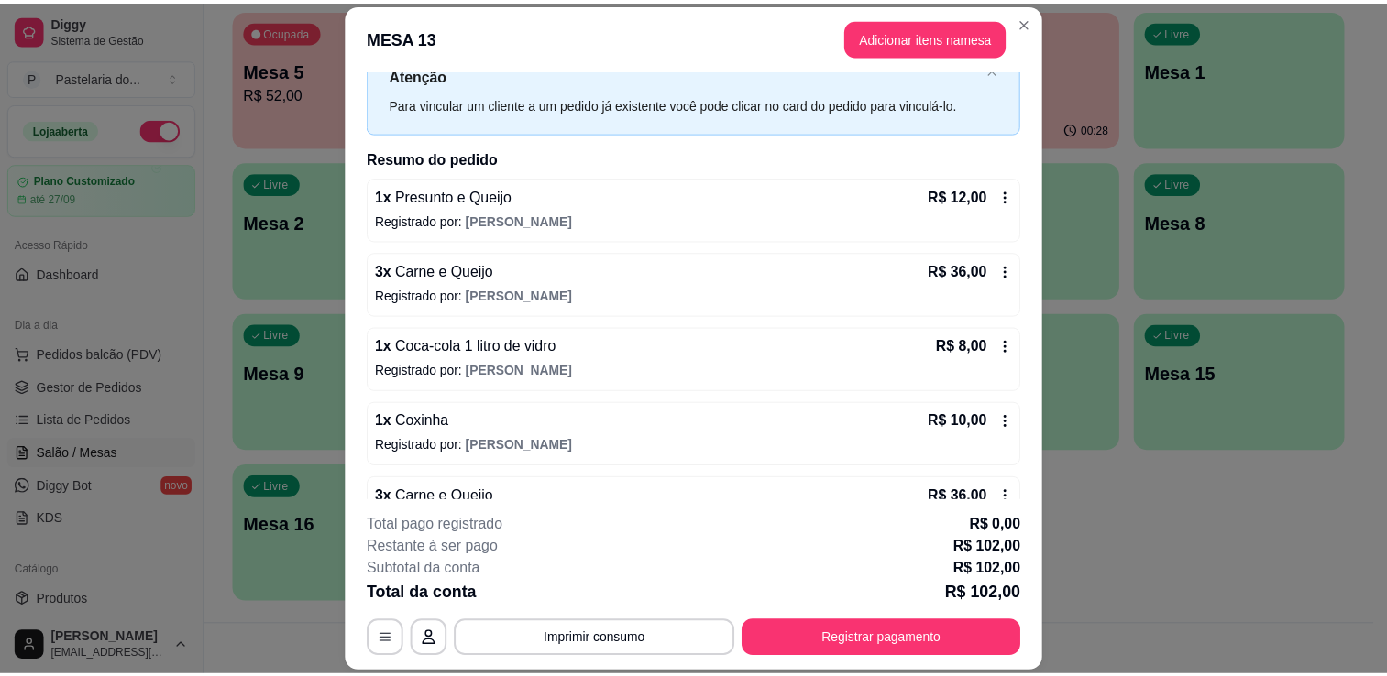
scroll to position [0, 0]
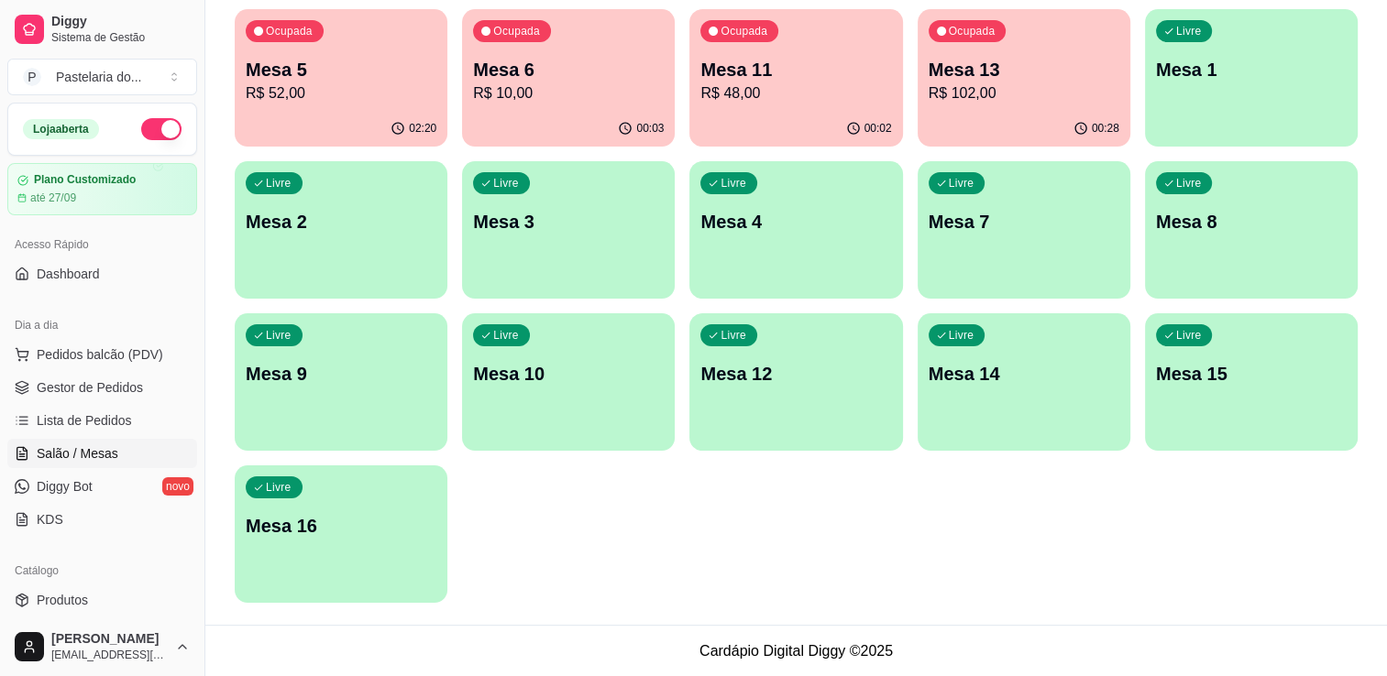
click at [591, 107] on div "Ocupada Mesa 6 R$ 10,00" at bounding box center [568, 60] width 213 height 102
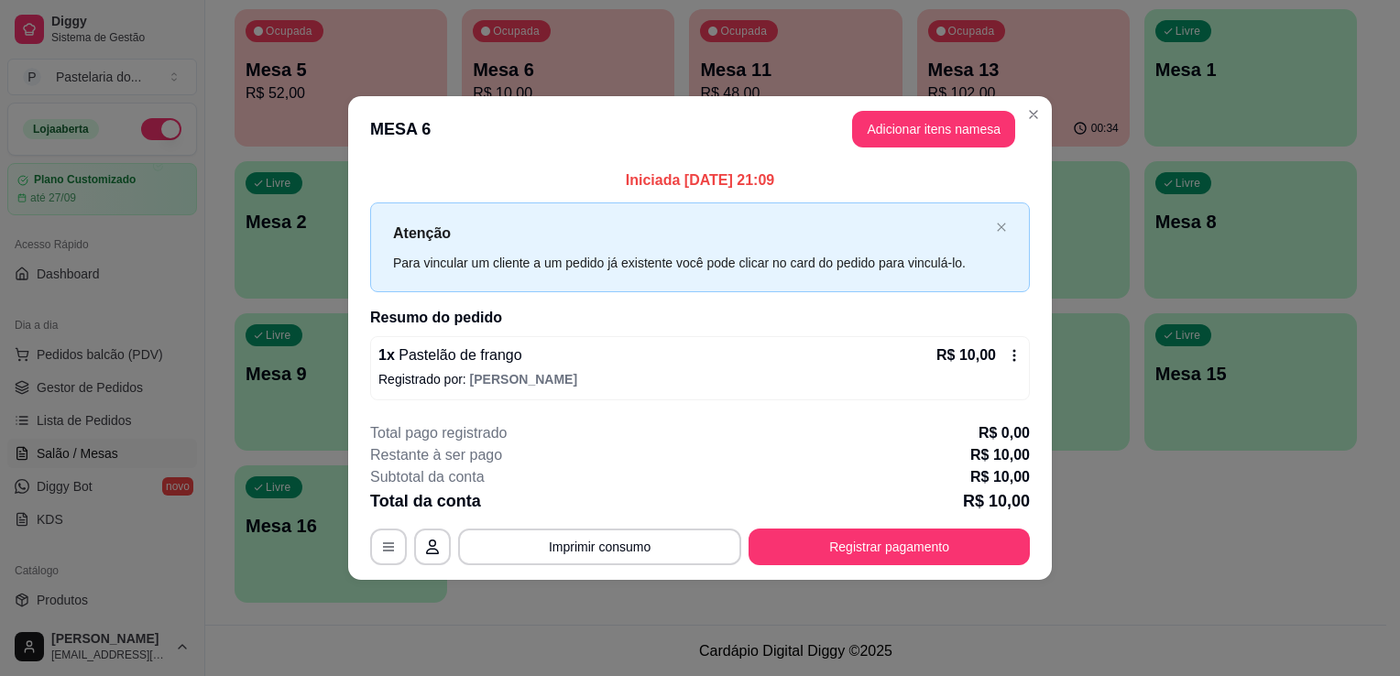
click at [905, 558] on button "Registrar pagamento" at bounding box center [889, 547] width 281 height 37
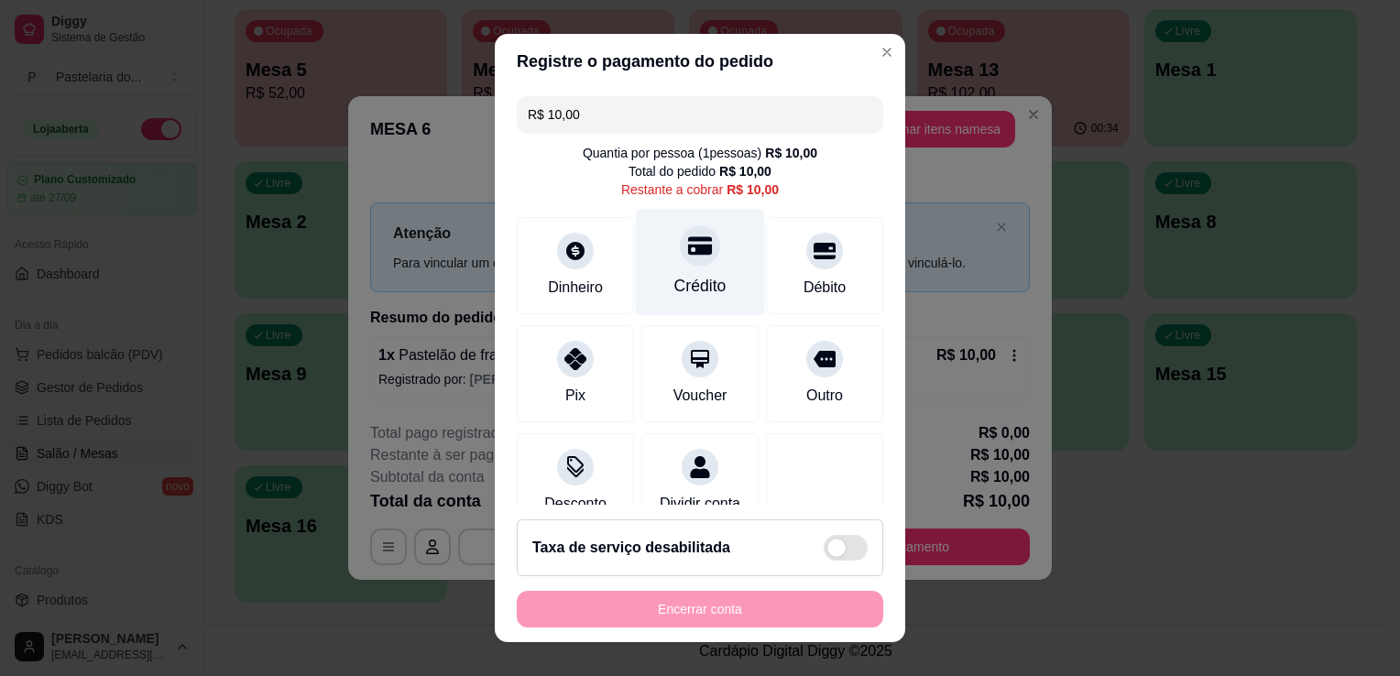
click at [680, 263] on div at bounding box center [700, 245] width 40 height 40
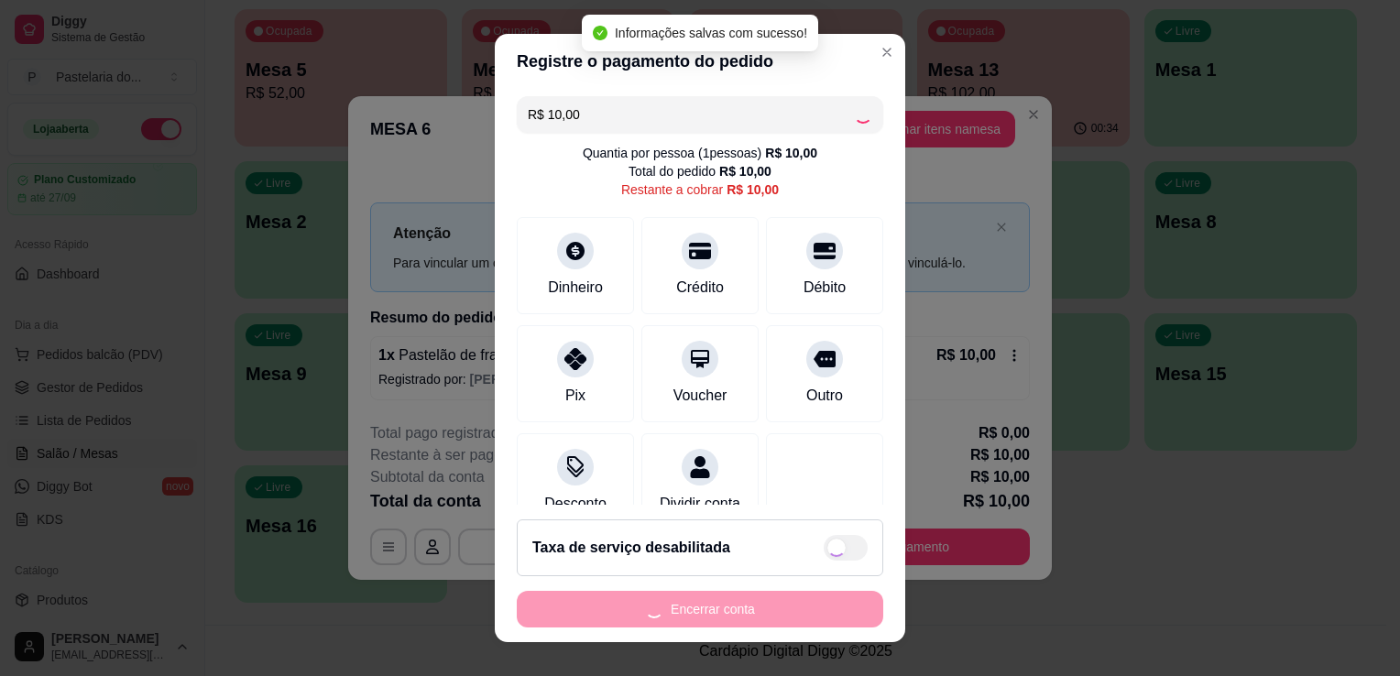
type input "R$ 0,00"
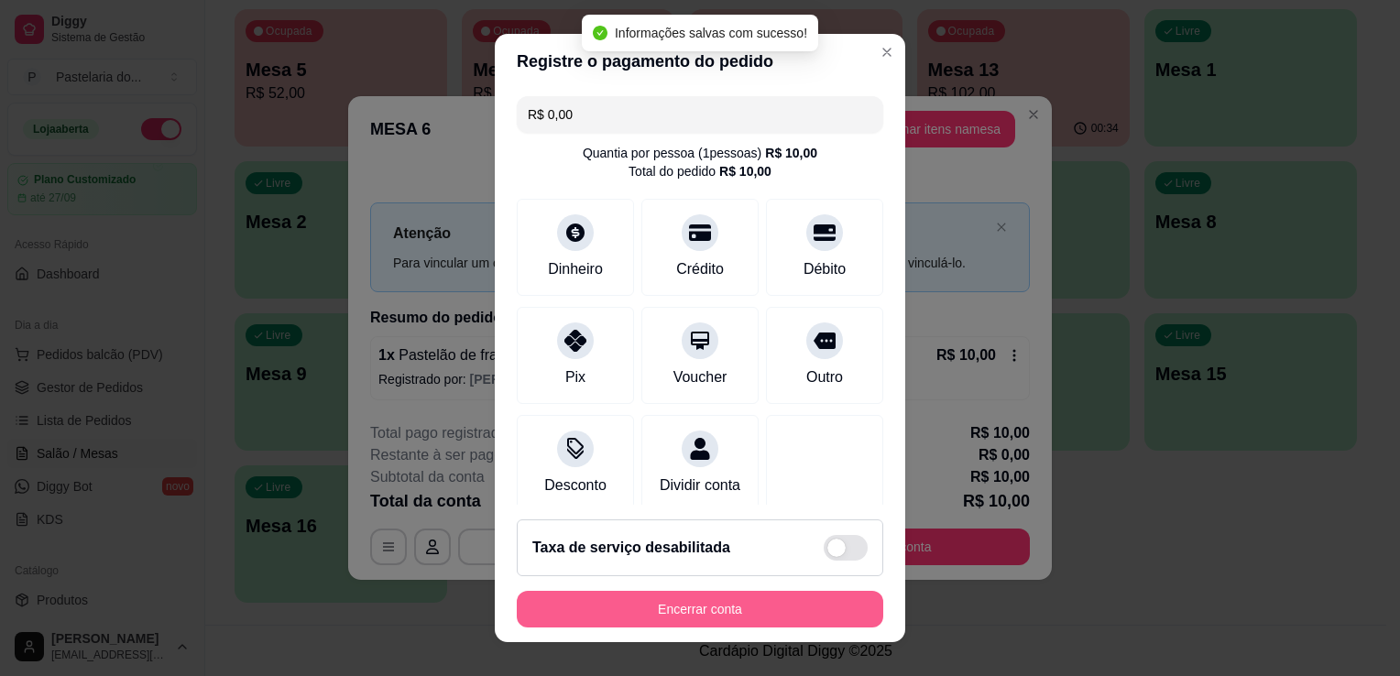
click at [791, 621] on button "Encerrar conta" at bounding box center [700, 609] width 367 height 37
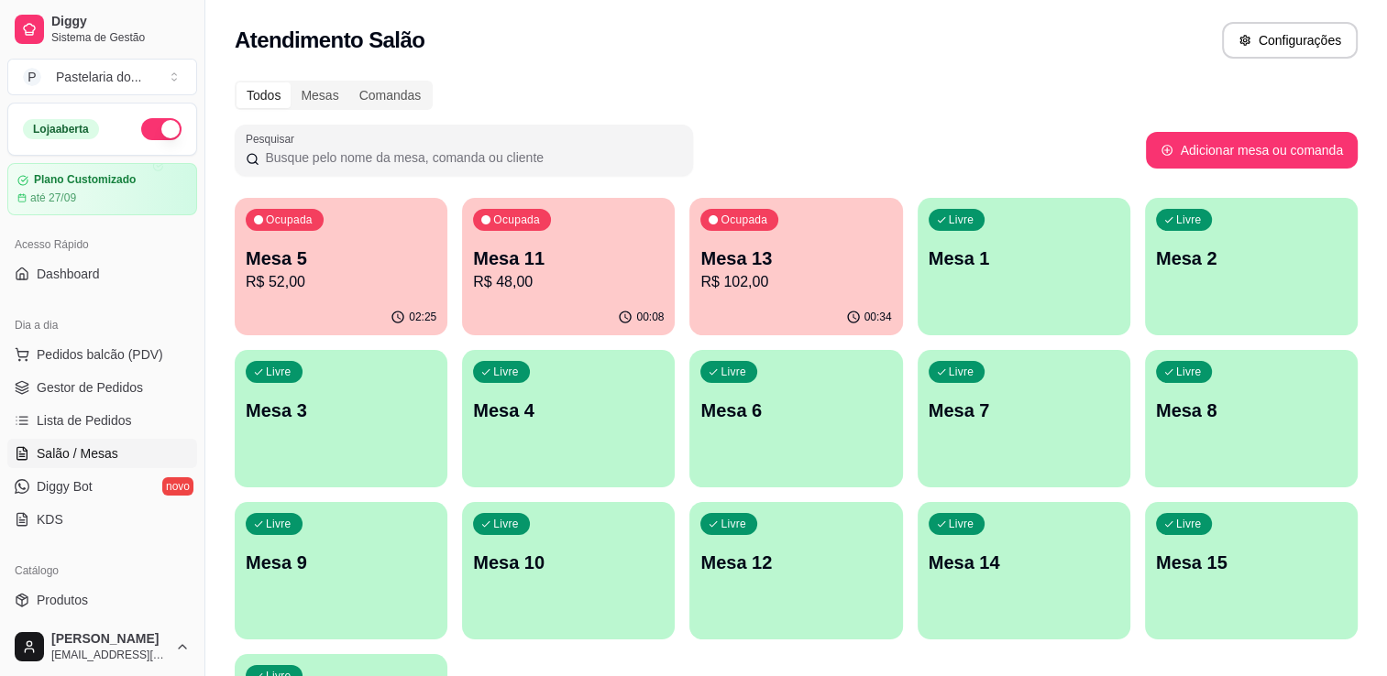
click at [378, 282] on p "R$ 52,00" at bounding box center [341, 282] width 191 height 22
click at [554, 255] on p "Mesa 11" at bounding box center [568, 259] width 191 height 26
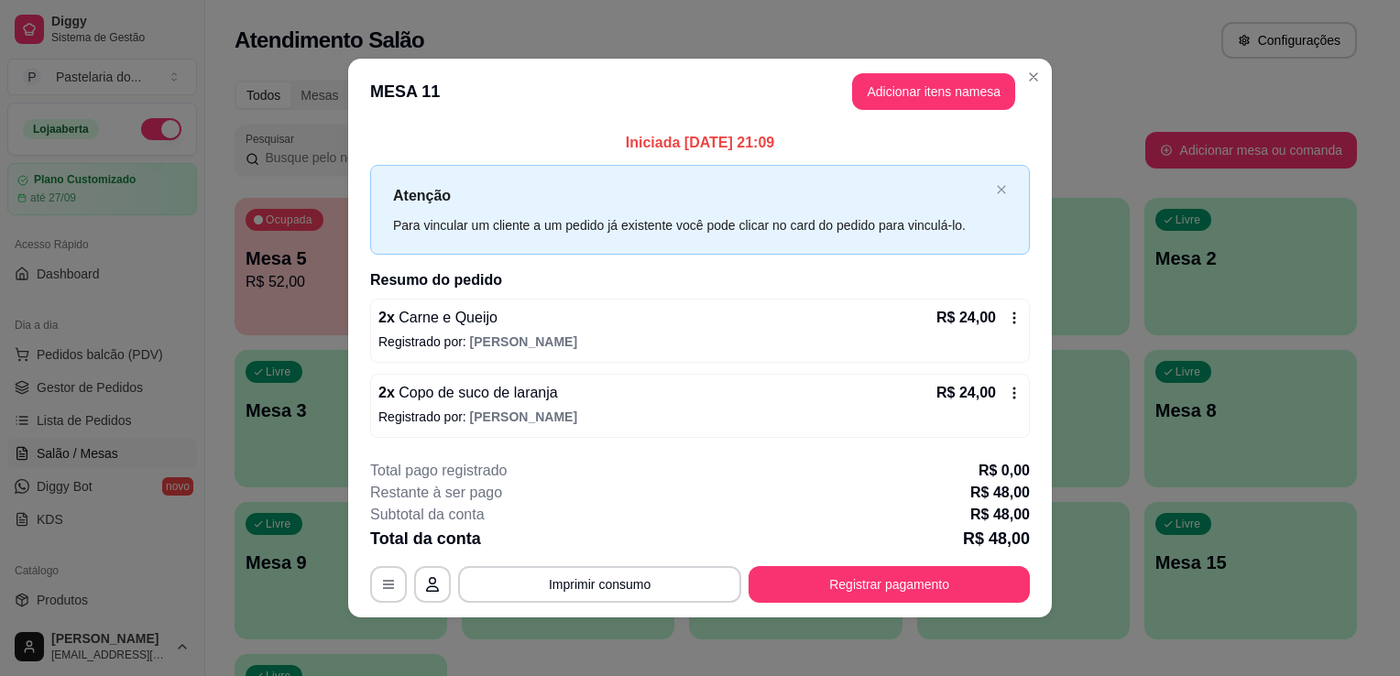
click at [856, 574] on button "Registrar pagamento" at bounding box center [889, 584] width 281 height 37
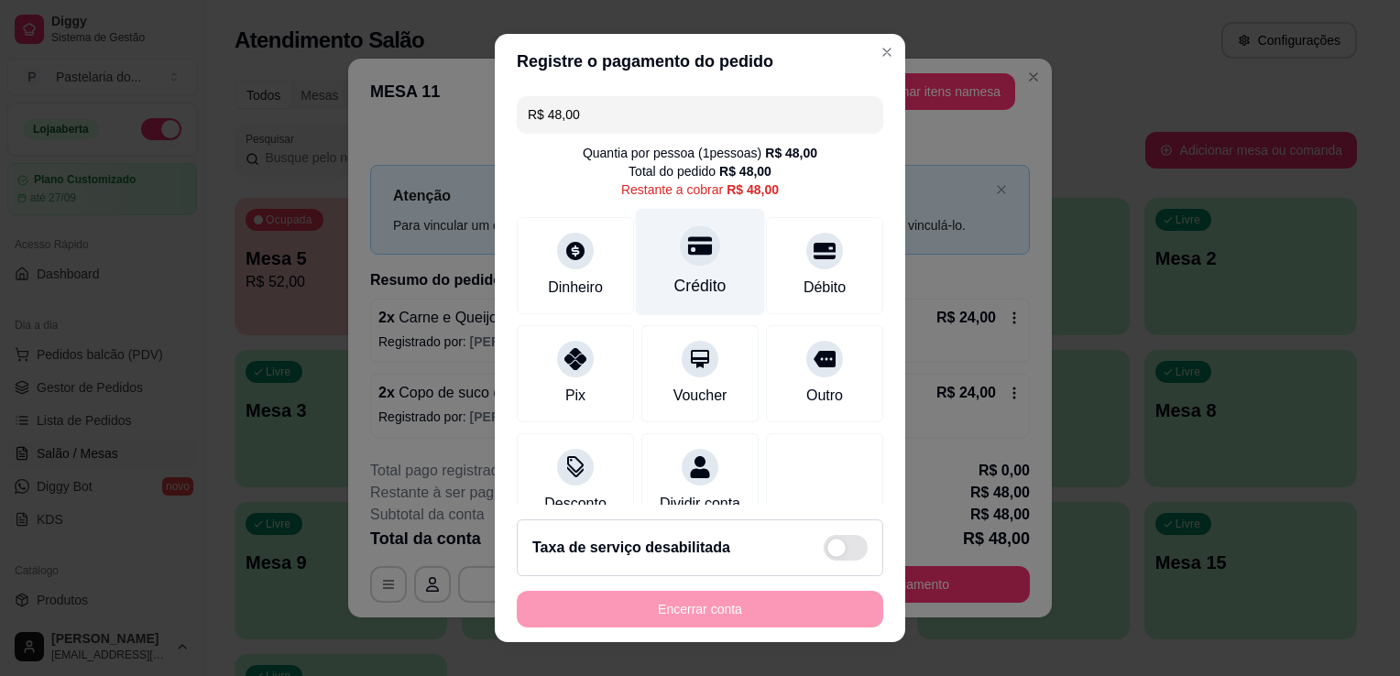
click at [706, 292] on div "Crédito" at bounding box center [700, 262] width 129 height 107
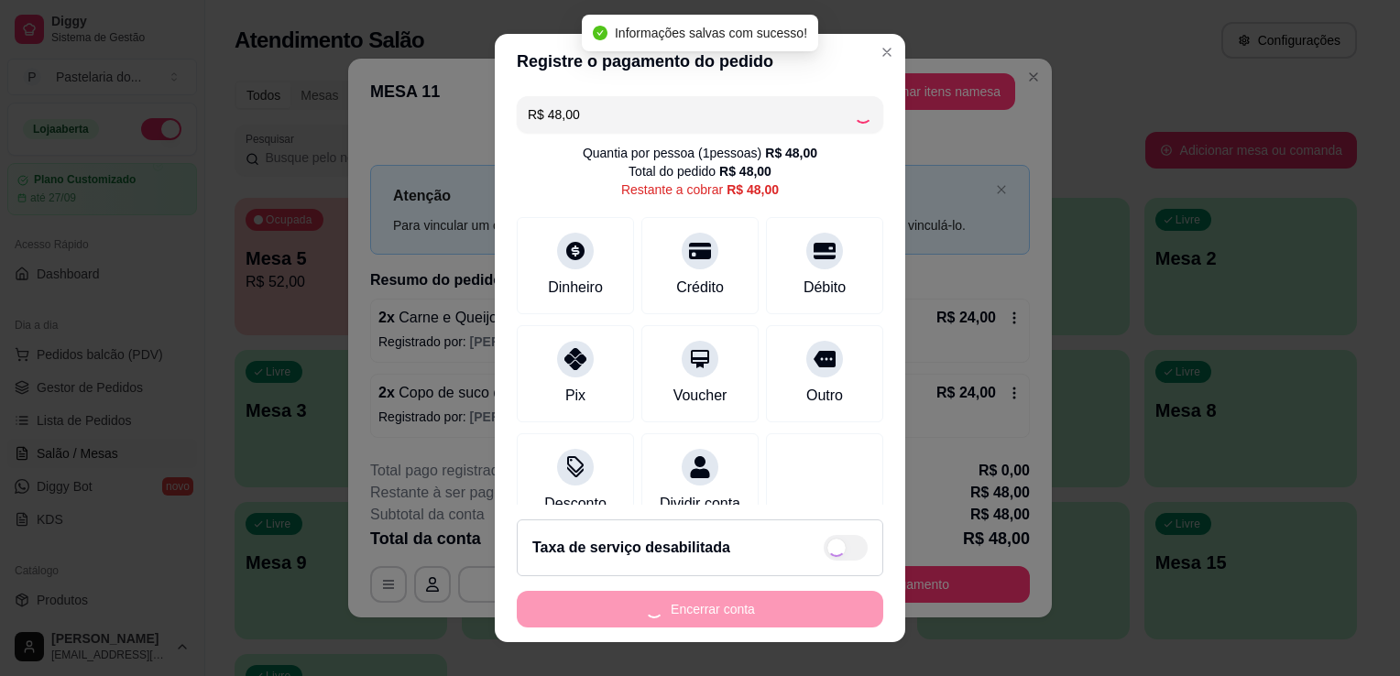
type input "R$ 0,00"
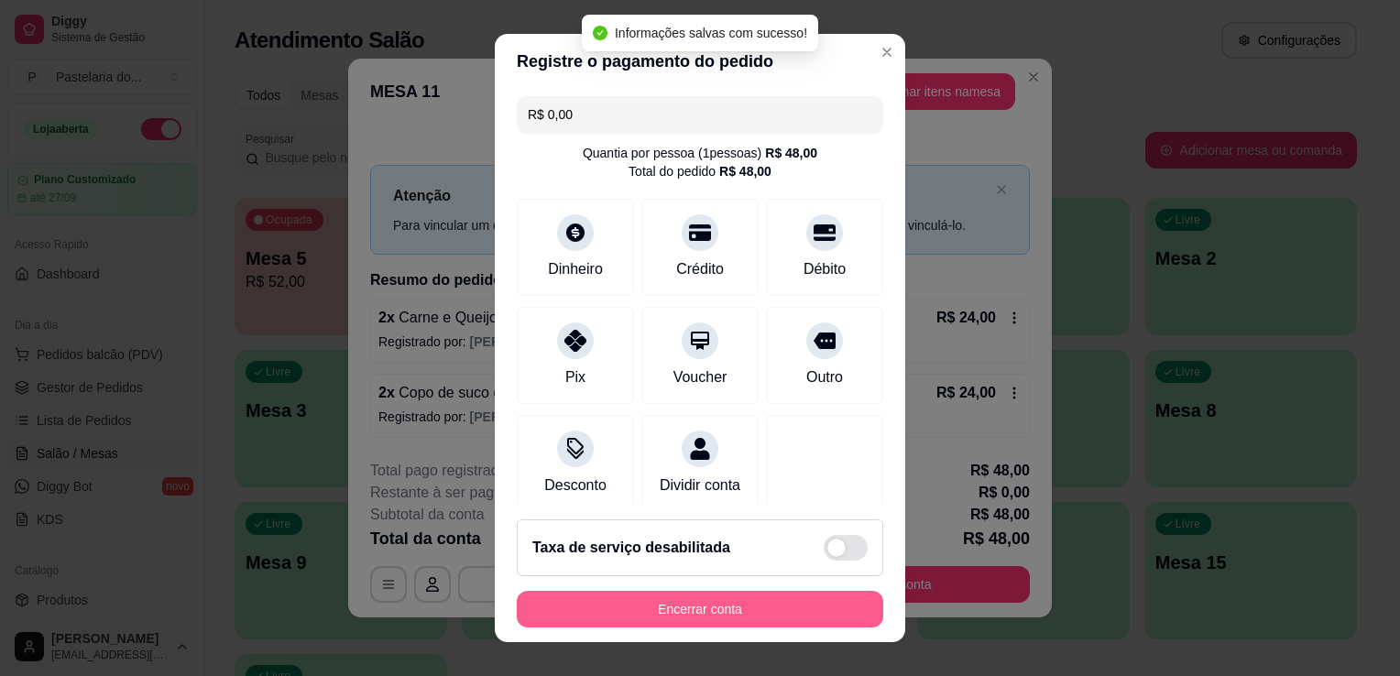
click at [713, 608] on button "Encerrar conta" at bounding box center [700, 609] width 367 height 37
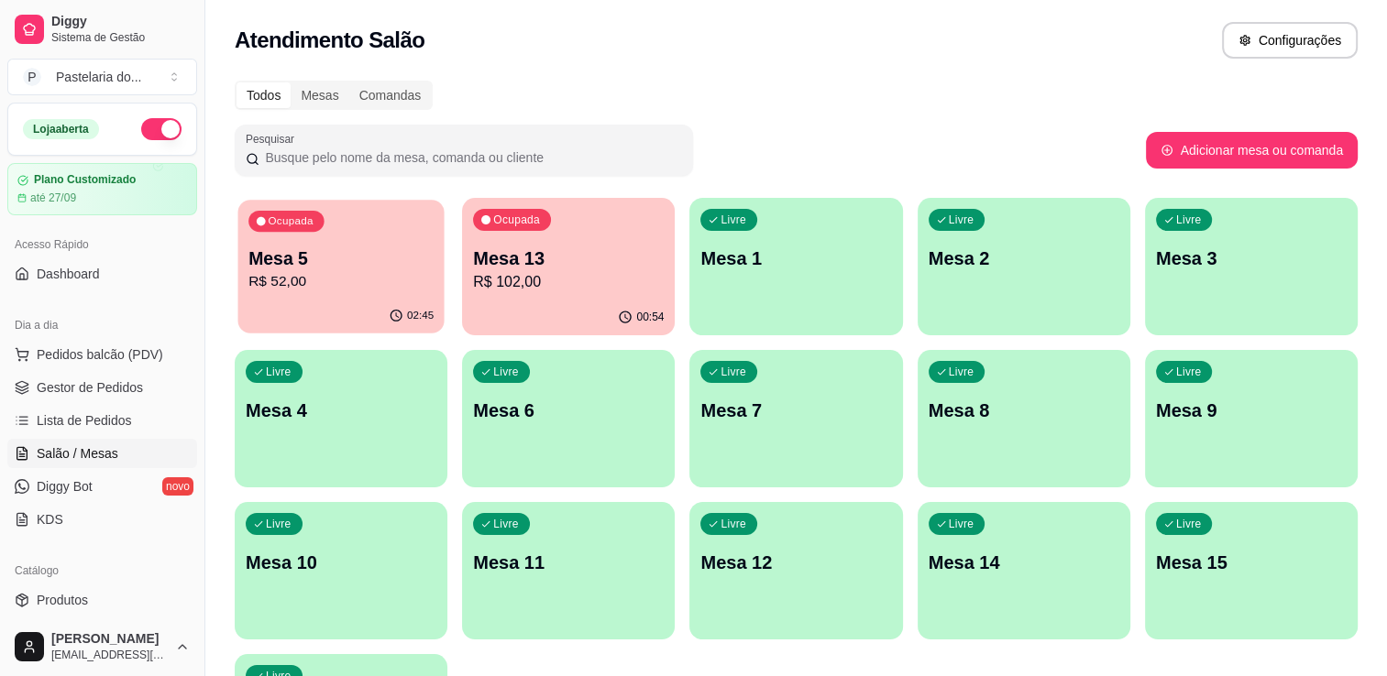
click at [403, 258] on p "Mesa 5" at bounding box center [340, 259] width 185 height 25
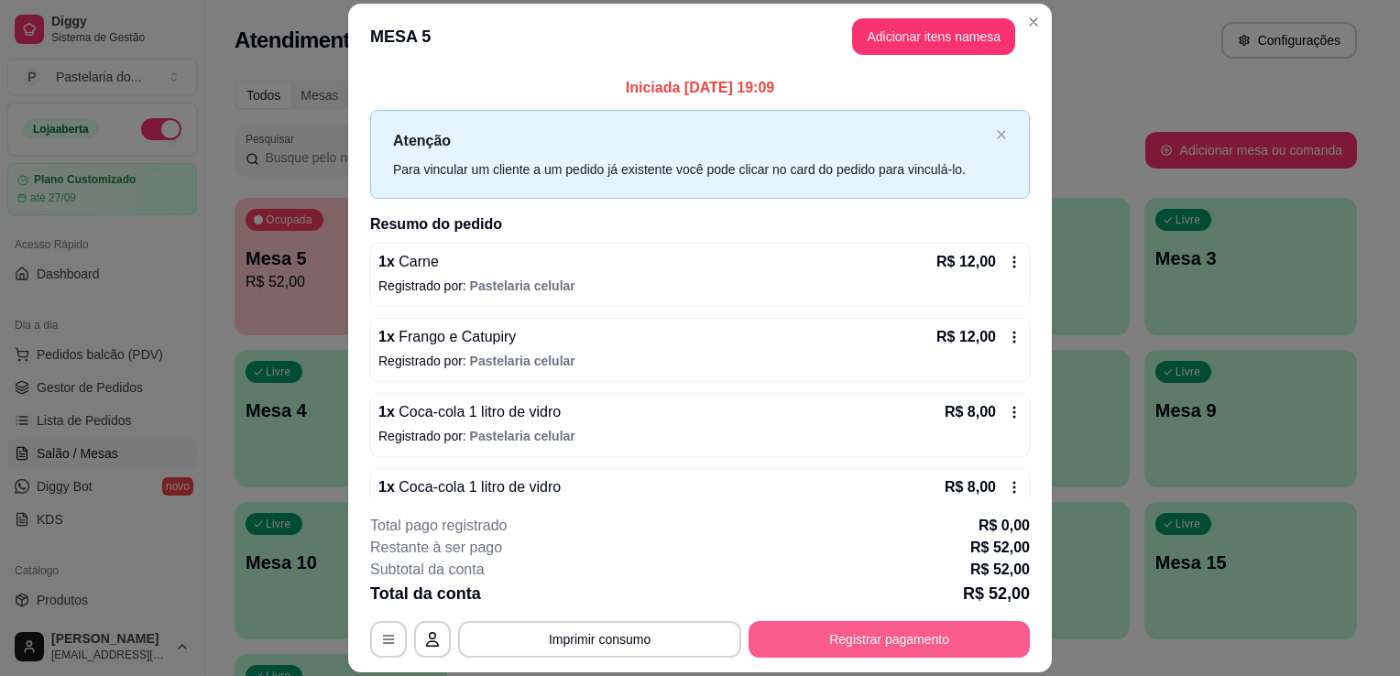
click at [912, 635] on button "Registrar pagamento" at bounding box center [889, 639] width 281 height 37
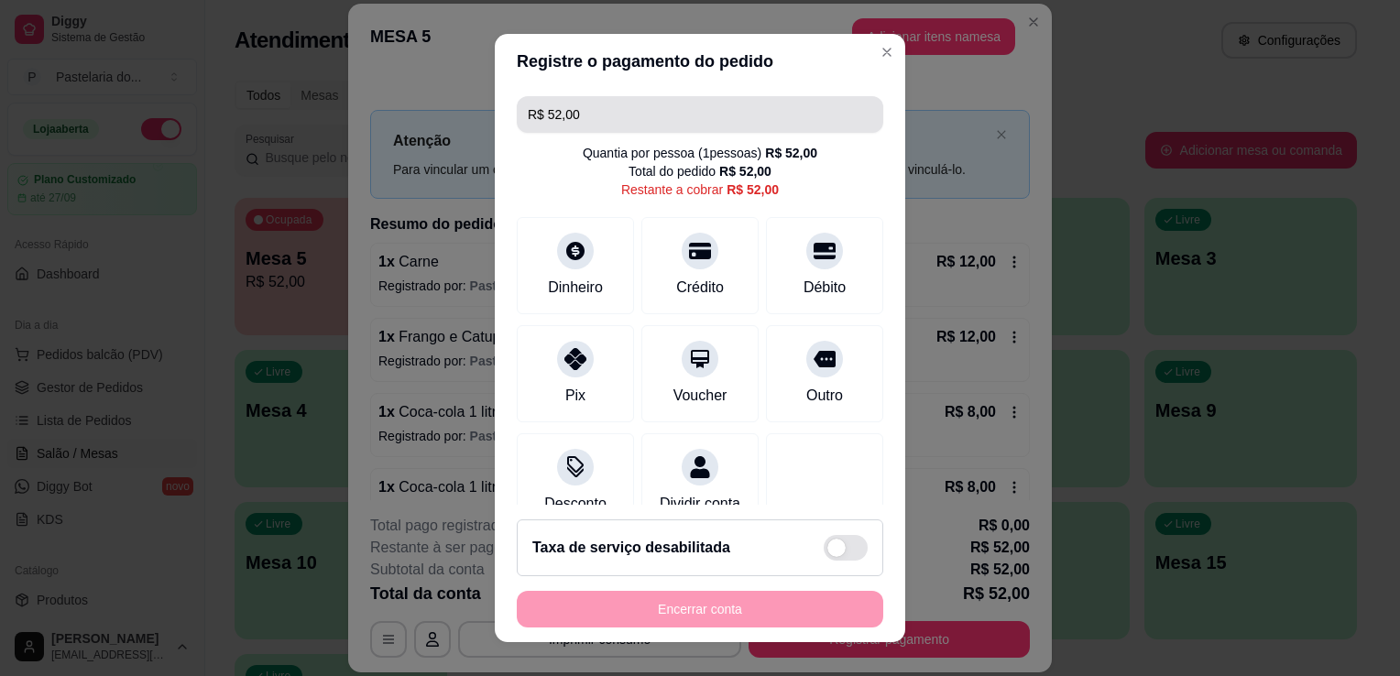
click at [517, 117] on div "R$ 52,00" at bounding box center [700, 114] width 367 height 37
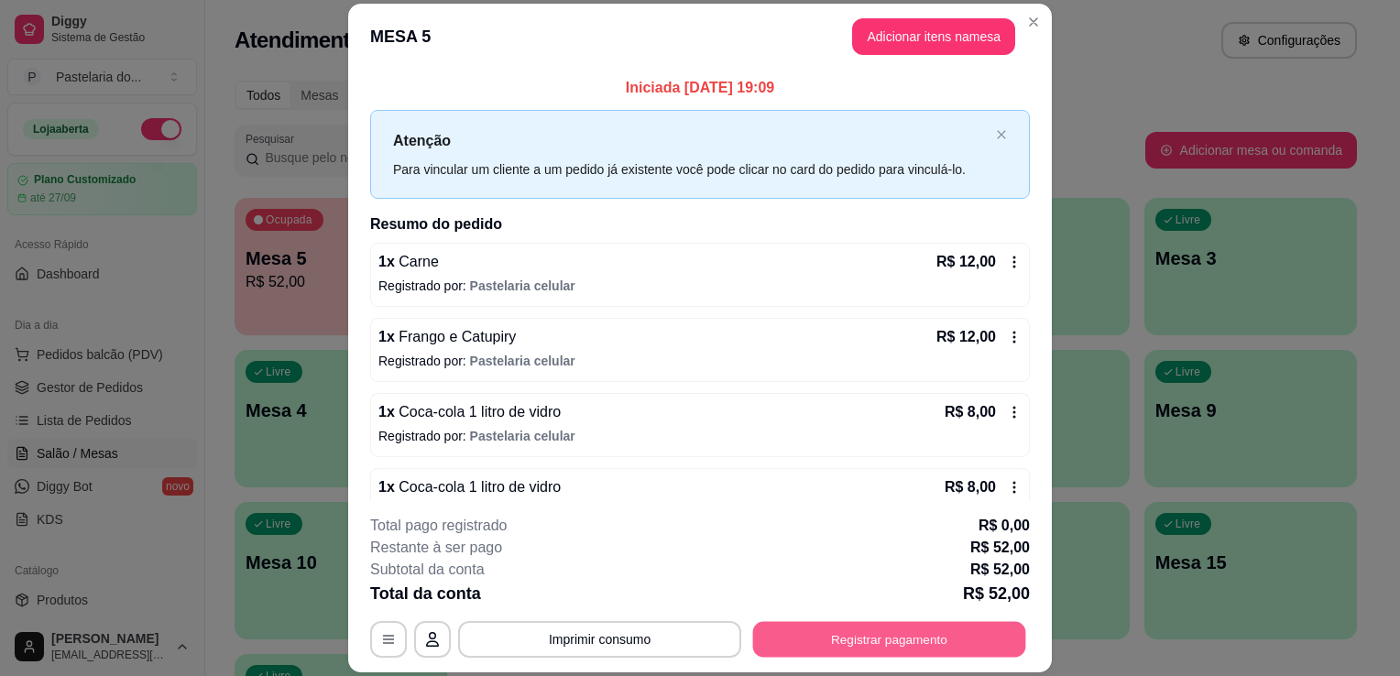
click at [847, 653] on button "Registrar pagamento" at bounding box center [889, 640] width 273 height 36
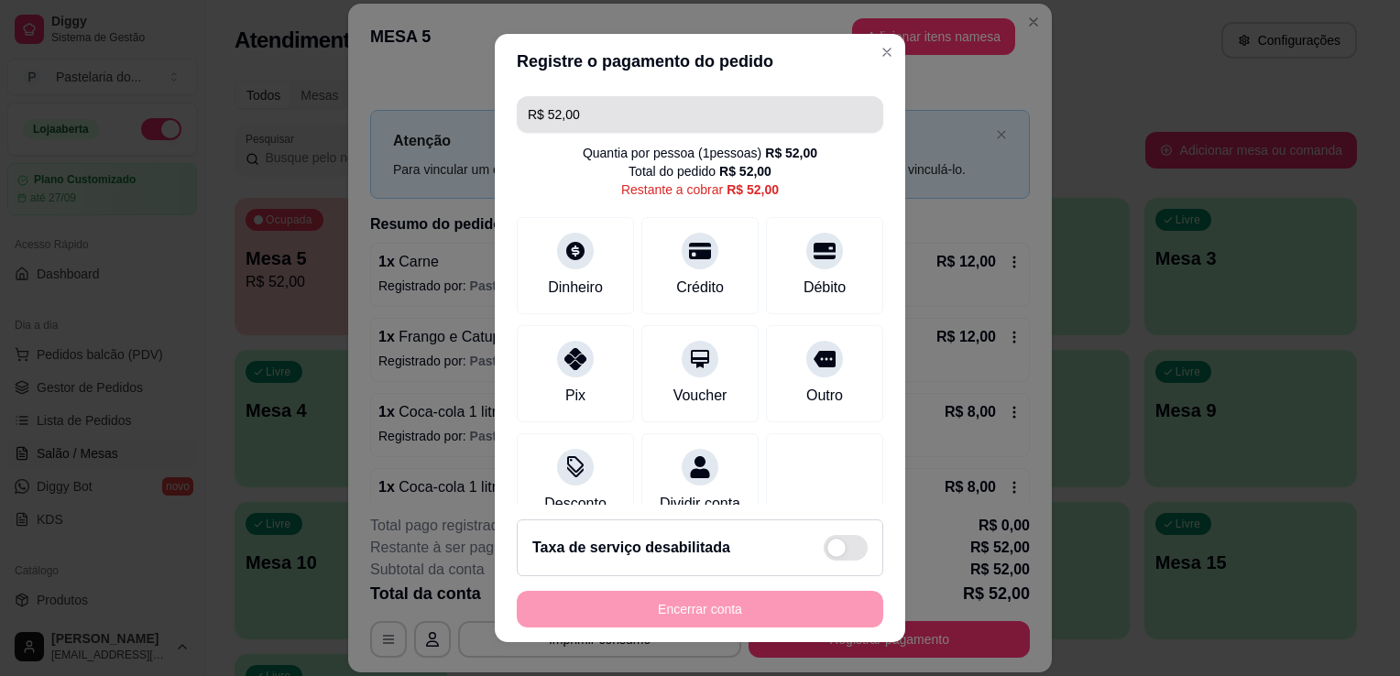
click at [570, 115] on input "R$ 52,00" at bounding box center [700, 114] width 345 height 37
drag, startPoint x: 562, startPoint y: 113, endPoint x: 520, endPoint y: 110, distance: 42.2
click at [520, 110] on div "R$ 52,00" at bounding box center [700, 114] width 367 height 37
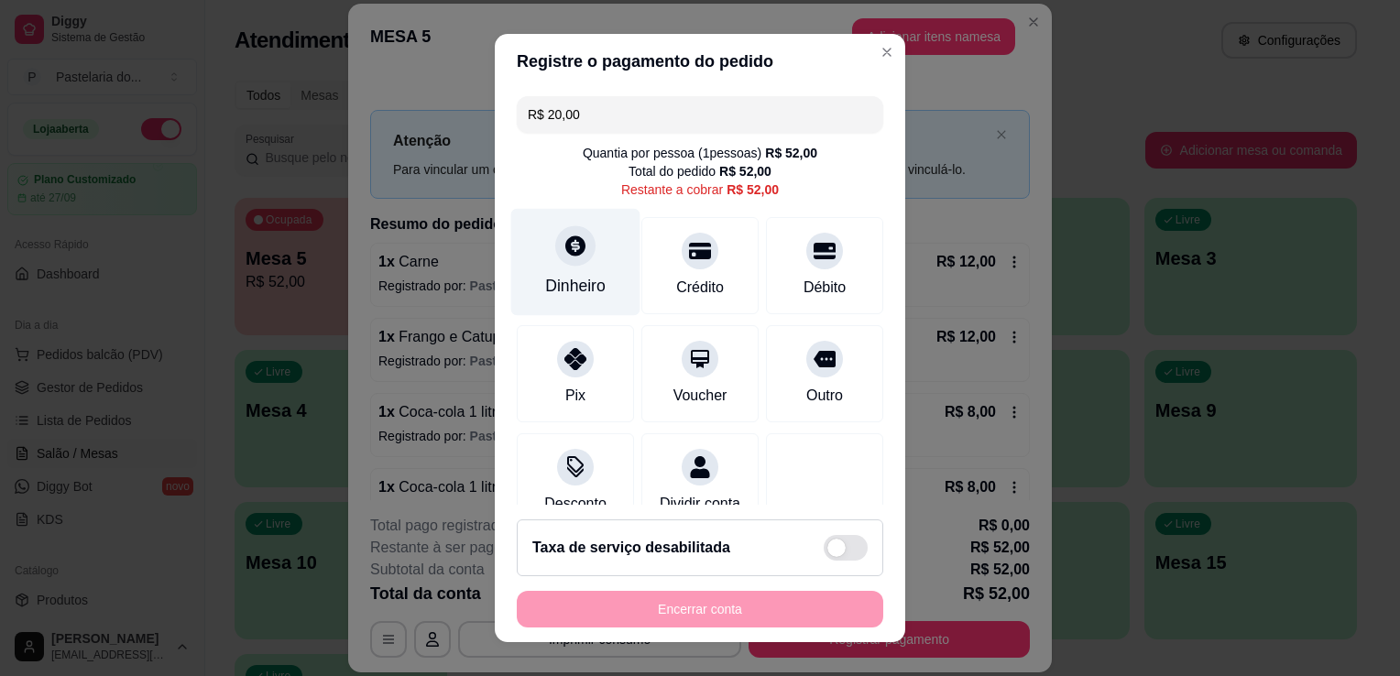
click at [564, 244] on icon at bounding box center [576, 246] width 24 height 24
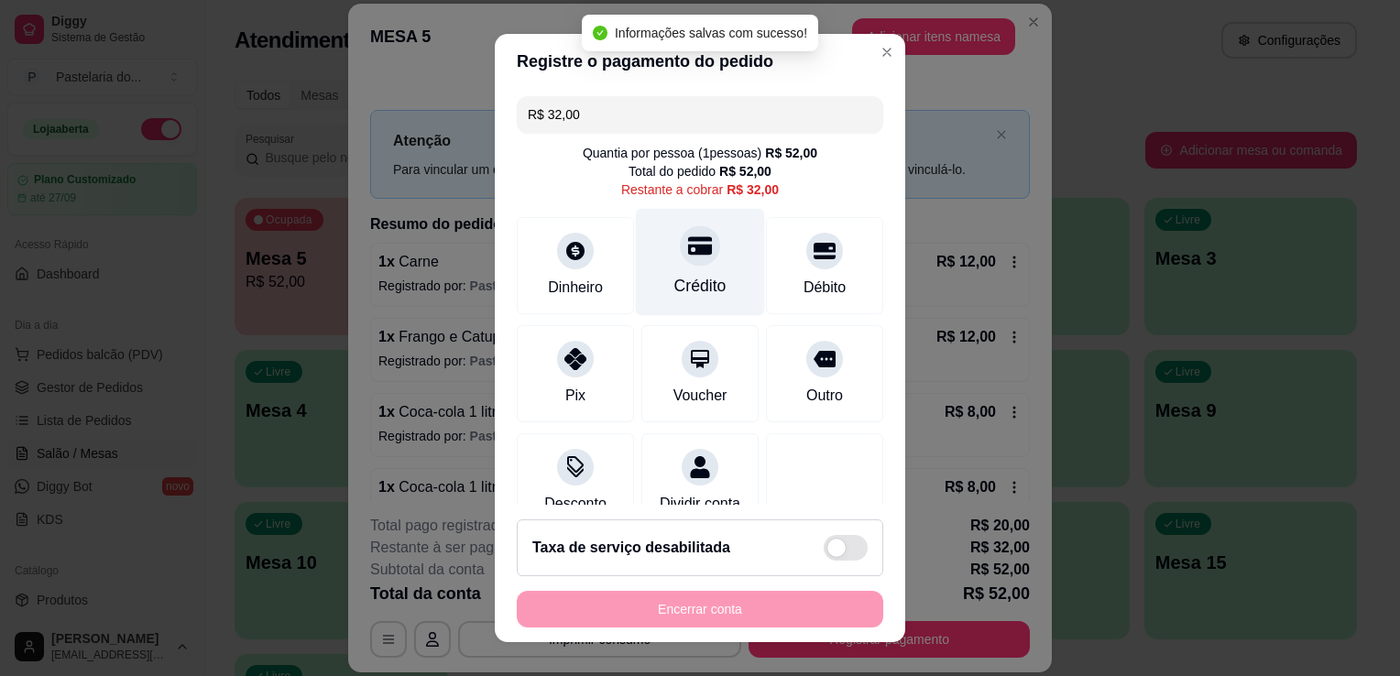
click at [680, 257] on div at bounding box center [700, 245] width 40 height 40
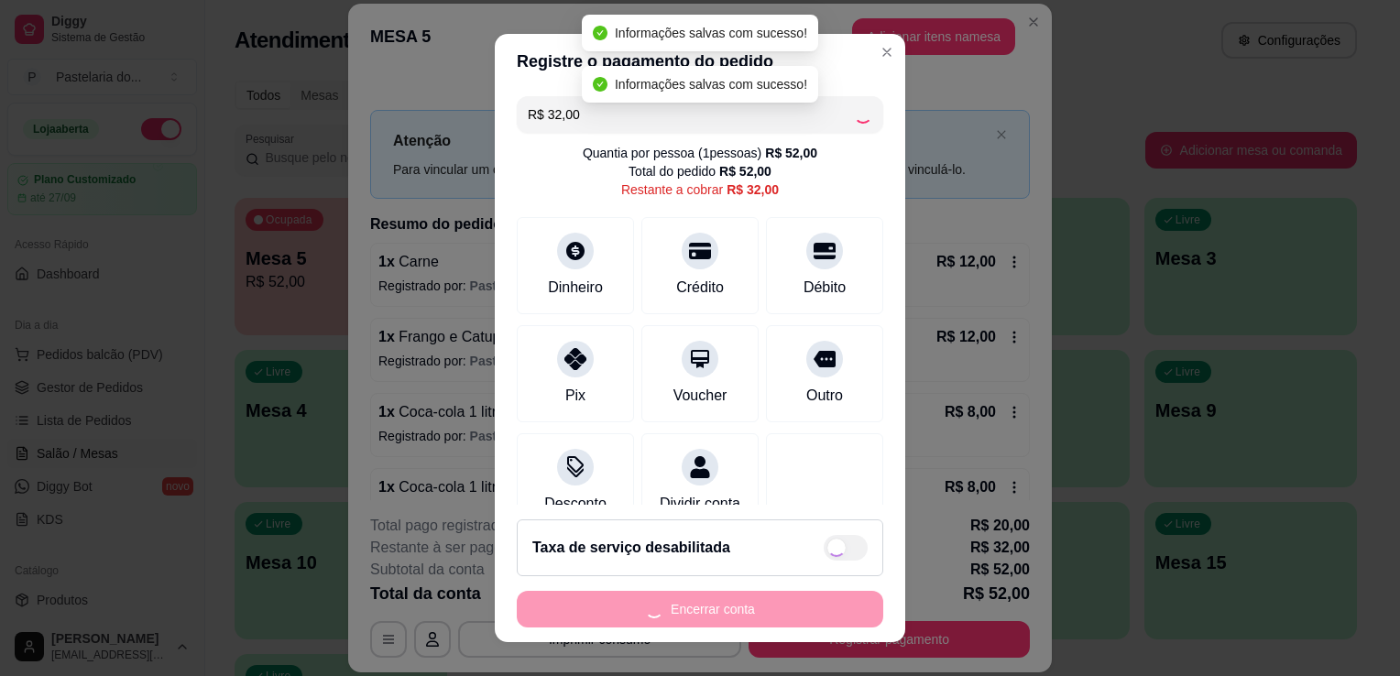
type input "R$ 0,00"
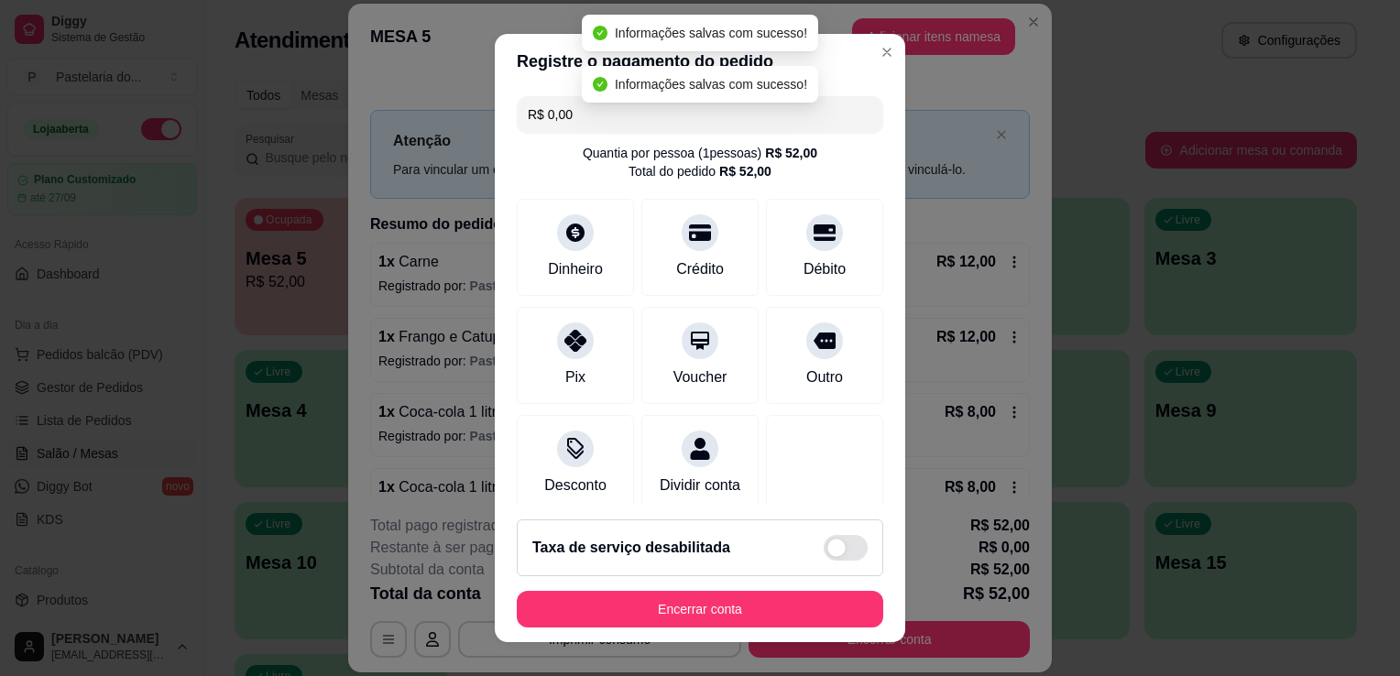
click at [780, 614] on button "Encerrar conta" at bounding box center [700, 609] width 367 height 37
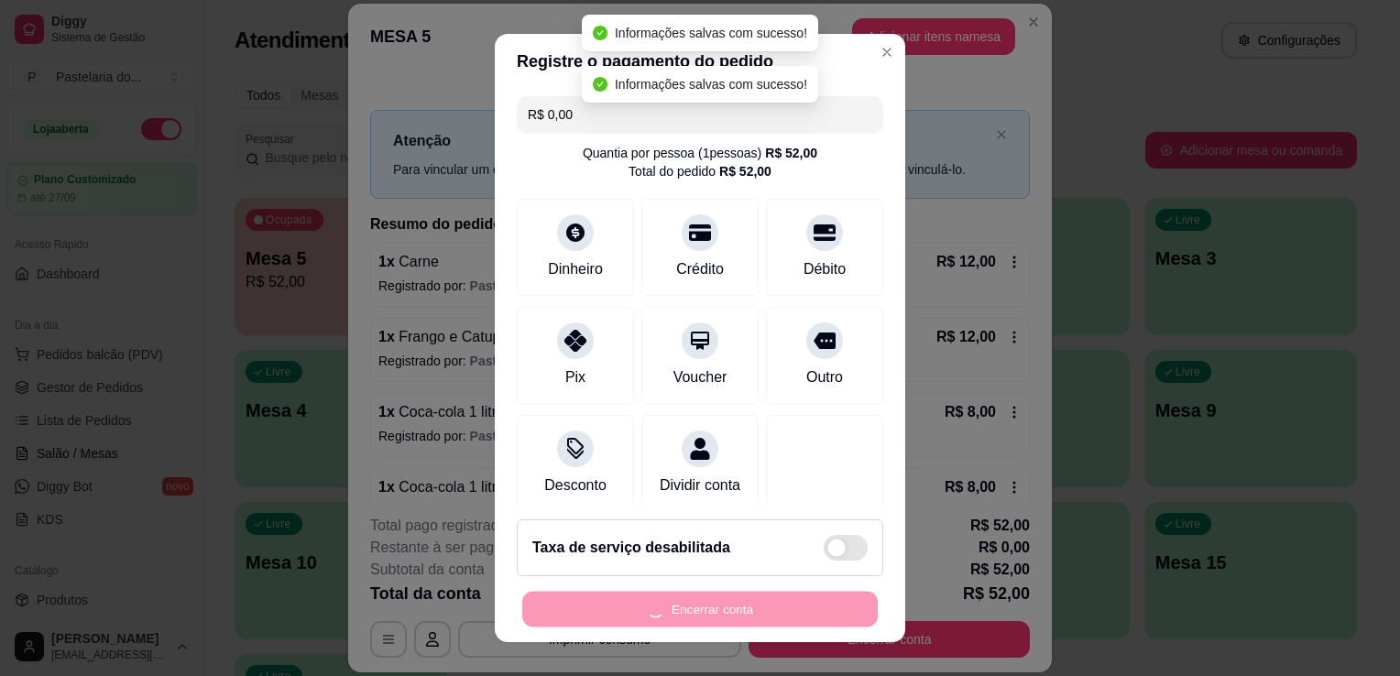
click at [780, 614] on div "Encerrar conta" at bounding box center [700, 609] width 367 height 37
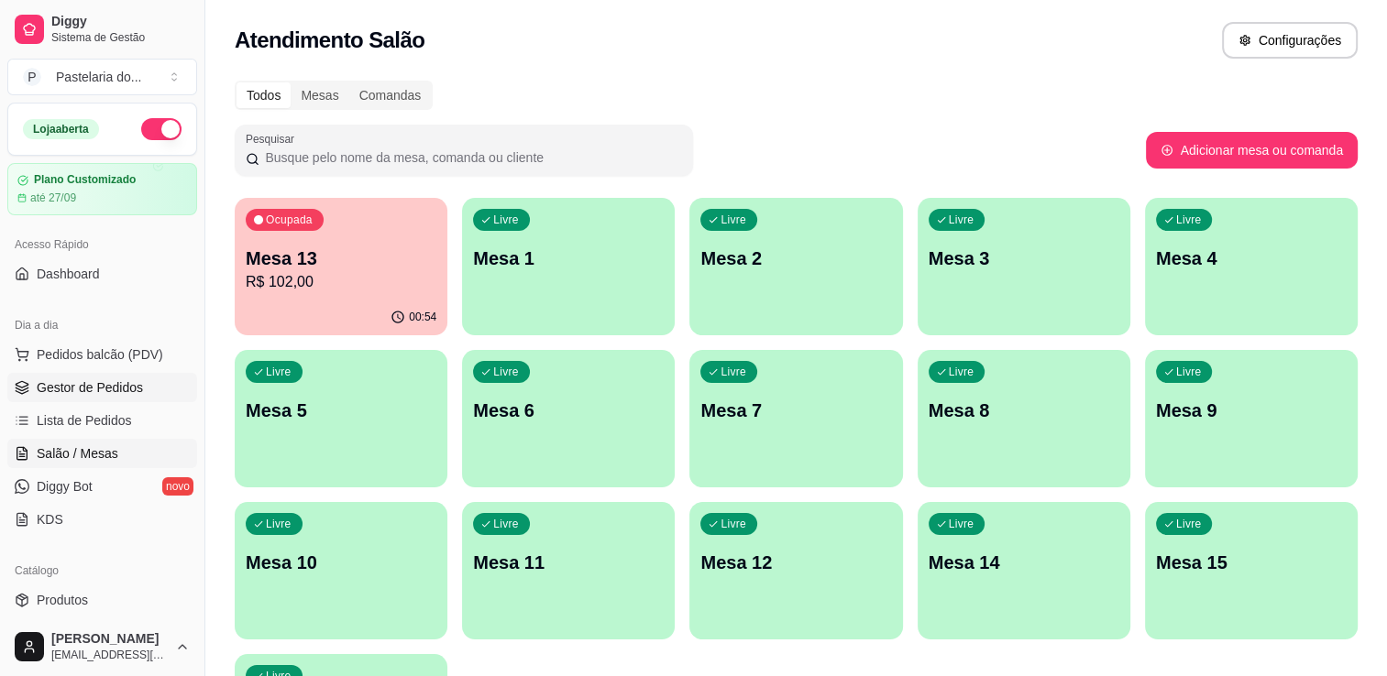
click at [131, 373] on link "Gestor de Pedidos" at bounding box center [102, 387] width 190 height 29
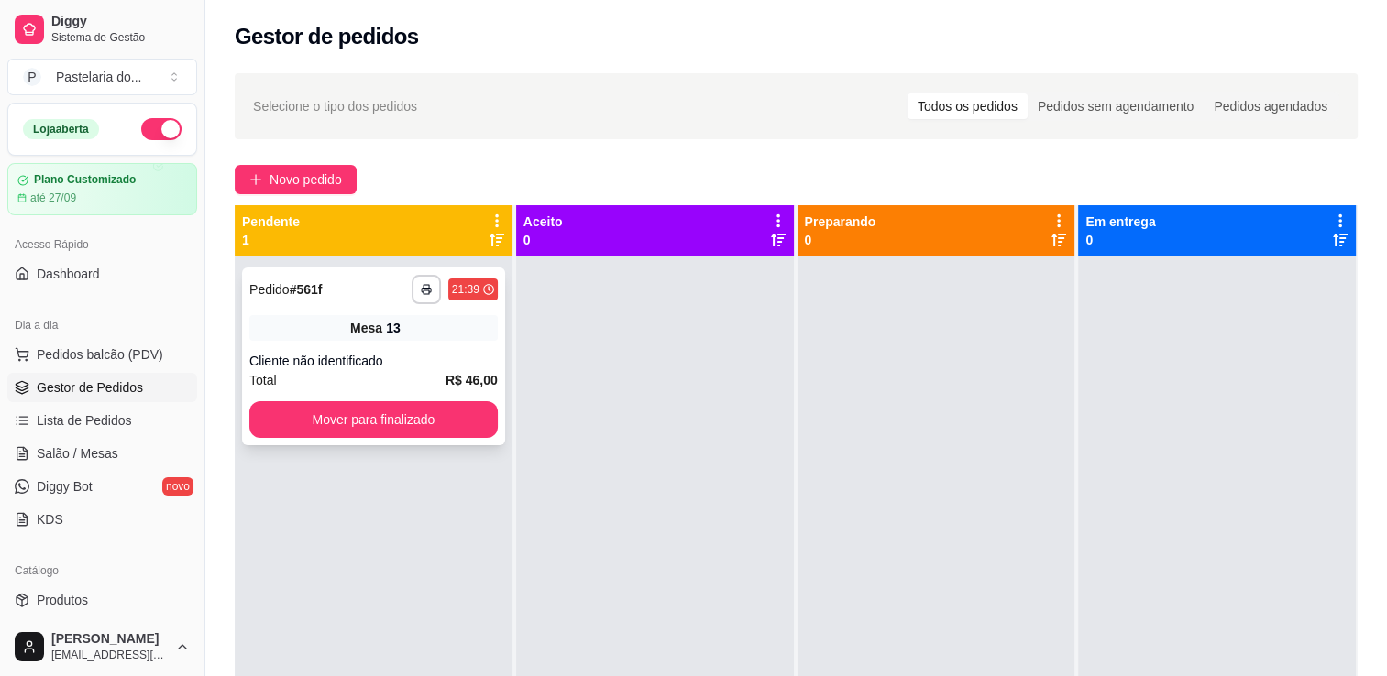
click at [392, 411] on button "Mover para finalizado" at bounding box center [373, 419] width 248 height 37
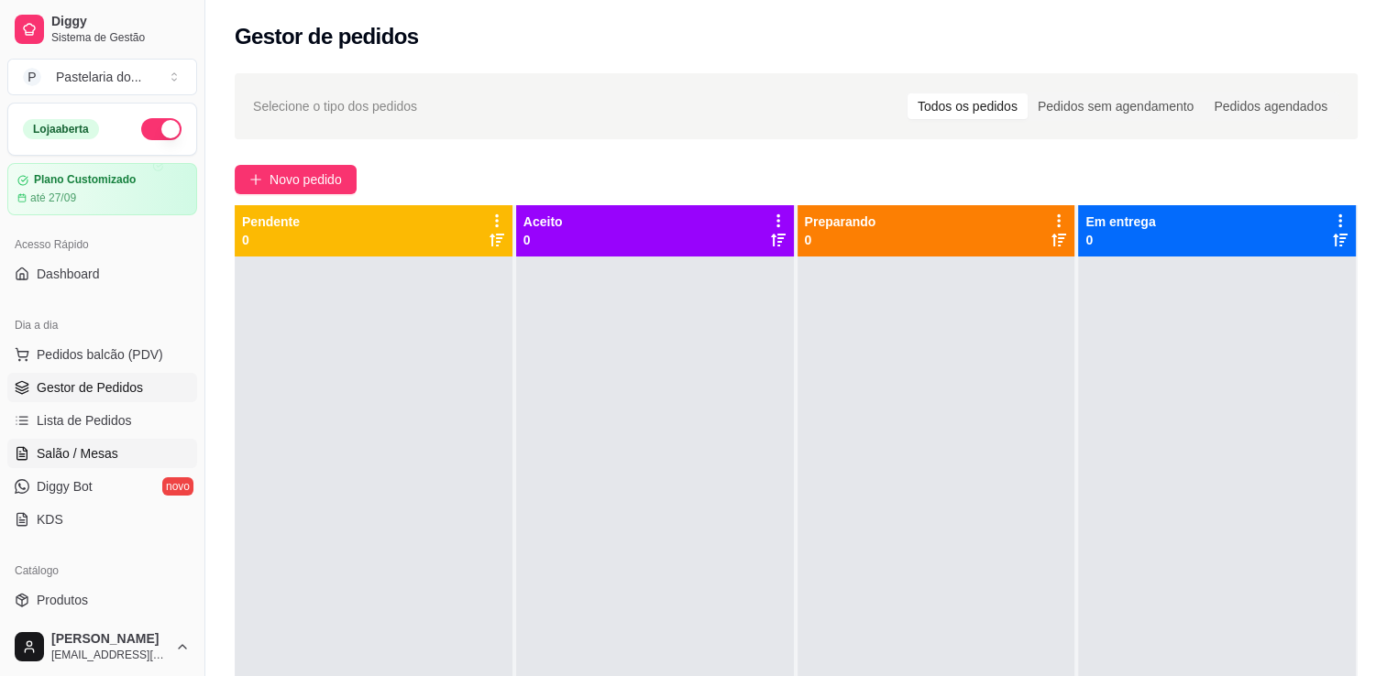
click at [118, 457] on link "Salão / Mesas" at bounding box center [102, 453] width 190 height 29
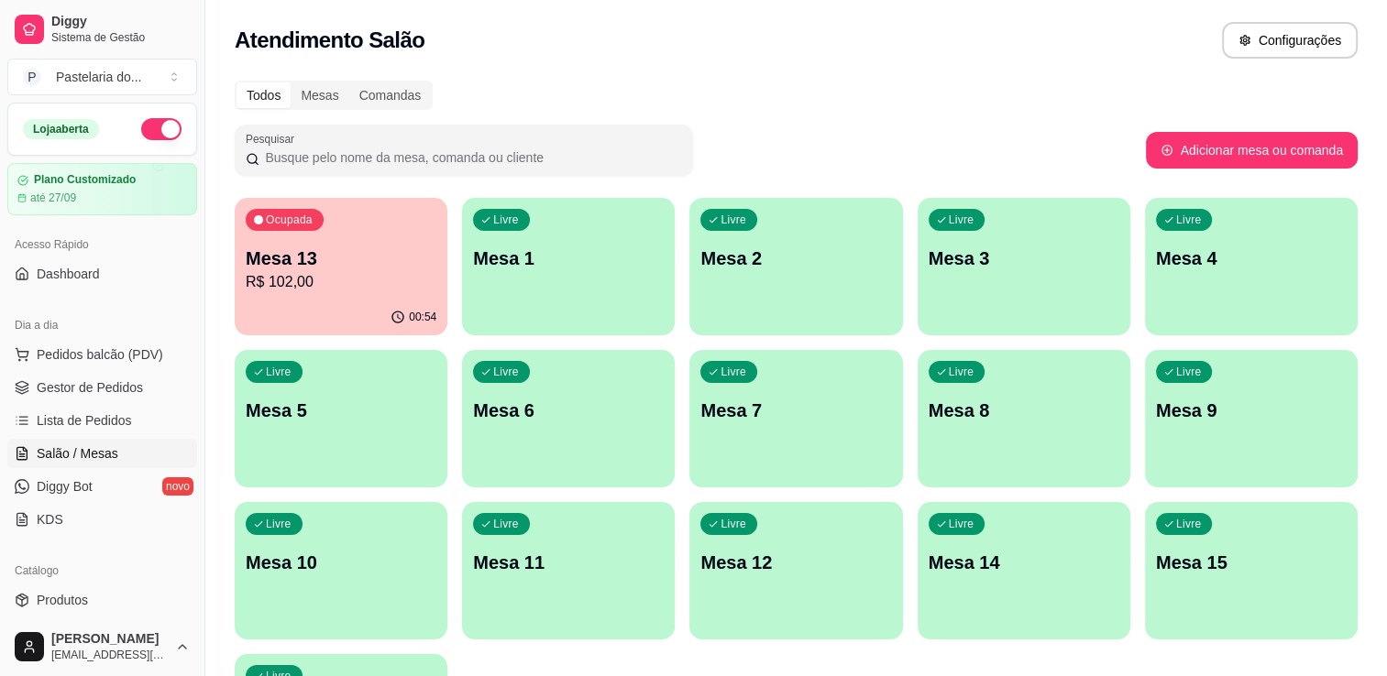
click at [1243, 425] on div "Livre Mesa 9" at bounding box center [1251, 407] width 213 height 115
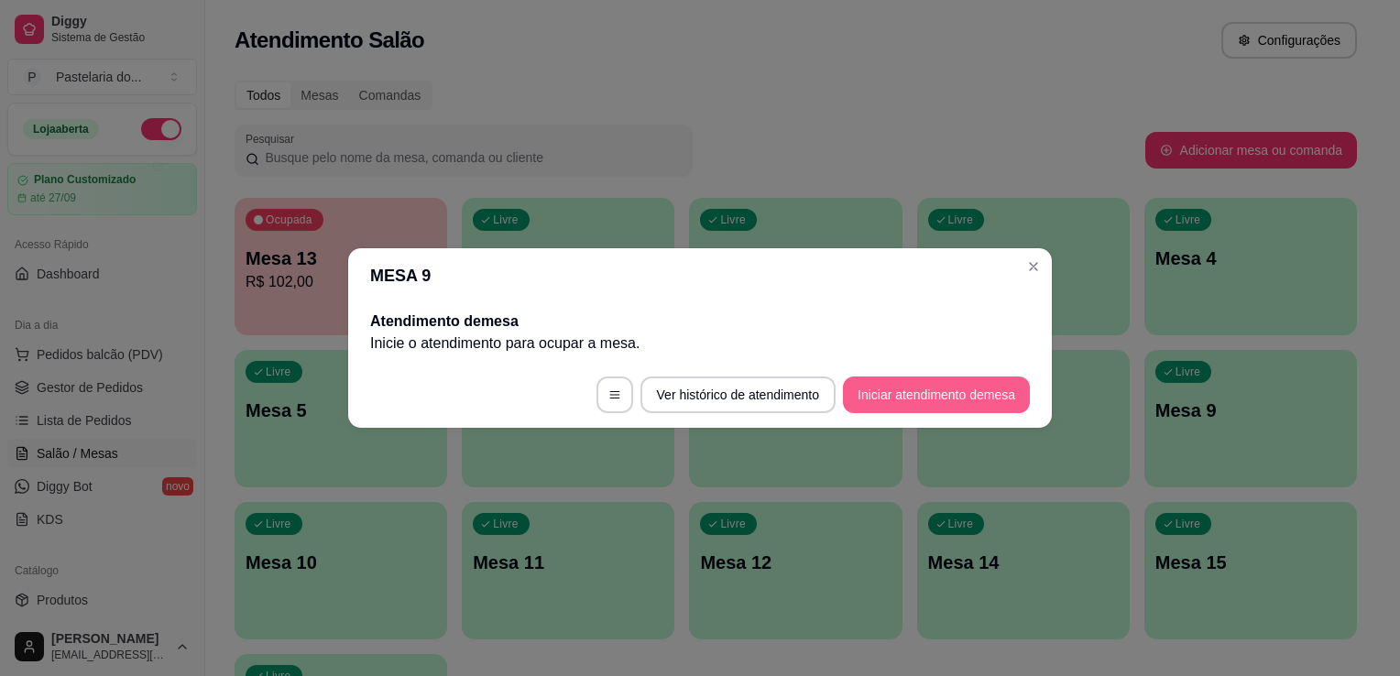
click at [856, 378] on button "Iniciar atendimento de mesa" at bounding box center [936, 395] width 187 height 37
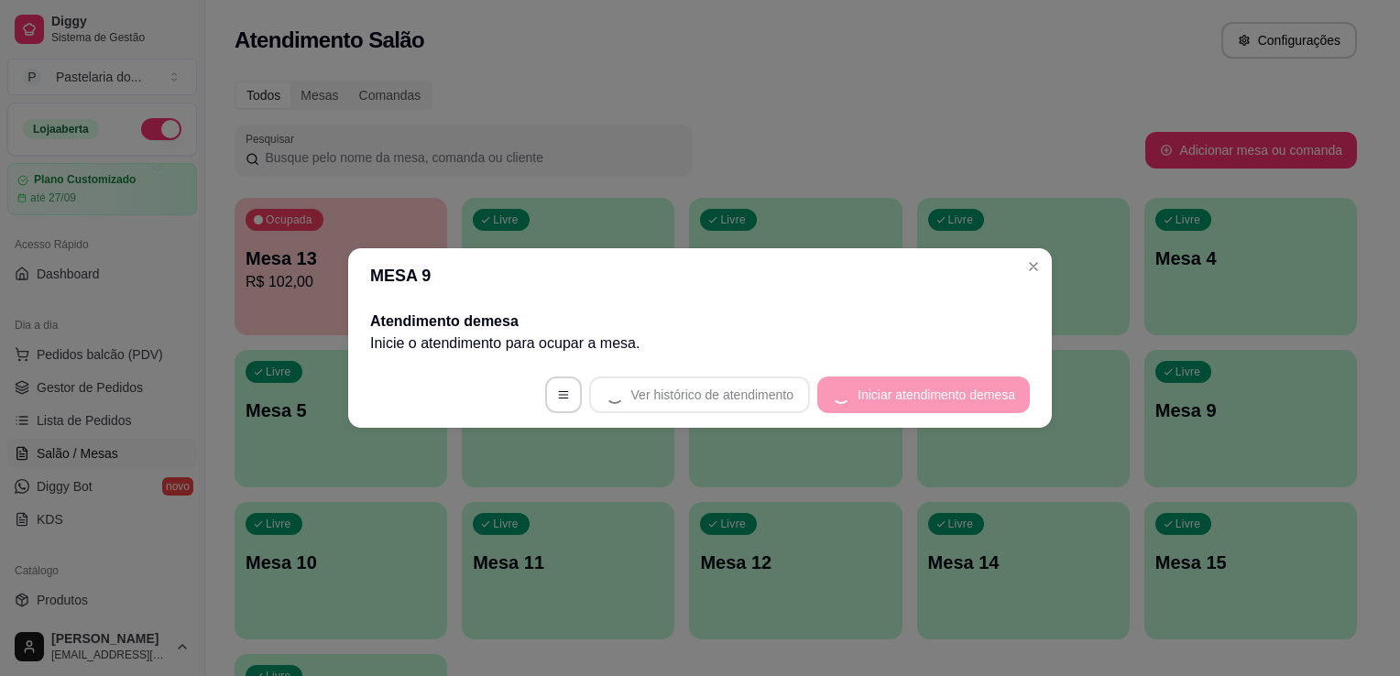
click at [856, 378] on footer "Ver histórico de atendimento Iniciar atendimento de mesa" at bounding box center [700, 395] width 704 height 66
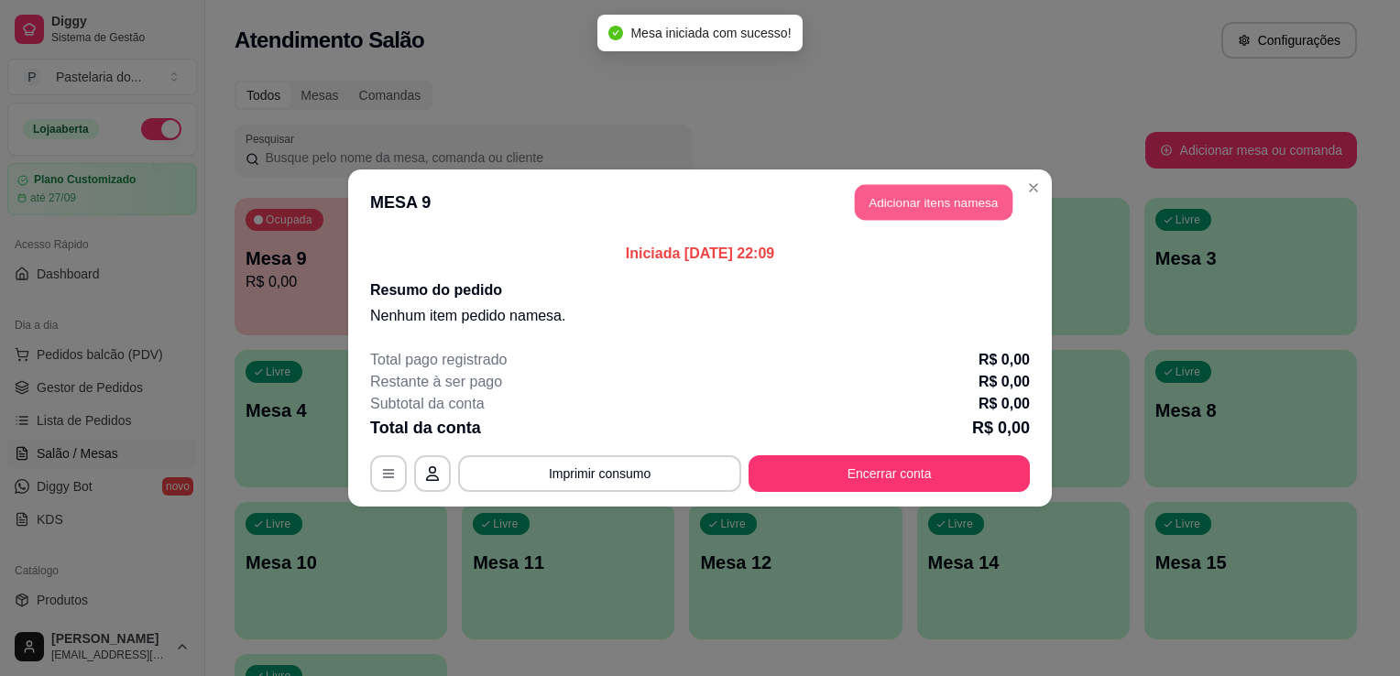
click at [898, 214] on button "Adicionar itens na mesa" at bounding box center [934, 203] width 158 height 36
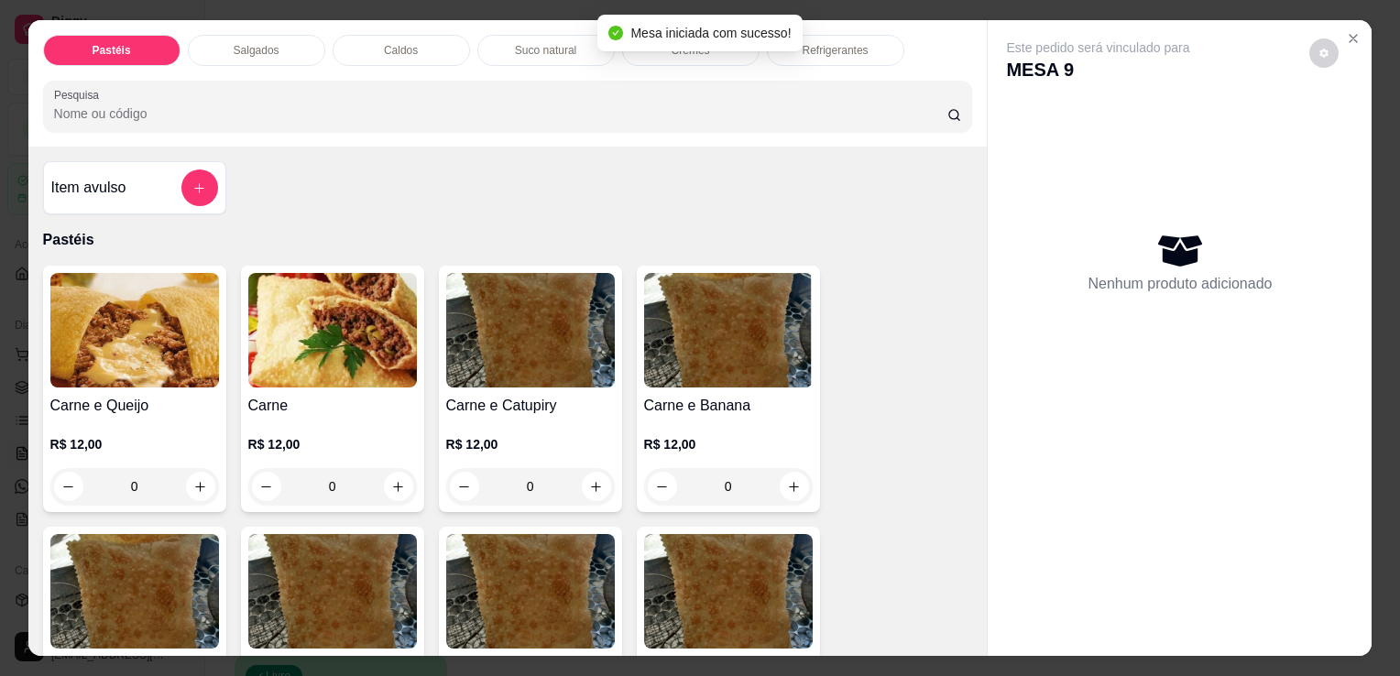
click at [117, 468] on div "0" at bounding box center [134, 486] width 169 height 37
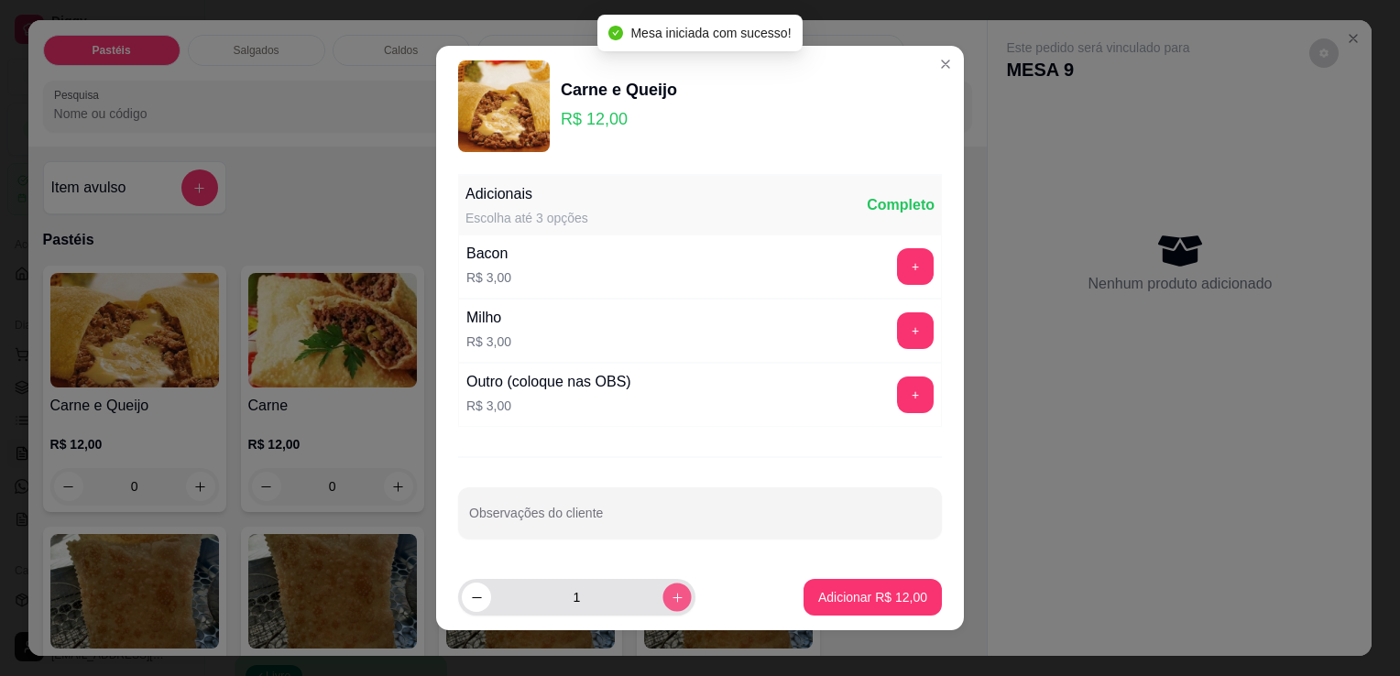
click at [671, 598] on icon "increase-product-quantity" at bounding box center [678, 598] width 14 height 14
type input "2"
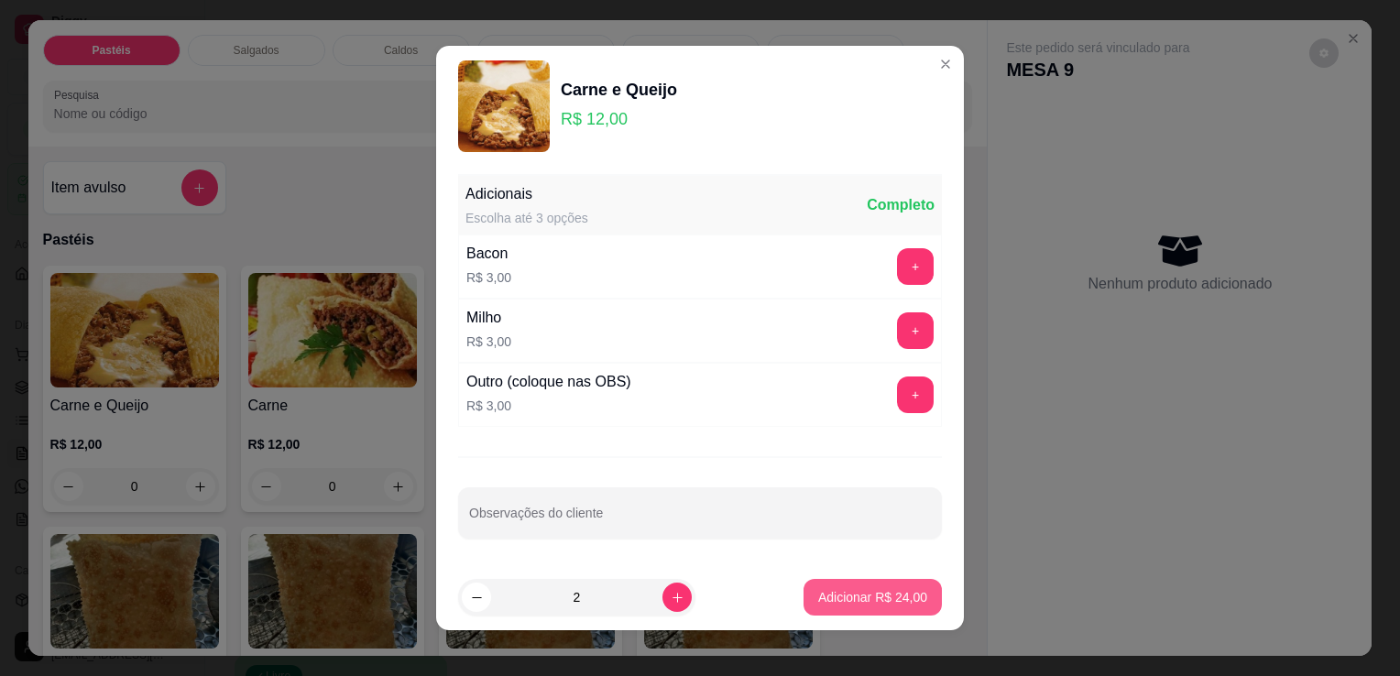
click at [828, 588] on p "Adicionar R$ 24,00" at bounding box center [872, 597] width 109 height 18
type input "2"
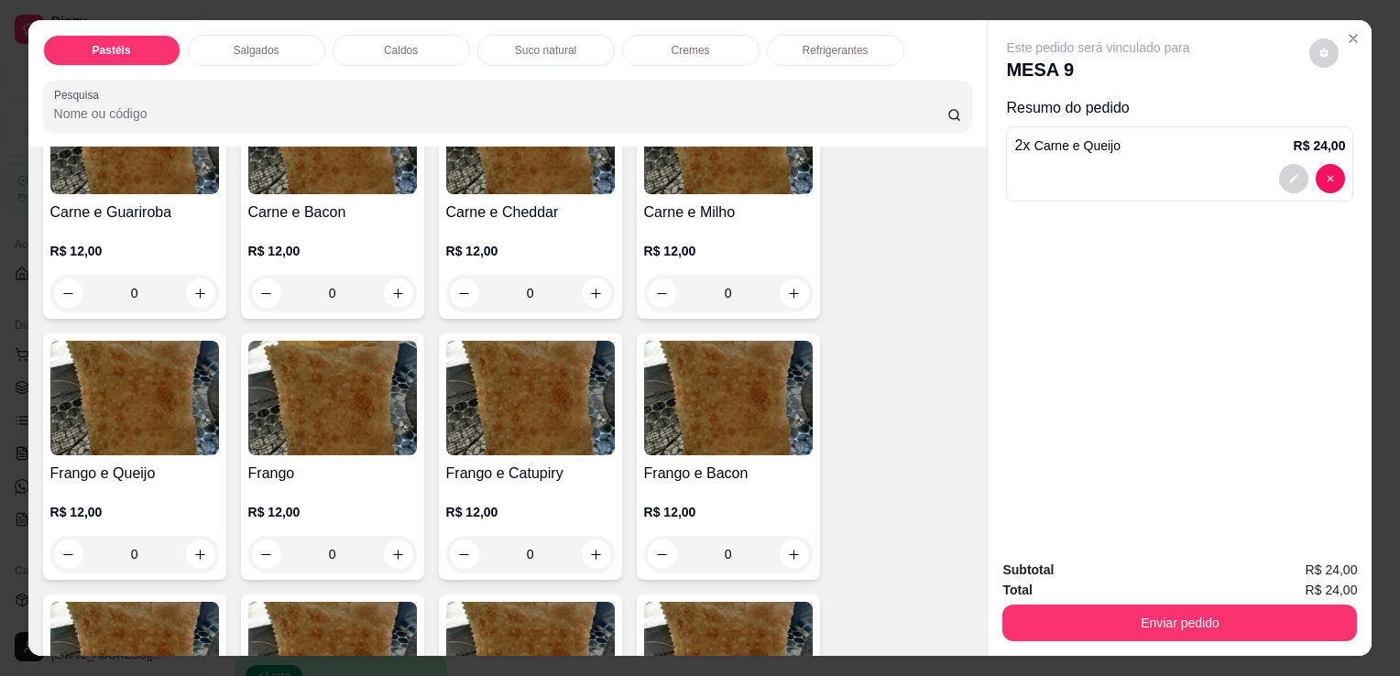
scroll to position [458, 0]
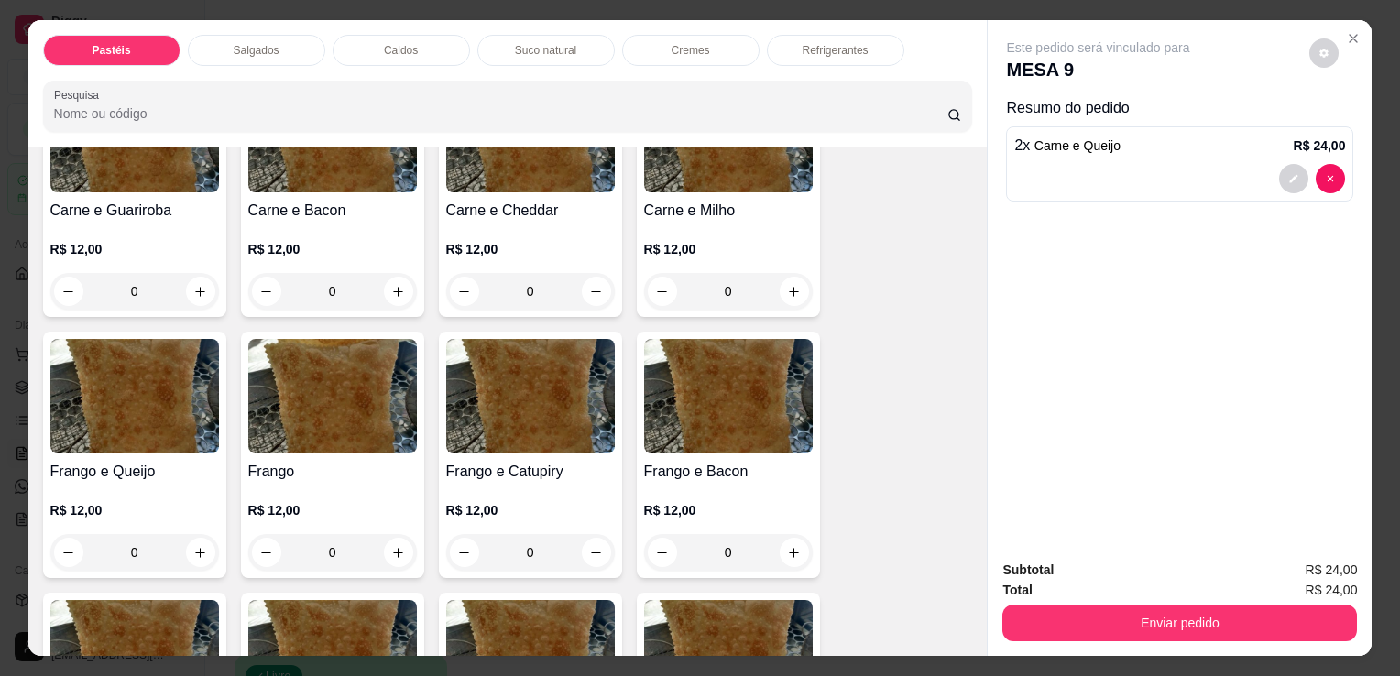
click at [587, 544] on div "0" at bounding box center [530, 552] width 169 height 37
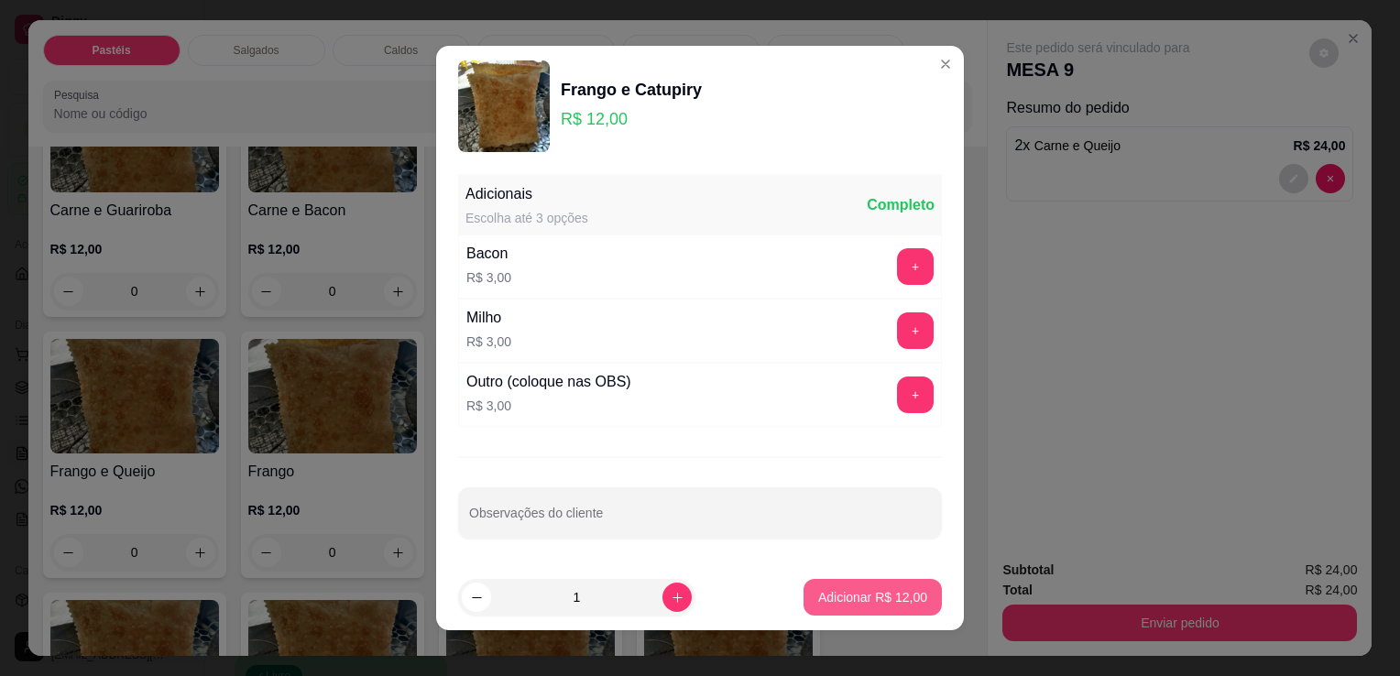
click at [873, 594] on p "Adicionar R$ 12,00" at bounding box center [872, 597] width 109 height 18
type input "1"
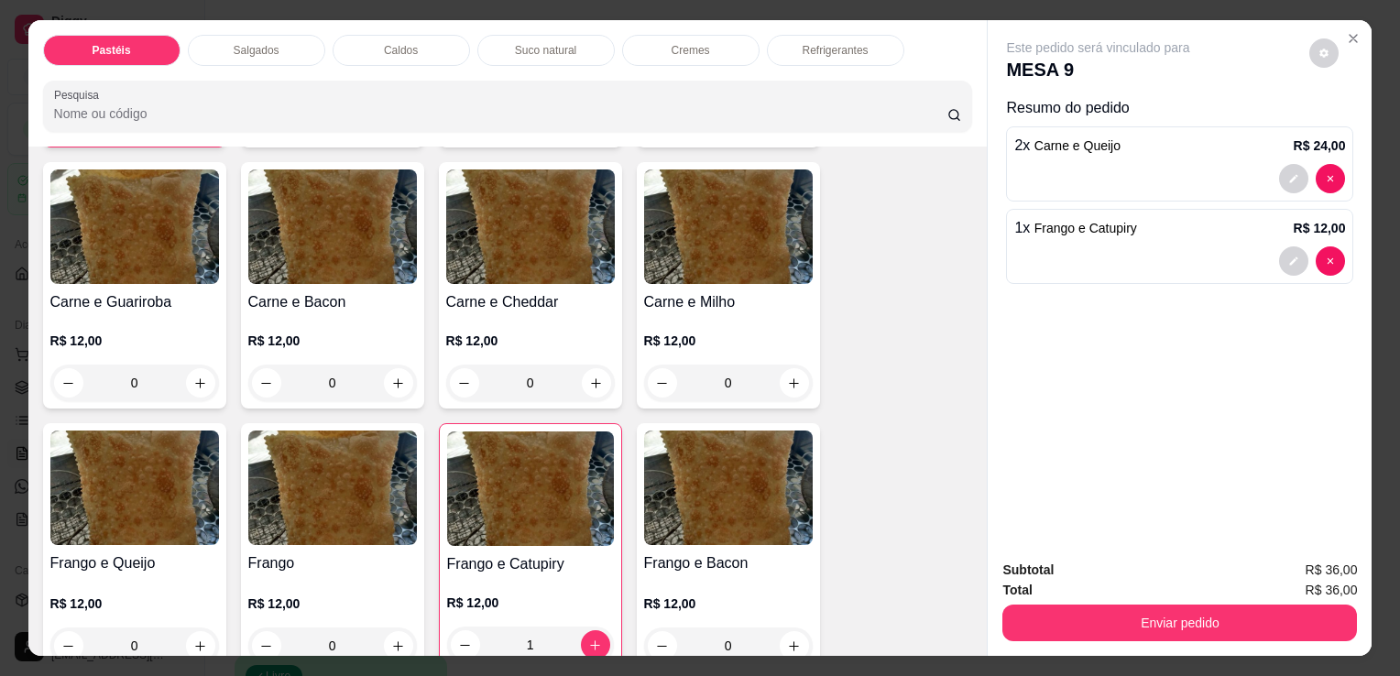
drag, startPoint x: 794, startPoint y: 60, endPoint x: 796, endPoint y: 49, distance: 11.3
click at [794, 60] on div "Pastéis Salgados Caldos Suco natural Cremes Refrigerantes Pesquisa" at bounding box center [508, 83] width 960 height 126
click at [803, 49] on p "Refrigerantes" at bounding box center [836, 50] width 66 height 15
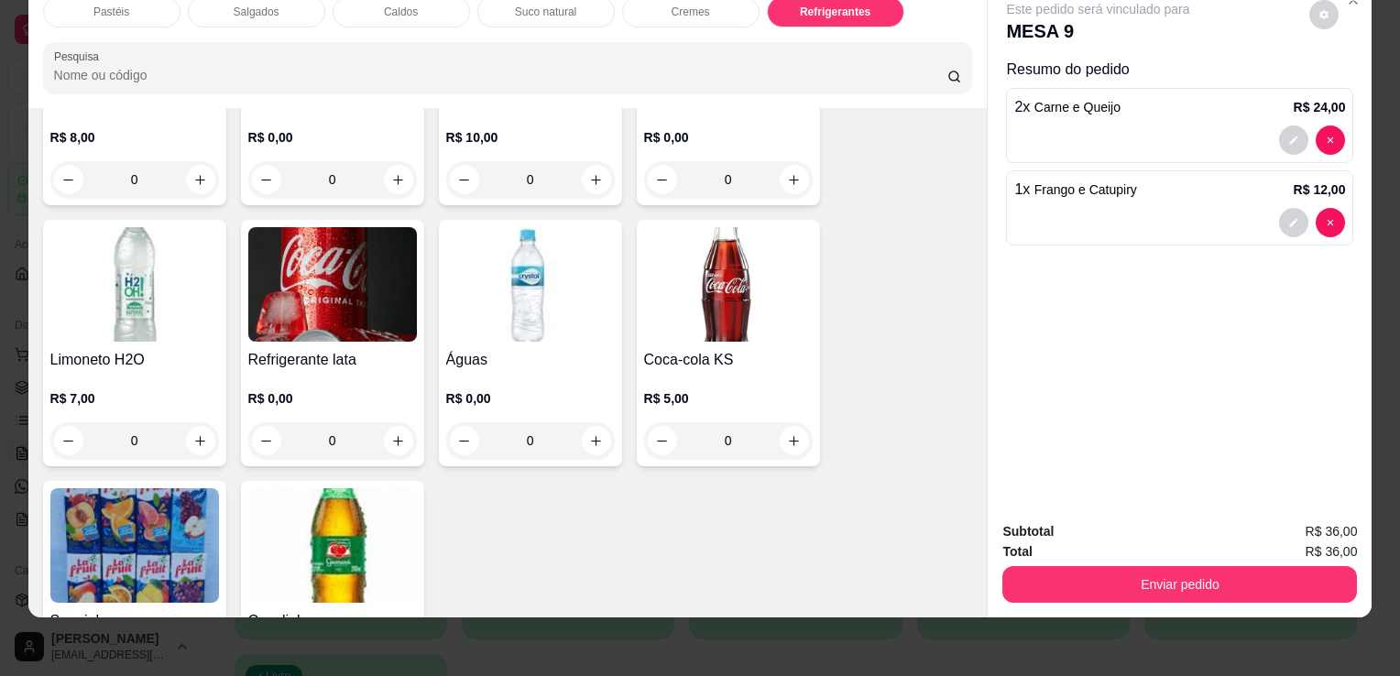
scroll to position [5529, 0]
click at [471, 348] on h4 "Águas" at bounding box center [530, 359] width 169 height 22
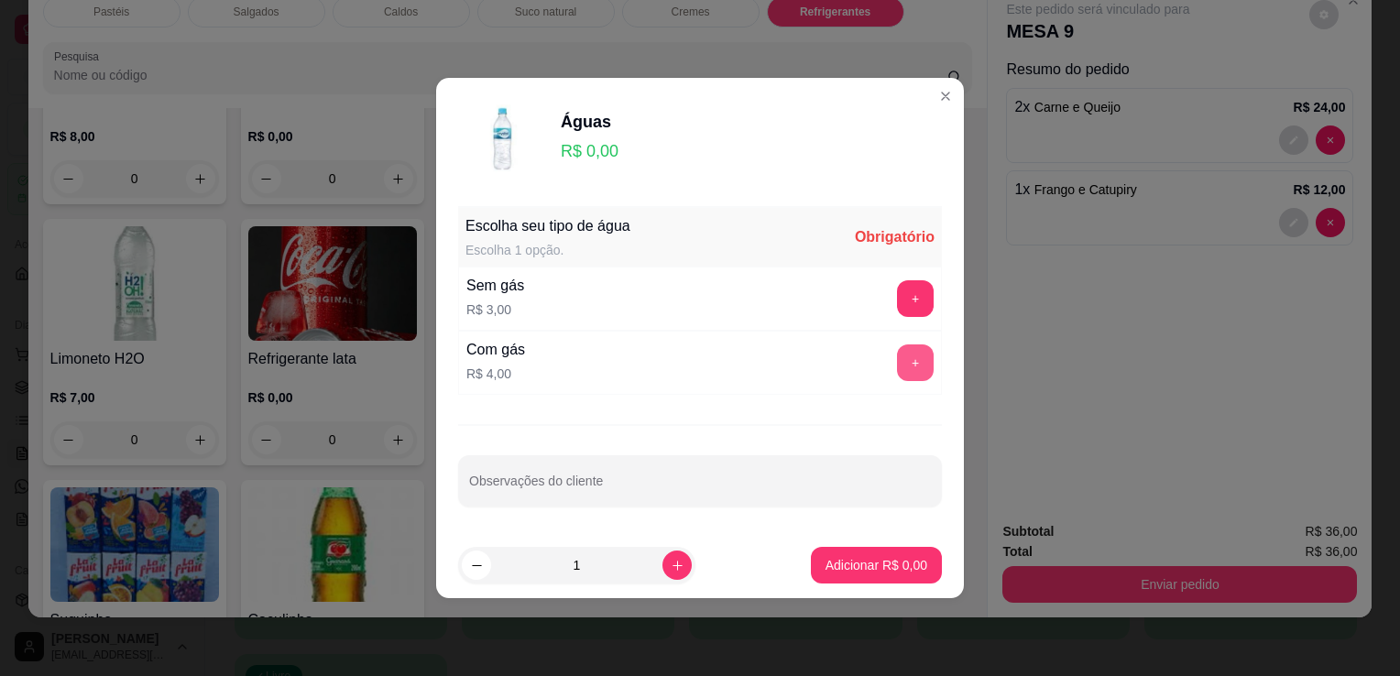
click at [919, 361] on button "+" at bounding box center [915, 363] width 37 height 37
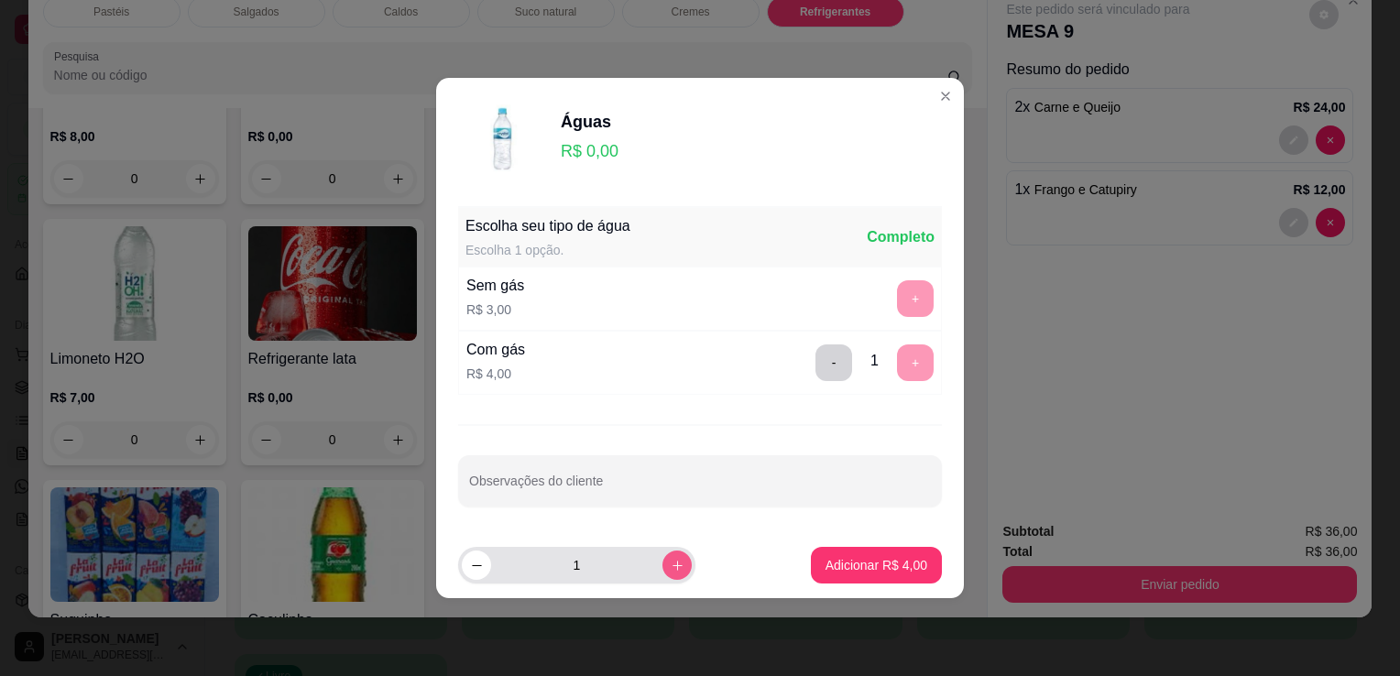
click at [663, 574] on button "increase-product-quantity" at bounding box center [677, 565] width 29 height 29
type input "2"
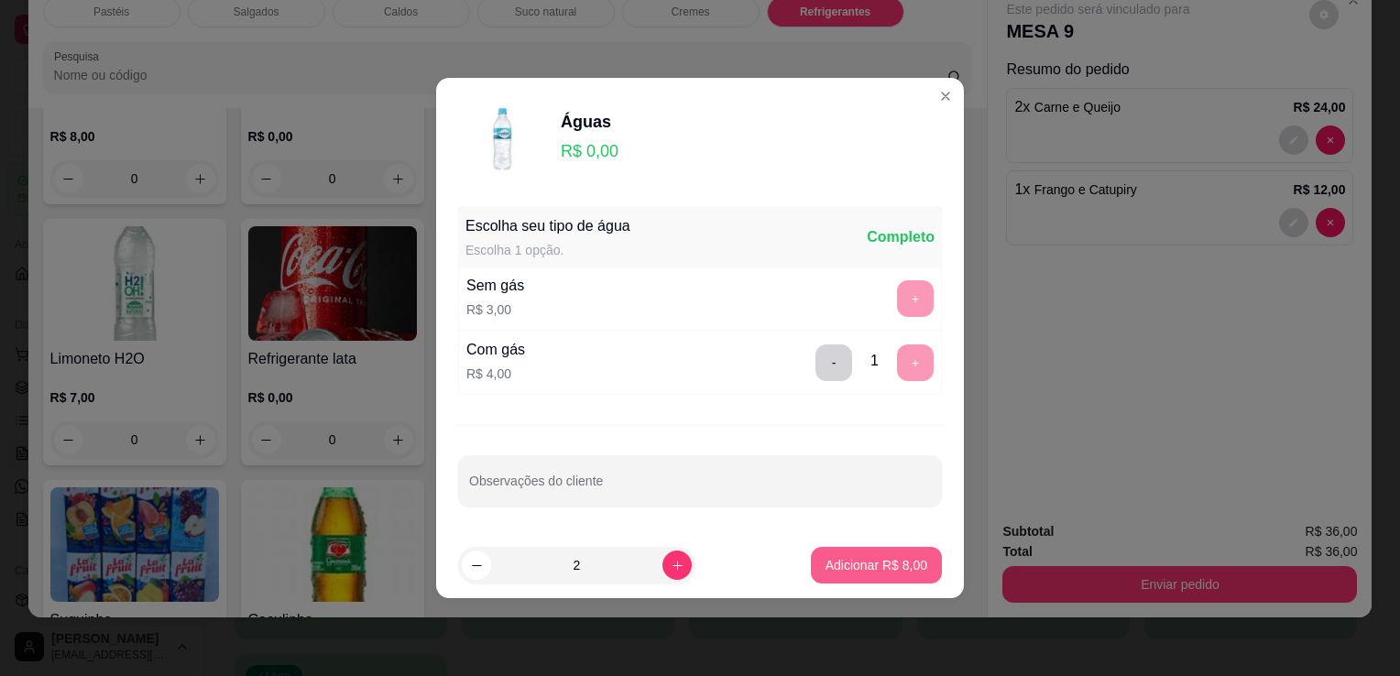
click at [880, 576] on button "Adicionar R$ 8,00" at bounding box center [876, 565] width 131 height 37
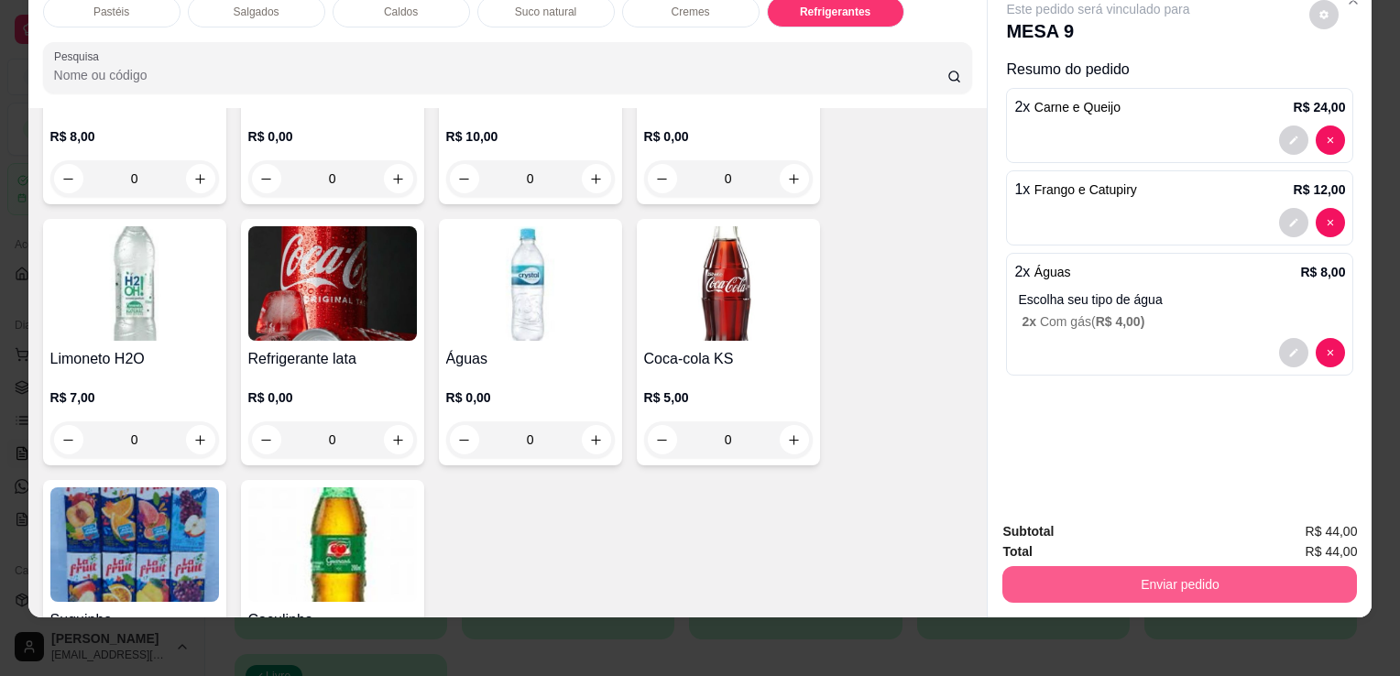
click at [1100, 586] on button "Enviar pedido" at bounding box center [1180, 584] width 355 height 37
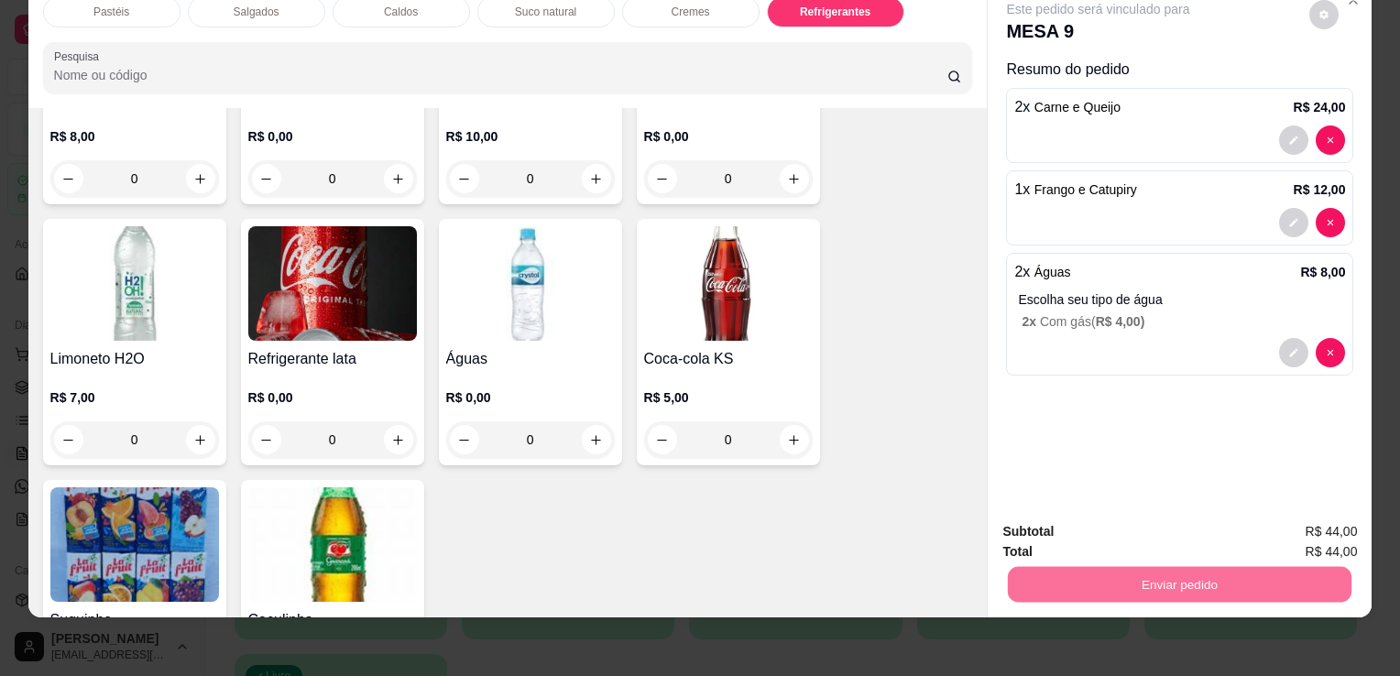
click at [1063, 534] on button "Não registrar e enviar pedido" at bounding box center [1120, 526] width 191 height 35
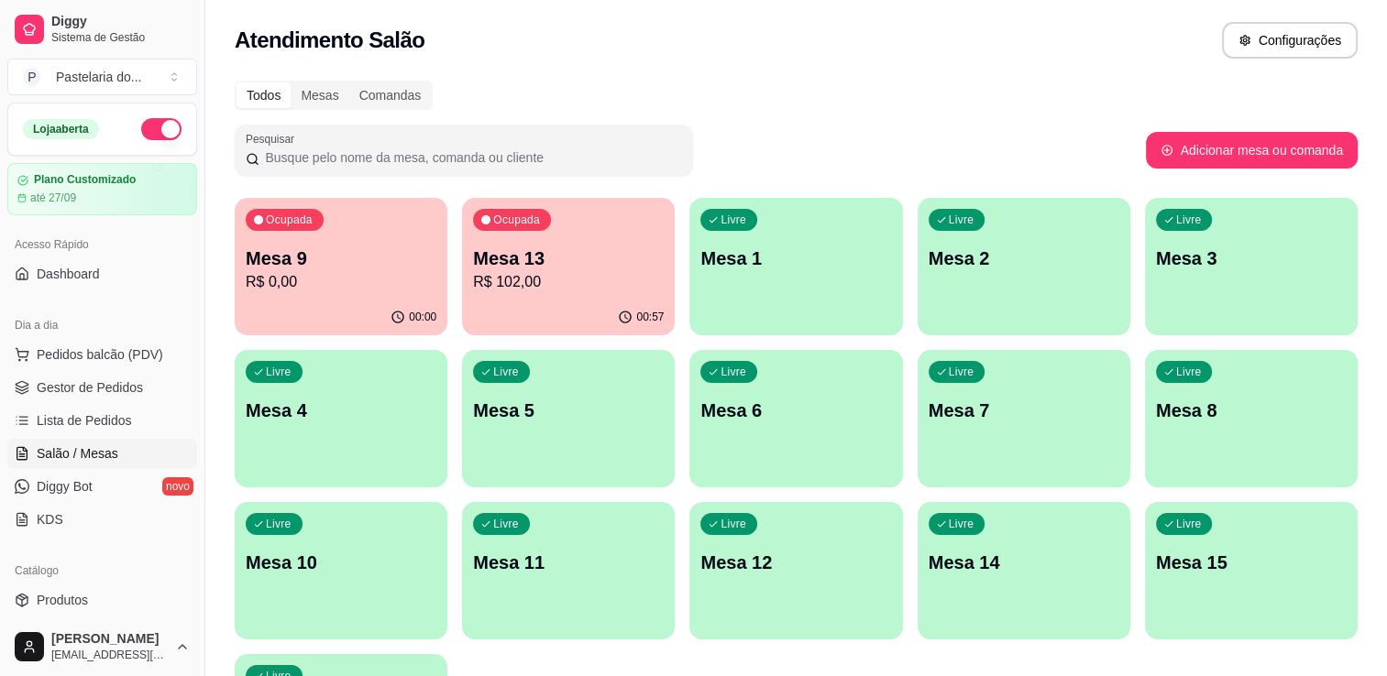
click at [323, 293] on div "Ocupada Mesa 9 R$ 0,00" at bounding box center [341, 249] width 213 height 102
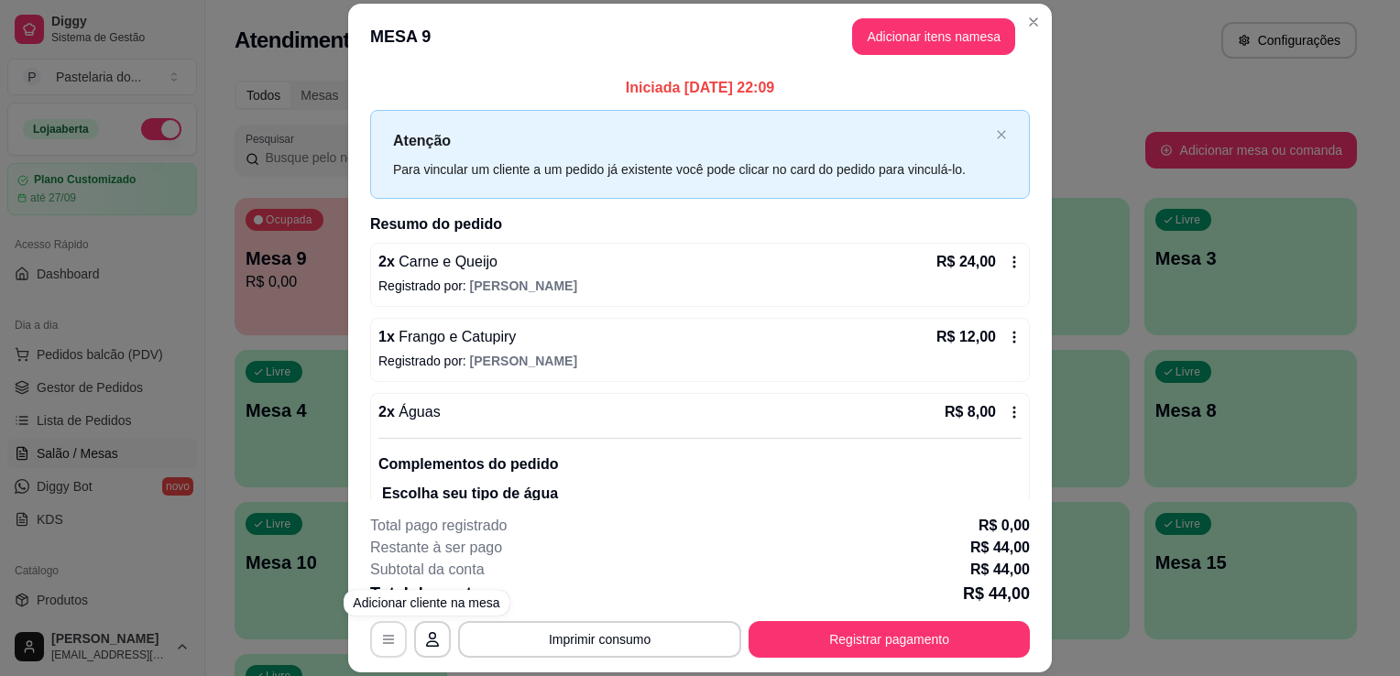
click at [392, 634] on button "button" at bounding box center [388, 639] width 37 height 37
click at [399, 638] on button "button" at bounding box center [388, 639] width 37 height 37
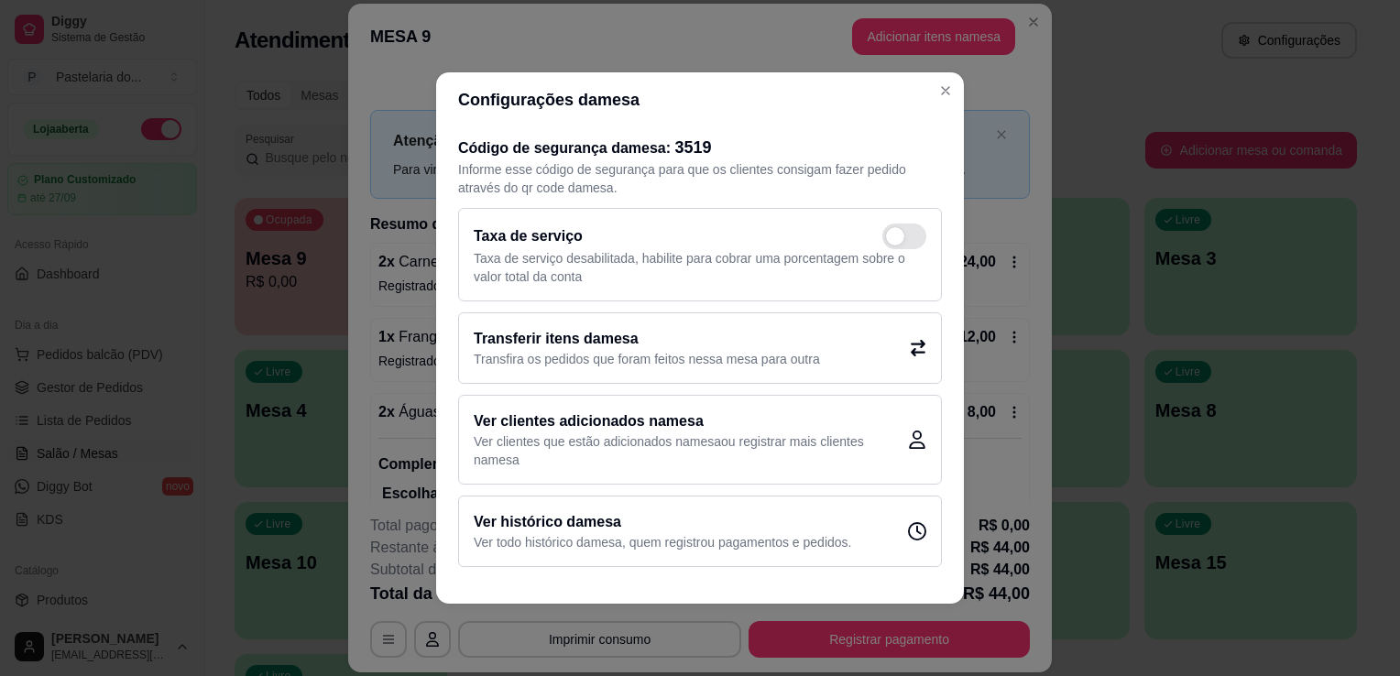
click at [701, 346] on h2 "Transferir itens da mesa" at bounding box center [647, 339] width 346 height 22
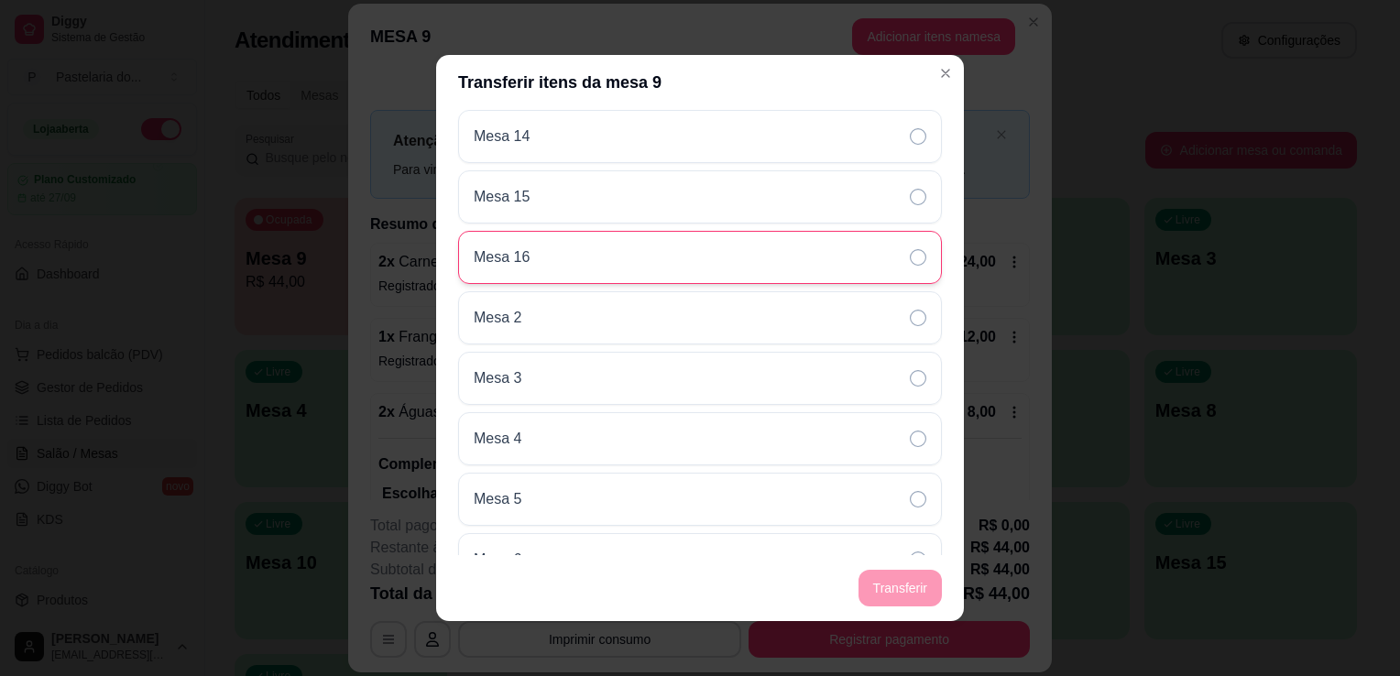
scroll to position [550, 0]
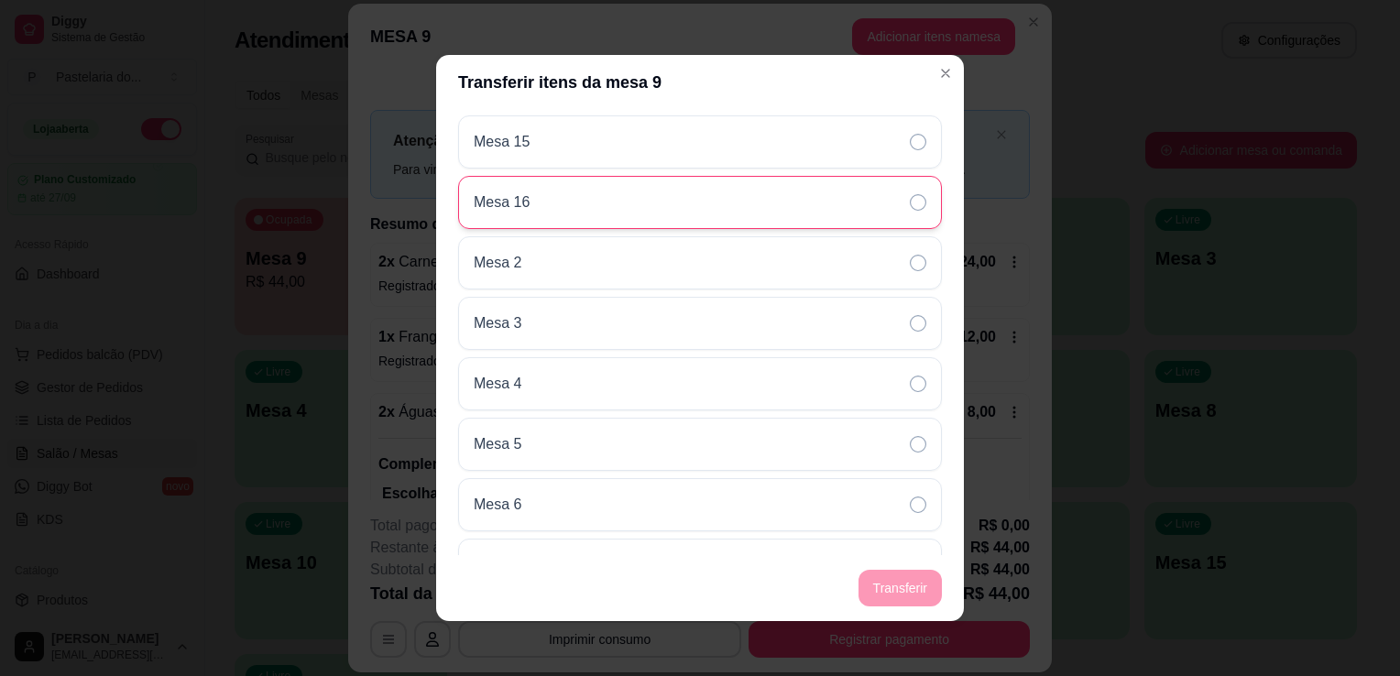
click at [566, 394] on div "Mesa 4" at bounding box center [700, 383] width 484 height 53
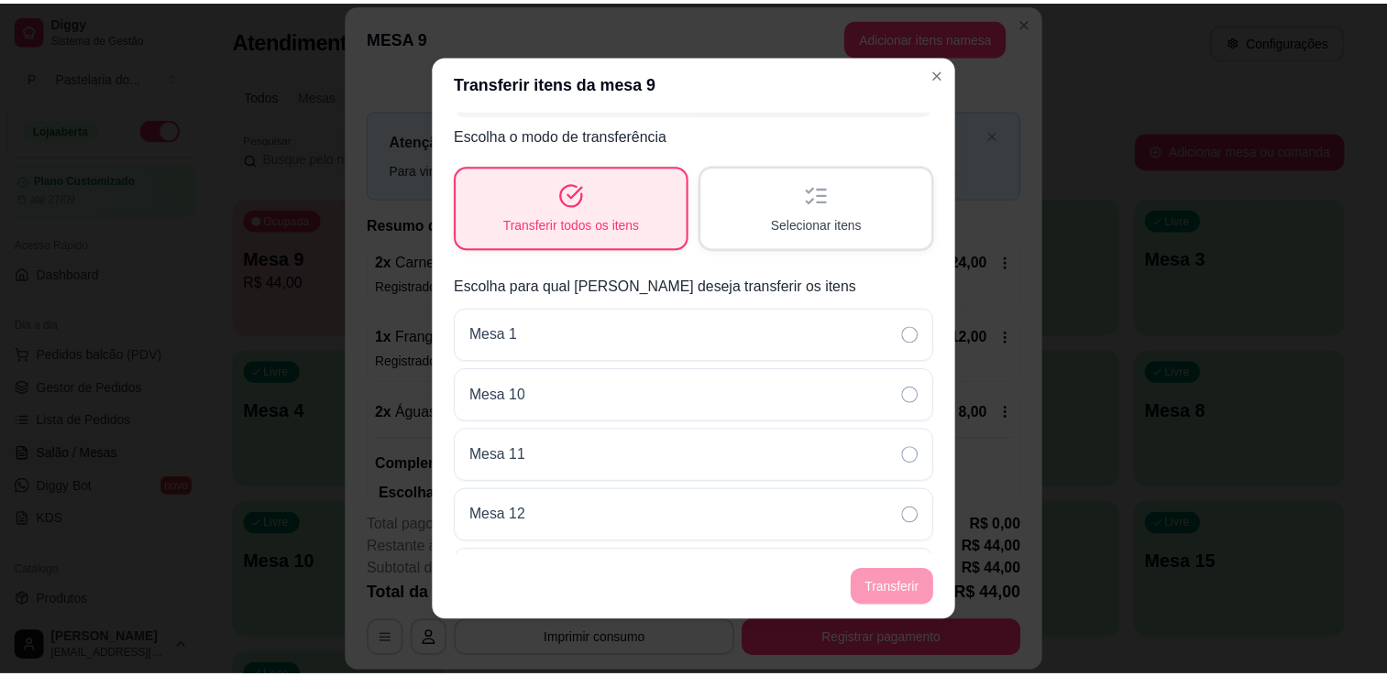
scroll to position [0, 0]
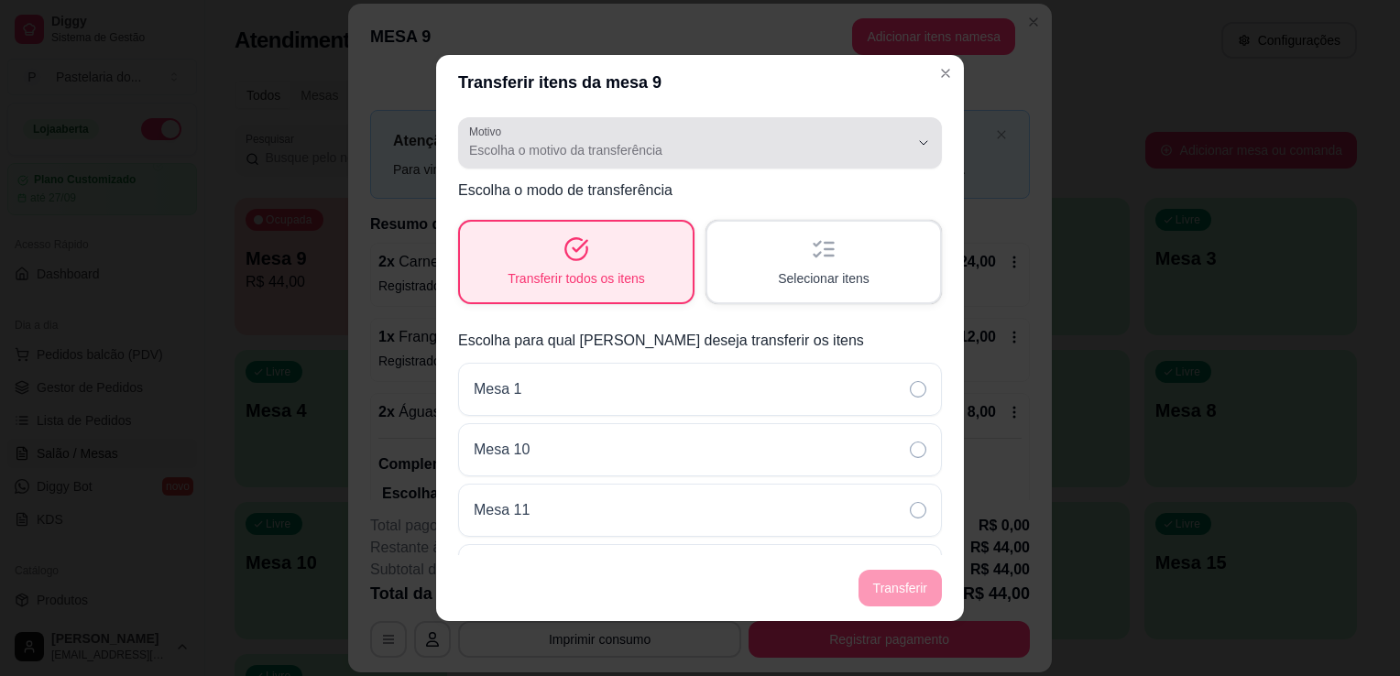
click at [764, 166] on button "Motivo Escolha o motivo da transferência" at bounding box center [700, 142] width 484 height 51
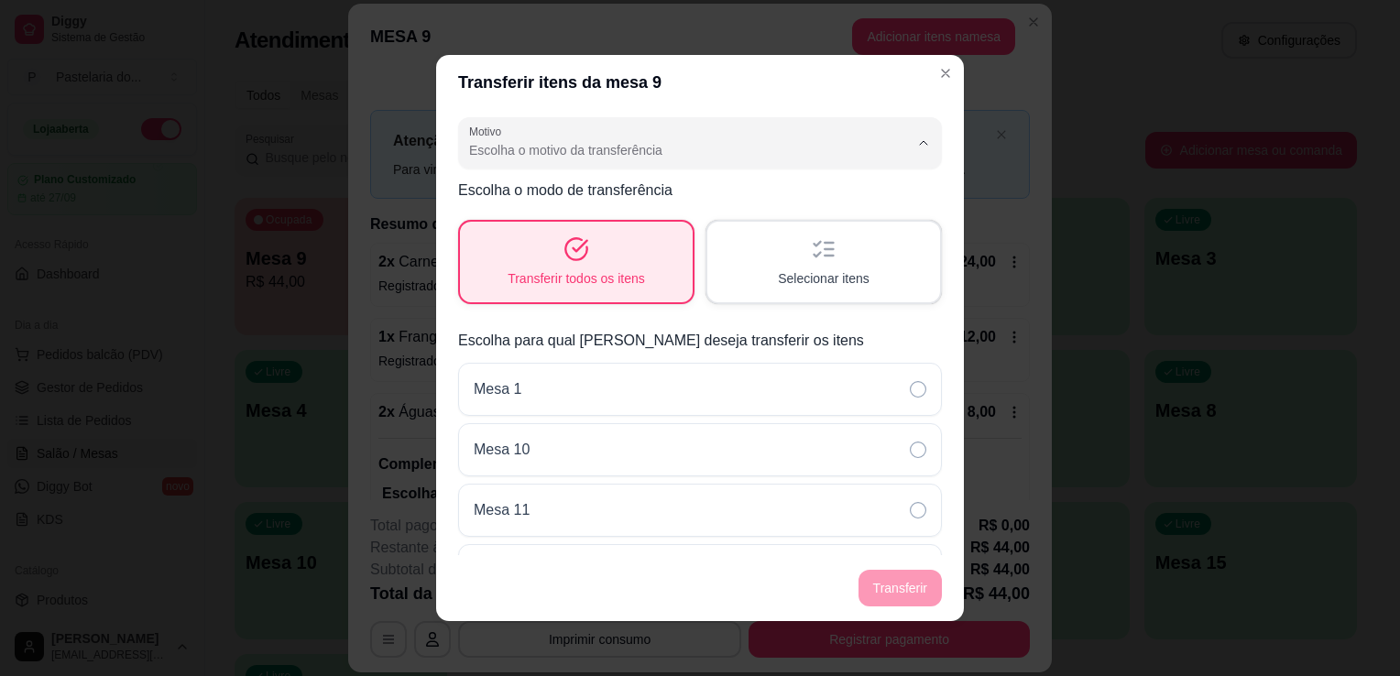
click at [688, 233] on span "Mudança de mesa" at bounding box center [677, 223] width 405 height 17
type input "TABLE_TRANSFER"
select select "TABLE_TRANSFER"
click at [877, 577] on button "Transferir" at bounding box center [901, 589] width 82 height 36
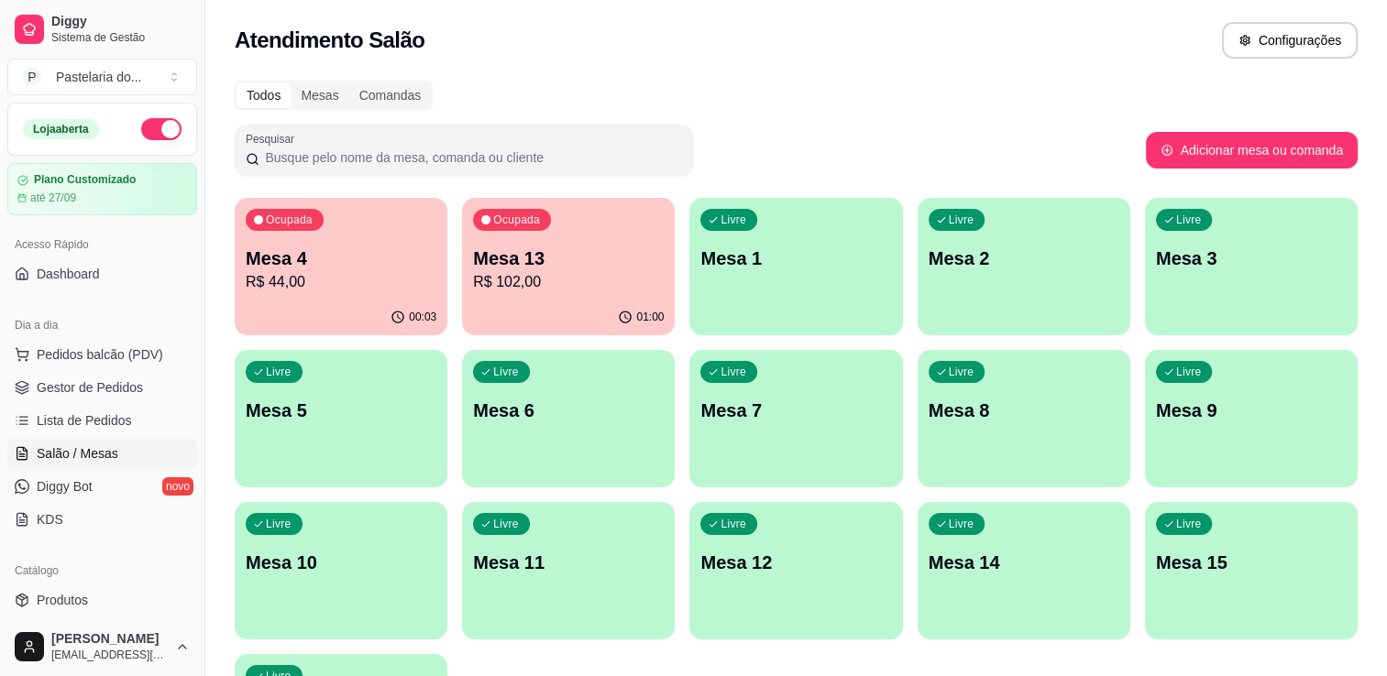
click at [568, 264] on p "Mesa 13" at bounding box center [568, 259] width 191 height 26
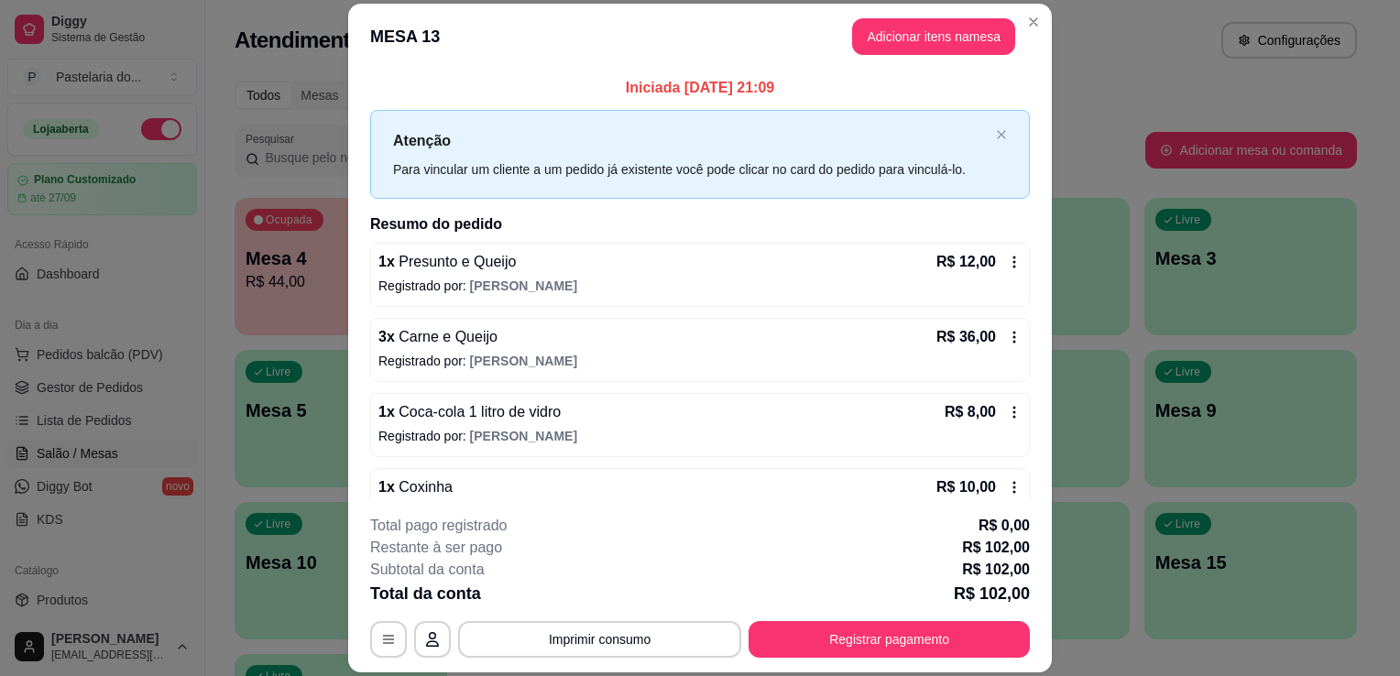
click at [869, 618] on div "**********" at bounding box center [700, 586] width 660 height 143
click at [865, 636] on button "Registrar pagamento" at bounding box center [889, 639] width 281 height 37
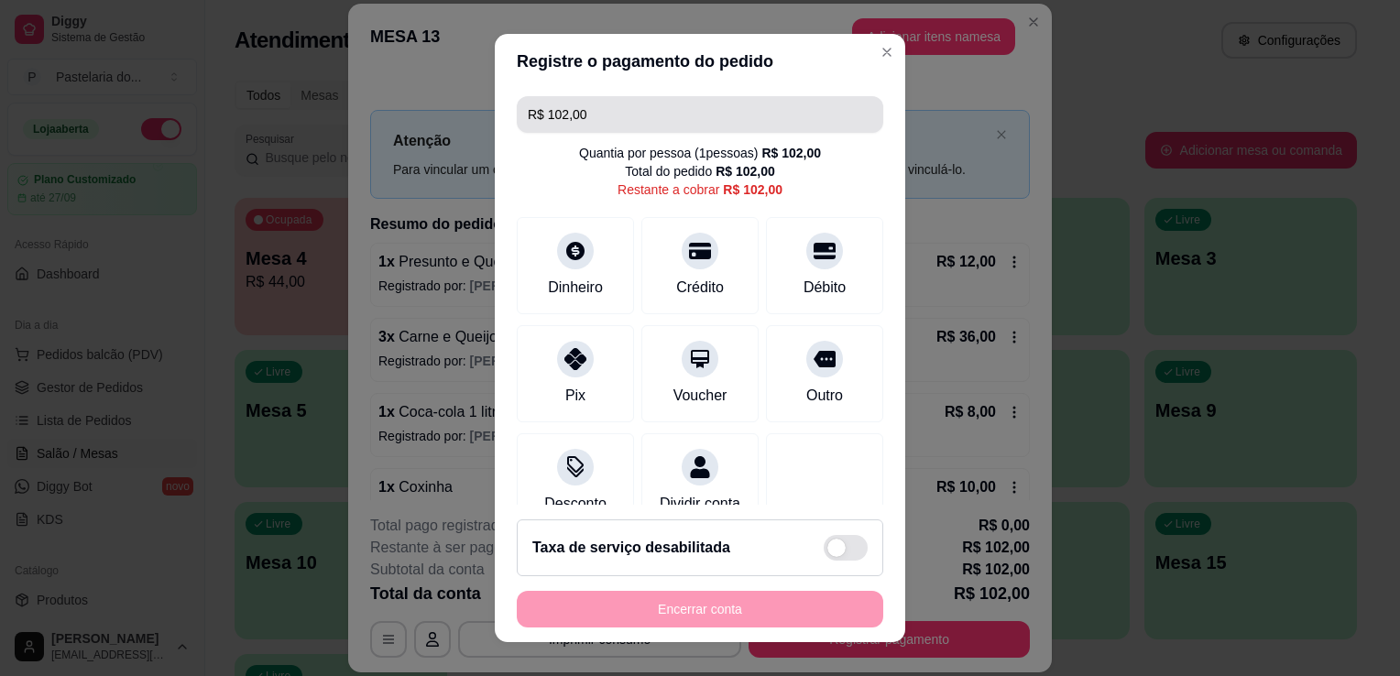
click at [640, 106] on input "R$ 102,00" at bounding box center [700, 114] width 345 height 37
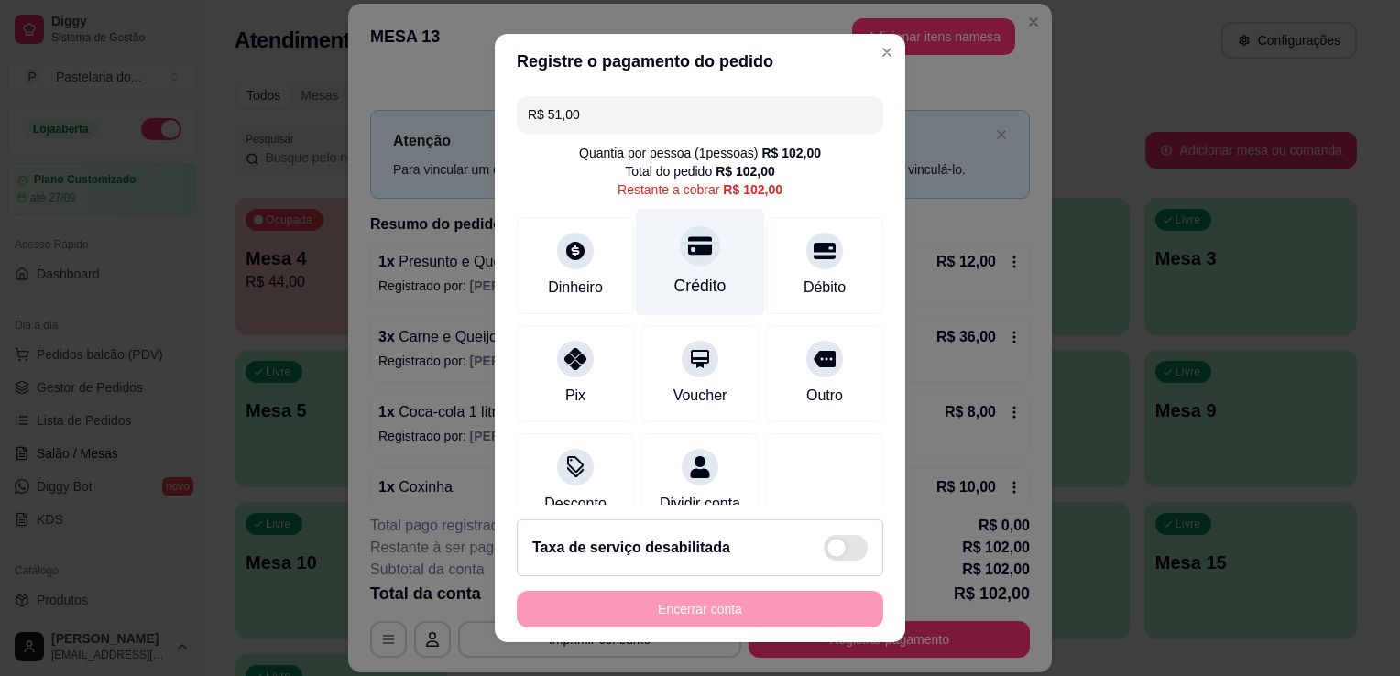
type input "R$ 51,00"
click at [696, 247] on div at bounding box center [700, 245] width 40 height 40
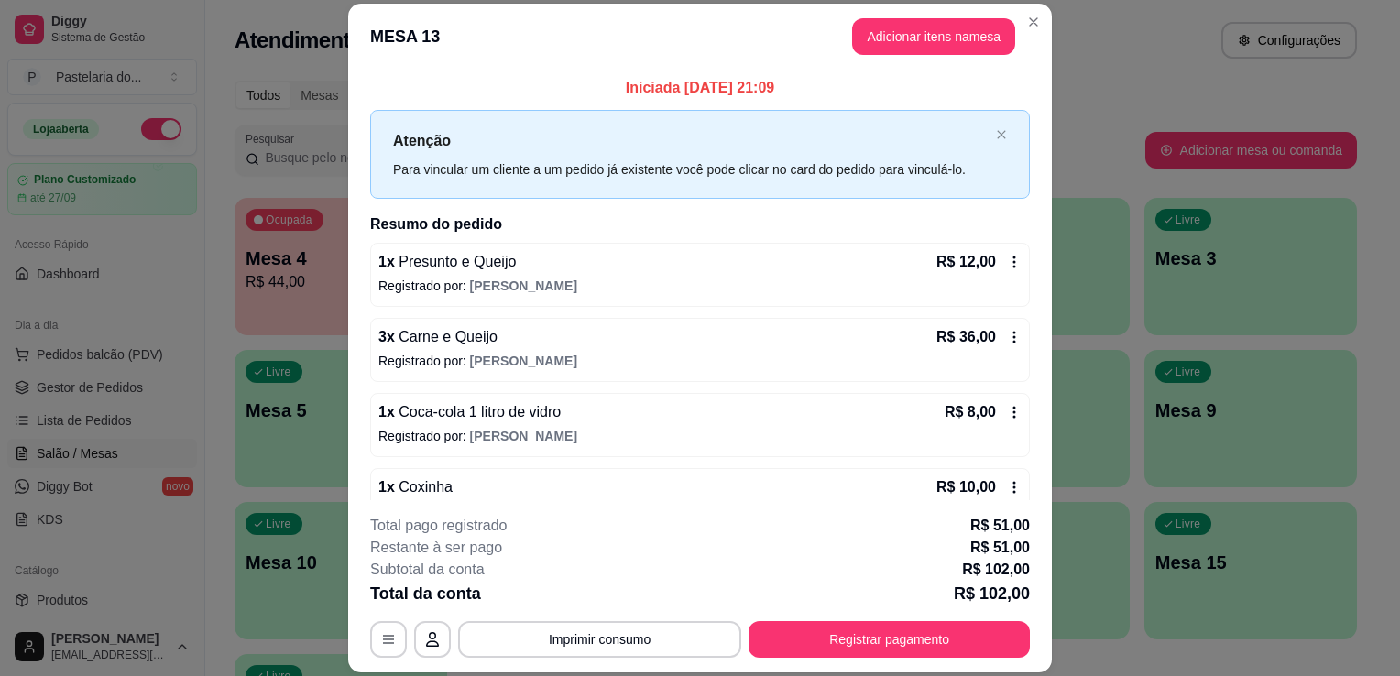
click at [963, 669] on footer "**********" at bounding box center [700, 586] width 704 height 172
click at [950, 655] on button "Registrar pagamento" at bounding box center [889, 639] width 281 height 37
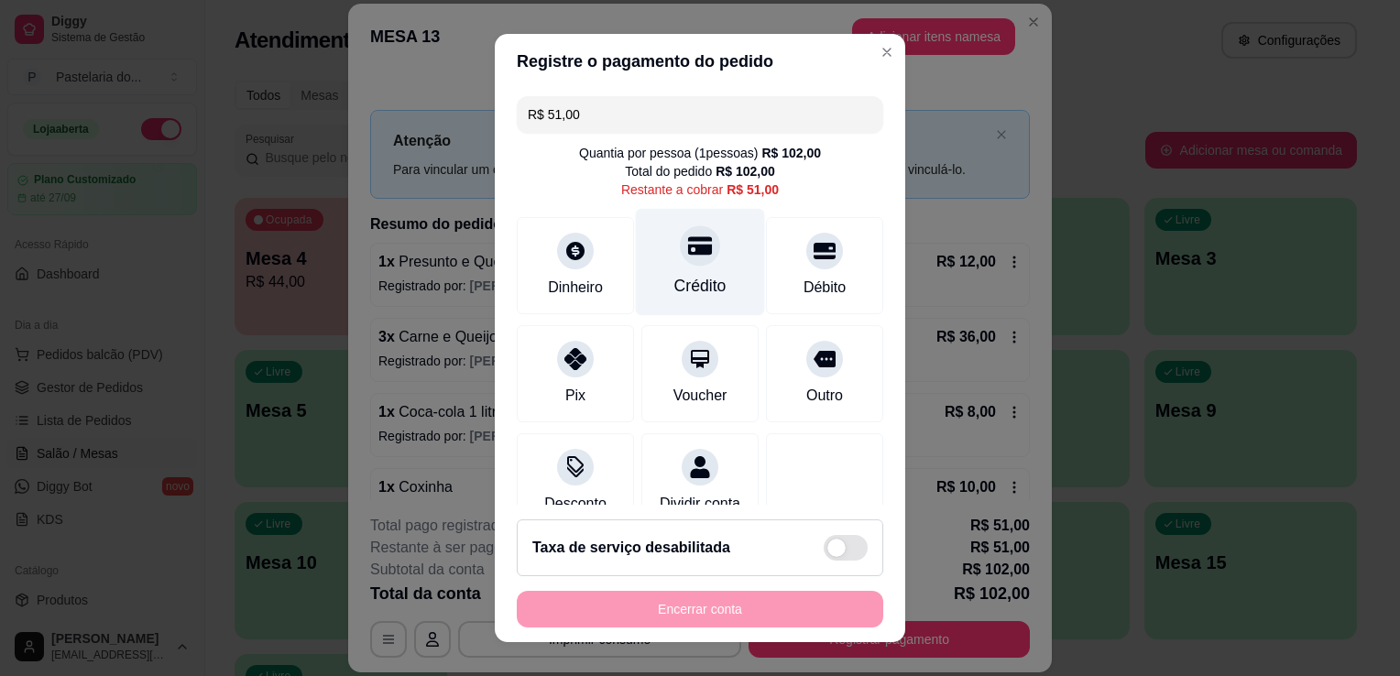
click at [704, 269] on div "Crédito" at bounding box center [700, 262] width 129 height 107
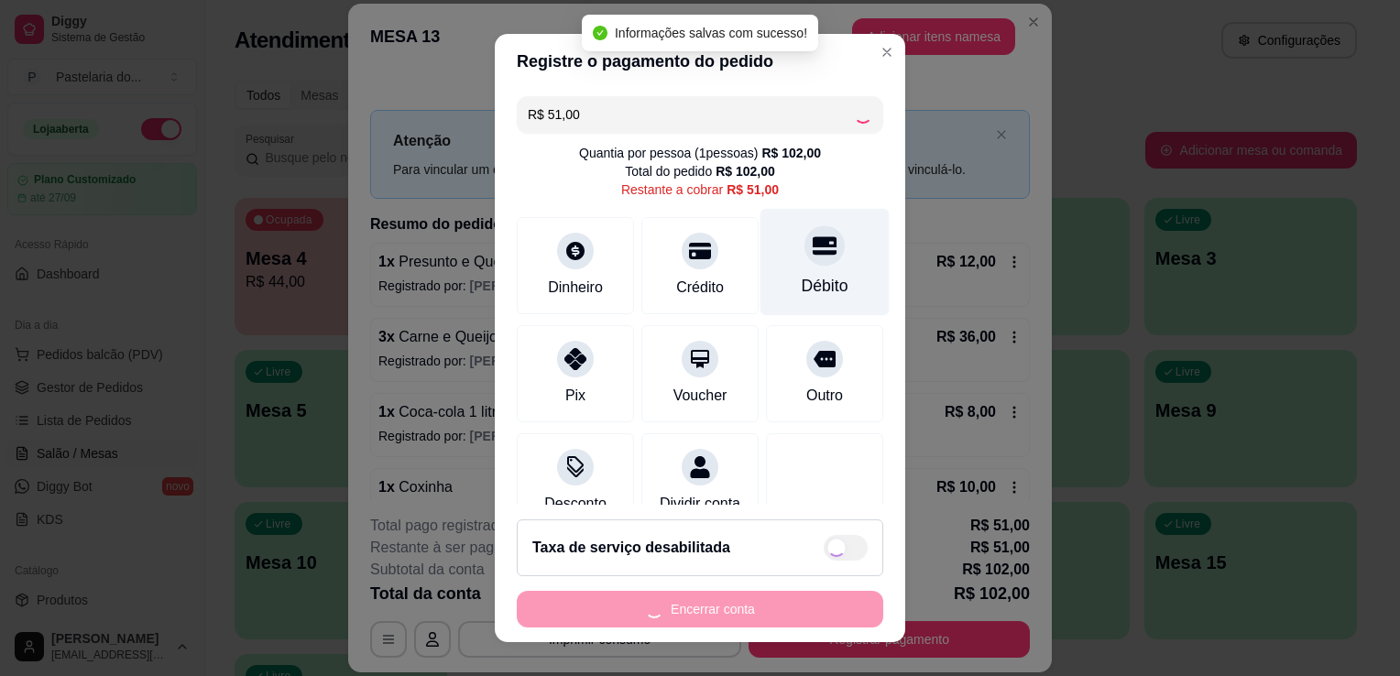
type input "R$ 0,00"
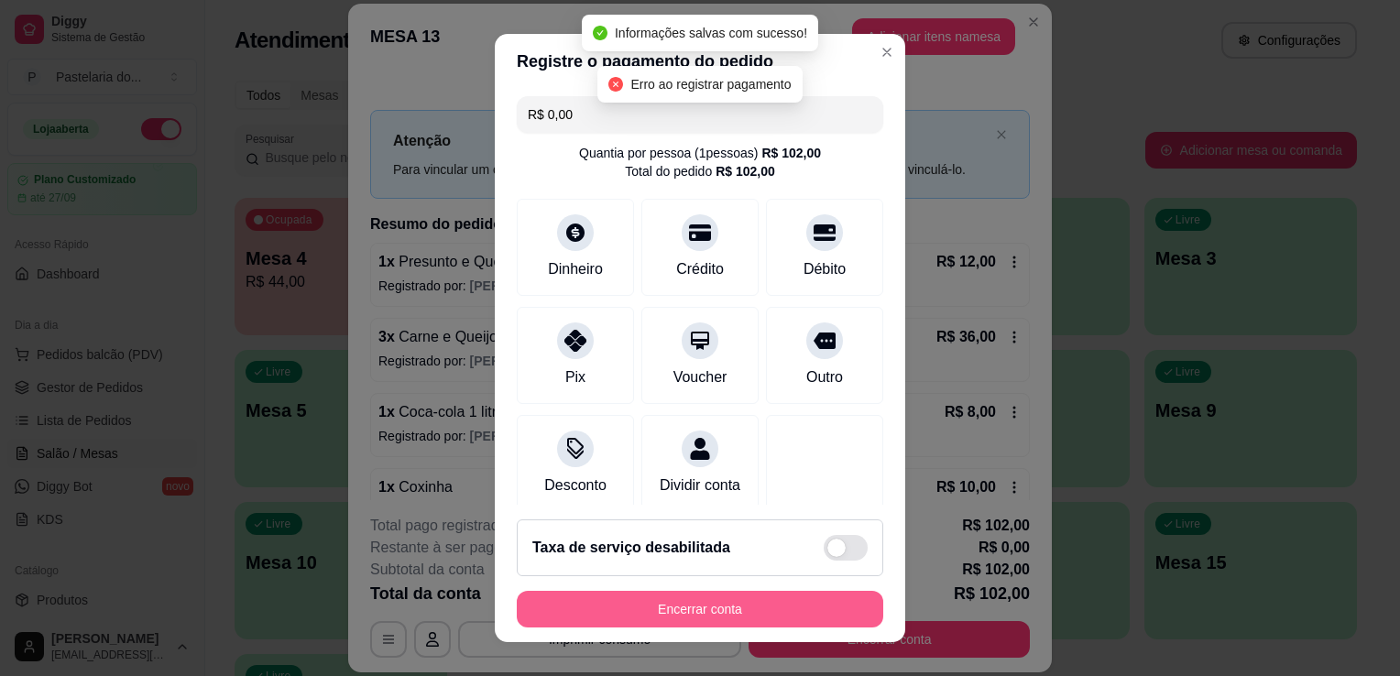
click at [675, 616] on button "Encerrar conta" at bounding box center [700, 609] width 367 height 37
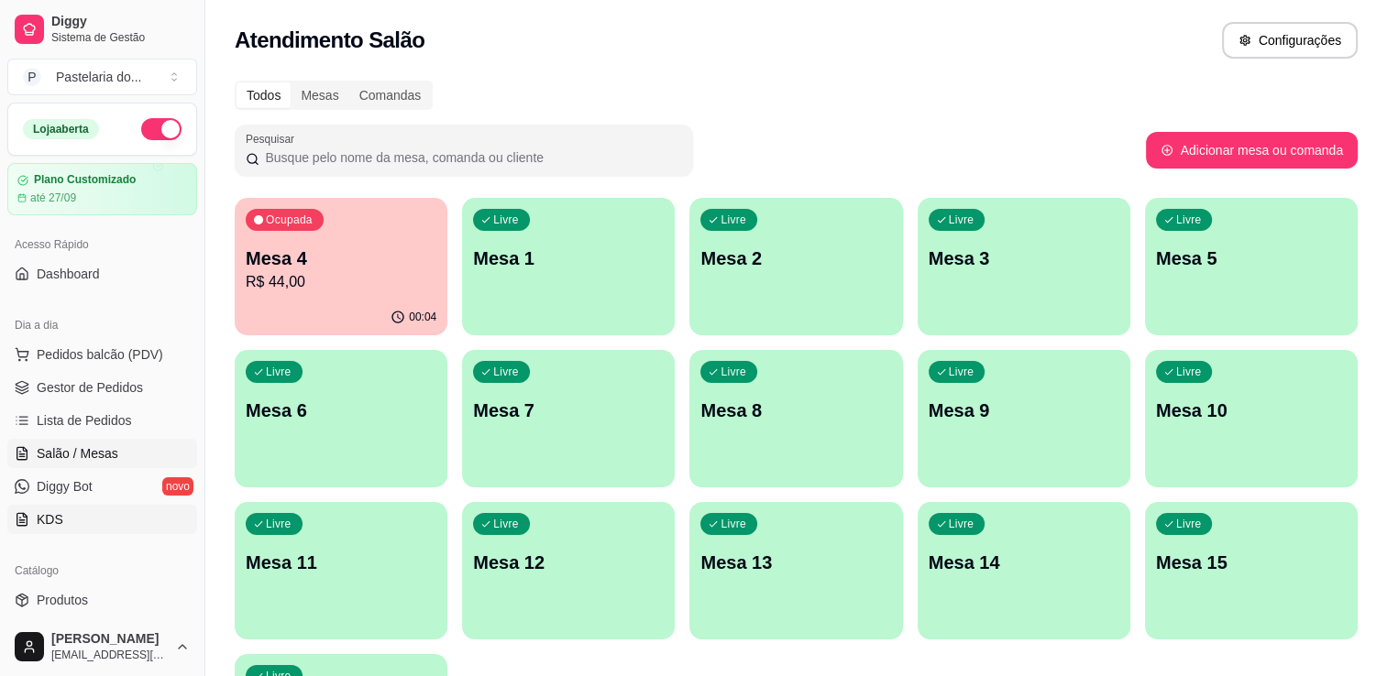
scroll to position [92, 0]
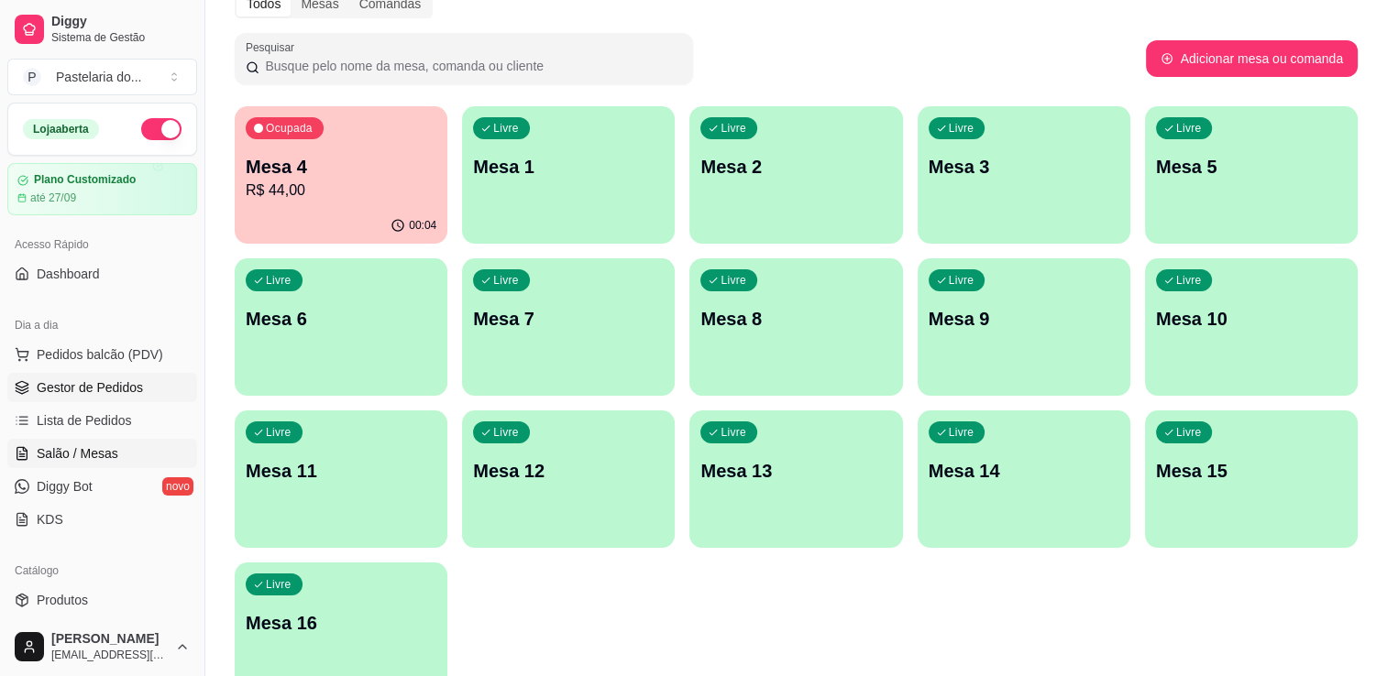
click at [86, 390] on span "Gestor de Pedidos" at bounding box center [90, 387] width 106 height 18
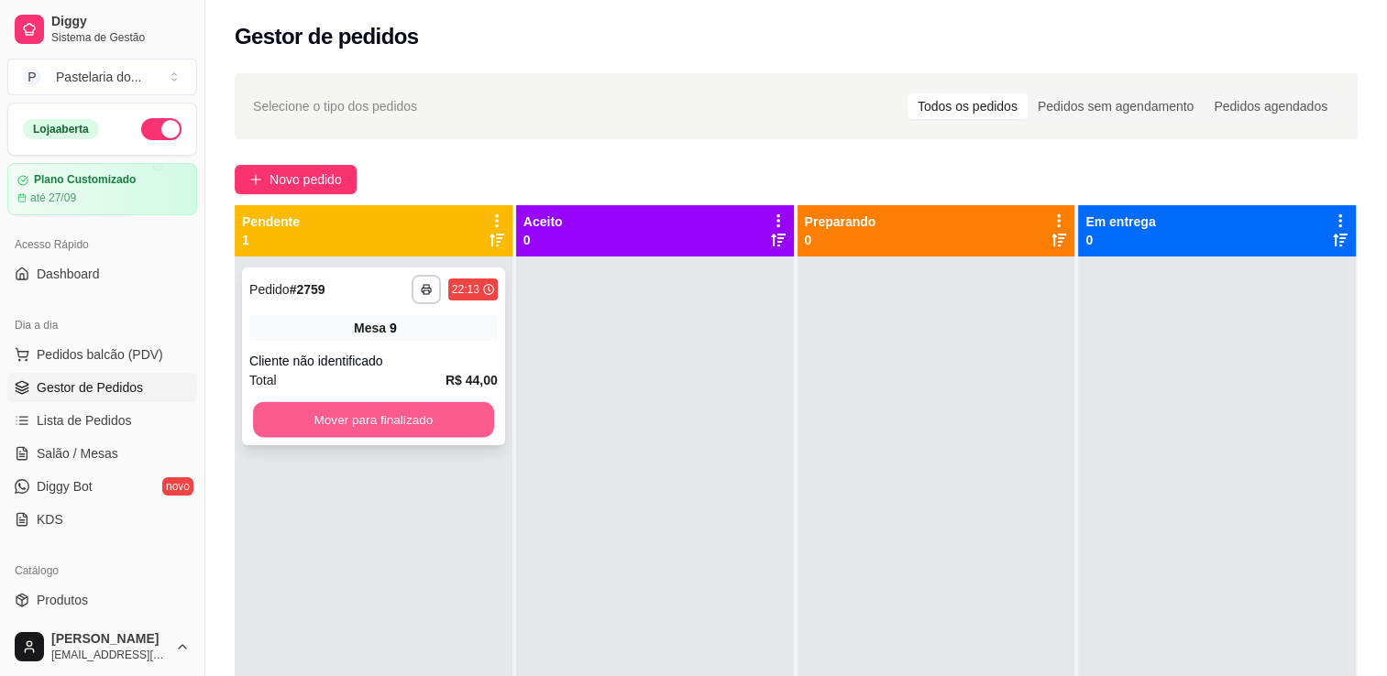
click at [455, 436] on button "Mover para finalizado" at bounding box center [373, 420] width 241 height 36
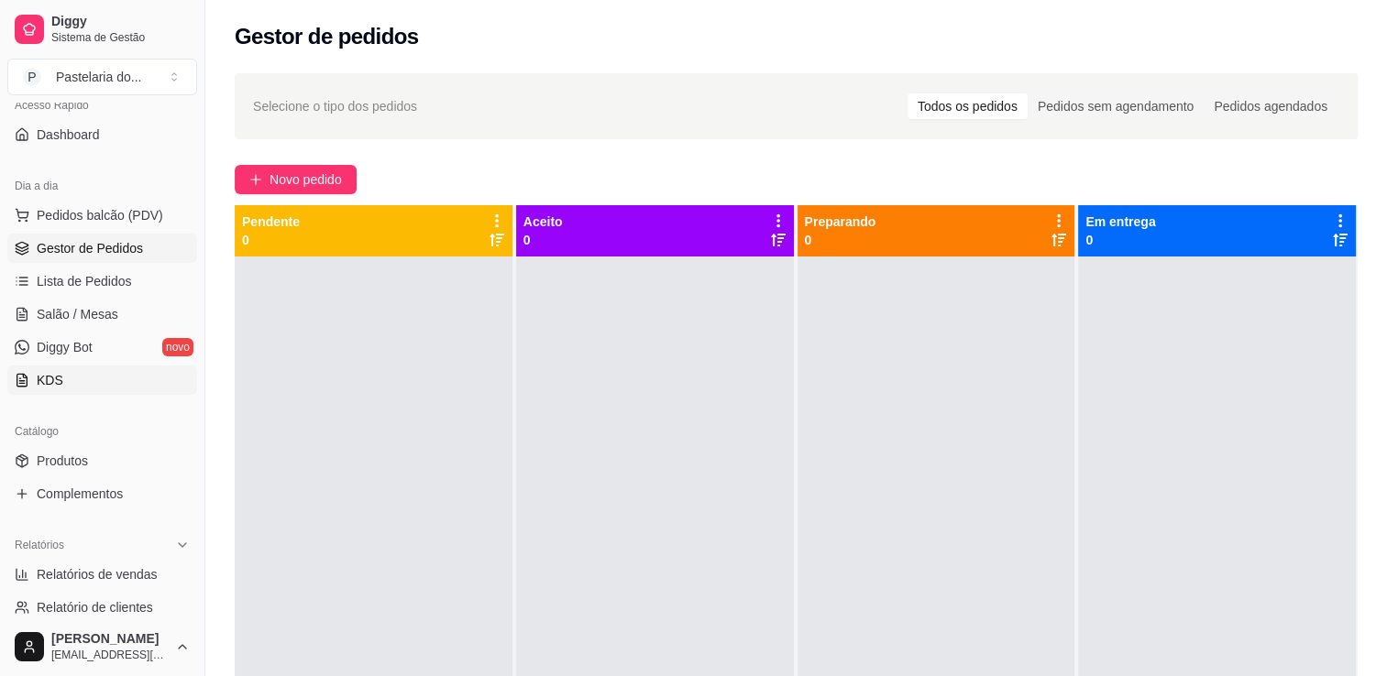
scroll to position [275, 0]
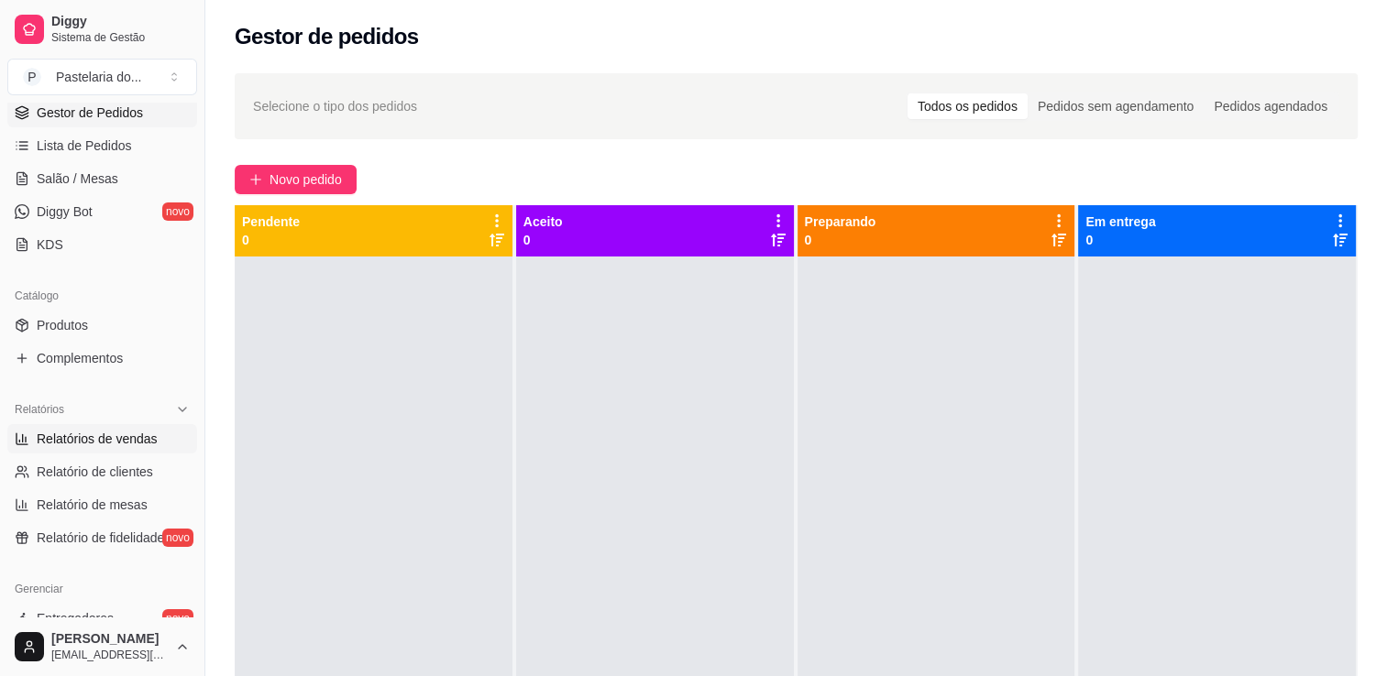
click at [113, 445] on span "Relatórios de vendas" at bounding box center [97, 439] width 121 height 18
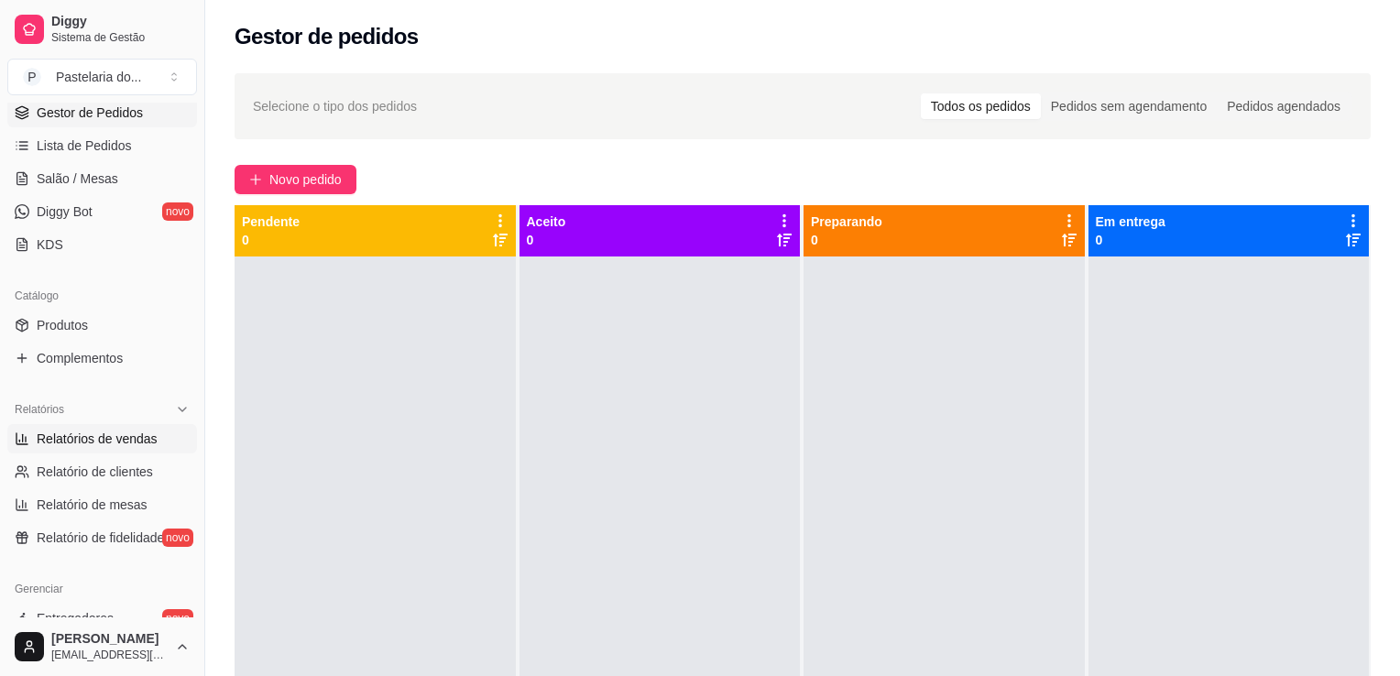
select select "ALL"
select select "0"
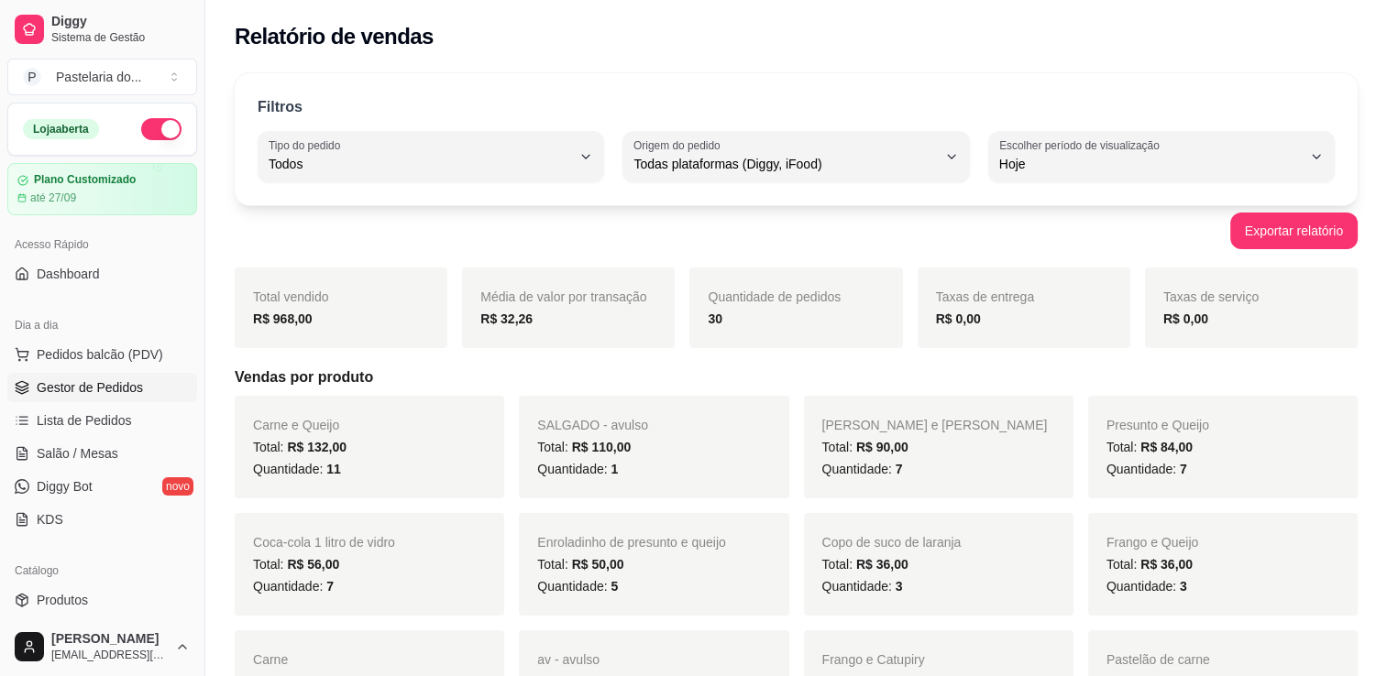
click at [92, 387] on span "Gestor de Pedidos" at bounding box center [90, 387] width 106 height 18
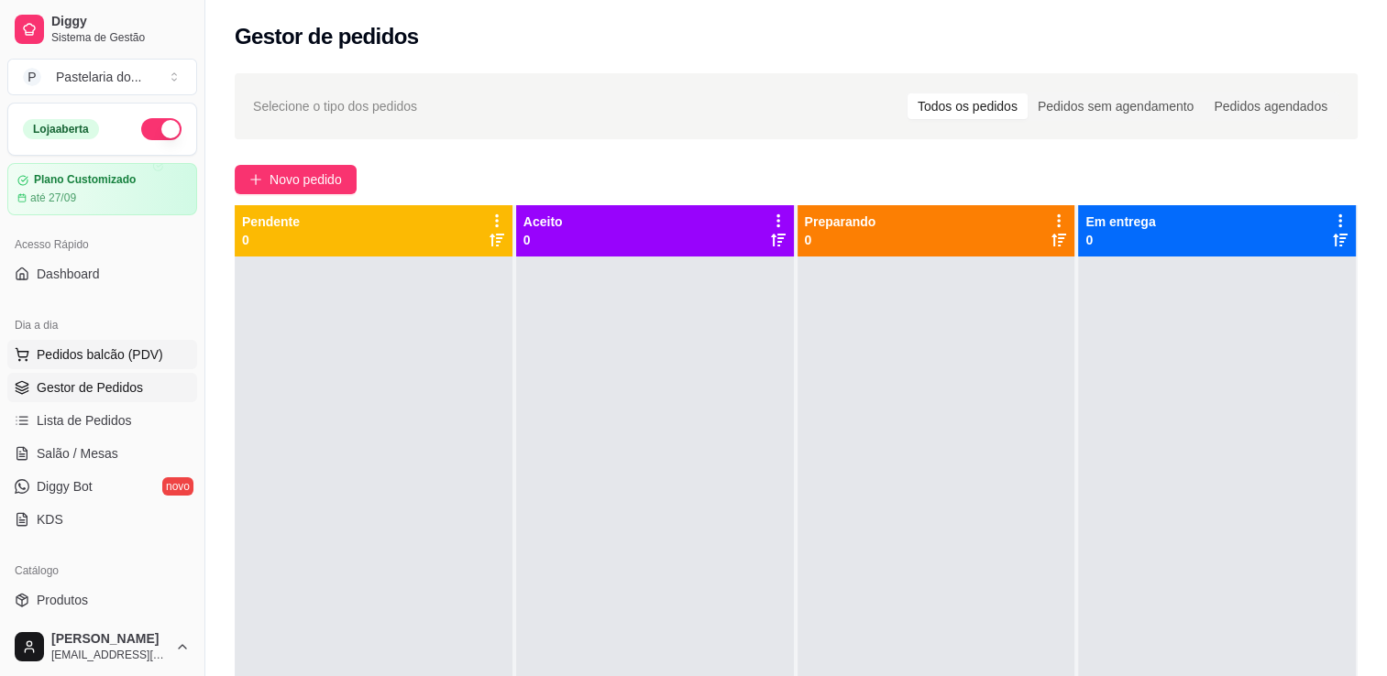
click at [66, 356] on span "Pedidos balcão (PDV)" at bounding box center [100, 355] width 126 height 18
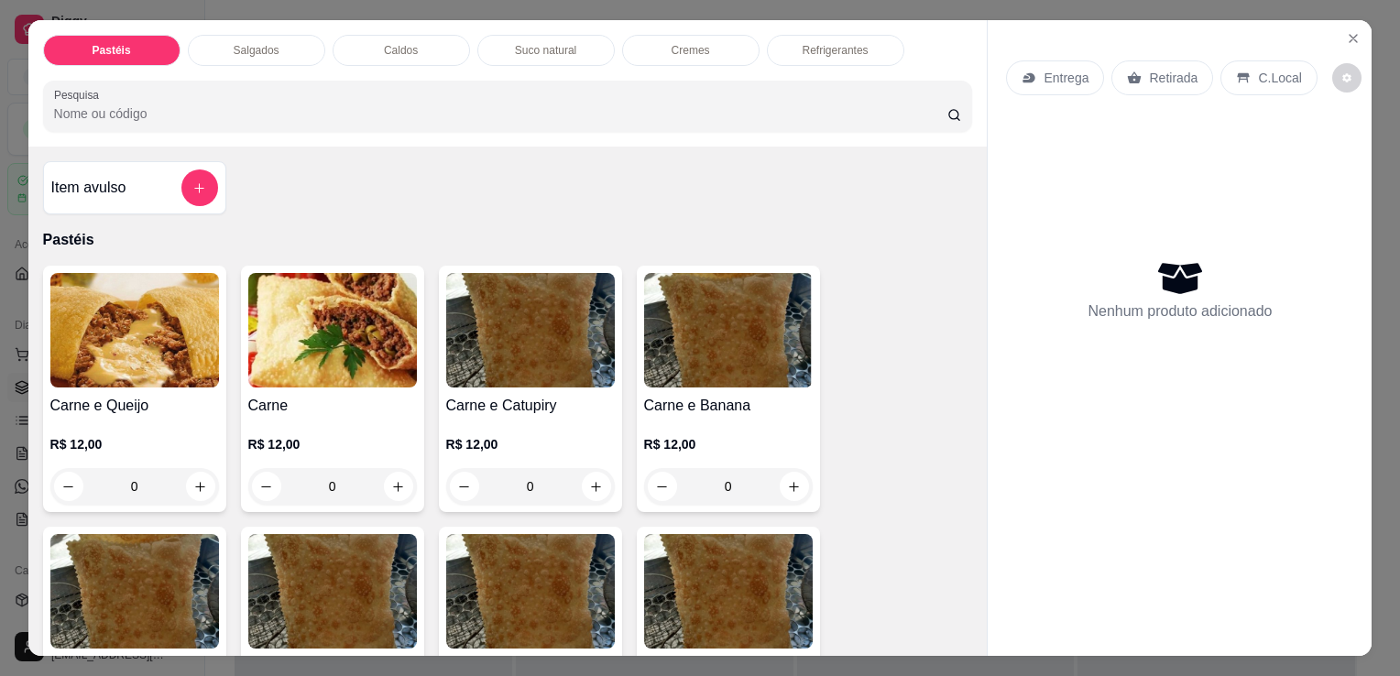
click at [240, 49] on p "Salgados" at bounding box center [257, 50] width 46 height 15
click at [240, 88] on div at bounding box center [508, 106] width 908 height 37
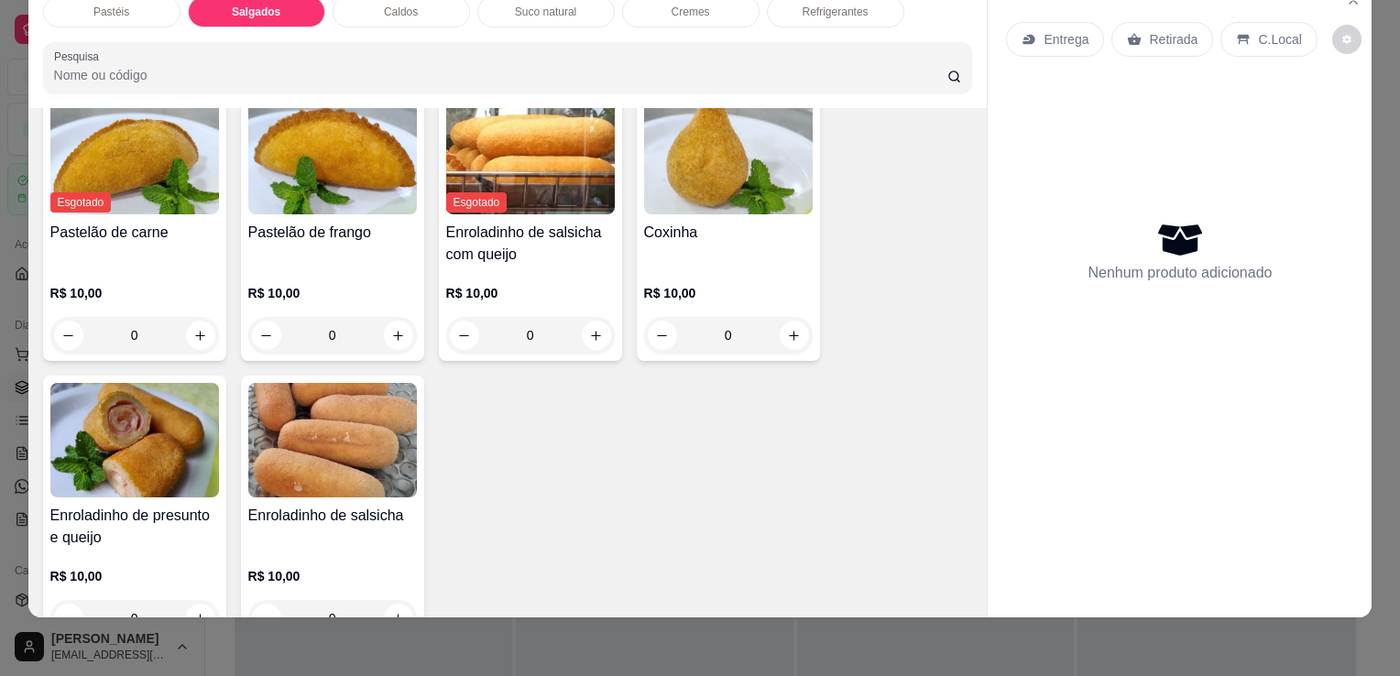
scroll to position [2130, 0]
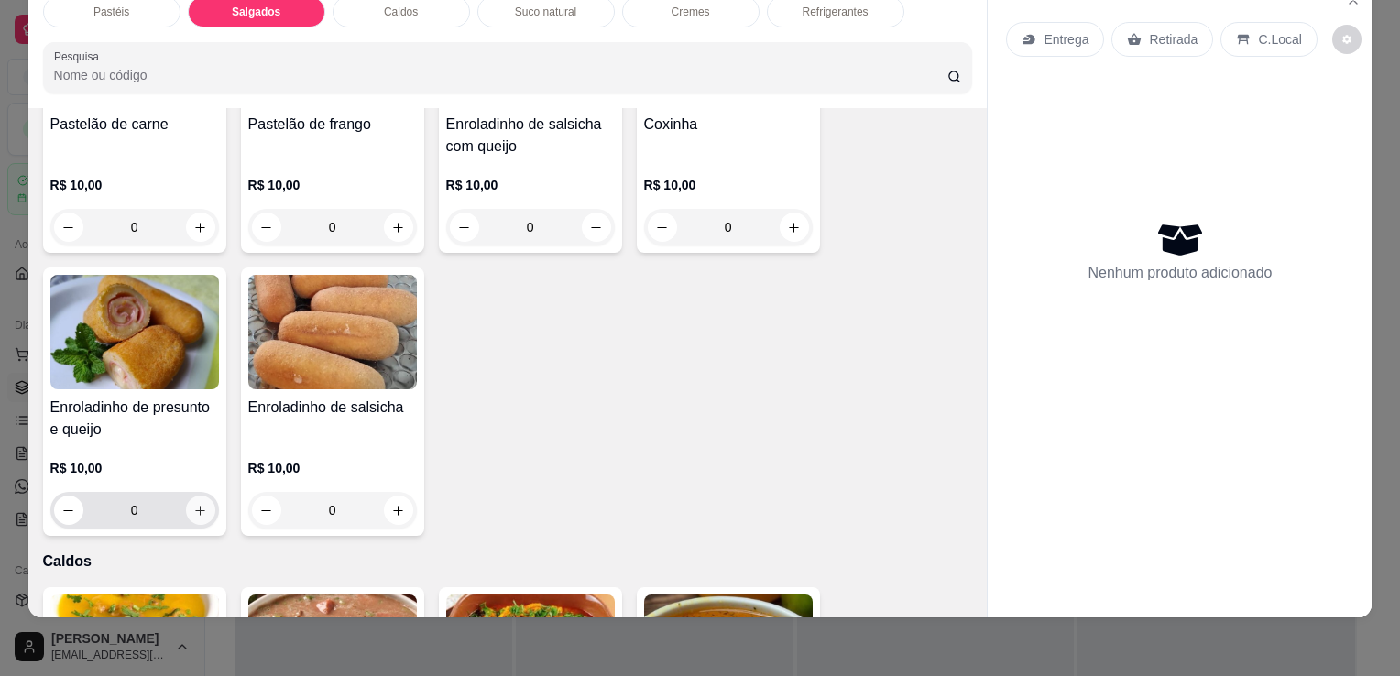
click at [193, 504] on icon "increase-product-quantity" at bounding box center [200, 511] width 14 height 14
type input "1"
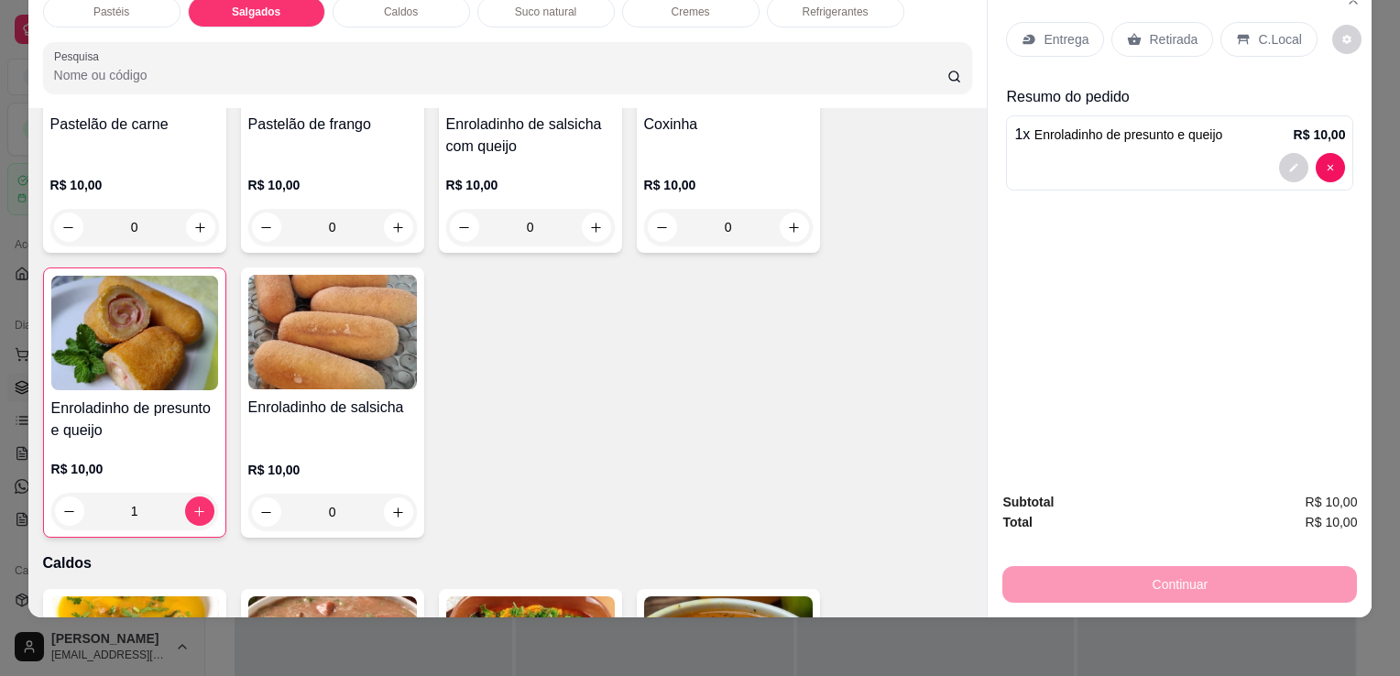
click at [1157, 30] on p "Retirada" at bounding box center [1173, 39] width 49 height 18
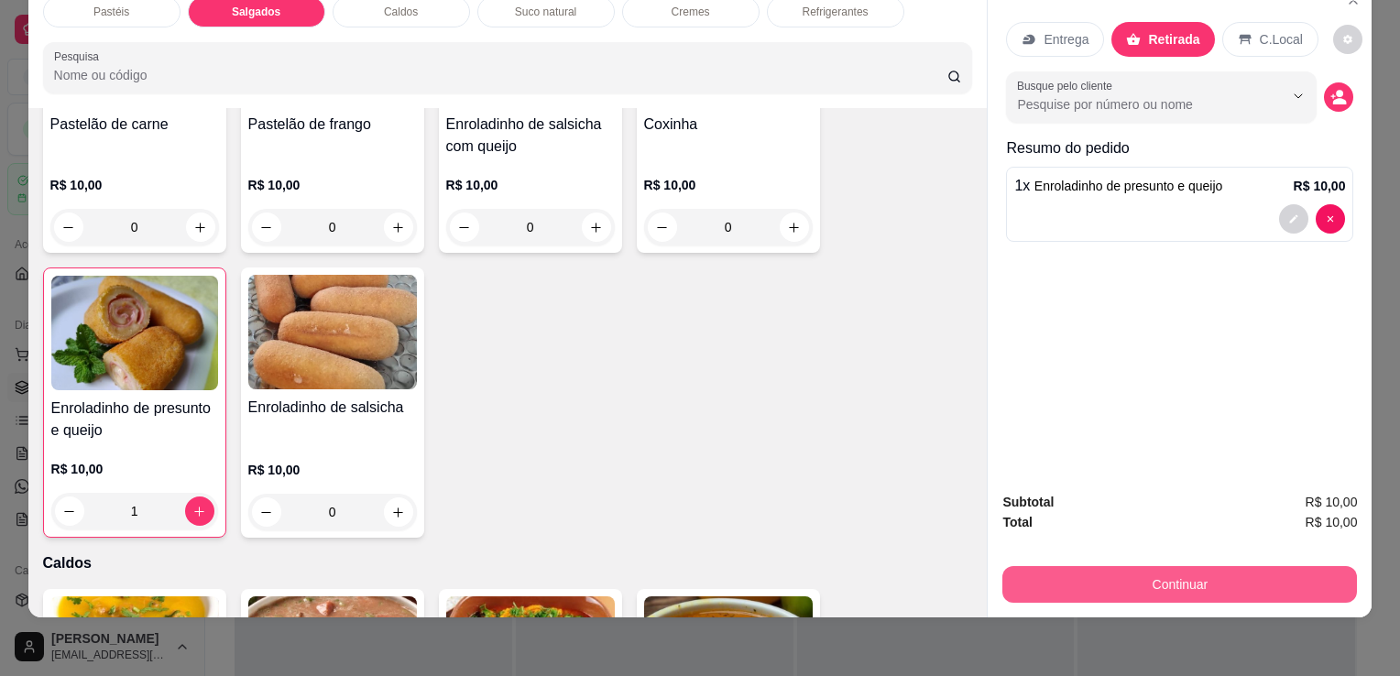
click at [1107, 566] on button "Continuar" at bounding box center [1180, 584] width 355 height 37
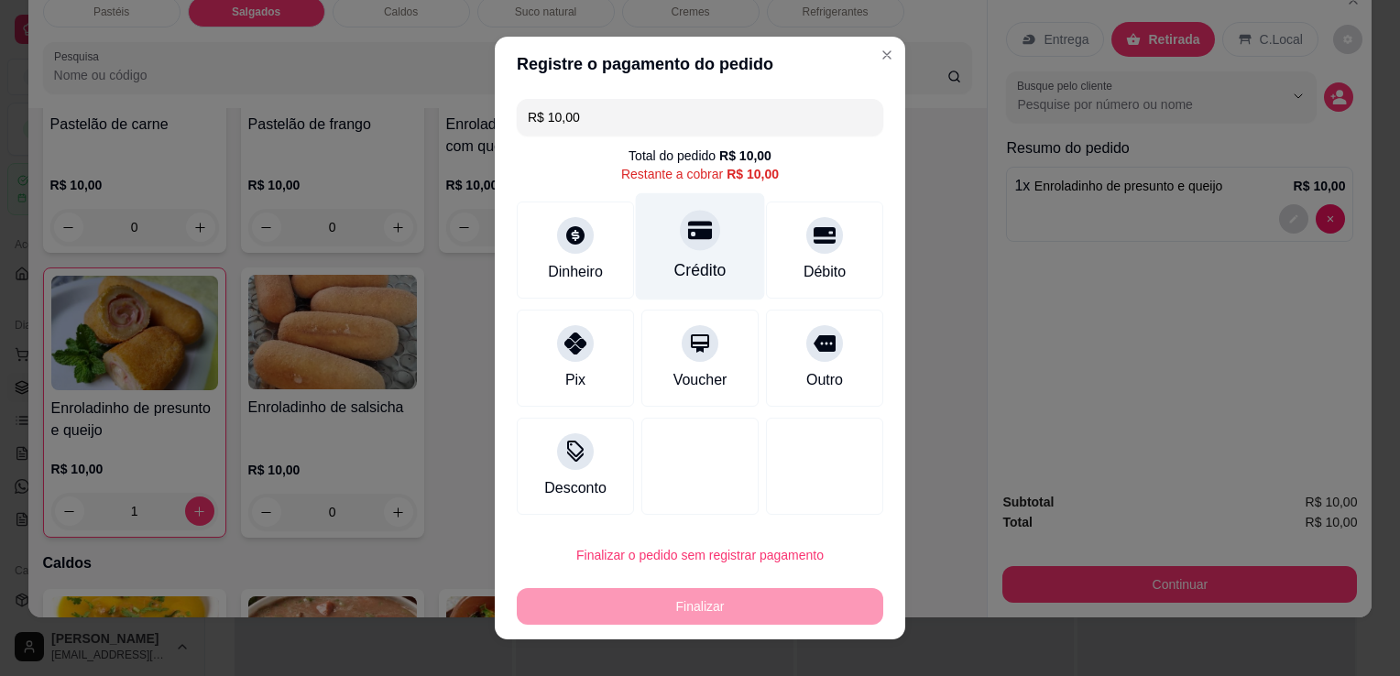
click at [689, 236] on icon at bounding box center [700, 231] width 24 height 18
type input "R$ 0,00"
click at [689, 258] on div "Crédito" at bounding box center [701, 270] width 52 height 24
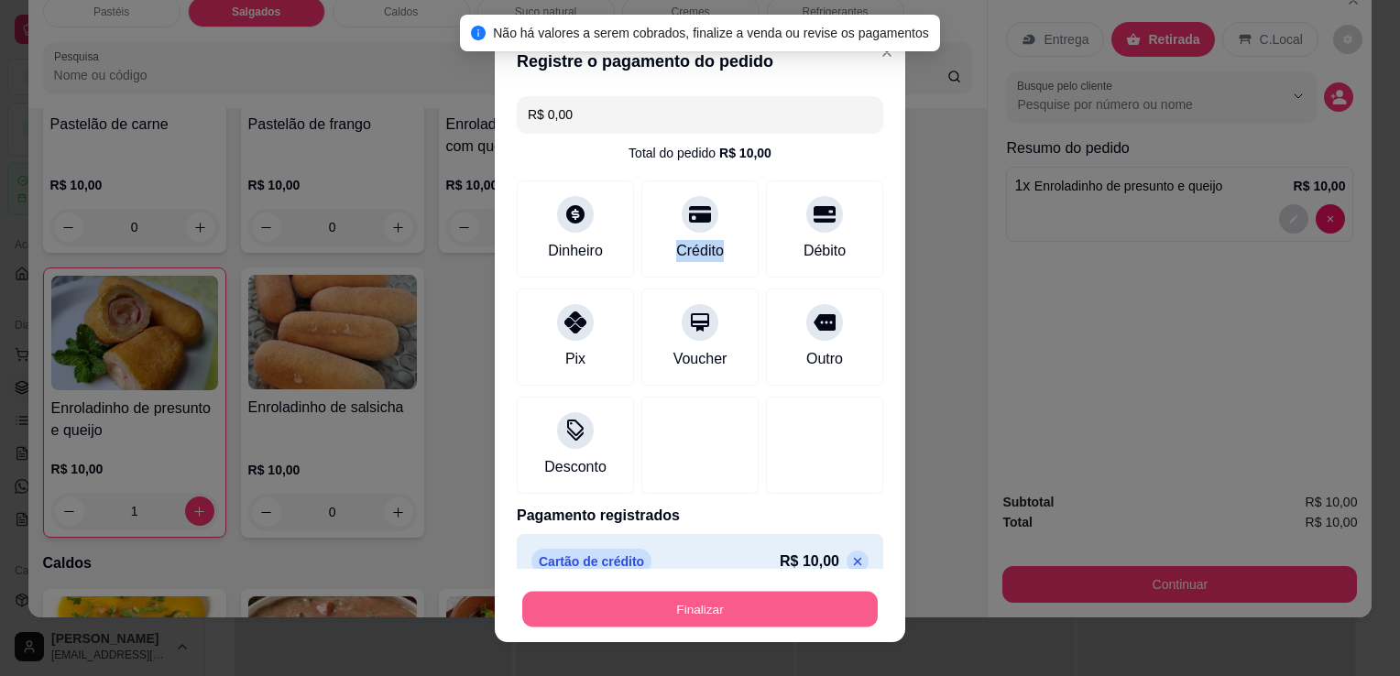
click at [613, 596] on button "Finalizar" at bounding box center [700, 610] width 356 height 36
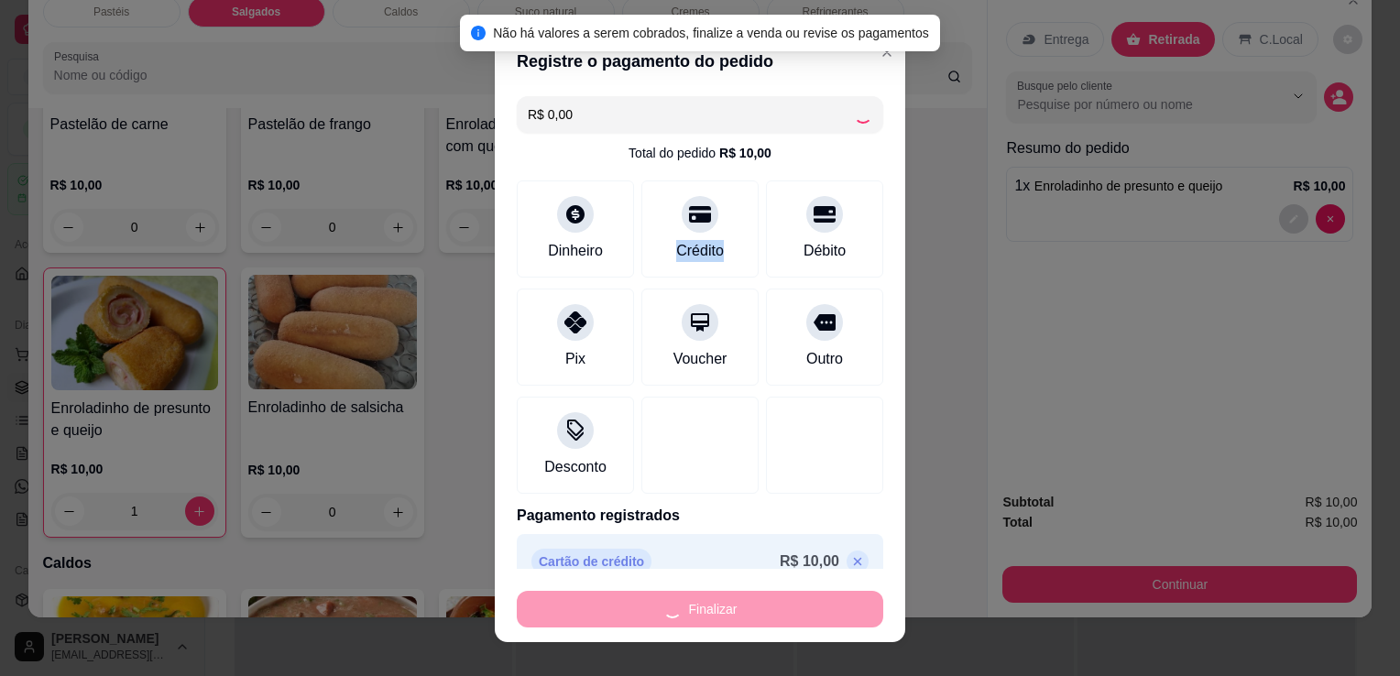
type input "0"
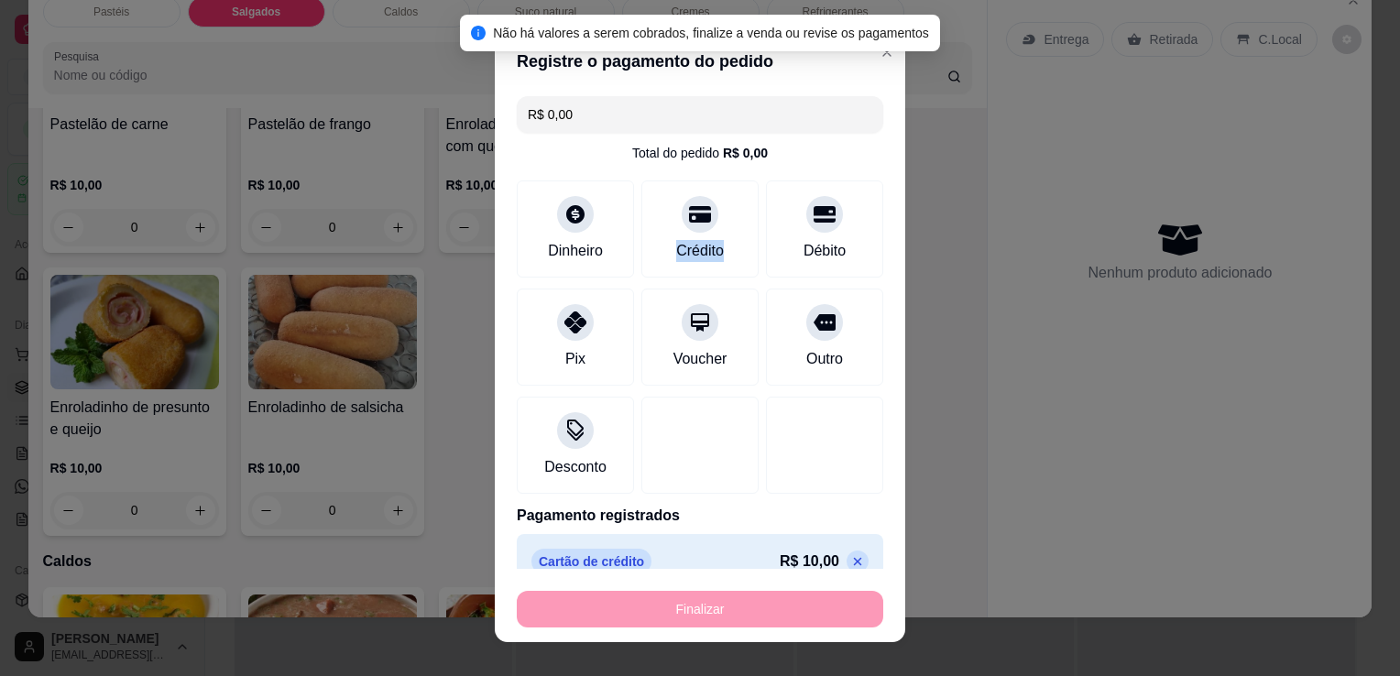
type input "-R$ 10,00"
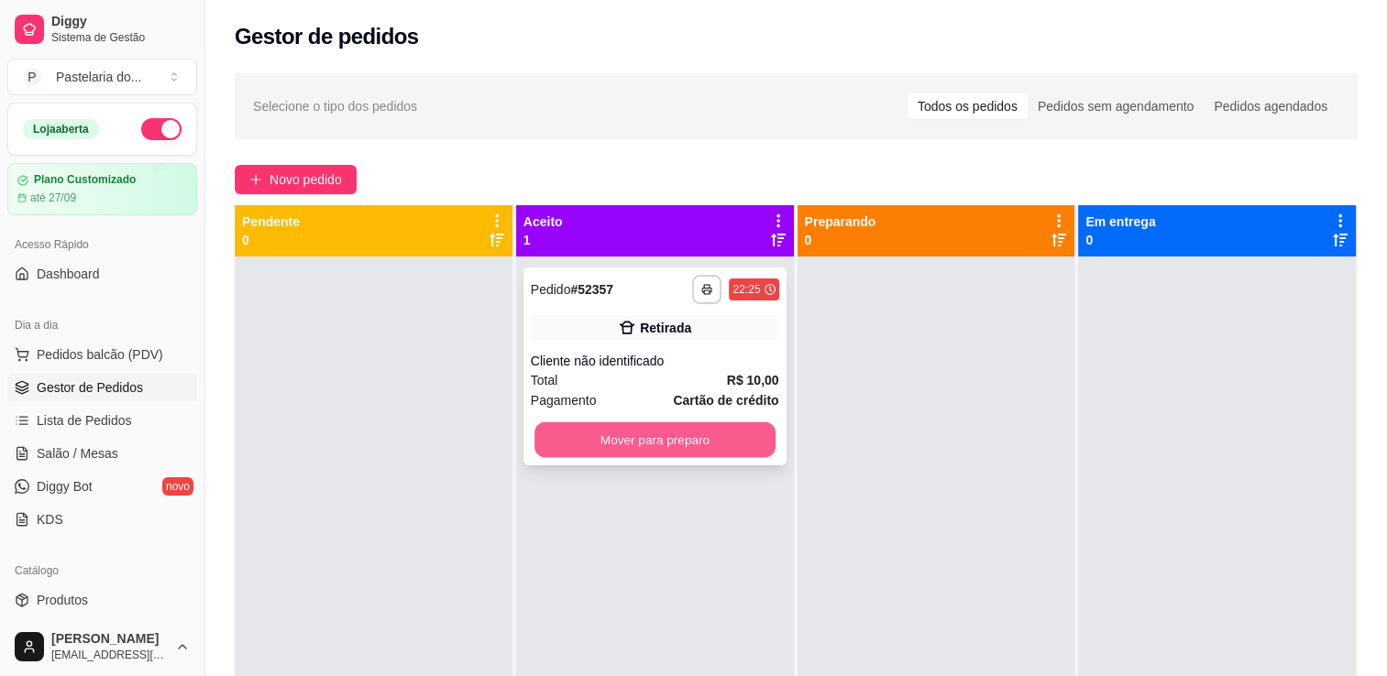
click at [601, 445] on button "Mover para preparo" at bounding box center [654, 440] width 241 height 36
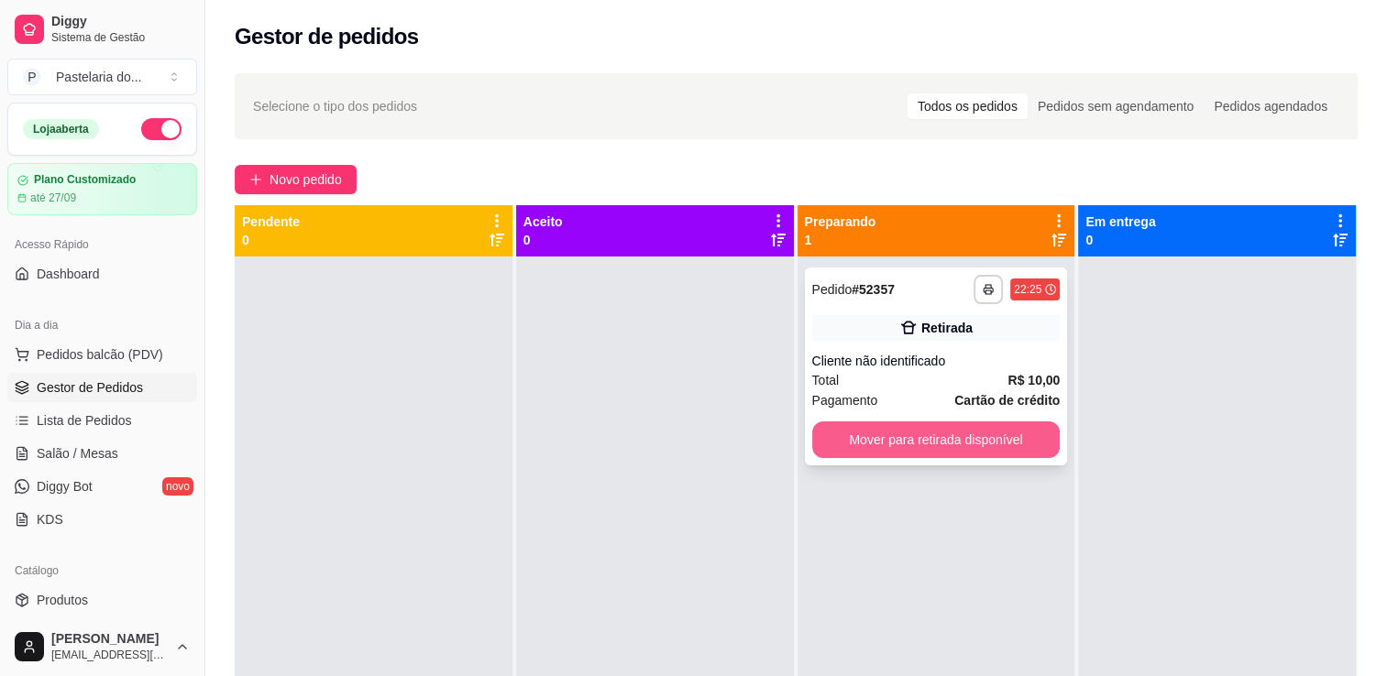
click at [963, 435] on button "Mover para retirada disponível" at bounding box center [936, 440] width 248 height 37
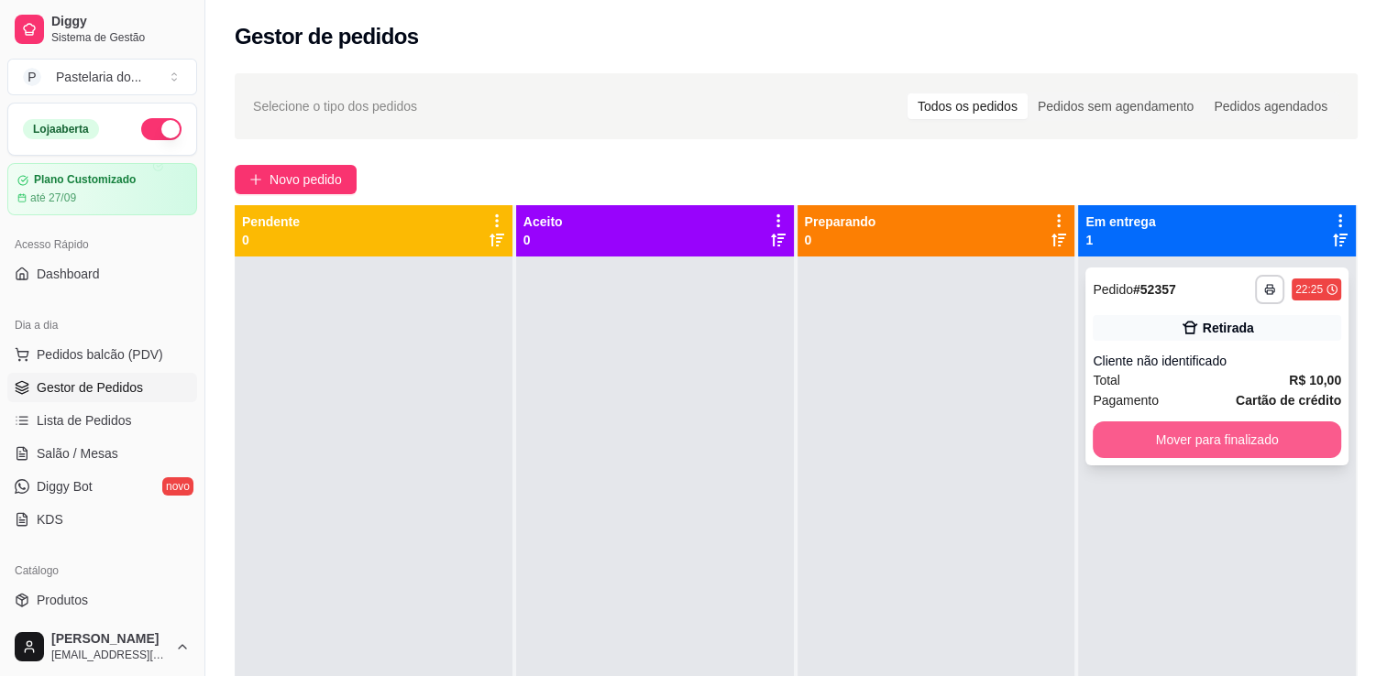
click at [1146, 444] on button "Mover para finalizado" at bounding box center [1216, 440] width 248 height 37
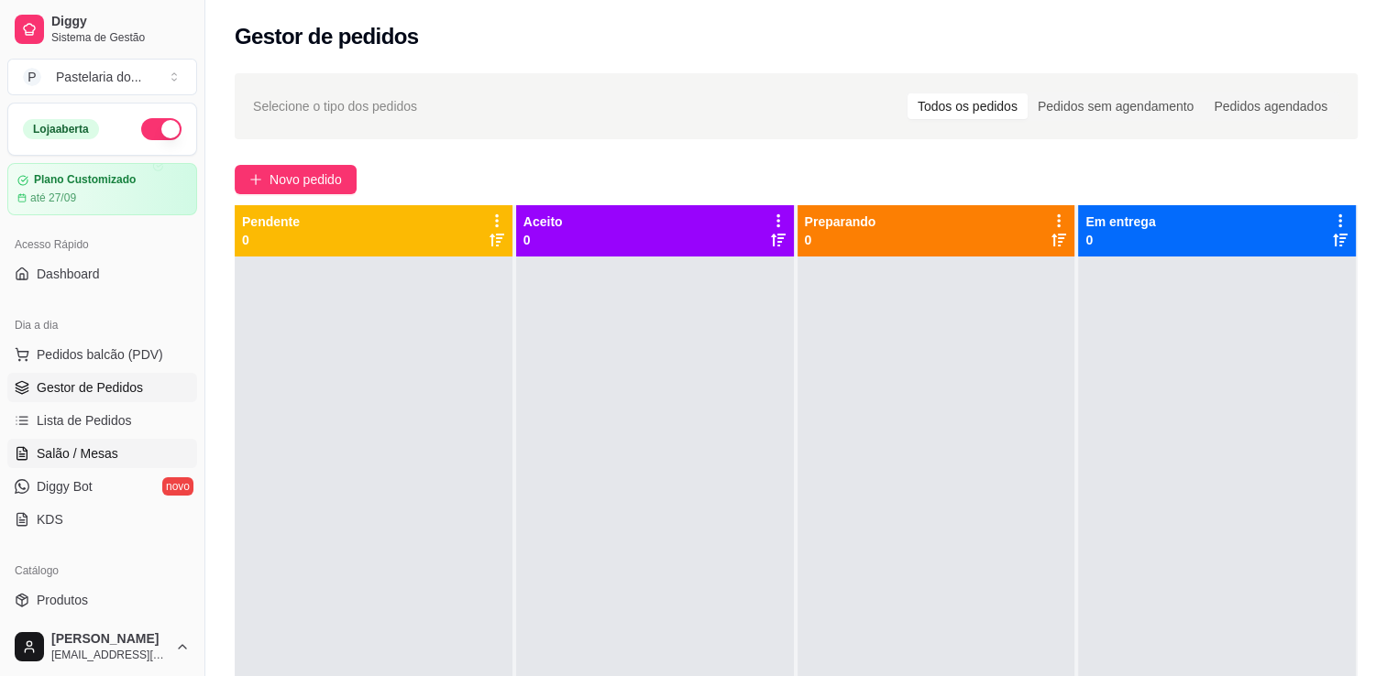
click at [62, 450] on span "Salão / Mesas" at bounding box center [78, 453] width 82 height 18
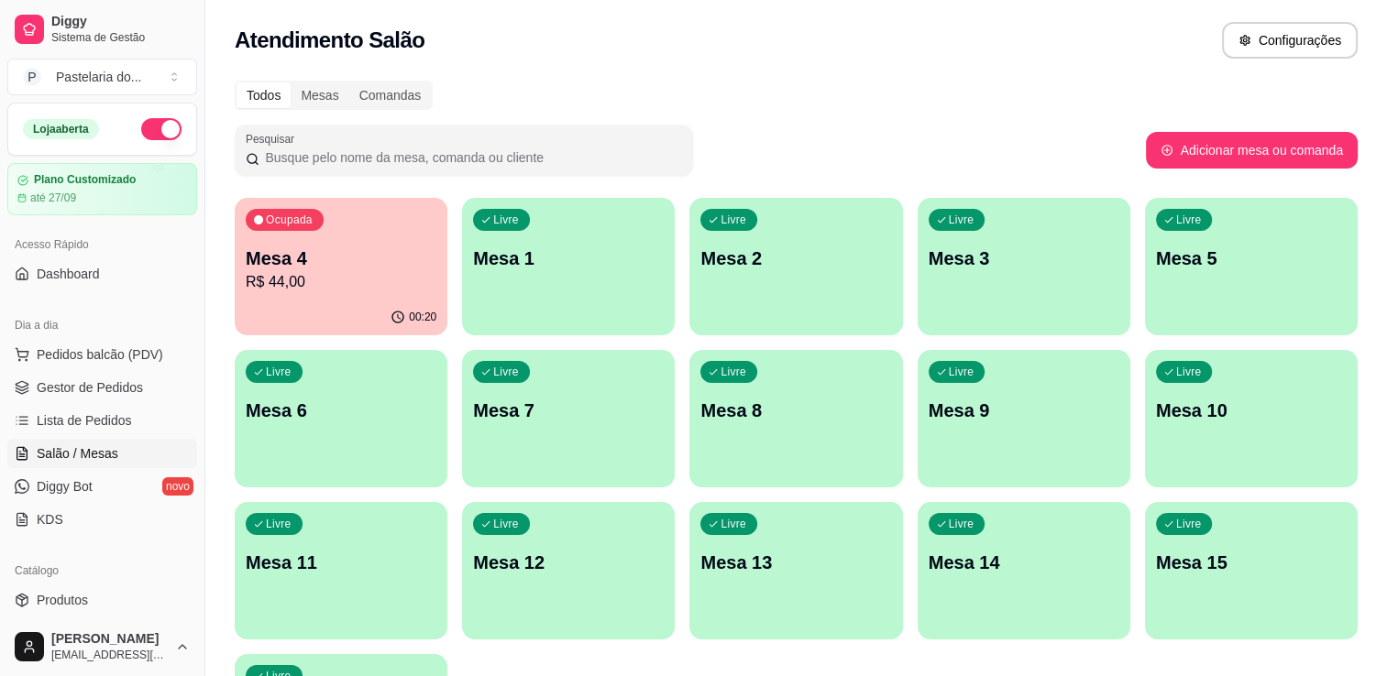
click at [363, 286] on p "R$ 44,00" at bounding box center [341, 282] width 191 height 22
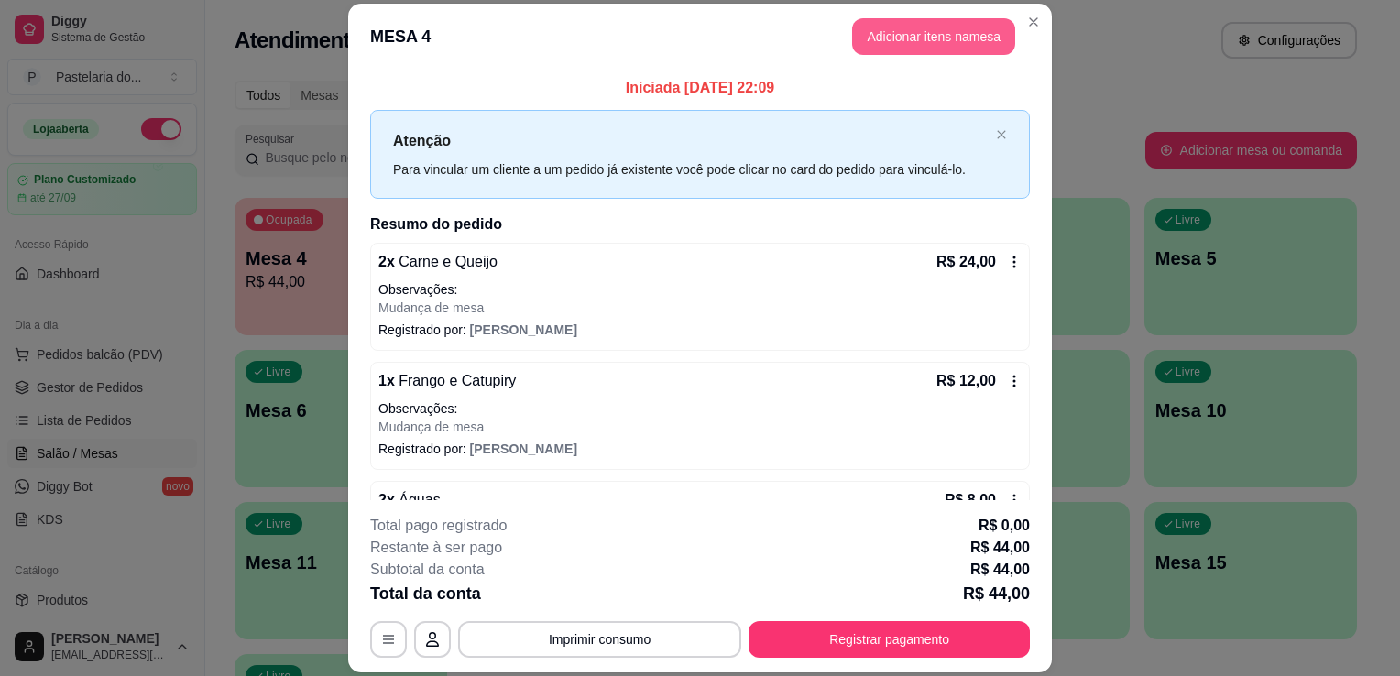
click at [940, 42] on button "Adicionar itens na mesa" at bounding box center [933, 36] width 163 height 37
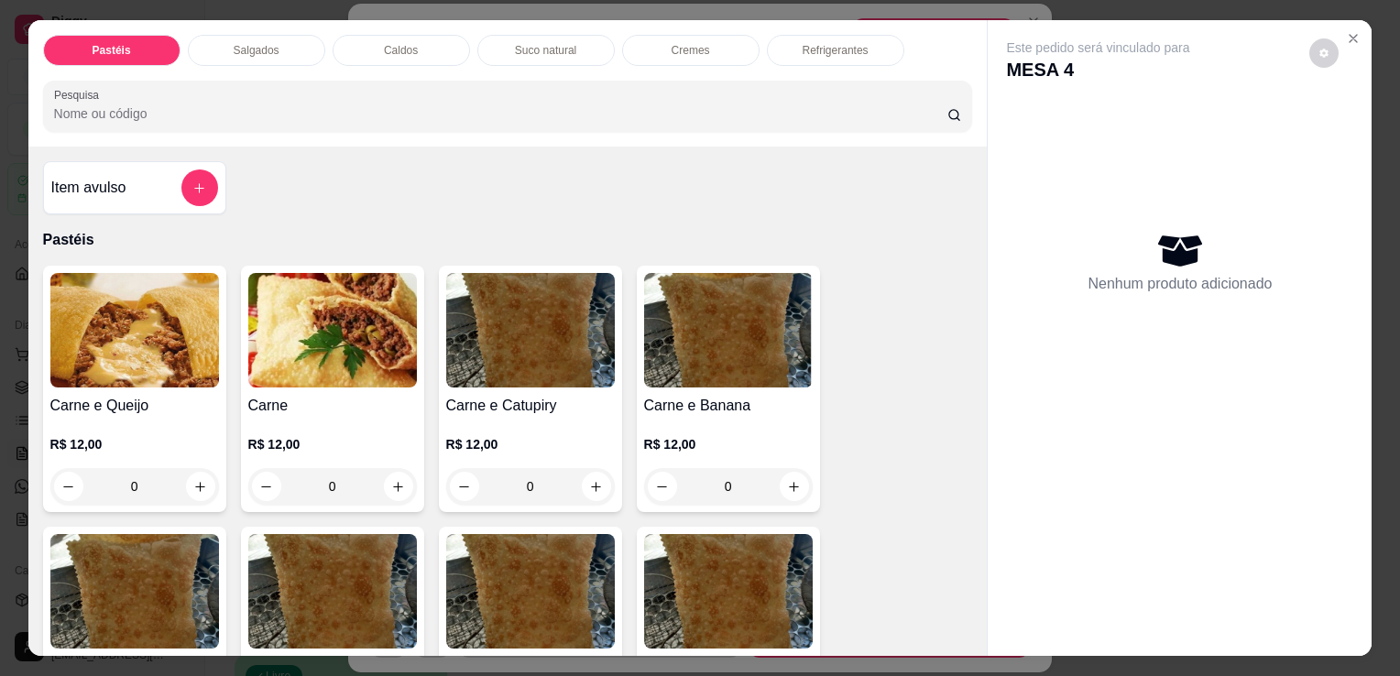
click at [286, 37] on div "Salgados" at bounding box center [256, 50] width 137 height 31
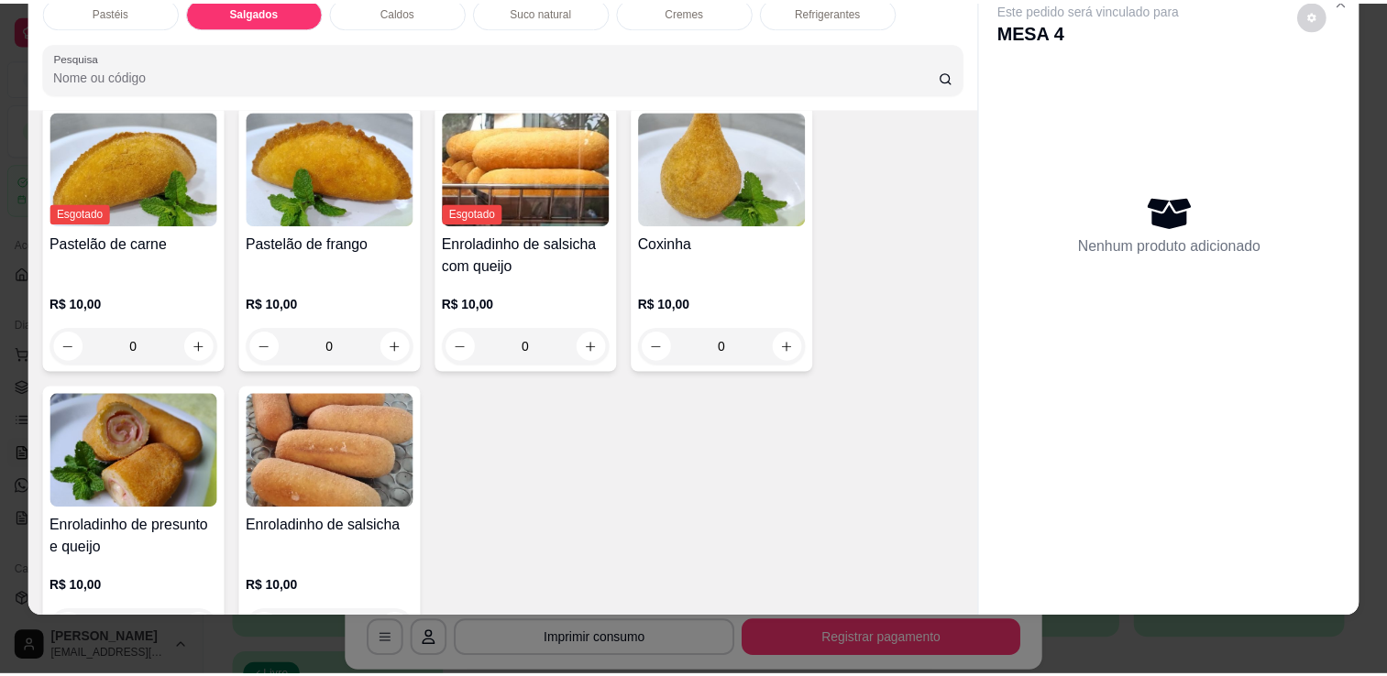
scroll to position [2038, 0]
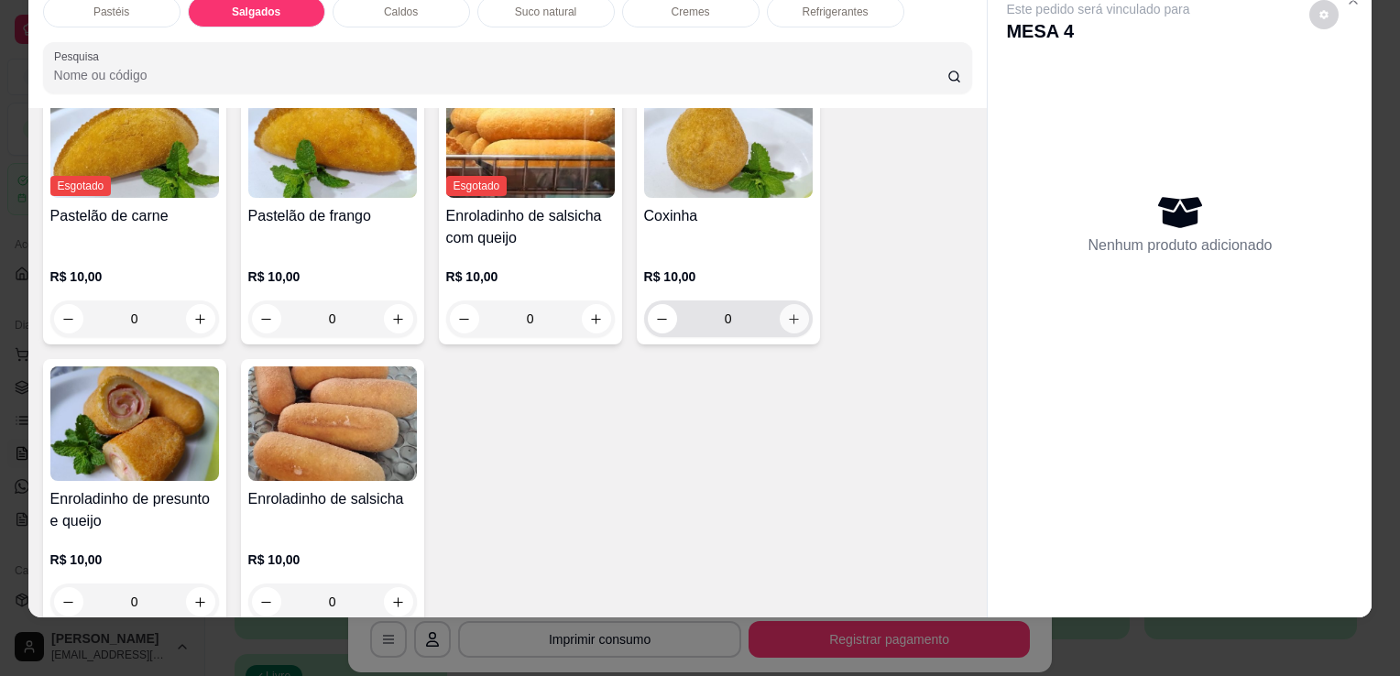
click at [790, 304] on button "increase-product-quantity" at bounding box center [794, 318] width 29 height 29
type input "1"
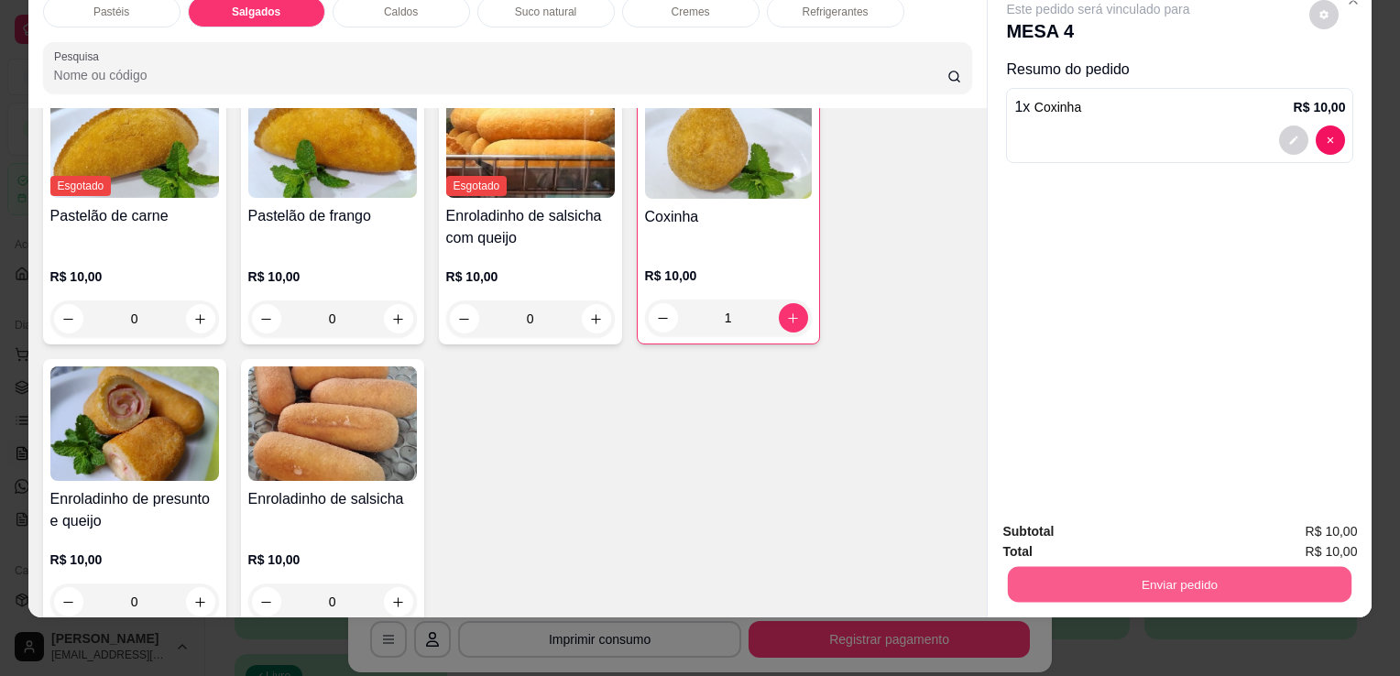
click at [1111, 577] on button "Enviar pedido" at bounding box center [1180, 584] width 344 height 36
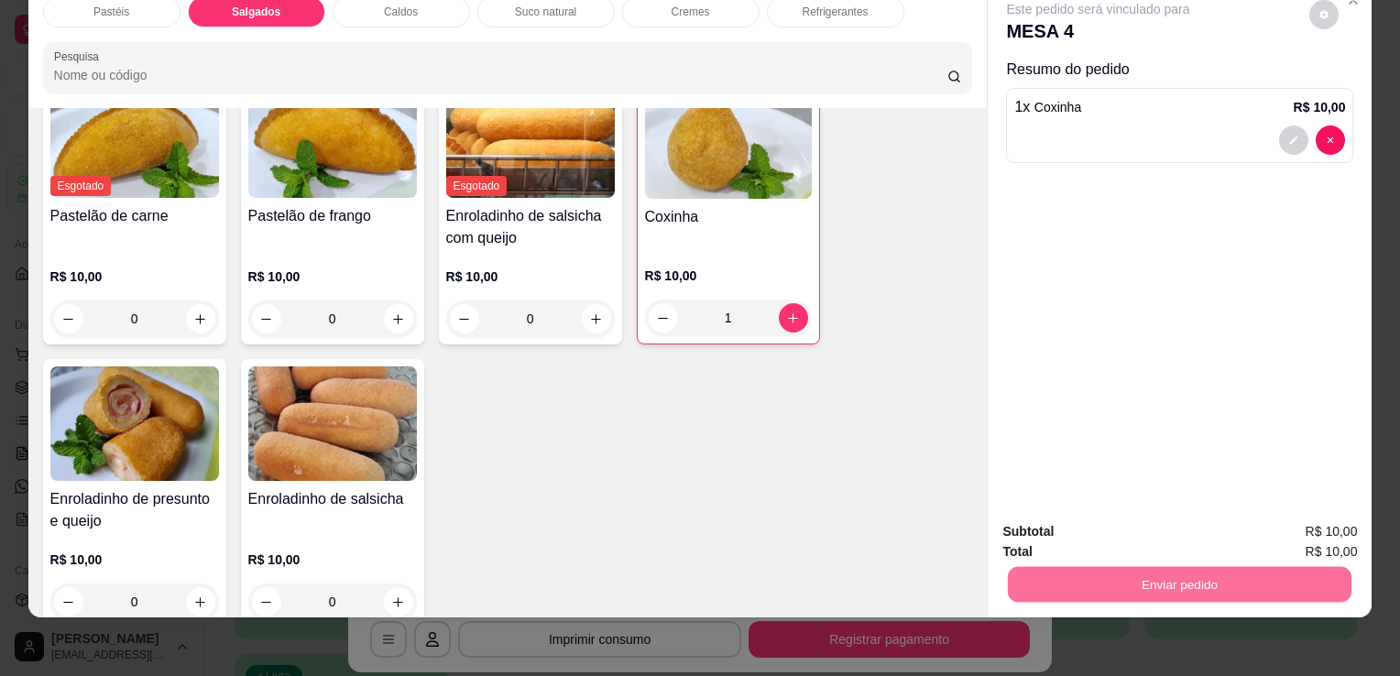
click at [1166, 532] on button "Não registrar e enviar pedido" at bounding box center [1120, 526] width 191 height 35
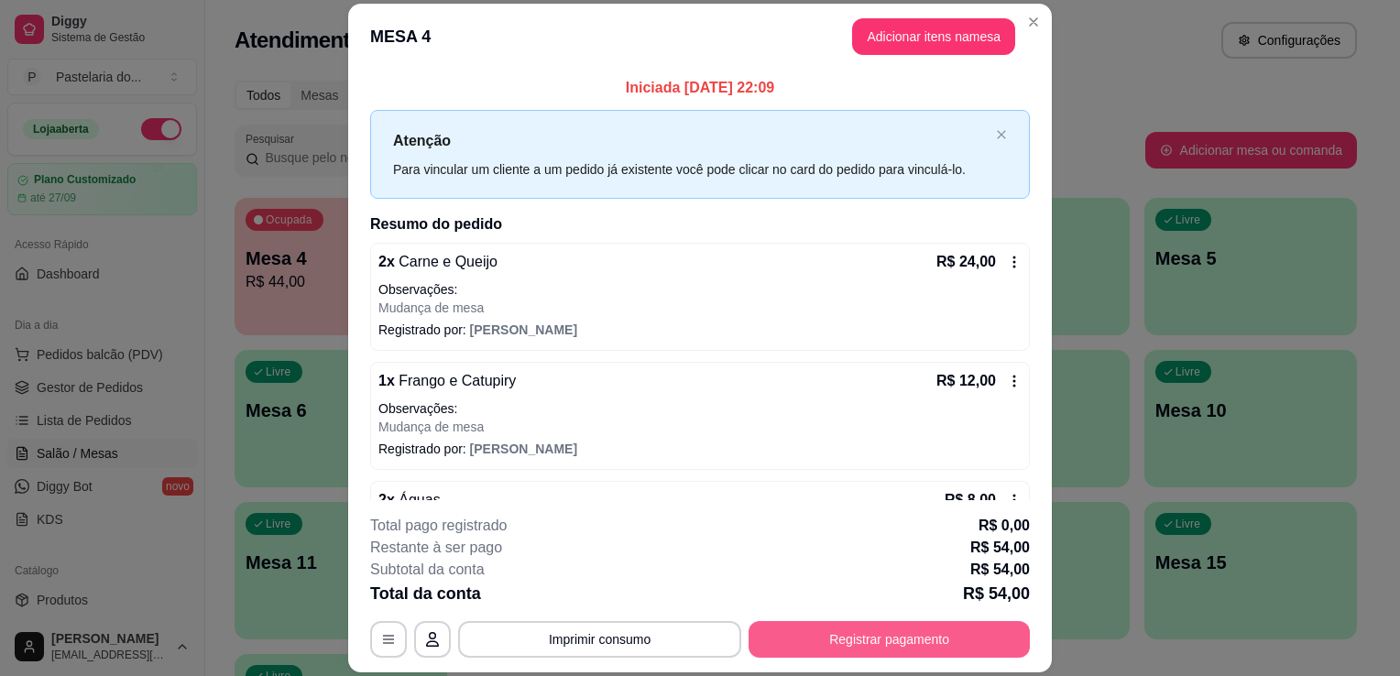
click at [938, 655] on button "Registrar pagamento" at bounding box center [889, 639] width 281 height 37
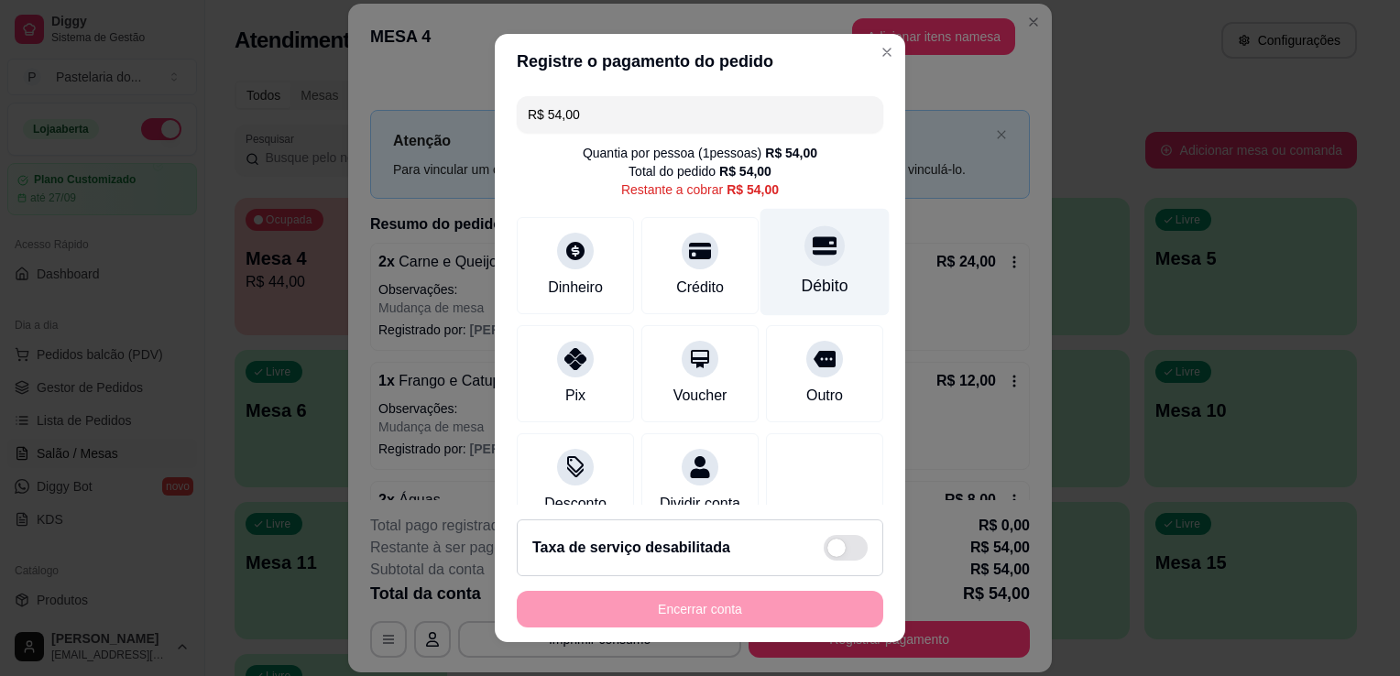
click at [780, 266] on div "Débito" at bounding box center [825, 262] width 129 height 107
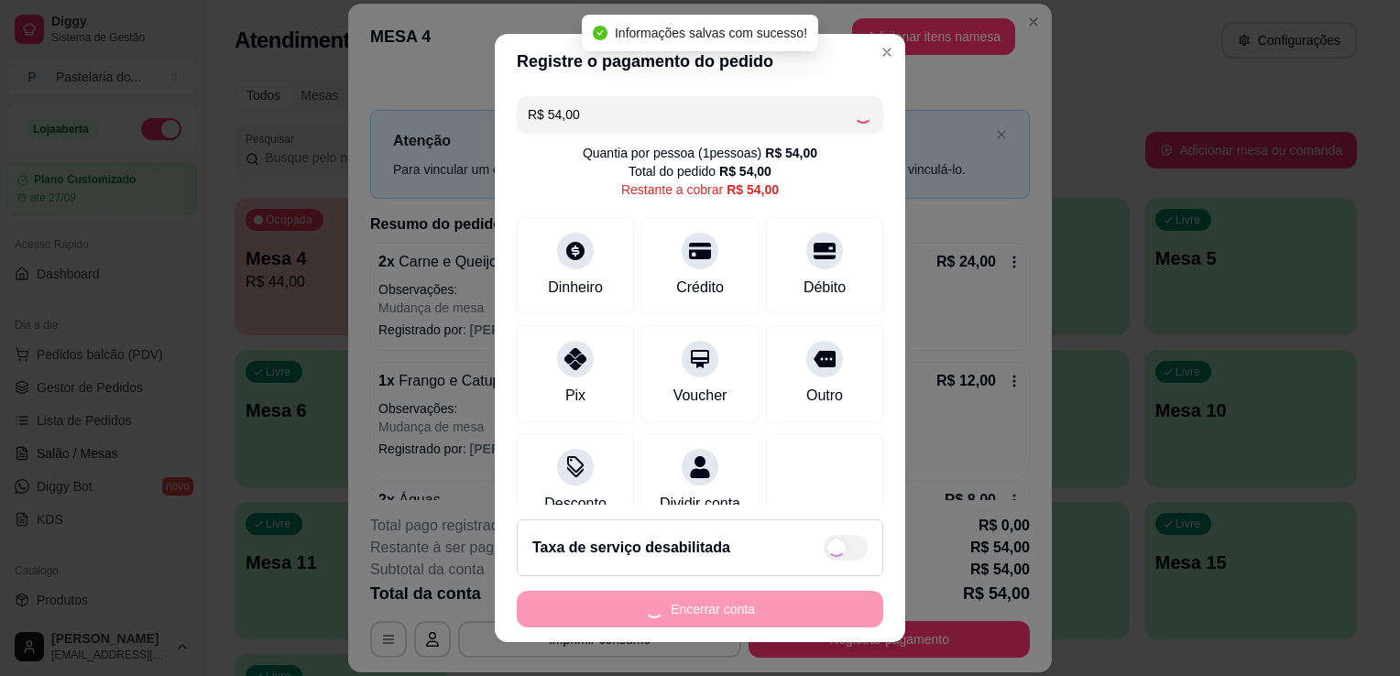
type input "R$ 0,00"
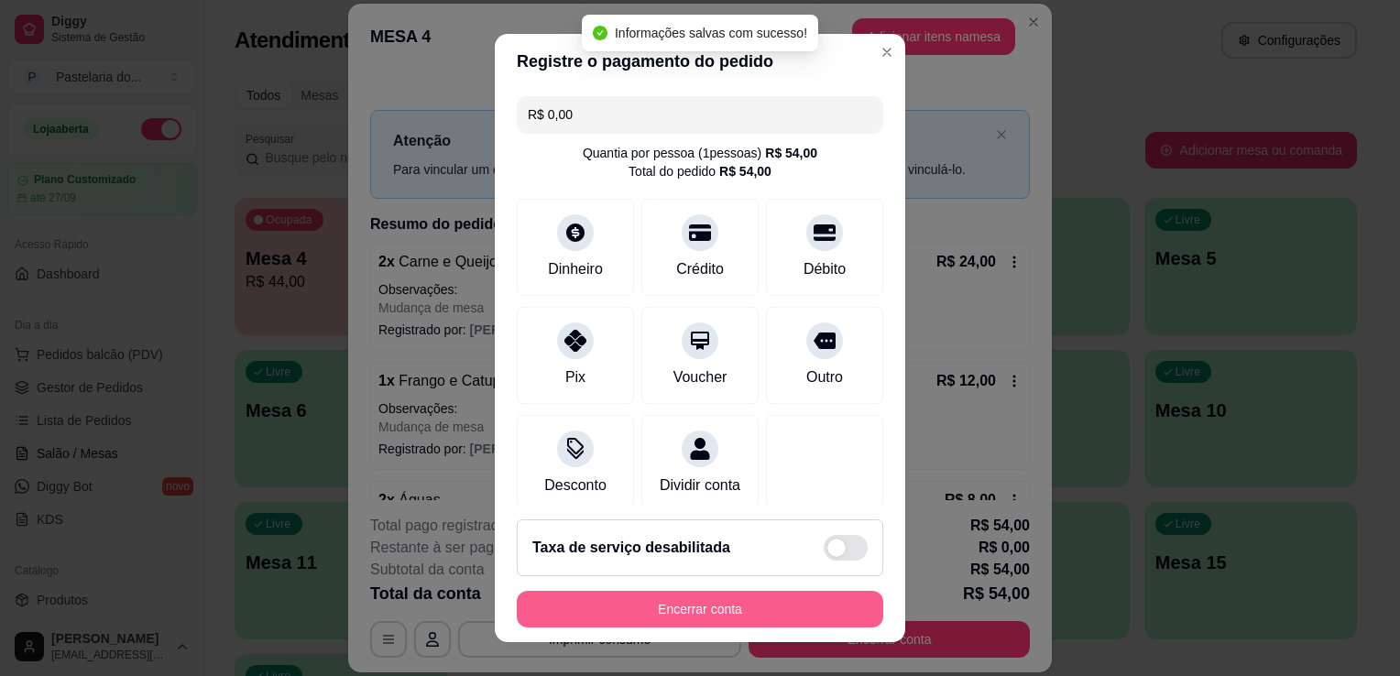
click at [834, 617] on button "Encerrar conta" at bounding box center [700, 609] width 367 height 37
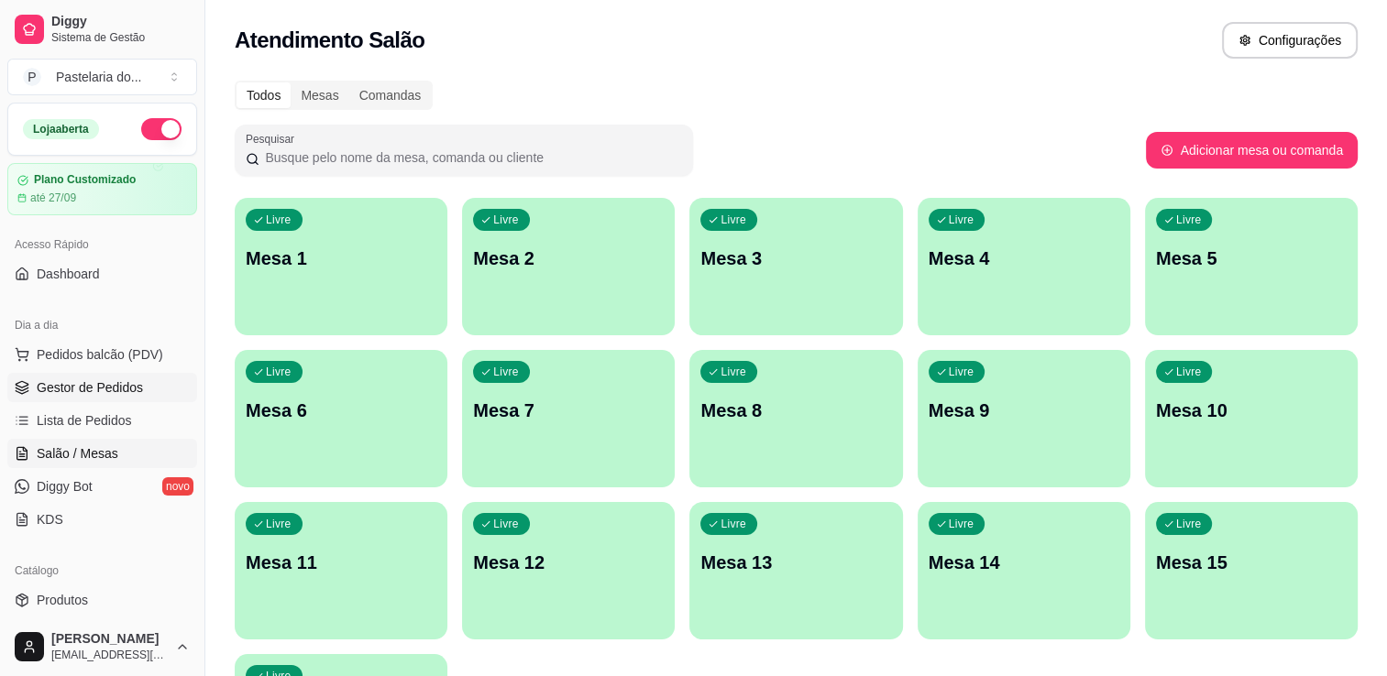
click at [161, 379] on link "Gestor de Pedidos" at bounding box center [102, 387] width 190 height 29
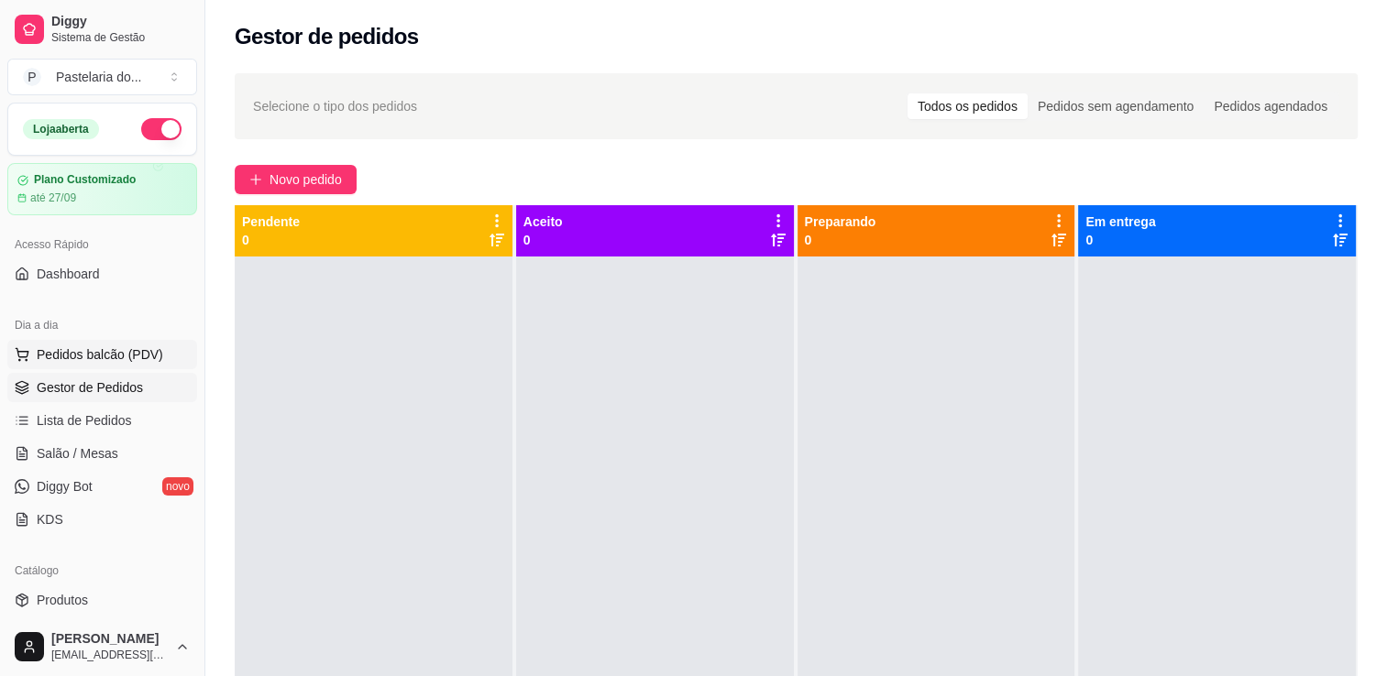
click at [131, 356] on span "Pedidos balcão (PDV)" at bounding box center [100, 355] width 126 height 18
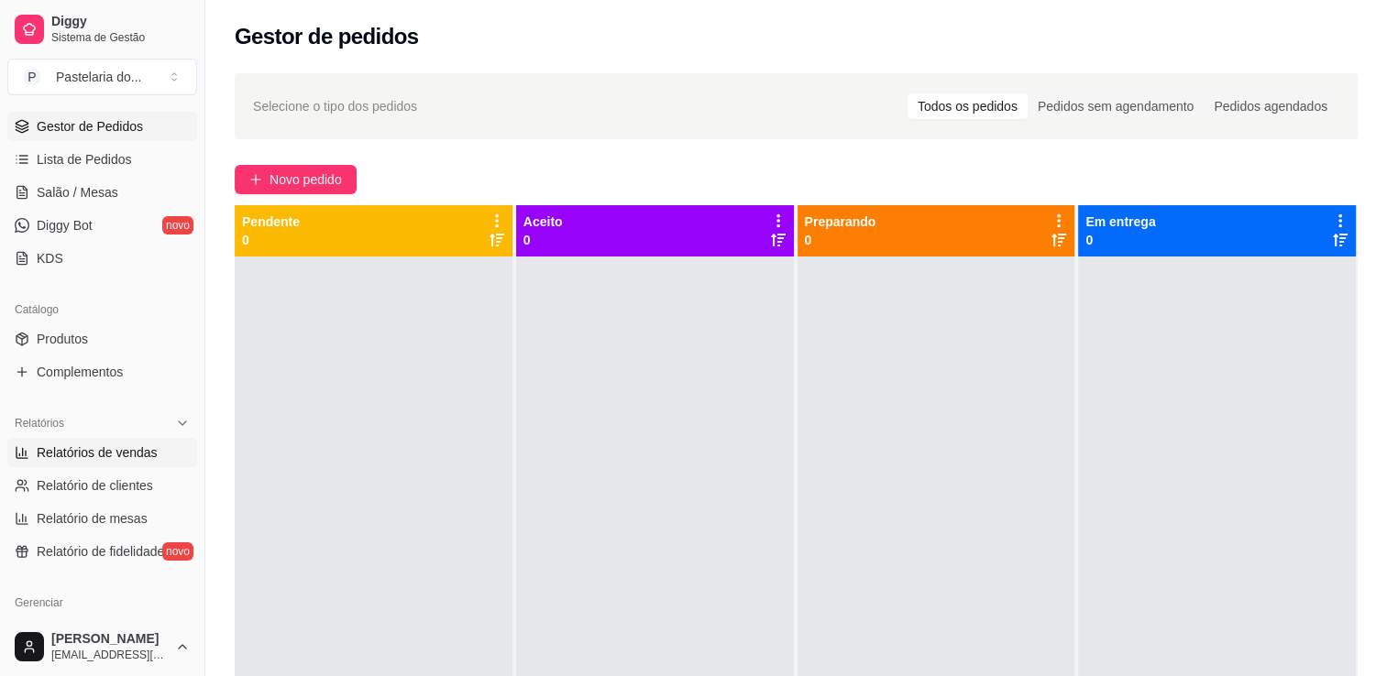
scroll to position [275, 0]
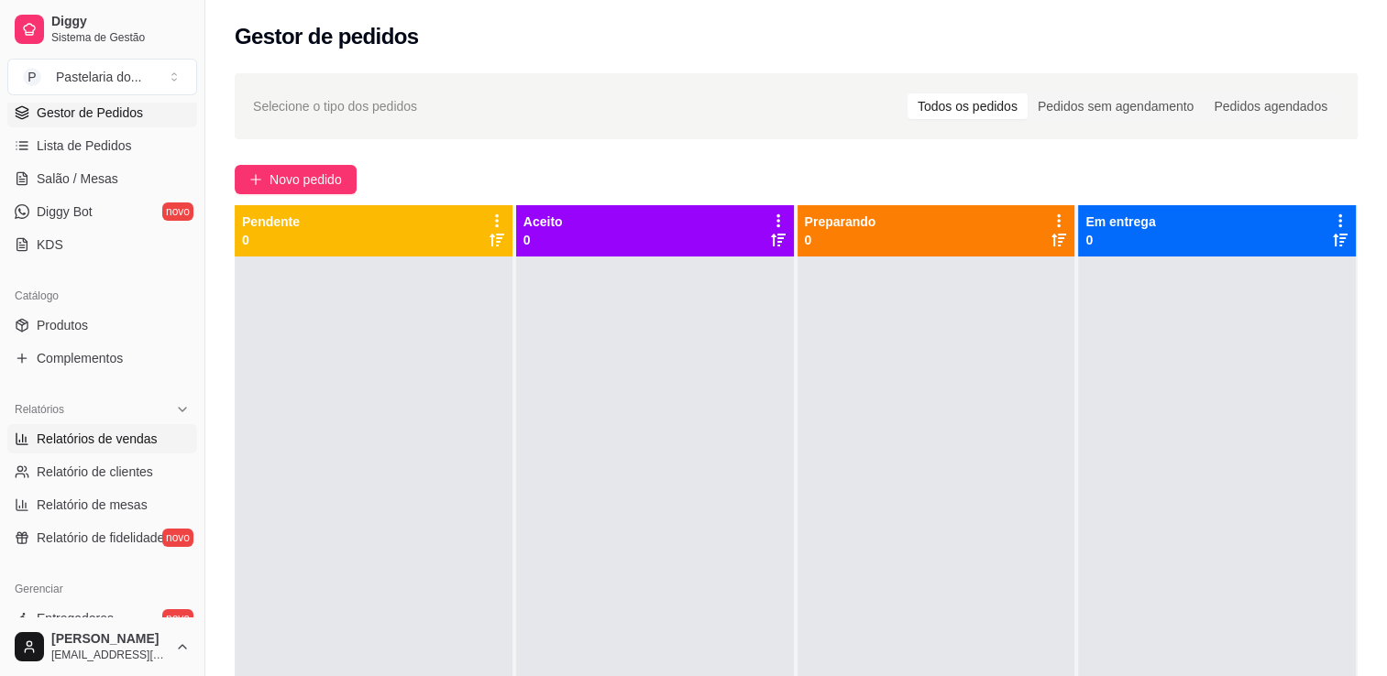
click at [114, 434] on span "Relatórios de vendas" at bounding box center [97, 439] width 121 height 18
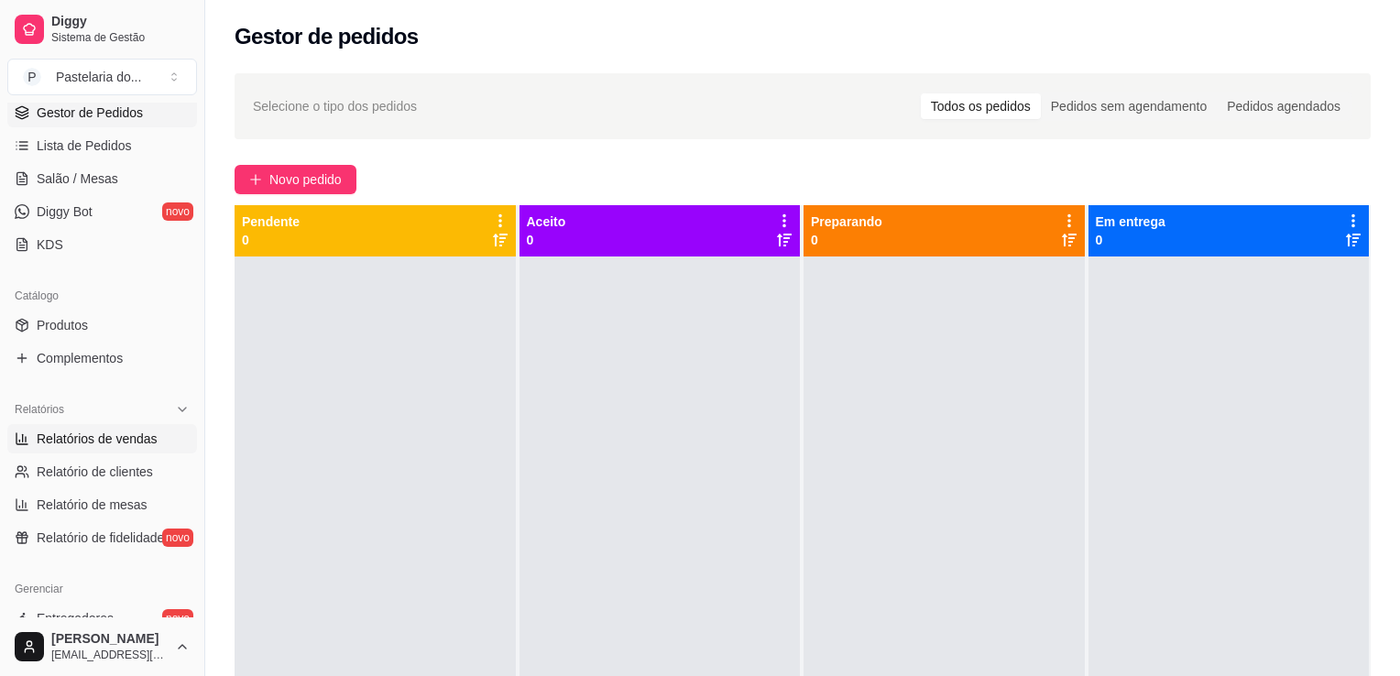
select select "ALL"
select select "0"
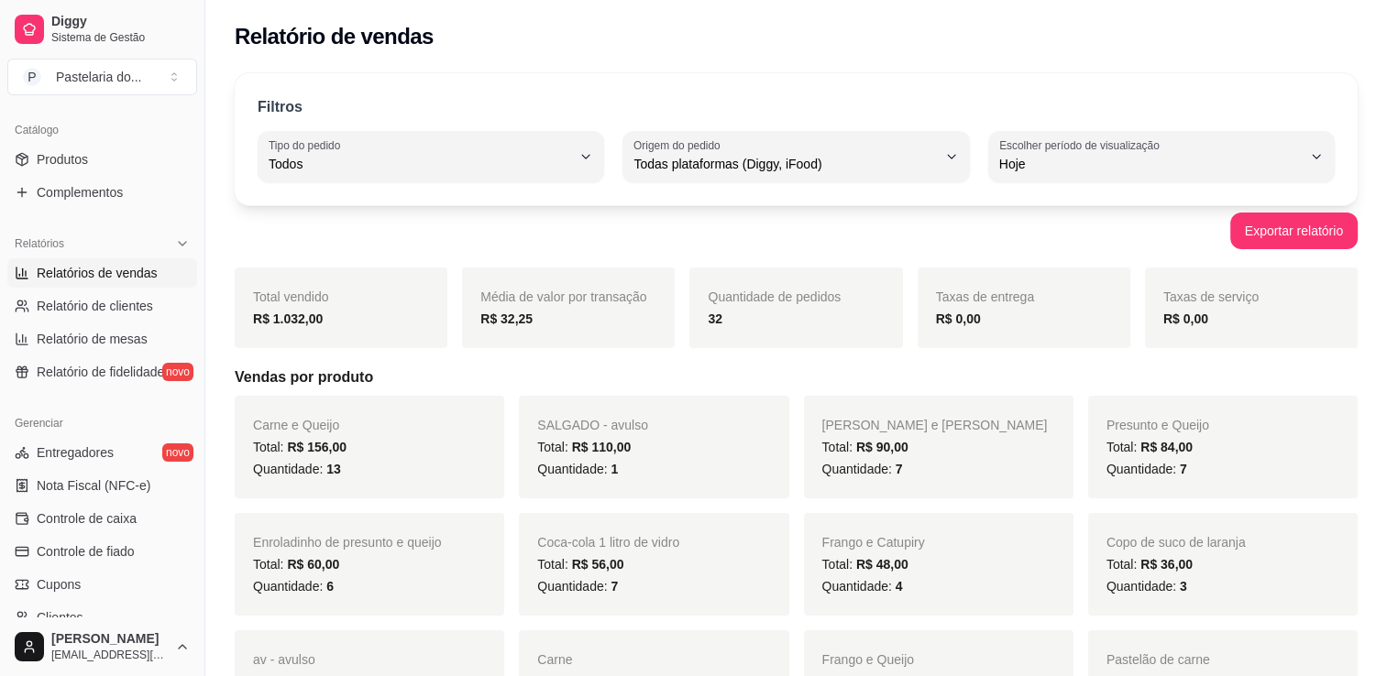
scroll to position [275, 0]
